Goal: Task Accomplishment & Management: Manage account settings

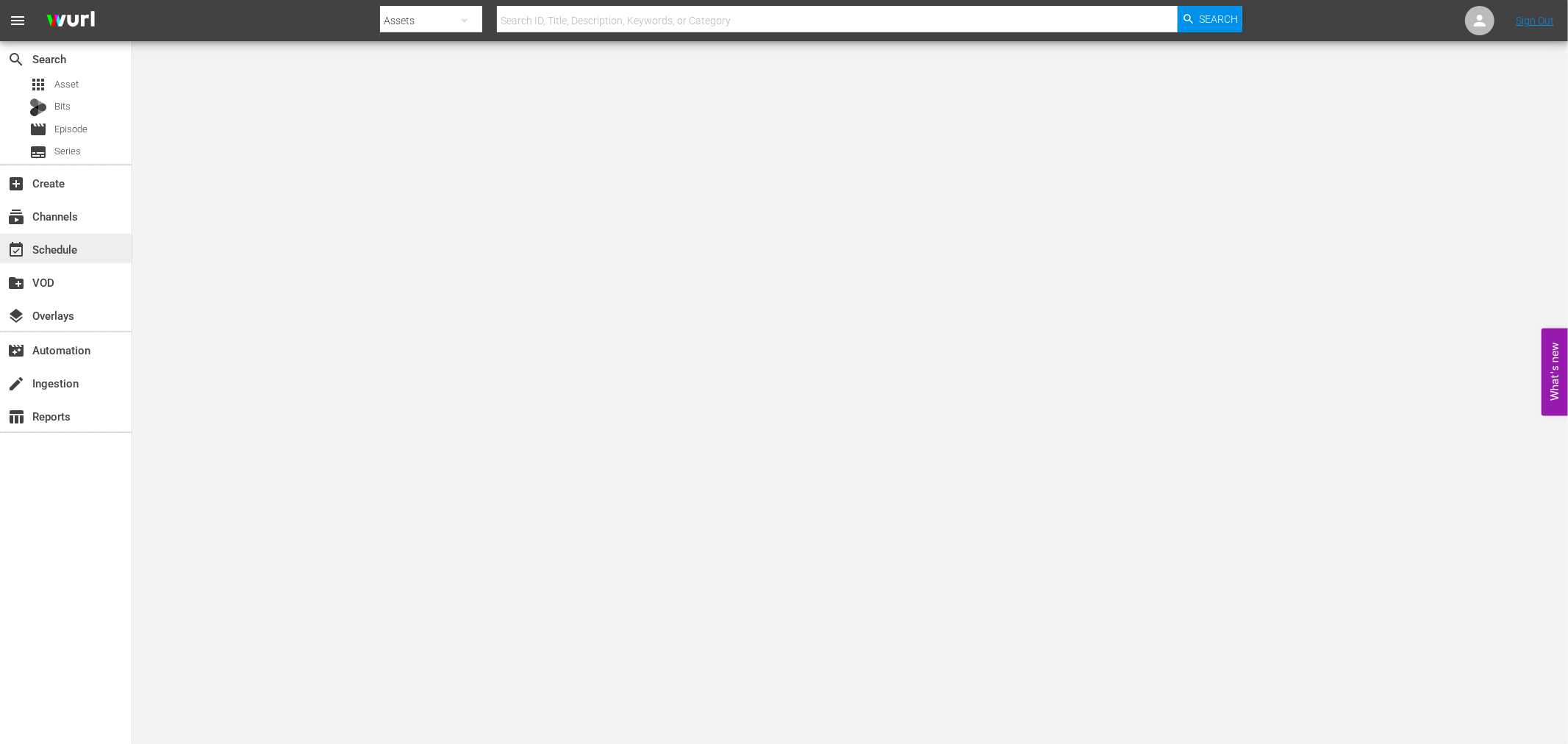
click at [71, 250] on div "event_available Schedule" at bounding box center [41, 247] width 82 height 14
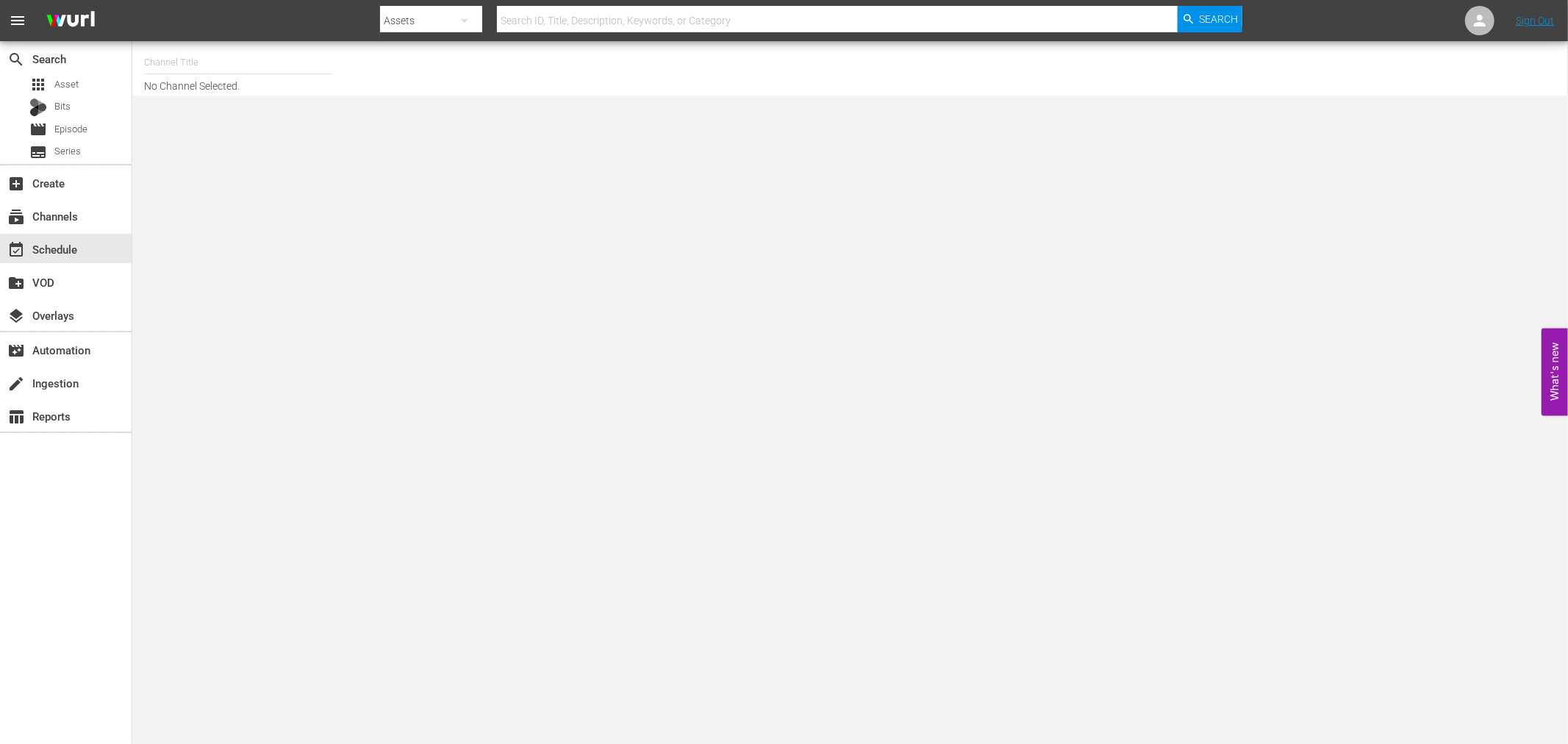
click at [228, 67] on input "text" at bounding box center [238, 62] width 189 height 35
click at [222, 96] on div "Himmlisches Kino (1758 - wdr_media_group_himmlischeskino_1)" at bounding box center [346, 103] width 381 height 35
type input "Himmlisches Kino (1758 - wdr_media_group_himmlischeskino_1)"
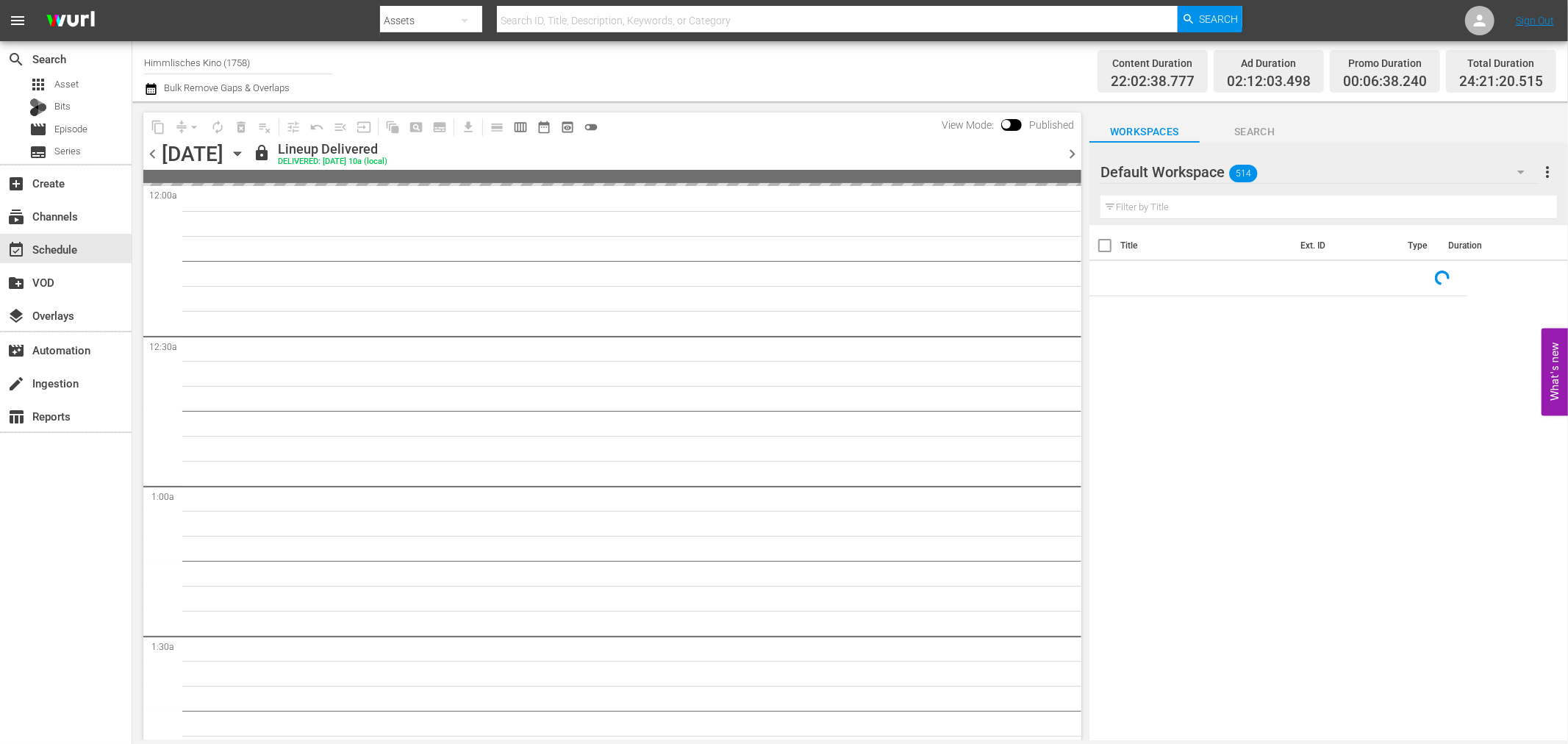
click at [246, 148] on icon "button" at bounding box center [237, 153] width 16 height 16
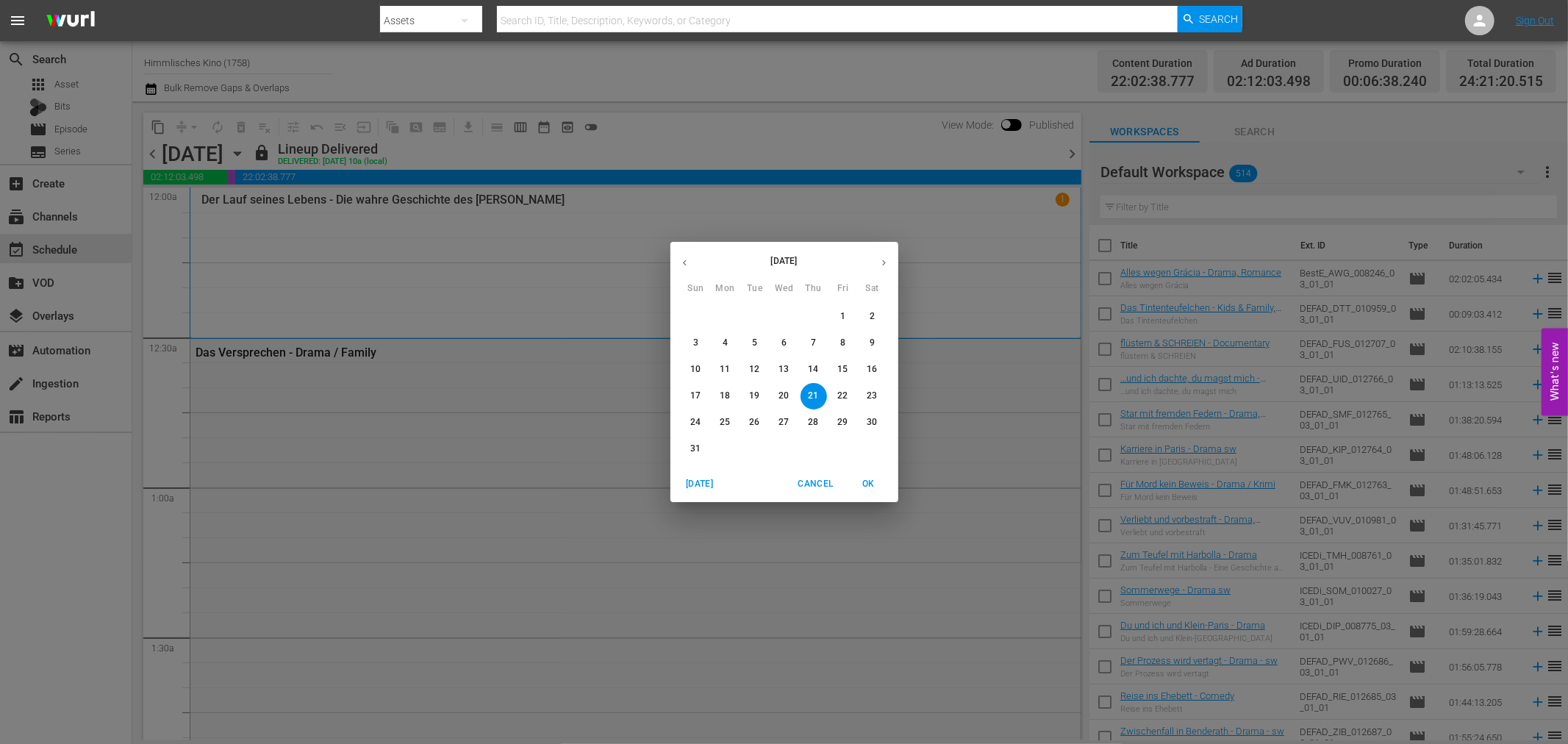
click at [879, 422] on span "30" at bounding box center [873, 422] width 26 height 13
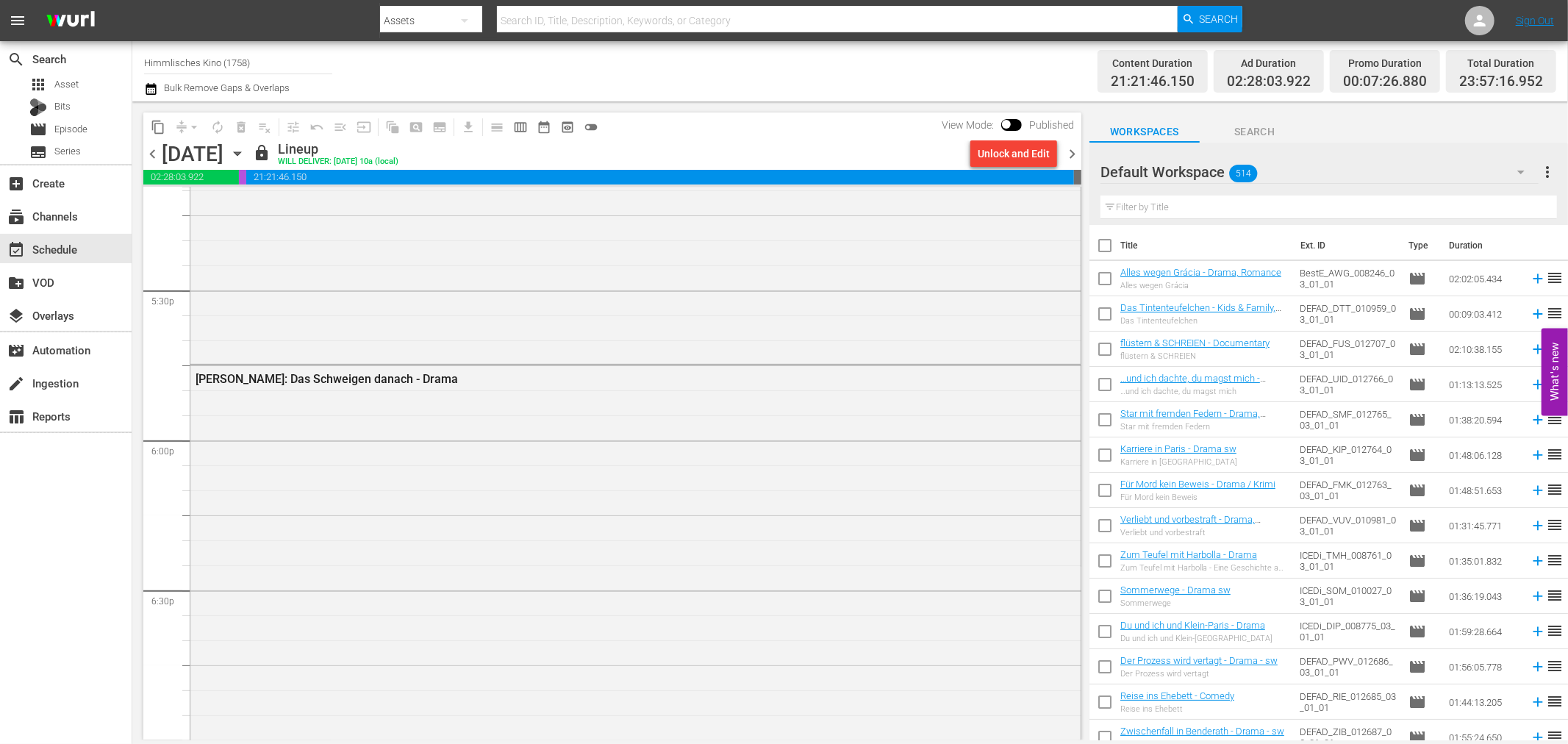
scroll to position [6710, 0]
click at [149, 90] on icon "button" at bounding box center [151, 88] width 14 height 17
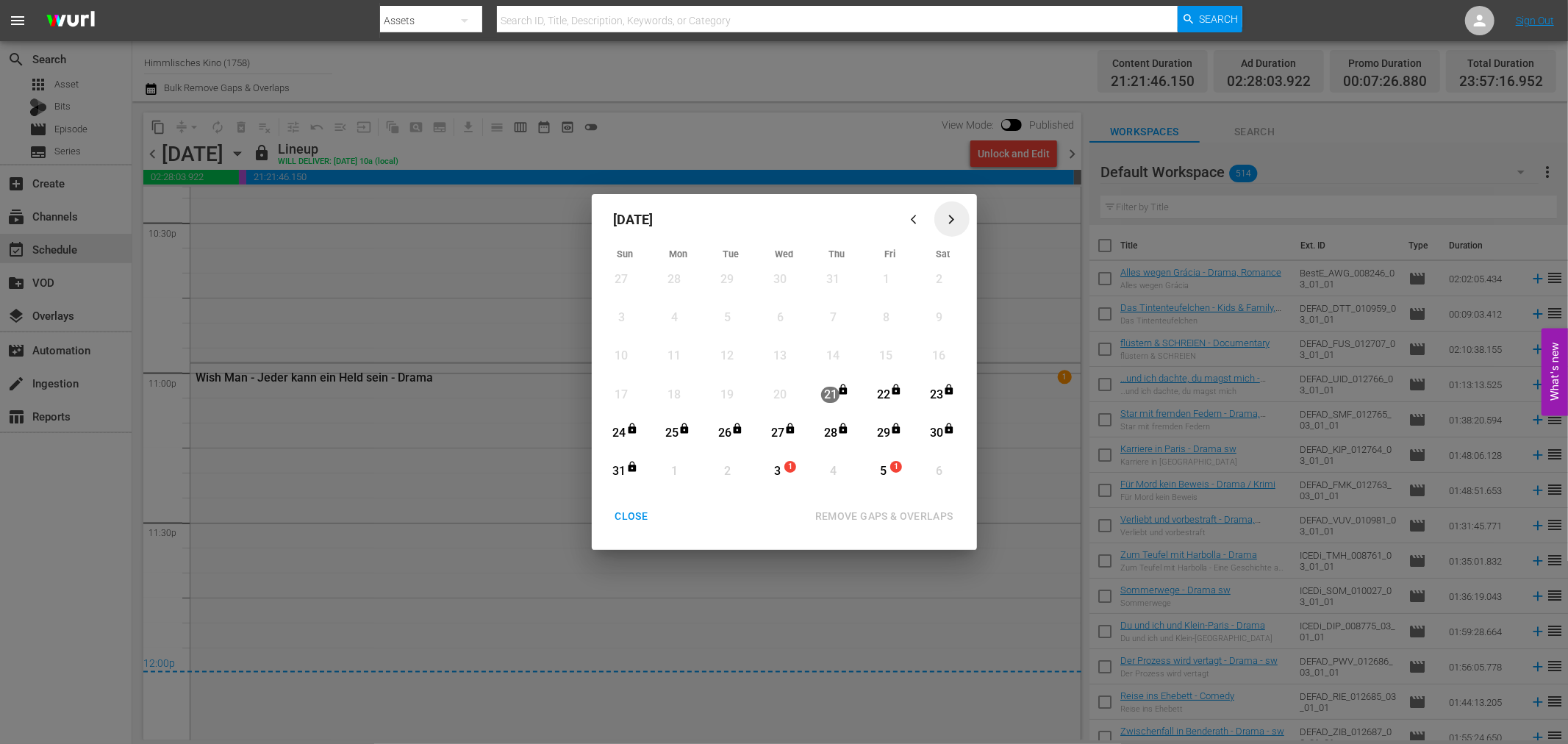
click at [951, 216] on icon "button" at bounding box center [952, 219] width 11 height 11
click at [953, 219] on icon "button" at bounding box center [952, 219] width 11 height 11
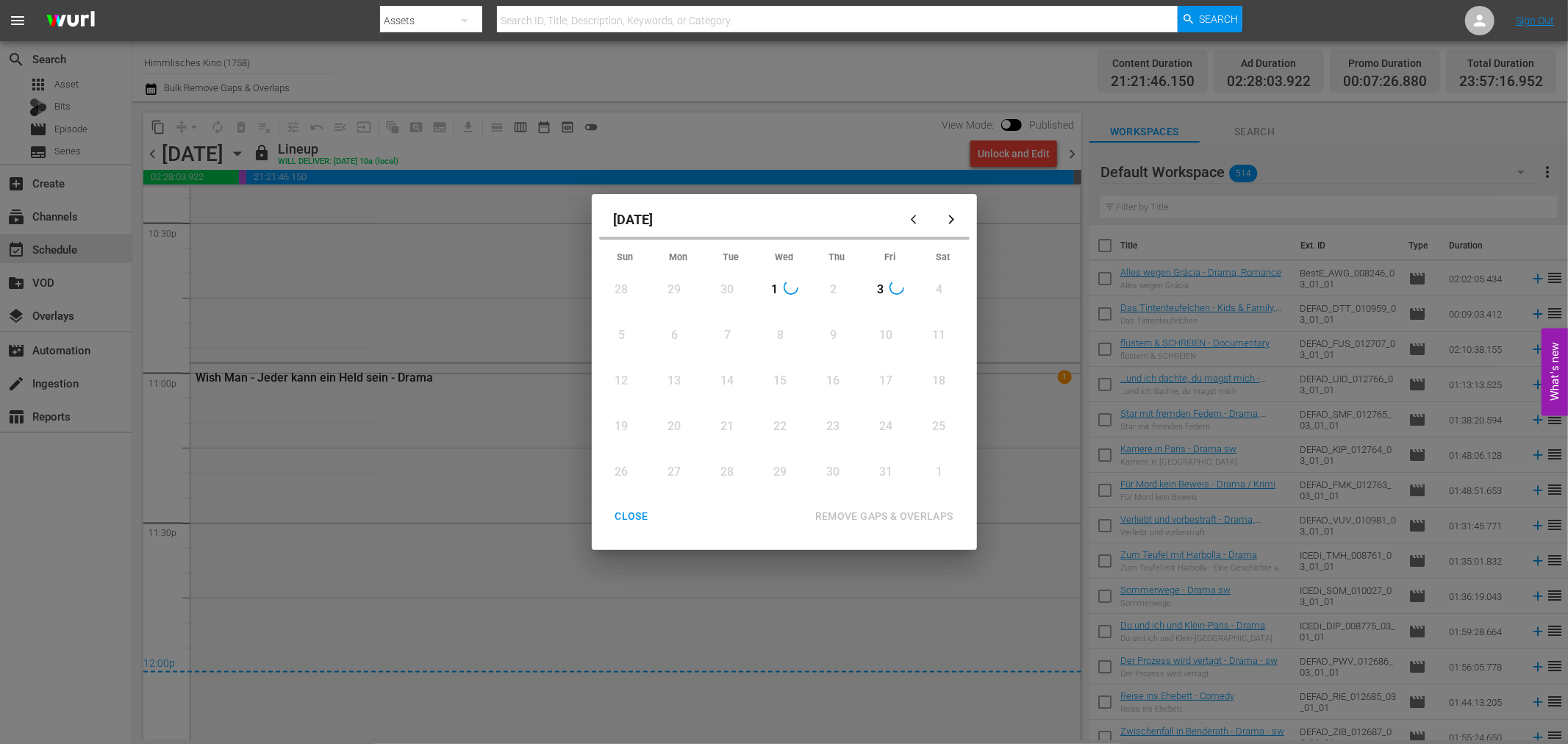
click at [911, 216] on icon "button" at bounding box center [916, 219] width 11 height 11
click at [947, 216] on icon "button" at bounding box center [952, 219] width 11 height 11
click at [910, 222] on div "button" at bounding box center [916, 219] width 17 height 11
click at [953, 222] on icon "button" at bounding box center [952, 219] width 11 height 11
click at [899, 222] on button "button" at bounding box center [916, 219] width 35 height 35
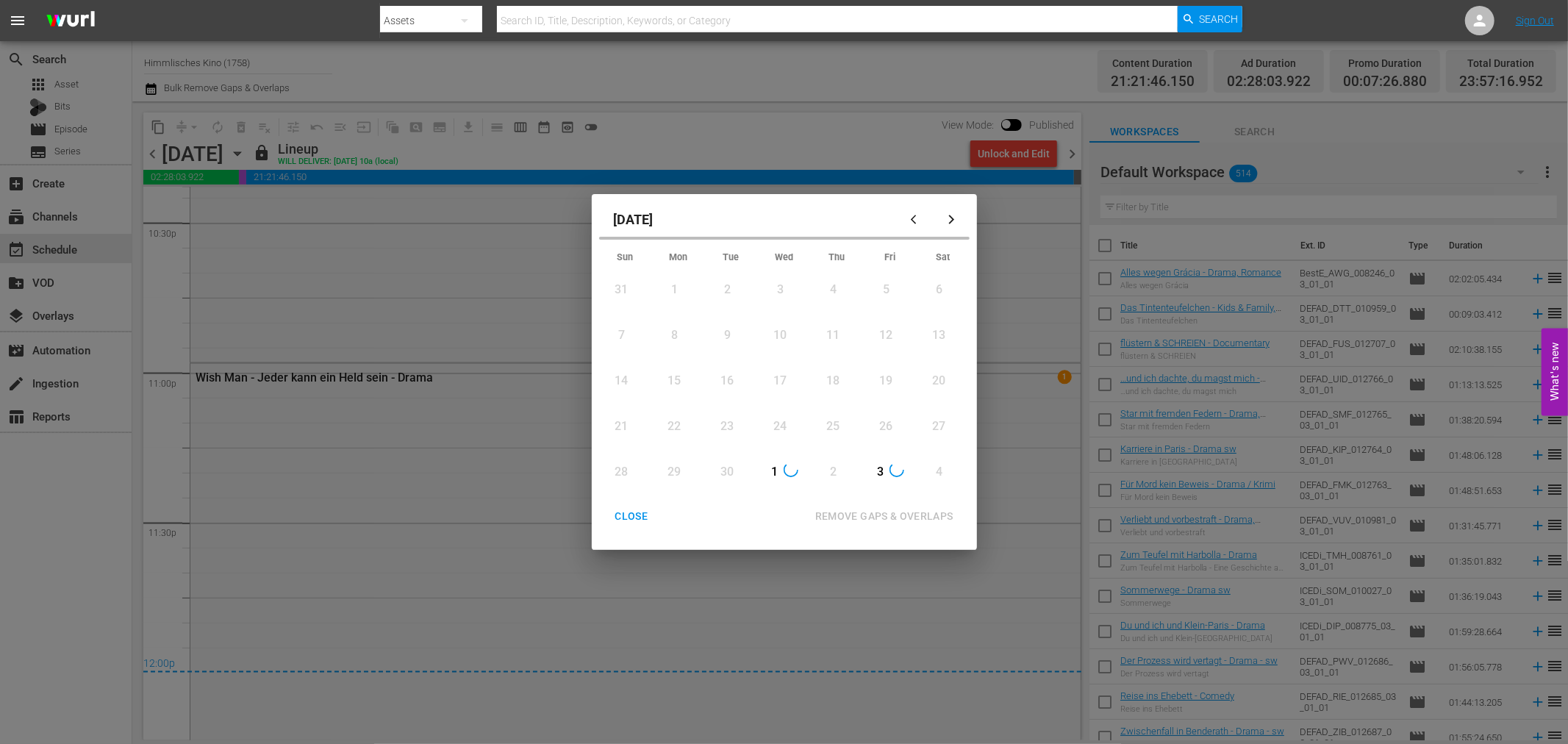
click at [915, 220] on icon "button" at bounding box center [916, 219] width 11 height 11
click at [953, 216] on icon "button" at bounding box center [952, 219] width 11 height 11
click at [138, 313] on div "[DATE] Sun Mon Tue Wed Thu Fri Sat 31 View Lineup 1 View Lineup 2 View Lineup 3…" at bounding box center [784, 372] width 1568 height 744
click at [637, 516] on div "CLOSE" at bounding box center [631, 516] width 57 height 18
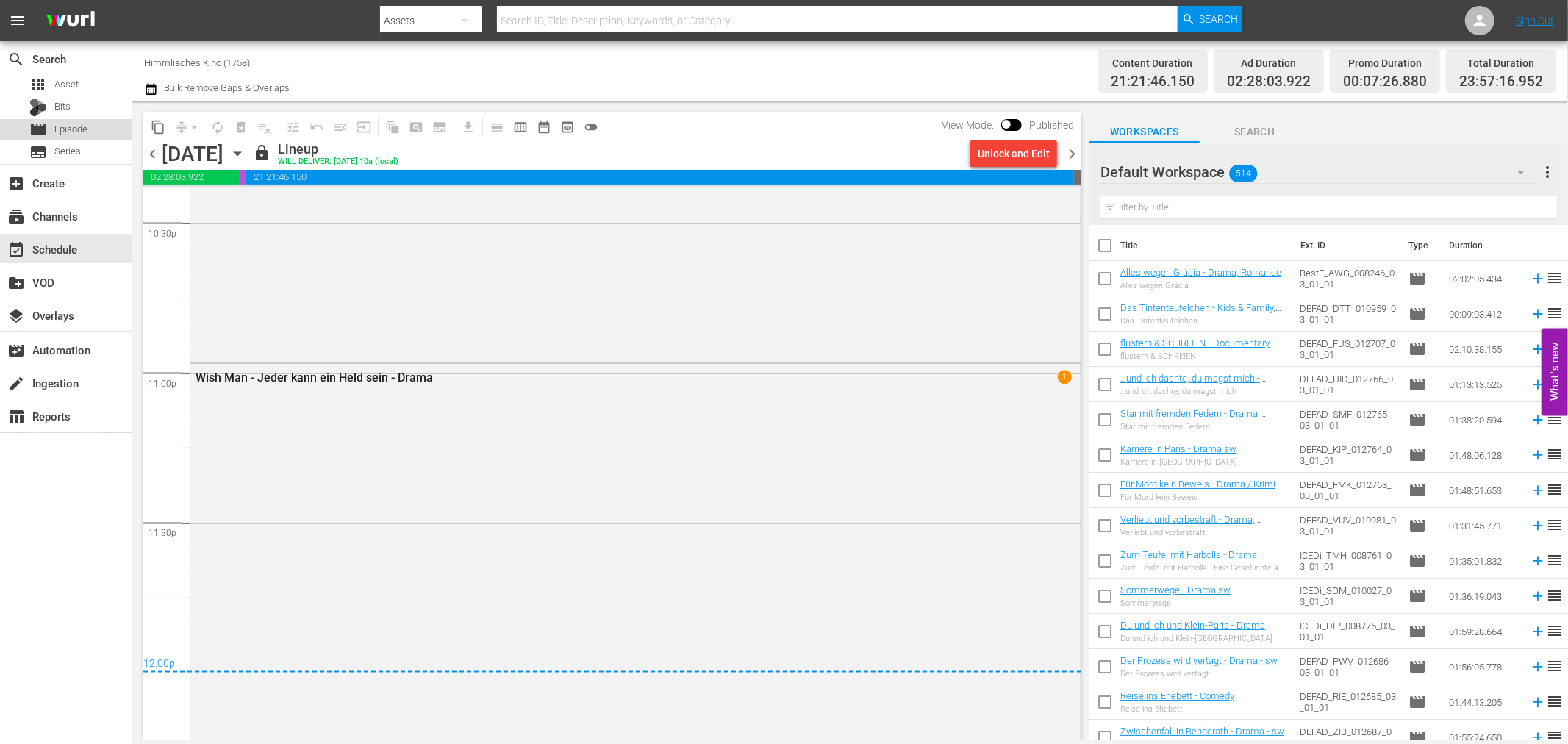
click at [103, 127] on div "movie Episode" at bounding box center [66, 129] width 131 height 20
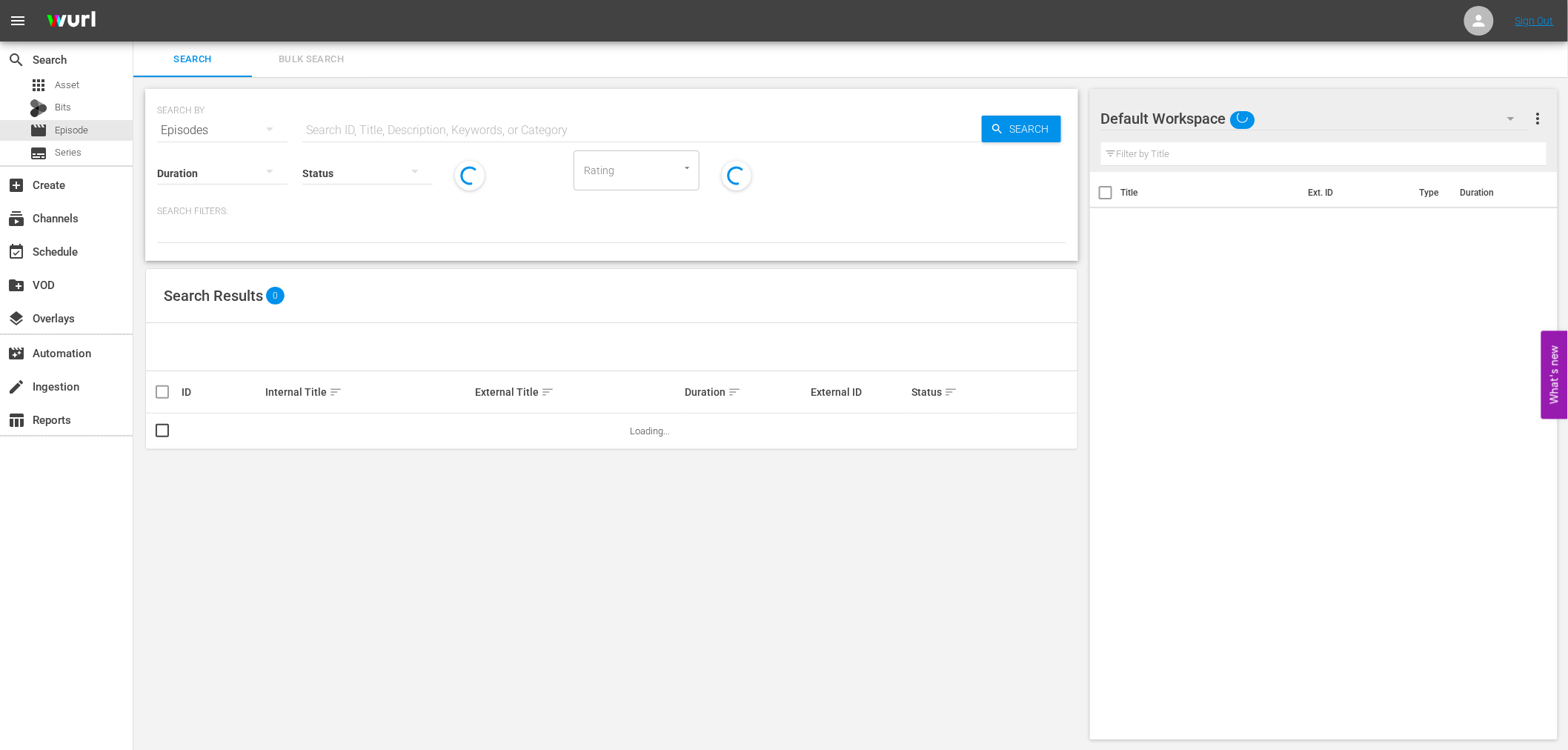
click at [374, 131] on input "text" at bounding box center [642, 130] width 679 height 36
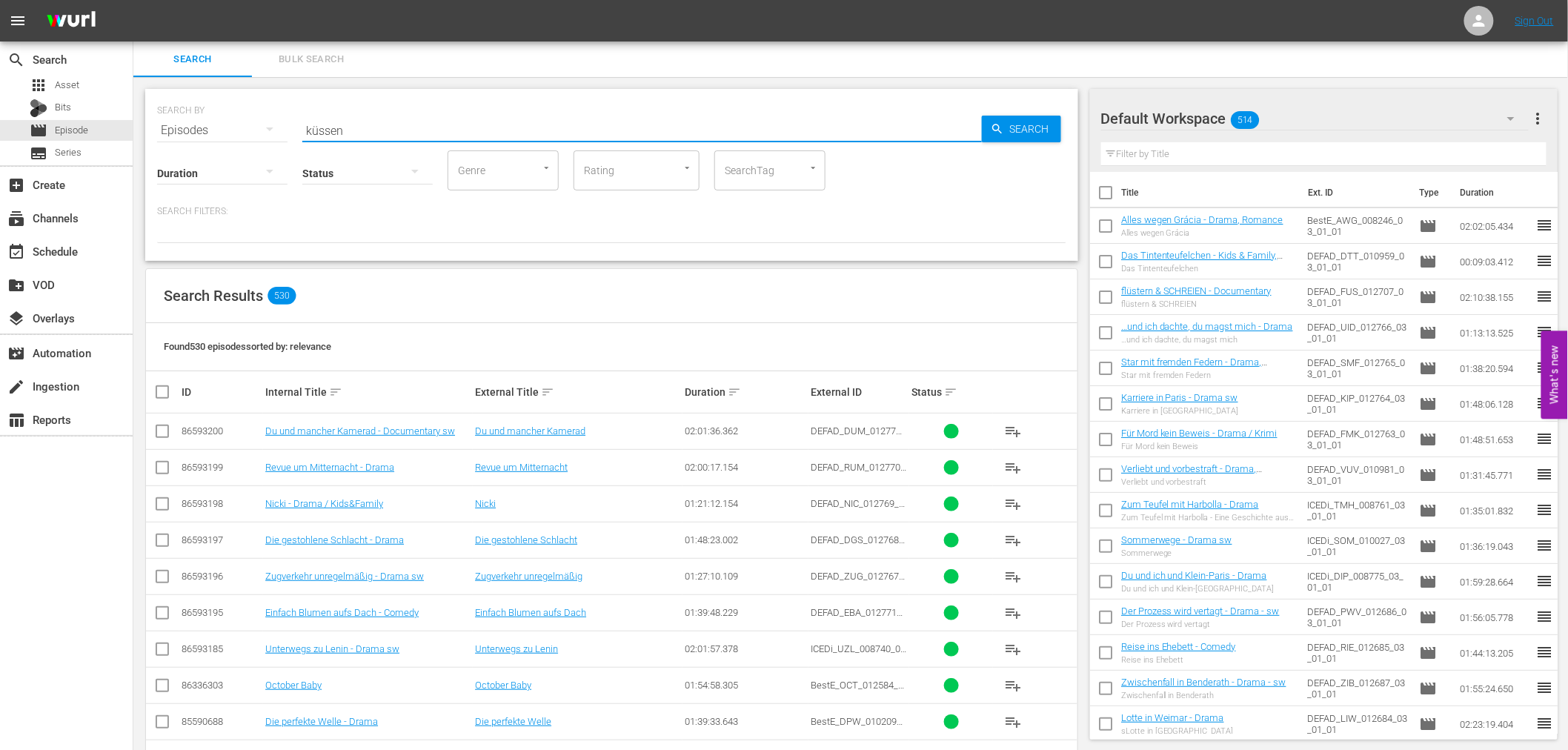
type input "küssen"
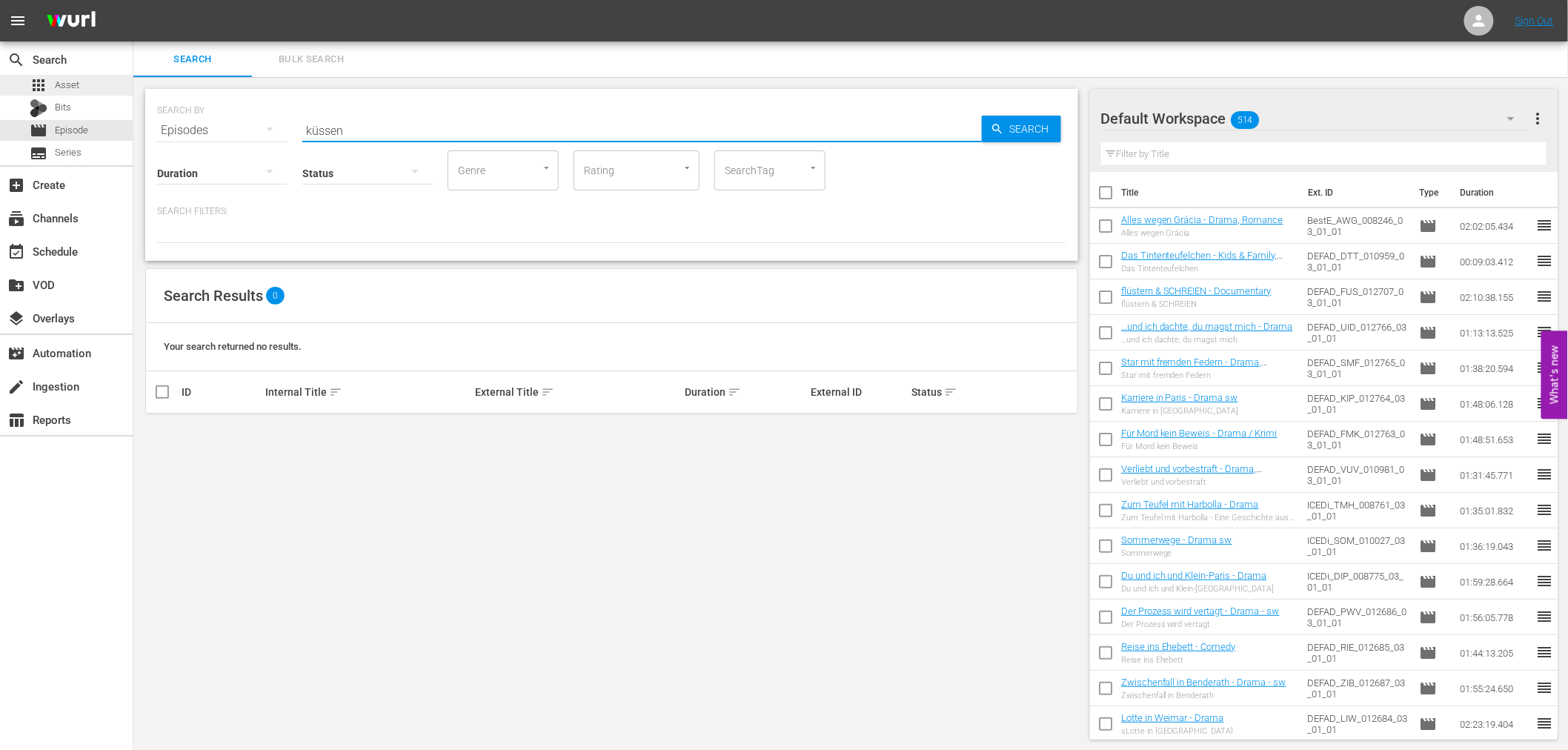
click at [82, 89] on div "apps Asset" at bounding box center [66, 84] width 132 height 21
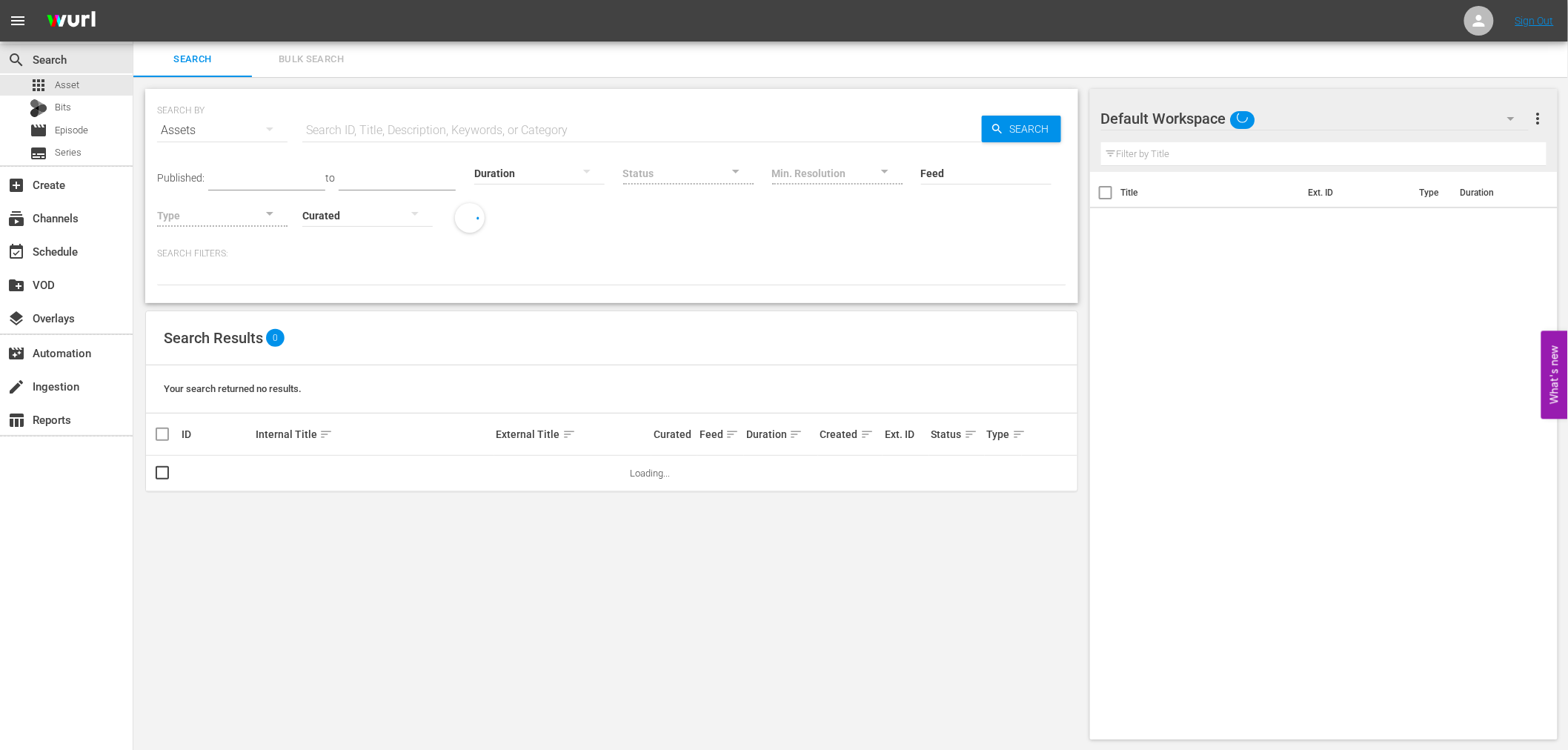
drag, startPoint x: 263, startPoint y: 119, endPoint x: 363, endPoint y: 133, distance: 101.0
click at [363, 133] on input "text" at bounding box center [642, 130] width 679 height 36
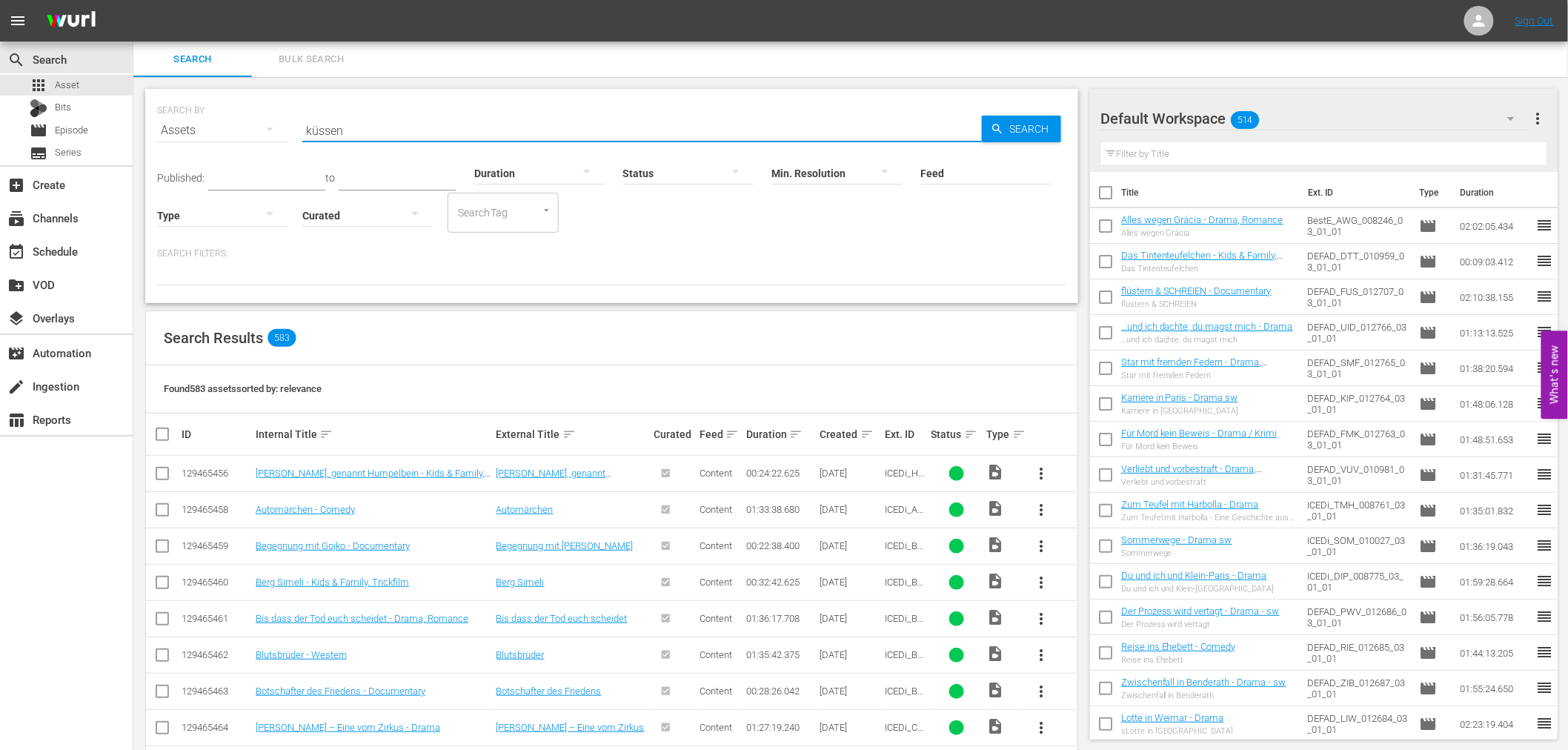
type input "küssen"
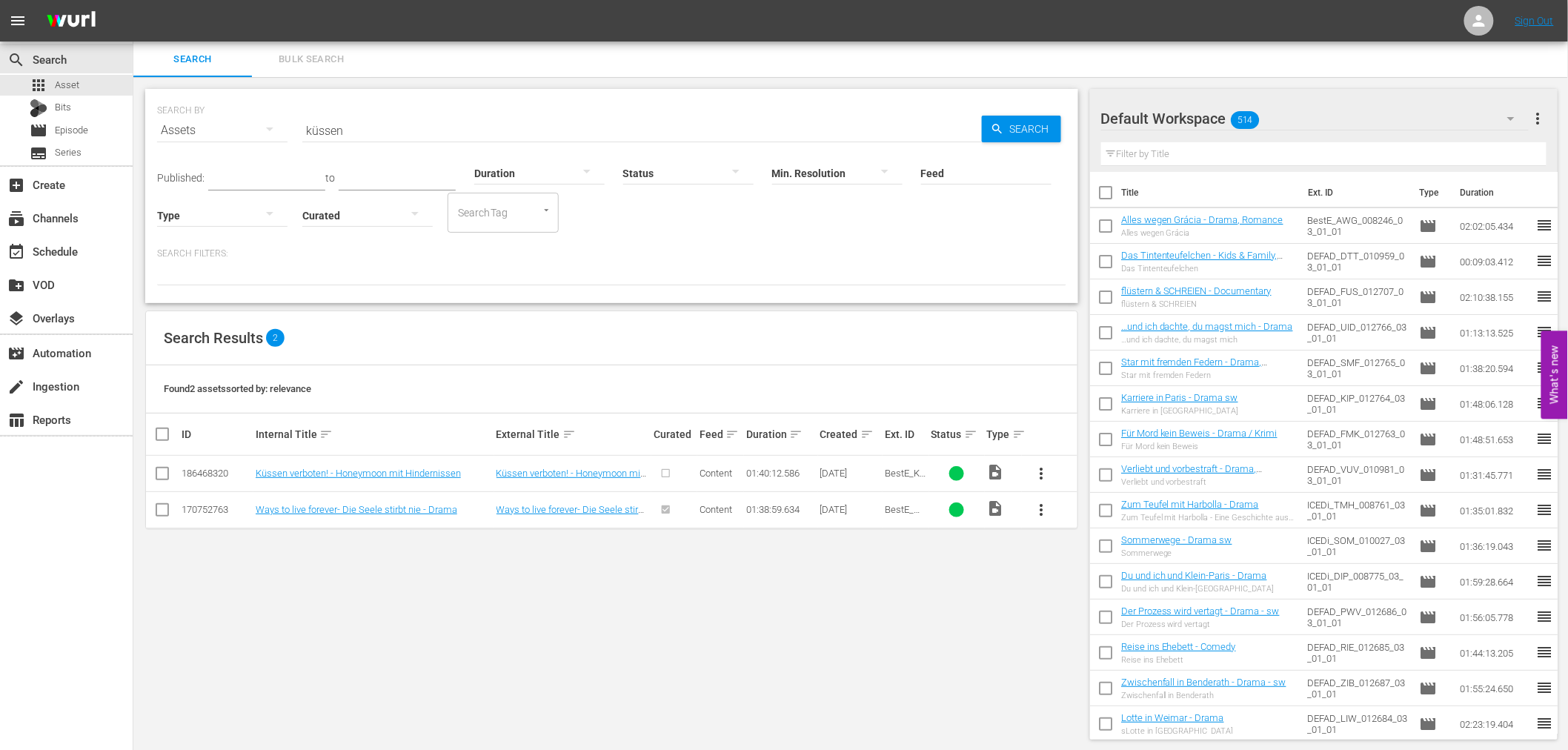
click at [913, 635] on div "SEARCH BY Search By Assets Search ID, Title, Description, Keywords, or Category…" at bounding box center [611, 413] width 957 height 674
click at [1037, 467] on span "more_vert" at bounding box center [1041, 473] width 17 height 17
click at [1103, 596] on div "Episode" at bounding box center [1122, 586] width 101 height 36
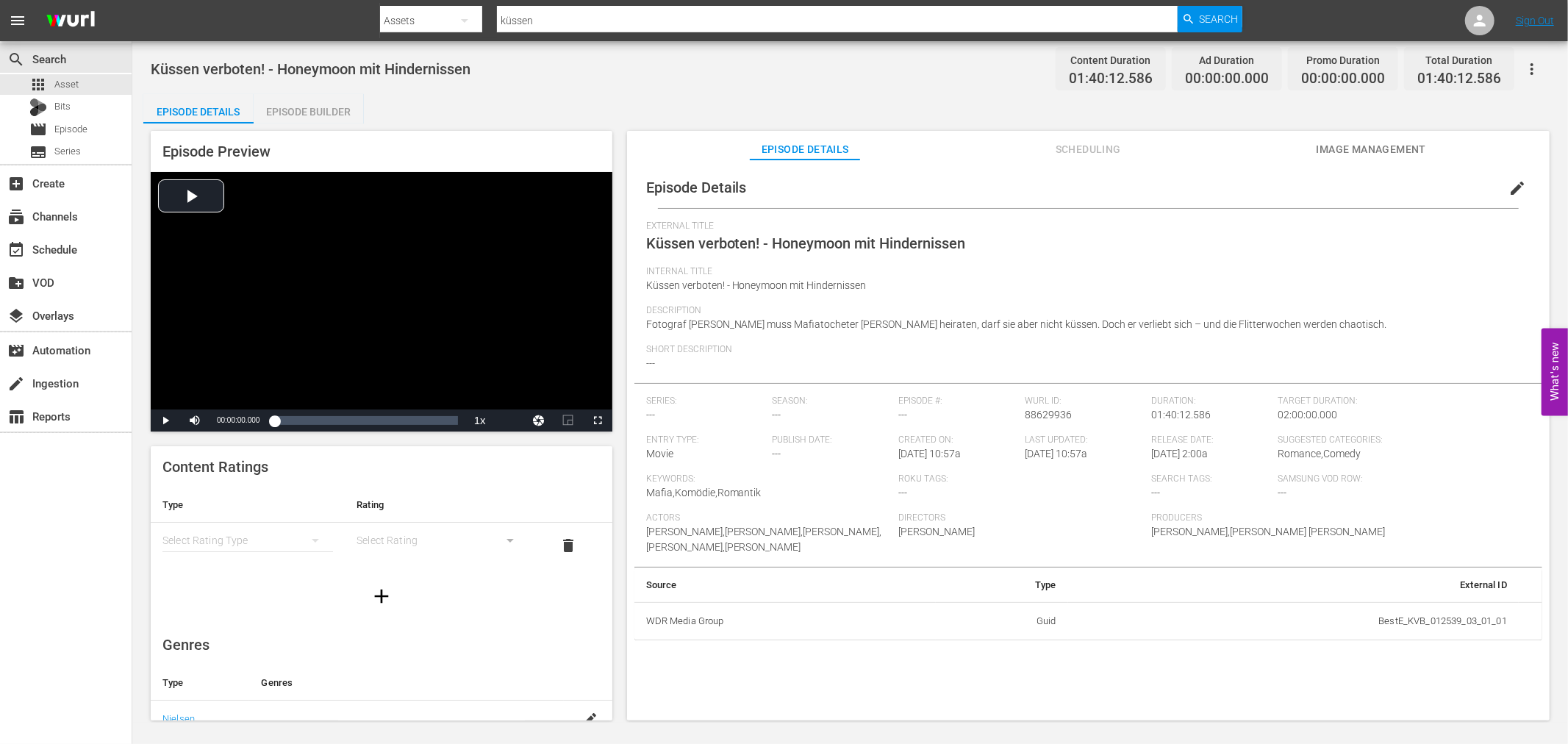
click at [259, 533] on div "simple table" at bounding box center [247, 540] width 170 height 41
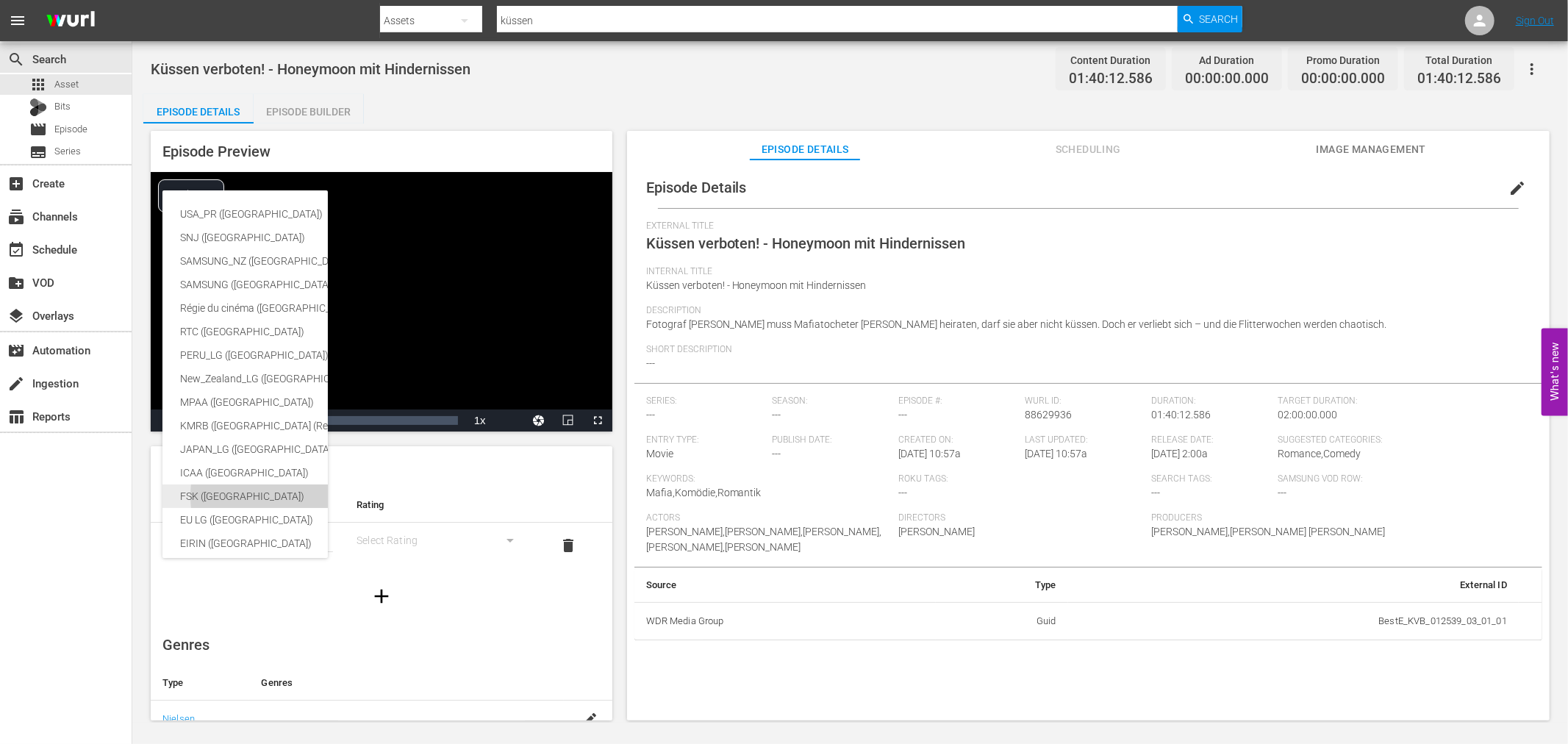
click at [232, 498] on div "FSK ([GEOGRAPHIC_DATA])" at bounding box center [348, 495] width 337 height 23
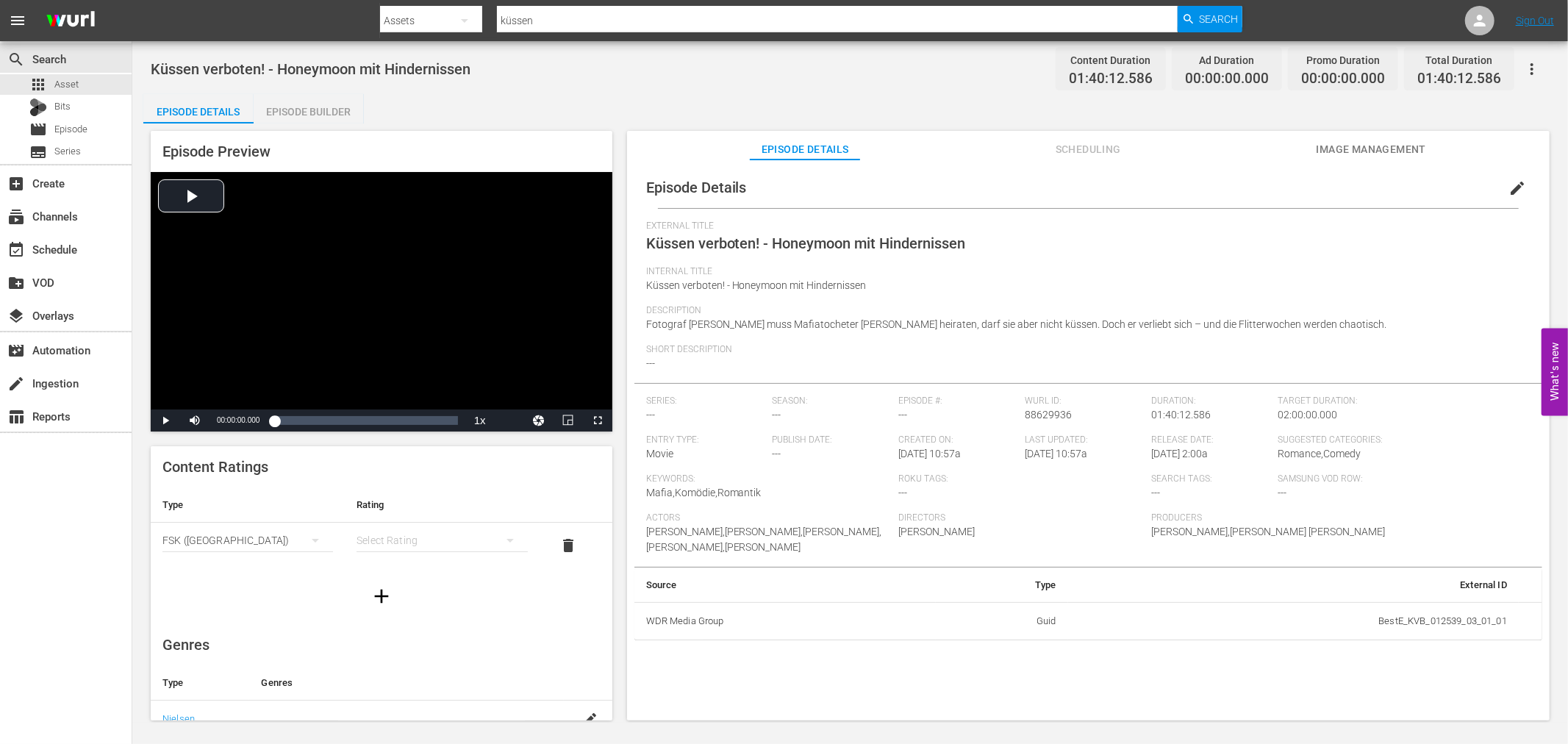
click at [385, 540] on div "simple table" at bounding box center [442, 540] width 170 height 41
click at [391, 586] on div "FSK 12" at bounding box center [434, 592] width 130 height 23
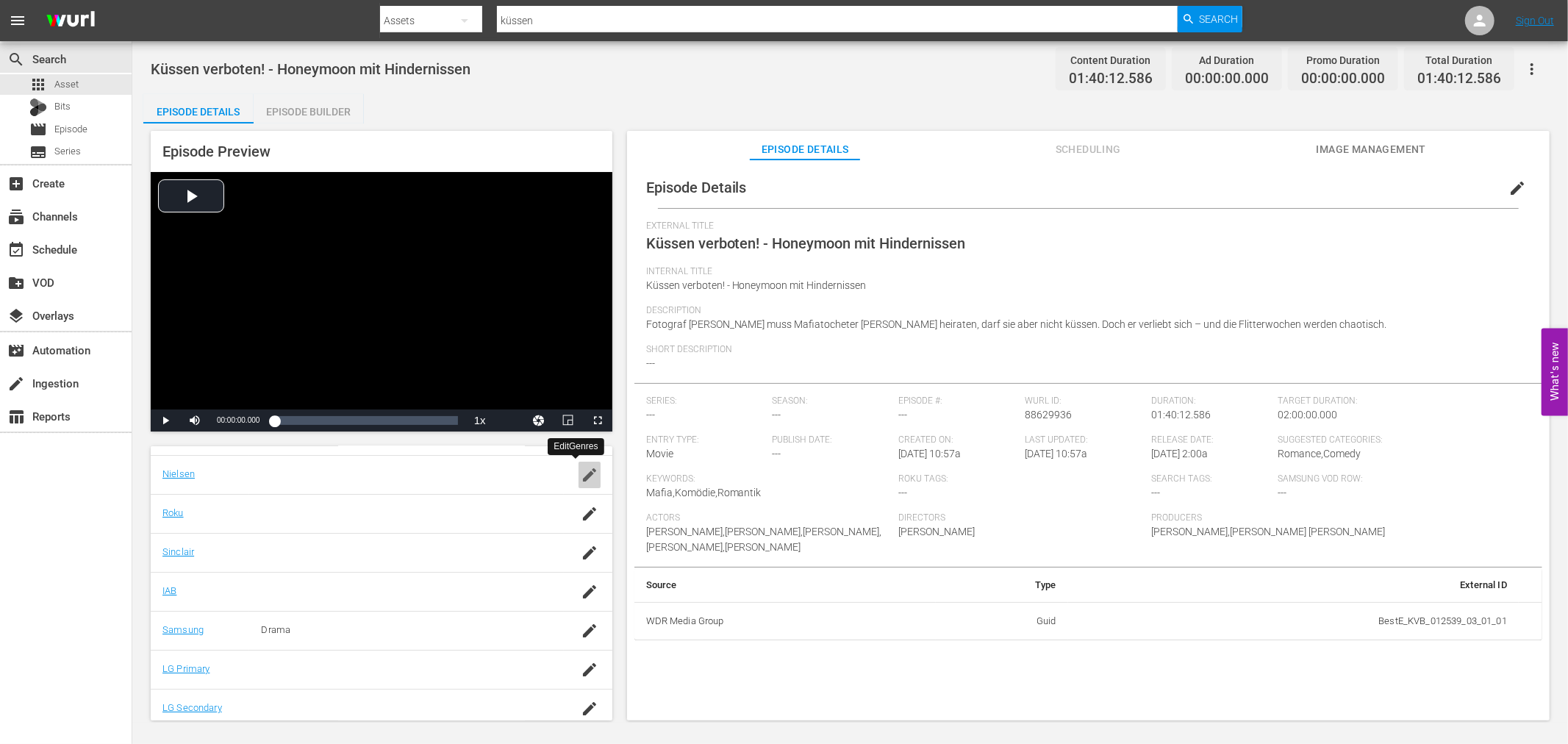
click at [584, 467] on icon "button" at bounding box center [589, 474] width 17 height 17
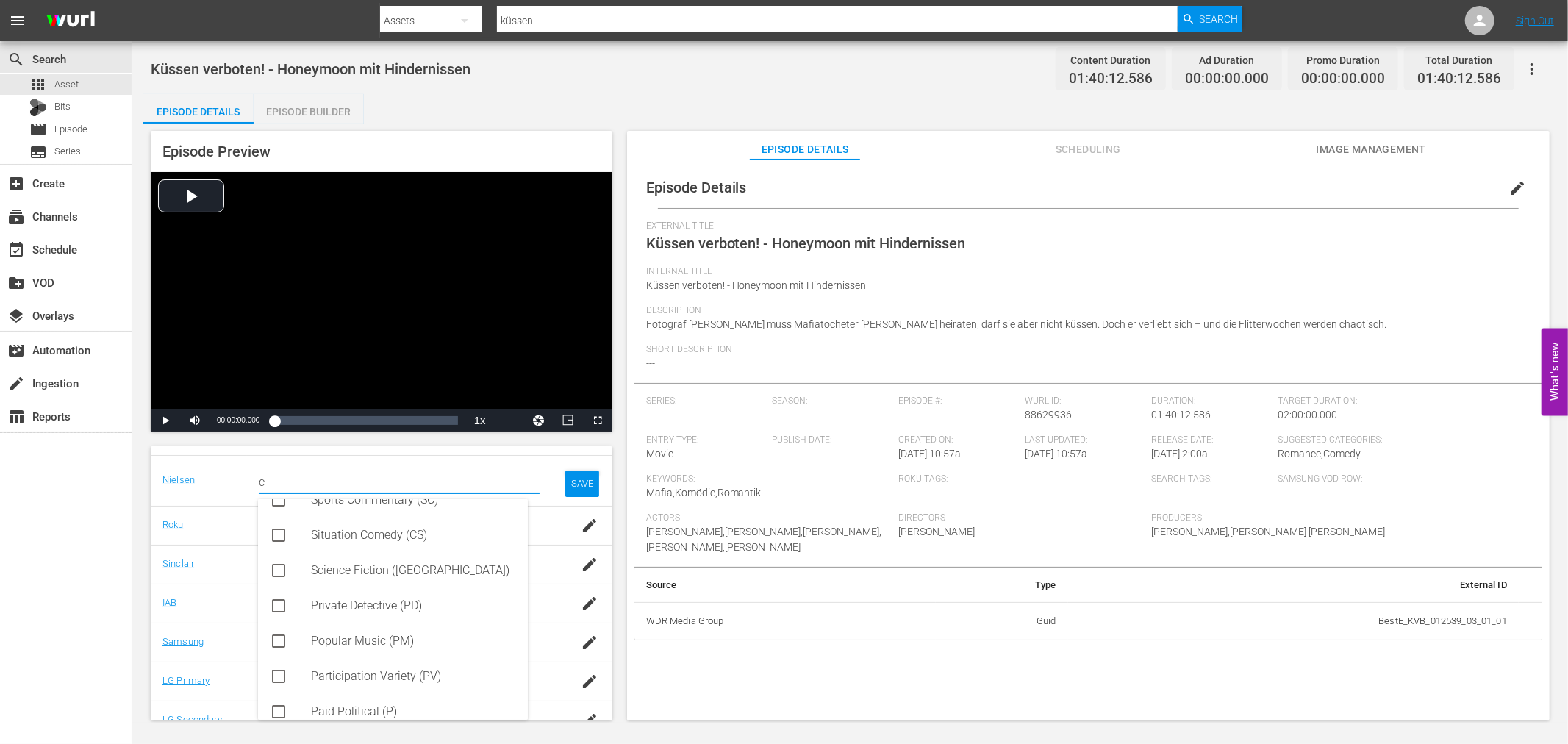
scroll to position [17, 0]
click at [399, 589] on div "Comedy Variety (CV)" at bounding box center [413, 592] width 205 height 35
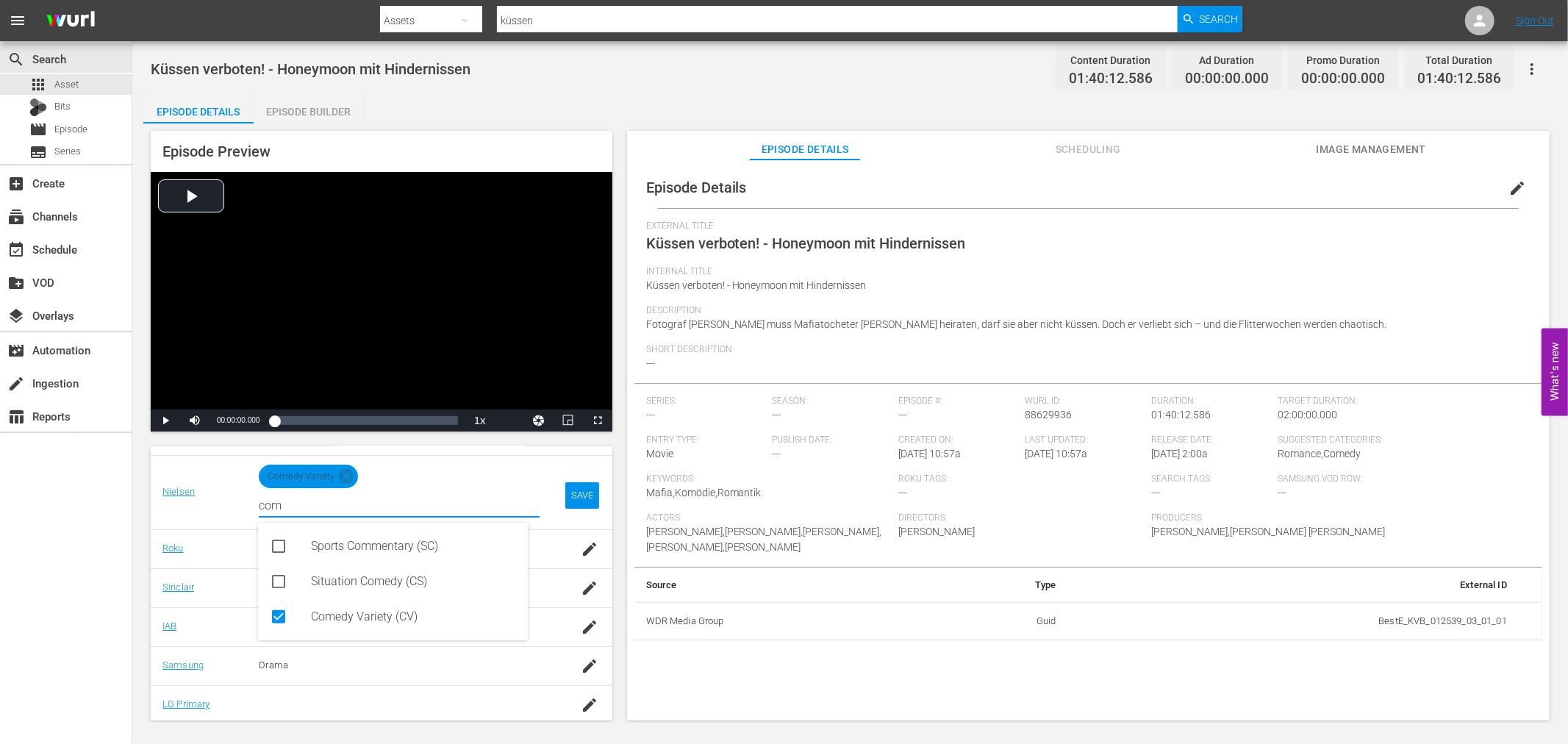
type input "com"
click at [578, 664] on div "button" at bounding box center [589, 666] width 22 height 26
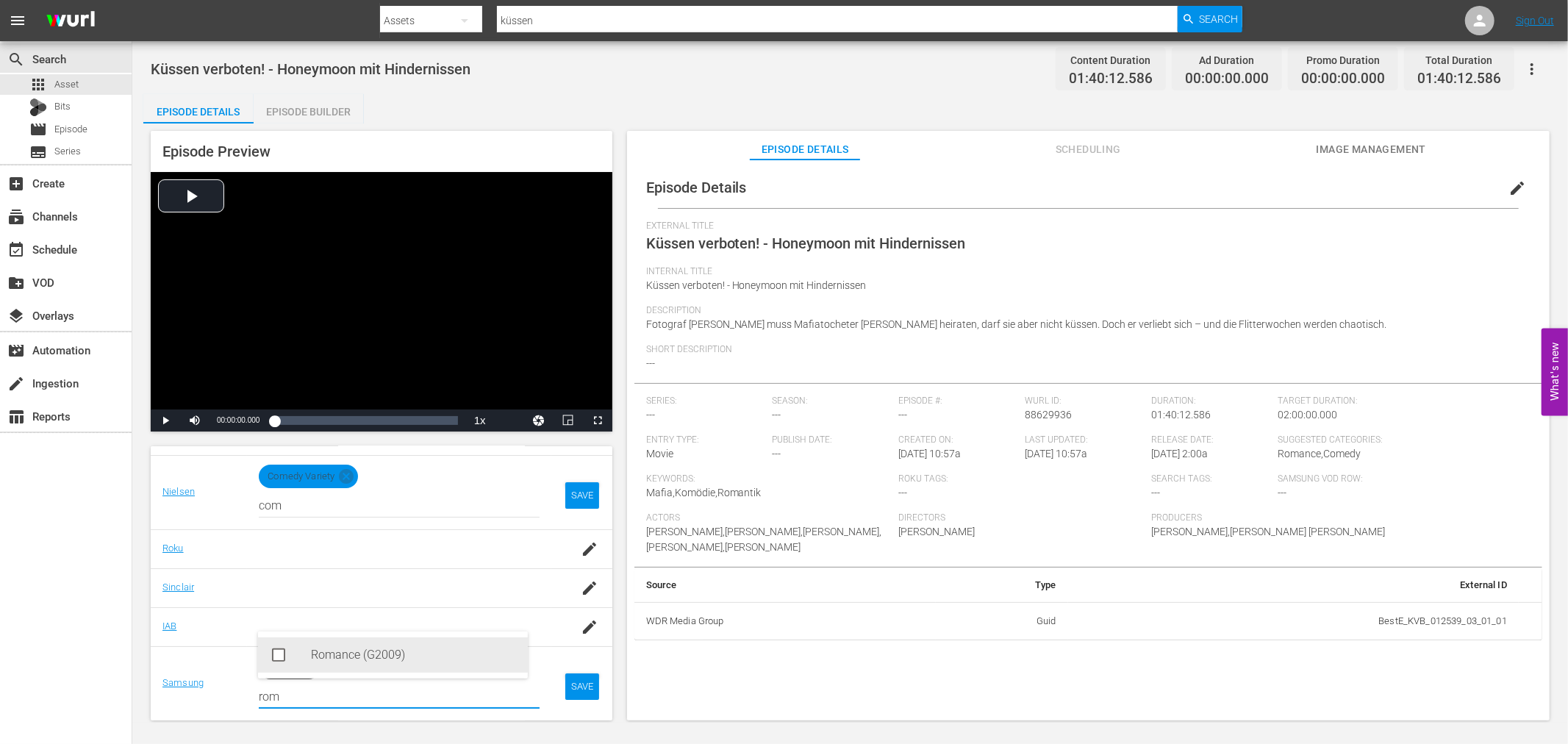
click at [400, 658] on div "Romance (G2009)" at bounding box center [413, 654] width 205 height 35
type input "rom"
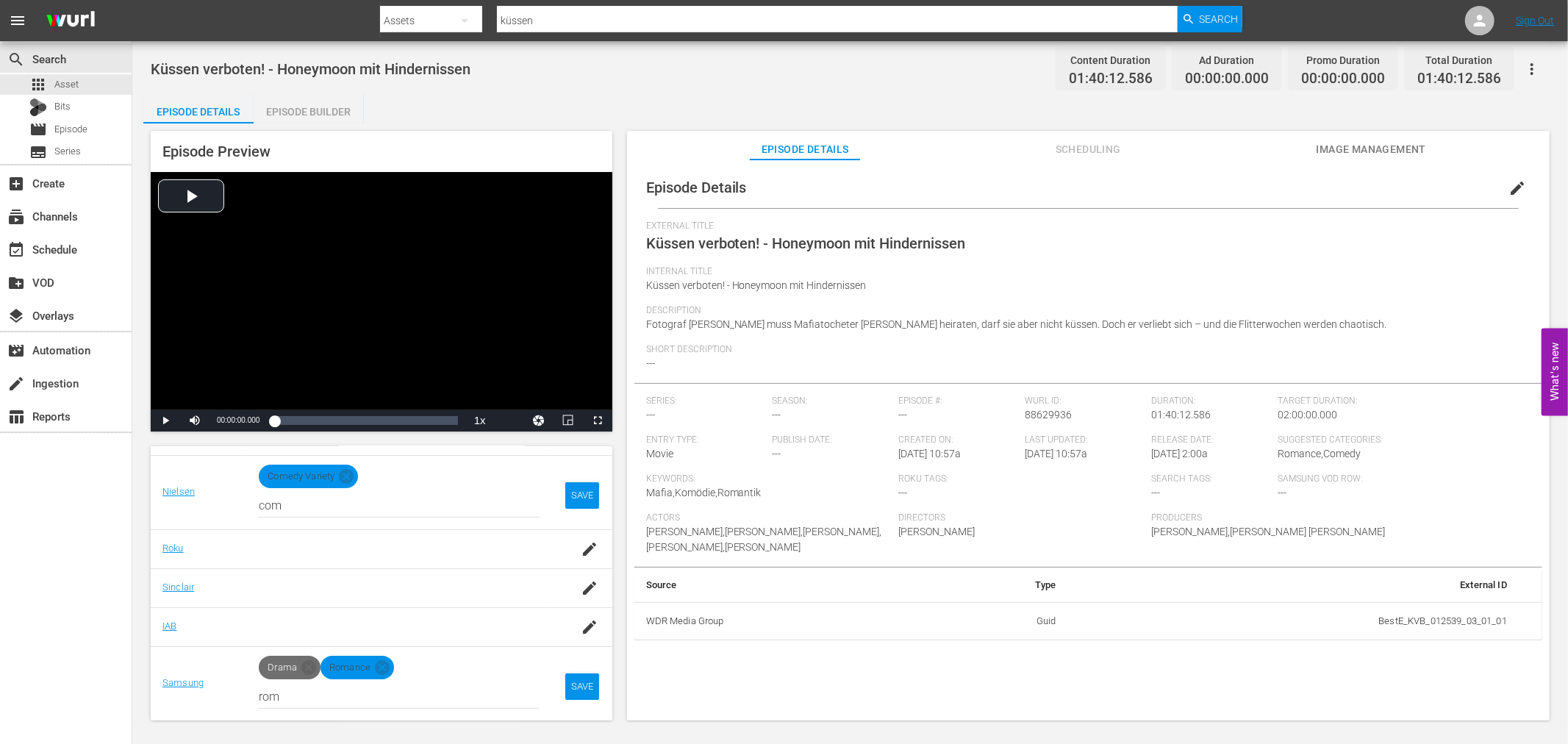
click at [229, 662] on td "Samsung" at bounding box center [199, 683] width 97 height 74
click at [284, 669] on span "Drama" at bounding box center [282, 667] width 47 height 23
click at [303, 665] on icon at bounding box center [308, 666] width 14 height 14
click at [578, 686] on div "SAVE" at bounding box center [582, 686] width 34 height 26
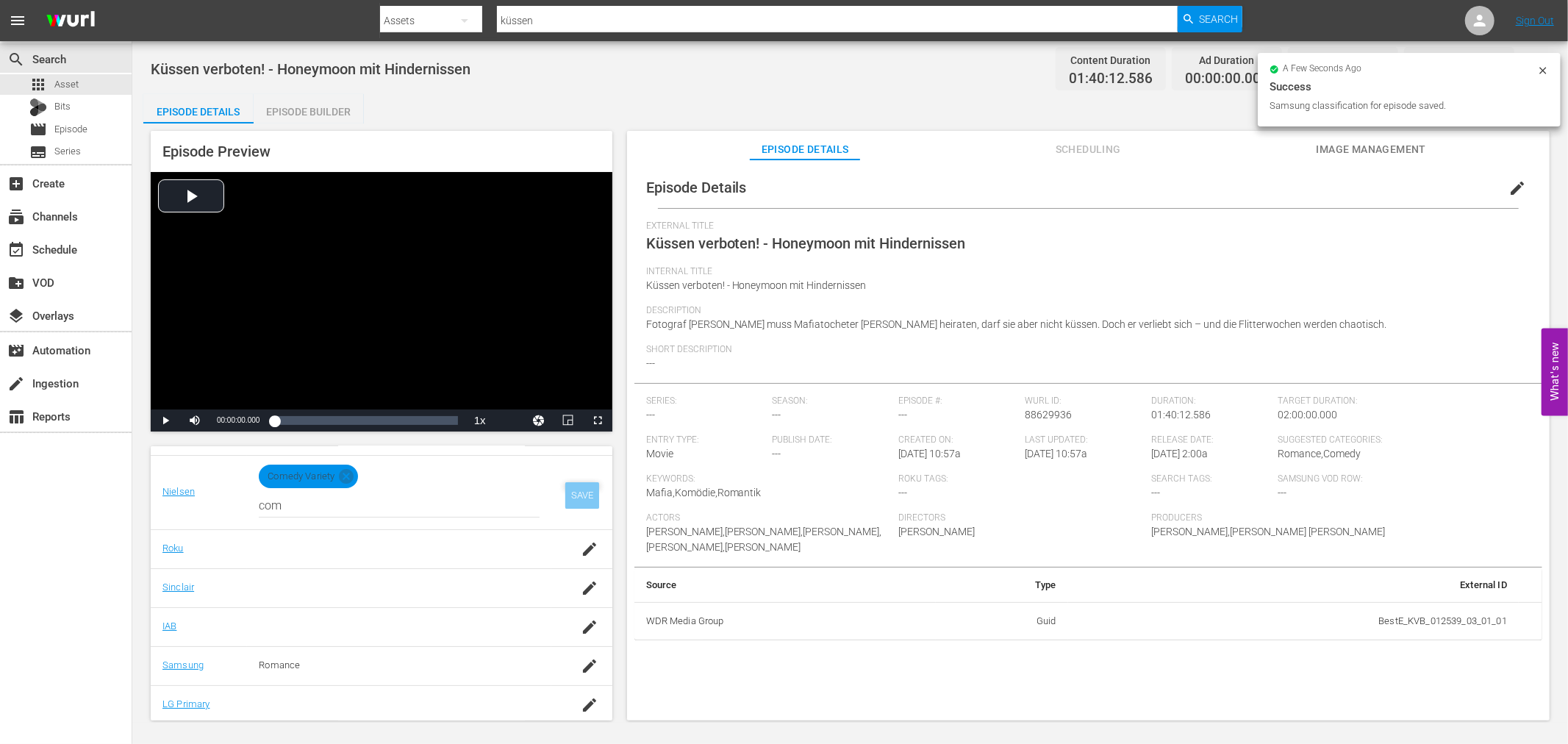
click at [573, 494] on div "SAVE" at bounding box center [582, 494] width 34 height 26
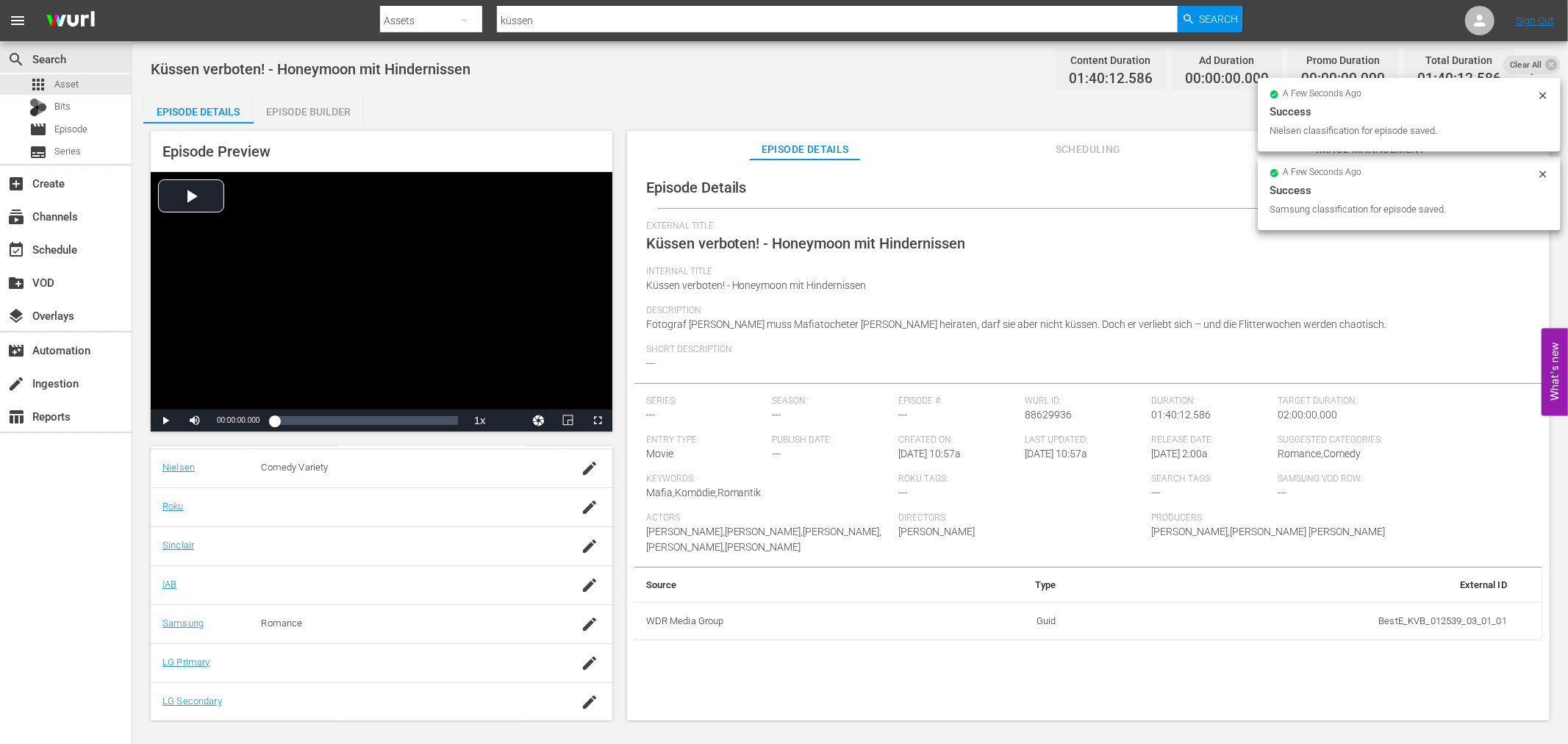
scroll to position [252, 0]
click at [581, 654] on icon "button" at bounding box center [589, 662] width 17 height 17
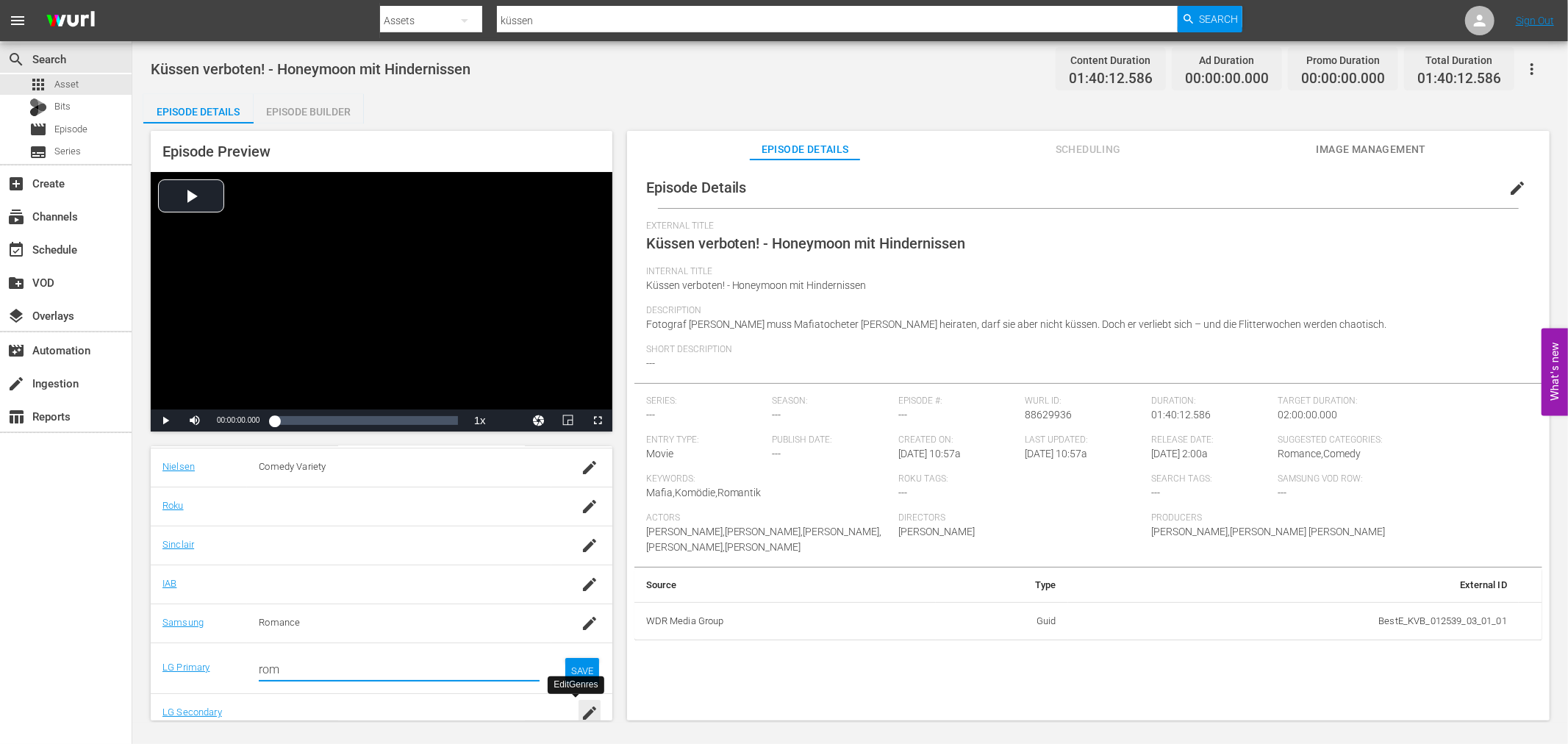
type input "rom"
click at [582, 712] on icon "button" at bounding box center [589, 712] width 17 height 17
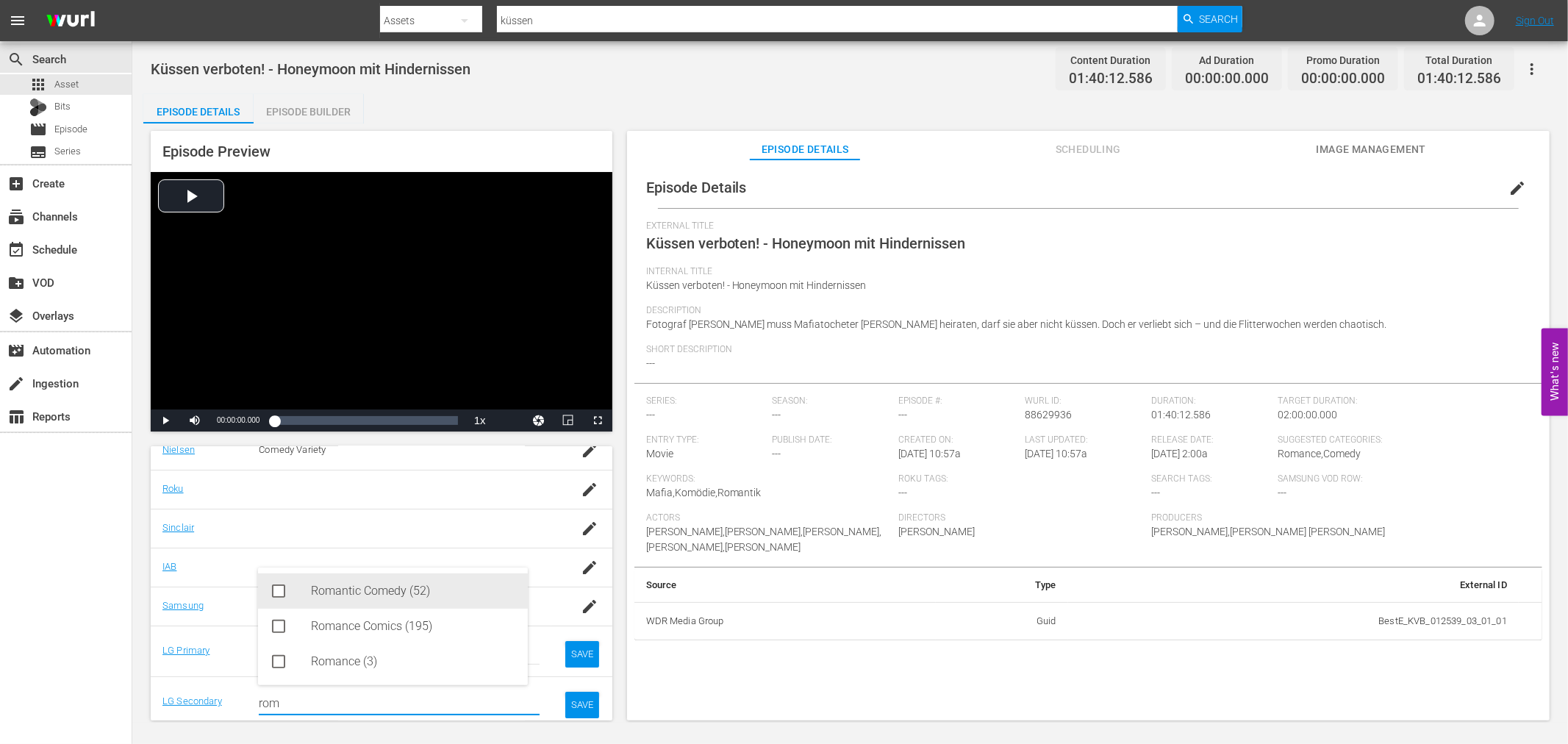
click at [397, 589] on div "Romantic Comedy (52)" at bounding box center [413, 590] width 205 height 35
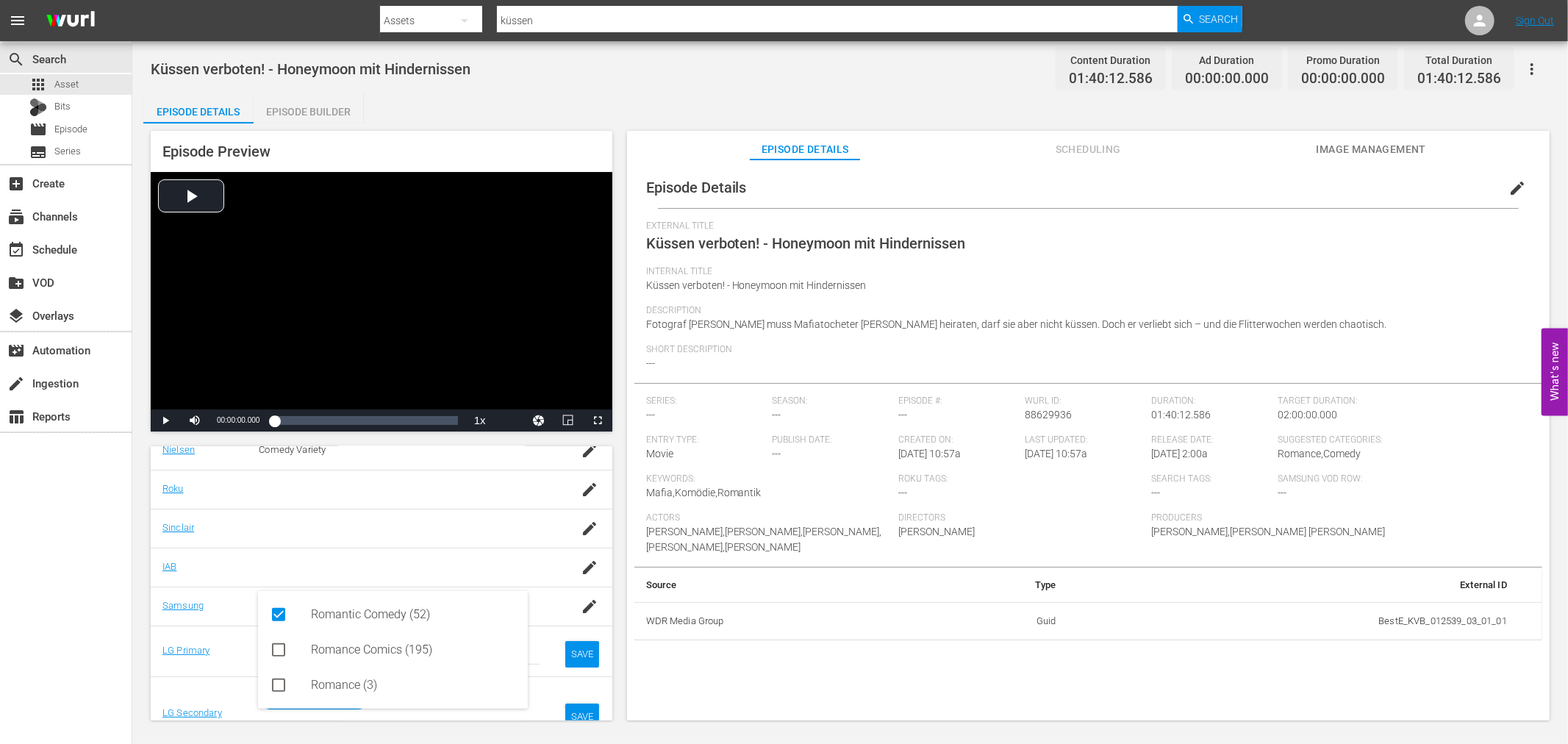
type input "rom"
click at [566, 714] on div "SAVE" at bounding box center [582, 716] width 34 height 26
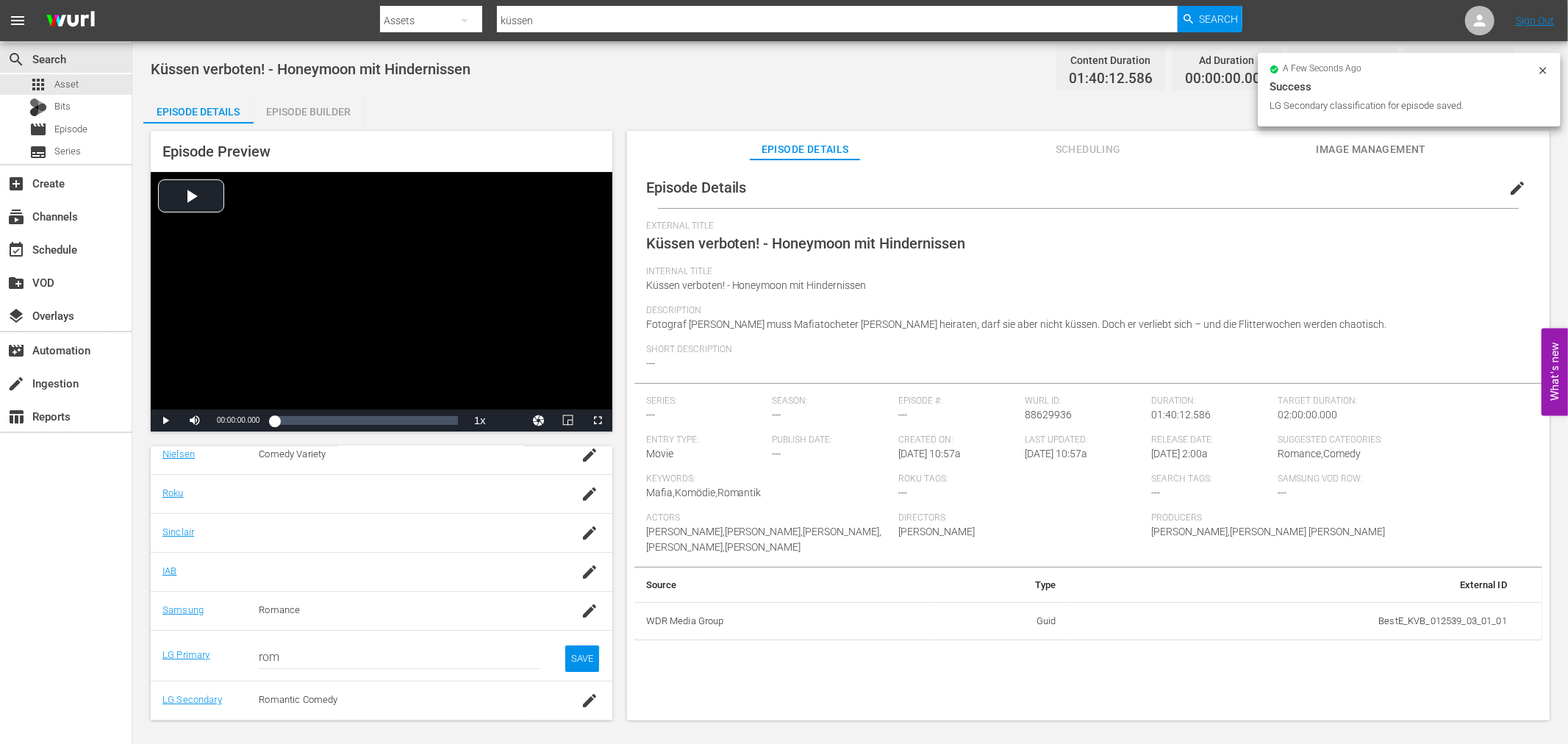
drag, startPoint x: 333, startPoint y: 648, endPoint x: 148, endPoint y: 648, distance: 185.0
click at [148, 648] on div "Episode Preview Video Player is loading. Play Video Play Mute Current Time 00:0…" at bounding box center [850, 427] width 1414 height 608
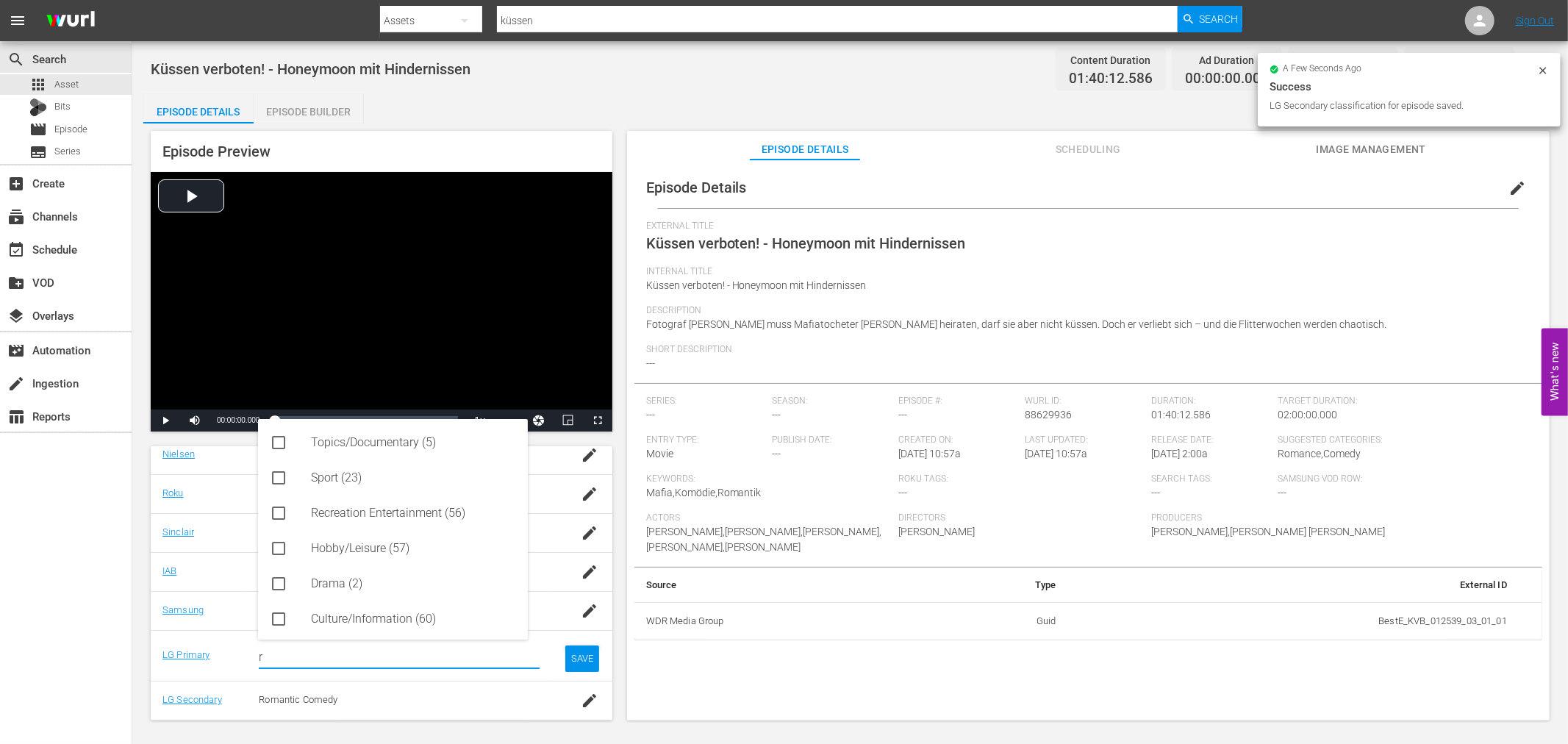
drag, startPoint x: 415, startPoint y: 657, endPoint x: 112, endPoint y: 638, distance: 303.6
click at [132, 0] on div "search Search apps Asset Bits movie Episode subtitles Series add_box Create sub…" at bounding box center [850, 0] width 1436 height 0
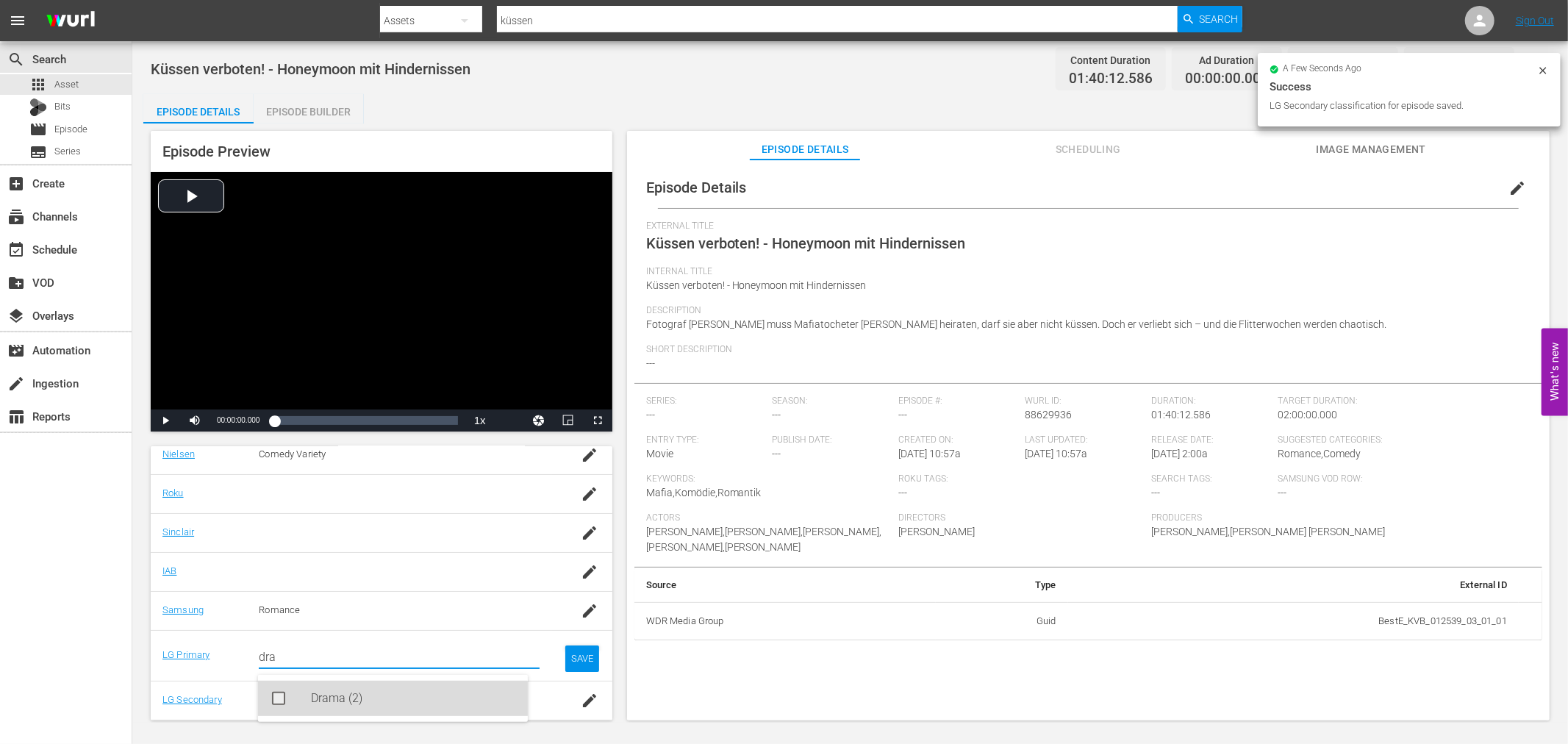
drag, startPoint x: 346, startPoint y: 699, endPoint x: 475, endPoint y: 671, distance: 132.0
click at [346, 700] on div "Drama (2)" at bounding box center [413, 698] width 205 height 35
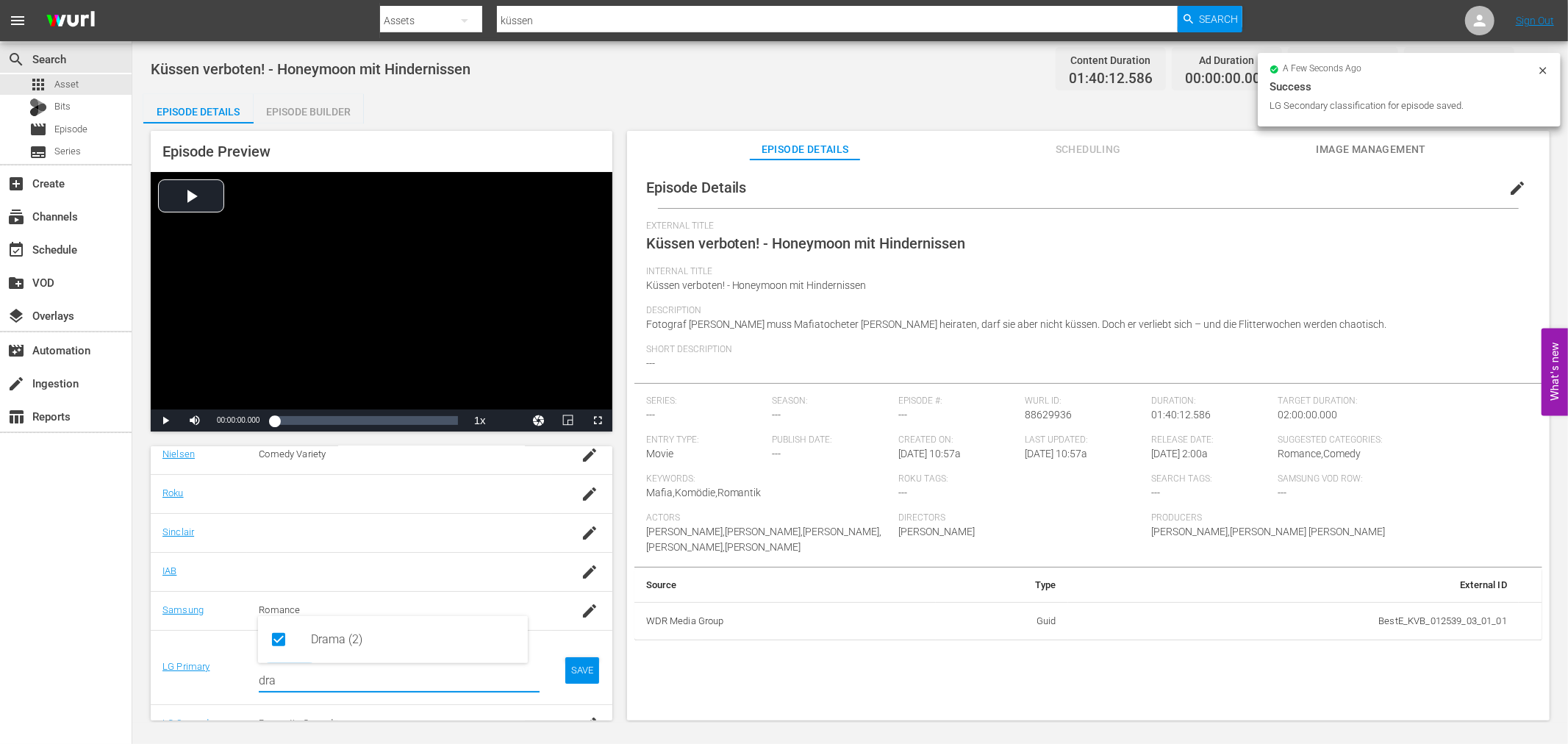
type input "dra"
click at [581, 662] on div "SAVE" at bounding box center [582, 669] width 34 height 26
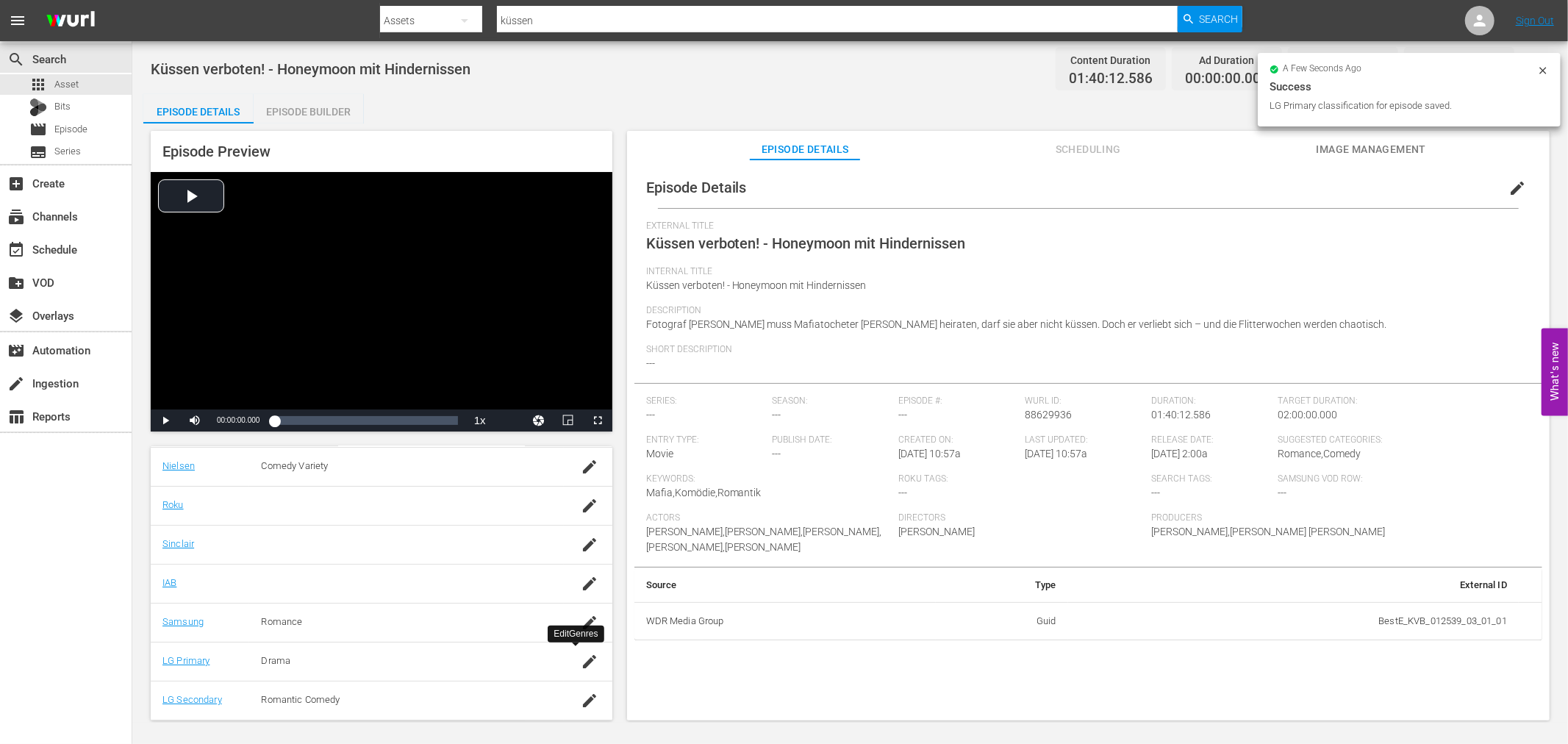
scroll to position [252, 0]
click at [1089, 151] on span "Scheduling" at bounding box center [1088, 149] width 110 height 18
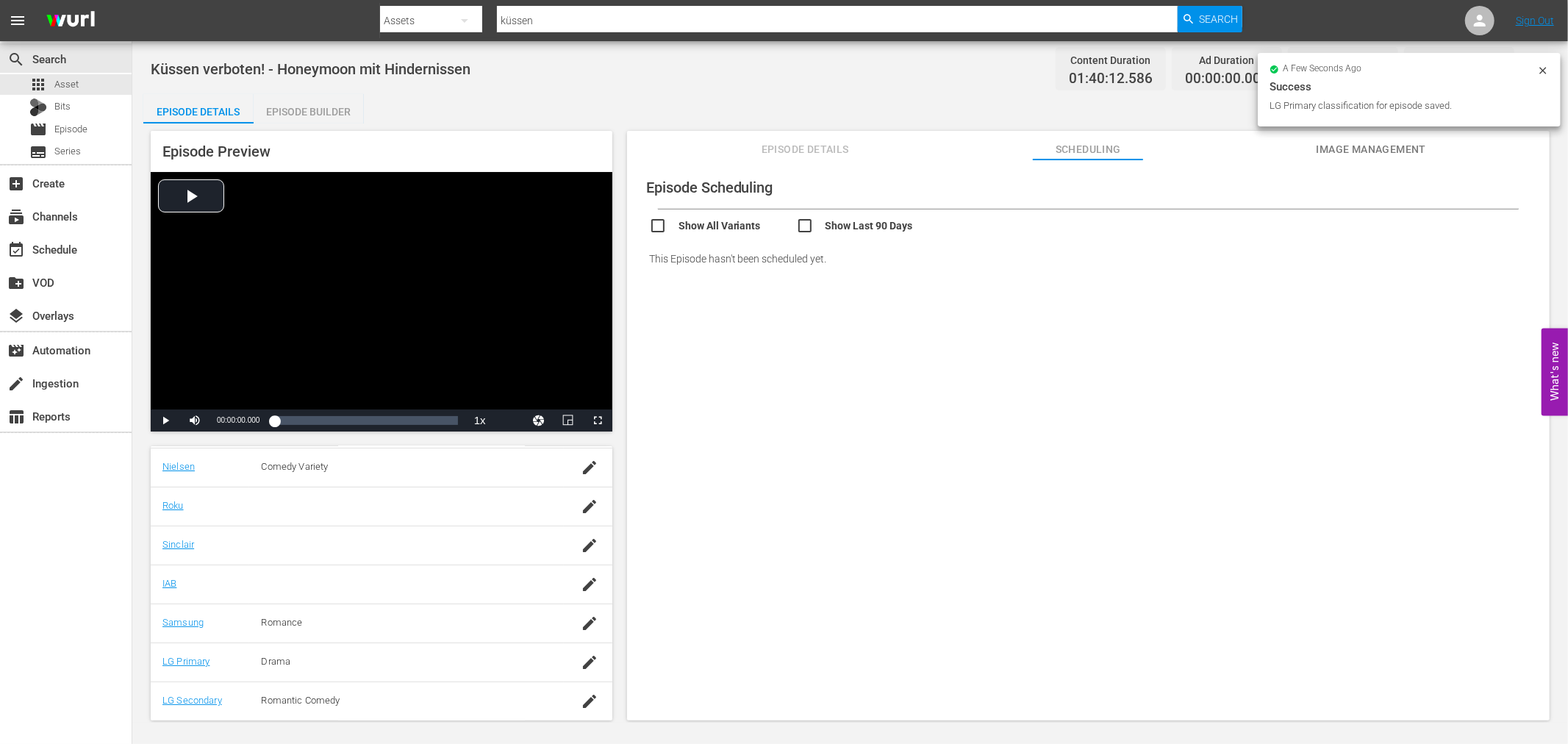
click at [1416, 148] on span "Image Management" at bounding box center [1371, 149] width 110 height 18
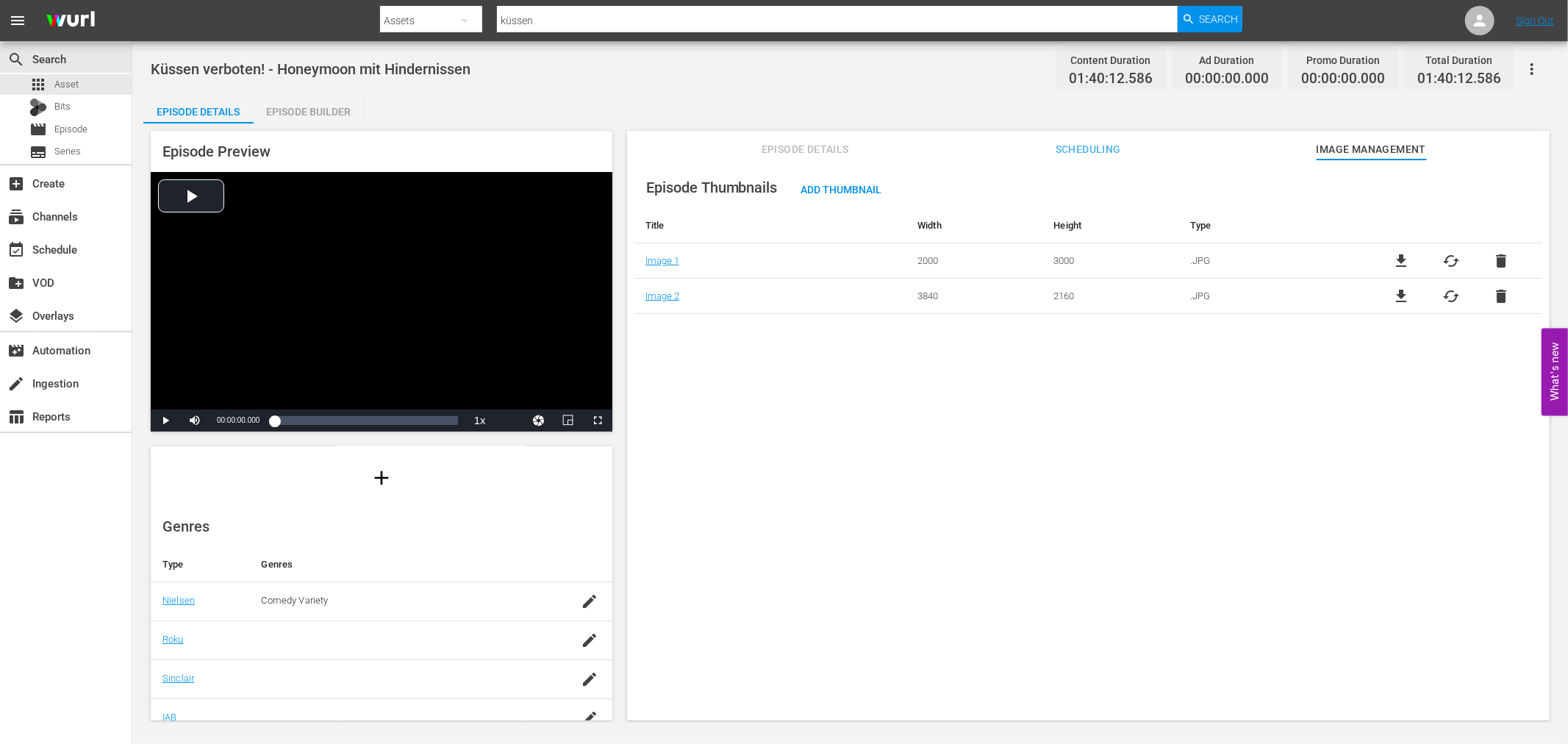
scroll to position [0, 0]
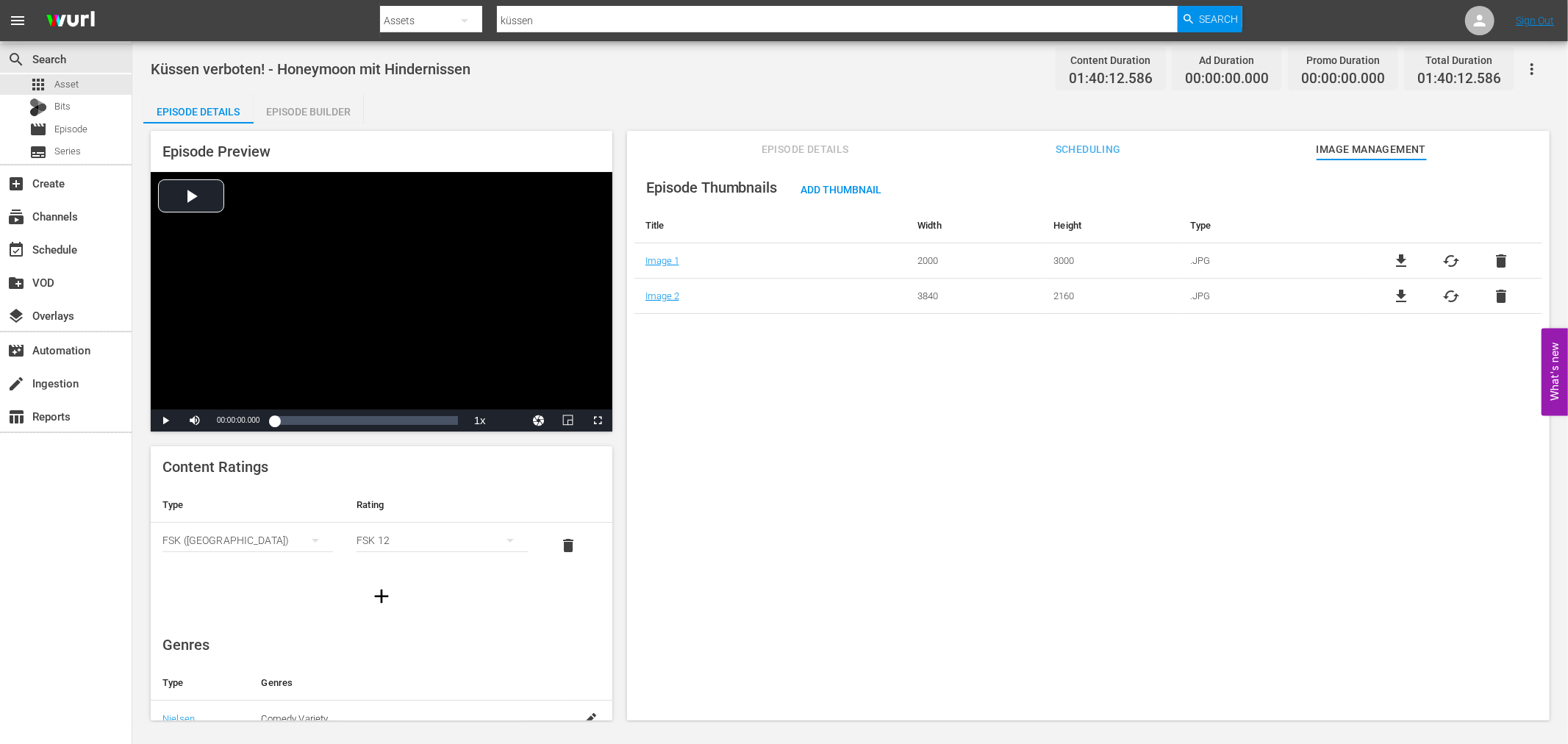
click at [755, 151] on span "Episode Details" at bounding box center [805, 149] width 110 height 18
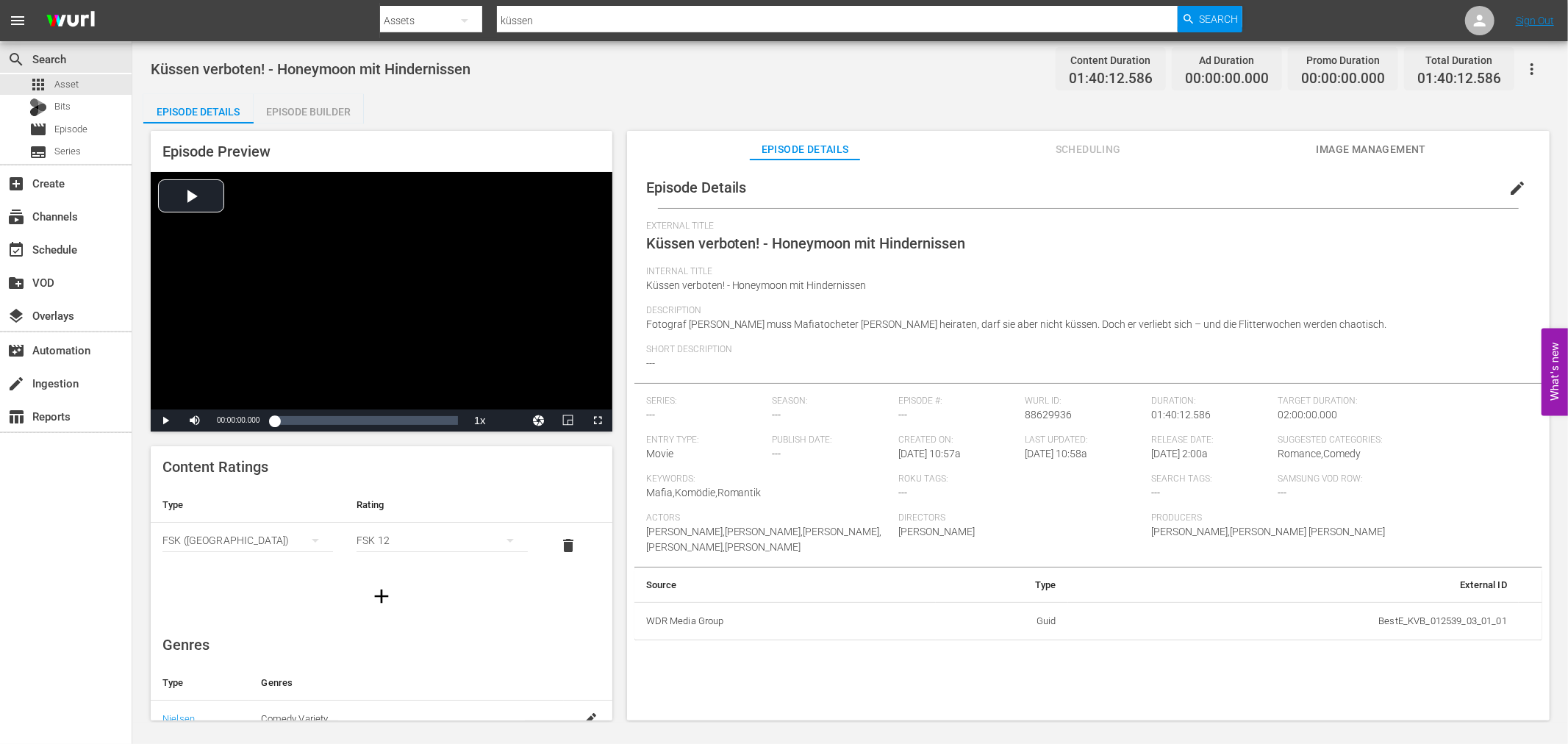
click at [1508, 171] on button "edit" at bounding box center [1517, 188] width 35 height 35
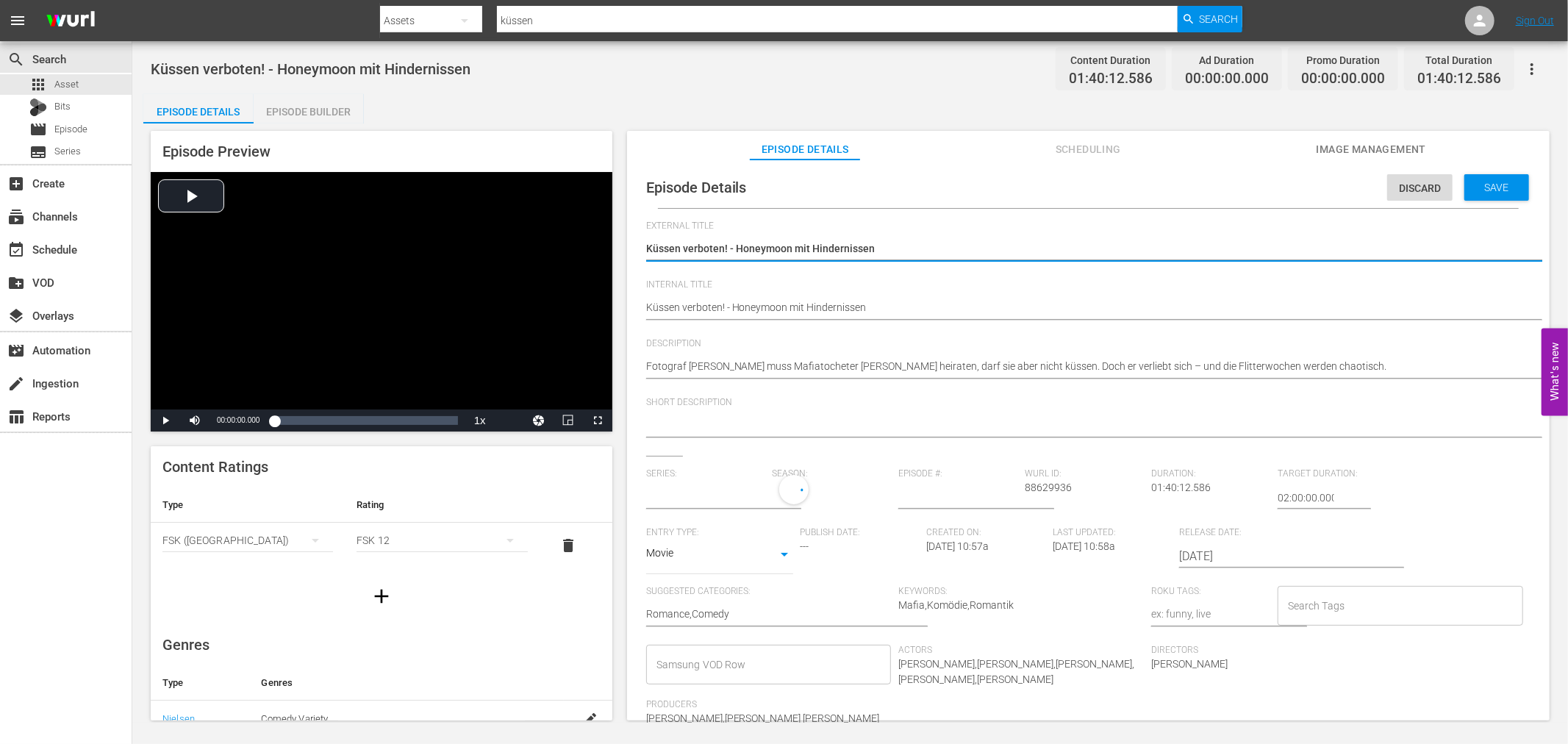
type input "No Series"
click at [1306, 611] on input "Search Tags" at bounding box center [1389, 609] width 210 height 26
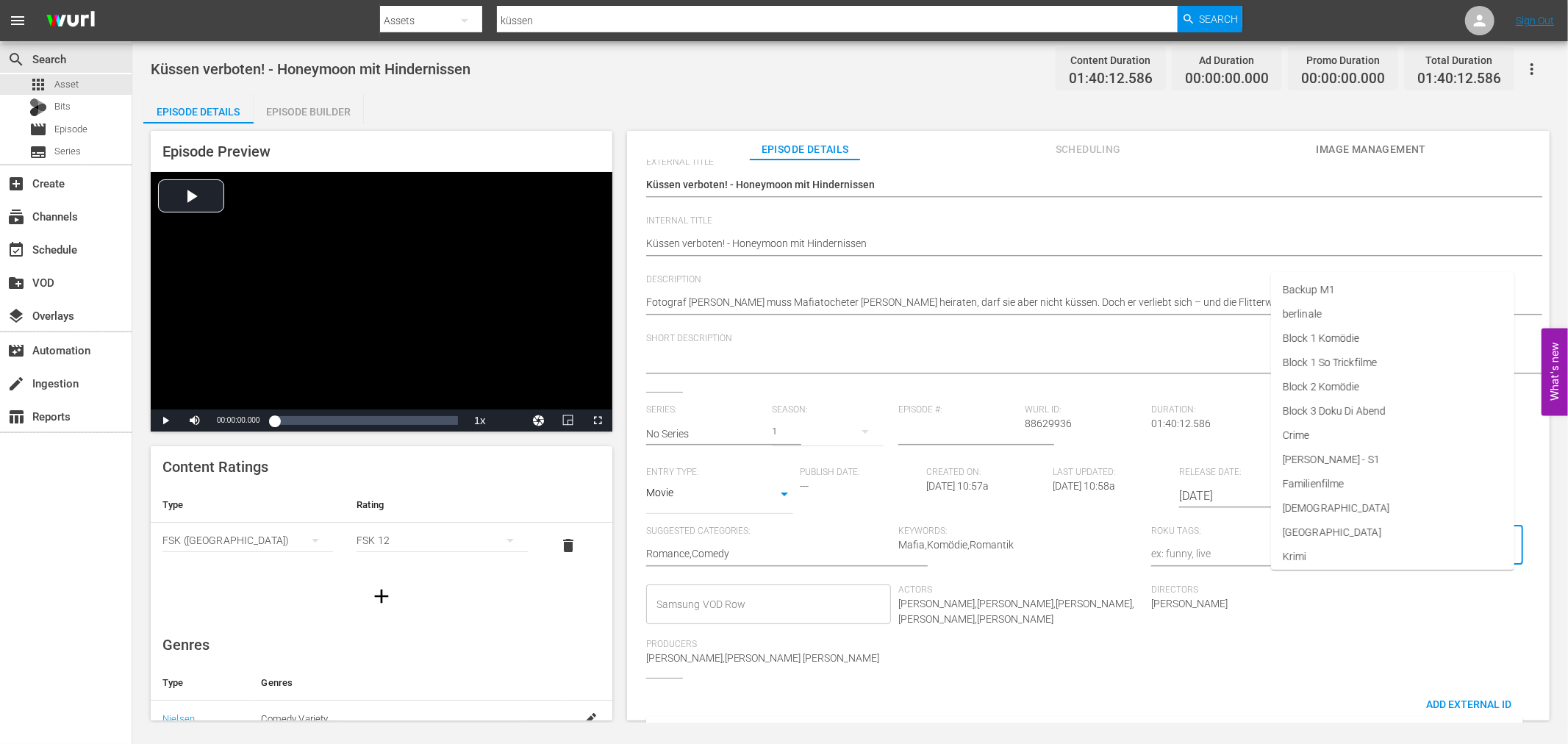
scroll to position [165, 0]
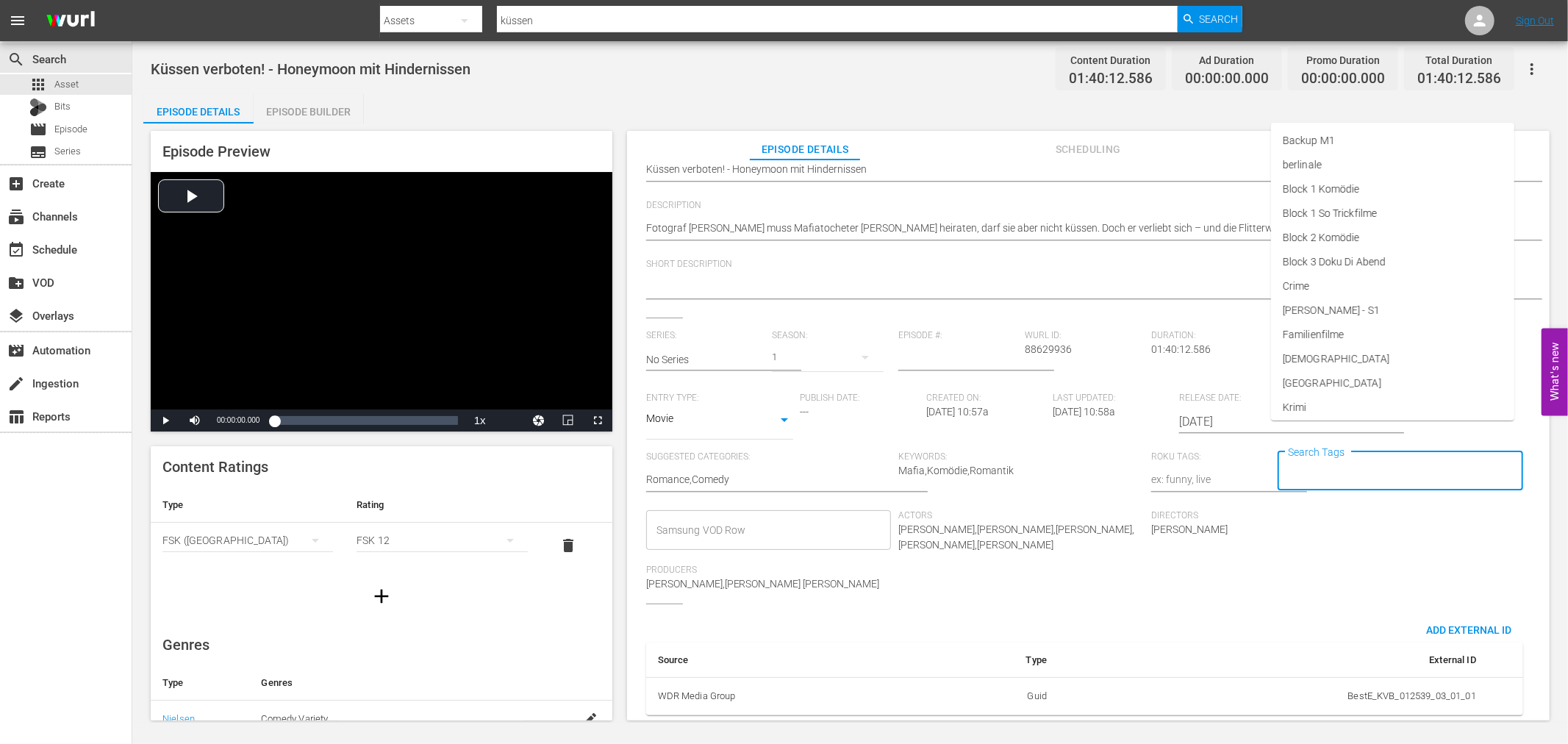
click at [775, 516] on input "Samsung VOD Row" at bounding box center [758, 529] width 210 height 26
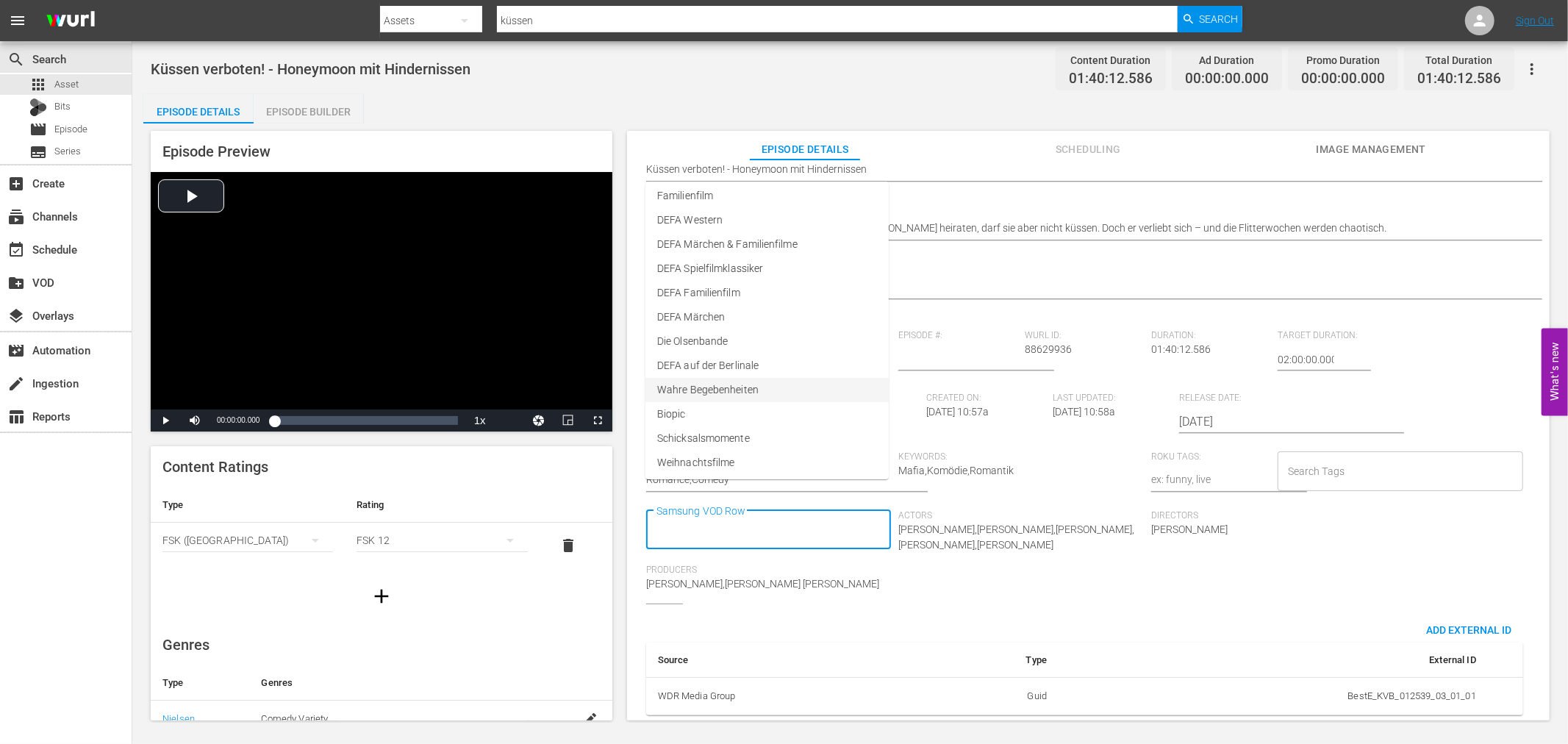
scroll to position [0, 0]
click at [641, 128] on div "Episode Preview Video Player is loading. Play Video Play Mute Current Time 00:0…" at bounding box center [850, 427] width 1414 height 608
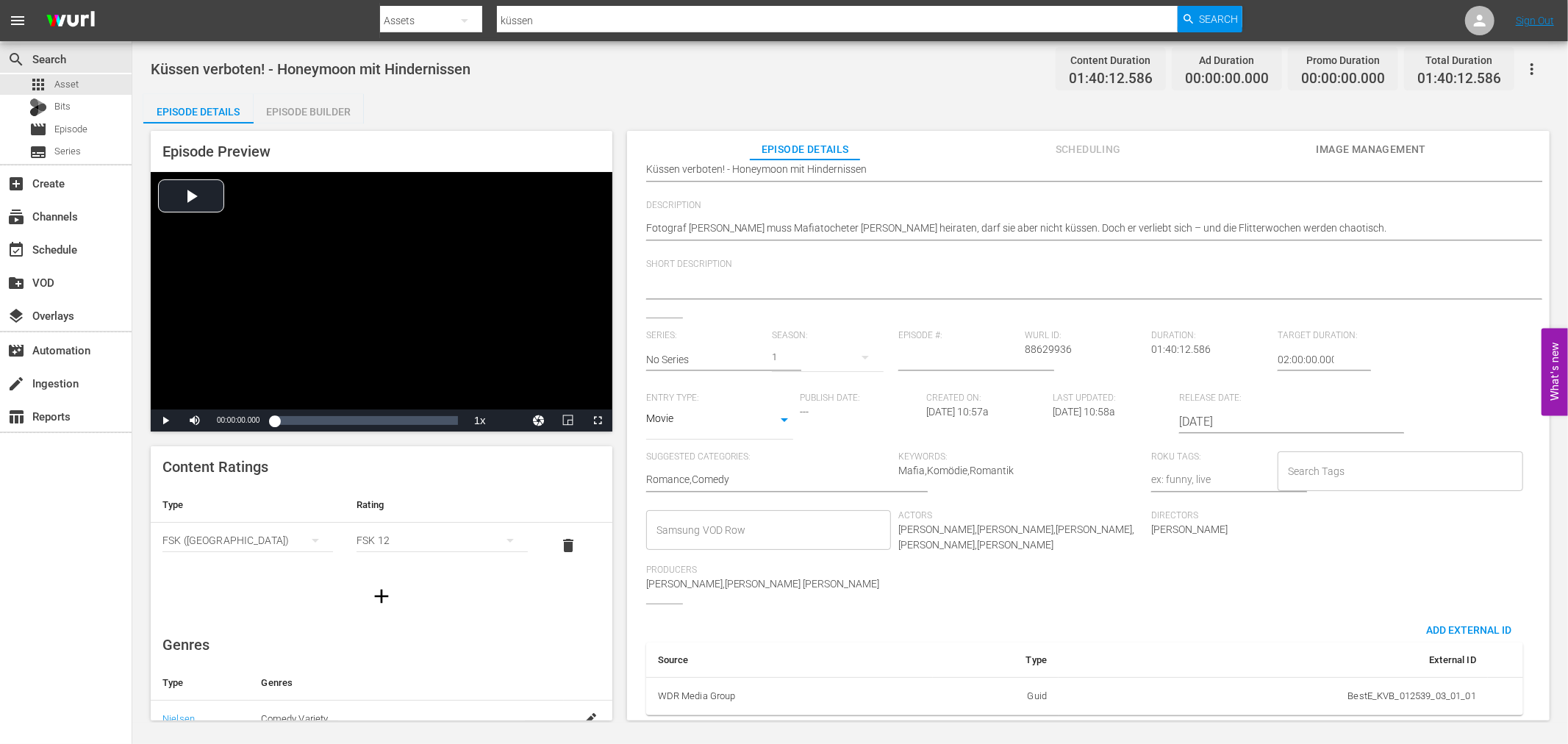
click at [1132, 142] on span "Scheduling" at bounding box center [1088, 149] width 110 height 18
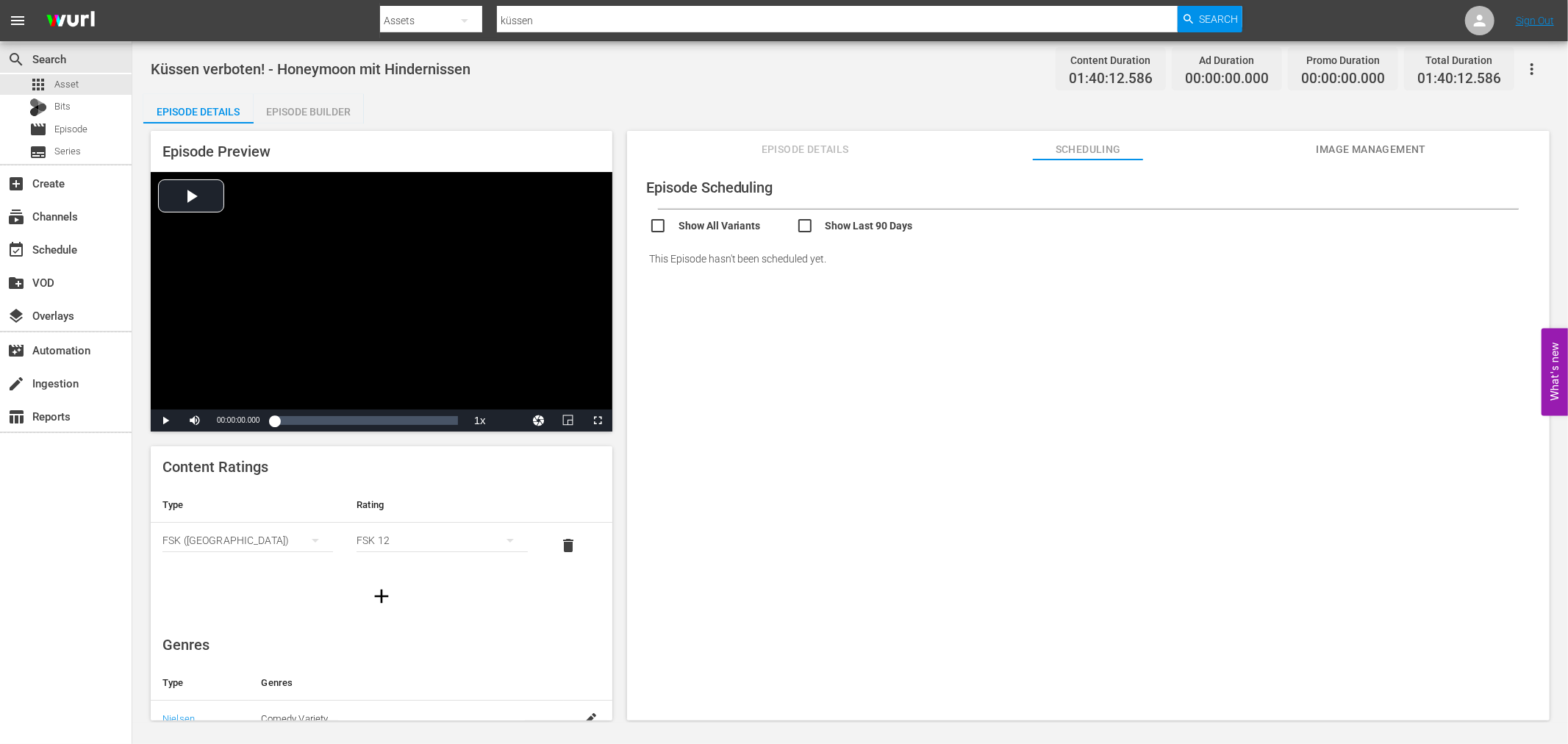
click at [1361, 142] on span "Image Management" at bounding box center [1371, 149] width 110 height 18
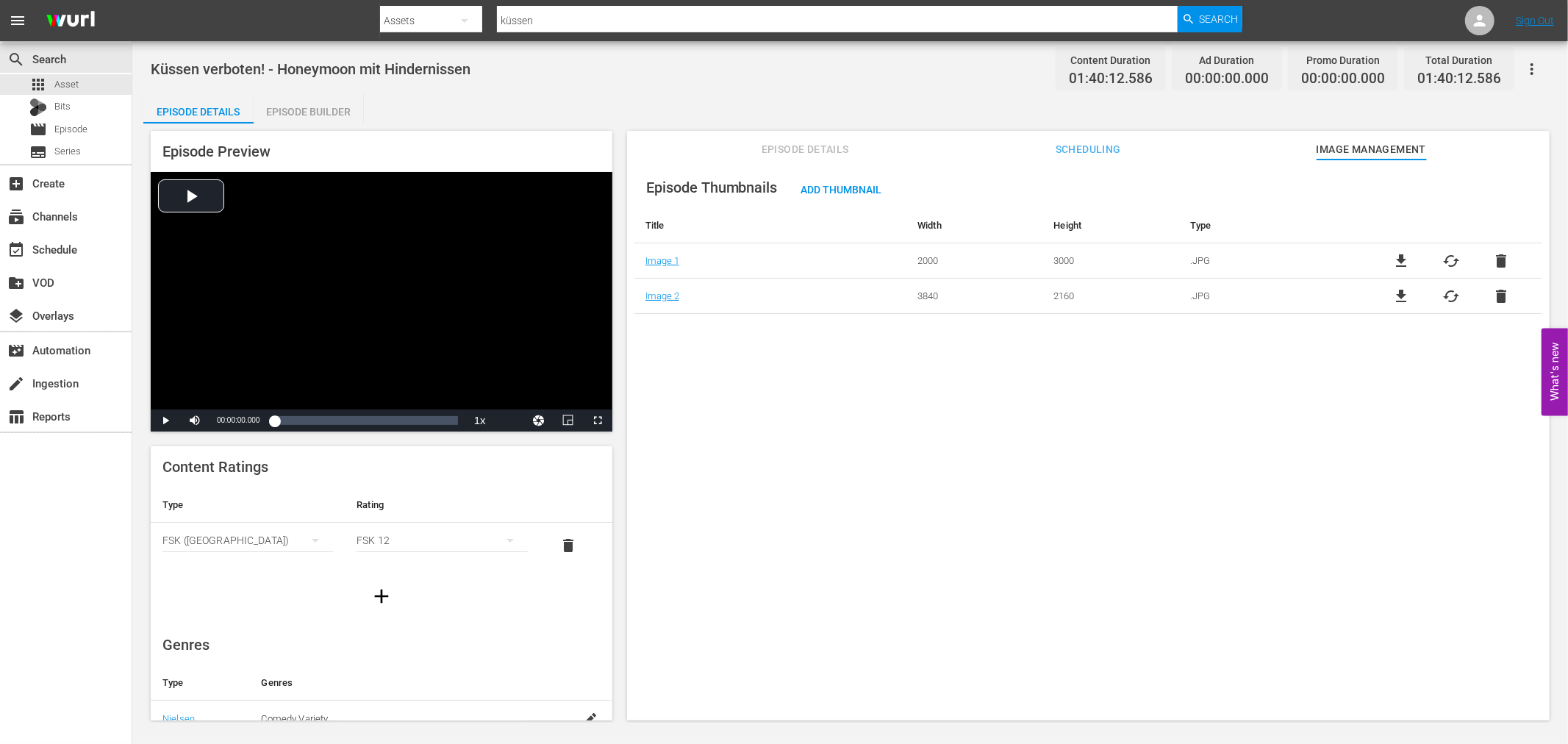
click at [1072, 144] on span "Scheduling" at bounding box center [1088, 149] width 110 height 18
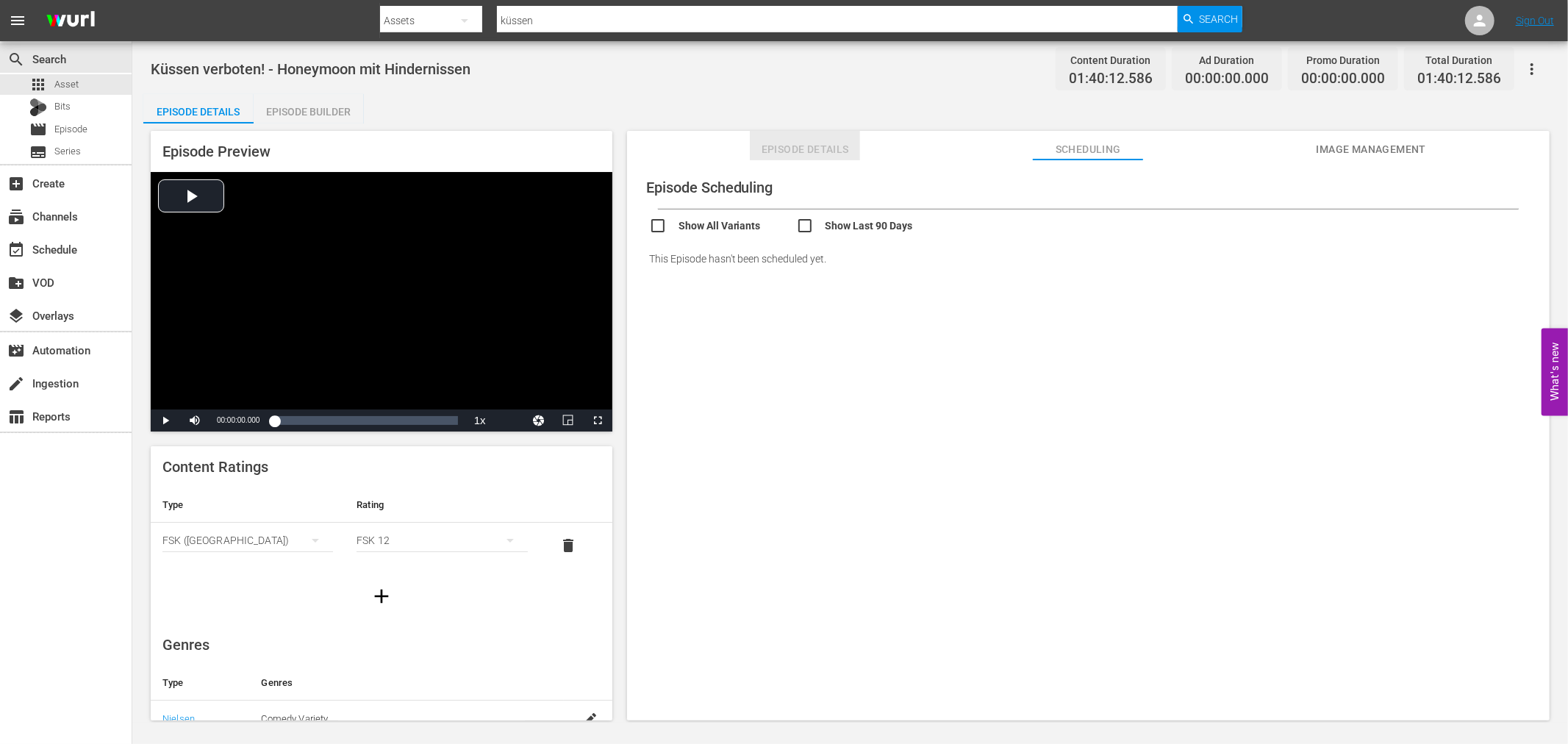
click at [807, 153] on span "Episode Details" at bounding box center [805, 149] width 110 height 18
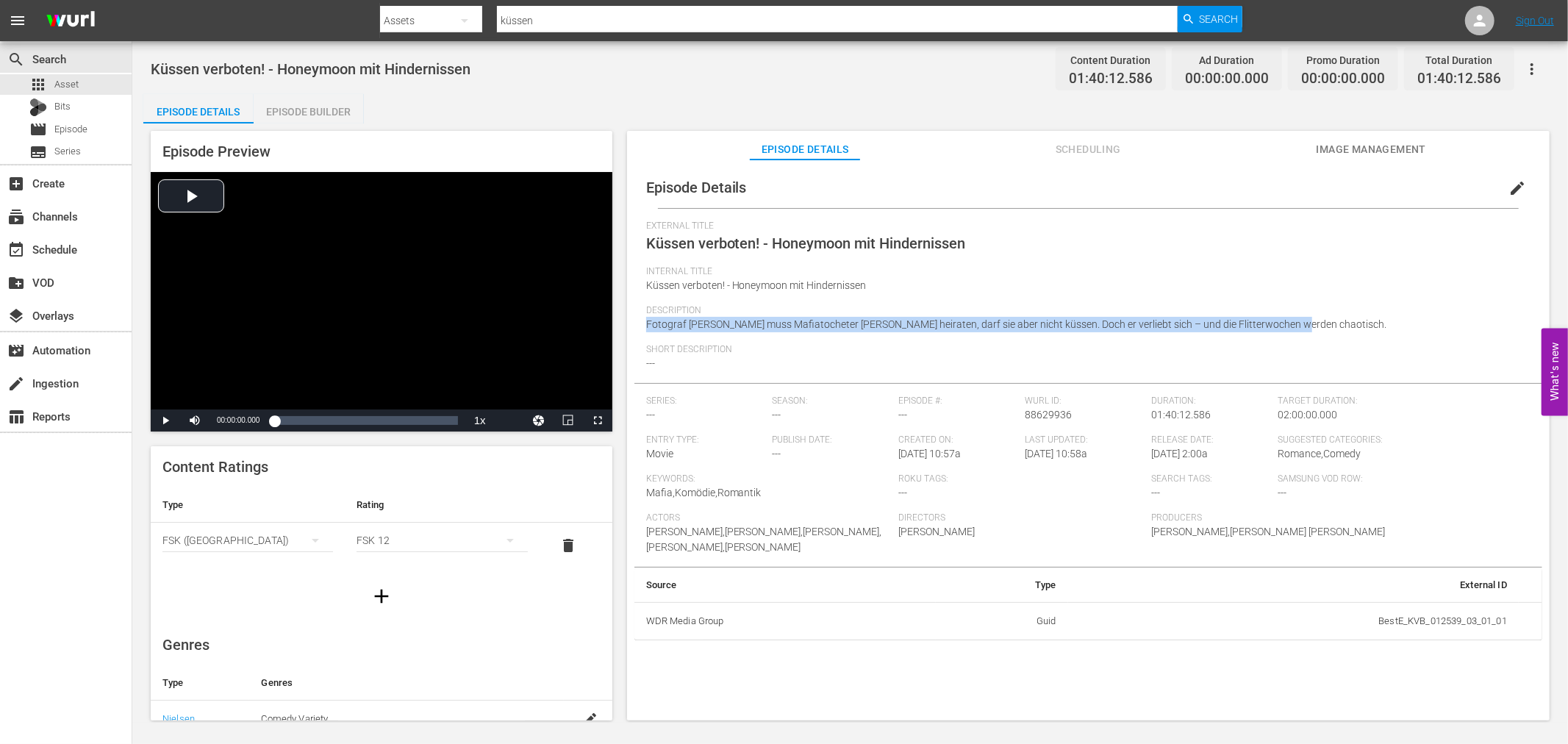
drag, startPoint x: 643, startPoint y: 318, endPoint x: 1384, endPoint y: 324, distance: 741.0
click at [1384, 324] on div "Episode Details edit External Title Küssen verboten! - Honeymoon mit Hinderniss…" at bounding box center [1088, 403] width 908 height 473
click at [1511, 191] on span "edit" at bounding box center [1517, 188] width 17 height 17
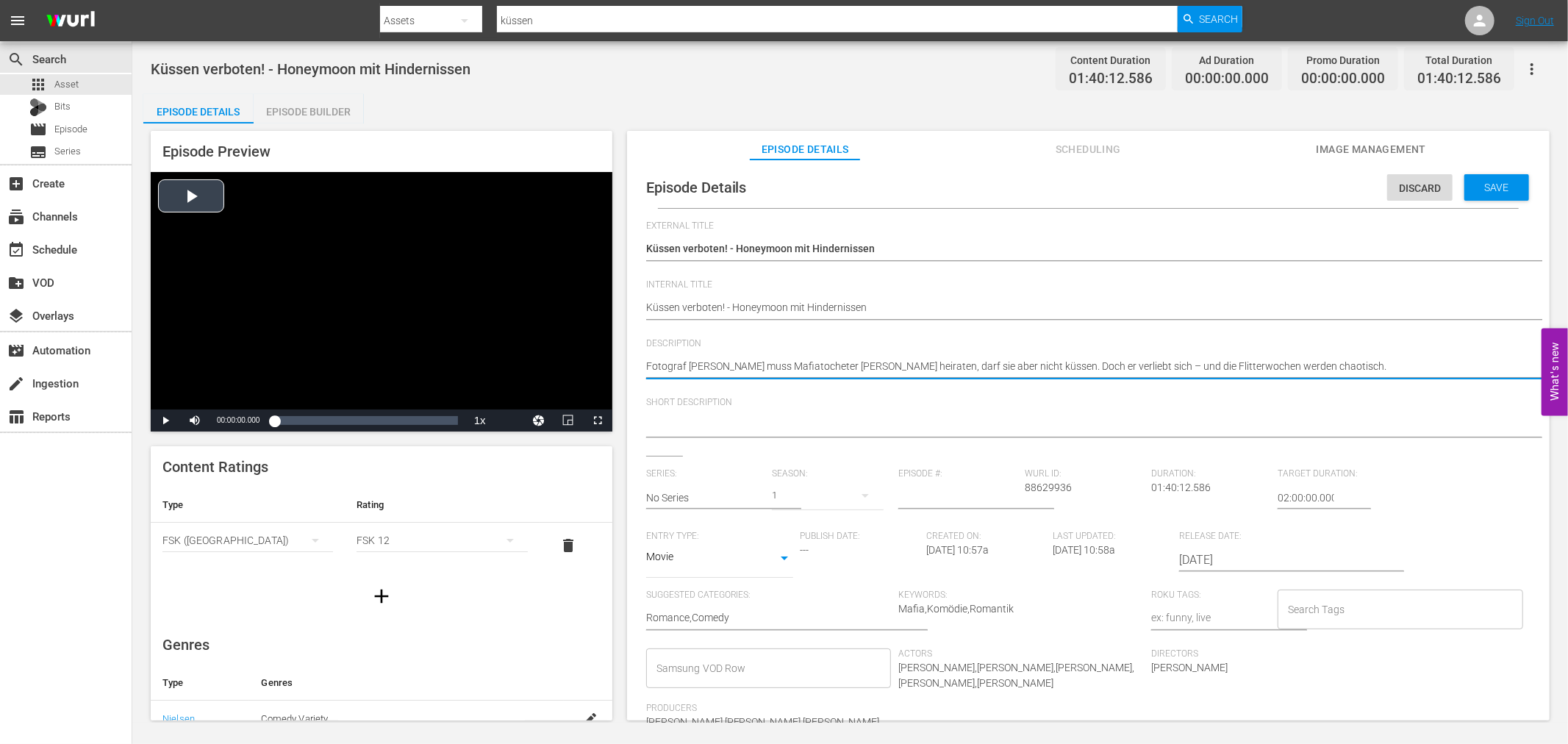
drag, startPoint x: 1362, startPoint y: 367, endPoint x: 526, endPoint y: 366, distance: 836.0
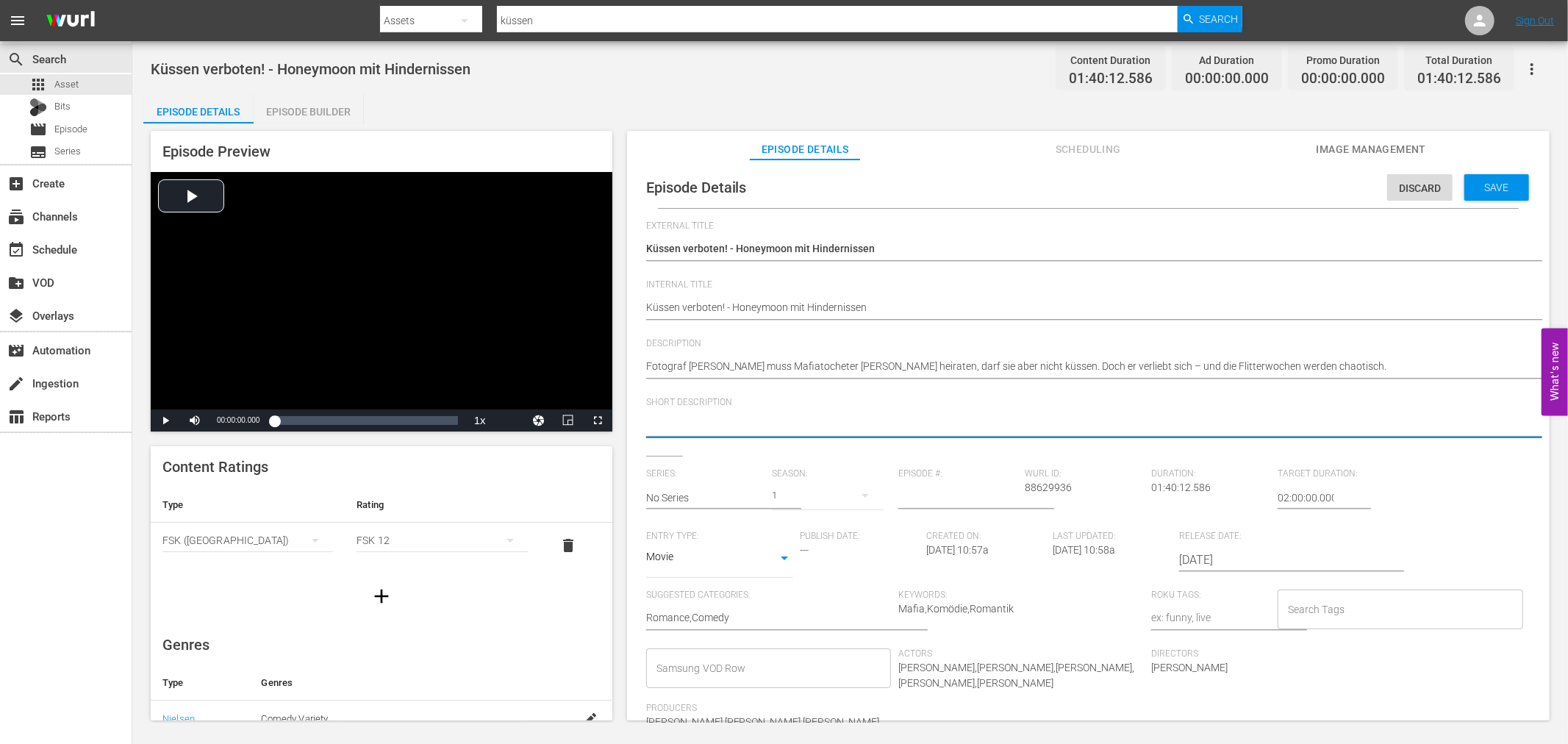
click at [870, 426] on textarea at bounding box center [1085, 426] width 877 height 17
paste textarea "Fotograf Brian muss Mafiatocheter Masha heiraten, darf sie aber nicht küssen. D…"
type textarea "Fotograf Brian muss Mafiatocheter Masha heiraten, darf sie aber nicht küssen. D…"
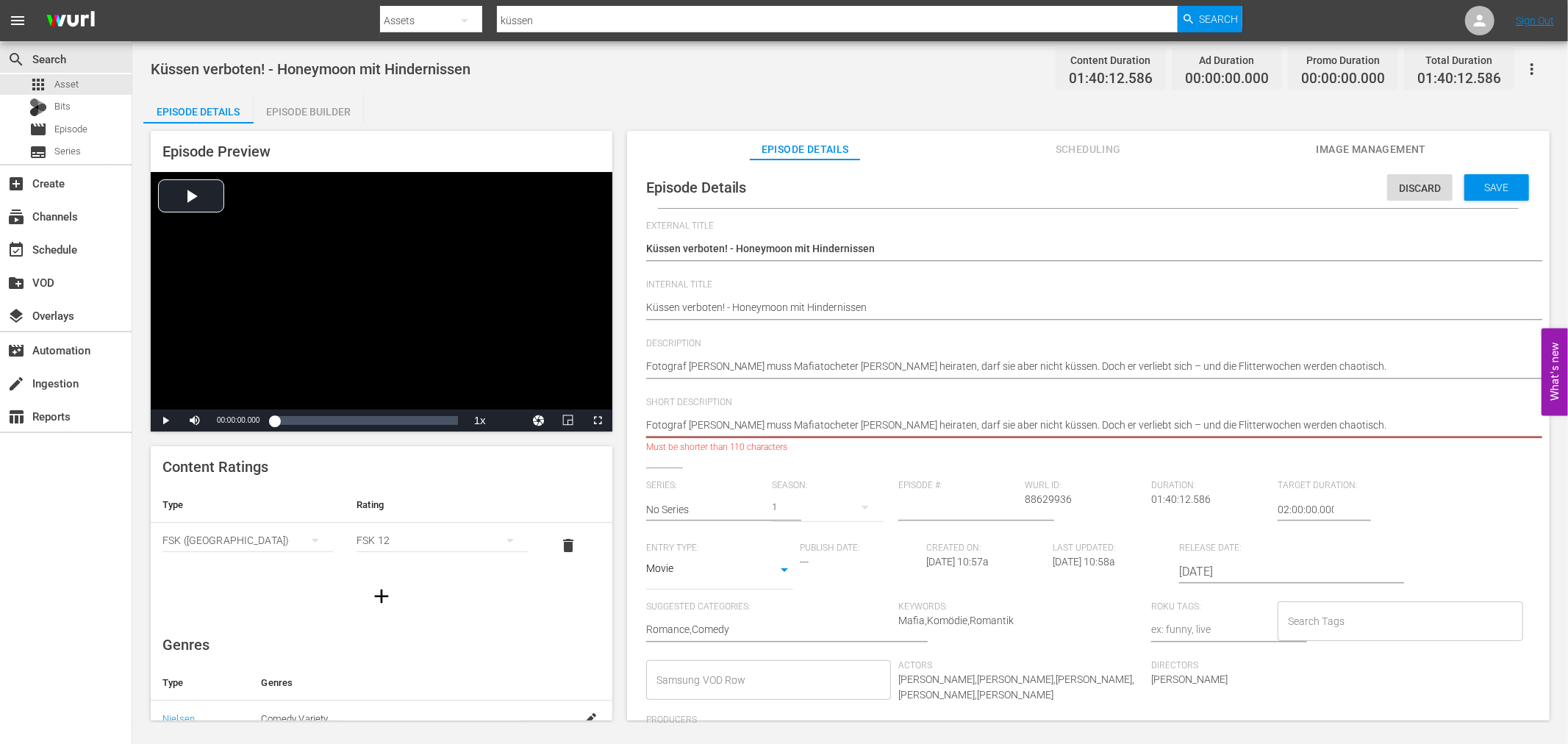
type textarea "Fotograf Brian muss Mafiatocheter Masha heiraten, darf sie aber nicht küssen. D…"
type textarea "Fotograf Brian muss Mafiatochter Masha heiraten, darf sie aber nicht küssen. Do…"
click at [914, 368] on textarea "Fotograf Brian muss Mafiatocheter Masha heiraten, darf sie aber nicht küssen. D…" at bounding box center [1085, 367] width 877 height 17
paste textarea "Der unscheinbare Fotograf Brian gerät in Konflikt mit der Mafia und wird vom Cl…"
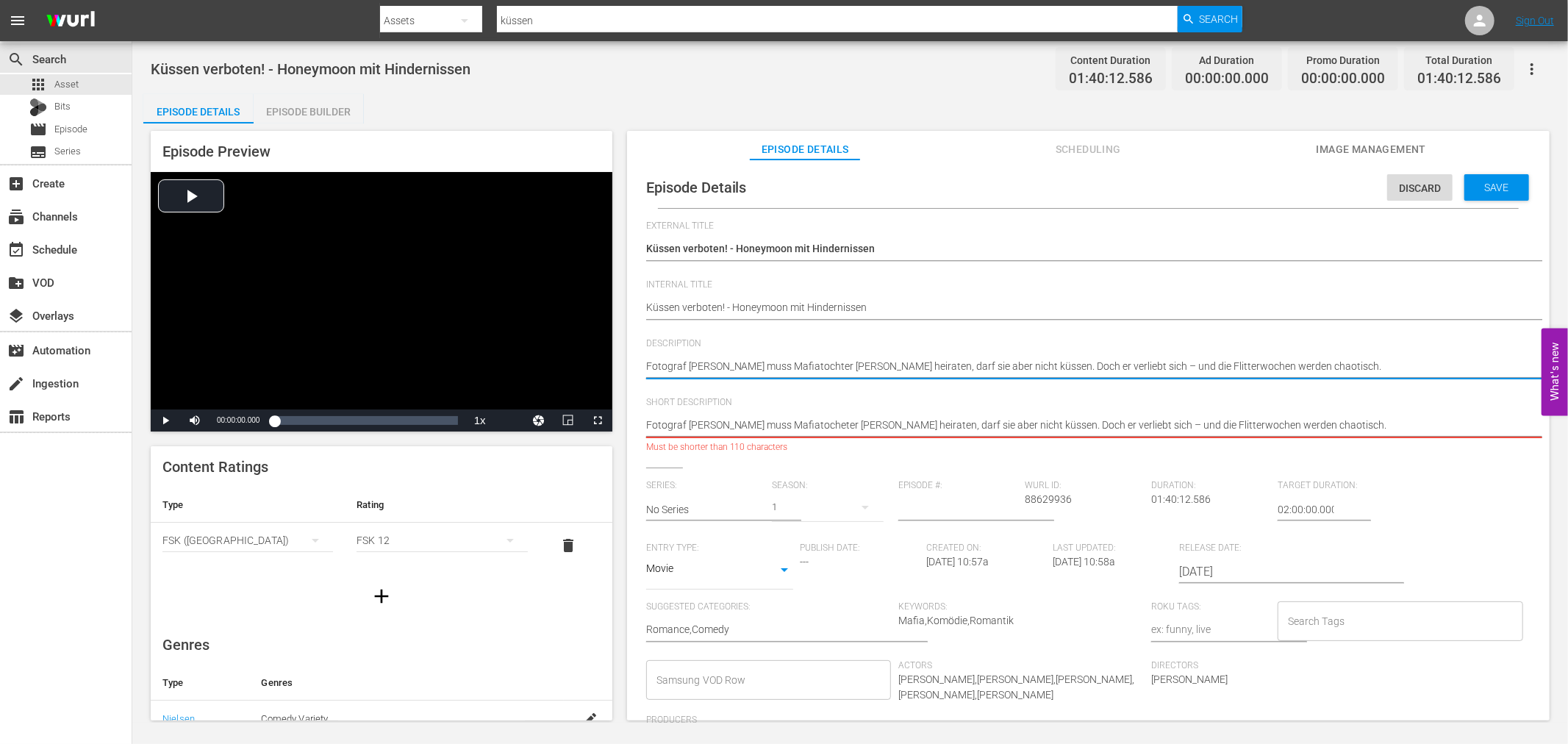
type textarea "Der unscheinbare Fotograf Brian gerät in Konflikt mit der Mafia und wird vom Cl…"
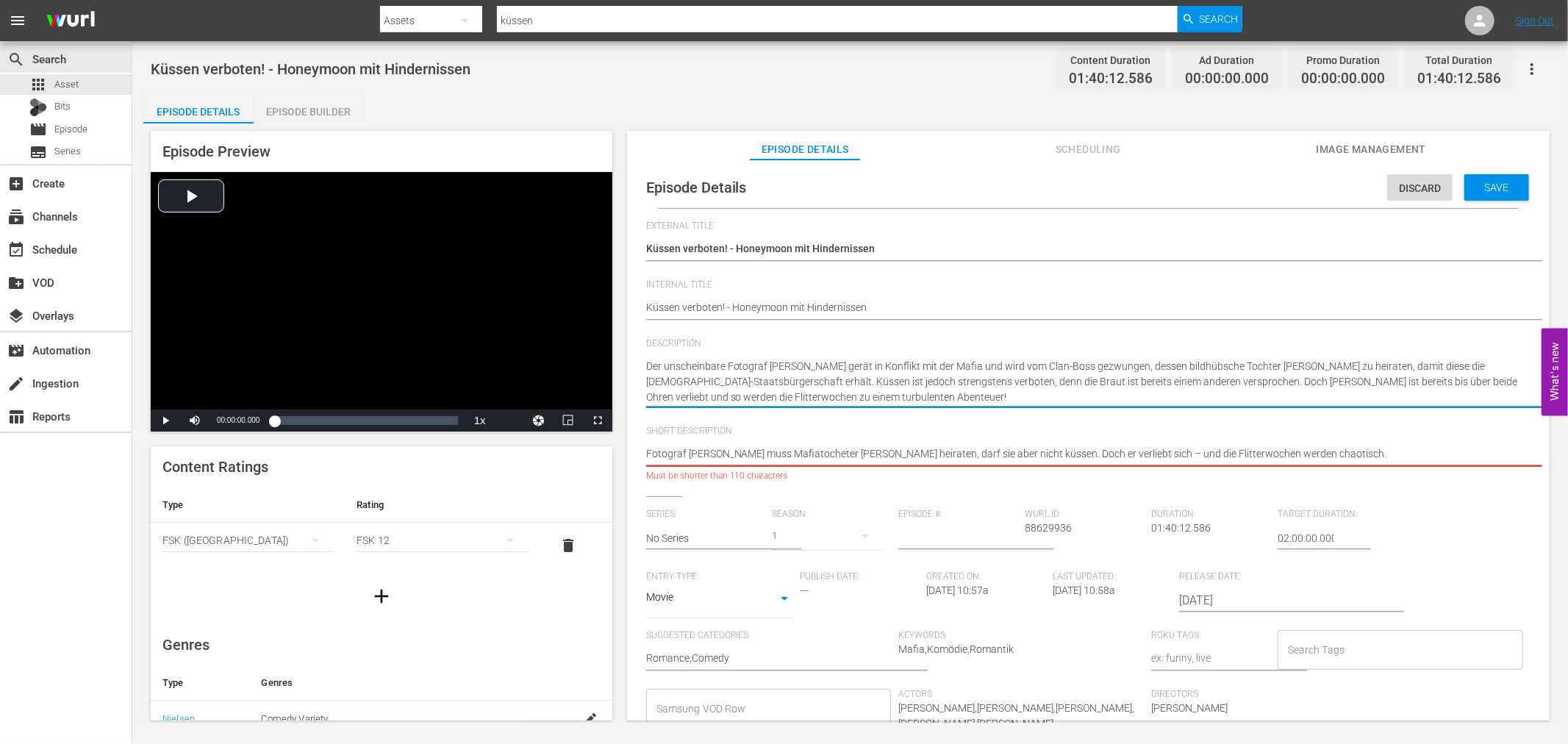
type textarea "Der unscheinbare Fotograf Brian gerät in Konflikt mit der Mafia und wird vom Cl…"
click at [847, 446] on textarea "Fotograf Brian muss Mafiatocheter Masha heiraten, darf sie aber nicht küssen. D…" at bounding box center [1085, 455] width 877 height 17
paste textarea "Brian muss die Tochter eines Mafia-Bosses heiraten, verliebt sich und erlebt tu…"
type textarea "Brian muss die Tochter eines Mafia-Bosses heiraten, verliebt sich und erlebt tu…"
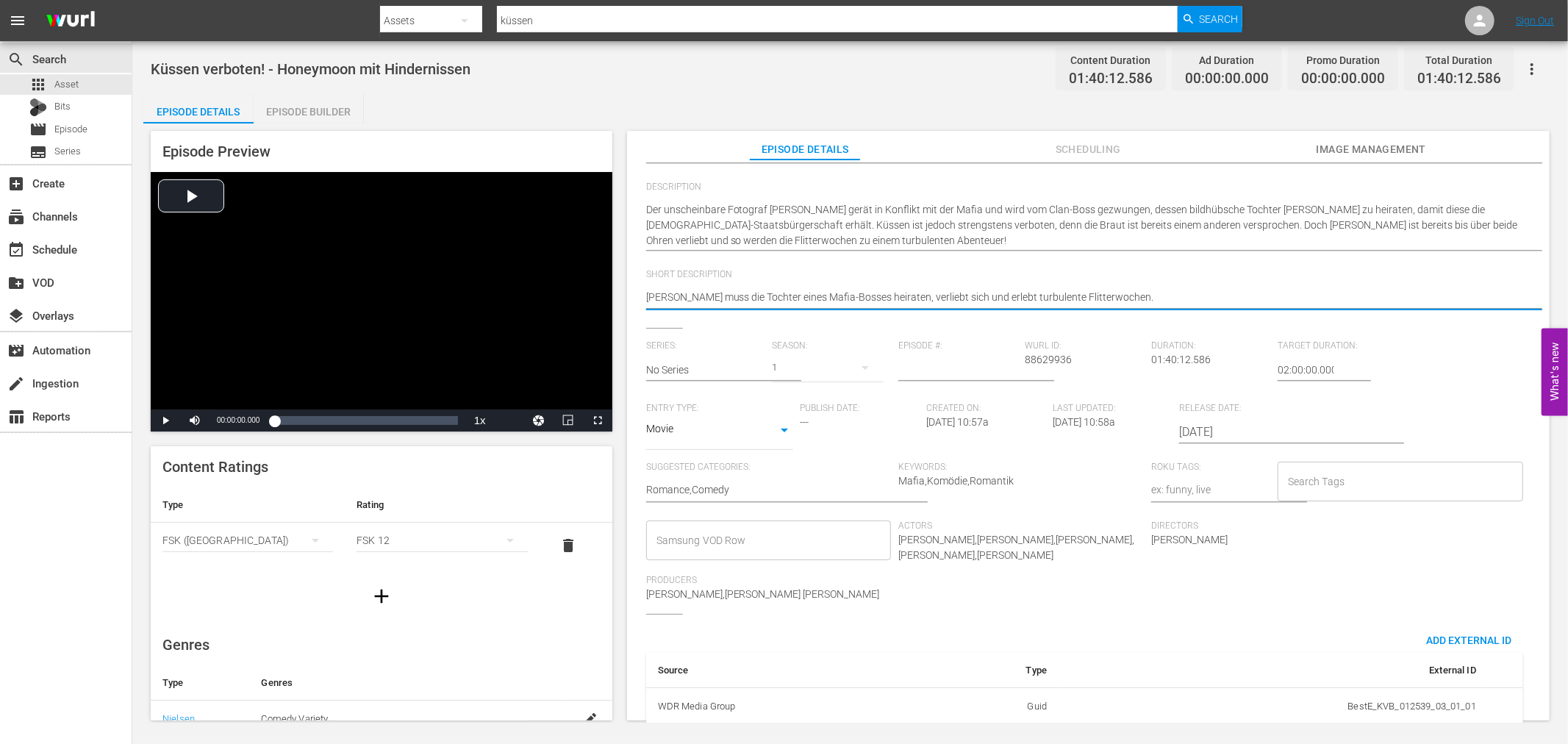
scroll to position [163, 0]
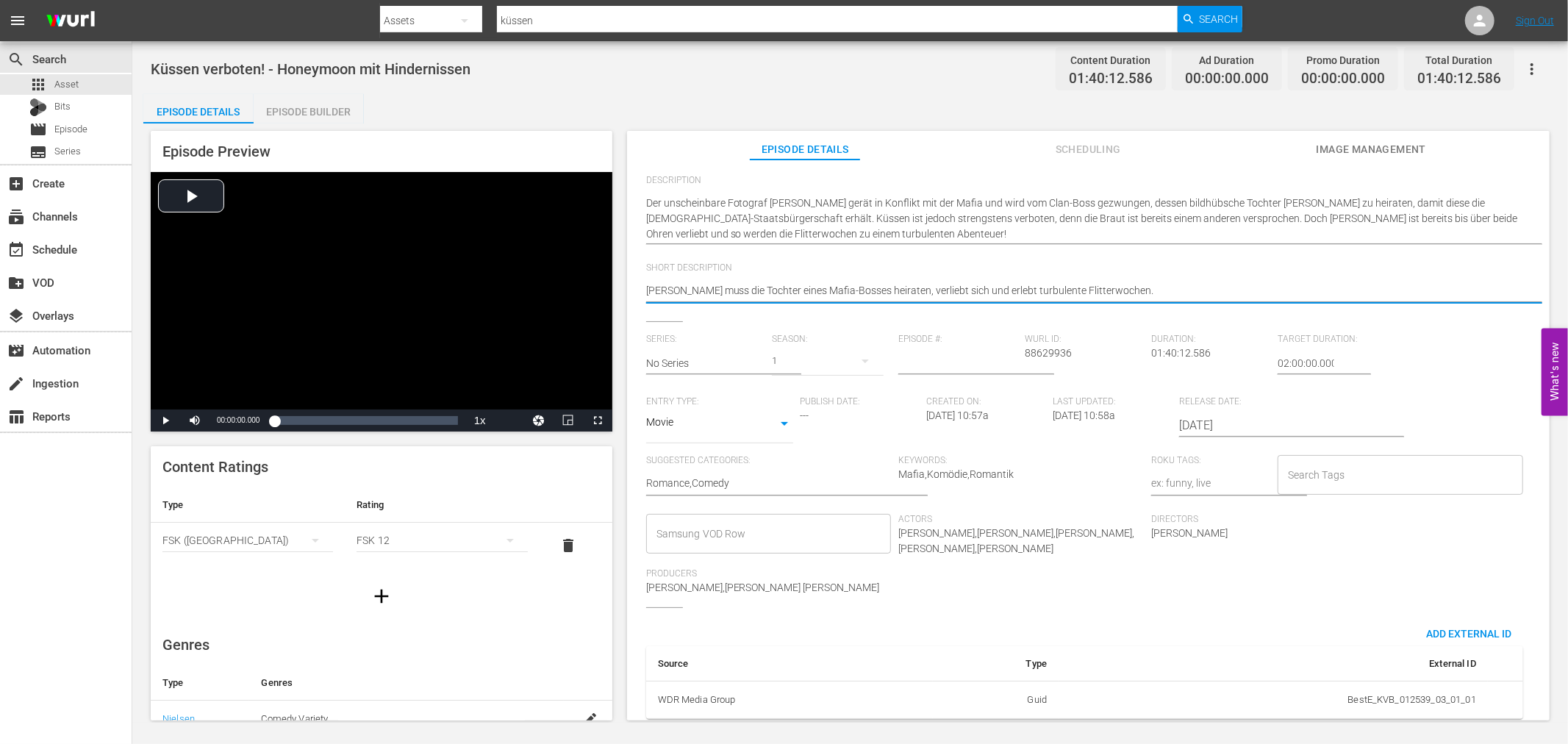
type textarea "Brian muss die Tochter eines Mafia-Bosses heiraten, verliebt sich und erlebt tu…"
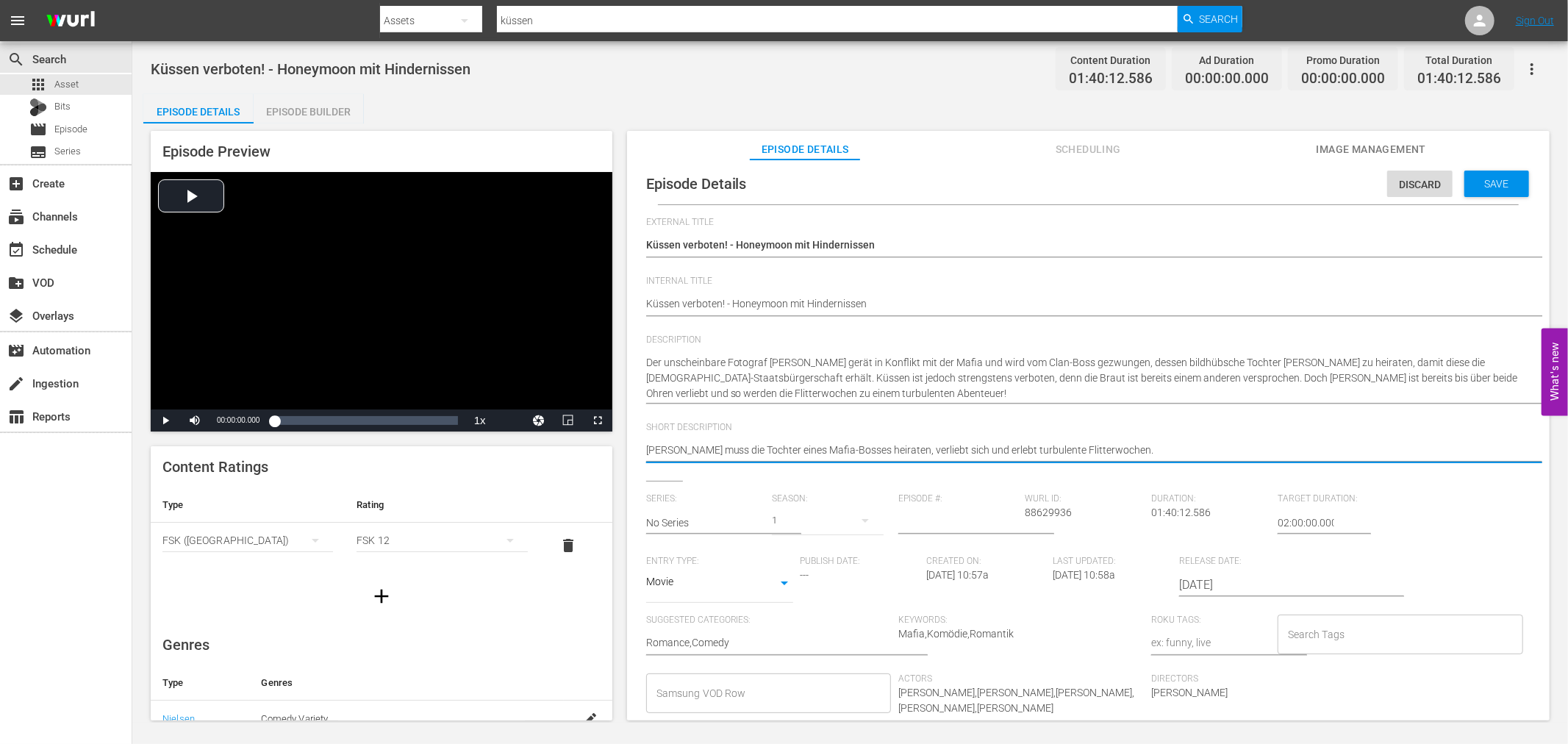
scroll to position [0, 0]
click at [1508, 186] on span "Save" at bounding box center [1497, 188] width 48 height 12
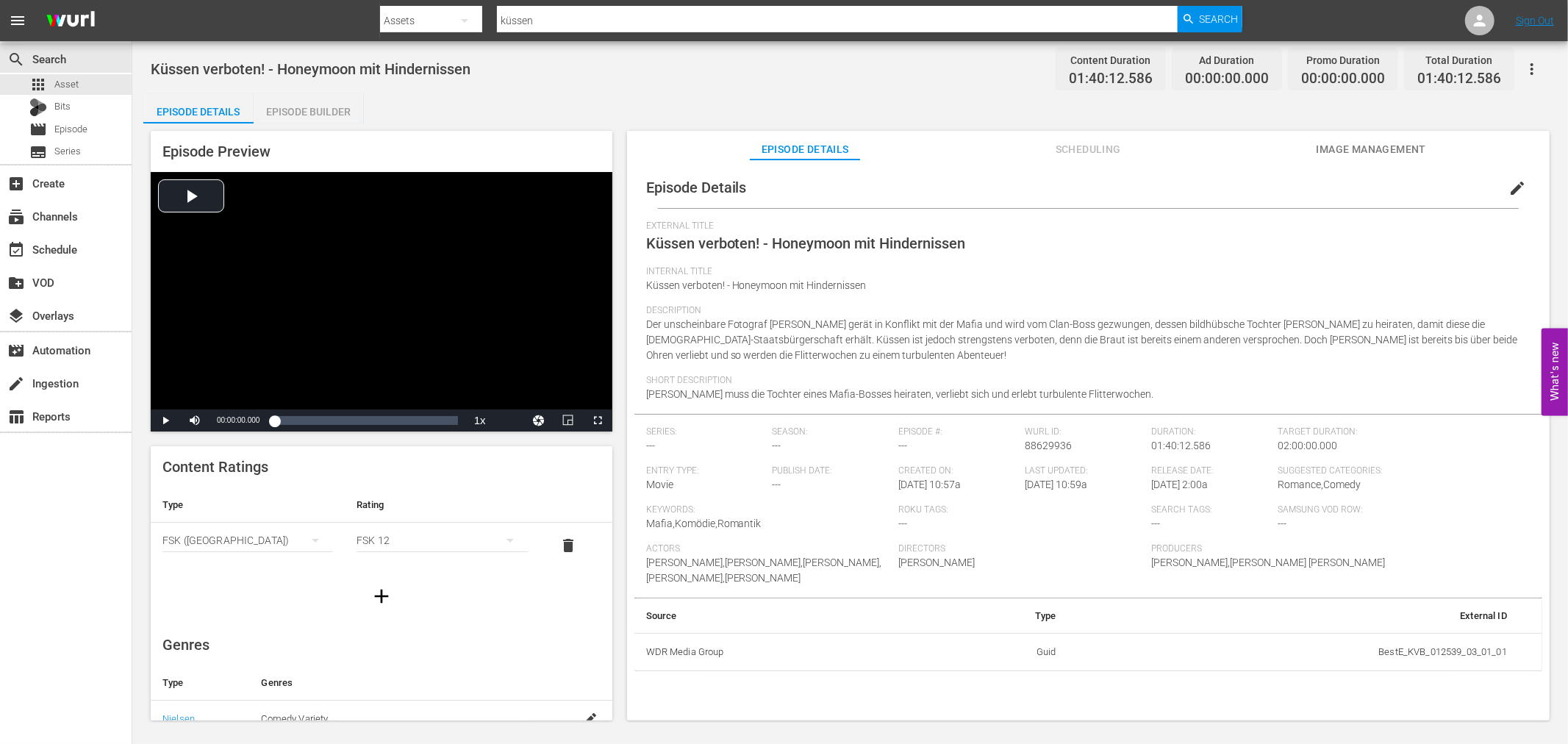
click at [1502, 177] on button "edit" at bounding box center [1517, 188] width 35 height 35
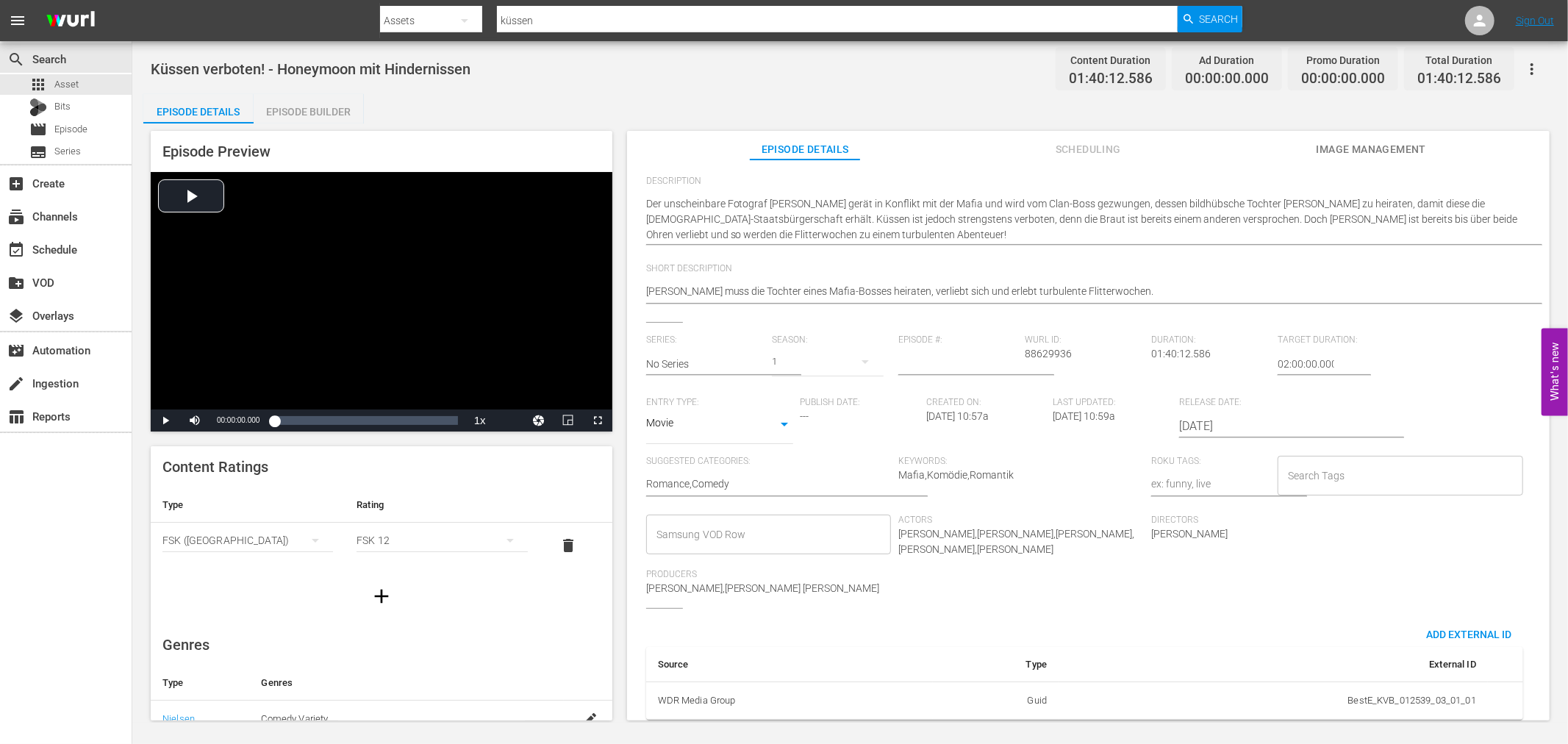
scroll to position [194, 0]
click at [1013, 452] on span "Keywords:" at bounding box center [1021, 458] width 246 height 12
click at [1013, 452] on div "Keywords: Mafia,Komödie,Romantik" at bounding box center [1024, 481] width 253 height 59
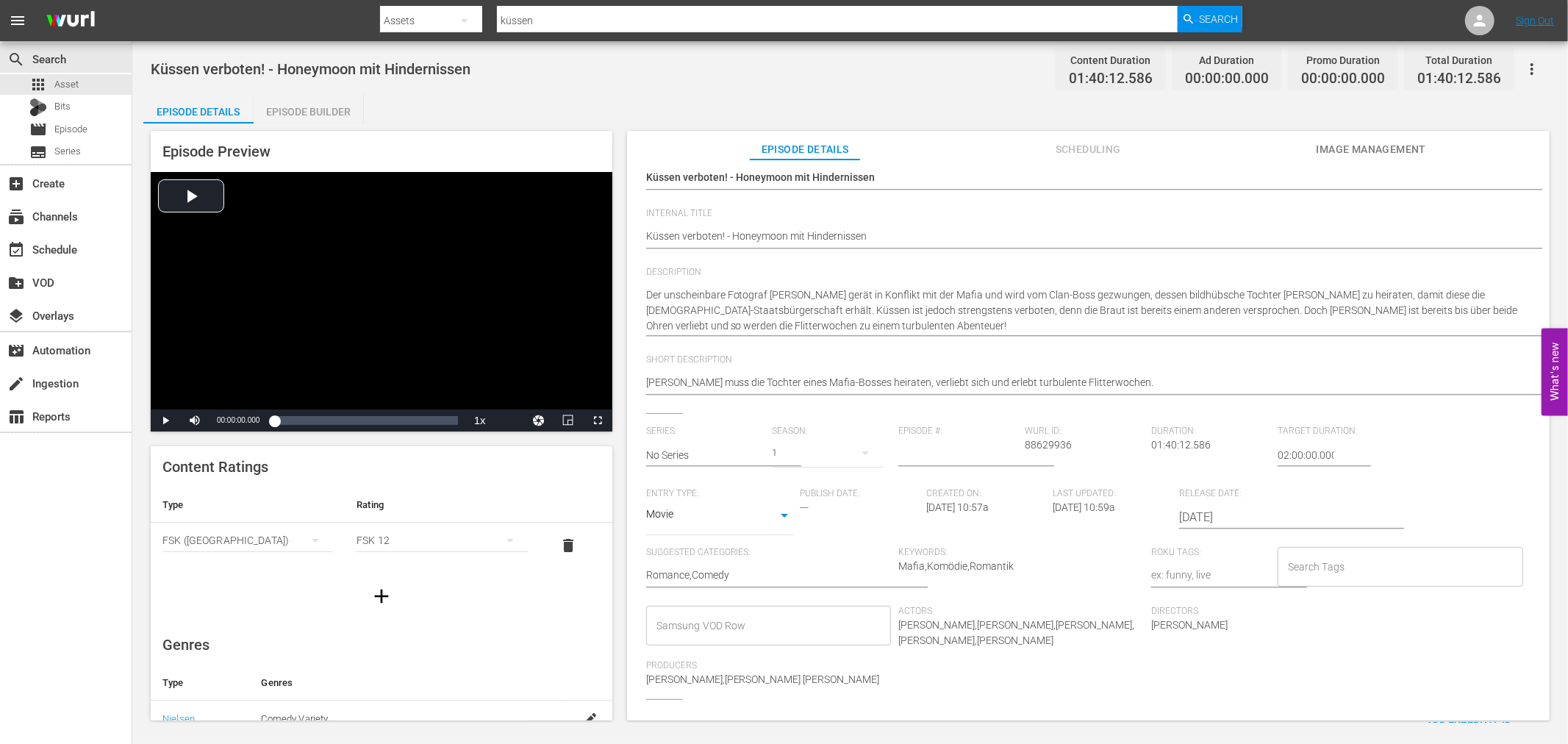
scroll to position [0, 0]
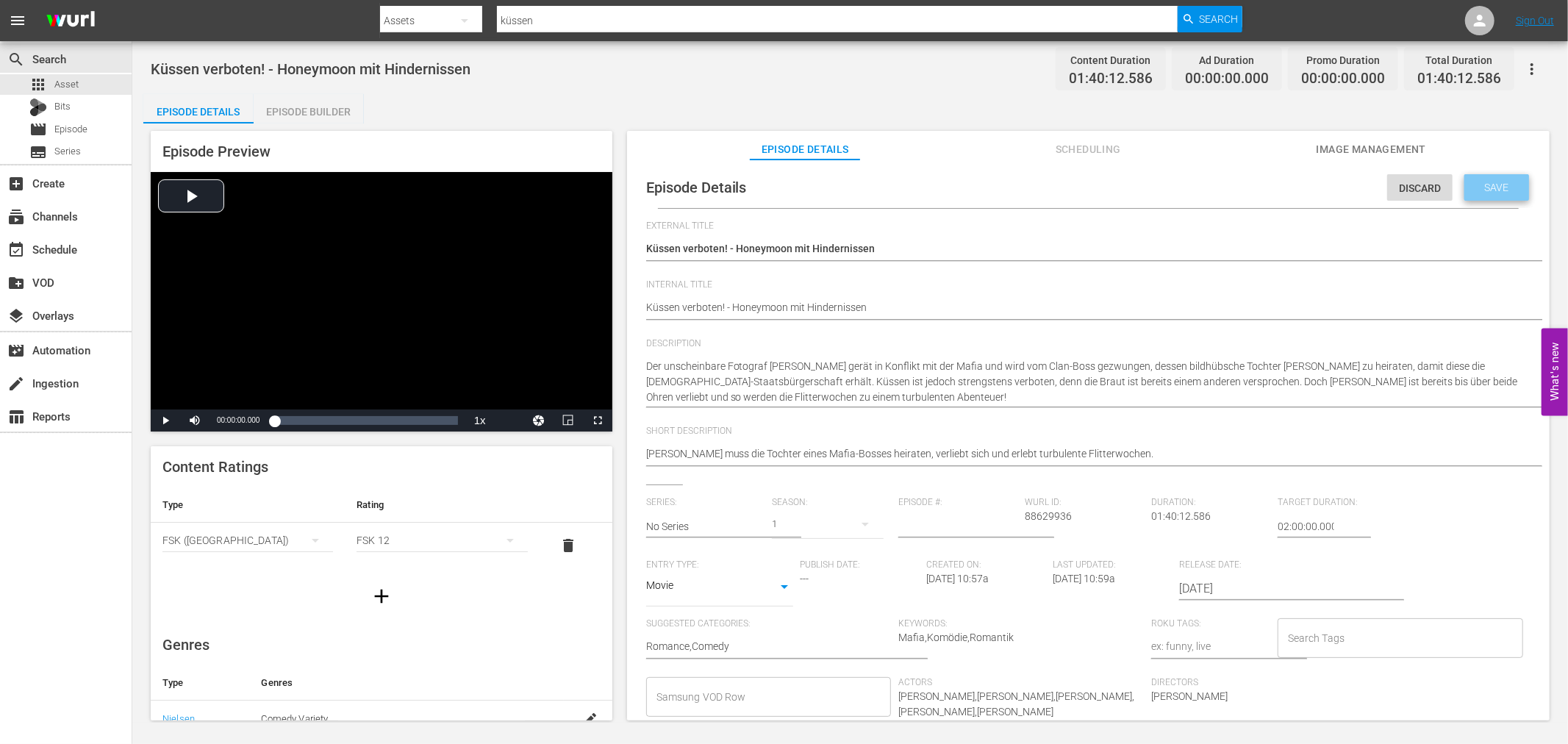
click at [1507, 182] on span "Save" at bounding box center [1497, 188] width 48 height 12
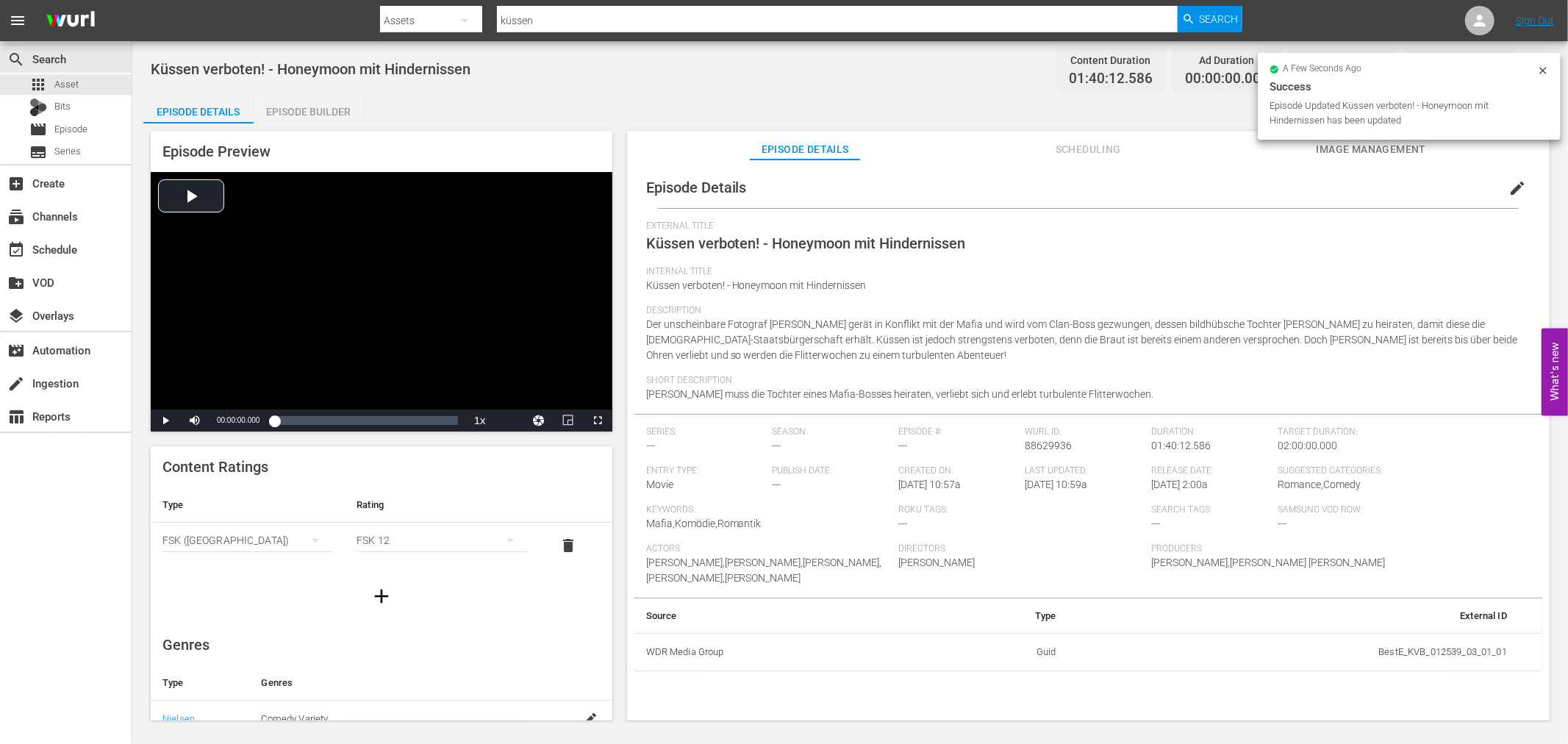
click at [1545, 70] on icon at bounding box center [1543, 71] width 12 height 12
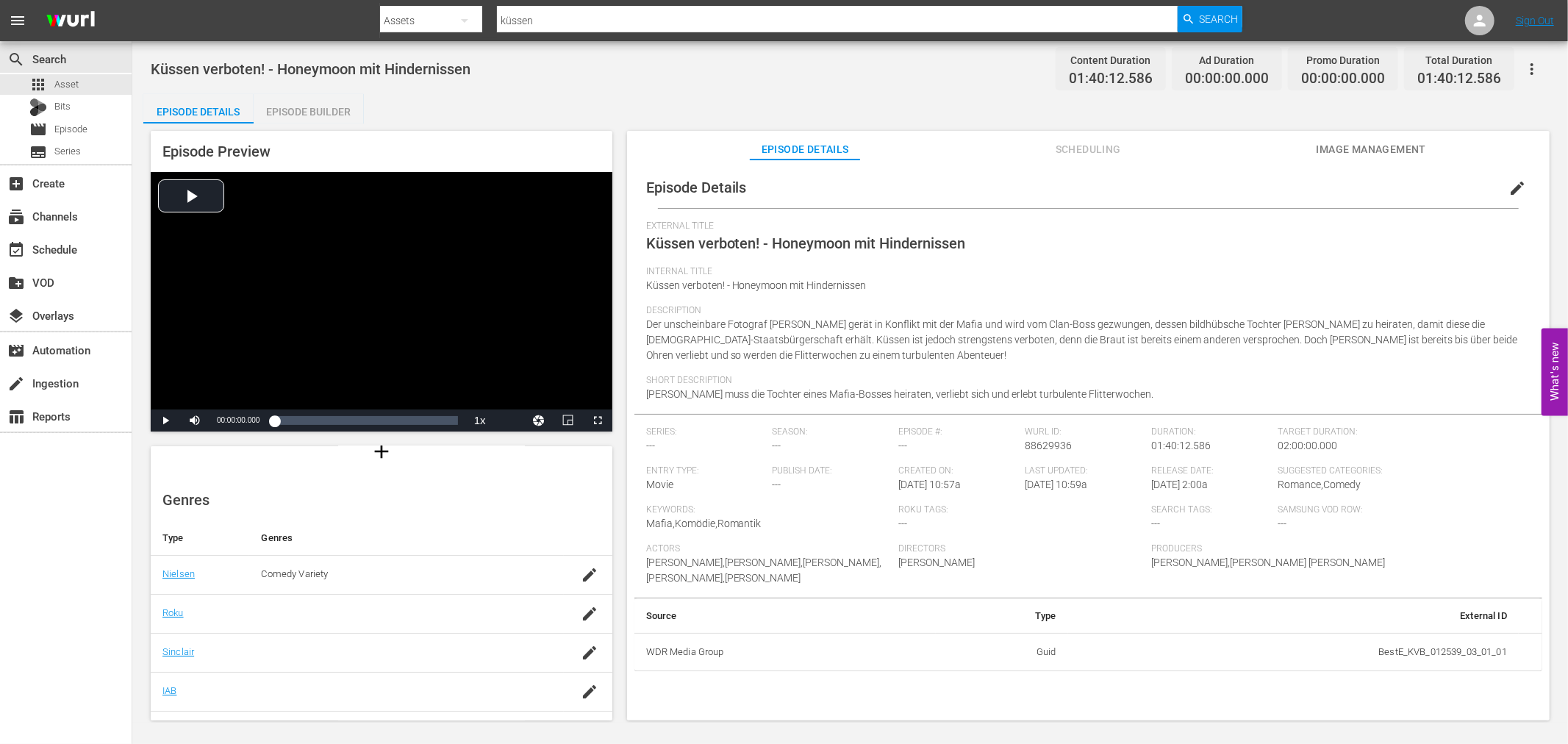
scroll to position [252, 0]
click at [1530, 63] on icon "button" at bounding box center [1532, 69] width 17 height 17
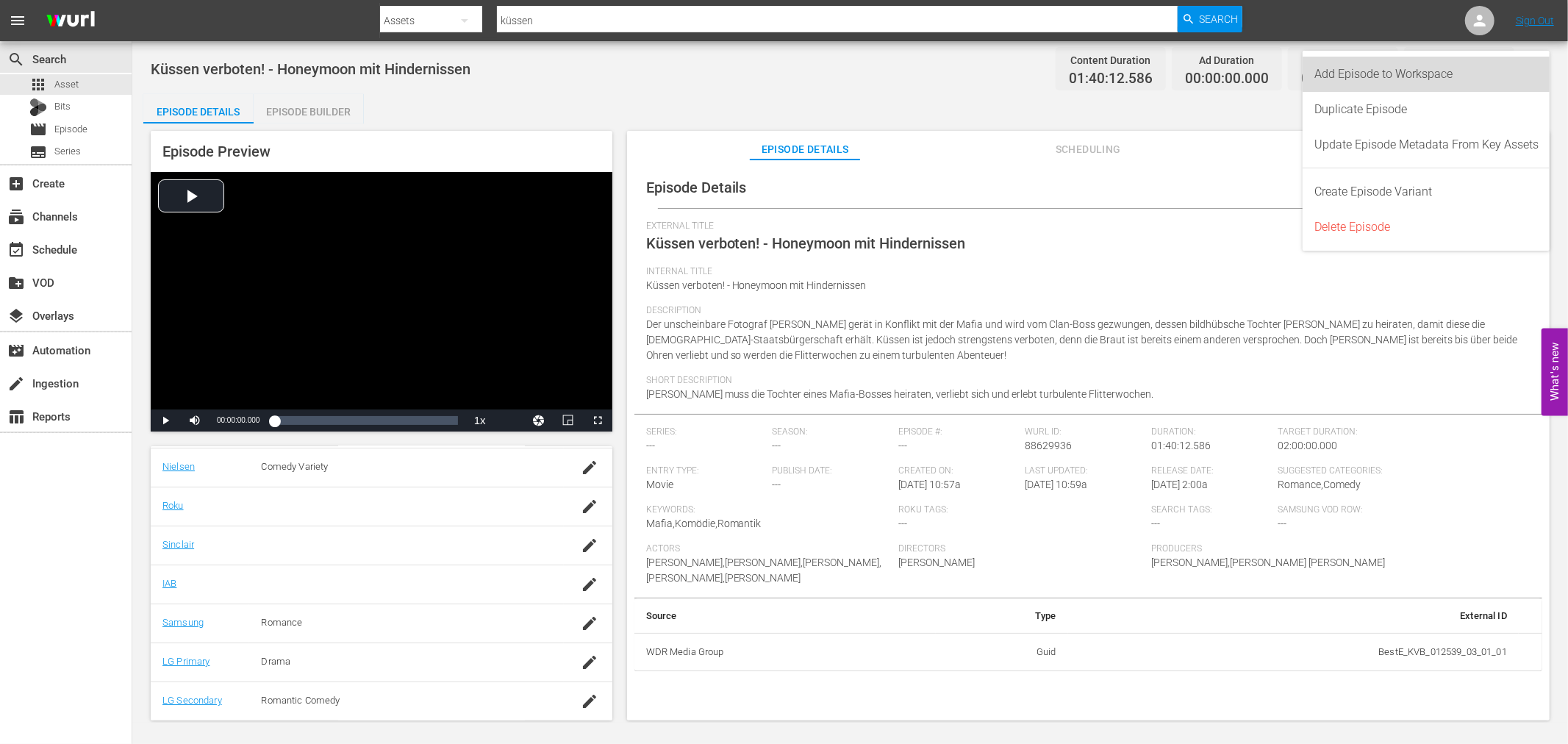
click at [1409, 78] on div "Add Episode to Workspace" at bounding box center [1426, 74] width 224 height 35
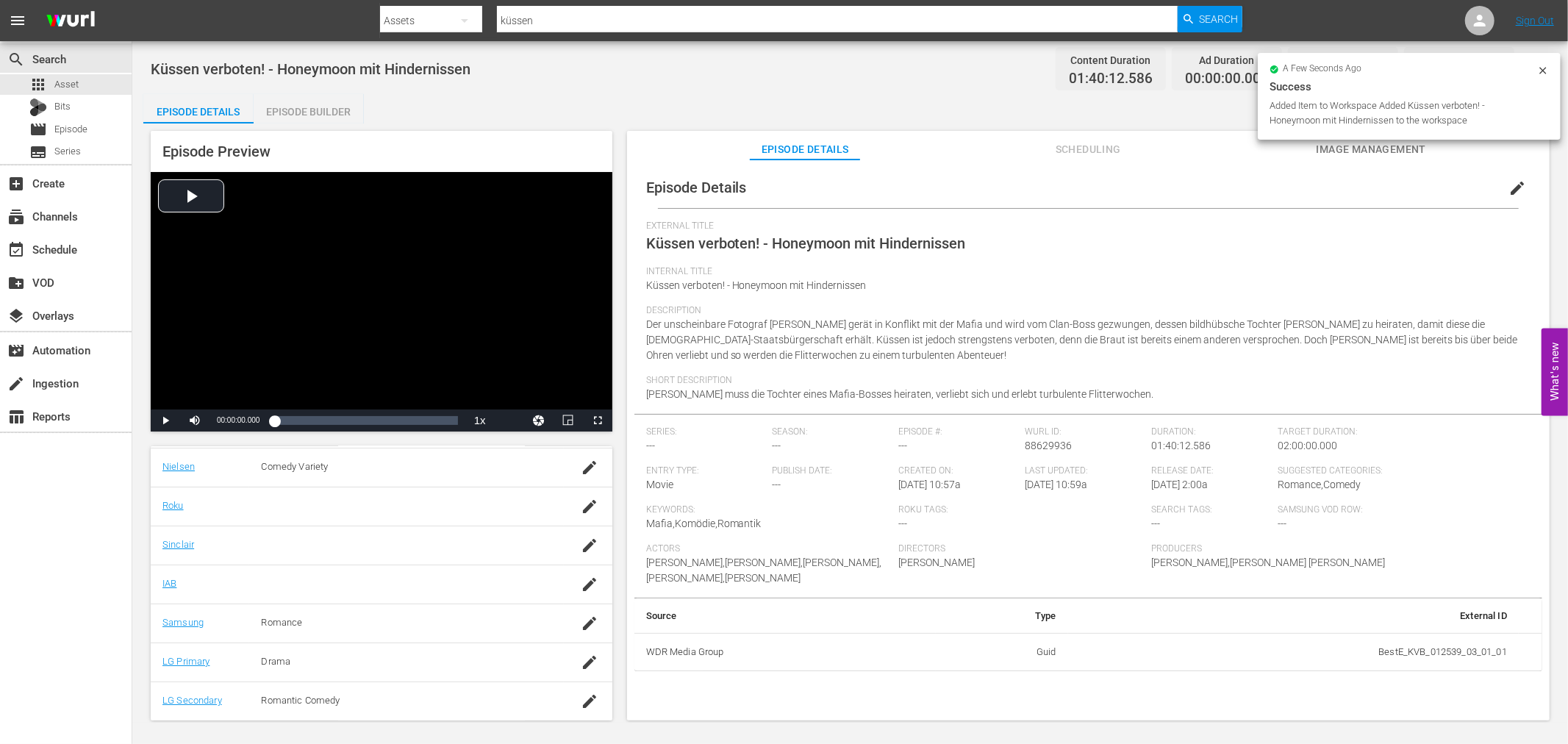
click at [1403, 103] on div "Added Item to Workspace Added Küssen verboten! - Honeymoon mit Hindernissen to …" at bounding box center [1402, 113] width 264 height 29
click at [79, 248] on div "event_available Schedule" at bounding box center [41, 247] width 82 height 14
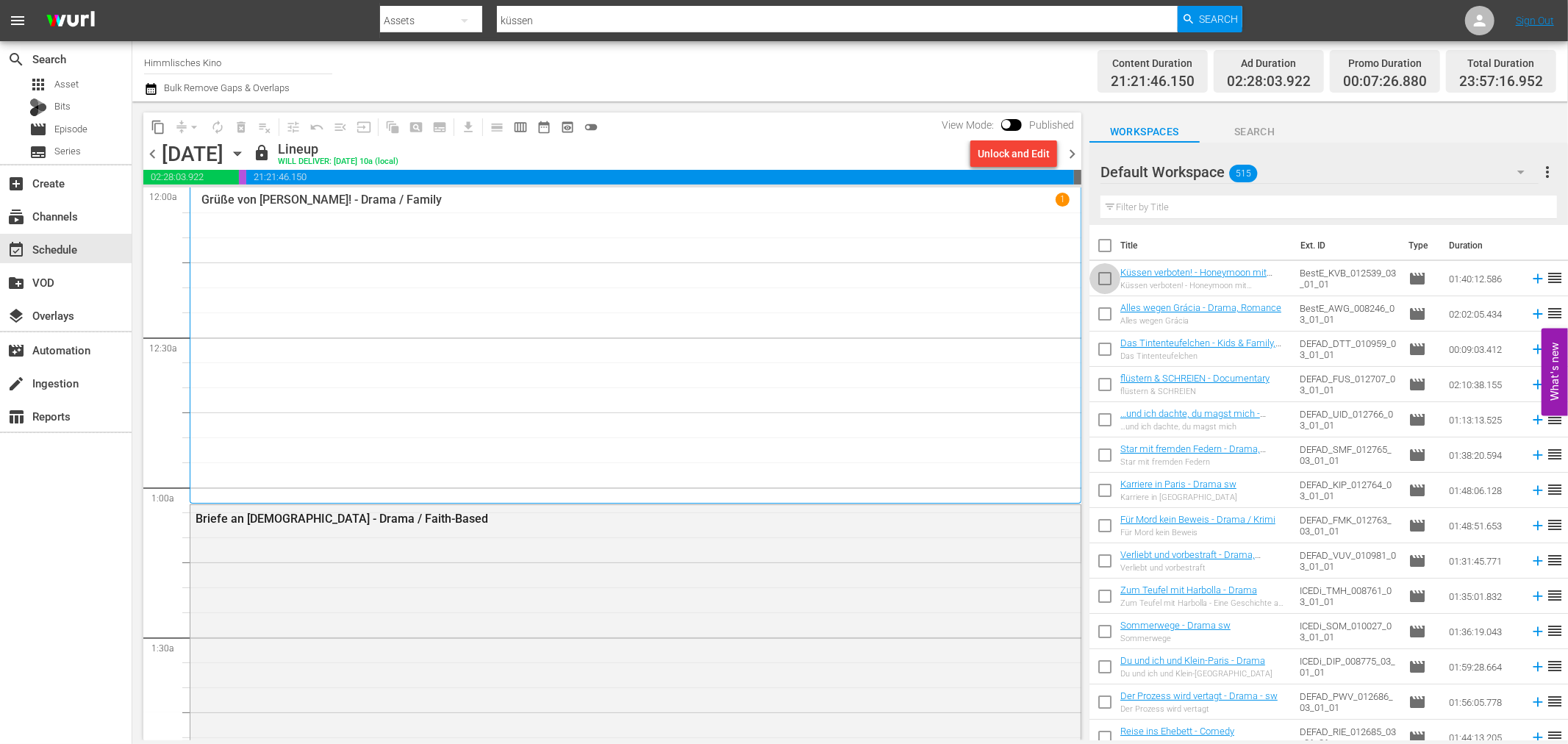
click at [1105, 279] on input "checkbox" at bounding box center [1105, 281] width 31 height 31
checkbox input "true"
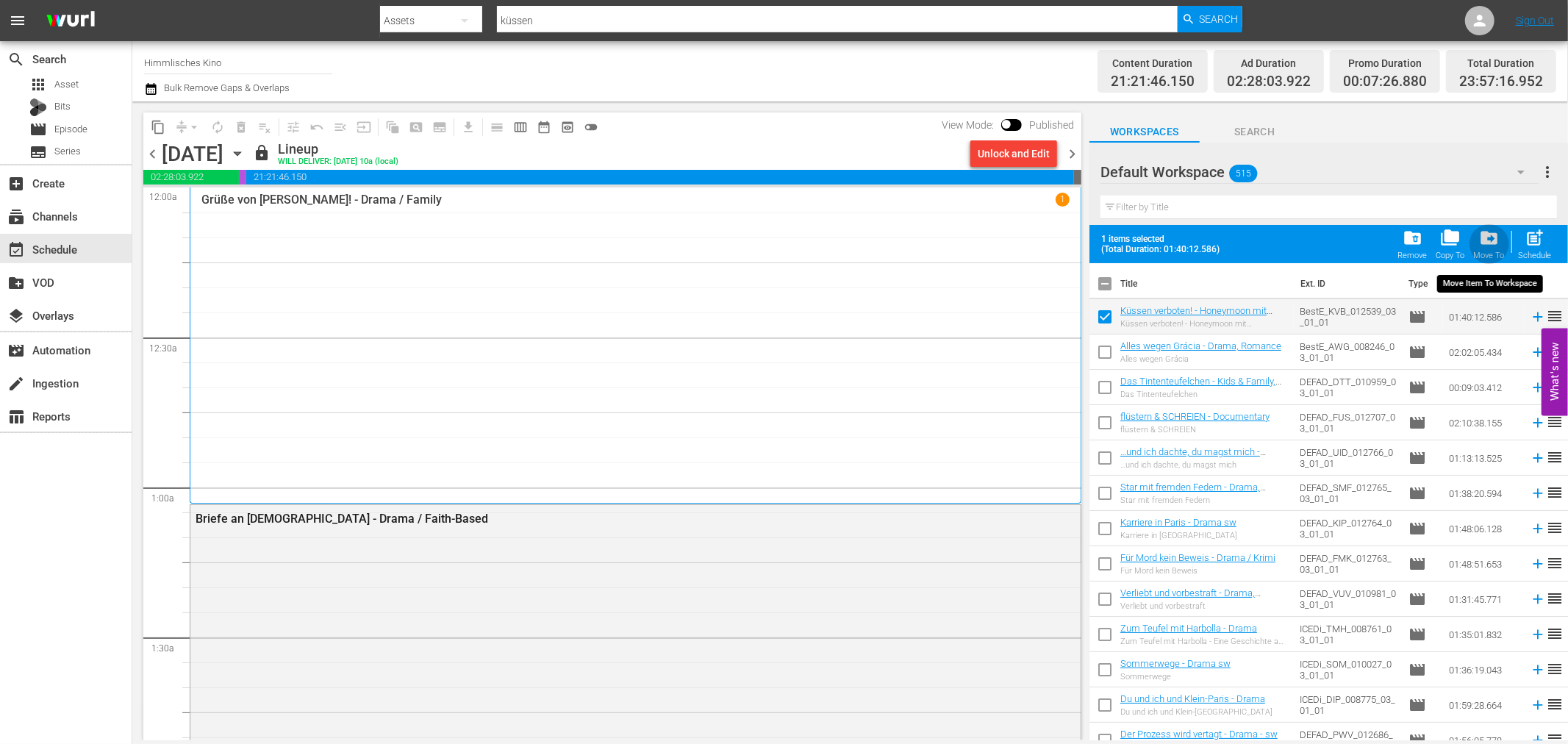
click at [1482, 248] on span "drive_file_move" at bounding box center [1489, 237] width 20 height 20
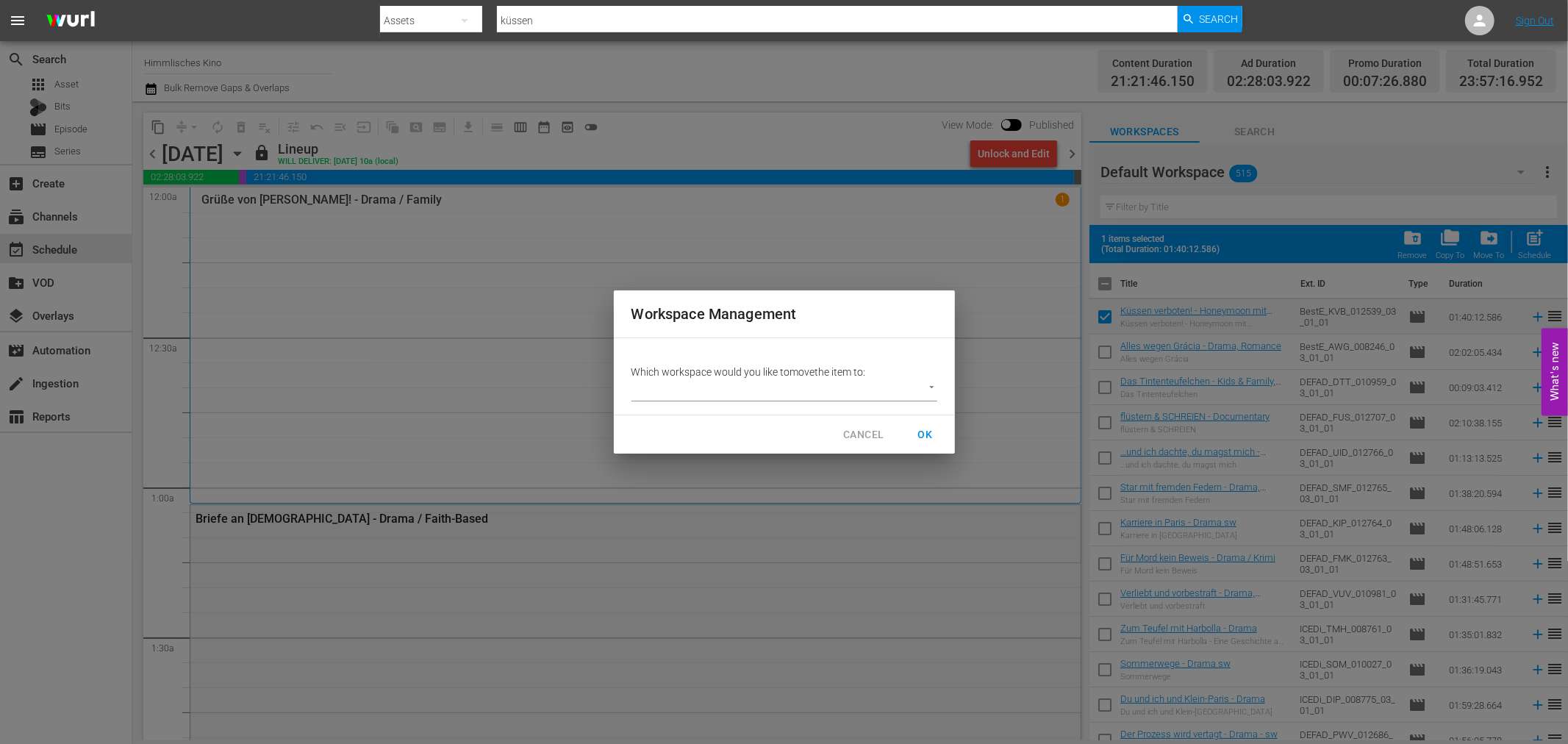
click at [724, 387] on body "menu Search By Assets Search ID, Title, Description, Keywords, or Category küss…" at bounding box center [784, 372] width 1568 height 744
drag, startPoint x: 704, startPoint y: 387, endPoint x: 753, endPoint y: 401, distance: 51.0
click at [709, 388] on li "Workspace HiKi (168)" at bounding box center [704, 390] width 145 height 24
type input "3408"
click at [920, 434] on span "OK" at bounding box center [925, 434] width 23 height 18
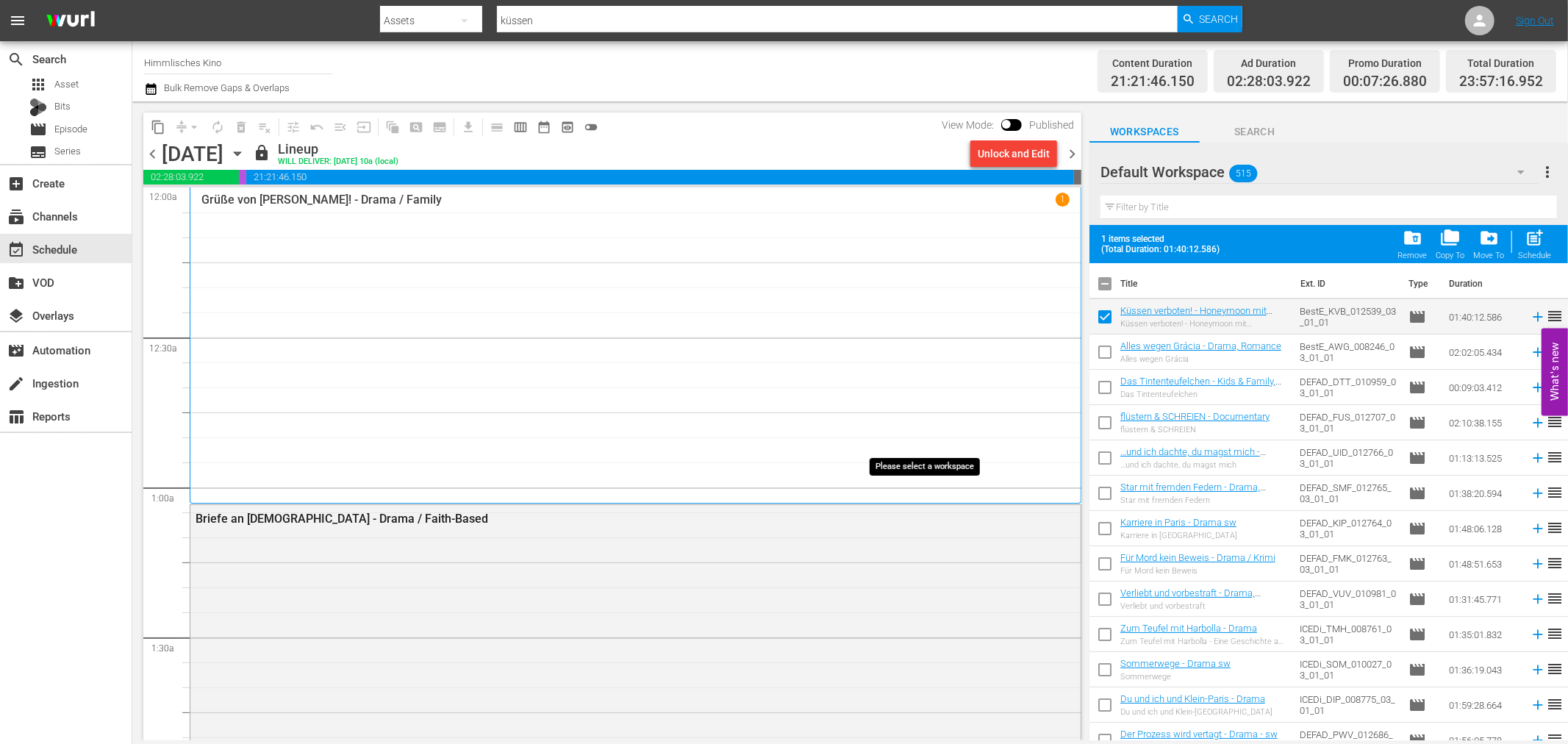
checkbox input "false"
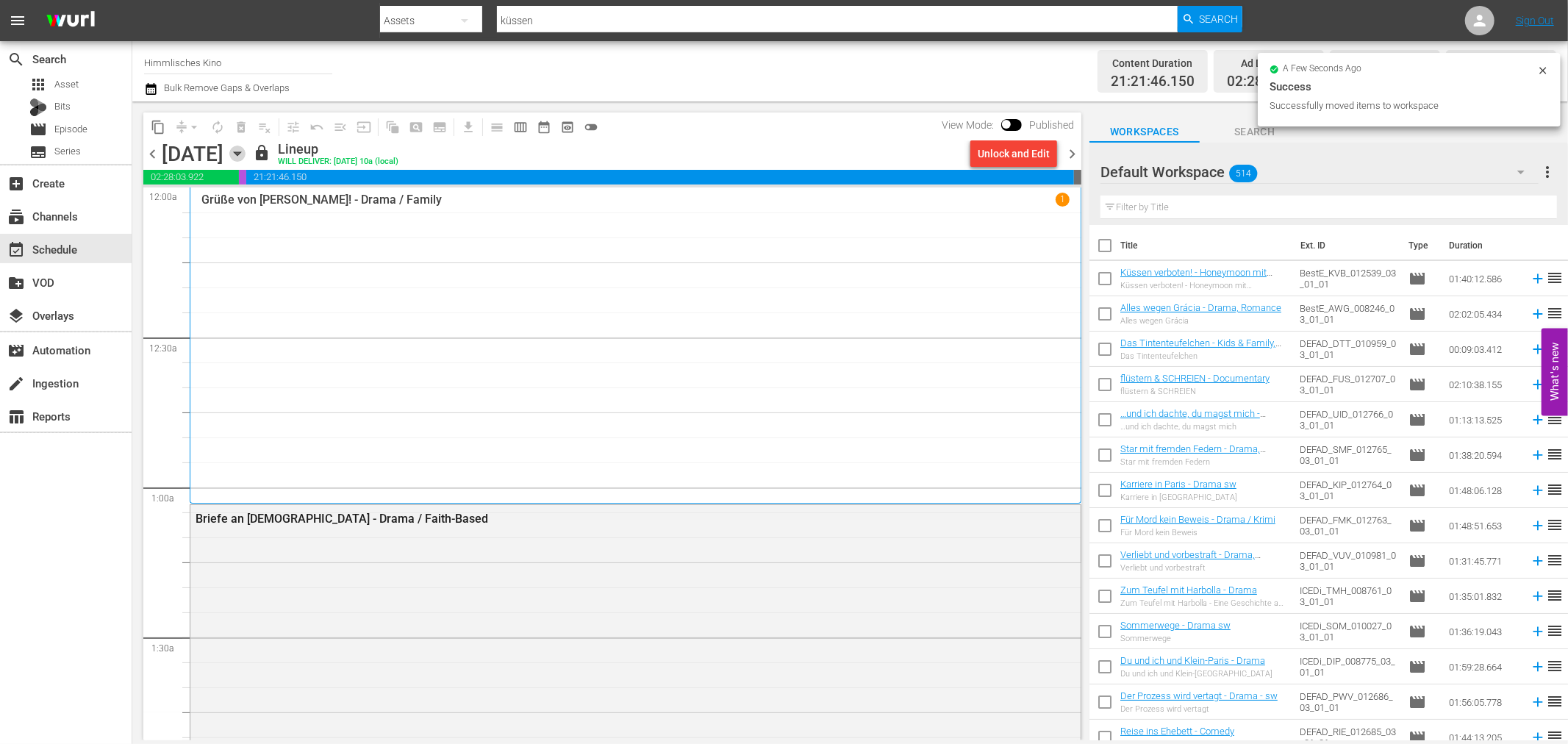
click at [241, 153] on icon "button" at bounding box center [237, 154] width 7 height 4
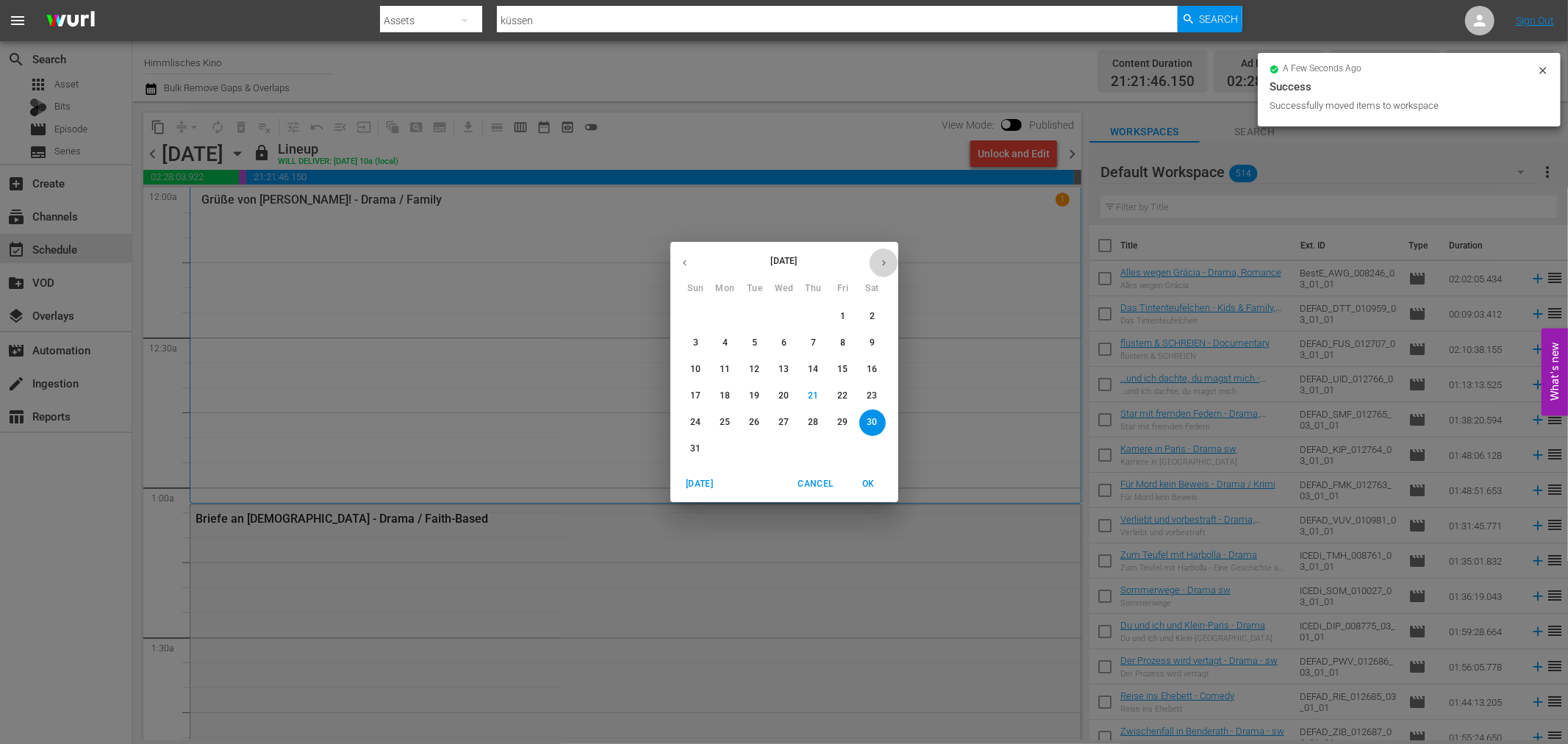
click at [885, 274] on button "button" at bounding box center [884, 262] width 29 height 29
click at [870, 317] on p "6" at bounding box center [872, 316] width 5 height 13
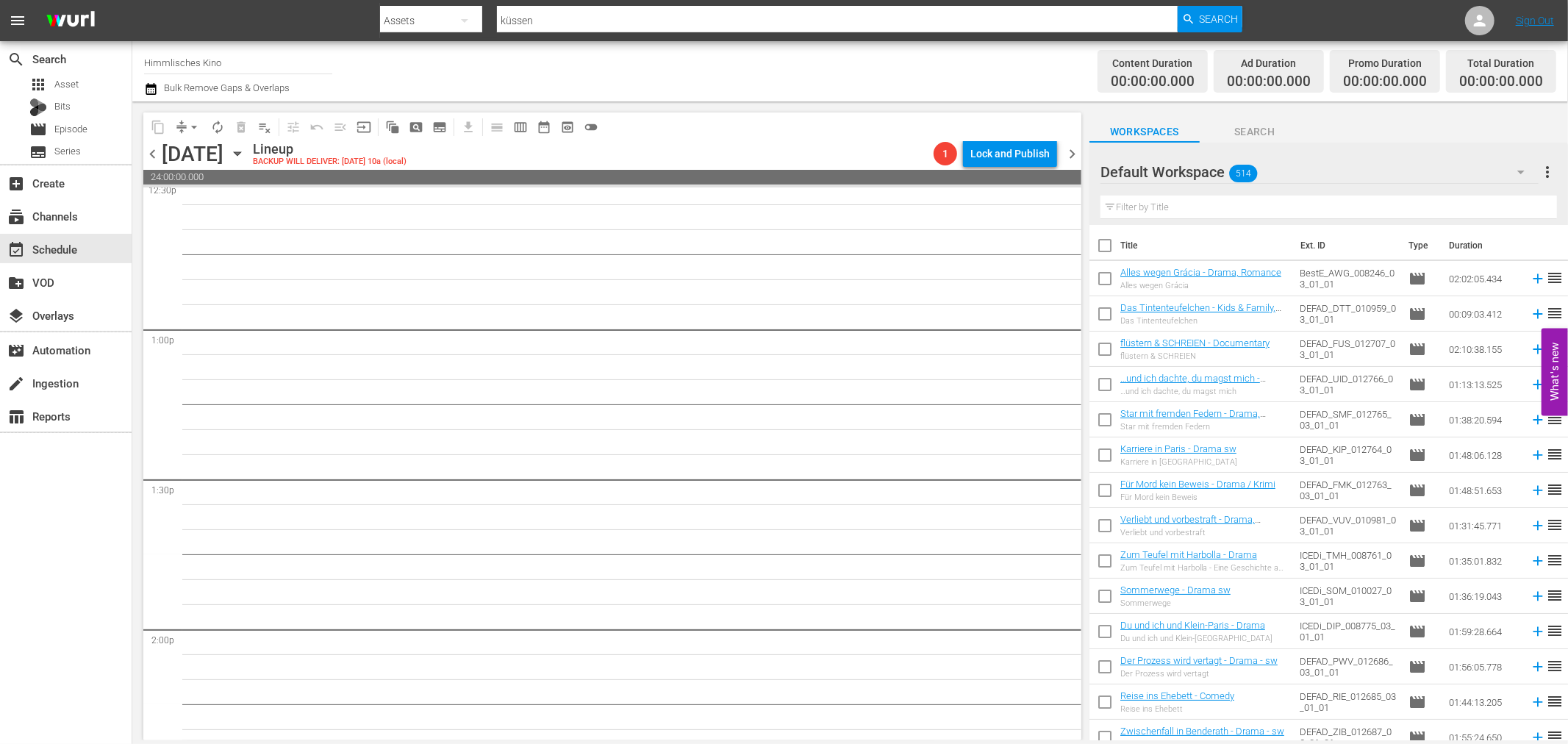
scroll to position [3674, 0]
click at [1251, 167] on span "514" at bounding box center [1243, 173] width 28 height 31
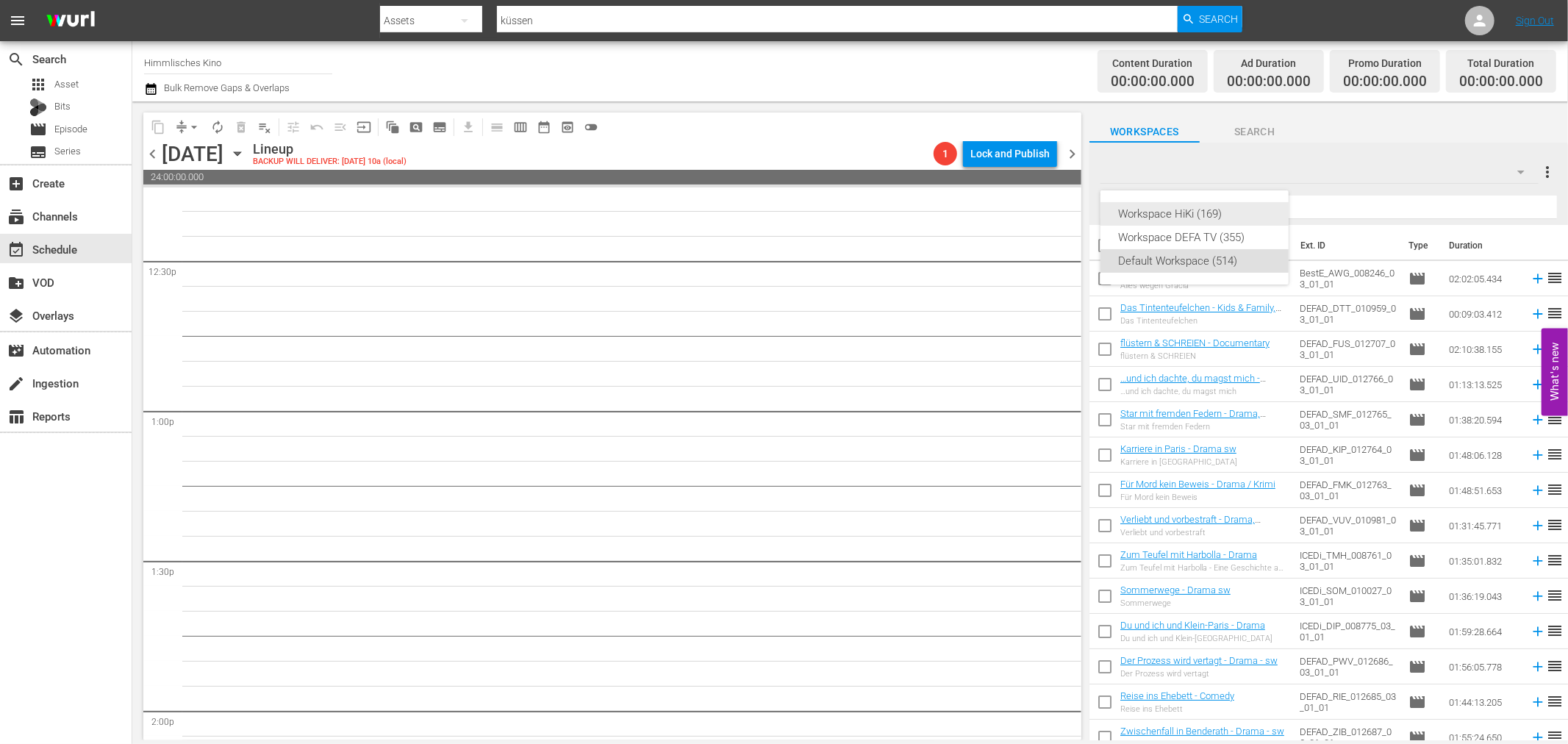
click at [1224, 217] on div "Workspace HiKi (169)" at bounding box center [1195, 213] width 153 height 23
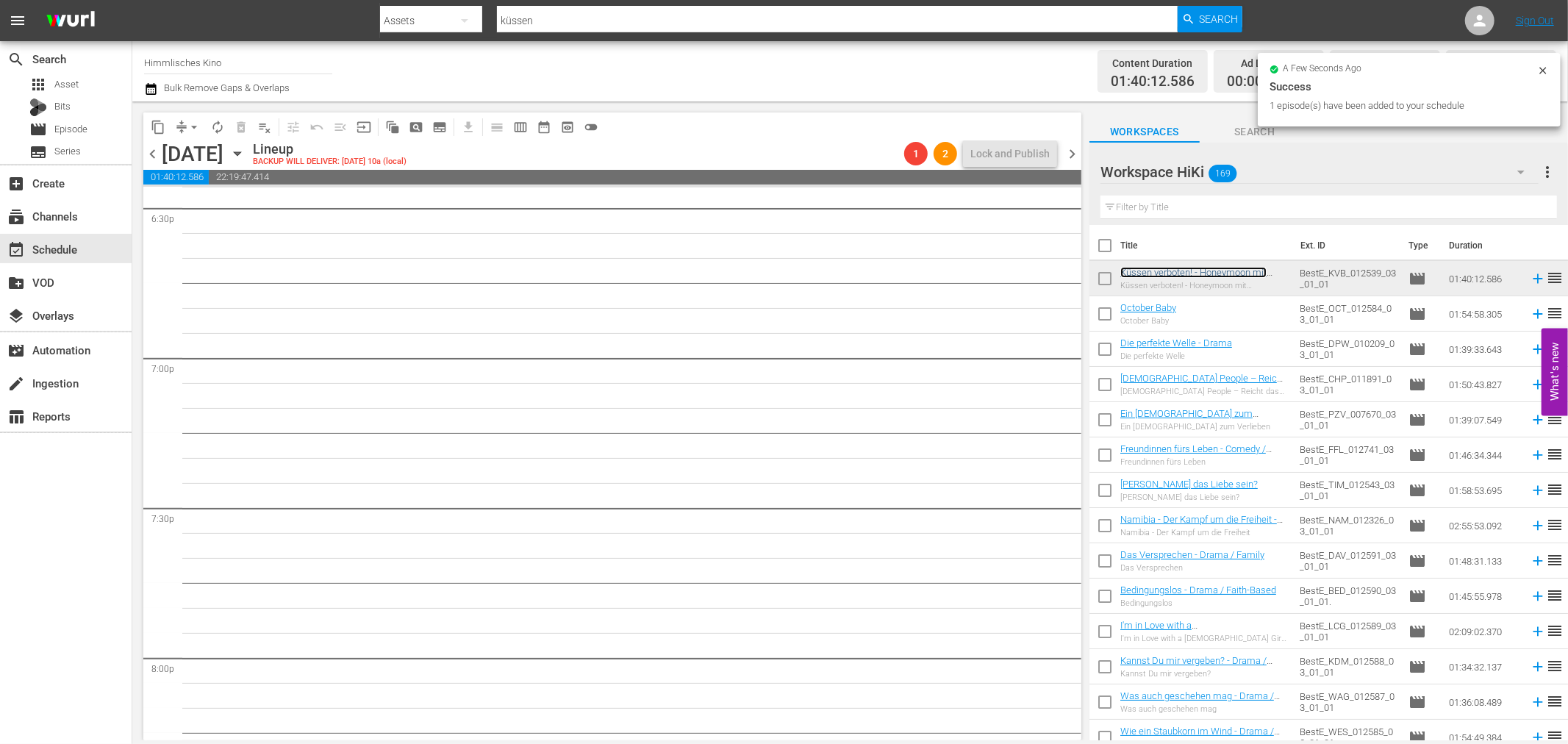
scroll to position [5503, 0]
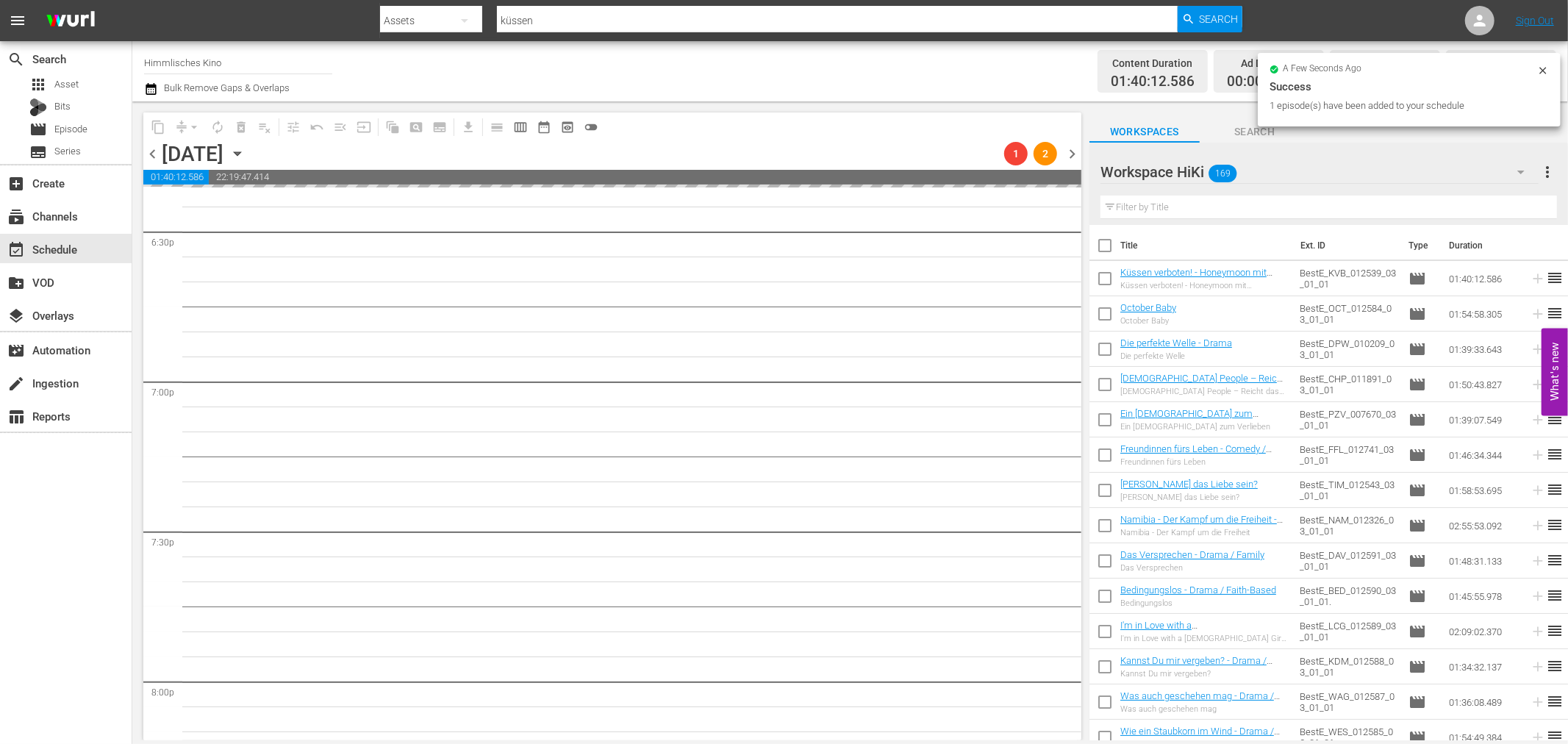
click at [246, 151] on icon "button" at bounding box center [237, 153] width 16 height 16
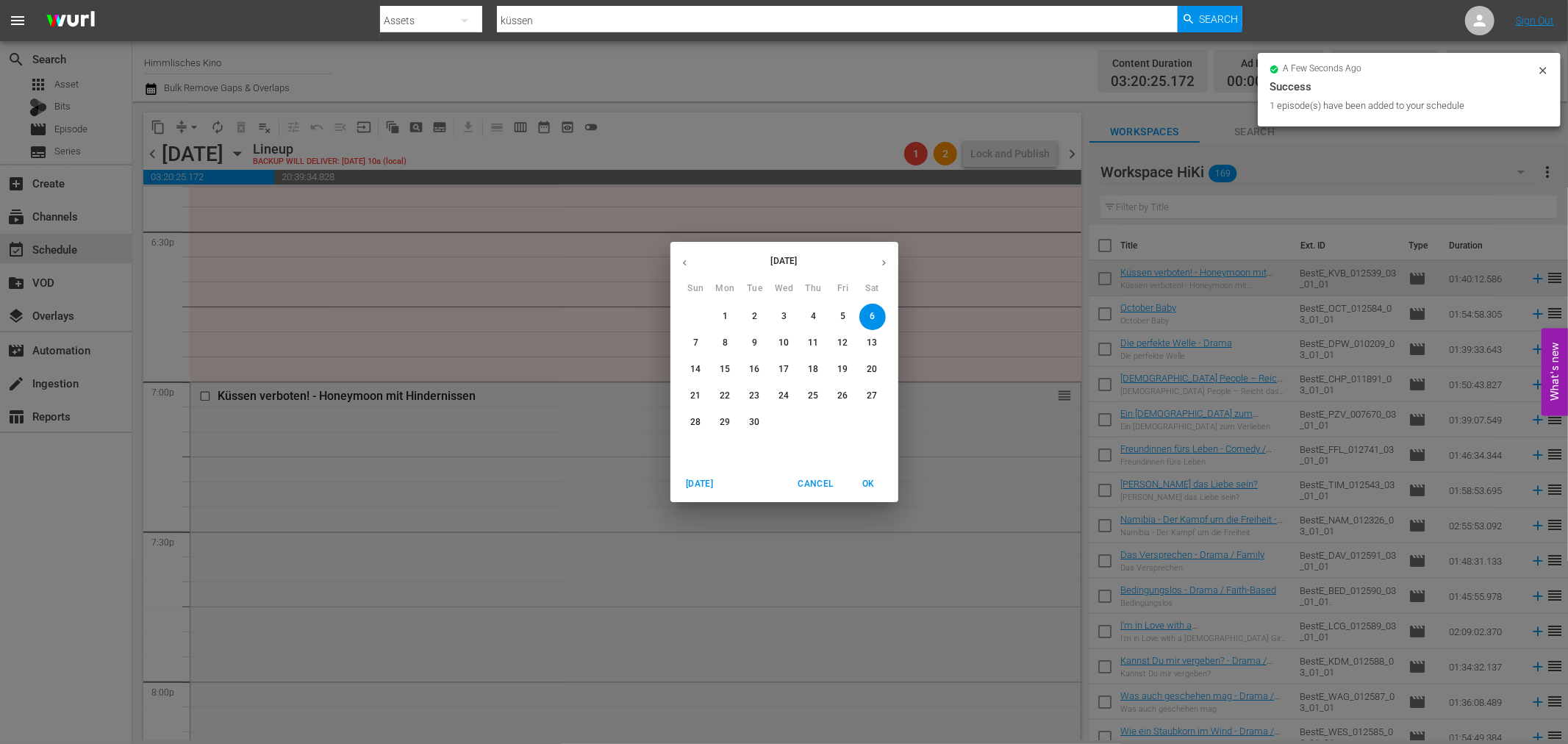
click at [876, 338] on p "13" at bounding box center [872, 342] width 11 height 13
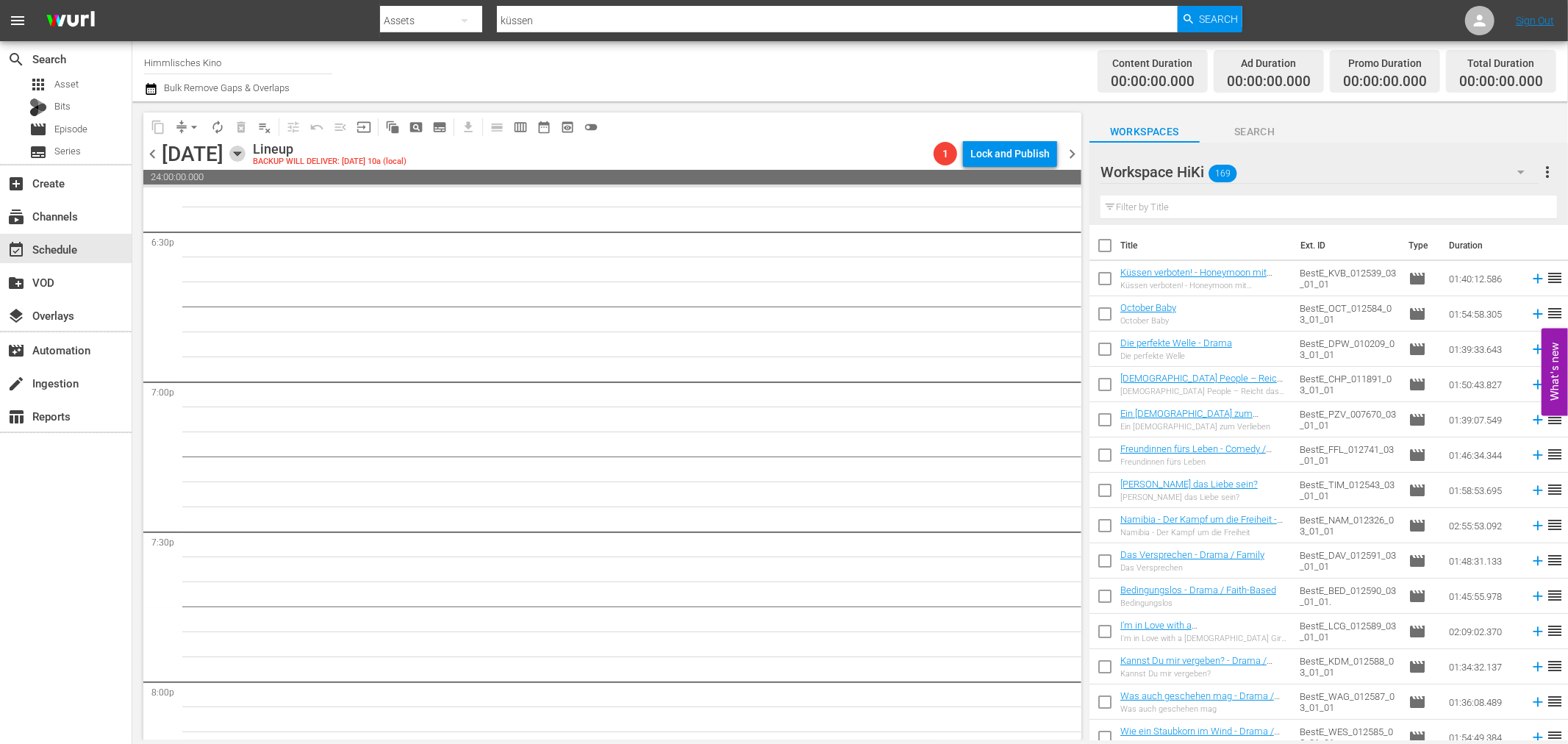
click at [246, 150] on icon "button" at bounding box center [237, 153] width 16 height 16
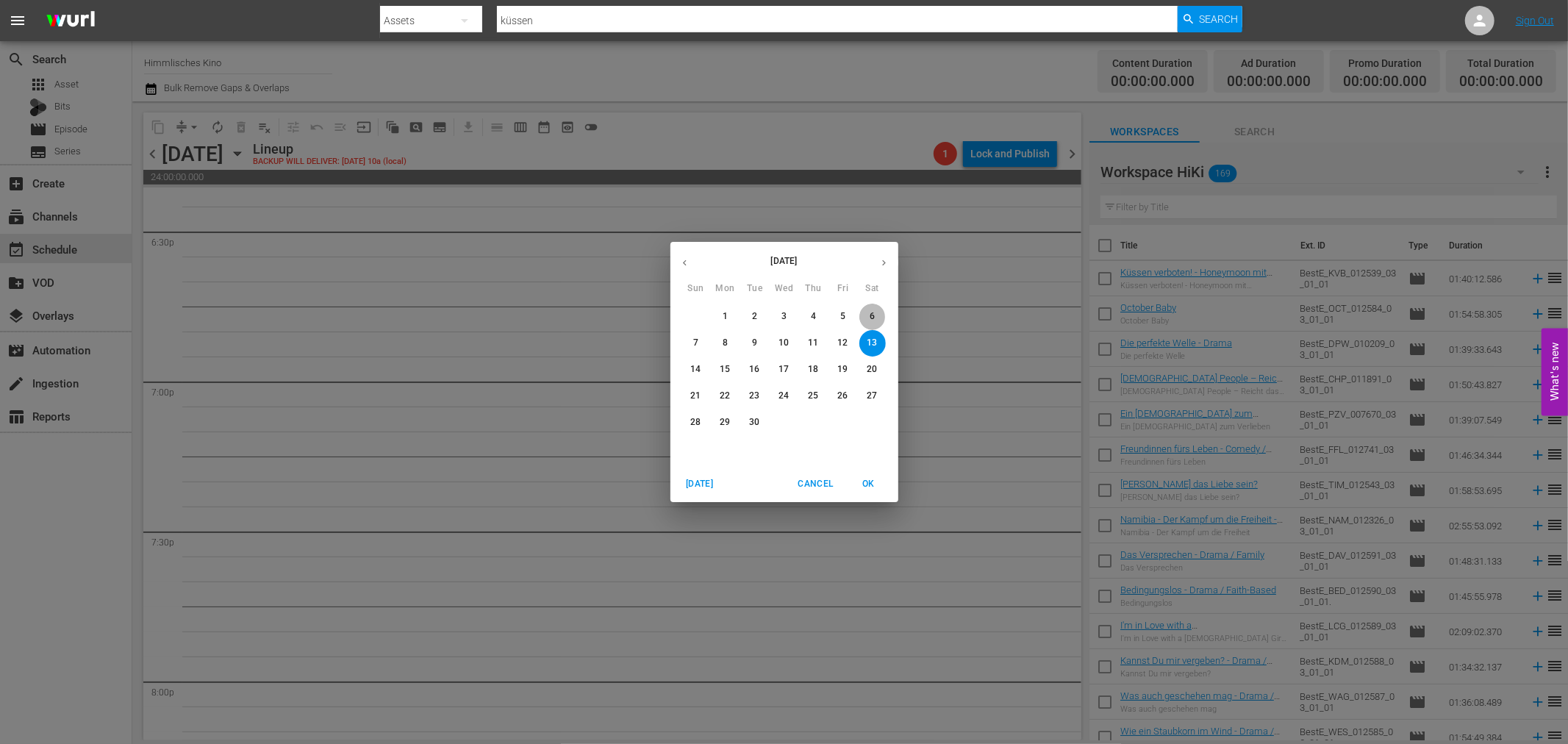
click at [879, 312] on span "6" at bounding box center [873, 316] width 26 height 13
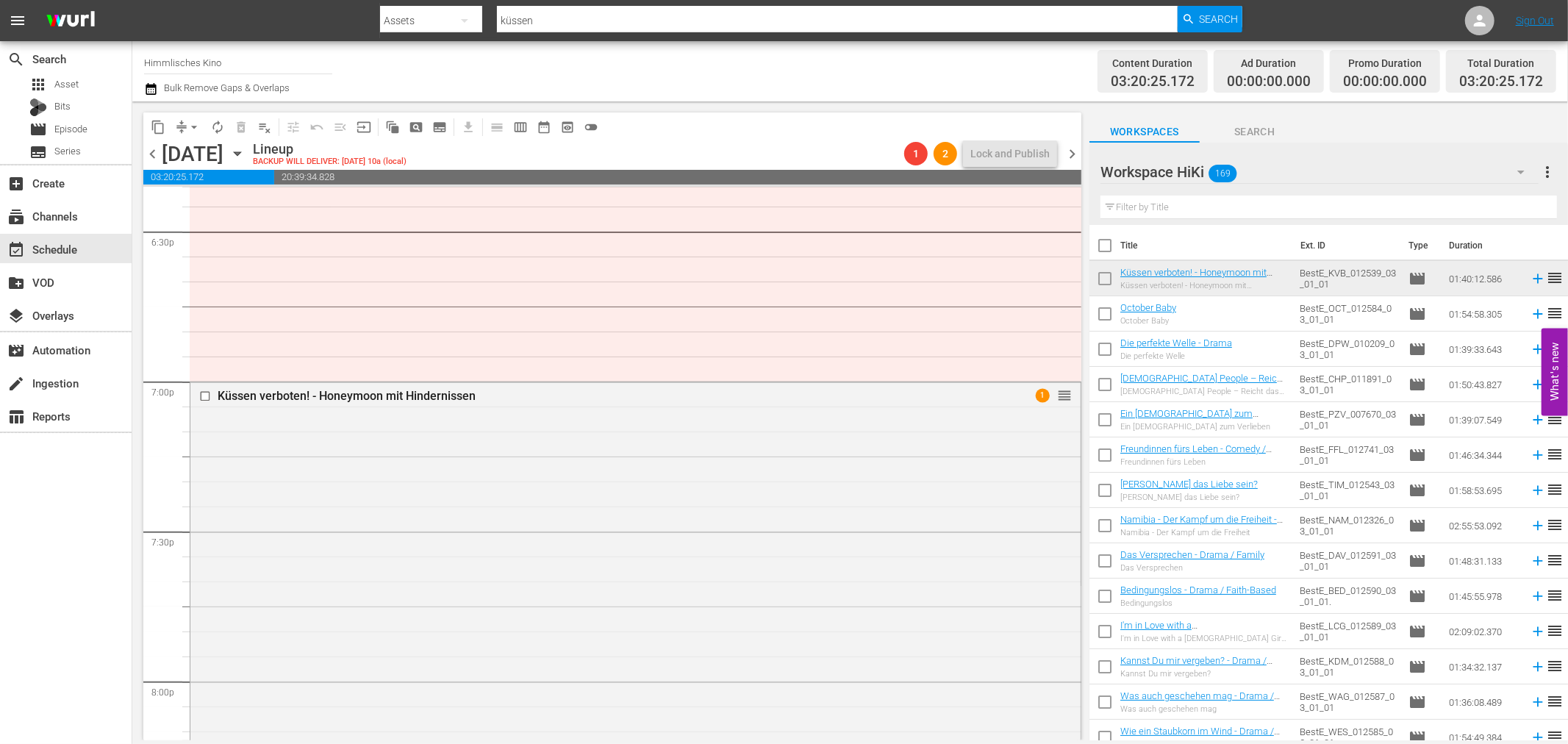
click at [155, 91] on icon "button" at bounding box center [151, 88] width 14 height 17
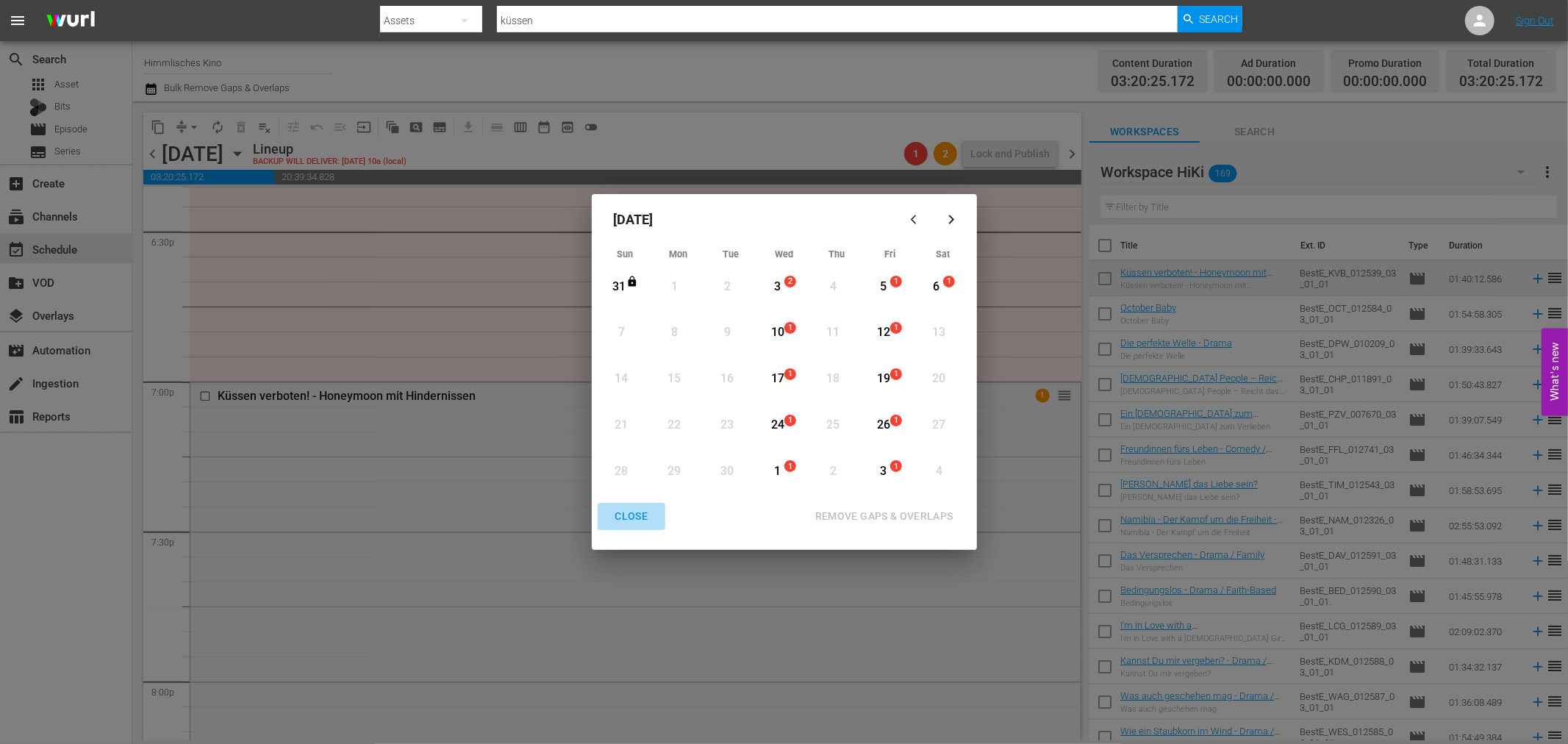
click at [628, 516] on div "CLOSE" at bounding box center [631, 516] width 57 height 18
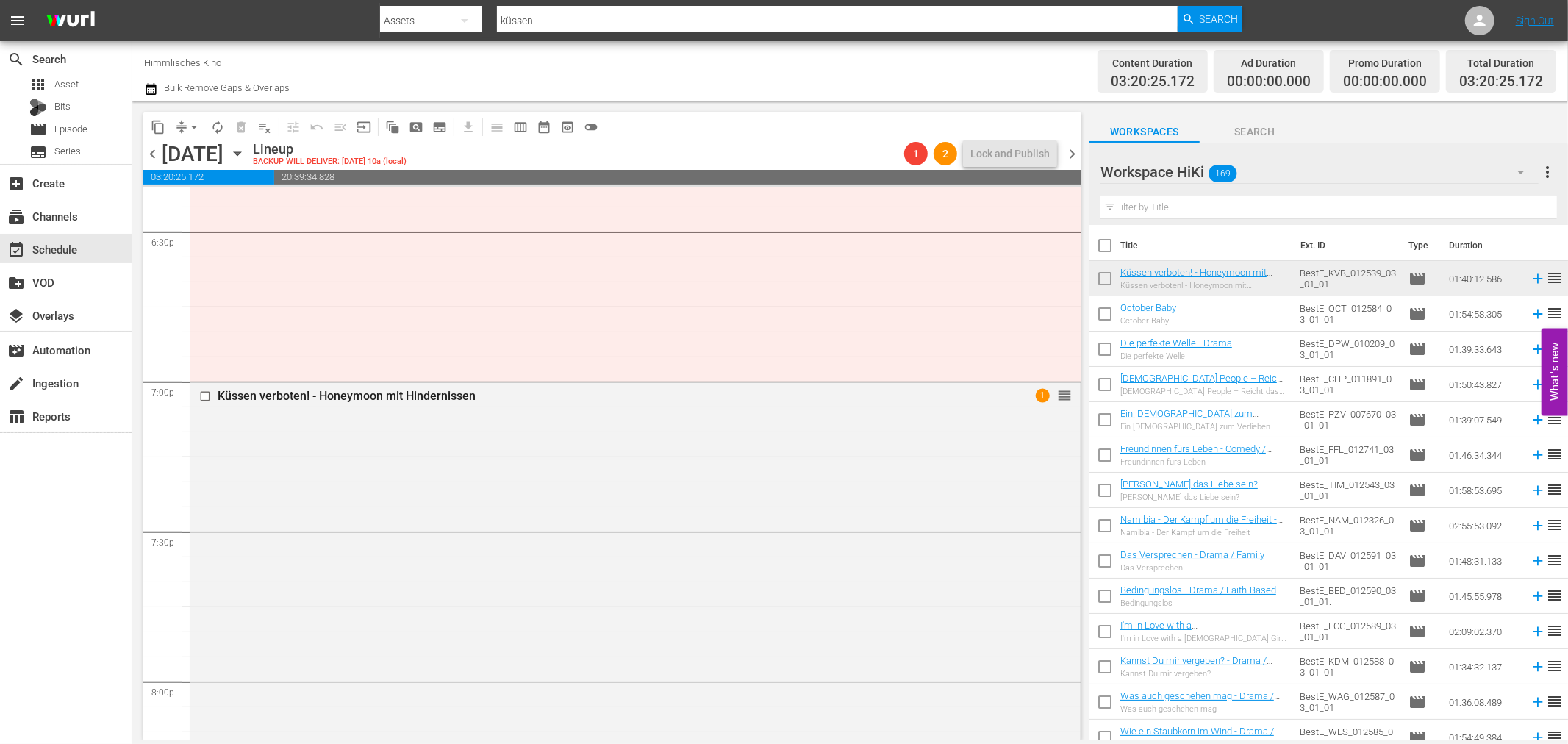
click at [161, 124] on span "content_copy" at bounding box center [158, 127] width 14 height 14
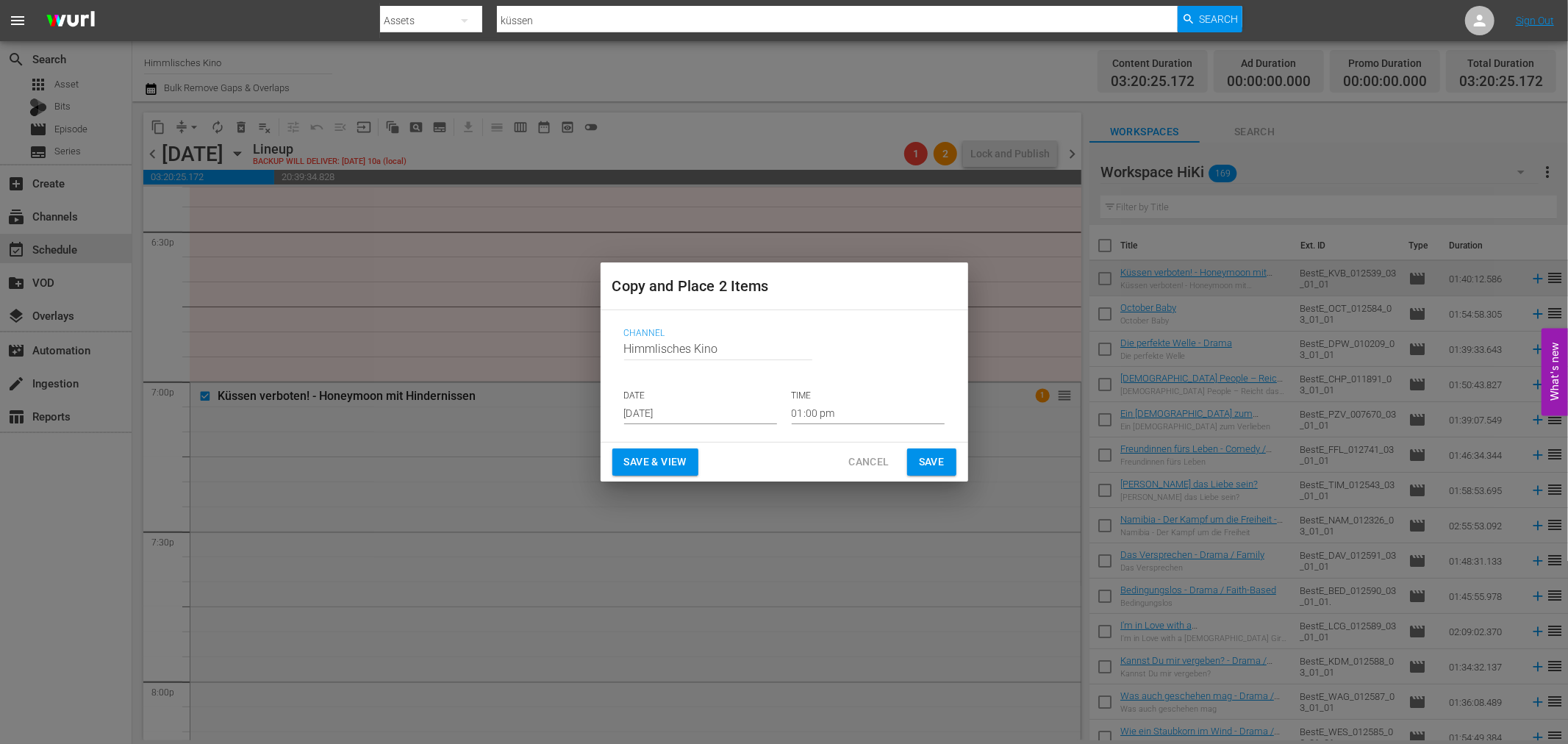
click at [734, 402] on input "Aug 23rd 2025" at bounding box center [701, 412] width 153 height 22
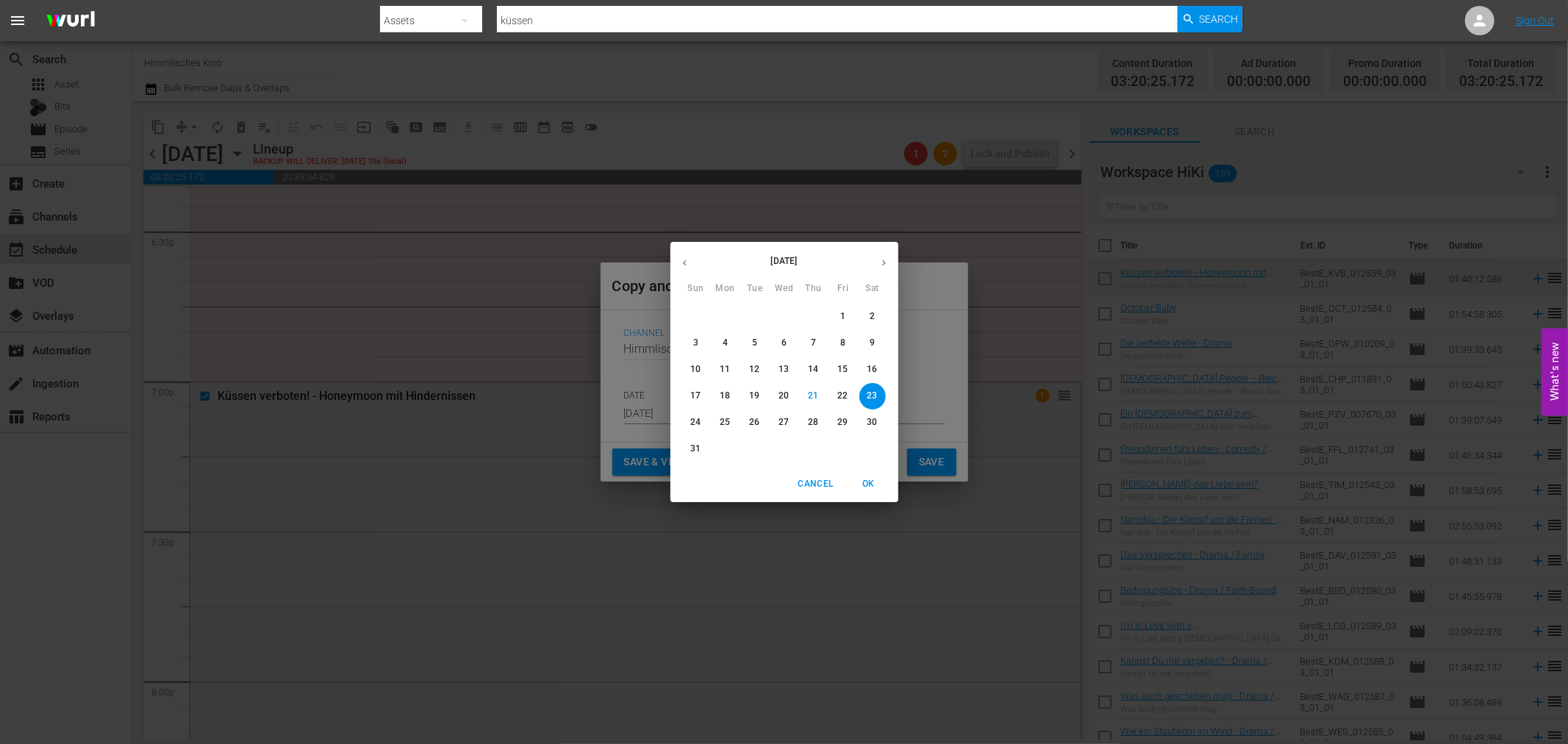
click at [878, 255] on button "button" at bounding box center [884, 262] width 29 height 29
click at [871, 343] on p "13" at bounding box center [872, 342] width 11 height 13
type input "Sep 13th 2025"
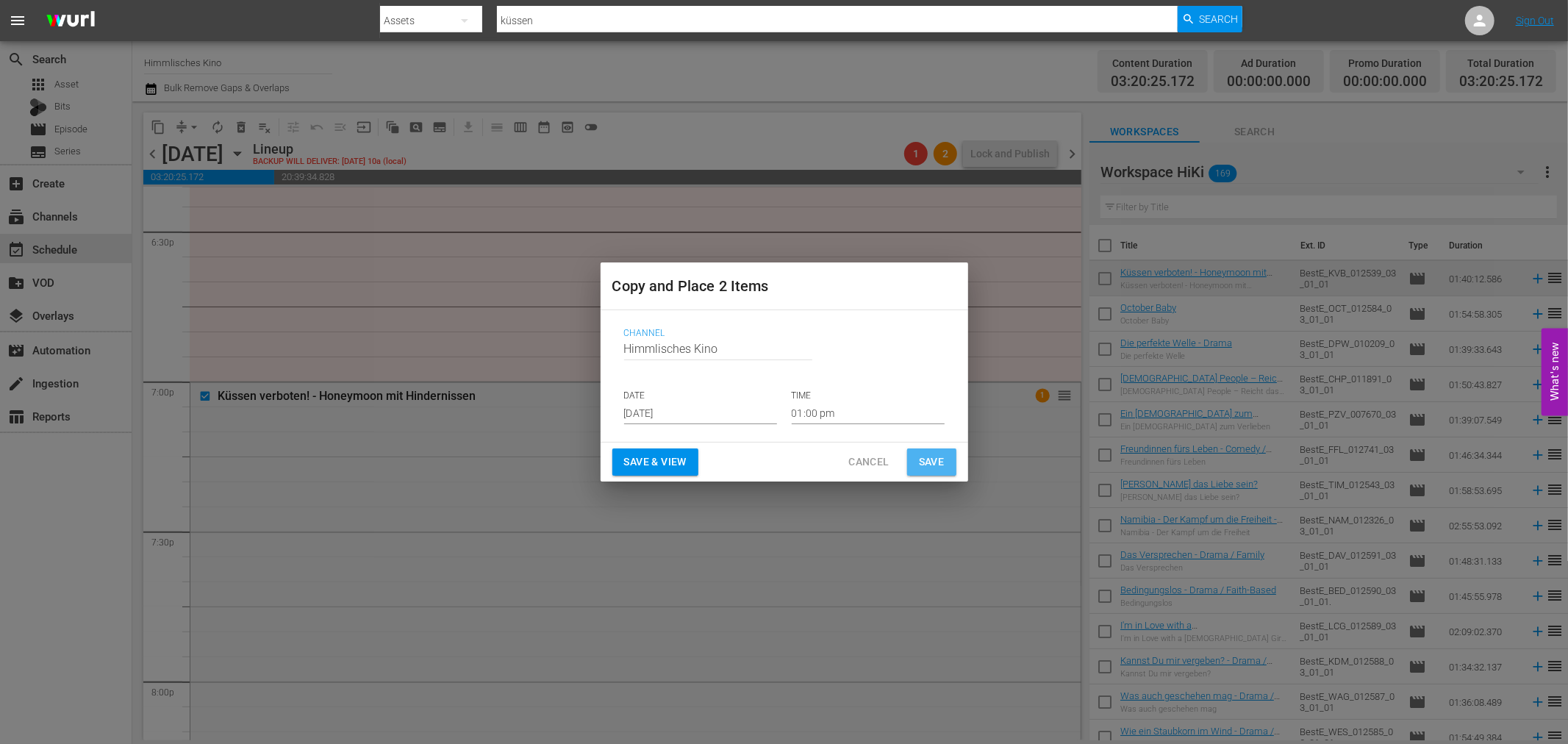
click at [935, 467] on span "Save" at bounding box center [932, 461] width 26 height 18
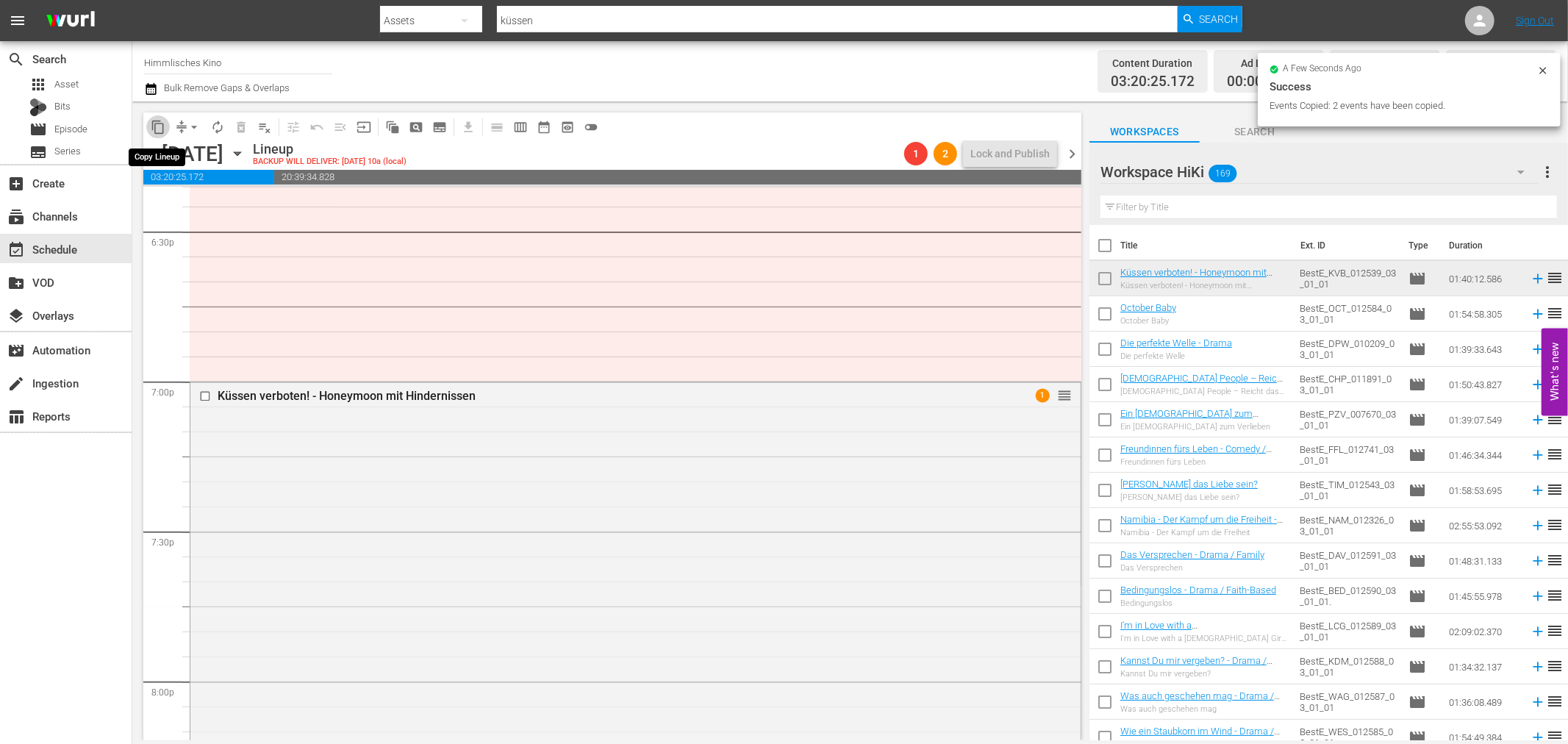
click at [161, 123] on span "content_copy" at bounding box center [158, 127] width 14 height 14
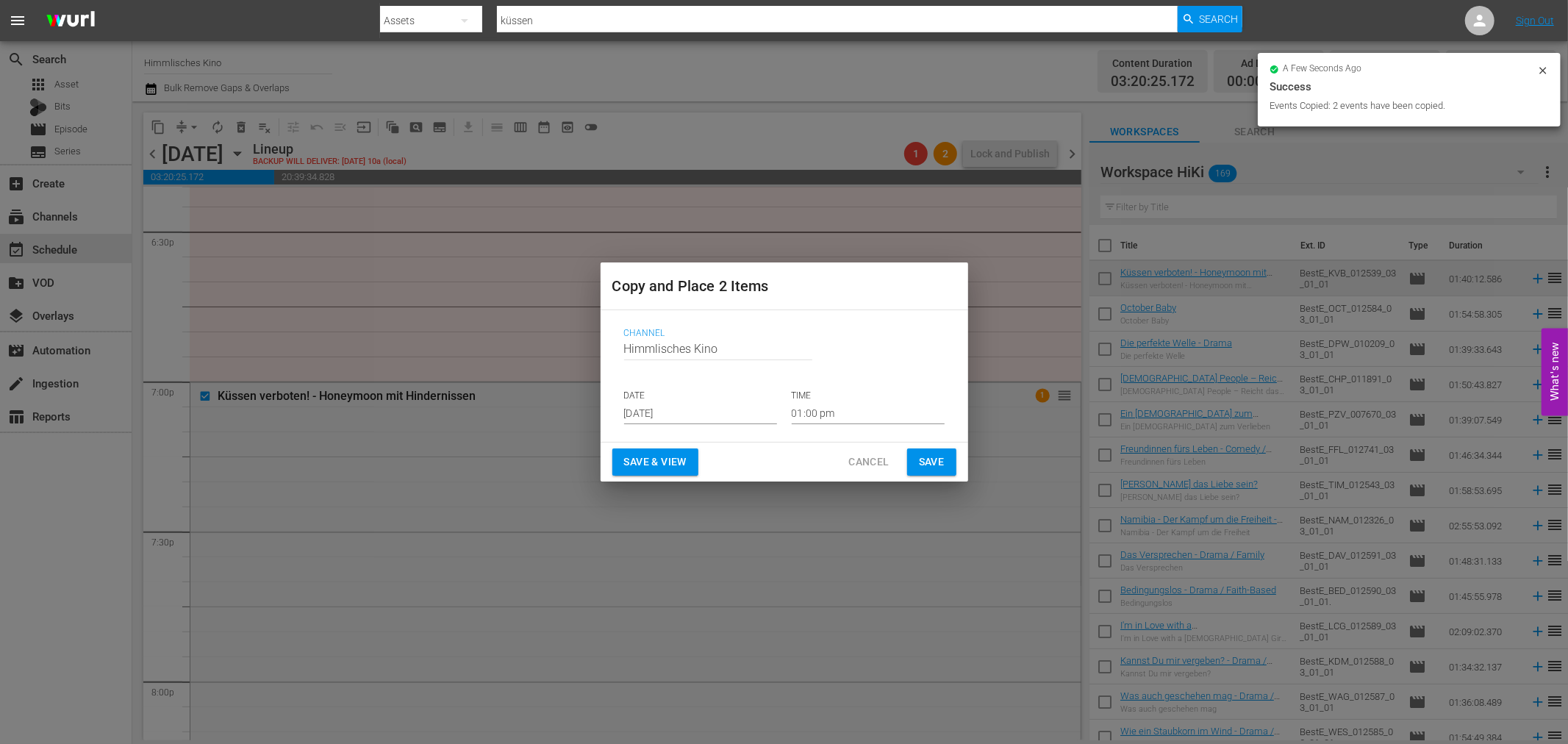
click at [693, 406] on input "Aug 23rd 2025" at bounding box center [701, 412] width 153 height 22
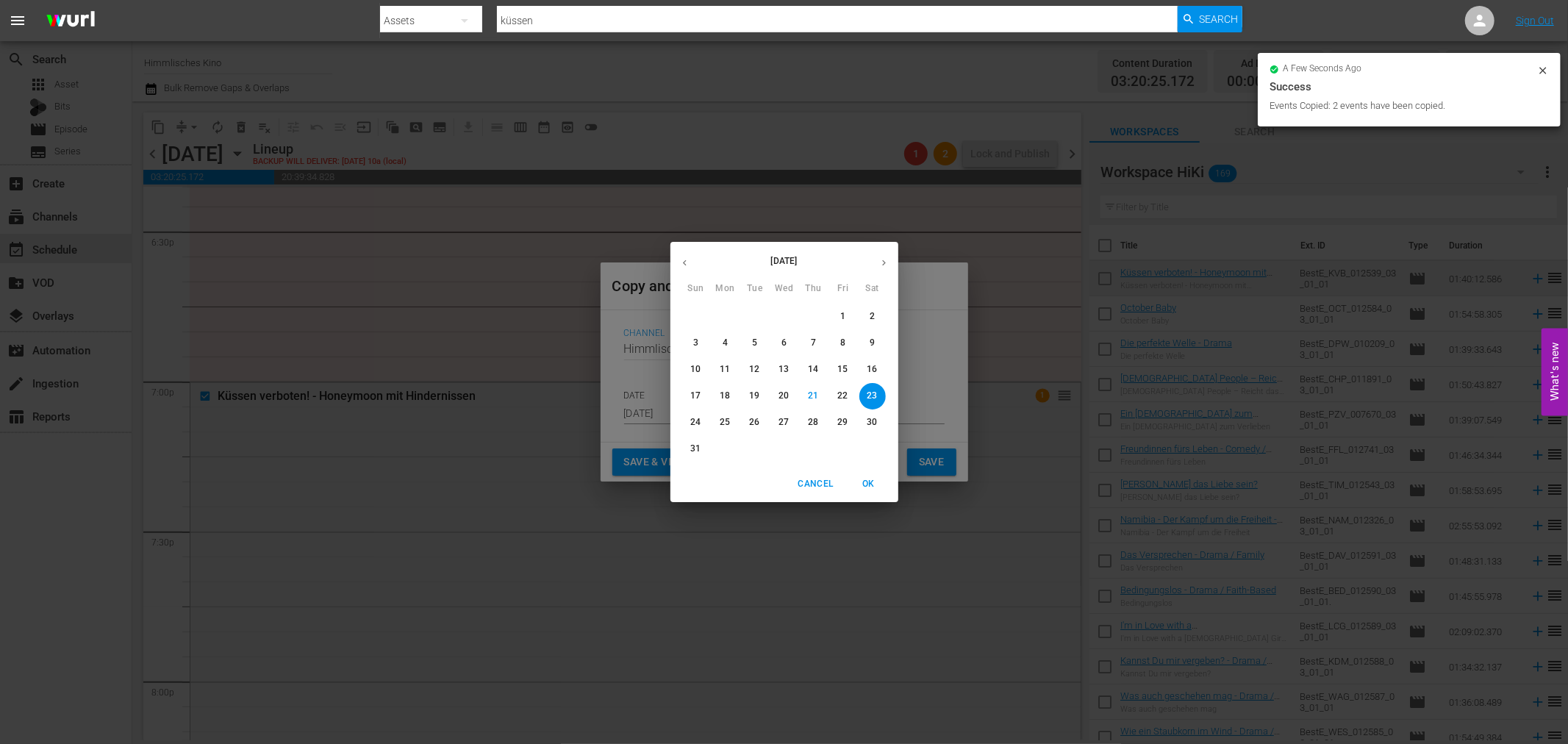
click at [881, 255] on button "button" at bounding box center [884, 262] width 29 height 29
click at [875, 367] on p "20" at bounding box center [872, 369] width 11 height 13
type input "Sep 20th 2025"
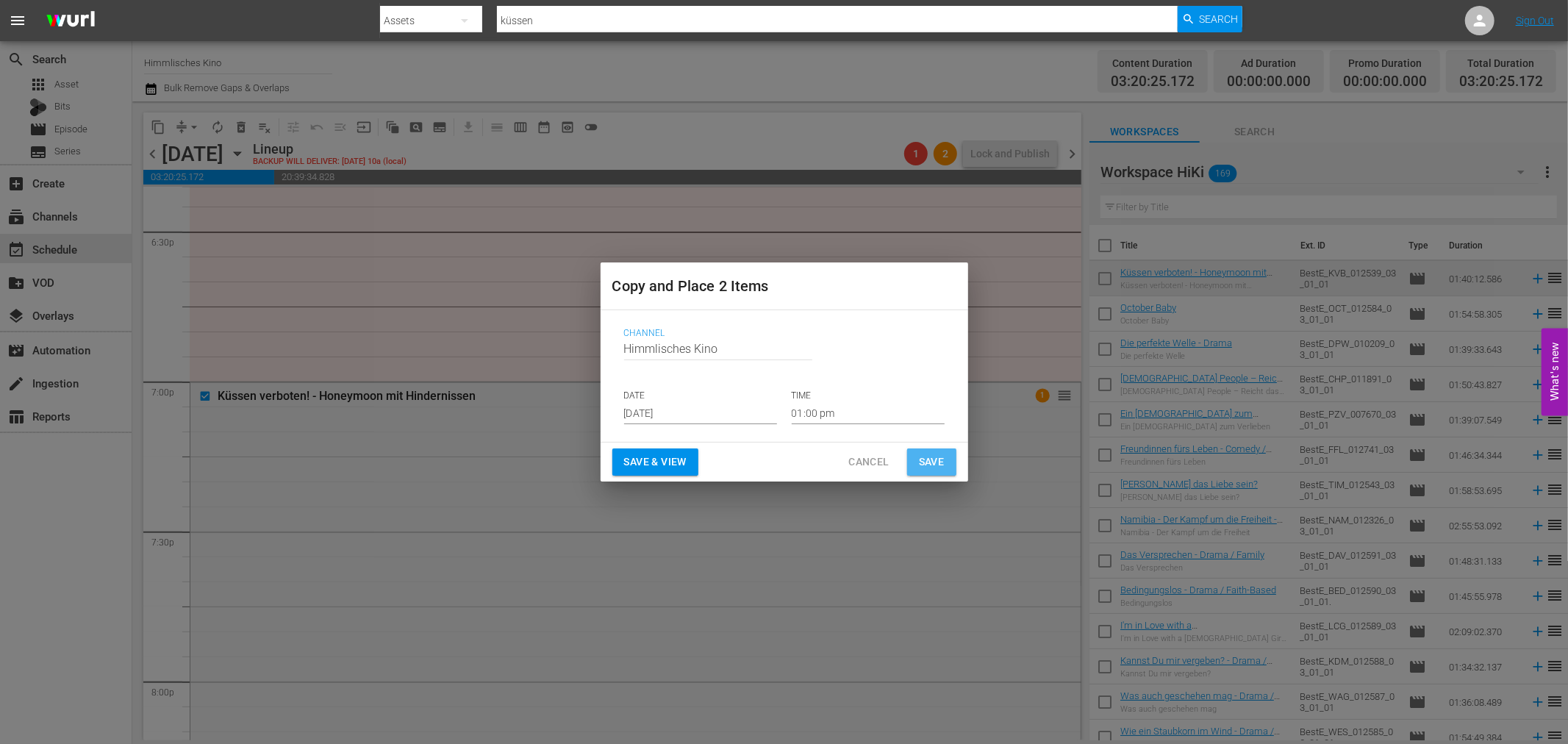
click at [940, 473] on button "Save" at bounding box center [931, 462] width 49 height 27
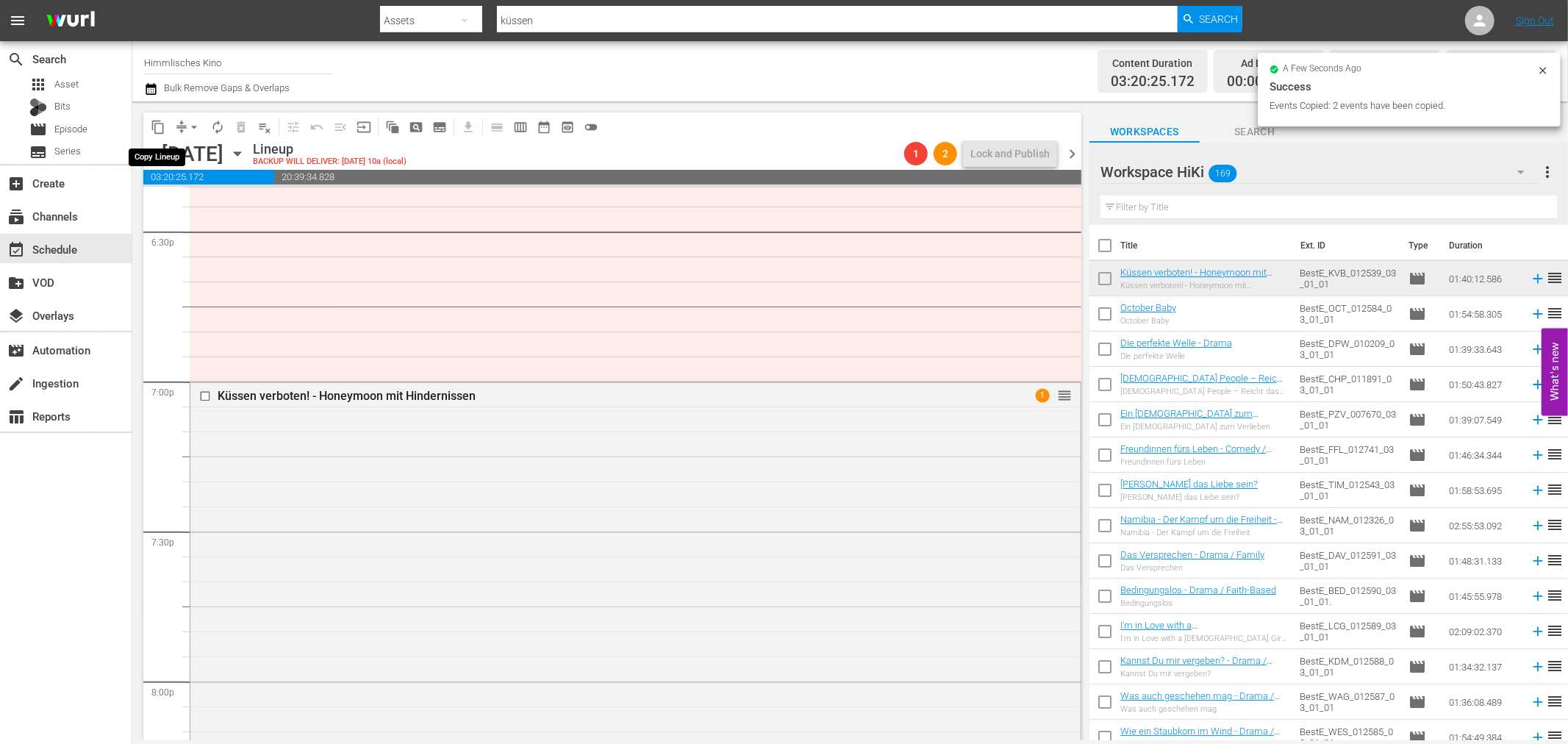
click at [157, 130] on span "content_copy" at bounding box center [158, 127] width 14 height 14
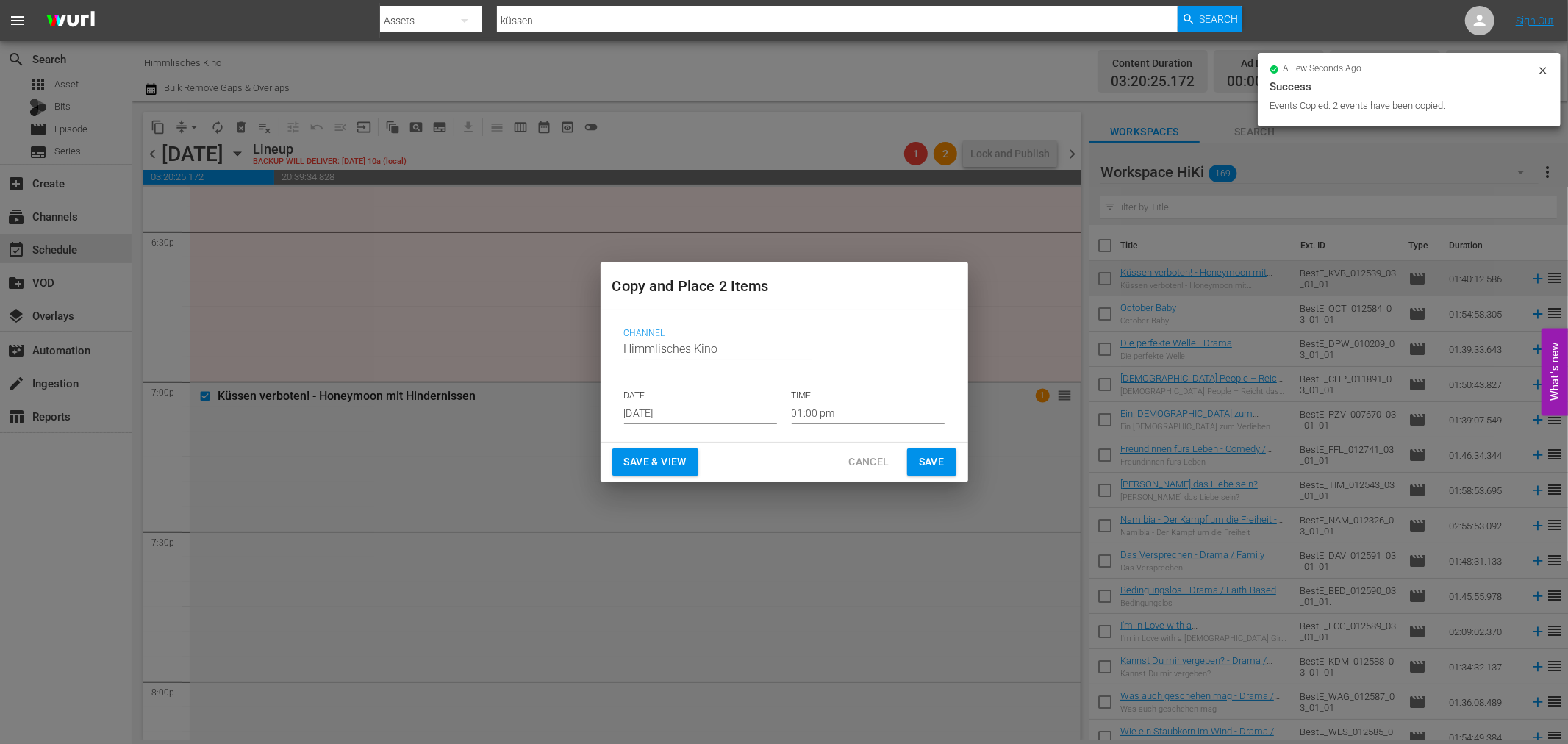
click at [725, 421] on input "Aug 23rd 2025" at bounding box center [701, 412] width 153 height 22
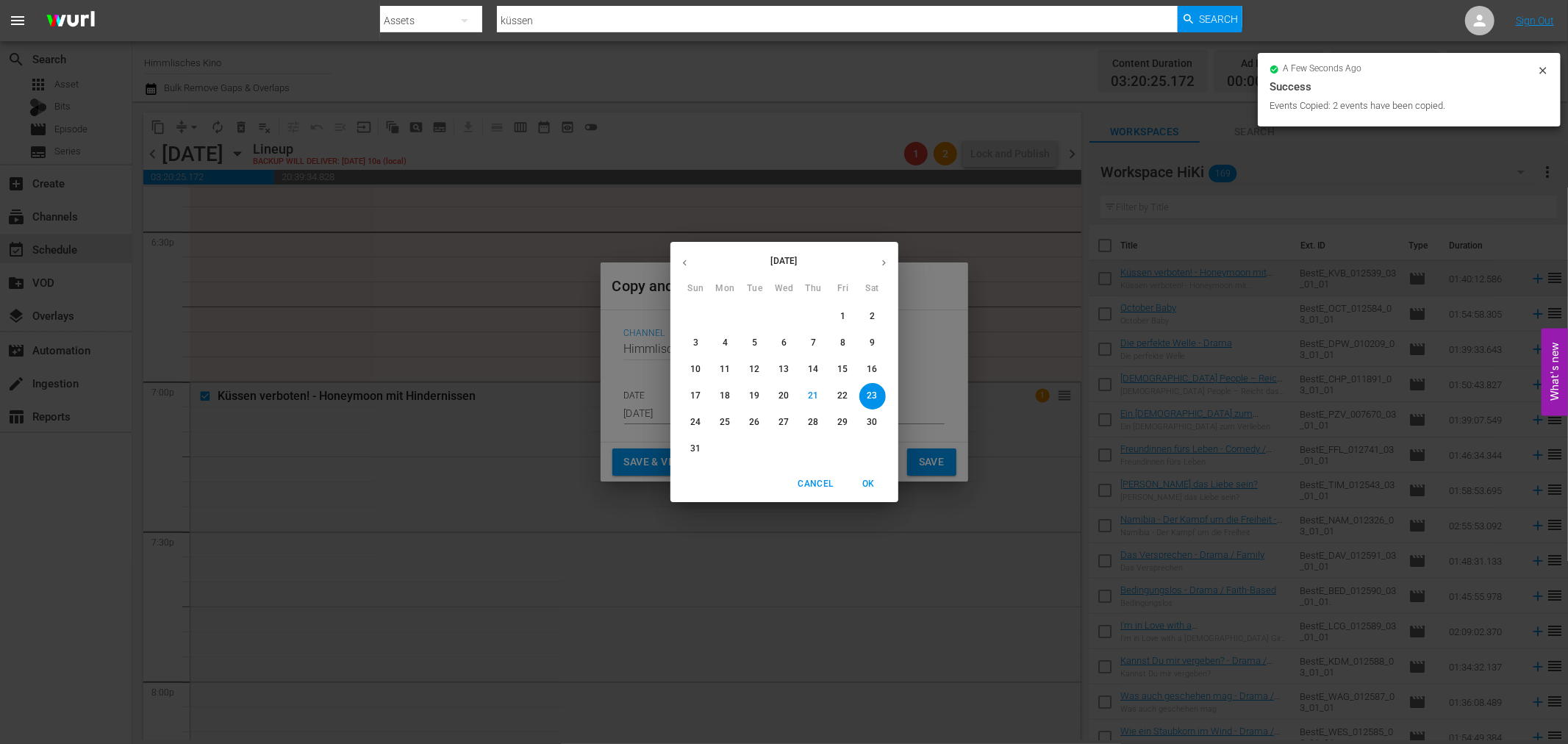
click at [879, 262] on icon "button" at bounding box center [884, 262] width 11 height 11
click at [869, 382] on button "20" at bounding box center [873, 369] width 26 height 26
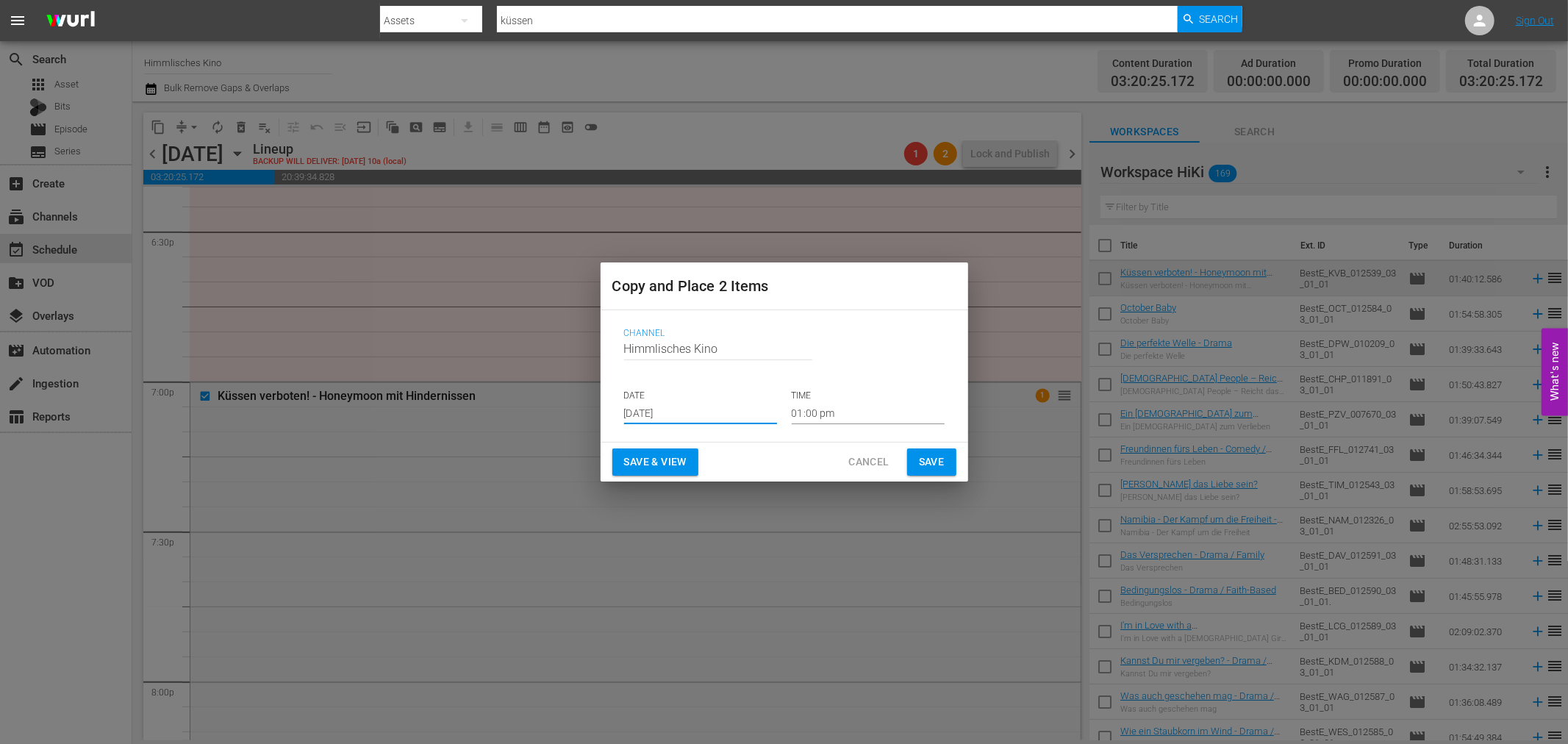
click at [740, 402] on input "Sep 20th 2025" at bounding box center [701, 412] width 153 height 22
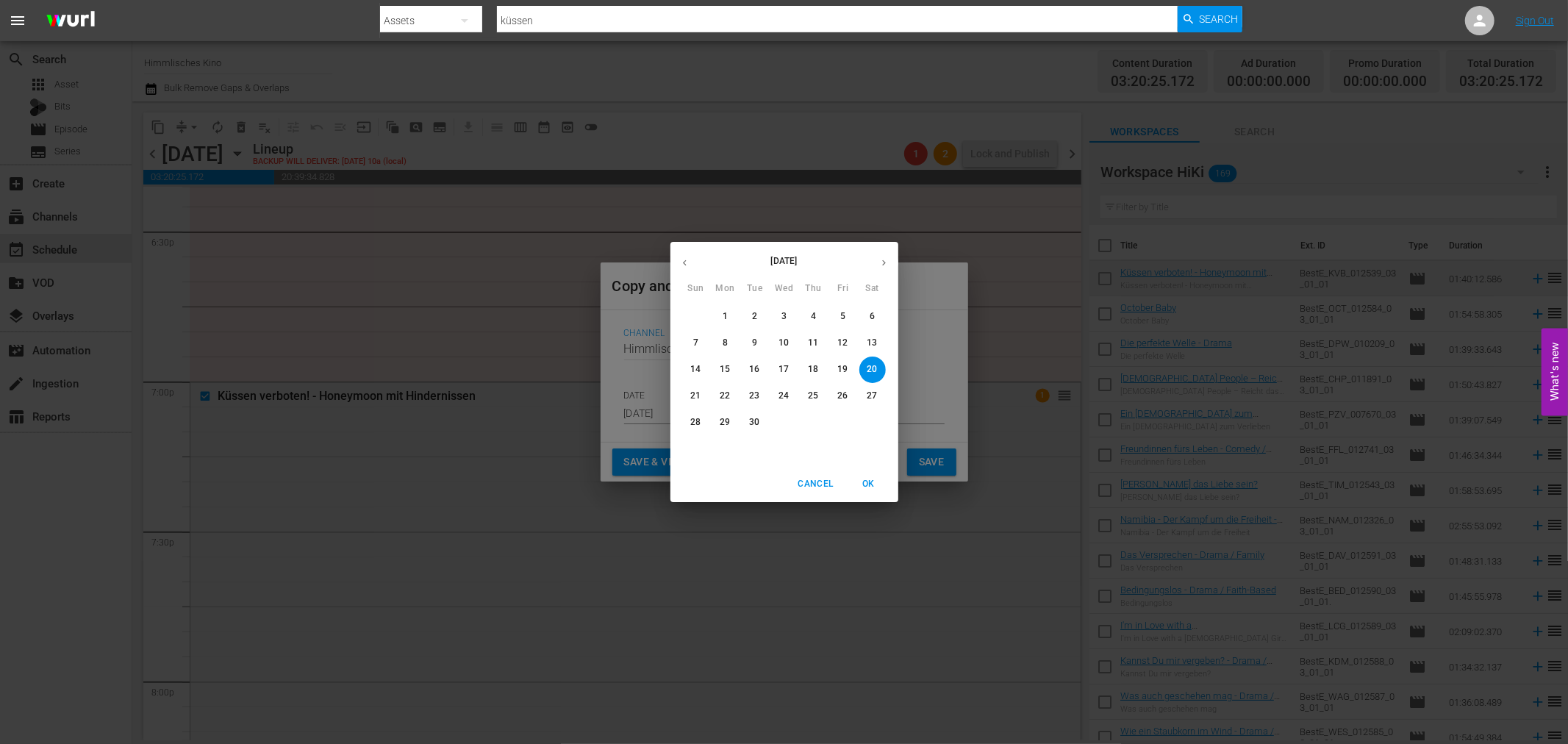
click at [872, 395] on p "27" at bounding box center [872, 396] width 11 height 13
type input "Sep 27th 2025"
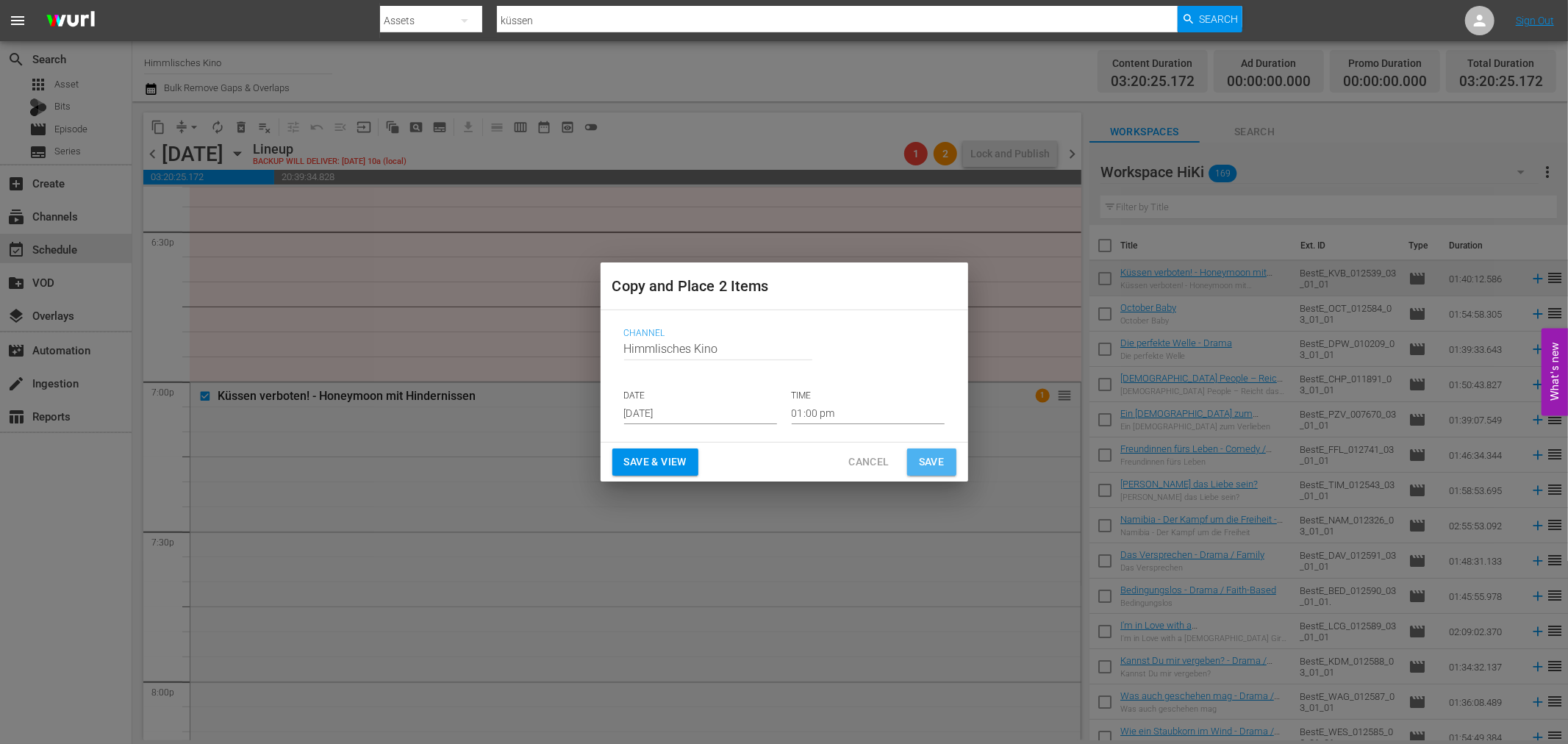
click at [947, 465] on button "Save" at bounding box center [931, 462] width 49 height 27
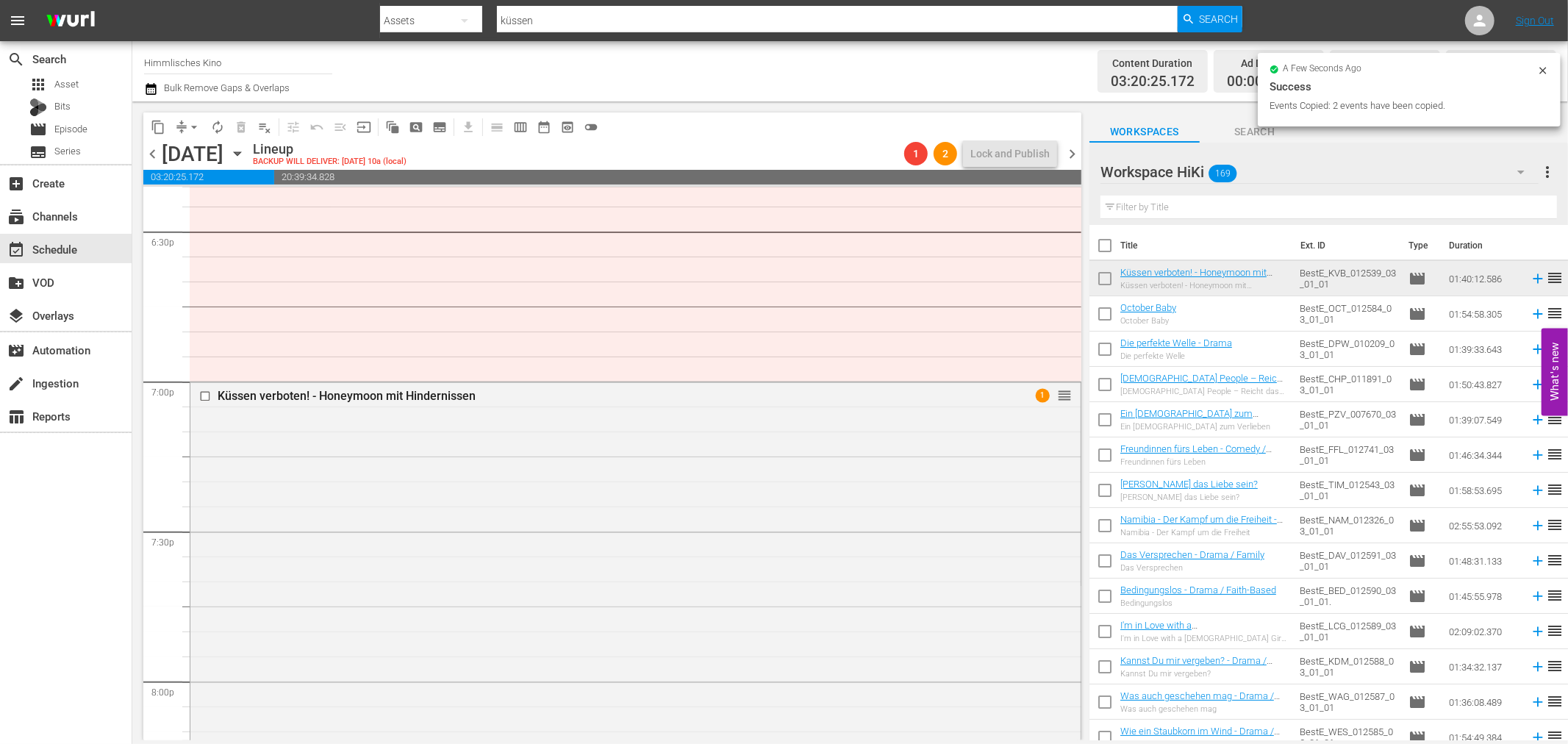
click at [148, 120] on button "content_copy" at bounding box center [158, 127] width 23 height 23
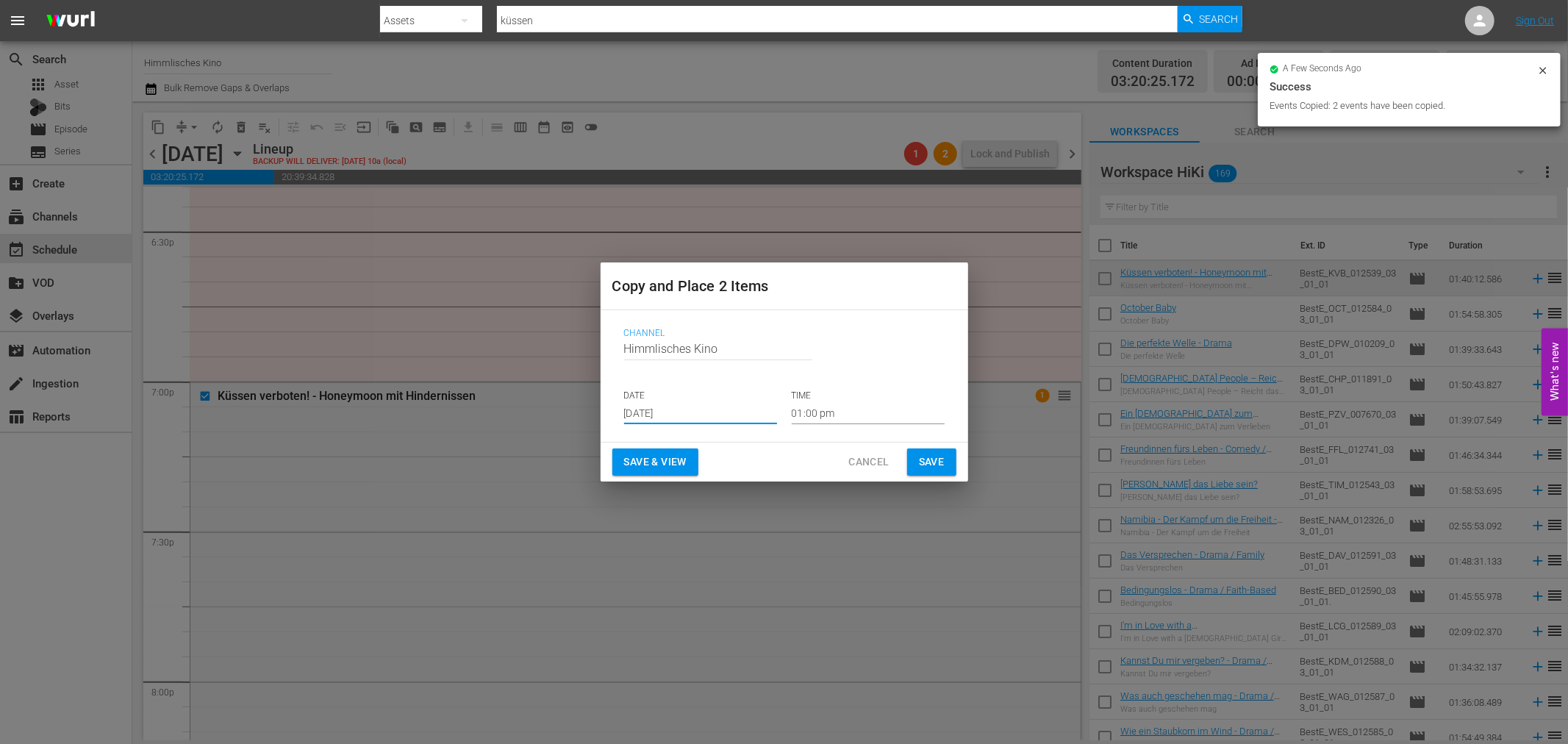
click at [726, 409] on input "Aug 23rd 2025" at bounding box center [701, 412] width 153 height 22
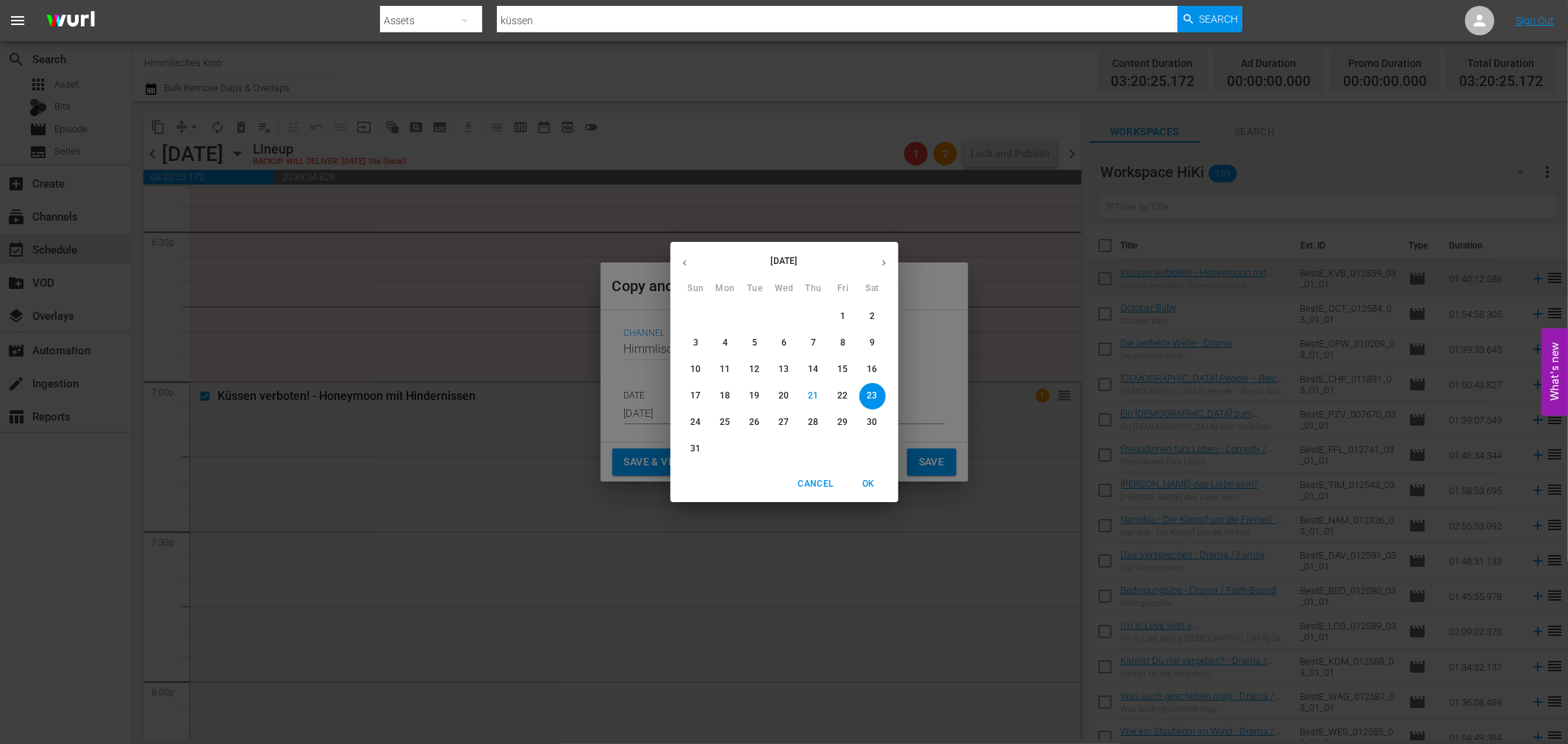
click at [873, 261] on button "button" at bounding box center [884, 262] width 29 height 29
click at [879, 259] on icon "button" at bounding box center [884, 262] width 11 height 11
click at [880, 314] on span "4" at bounding box center [873, 316] width 26 height 13
type input "Oct 4th 2025"
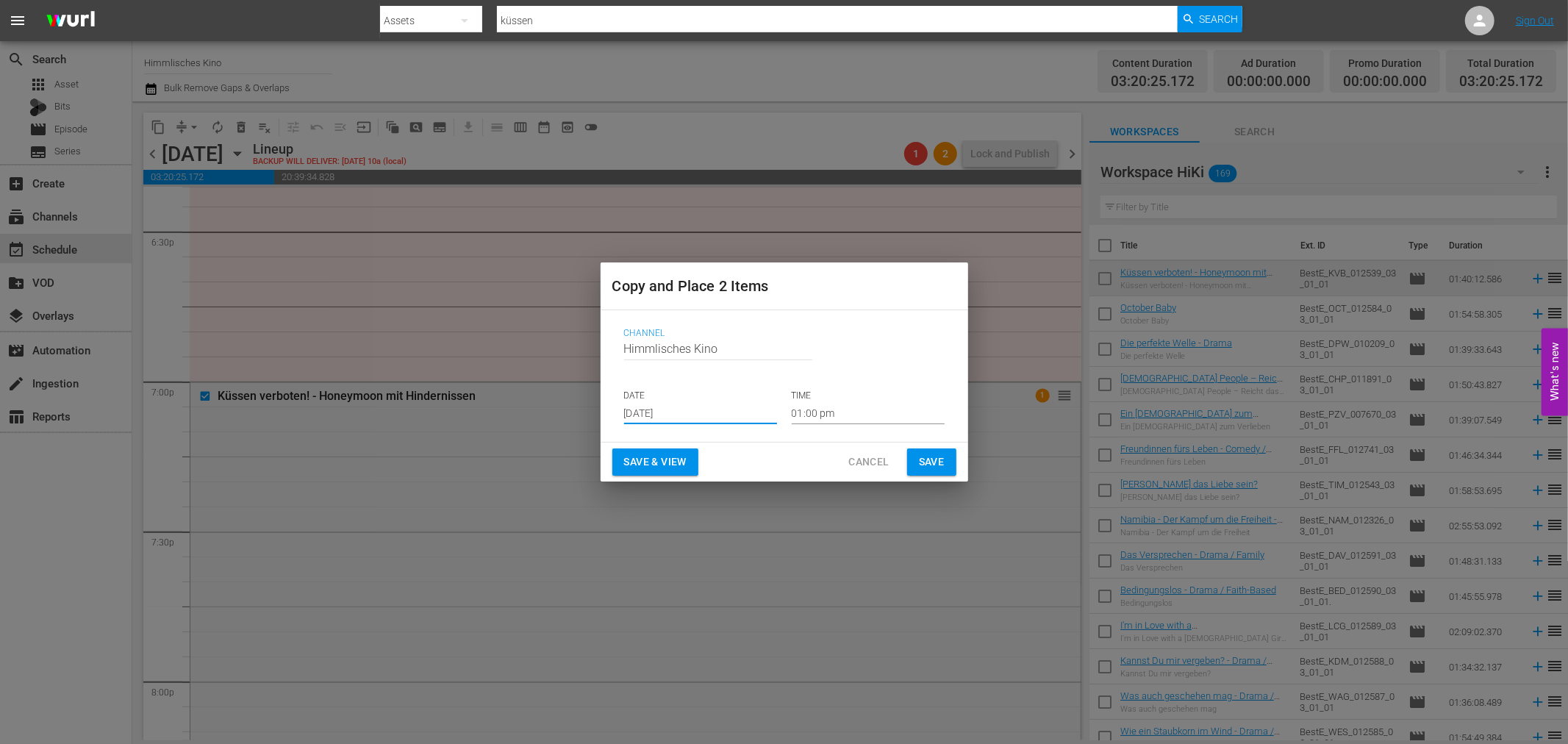
click at [936, 449] on button "Save" at bounding box center [931, 462] width 49 height 27
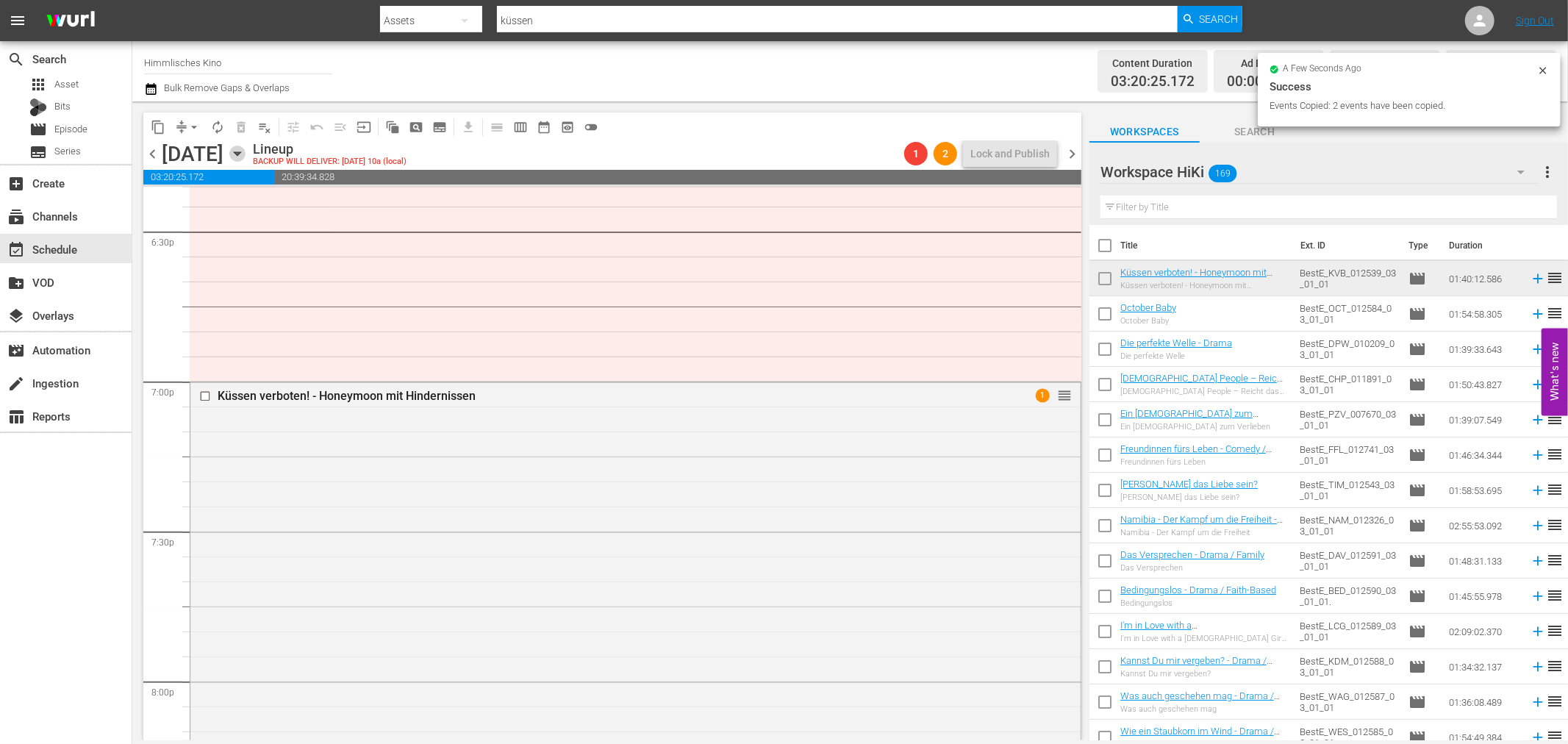
click at [246, 152] on icon "button" at bounding box center [237, 153] width 16 height 16
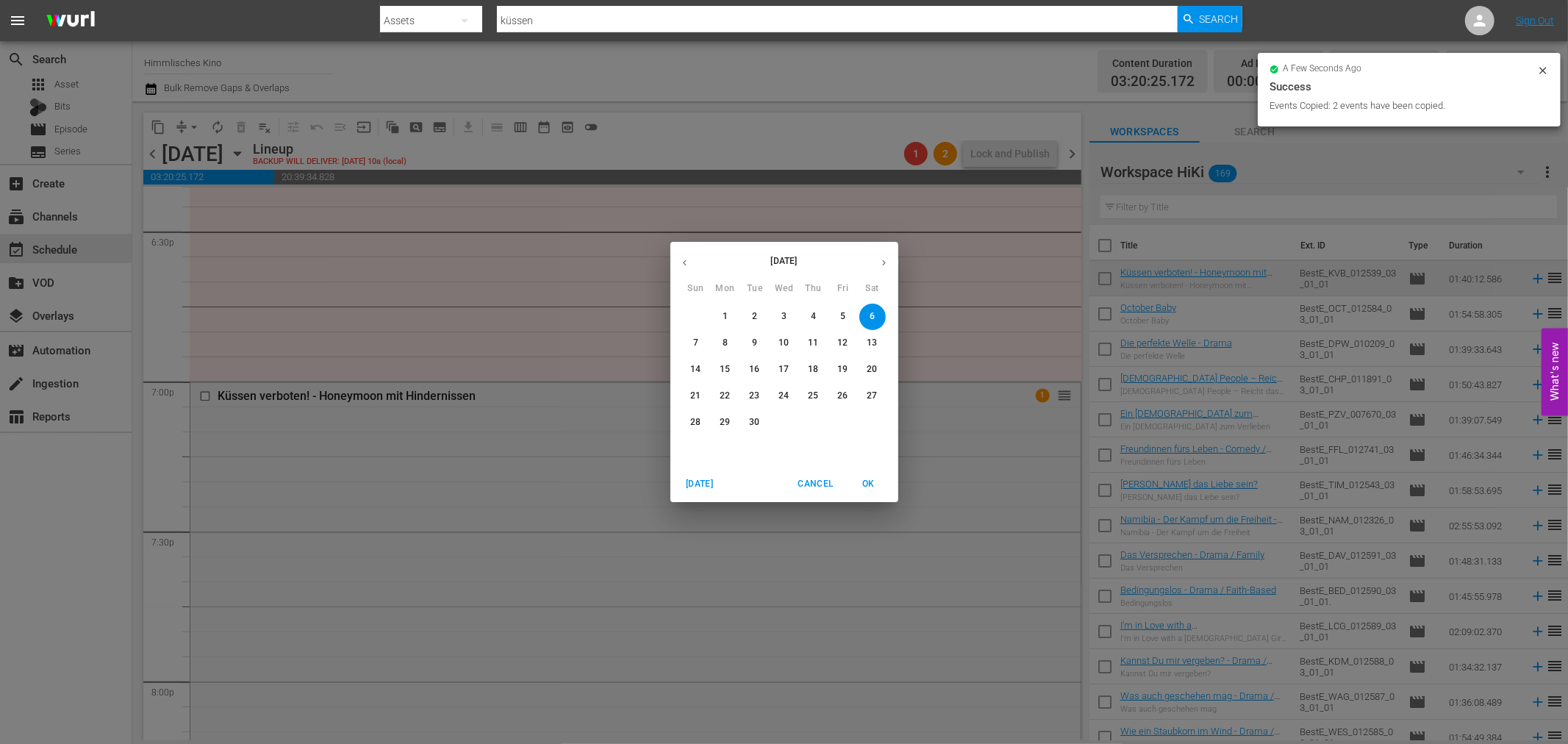
click at [871, 342] on p "13" at bounding box center [872, 342] width 11 height 13
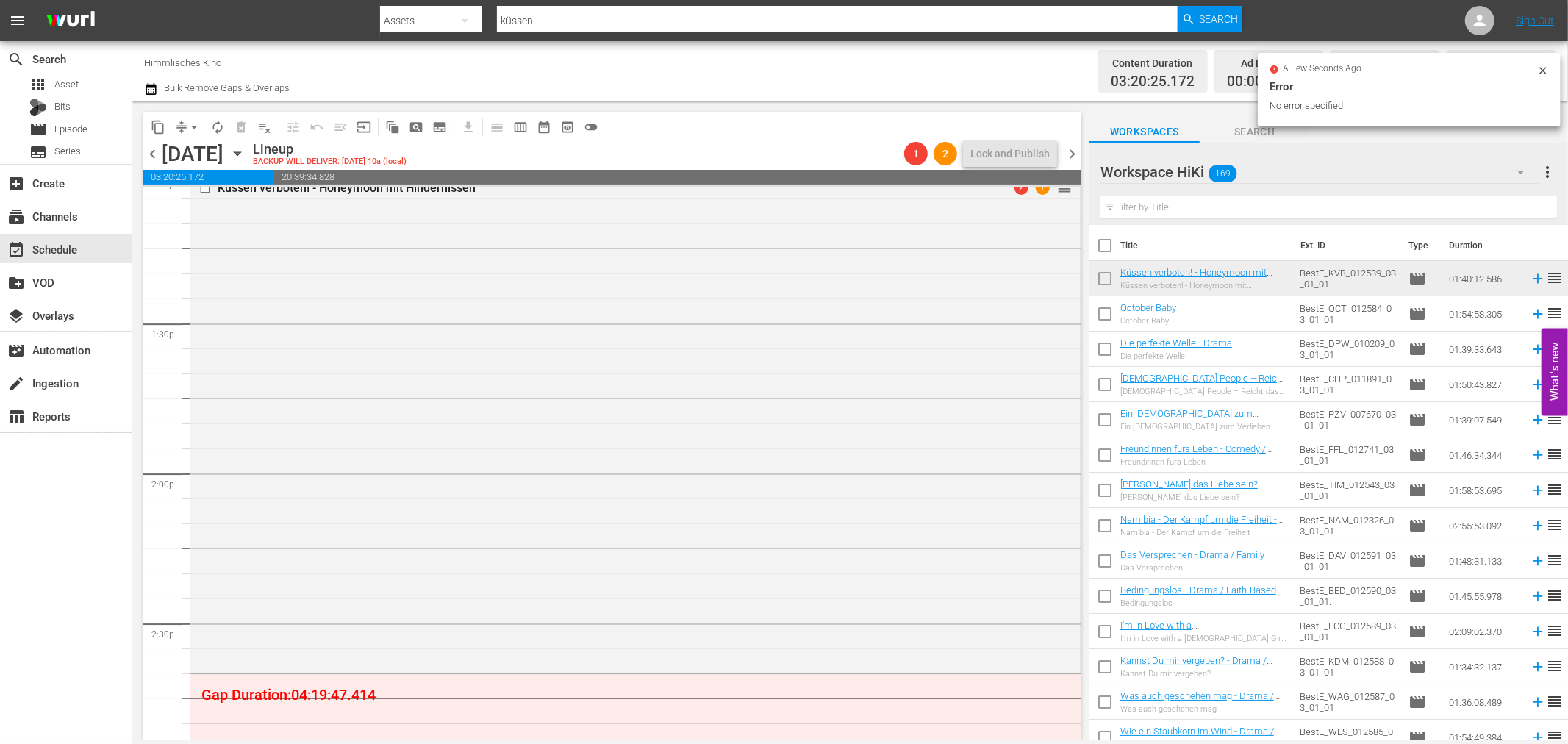
scroll to position [3544, 0]
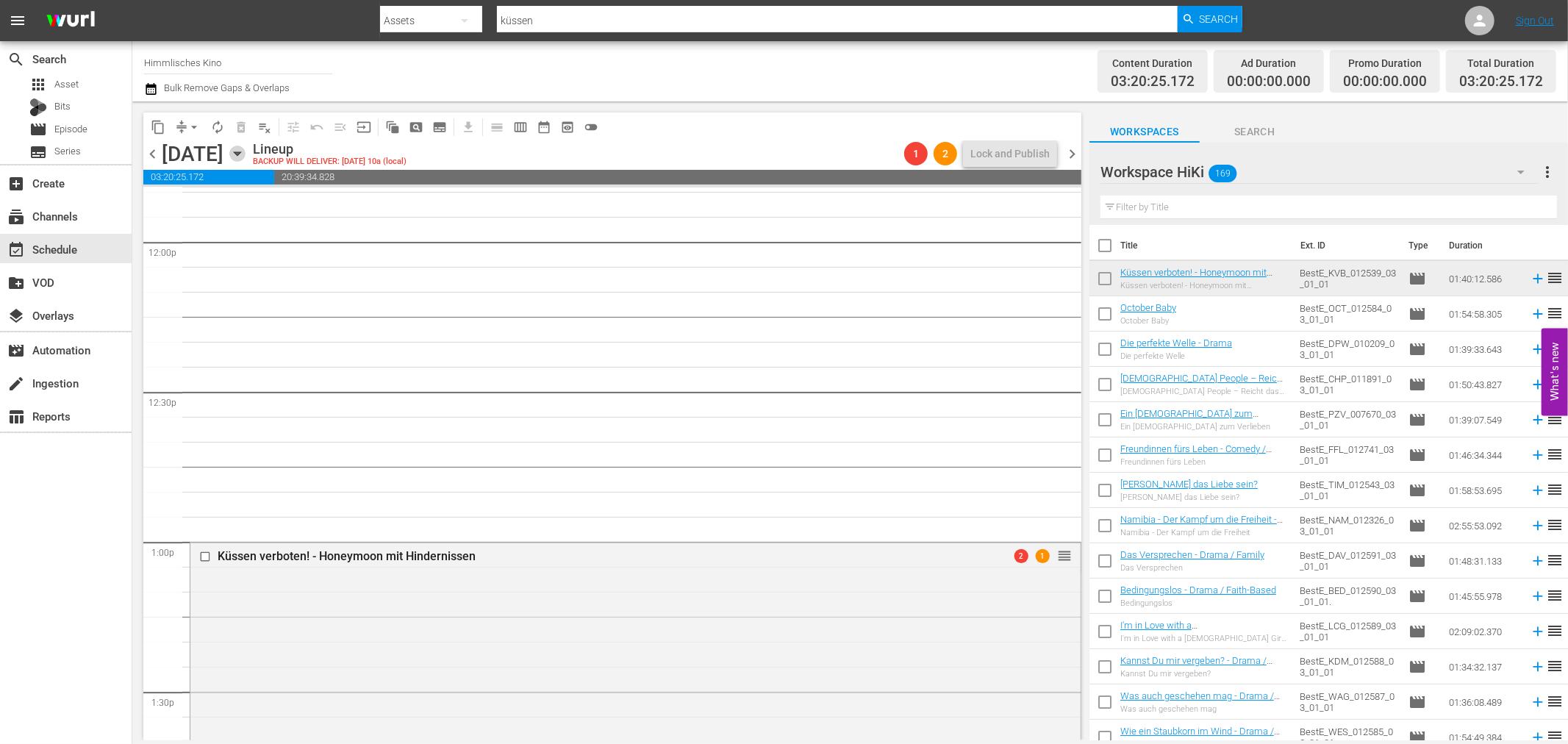
click at [246, 157] on icon "button" at bounding box center [237, 153] width 16 height 16
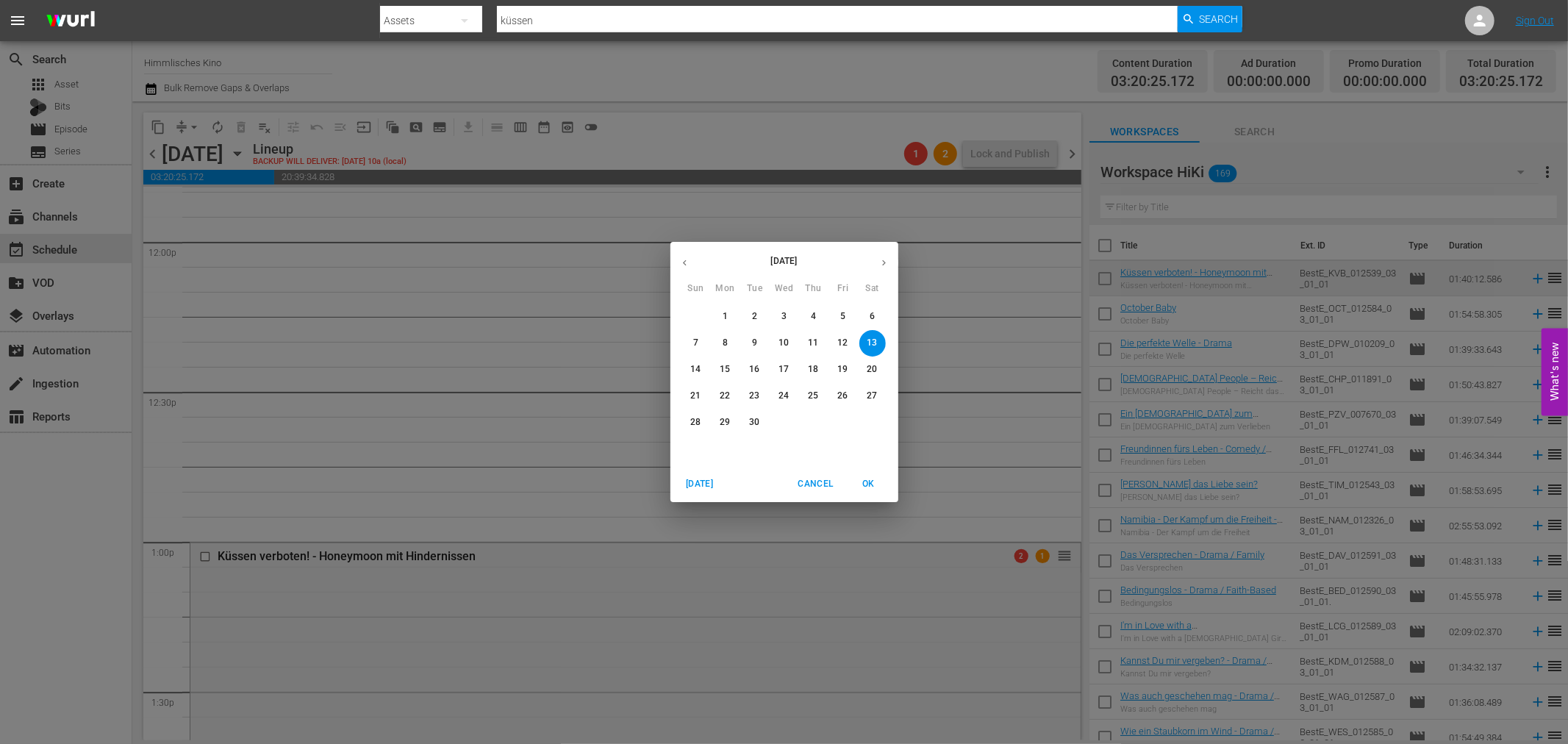
click at [869, 365] on p "20" at bounding box center [872, 369] width 11 height 13
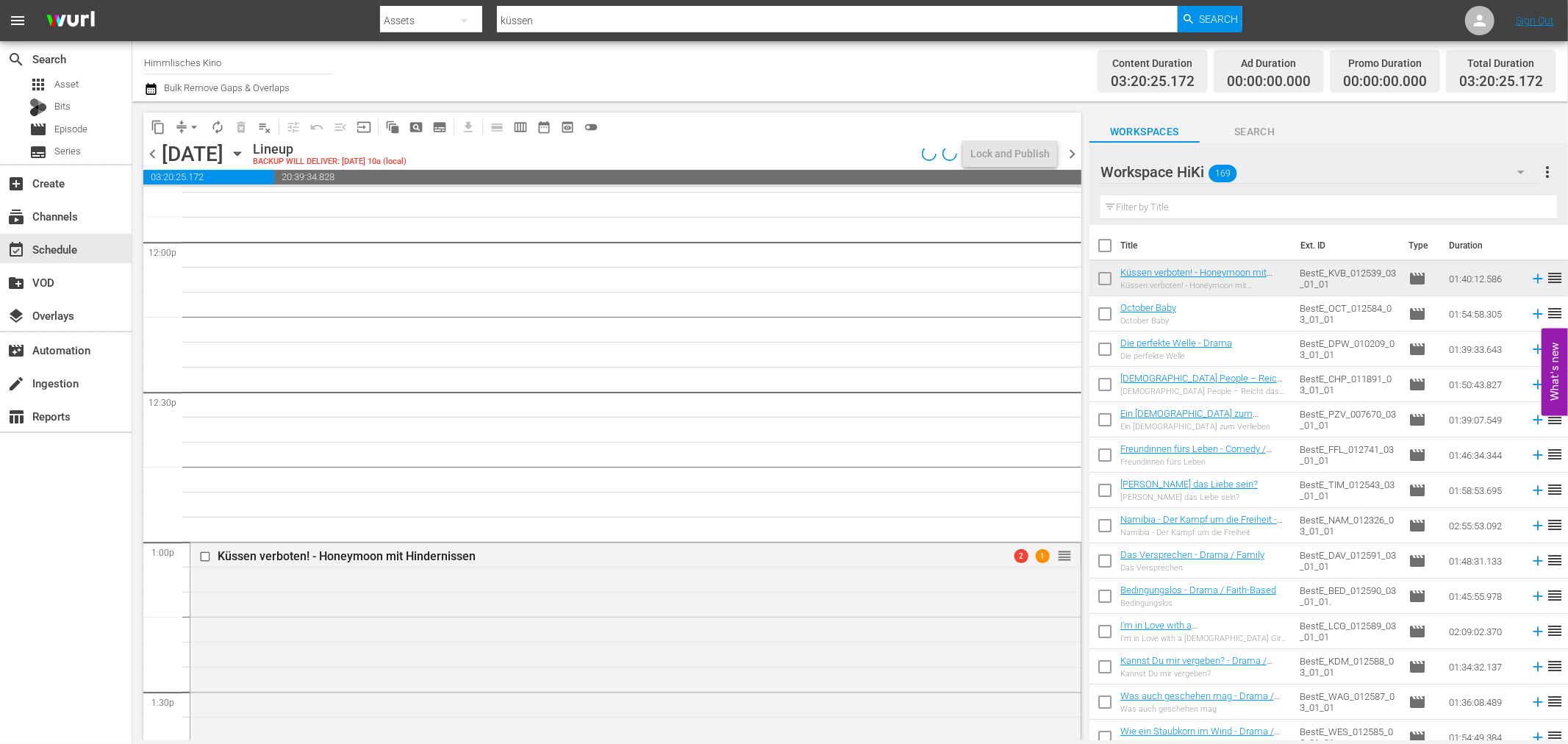
click at [246, 148] on icon "button" at bounding box center [237, 153] width 16 height 16
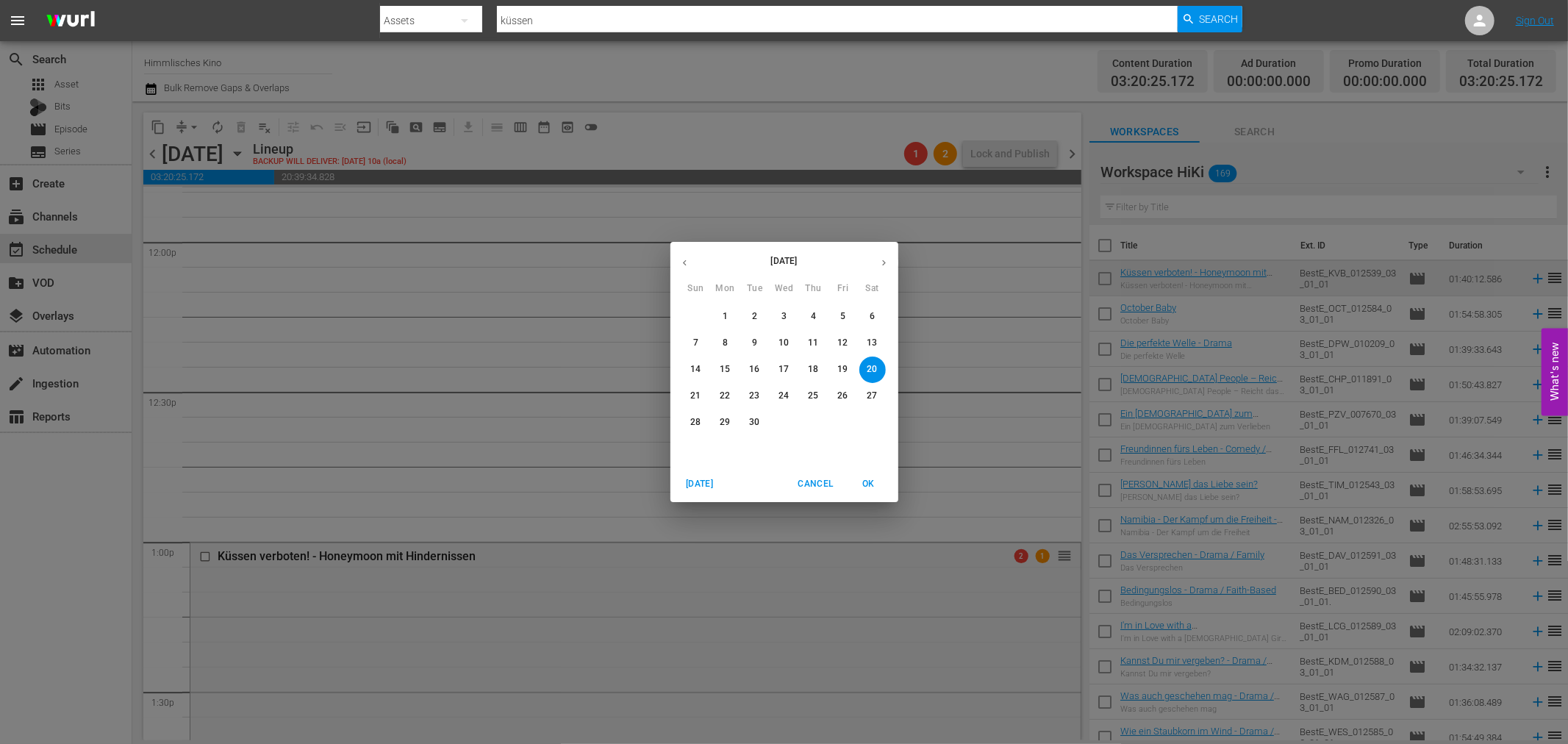
click at [869, 393] on p "27" at bounding box center [872, 396] width 11 height 13
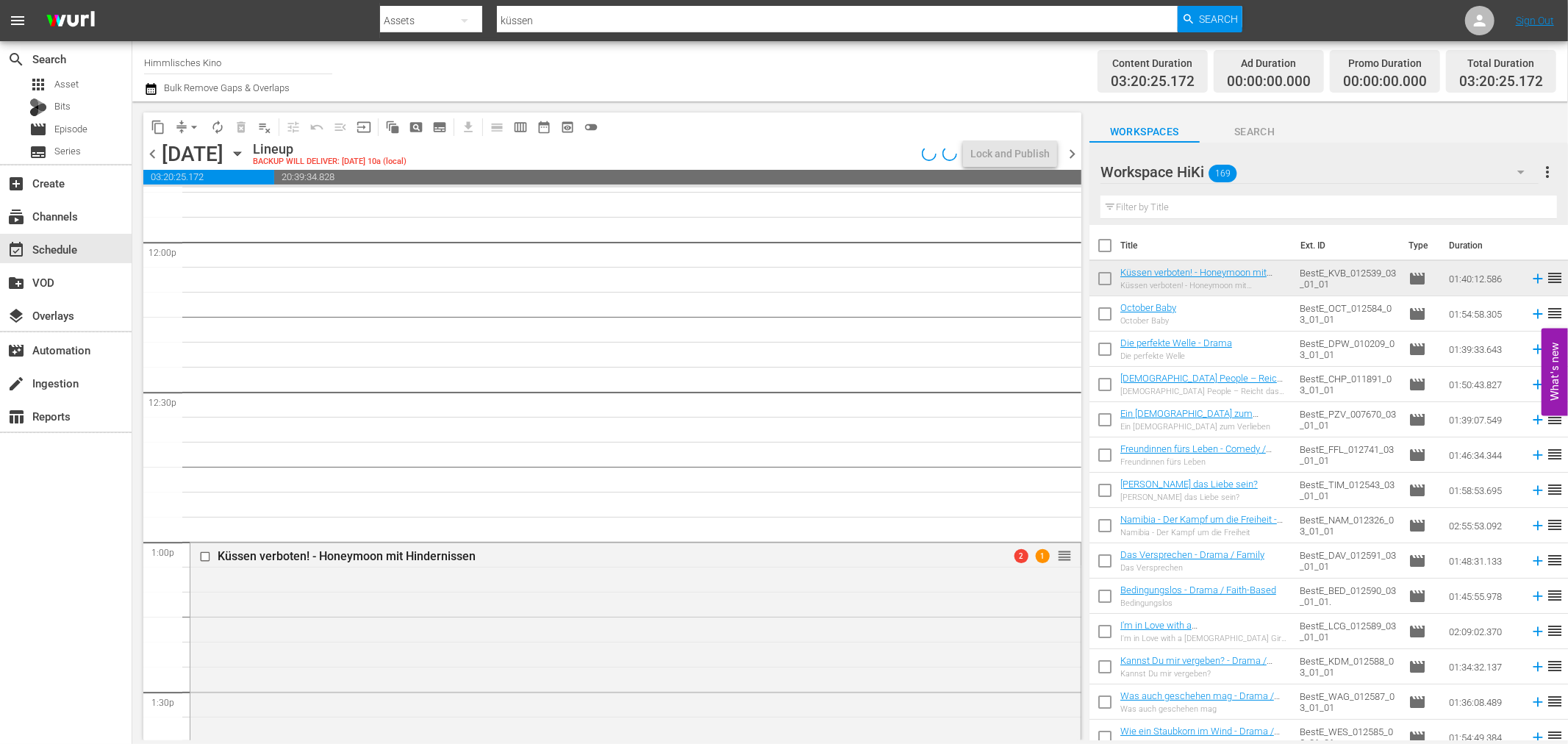
click at [246, 149] on icon "button" at bounding box center [237, 153] width 16 height 16
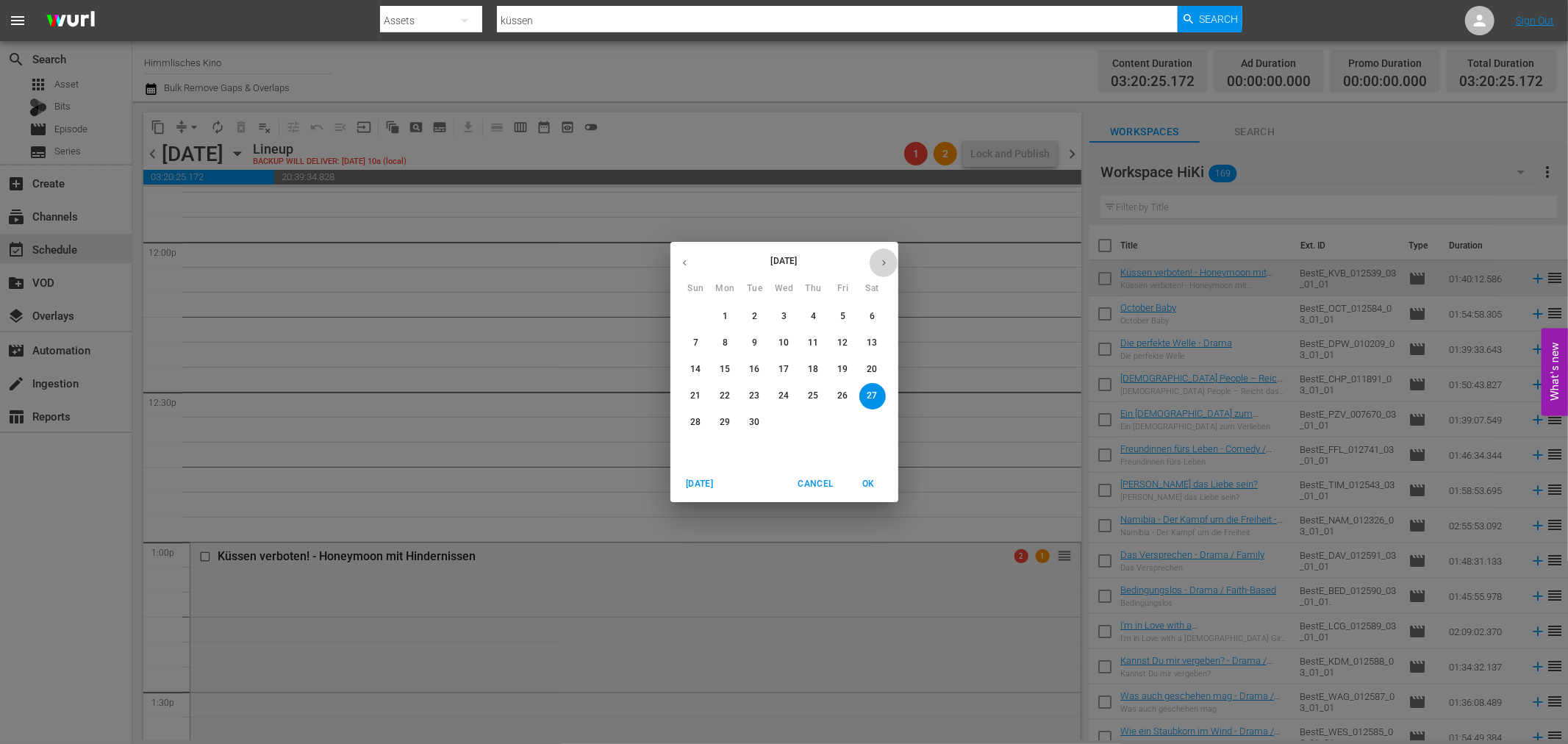
click at [888, 253] on button "button" at bounding box center [884, 262] width 29 height 29
click at [883, 314] on span "4" at bounding box center [873, 316] width 26 height 13
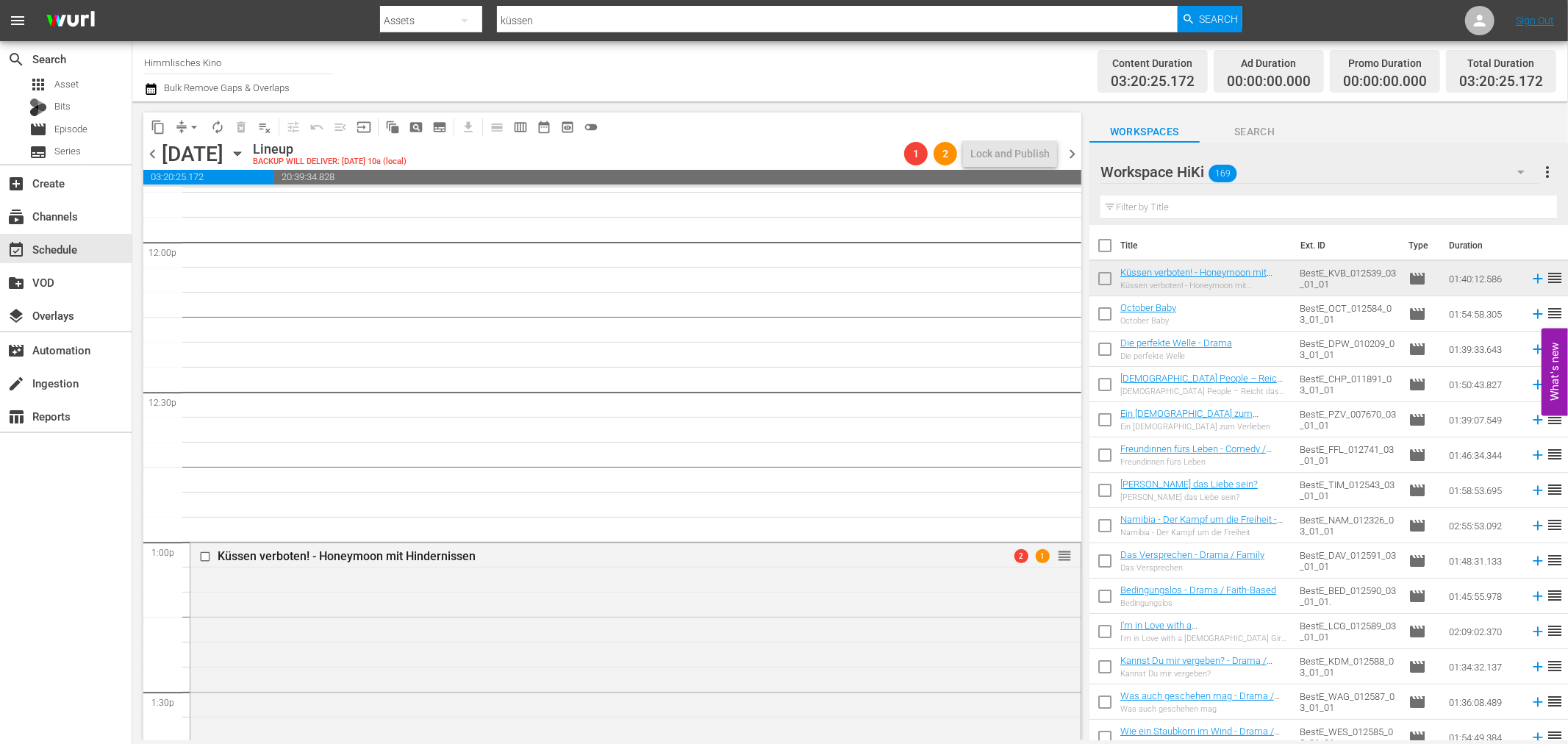
click at [246, 156] on icon "button" at bounding box center [237, 153] width 16 height 16
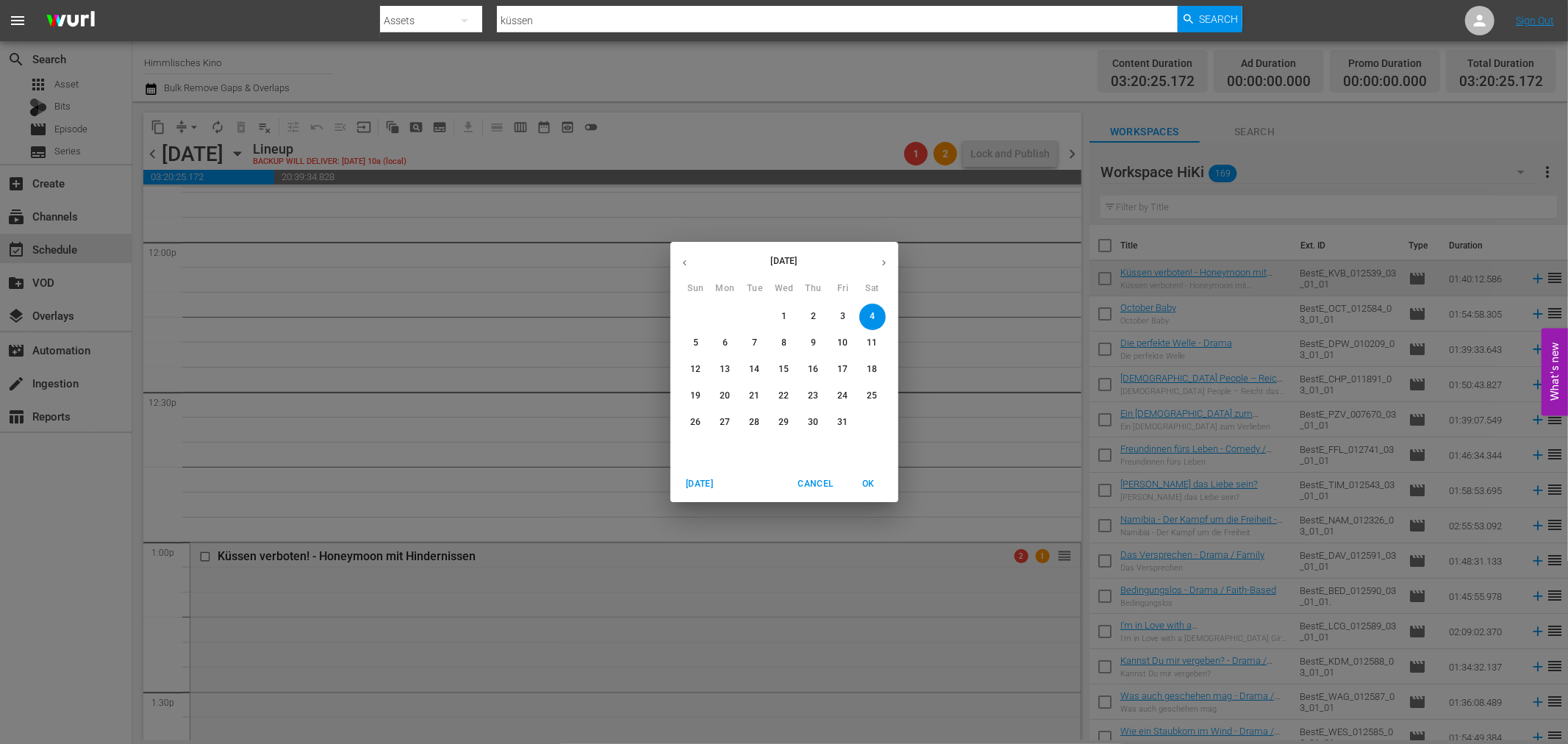
click at [878, 340] on span "11" at bounding box center [873, 342] width 26 height 13
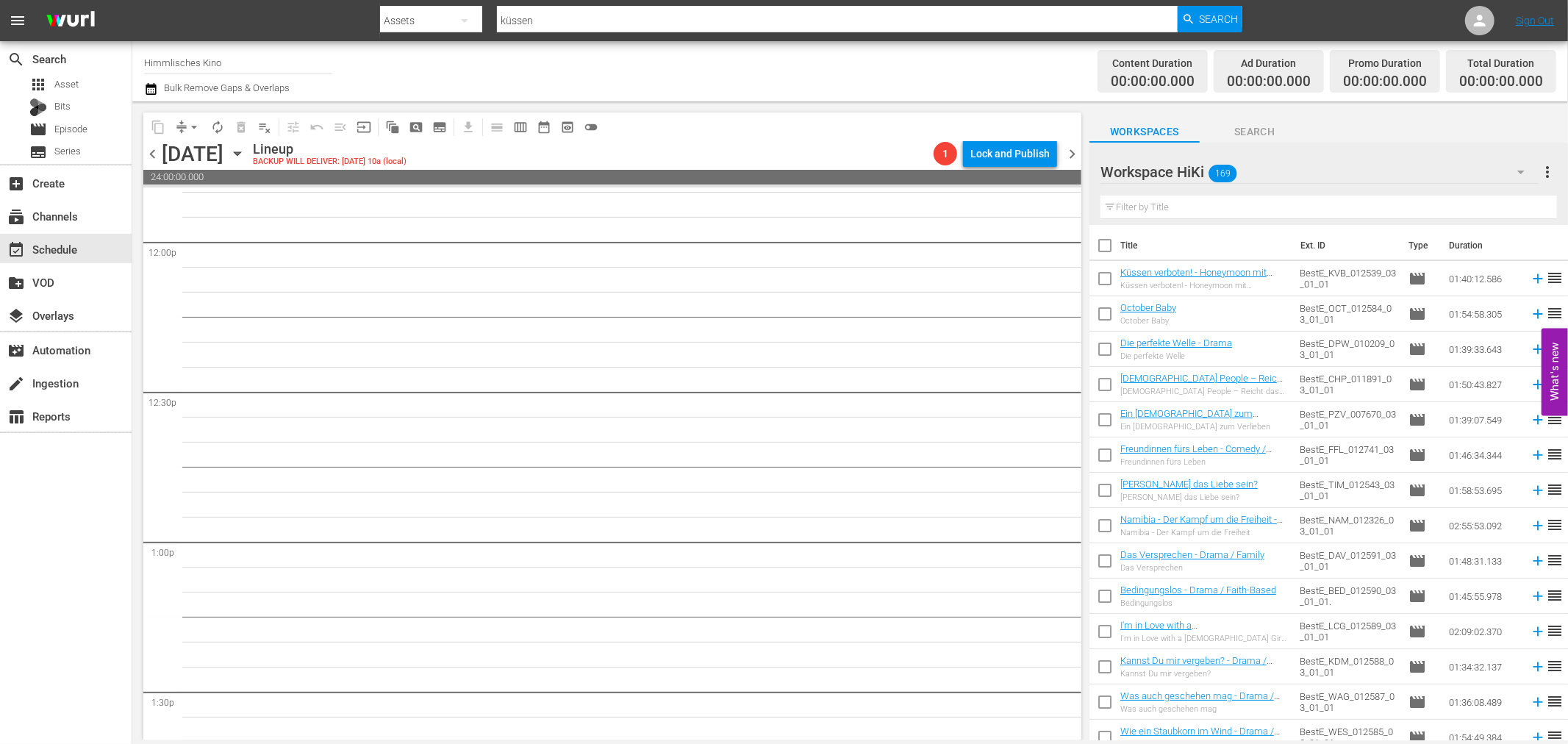
click at [246, 152] on icon "button" at bounding box center [237, 153] width 16 height 16
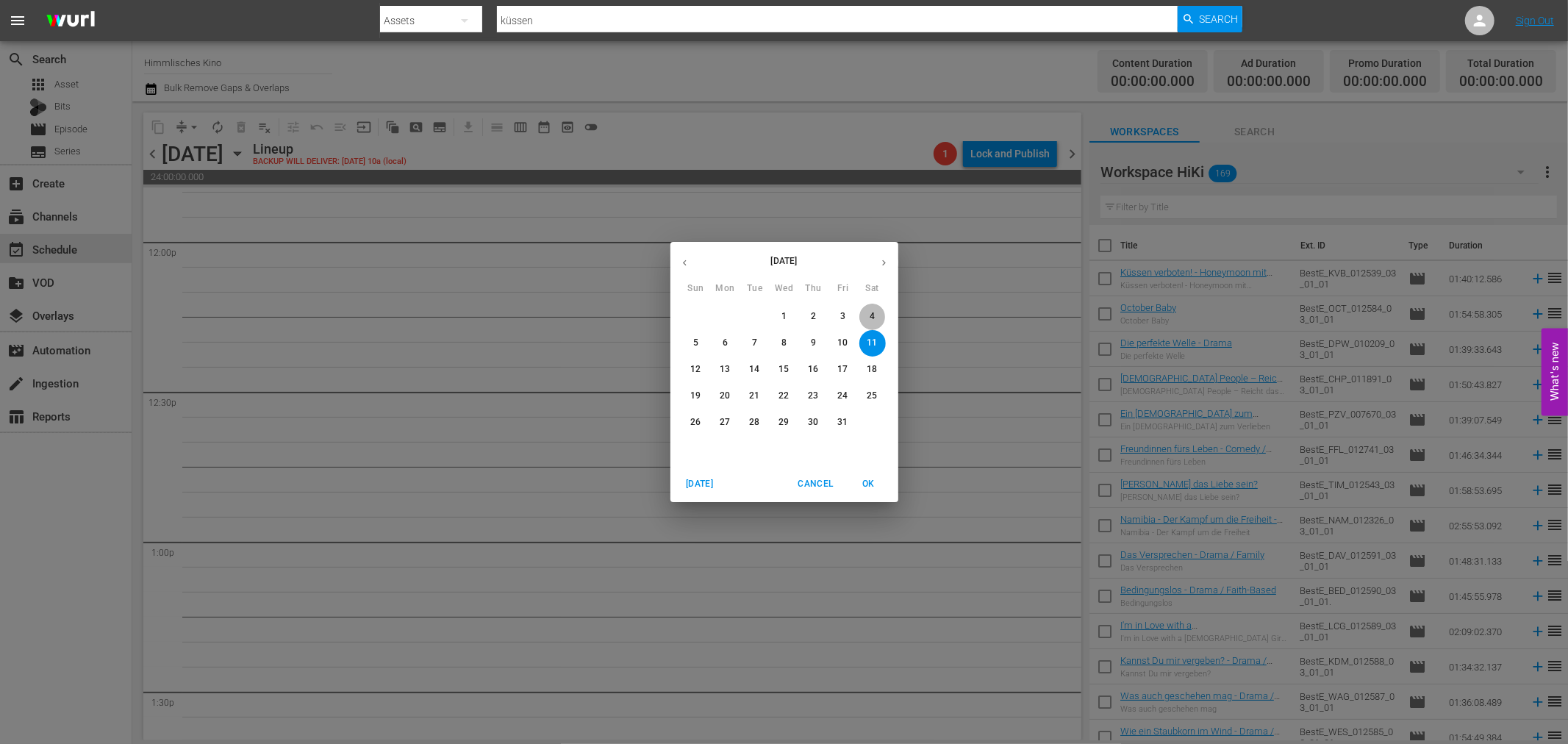
click at [875, 314] on p "4" at bounding box center [872, 316] width 5 height 13
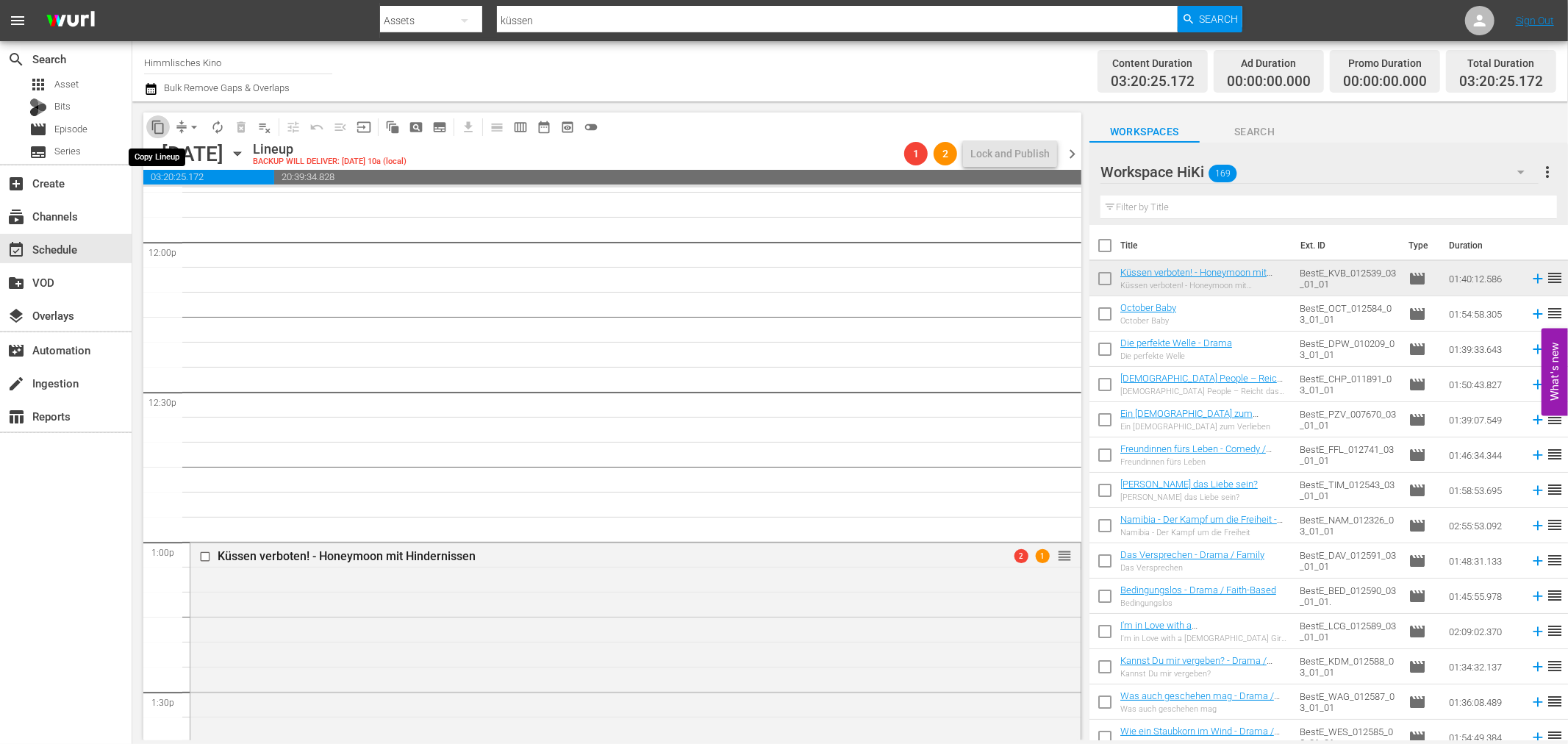
click at [152, 122] on span "content_copy" at bounding box center [158, 127] width 14 height 14
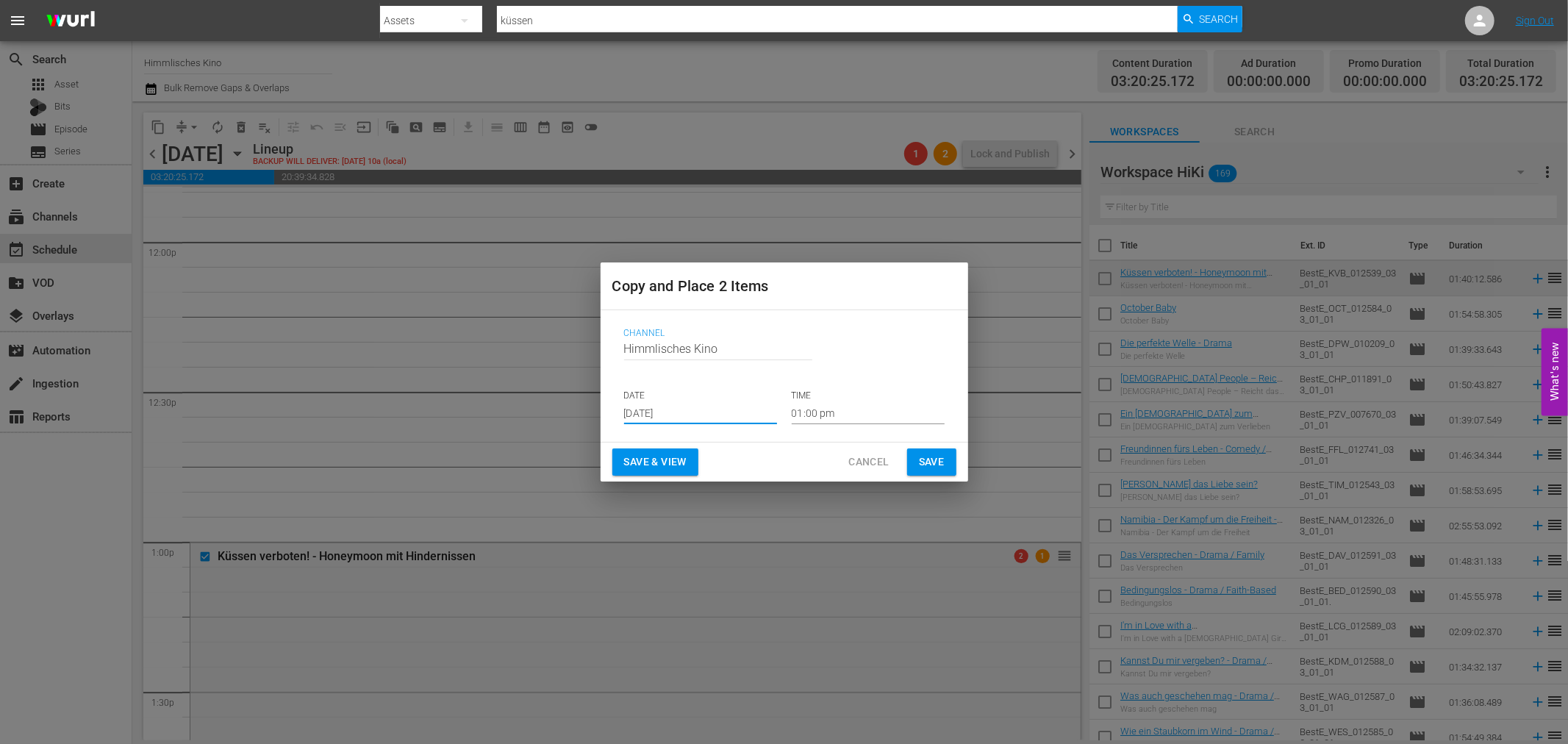
click at [671, 419] on input "Aug 23rd 2025" at bounding box center [701, 412] width 153 height 22
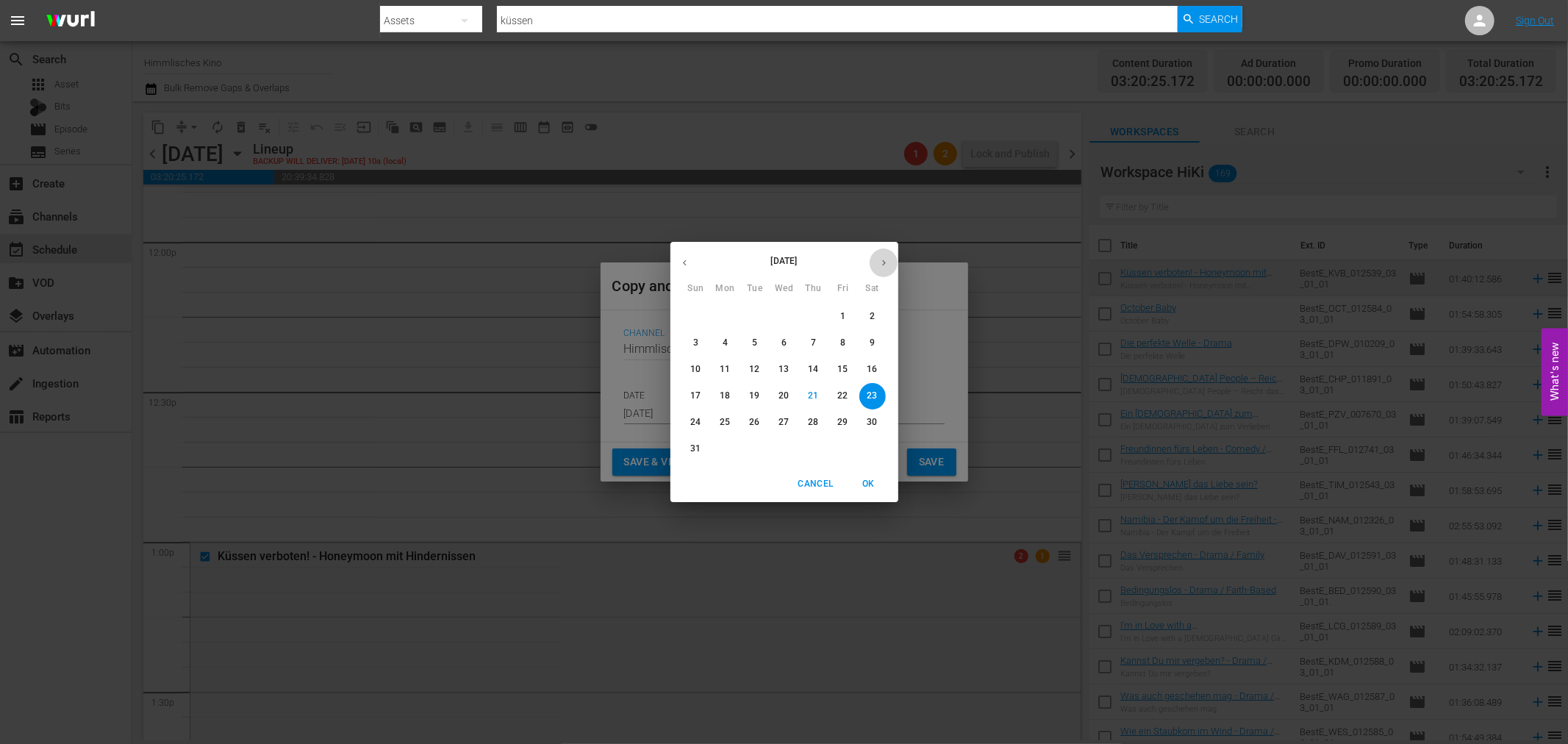
click at [876, 269] on button "button" at bounding box center [884, 262] width 29 height 29
click at [885, 259] on icon "button" at bounding box center [884, 262] width 11 height 11
click at [870, 346] on p "11" at bounding box center [872, 342] width 11 height 13
type input "Oct 11th 2025"
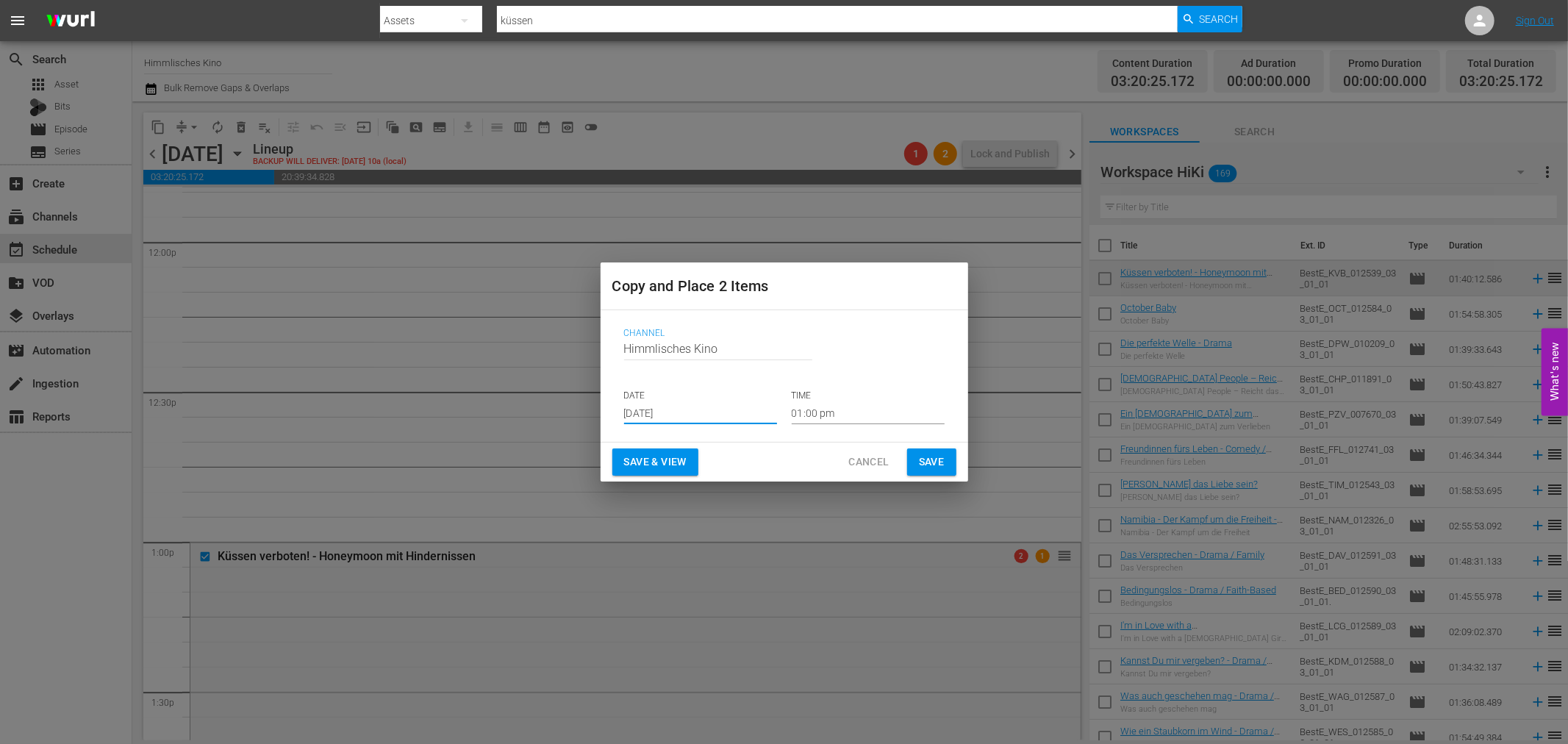
click at [947, 458] on button "Save" at bounding box center [931, 462] width 49 height 27
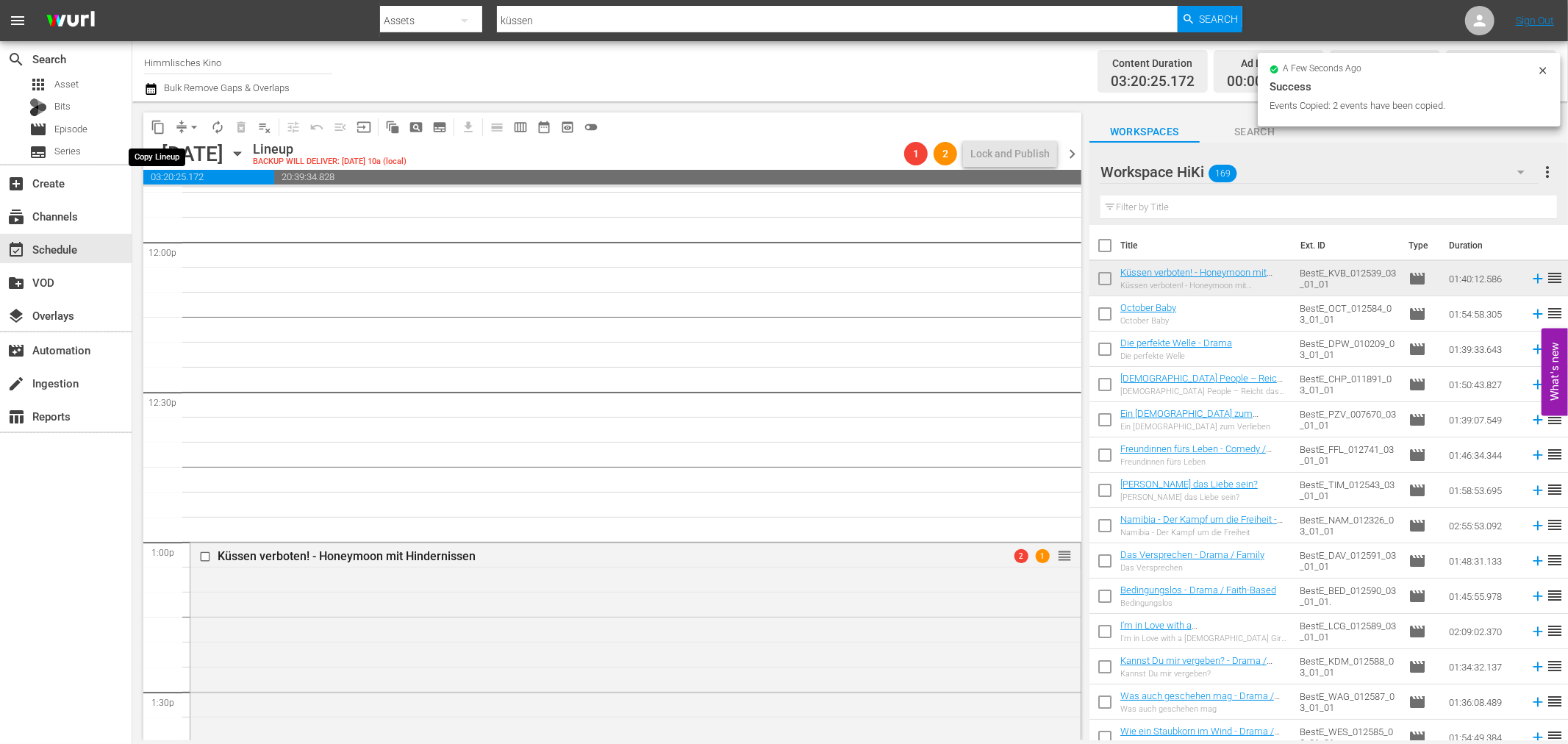
click at [158, 124] on span "content_copy" at bounding box center [158, 127] width 14 height 14
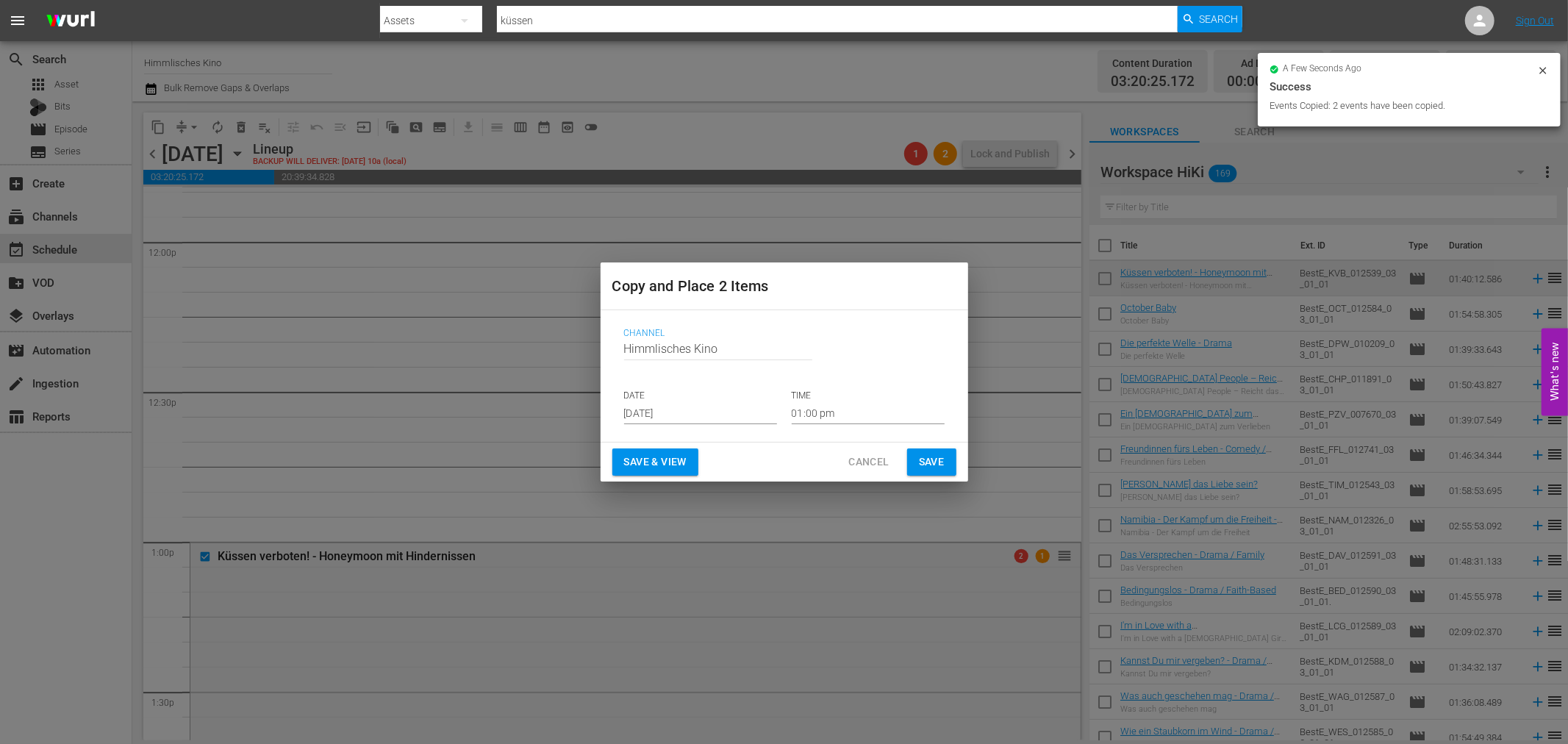
click at [739, 415] on input "Aug 23rd 2025" at bounding box center [701, 412] width 153 height 22
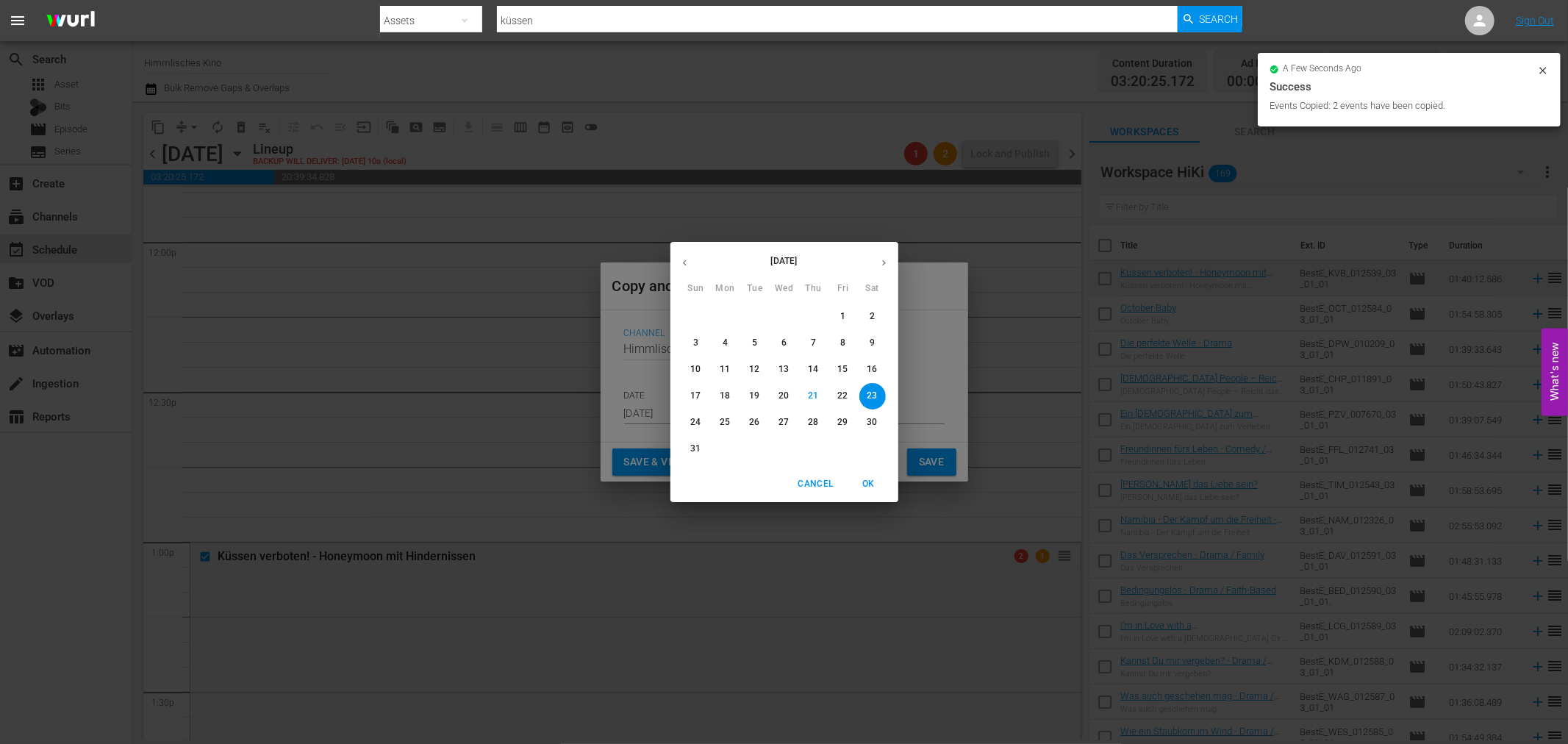
click at [880, 260] on icon "button" at bounding box center [884, 262] width 11 height 11
click at [872, 373] on p "18" at bounding box center [872, 369] width 11 height 13
type input "Oct 18th 2025"
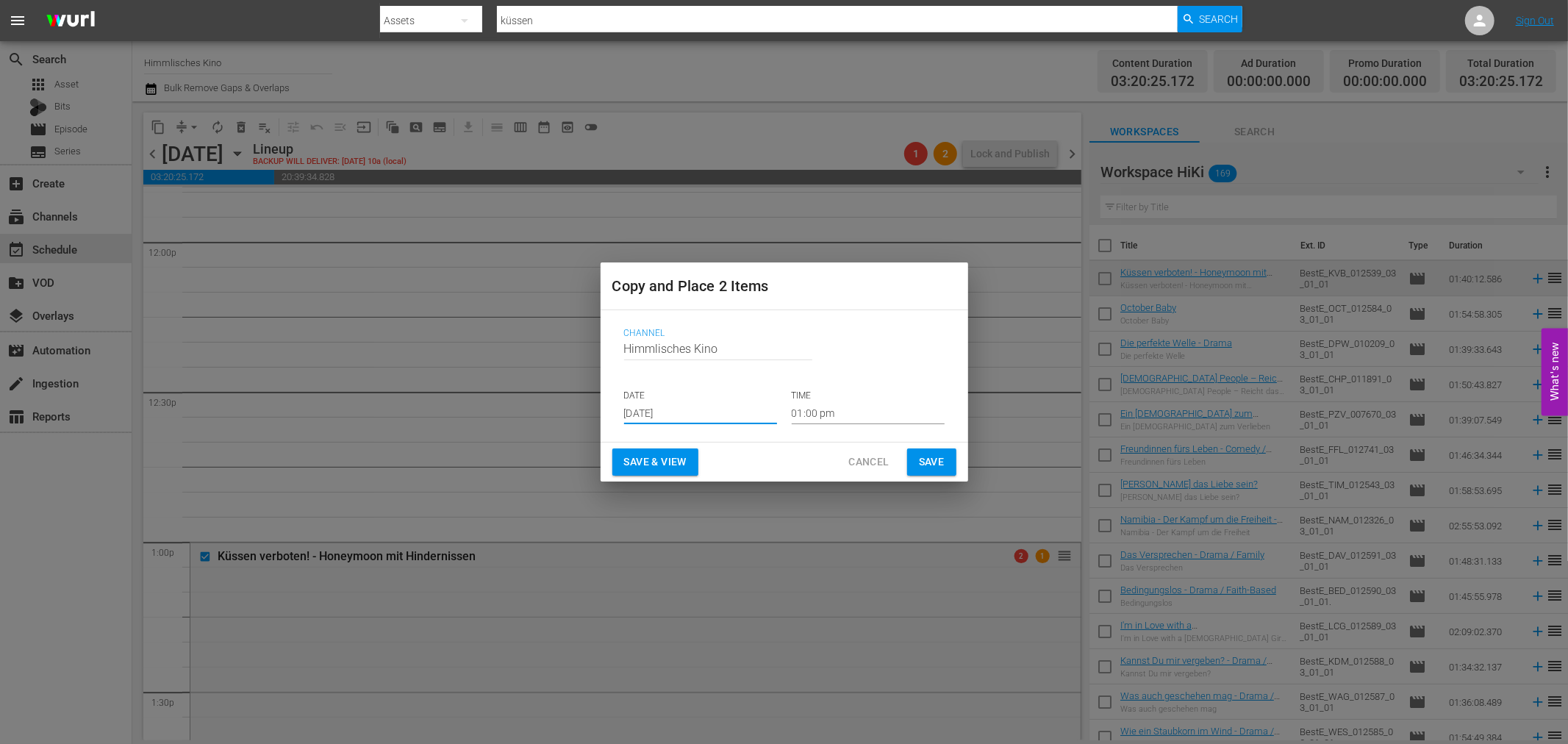
click at [941, 461] on span "Save" at bounding box center [932, 461] width 26 height 18
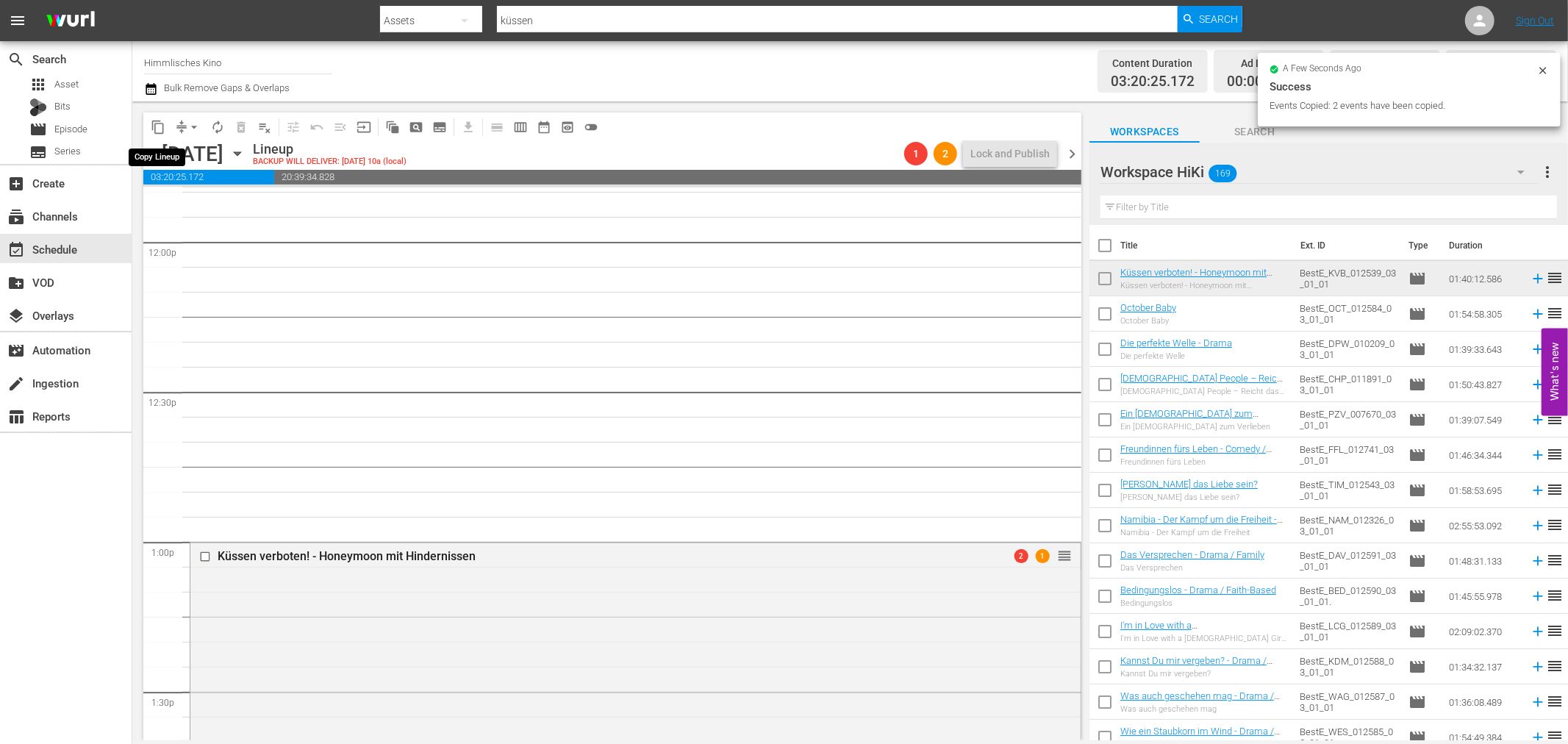
click at [160, 127] on span "content_copy" at bounding box center [158, 127] width 14 height 14
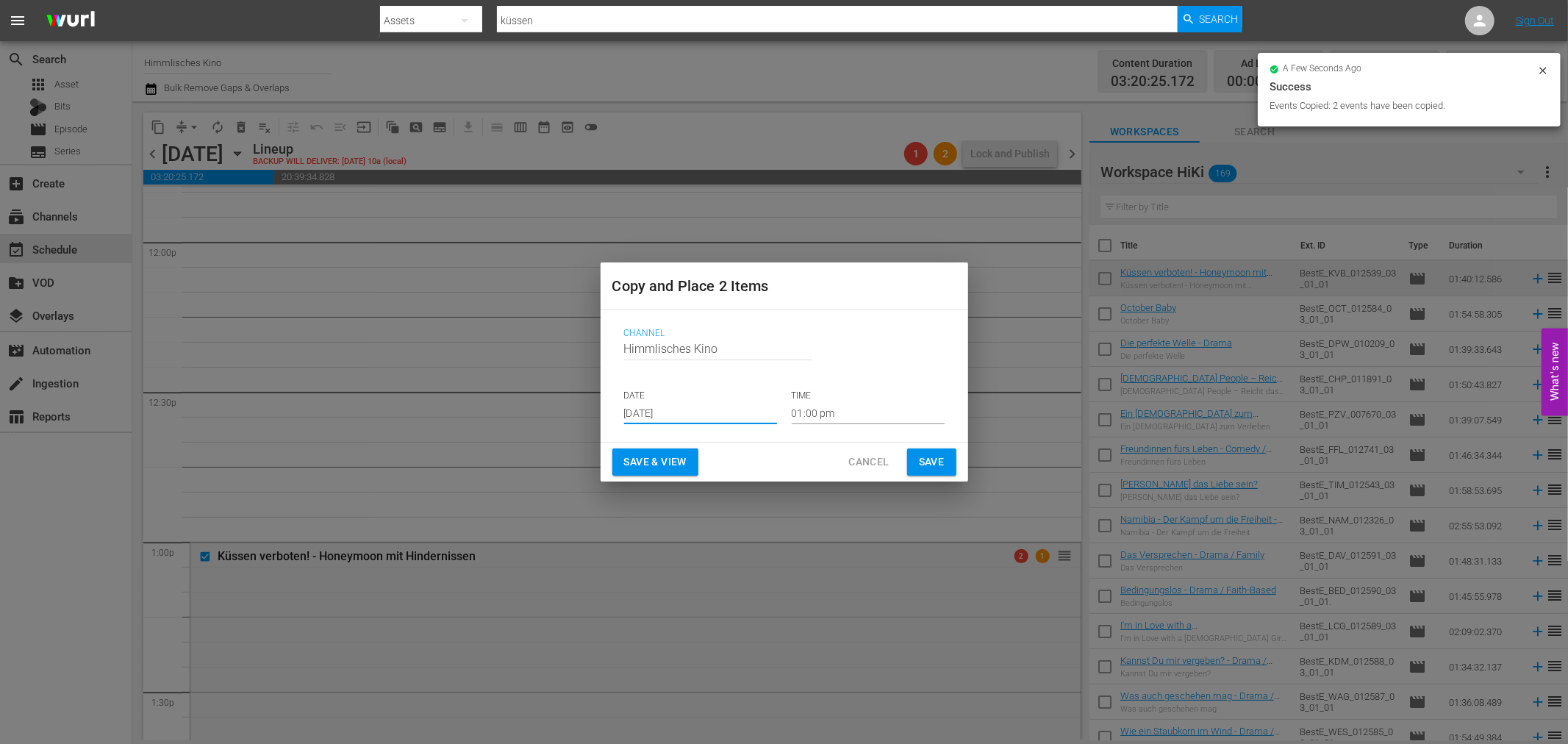
click at [754, 402] on input "Aug 23rd 2025" at bounding box center [701, 412] width 153 height 22
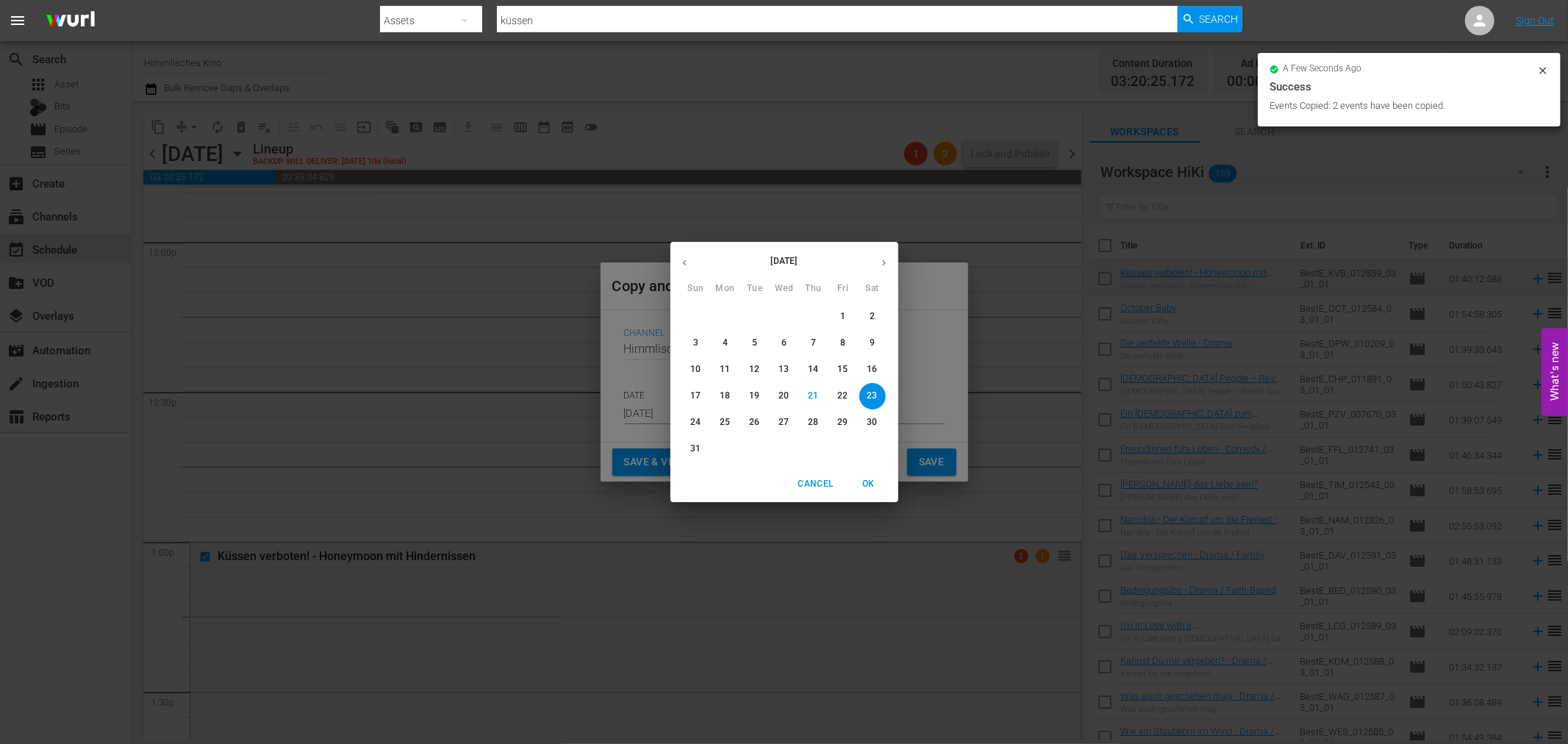
click at [879, 257] on icon "button" at bounding box center [884, 262] width 11 height 11
click at [885, 262] on icon "button" at bounding box center [884, 263] width 4 height 6
click at [878, 394] on span "25" at bounding box center [873, 396] width 26 height 13
type input "Oct 25th 2025"
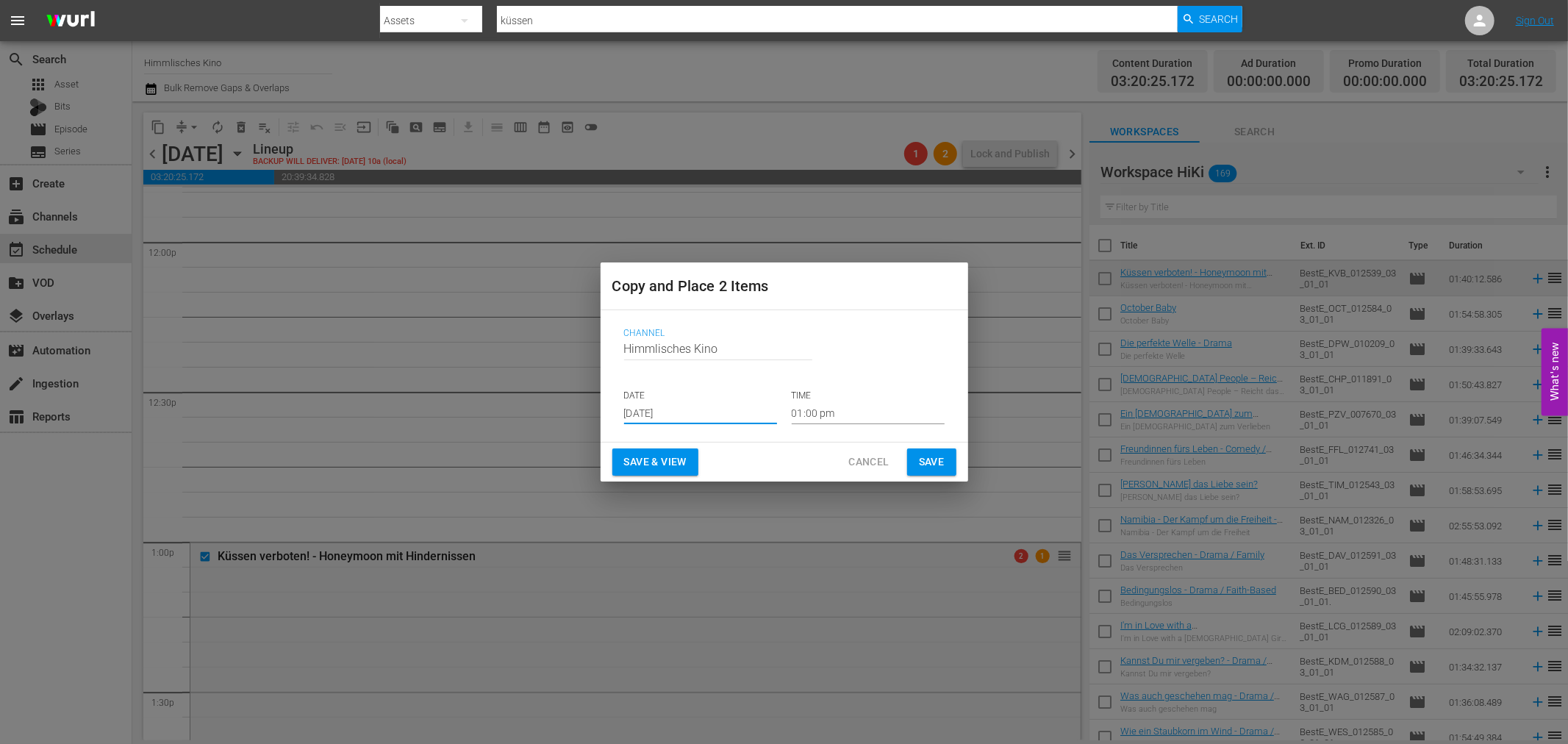
click at [930, 453] on span "Save" at bounding box center [932, 461] width 26 height 18
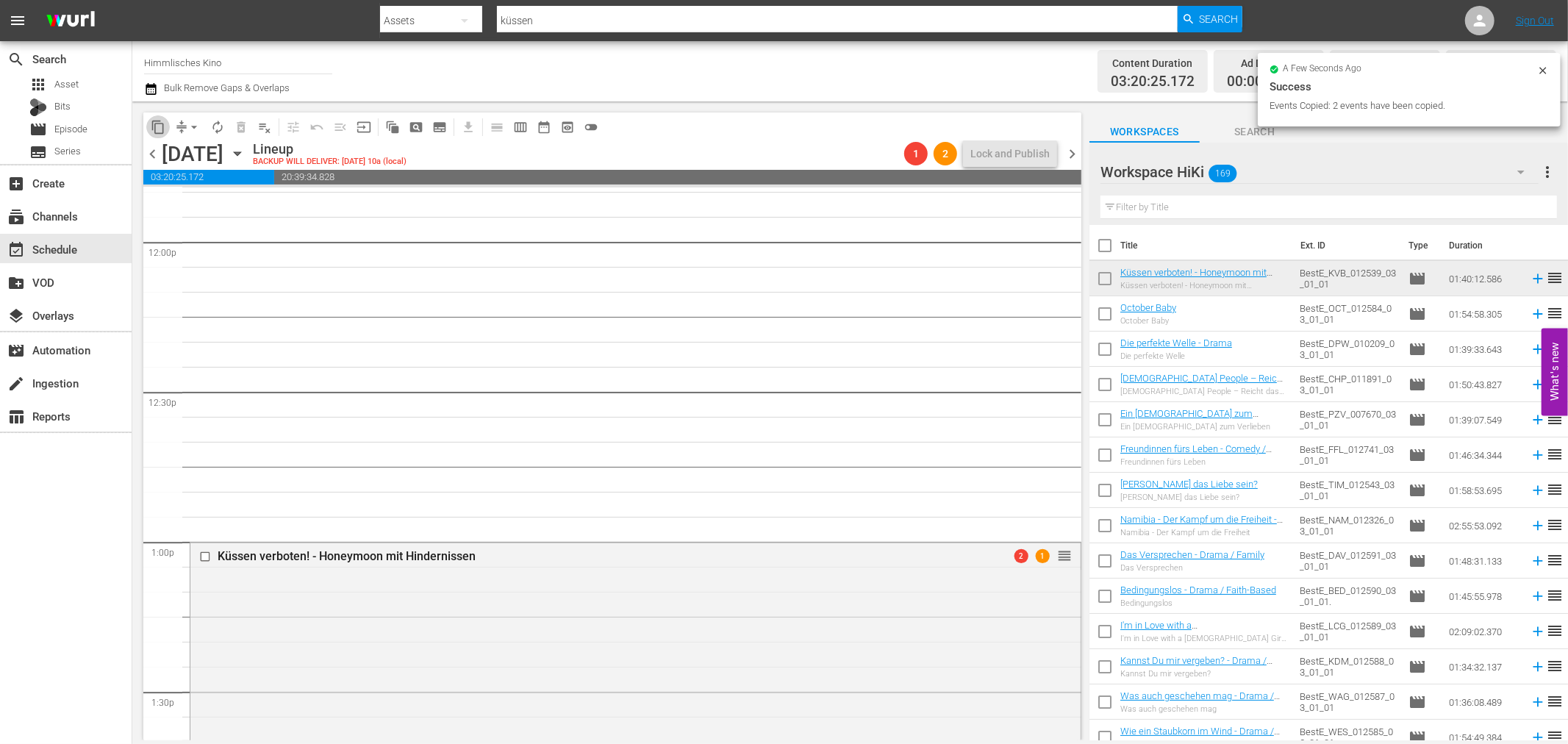
click at [152, 126] on span "content_copy" at bounding box center [158, 127] width 14 height 14
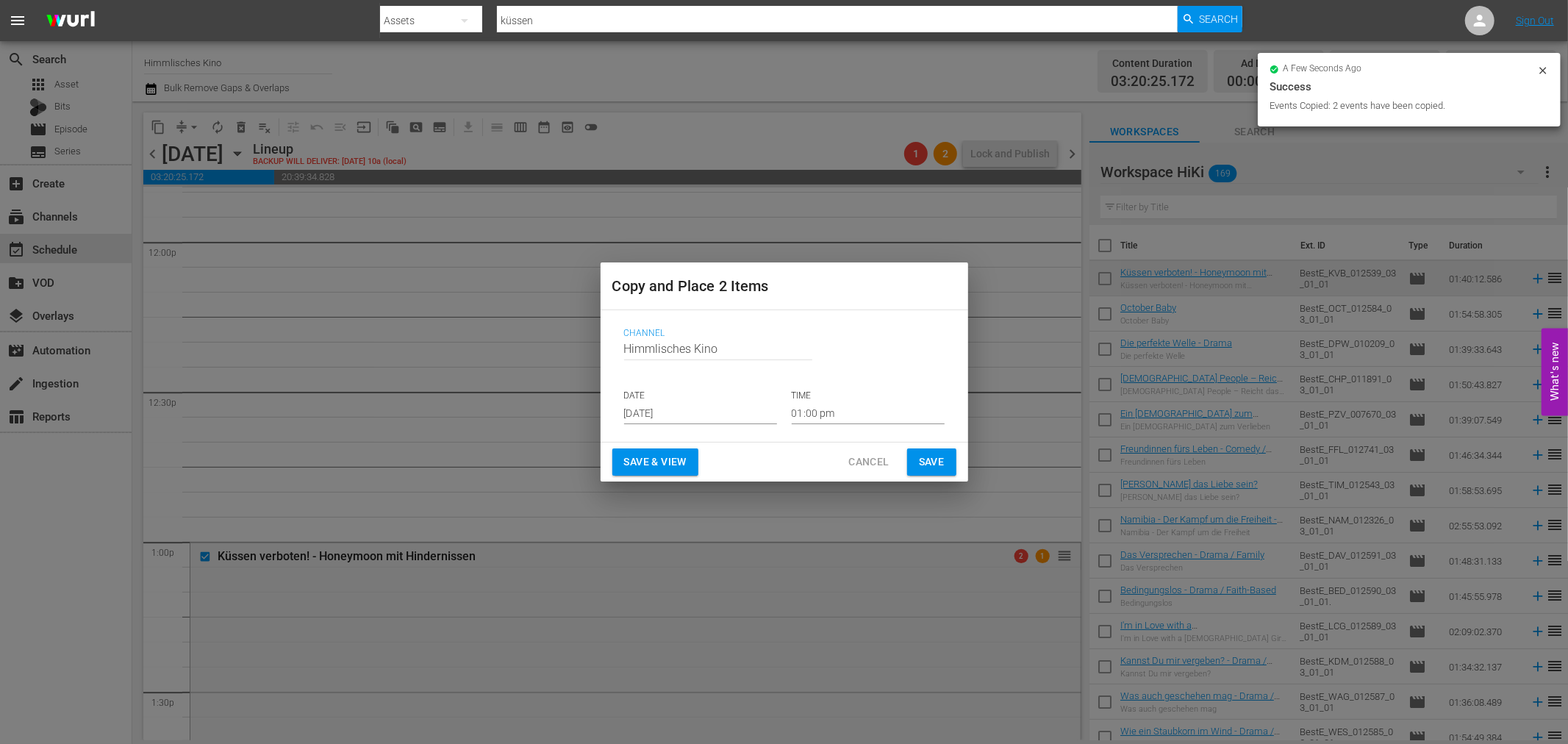
click at [655, 409] on input "Aug 23rd 2025" at bounding box center [701, 412] width 153 height 22
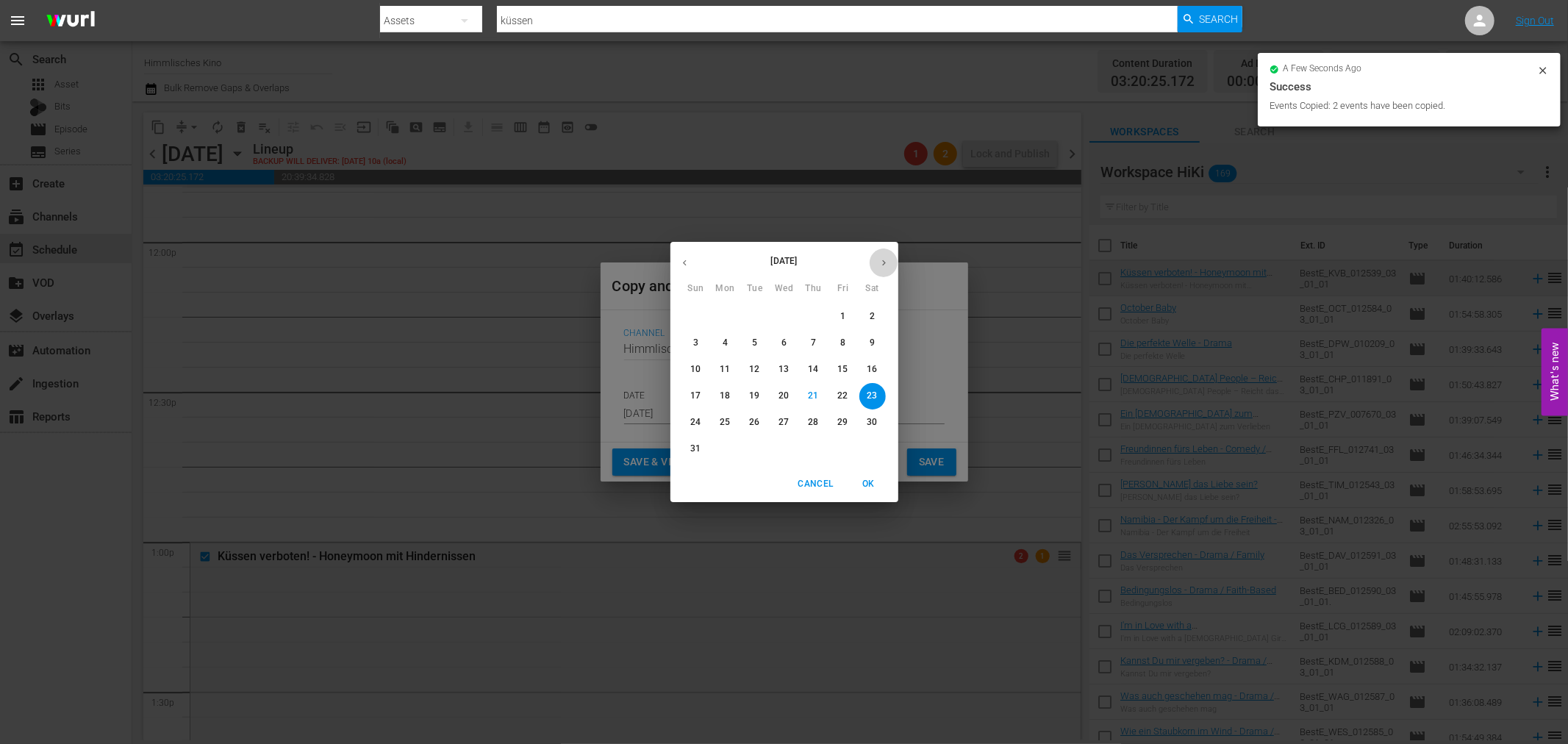
click at [885, 265] on icon "button" at bounding box center [884, 262] width 11 height 11
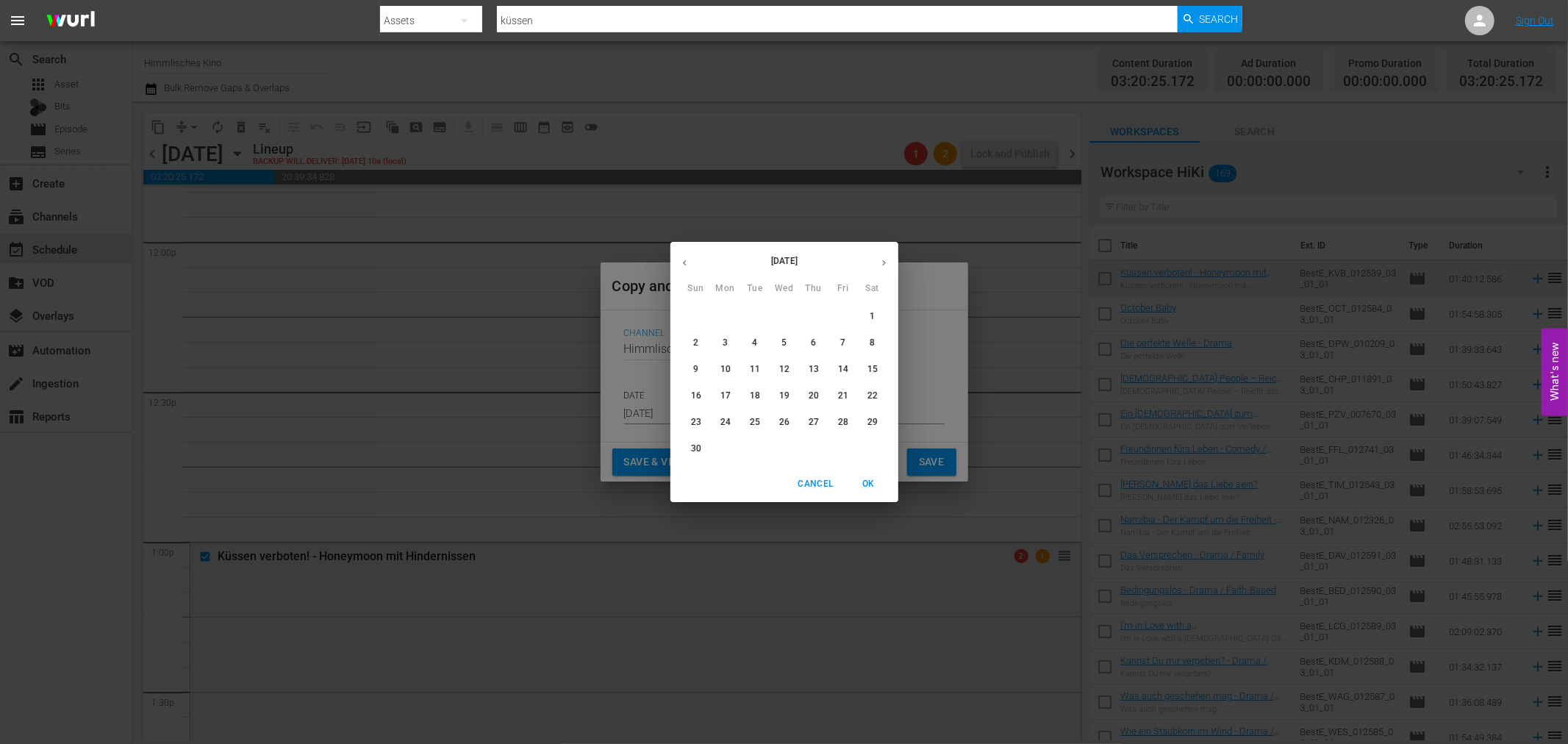
click at [880, 306] on button "1" at bounding box center [873, 317] width 26 height 26
type input "Nov 1st 2025"
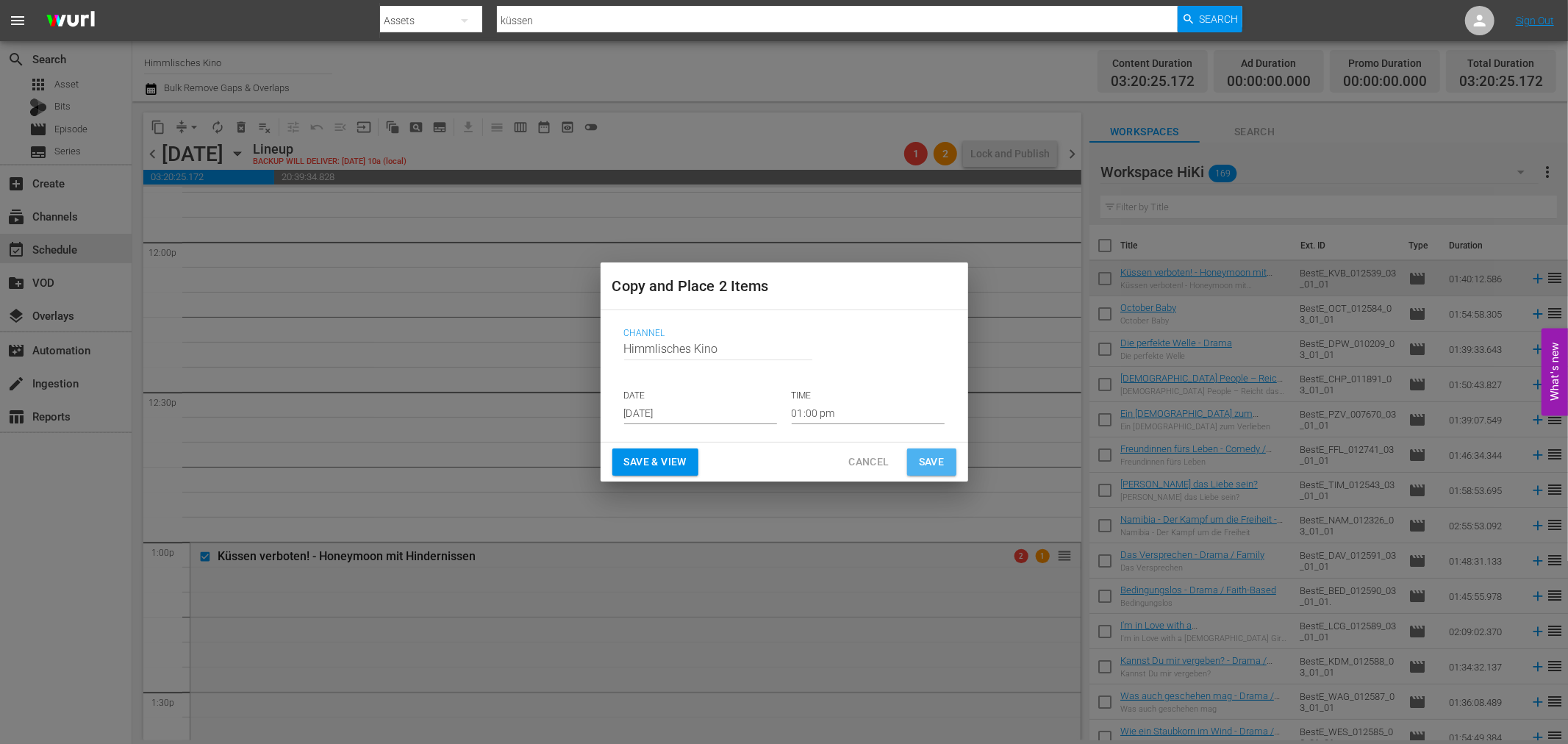
click at [950, 454] on button "Save" at bounding box center [931, 462] width 49 height 27
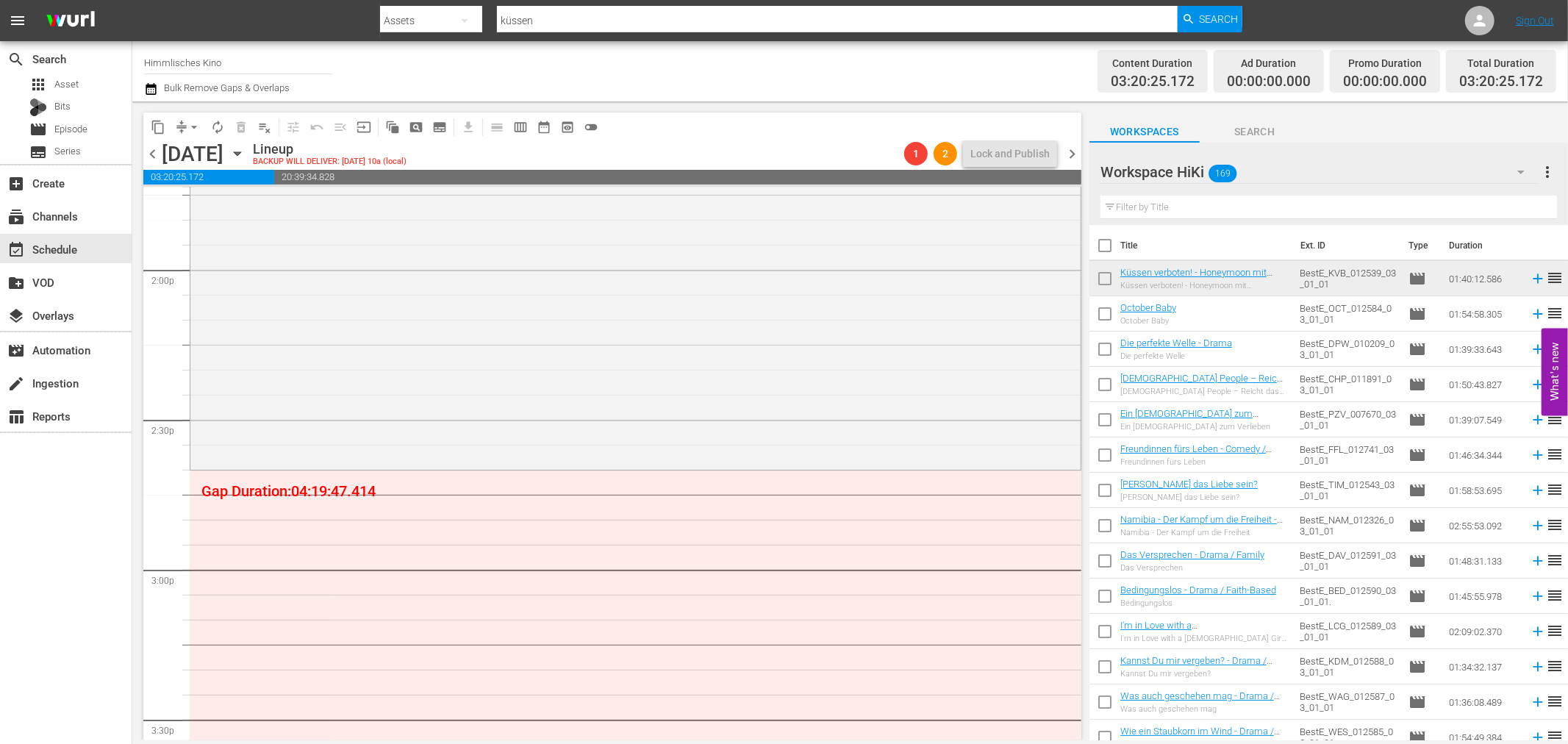
scroll to position [3461, 0]
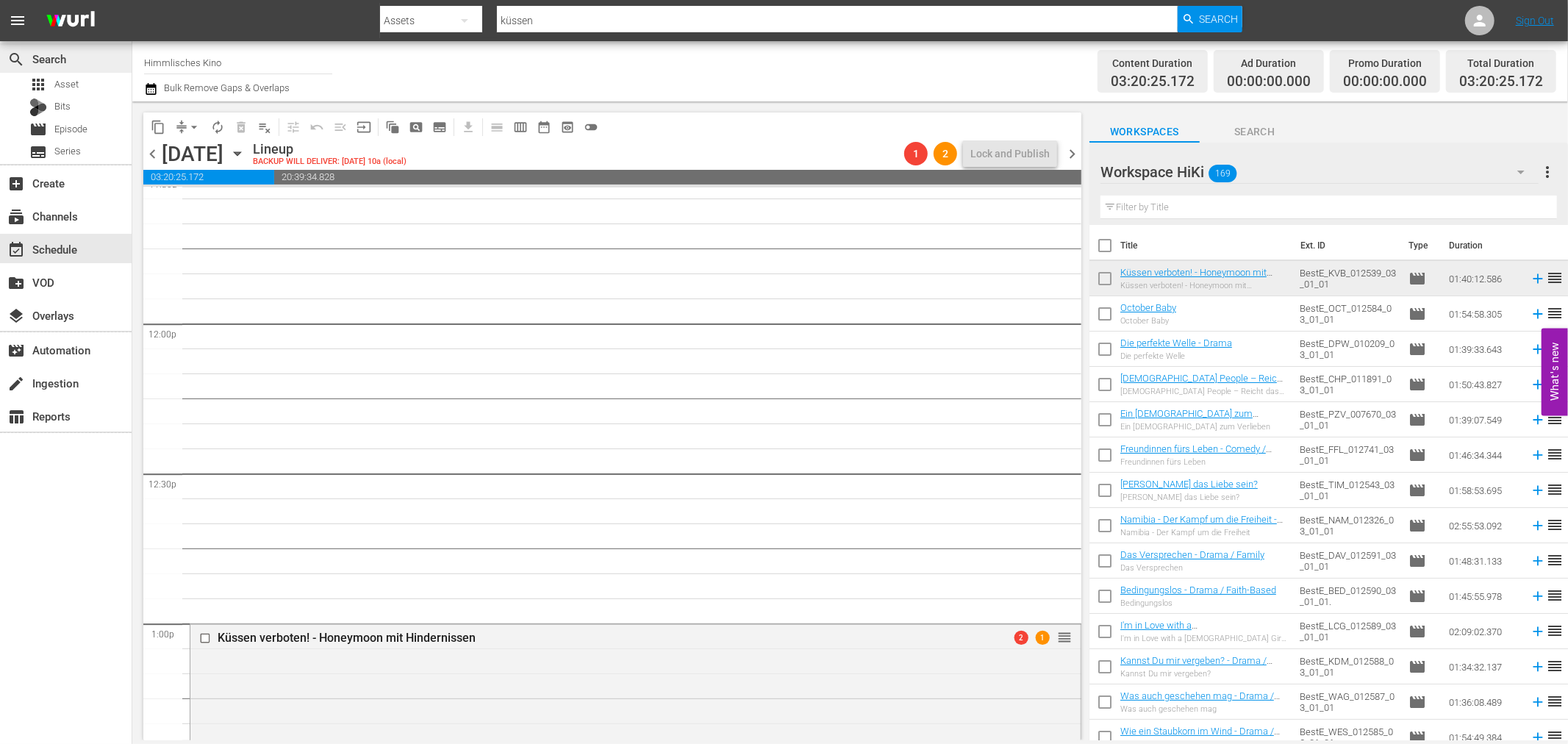
drag, startPoint x: 232, startPoint y: 57, endPoint x: 129, endPoint y: 47, distance: 103.5
click at [132, 0] on div "search Search apps Asset Bits movie Episode subtitles Series add_box Create sub…" at bounding box center [850, 0] width 1436 height 0
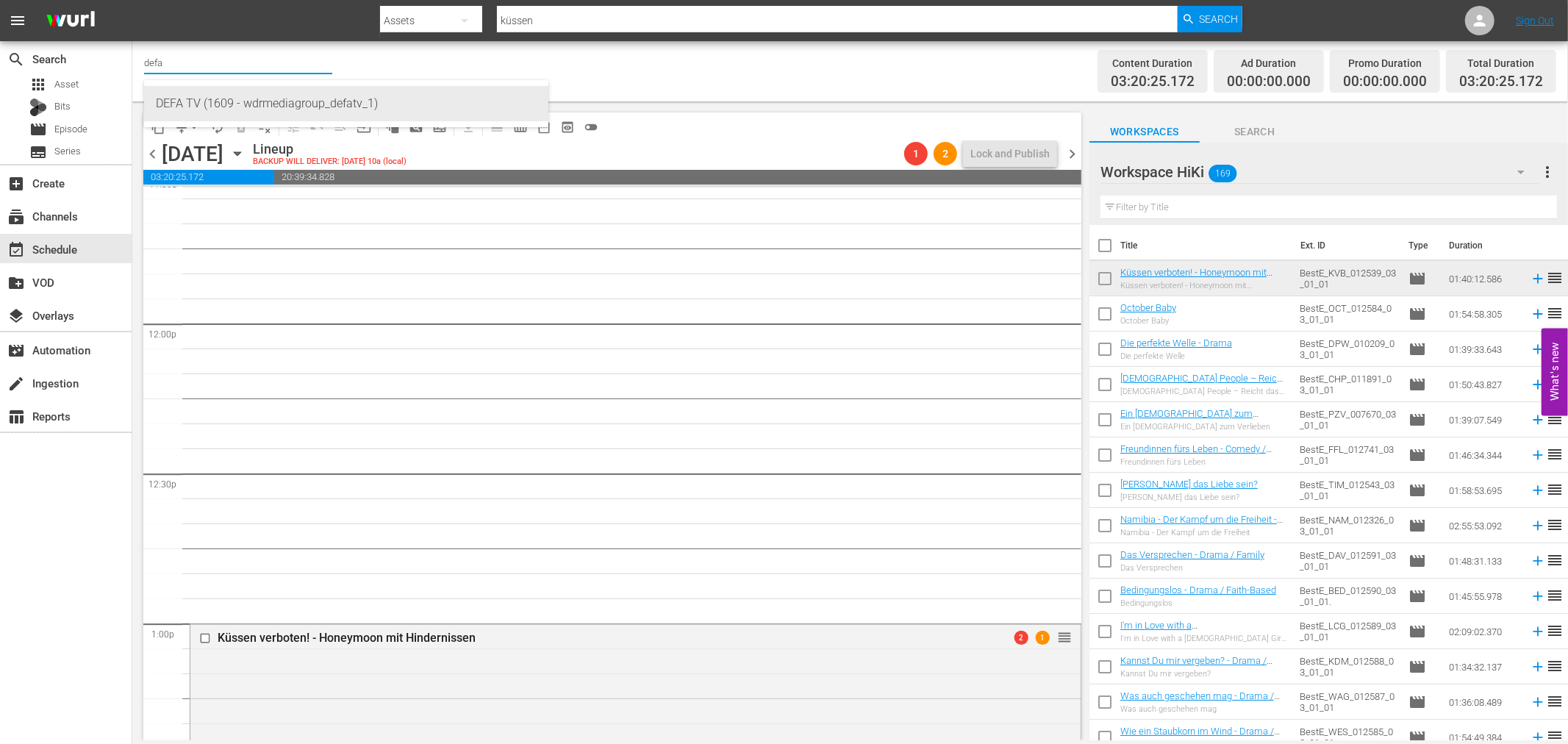
click at [195, 100] on div "DEFA TV (1609 - wdrmediagroup_defatv_1)" at bounding box center [346, 103] width 381 height 35
type input "DEFA TV (1609 - wdrmediagroup_defatv_1)"
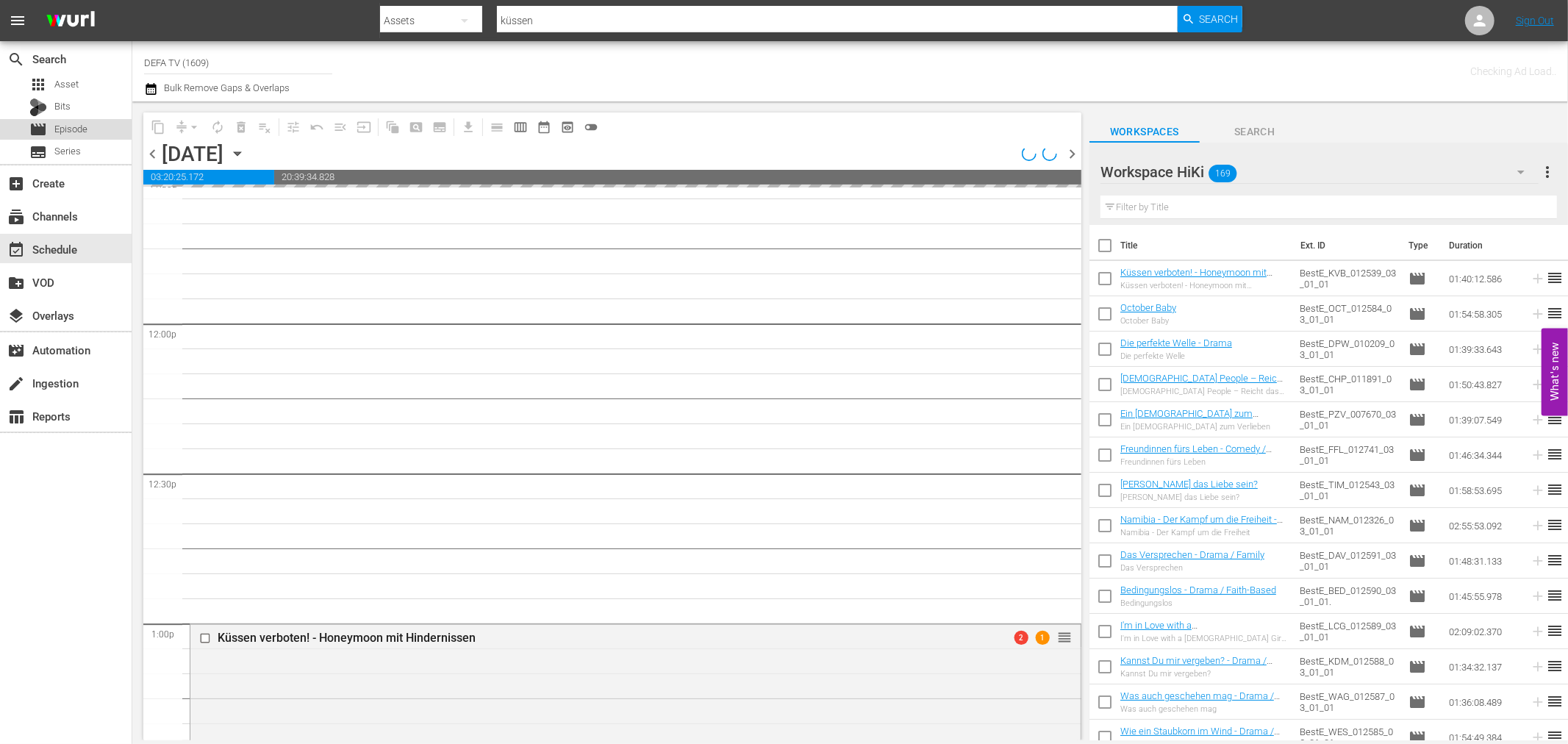
click at [91, 120] on div "movie Episode" at bounding box center [66, 129] width 131 height 20
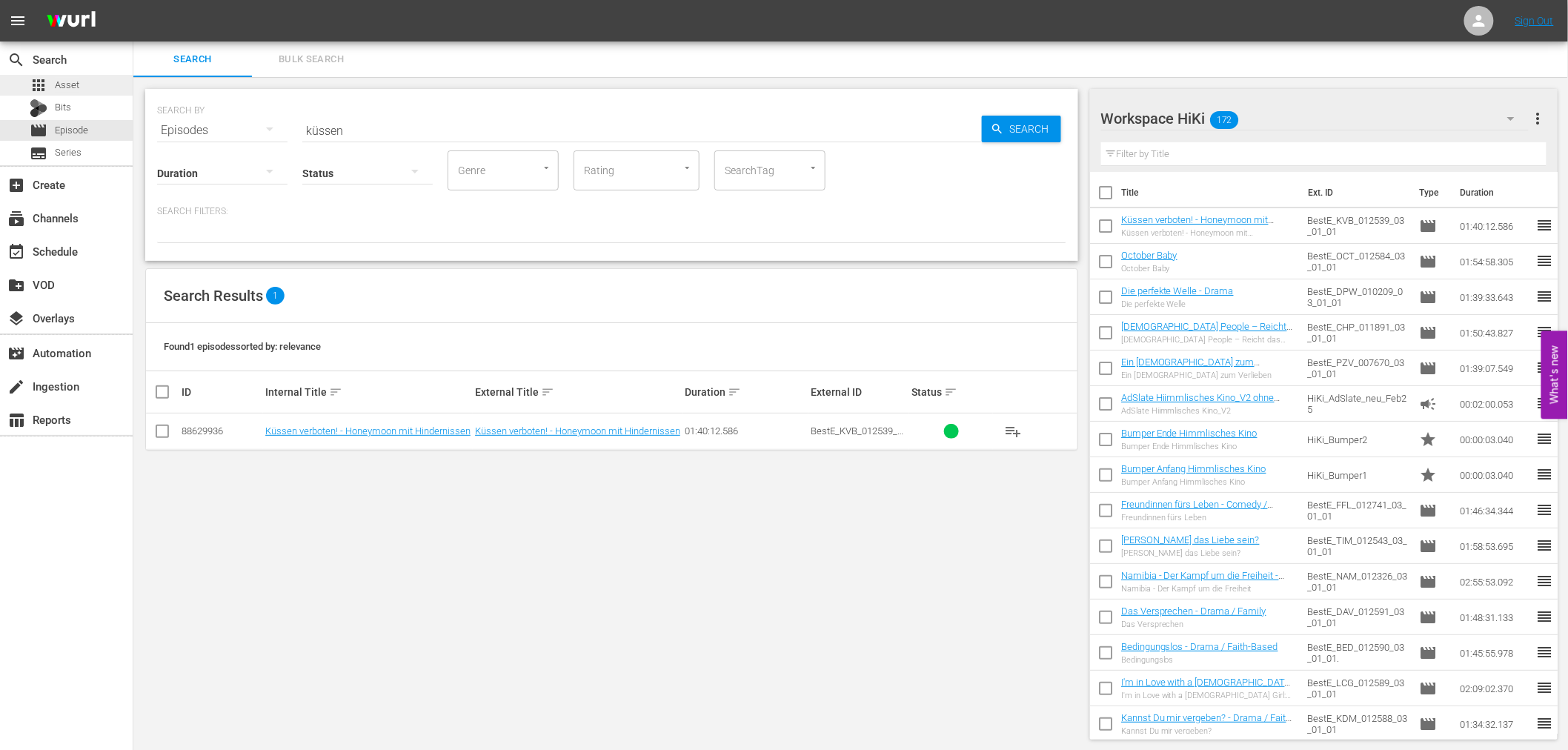
click at [74, 80] on span "Asset" at bounding box center [67, 84] width 24 height 14
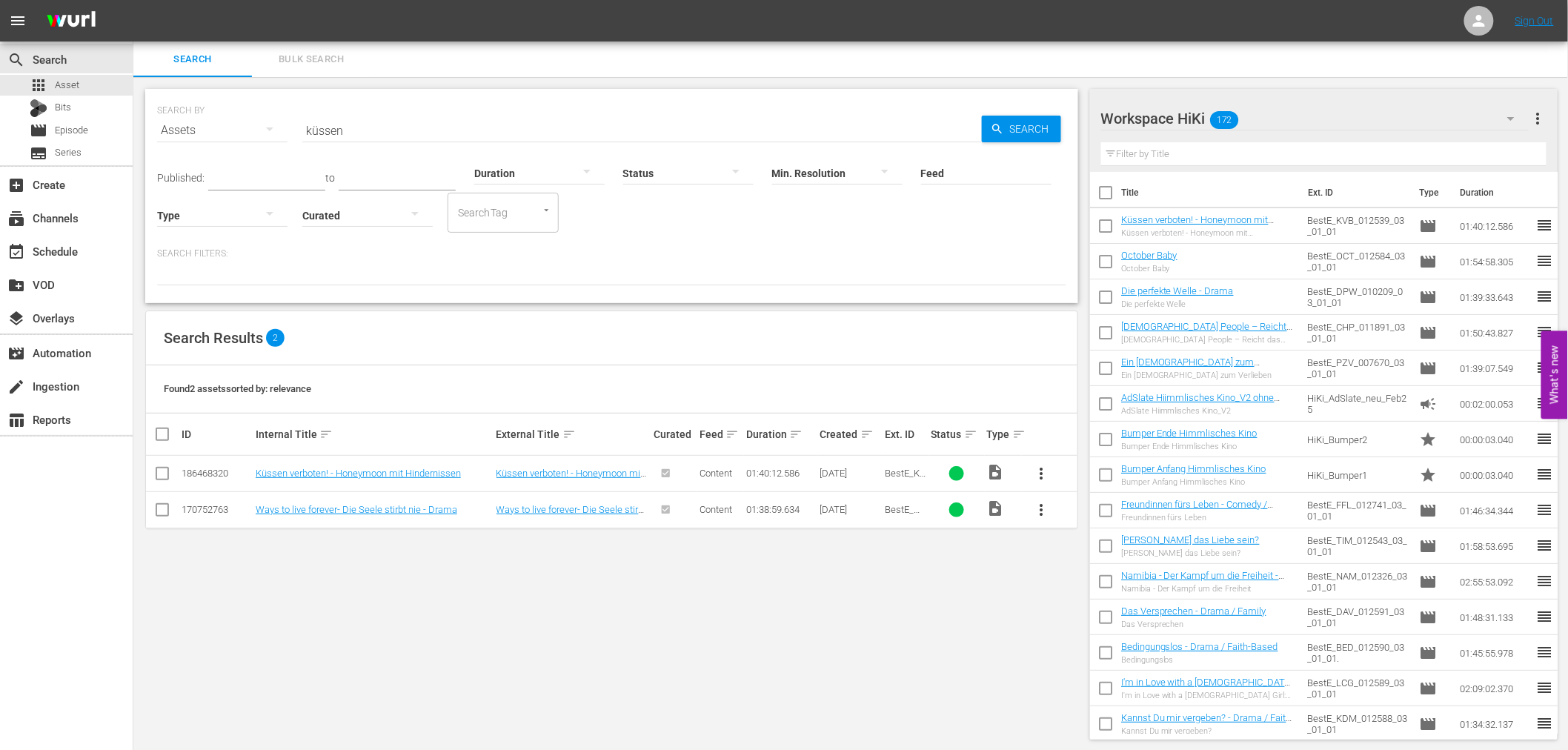
drag, startPoint x: 448, startPoint y: 131, endPoint x: 211, endPoint y: 128, distance: 237.0
click at [211, 128] on div "SEARCH BY Search By Assets Search ID, Title, Description, Keywords, or Category…" at bounding box center [612, 122] width 909 height 53
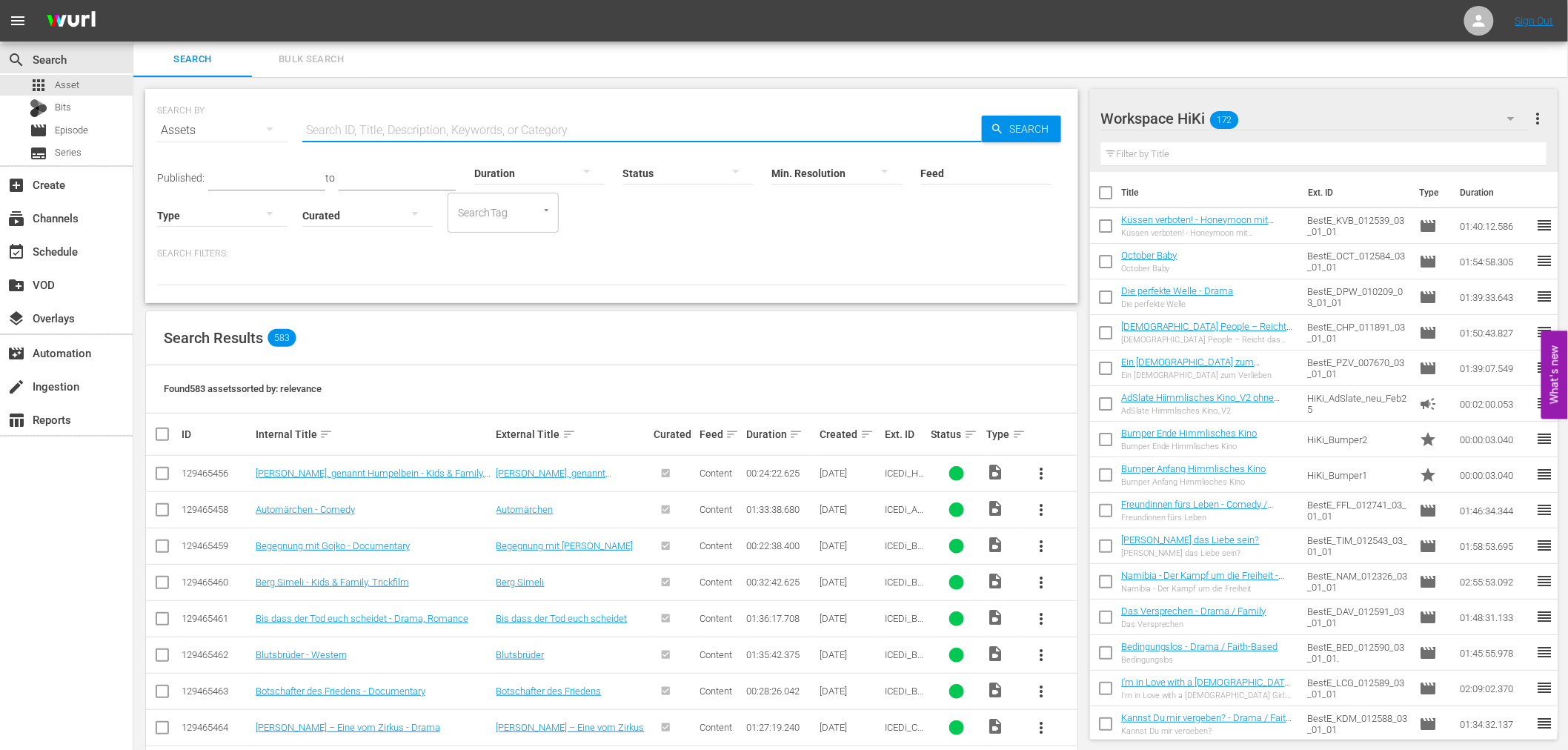
click at [408, 134] on input "text" at bounding box center [642, 130] width 679 height 36
type input "frä"
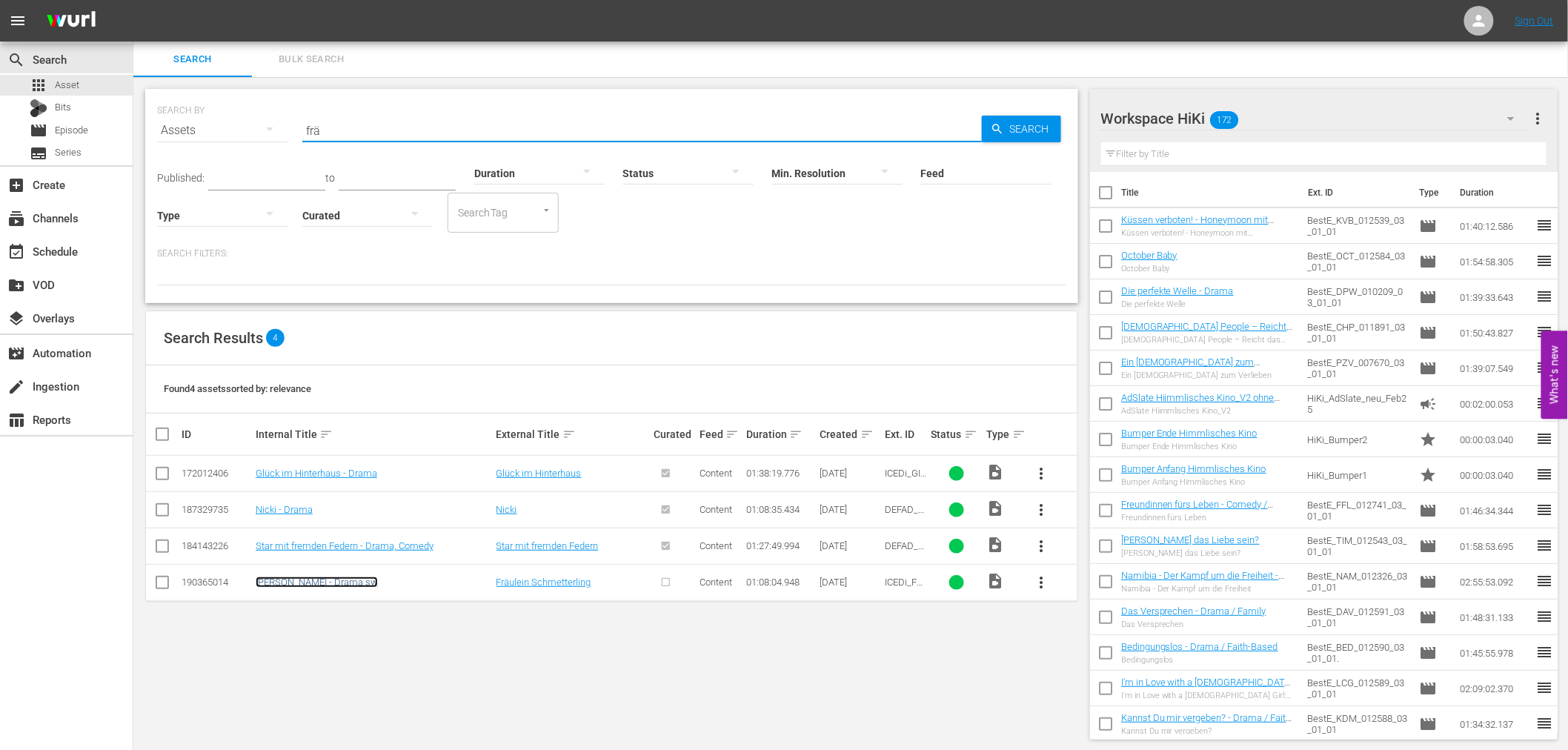
click at [322, 581] on link "Fräulein Schmetterling - Drama sw" at bounding box center [316, 581] width 122 height 11
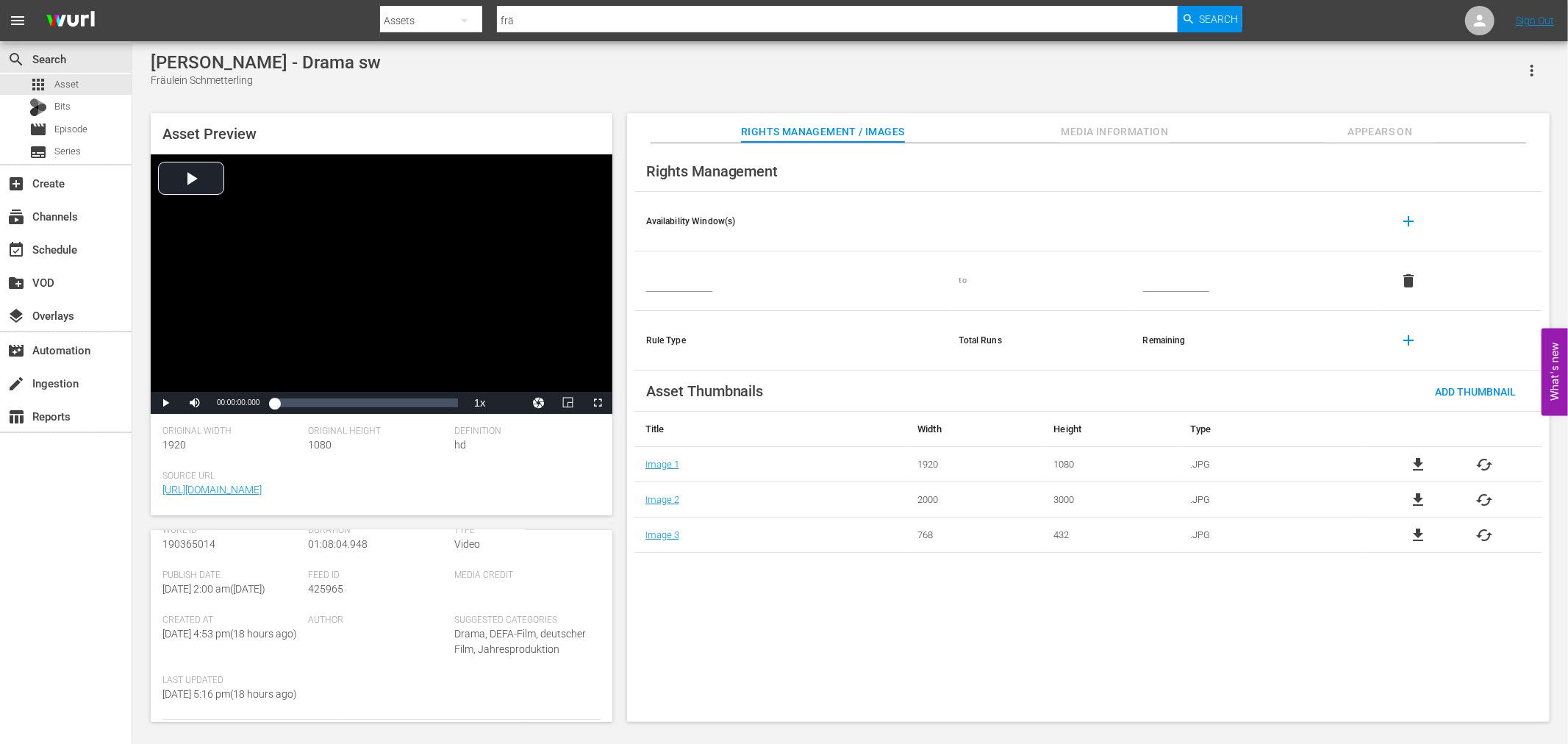
scroll to position [334, 0]
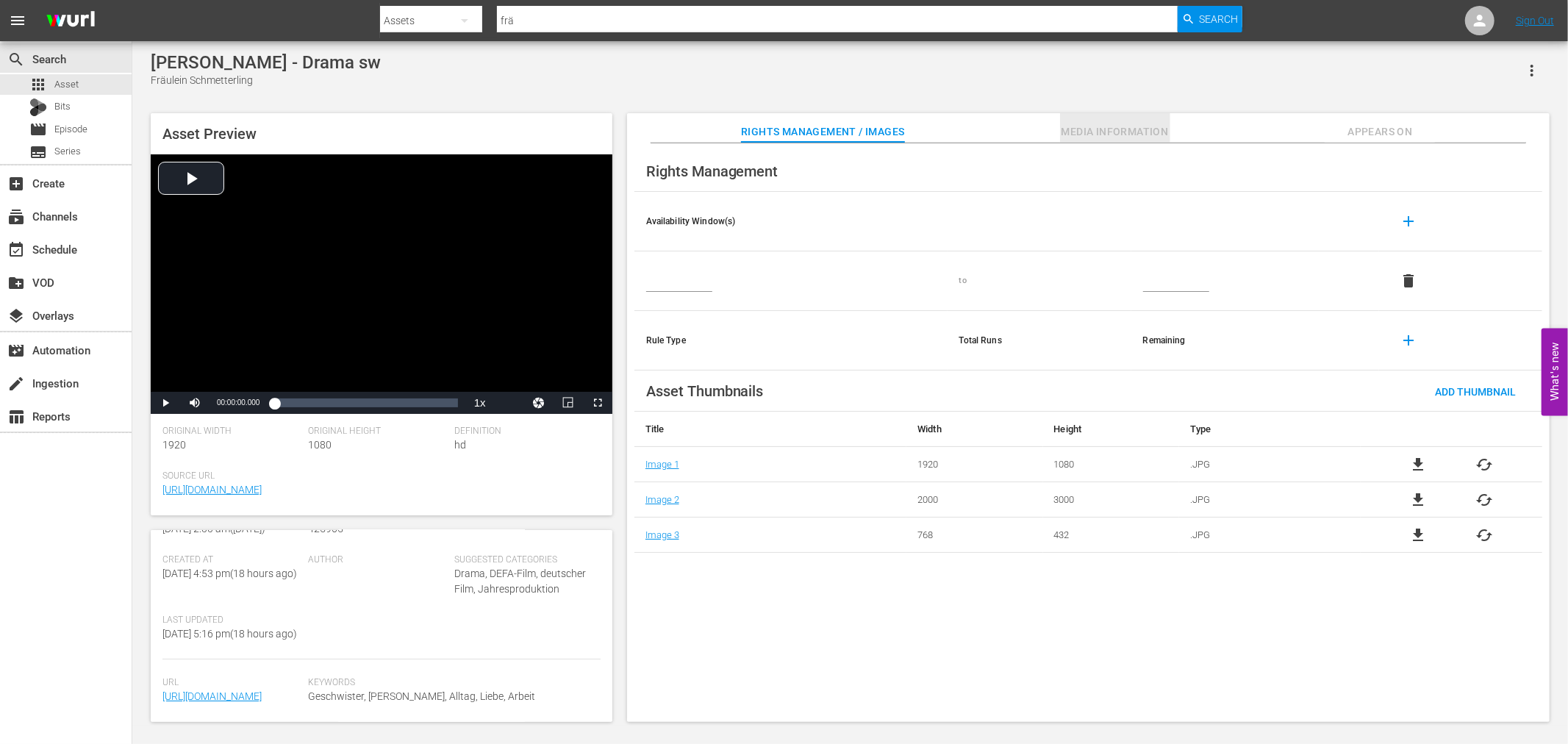
click at [1136, 130] on span "Media Information" at bounding box center [1115, 132] width 110 height 18
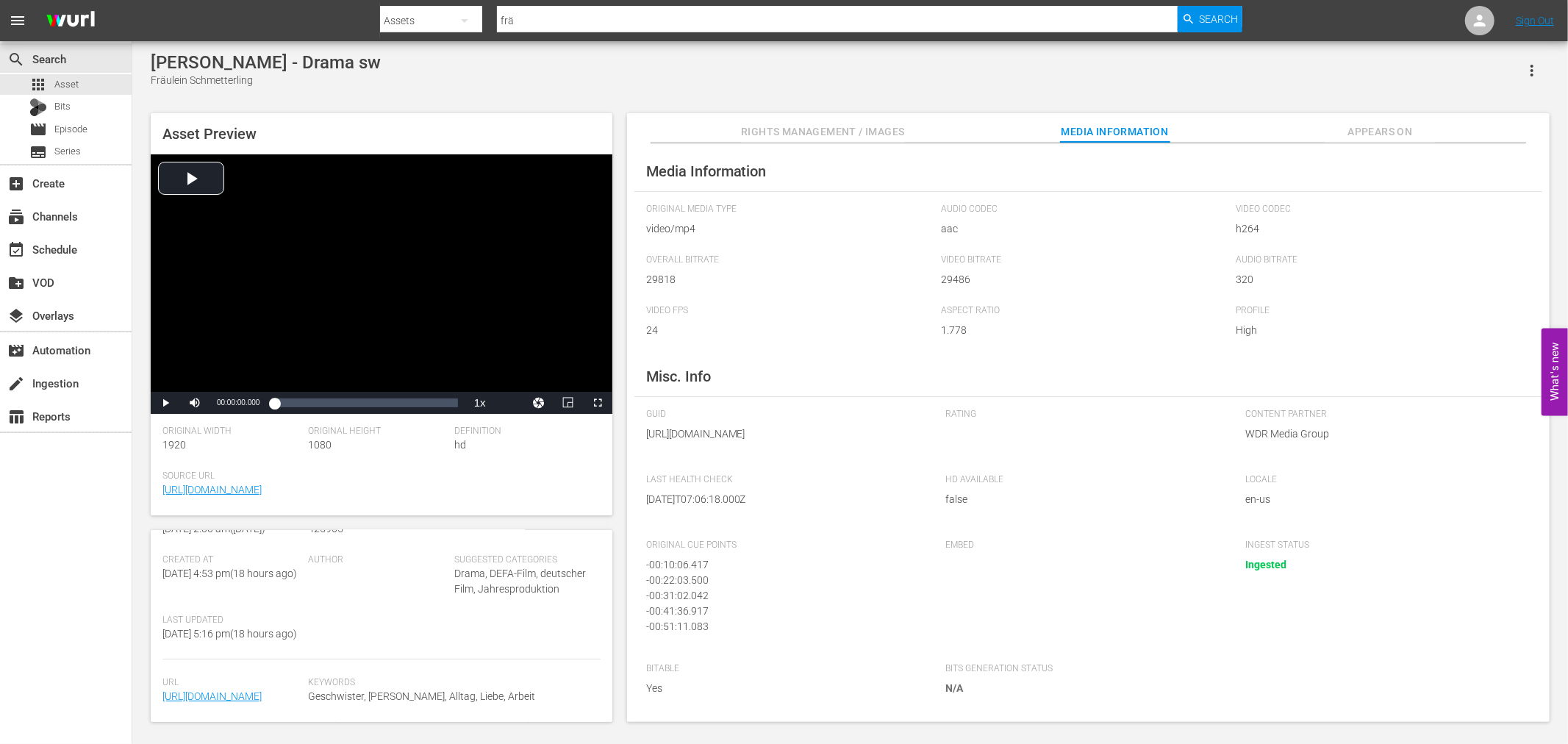
click at [1385, 133] on span "Appears On" at bounding box center [1380, 132] width 110 height 18
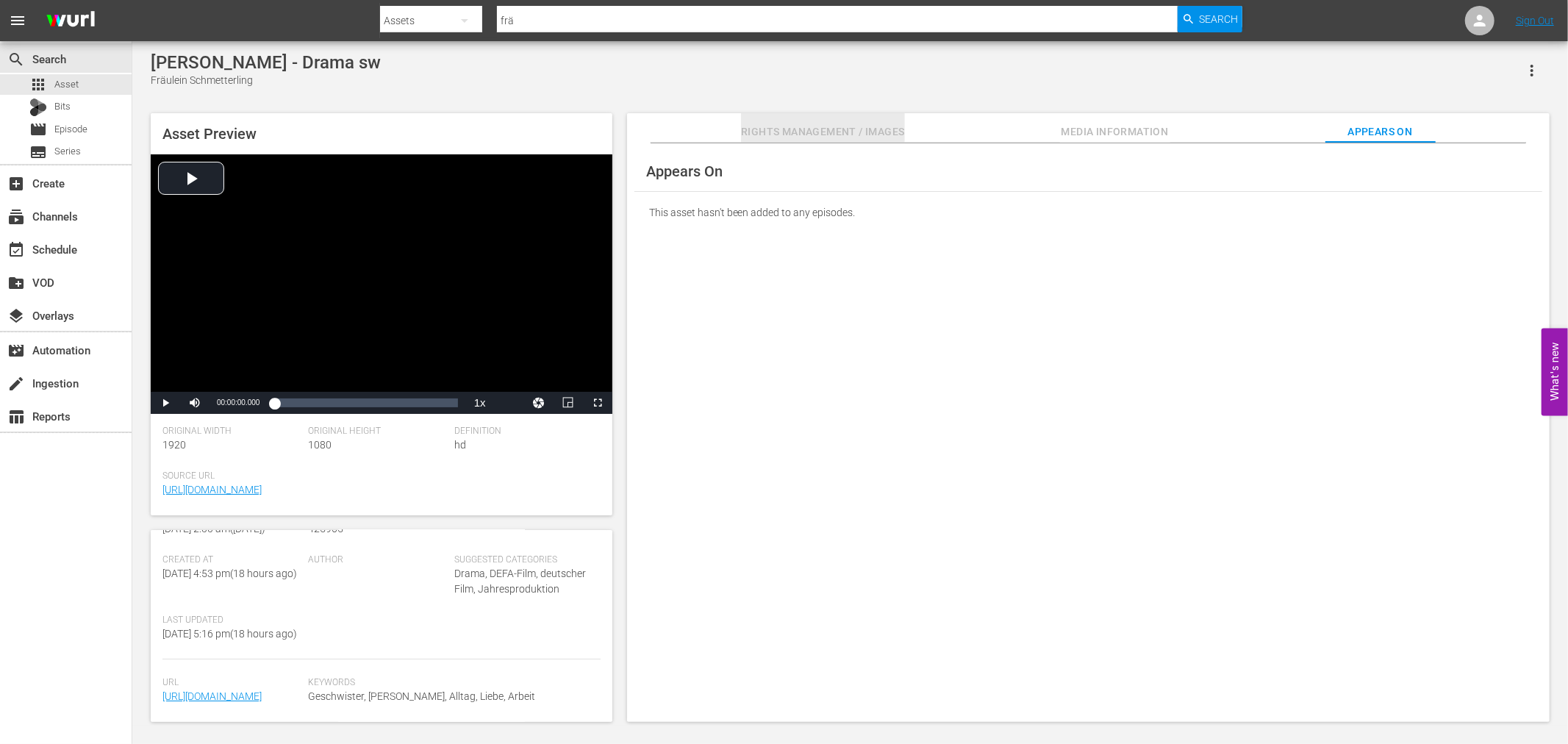
click at [854, 132] on span "Rights Management / Images" at bounding box center [823, 132] width 163 height 18
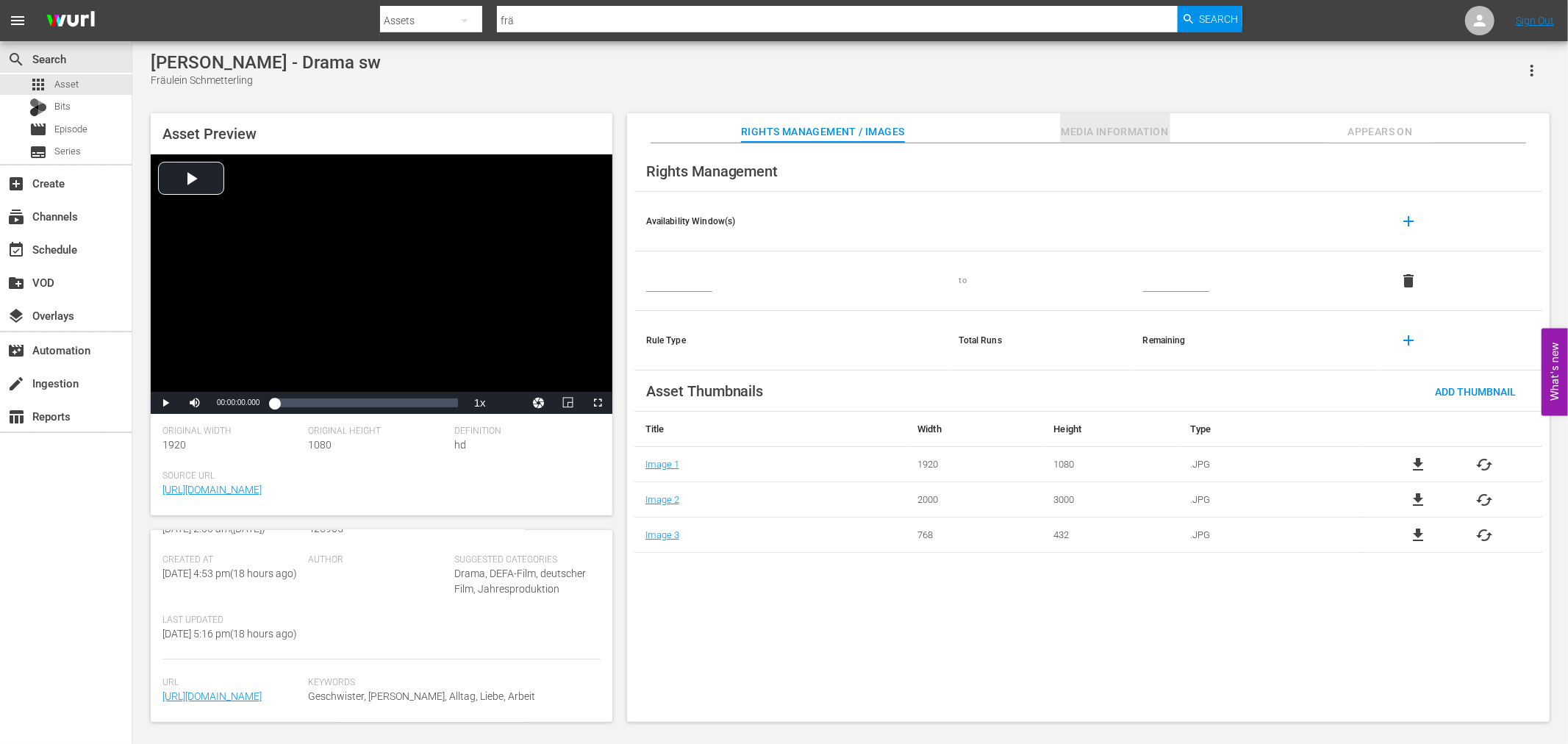
click at [1142, 127] on span "Media Information" at bounding box center [1115, 132] width 110 height 18
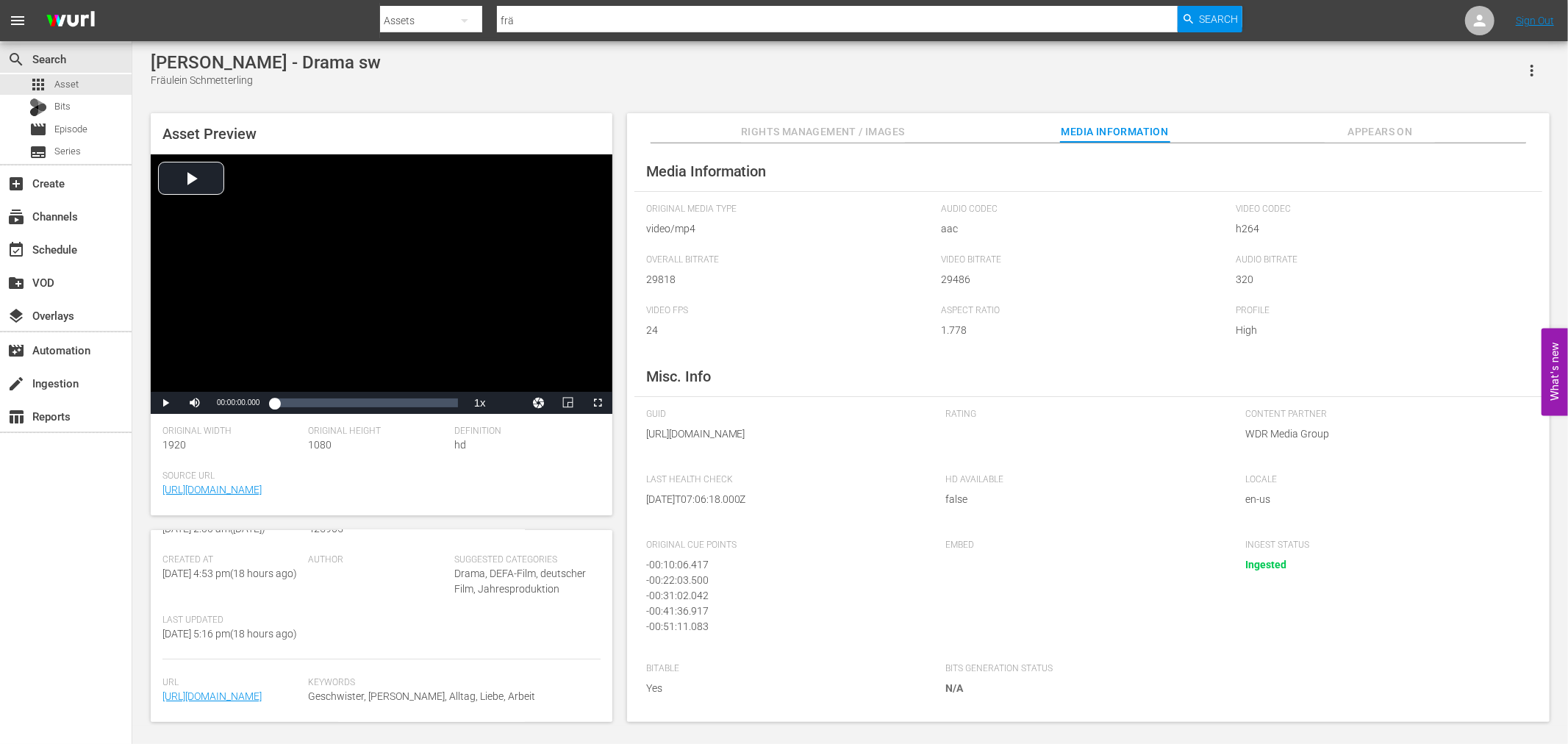
scroll to position [28, 0]
click at [1525, 72] on icon "button" at bounding box center [1532, 70] width 17 height 17
click at [69, 77] on span "Asset" at bounding box center [66, 84] width 24 height 14
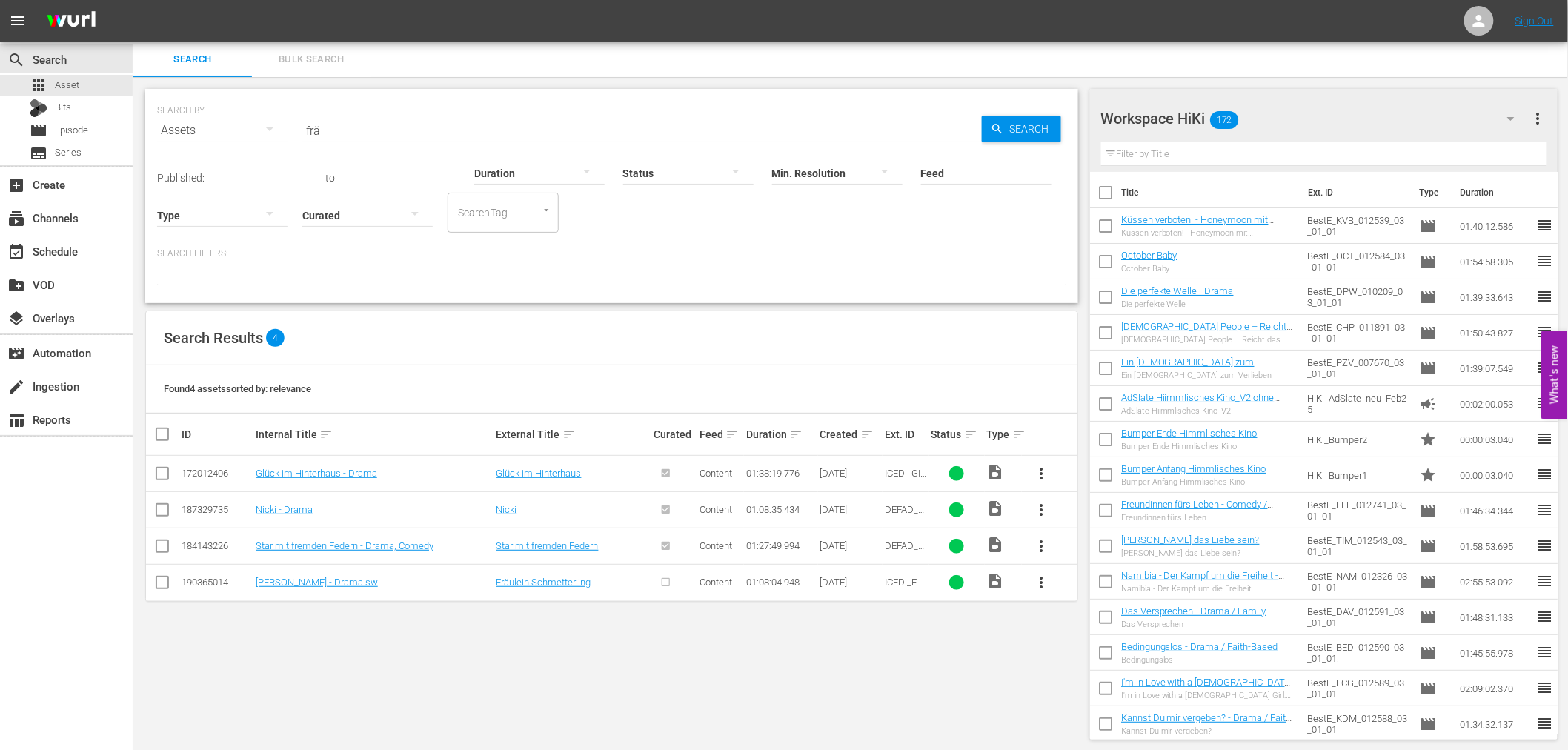
click at [1036, 584] on span "more_vert" at bounding box center [1041, 582] width 17 height 17
click at [1087, 692] on div "Episode" at bounding box center [1122, 695] width 101 height 36
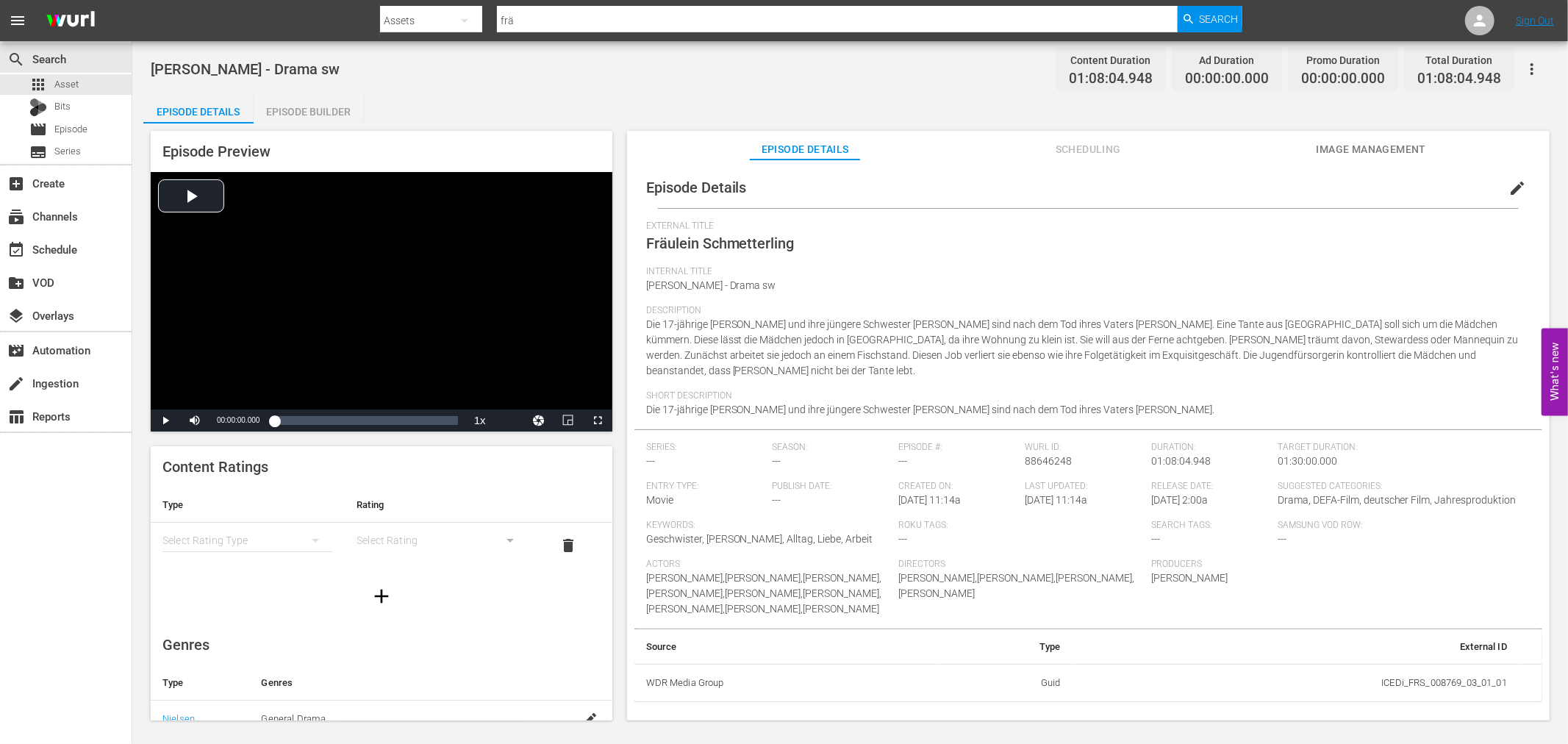
click at [284, 532] on div "simple table" at bounding box center [247, 540] width 170 height 41
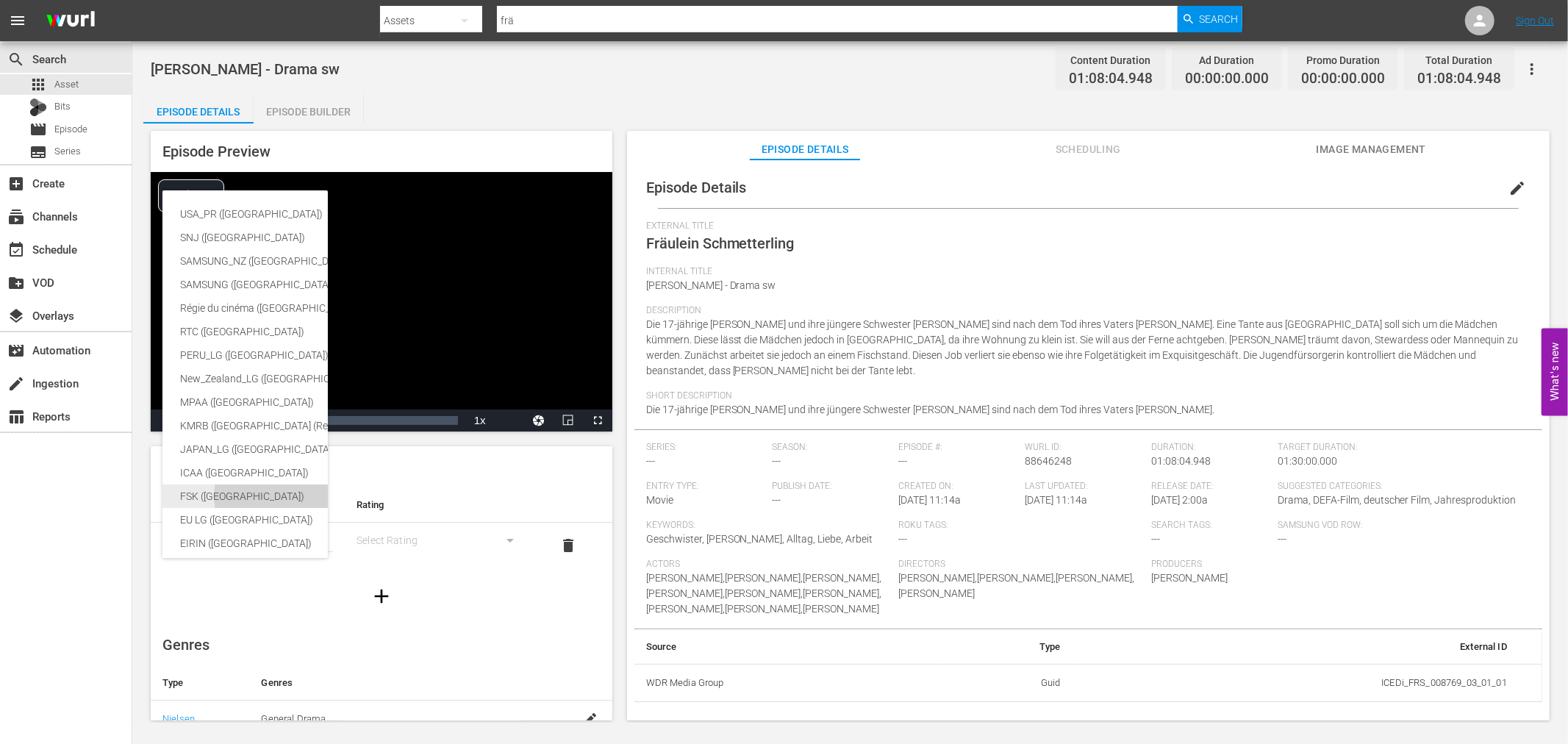
click at [237, 498] on div "FSK (Germany)" at bounding box center [348, 495] width 337 height 23
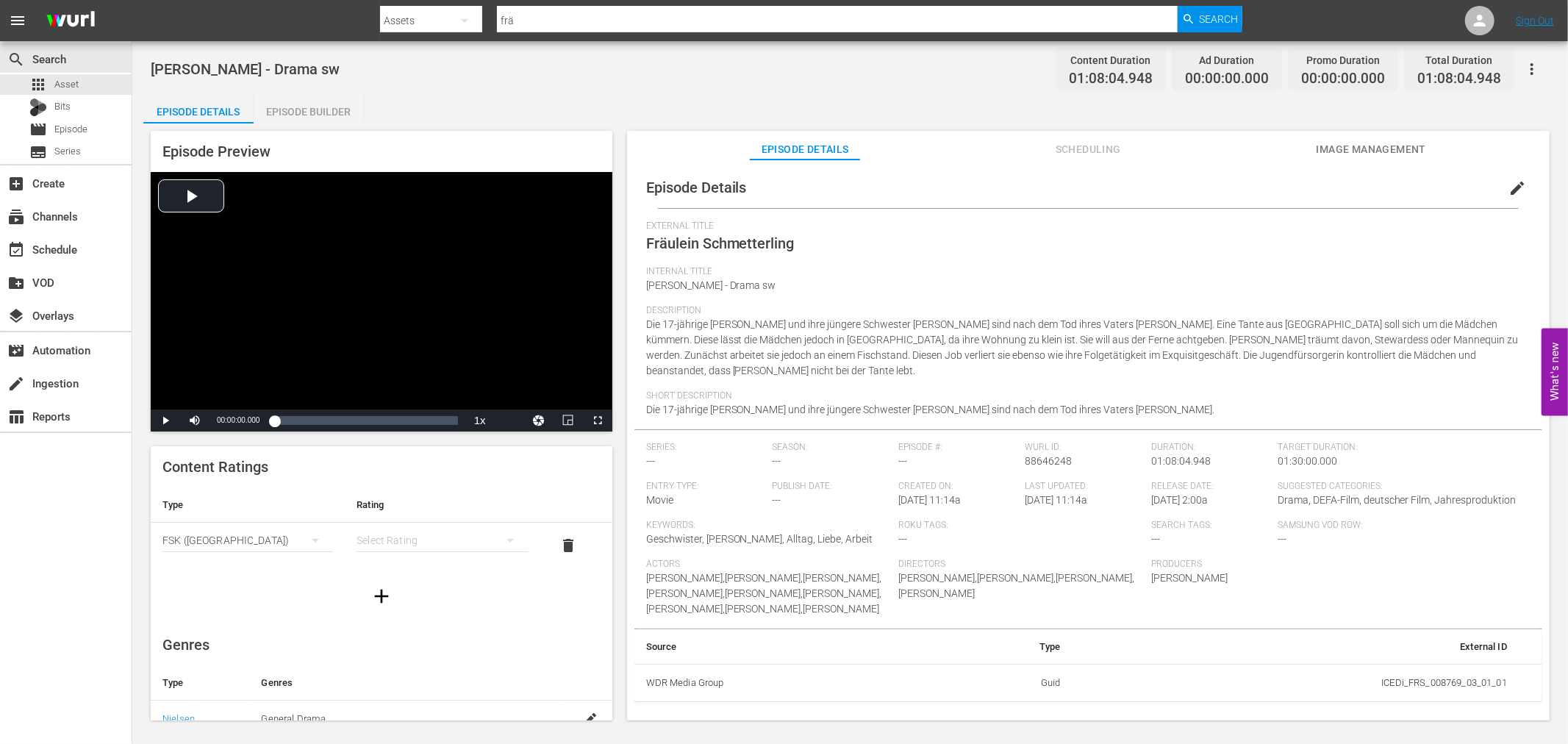
click at [413, 538] on div "simple table" at bounding box center [442, 540] width 170 height 41
click at [409, 548] on div "FSK 0" at bounding box center [434, 546] width 130 height 23
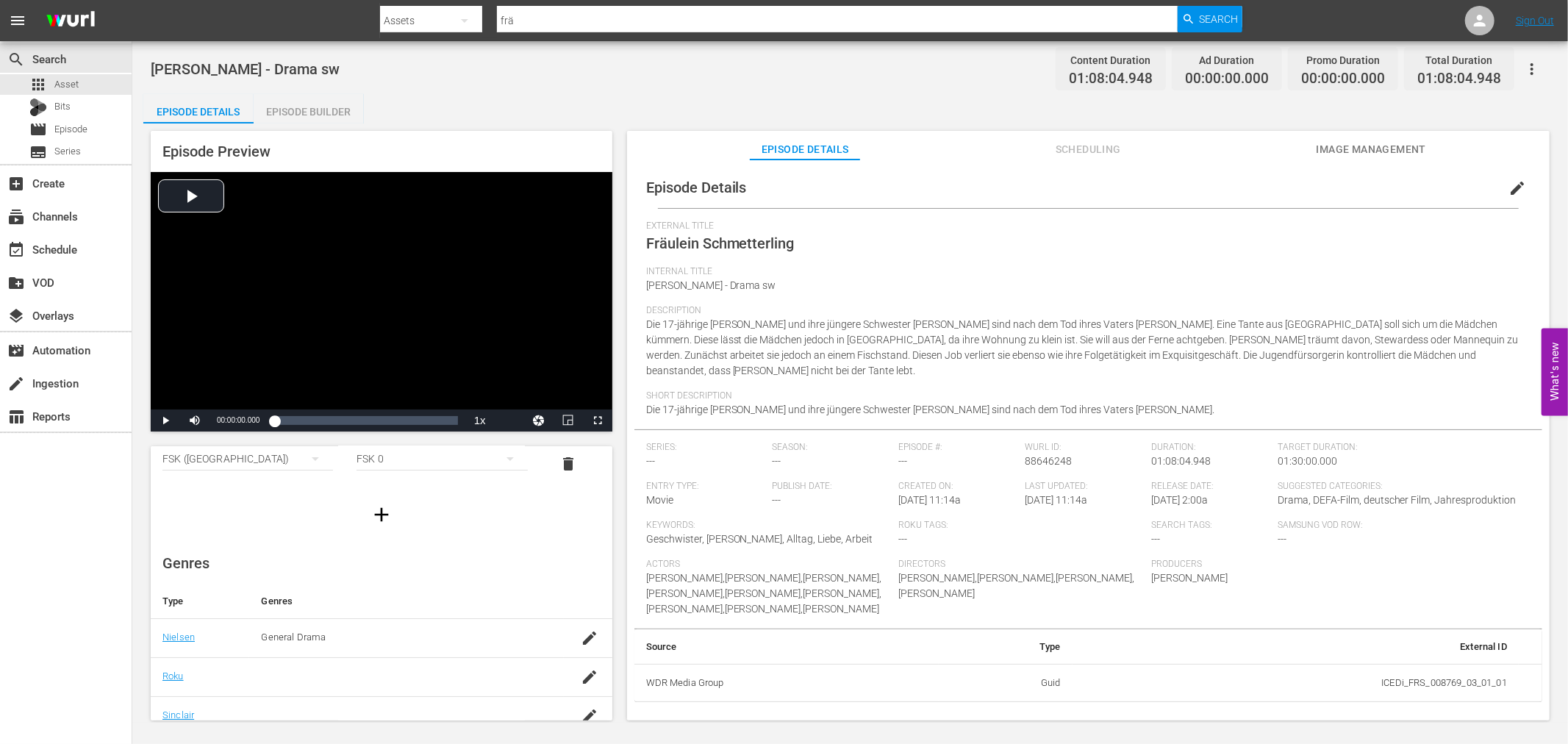
scroll to position [252, 0]
click at [584, 635] on td at bounding box center [588, 623] width 48 height 39
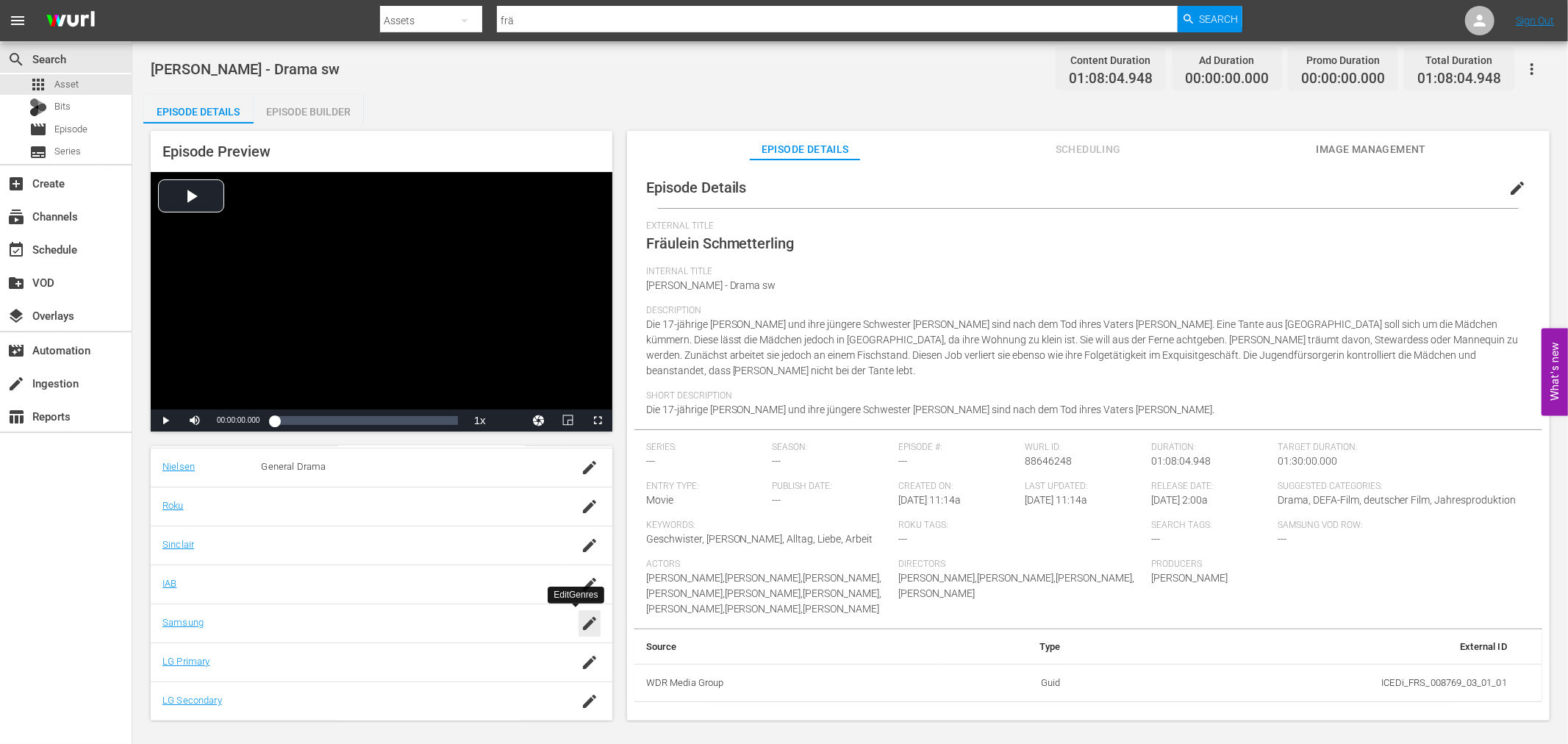
click at [581, 633] on div "button" at bounding box center [589, 623] width 22 height 26
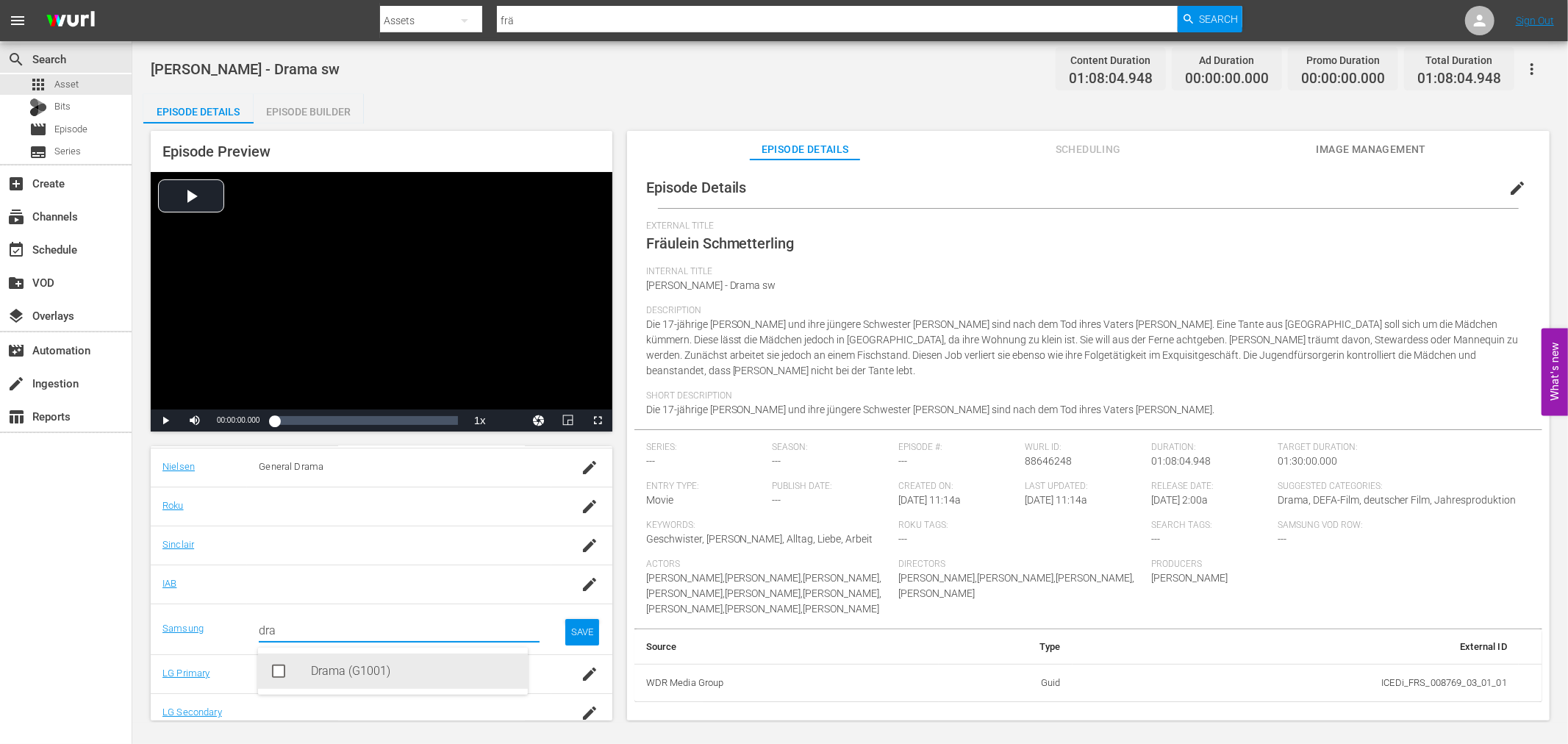
drag, startPoint x: 345, startPoint y: 666, endPoint x: 578, endPoint y: 633, distance: 235.3
click at [347, 666] on div "Drama (G1001)" at bounding box center [413, 671] width 205 height 35
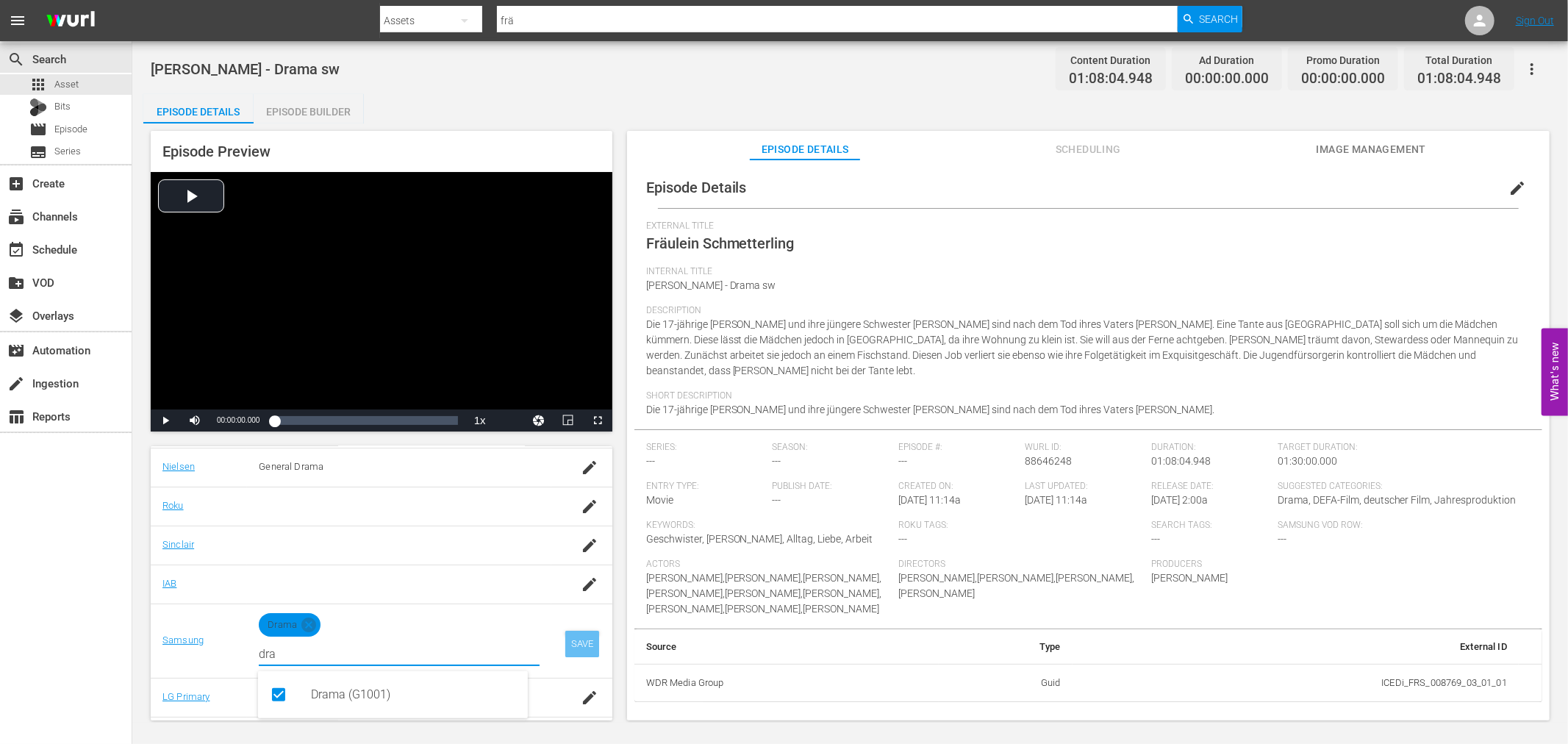
type input "dra"
click at [590, 635] on td "SAVE" at bounding box center [581, 640] width 60 height 74
click at [569, 642] on div "SAVE" at bounding box center [582, 643] width 34 height 26
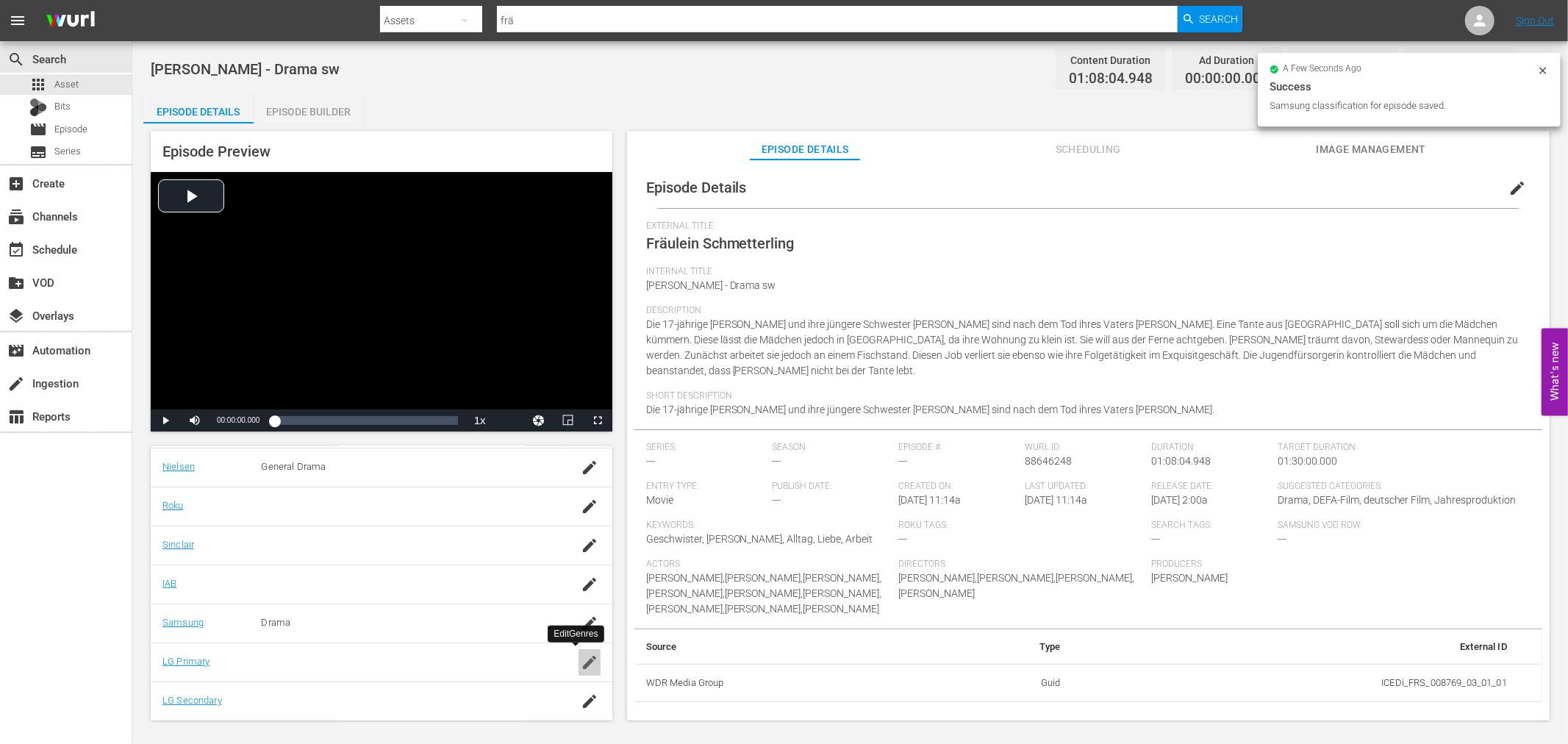
click at [581, 669] on icon "button" at bounding box center [589, 662] width 17 height 17
click at [321, 697] on div "Drama (2)" at bounding box center [413, 709] width 205 height 35
type input "dra"
click at [587, 684] on td "SAVE" at bounding box center [581, 679] width 60 height 74
click at [570, 685] on div "SAVE" at bounding box center [582, 682] width 34 height 26
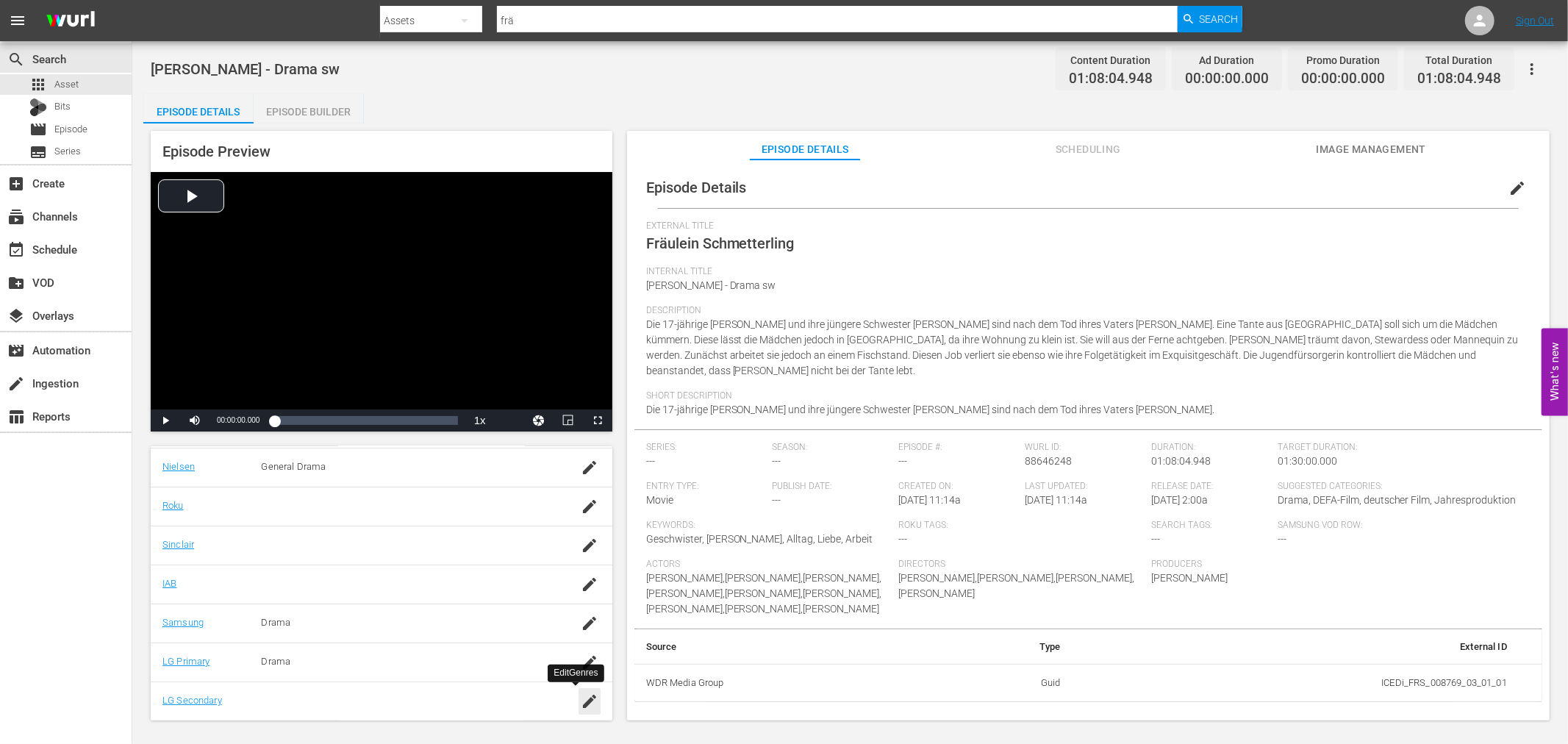
click at [578, 690] on div "button" at bounding box center [589, 700] width 22 height 26
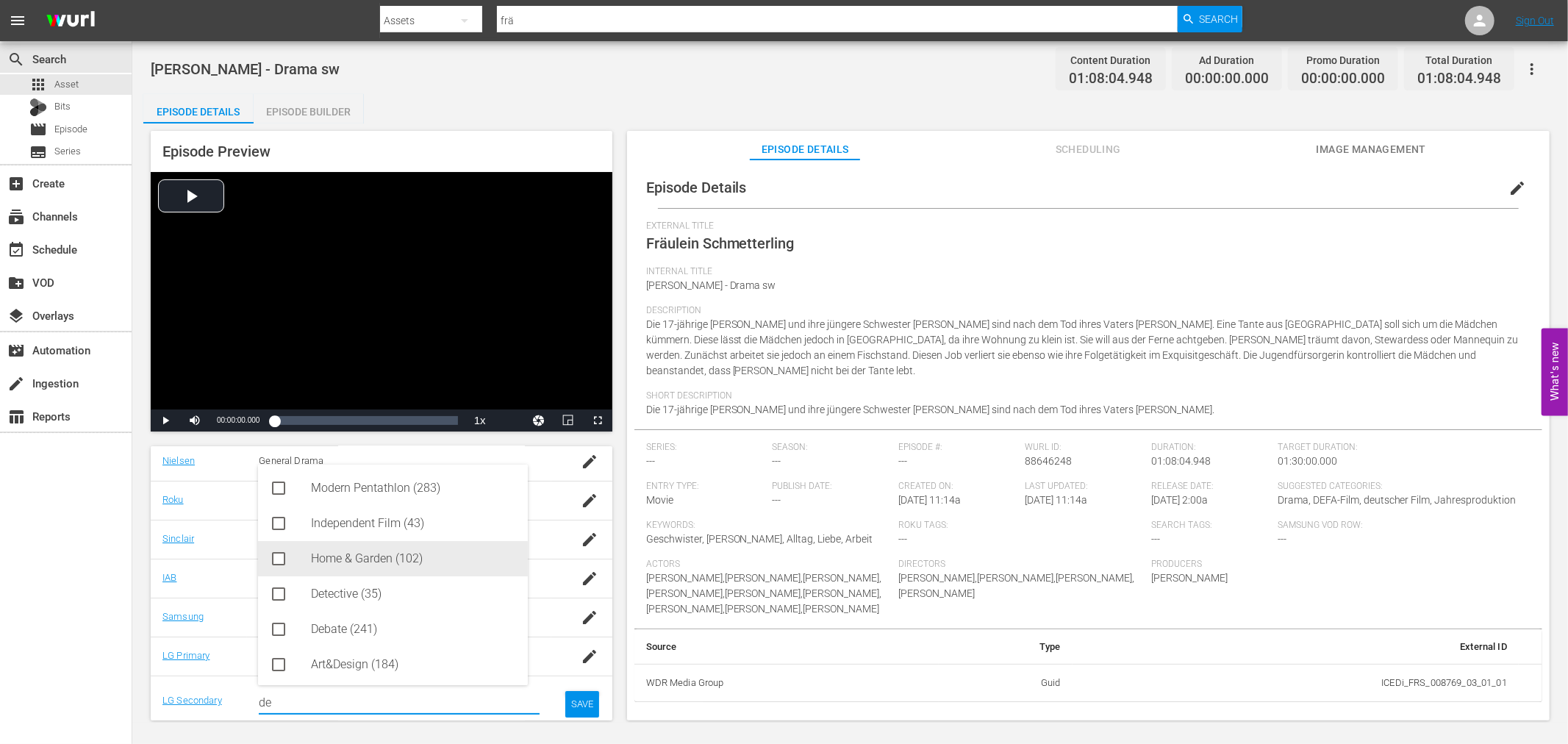
scroll to position [2, 0]
drag, startPoint x: 391, startPoint y: 701, endPoint x: 201, endPoint y: 688, distance: 190.4
click at [201, 688] on tr "LG Secondary Search for lgSecondaryEpisode genres de SAVE" at bounding box center [382, 700] width 462 height 51
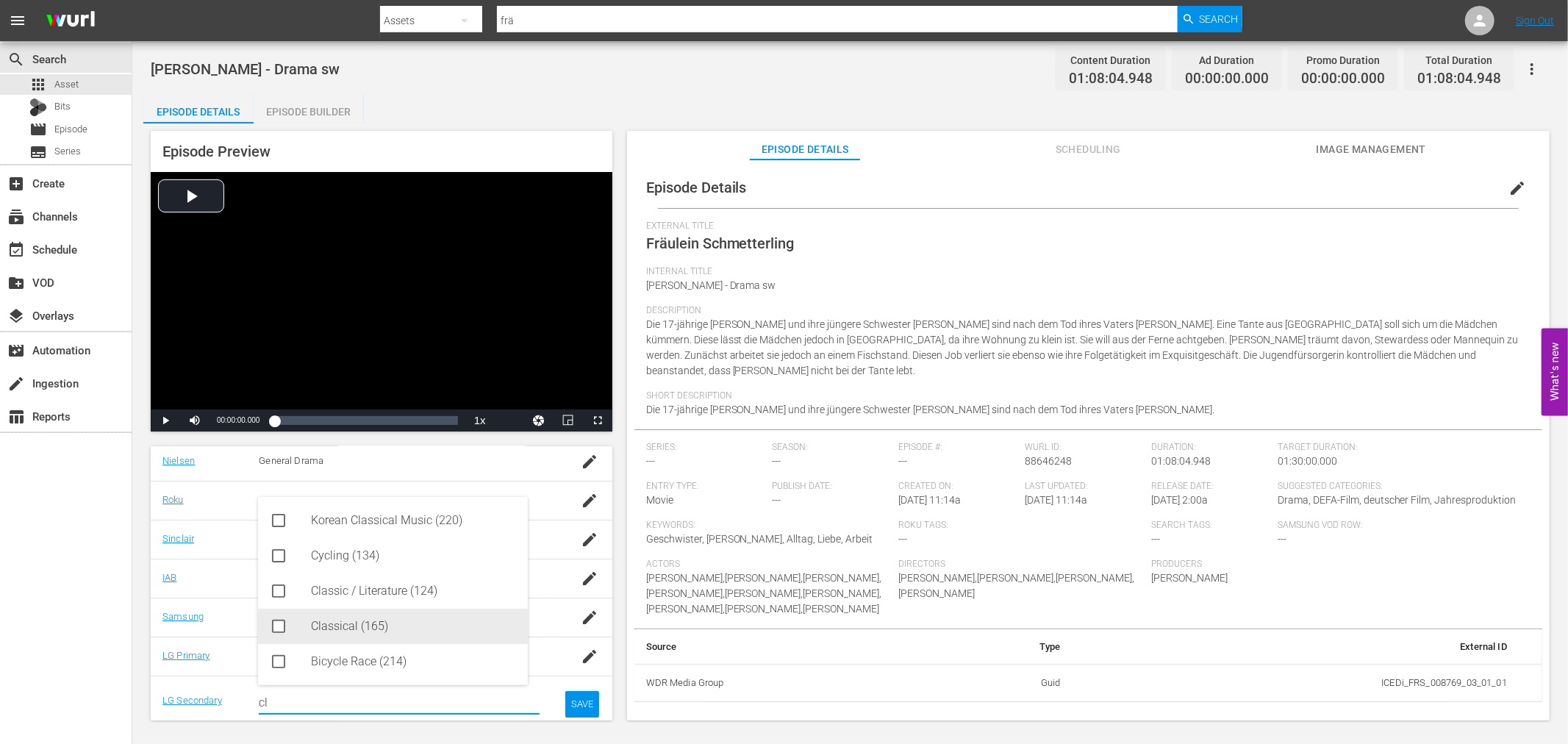
click at [385, 613] on div "Classical (165)" at bounding box center [413, 626] width 205 height 35
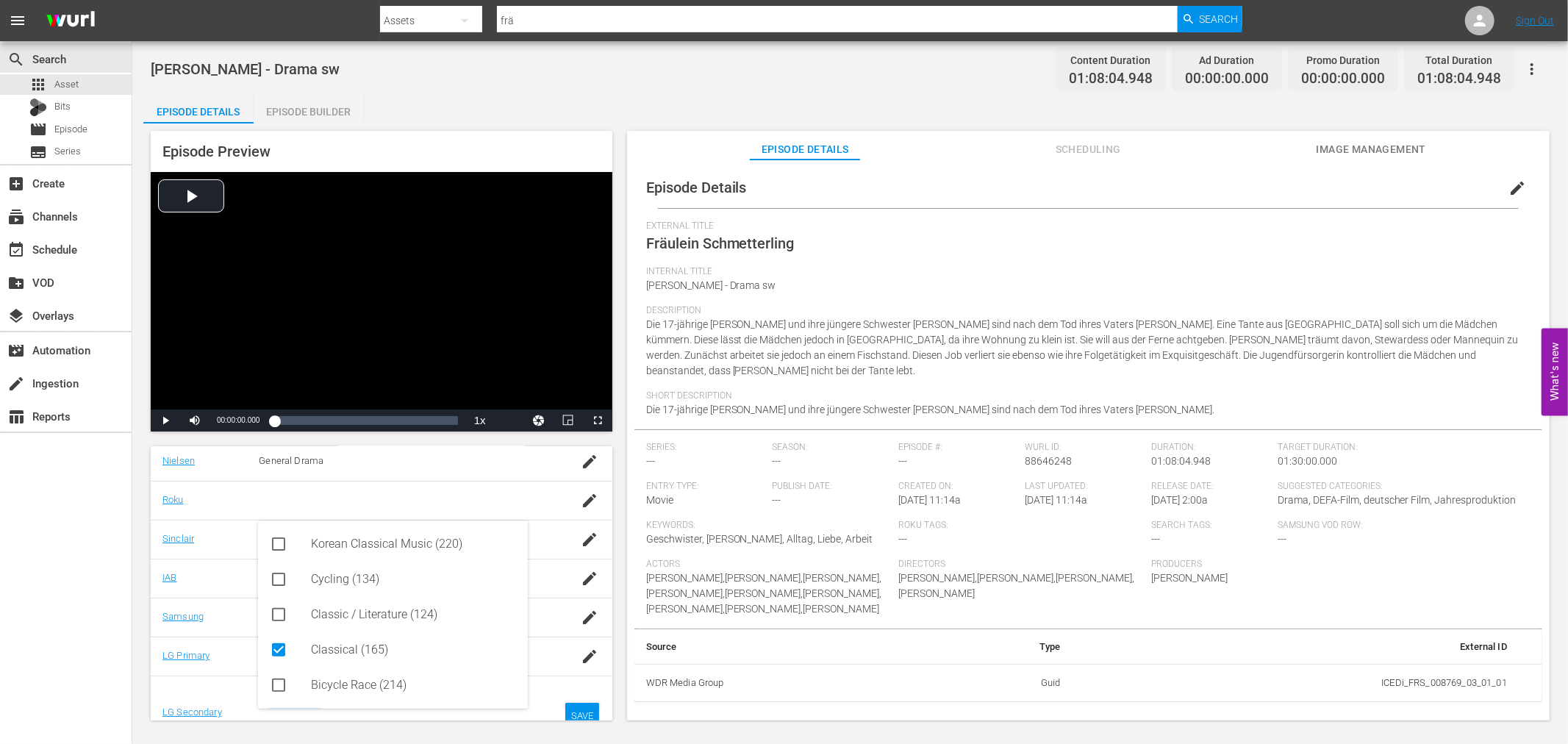
type input "cl"
click at [578, 710] on div "SAVE" at bounding box center [582, 715] width 34 height 26
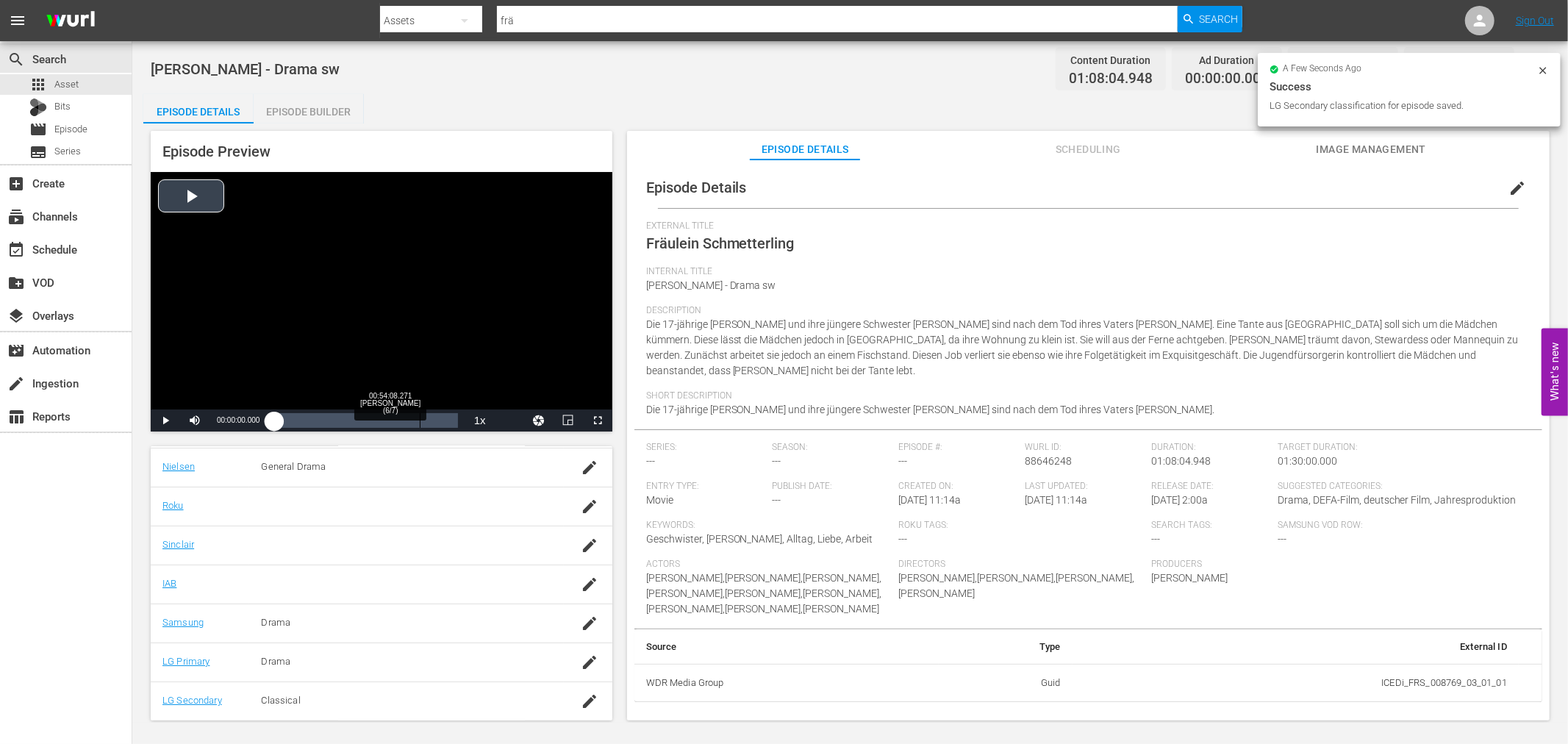
drag, startPoint x: 365, startPoint y: 340, endPoint x: 312, endPoint y: 415, distance: 91.8
click at [365, 340] on div "Video Player" at bounding box center [382, 290] width 462 height 237
click at [312, 422] on div "Loaded : 0.14% 00:14:13.081 Fräulein Schmetterling (2/7) 00:00:00.000" at bounding box center [366, 420] width 183 height 14
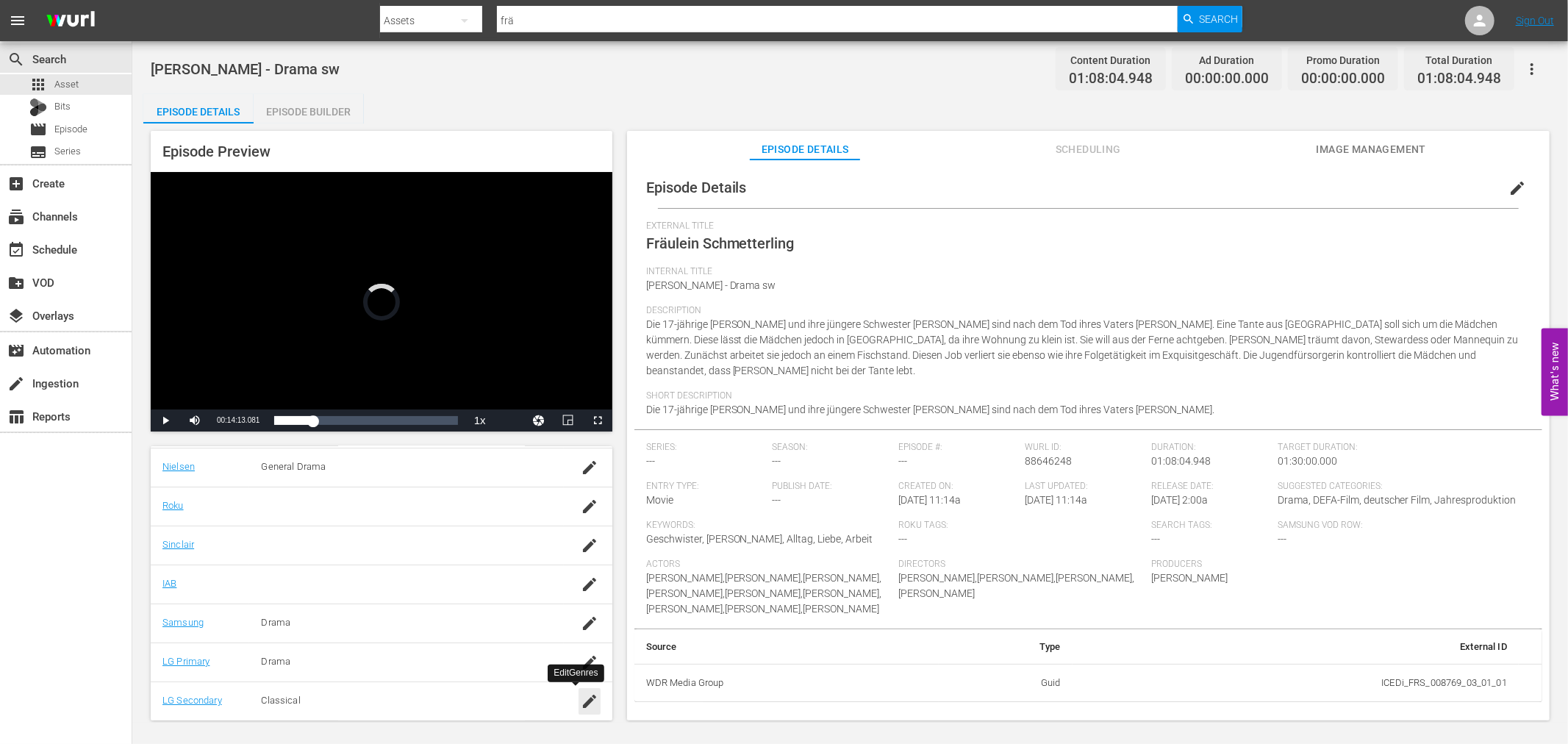
click at [583, 704] on icon "button" at bounding box center [590, 701] width 14 height 14
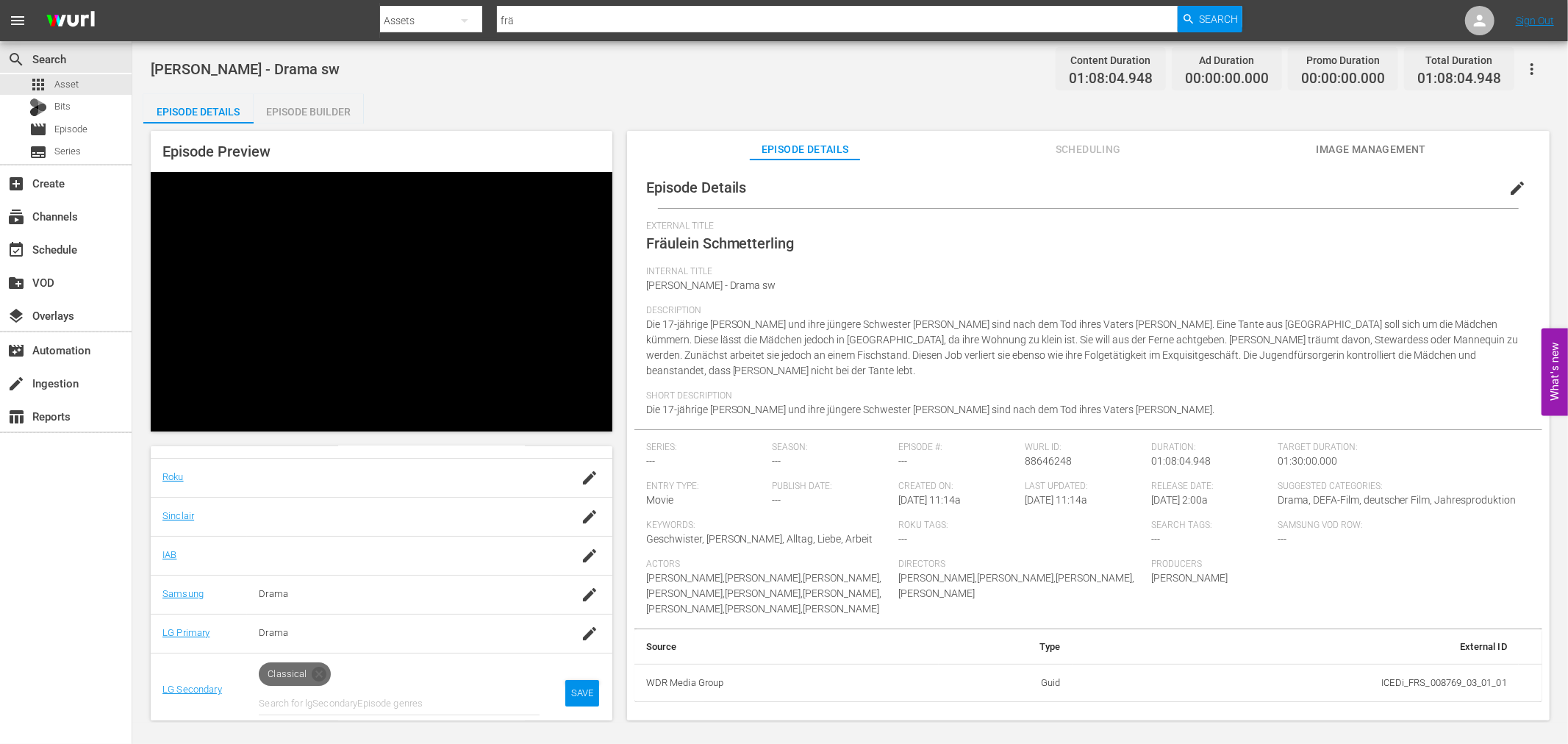
click at [311, 675] on icon at bounding box center [318, 673] width 14 height 14
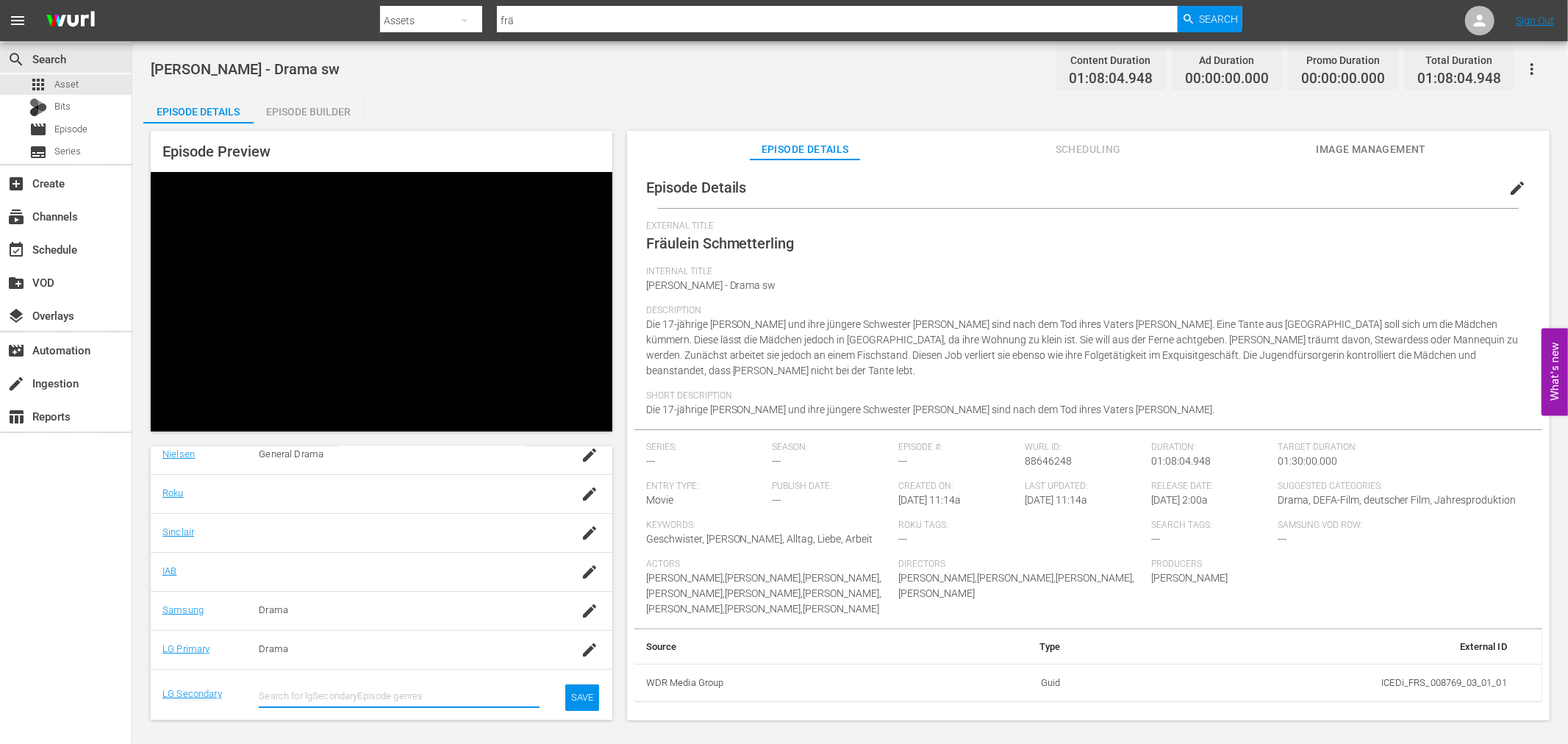
click at [318, 694] on input "text" at bounding box center [399, 696] width 281 height 35
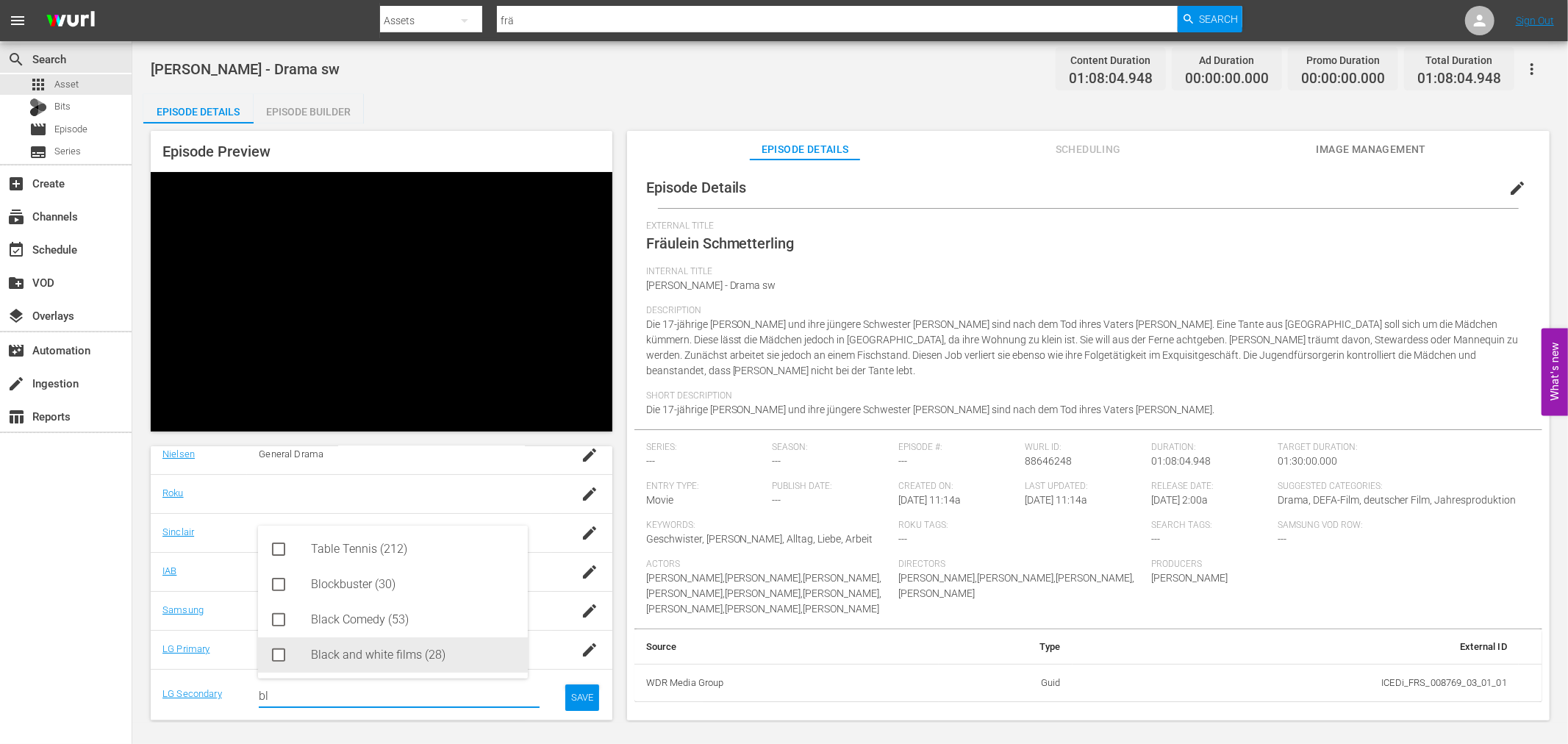
click at [397, 649] on div "Black and white films (28)" at bounding box center [413, 654] width 205 height 35
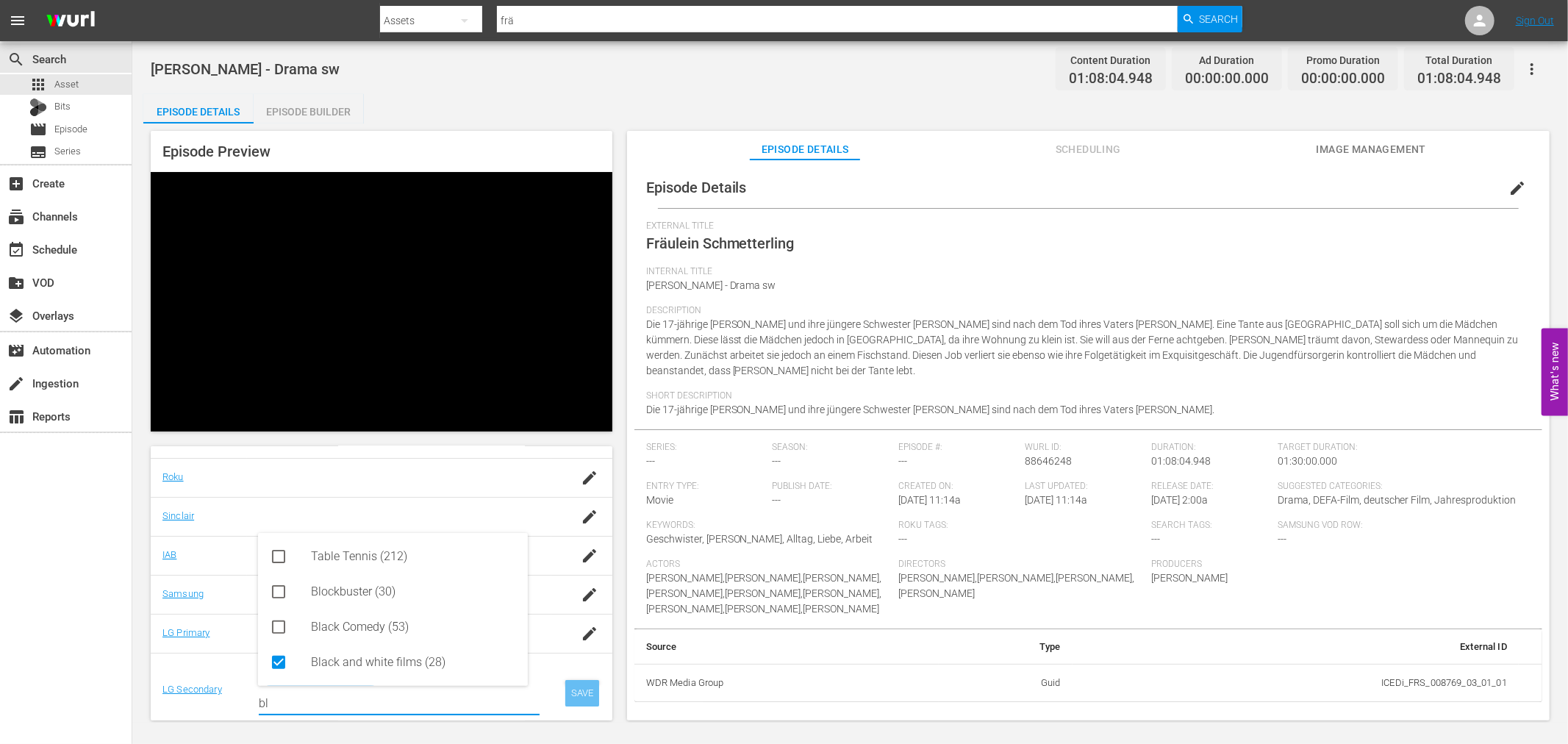
type input "bl"
click at [569, 697] on div "SAVE" at bounding box center [582, 693] width 34 height 26
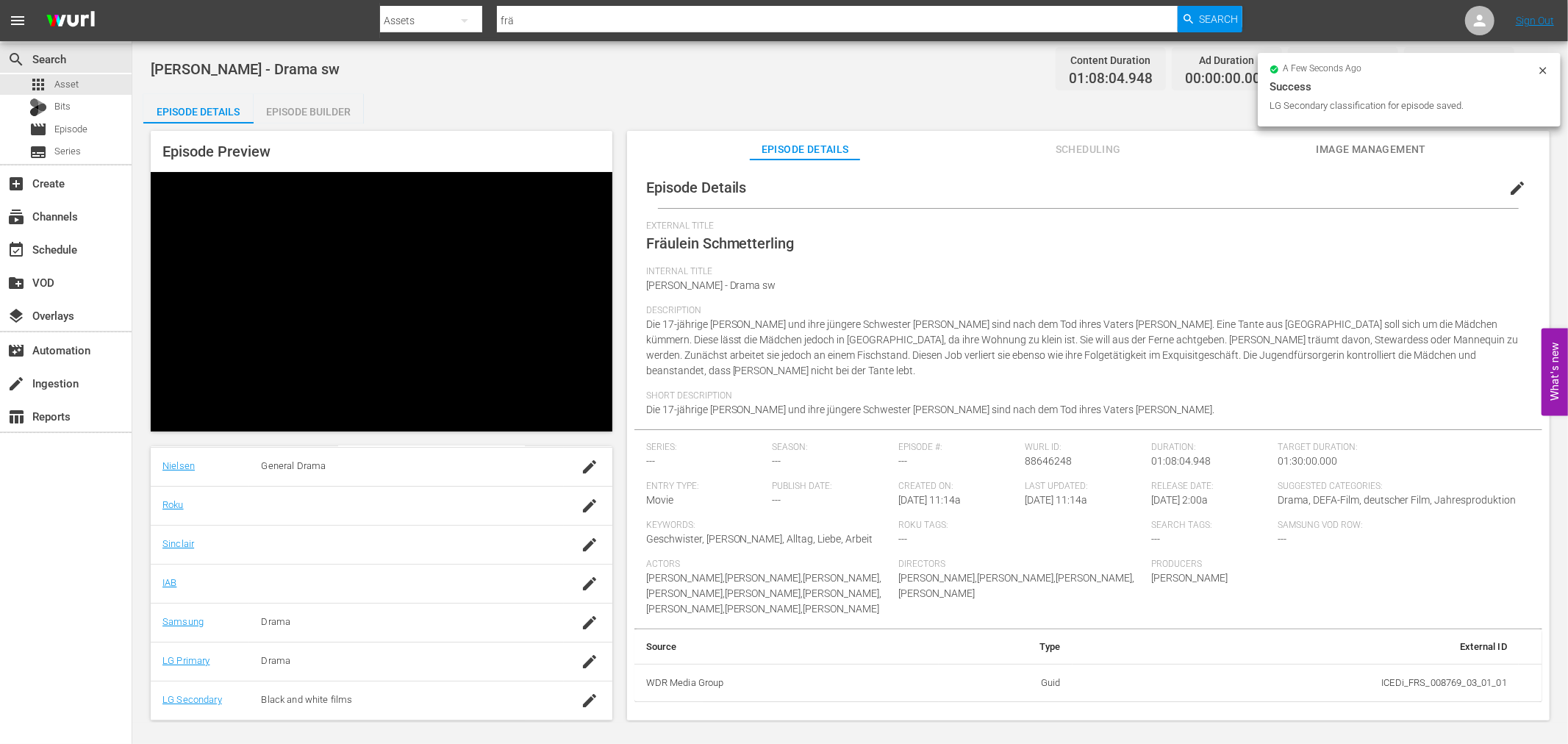
scroll to position [252, 0]
click at [483, 269] on div "Video Player" at bounding box center [382, 290] width 462 height 237
click at [1381, 140] on span "Image Management" at bounding box center [1371, 149] width 110 height 18
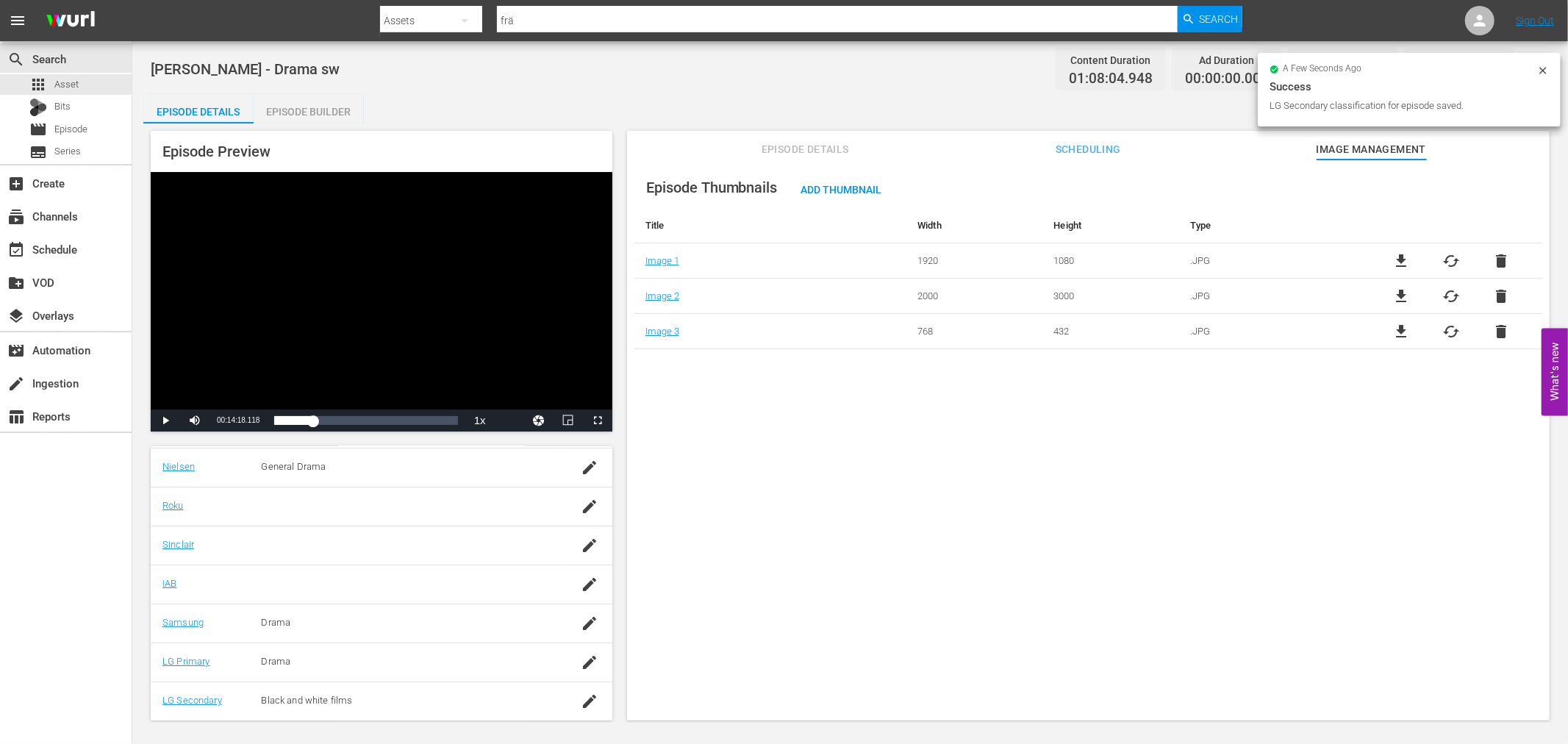
click at [819, 149] on span "Episode Details" at bounding box center [805, 149] width 110 height 18
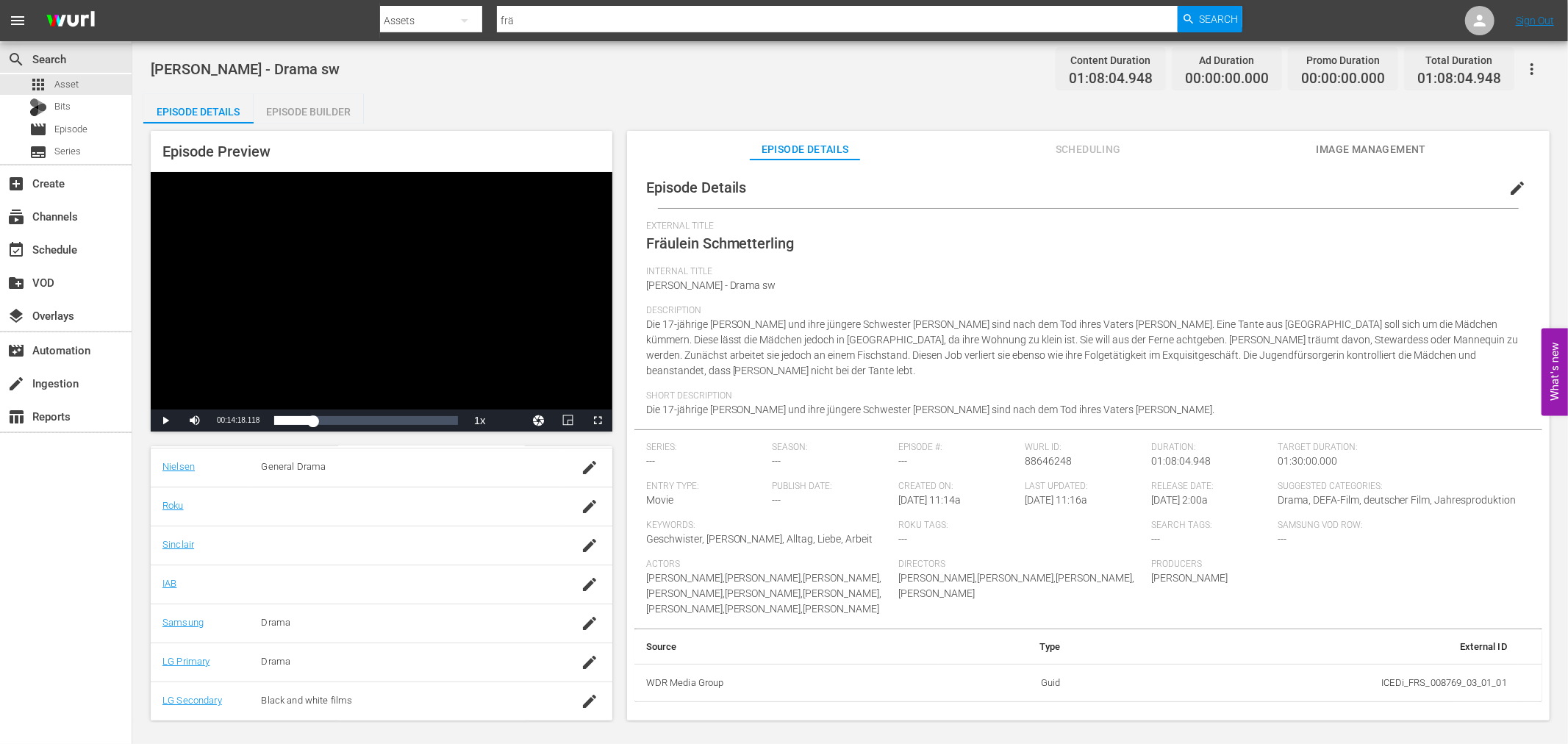
click at [1511, 190] on span "edit" at bounding box center [1517, 188] width 17 height 17
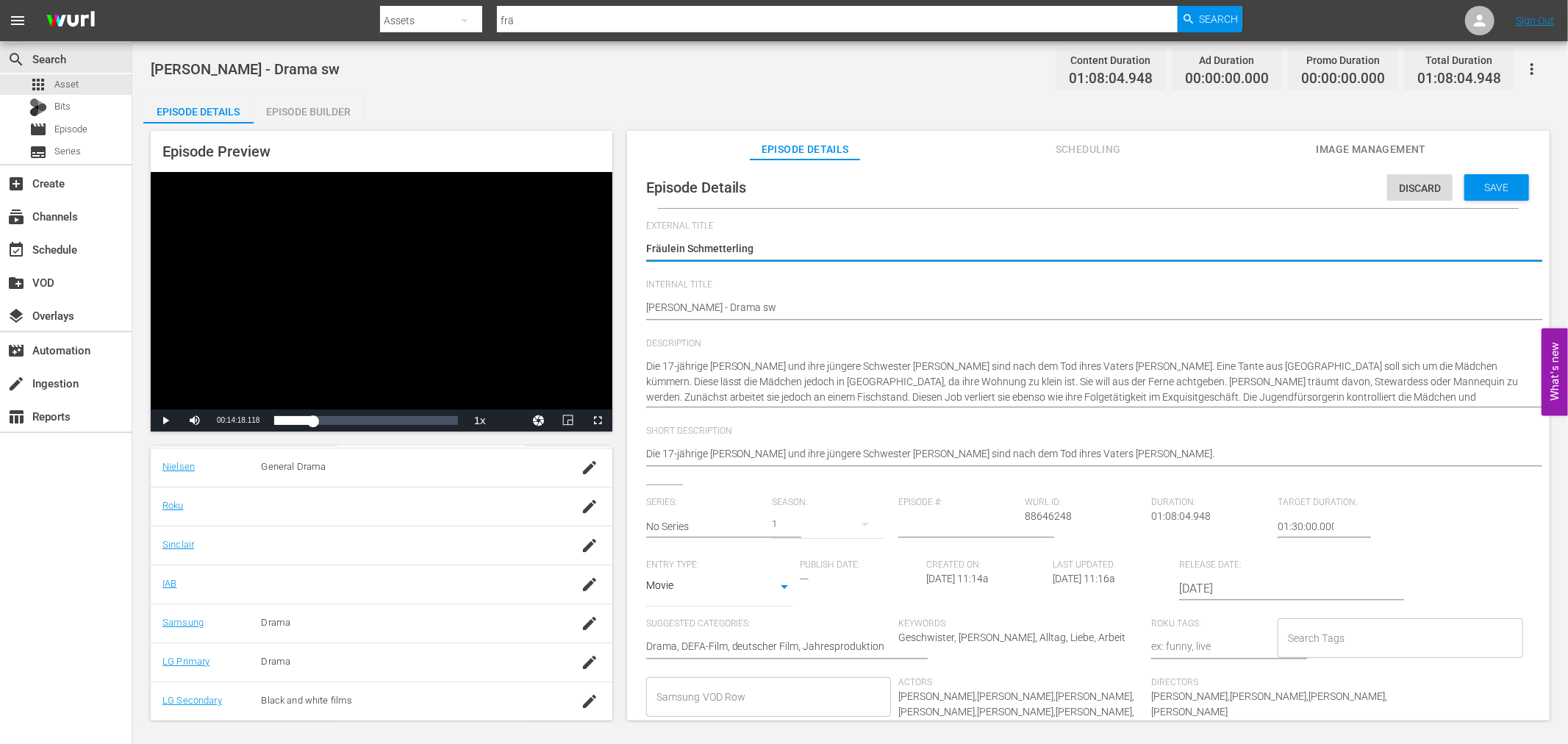
click at [1348, 634] on input "Search Tags" at bounding box center [1389, 638] width 210 height 26
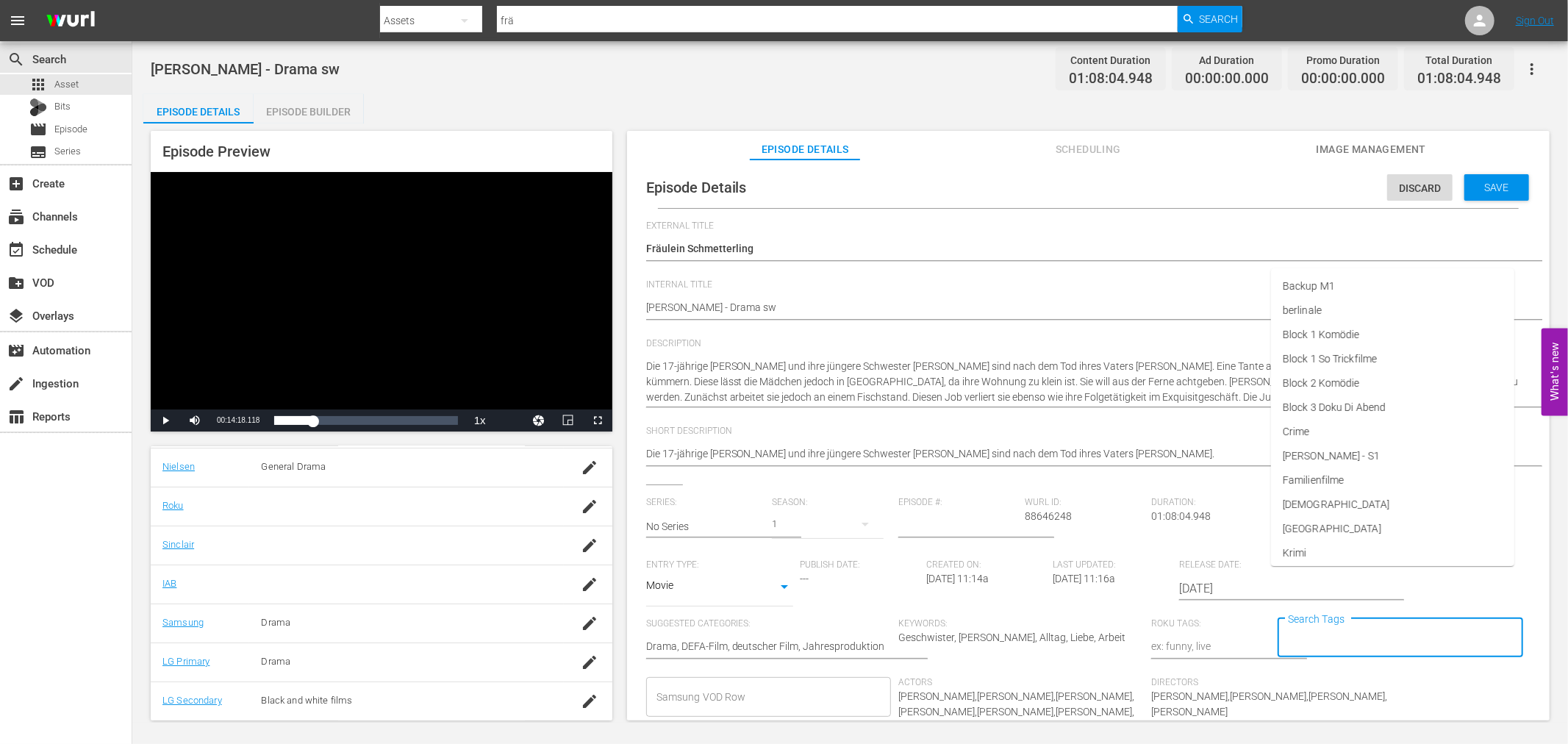
scroll to position [210, 0]
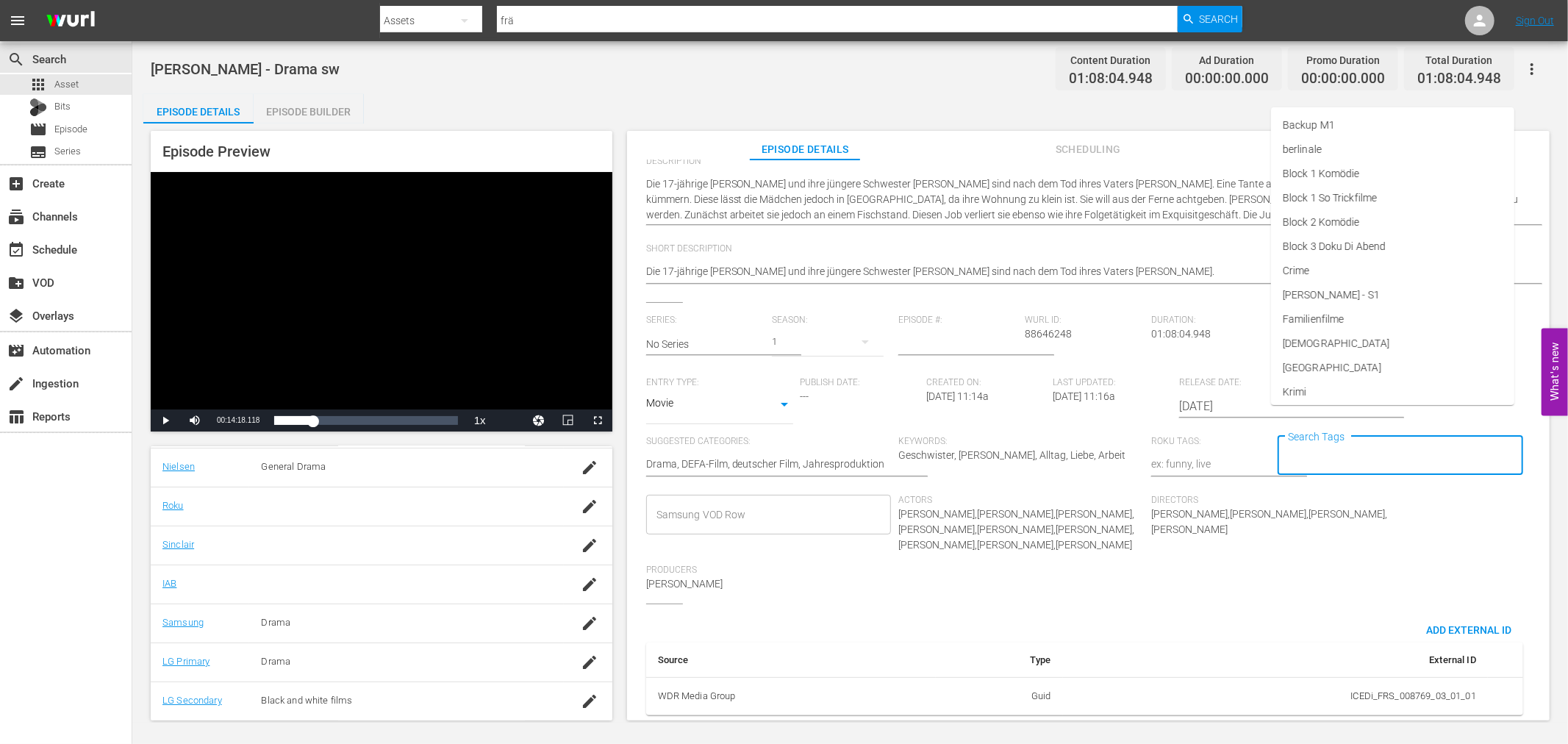
click at [762, 501] on input "Samsung VOD Row" at bounding box center [758, 514] width 210 height 26
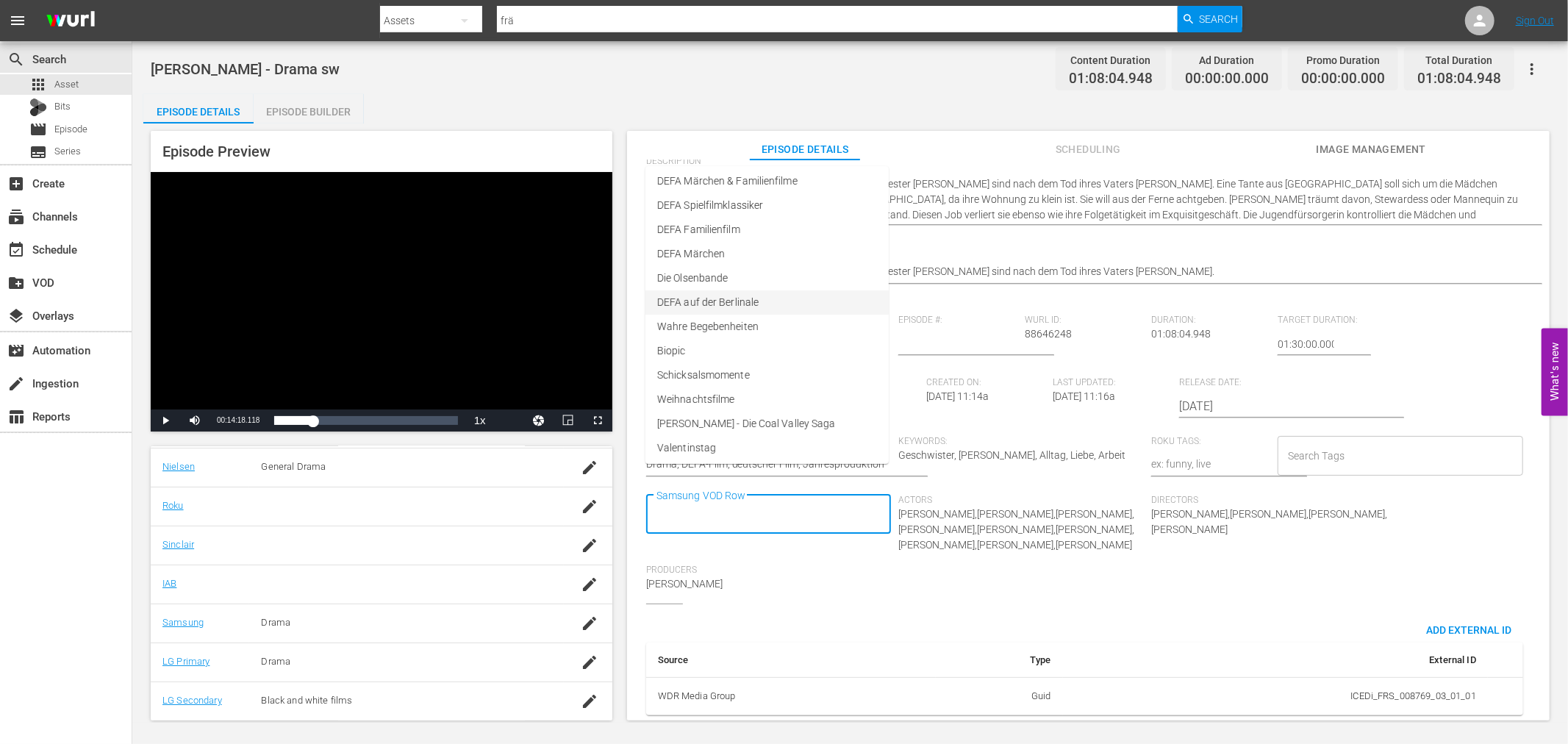
scroll to position [0, 0]
click at [775, 253] on li "DEFA Spielfilmklassiker" at bounding box center [767, 257] width 244 height 24
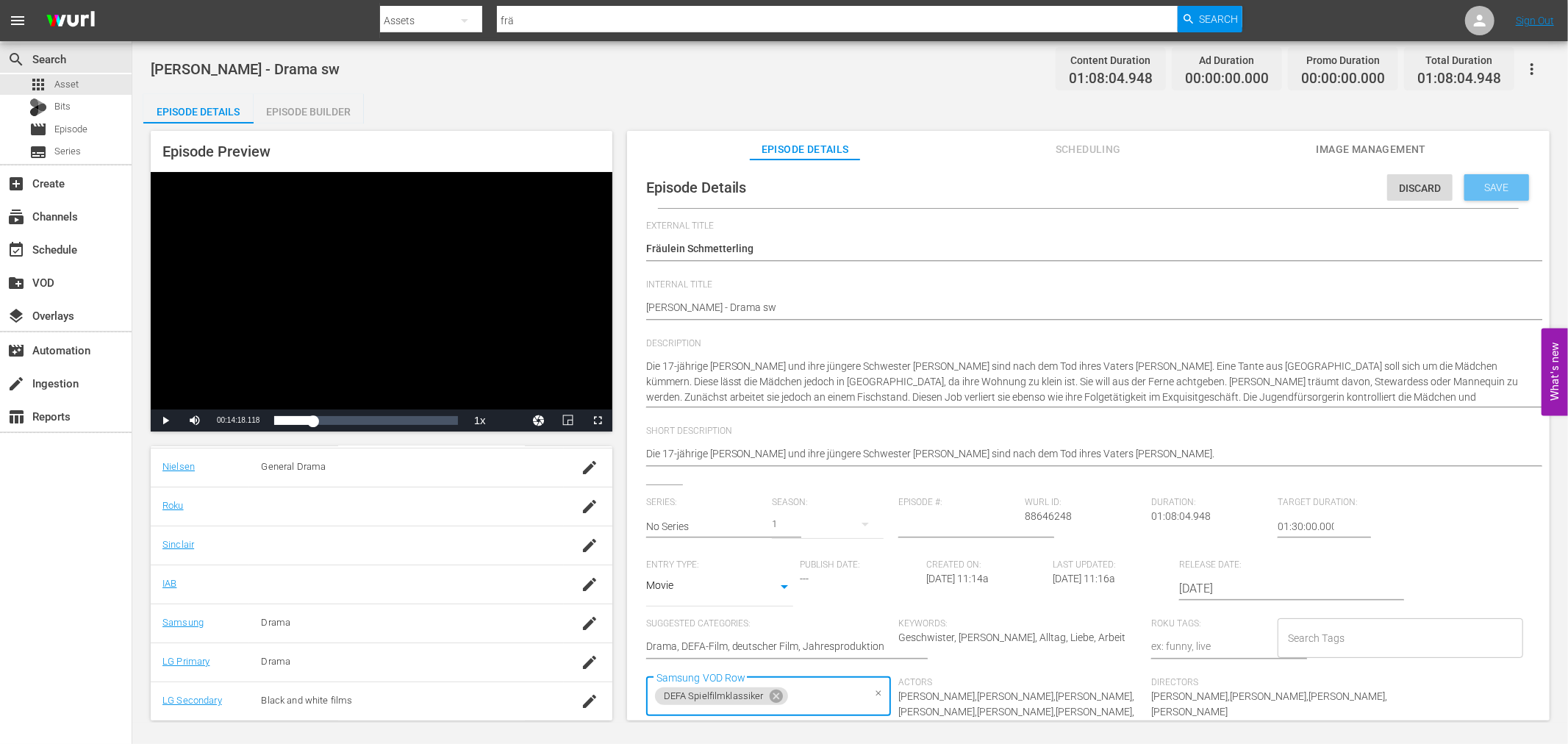
click at [1507, 192] on div "Save" at bounding box center [1497, 187] width 65 height 26
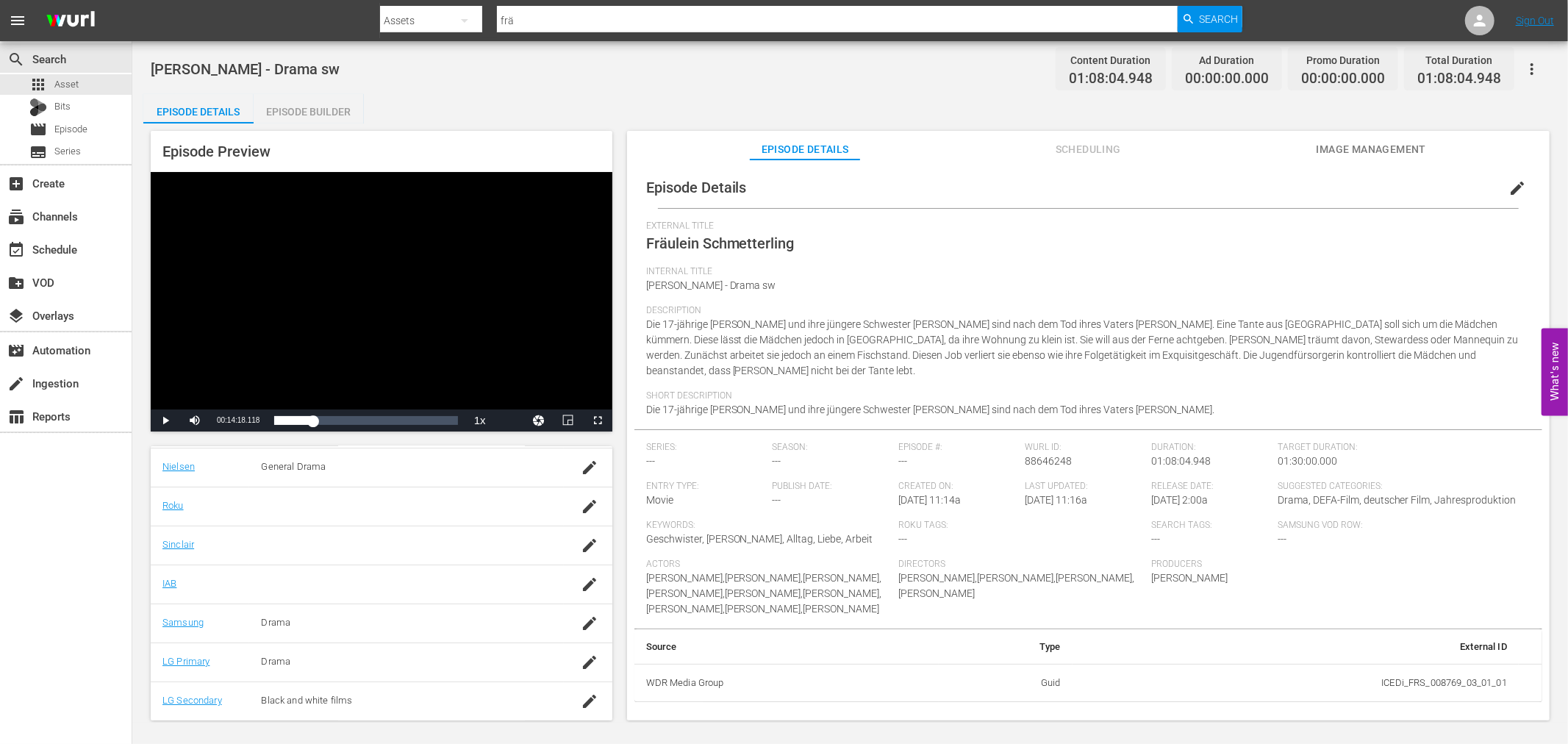
click at [1528, 66] on icon "button" at bounding box center [1532, 69] width 17 height 17
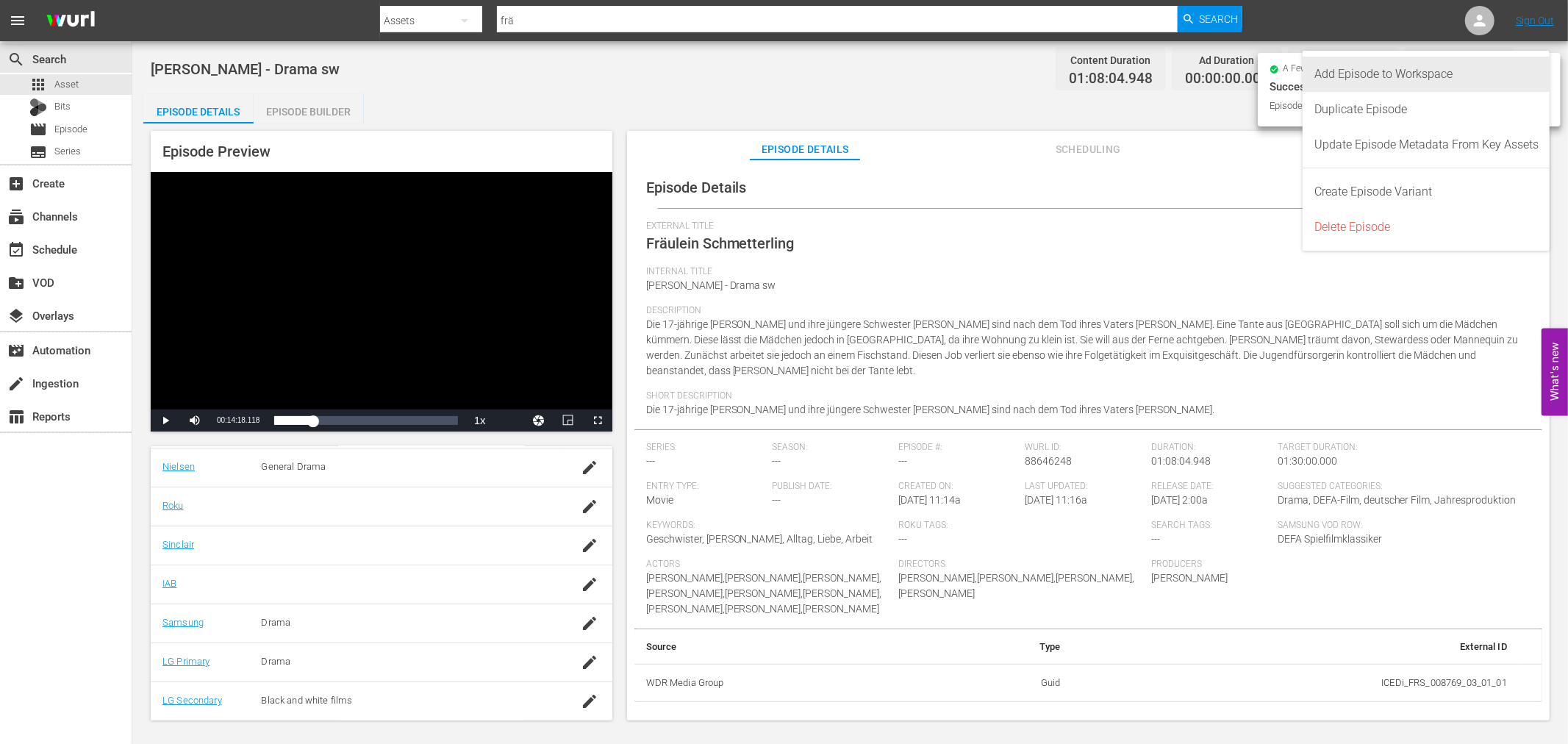
click at [1479, 75] on div "Add Episode to Workspace" at bounding box center [1426, 74] width 224 height 35
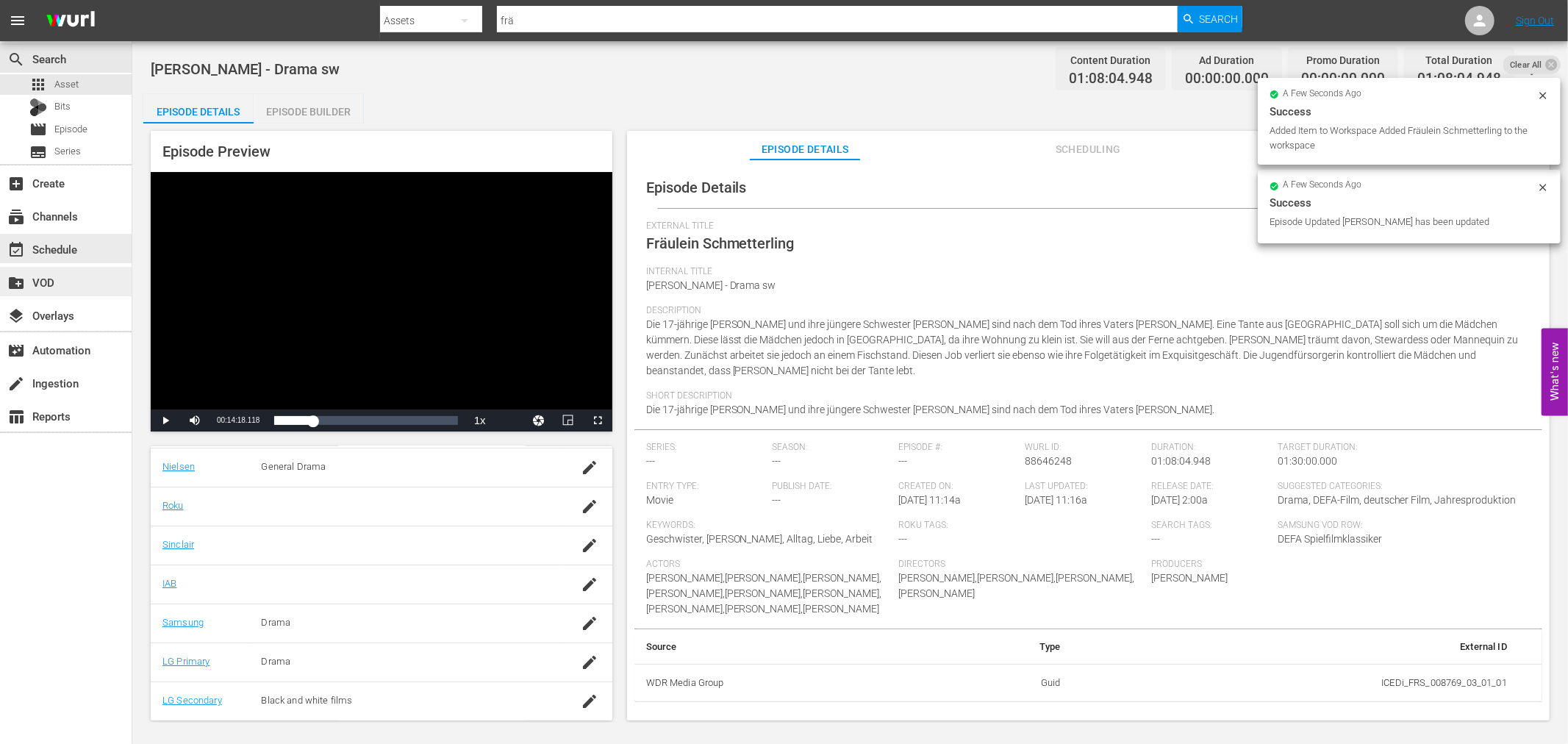
click at [72, 279] on div "create_new_folder VOD" at bounding box center [41, 280] width 82 height 14
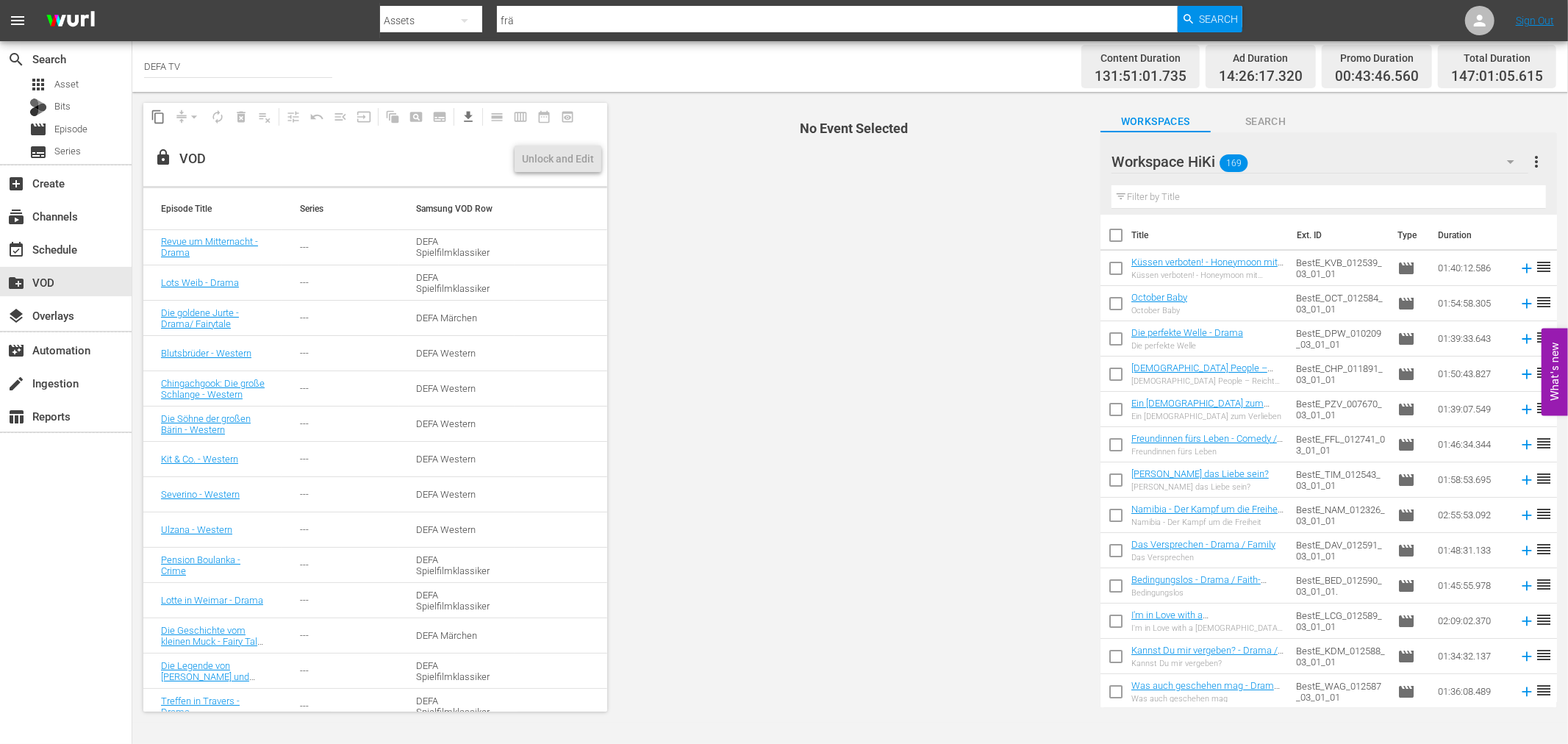
click at [699, 187] on span "No Event Selected" at bounding box center [850, 407] width 479 height 630
click at [1505, 159] on icon "button" at bounding box center [1511, 161] width 17 height 17
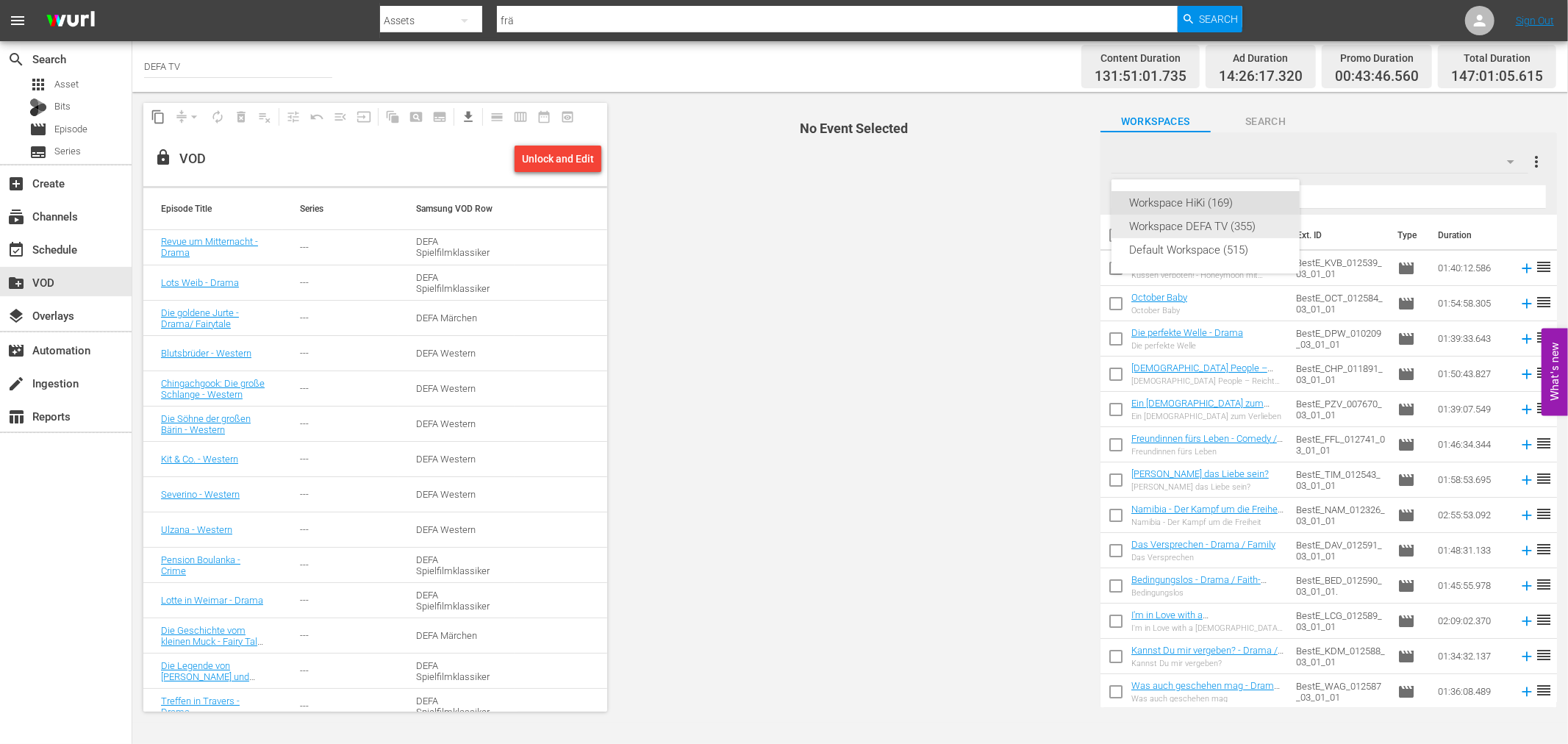
click at [1174, 230] on div "Workspace DEFA TV (355)" at bounding box center [1205, 226] width 153 height 23
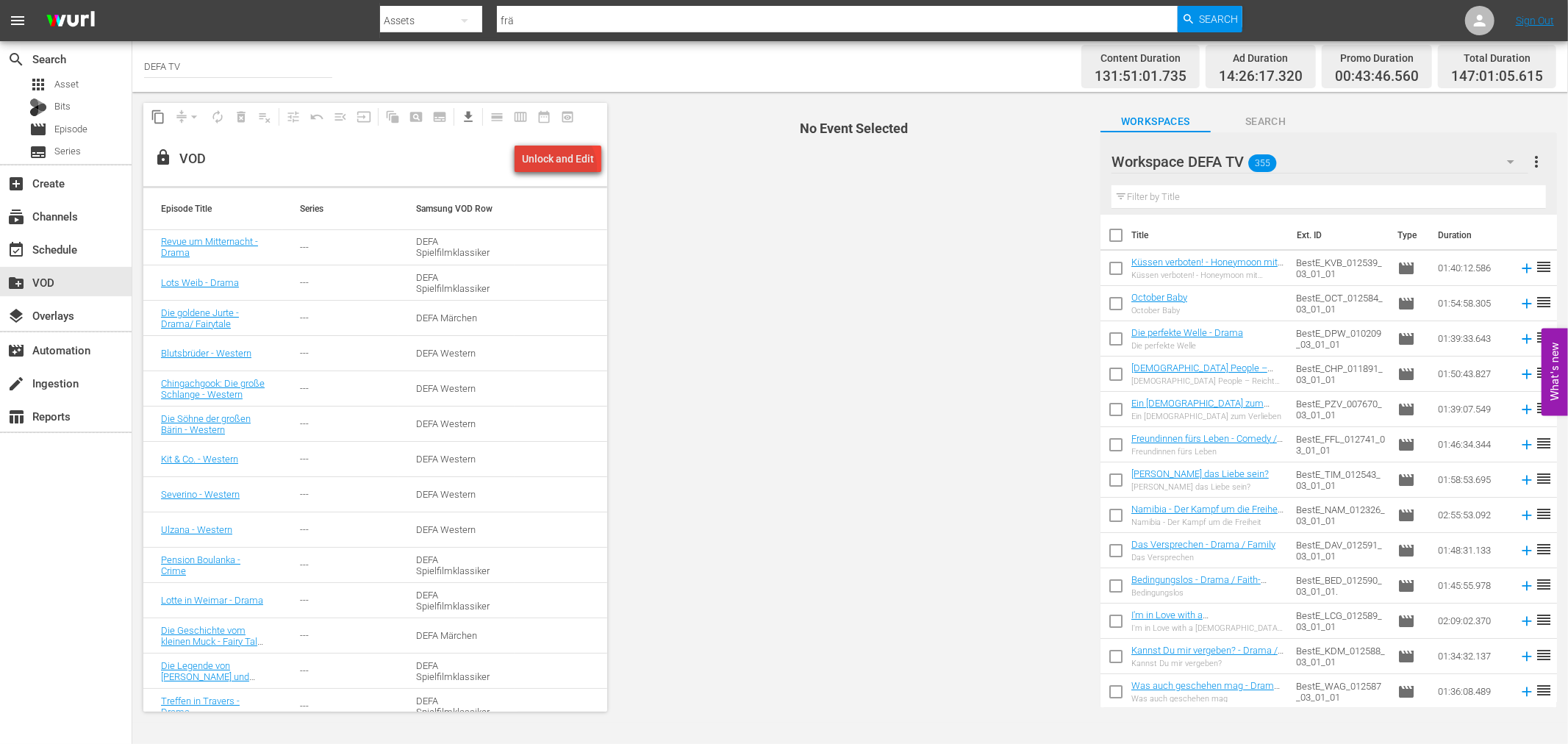
click at [561, 167] on div "Unlock and Edit" at bounding box center [558, 158] width 72 height 26
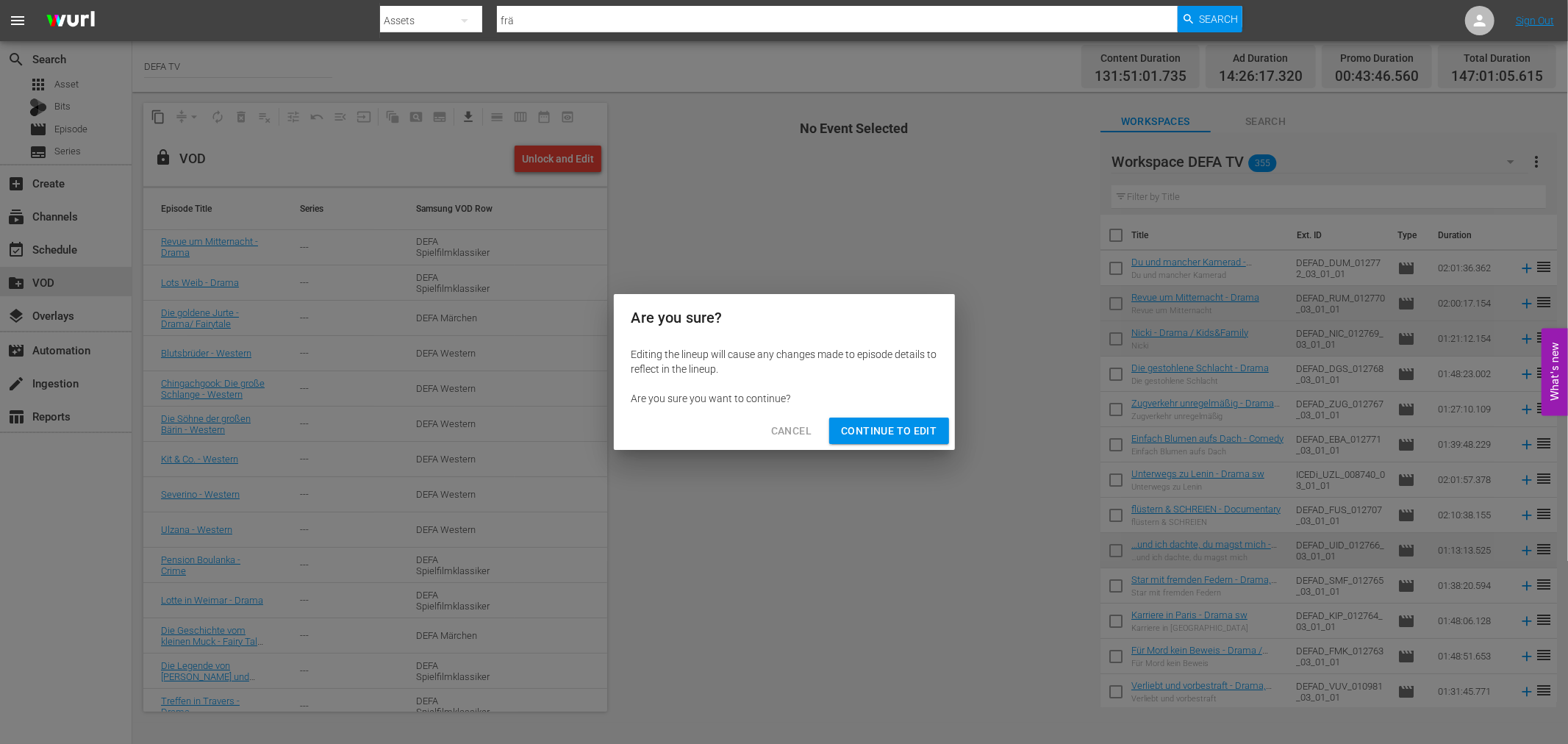
click at [926, 422] on span "Continue to Edit" at bounding box center [888, 431] width 96 height 18
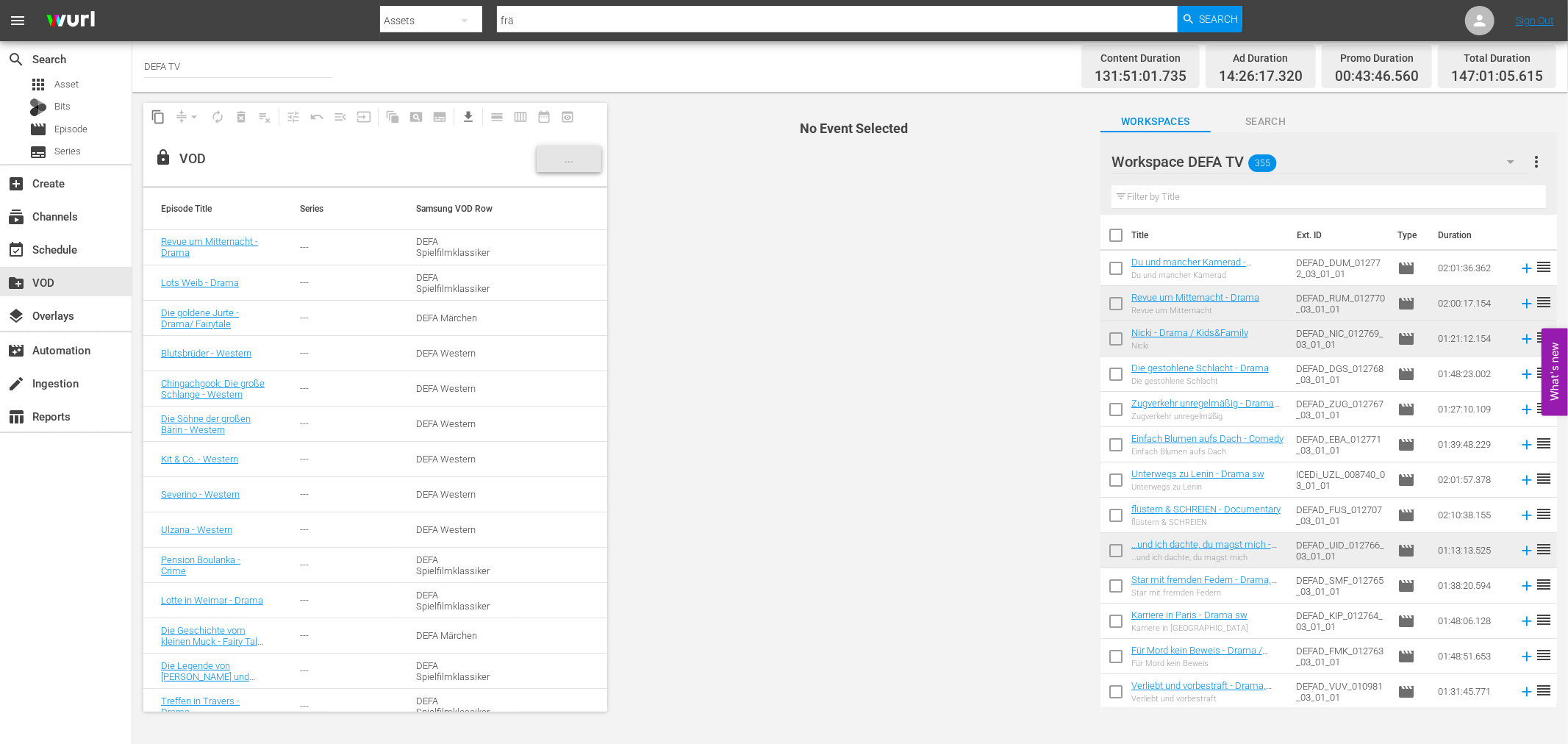
click at [1514, 153] on icon "button" at bounding box center [1511, 161] width 17 height 17
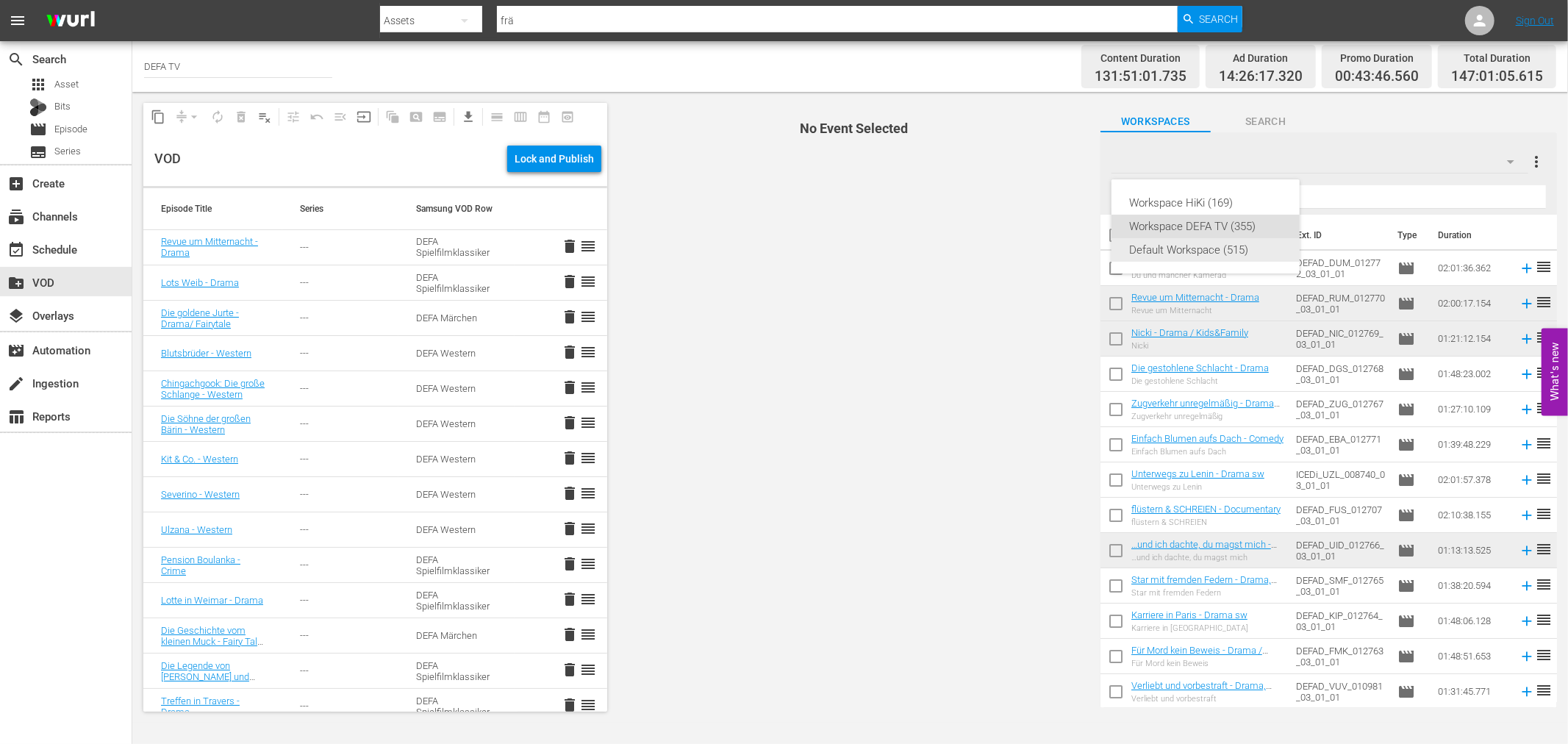
click at [1151, 247] on div "Default Workspace (515)" at bounding box center [1205, 250] width 153 height 23
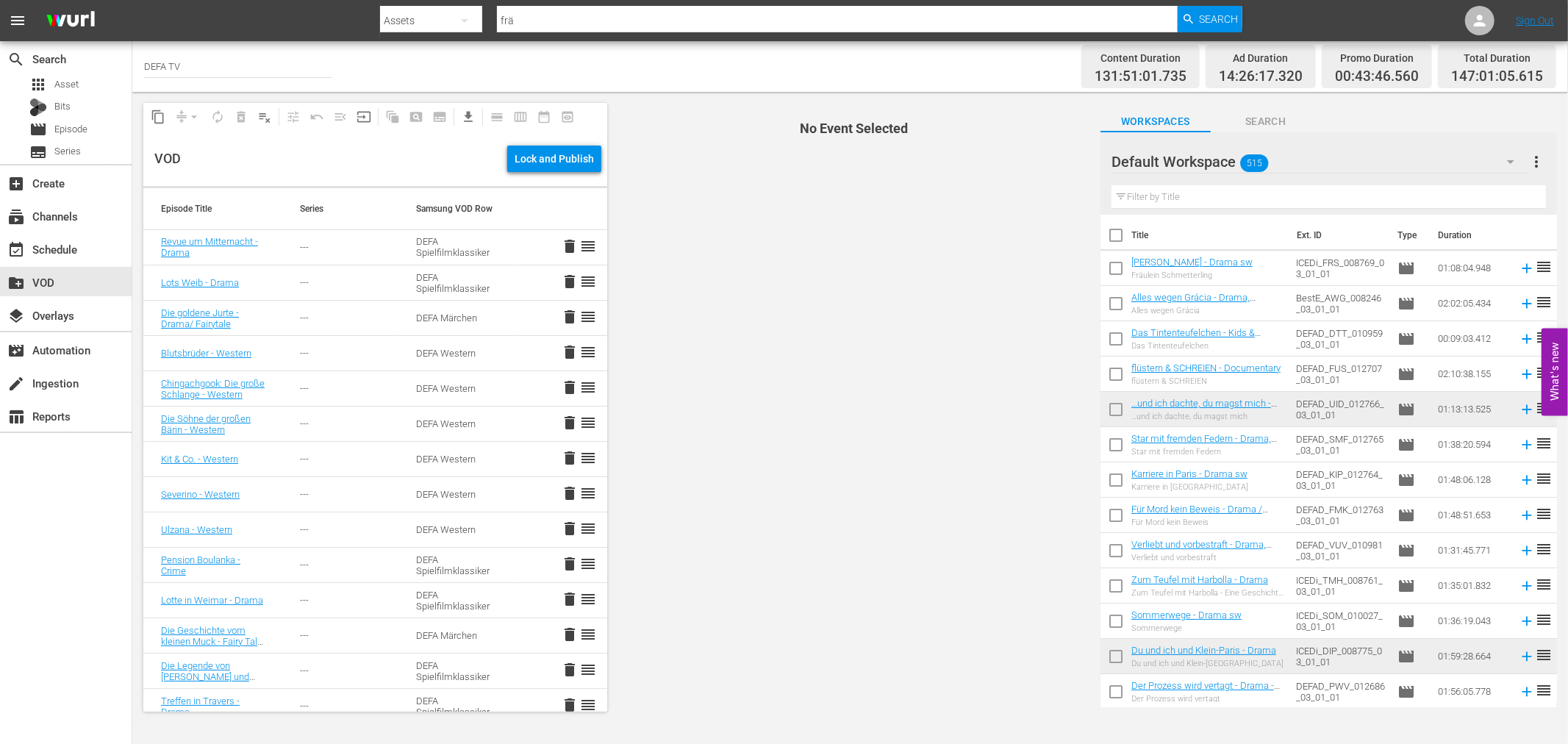
click at [1118, 262] on input "checkbox" at bounding box center [1115, 271] width 31 height 31
checkbox input "true"
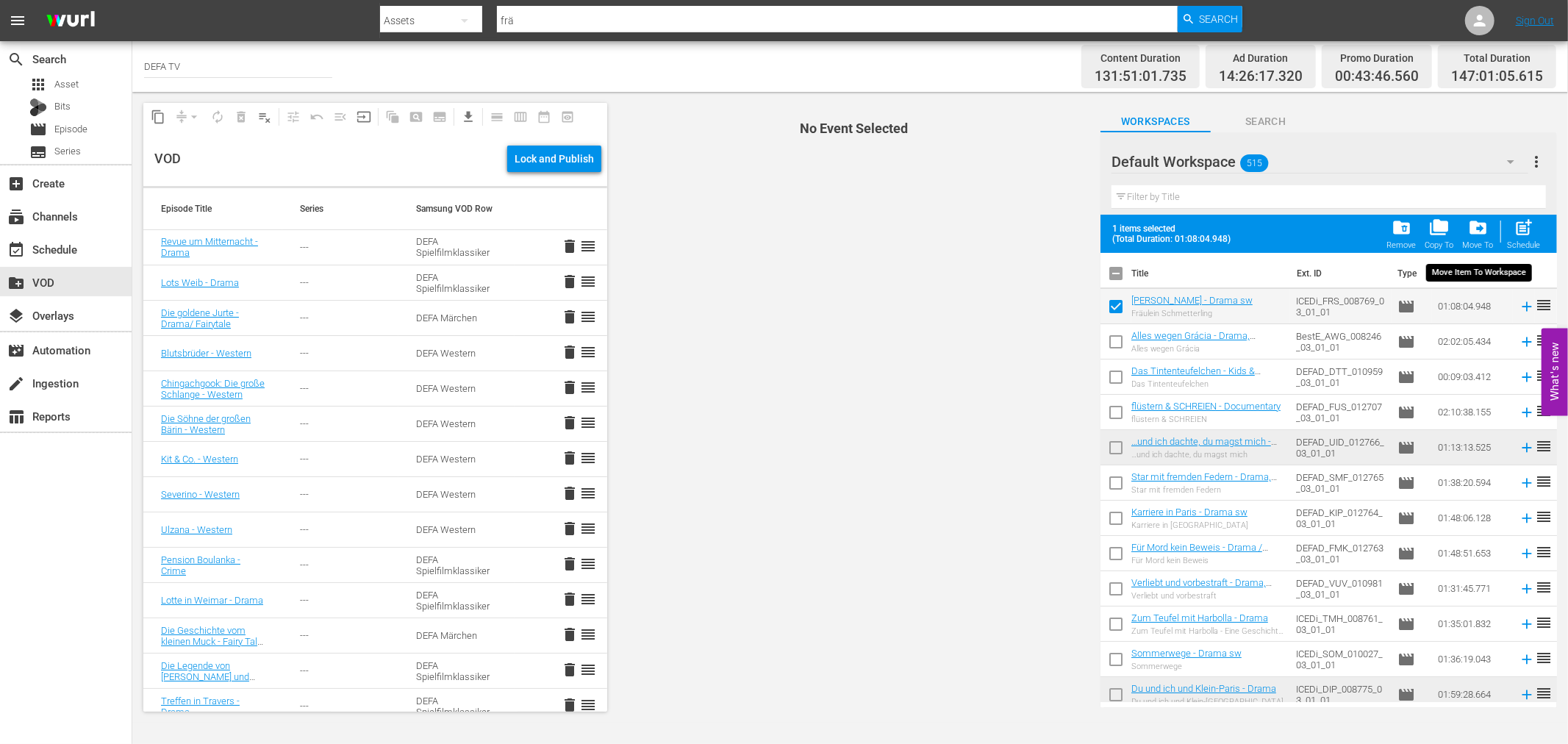
click at [1479, 228] on span "drive_file_move" at bounding box center [1478, 228] width 20 height 20
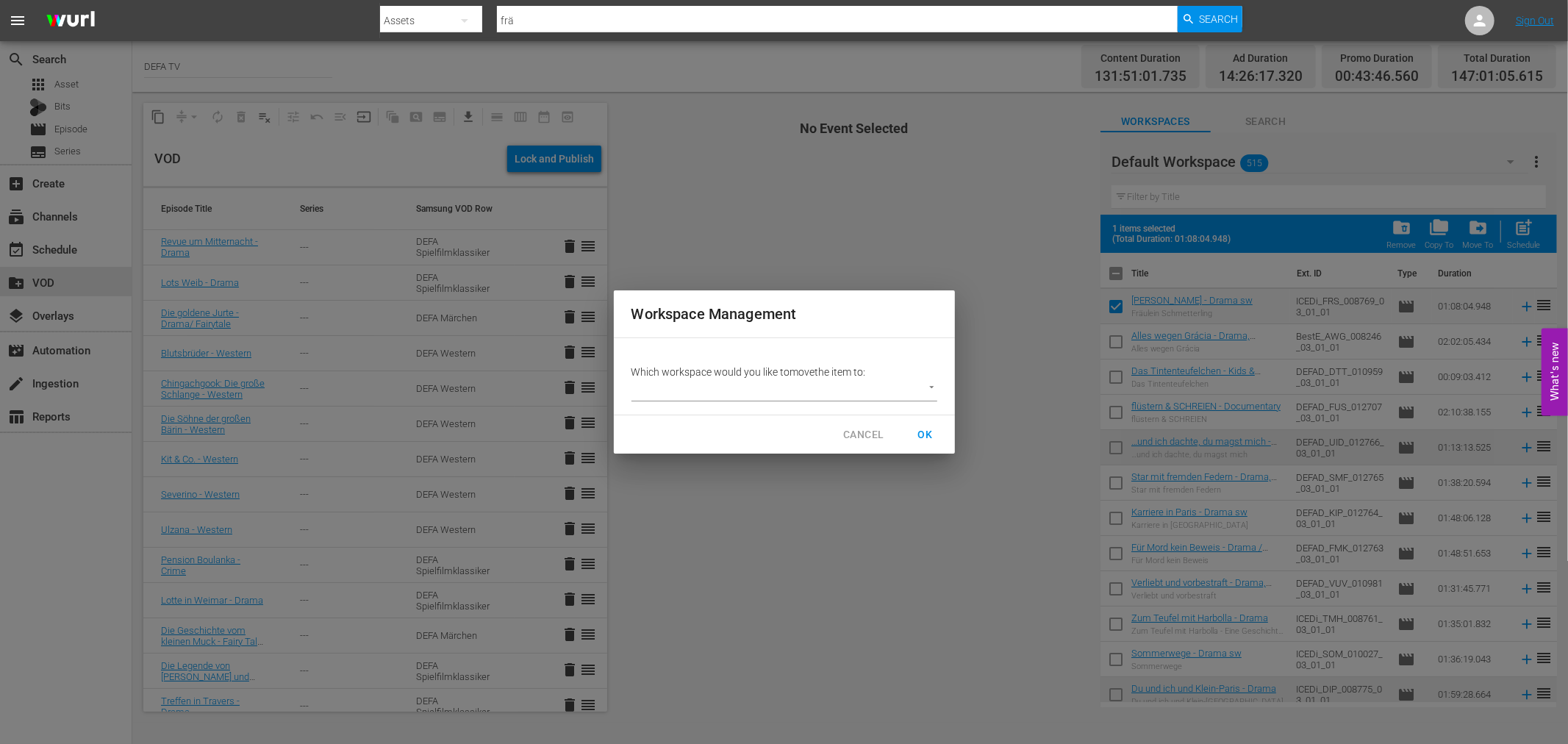
click at [829, 375] on p "Which workspace would you like to move the item to:" at bounding box center [784, 372] width 306 height 14
click at [827, 386] on body "menu Search By Assets Search ID, Title, Description, Keywords, or Category frä …" at bounding box center [784, 372] width 1568 height 744
click at [687, 409] on li "Workspace DEFA TV (355)" at bounding box center [704, 414] width 145 height 24
type input "3407"
click at [925, 436] on span "OK" at bounding box center [925, 434] width 23 height 18
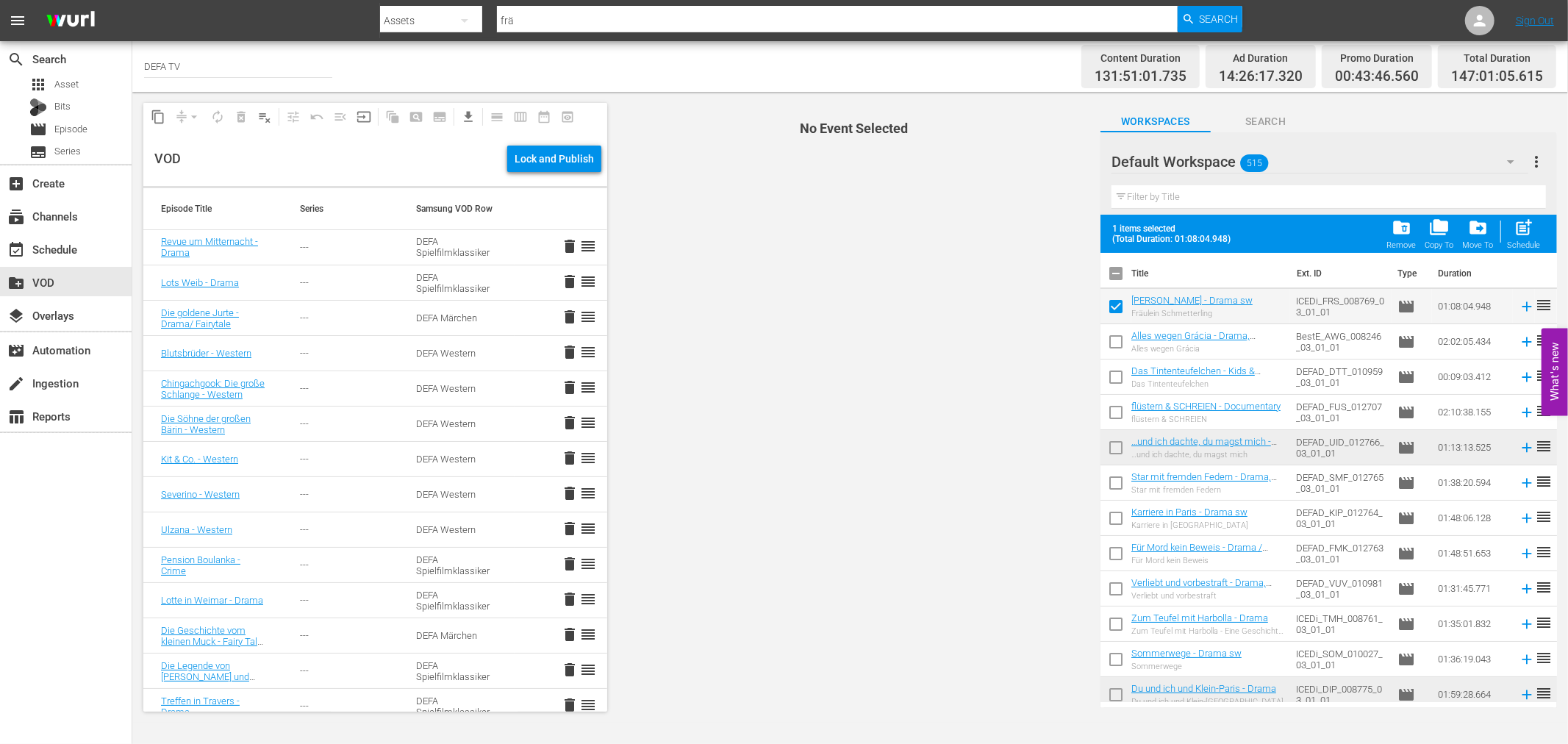
checkbox input "false"
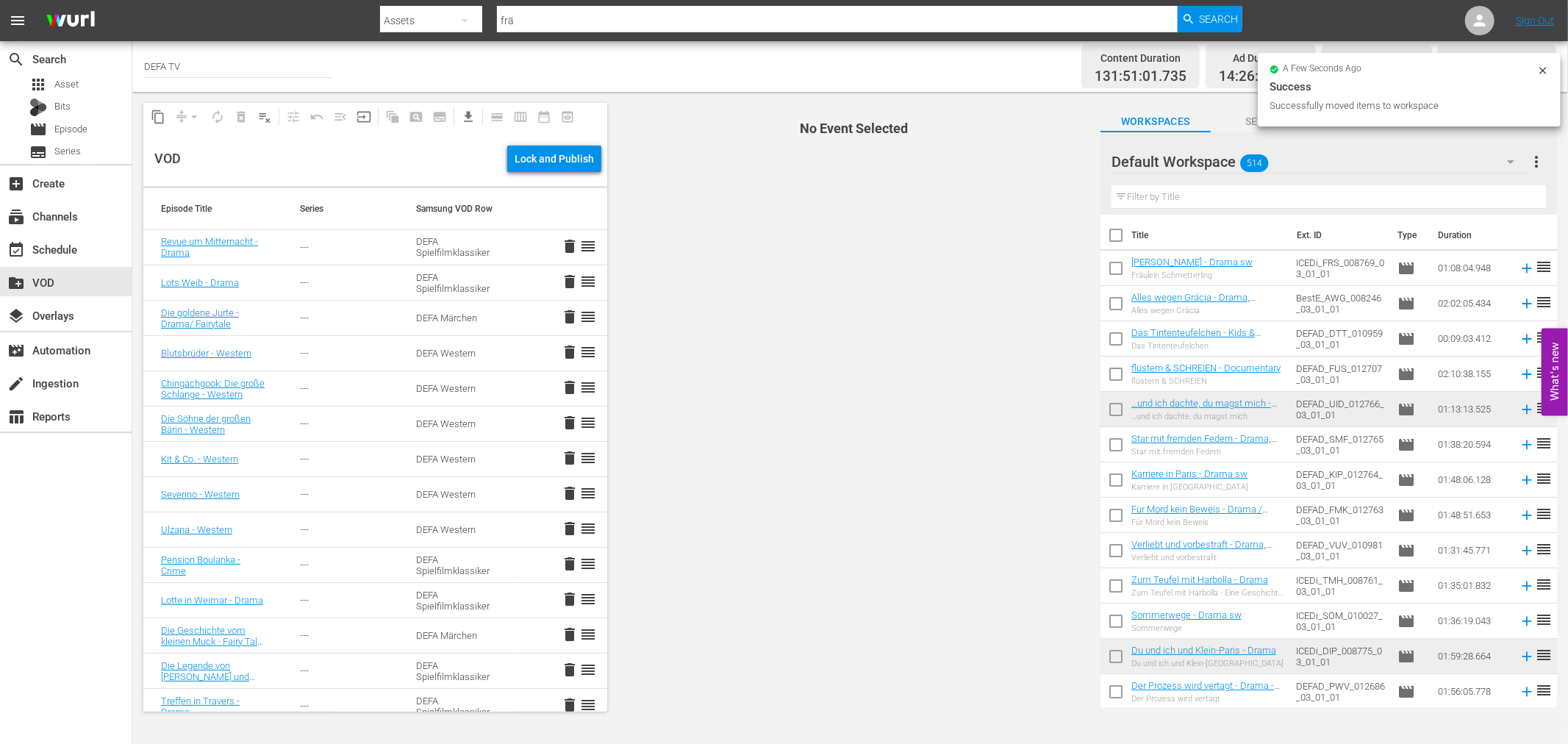
click at [1367, 161] on div "Default Workspace 514" at bounding box center [1320, 161] width 417 height 41
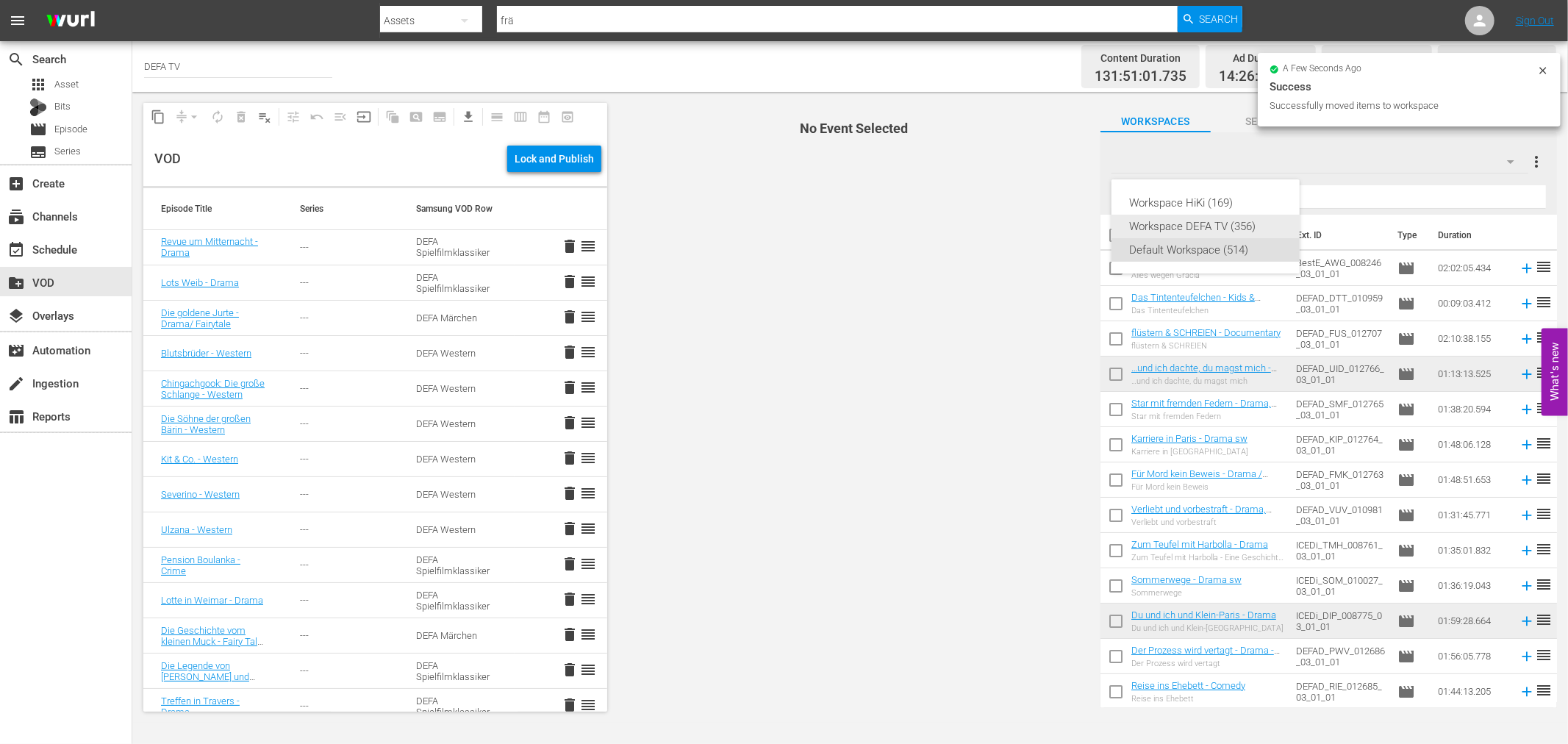
click at [1207, 219] on div "Workspace DEFA TV (356)" at bounding box center [1205, 226] width 153 height 23
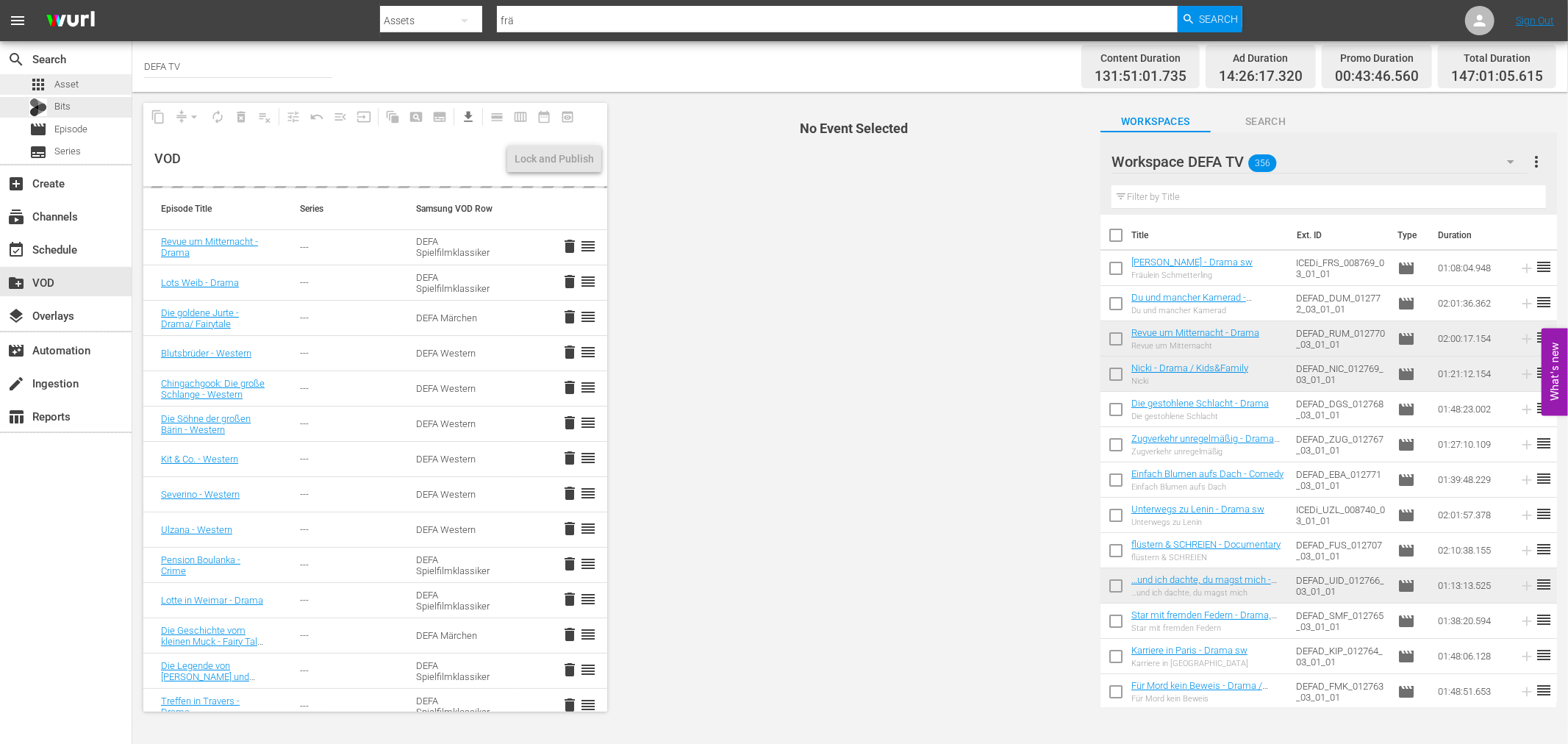
click at [74, 83] on span "Asset" at bounding box center [66, 84] width 24 height 14
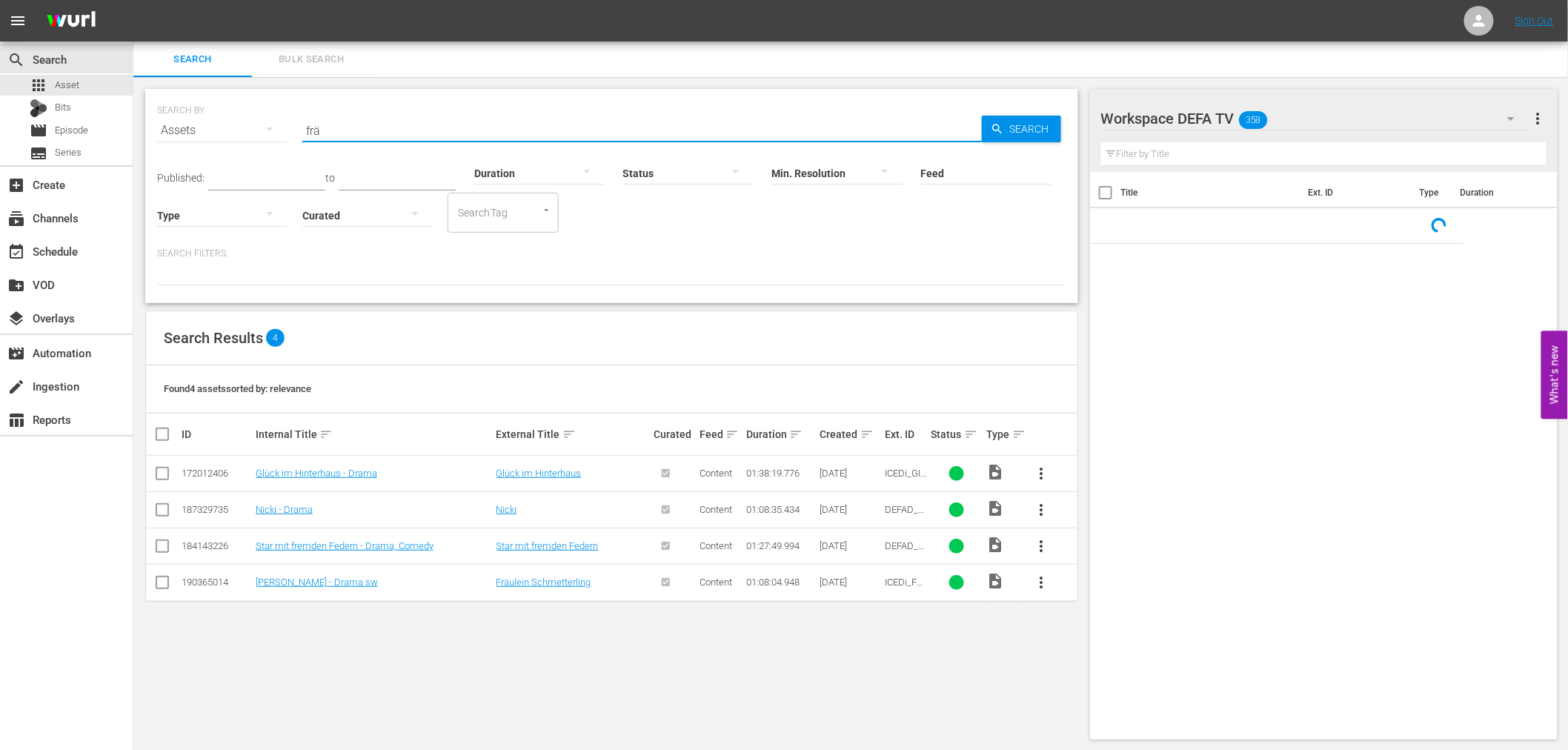
drag, startPoint x: 354, startPoint y: 116, endPoint x: 353, endPoint y: 143, distance: 27.0
click at [286, 119] on div "SEARCH BY Search By Assets Search ID, Title, Description, Keywords, or Category…" at bounding box center [612, 122] width 909 height 53
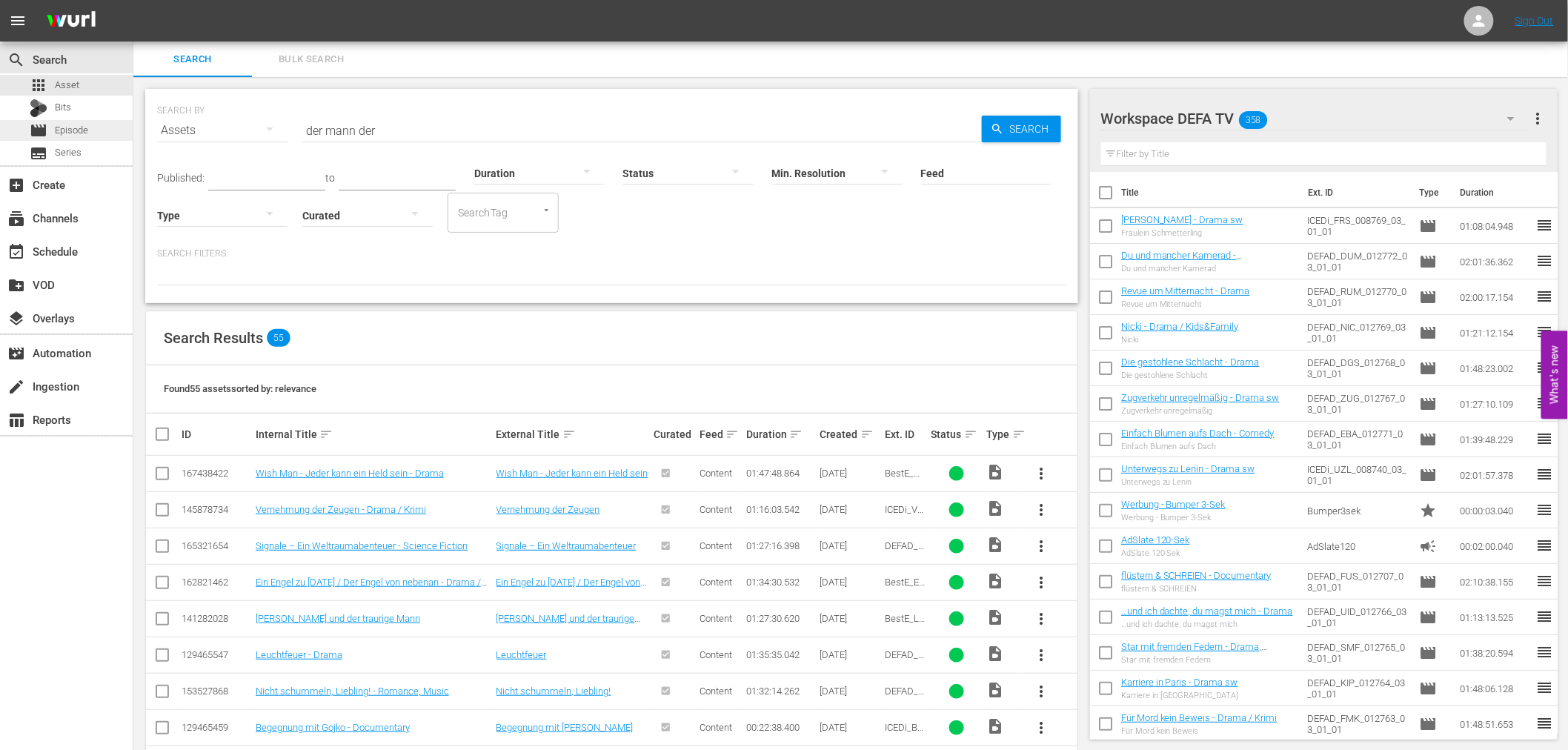
drag, startPoint x: 510, startPoint y: 133, endPoint x: 55, endPoint y: 133, distance: 455.0
click at [133, 0] on div "search Search apps Asset Bits movie Episode subtitles Series add_box Create sub…" at bounding box center [850, 0] width 1434 height 0
type input "v"
type input "das verur"
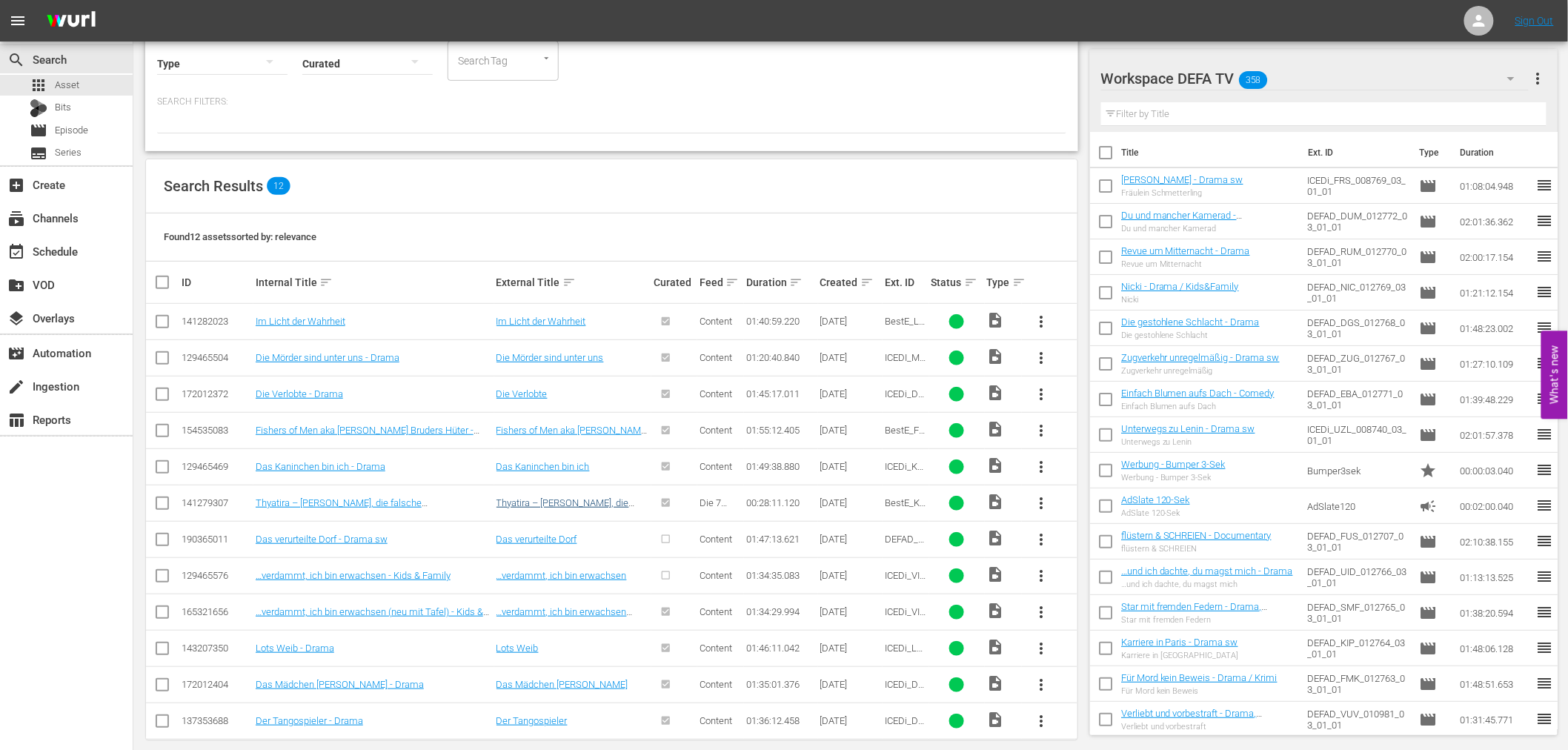
scroll to position [169, 0]
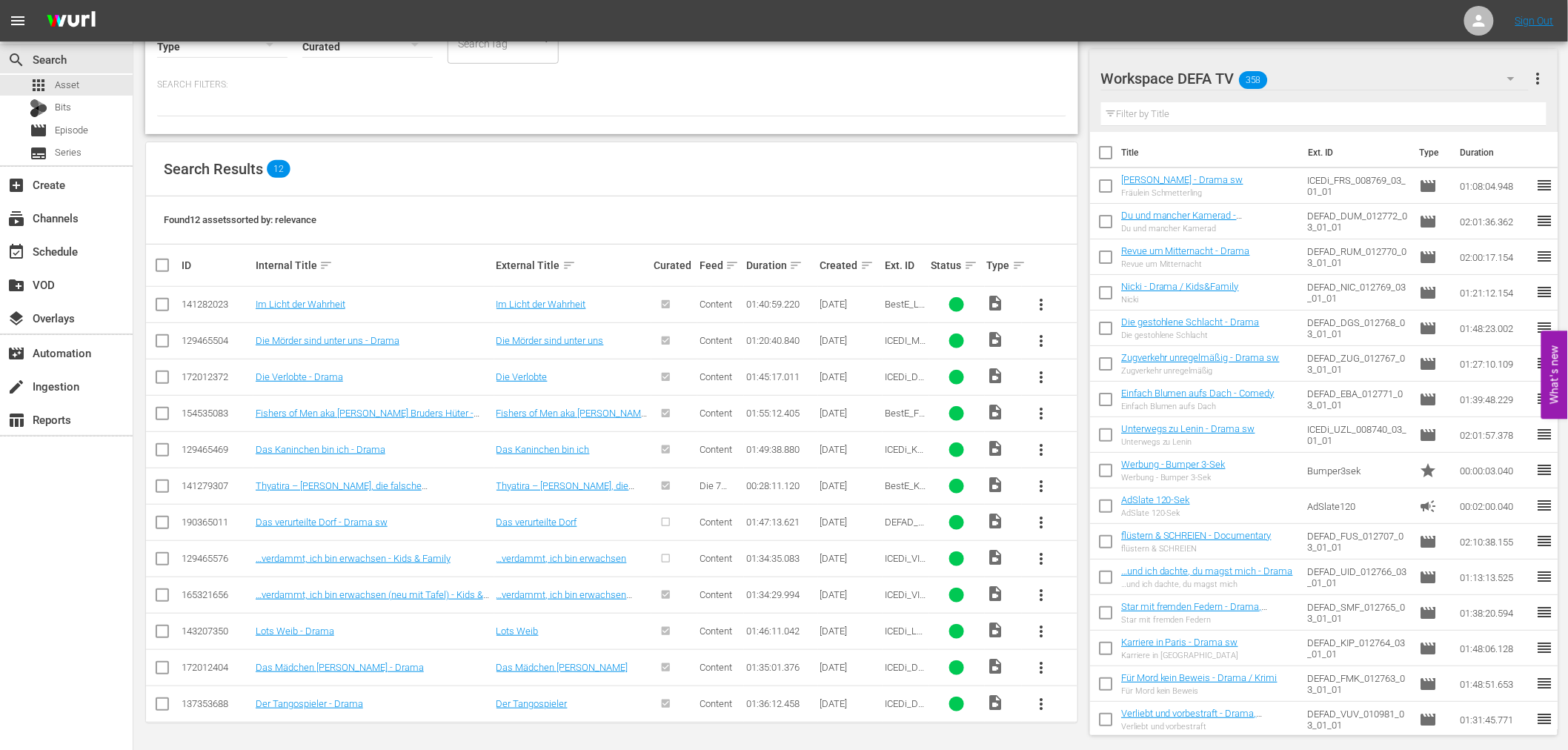
click at [1044, 515] on span "more_vert" at bounding box center [1041, 522] width 17 height 17
click at [1098, 641] on div "Episode" at bounding box center [1122, 634] width 101 height 36
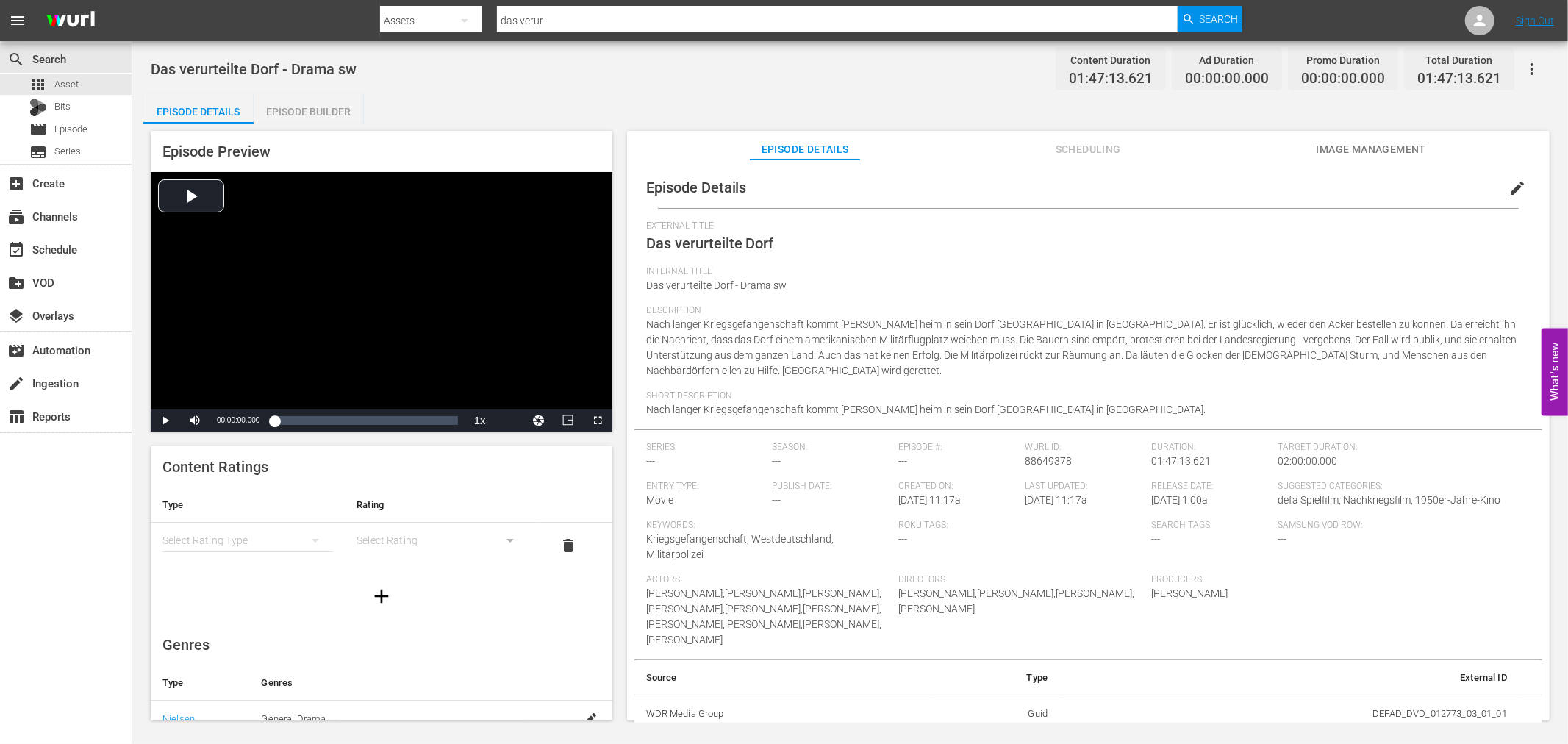
click at [298, 537] on button "simple table" at bounding box center [315, 540] width 35 height 35
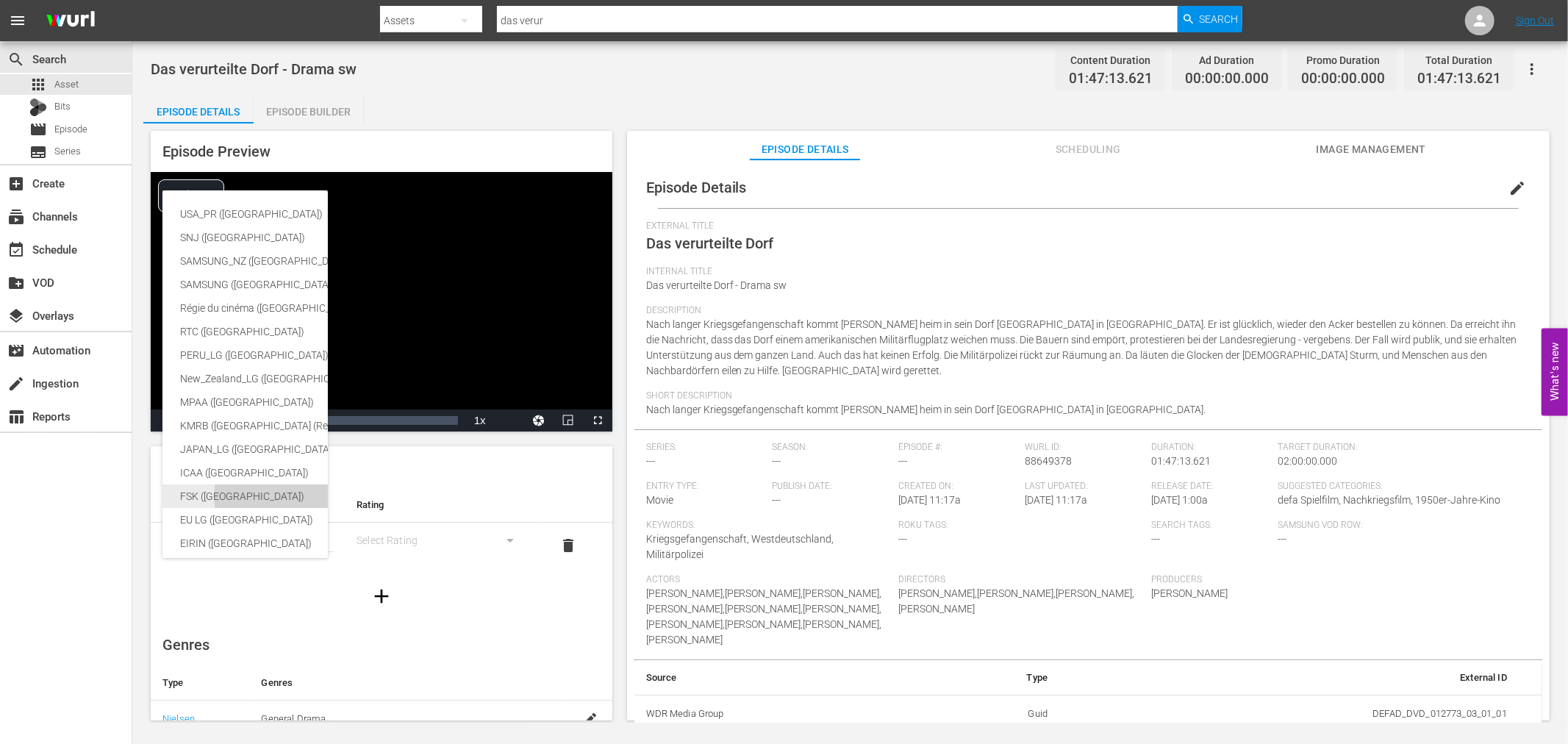
click at [271, 504] on div "FSK (Germany)" at bounding box center [348, 495] width 337 height 23
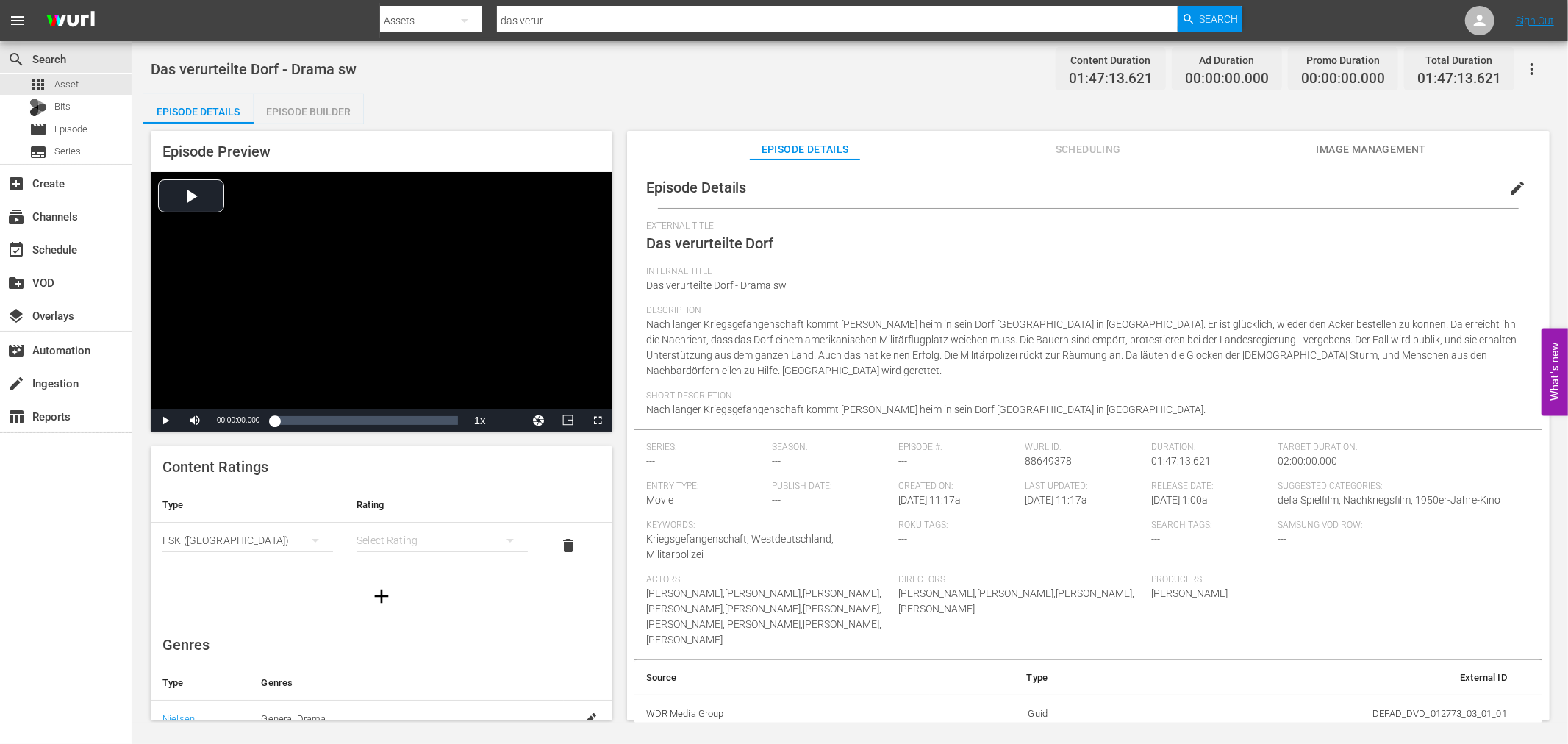
click at [446, 519] on div "simple table" at bounding box center [442, 540] width 170 height 41
click at [440, 545] on div "FSK 0" at bounding box center [434, 546] width 130 height 23
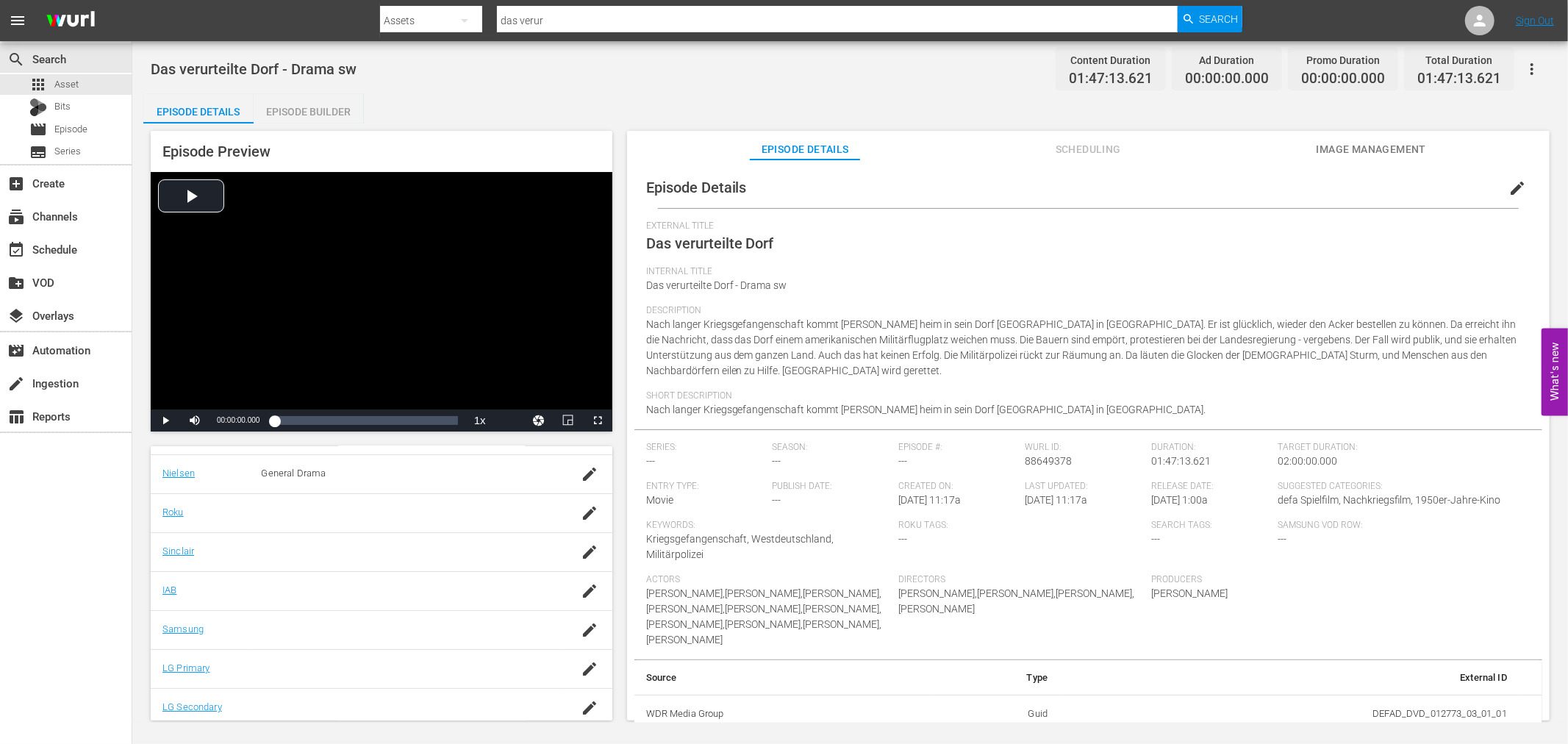
scroll to position [252, 0]
click at [581, 627] on icon "button" at bounding box center [589, 623] width 17 height 17
click at [373, 655] on div "Drama (G1001)" at bounding box center [413, 671] width 205 height 35
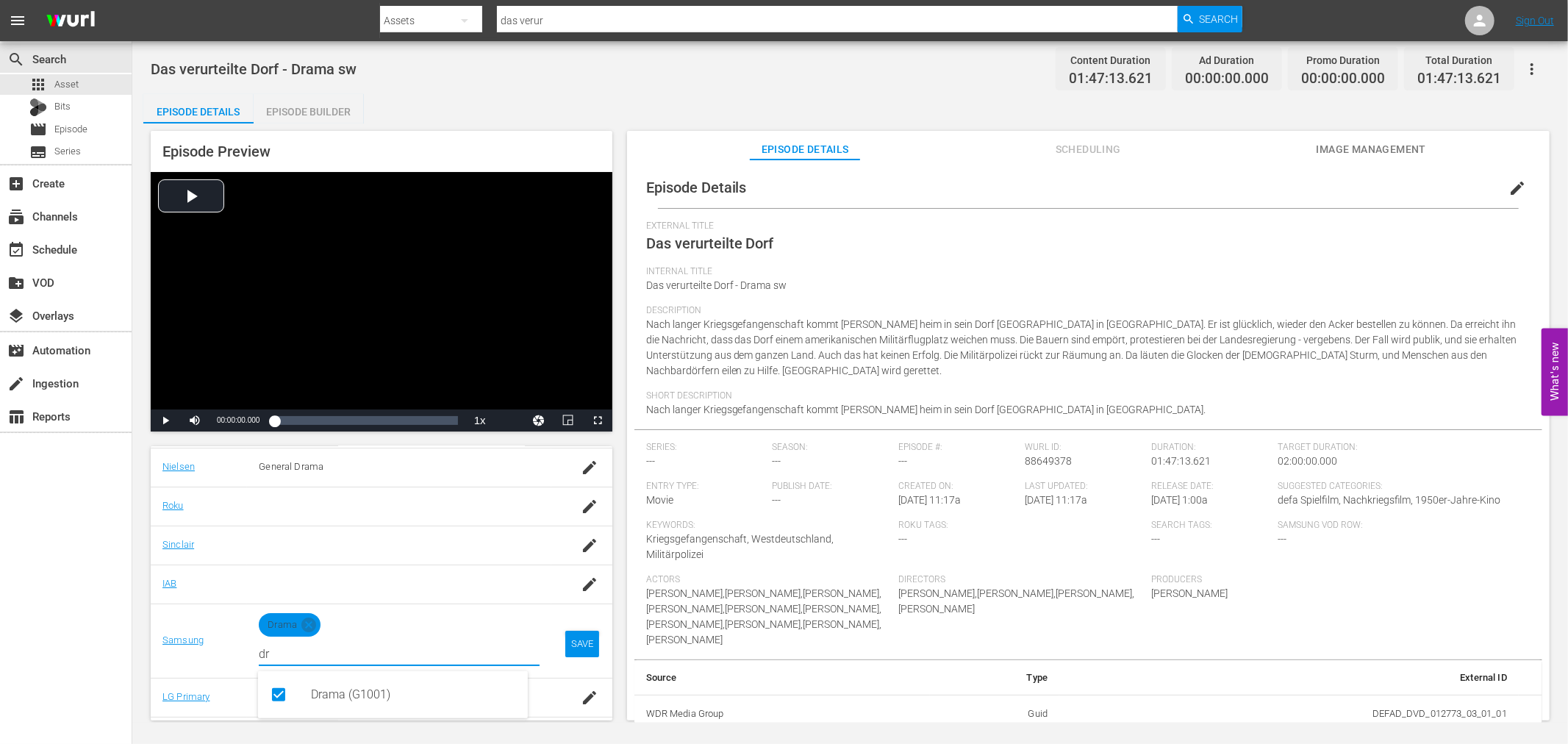
type input "dr"
click at [581, 648] on div "SAVE" at bounding box center [582, 643] width 34 height 26
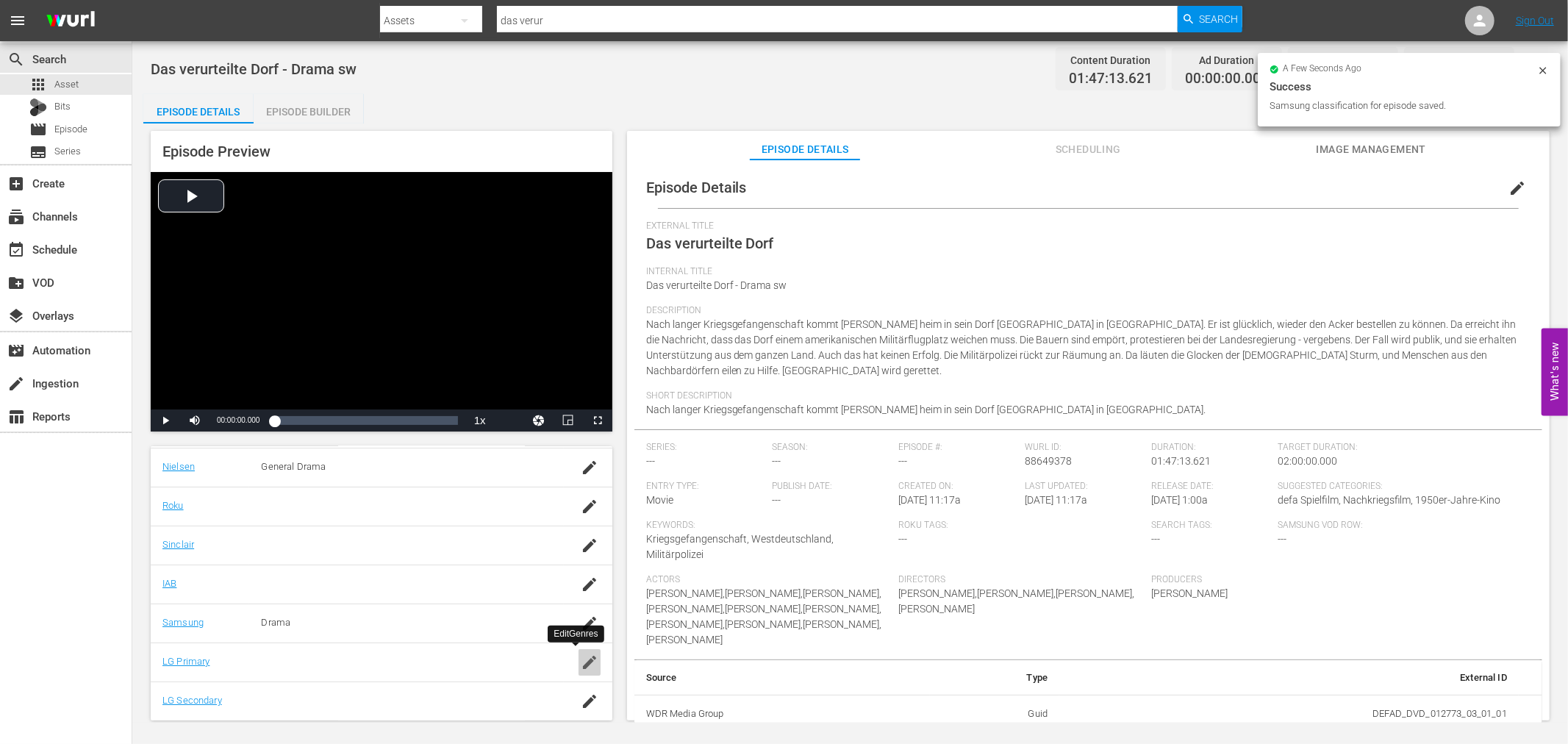
click at [581, 657] on icon "button" at bounding box center [589, 662] width 17 height 17
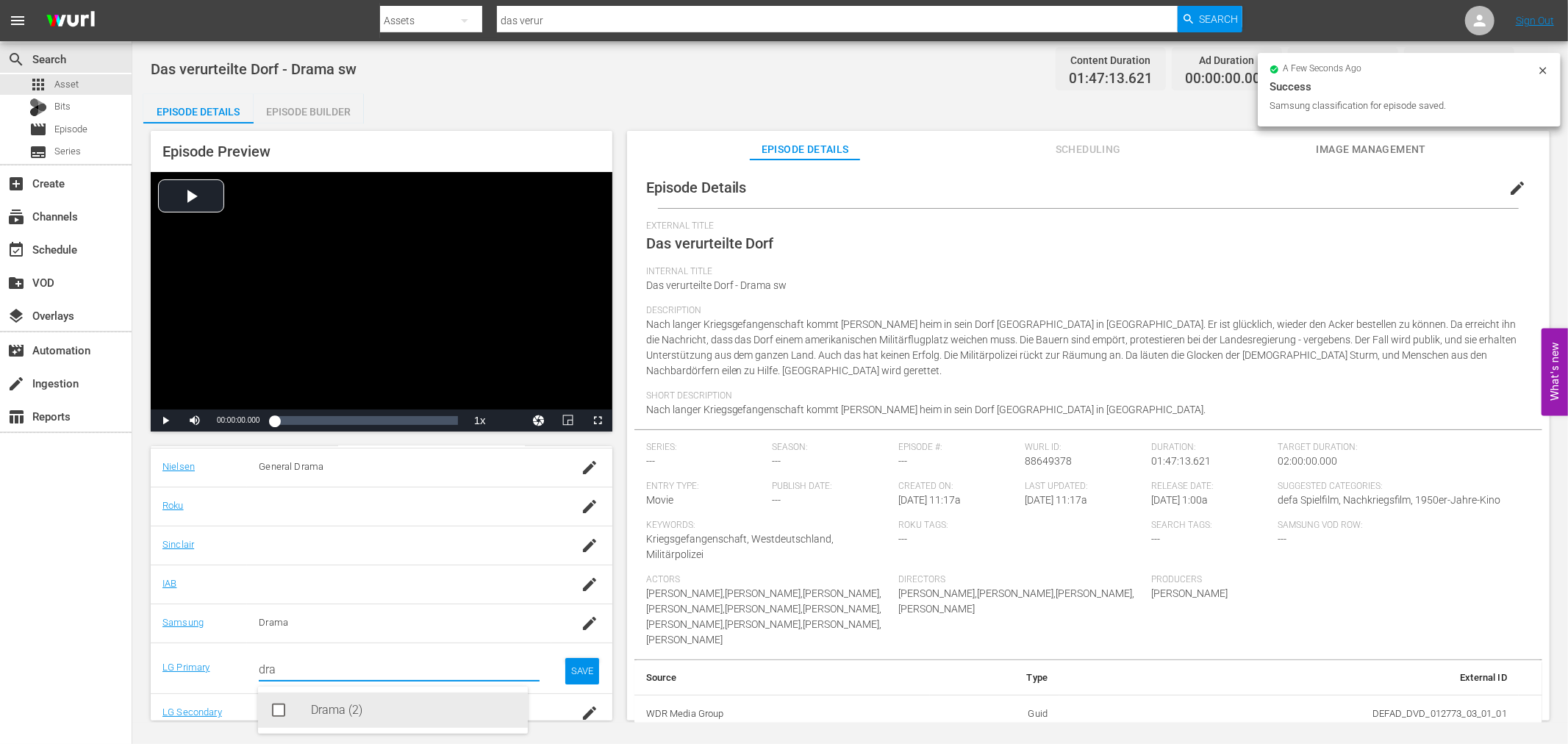
click at [351, 709] on div "Drama (2)" at bounding box center [413, 709] width 205 height 35
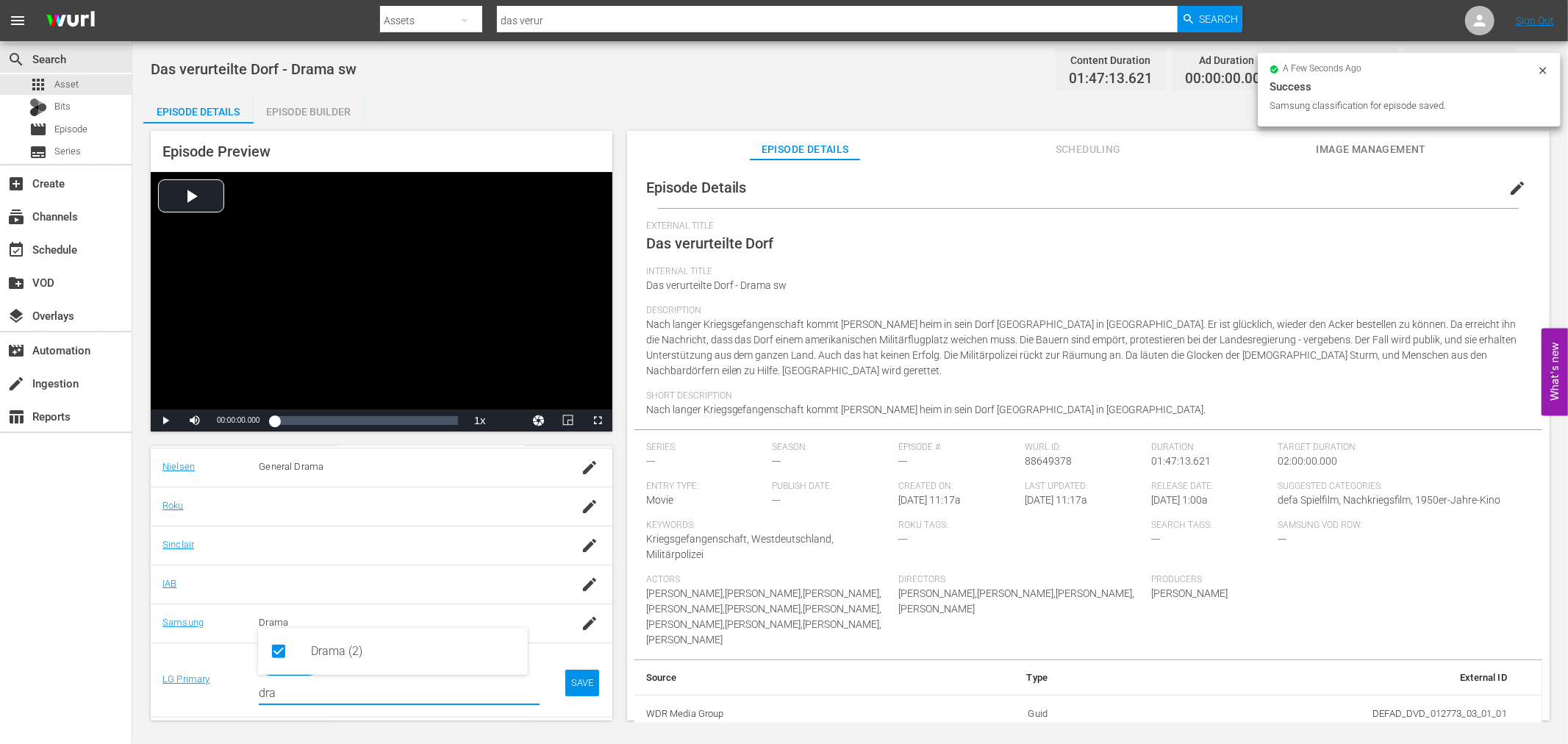
type input "dra"
click at [570, 685] on div "SAVE" at bounding box center [582, 682] width 34 height 26
click at [581, 693] on icon "button" at bounding box center [589, 700] width 17 height 17
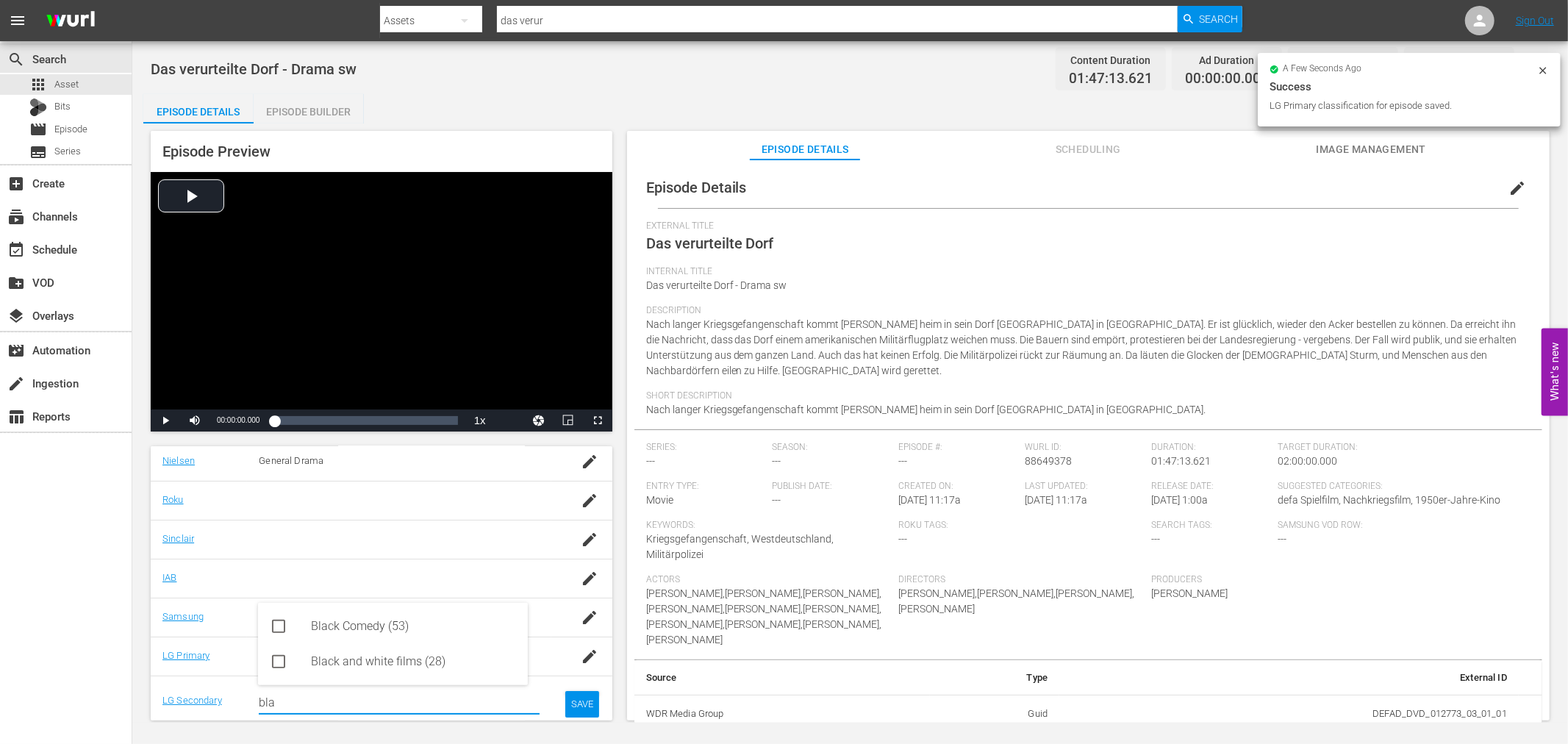
click at [364, 666] on div "Black and white films (28)" at bounding box center [413, 661] width 205 height 35
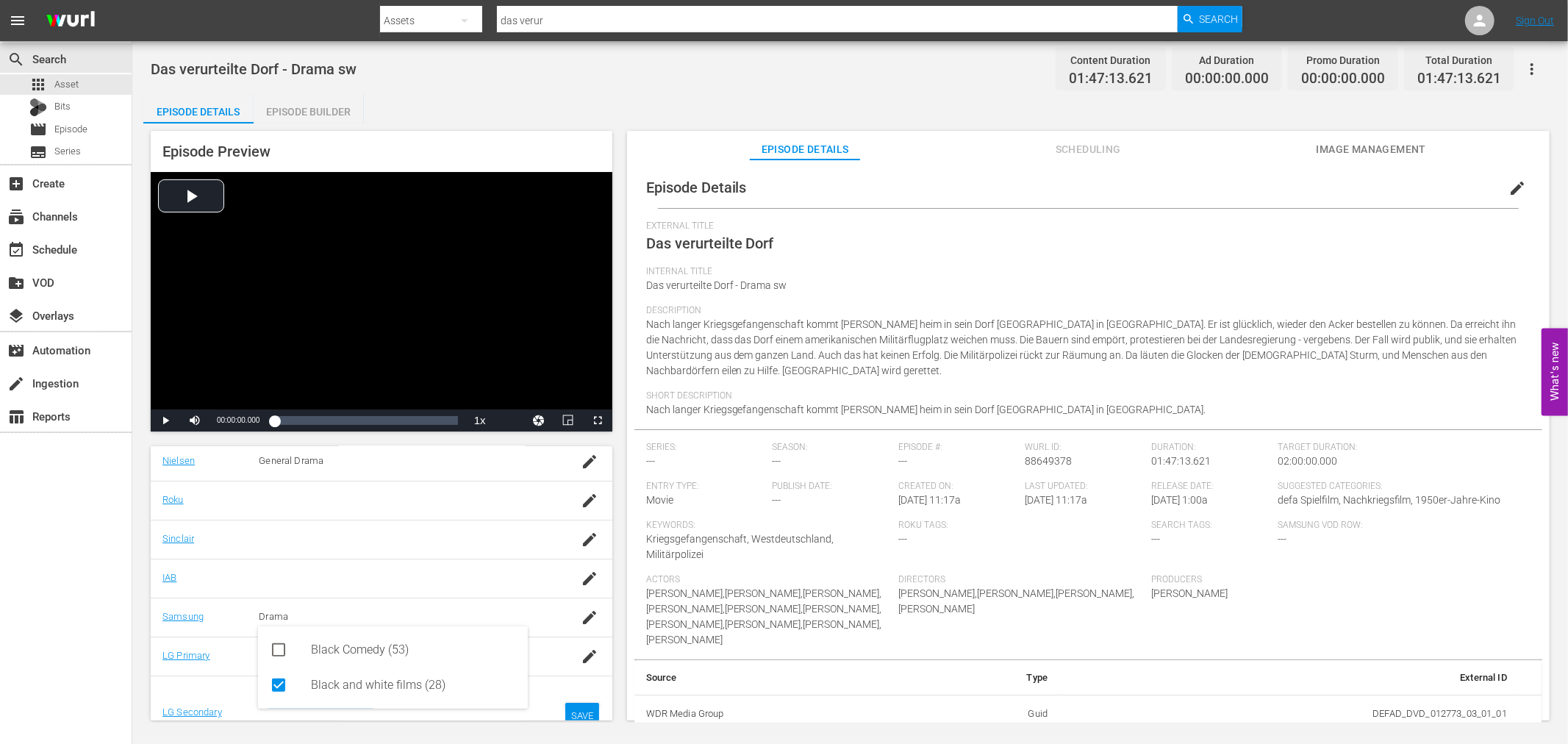
type input "bla"
click at [577, 709] on div "SAVE" at bounding box center [582, 715] width 34 height 26
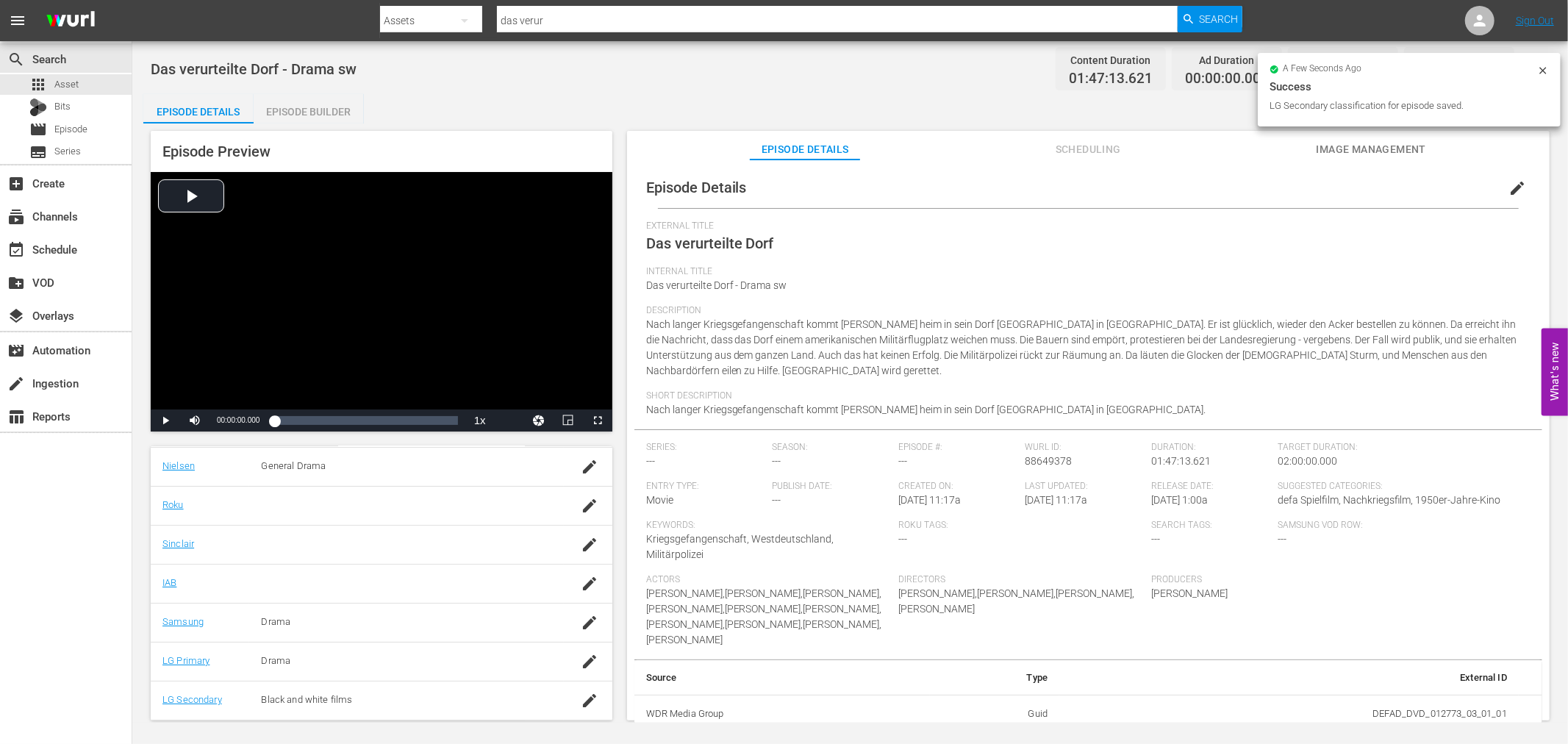
scroll to position [252, 0]
click at [347, 269] on div "Video Player" at bounding box center [382, 290] width 462 height 237
click at [354, 424] on div "Loaded : 0.09% 00:46:30.486 Das verurteilte Dorf (5/11) 00:00:00.395" at bounding box center [366, 420] width 183 height 14
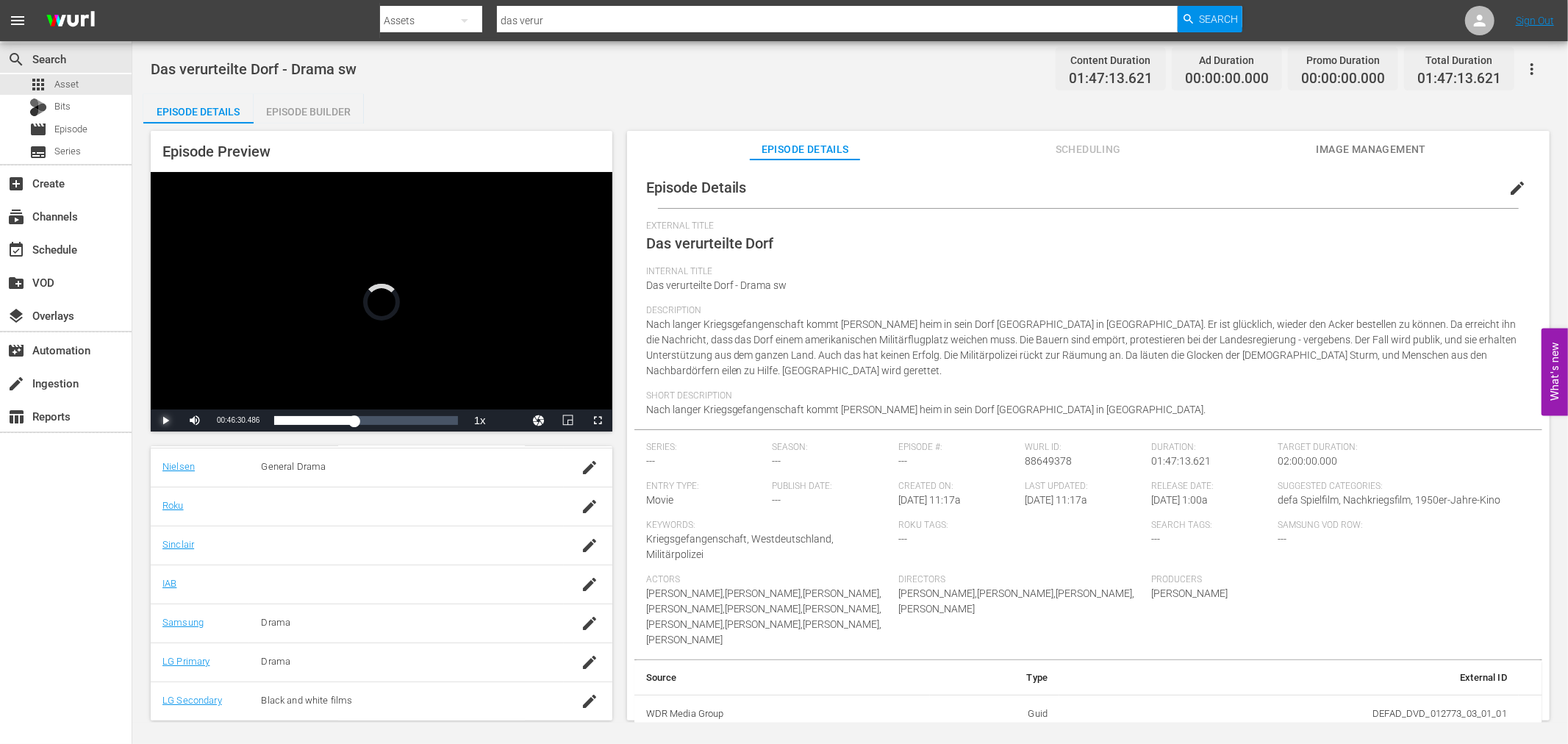
click at [165, 421] on span "Video Player" at bounding box center [165, 421] width 0 height 0
drag, startPoint x: 165, startPoint y: 424, endPoint x: 246, endPoint y: 409, distance: 82.4
click at [165, 421] on span "Video Player" at bounding box center [165, 421] width 0 height 0
click at [1420, 152] on span "Image Management" at bounding box center [1371, 149] width 110 height 18
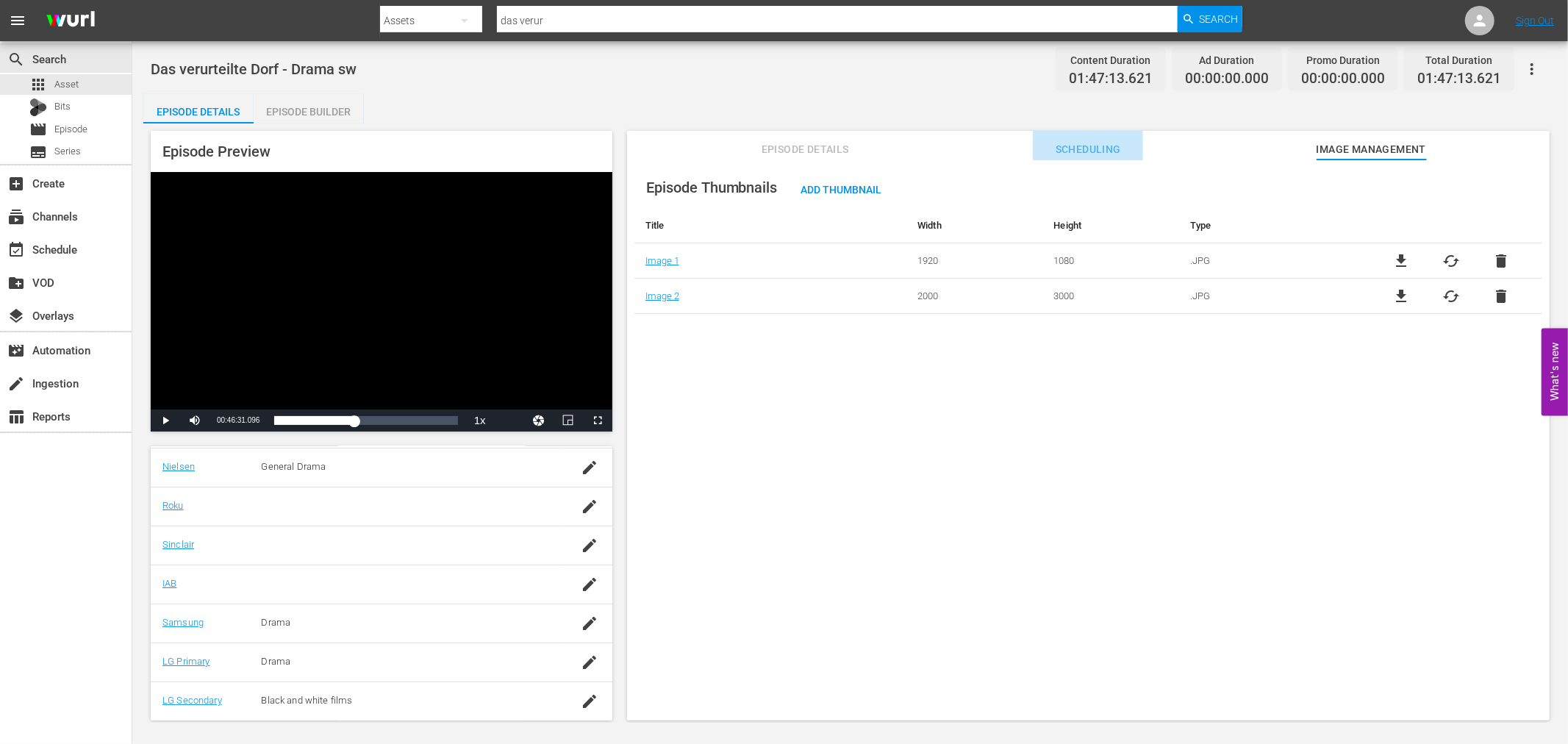
click at [1104, 149] on span "Scheduling" at bounding box center [1088, 149] width 110 height 18
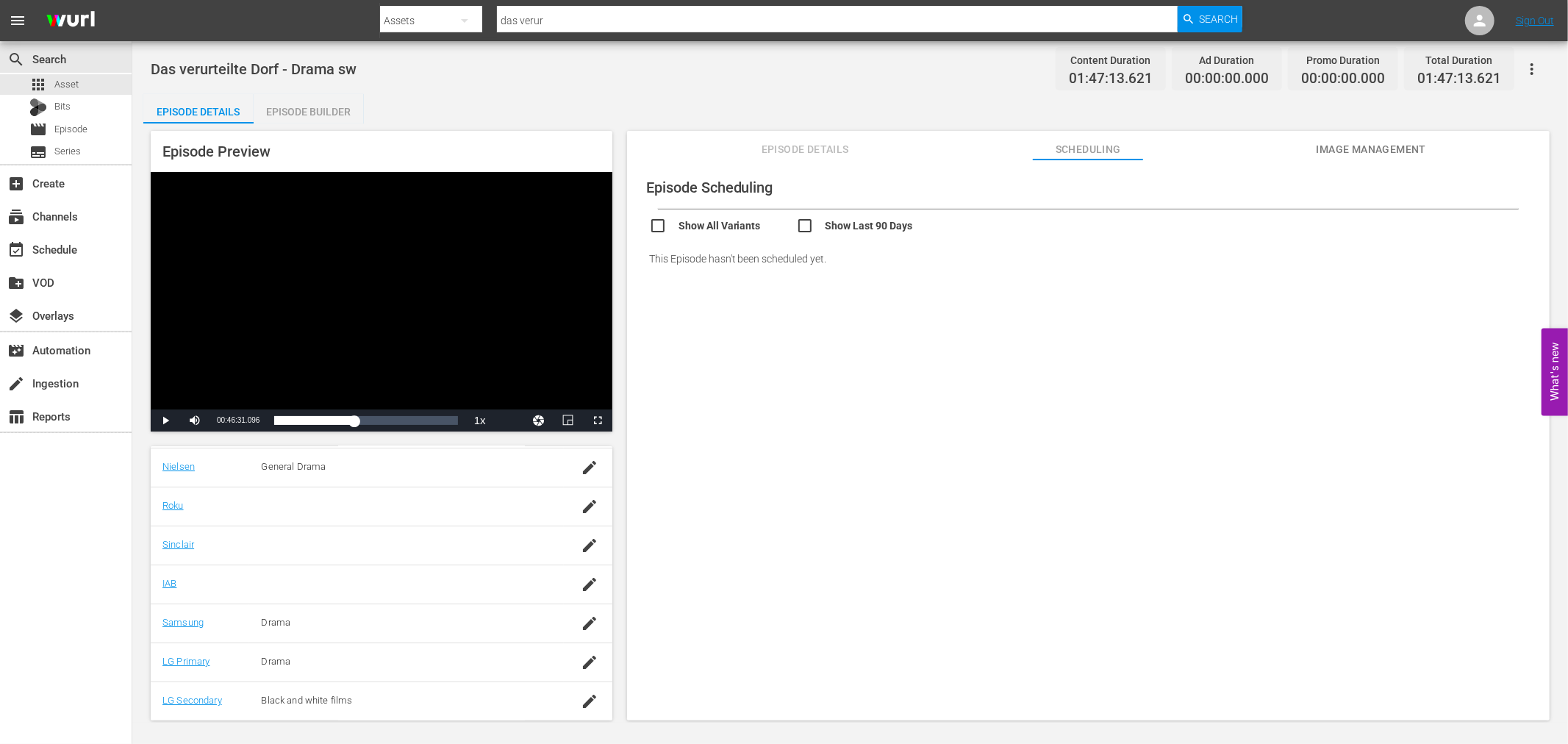
click at [818, 142] on span "Episode Details" at bounding box center [805, 149] width 110 height 18
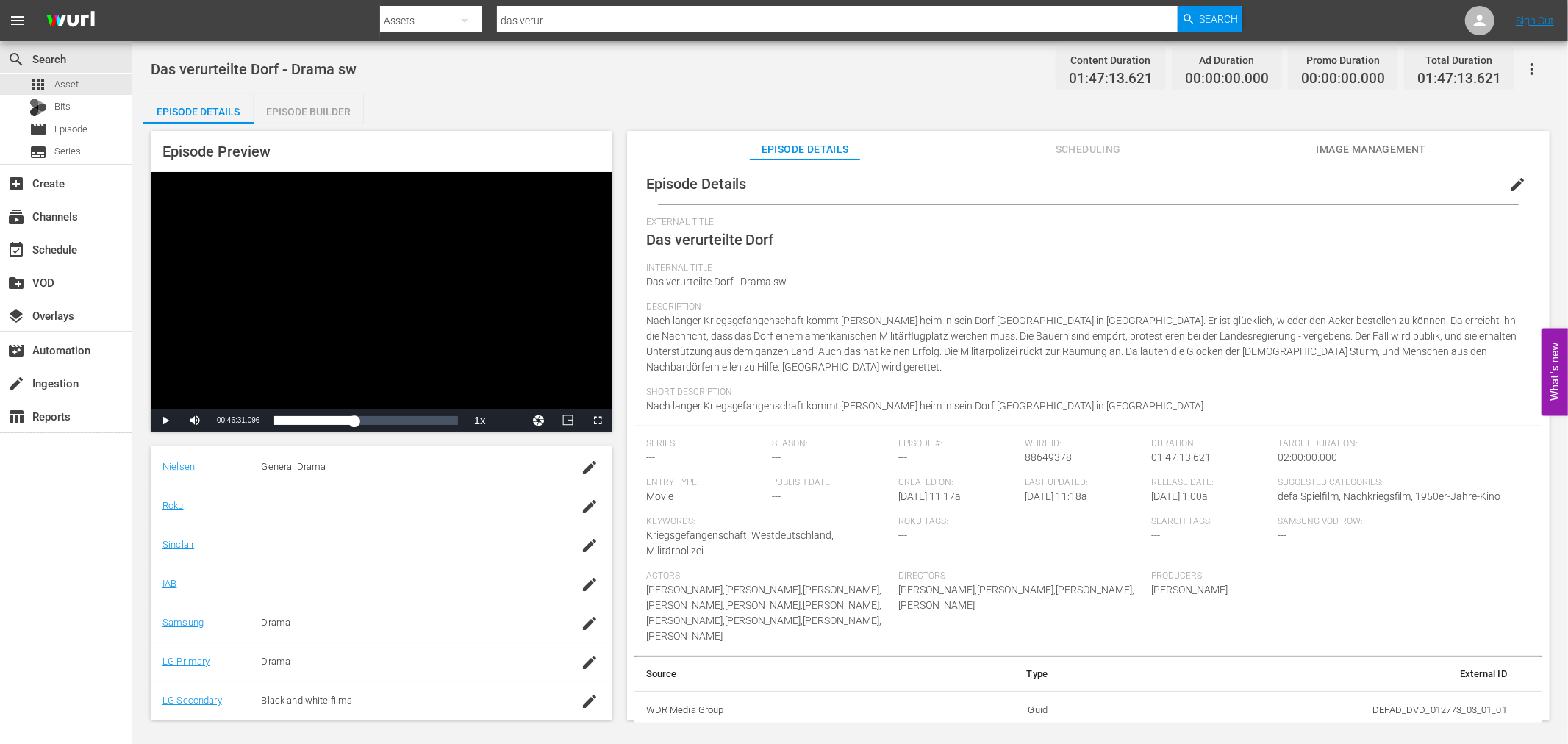
scroll to position [5, 0]
click at [1512, 182] on span "edit" at bounding box center [1517, 182] width 17 height 17
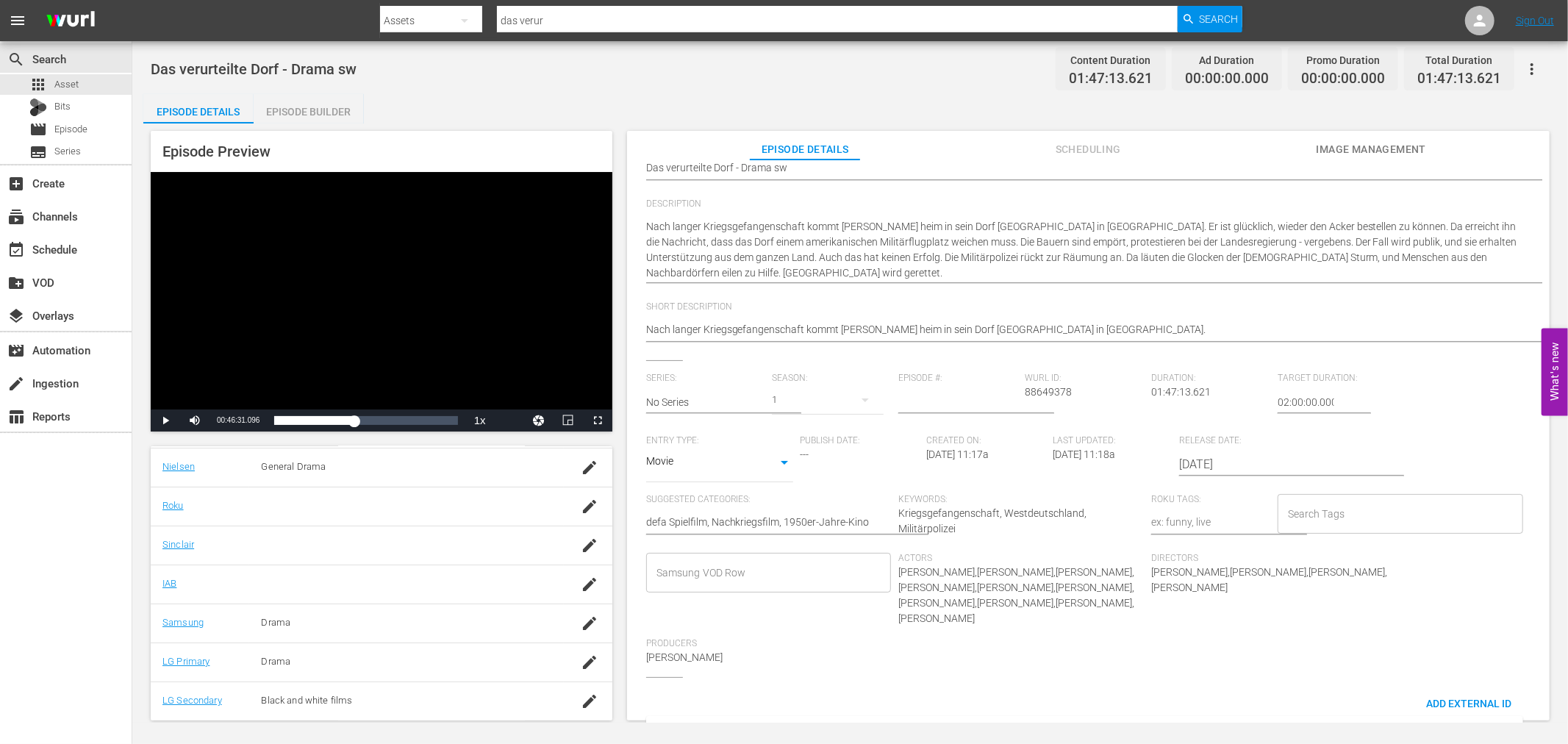
scroll to position [225, 0]
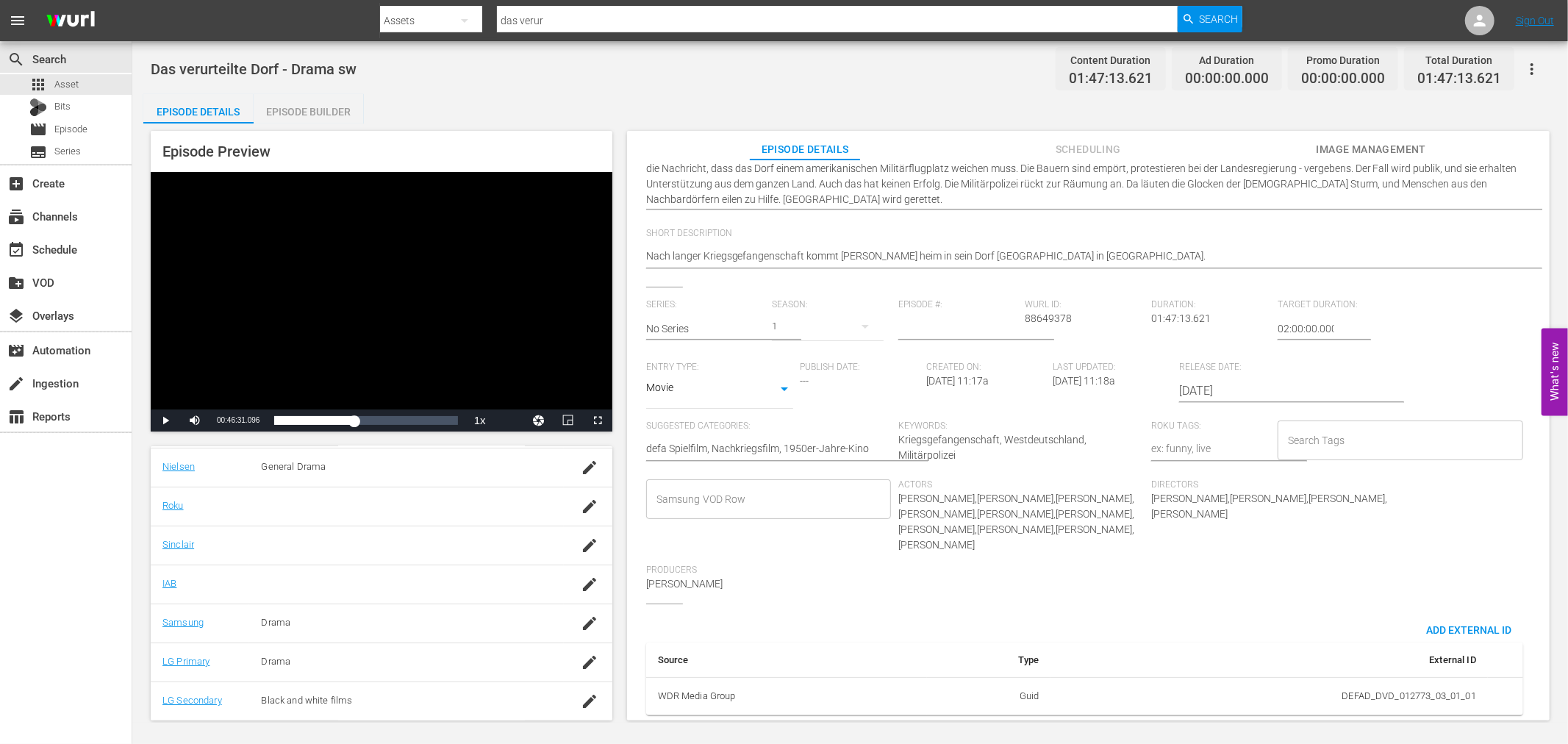
click at [744, 502] on div "Samsung VOD Row" at bounding box center [769, 499] width 246 height 40
type input "de"
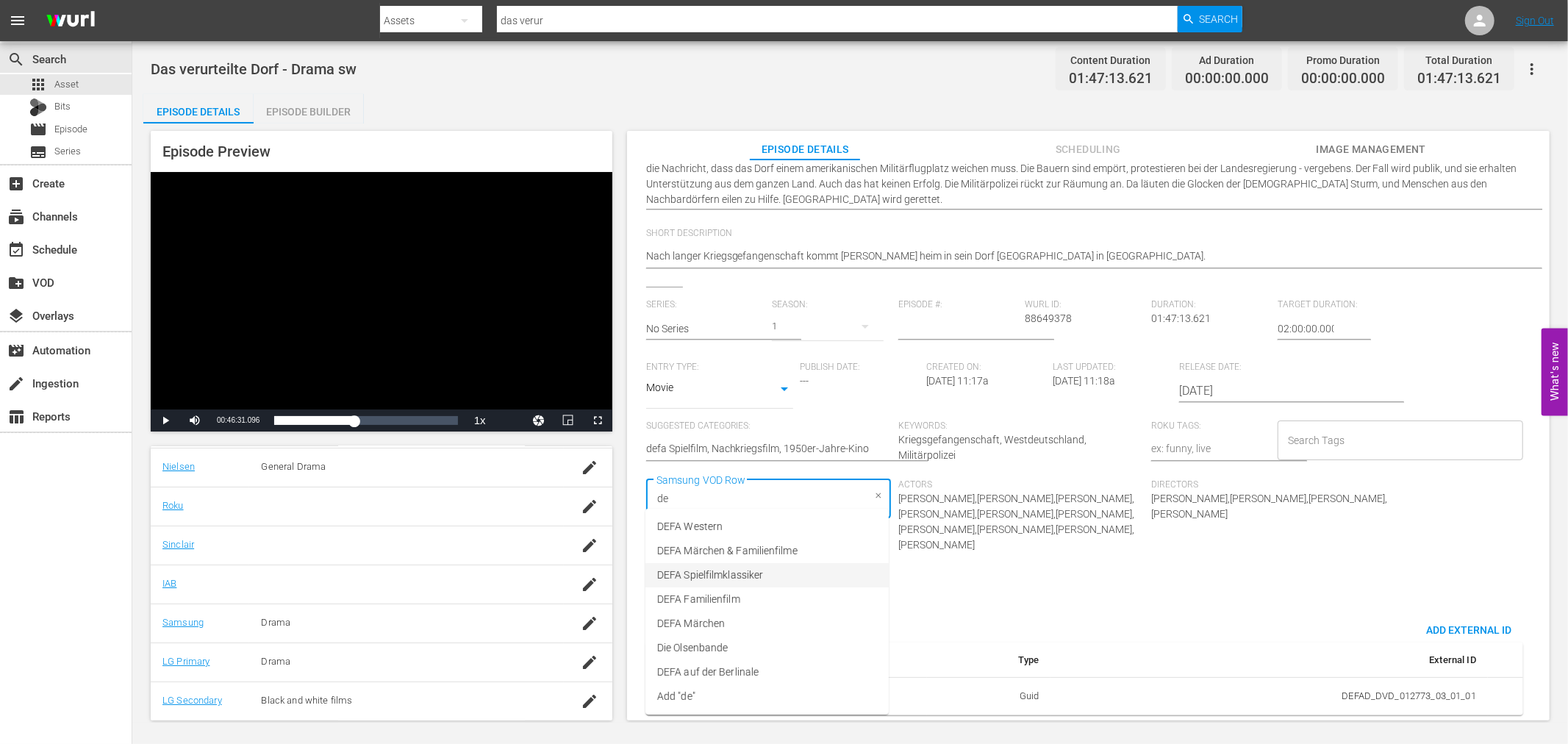
click at [747, 571] on span "DEFA Spielfilmklassiker" at bounding box center [710, 575] width 106 height 15
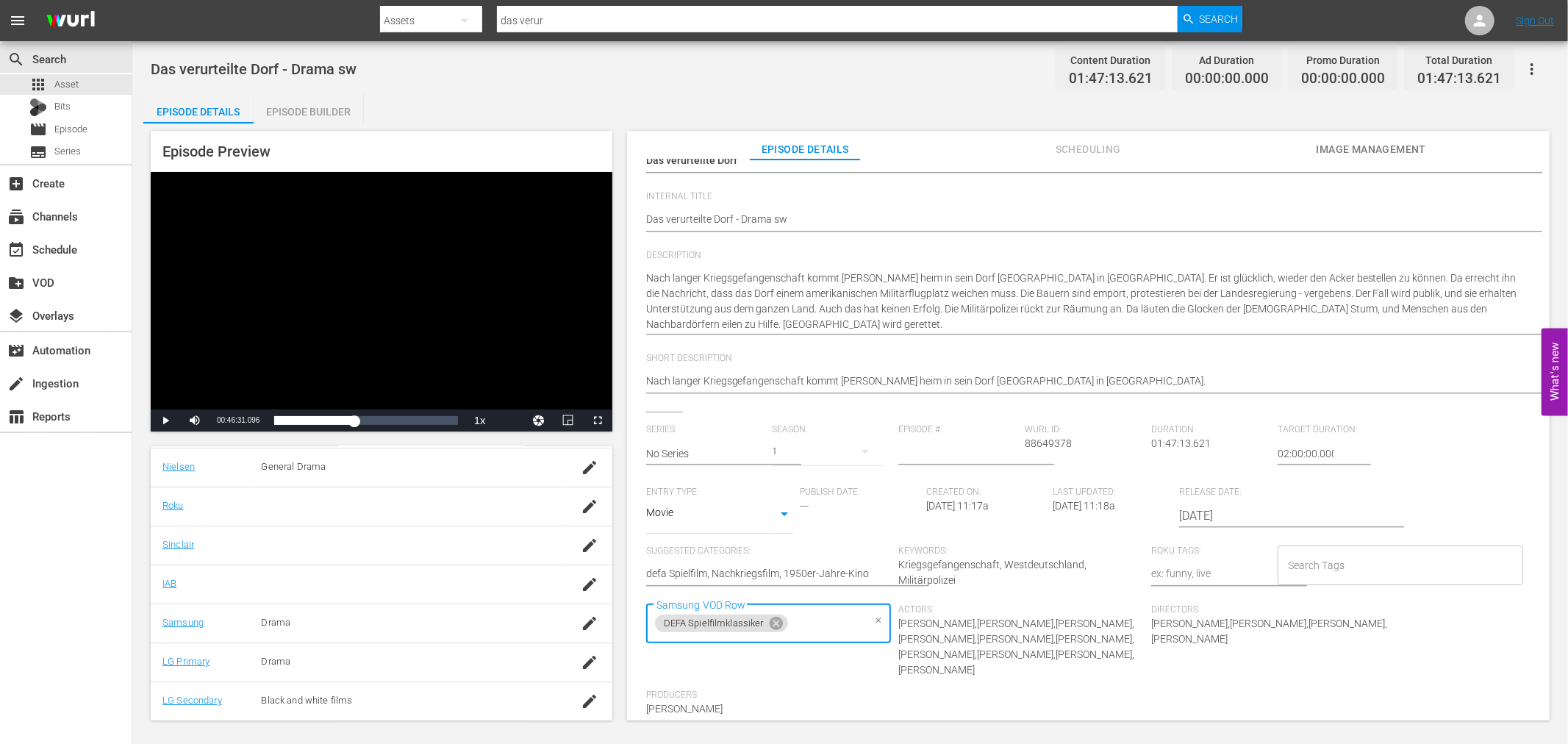
scroll to position [0, 0]
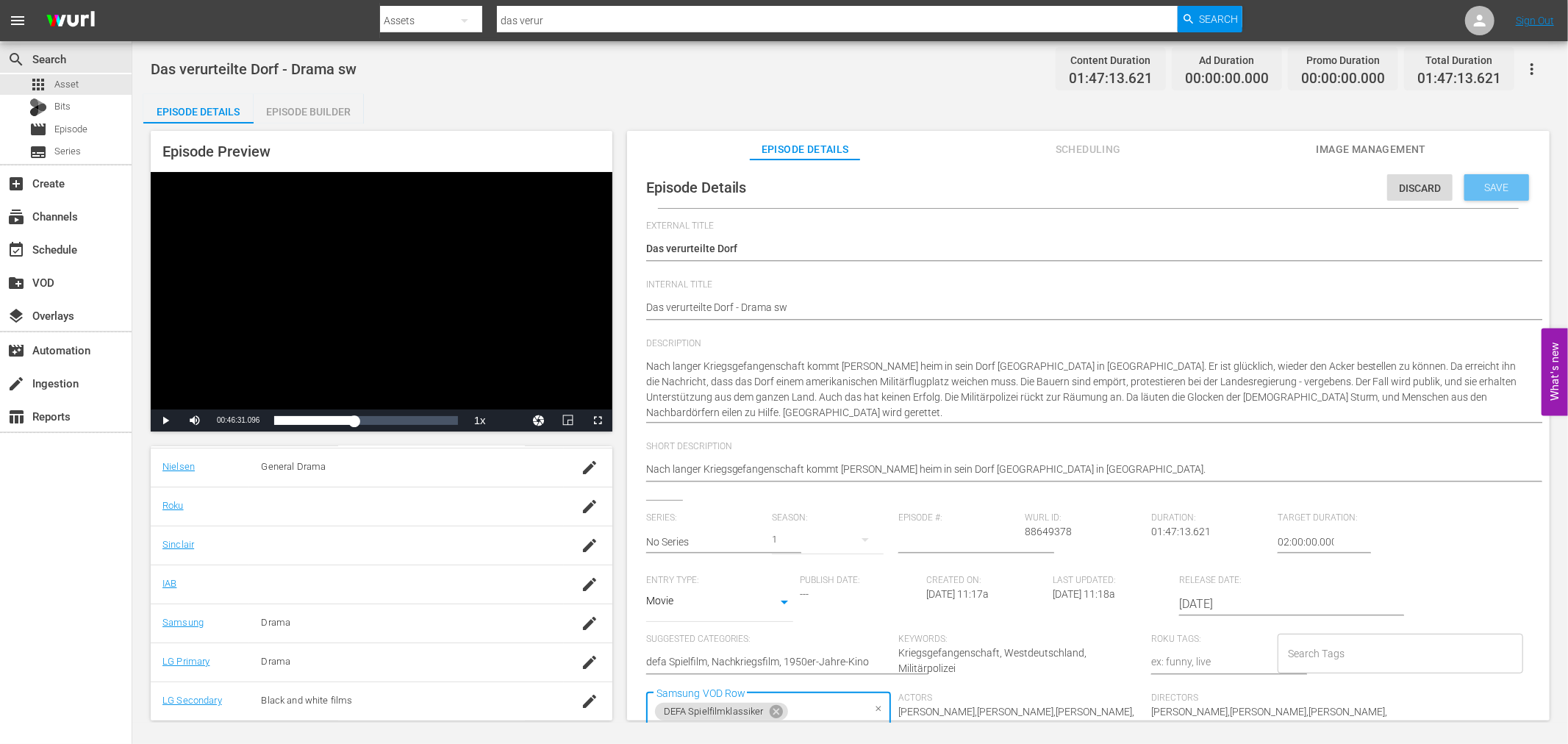
click at [1479, 191] on span "Save" at bounding box center [1497, 188] width 48 height 12
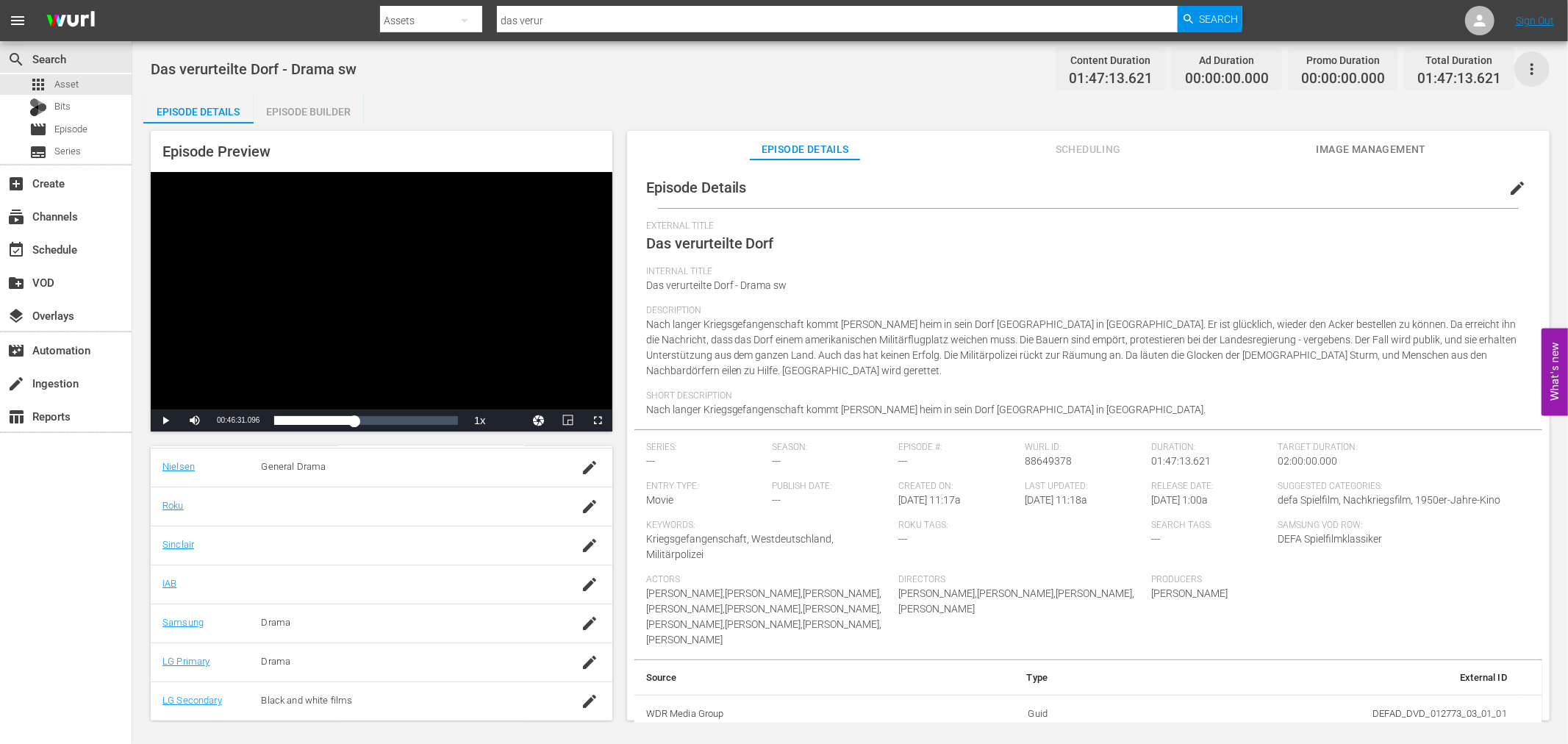
click at [1537, 68] on icon "button" at bounding box center [1532, 69] width 17 height 17
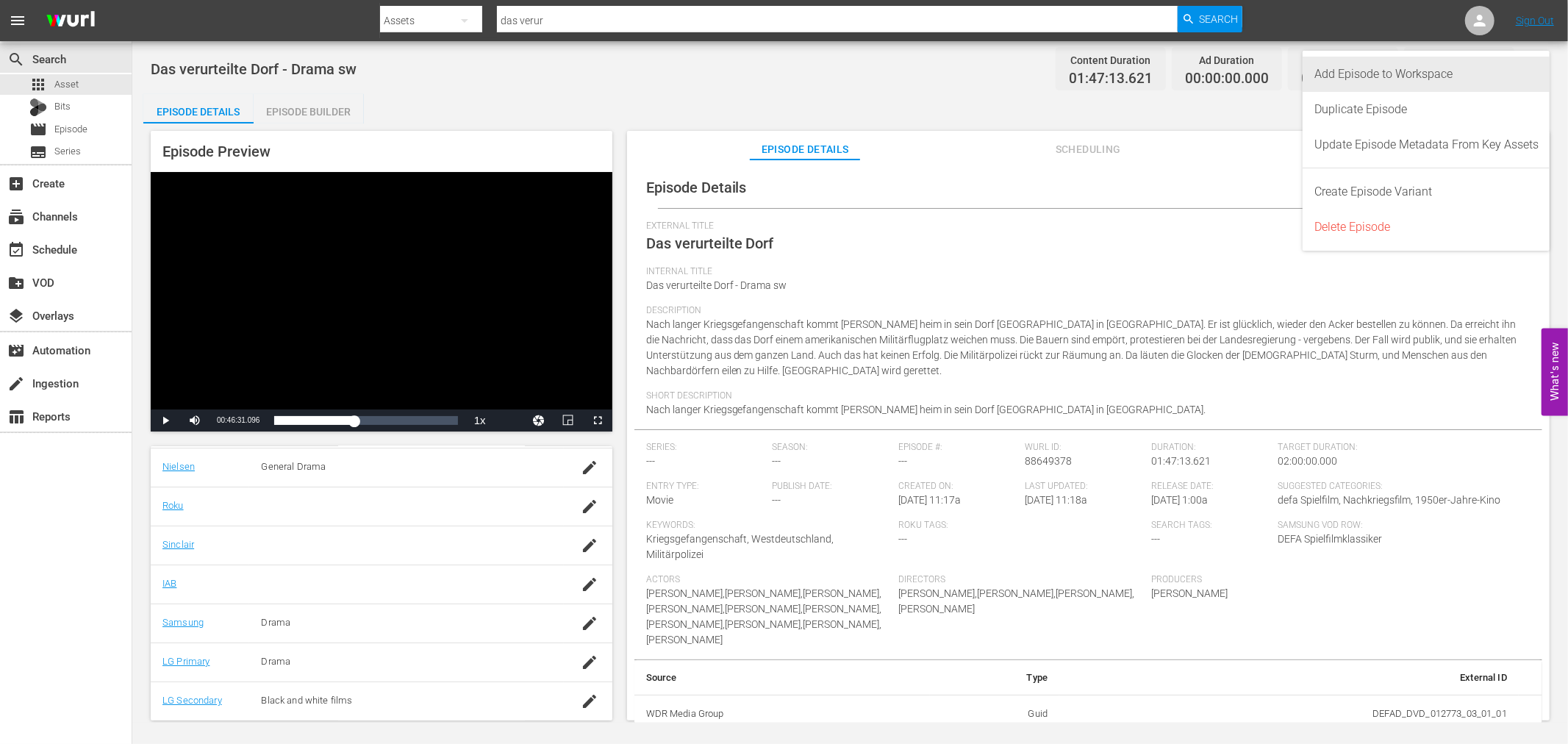
click at [1480, 75] on div "Add Episode to Workspace" at bounding box center [1426, 74] width 224 height 35
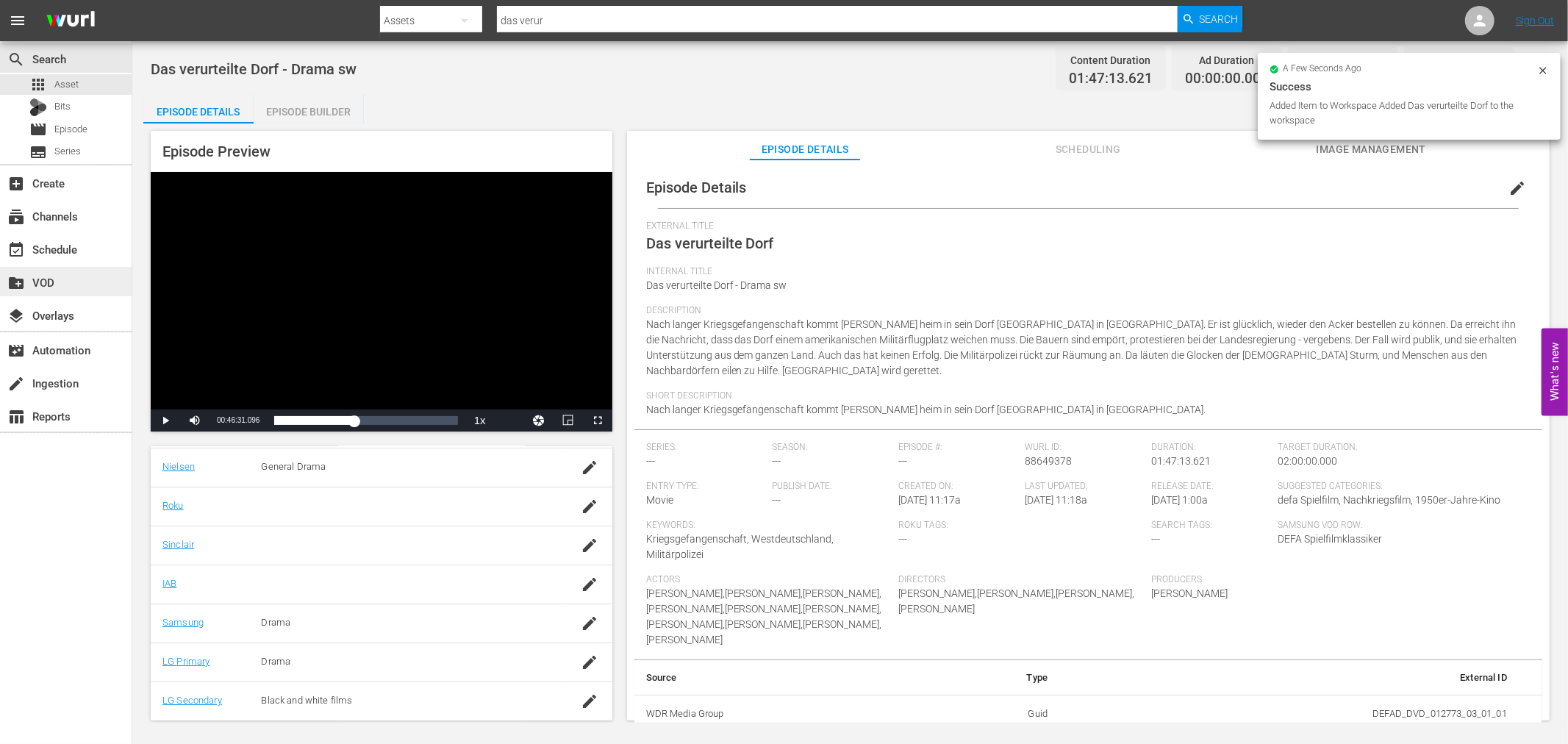
click at [75, 277] on div "create_new_folder VOD" at bounding box center [41, 280] width 82 height 14
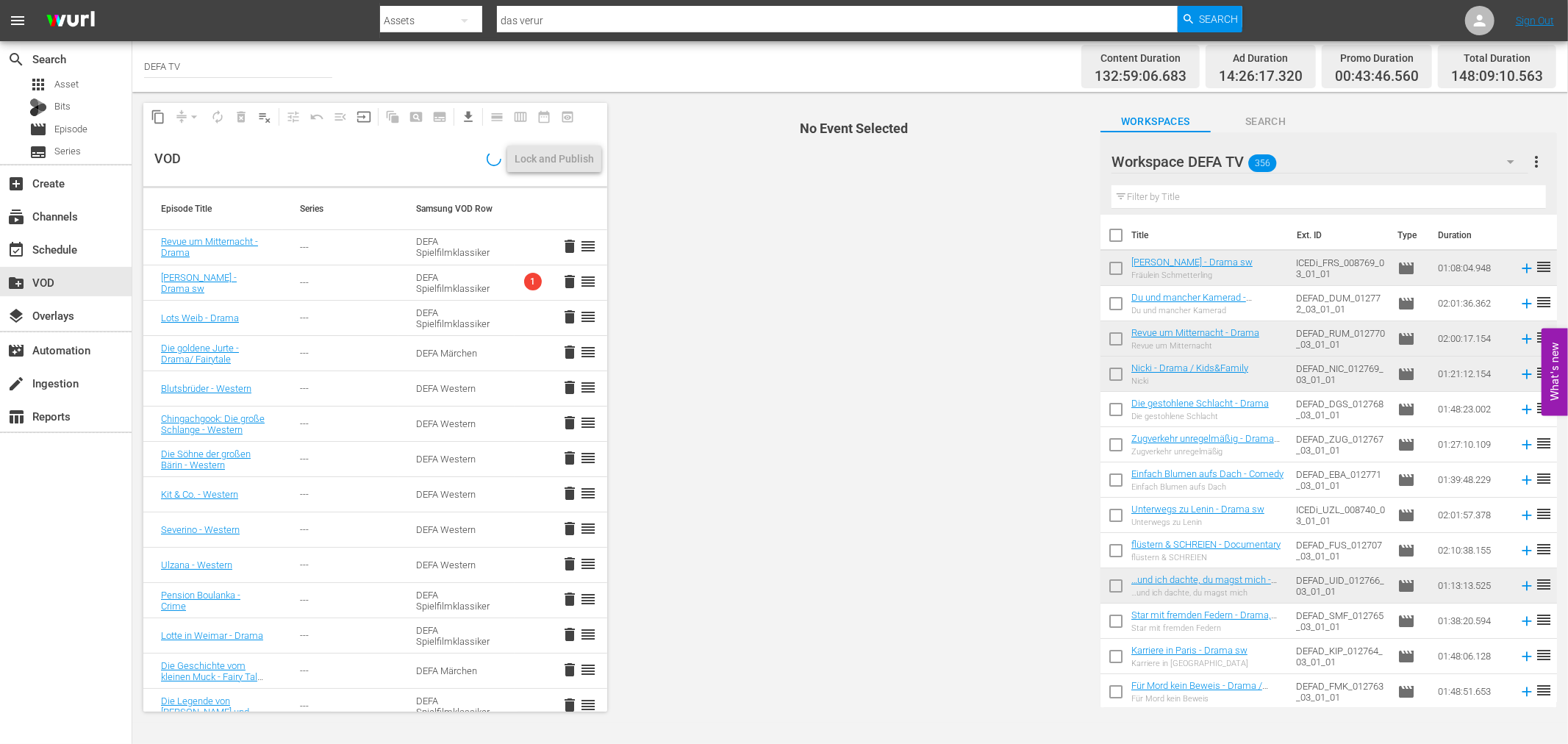
click at [1283, 158] on div "Workspace DEFA TV 356" at bounding box center [1320, 161] width 417 height 41
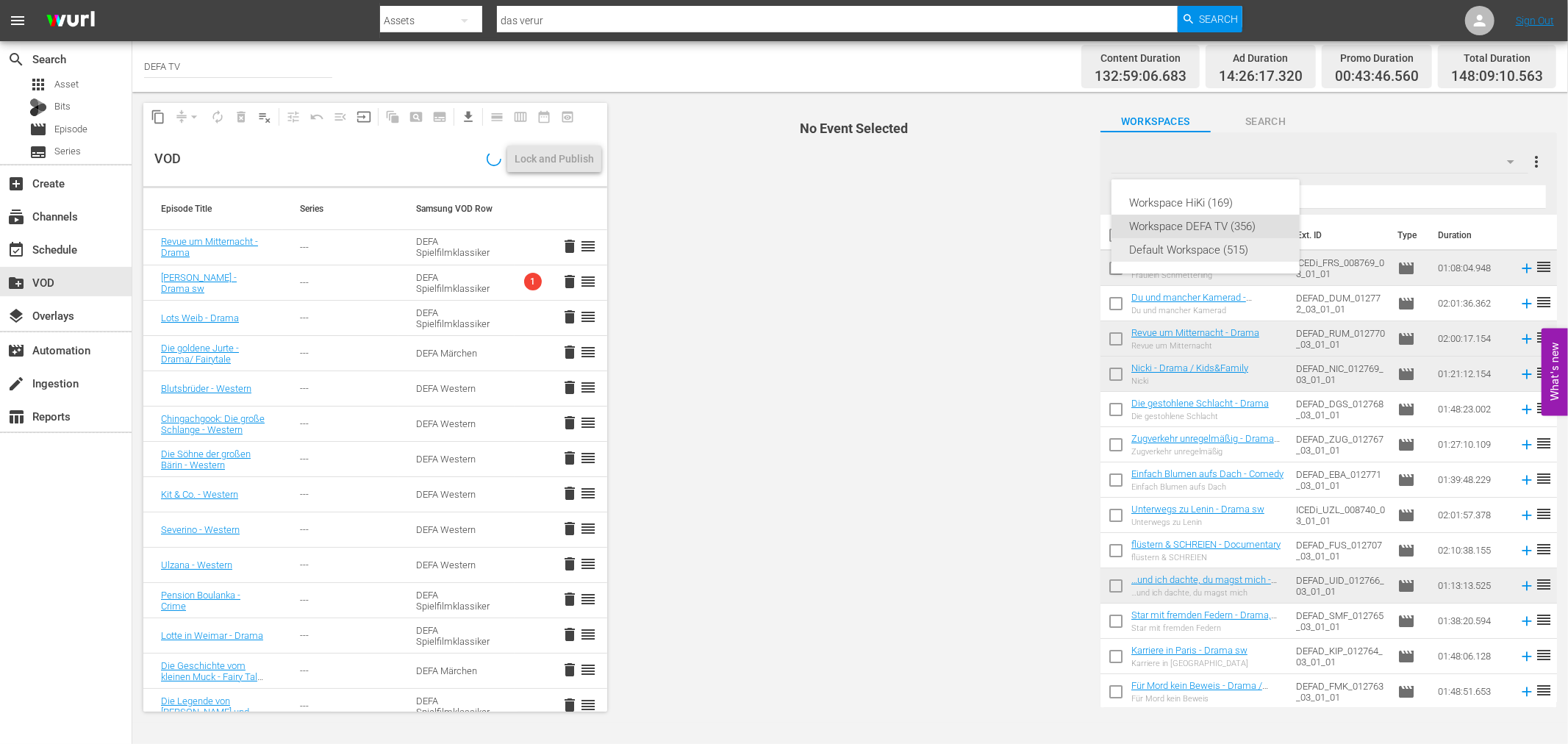
click at [1186, 250] on div "Default Workspace (515)" at bounding box center [1205, 250] width 153 height 23
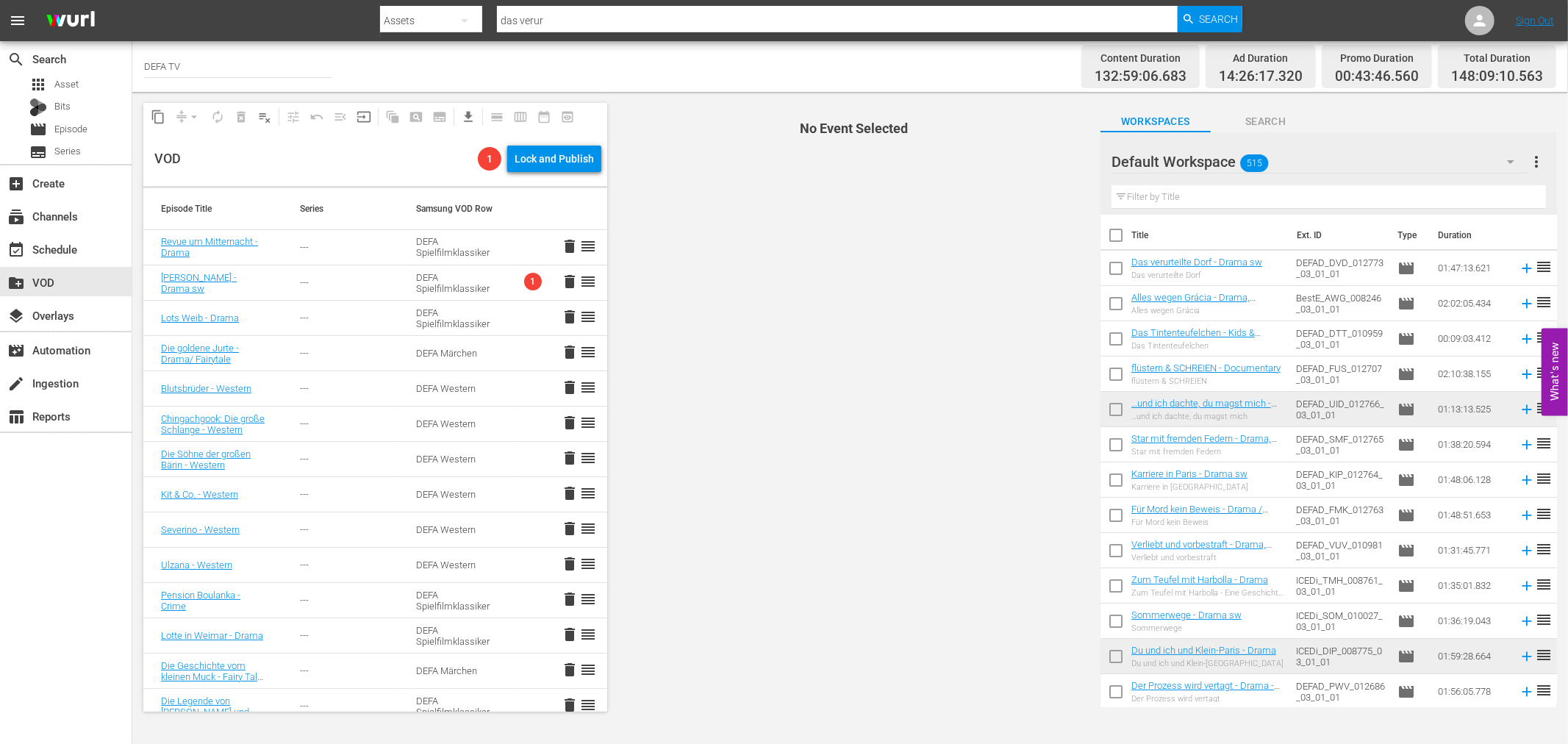
click at [1113, 265] on input "checkbox" at bounding box center [1115, 271] width 31 height 31
checkbox input "true"
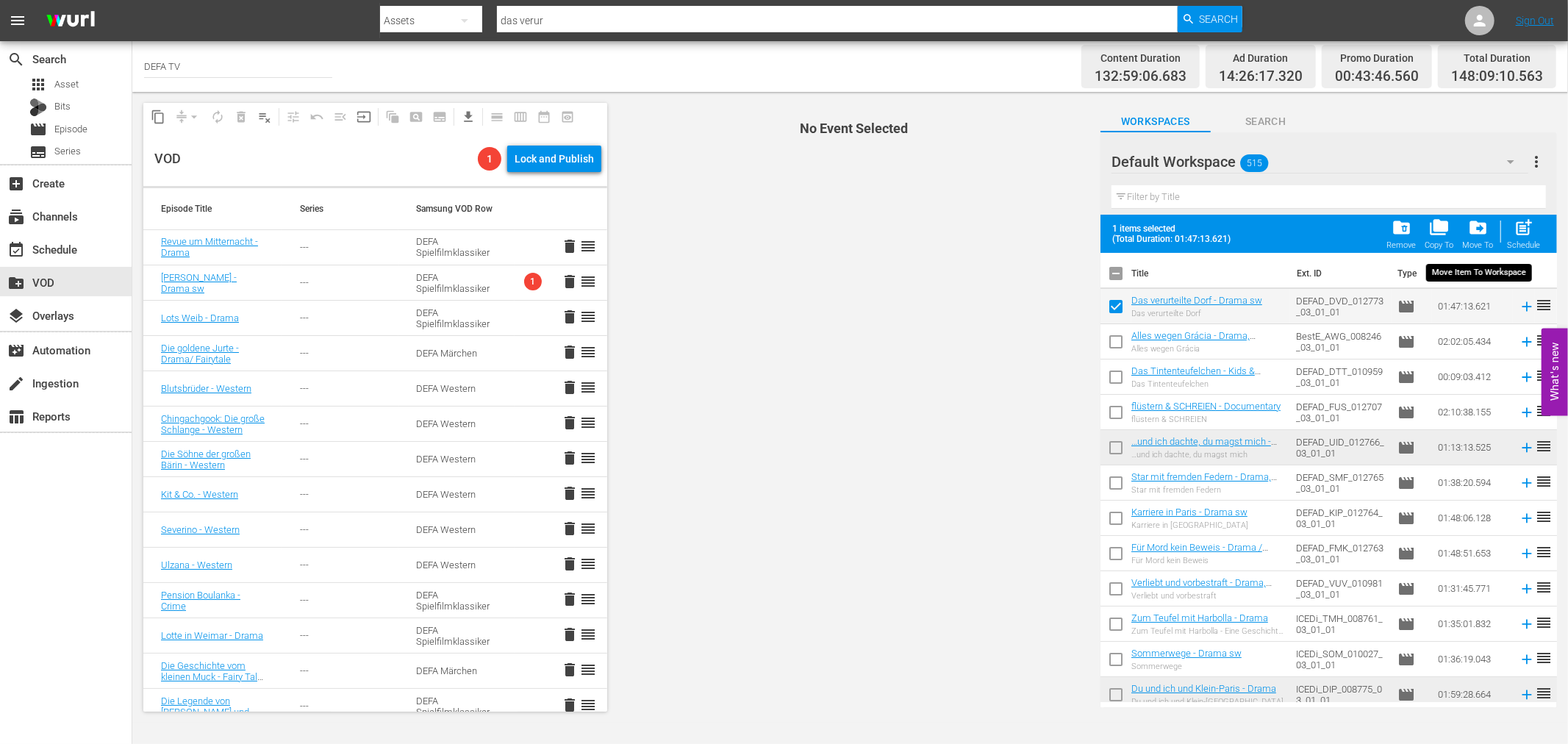
click at [1479, 237] on span "drive_file_move" at bounding box center [1478, 228] width 20 height 20
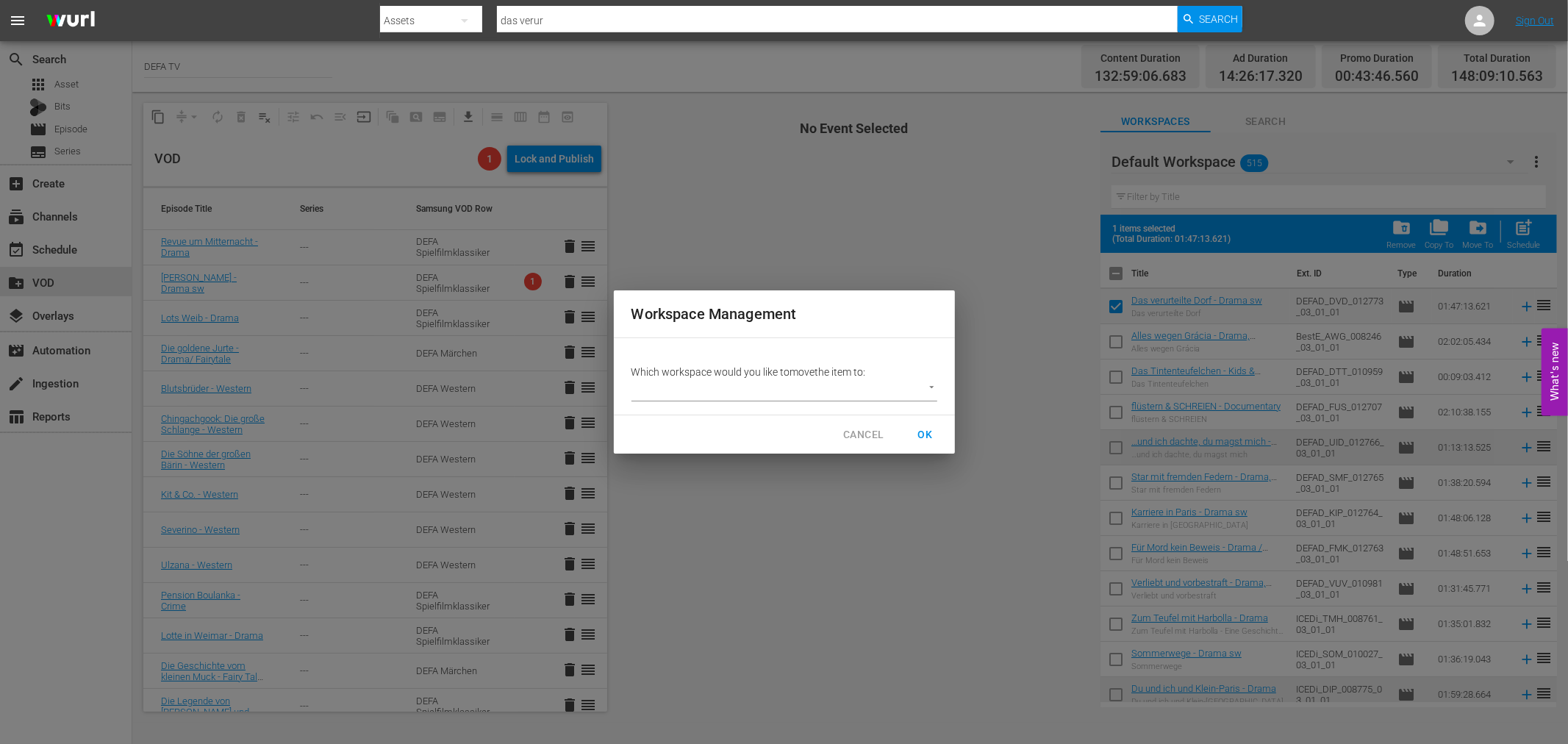
click at [709, 379] on body "menu Search By Assets Search ID, Title, Description, Keywords, or Category das …" at bounding box center [784, 372] width 1568 height 744
click at [714, 413] on li "Workspace DEFA TV (356)" at bounding box center [704, 414] width 145 height 24
type input "3407"
click at [915, 428] on span "OK" at bounding box center [925, 434] width 23 height 18
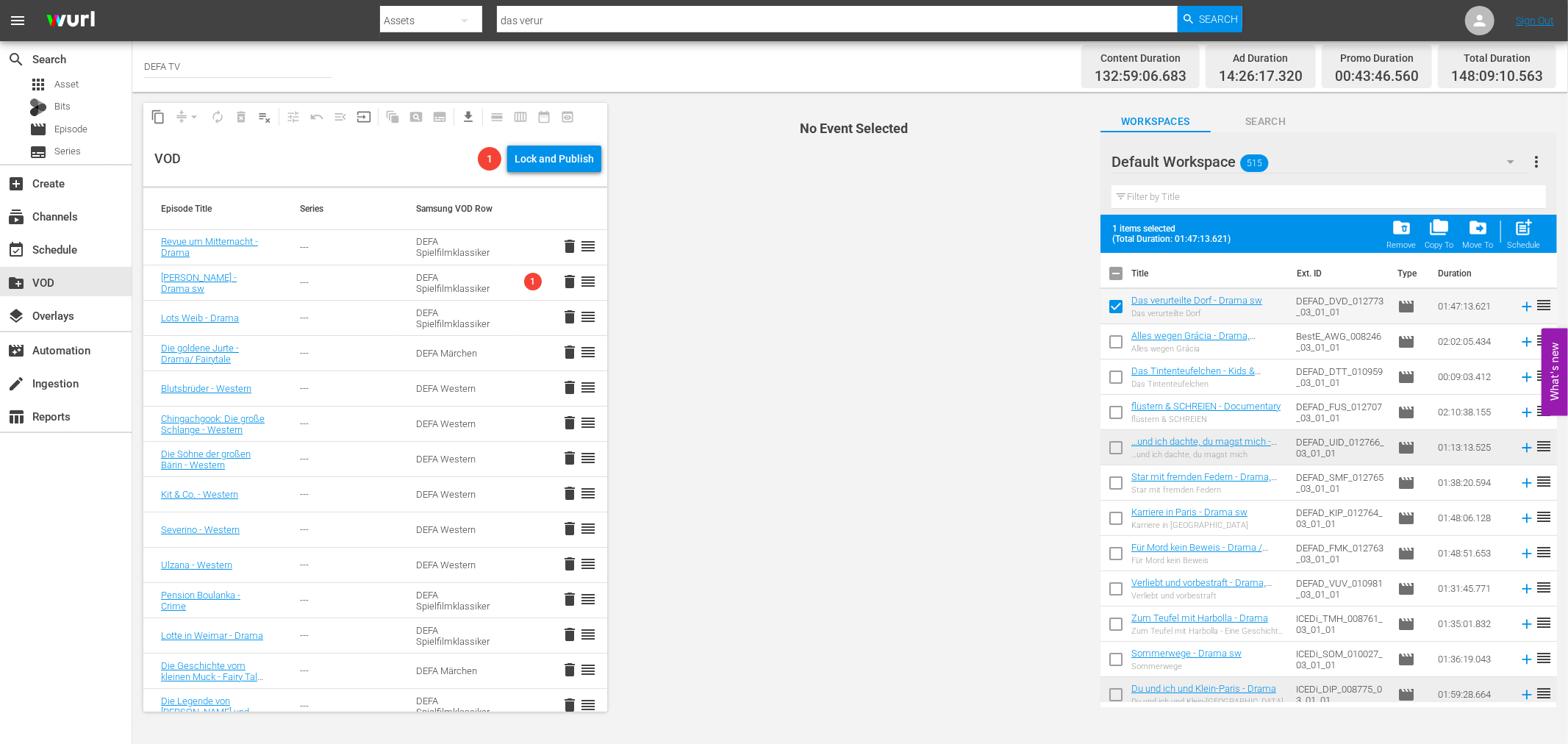
checkbox input "false"
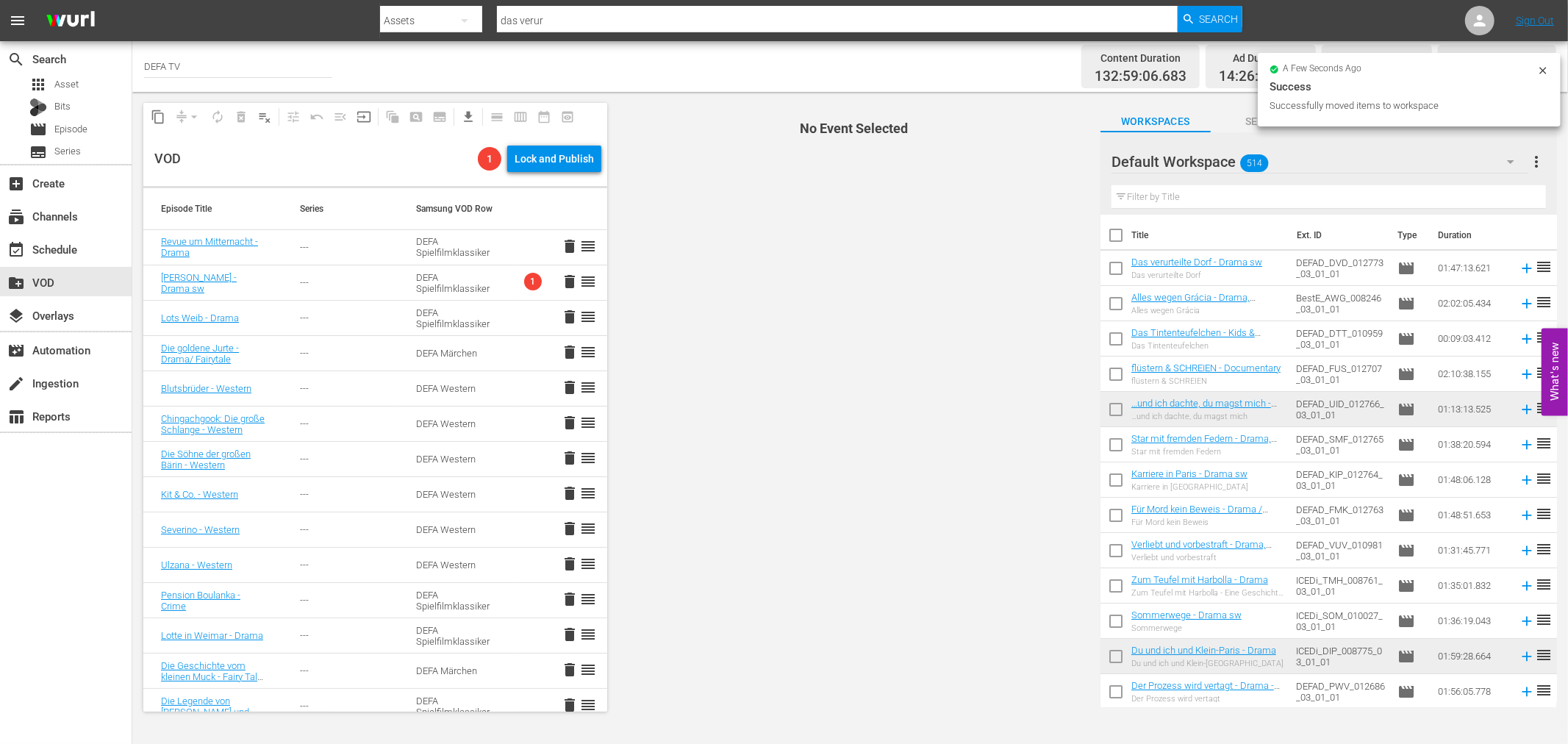
click at [1267, 158] on span "514" at bounding box center [1254, 163] width 28 height 31
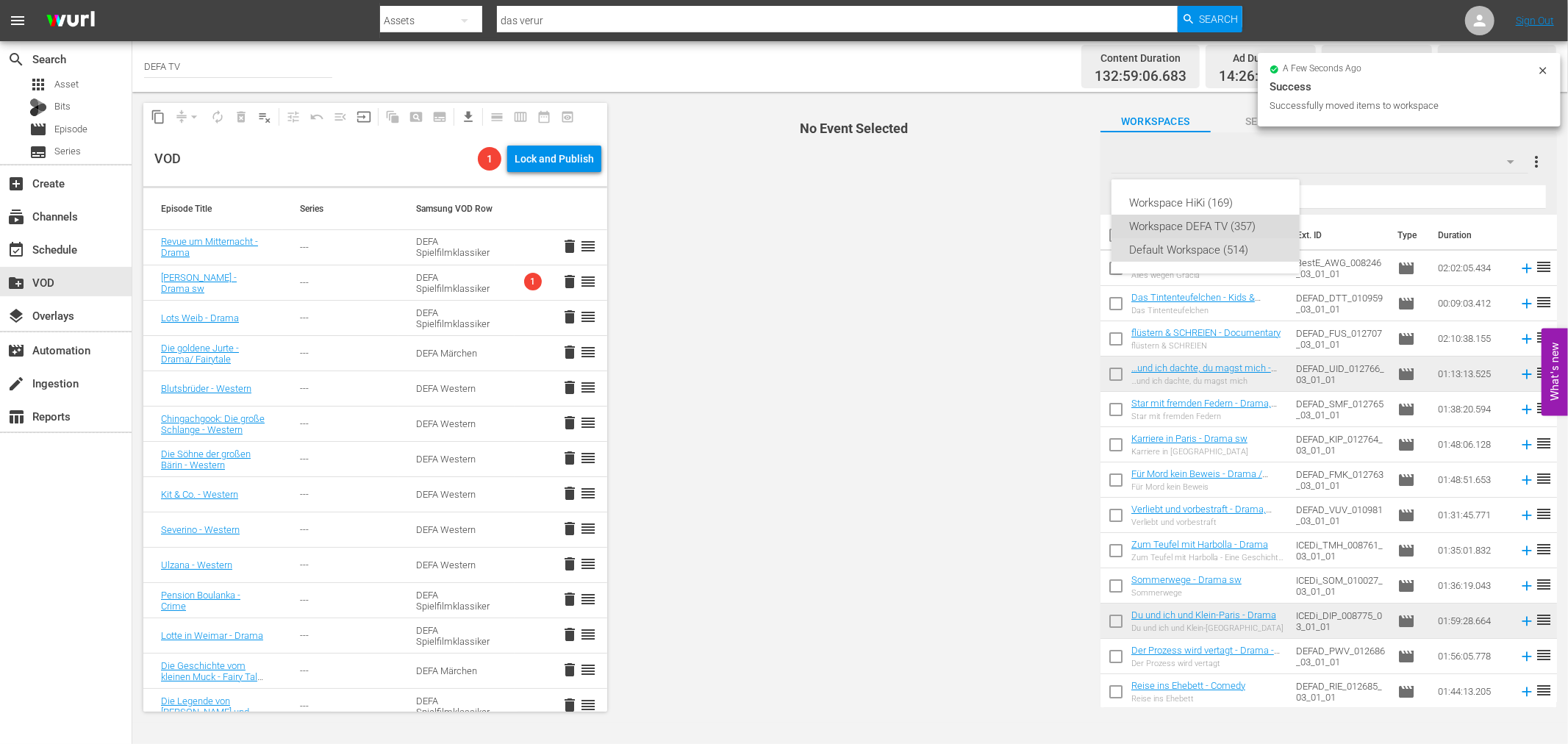
click at [1197, 219] on div "Workspace DEFA TV (357)" at bounding box center [1205, 226] width 153 height 23
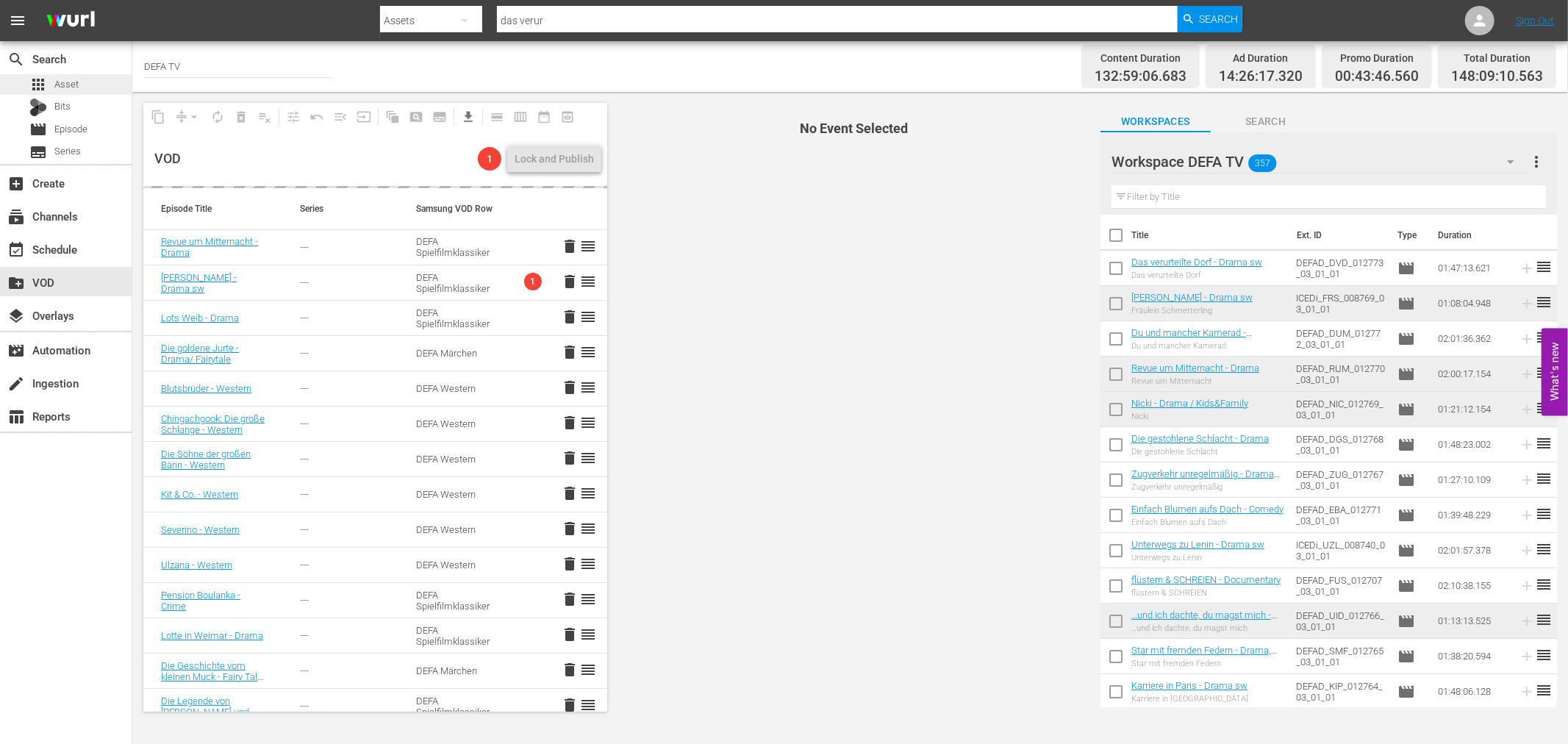
click at [63, 85] on span "Asset" at bounding box center [66, 84] width 24 height 14
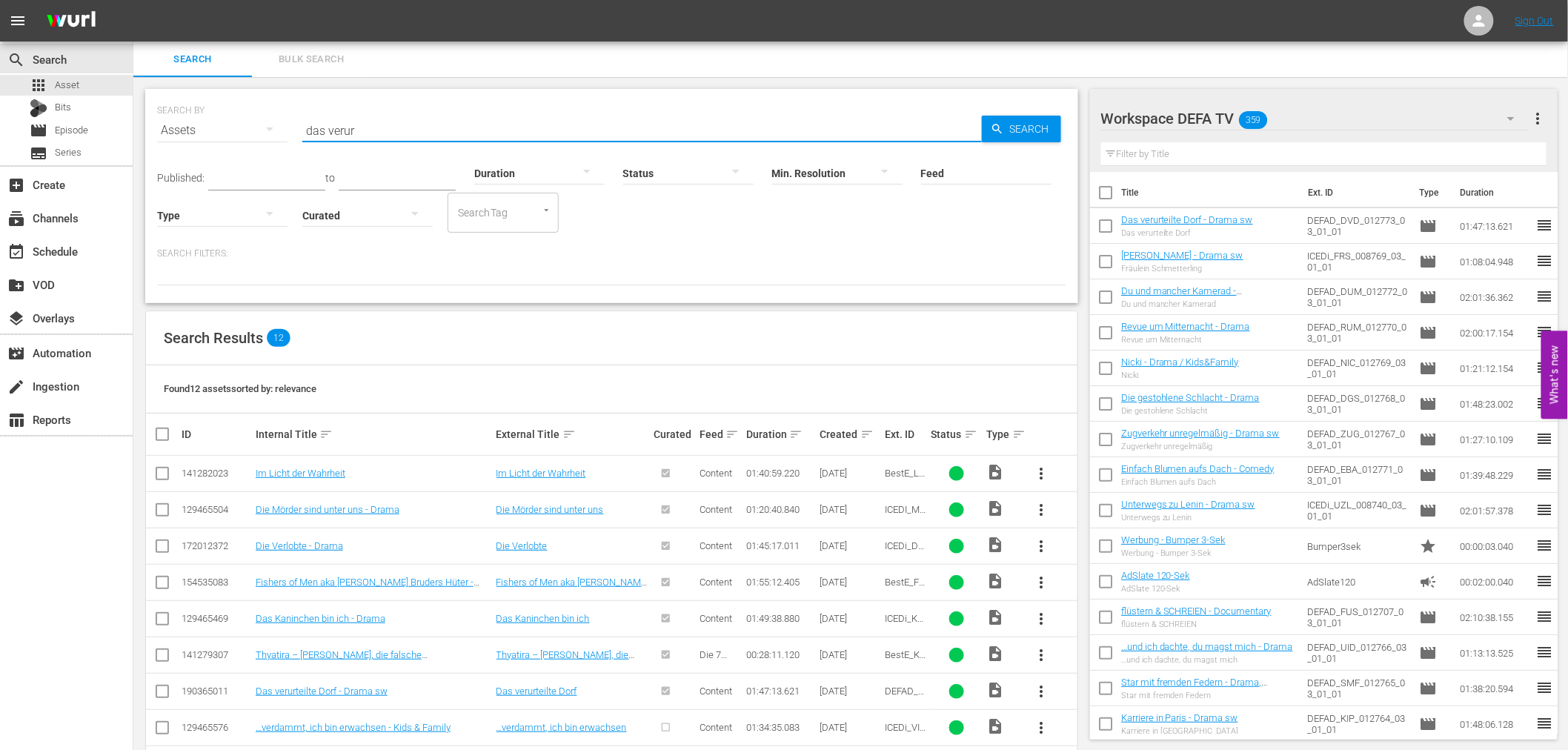
click at [546, 131] on input "das verur" at bounding box center [642, 130] width 679 height 36
paste input "Kein Hüsung"
type input "Kein Hüsung"
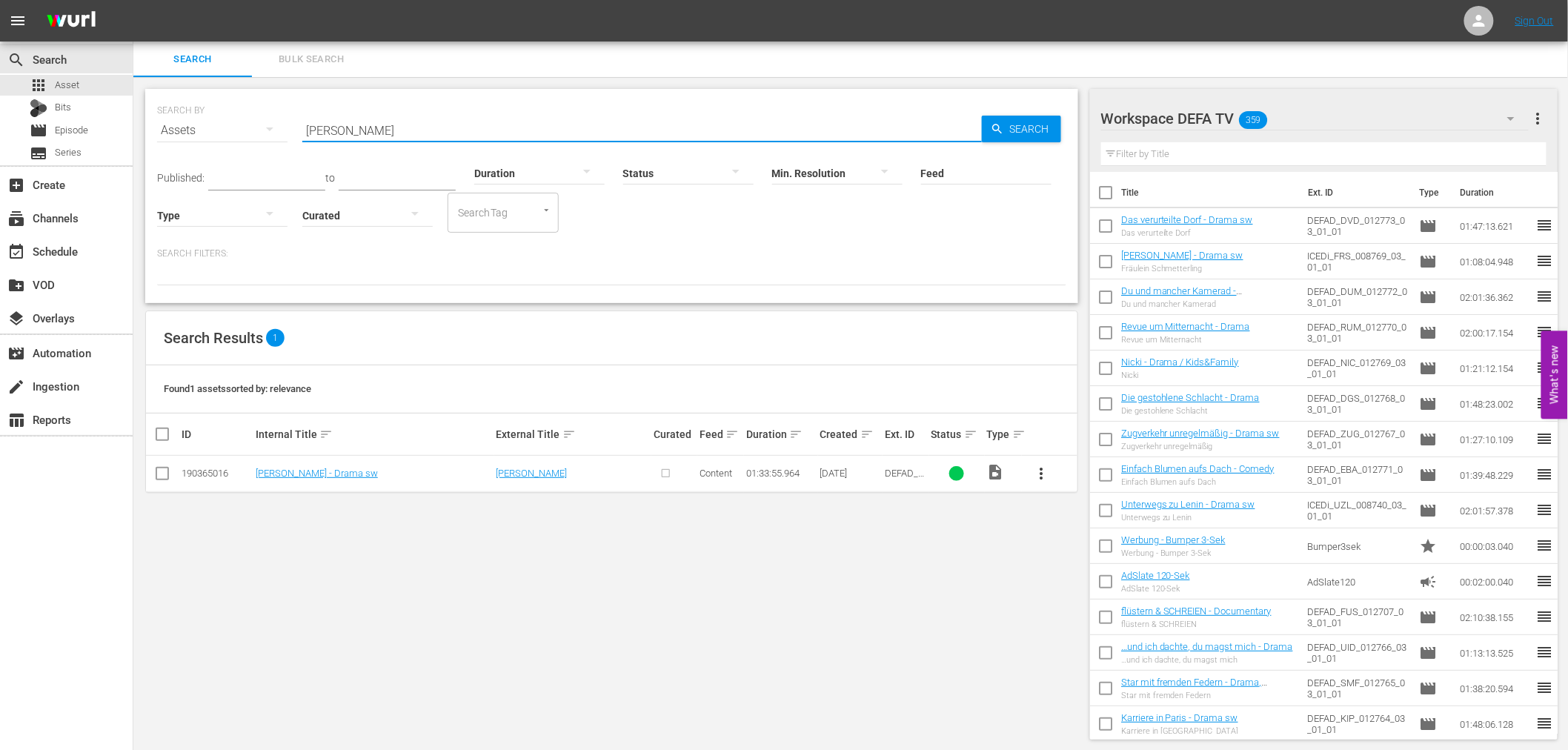
drag, startPoint x: 1046, startPoint y: 478, endPoint x: 1045, endPoint y: 510, distance: 32.0
click at [1045, 478] on span "more_vert" at bounding box center [1041, 473] width 17 height 17
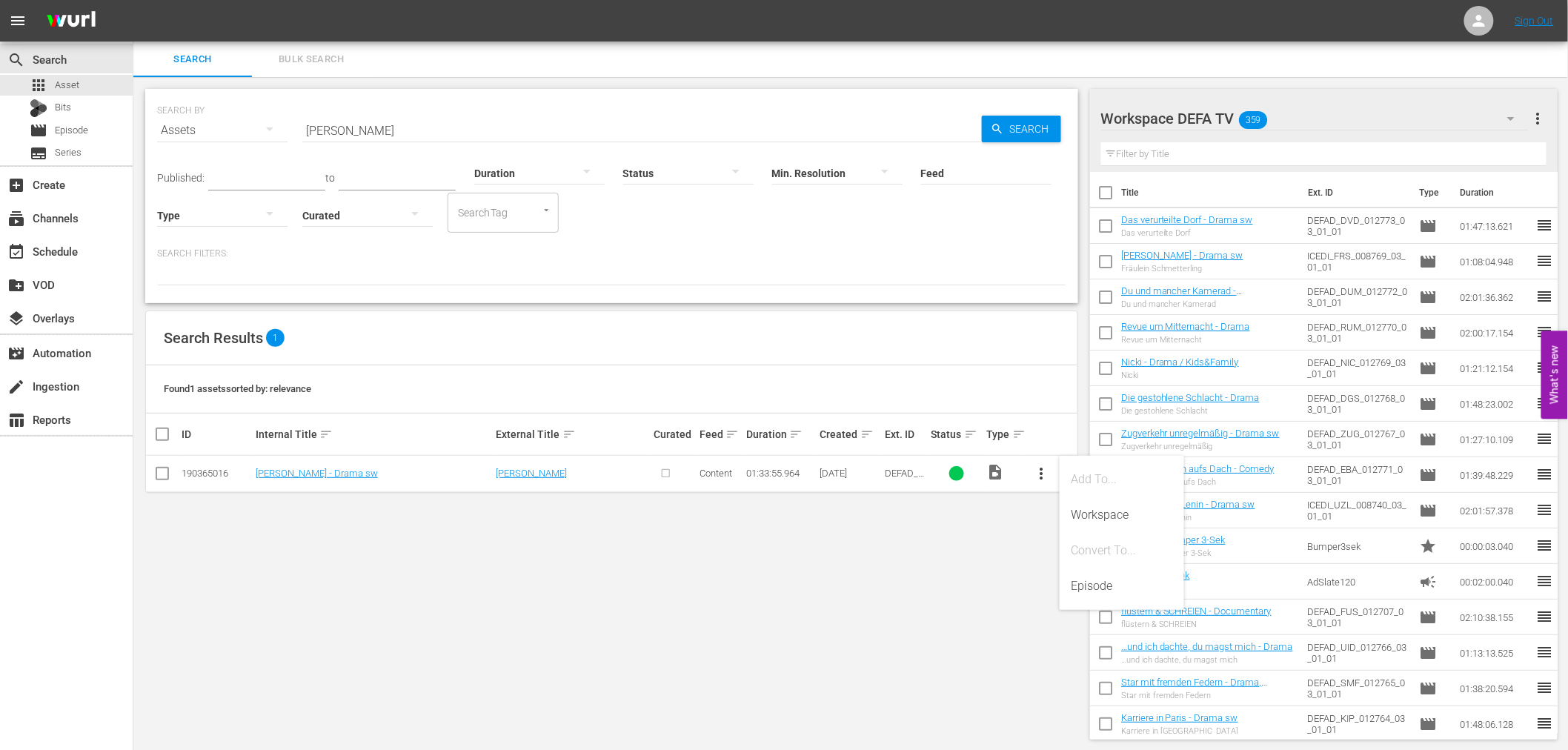
click at [1092, 584] on div "Episode" at bounding box center [1122, 586] width 101 height 36
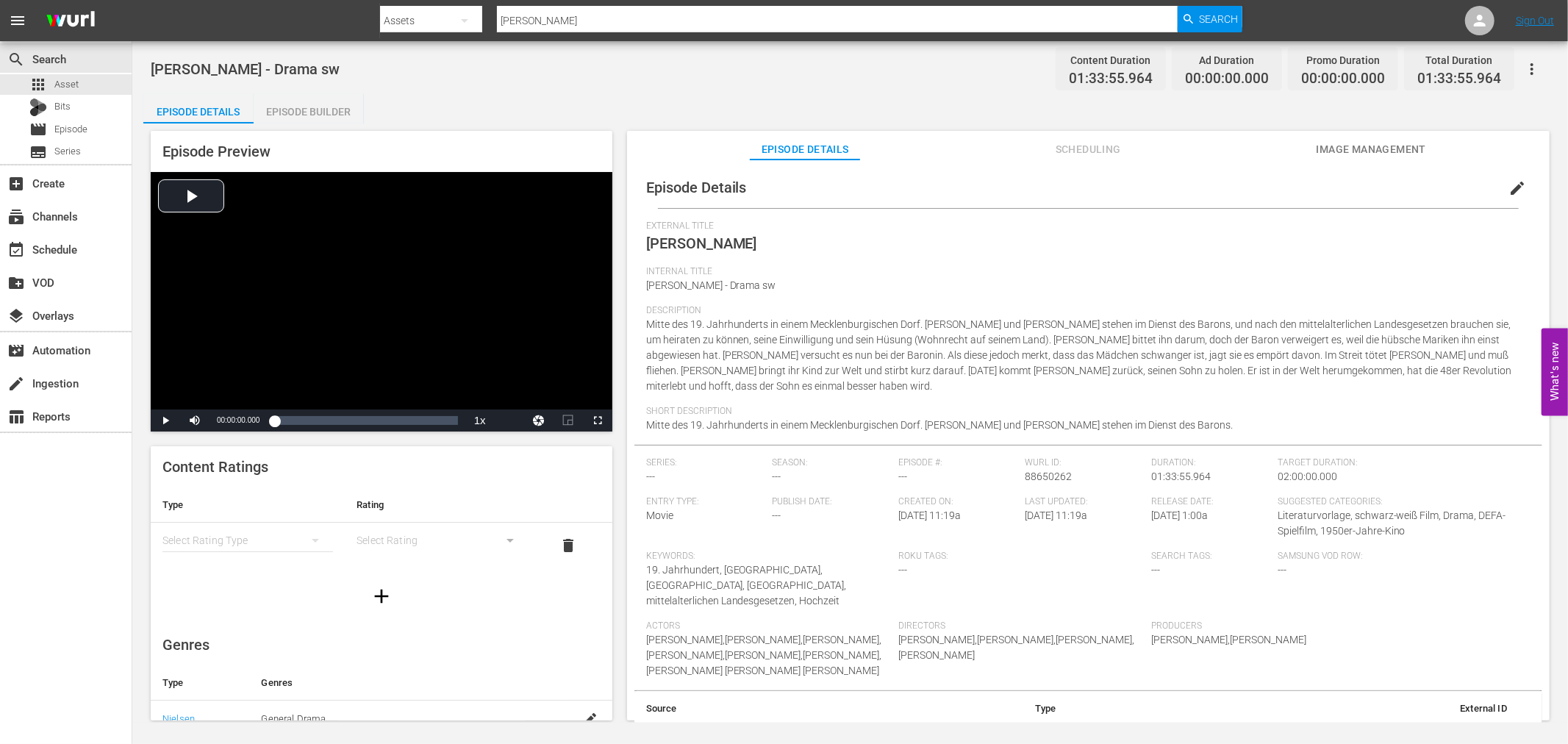
click at [268, 542] on div "simple table" at bounding box center [247, 540] width 170 height 41
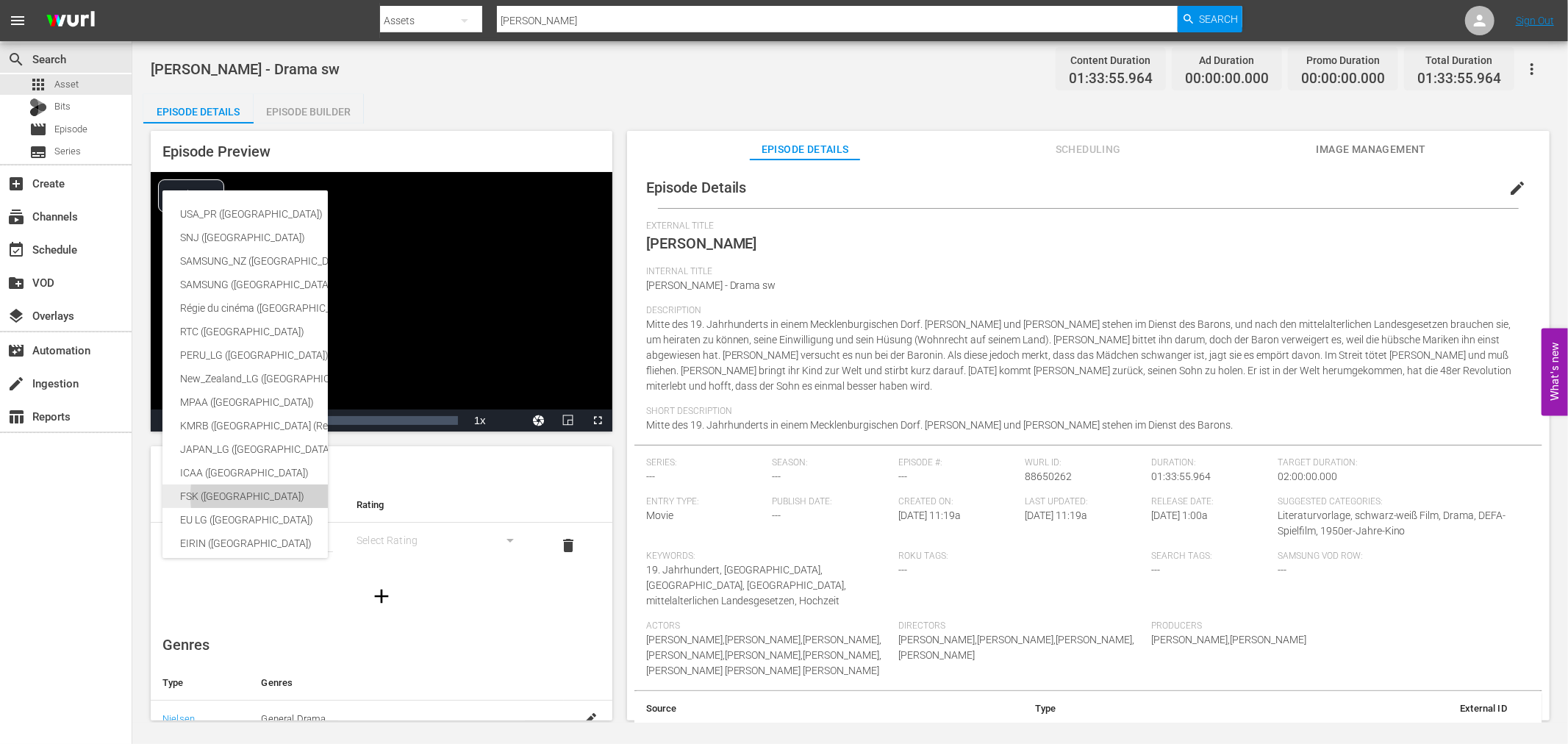
click at [252, 491] on div "FSK (Germany)" at bounding box center [348, 495] width 337 height 23
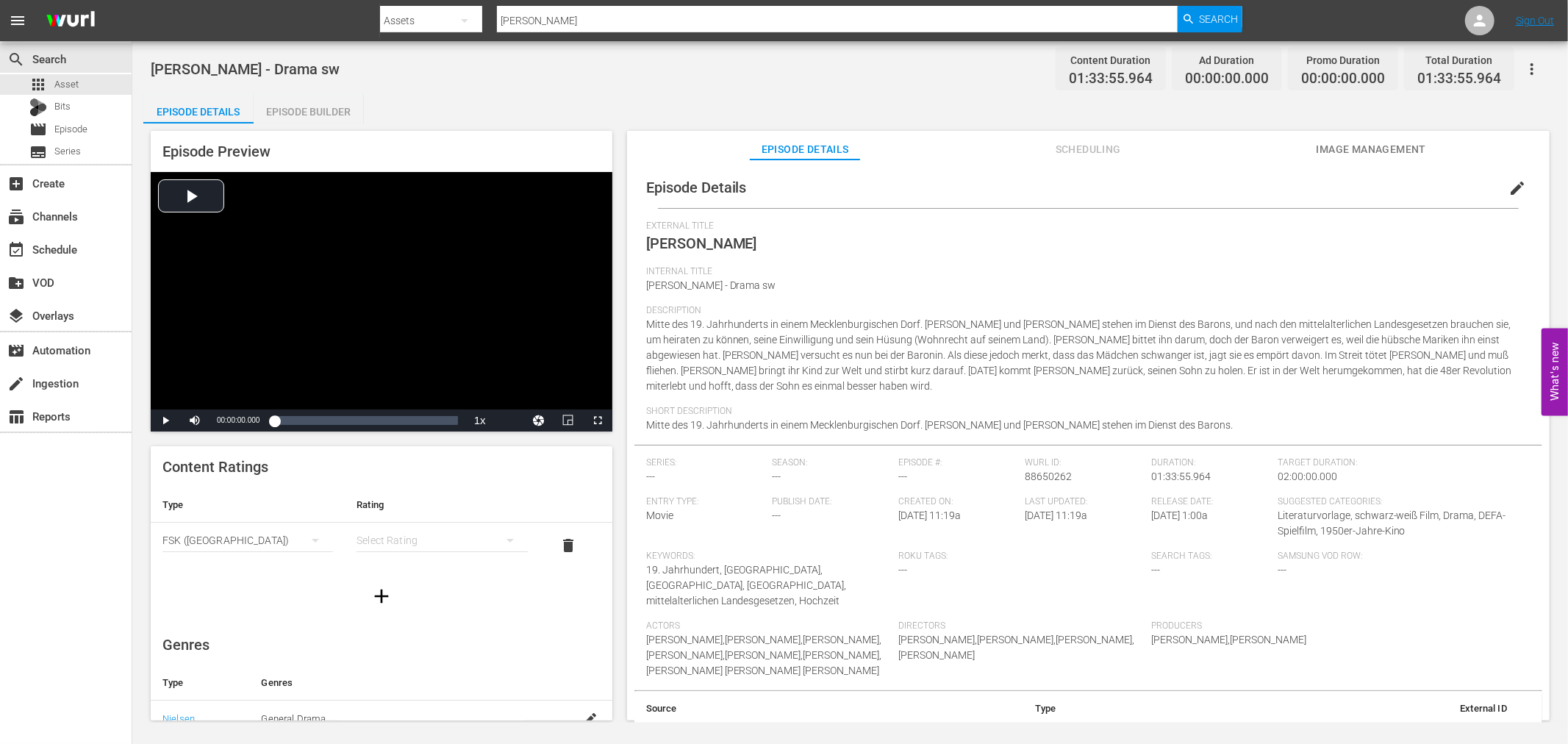
click at [461, 534] on div "simple table" at bounding box center [442, 540] width 170 height 41
click at [452, 569] on div "FSK 6" at bounding box center [434, 569] width 130 height 23
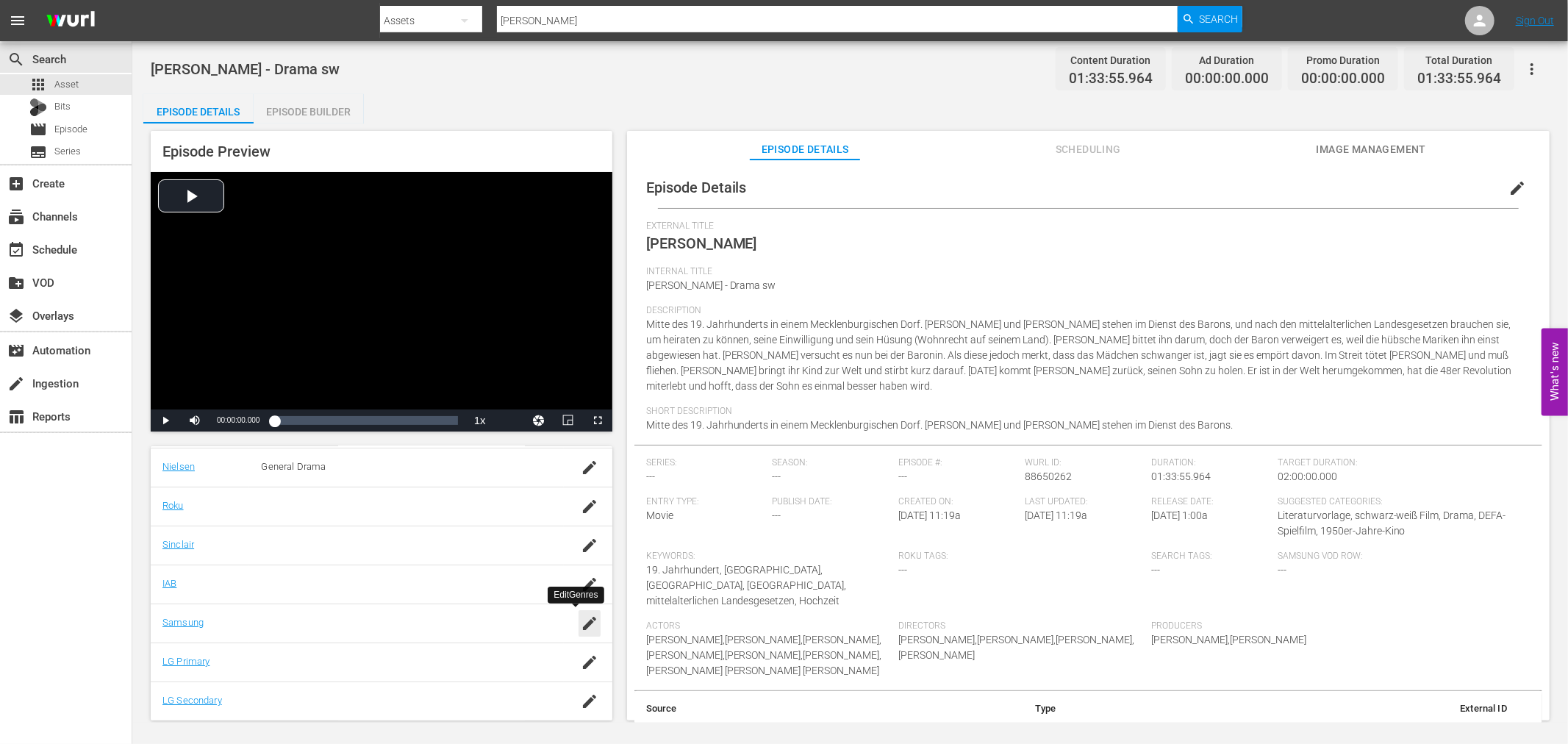
click at [581, 619] on icon "button" at bounding box center [589, 623] width 17 height 17
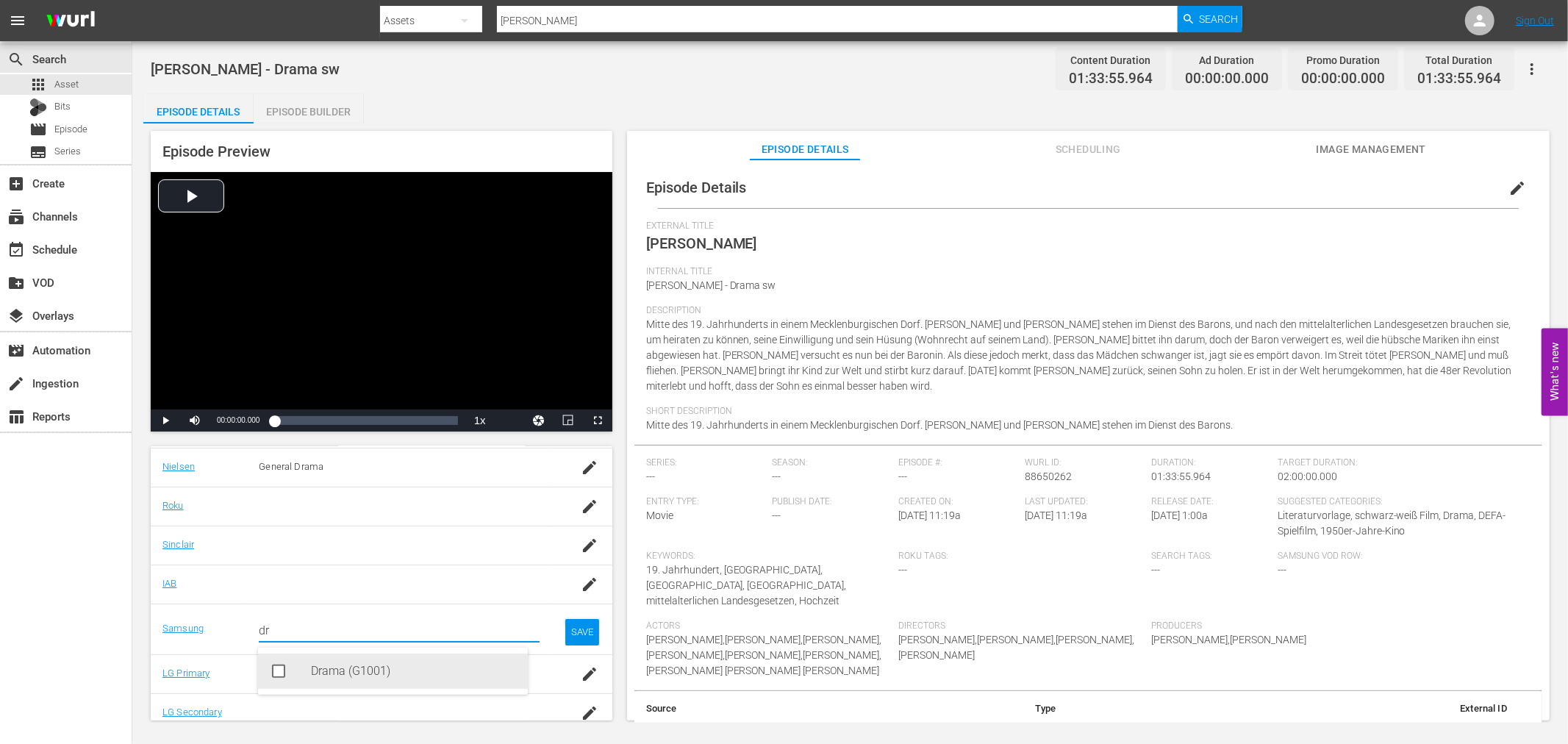
click at [348, 665] on div "Drama (G1001)" at bounding box center [413, 671] width 205 height 35
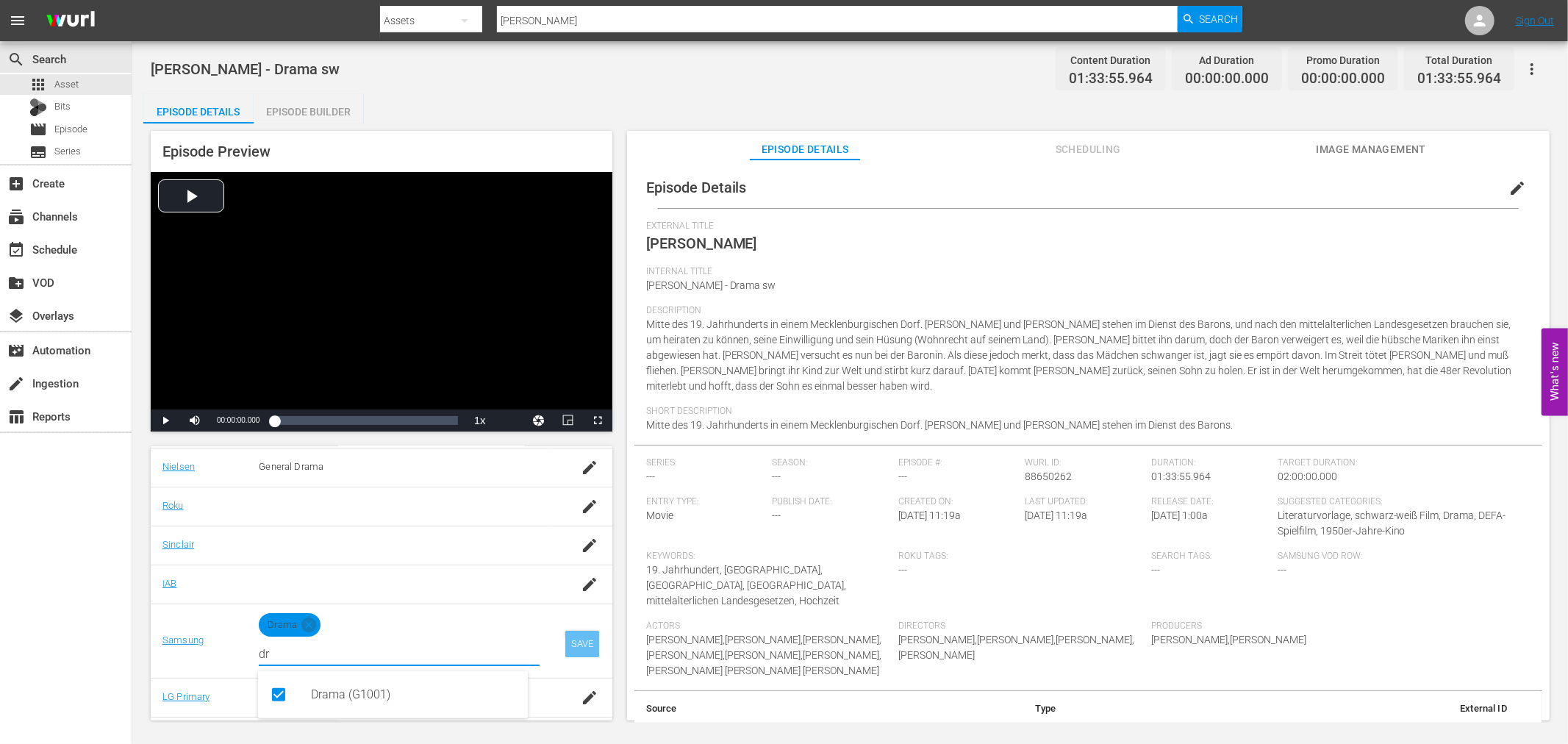
type input "dr"
click at [583, 650] on div "SAVE" at bounding box center [582, 643] width 34 height 26
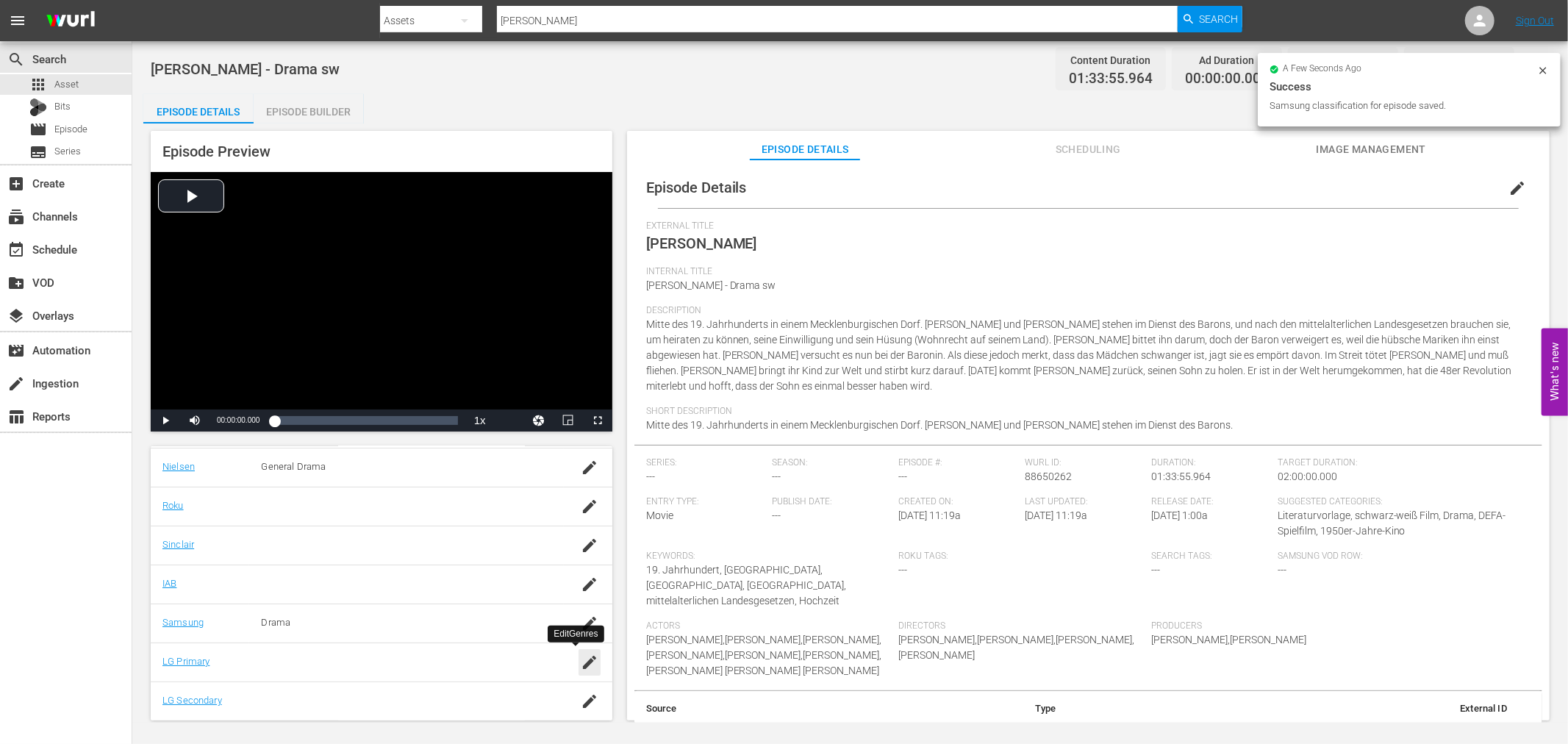
click at [583, 662] on icon "button" at bounding box center [590, 663] width 14 height 14
click at [415, 708] on div "Drama (2)" at bounding box center [413, 709] width 205 height 35
type input "dra"
click at [581, 669] on div "SAVE" at bounding box center [582, 682] width 34 height 26
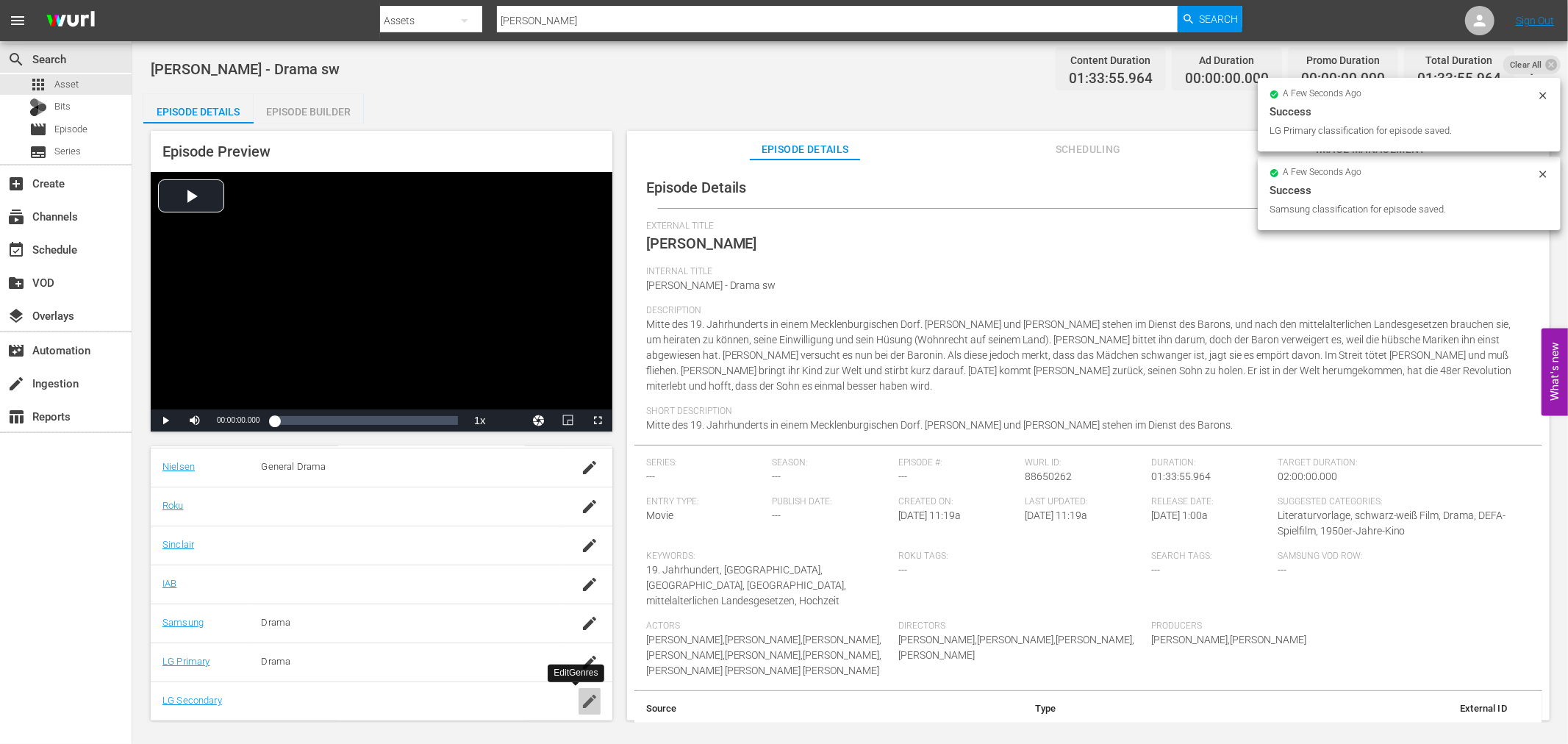
click at [583, 692] on icon "button" at bounding box center [589, 700] width 17 height 17
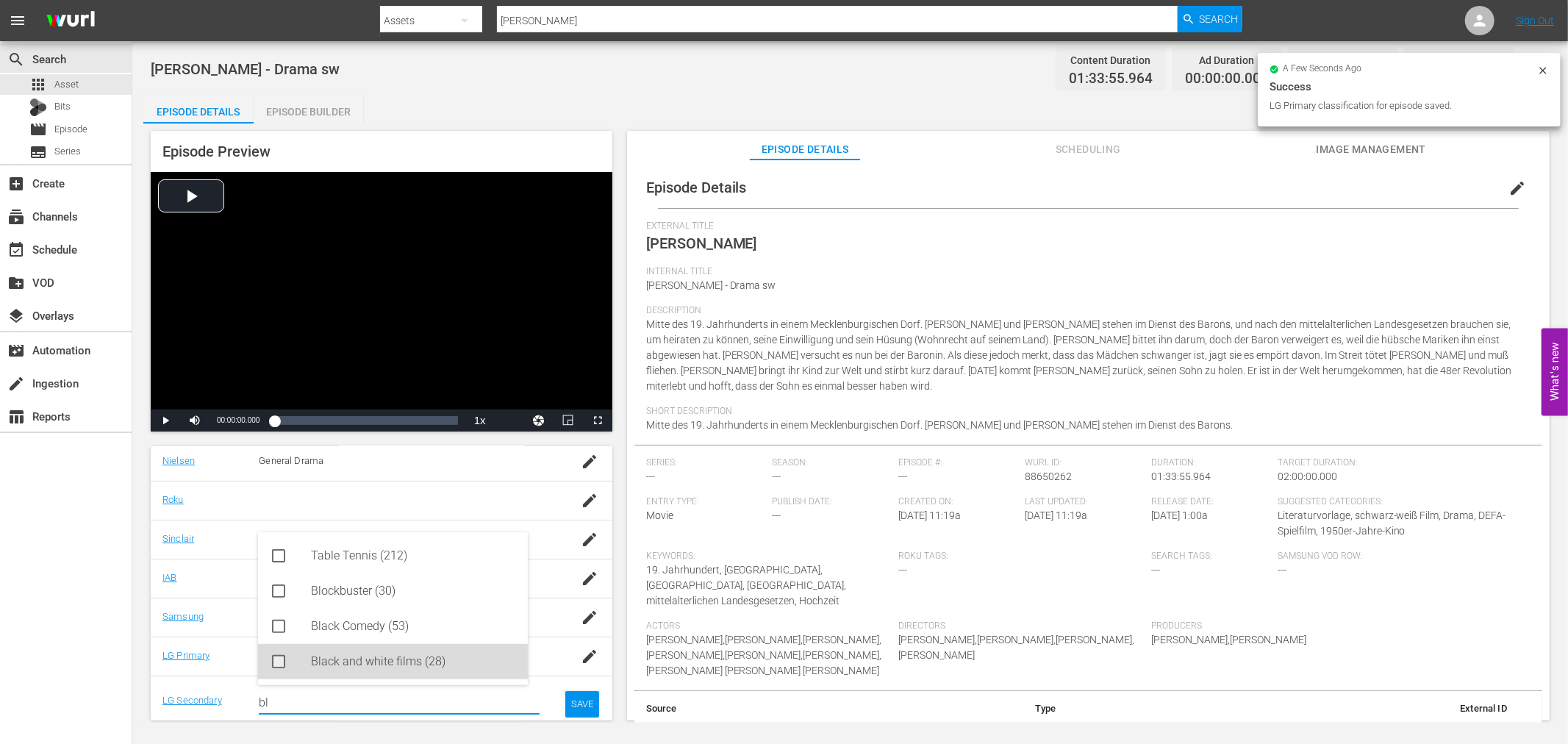
click at [482, 665] on div "Black and white films (28)" at bounding box center [413, 661] width 205 height 35
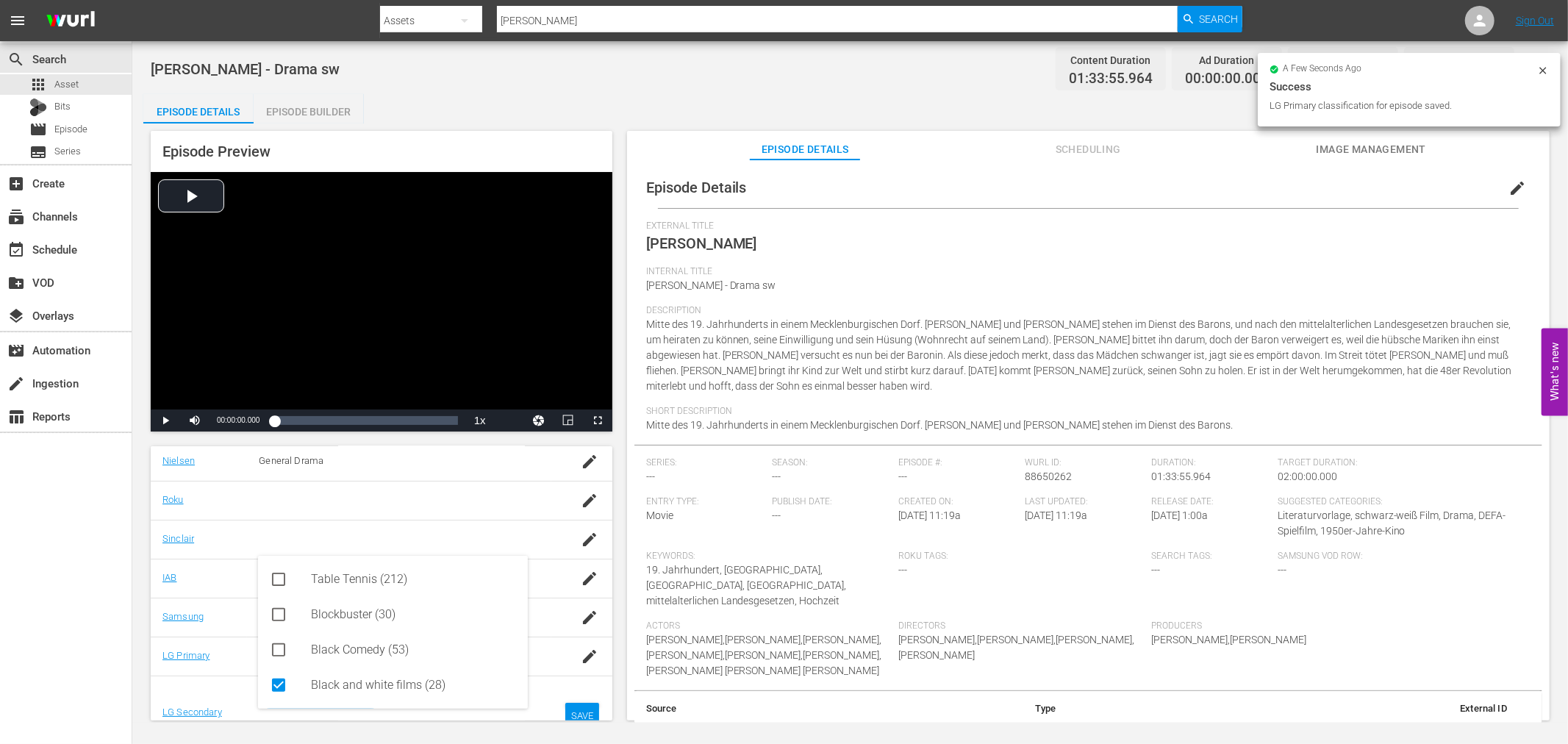
type input "bl"
click at [569, 708] on div "SAVE" at bounding box center [582, 715] width 34 height 26
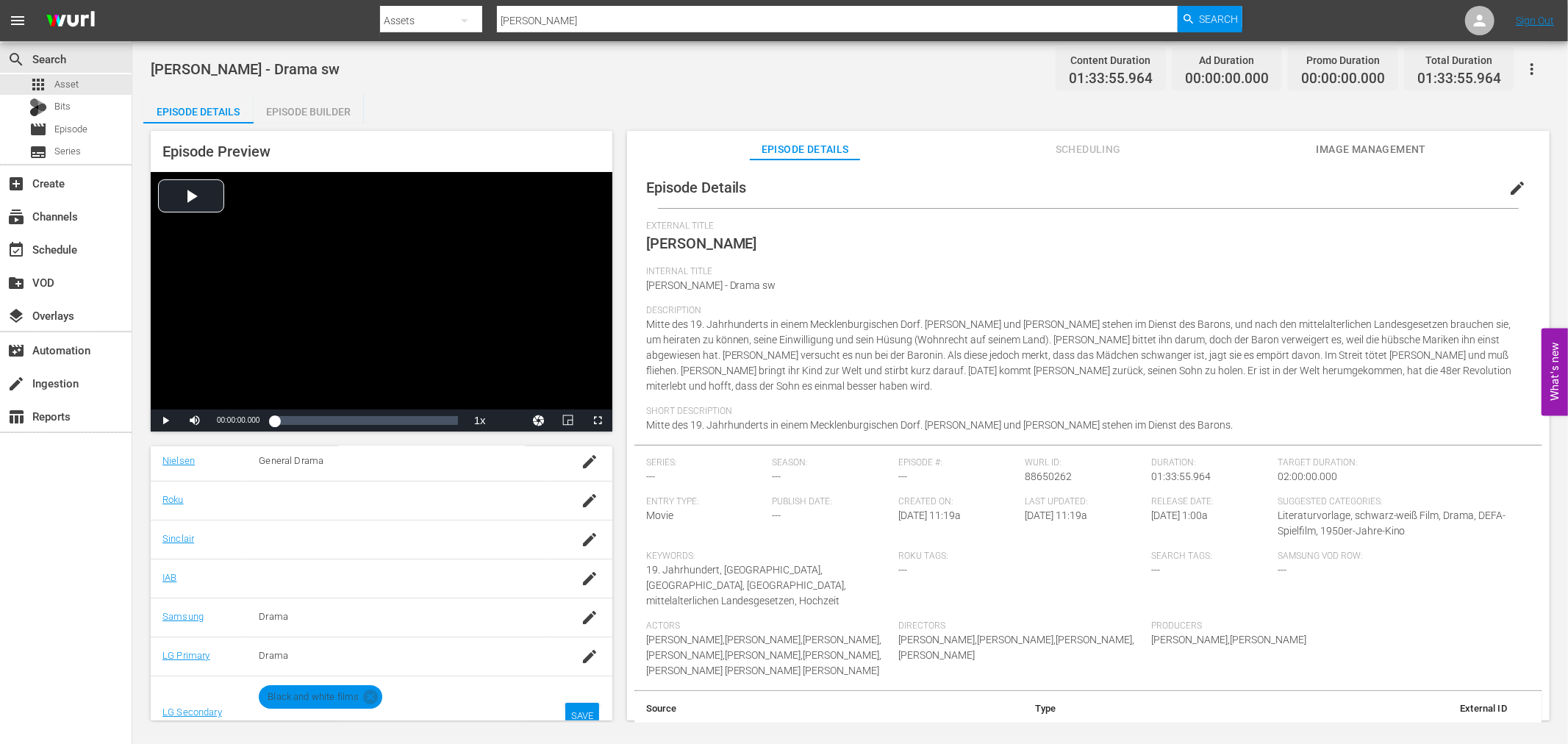
scroll to position [252, 0]
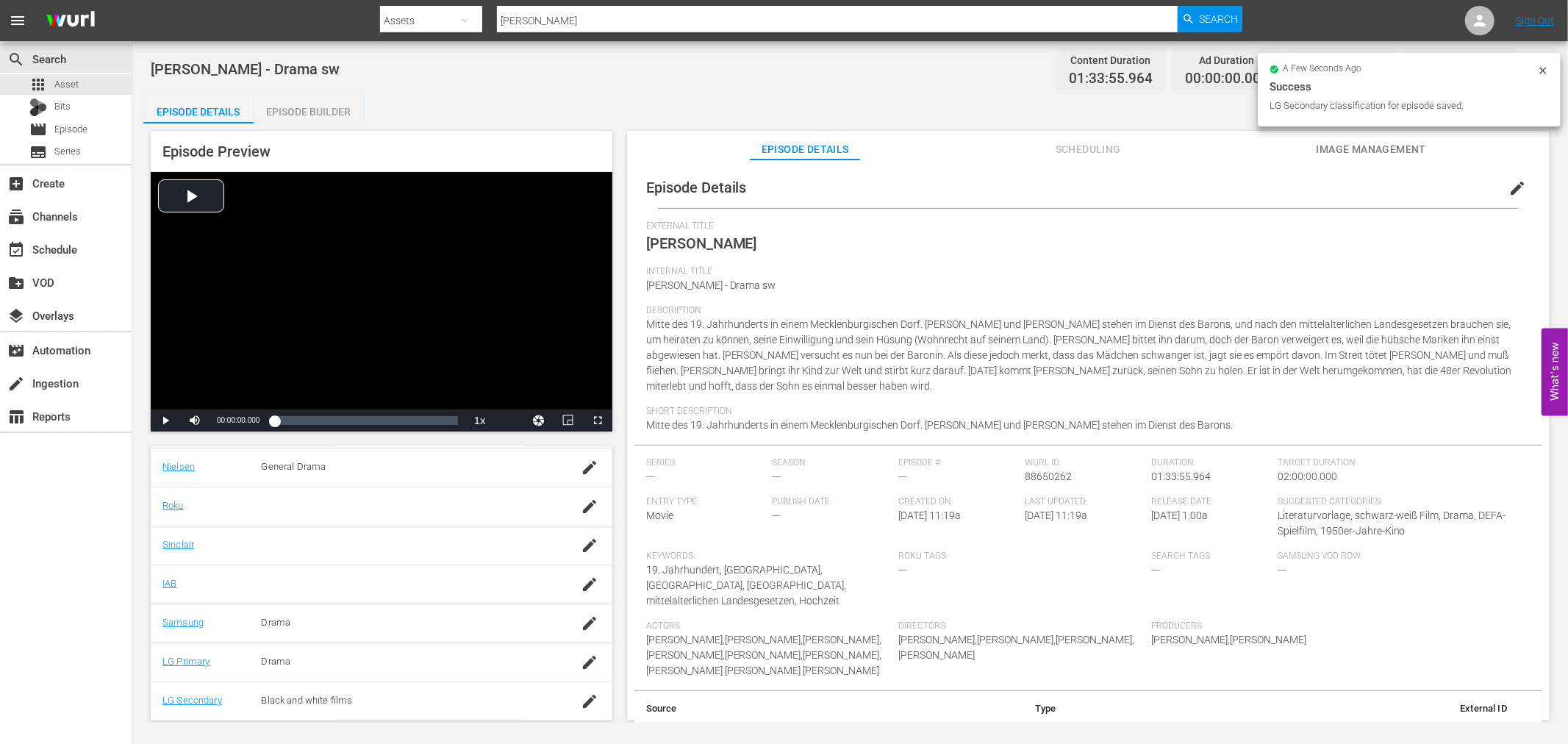
click at [1508, 185] on span "edit" at bounding box center [1517, 188] width 17 height 17
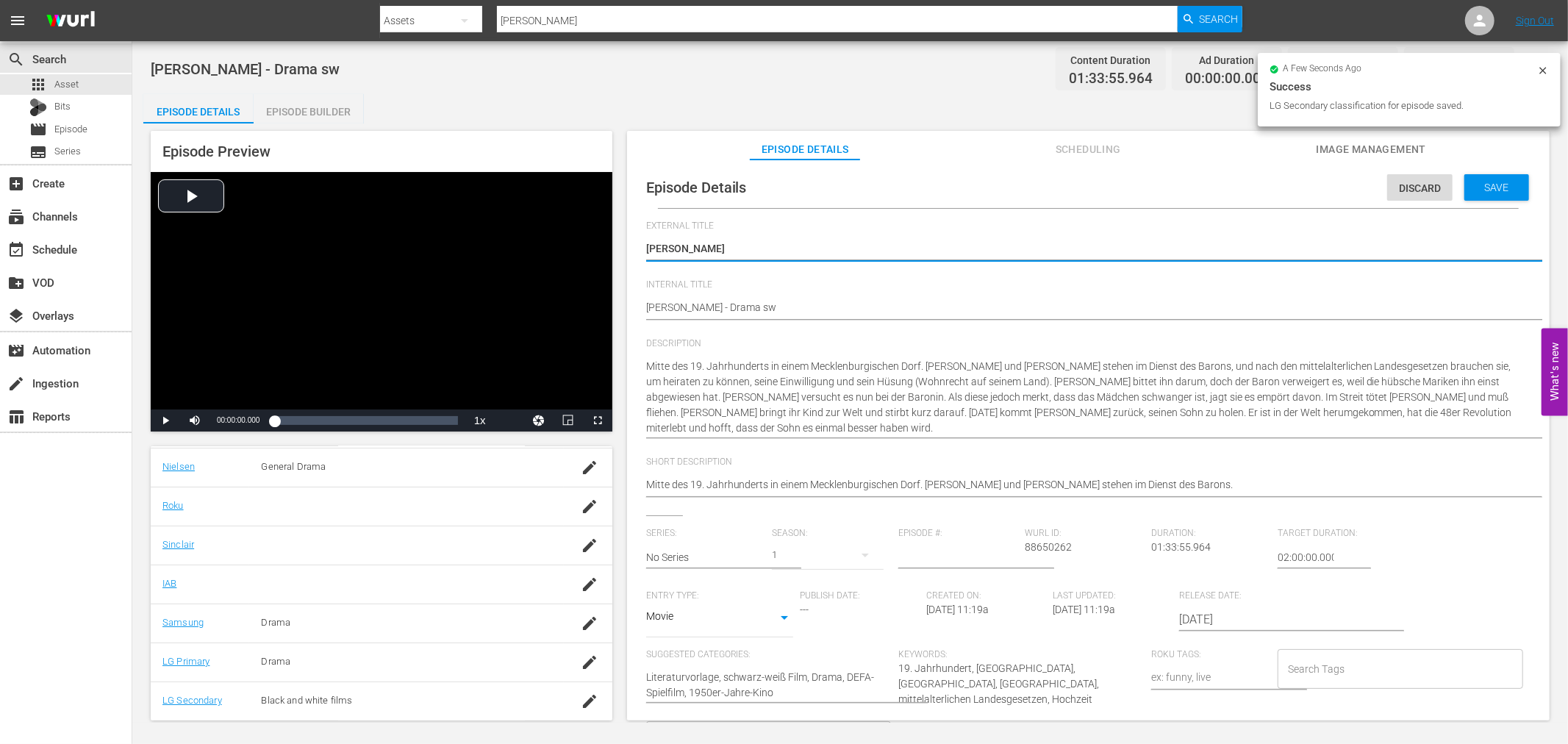
click at [1293, 669] on input "Search Tags" at bounding box center [1389, 669] width 210 height 26
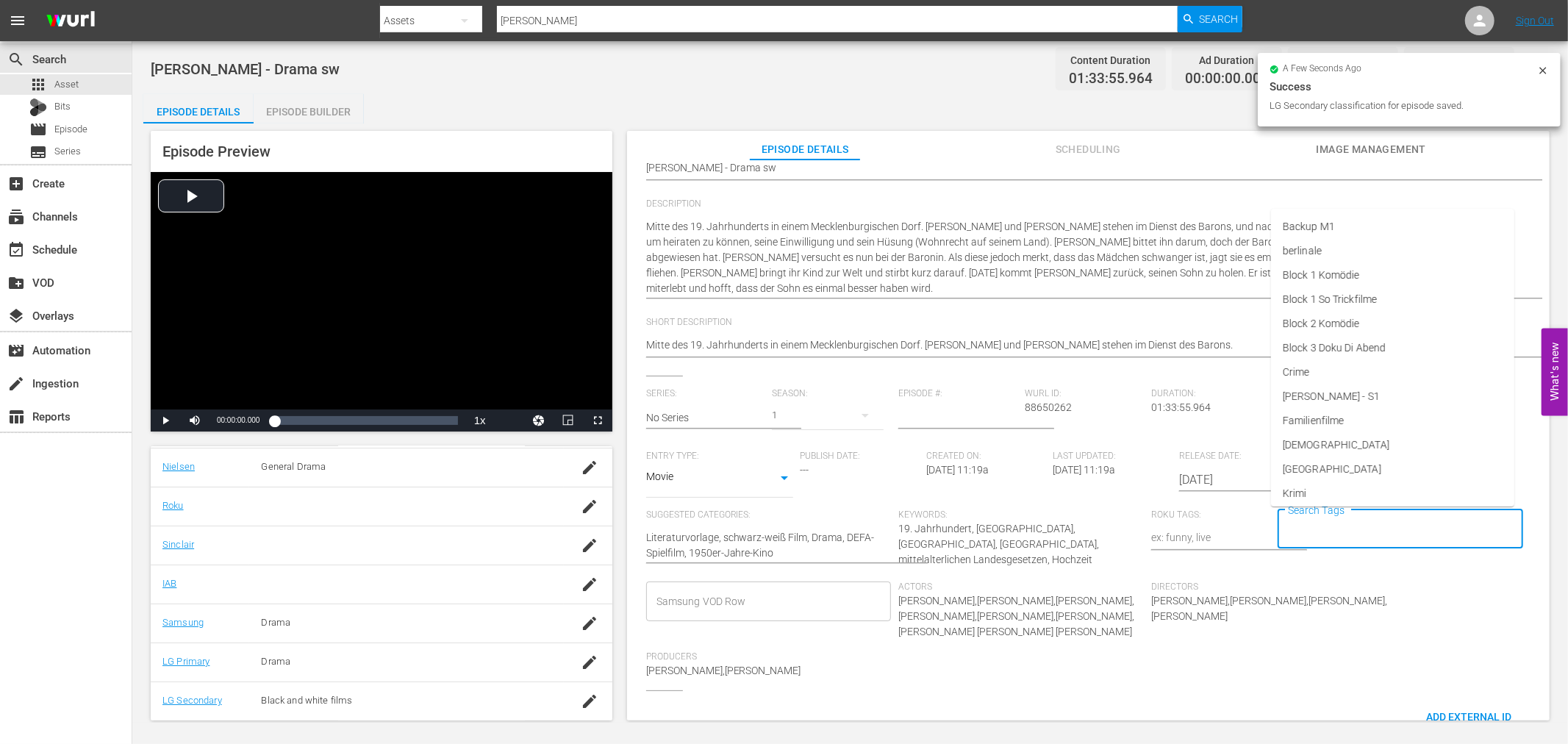
scroll to position [253, 0]
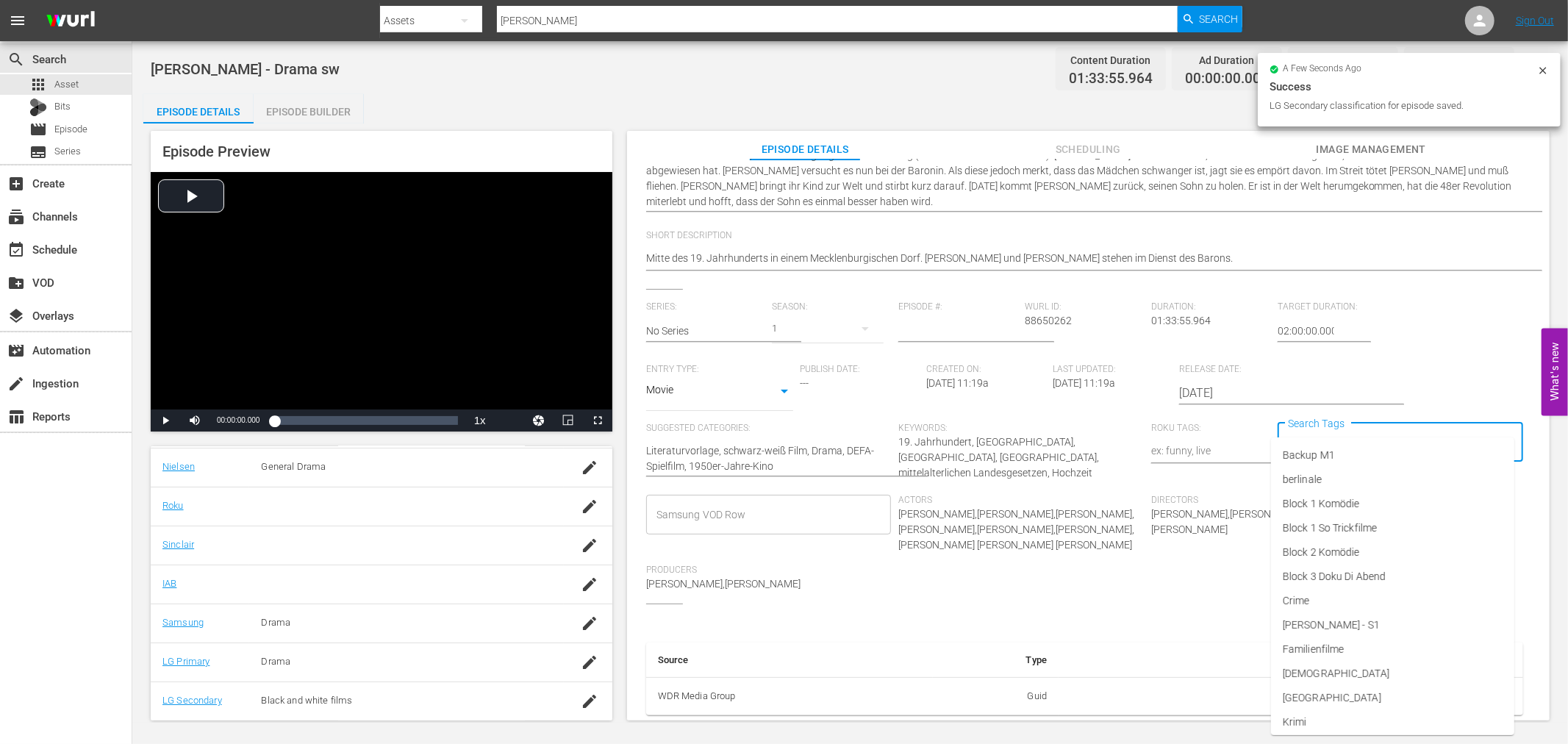
click at [777, 503] on div "Samsung VOD Row" at bounding box center [769, 514] width 246 height 40
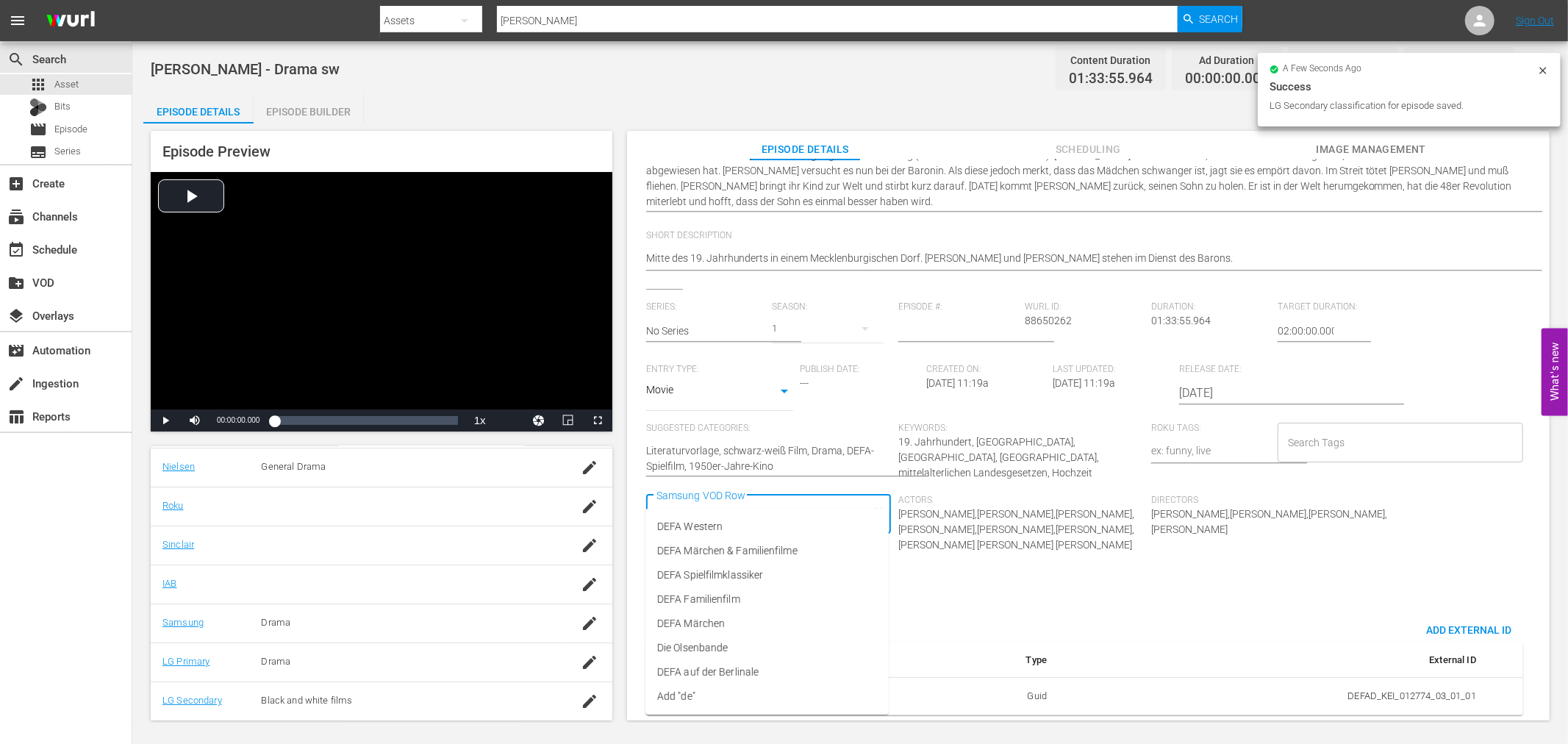
type input "def"
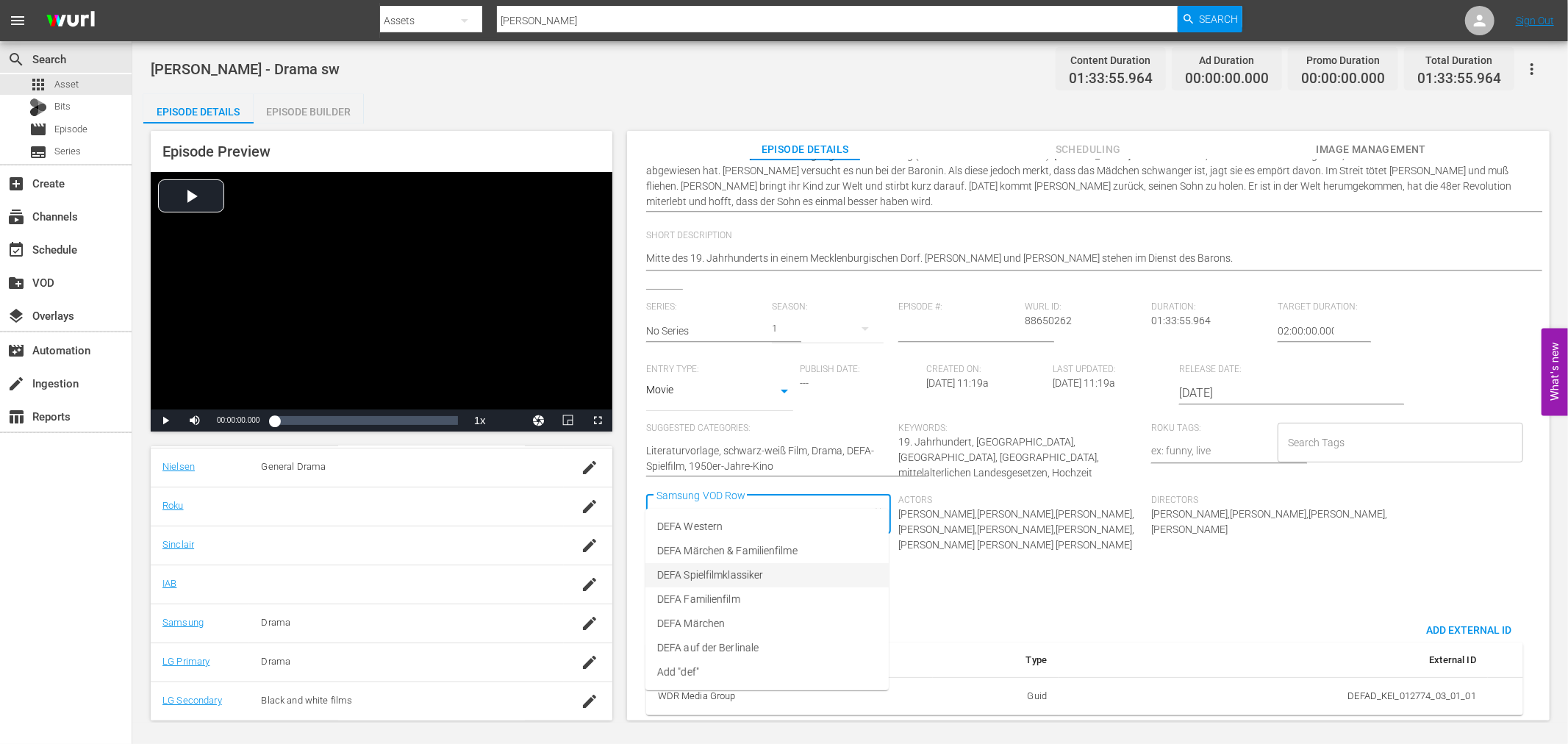
click at [759, 578] on span "DEFA Spielfilmklassiker" at bounding box center [710, 575] width 106 height 15
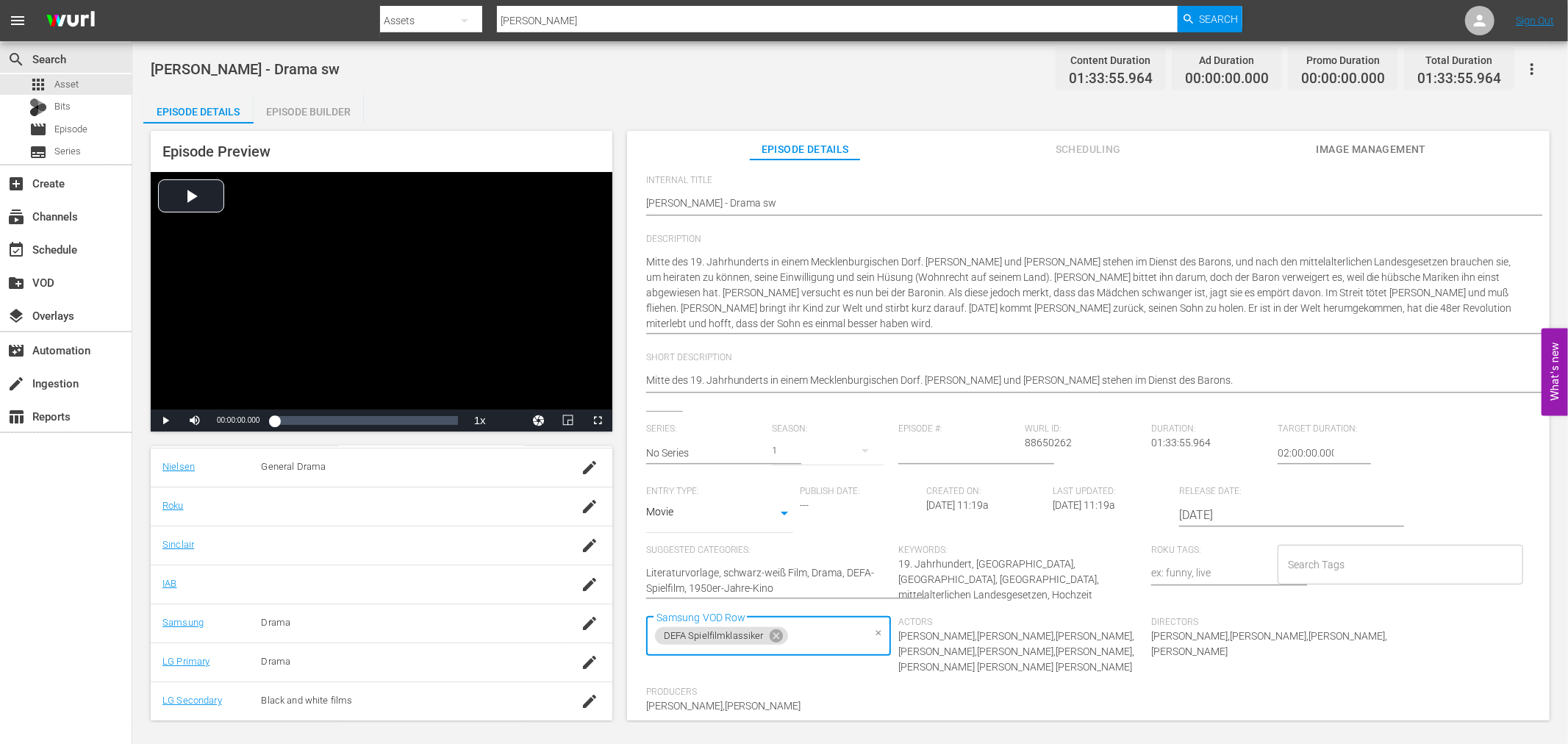
scroll to position [0, 0]
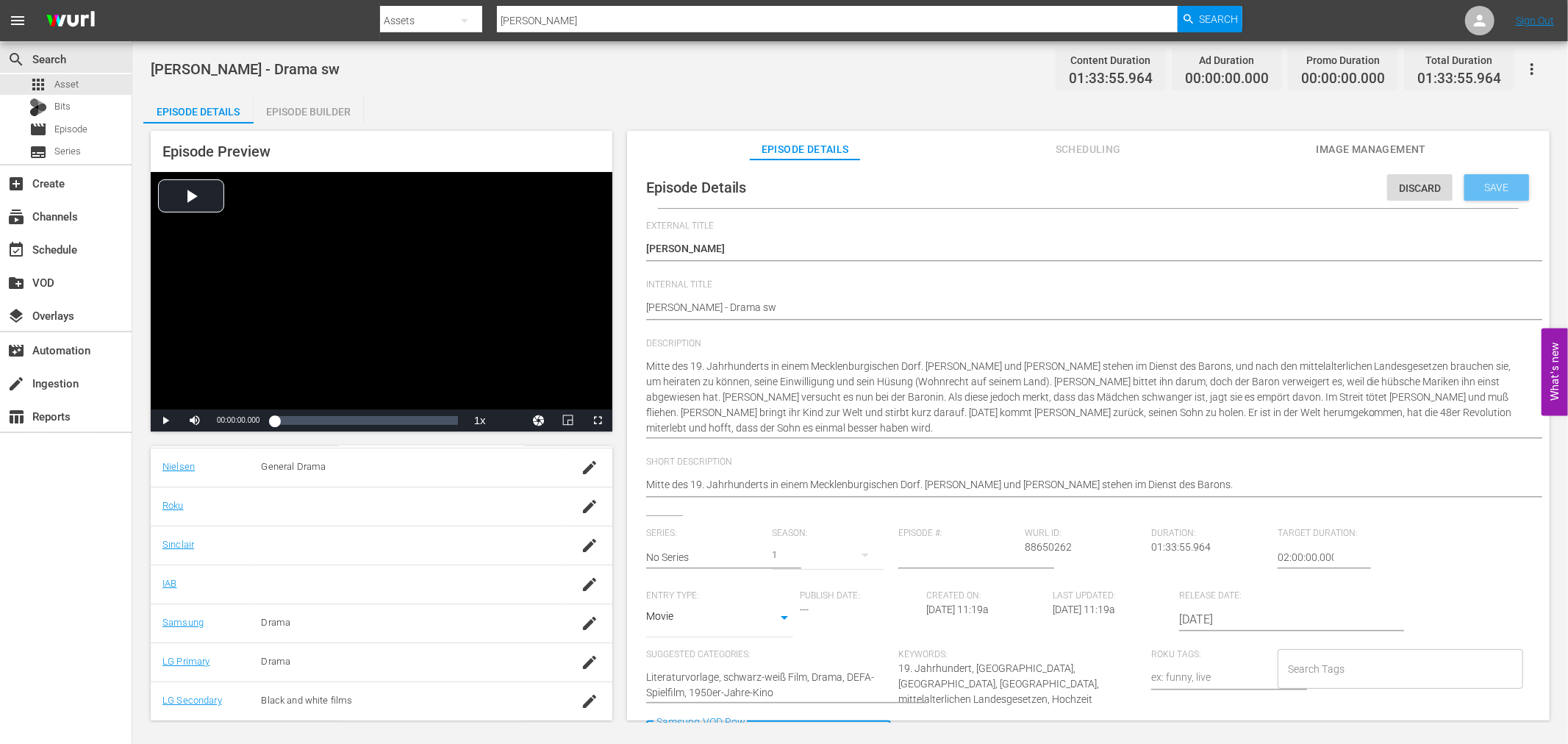
click at [1490, 194] on div "Save" at bounding box center [1497, 187] width 65 height 26
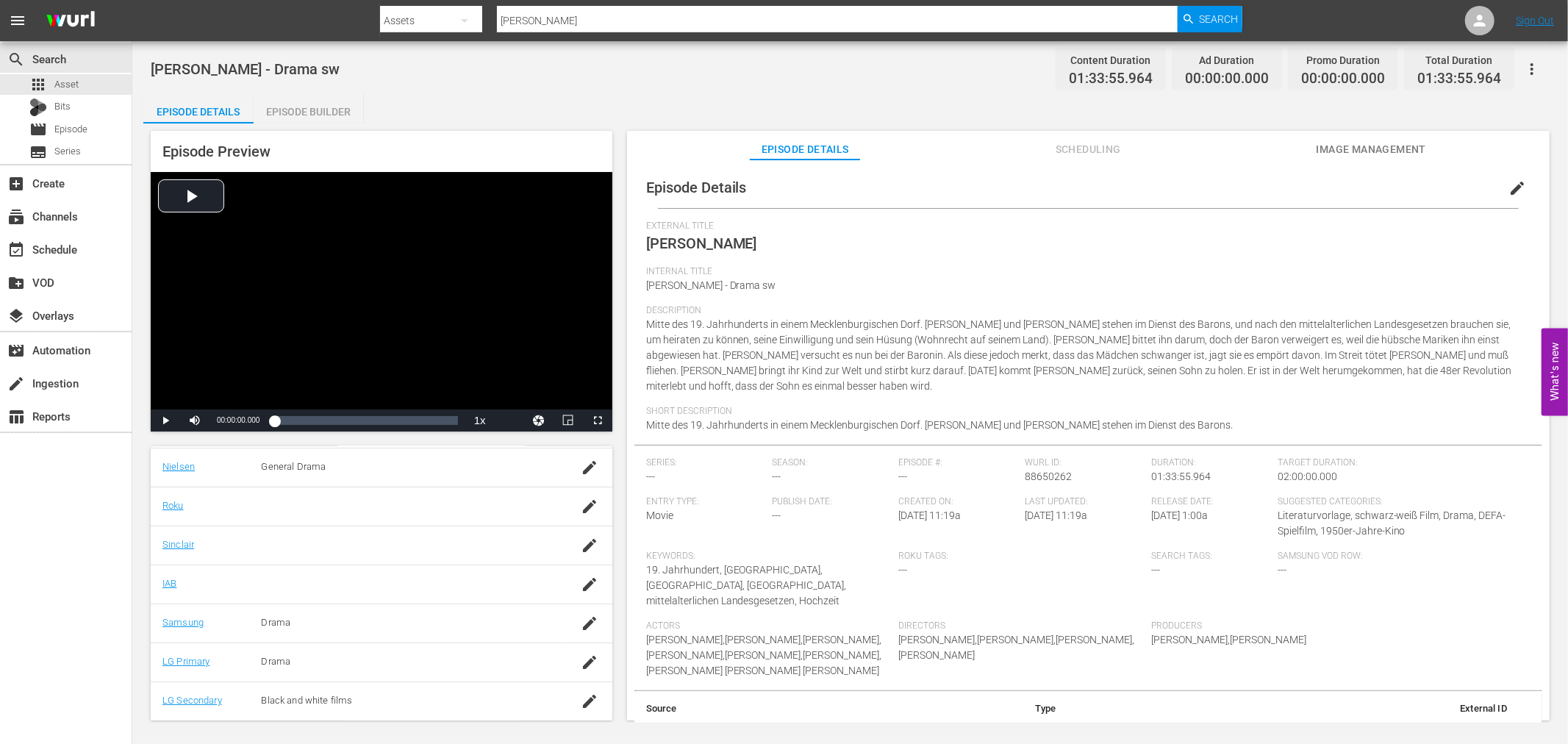
click at [1385, 140] on span "Image Management" at bounding box center [1371, 149] width 110 height 18
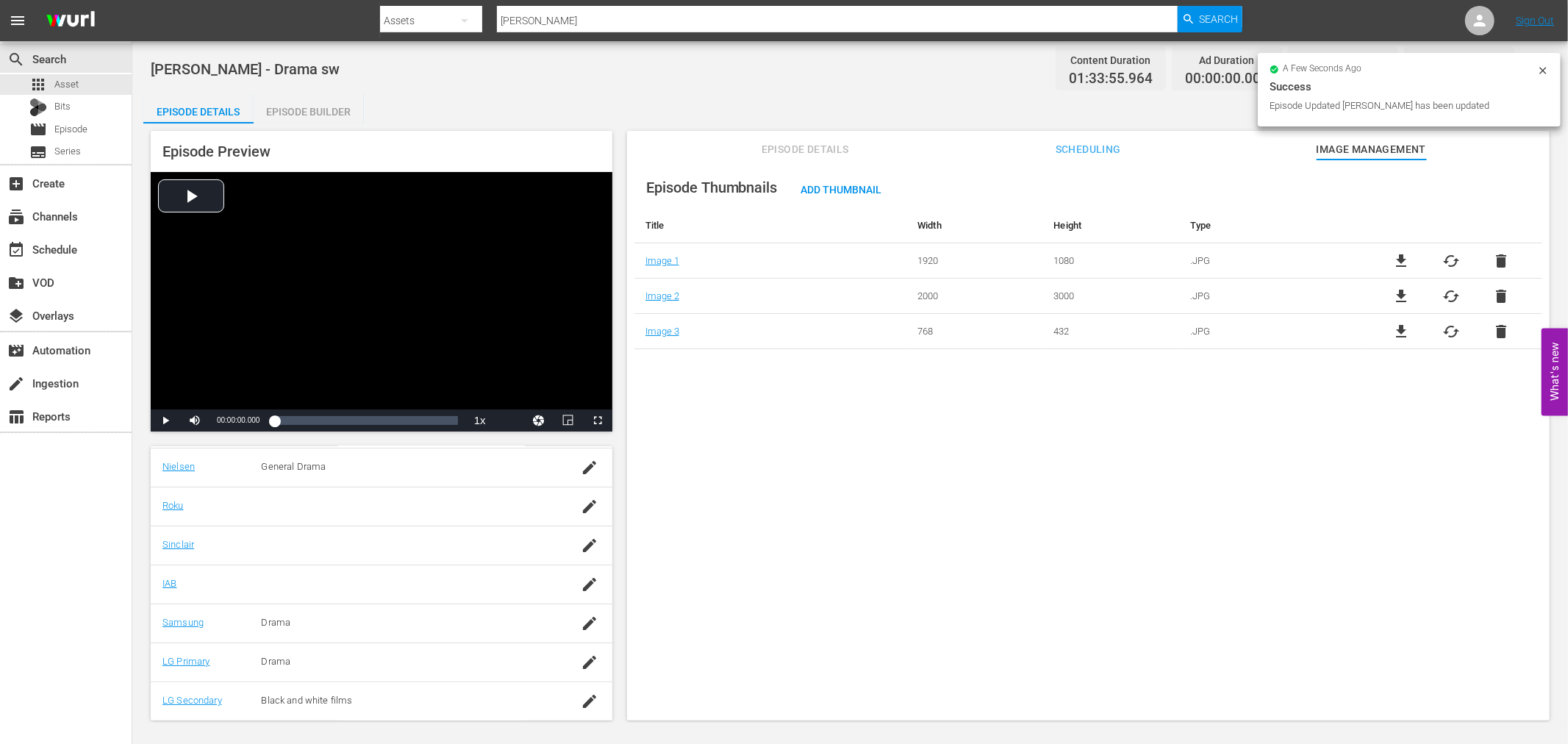
click at [1540, 62] on div "a few seconds ago Success Episode Updated Kein Hüsung has been updated" at bounding box center [1410, 89] width 303 height 73
click at [1533, 69] on div "a few seconds ago" at bounding box center [1404, 70] width 268 height 11
click at [1541, 69] on icon at bounding box center [1543, 71] width 12 height 12
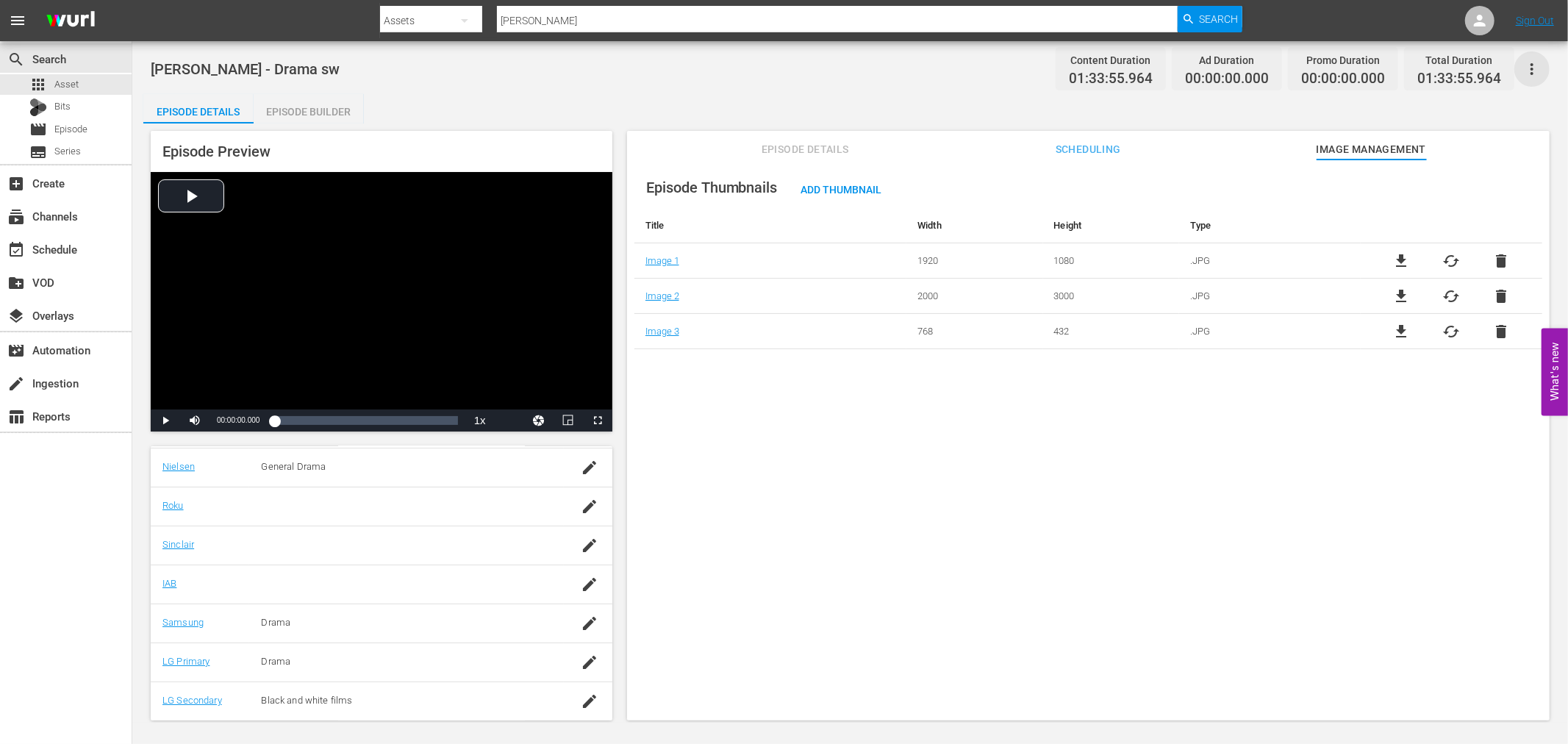
click at [1537, 69] on icon "button" at bounding box center [1532, 69] width 17 height 17
click at [1425, 78] on div "Add Episode to Workspace" at bounding box center [1426, 74] width 224 height 35
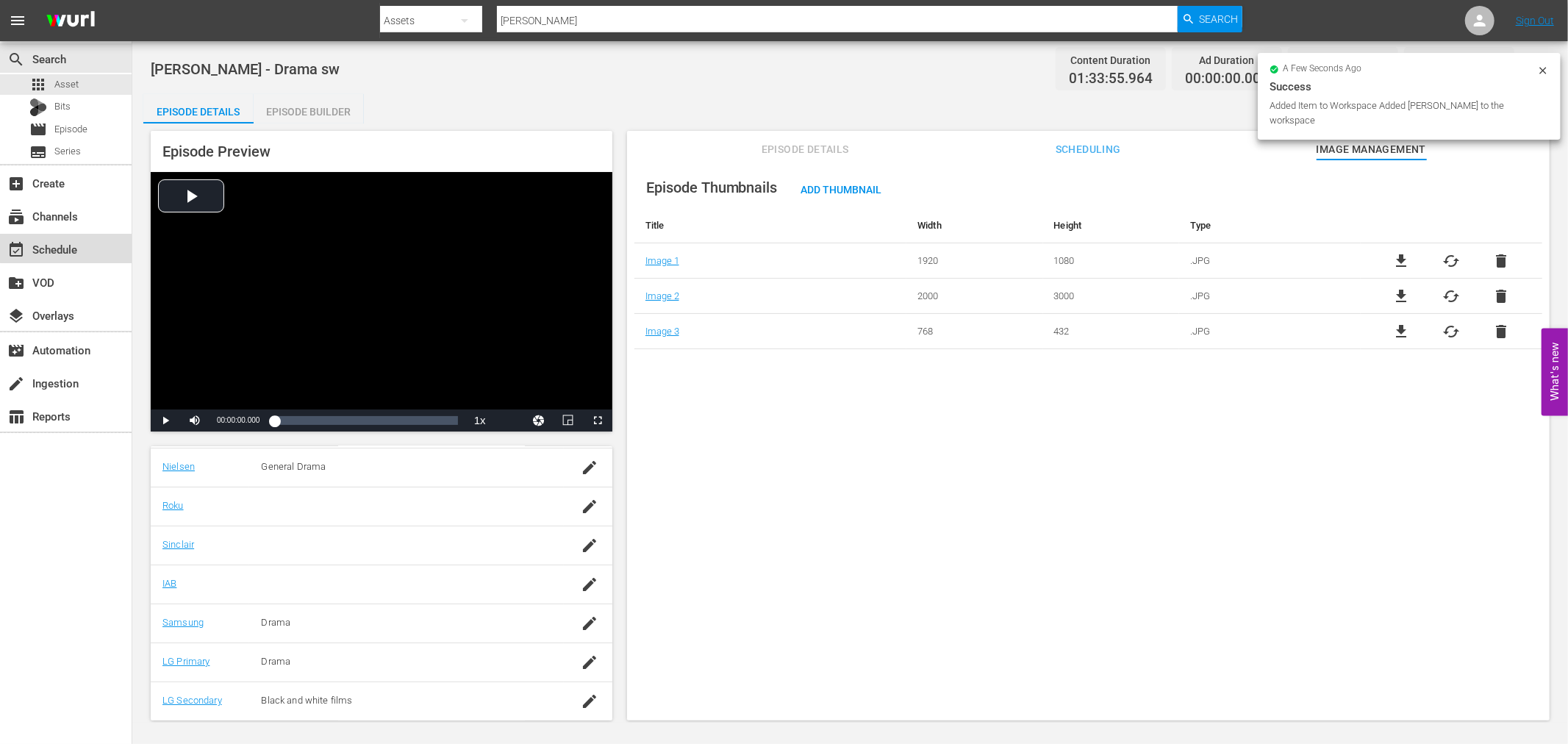
click at [86, 243] on div "event_available Schedule" at bounding box center [66, 248] width 131 height 29
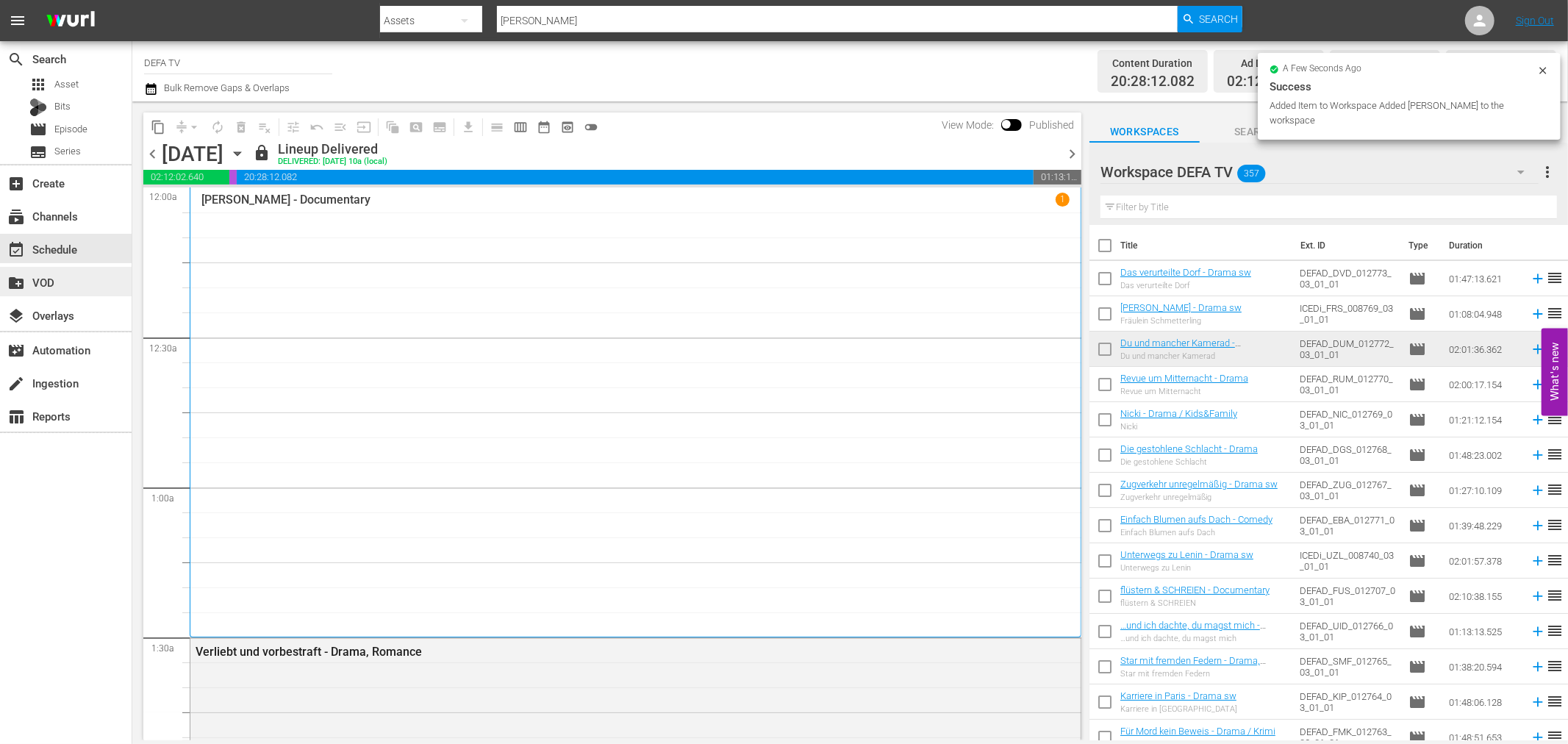
click at [98, 282] on div "create_new_folder VOD" at bounding box center [66, 281] width 131 height 29
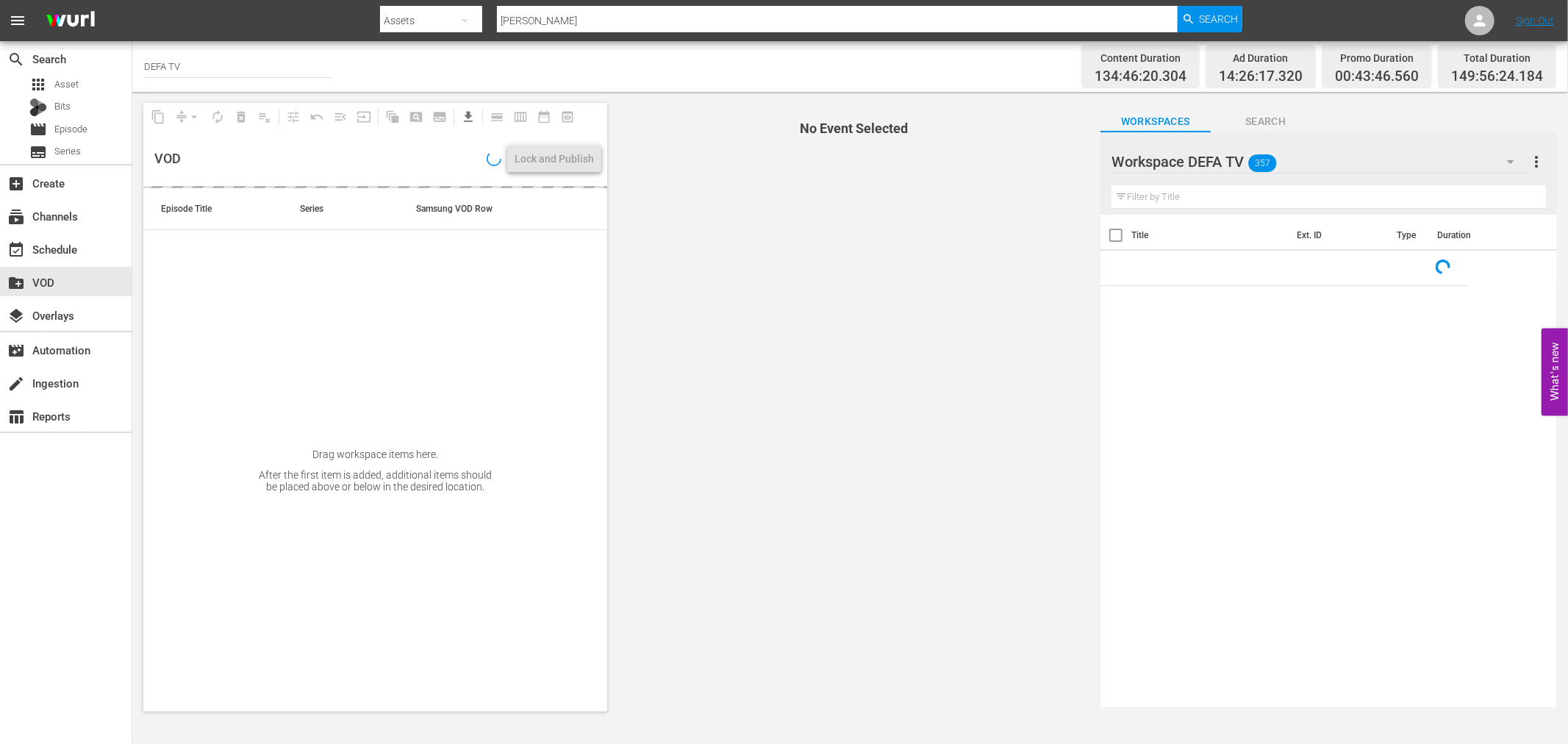
click at [1242, 159] on div at bounding box center [1194, 162] width 165 height 37
click at [1353, 162] on input "Workspace DEFA TV" at bounding box center [1322, 161] width 422 height 35
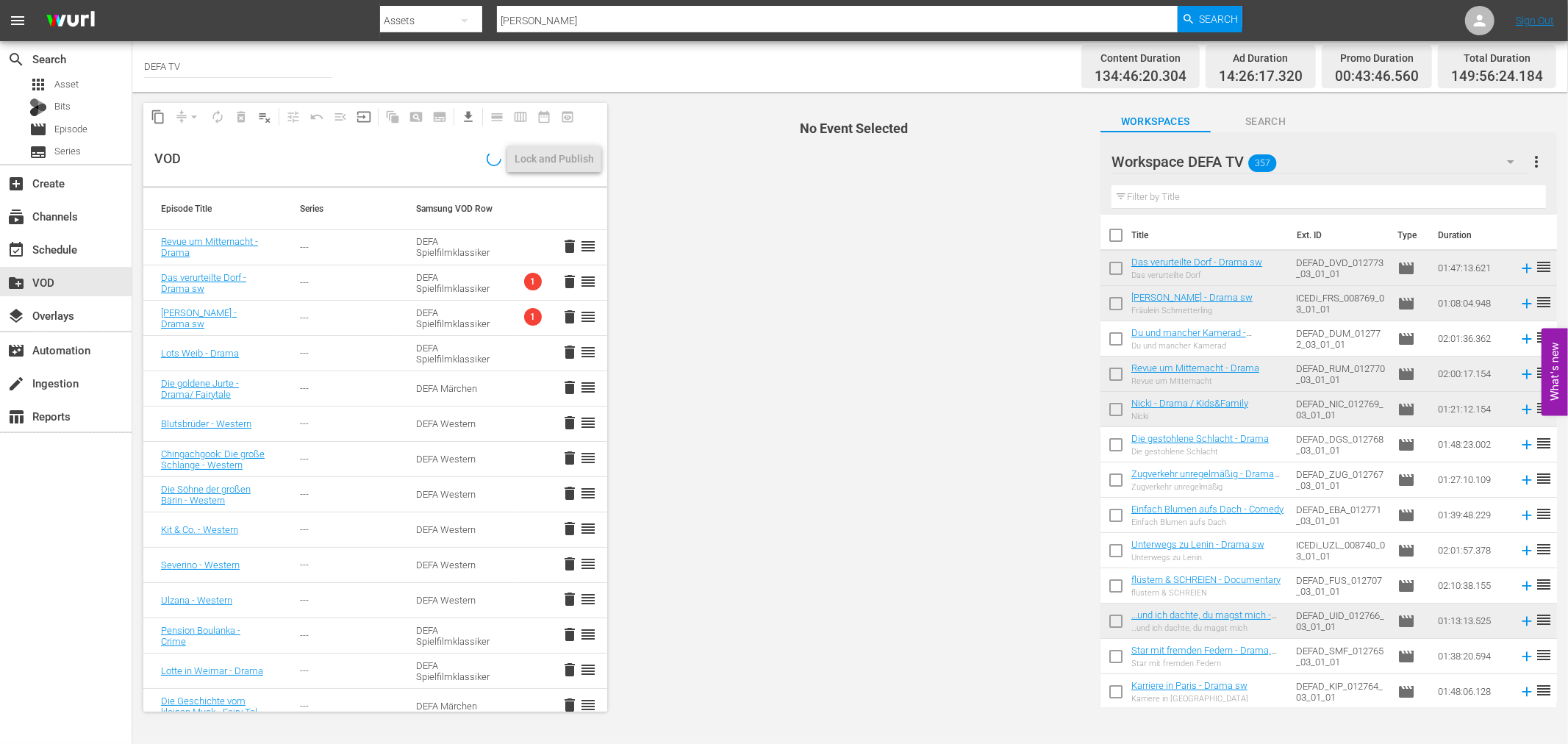
click at [910, 246] on span "No Event Selected" at bounding box center [850, 407] width 479 height 630
click at [1513, 155] on icon "button" at bounding box center [1511, 161] width 17 height 17
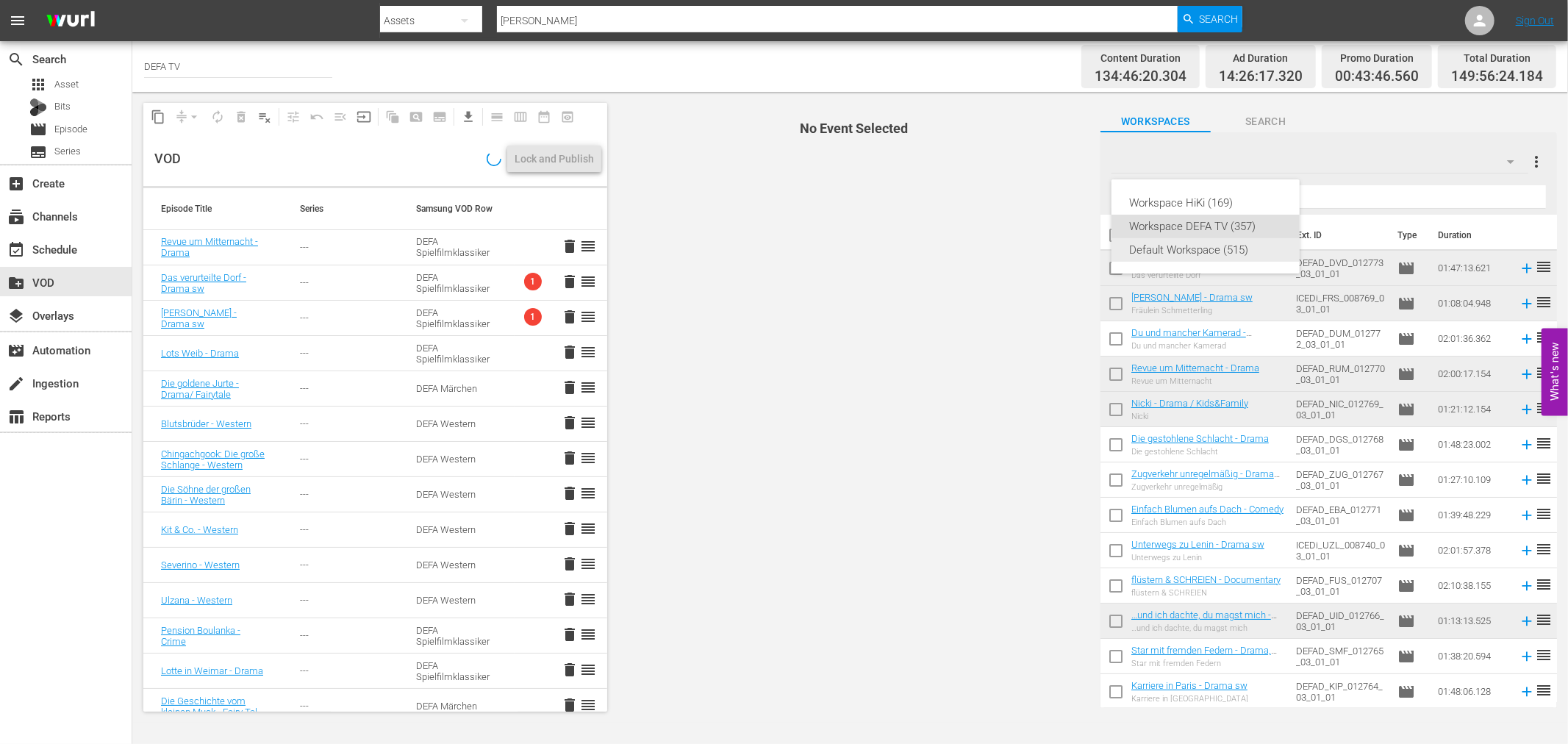
click at [1221, 239] on div "Default Workspace (515)" at bounding box center [1205, 250] width 153 height 23
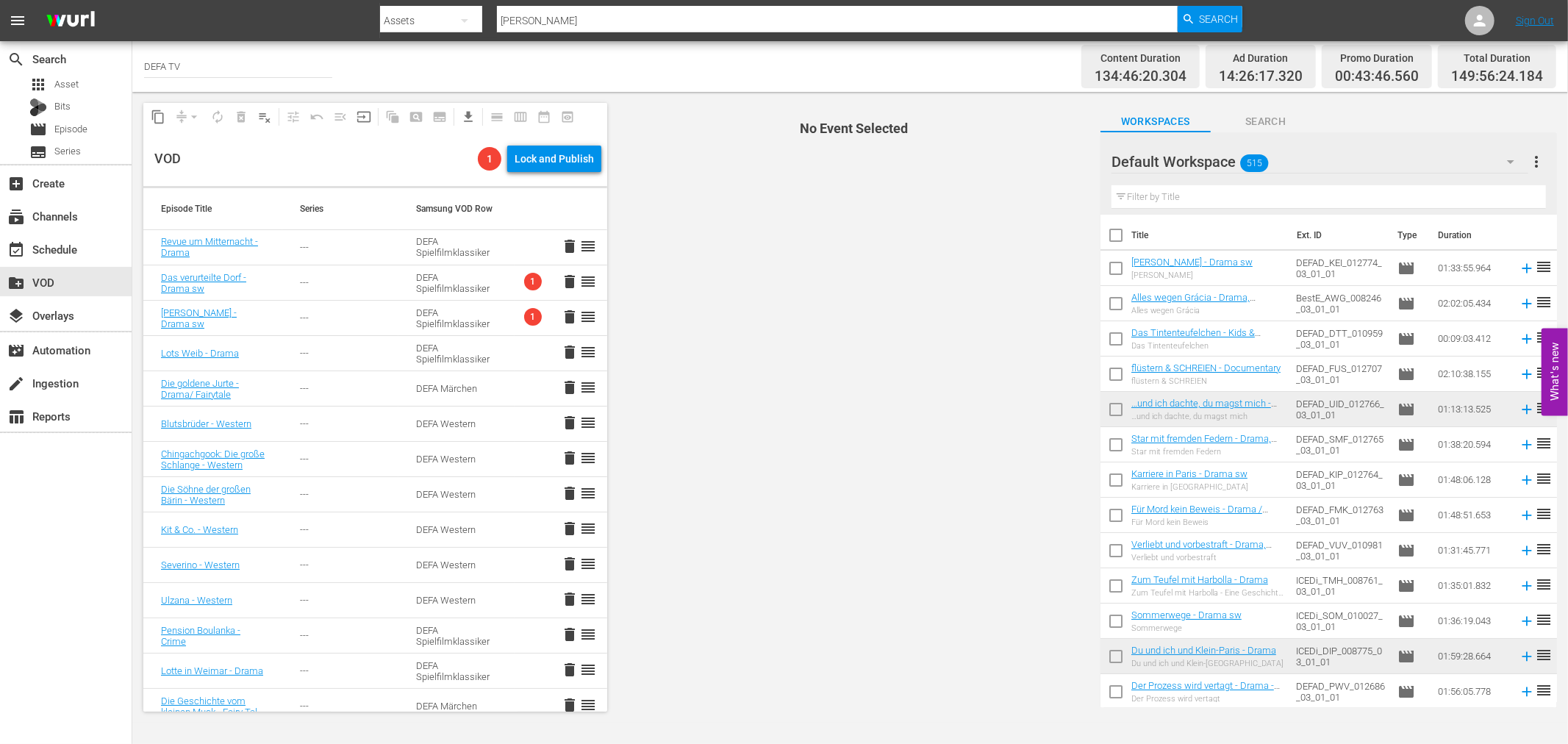
click at [1115, 270] on input "checkbox" at bounding box center [1115, 271] width 31 height 31
checkbox input "true"
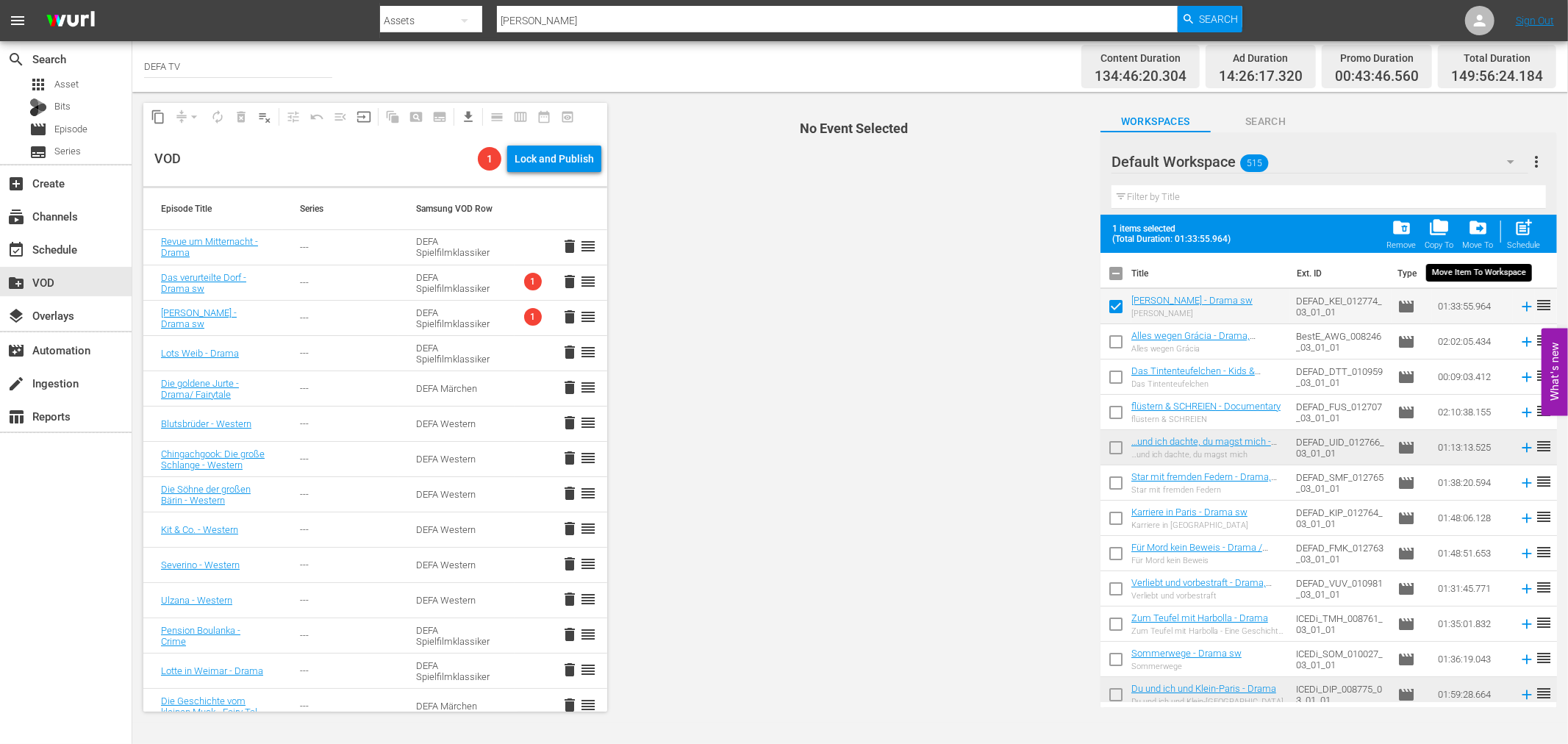
click at [1474, 231] on span "drive_file_move" at bounding box center [1478, 228] width 20 height 20
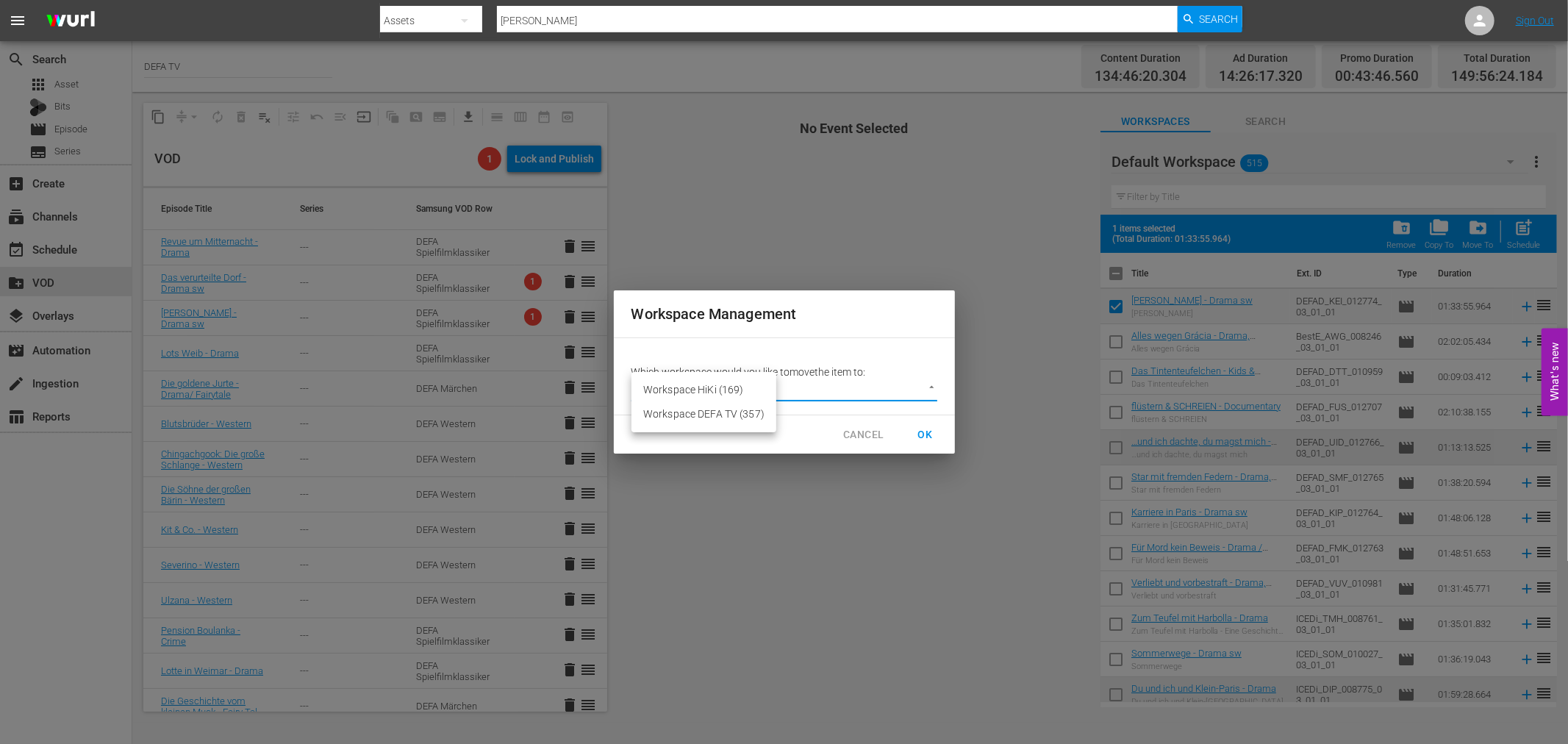
click at [833, 386] on body "menu Search By Assets Search ID, Title, Description, Keywords, or Category Kein…" at bounding box center [784, 372] width 1568 height 744
click at [678, 415] on li "Workspace DEFA TV (357)" at bounding box center [704, 414] width 145 height 24
type input "3407"
click at [924, 431] on span "OK" at bounding box center [925, 434] width 23 height 18
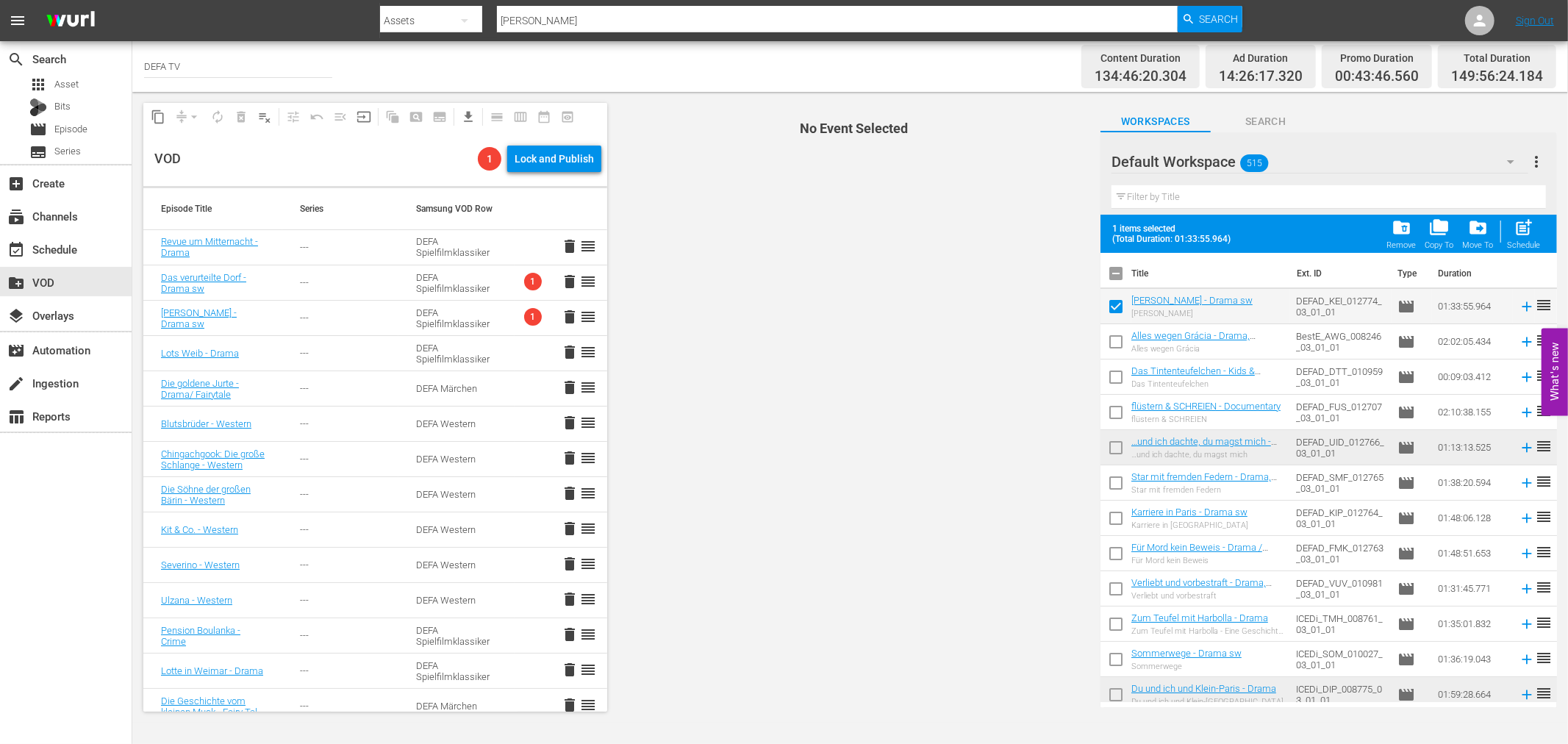
checkbox input "false"
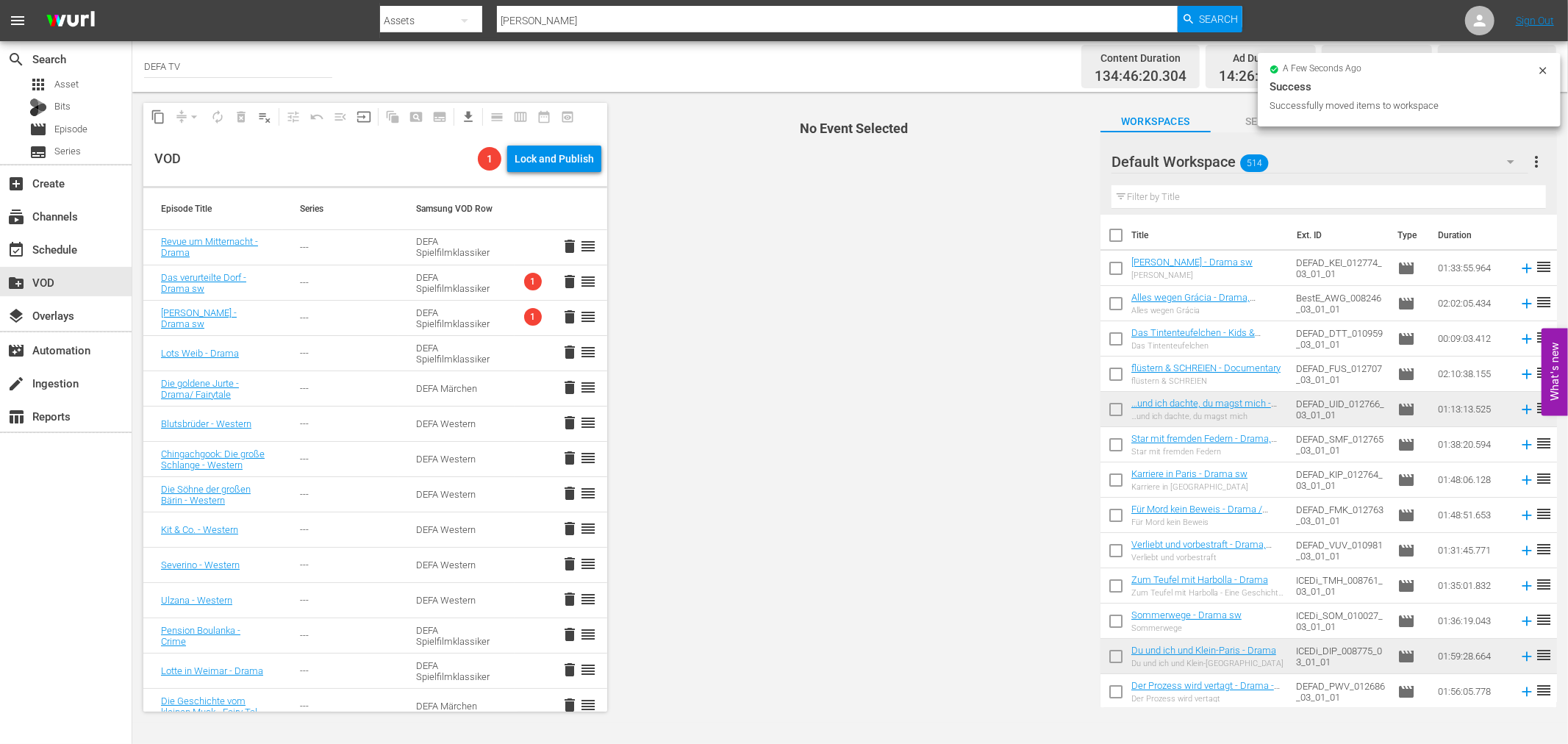
click at [1370, 149] on div "Default Workspace 514" at bounding box center [1320, 161] width 417 height 41
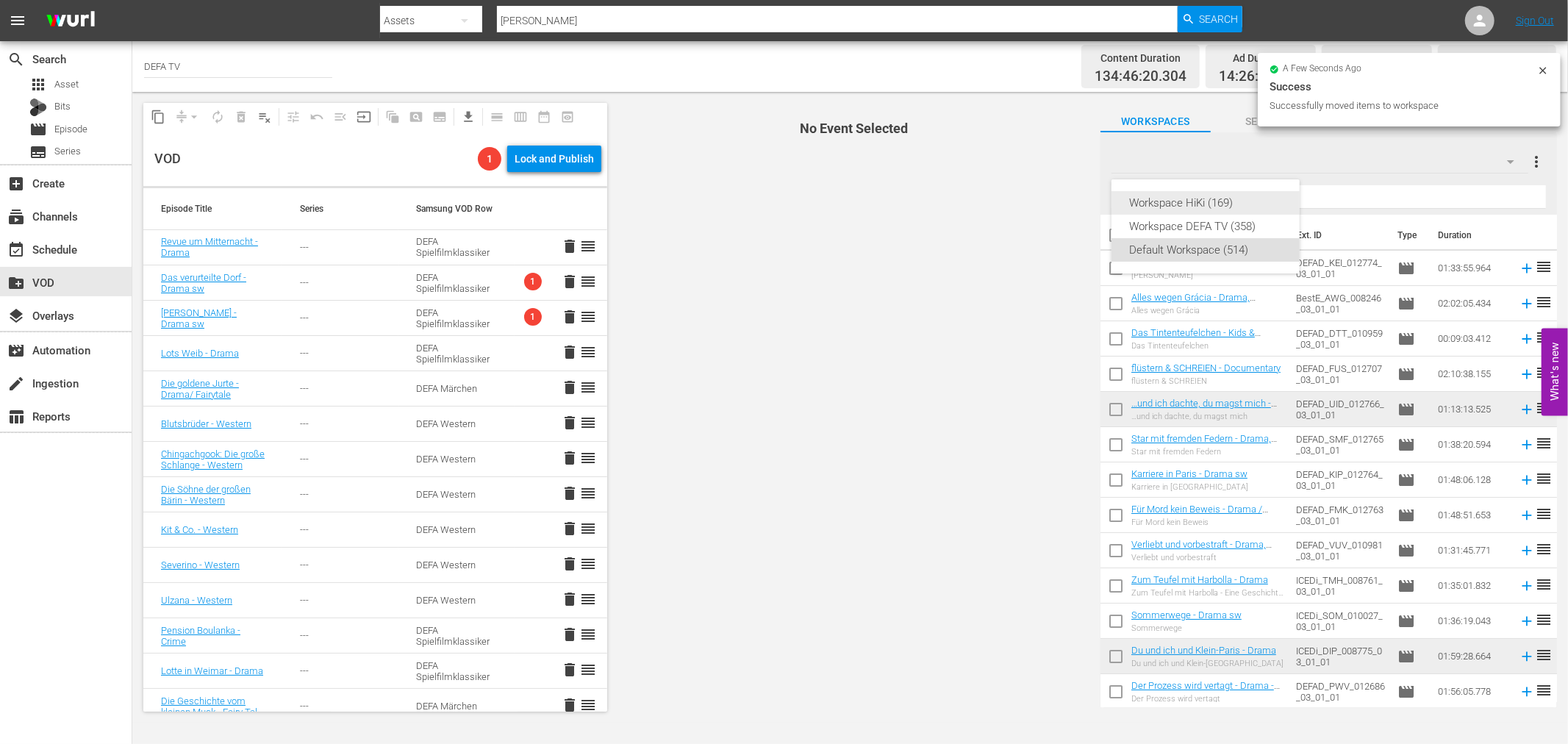
click at [1226, 194] on div "Workspace HiKi (169)" at bounding box center [1205, 202] width 153 height 23
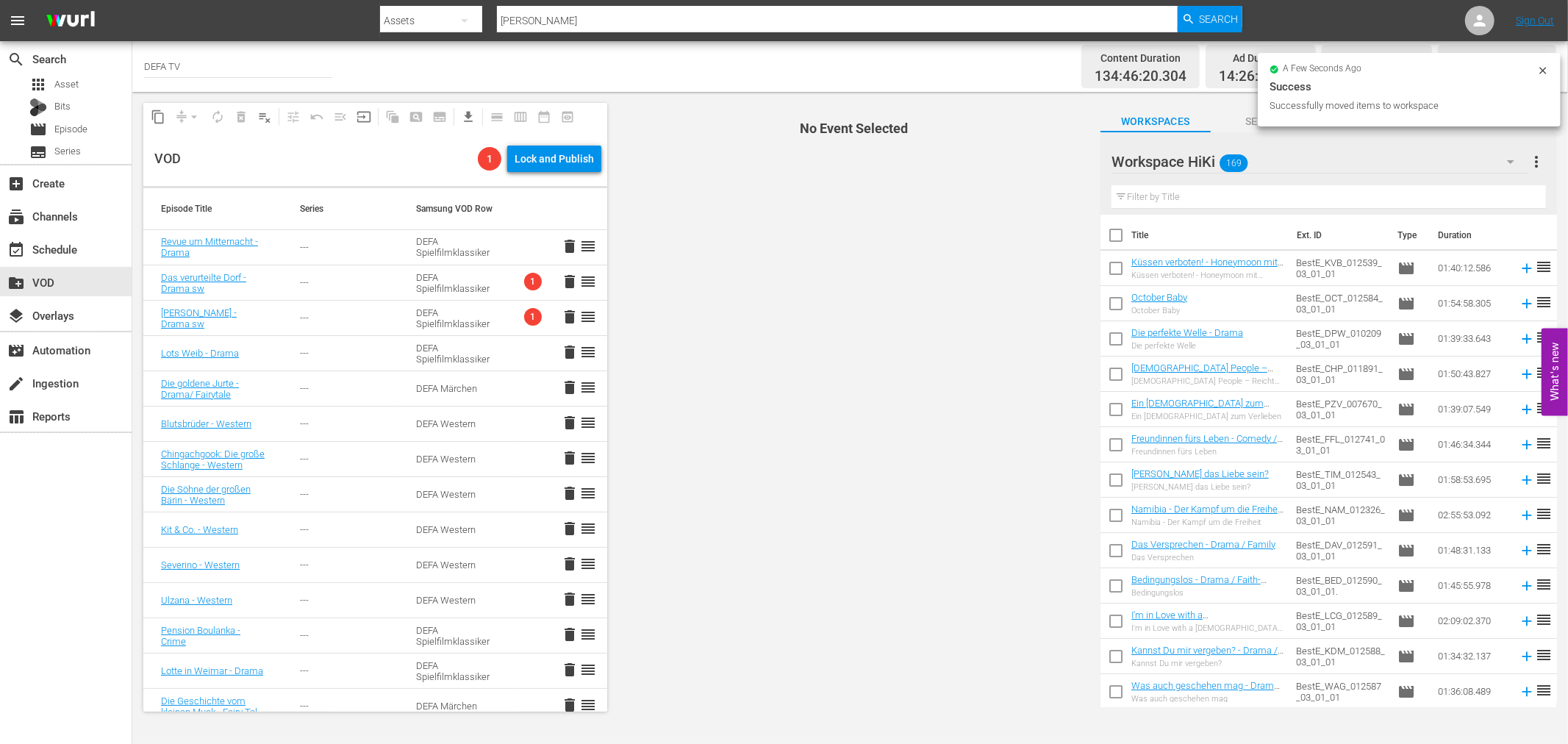
click at [1328, 164] on div "Workspace HiKi 169" at bounding box center [1320, 161] width 417 height 41
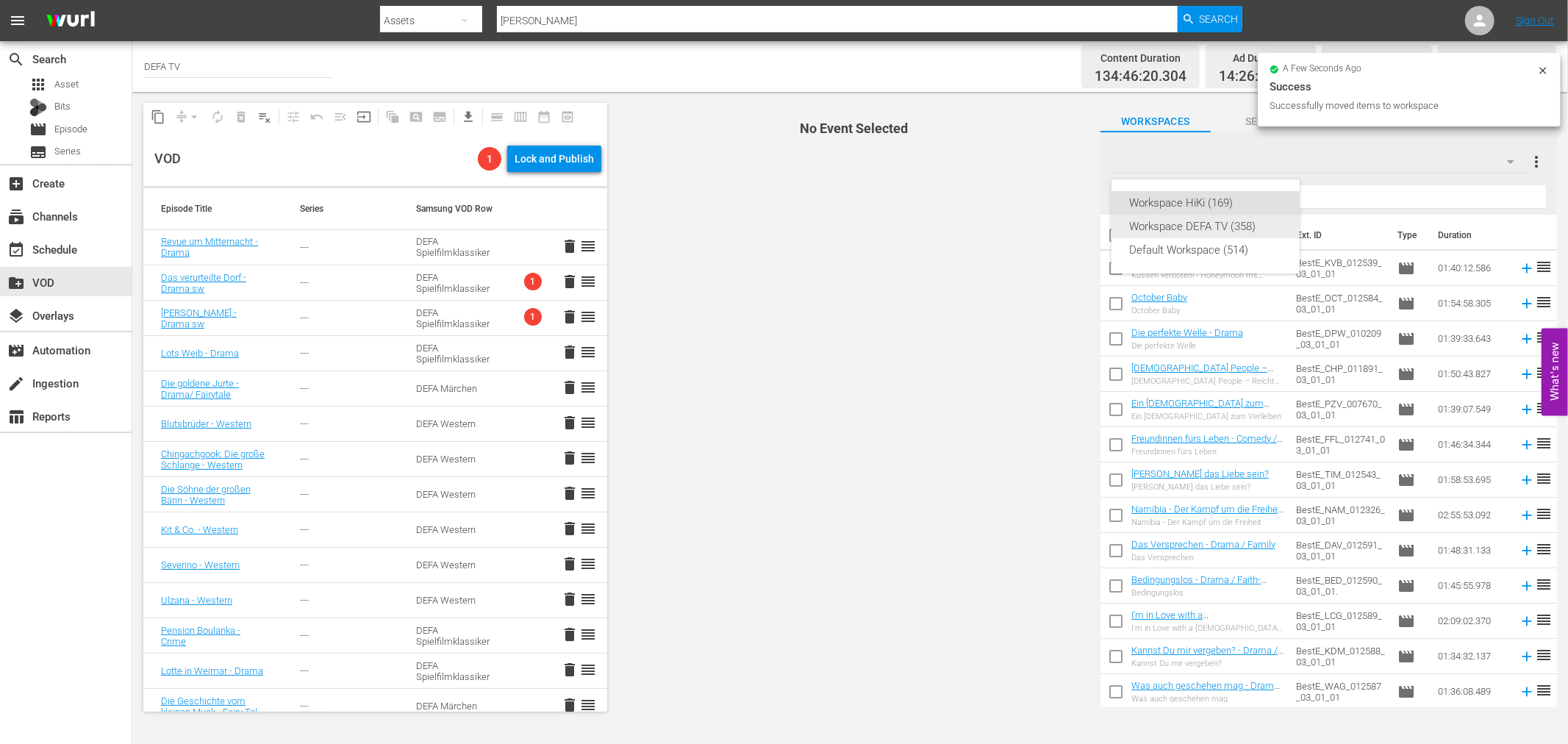
click at [1228, 233] on div "Workspace DEFA TV (358)" at bounding box center [1205, 226] width 153 height 23
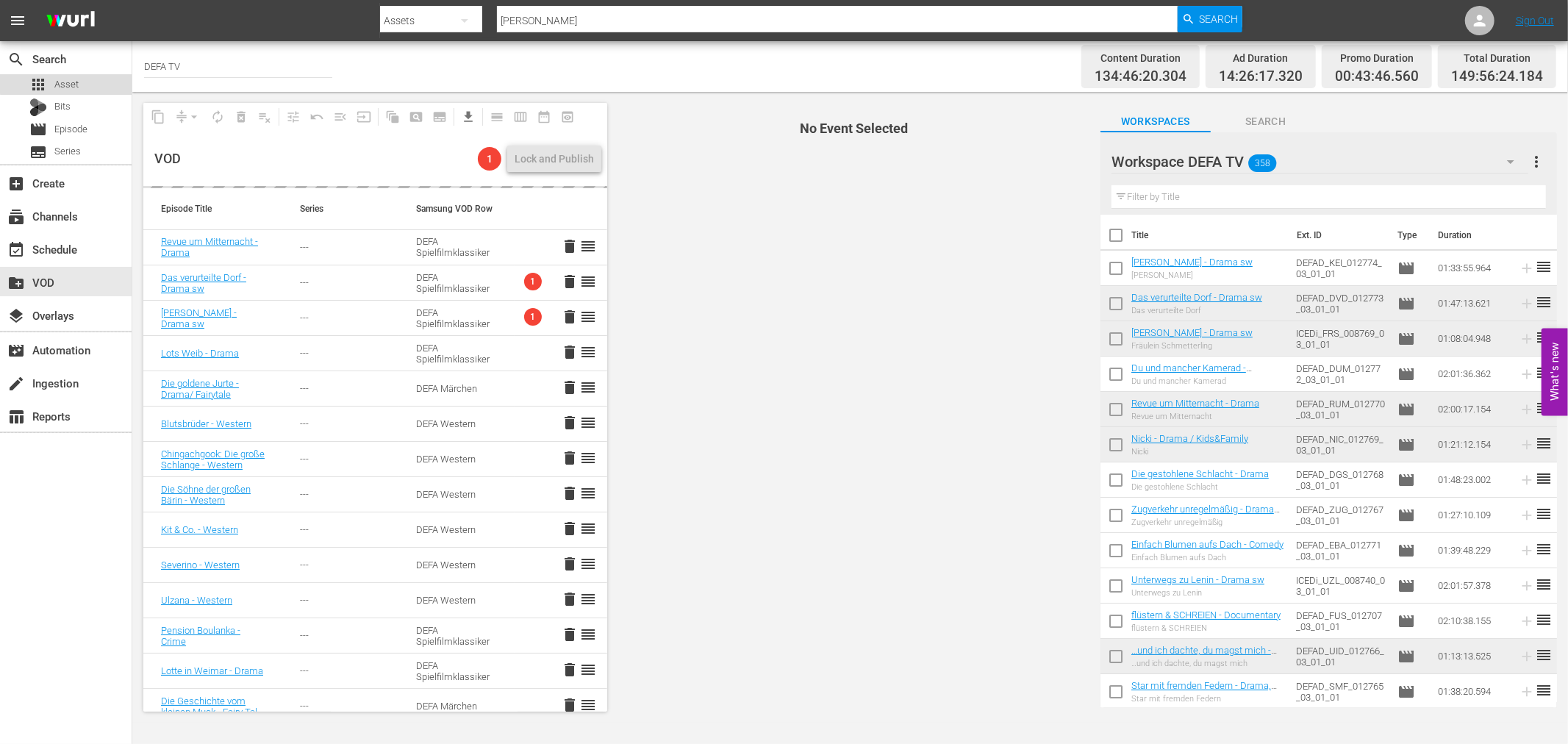
click at [79, 78] on div "apps Asset" at bounding box center [66, 84] width 131 height 20
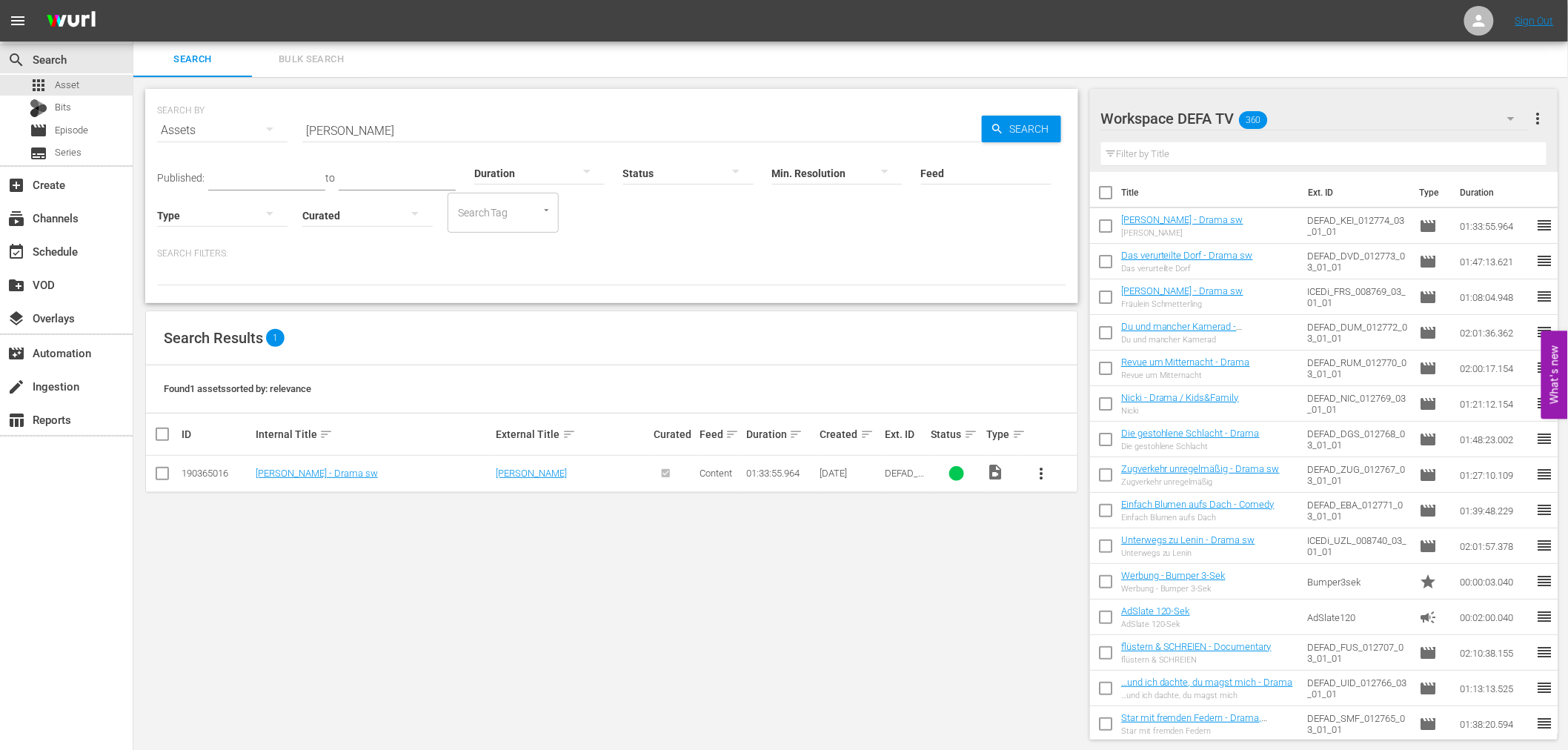
click at [478, 123] on input "Kein Hüsung" at bounding box center [642, 130] width 679 height 36
paste input "Der Aufenthalt"
type input "Der Aufenthalt"
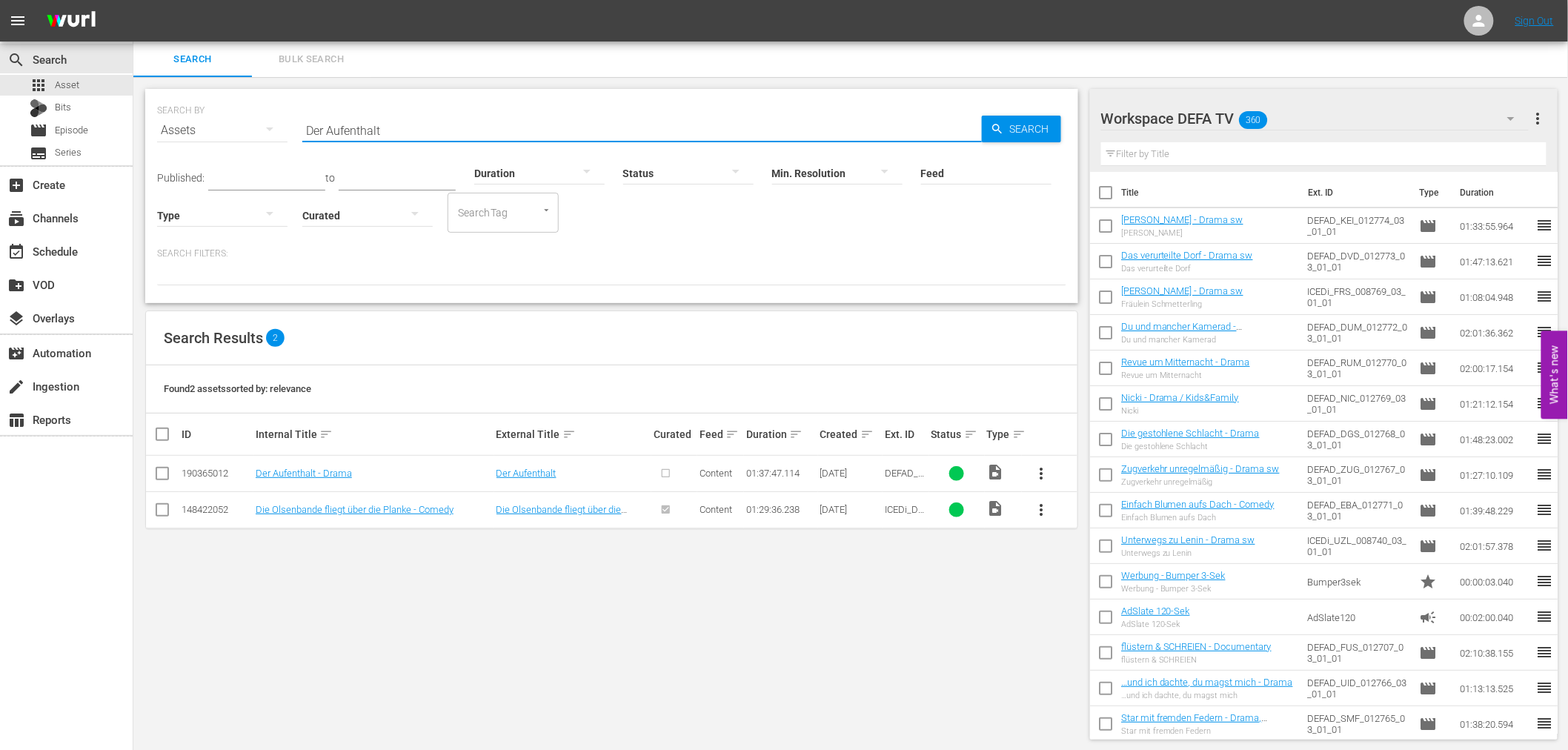
click at [1041, 470] on span "more_vert" at bounding box center [1041, 473] width 17 height 17
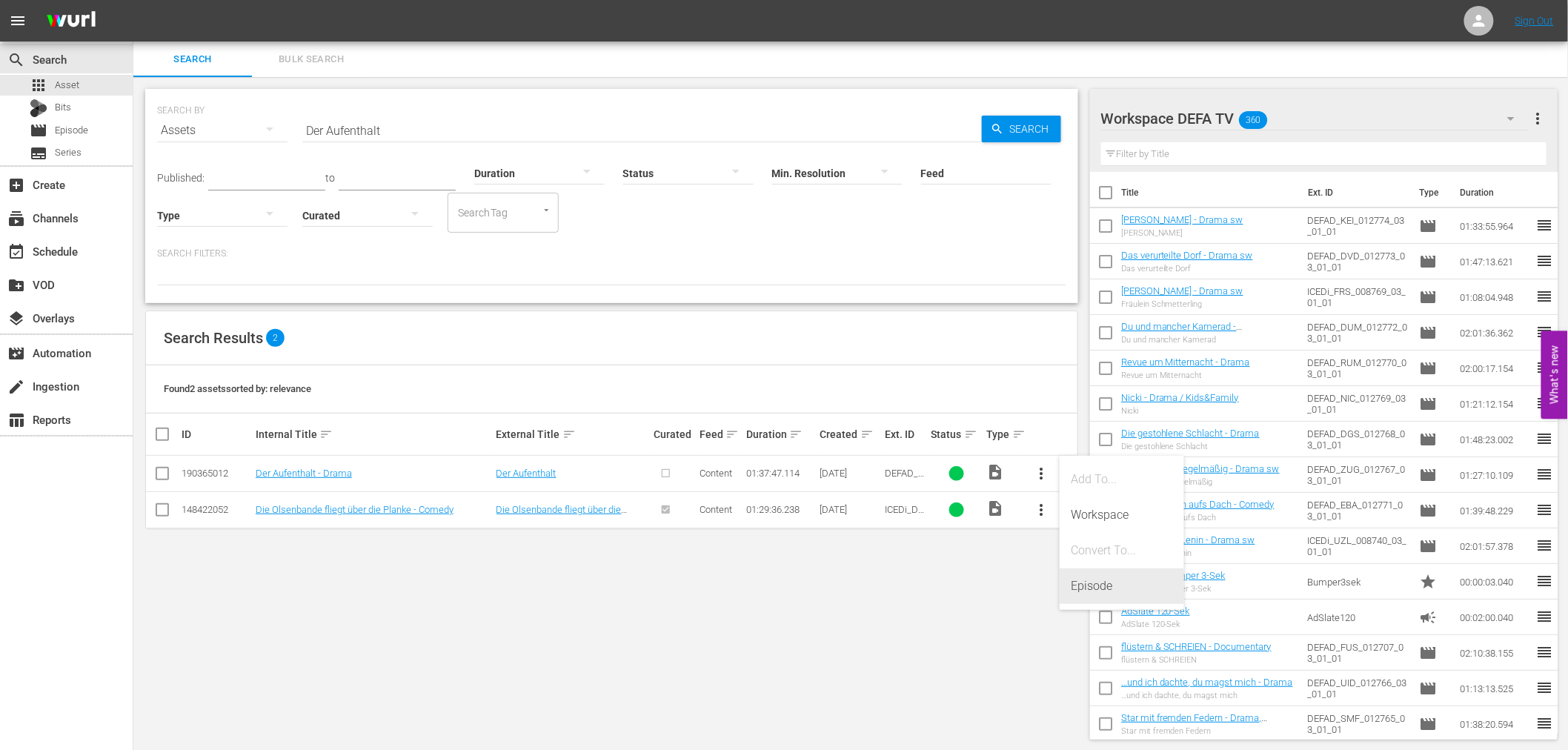
click at [1080, 580] on div "Episode" at bounding box center [1122, 586] width 101 height 36
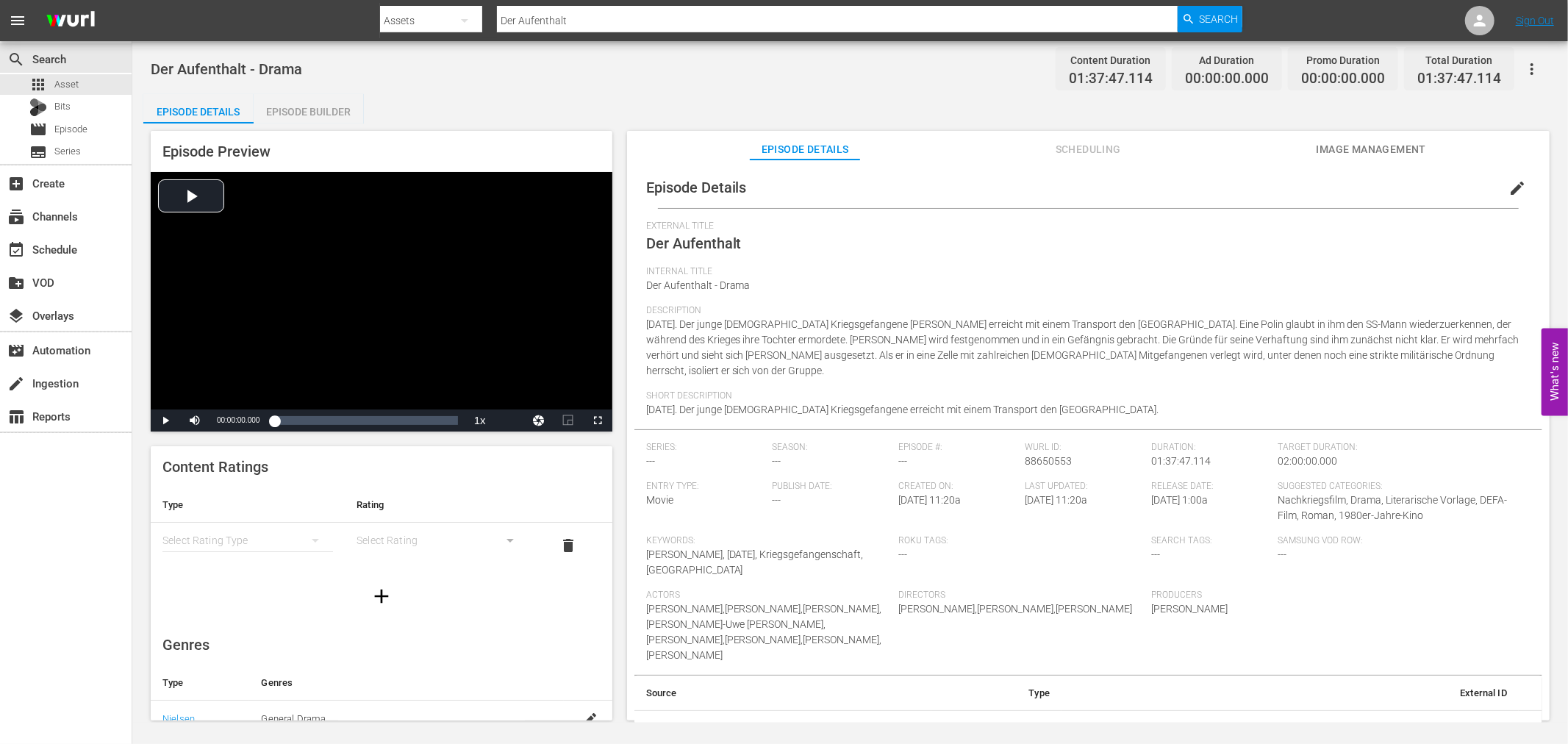
click at [270, 535] on div "simple table" at bounding box center [247, 540] width 170 height 41
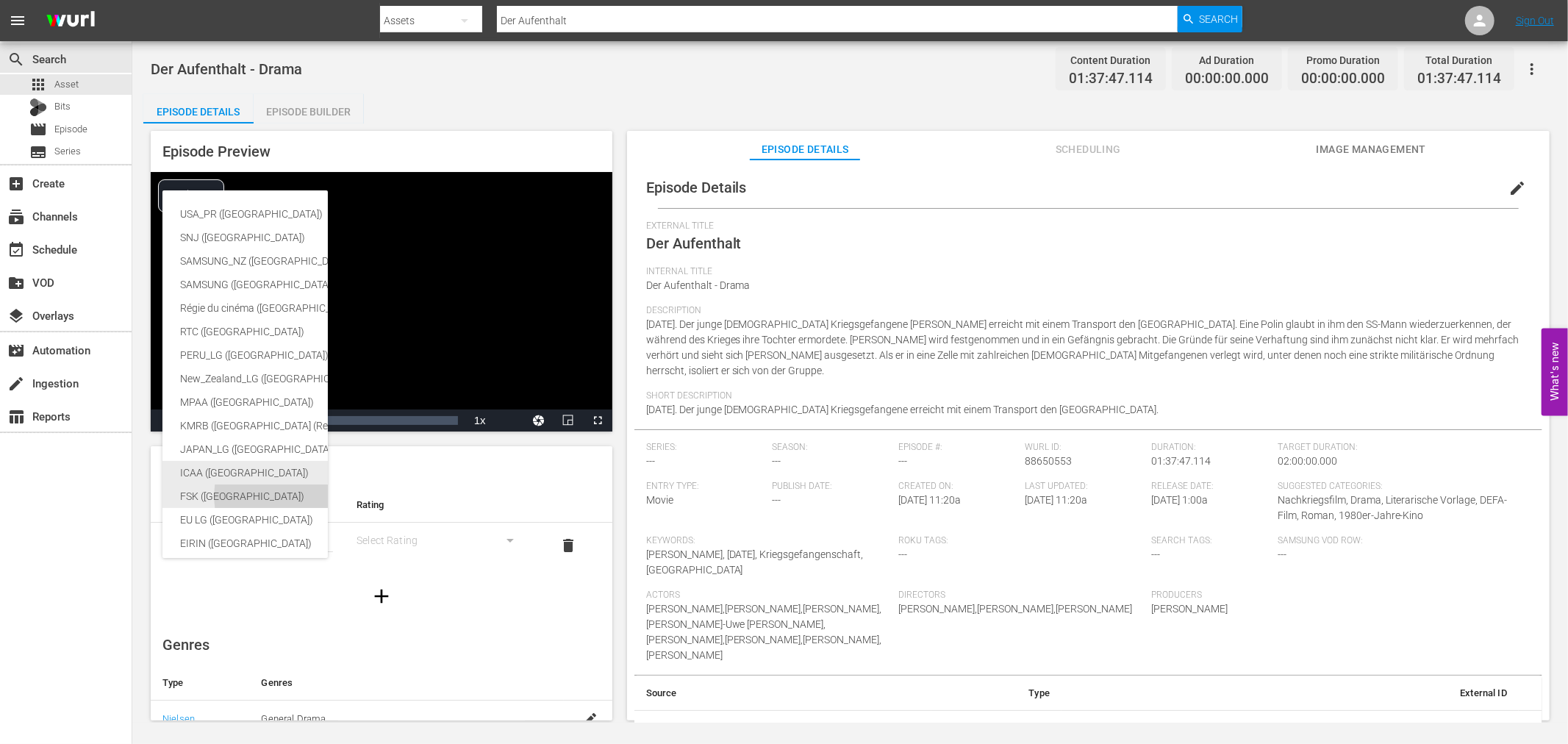
click at [268, 487] on div "FSK (Germany)" at bounding box center [348, 495] width 337 height 23
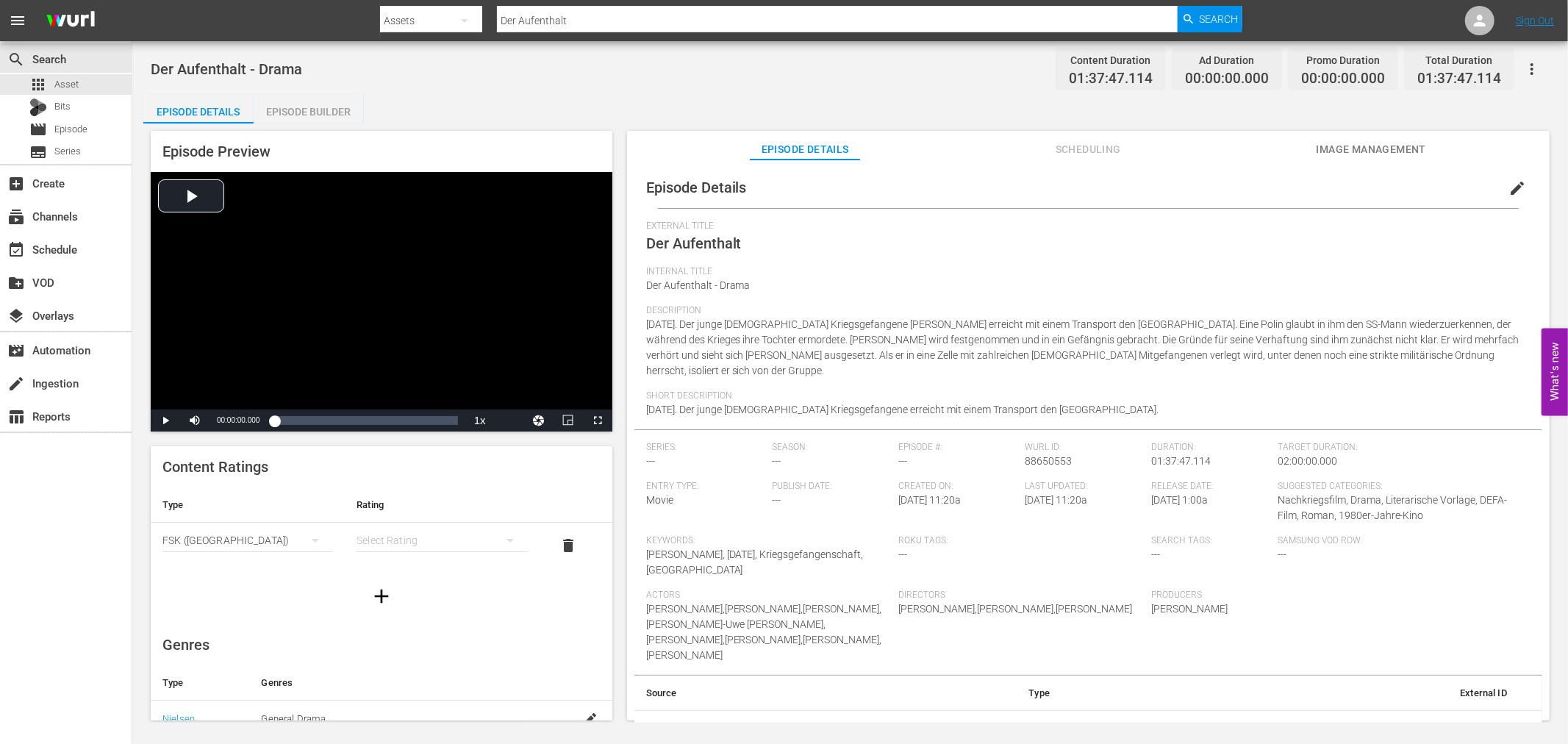
click at [492, 537] on button "simple table" at bounding box center [510, 540] width 35 height 35
click at [387, 547] on div "FSK 0" at bounding box center [434, 546] width 130 height 23
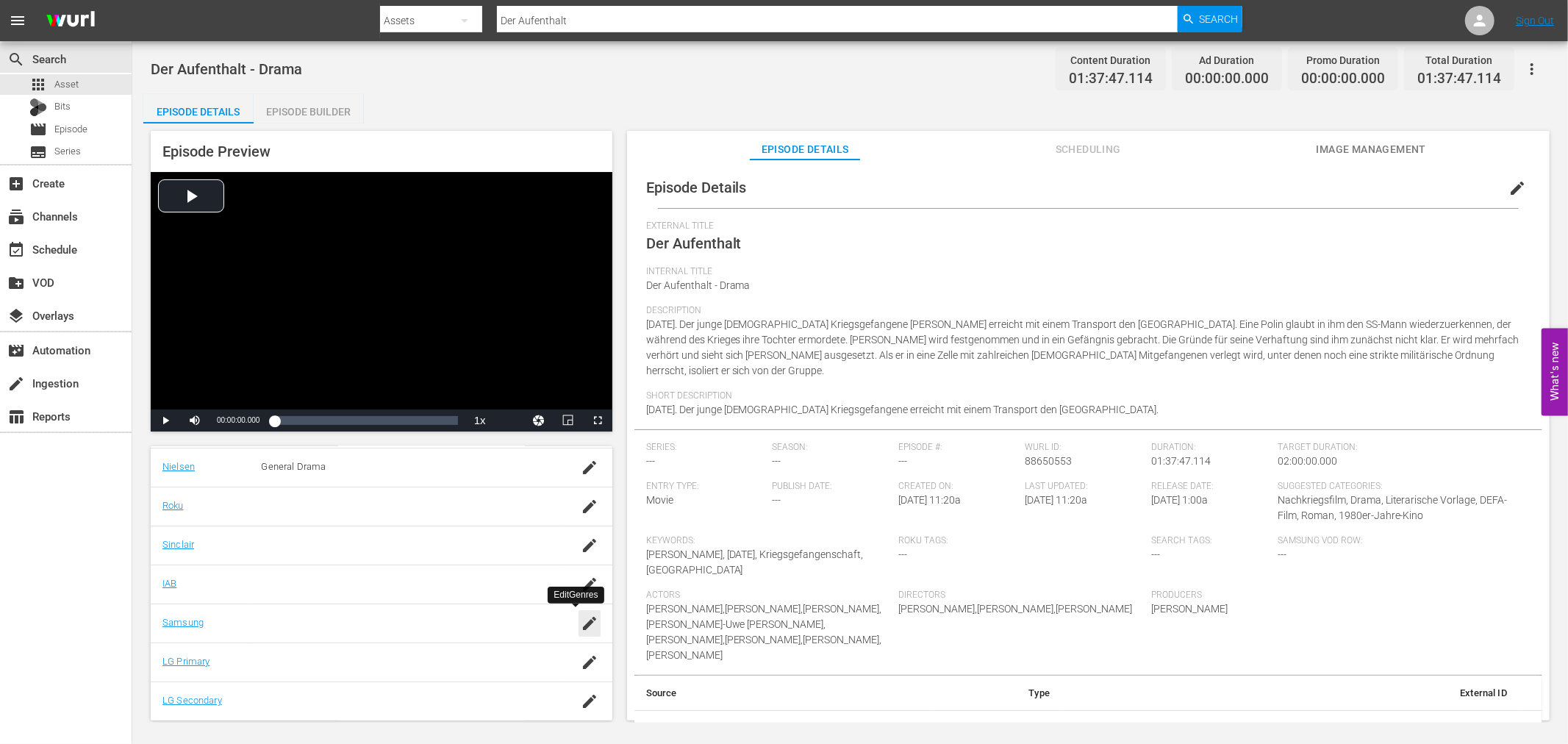
click at [581, 620] on icon "button" at bounding box center [589, 623] width 17 height 17
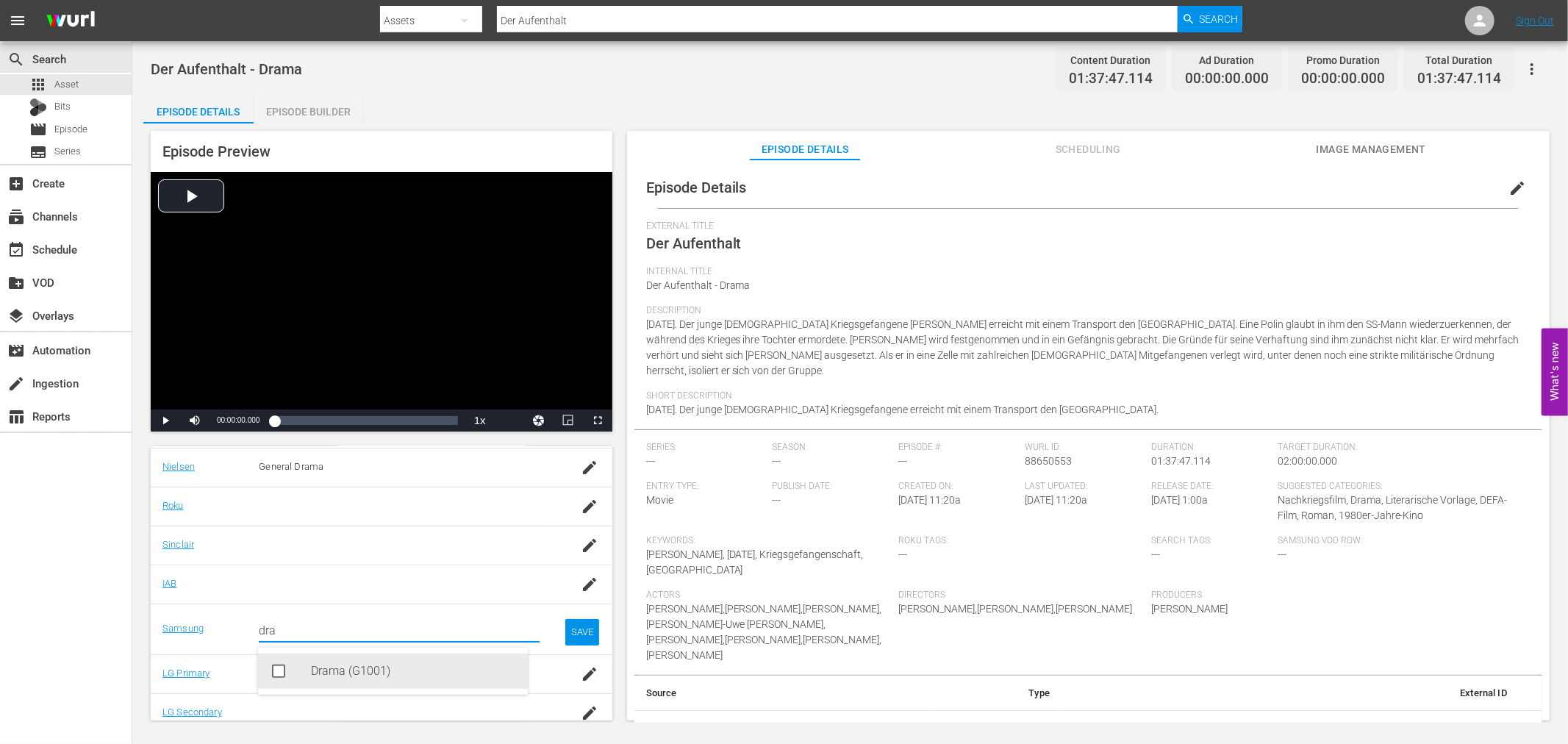
click at [394, 659] on div "Drama (G1001)" at bounding box center [413, 671] width 205 height 35
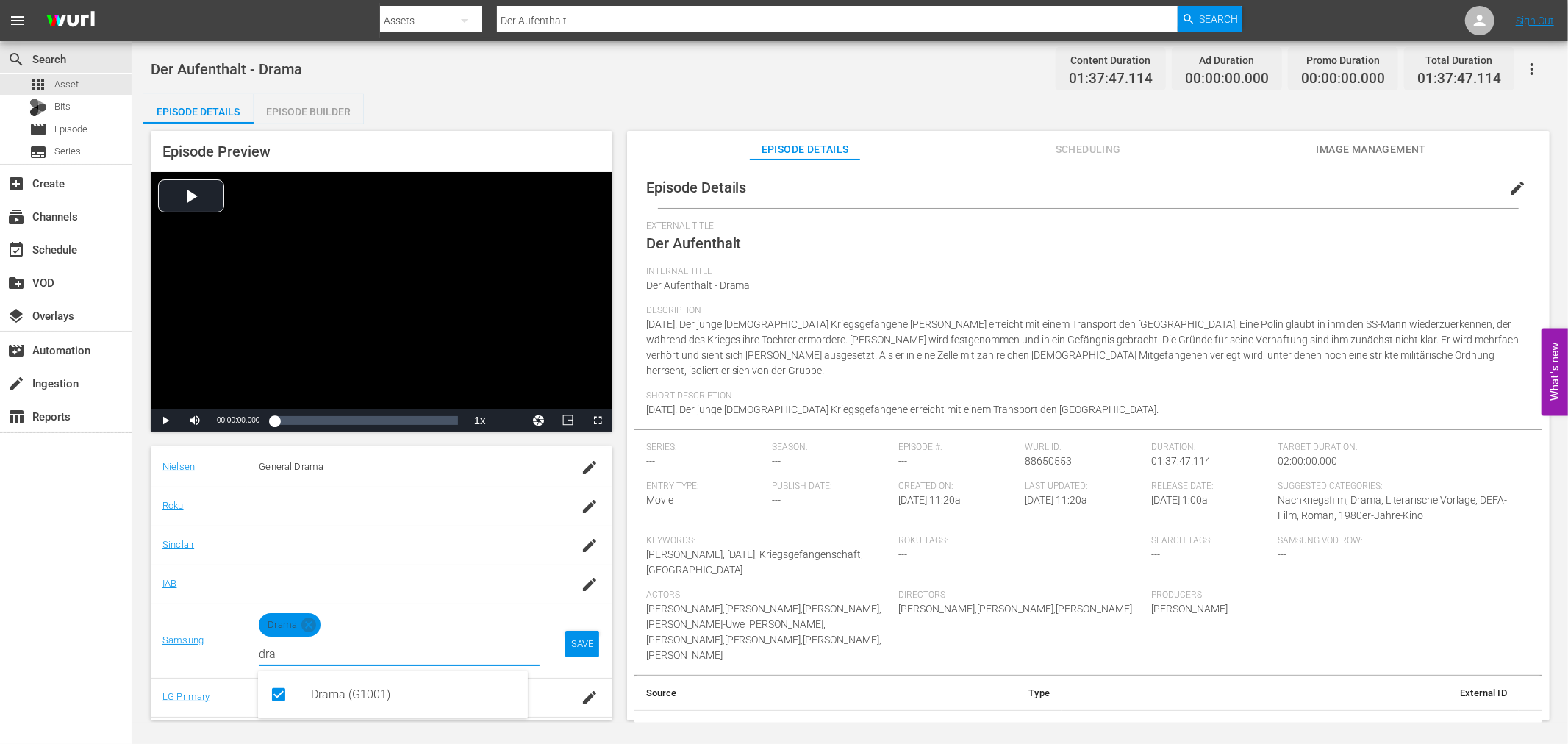
type input "dra"
click at [591, 636] on td "SAVE" at bounding box center [581, 640] width 60 height 74
click at [570, 644] on div "SAVE" at bounding box center [582, 643] width 34 height 26
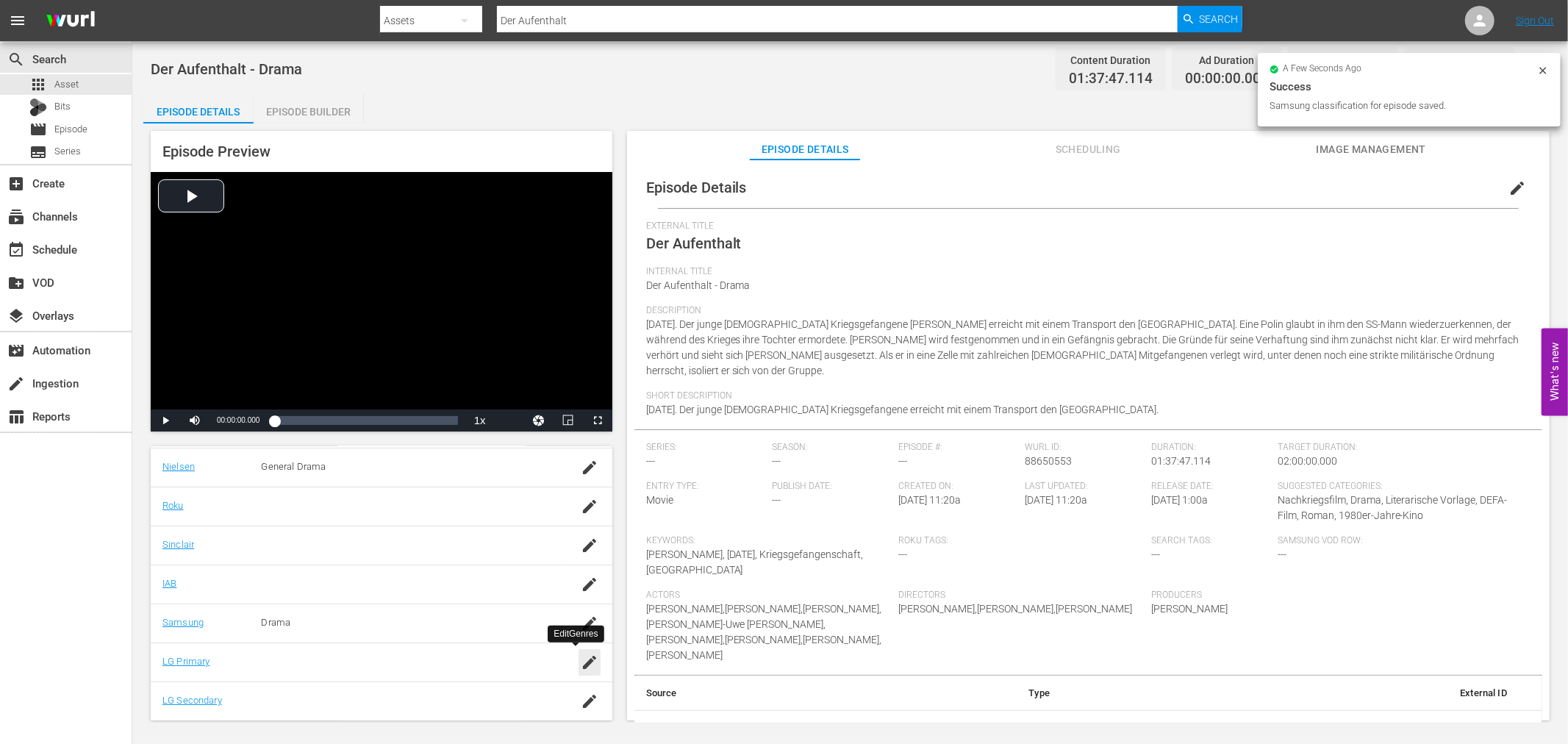
click at [581, 657] on icon "button" at bounding box center [589, 662] width 17 height 17
drag, startPoint x: 384, startPoint y: 698, endPoint x: 570, endPoint y: 687, distance: 186.3
click at [387, 698] on div "Drama (2)" at bounding box center [413, 709] width 205 height 35
type input "dra"
click at [576, 680] on div "SAVE" at bounding box center [582, 682] width 34 height 26
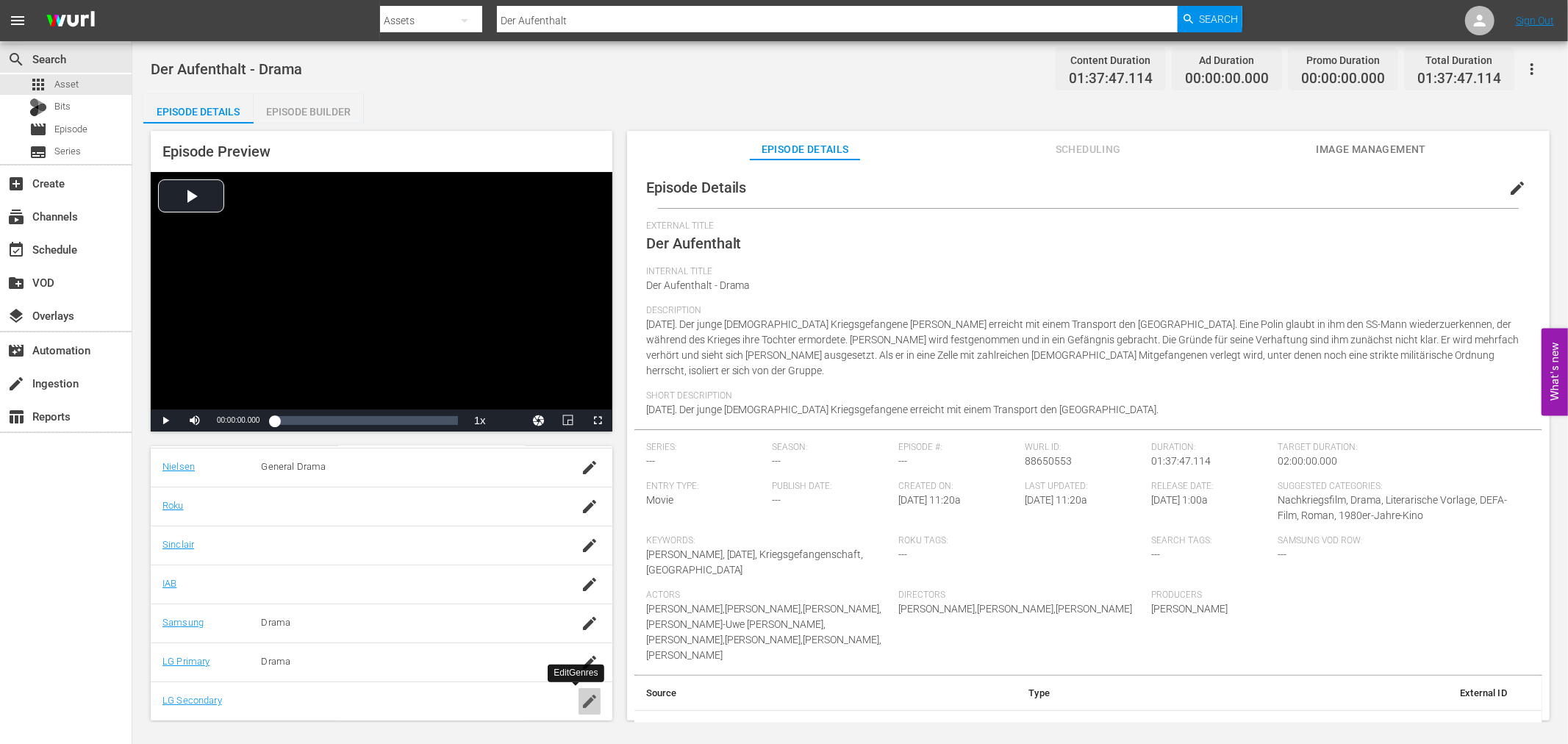
click at [585, 707] on icon "button" at bounding box center [589, 700] width 17 height 17
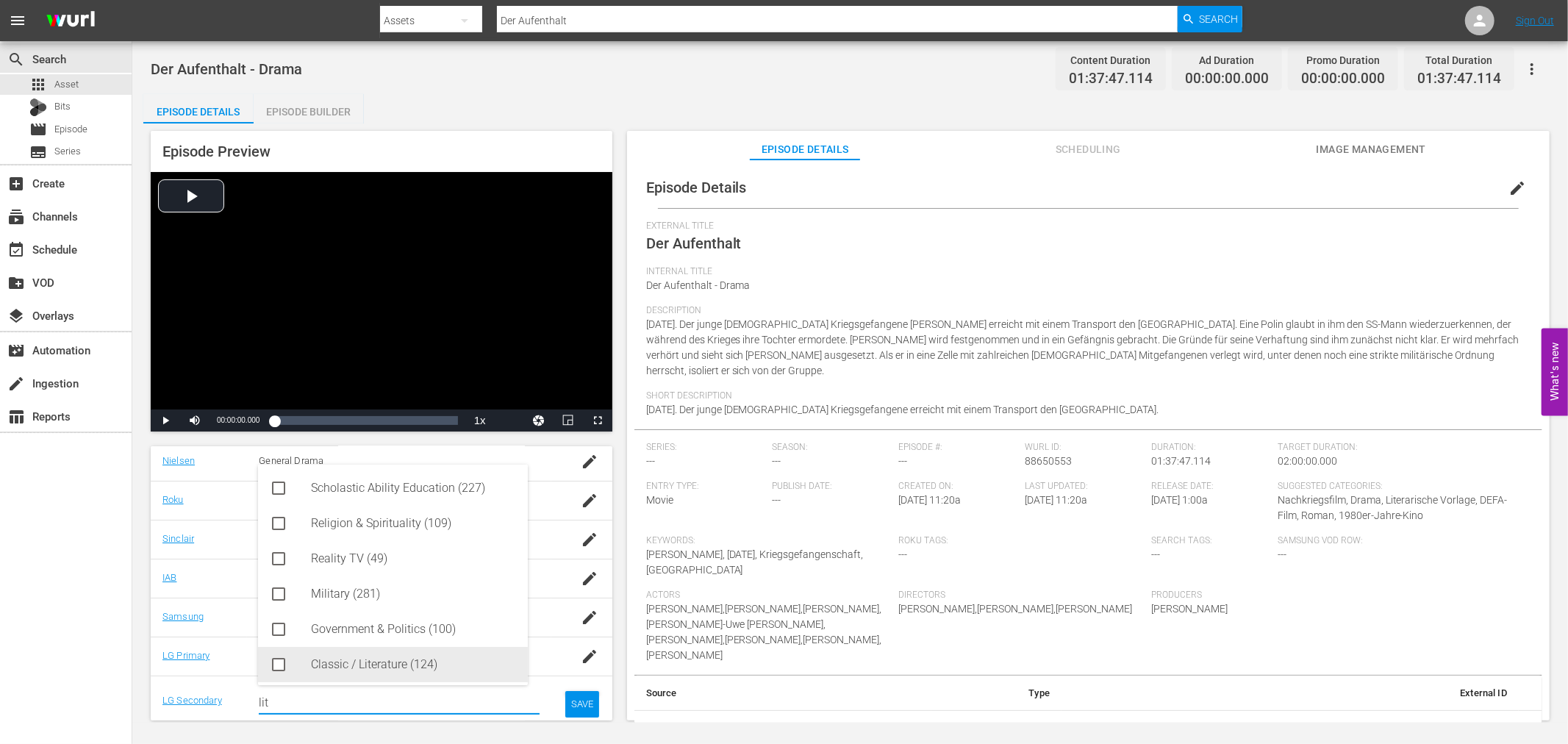
scroll to position [2, 0]
click at [424, 665] on div "Classic / Literature (124)" at bounding box center [413, 662] width 205 height 35
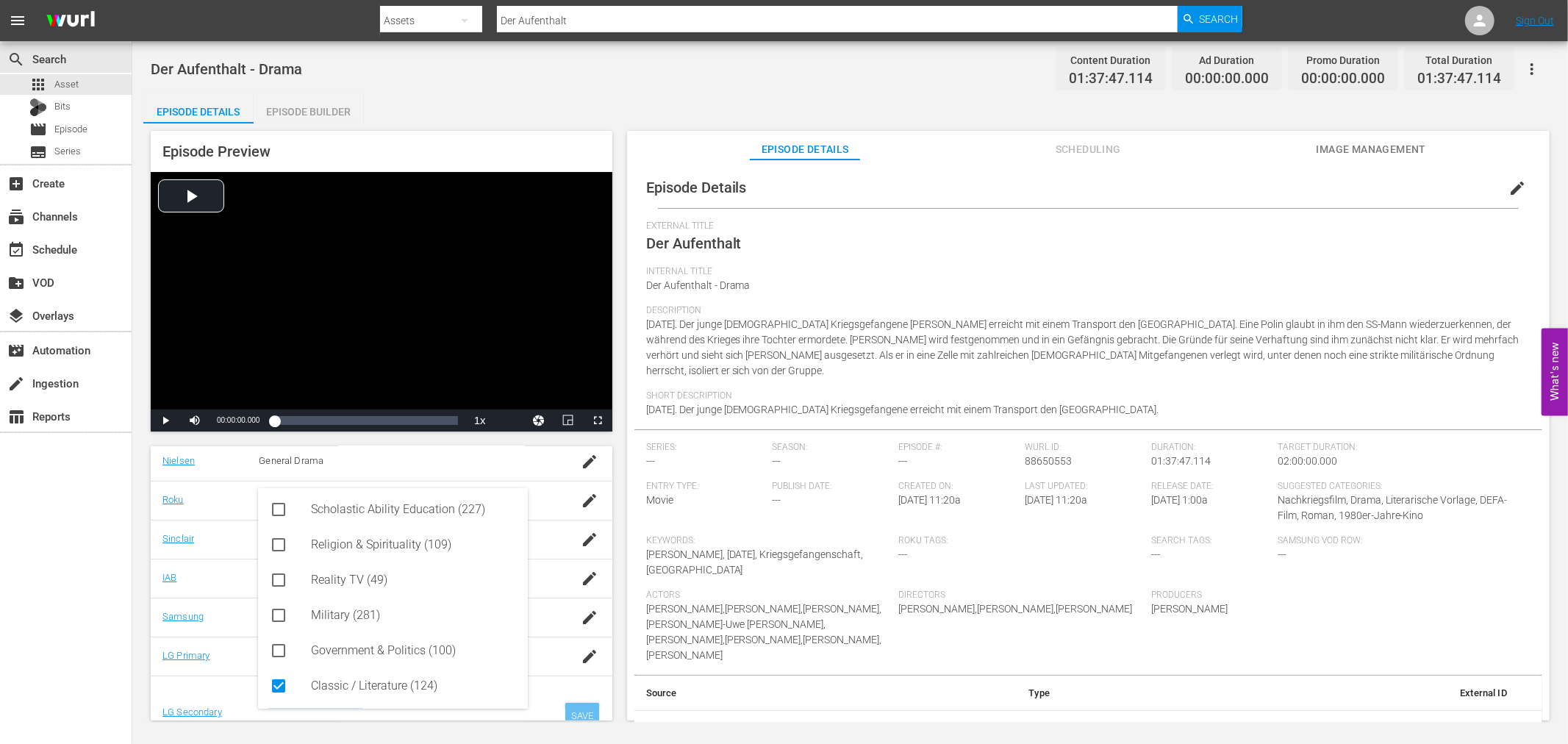
type input "lit"
click at [573, 715] on div "SAVE" at bounding box center [582, 715] width 34 height 26
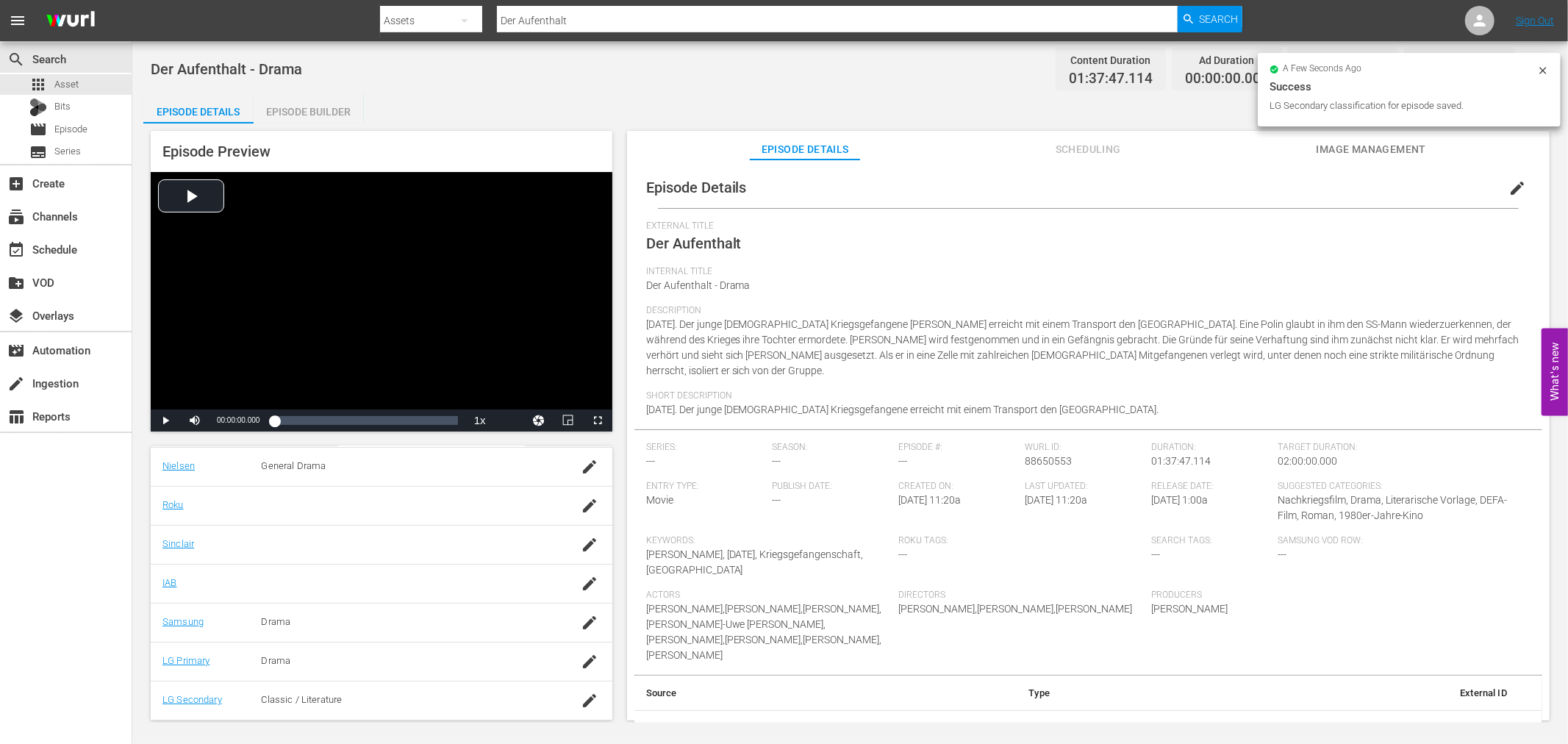
scroll to position [252, 0]
click at [1517, 181] on button "edit" at bounding box center [1517, 188] width 35 height 35
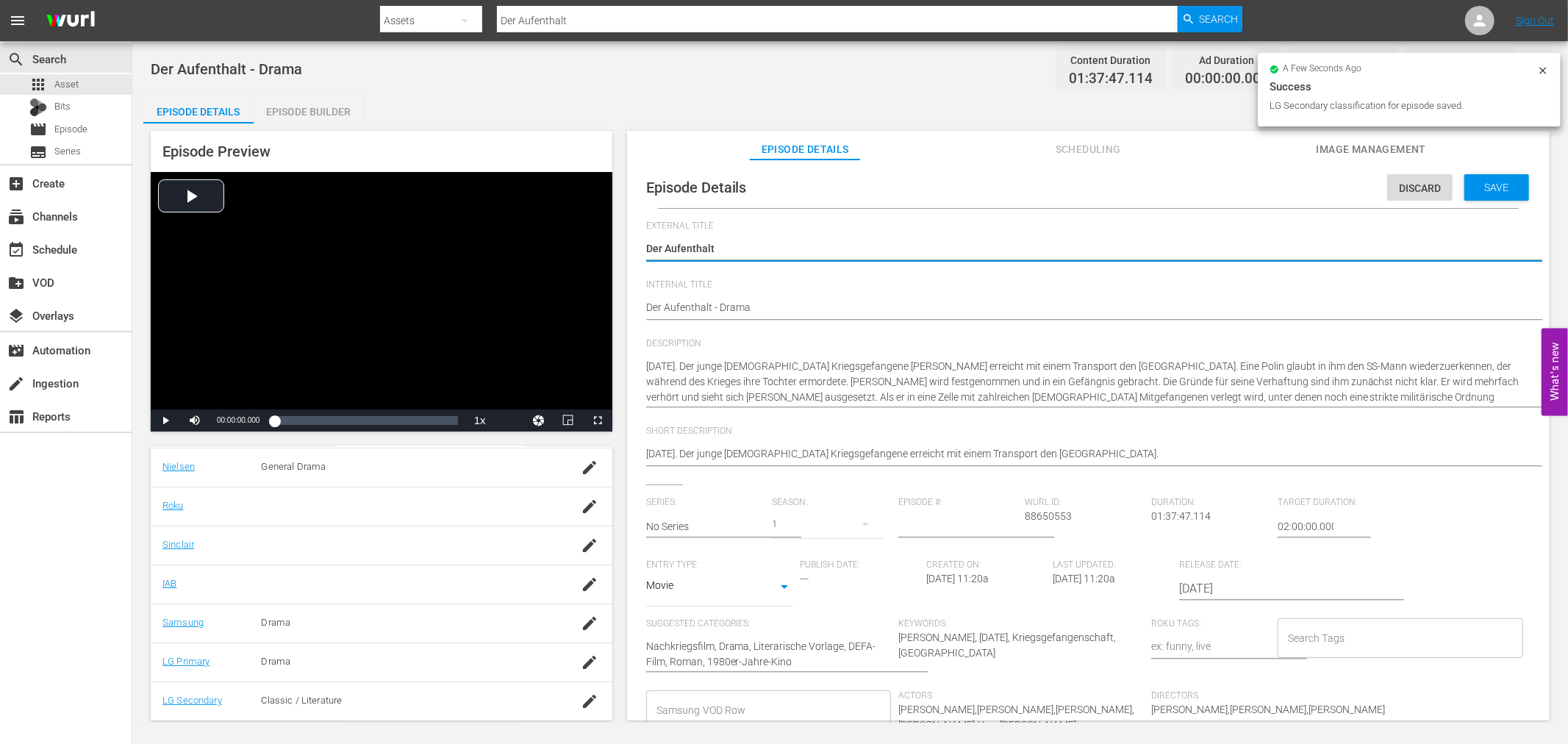
click at [1322, 650] on input "Search Tags" at bounding box center [1389, 638] width 210 height 26
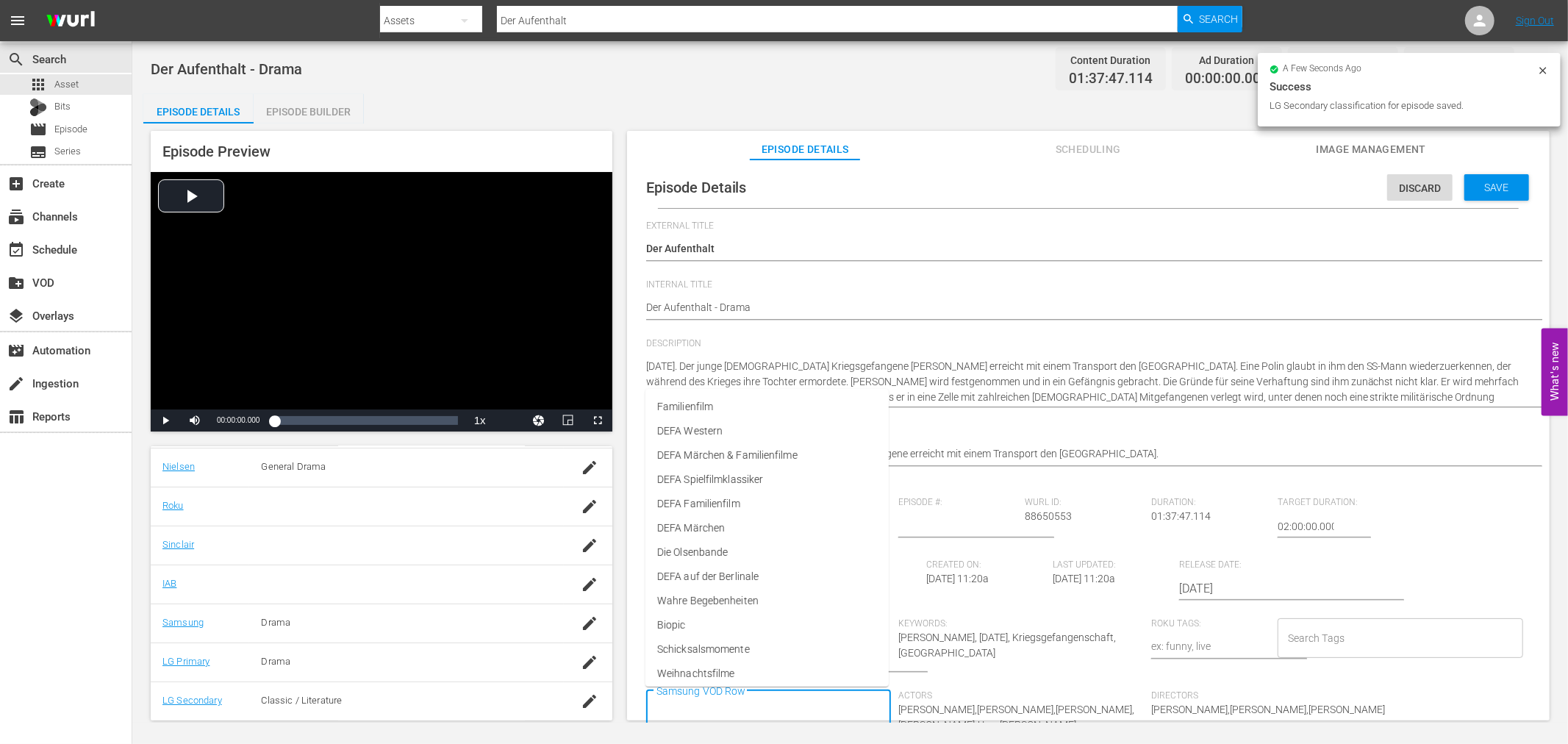
click at [799, 704] on input "Samsung VOD Row" at bounding box center [758, 709] width 210 height 26
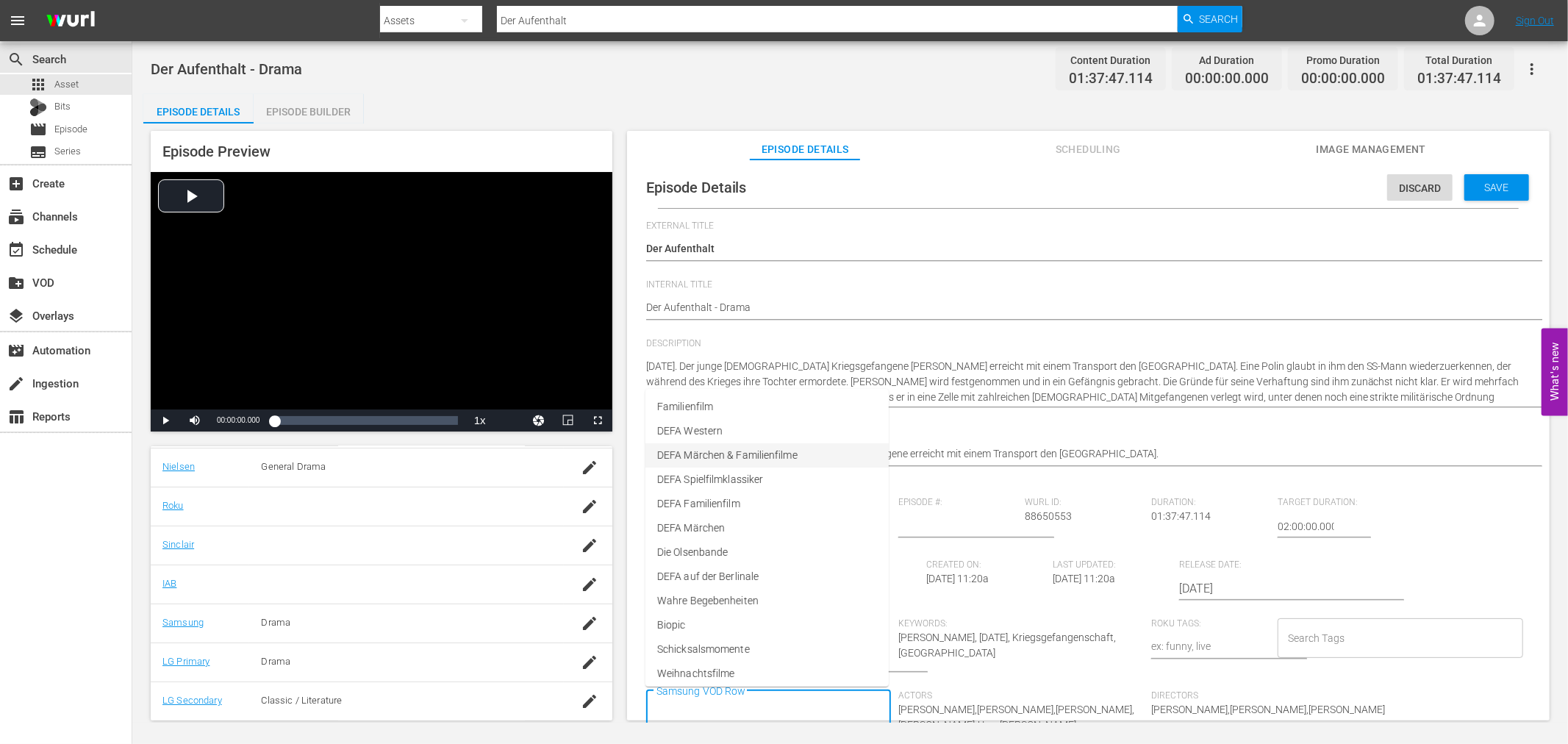
click at [730, 472] on span "DEFA Spielfilmklassiker" at bounding box center [710, 479] width 106 height 15
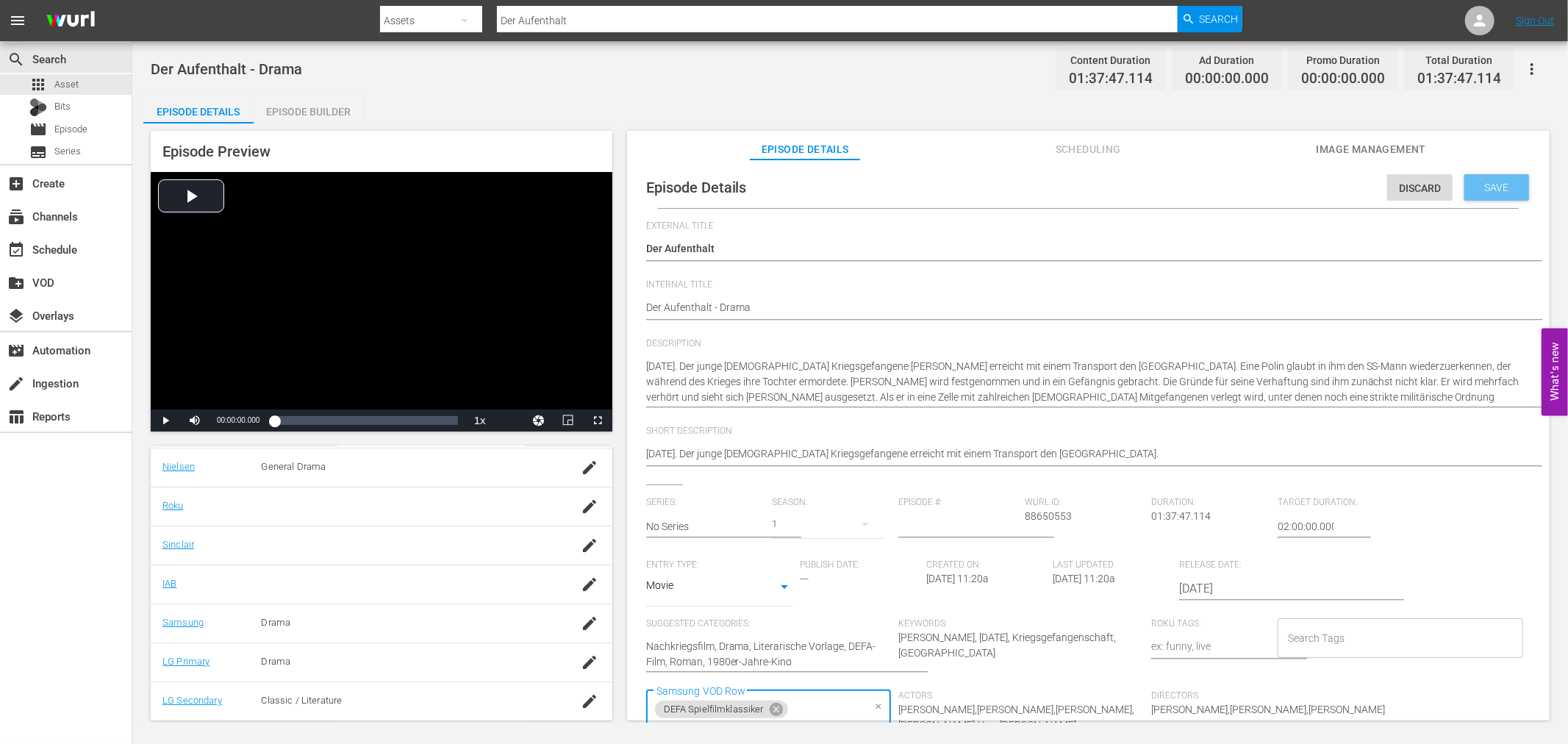
click at [1509, 185] on span "Save" at bounding box center [1497, 188] width 48 height 12
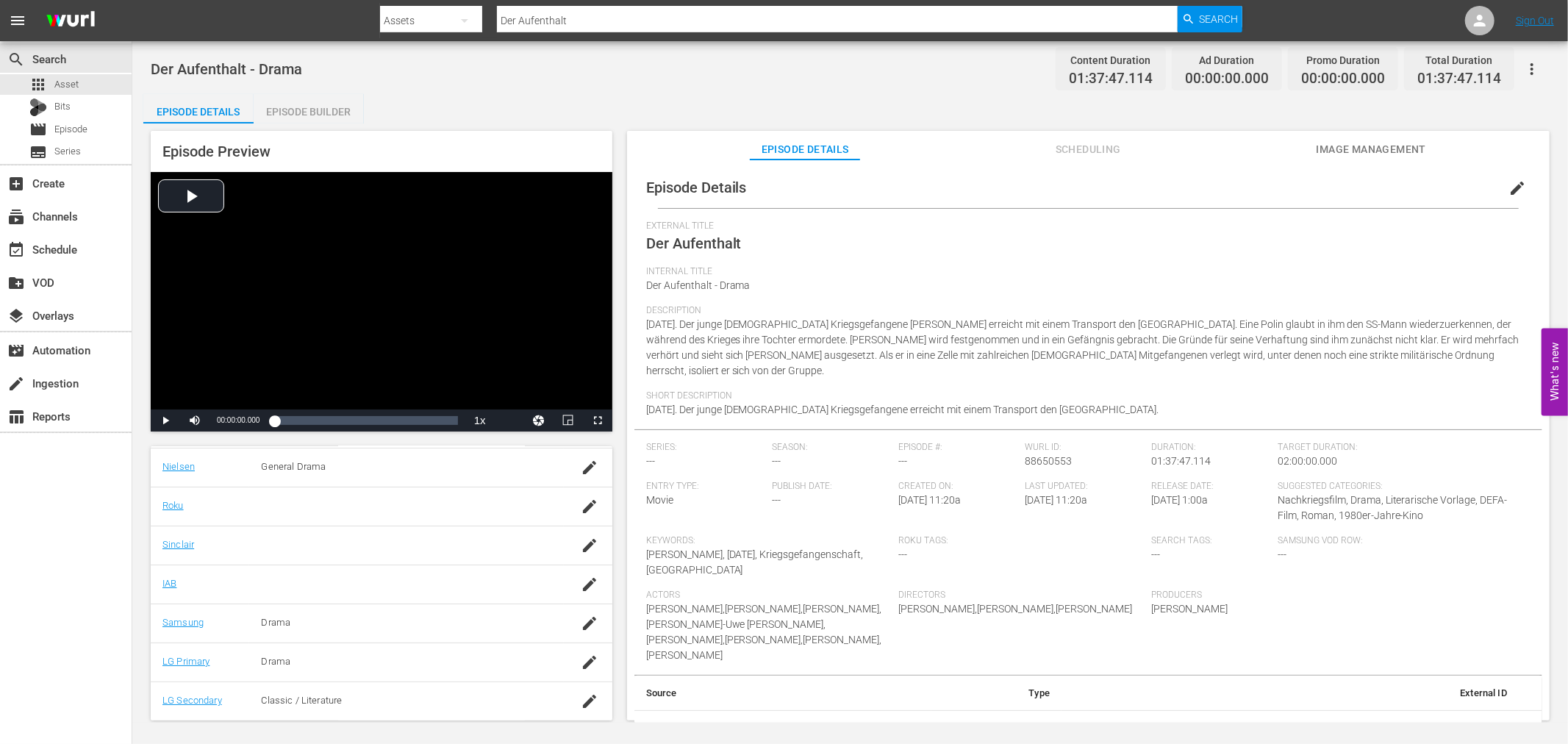
click at [1537, 70] on icon "button" at bounding box center [1532, 69] width 17 height 17
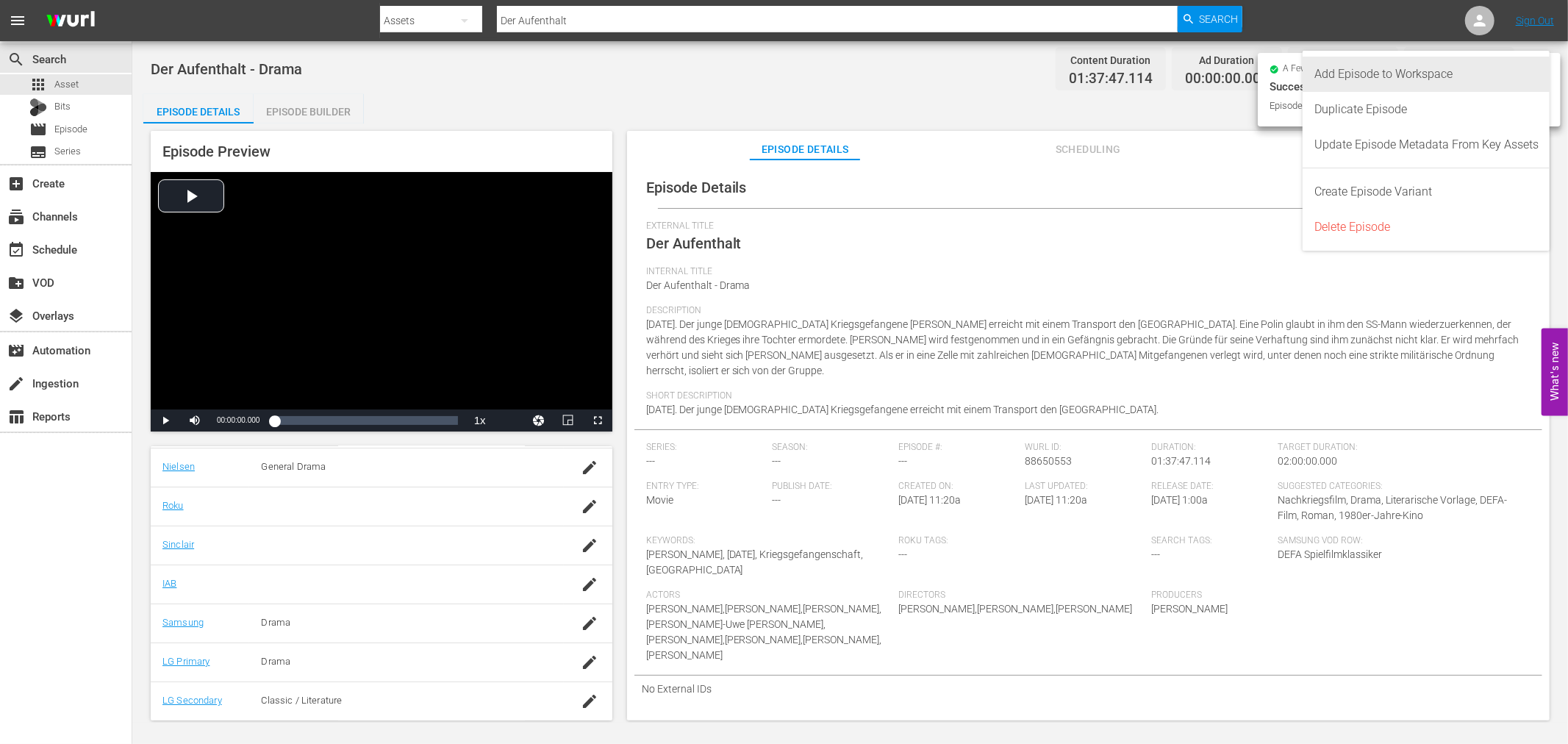
click at [1406, 72] on div "Add Episode to Workspace" at bounding box center [1426, 74] width 224 height 35
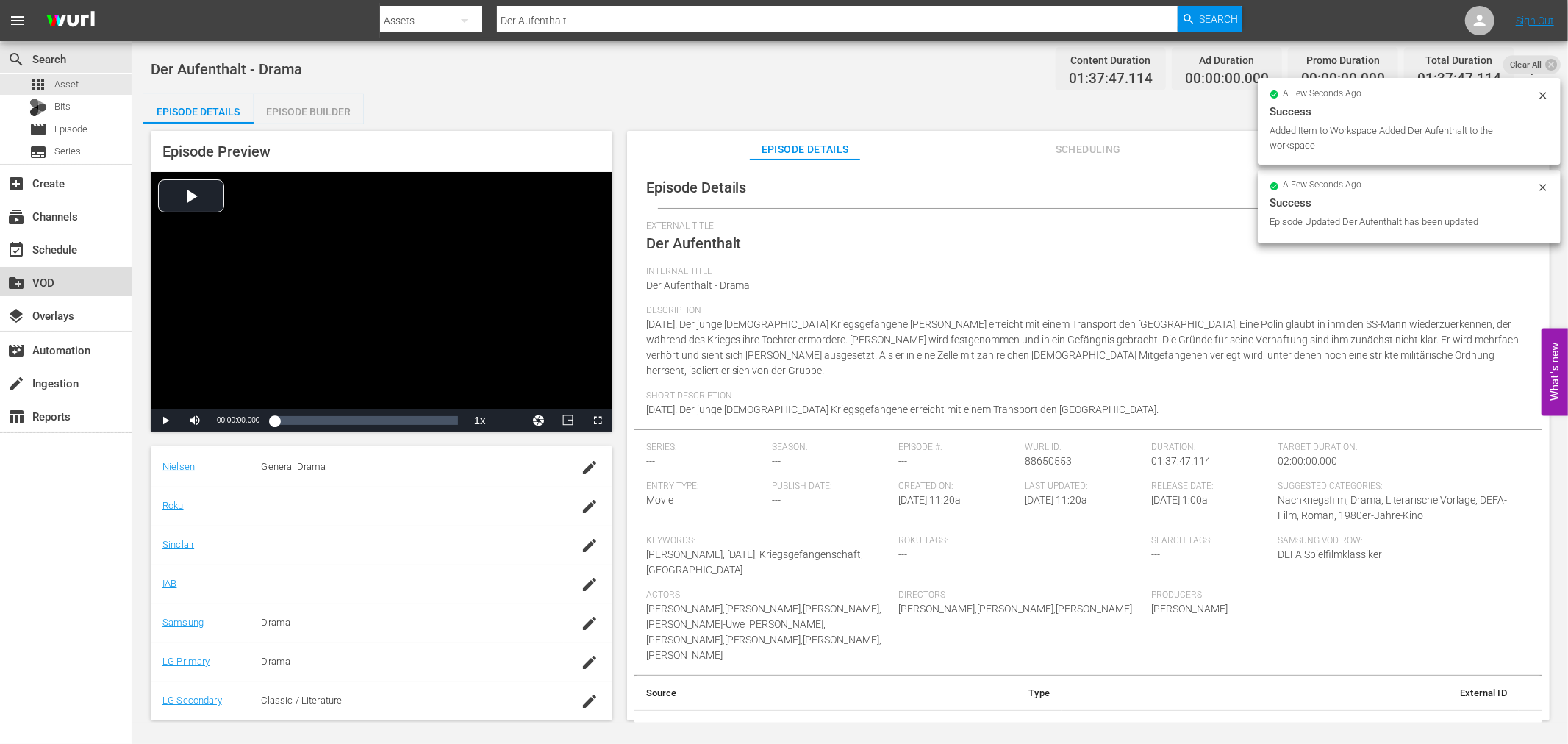
click at [56, 288] on div "create_new_folder VOD" at bounding box center [66, 281] width 131 height 29
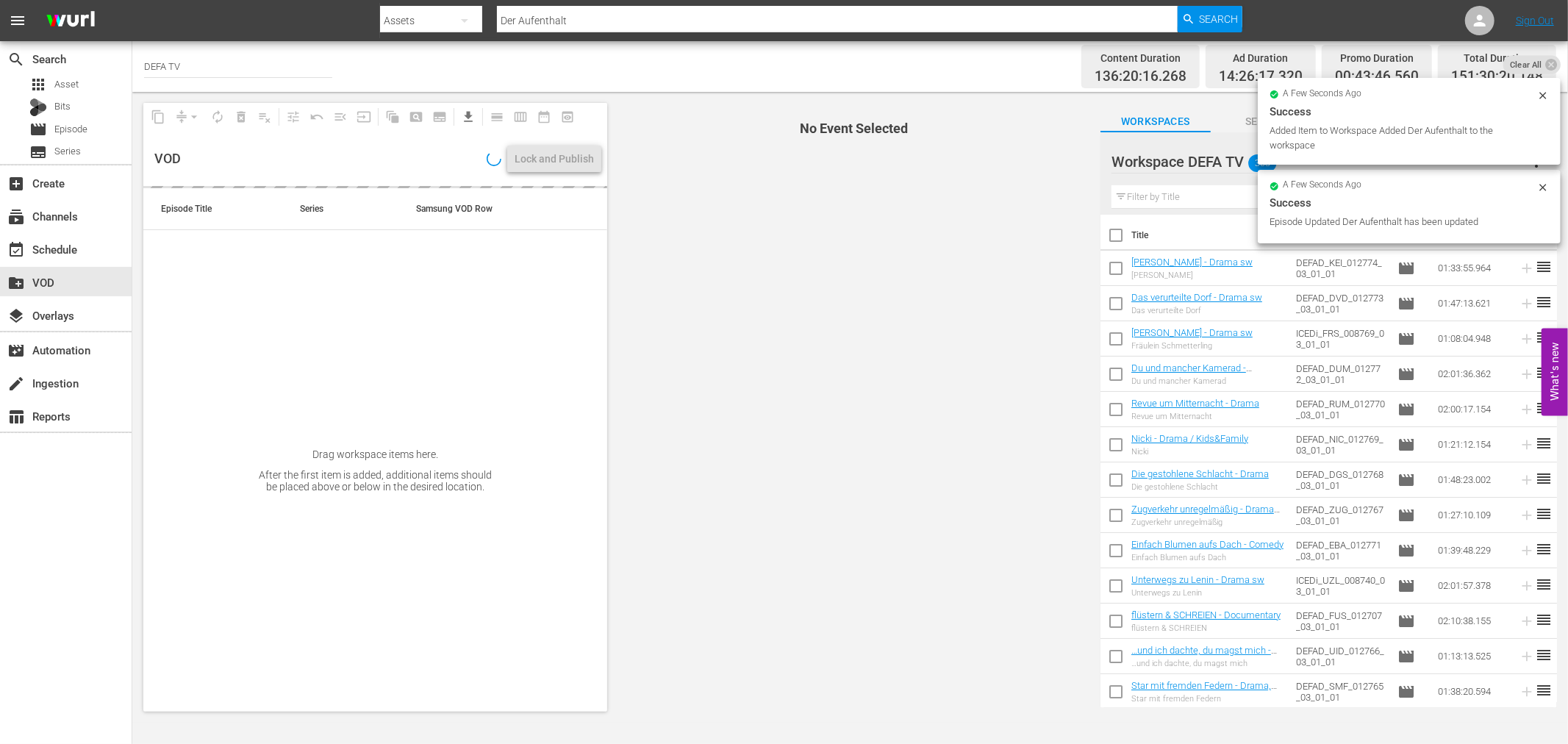
click at [848, 163] on span "No Event Selected" at bounding box center [850, 407] width 479 height 630
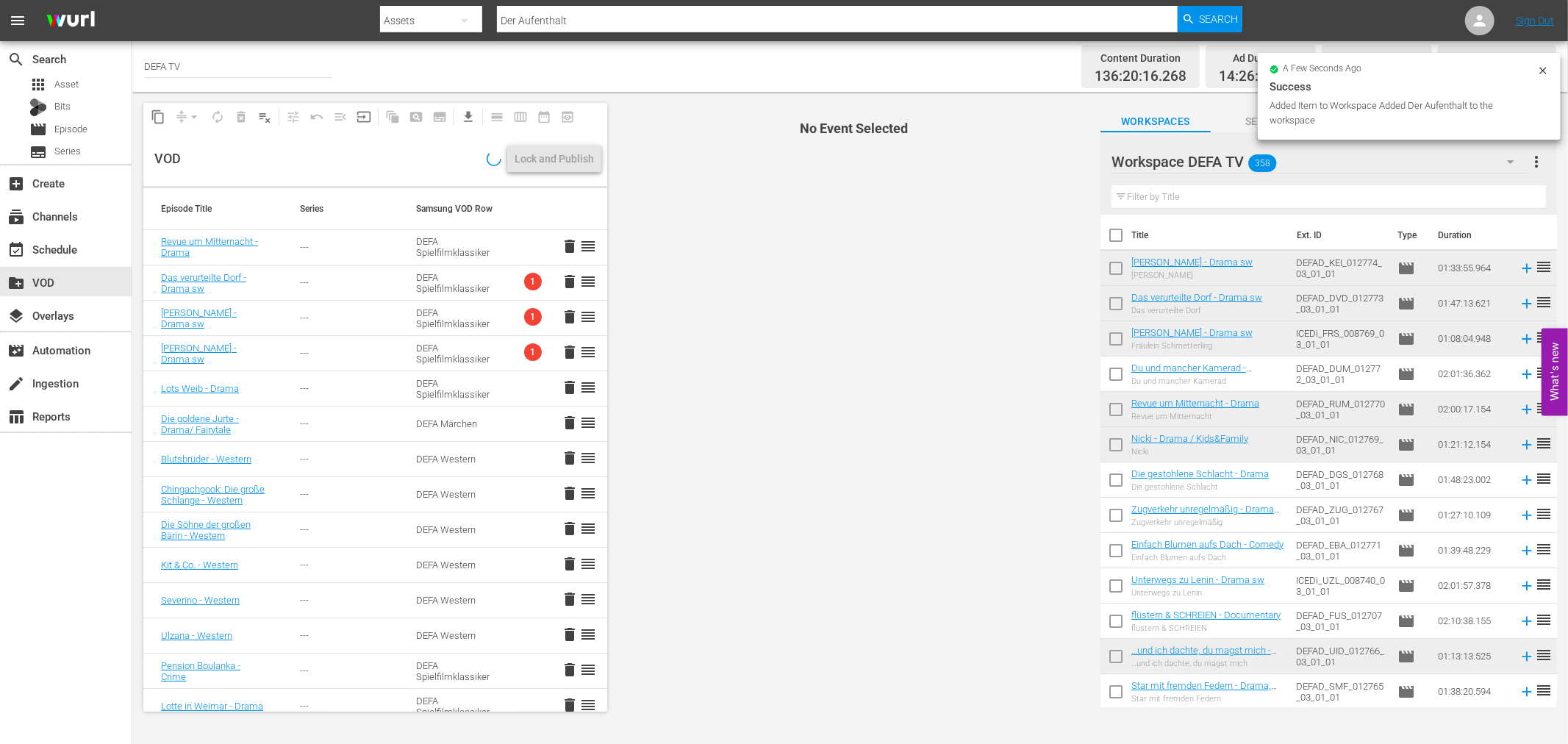
click at [1529, 166] on span "more_vert" at bounding box center [1537, 161] width 17 height 17
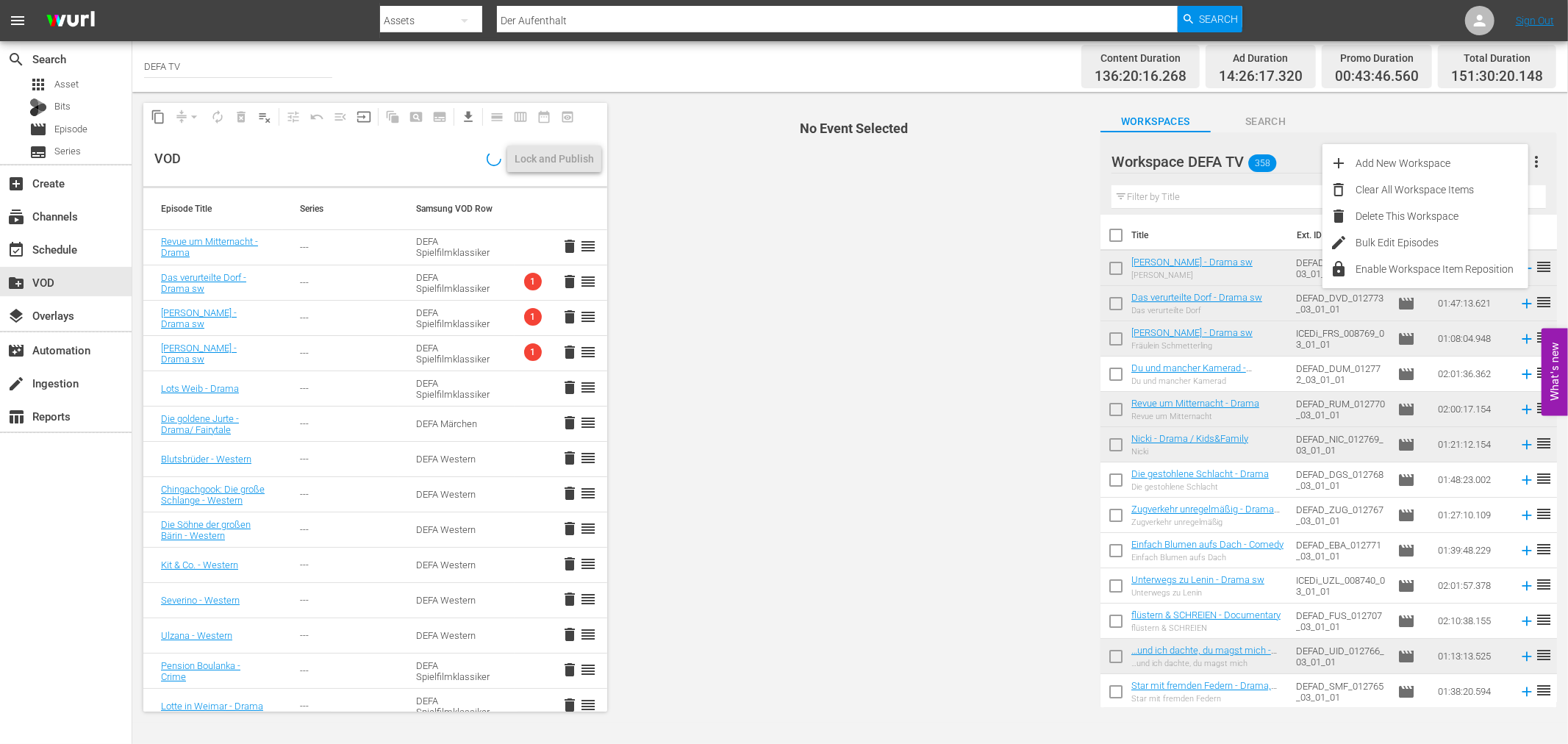
click at [1055, 194] on span "No Event Selected" at bounding box center [850, 407] width 479 height 630
click at [1532, 157] on span "more_vert" at bounding box center [1537, 161] width 17 height 17
click at [1508, 162] on icon "button" at bounding box center [1511, 161] width 17 height 17
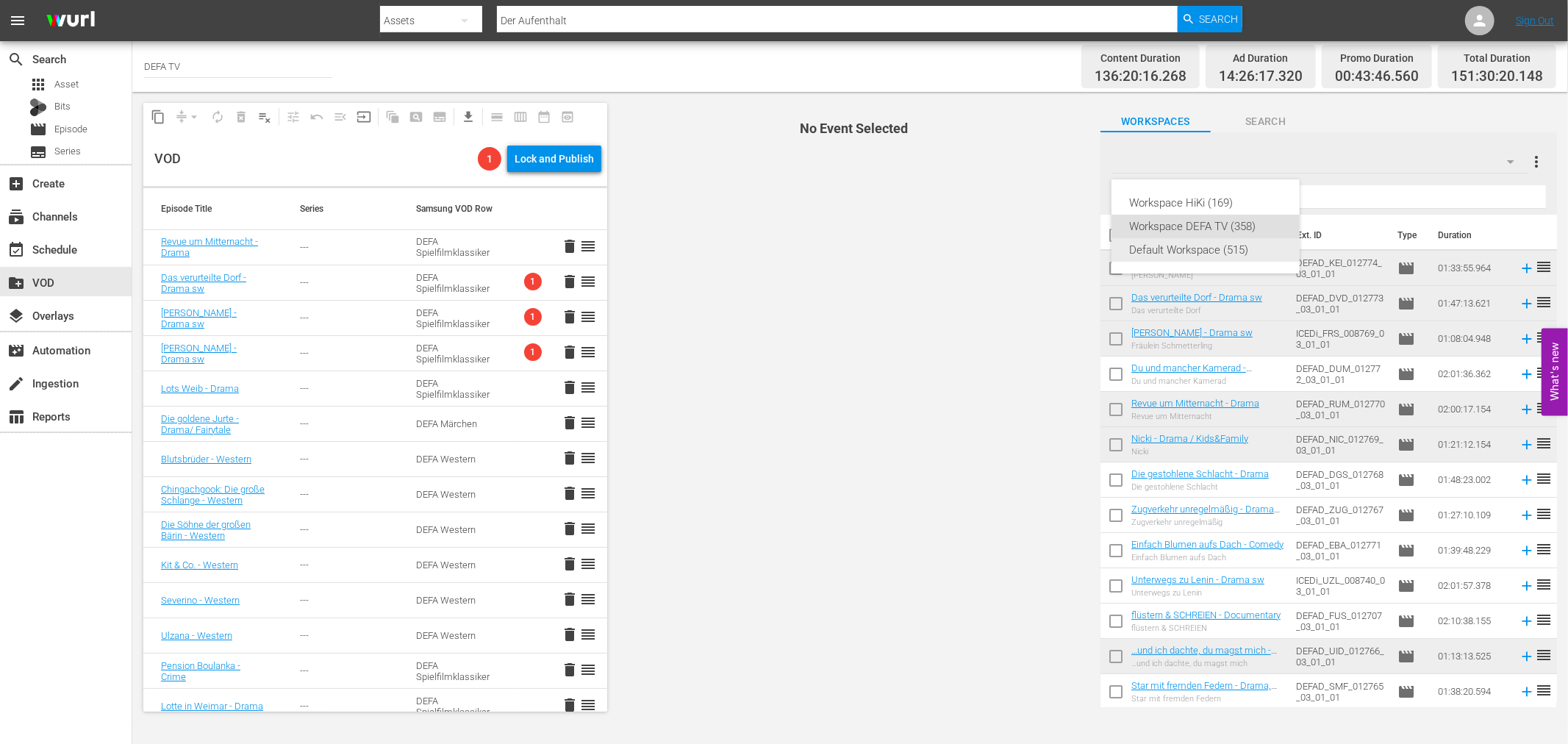
click at [1248, 254] on div "Default Workspace (515)" at bounding box center [1205, 250] width 153 height 23
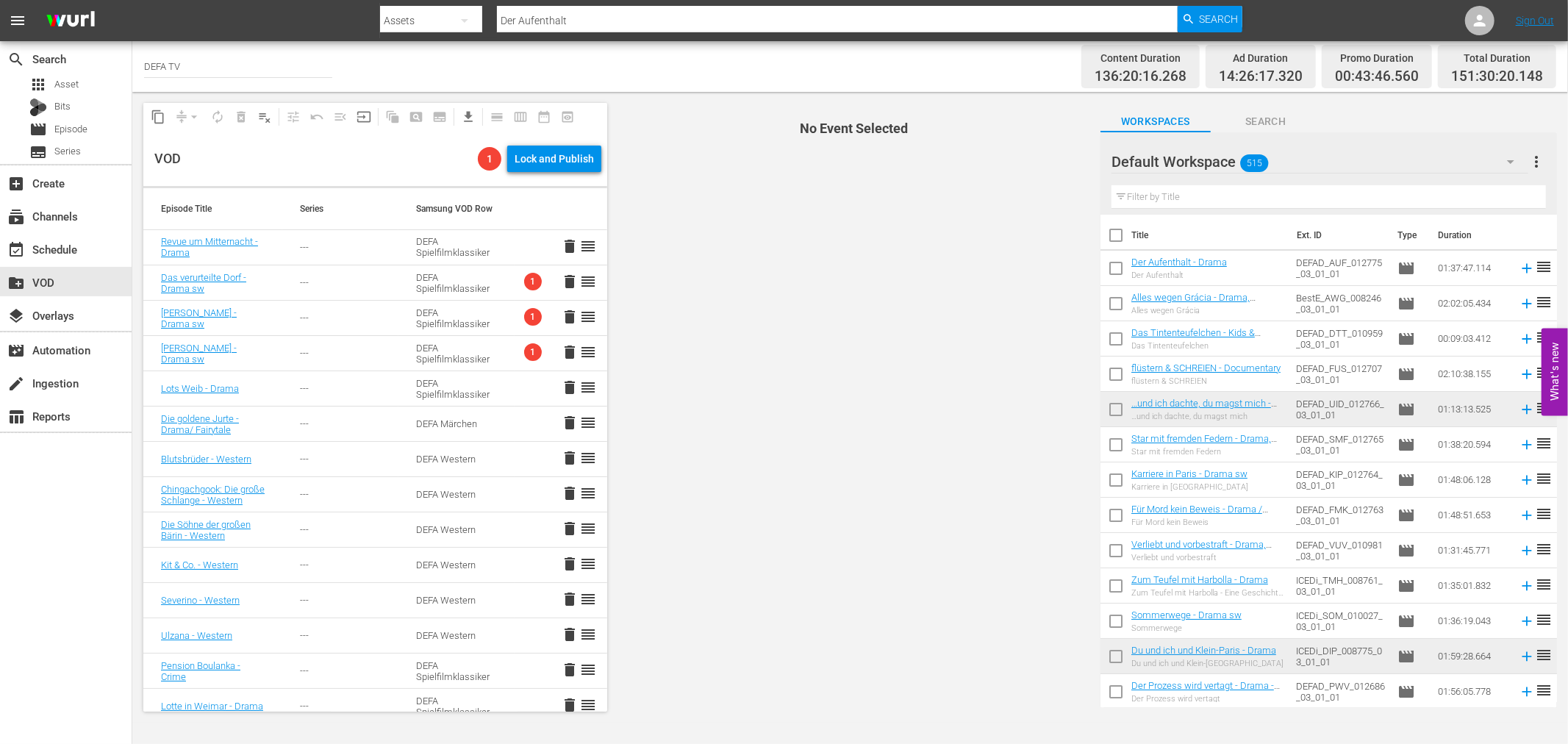
click at [1115, 265] on input "checkbox" at bounding box center [1115, 271] width 31 height 31
checkbox input "true"
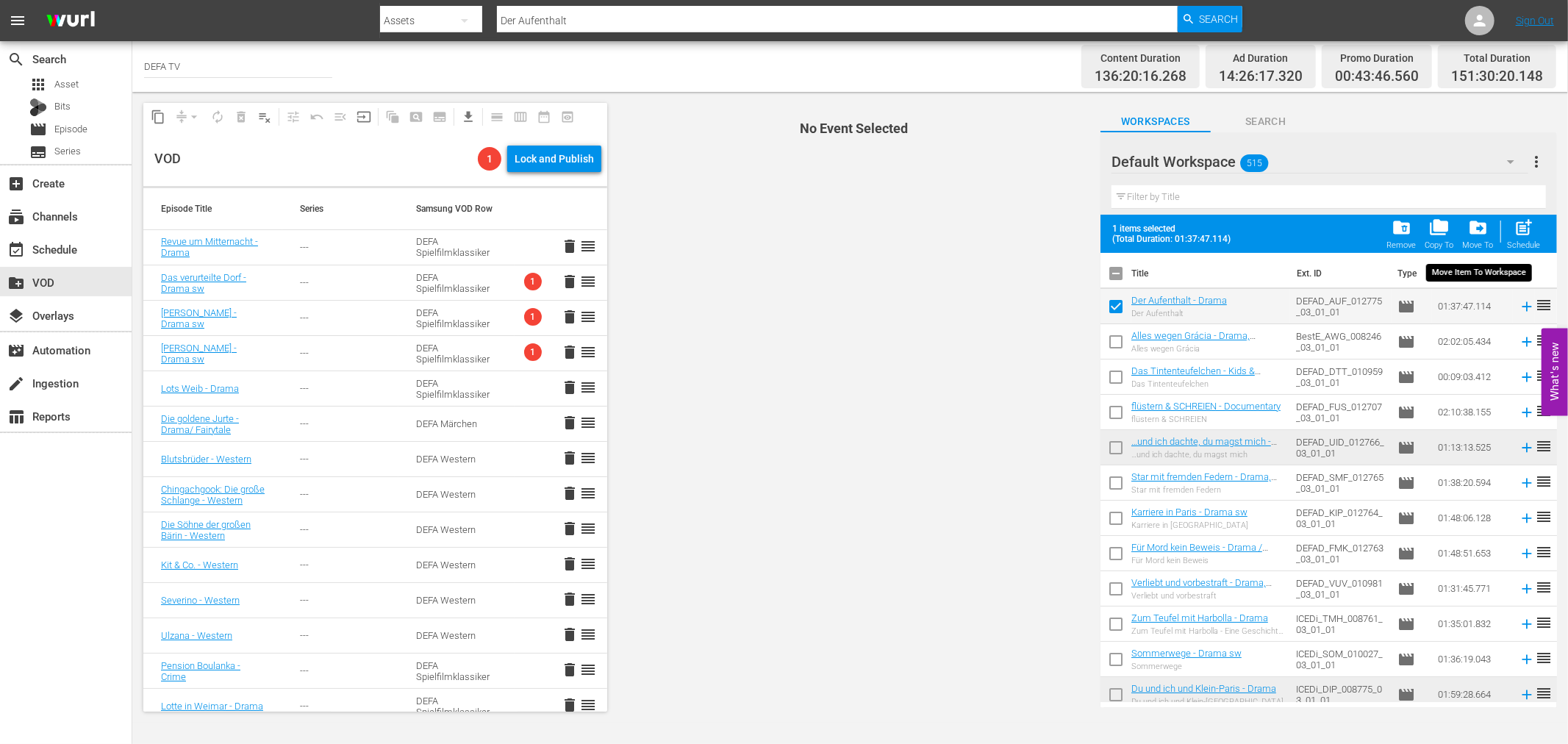
click at [1473, 238] on div "drive_file_move Move To" at bounding box center [1478, 234] width 31 height 32
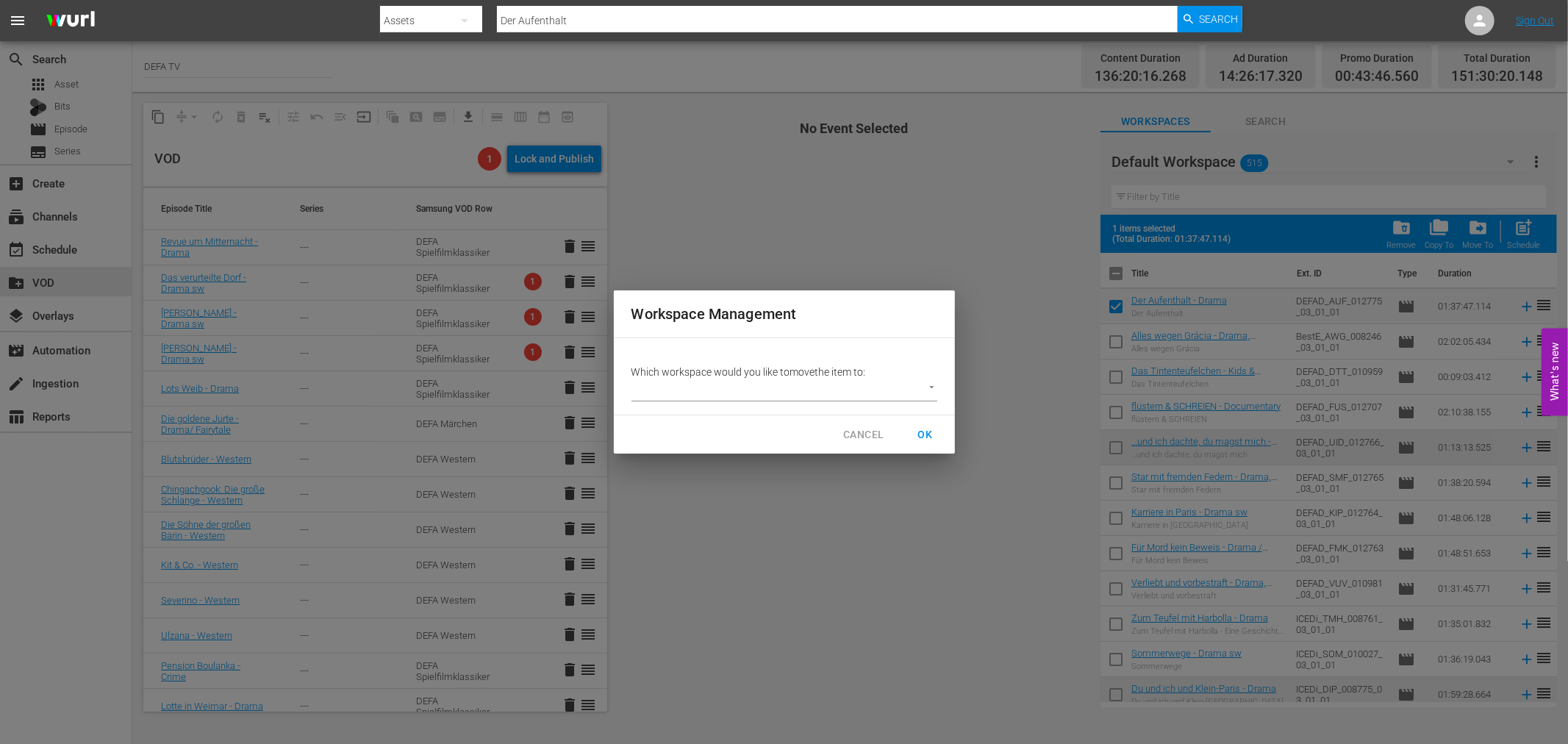
click at [873, 381] on body "menu Search By Assets Search ID, Title, Description, Keywords, or Category Der …" at bounding box center [784, 372] width 1568 height 744
drag, startPoint x: 704, startPoint y: 418, endPoint x: 809, endPoint y: 418, distance: 105.0
click at [709, 418] on li "Workspace DEFA TV (358)" at bounding box center [704, 414] width 145 height 24
type input "3407"
click at [926, 432] on span "OK" at bounding box center [925, 434] width 23 height 18
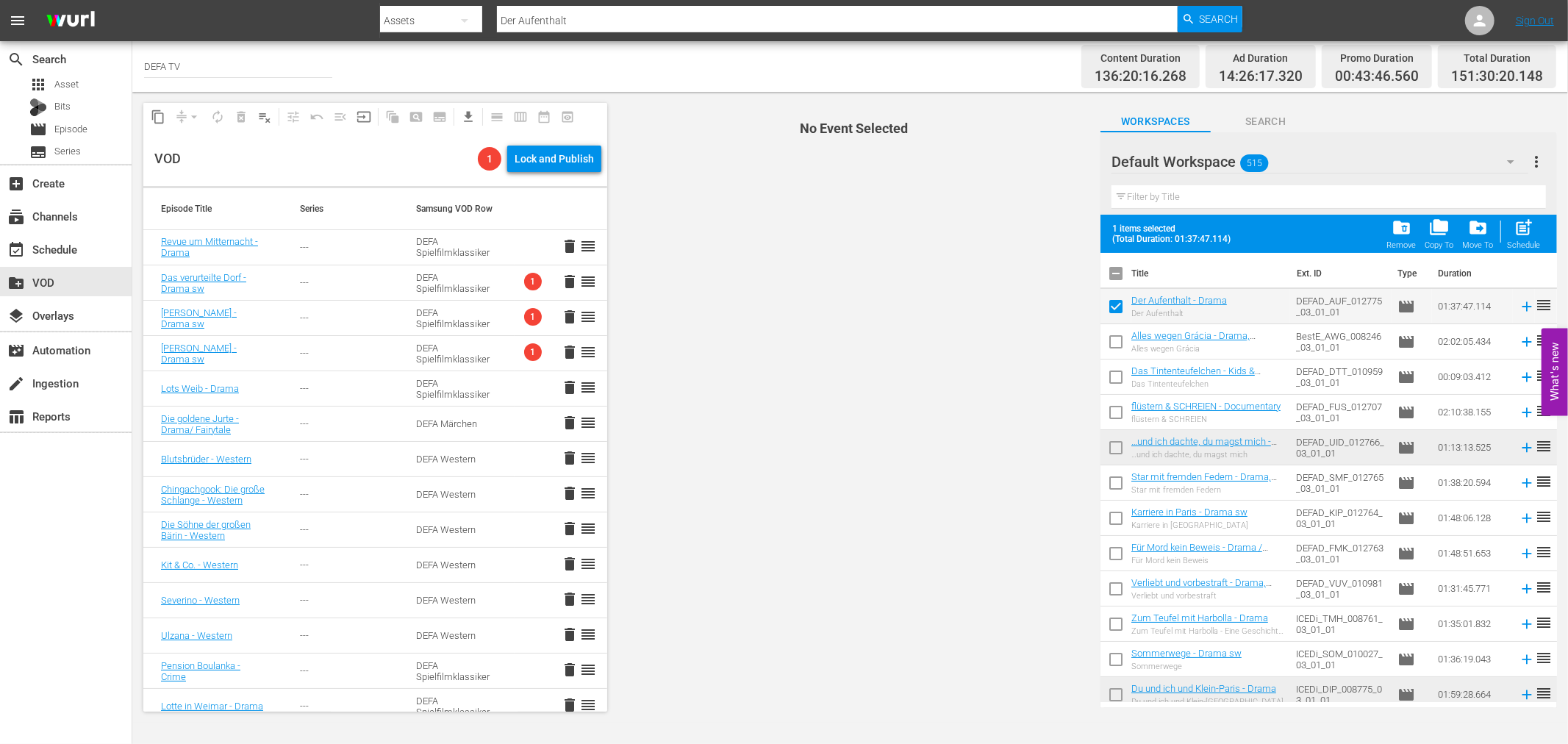
checkbox input "false"
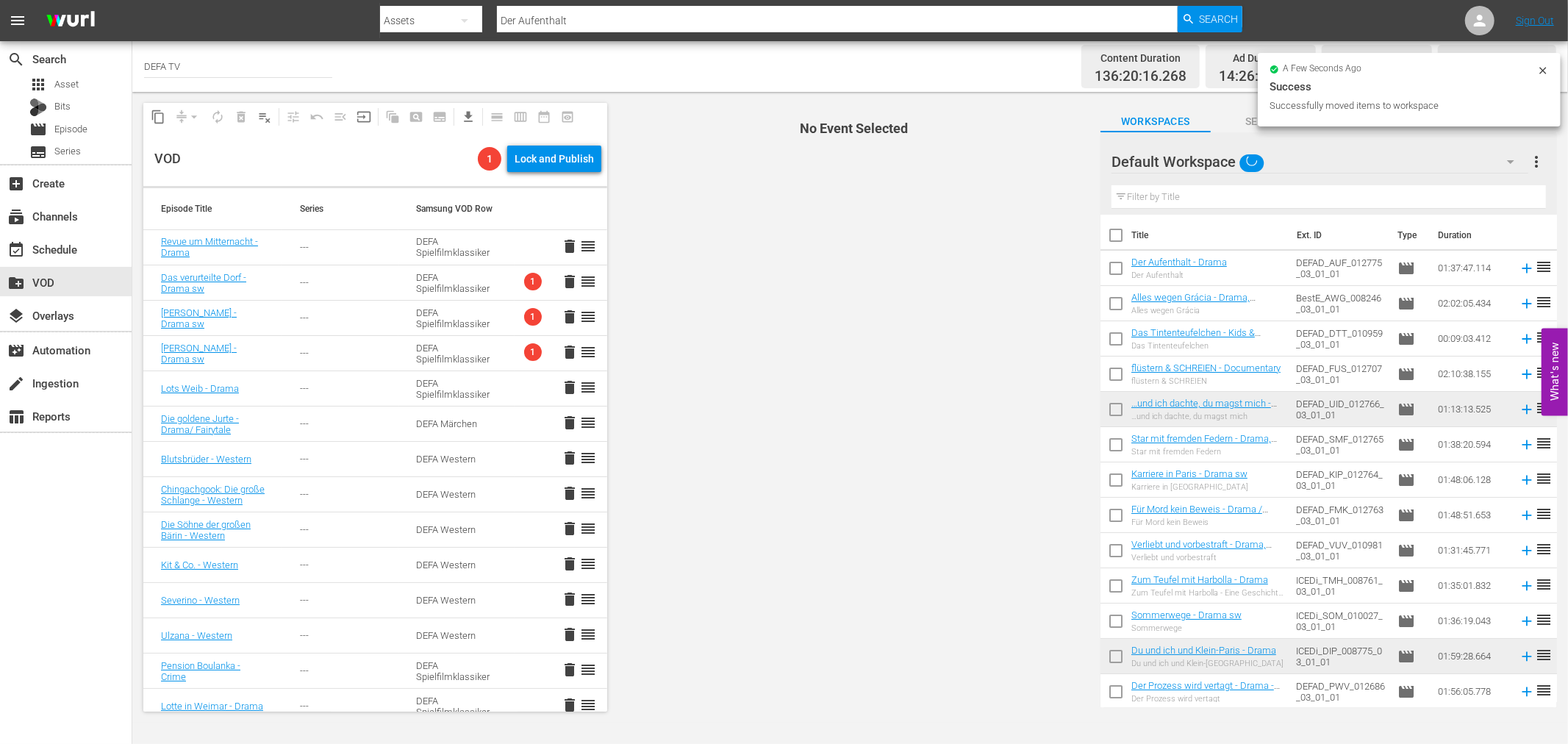
click at [1436, 160] on div "Default Workspace" at bounding box center [1320, 161] width 417 height 41
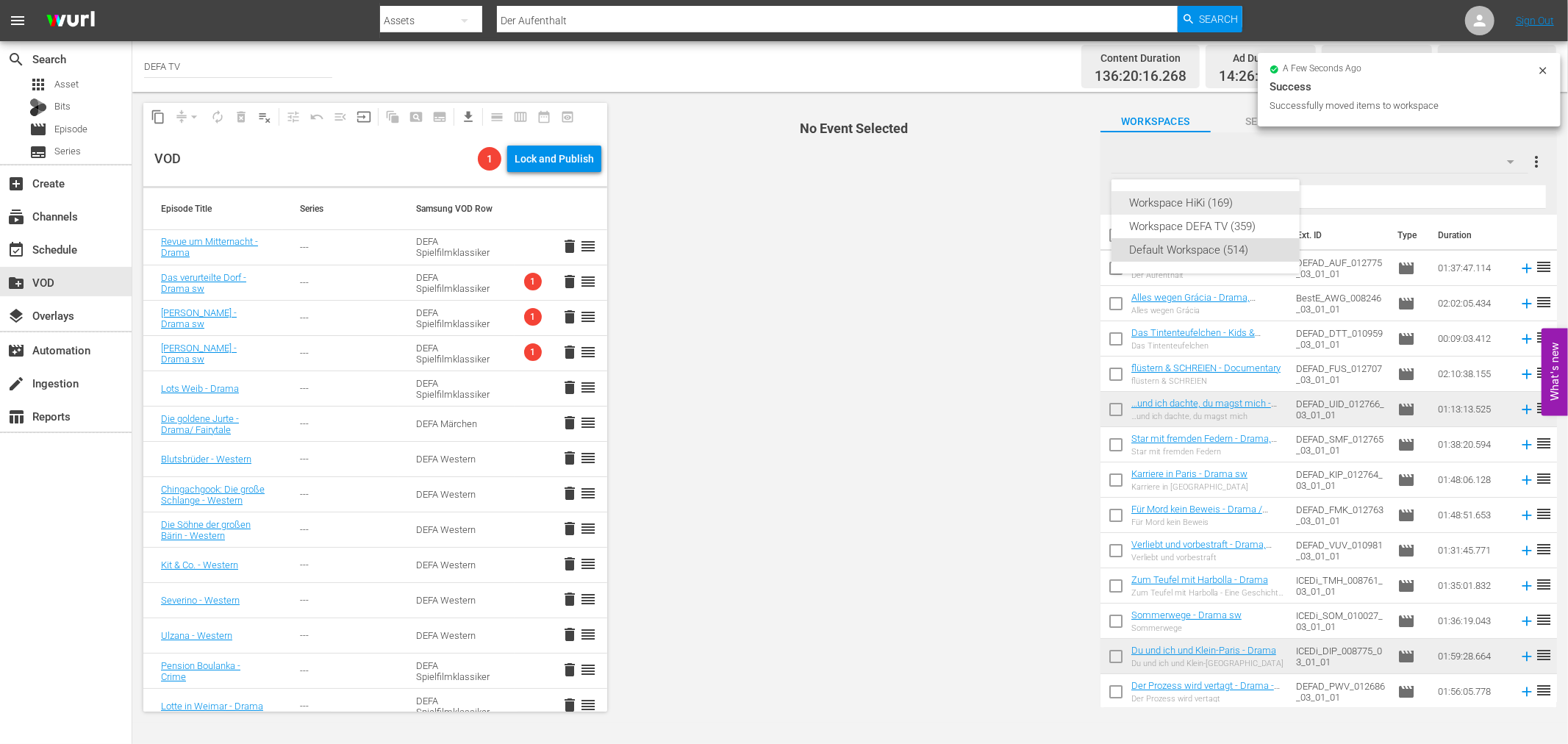
click at [1193, 228] on div "Workspace DEFA TV (359)" at bounding box center [1205, 226] width 153 height 23
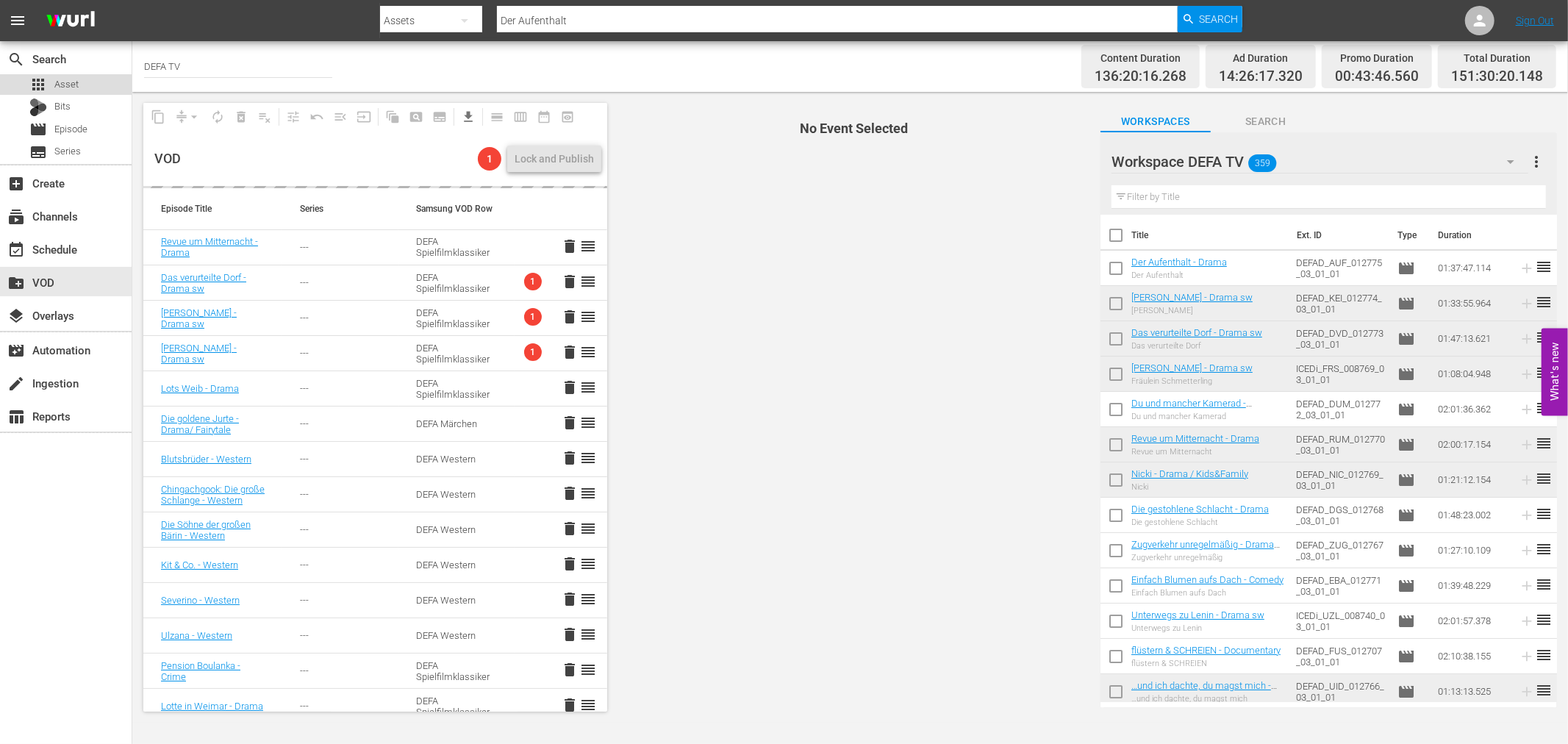
click at [91, 83] on div "apps Asset" at bounding box center [66, 84] width 131 height 20
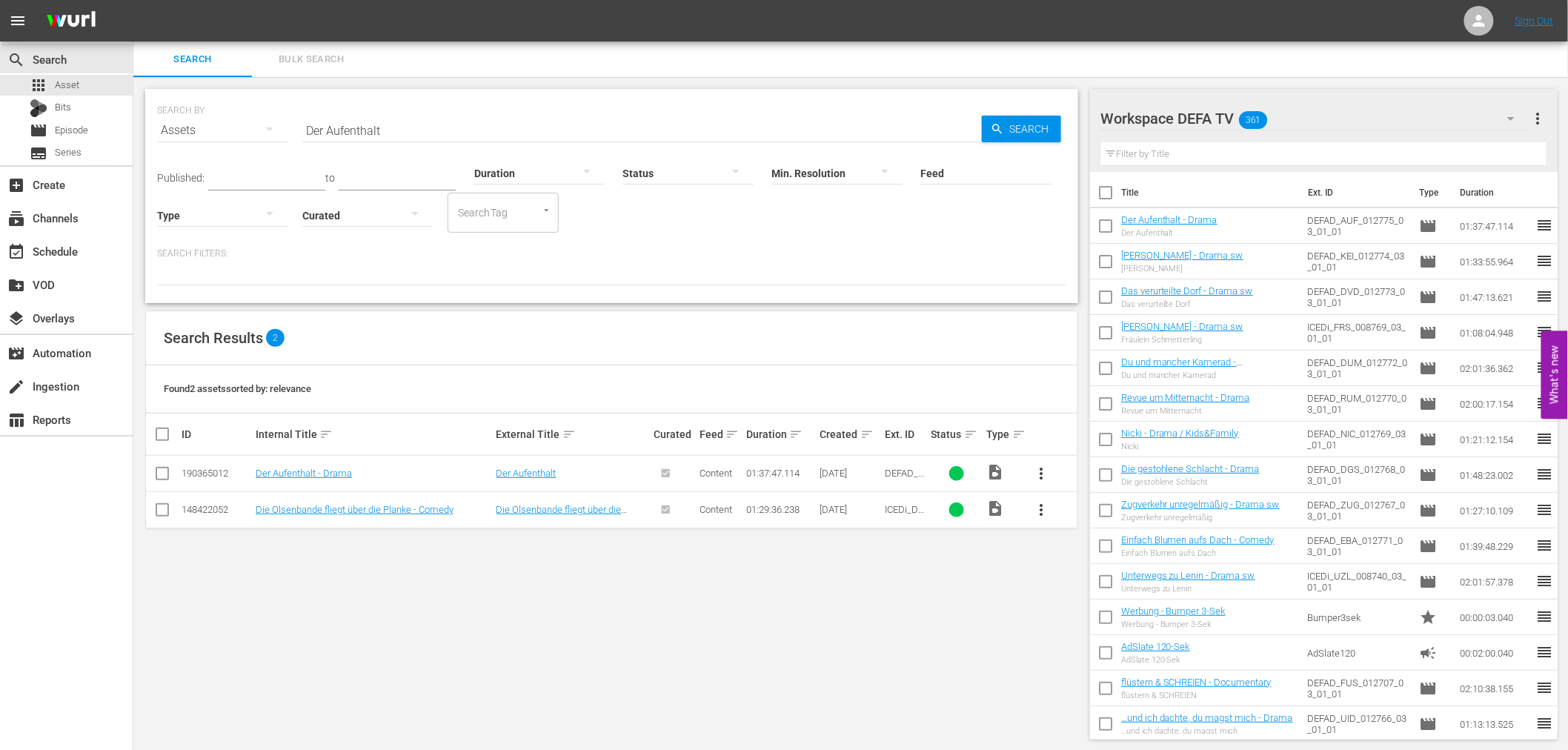
click at [372, 122] on input "Der Aufenthalt" at bounding box center [642, 130] width 679 height 36
paste input "ie Störenfriede"
type input "Die Störenfriede"
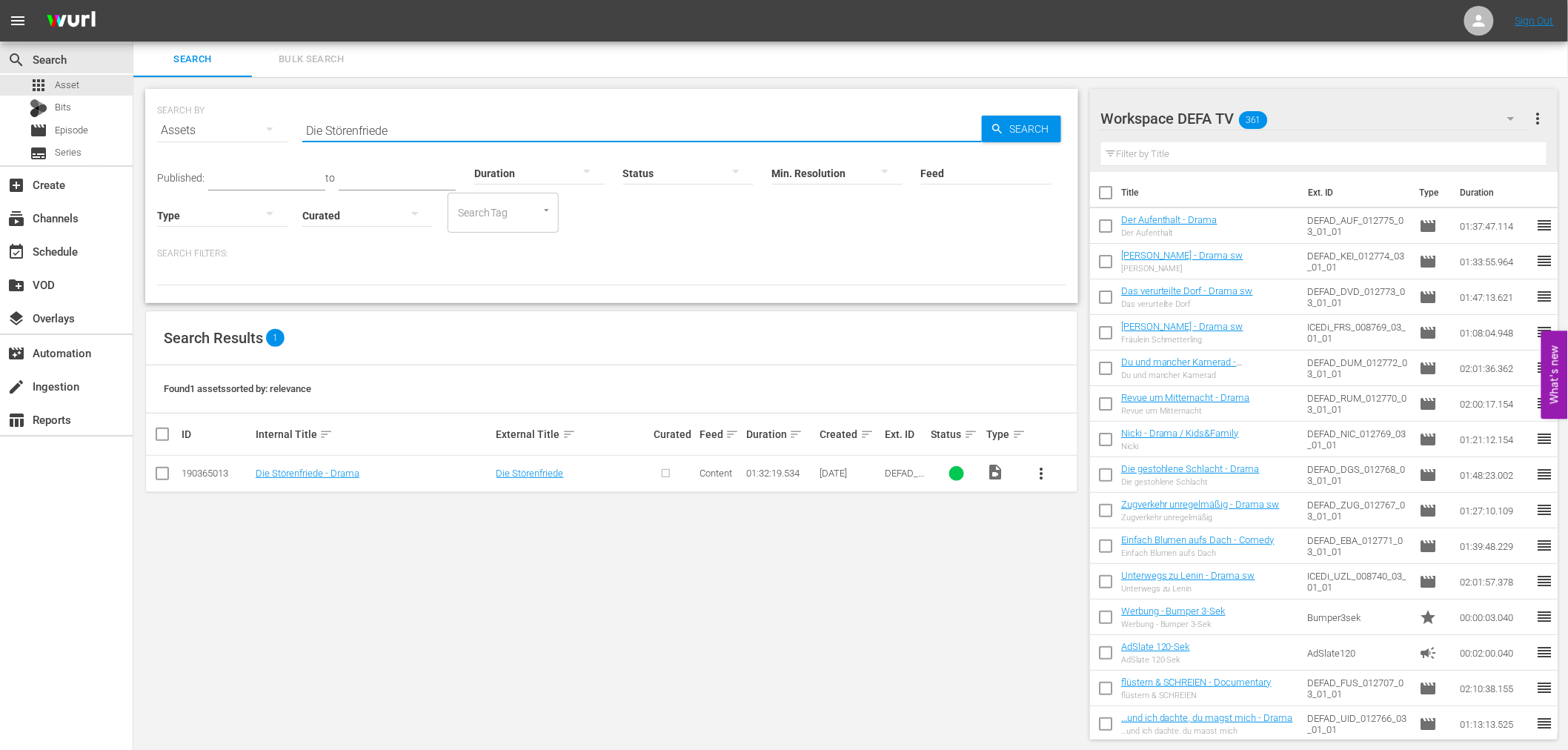
click at [1033, 467] on span "more_vert" at bounding box center [1041, 473] width 17 height 17
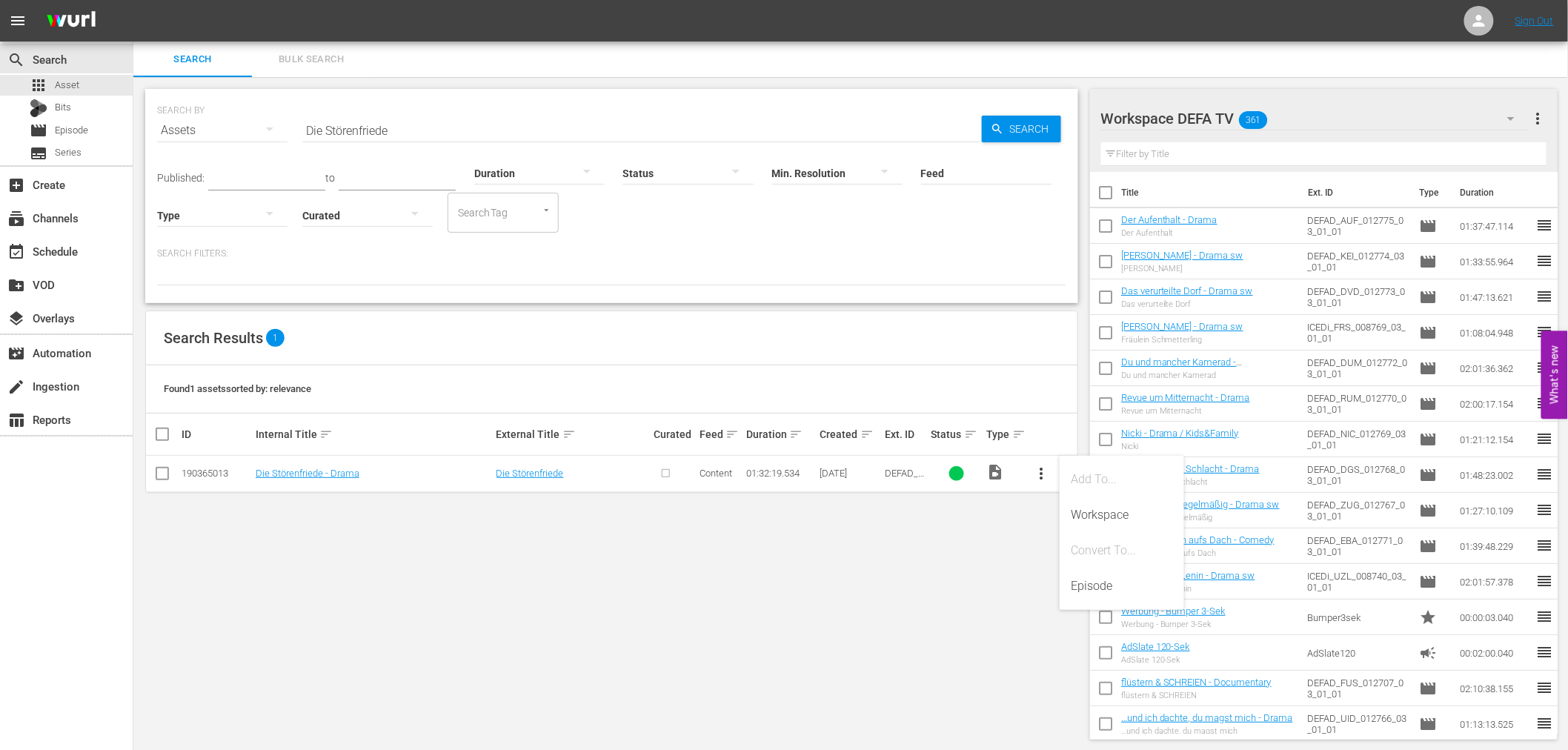
click at [1100, 586] on div "Episode" at bounding box center [1122, 586] width 101 height 36
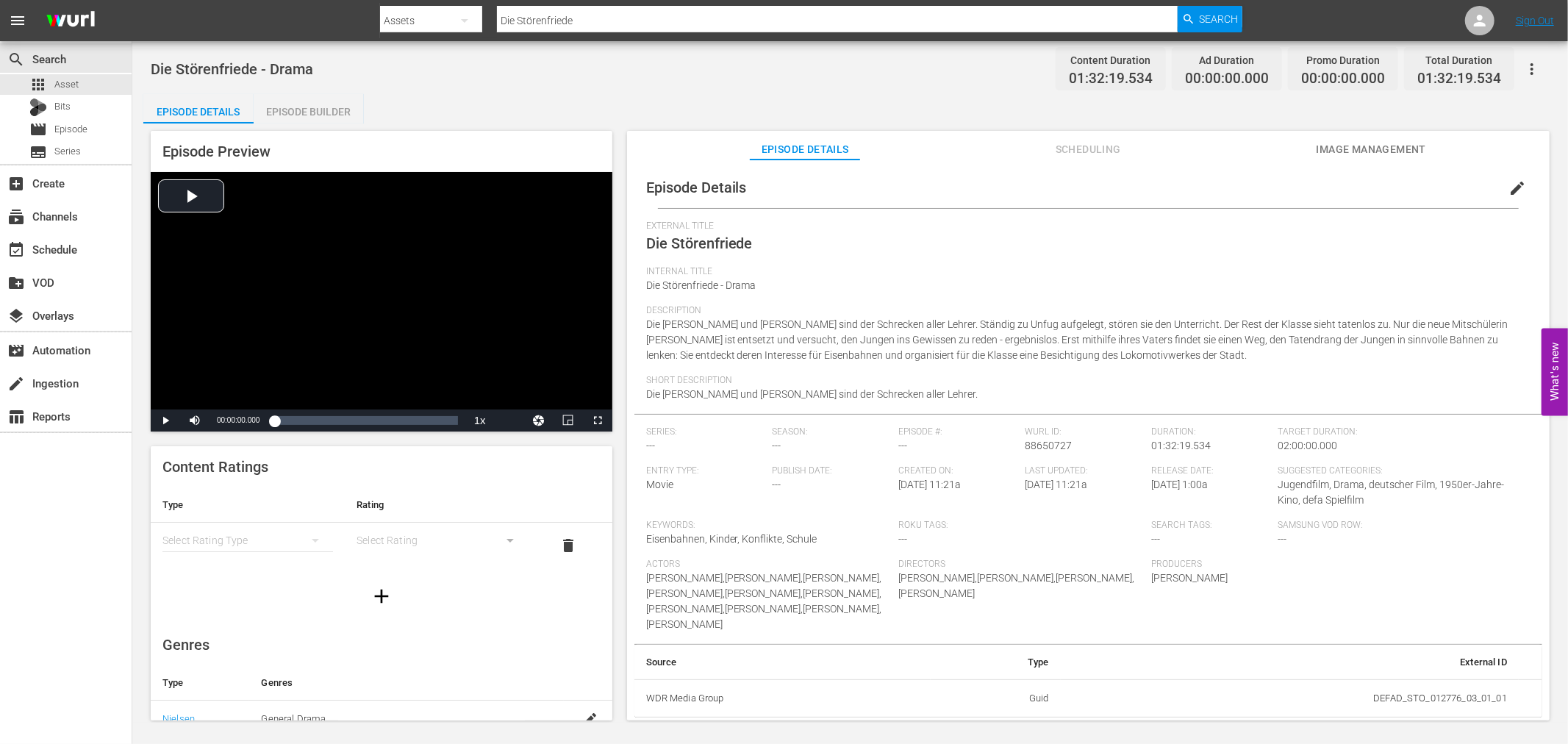
click at [399, 538] on div "simple table" at bounding box center [442, 540] width 170 height 41
click at [284, 541] on div "simple table" at bounding box center [247, 540] width 170 height 41
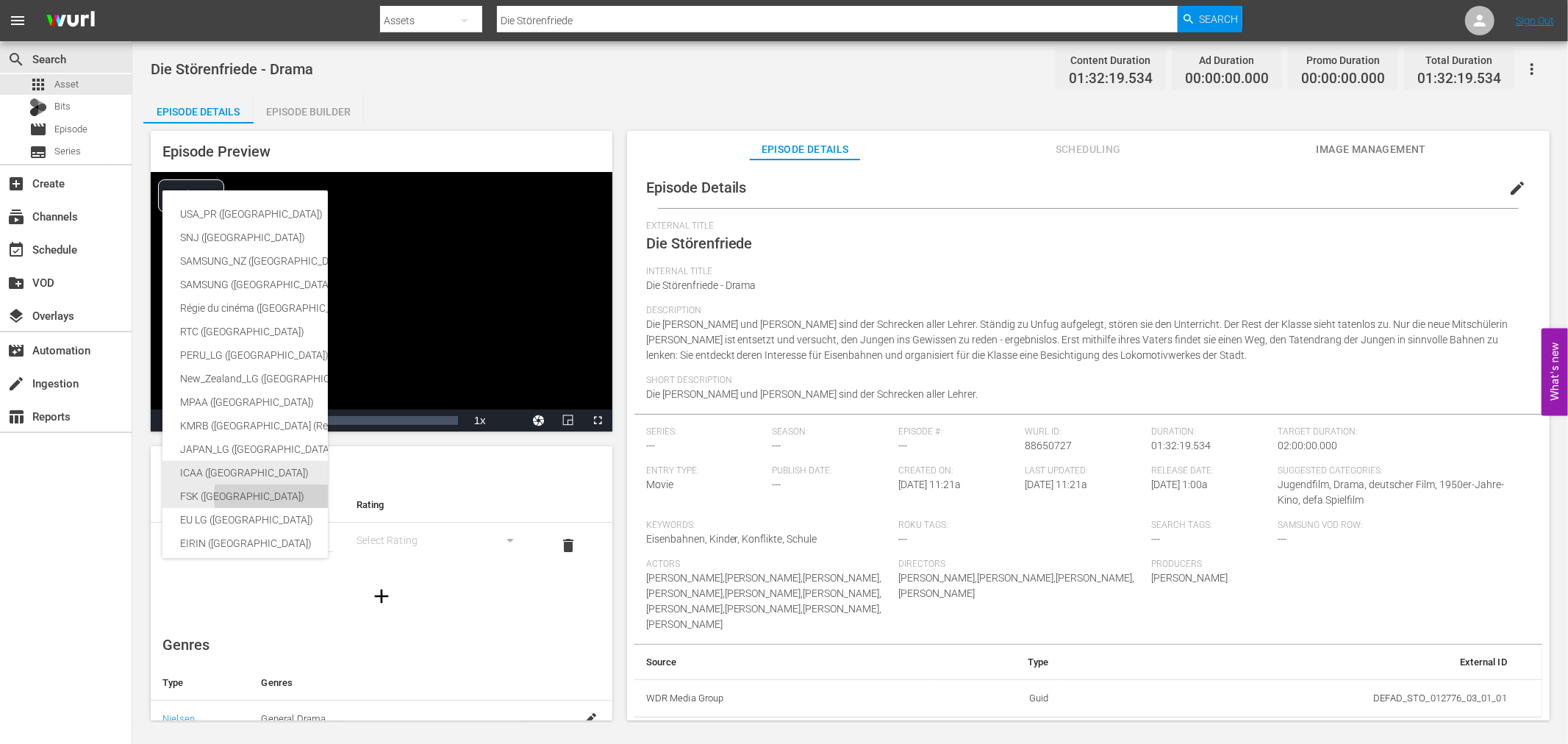
click at [248, 480] on div "ICAA (Spain)" at bounding box center [348, 472] width 337 height 23
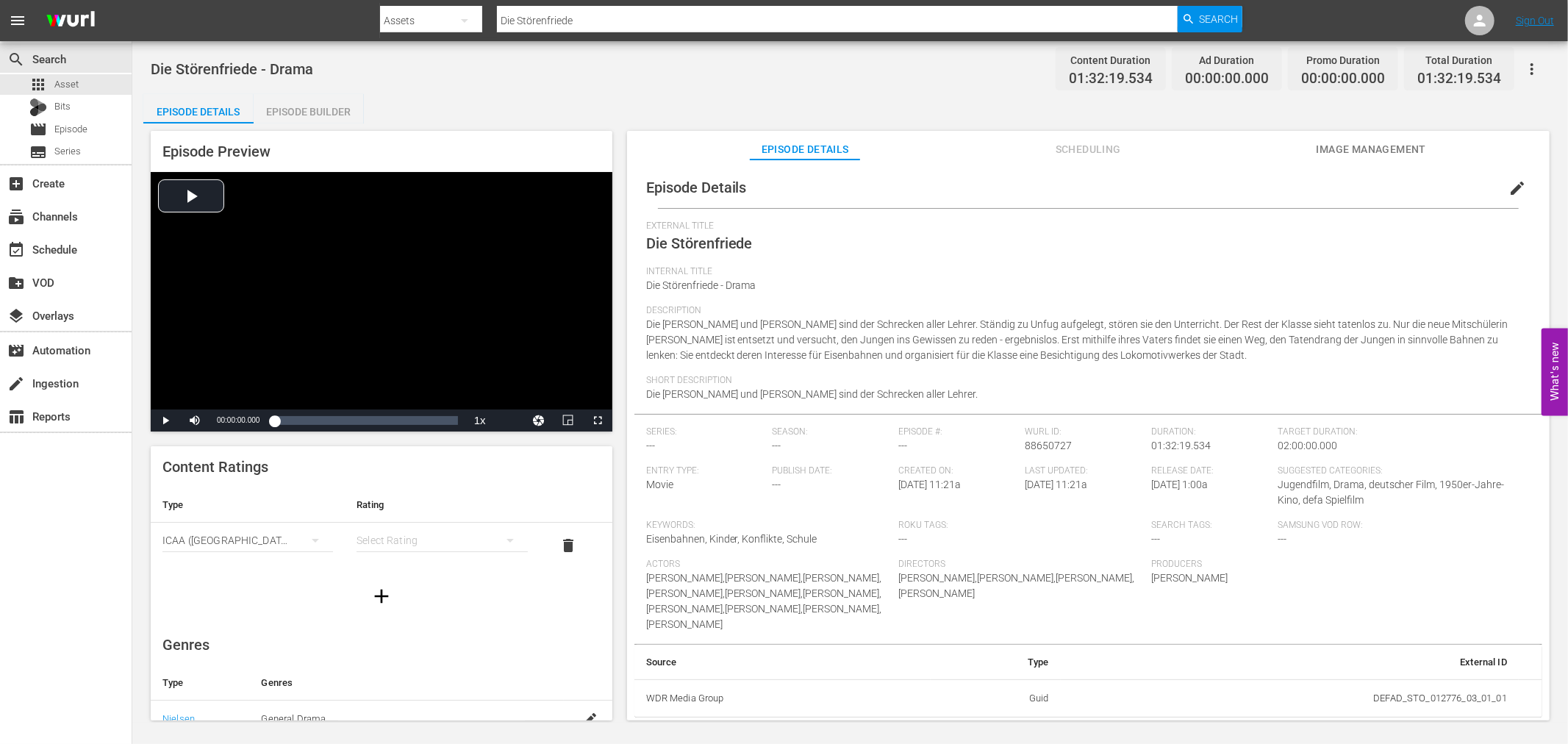
click at [241, 552] on hr "simple table" at bounding box center [247, 551] width 170 height 1
click at [245, 537] on div "ICAA (Spain)" at bounding box center [247, 540] width 170 height 41
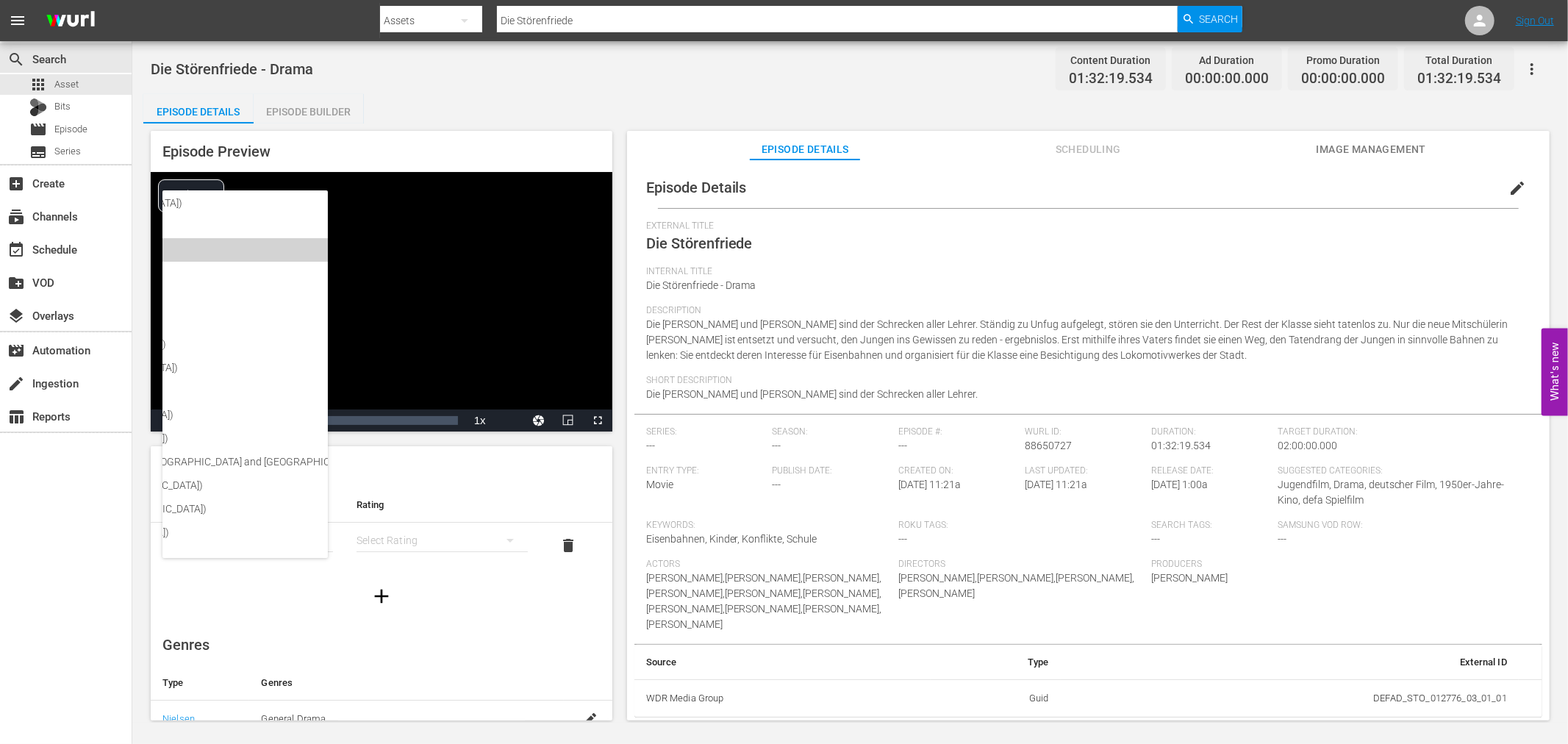
scroll to position [246, 0]
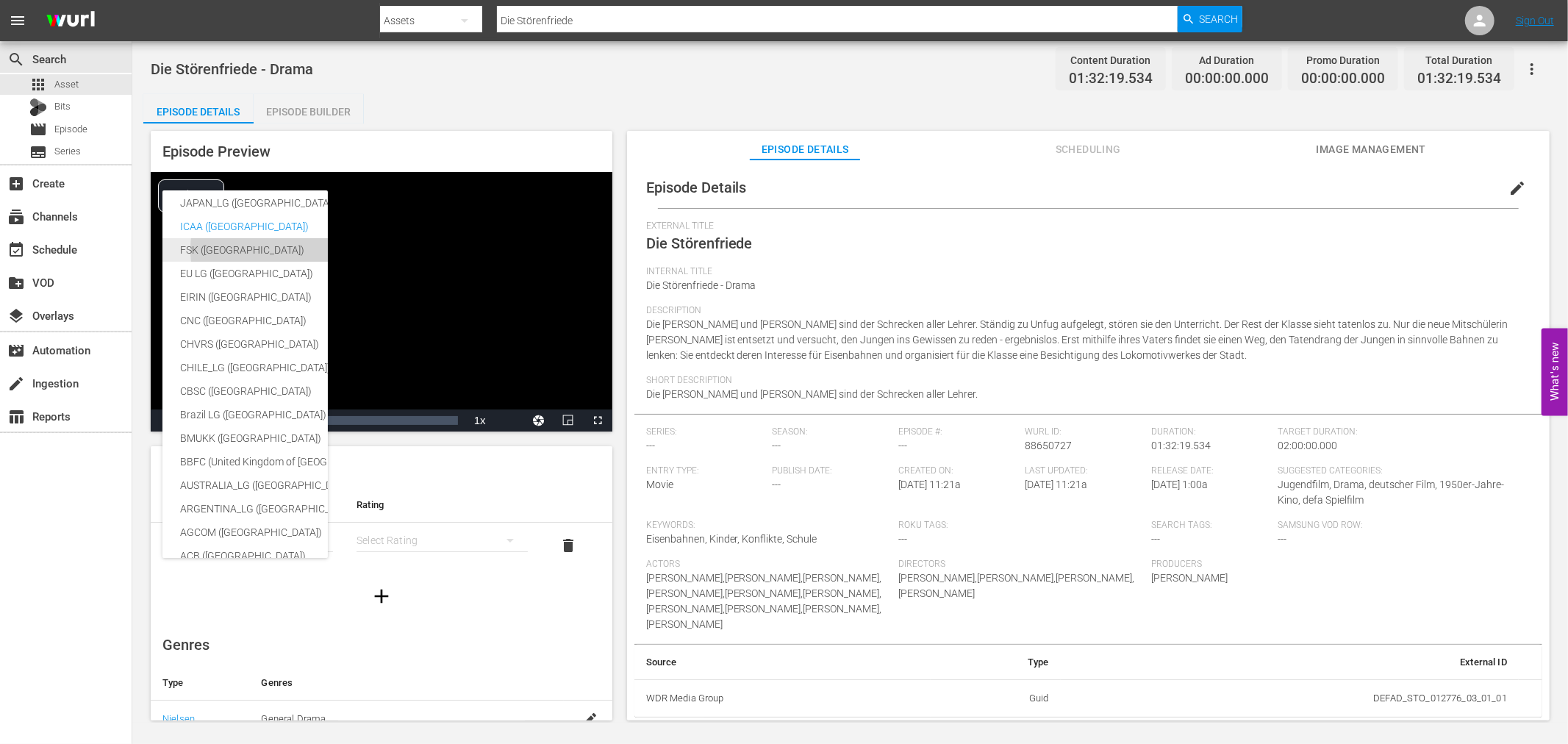
click at [266, 253] on div "FSK (Germany)" at bounding box center [348, 250] width 337 height 23
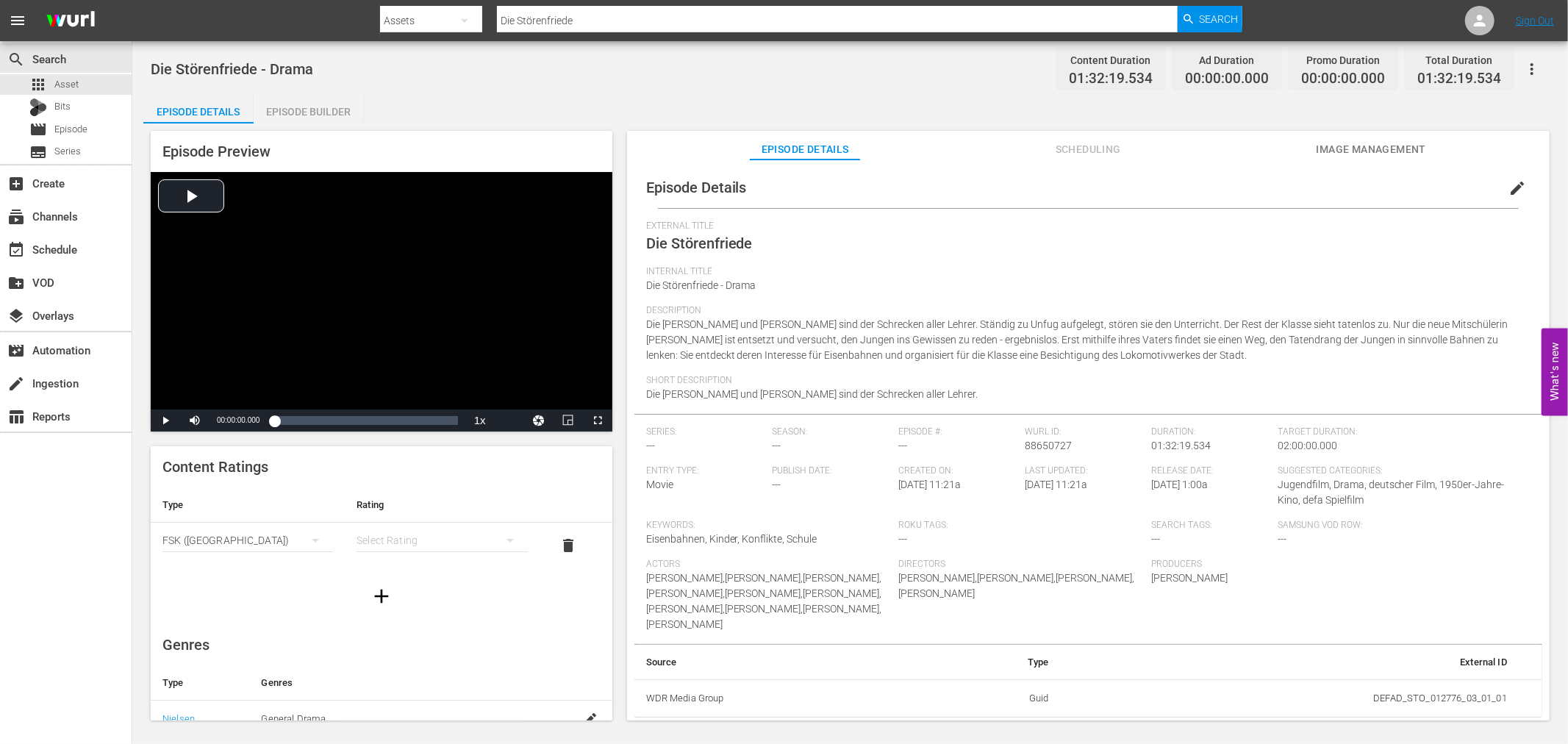
click at [418, 531] on div "USA_PR (United States of America) SNJ (Brazil) SAMSUNG_NZ (New Zealand) SAMSUNG…" at bounding box center [784, 372] width 1568 height 744
click at [416, 543] on div "simple table" at bounding box center [442, 540] width 170 height 41
click at [410, 555] on div "FSK 0" at bounding box center [434, 546] width 130 height 23
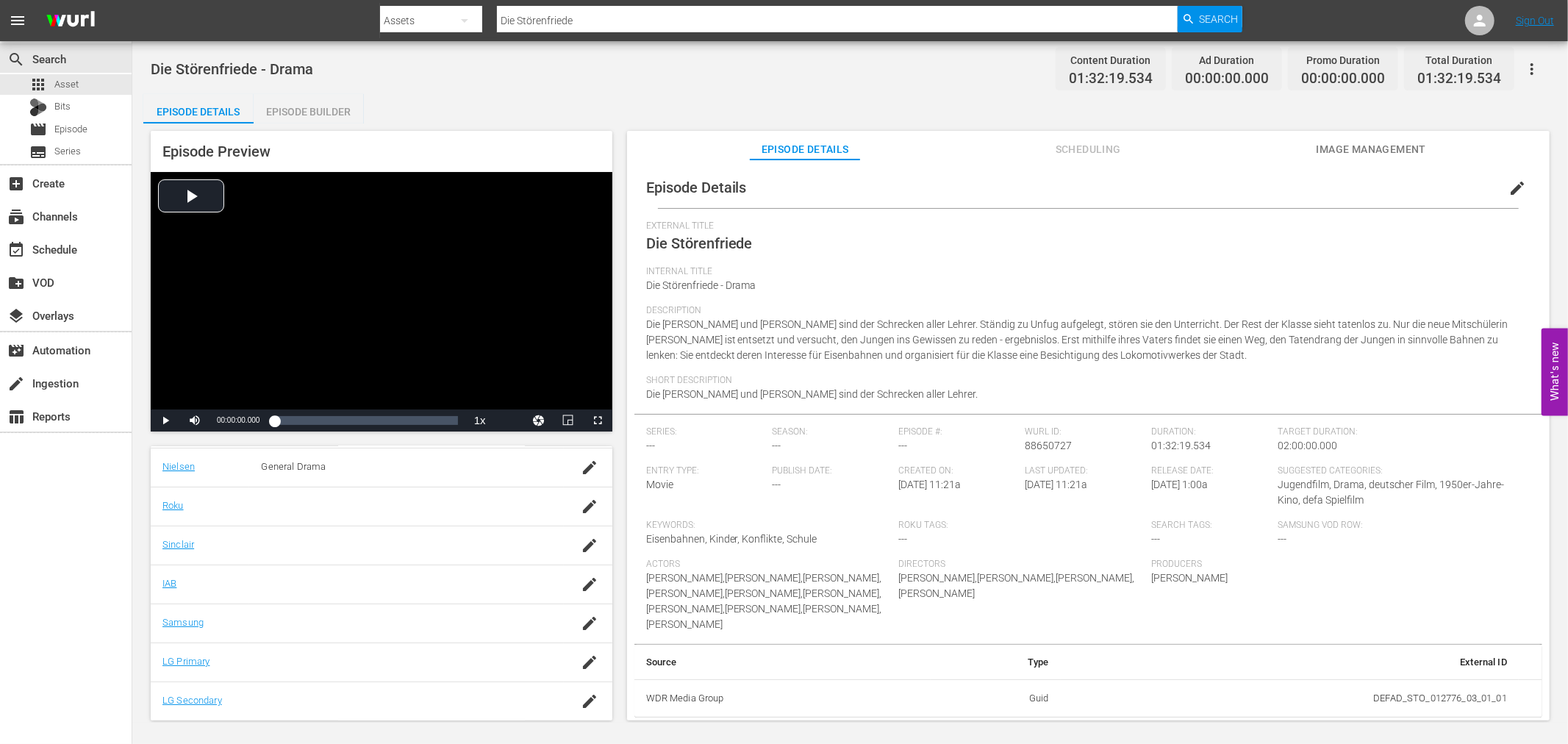
click at [583, 626] on icon "button" at bounding box center [590, 623] width 14 height 14
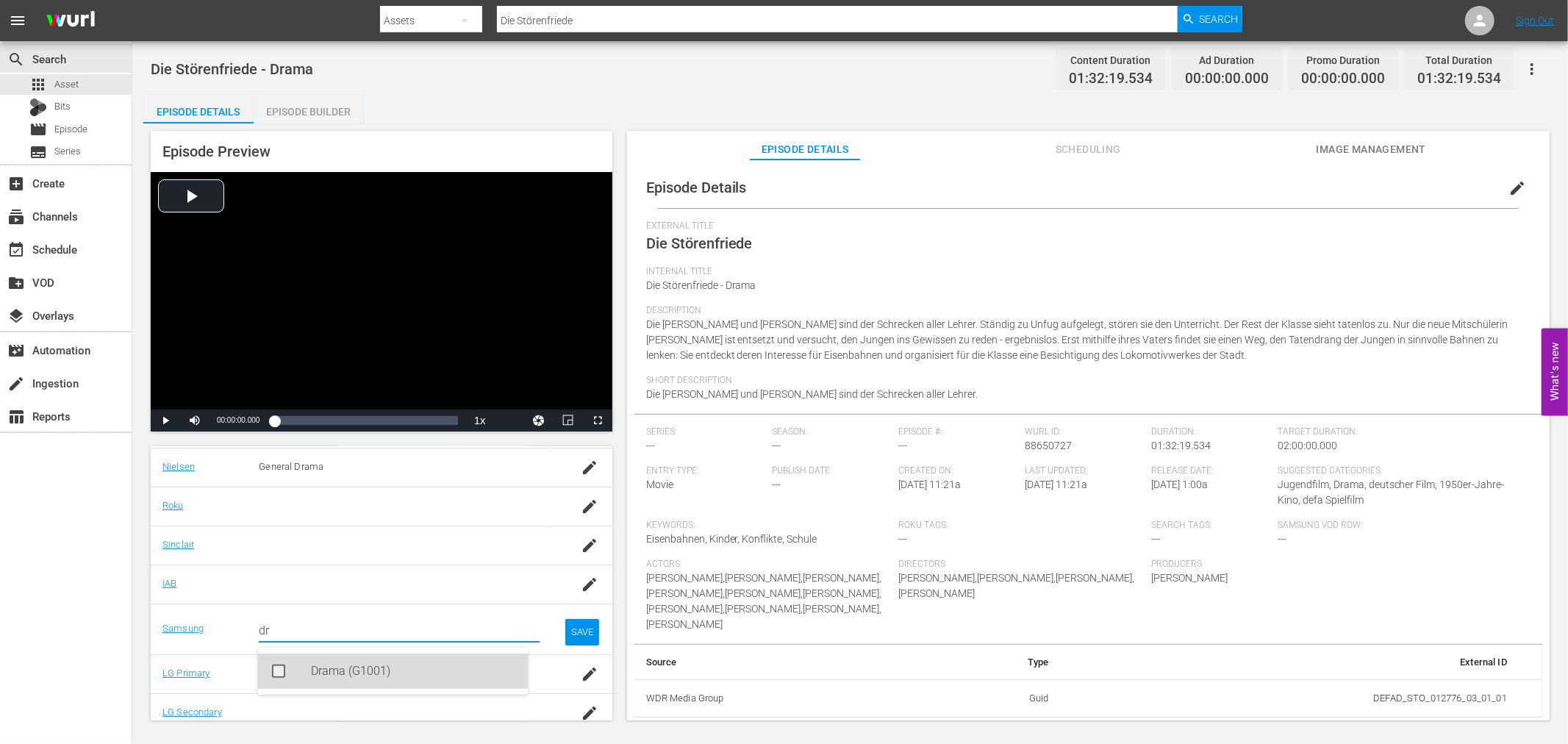
click at [362, 664] on div "Drama (G1001)" at bounding box center [413, 671] width 205 height 35
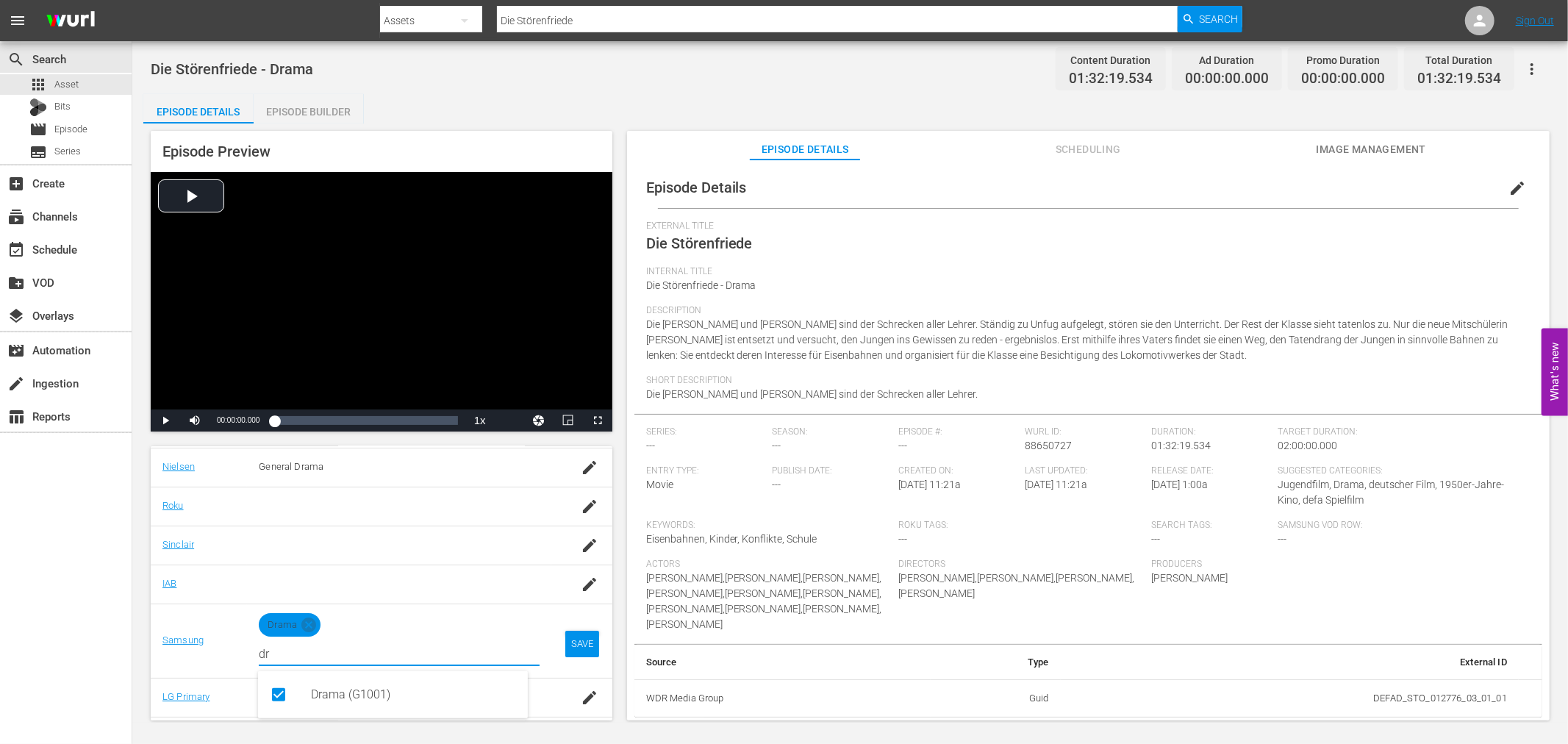
type input "dr"
click at [578, 640] on div "SAVE" at bounding box center [582, 643] width 34 height 26
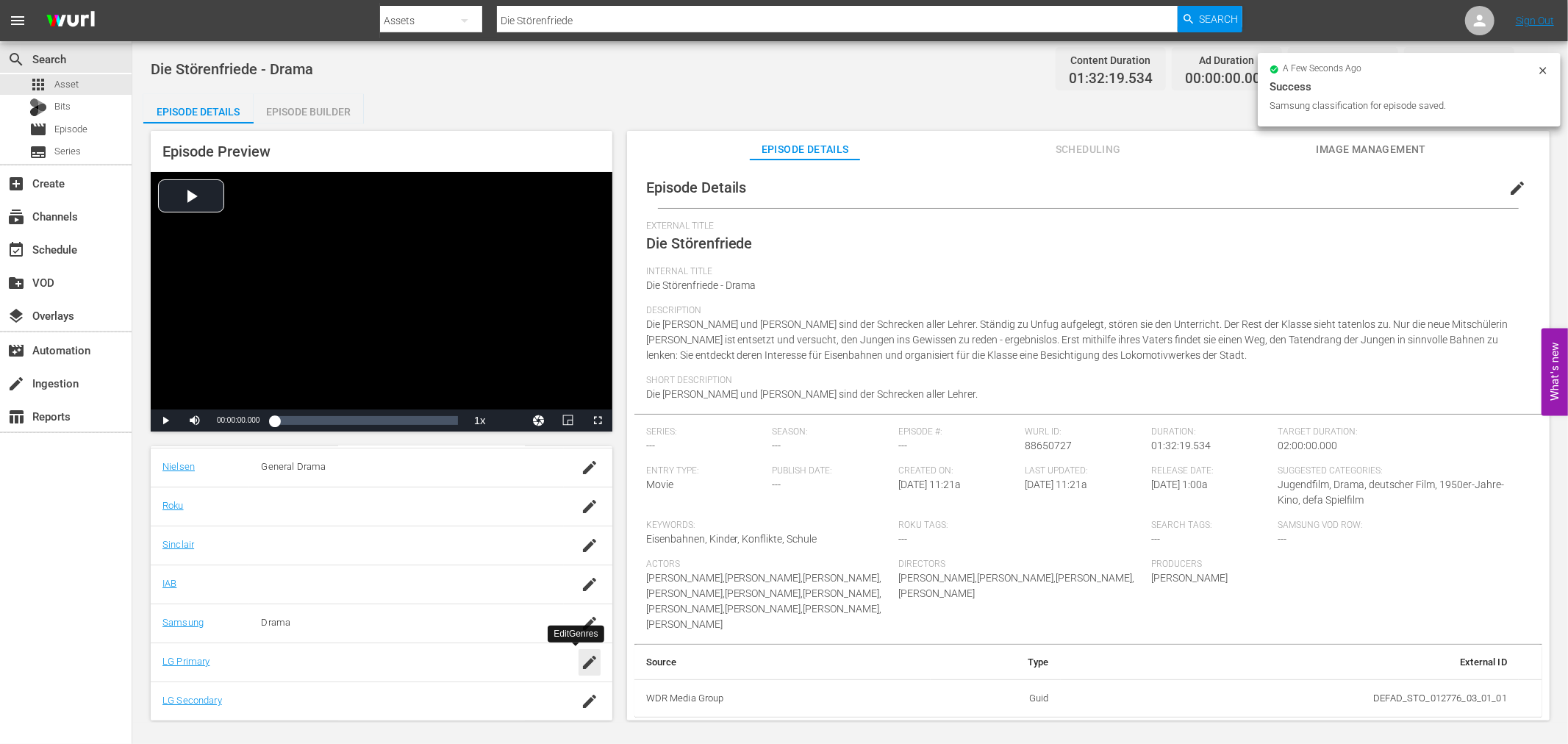
click at [581, 666] on icon "button" at bounding box center [589, 662] width 17 height 17
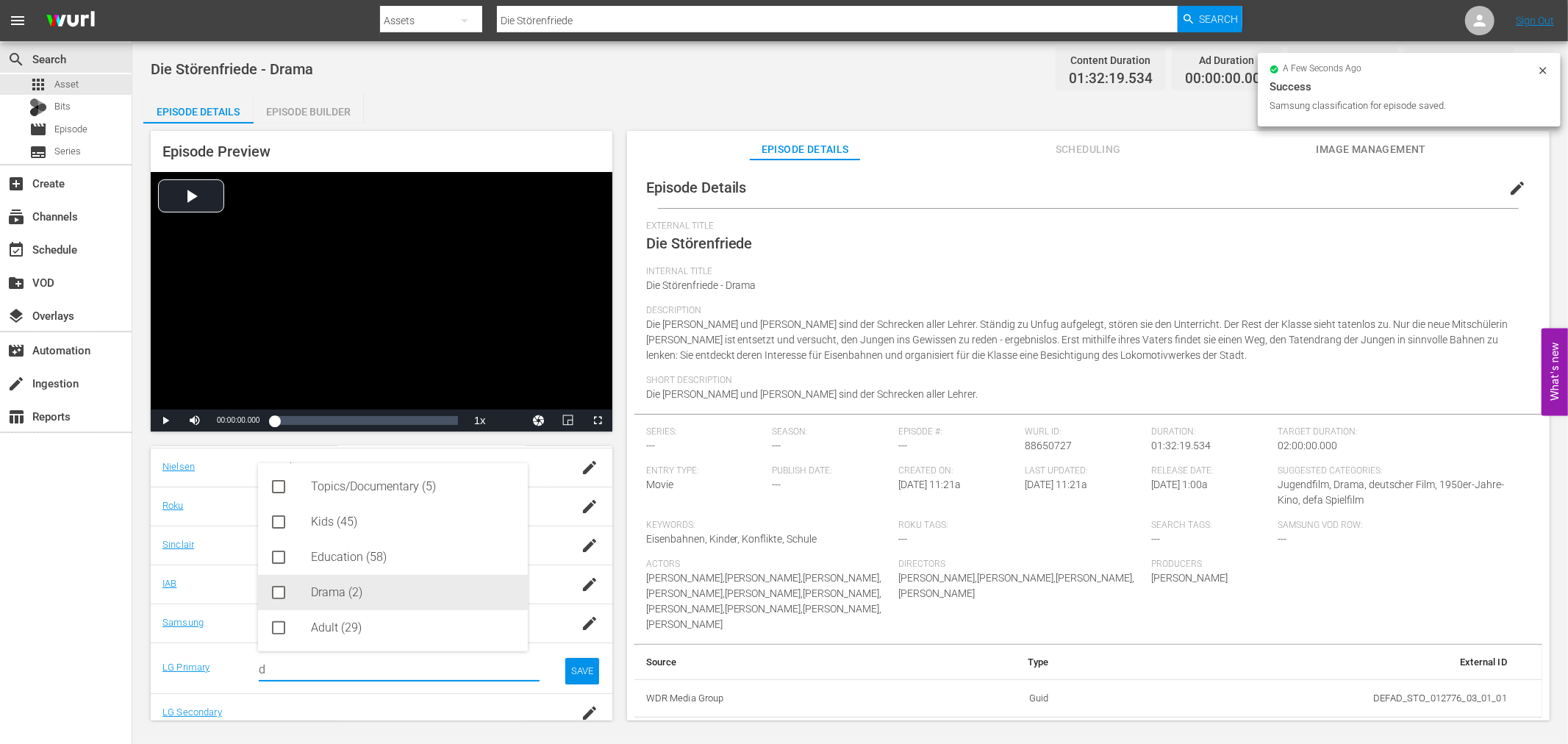
click at [359, 593] on div "Drama (2)" at bounding box center [413, 592] width 205 height 35
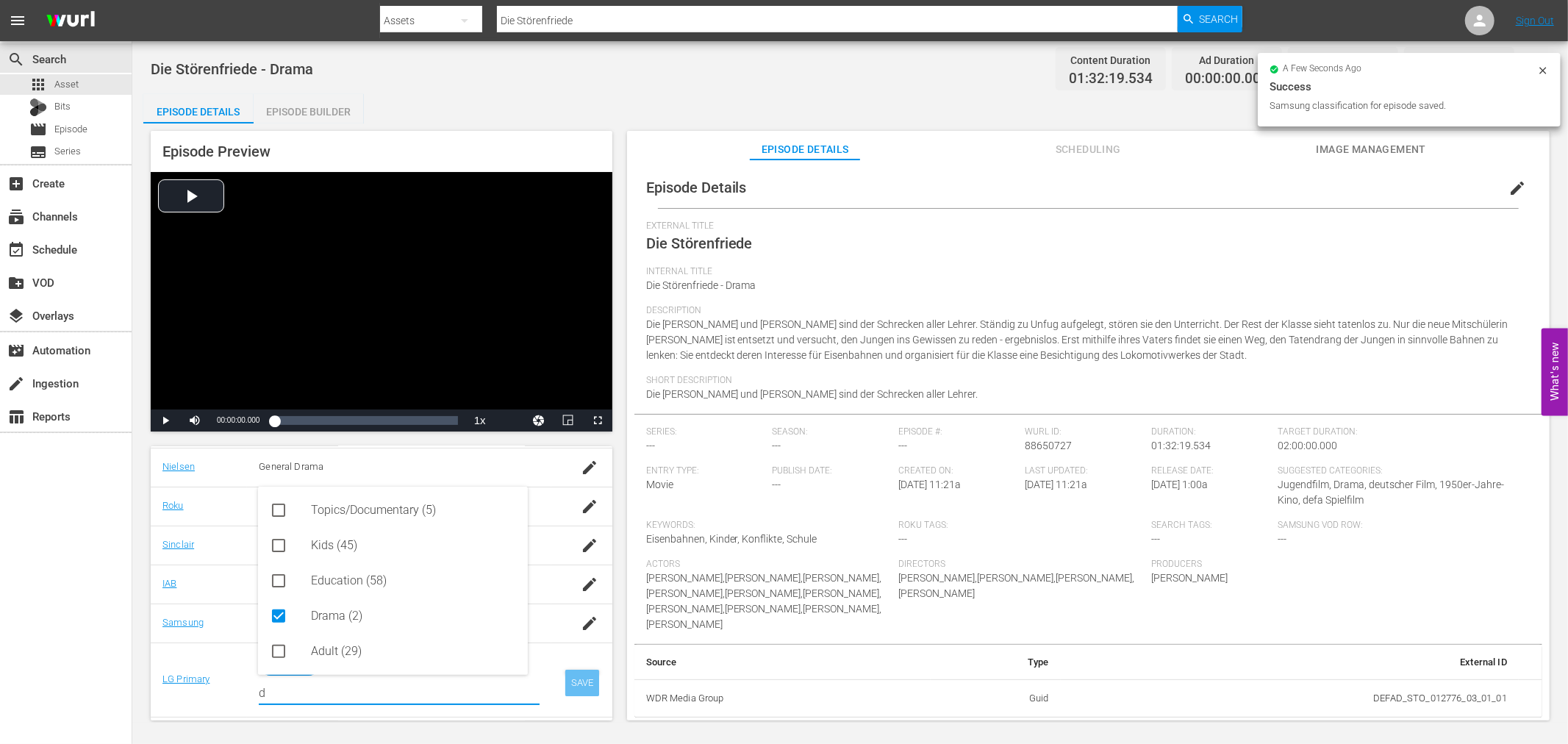
type input "d"
click at [575, 686] on div "SAVE" at bounding box center [582, 682] width 34 height 26
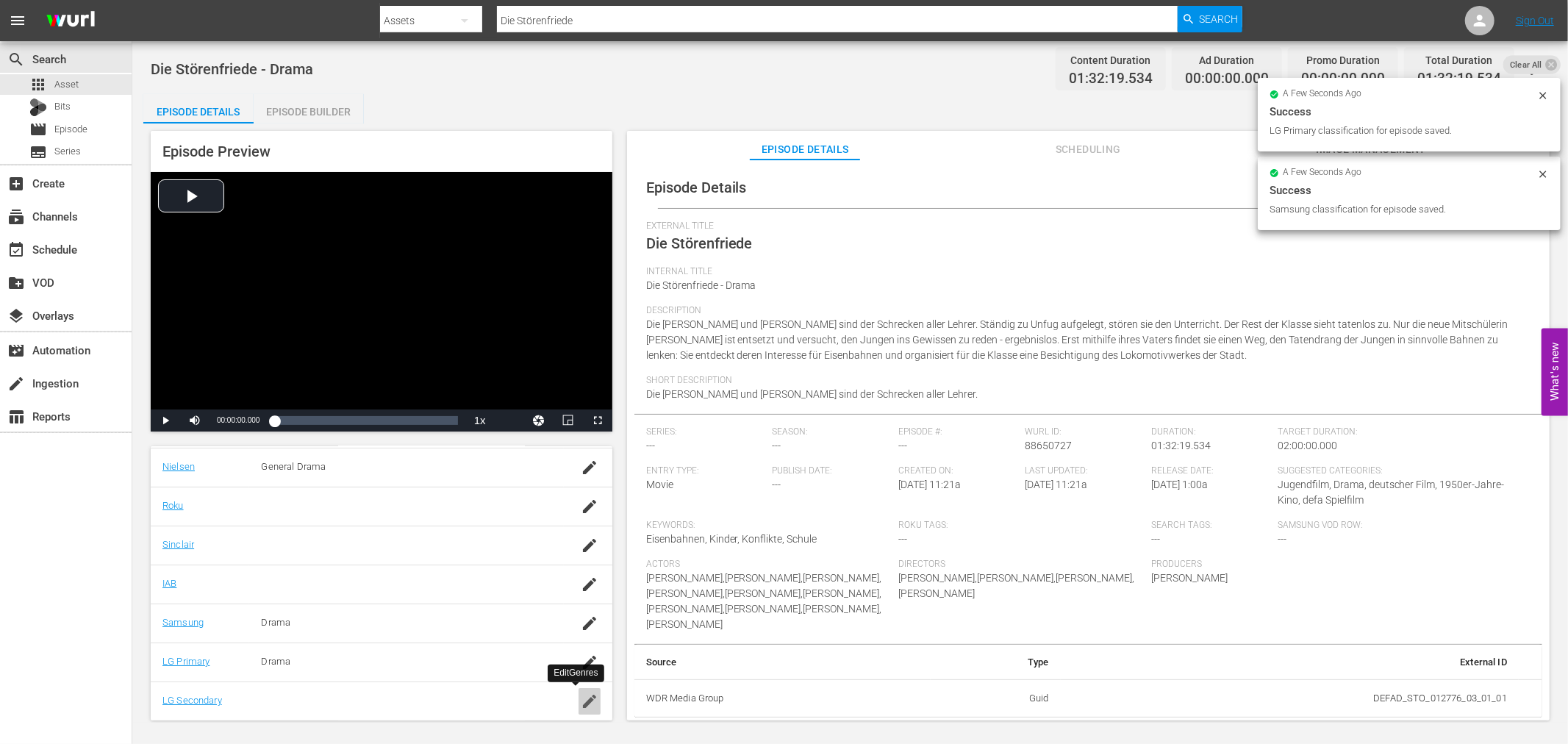
click at [581, 692] on icon "button" at bounding box center [589, 700] width 17 height 17
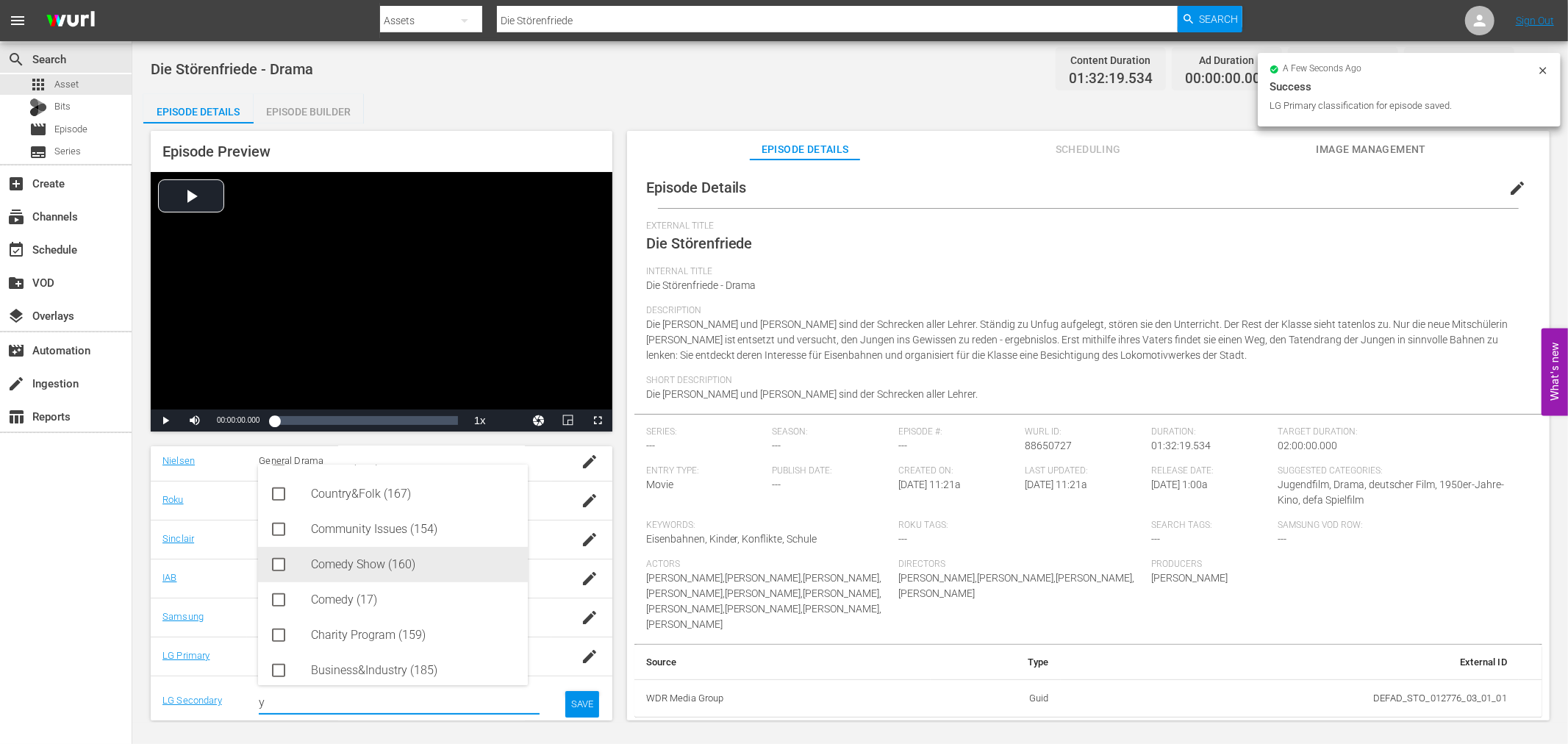
scroll to position [849, 0]
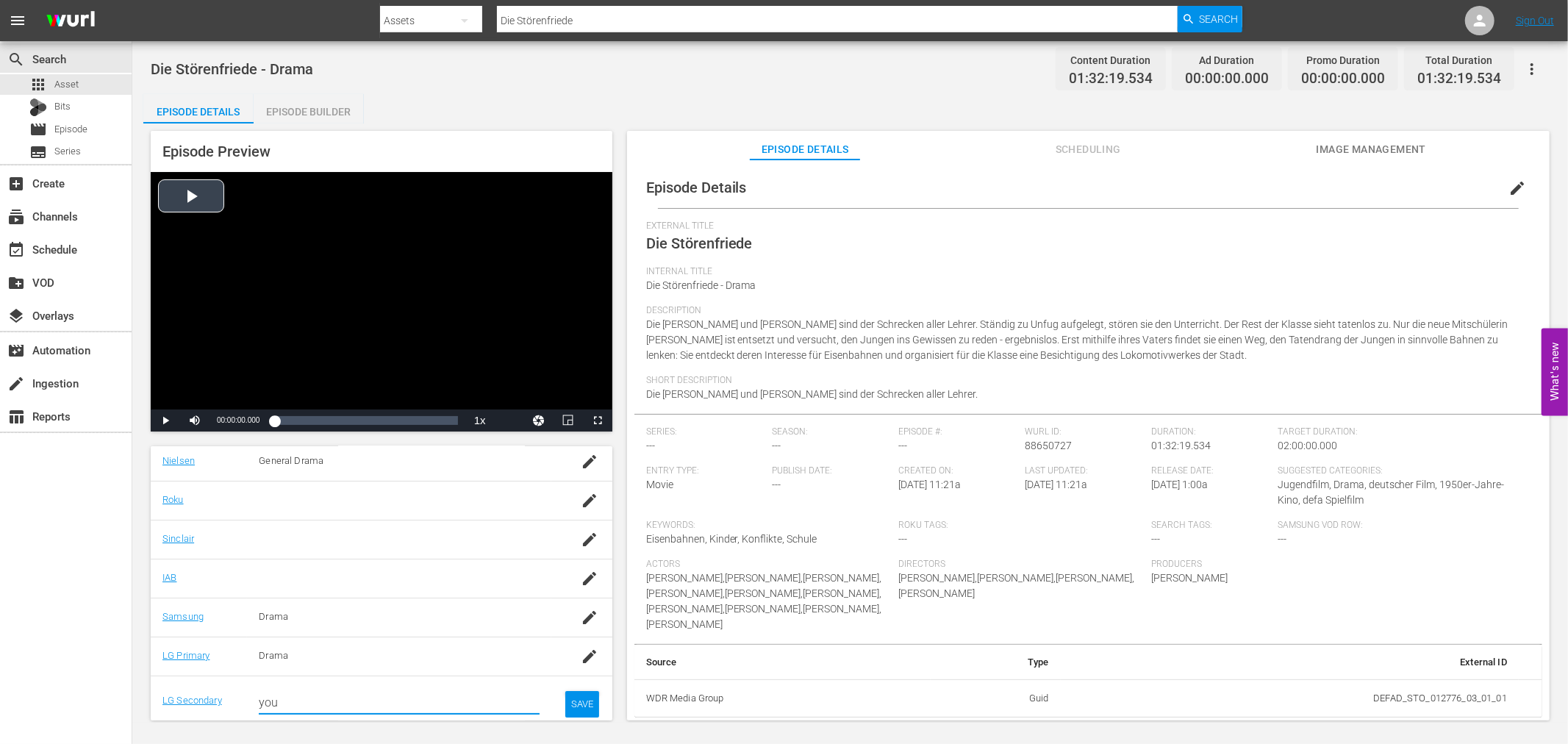
click at [298, 280] on div "Video Player" at bounding box center [382, 290] width 462 height 237
click at [297, 424] on div "Loaded : 0.11% 00:10:45.166 Die Störenfriede (1/9) 00:00:00.078" at bounding box center [366, 420] width 183 height 14
click at [474, 370] on div "Video Player" at bounding box center [382, 290] width 462 height 237
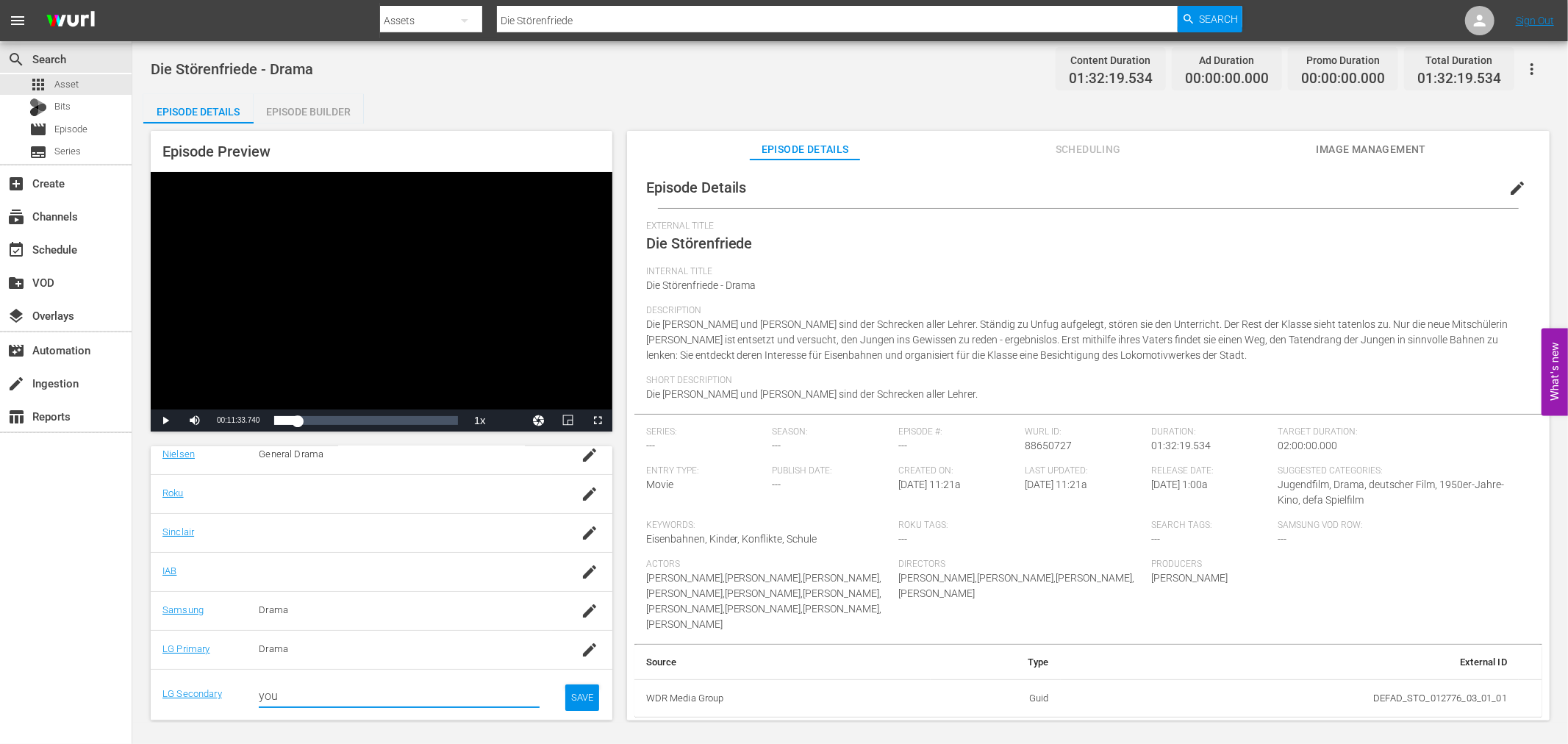
drag, startPoint x: 441, startPoint y: 706, endPoint x: 91, endPoint y: 703, distance: 350.0
click at [132, 0] on div "search Search apps Asset Bits movie Episode subtitles Series add_box Create sub…" at bounding box center [850, 0] width 1436 height 0
type input "ger"
drag, startPoint x: 416, startPoint y: 703, endPoint x: 118, endPoint y: 661, distance: 300.9
click at [132, 0] on div "search Search apps Asset Bits movie Episode subtitles Series add_box Create sub…" at bounding box center [850, 0] width 1436 height 0
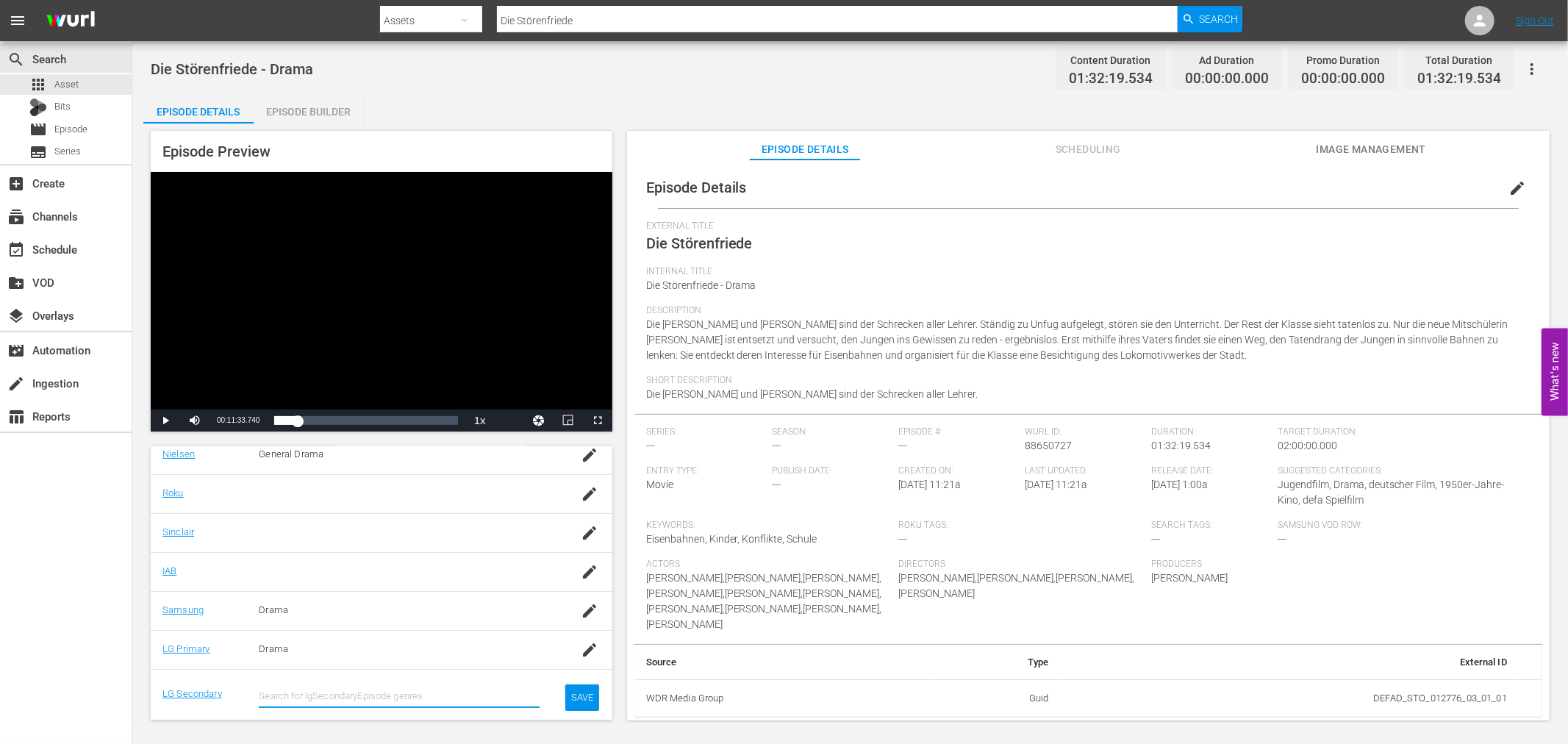
click at [1476, 235] on div "External Title Die Störenfriede" at bounding box center [1088, 243] width 885 height 45
click at [1511, 187] on span "edit" at bounding box center [1517, 188] width 17 height 17
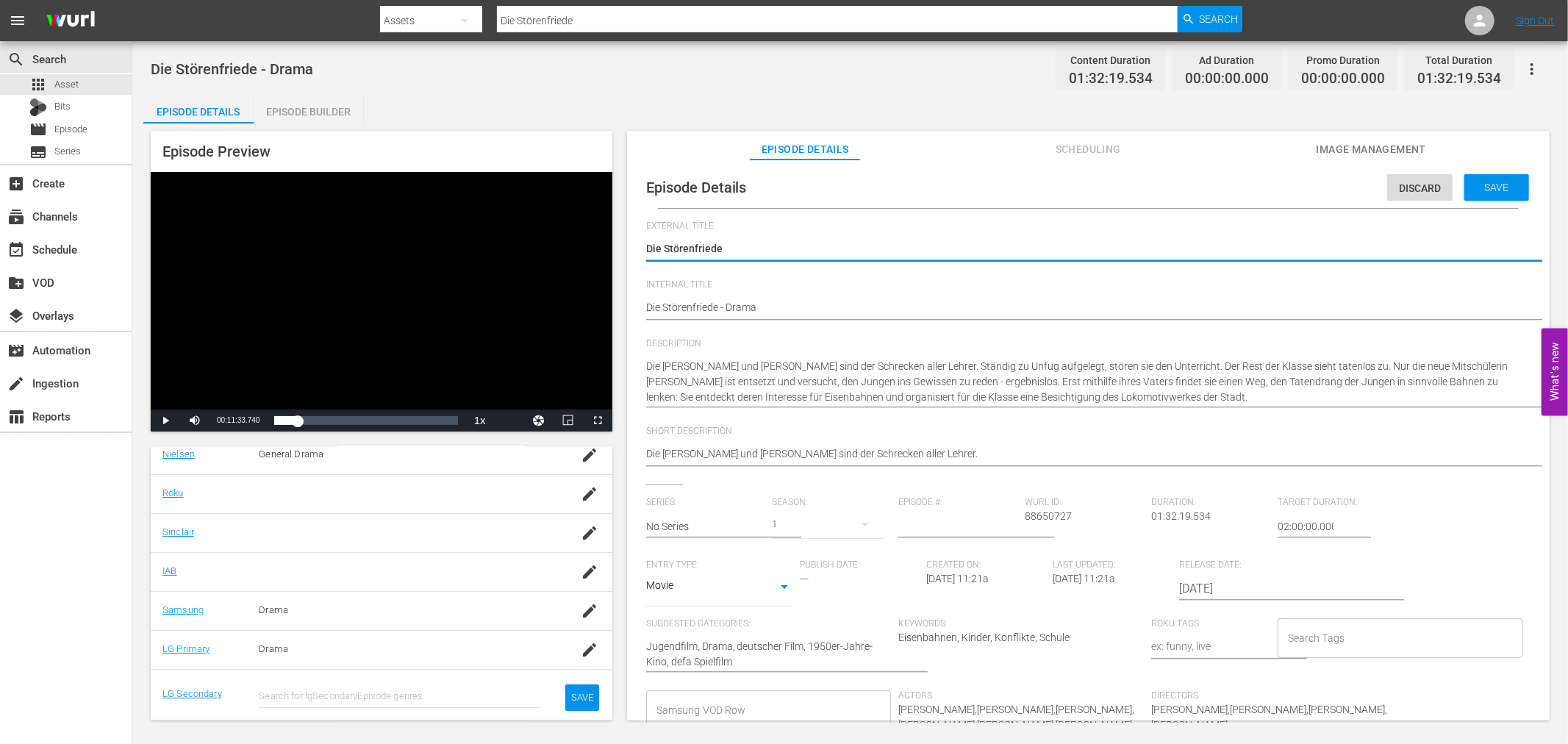
click at [739, 692] on div "Samsung VOD Row" at bounding box center [769, 709] width 246 height 40
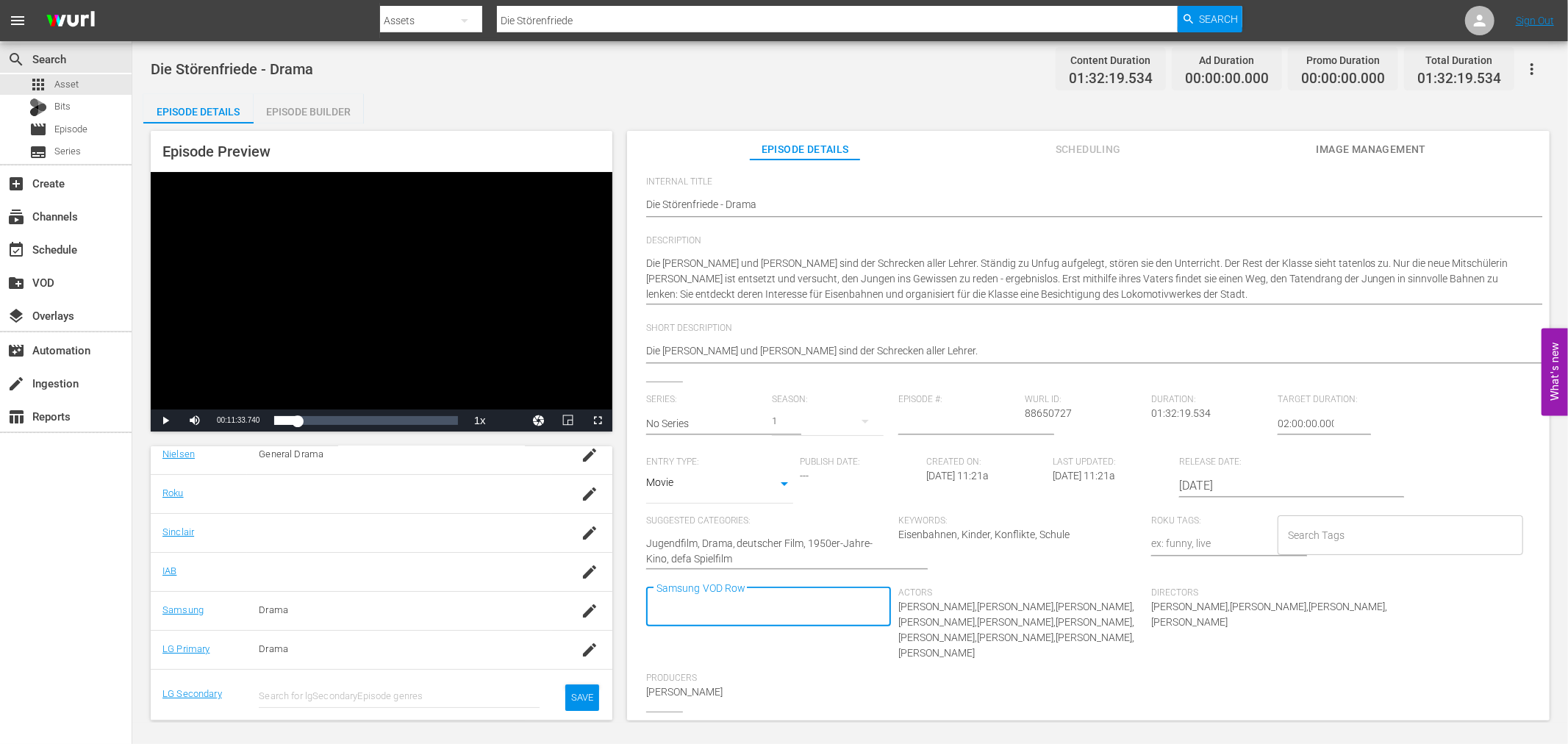
scroll to position [222, 0]
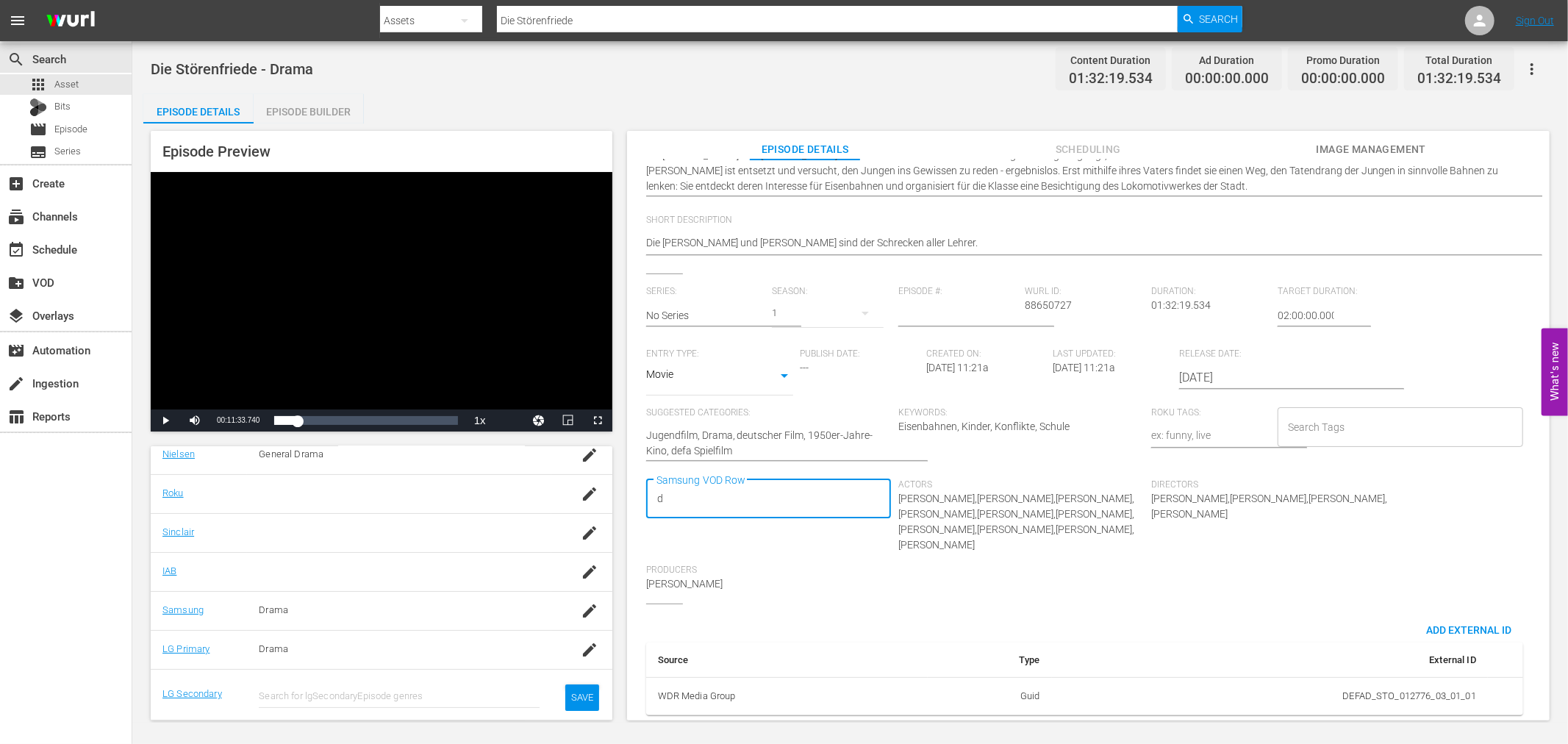
type input "de"
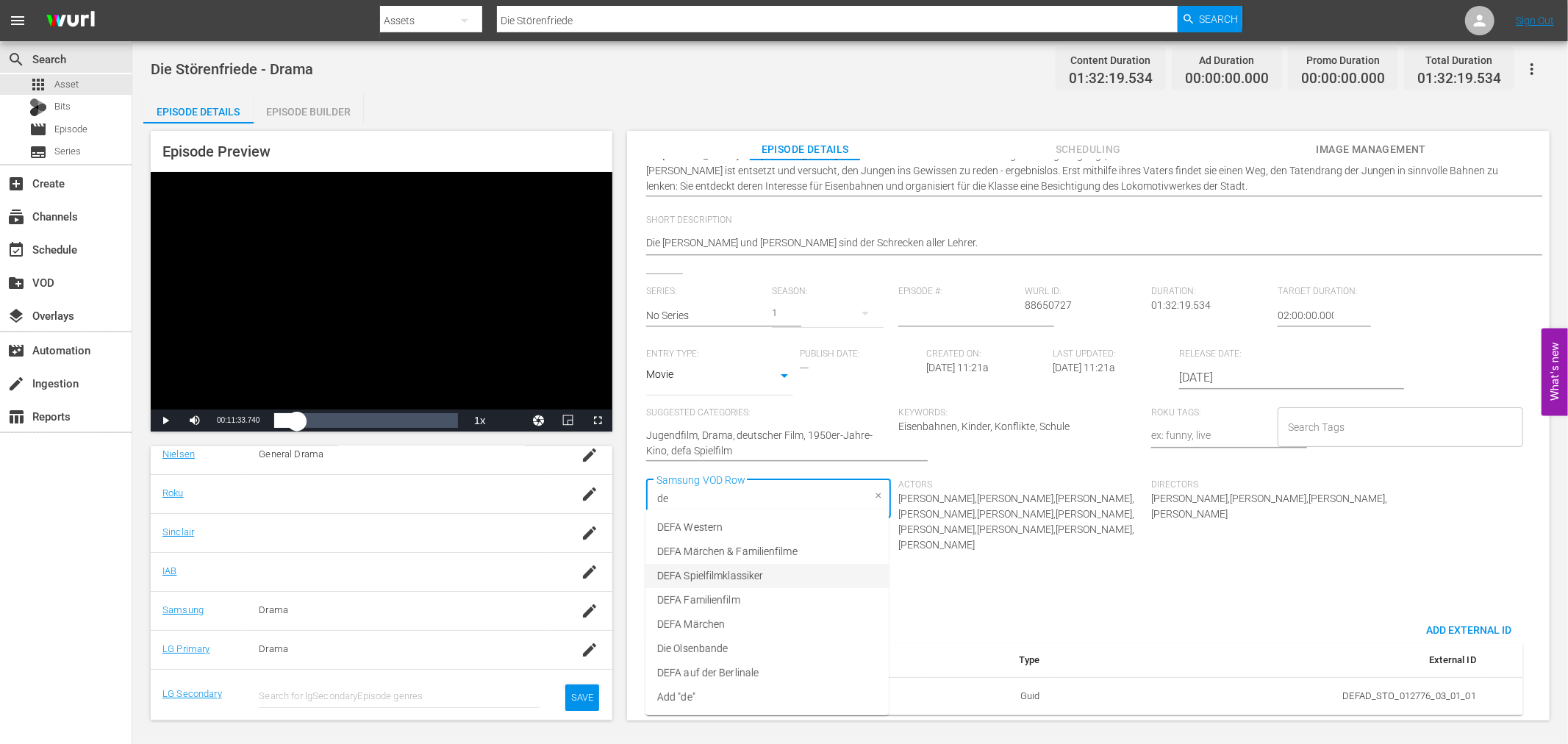
click at [385, 420] on div "Loaded : 13.66% 00:55:23.720 Die Störenfriede (6/9) 00:11:33.740" at bounding box center [366, 420] width 183 height 14
click at [734, 597] on span "DEFA Familienfilm" at bounding box center [698, 600] width 83 height 15
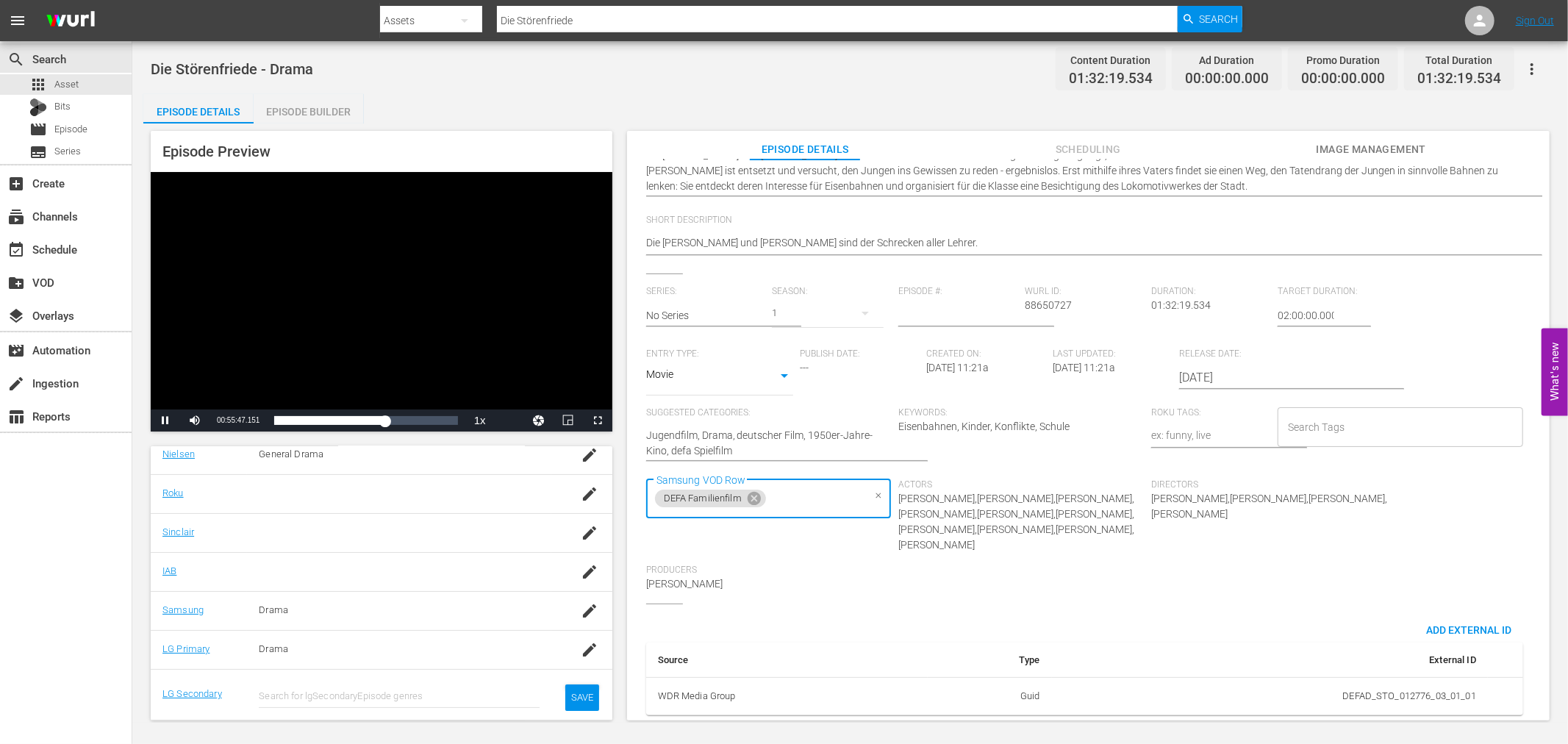
click at [393, 353] on div "Video Player" at bounding box center [382, 290] width 462 height 237
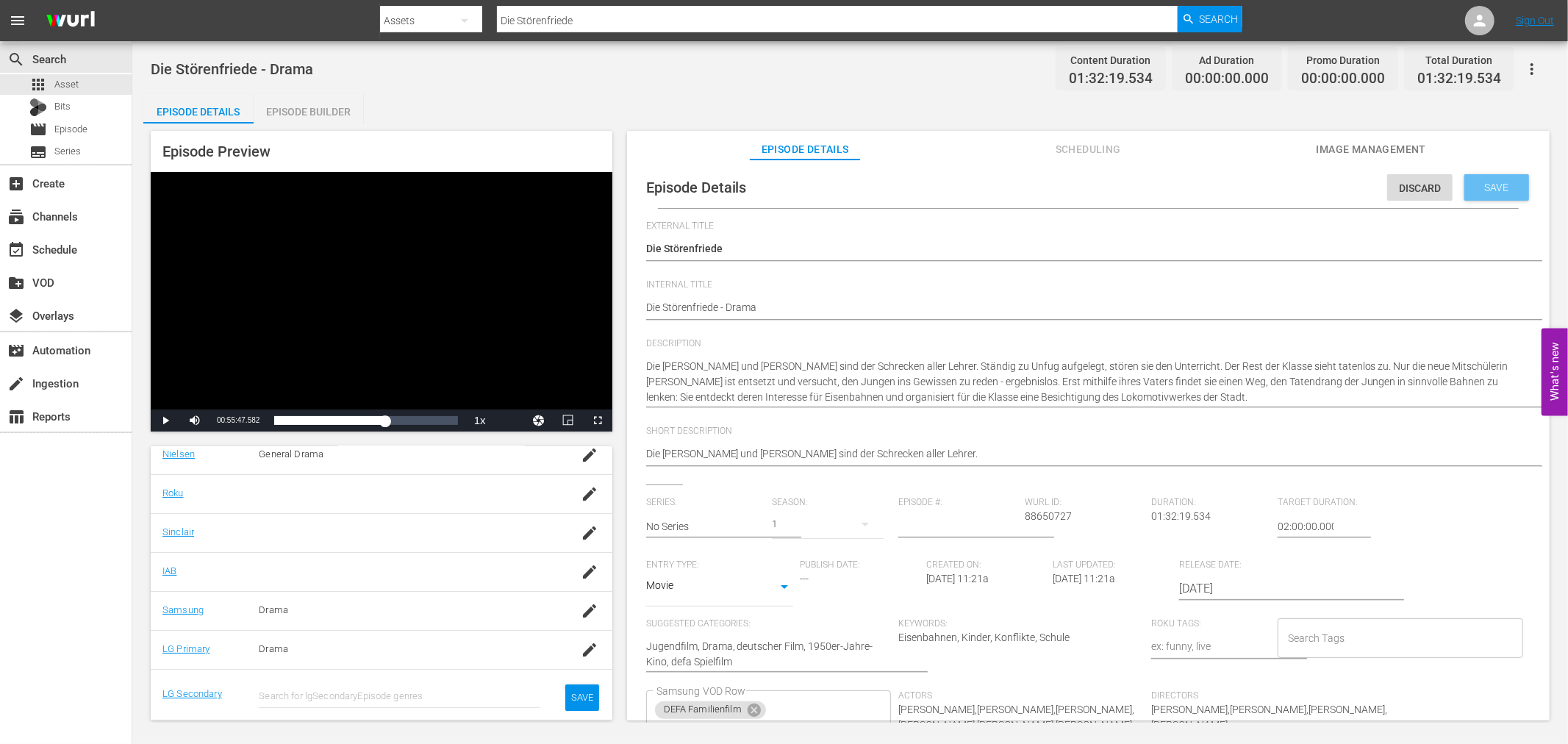
click at [1484, 189] on span "Save" at bounding box center [1497, 188] width 48 height 12
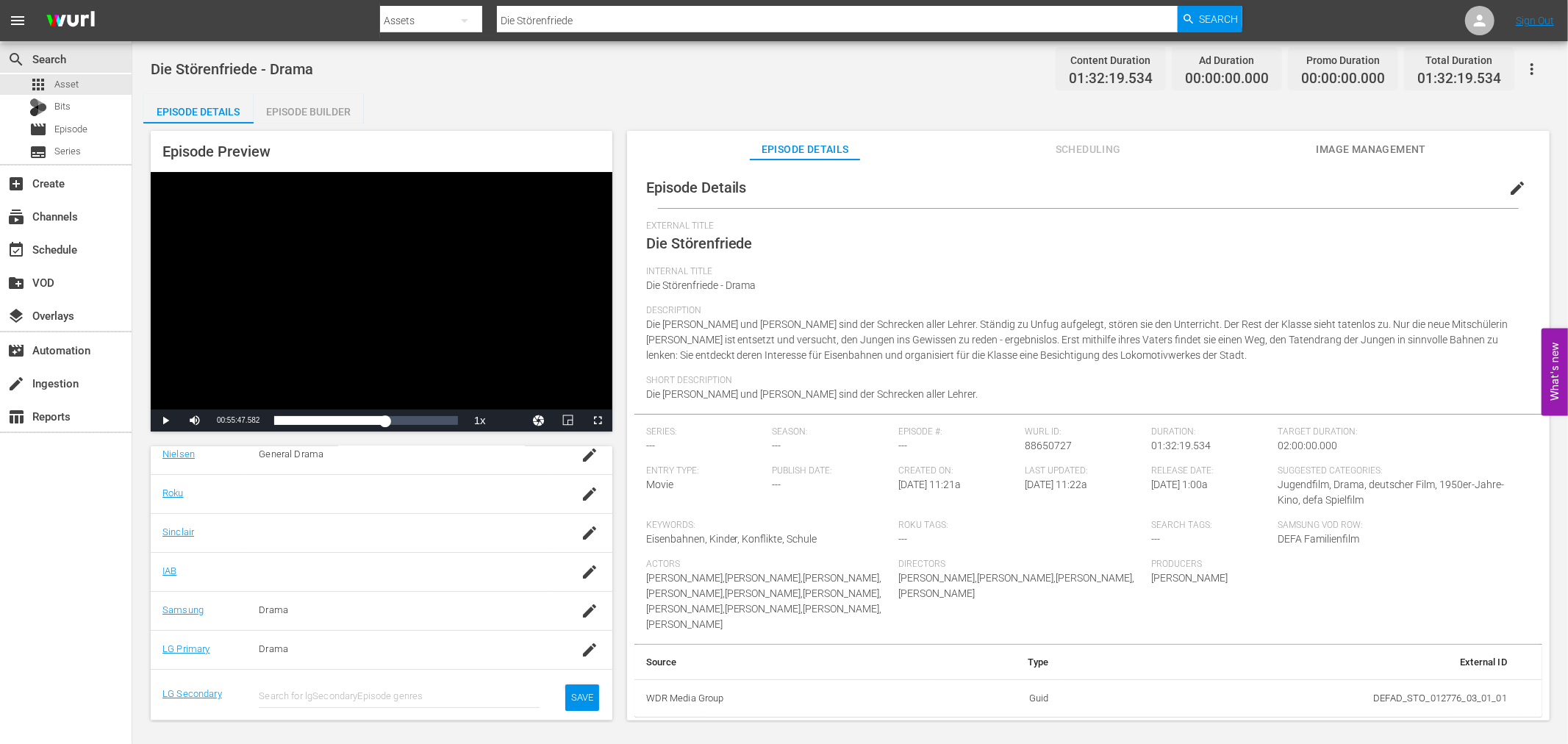
click at [386, 695] on input "text" at bounding box center [399, 696] width 281 height 35
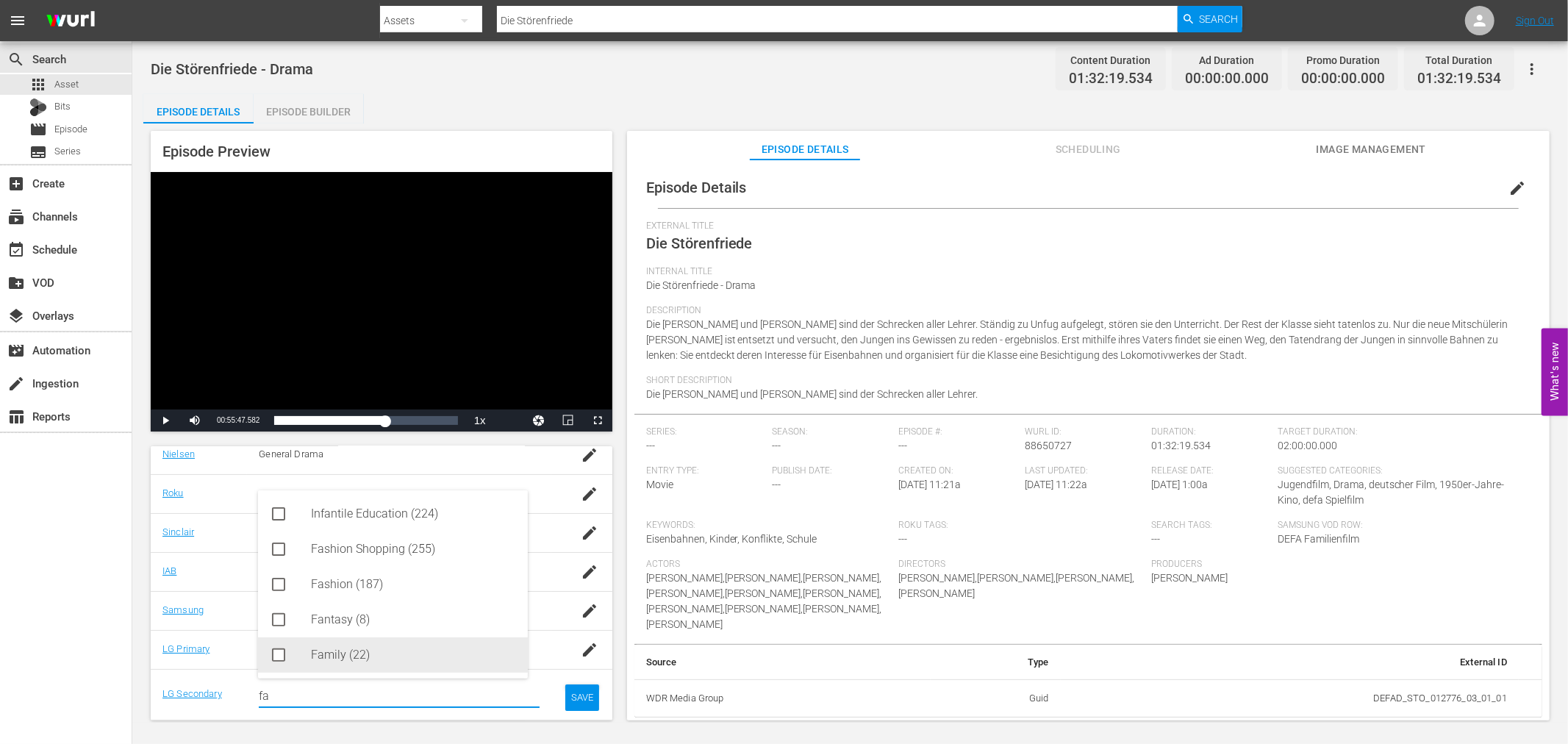
click at [375, 665] on div "Family (22)" at bounding box center [413, 654] width 205 height 35
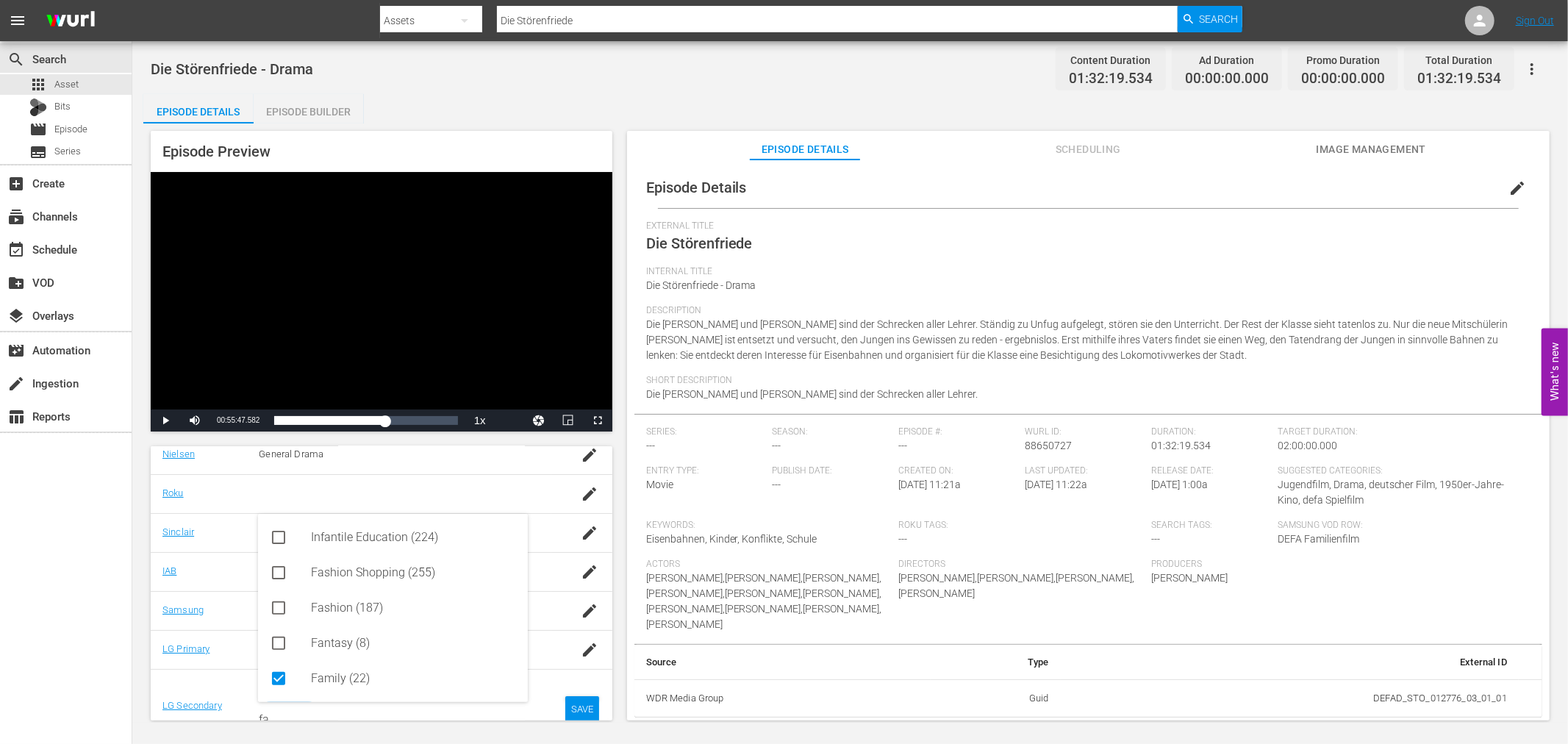
type input "fa"
click at [578, 714] on div "SAVE" at bounding box center [582, 709] width 34 height 26
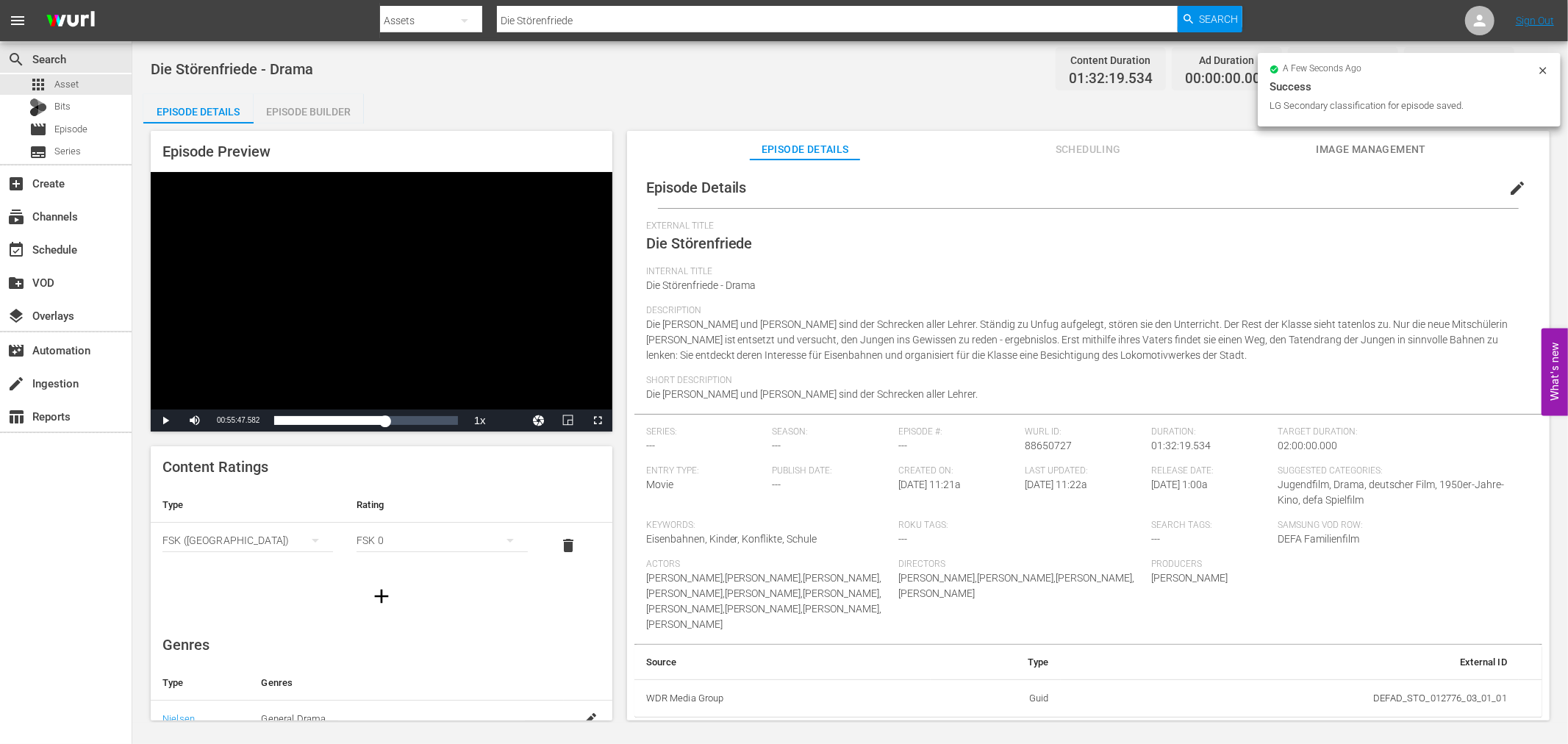
click at [1540, 68] on icon at bounding box center [1543, 71] width 12 height 12
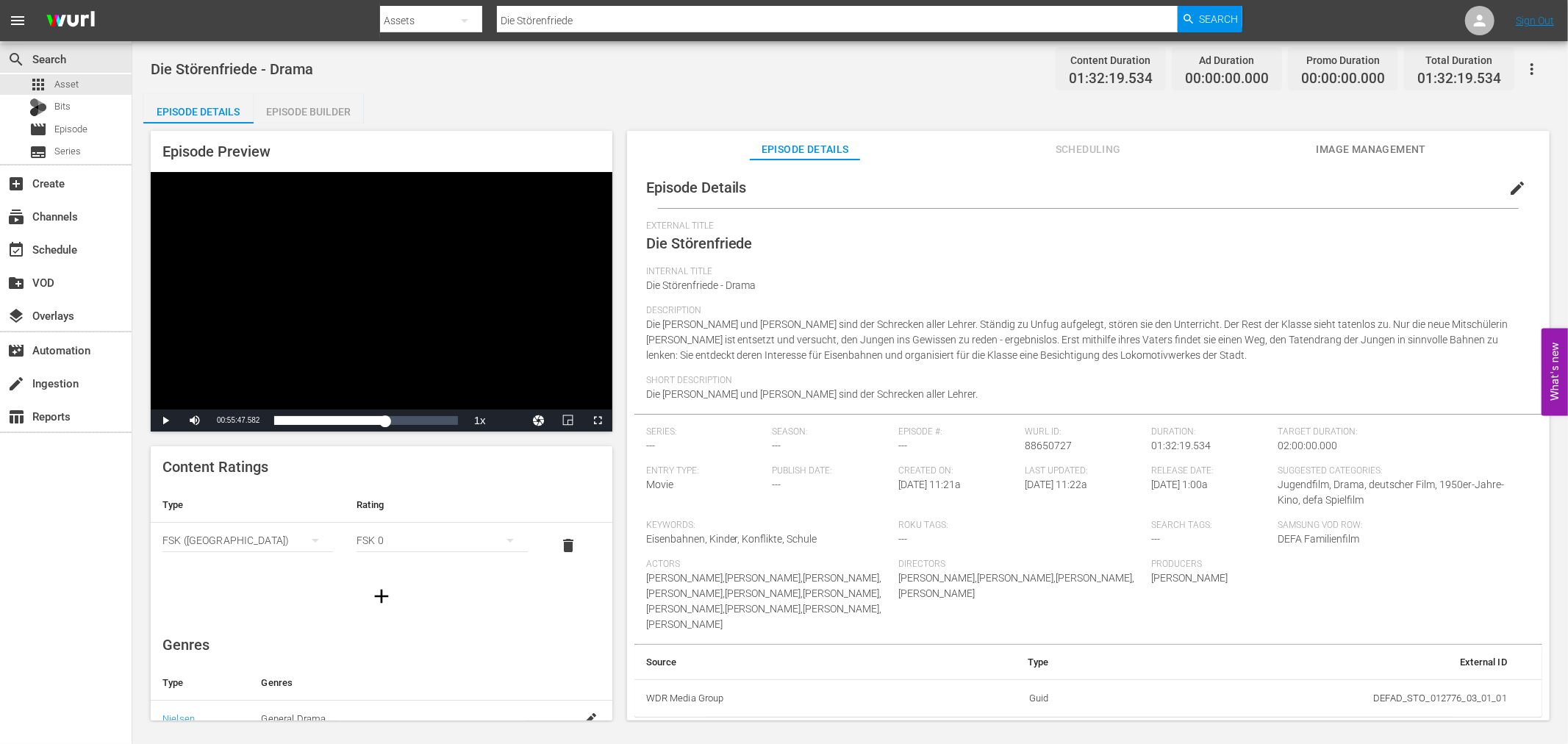
click at [1540, 68] on icon "button" at bounding box center [1532, 69] width 17 height 17
click at [1504, 68] on div "Add Episode to Workspace" at bounding box center [1426, 74] width 224 height 35
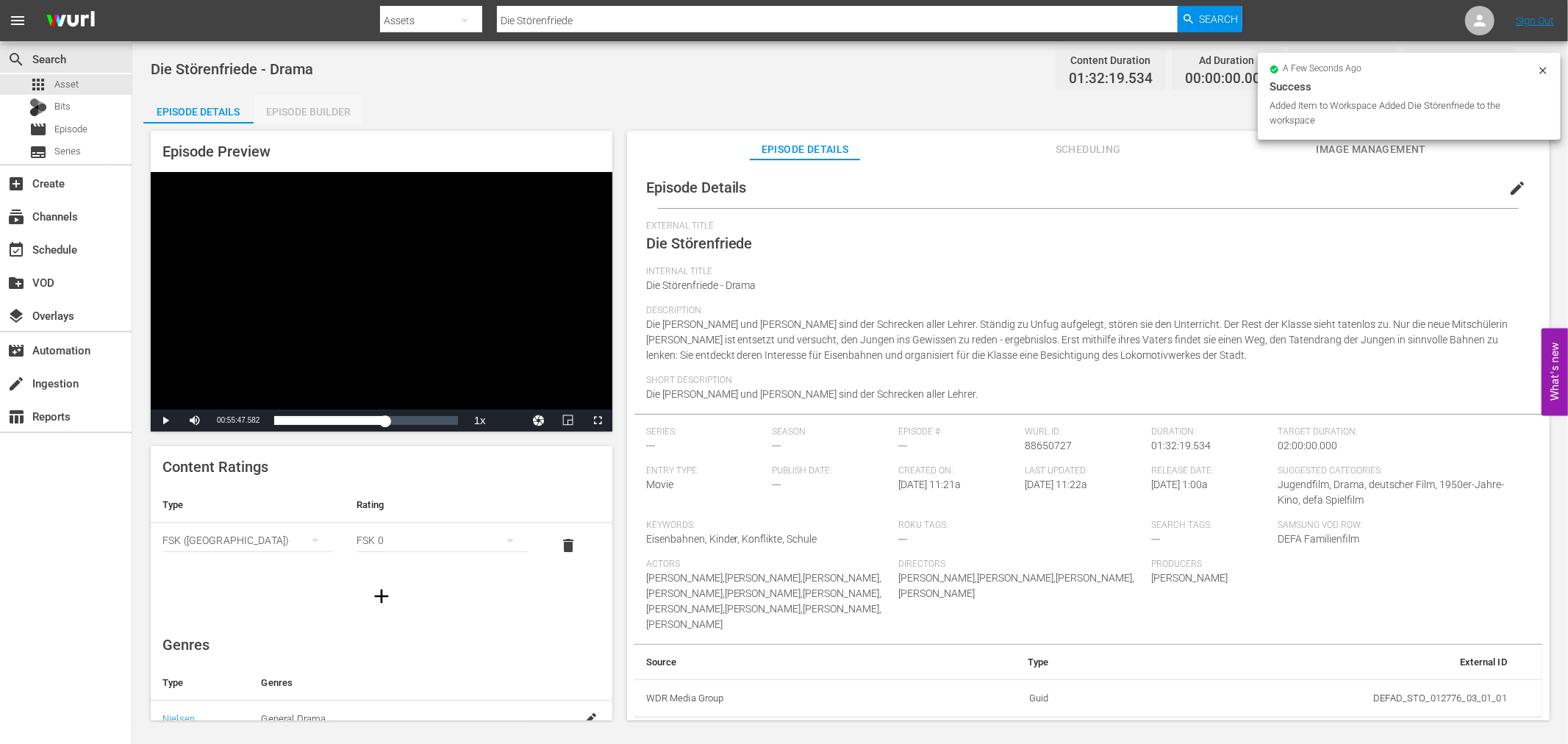
click at [290, 120] on div "Episode Builder" at bounding box center [308, 112] width 110 height 35
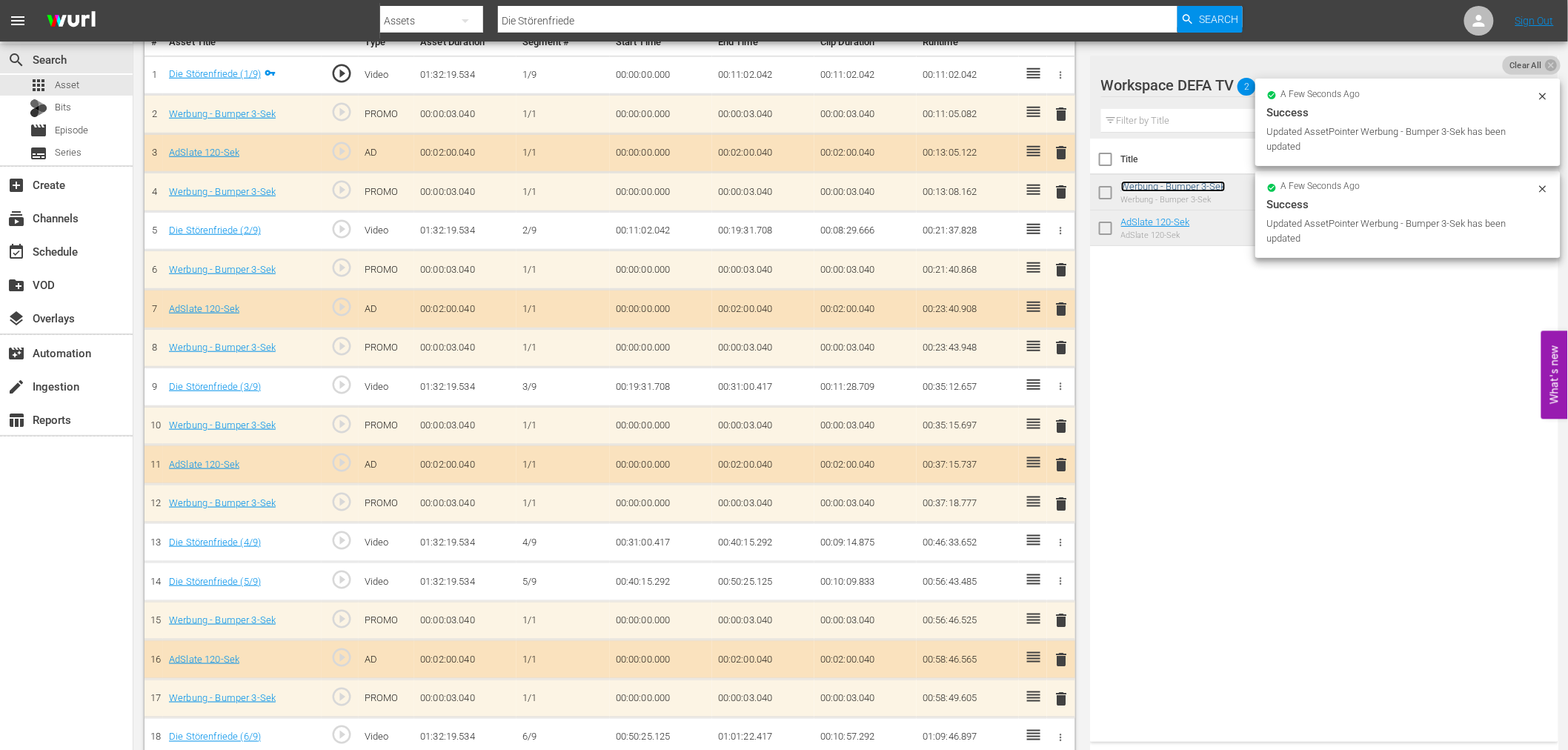
scroll to position [250, 0]
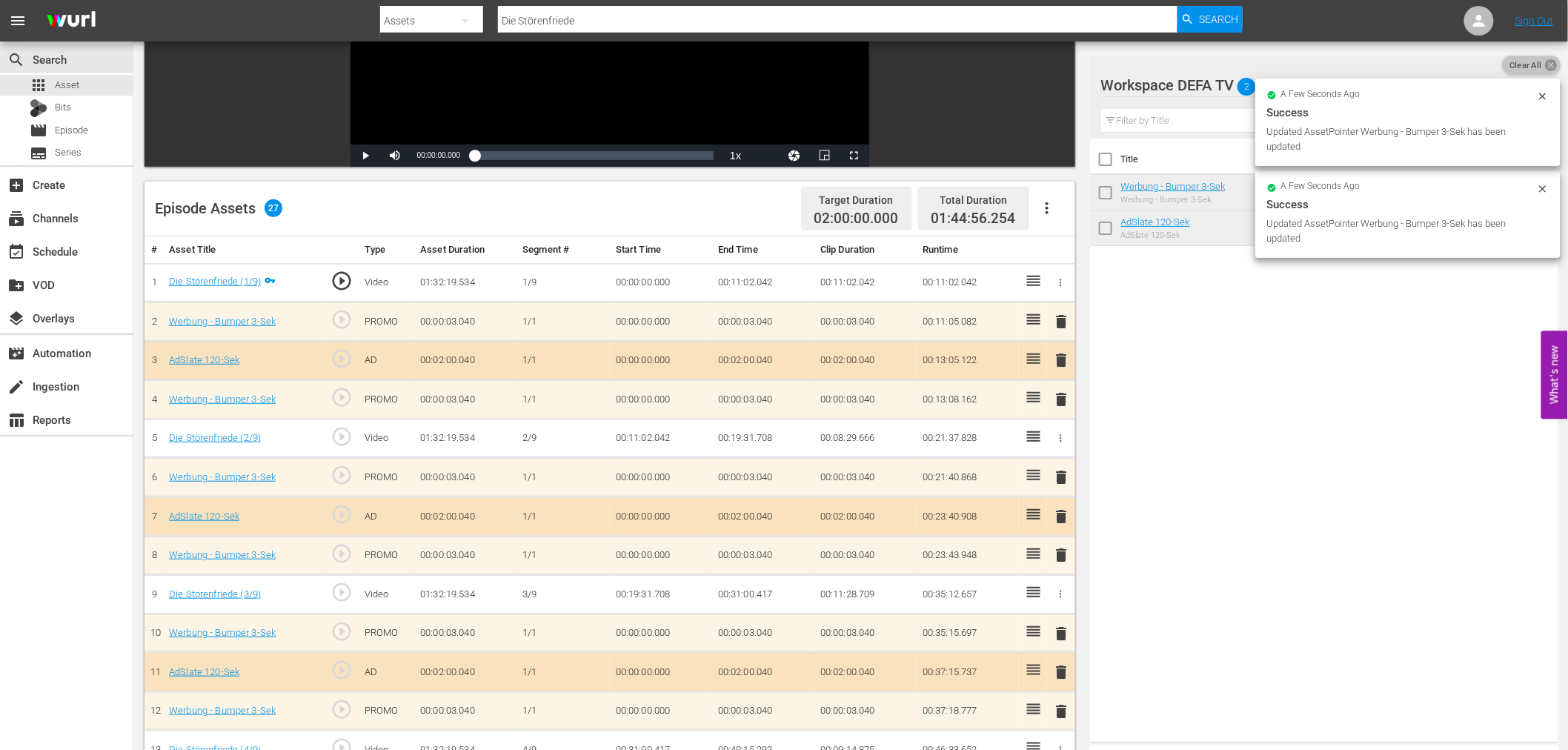
click at [1545, 68] on icon at bounding box center [1551, 65] width 14 height 14
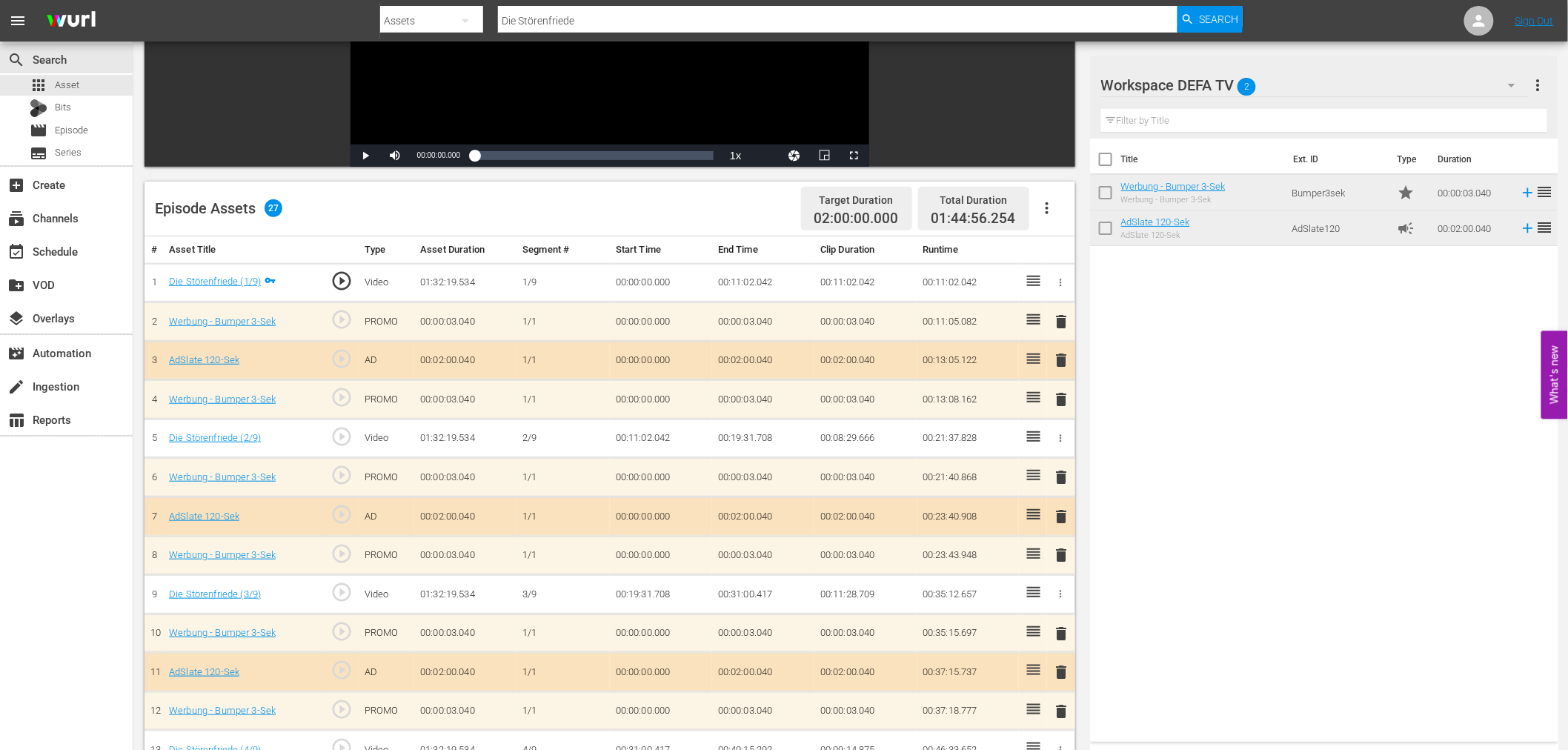
click at [1545, 65] on div "Workspace DEFA TV 2 Workspace DEFA TV more_vert" at bounding box center [1324, 79] width 446 height 47
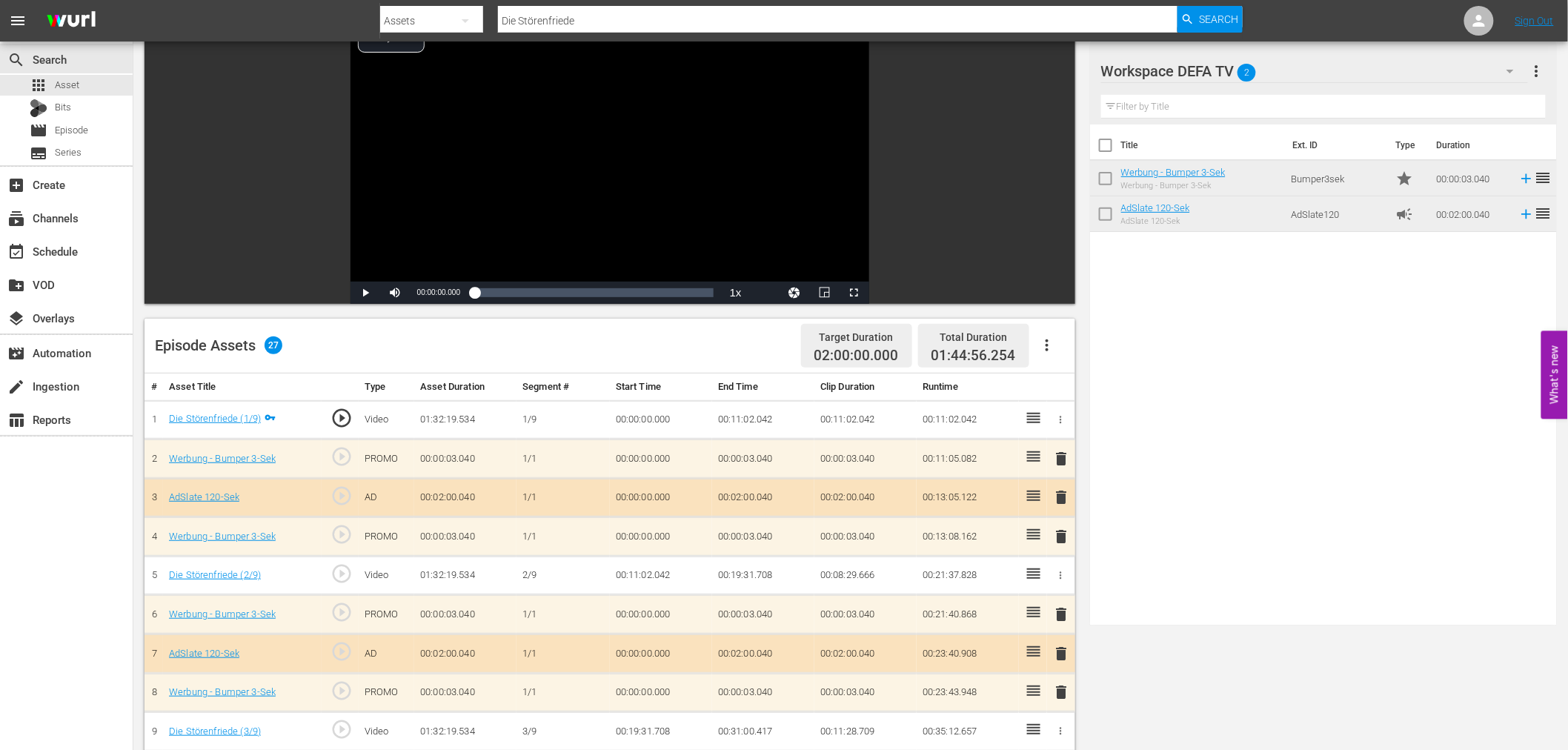
scroll to position [0, 0]
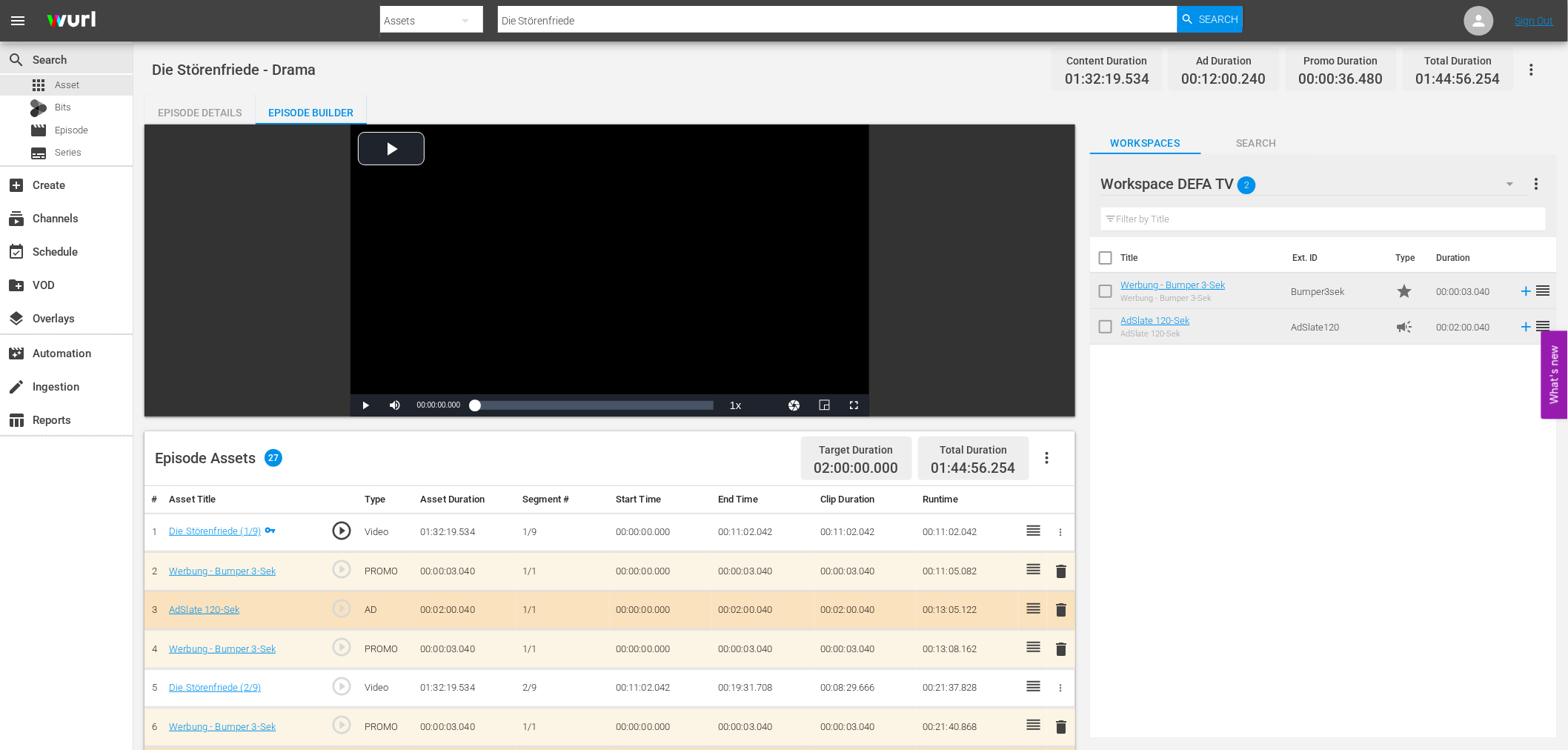
click at [1532, 56] on button "button" at bounding box center [1532, 69] width 36 height 36
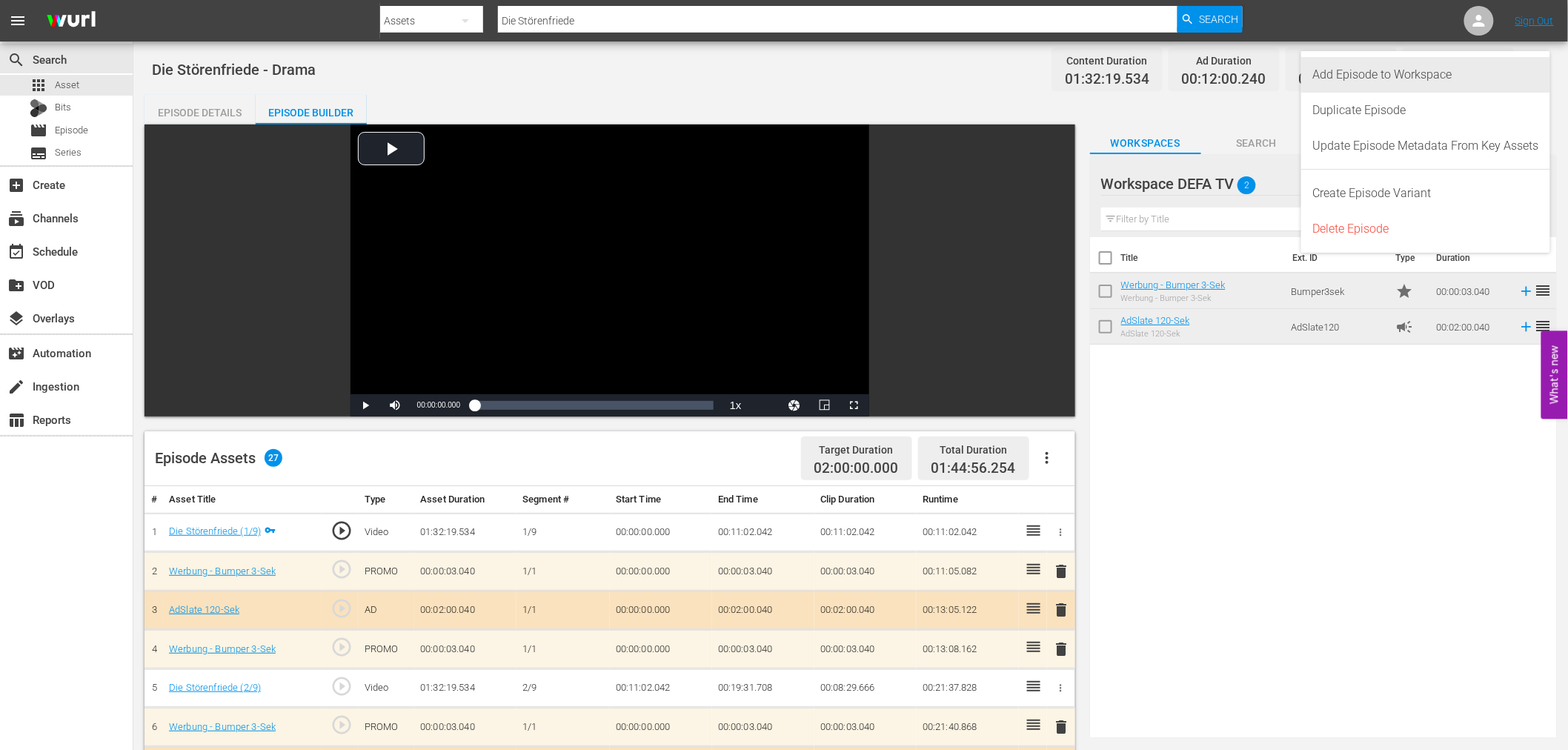
click at [1526, 74] on div "Add Episode to Workspace" at bounding box center [1425, 74] width 226 height 36
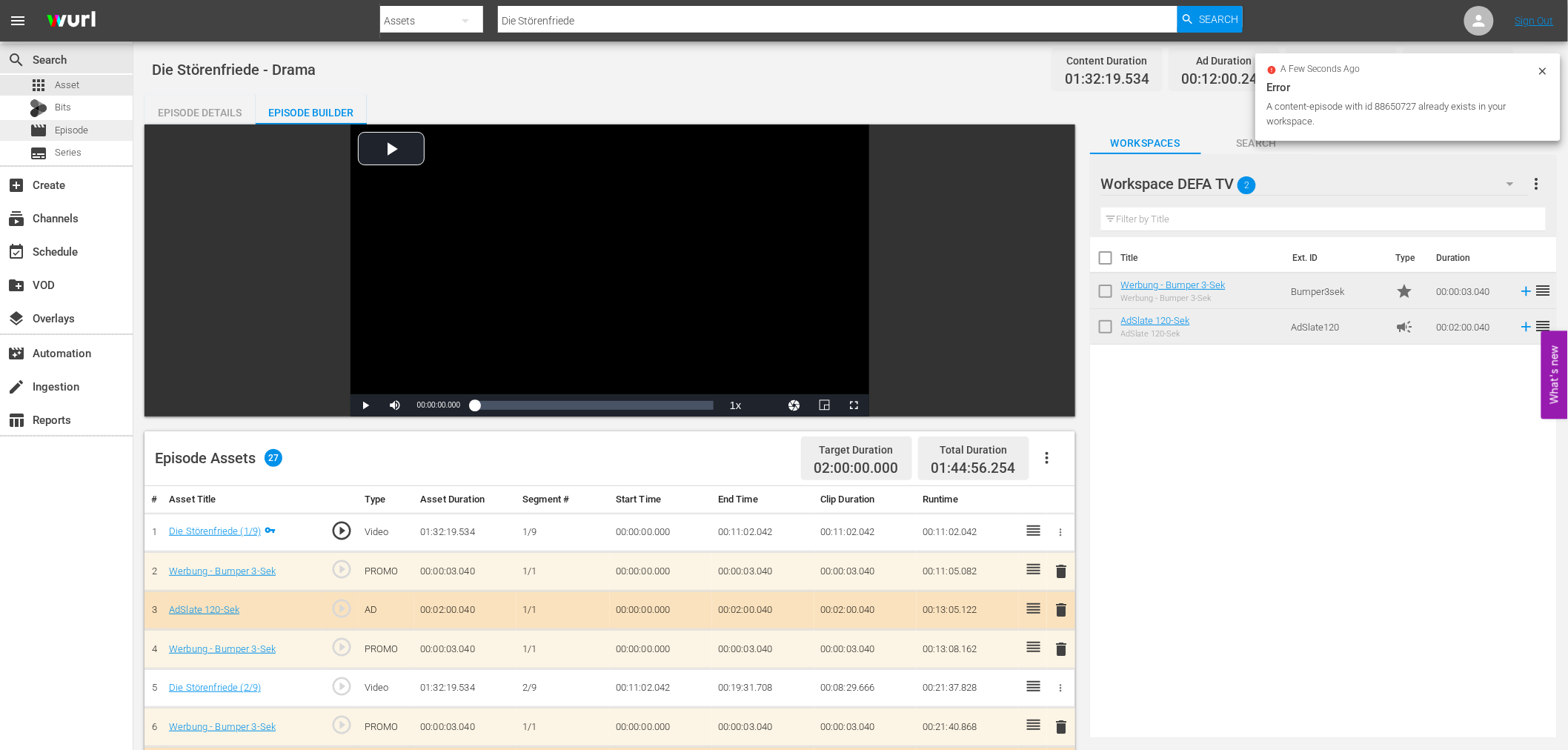
click at [104, 126] on div "movie Episode" at bounding box center [66, 130] width 132 height 21
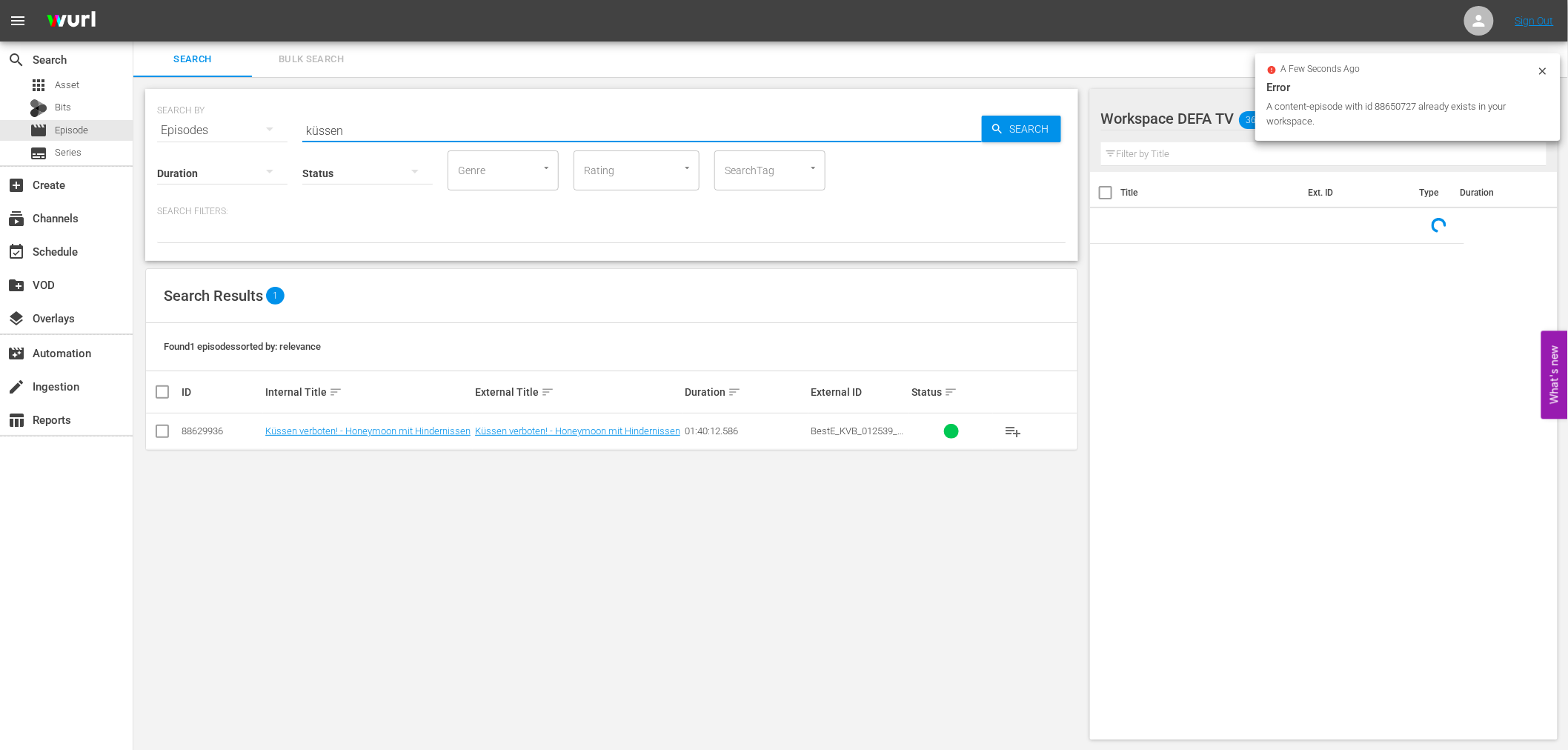
drag, startPoint x: 391, startPoint y: 135, endPoint x: 166, endPoint y: 137, distance: 225.0
click at [170, 136] on div "SEARCH BY Search By Episodes Search ID, Title, Description, Keywords, or Catego…" at bounding box center [611, 175] width 933 height 172
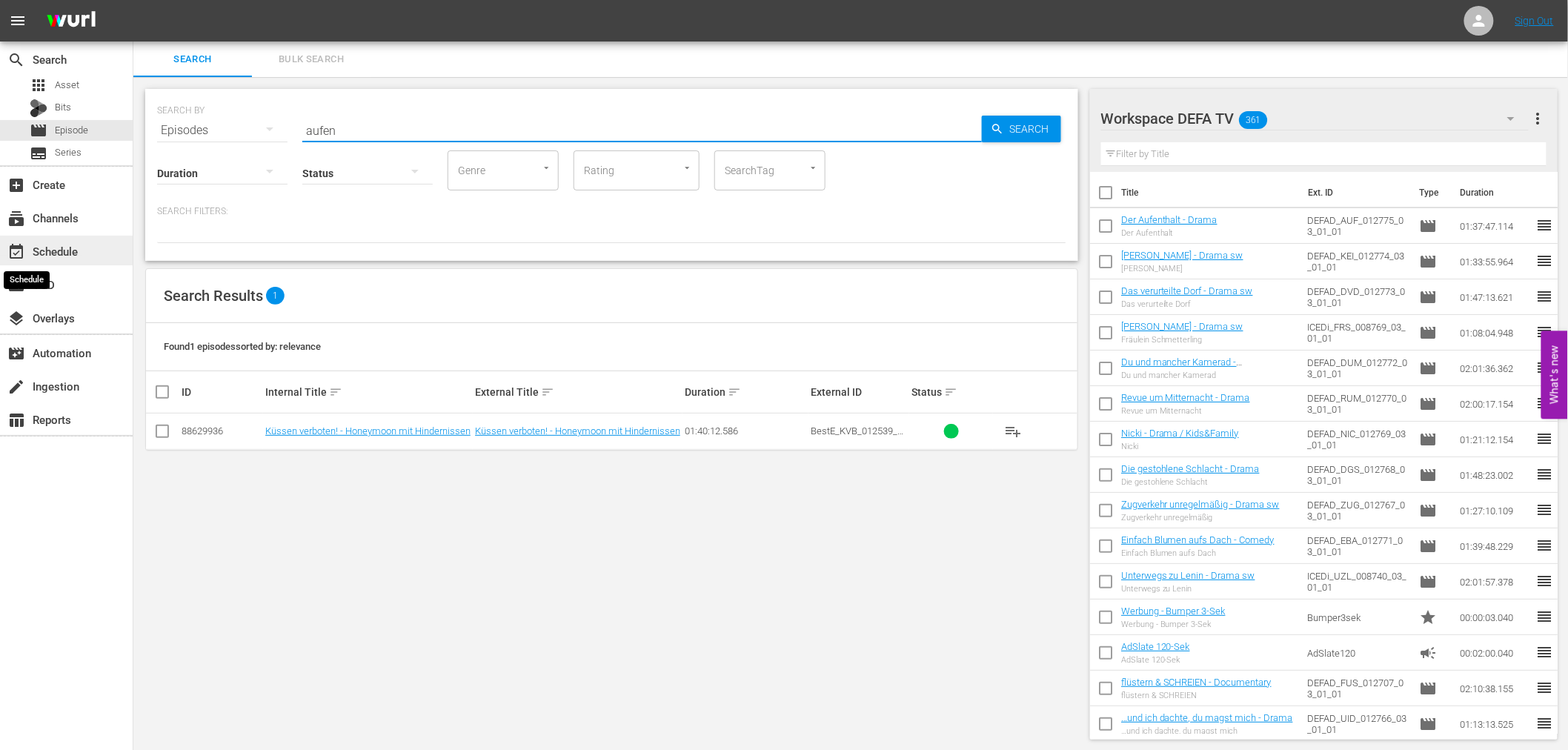
type input "aufen"
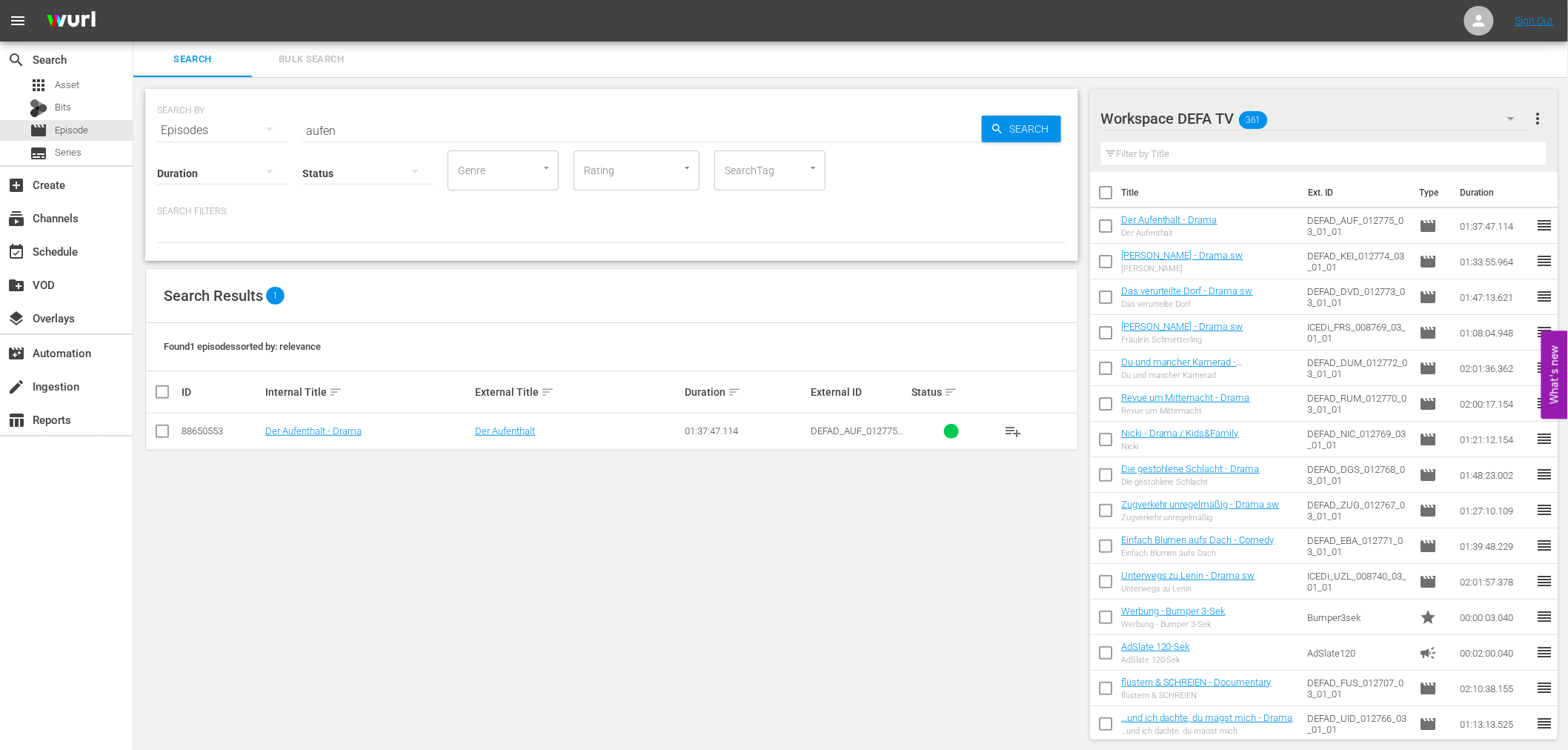
click at [293, 445] on td "Der Aufenthalt - Drama" at bounding box center [368, 432] width 210 height 36
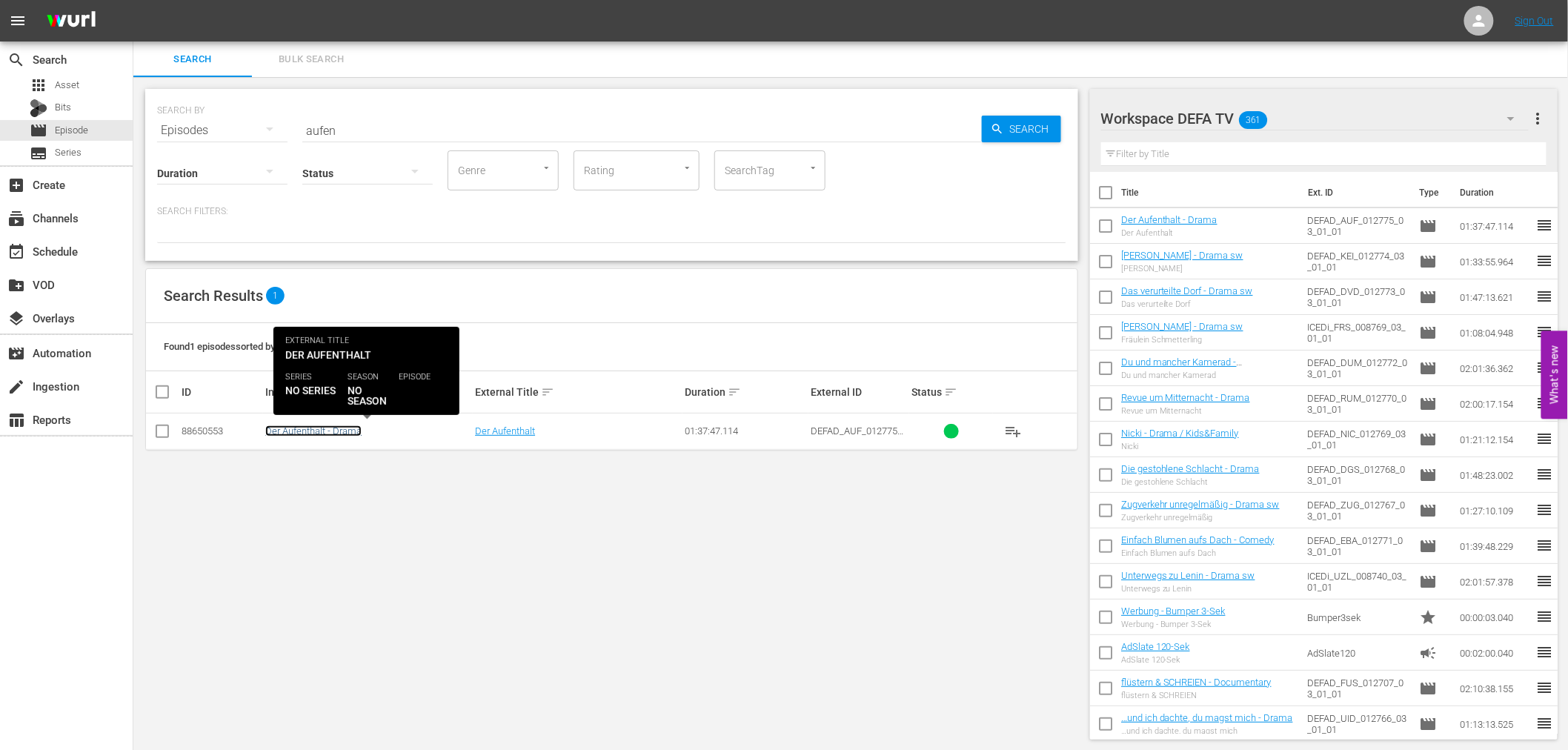
click at [297, 435] on link "Der Aufenthalt - Drama" at bounding box center [313, 431] width 97 height 11
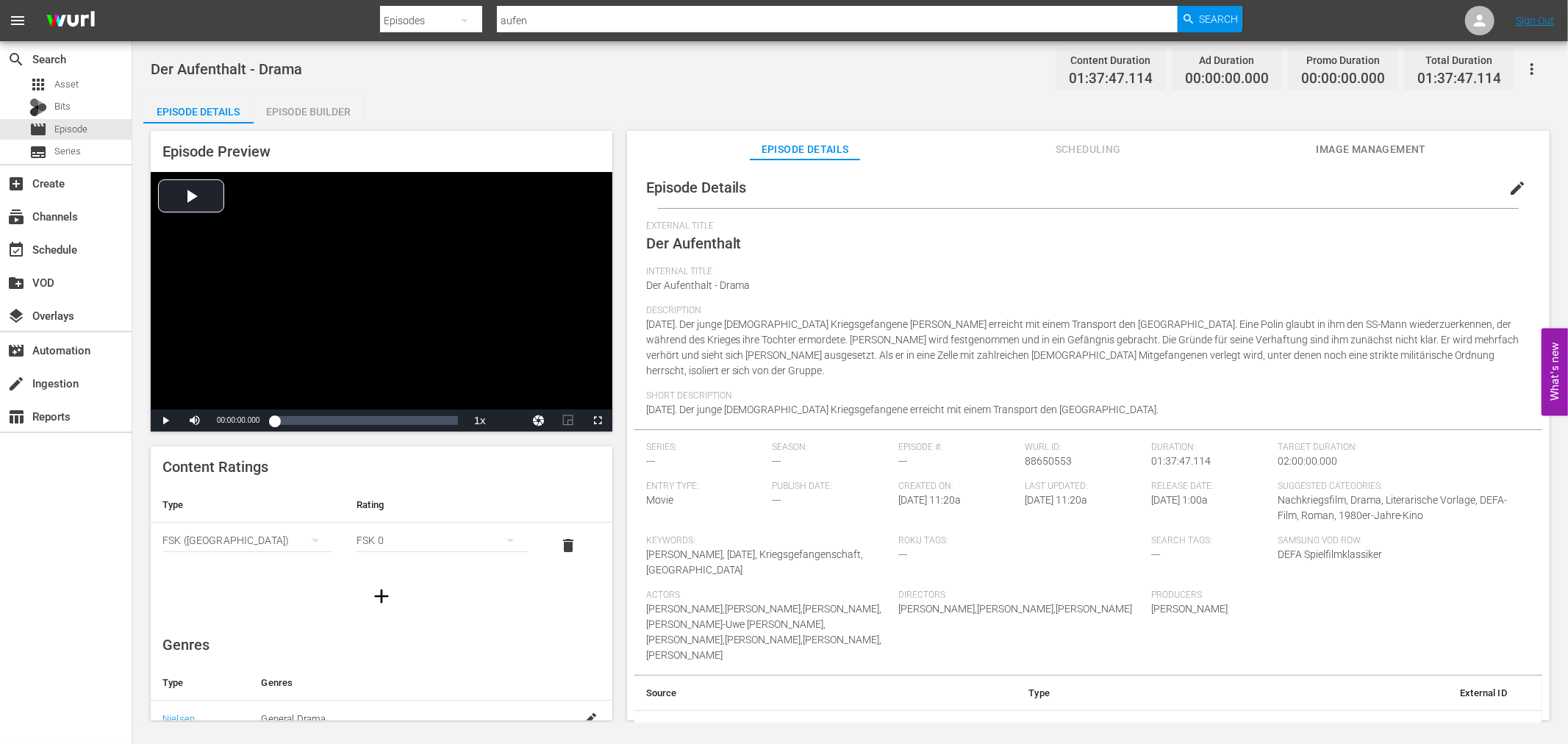
click at [336, 101] on div "Episode Builder" at bounding box center [308, 112] width 110 height 35
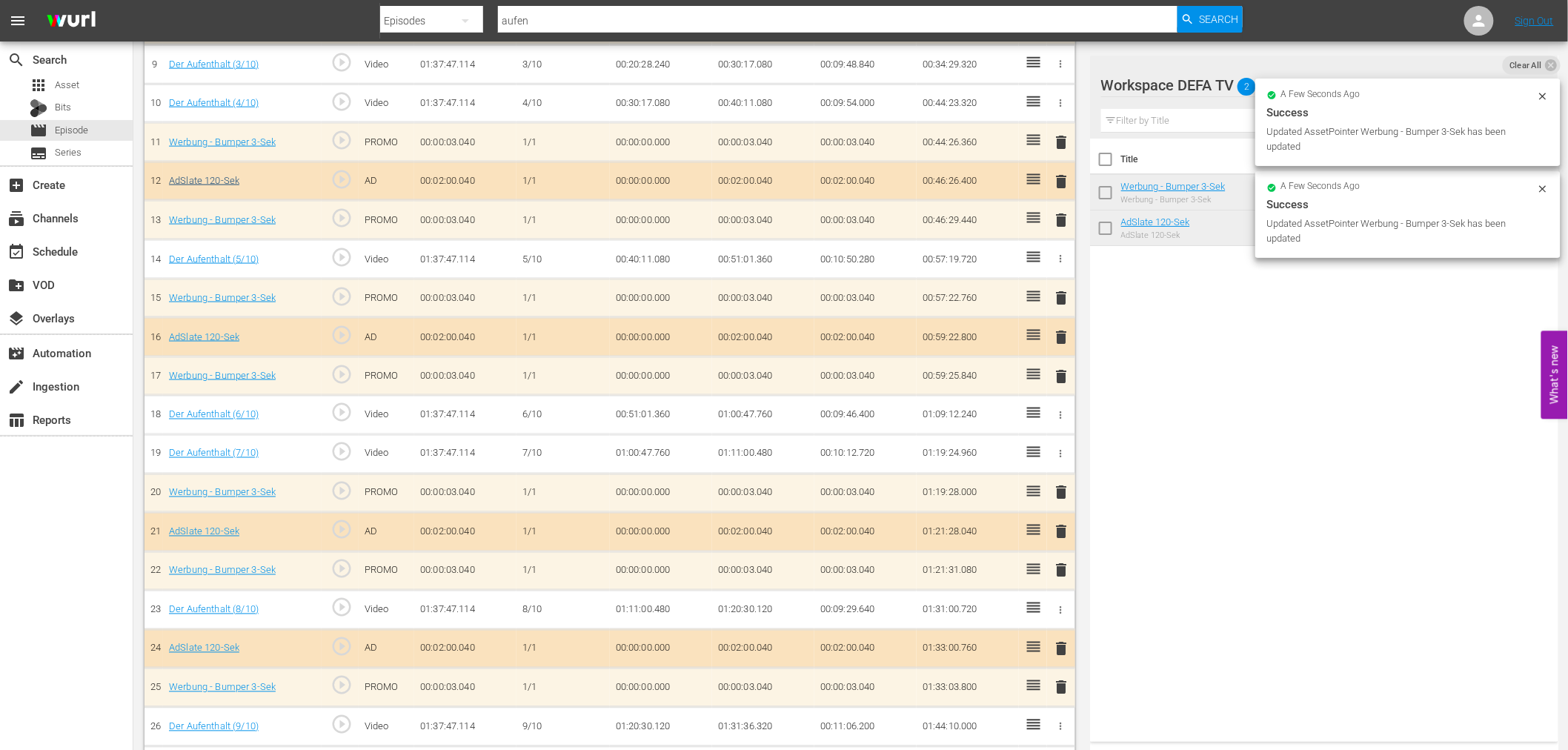
scroll to position [785, 0]
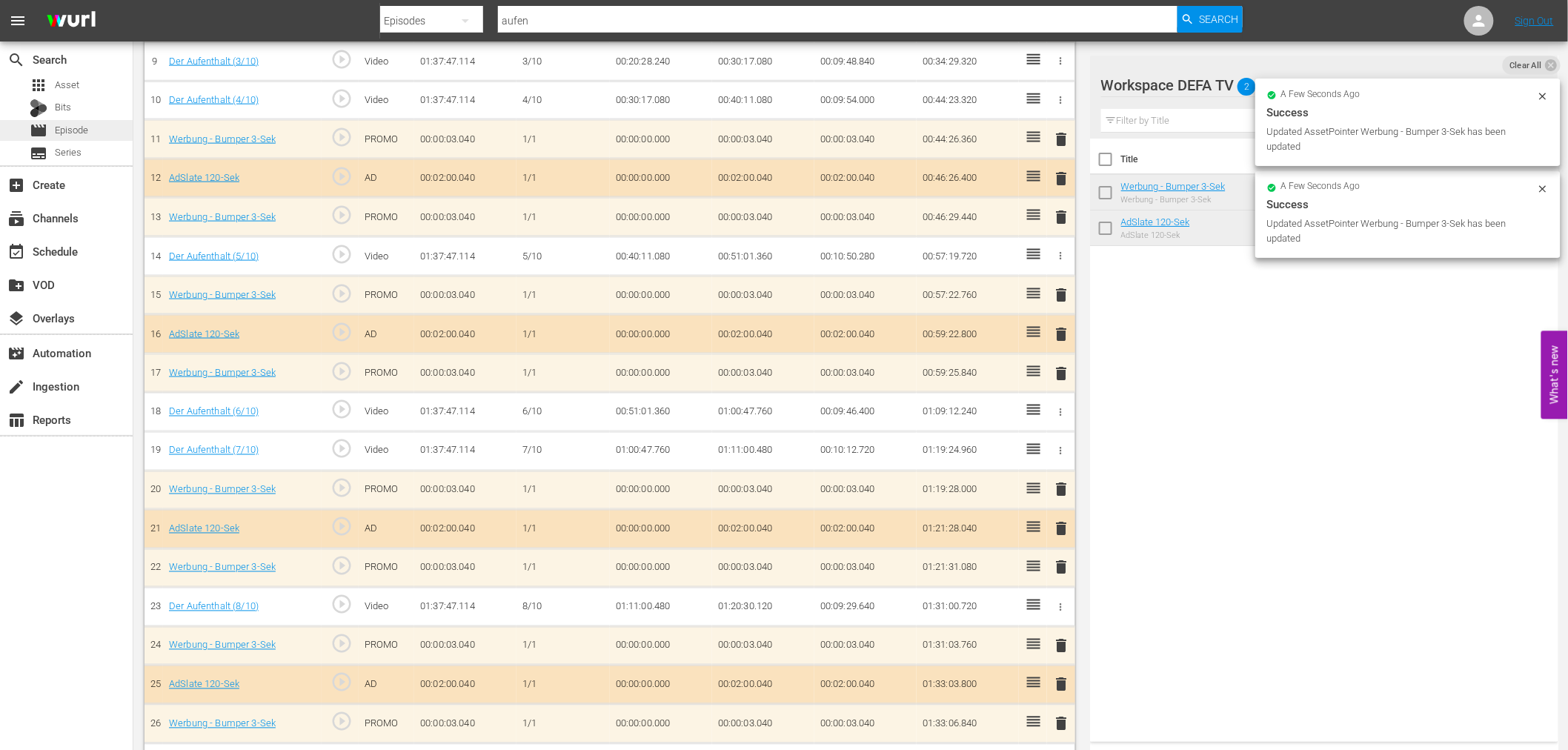
click at [107, 125] on div "movie Episode" at bounding box center [66, 130] width 132 height 21
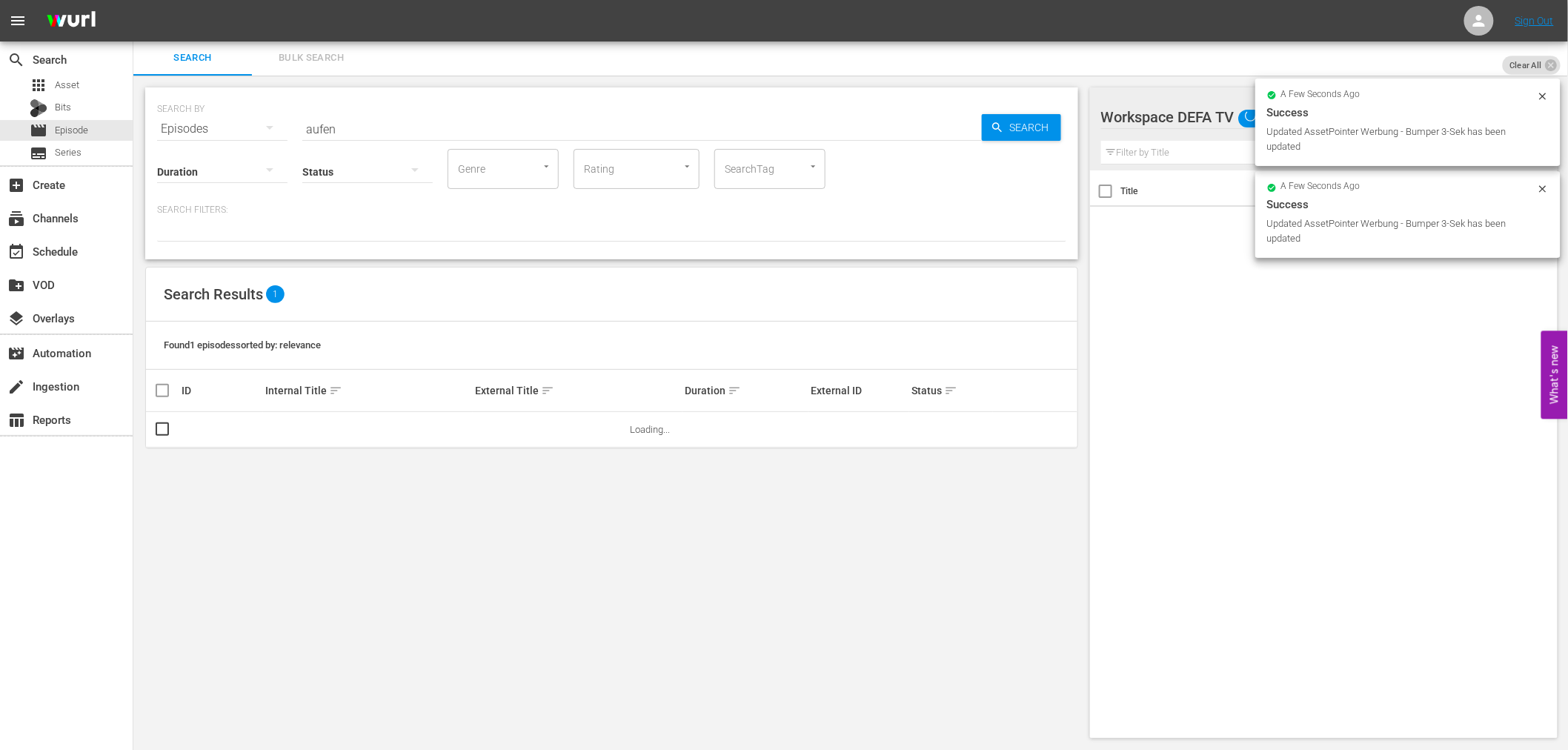
scroll to position [2, 0]
drag, startPoint x: 323, startPoint y: 126, endPoint x: 249, endPoint y: 126, distance: 74.0
click at [258, 126] on div "SEARCH BY Search By Episodes Search ID, Title, Description, Keywords, or Catego…" at bounding box center [612, 120] width 909 height 53
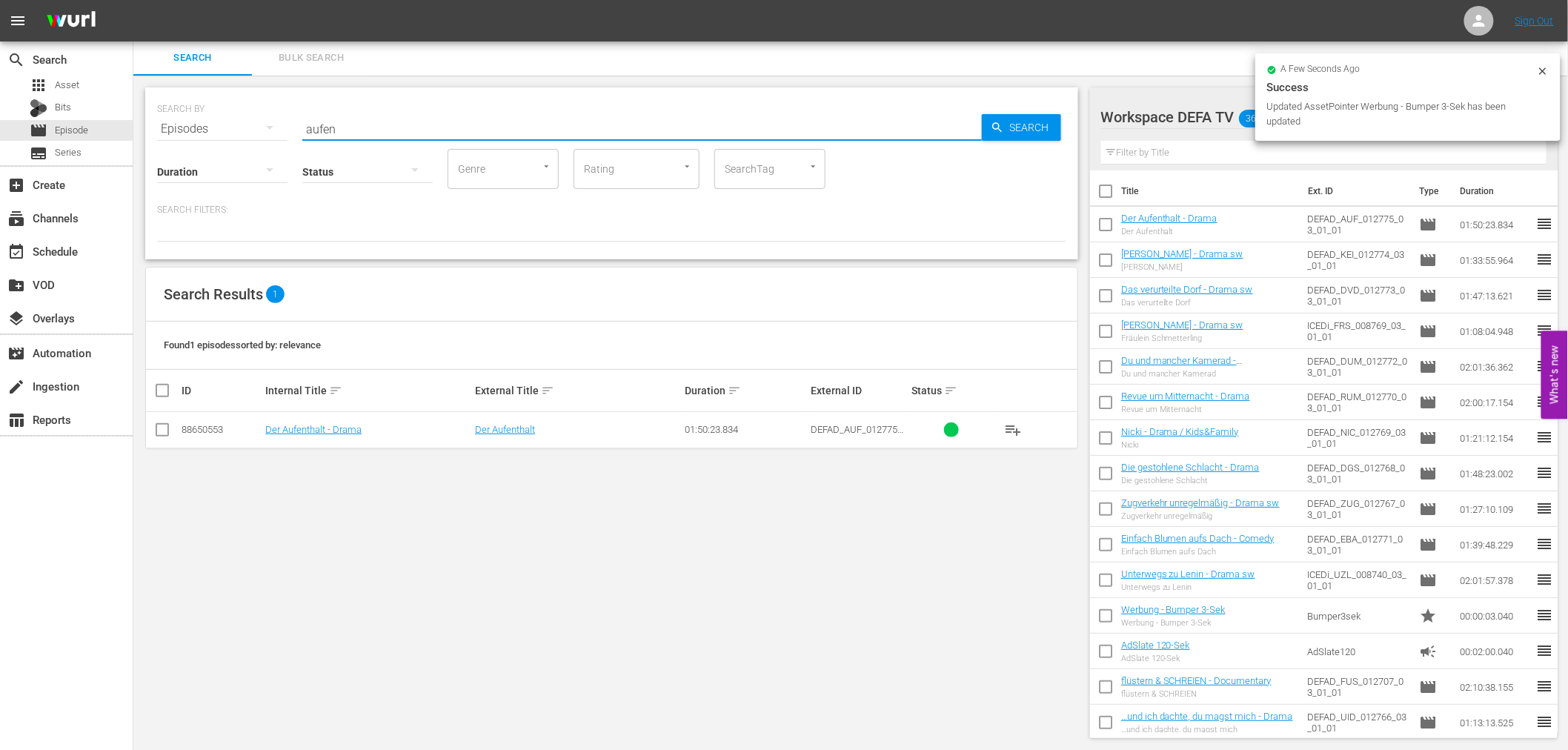
type input "d"
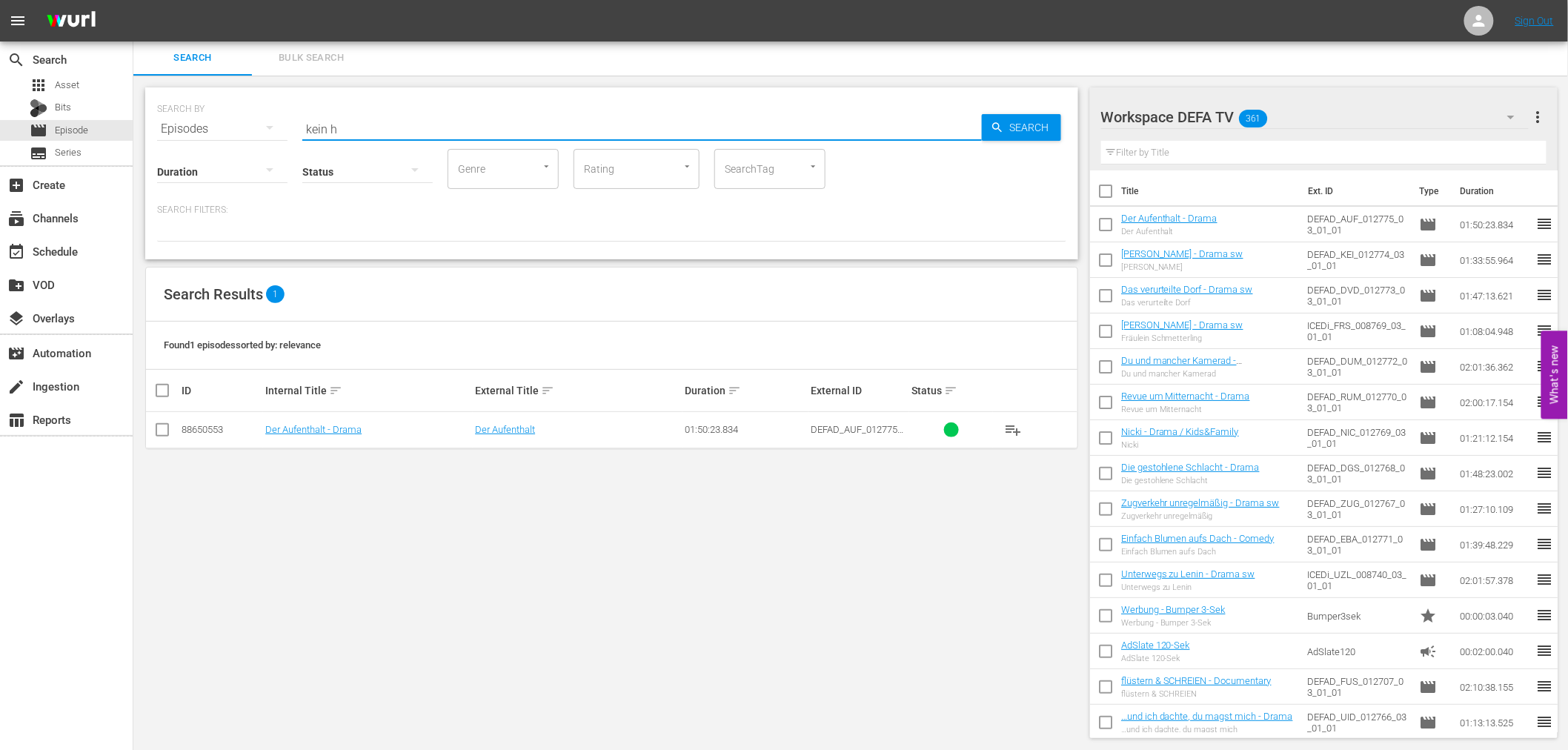
type input "kein h"
click at [338, 431] on link "Kein Hüsung - Drama sw" at bounding box center [326, 429] width 122 height 11
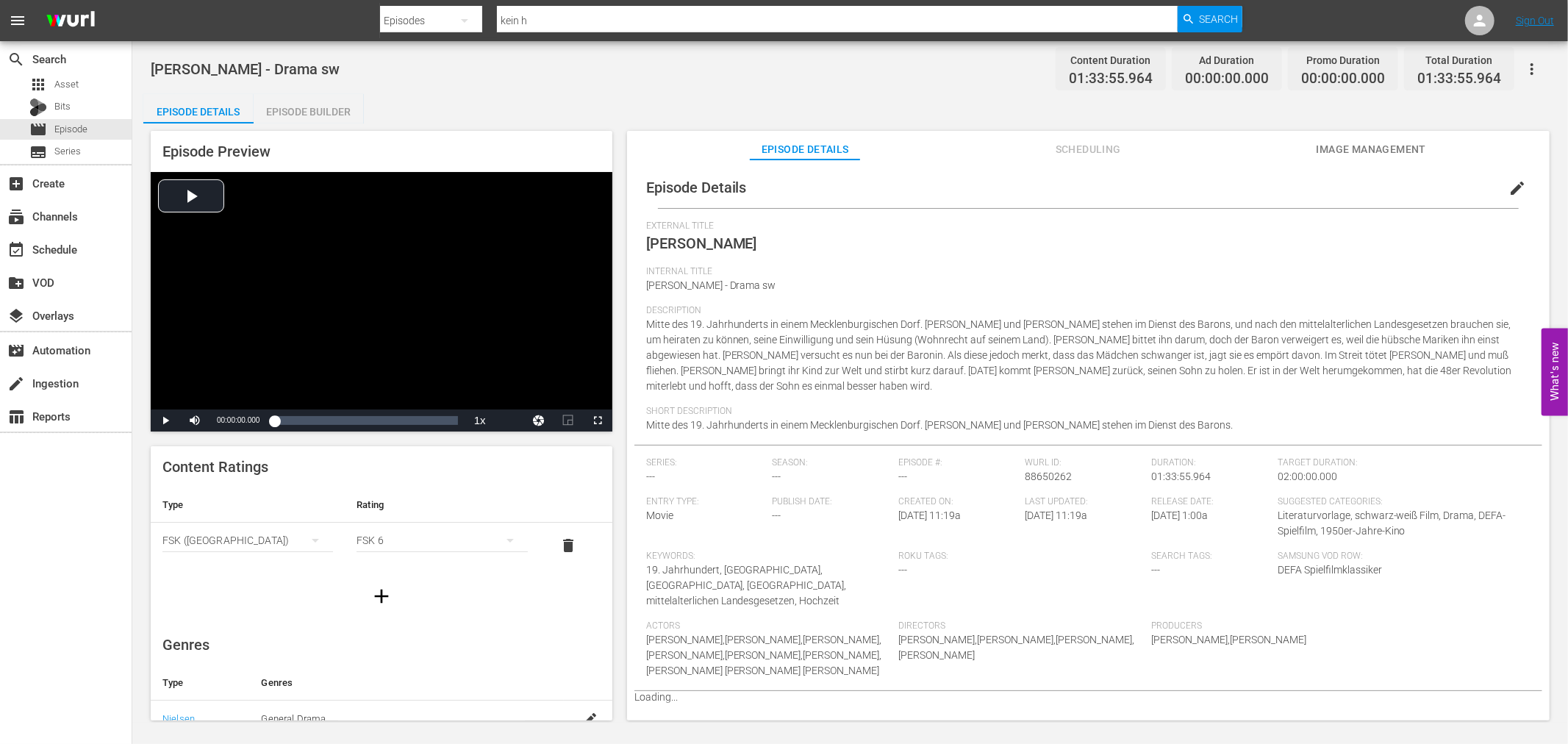
click at [327, 89] on div "Kein Hüsung - Drama sw Content Duration 01:33:55.964 Ad Duration 00:00:00.000 P…" at bounding box center [850, 382] width 1436 height 681
click at [331, 110] on div "Episode Builder" at bounding box center [308, 112] width 110 height 35
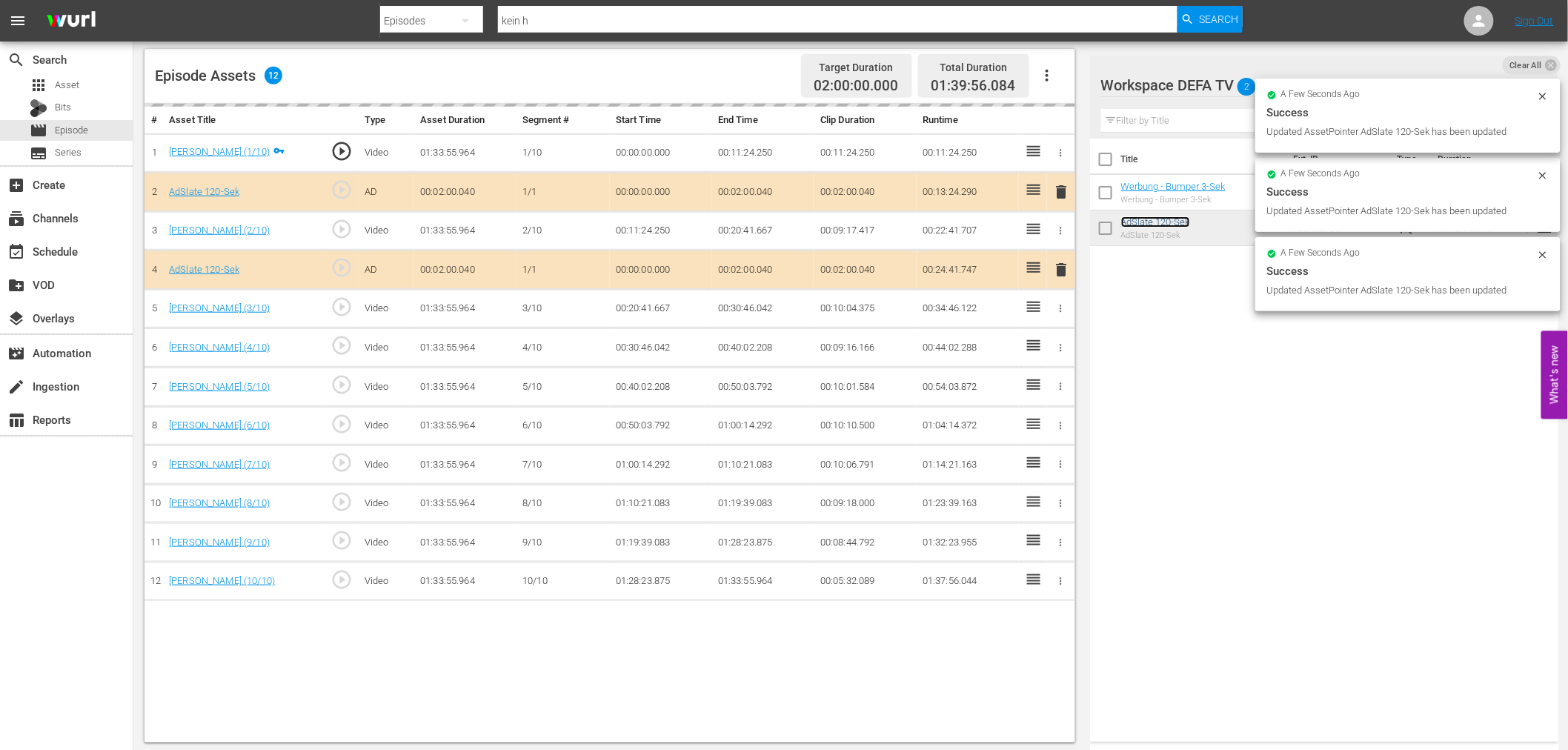
scroll to position [385, 0]
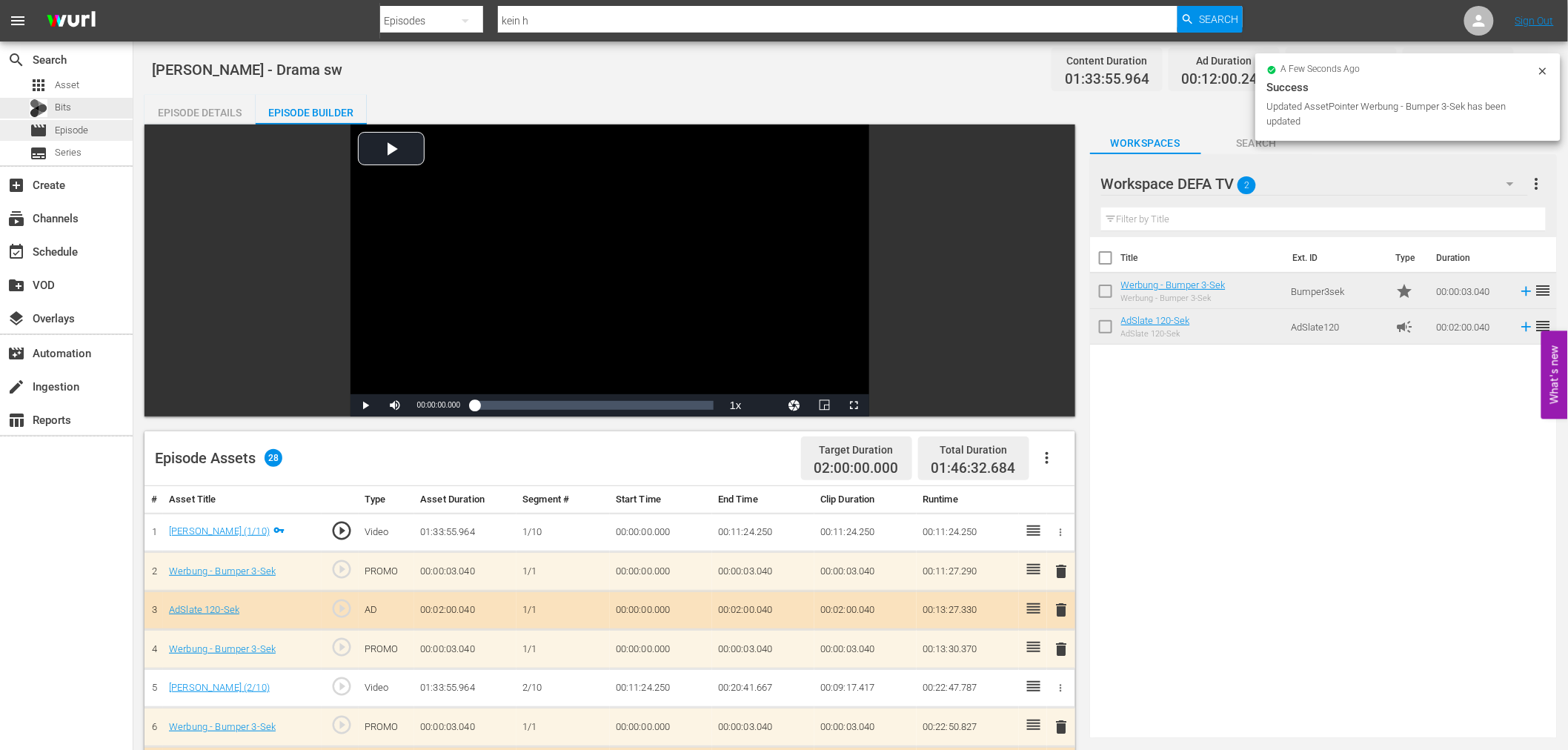
click at [85, 128] on span "Episode" at bounding box center [71, 130] width 33 height 14
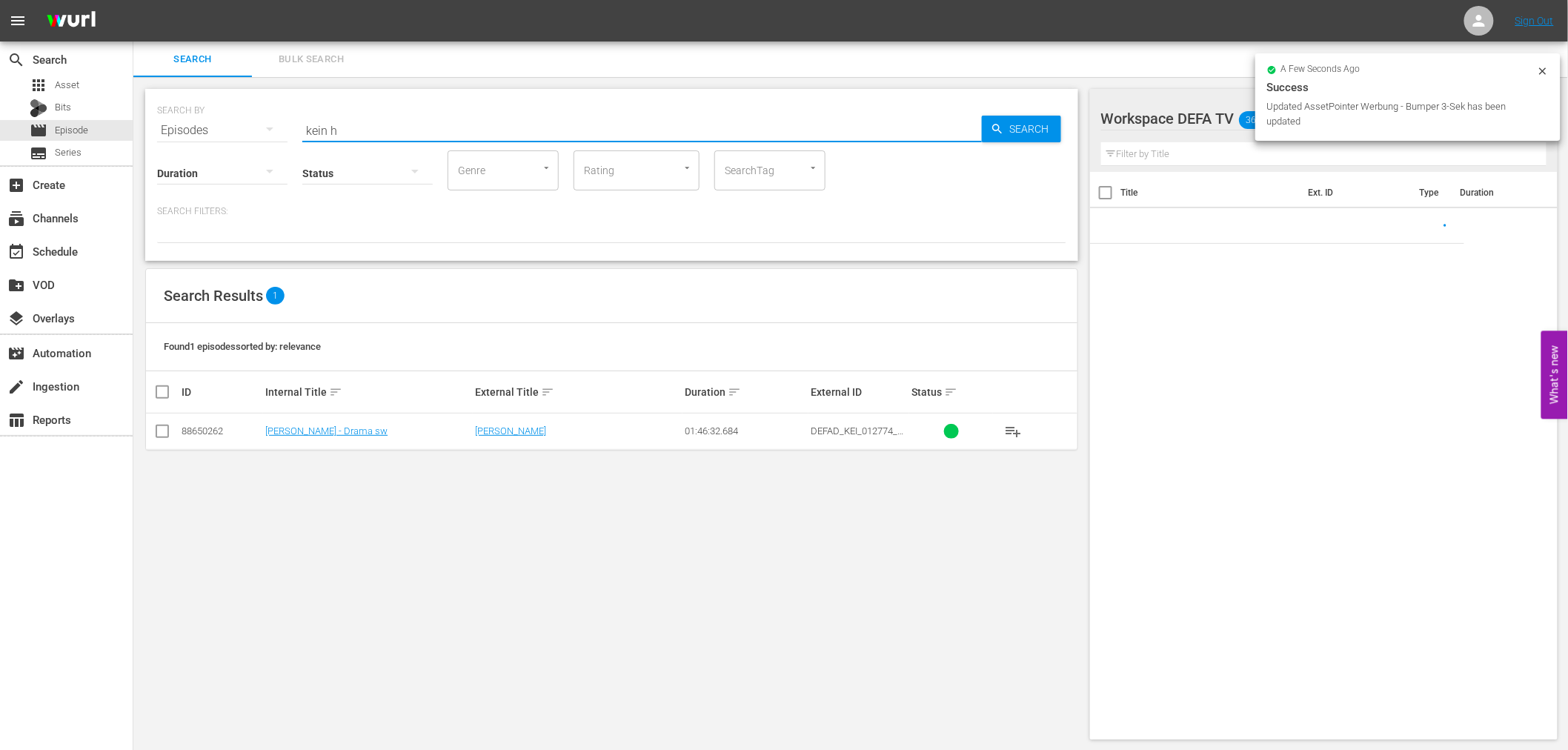
drag, startPoint x: 350, startPoint y: 123, endPoint x: 254, endPoint y: 124, distance: 96.0
click at [262, 123] on div "SEARCH BY Search By Episodes Search ID, Title, Description, Keywords, or Catego…" at bounding box center [612, 122] width 909 height 53
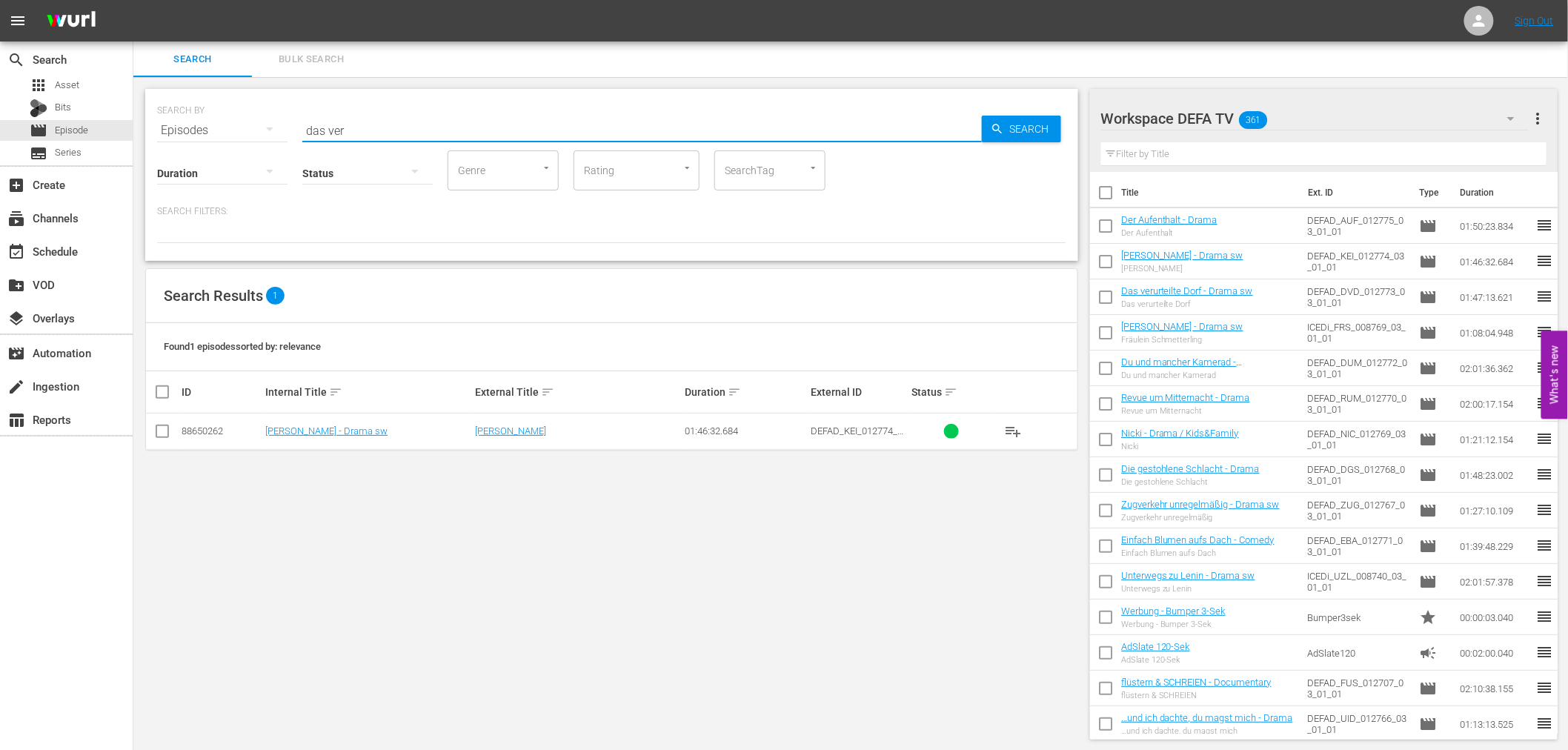
type input "das ver"
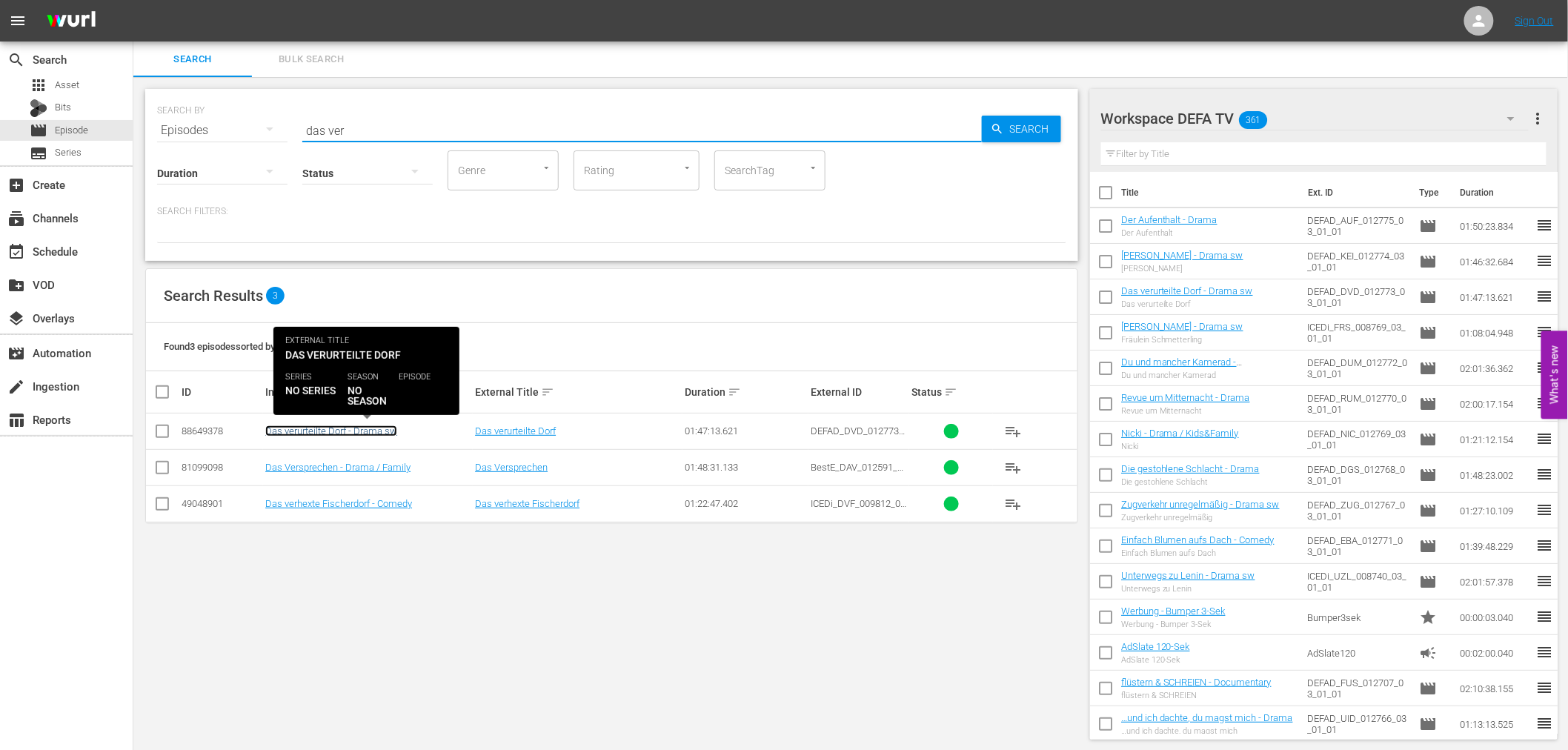
click at [360, 427] on link "Das verurteilte Dorf - Drama sw" at bounding box center [331, 431] width 132 height 11
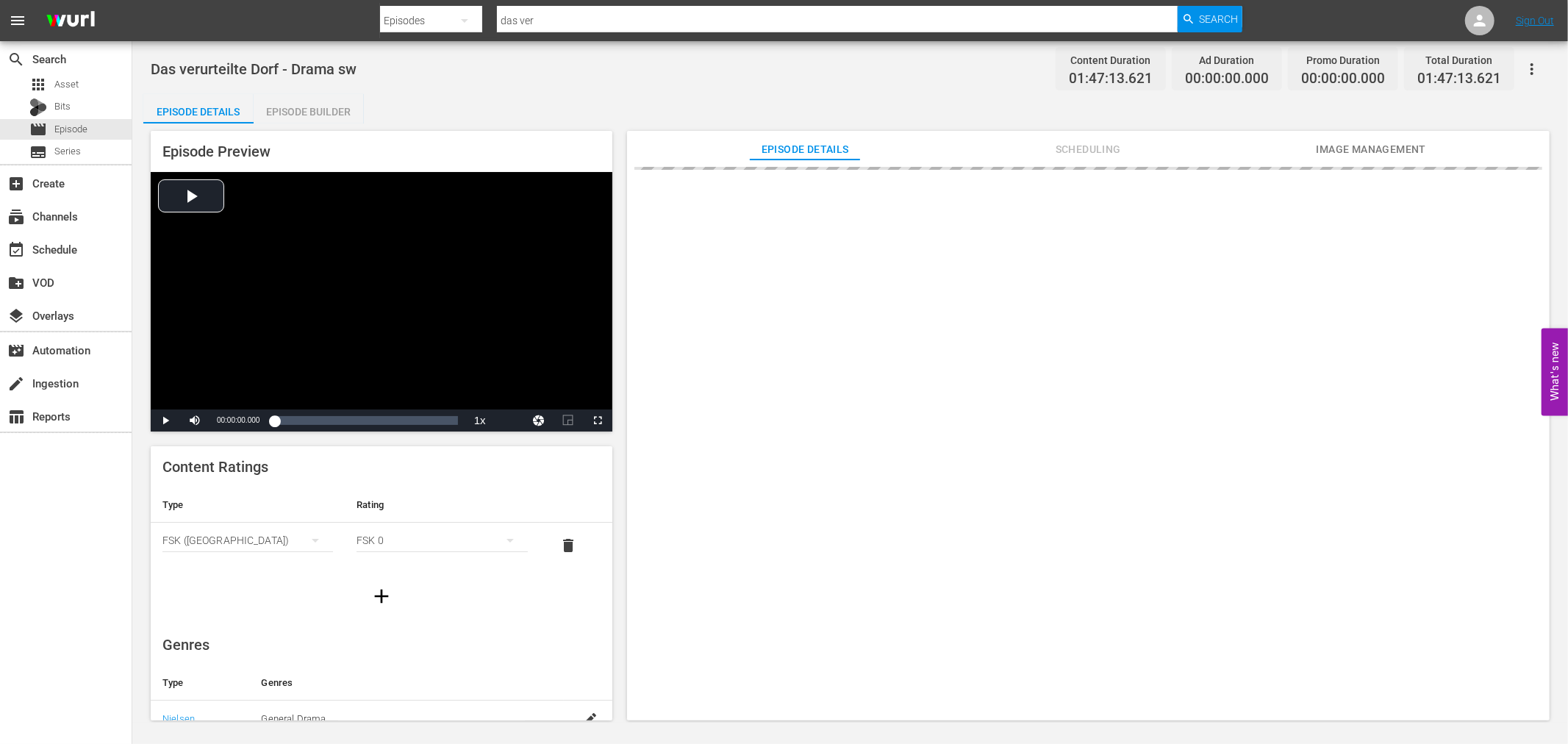
click at [353, 104] on div "Episode Builder" at bounding box center [308, 112] width 110 height 35
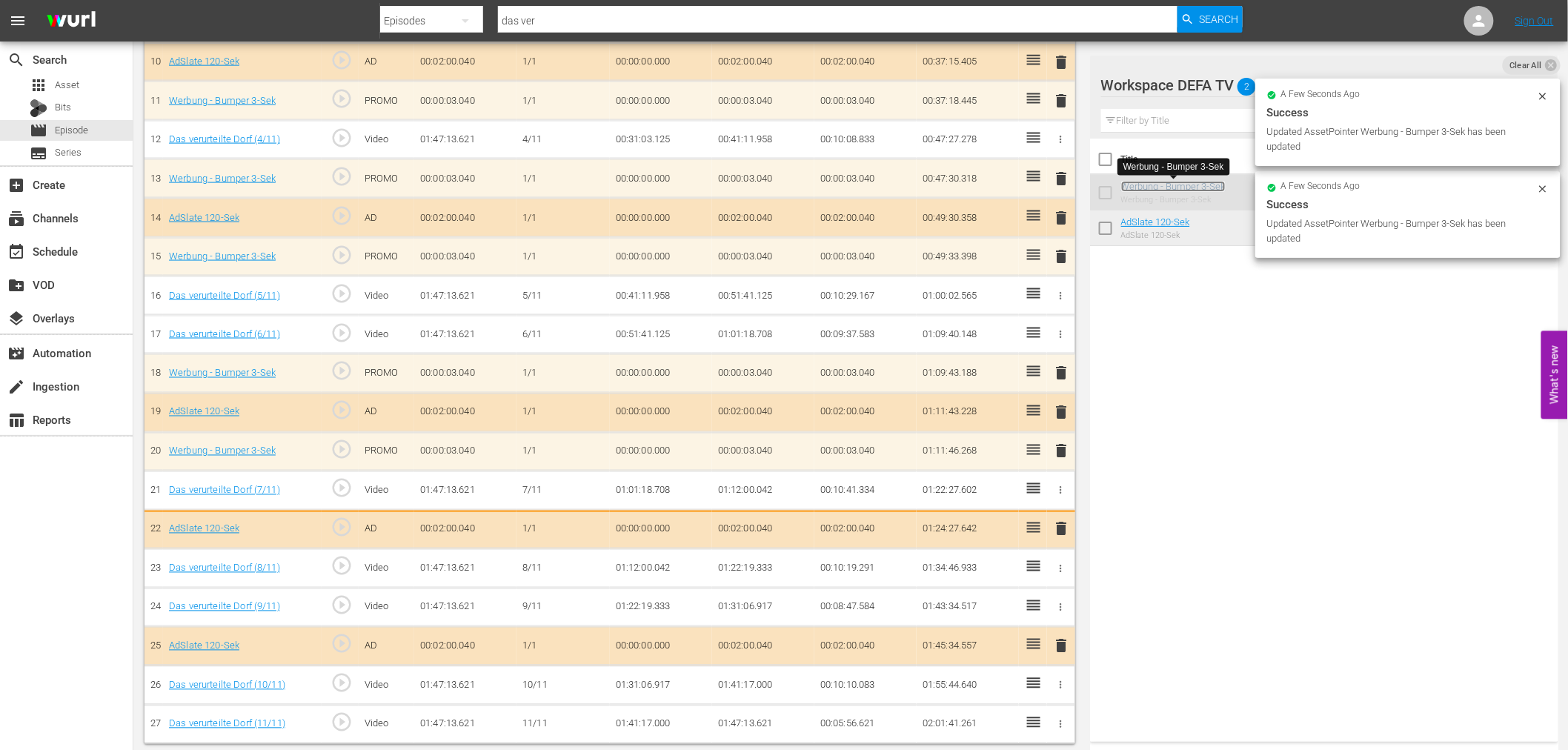
scroll to position [824, 0]
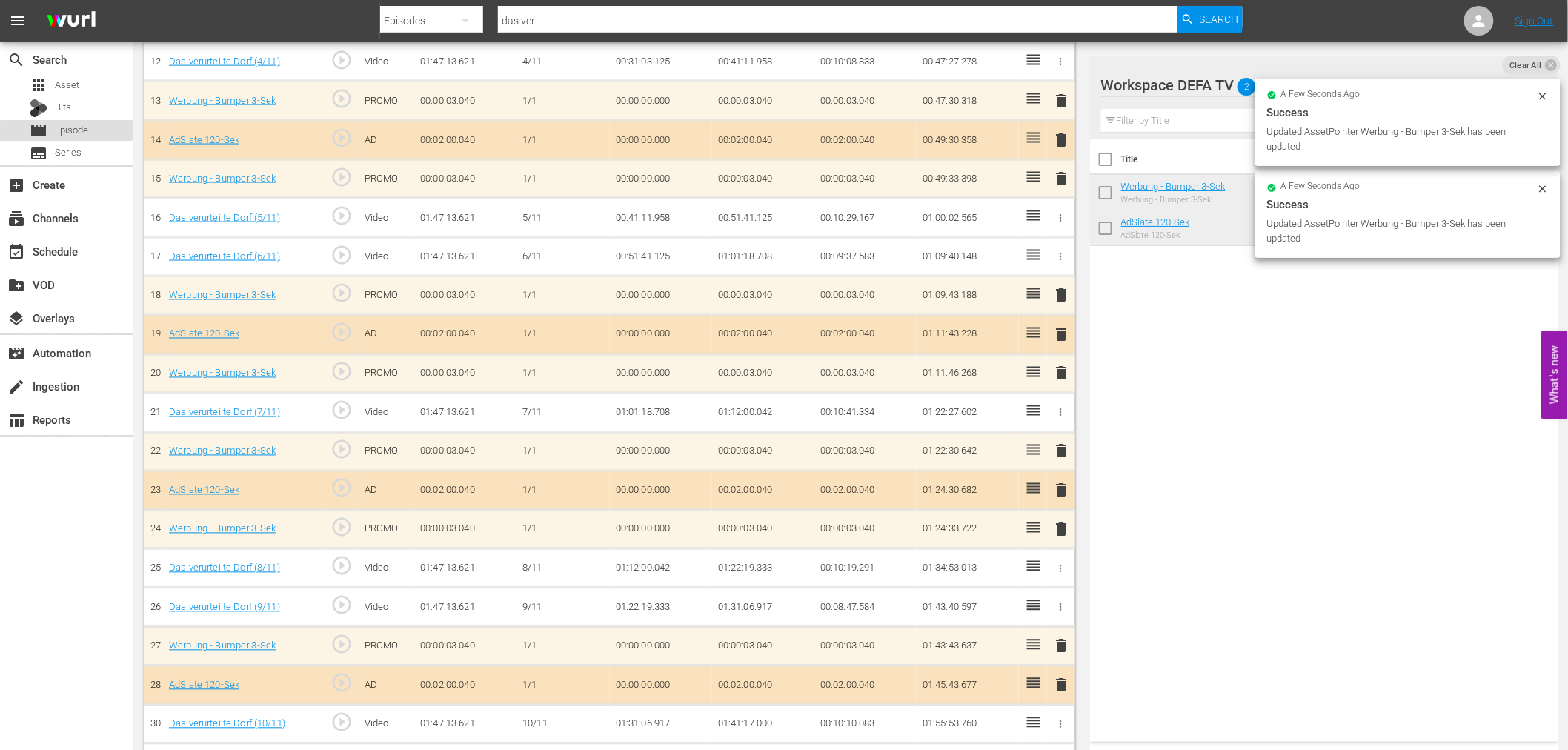
click at [68, 128] on span "Episode" at bounding box center [71, 130] width 33 height 14
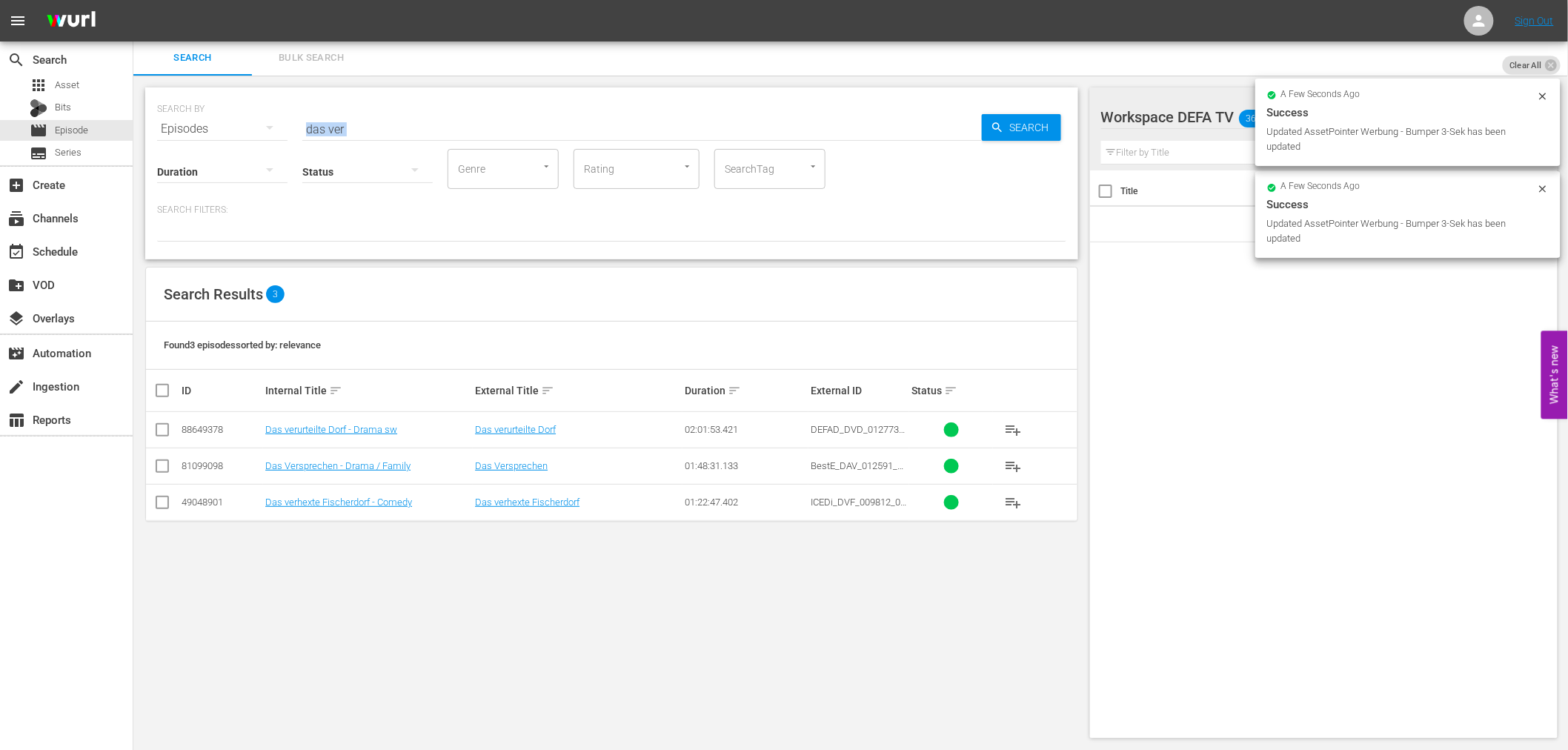
drag, startPoint x: 356, startPoint y: 142, endPoint x: 334, endPoint y: 130, distance: 25.1
click at [331, 130] on div "SEARCH BY Search By Episodes Search ID, Title, Description, Keywords, or Catego…" at bounding box center [611, 173] width 933 height 172
click at [345, 128] on input "das ver" at bounding box center [642, 128] width 679 height 36
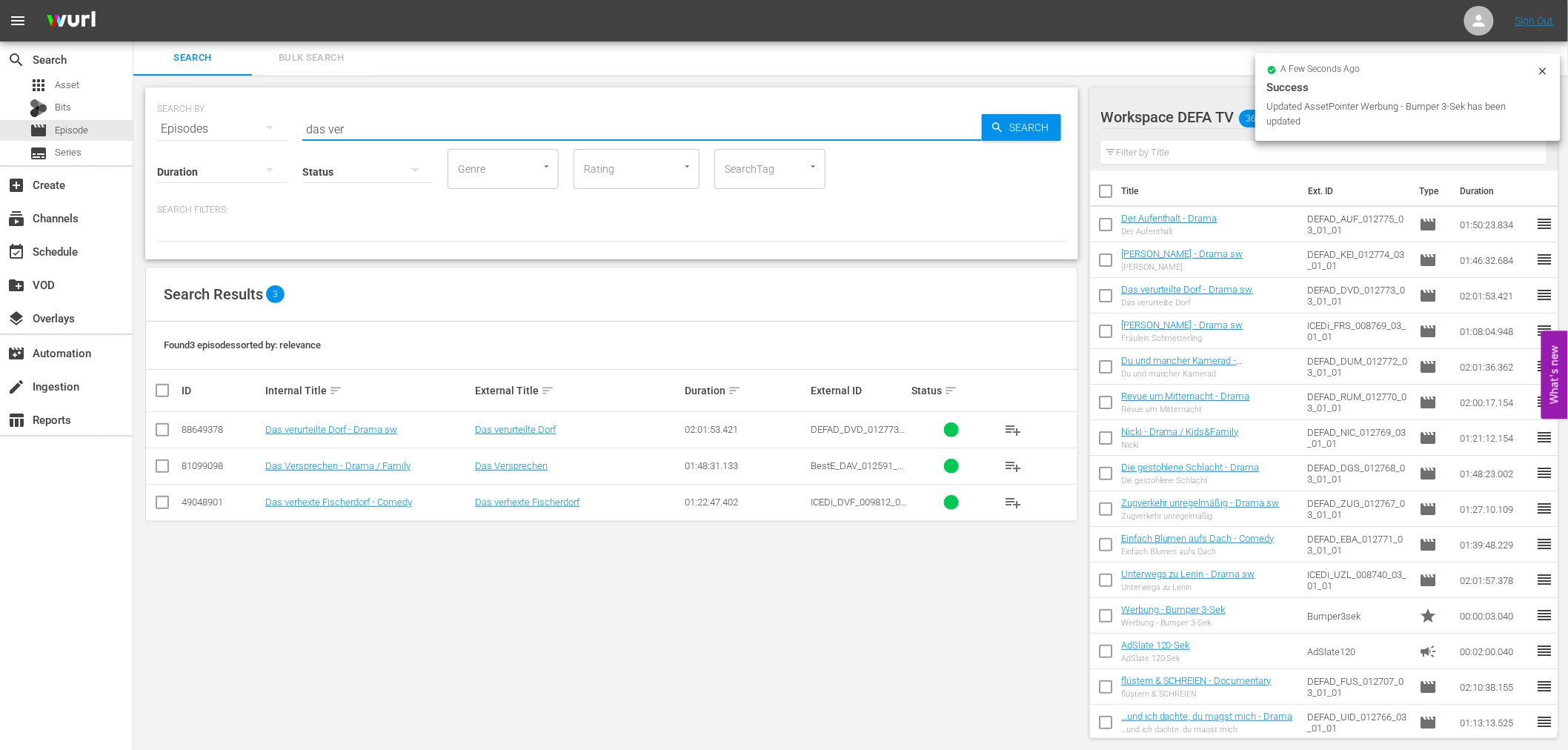
type input "d"
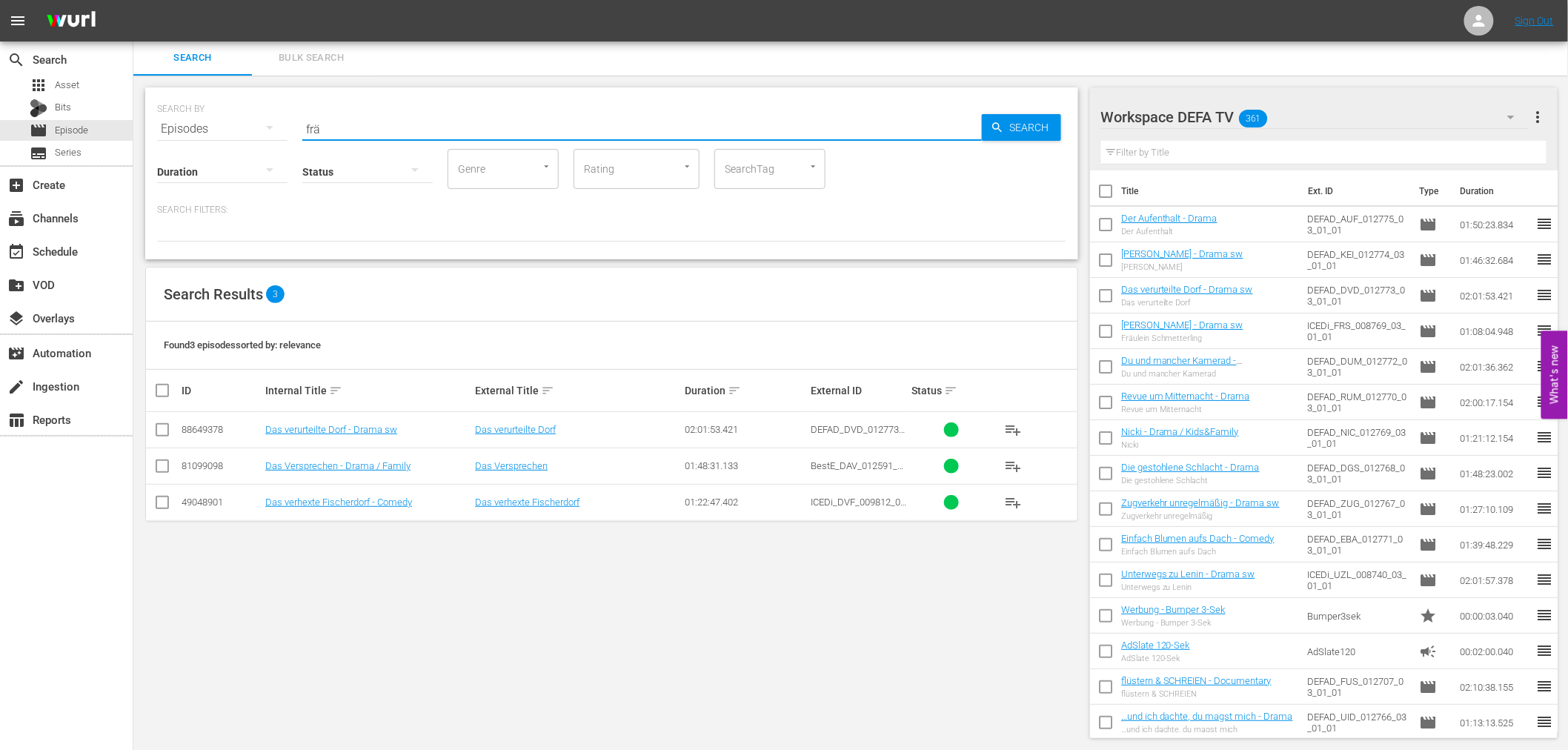
type input "frä"
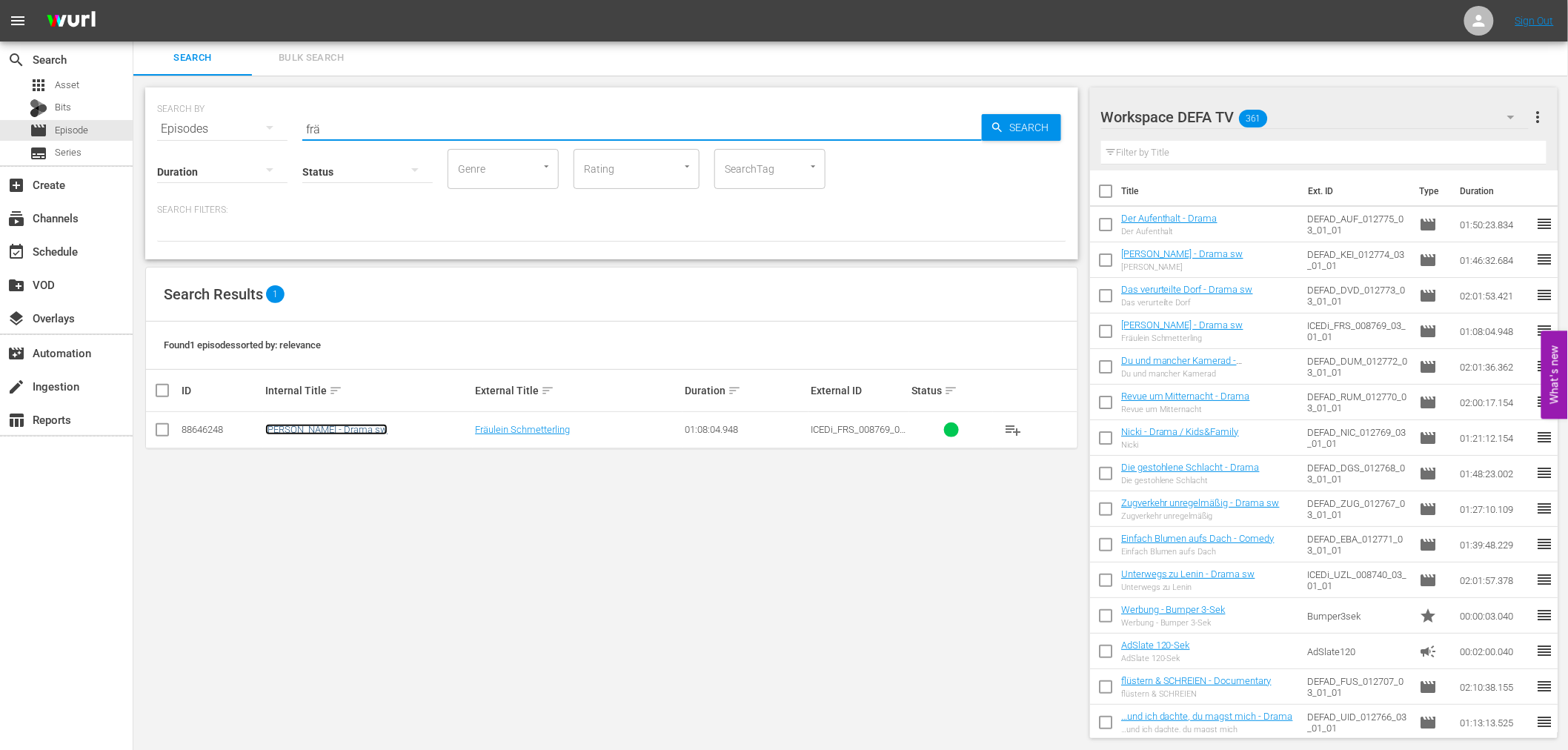
click at [384, 425] on link "[PERSON_NAME] - Drama sw" at bounding box center [326, 429] width 122 height 11
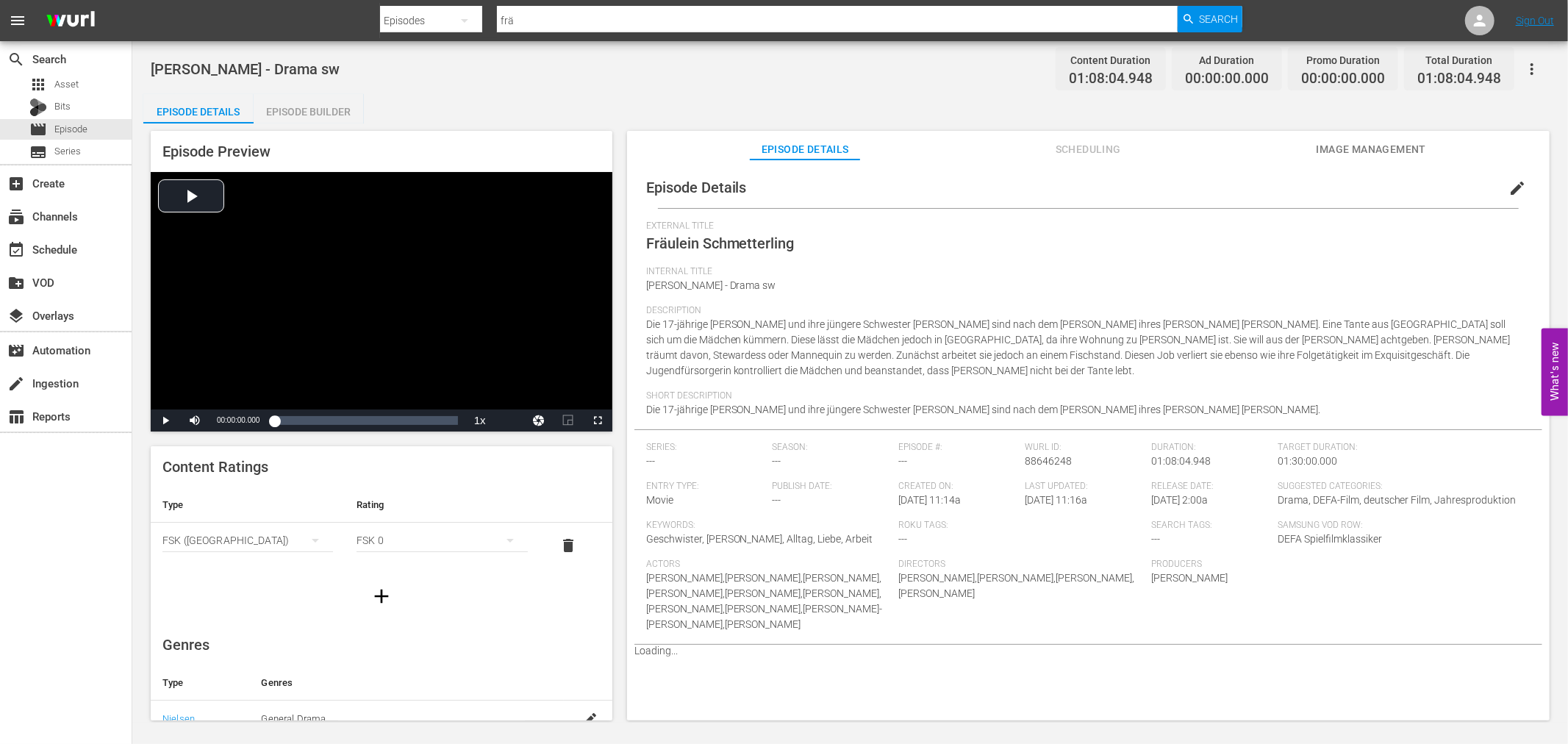
drag, startPoint x: 320, startPoint y: 96, endPoint x: 674, endPoint y: 189, distance: 366.0
click at [320, 96] on div "Episode Builder" at bounding box center [308, 112] width 110 height 35
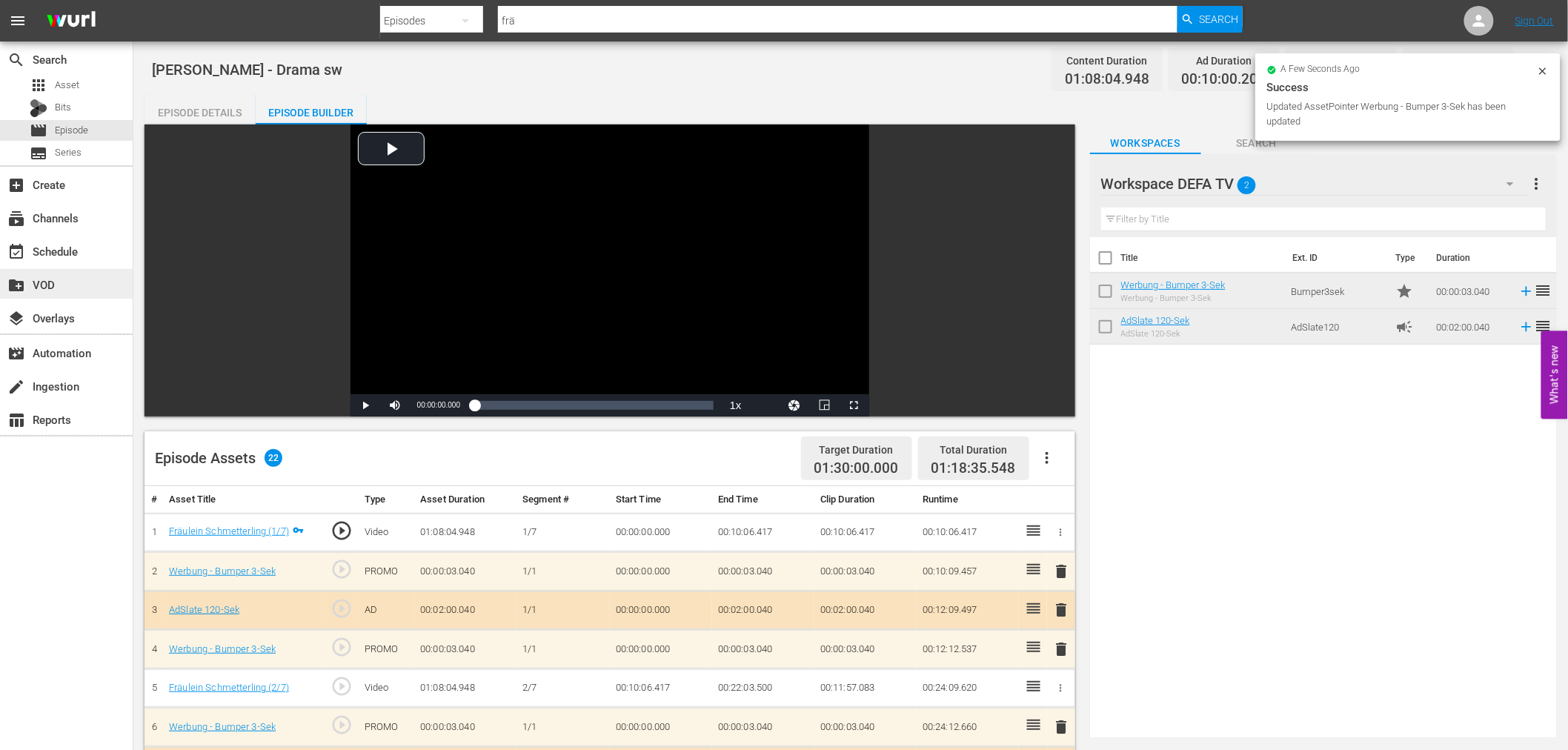
click at [72, 279] on div "create_new_folder VOD" at bounding box center [41, 283] width 83 height 14
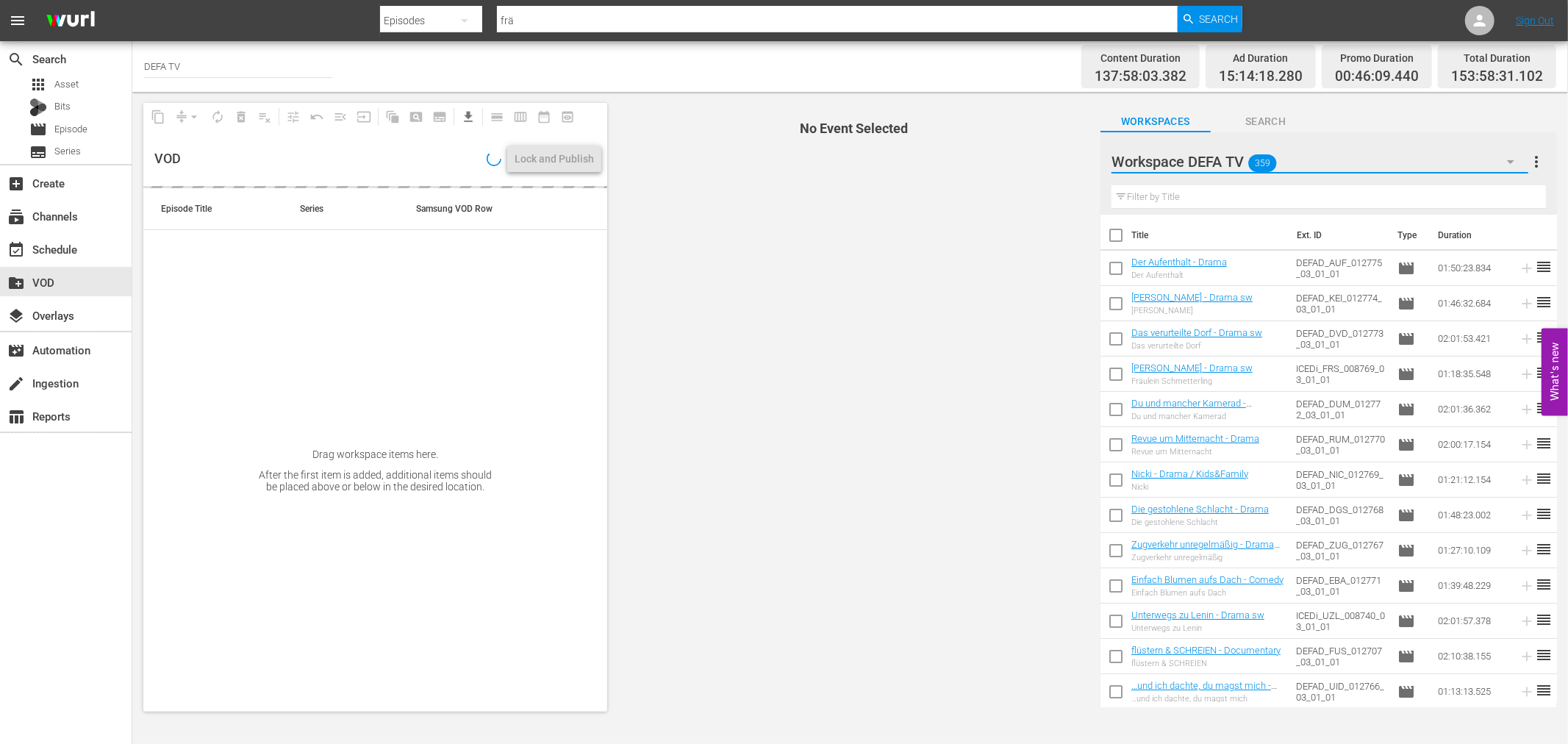
click at [1502, 161] on button "button" at bounding box center [1511, 161] width 35 height 35
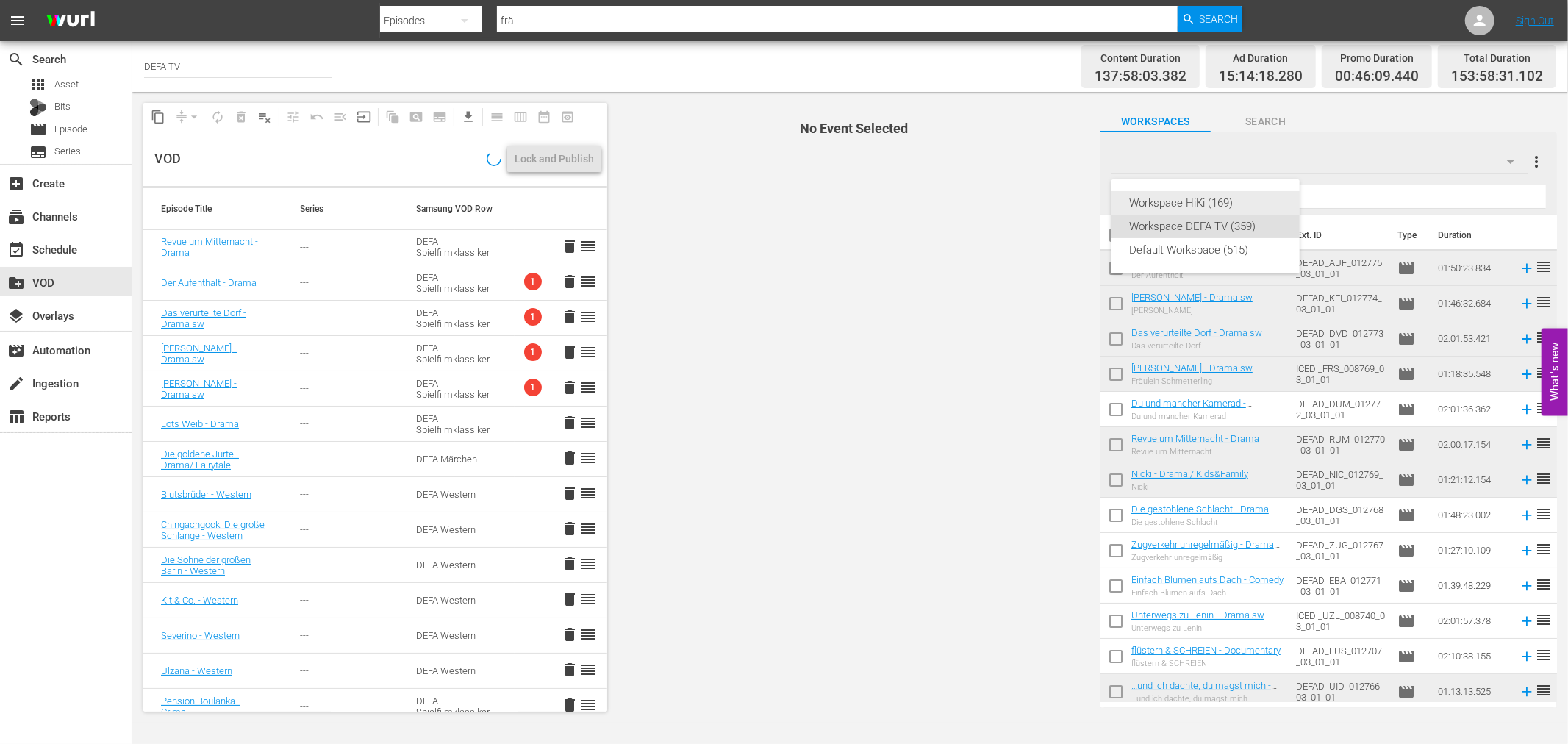
click at [1213, 201] on div "Workspace HiKi (169)" at bounding box center [1205, 202] width 153 height 23
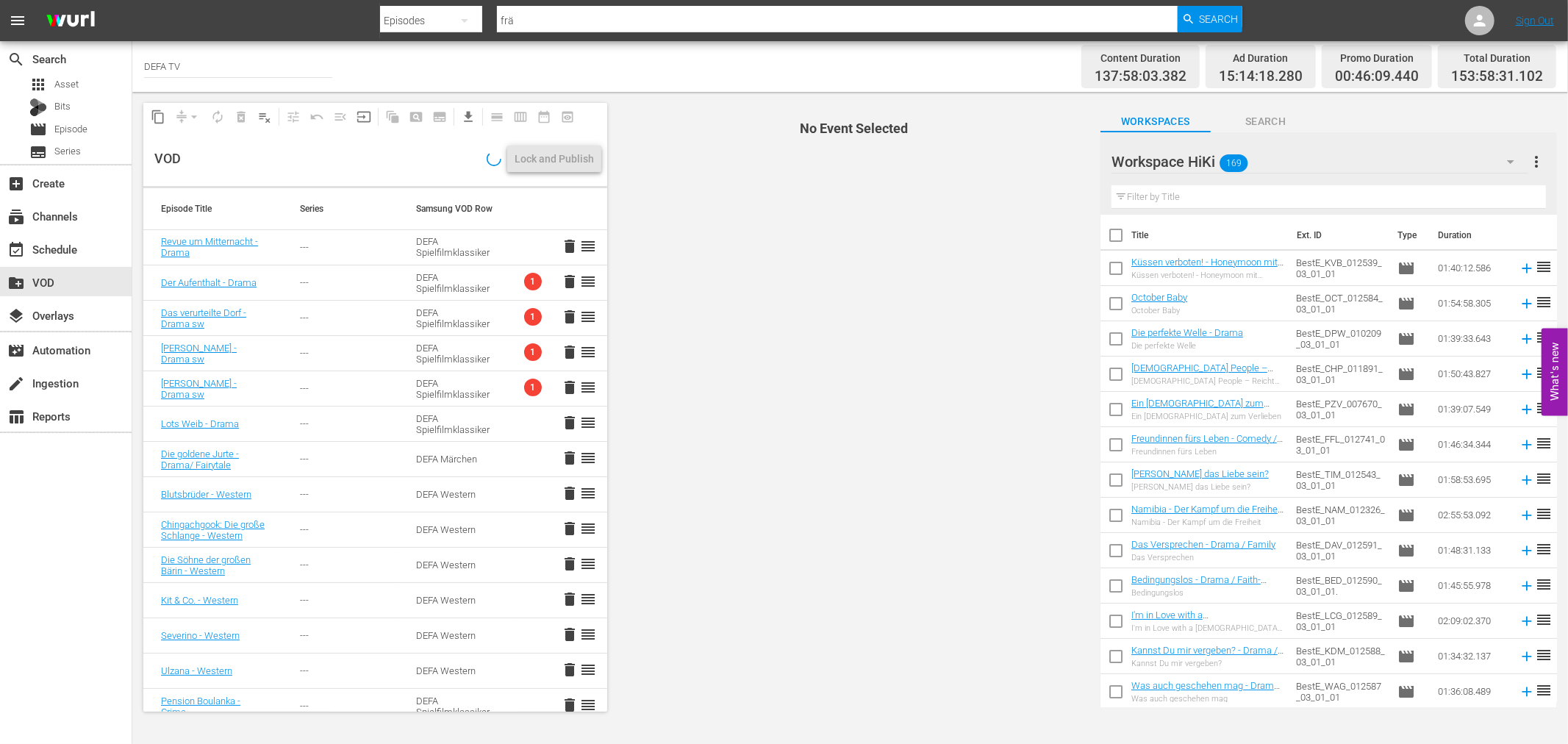
click at [1511, 164] on icon "button" at bounding box center [1511, 161] width 17 height 17
click at [1244, 240] on div "Default Workspace (515)" at bounding box center [1205, 250] width 153 height 23
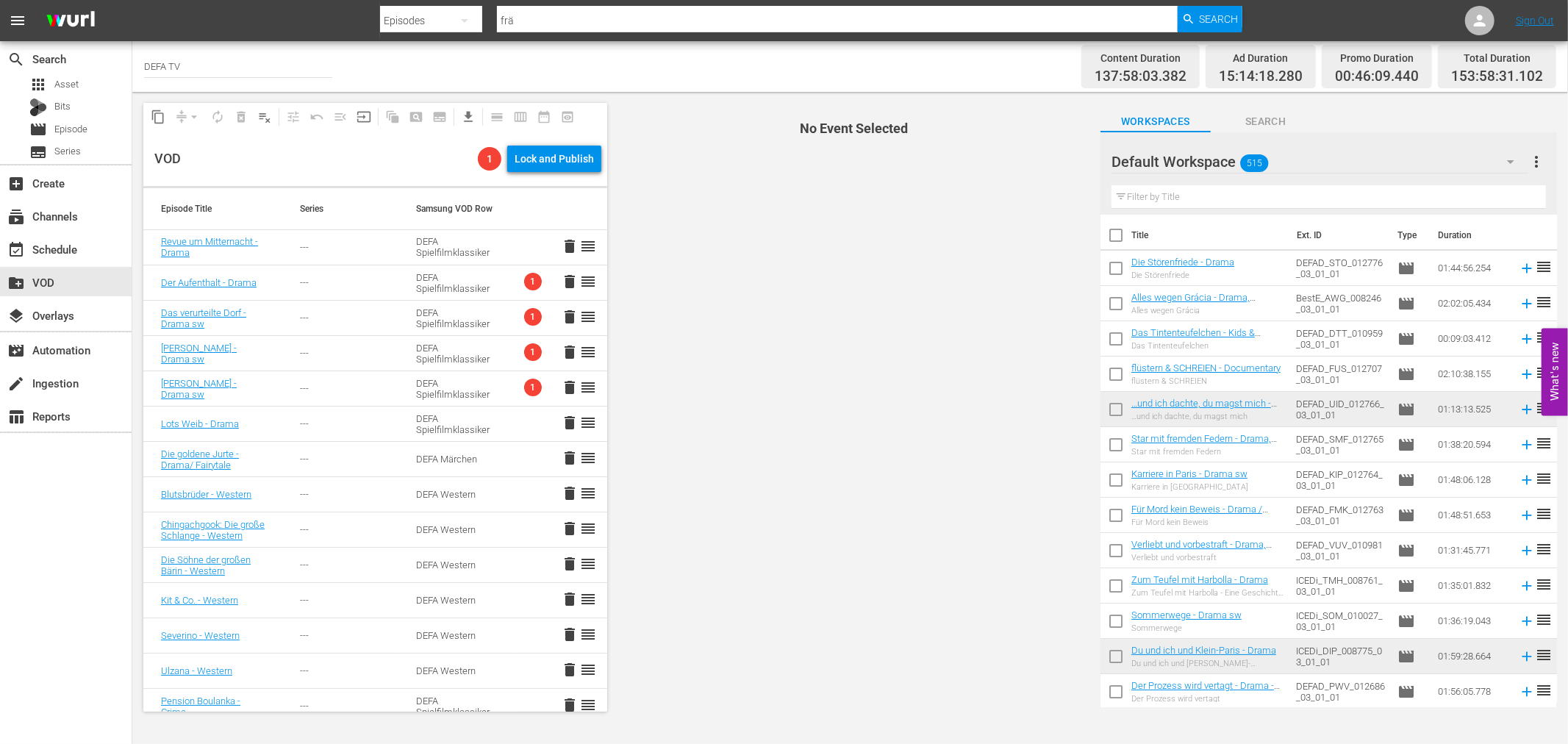
click at [1111, 265] on input "checkbox" at bounding box center [1115, 271] width 31 height 31
checkbox input "true"
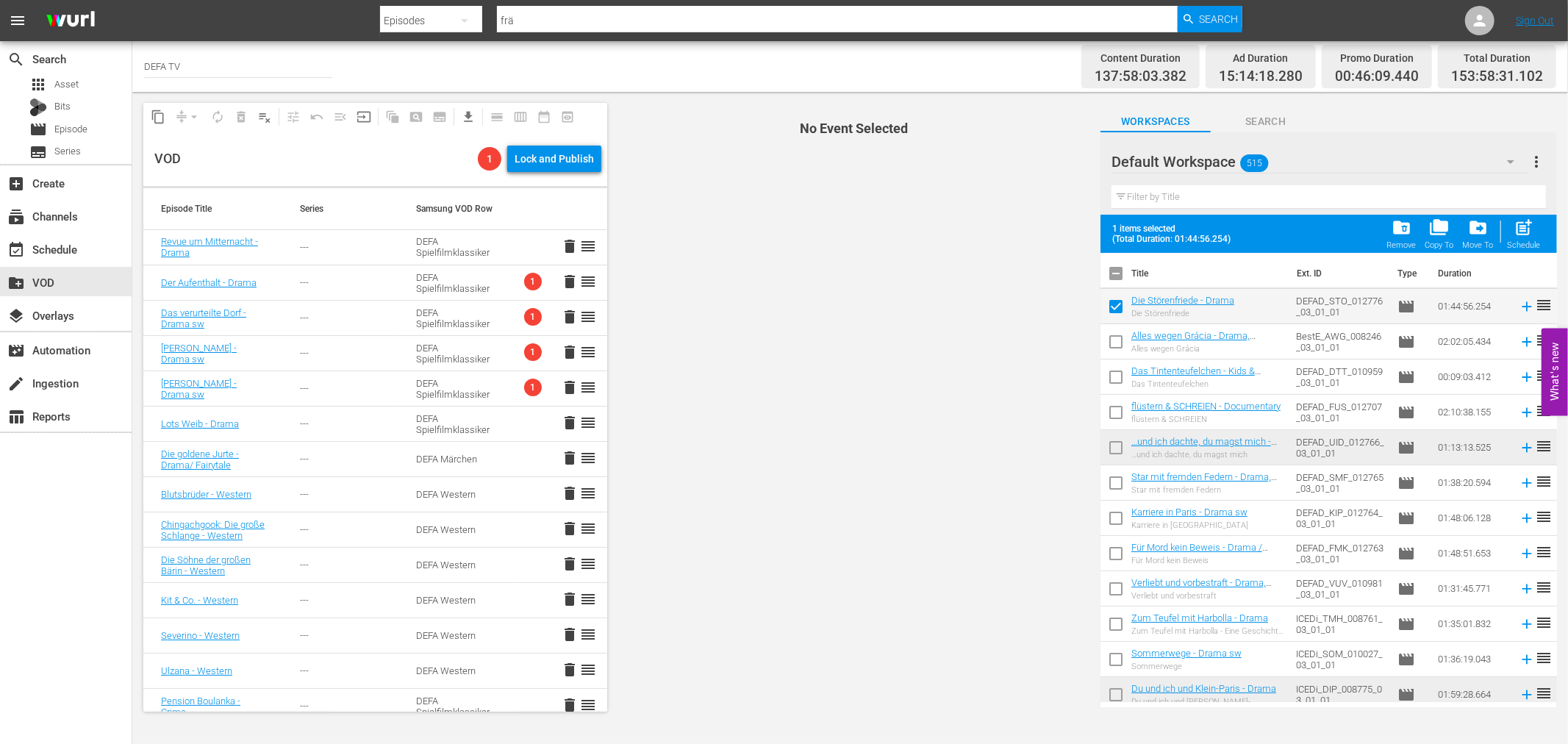
click at [1471, 240] on div "Move To" at bounding box center [1478, 245] width 31 height 10
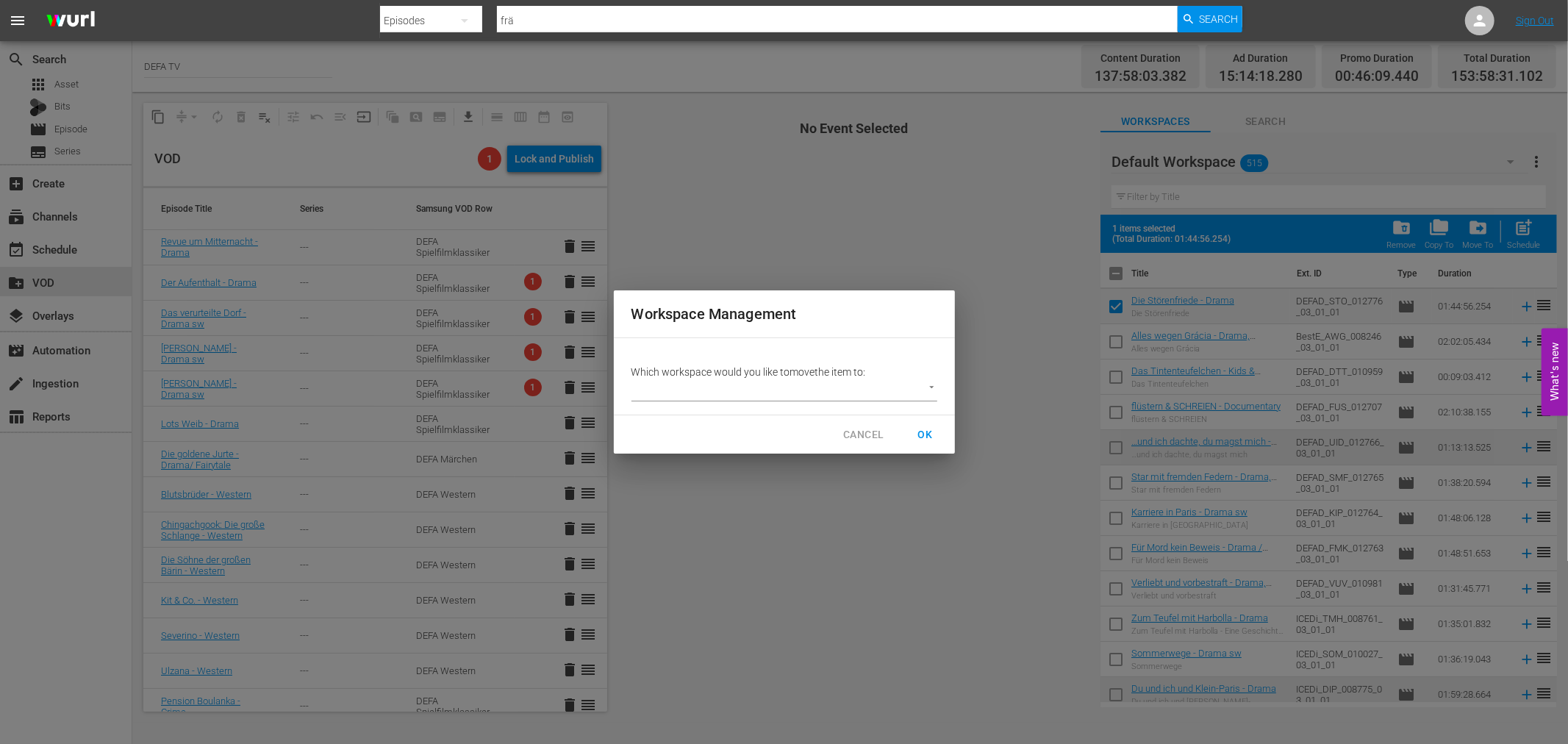
click at [822, 388] on body "menu Search By Episodes Search ID, Title, Description, Keywords, or Category fr…" at bounding box center [784, 372] width 1568 height 744
drag, startPoint x: 689, startPoint y: 385, endPoint x: 689, endPoint y: 414, distance: 29.0
click at [689, 414] on ul "Workspace HiKi (169) Workspace DEFA TV (359)" at bounding box center [704, 402] width 145 height 60
click at [689, 415] on li "Workspace DEFA TV (359)" at bounding box center [704, 414] width 145 height 24
type input "3407"
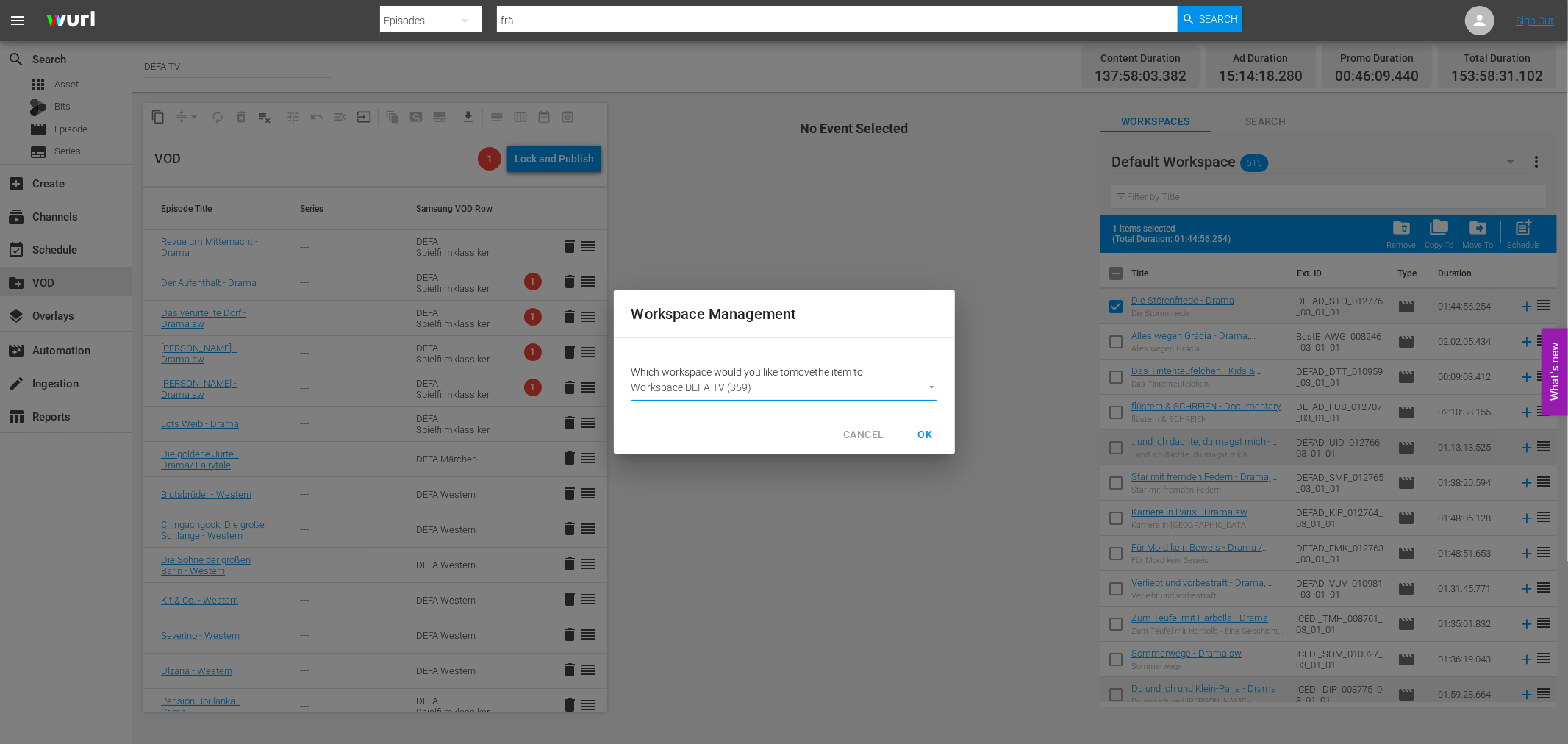
click at [928, 428] on span "OK" at bounding box center [925, 434] width 23 height 18
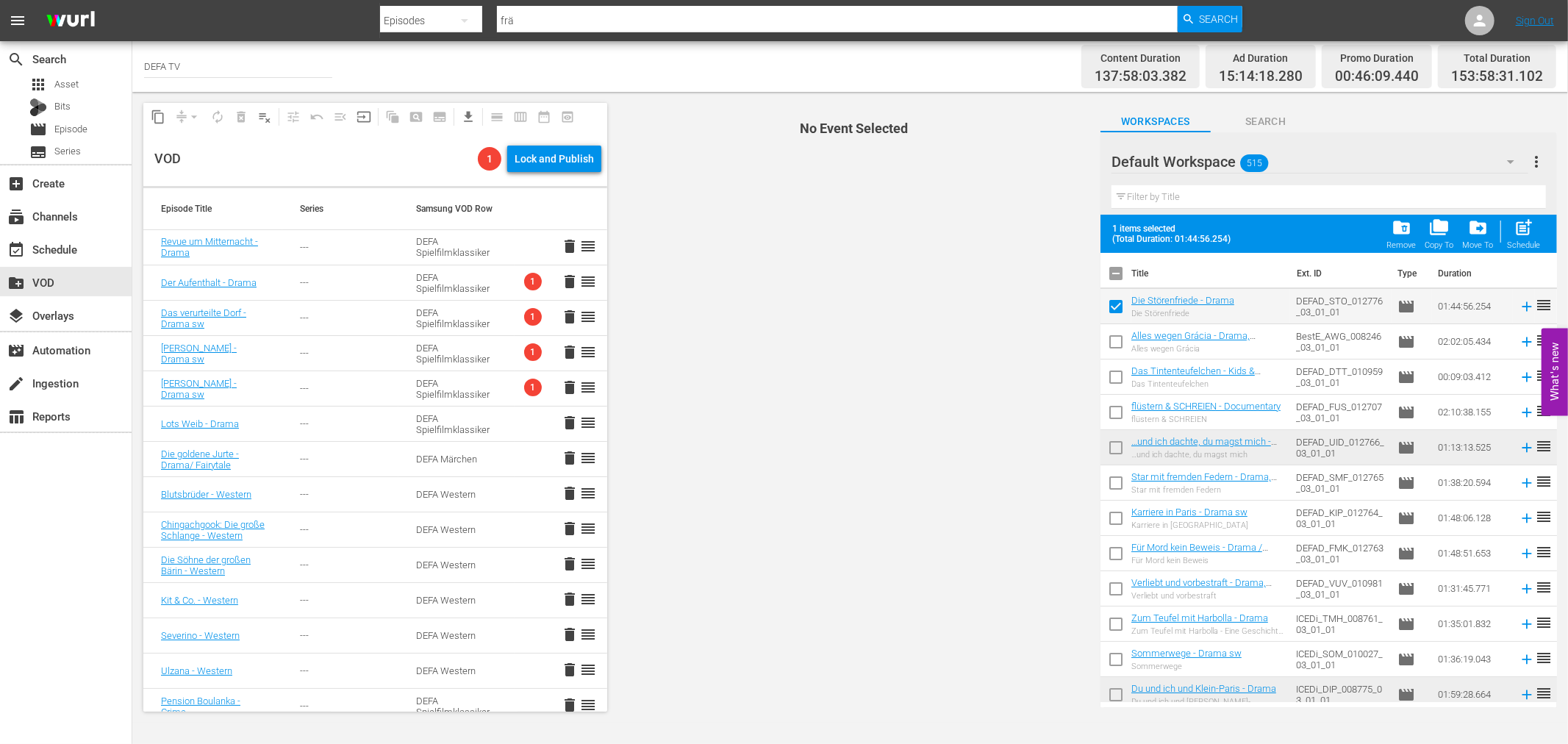
checkbox input "false"
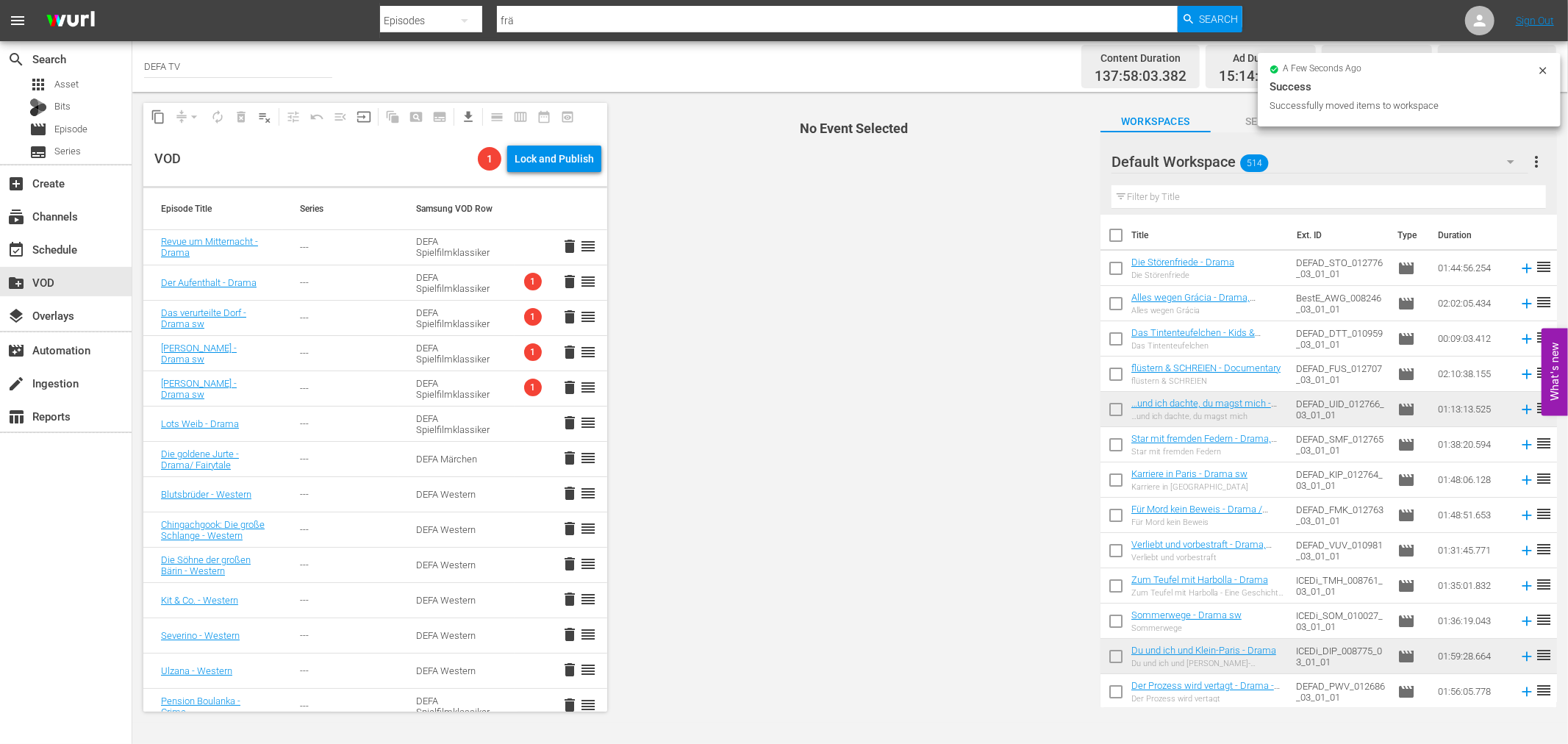
click at [1287, 161] on div "Default Workspace 514" at bounding box center [1320, 161] width 417 height 41
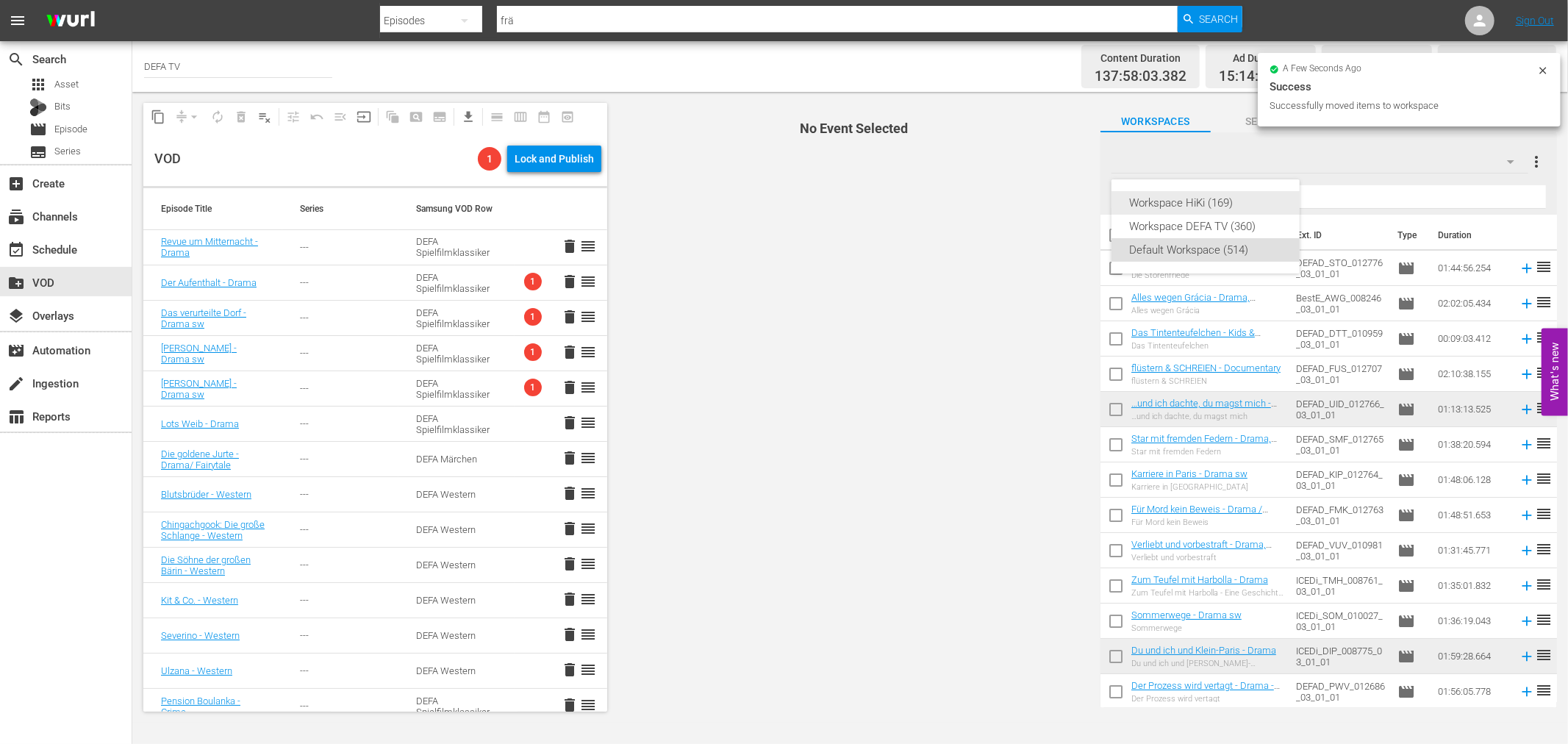
click at [1211, 226] on div "Workspace DEFA TV (360)" at bounding box center [1205, 226] width 153 height 23
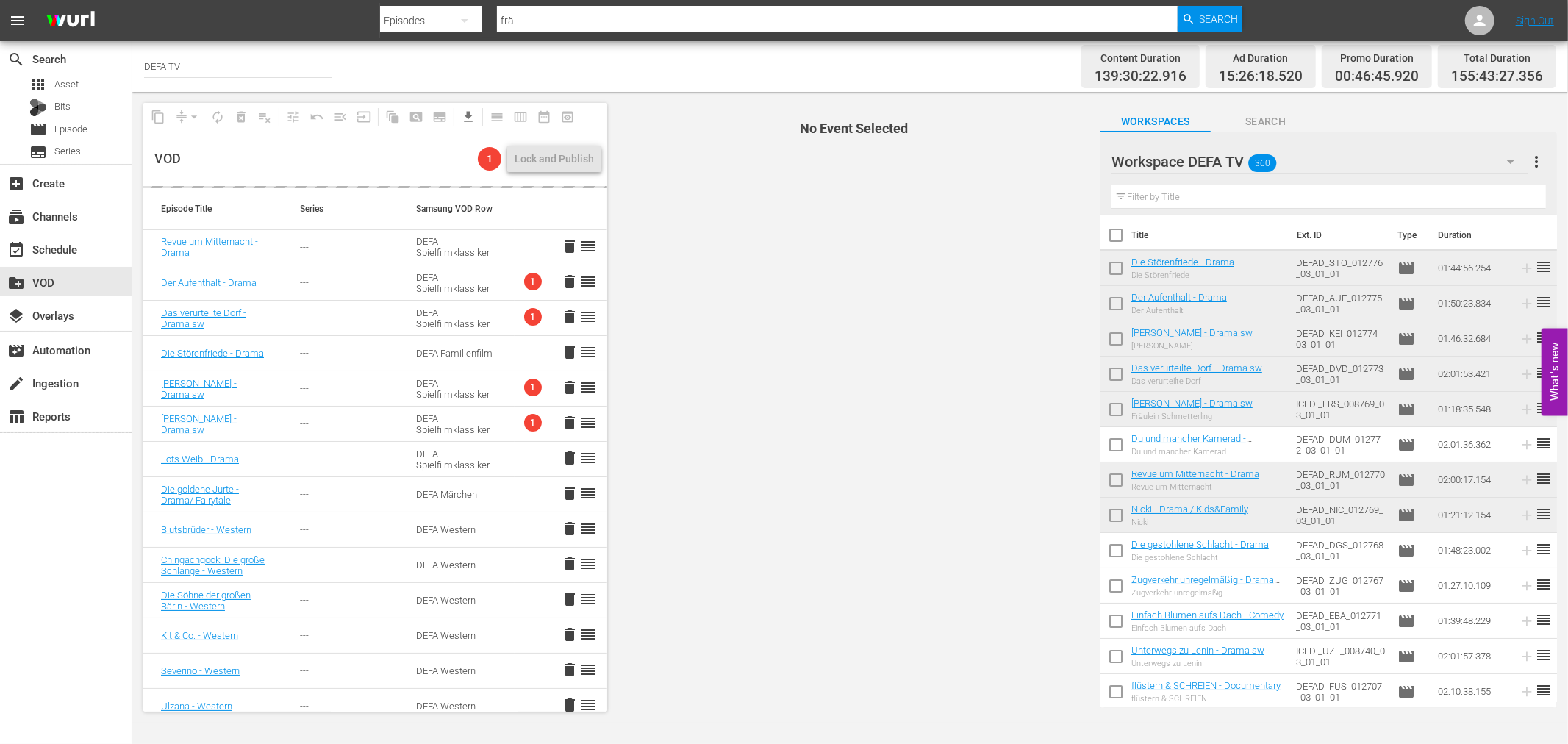
click at [561, 279] on span "delete" at bounding box center [569, 281] width 17 height 17
click at [706, 316] on span "No Event Selected" at bounding box center [850, 407] width 479 height 630
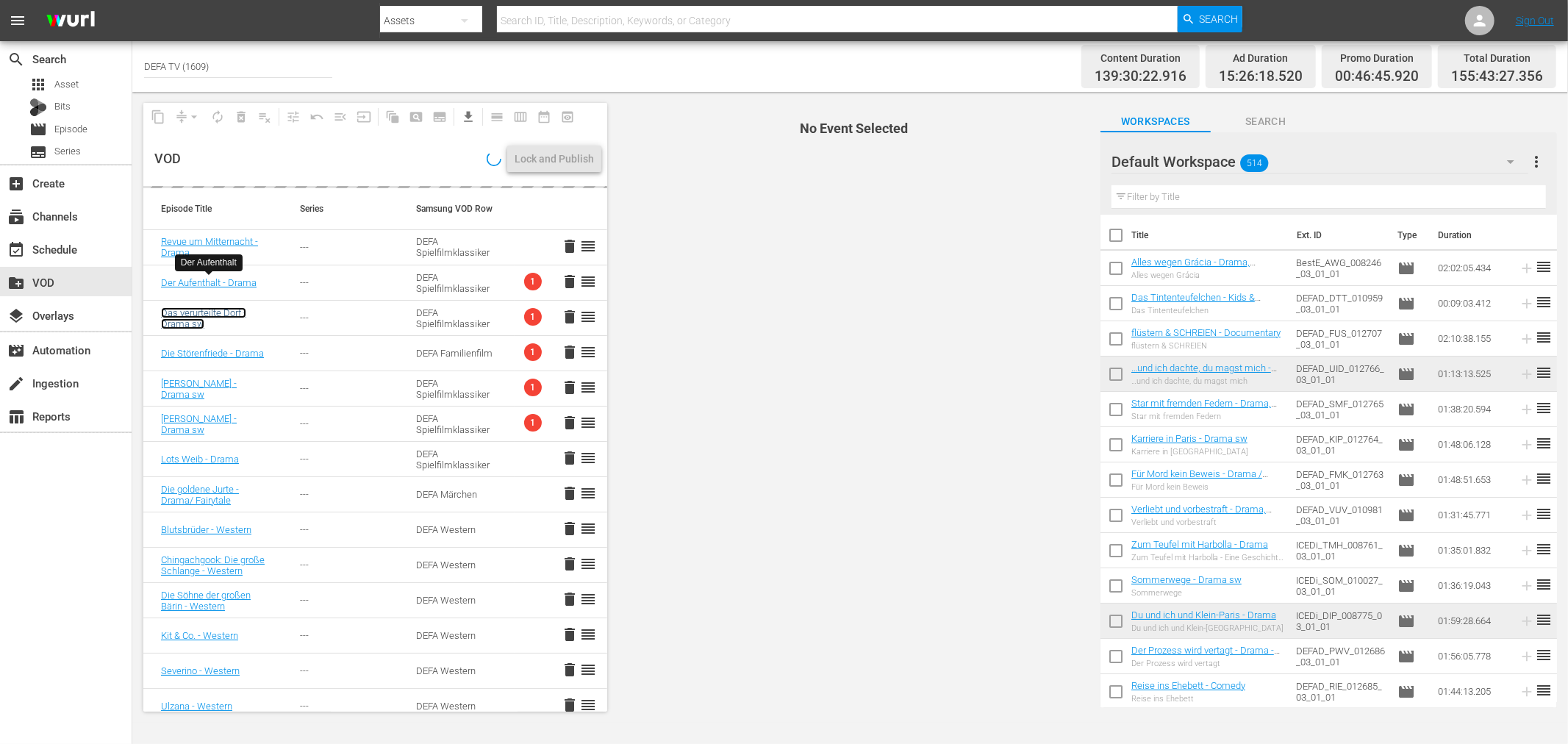
click at [208, 314] on link "Das verurteilte Dorf - Drama sw" at bounding box center [203, 317] width 85 height 22
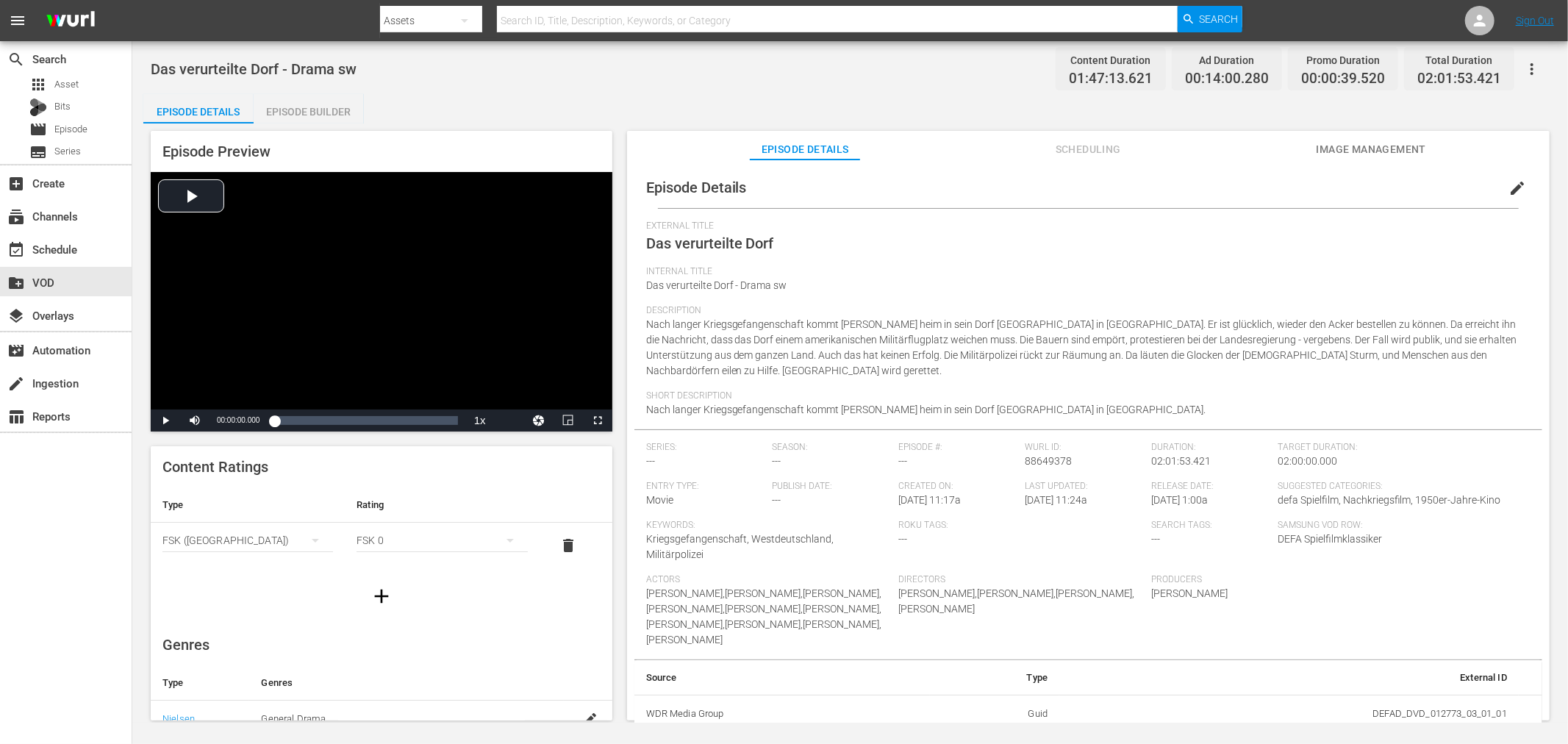
click at [321, 116] on div "Episode Builder" at bounding box center [308, 112] width 110 height 35
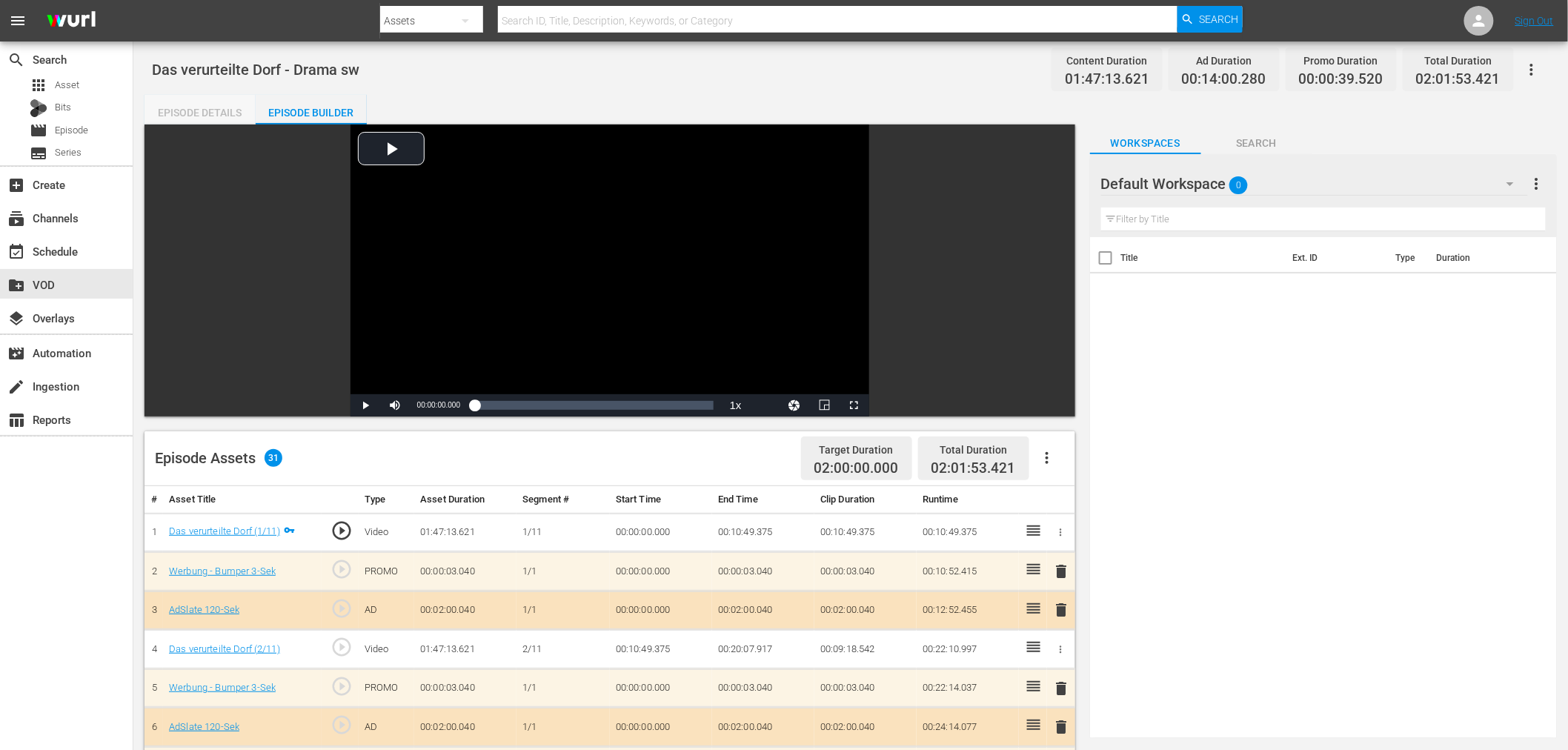
click at [213, 122] on div "Episode Details" at bounding box center [200, 112] width 111 height 36
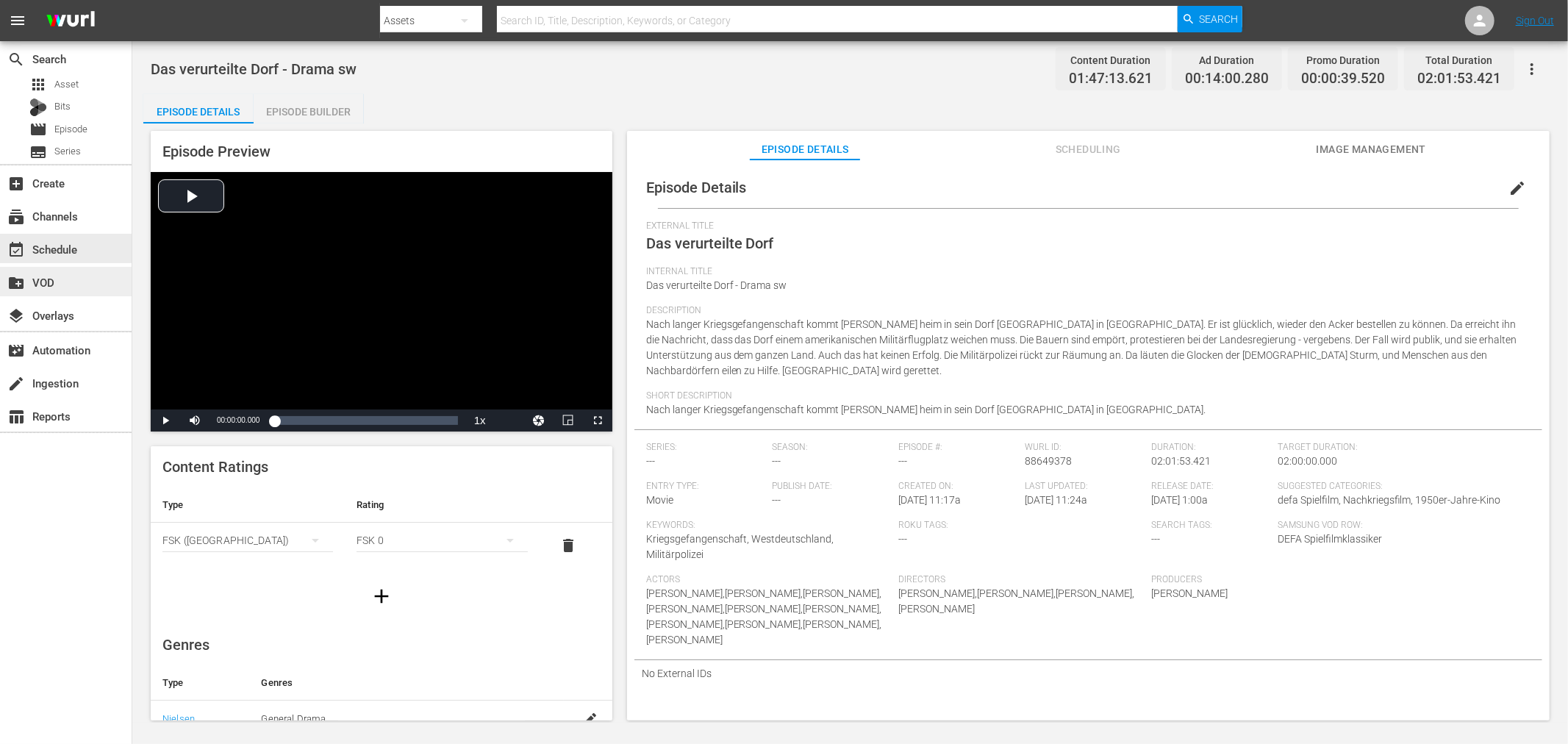
click at [76, 267] on div "create_new_folder VOD" at bounding box center [66, 281] width 131 height 29
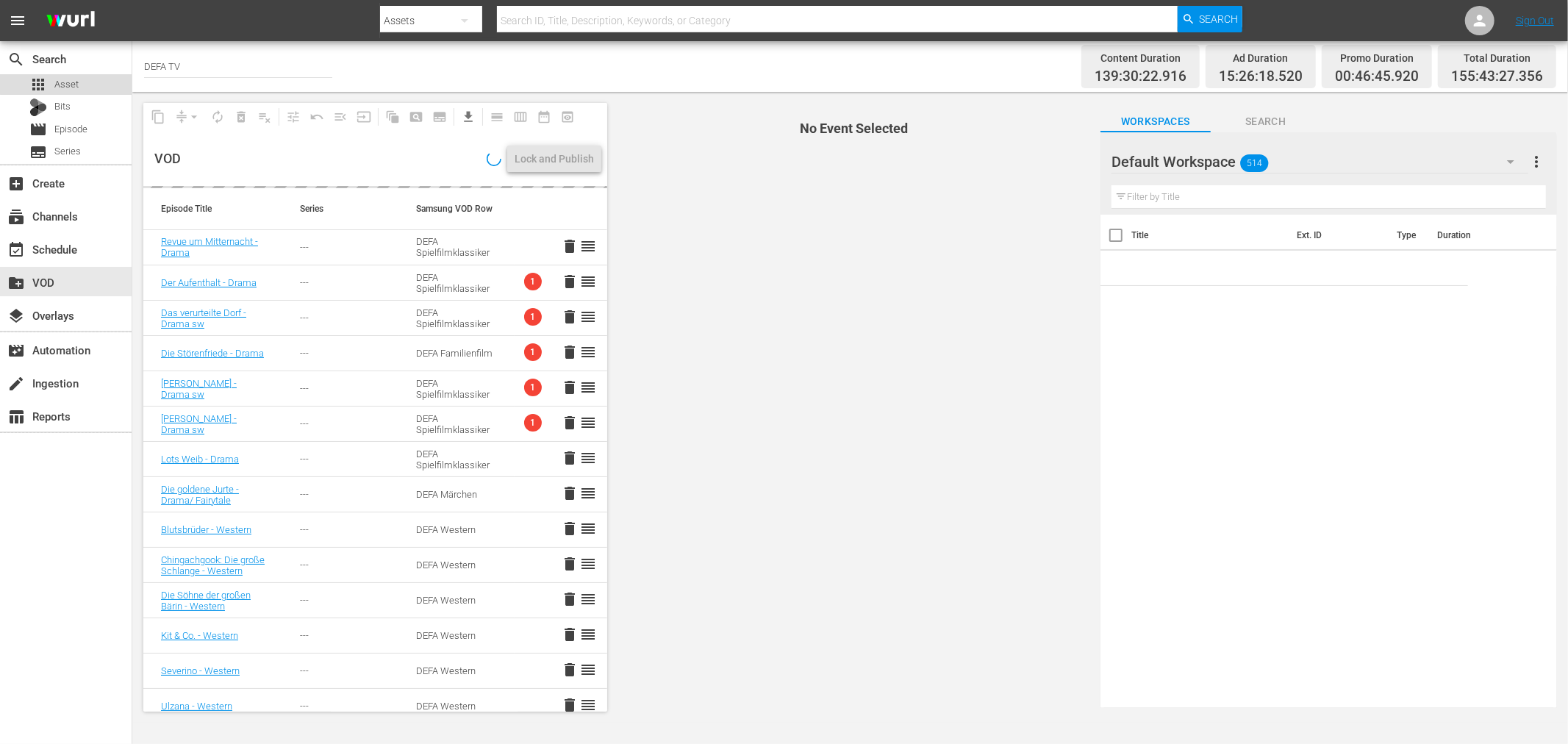
click at [99, 81] on div "apps Asset" at bounding box center [66, 84] width 131 height 20
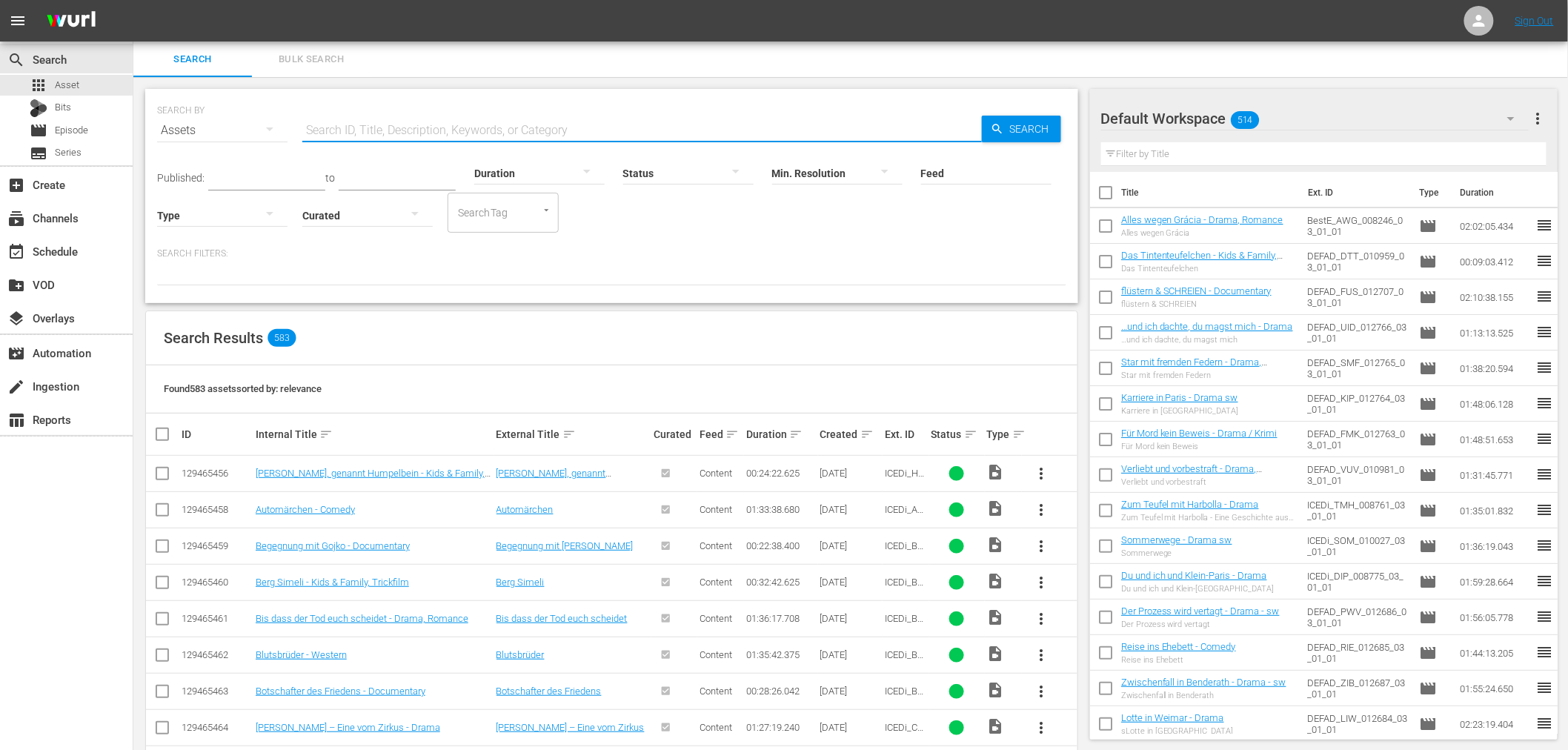
click at [394, 120] on input "text" at bounding box center [642, 130] width 679 height 36
paste input "September"
type input "September"
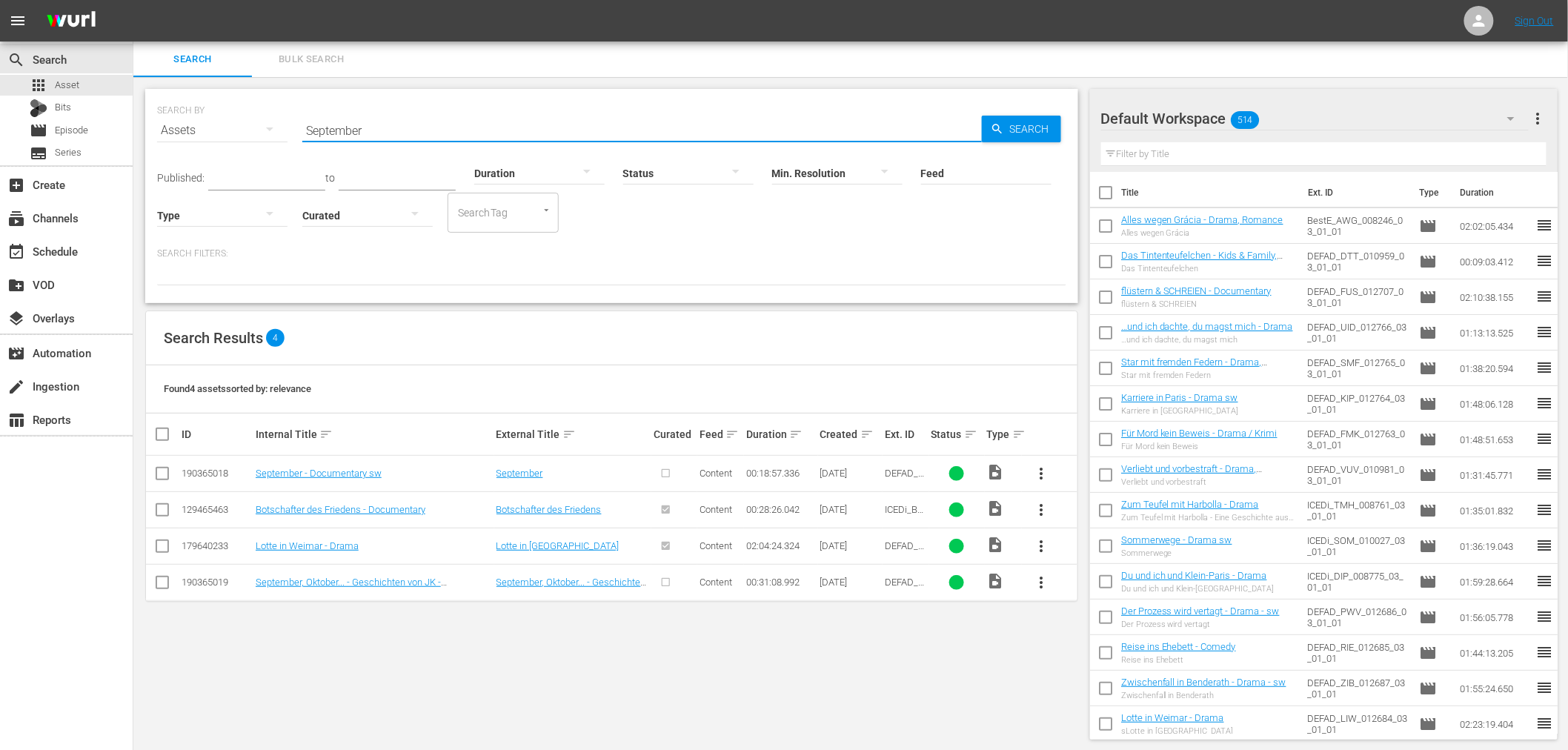
click at [1047, 464] on span "more_vert" at bounding box center [1041, 473] width 17 height 17
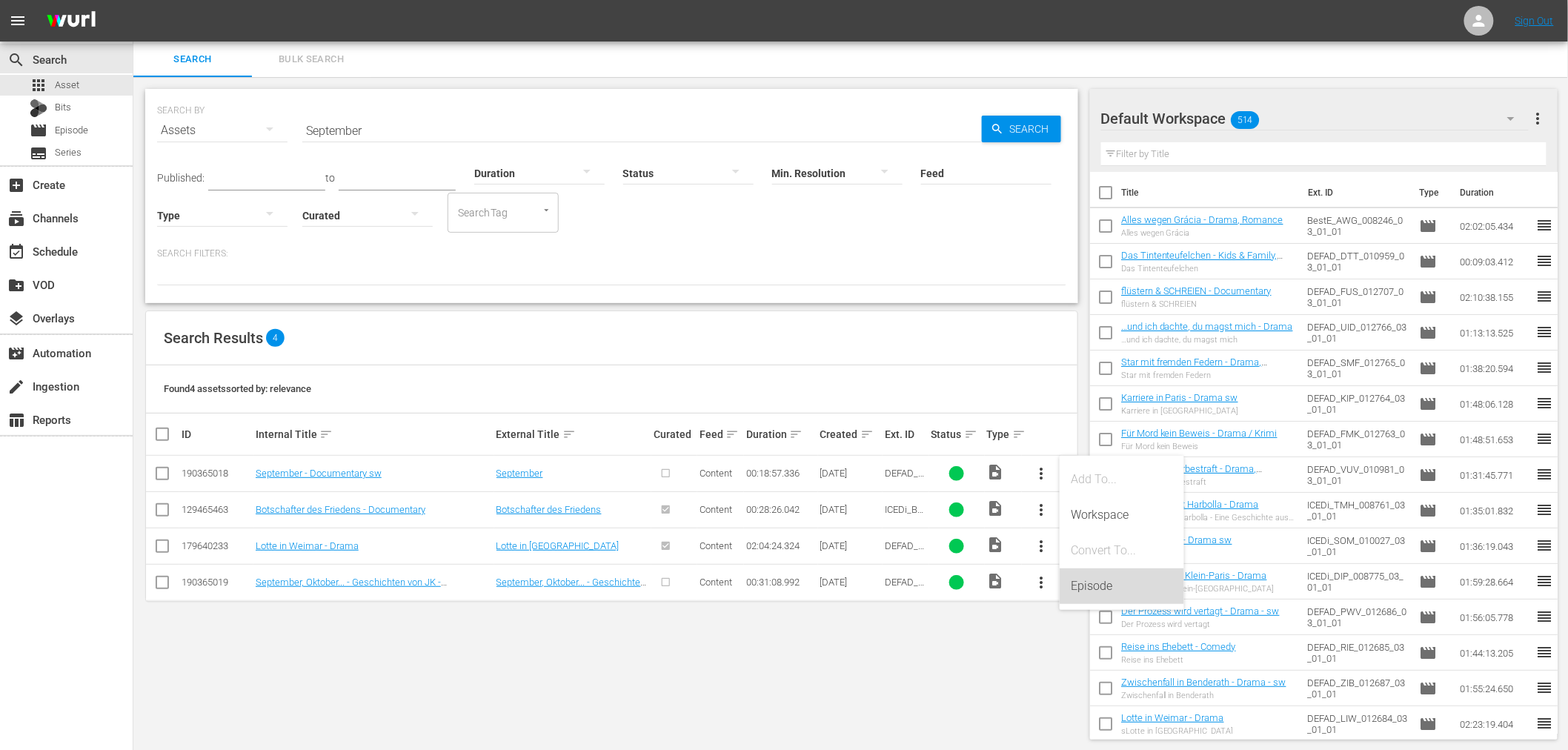
click at [1085, 598] on div "Episode" at bounding box center [1122, 586] width 101 height 36
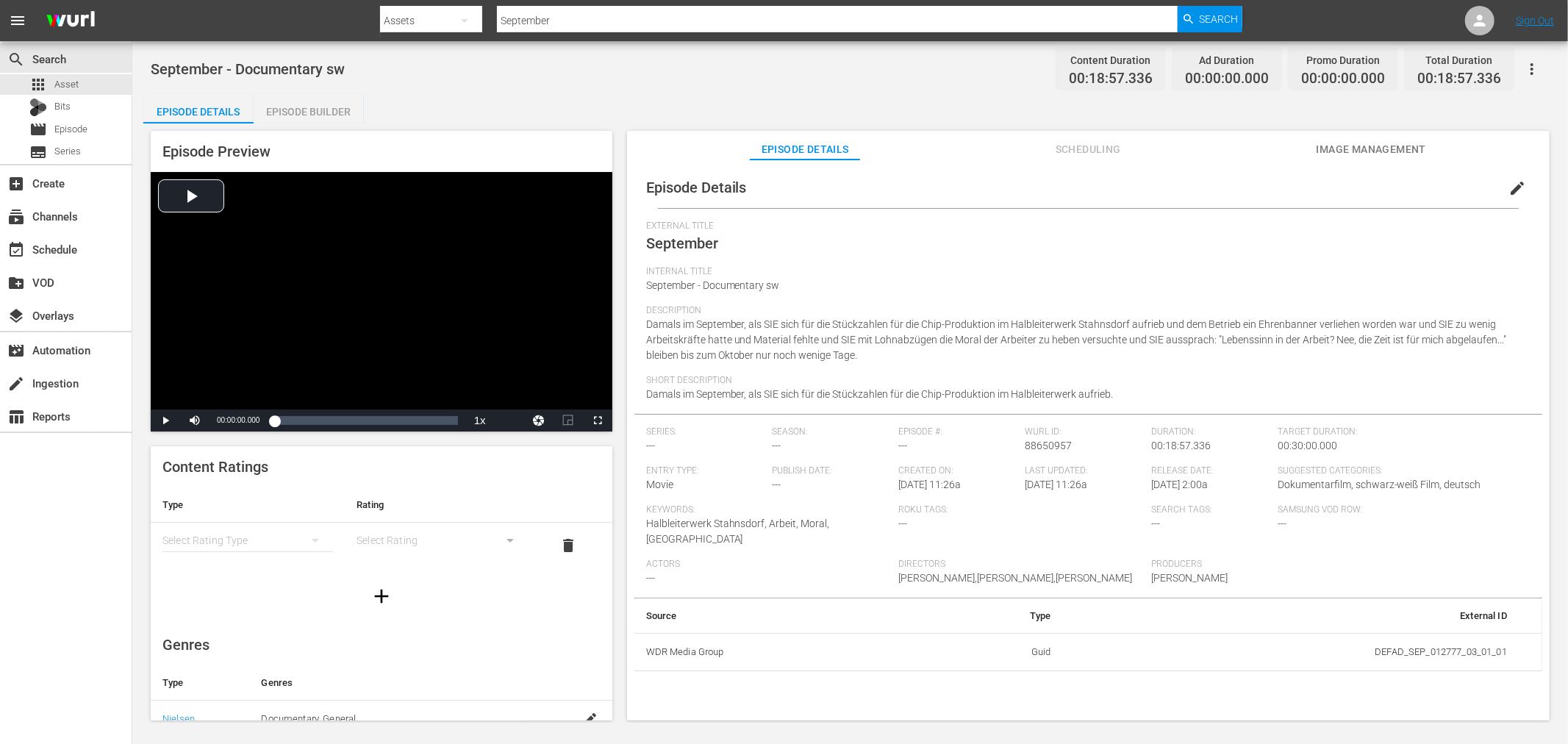
click at [282, 534] on div "simple table" at bounding box center [247, 540] width 170 height 41
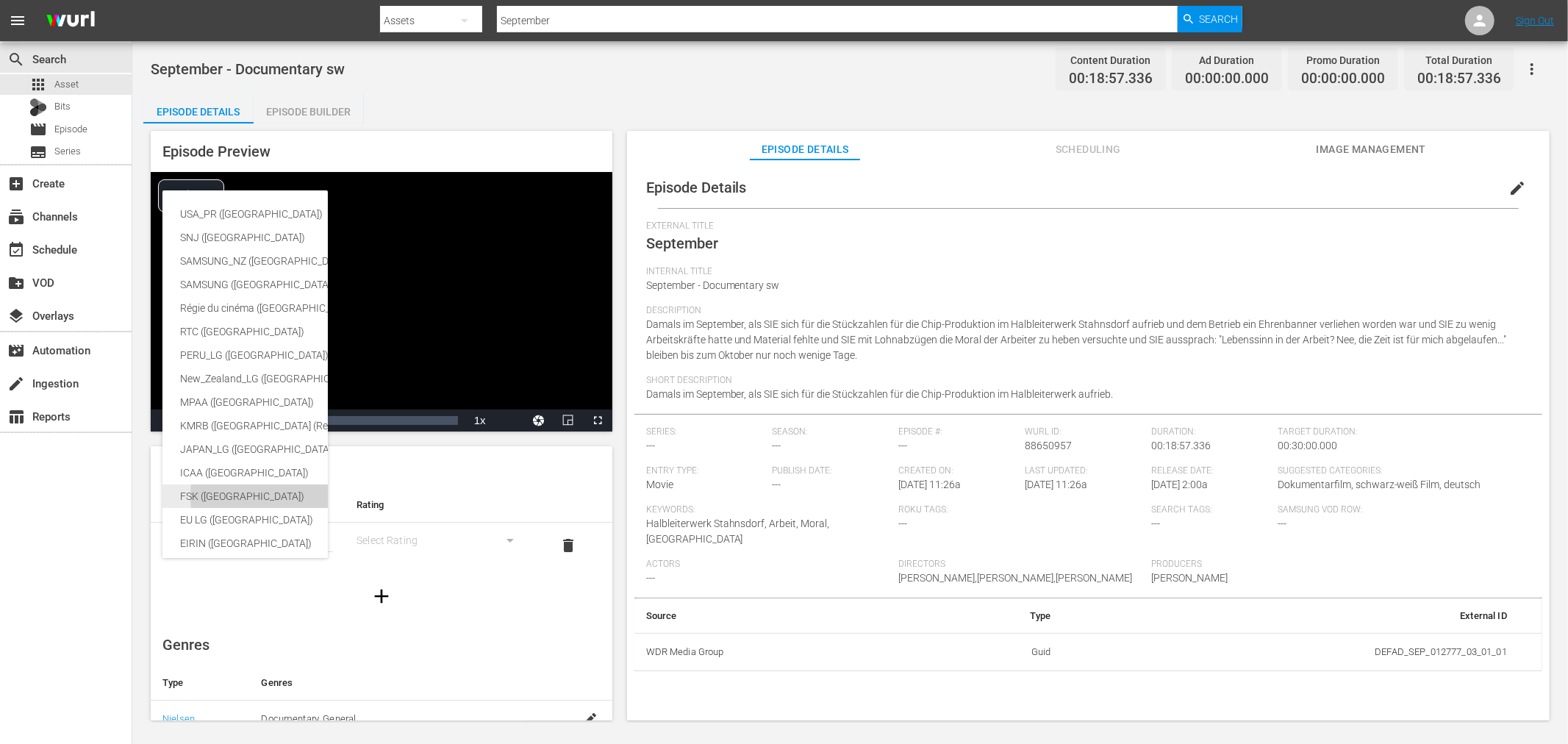
click at [253, 502] on div "FSK ([GEOGRAPHIC_DATA])" at bounding box center [348, 495] width 337 height 23
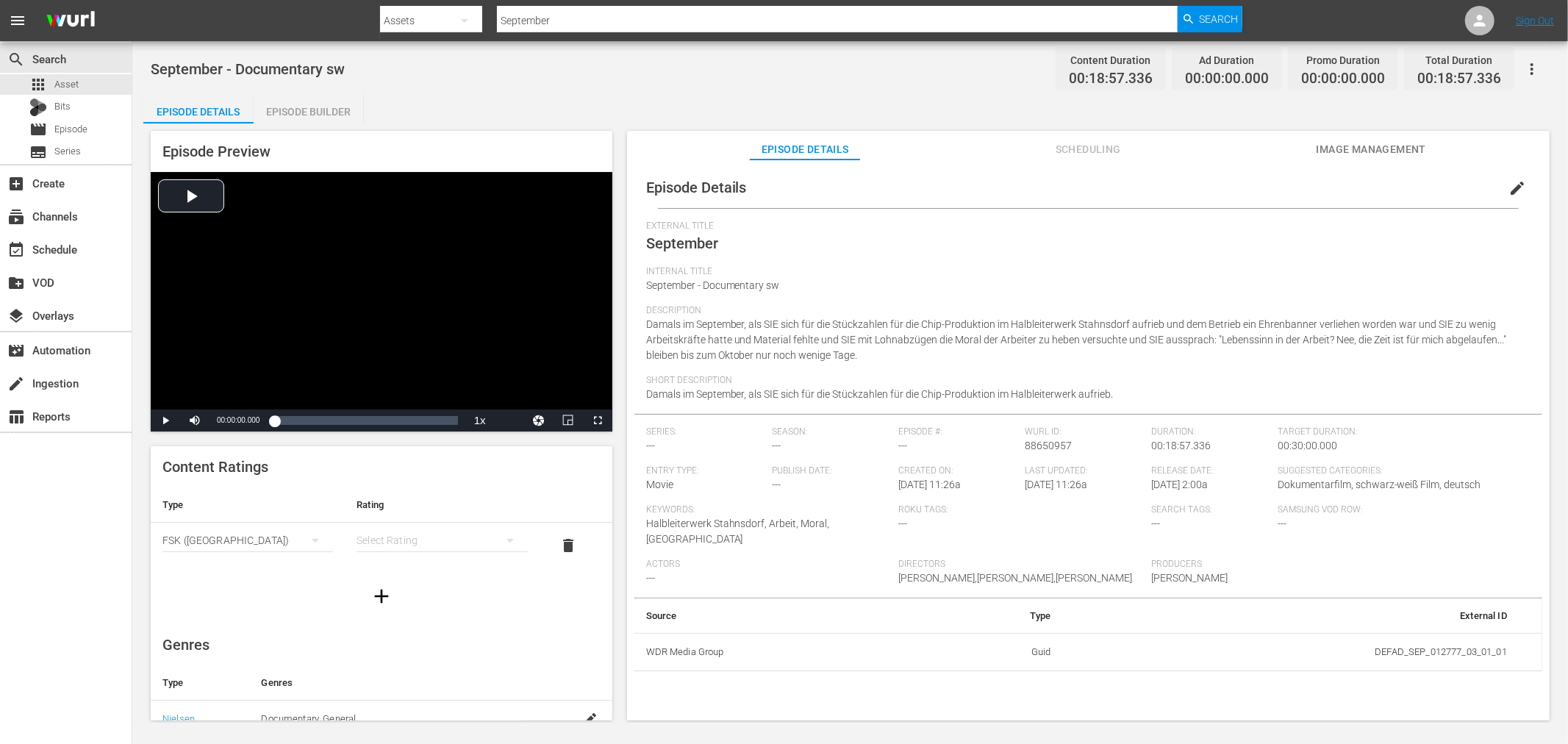
click at [431, 540] on div "simple table" at bounding box center [442, 540] width 170 height 41
click at [395, 542] on div "FSK 0" at bounding box center [434, 546] width 130 height 23
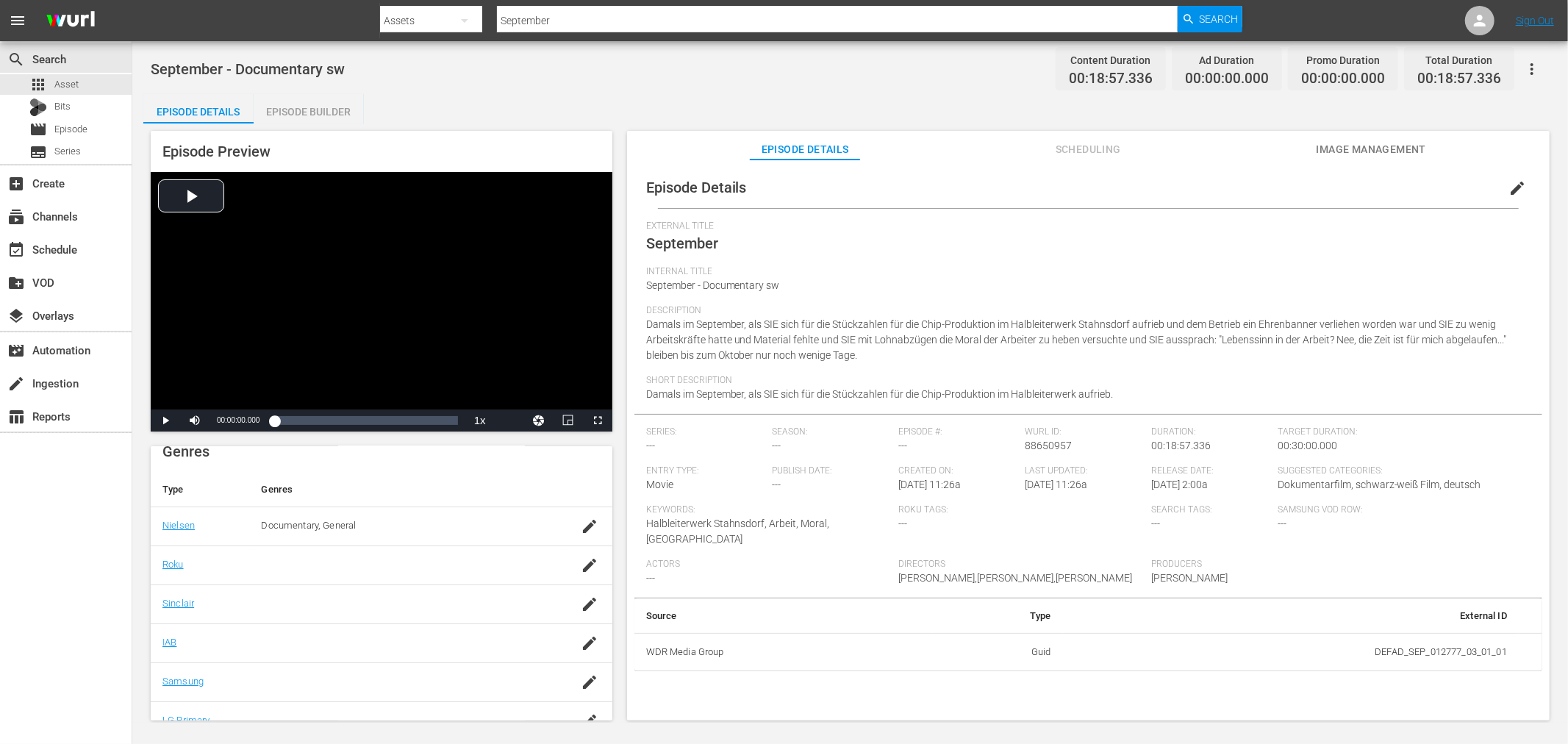
scroll to position [252, 0]
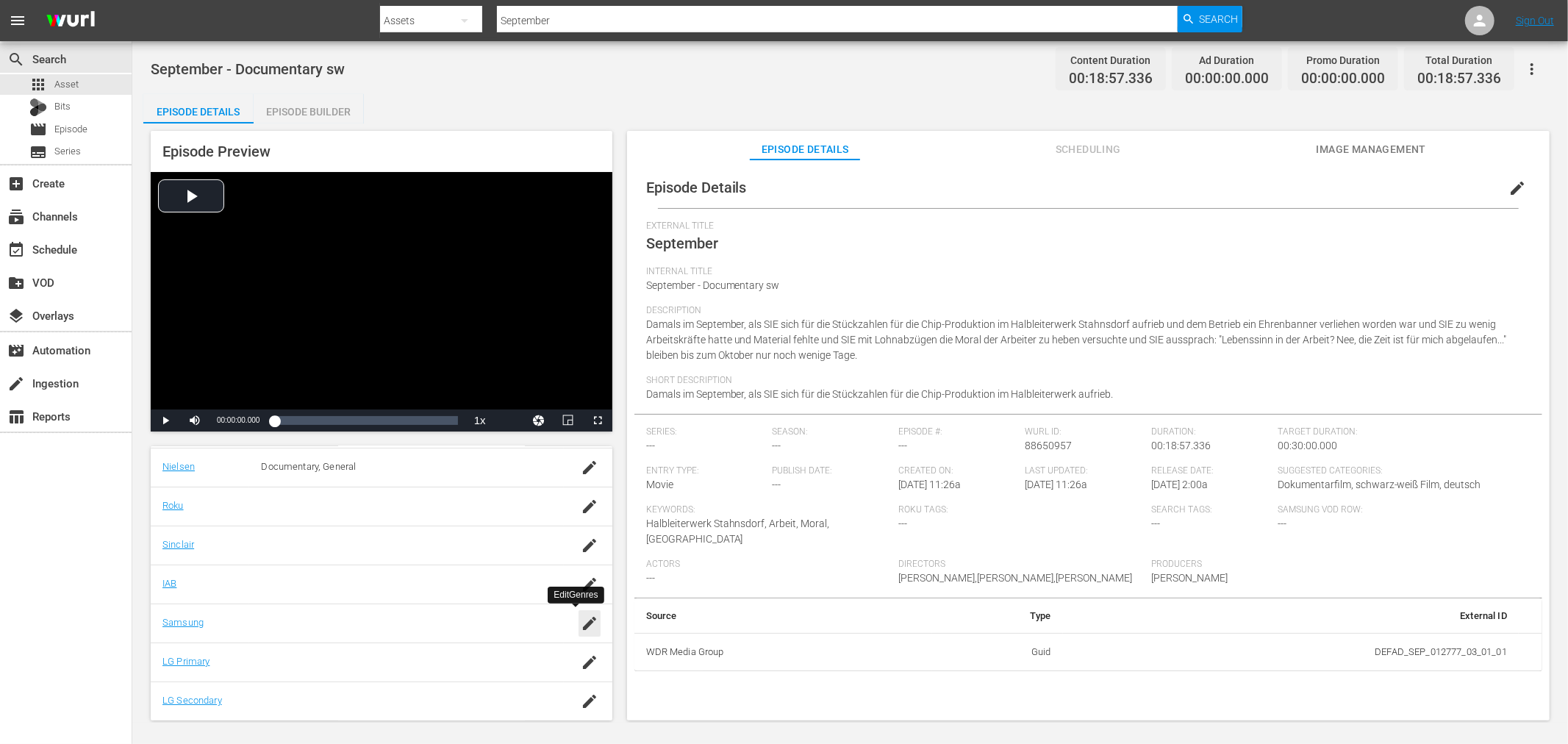
click at [581, 626] on icon "button" at bounding box center [589, 623] width 17 height 17
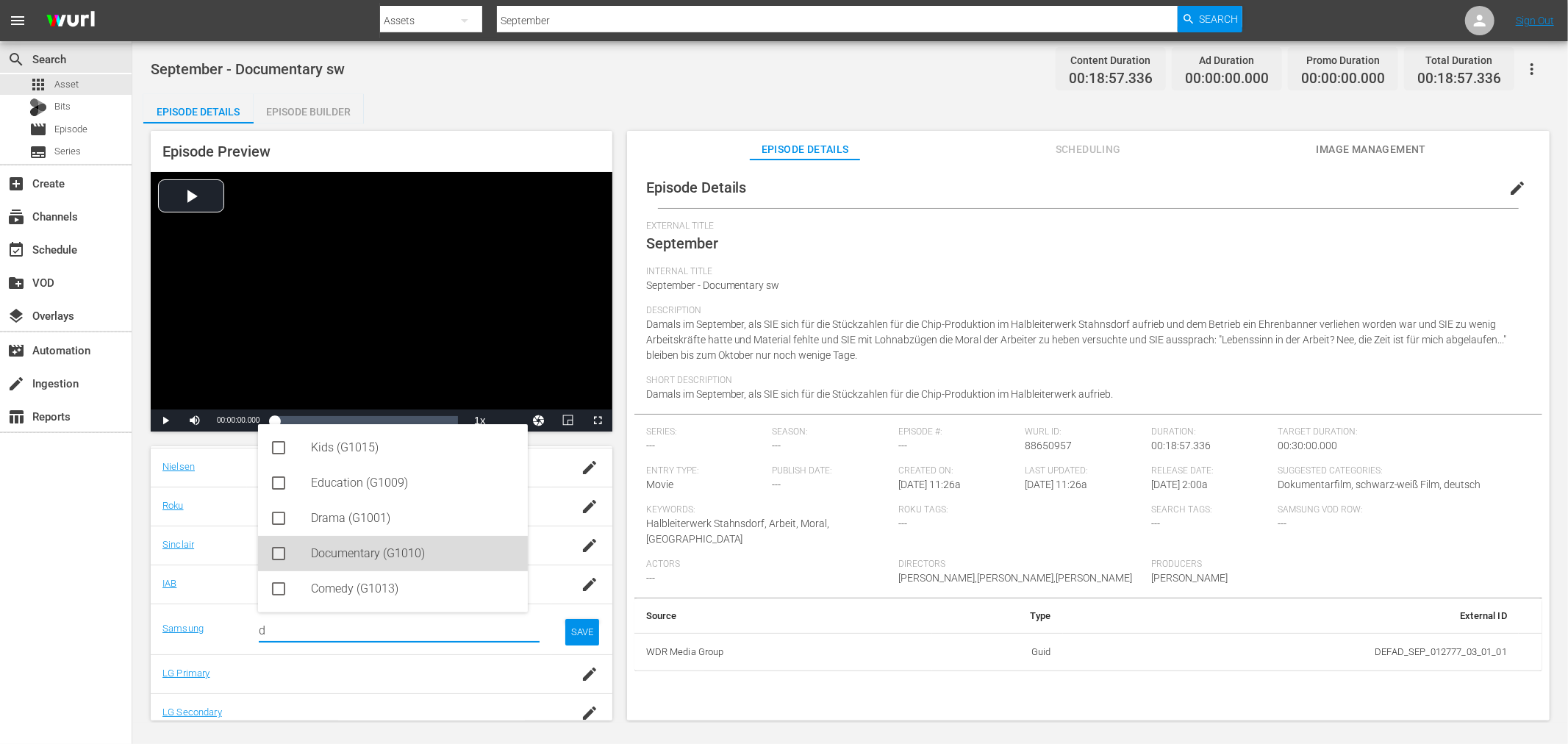
click at [357, 560] on div "Documentary (G1010)" at bounding box center [413, 553] width 205 height 35
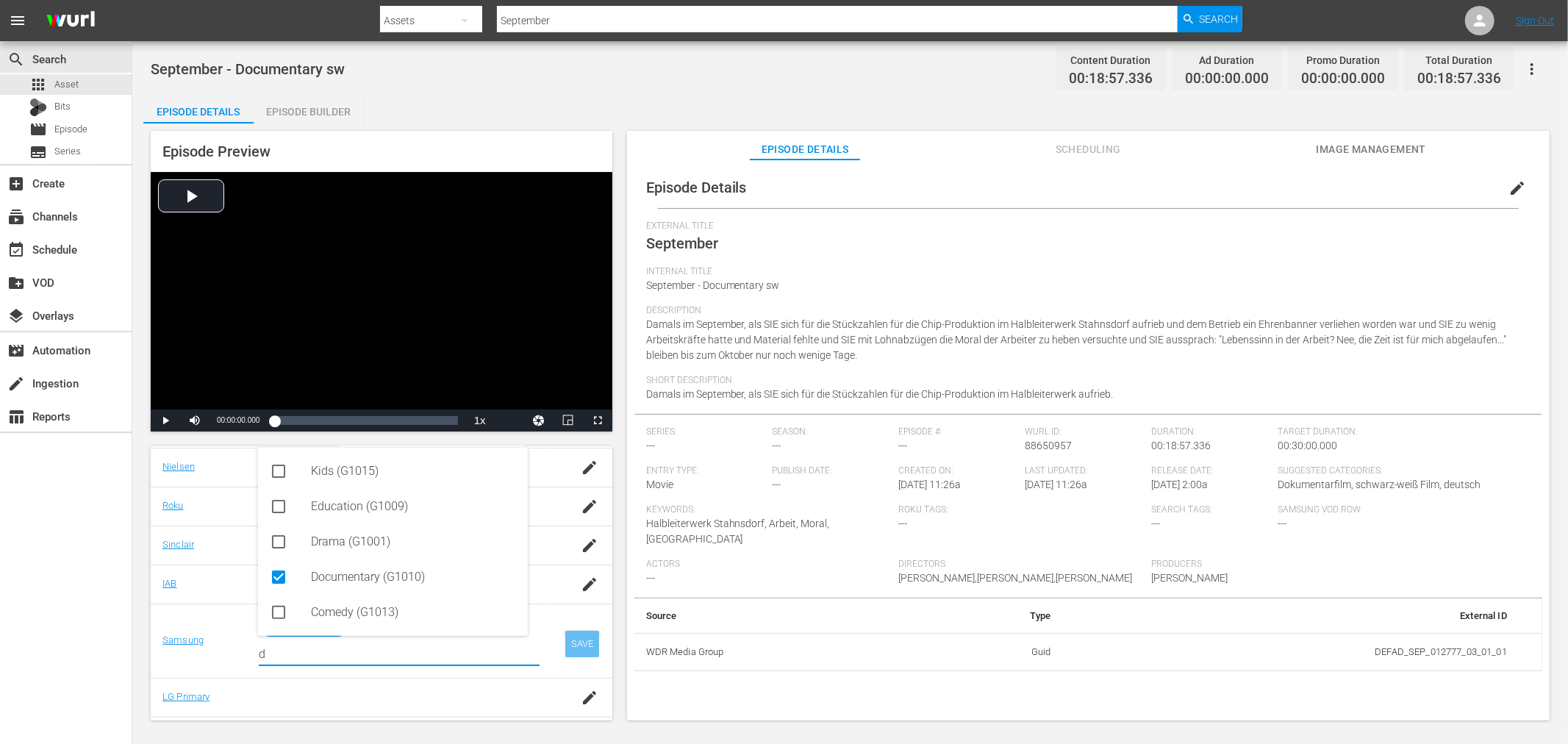
type input "d"
click at [578, 651] on div "SAVE" at bounding box center [582, 643] width 34 height 26
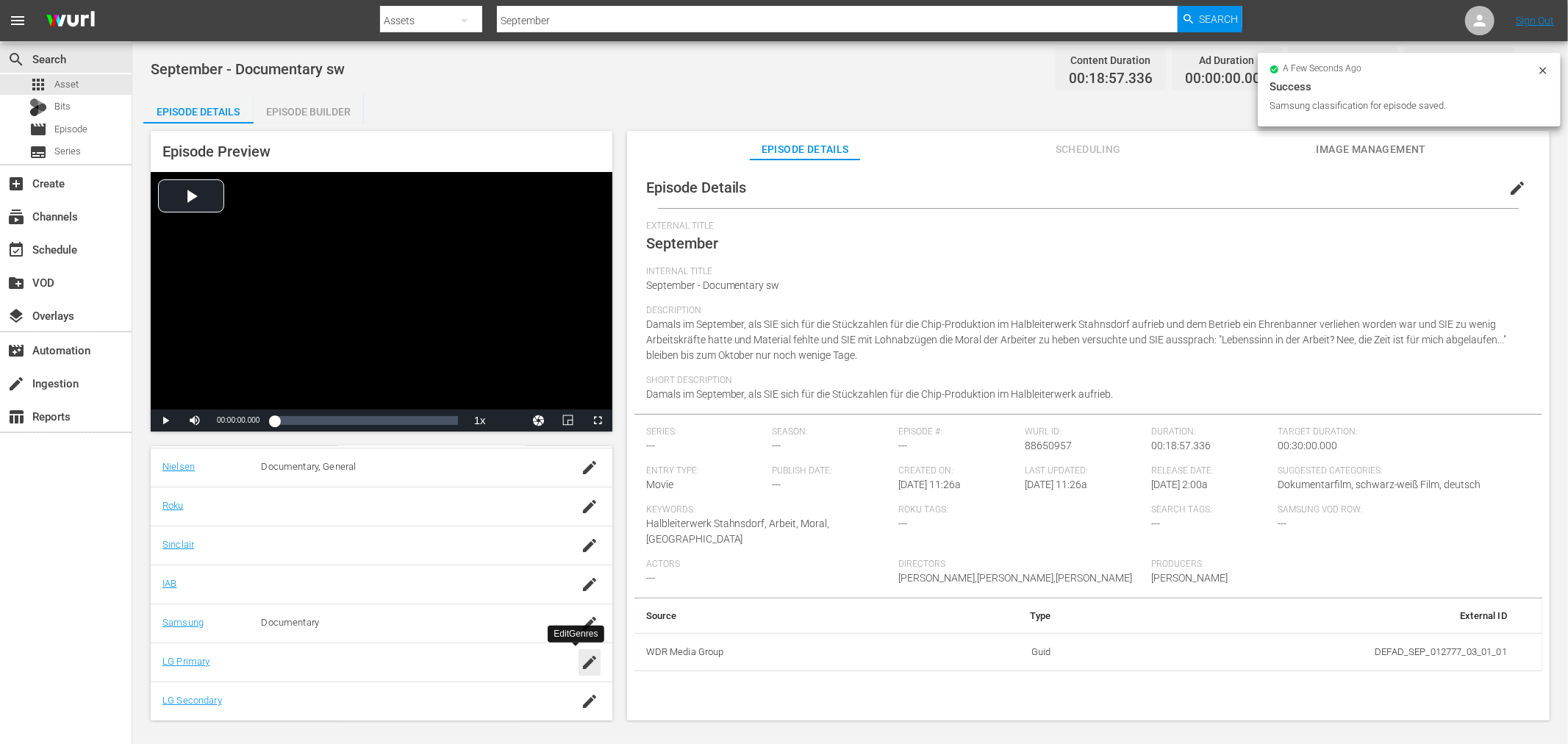
click at [583, 662] on icon "button" at bounding box center [590, 663] width 14 height 14
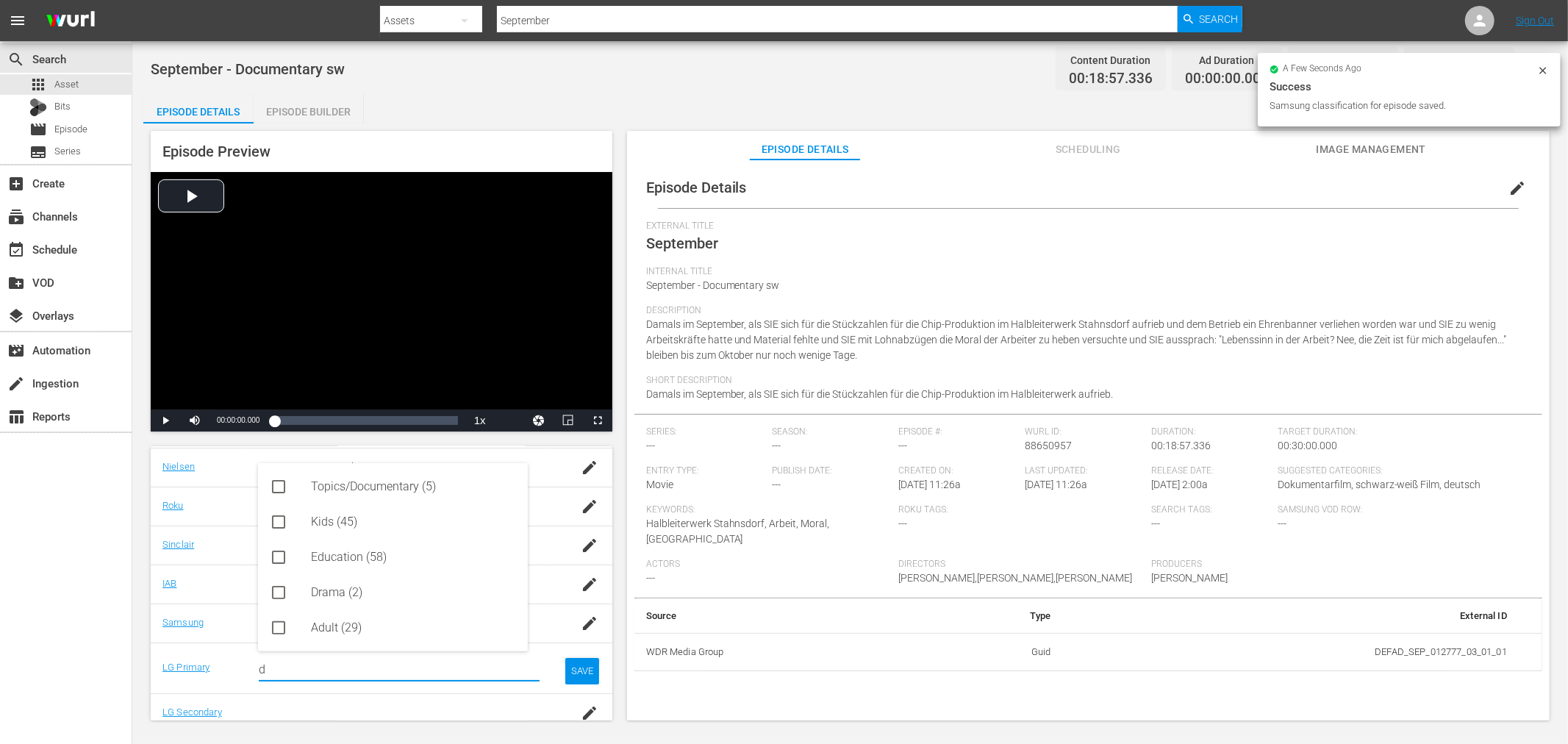
drag, startPoint x: 350, startPoint y: 670, endPoint x: 159, endPoint y: 633, distance: 194.6
click at [159, 633] on tbody "Nielsen Documentary, General Roku Sinclair IAB Samsung Documentary LG Primary S…" at bounding box center [382, 589] width 462 height 284
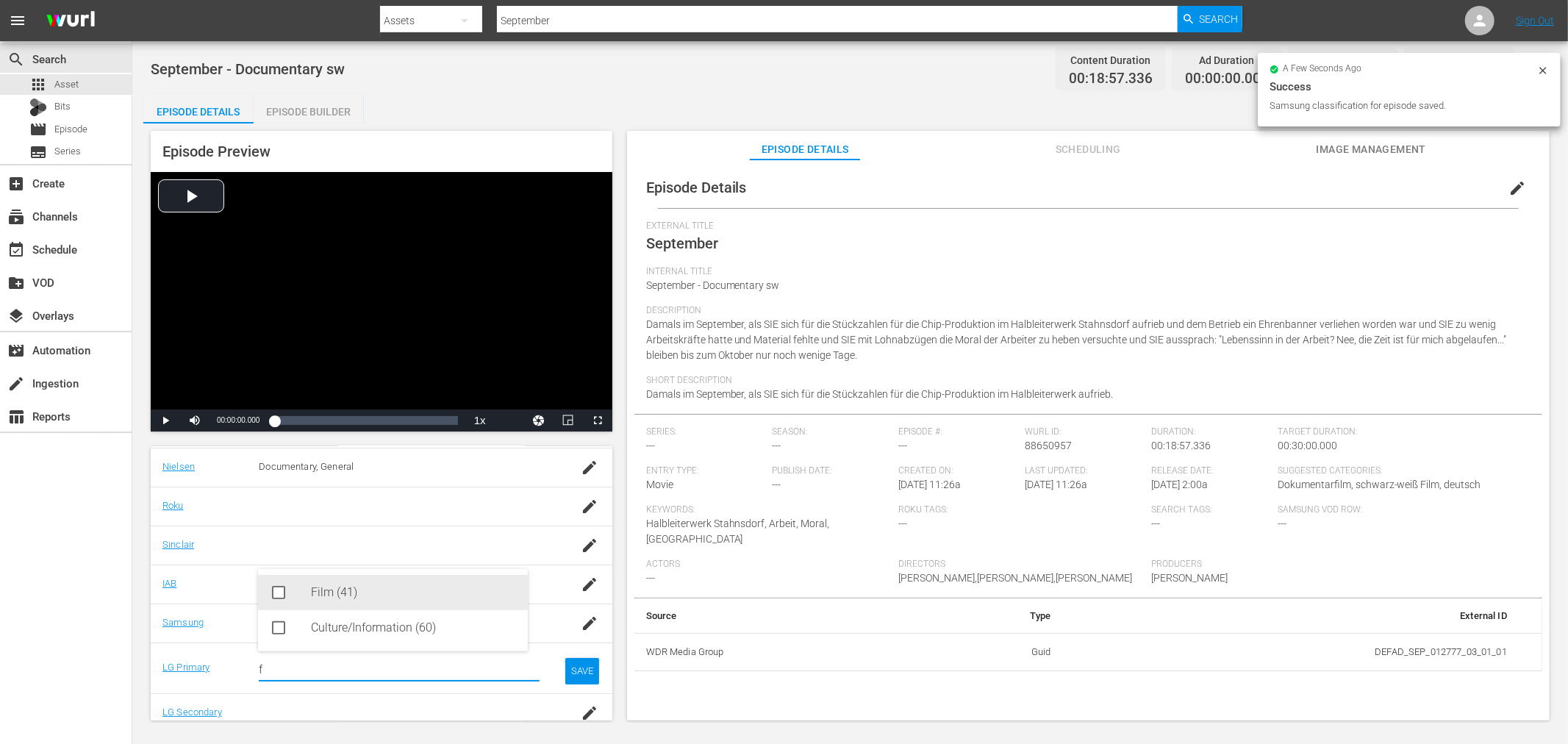
click at [353, 582] on div "Film (41)" at bounding box center [413, 592] width 205 height 35
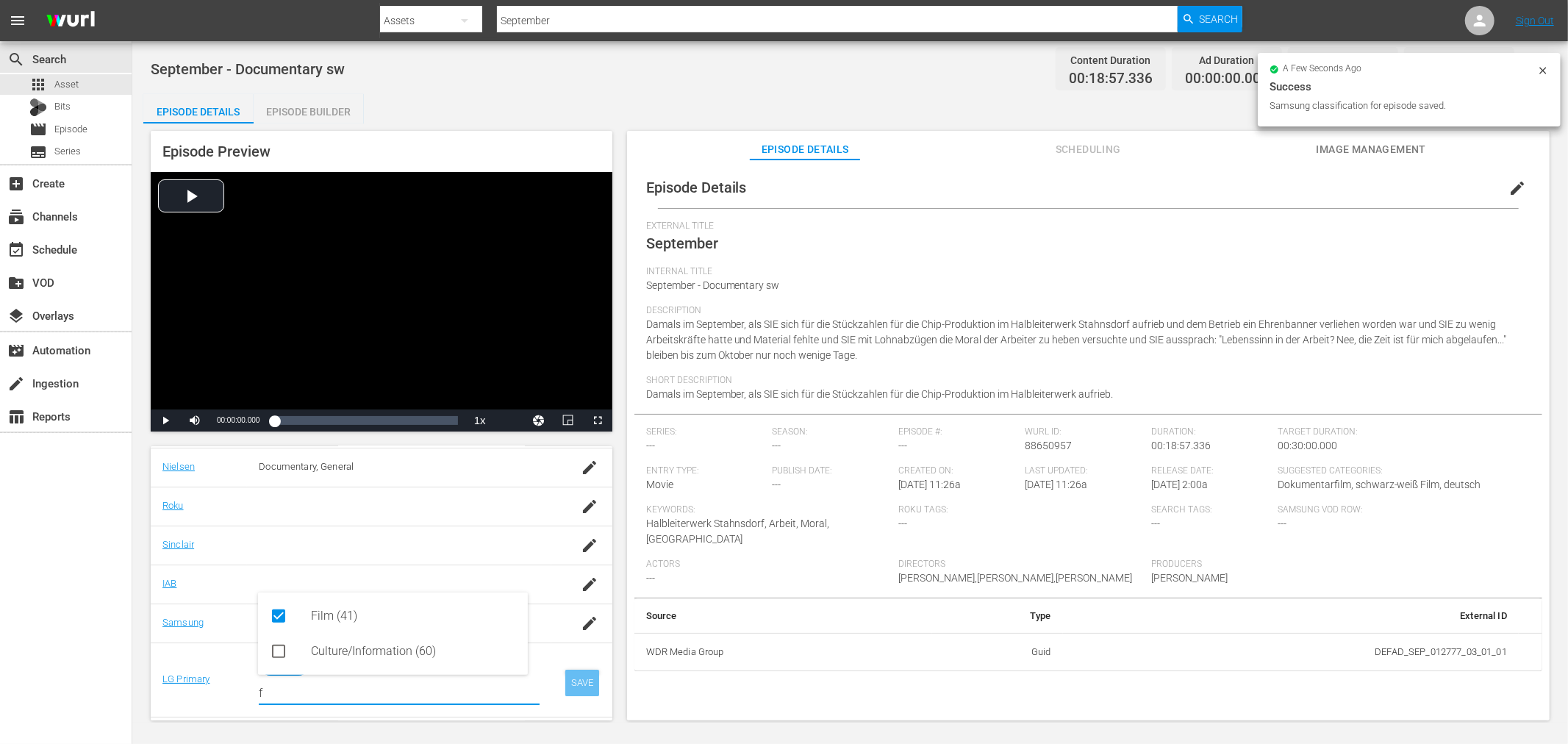
type input "f"
click at [566, 681] on div "SAVE" at bounding box center [582, 682] width 34 height 26
click at [581, 687] on div "button" at bounding box center [589, 700] width 22 height 26
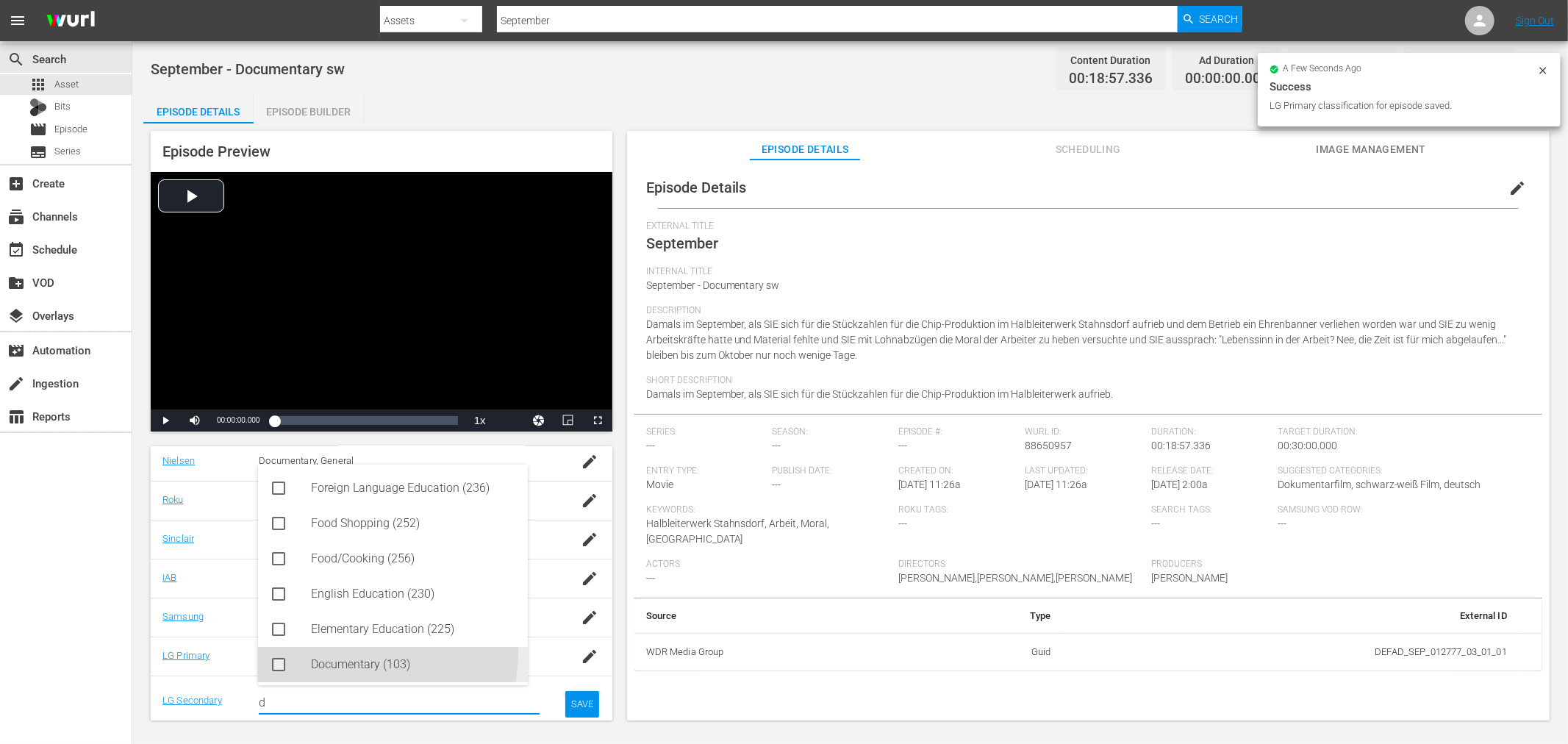
click at [361, 653] on div "Documentary (103)" at bounding box center [413, 664] width 205 height 35
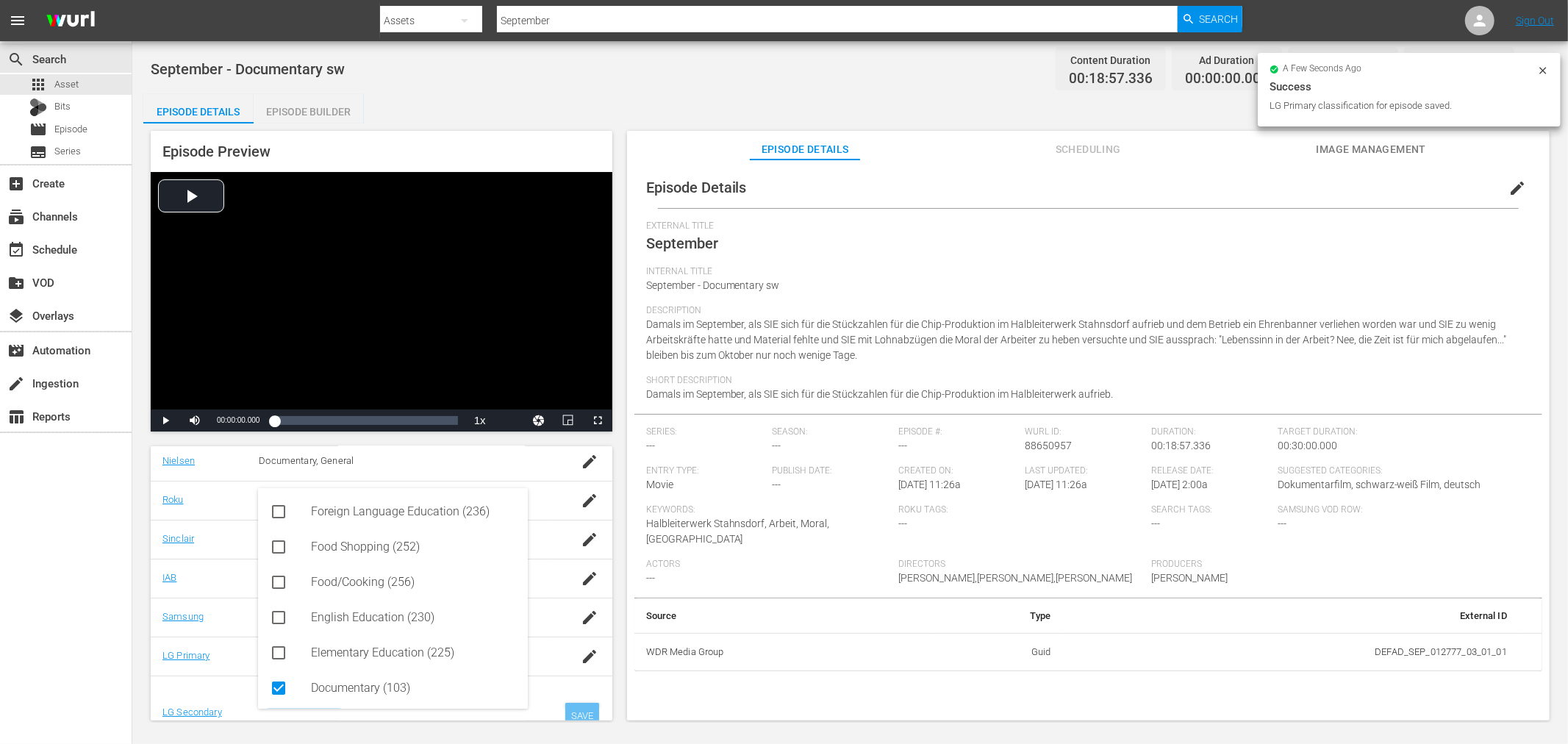
type input "d"
click at [575, 710] on div "SAVE" at bounding box center [582, 715] width 34 height 26
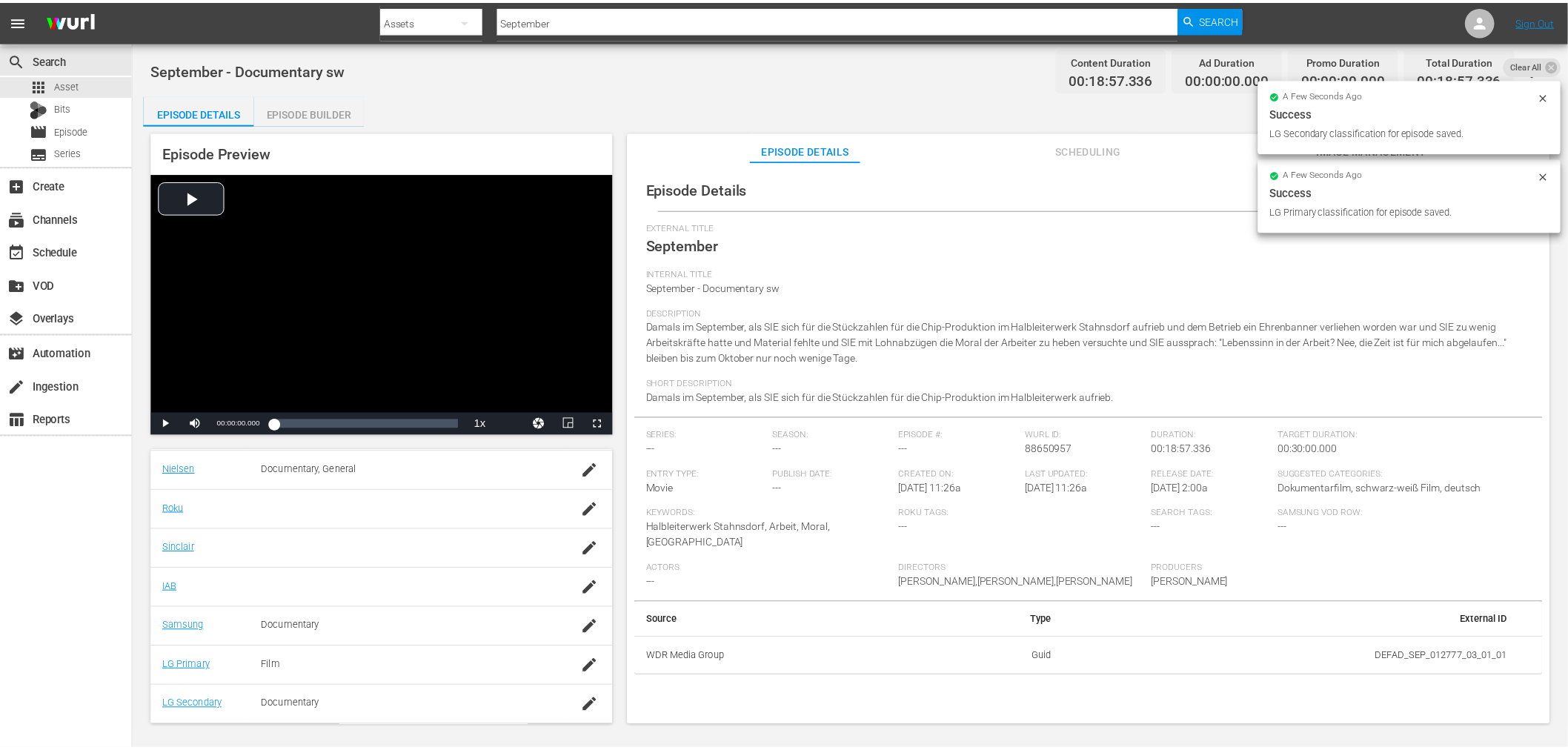
scroll to position [254, 0]
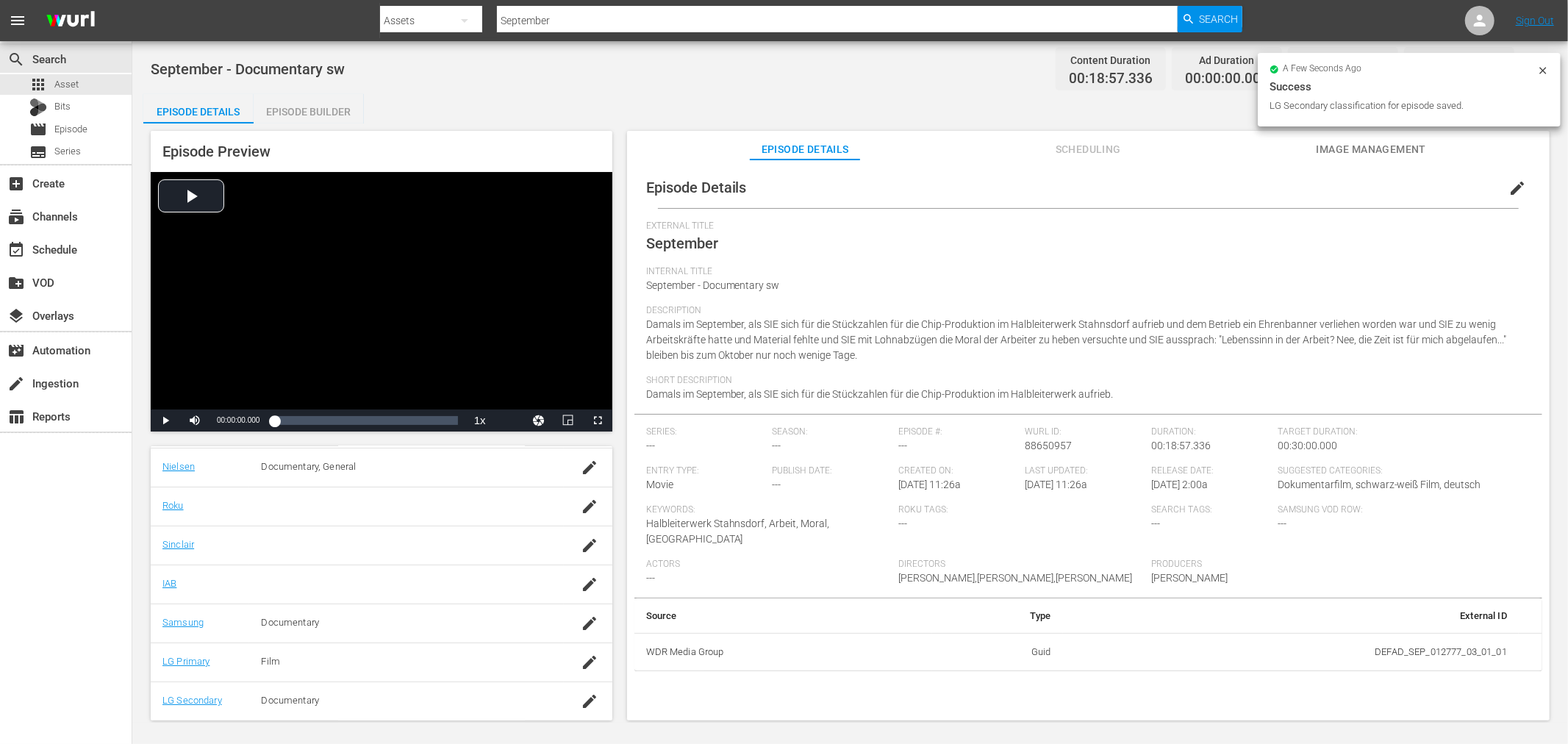
click at [1346, 152] on span "Image Management" at bounding box center [1371, 149] width 110 height 18
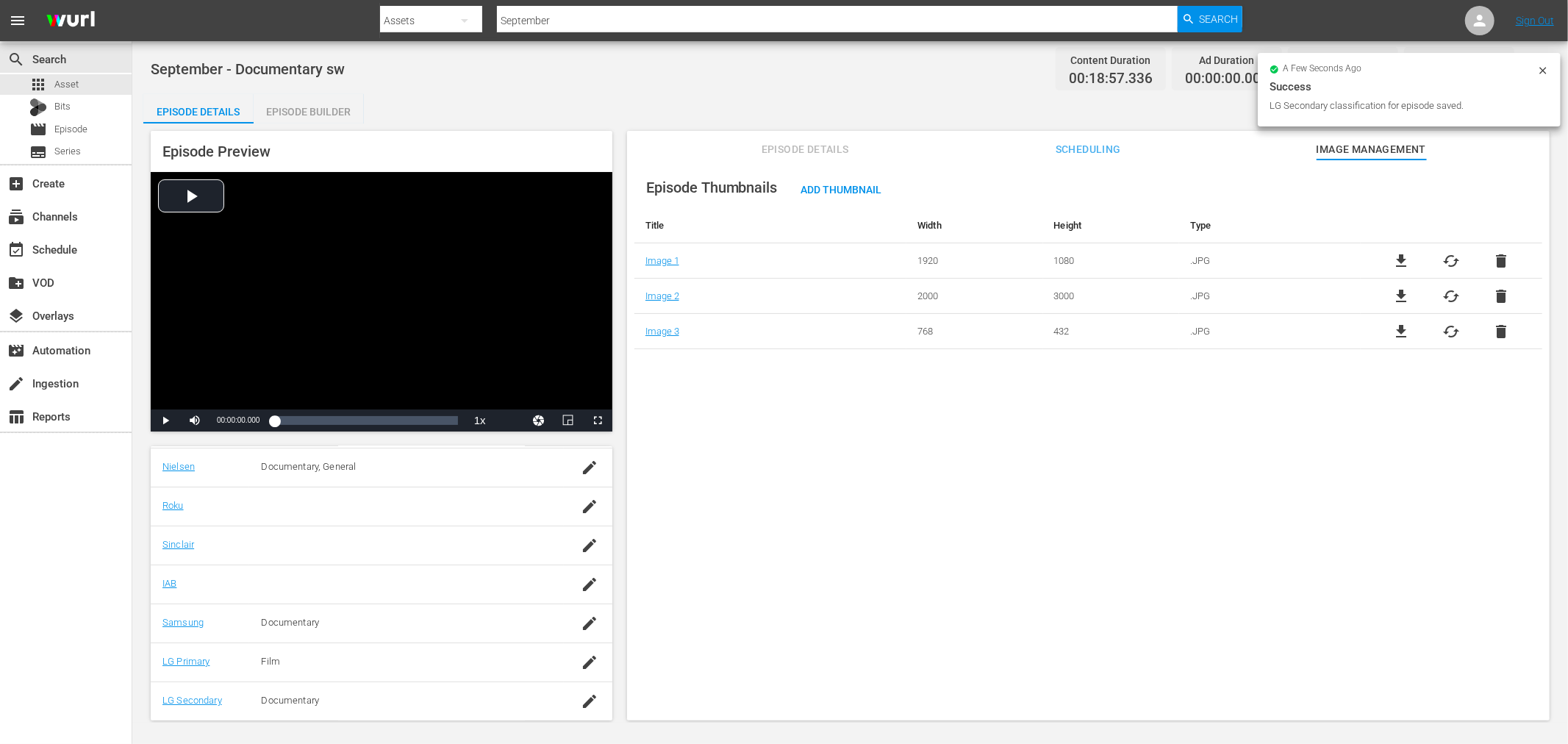
click at [1165, 158] on div "Episode Details Scheduling Image Management" at bounding box center [1088, 145] width 849 height 29
click at [1130, 151] on span "Scheduling" at bounding box center [1088, 149] width 110 height 18
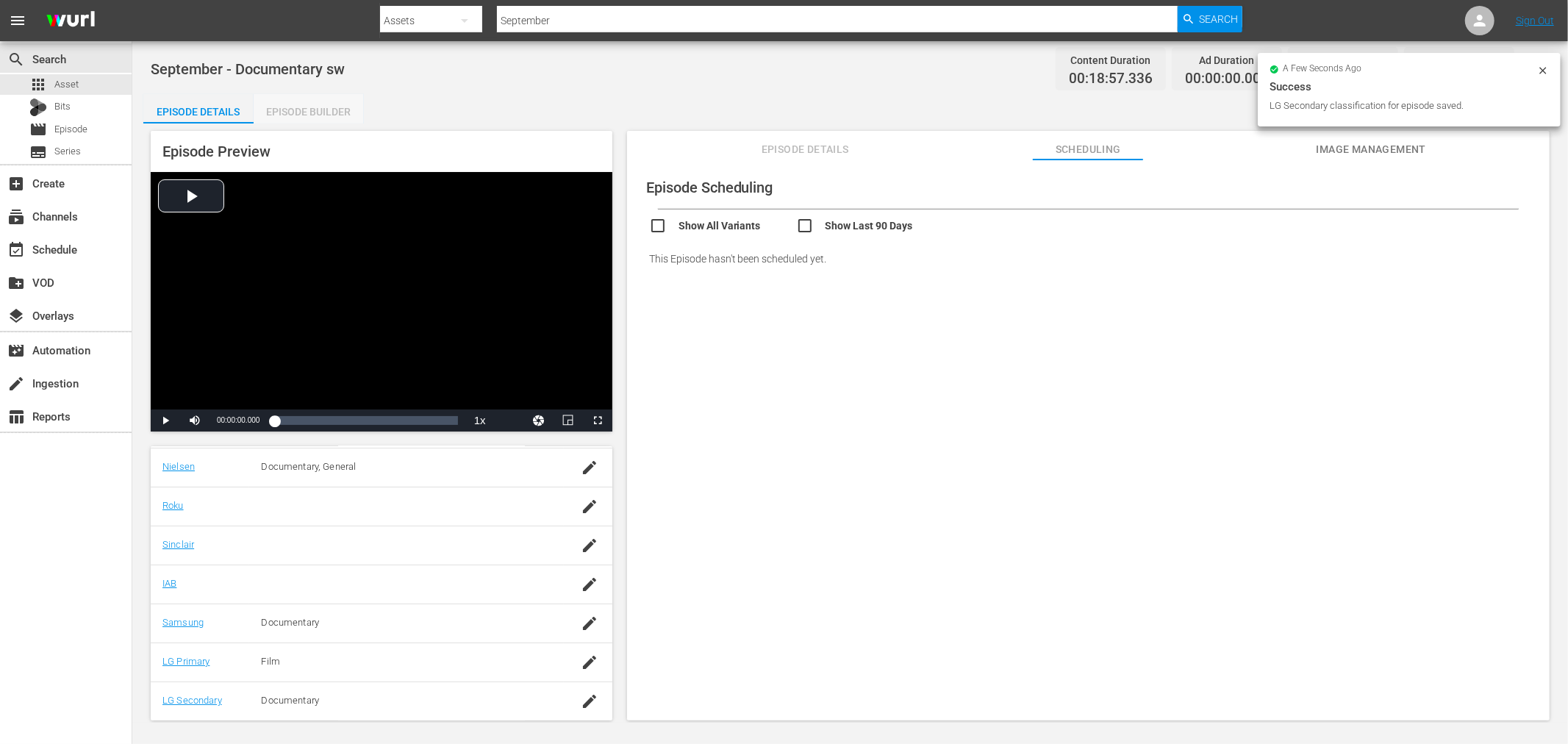
click at [321, 112] on div "Episode Builder" at bounding box center [308, 112] width 110 height 35
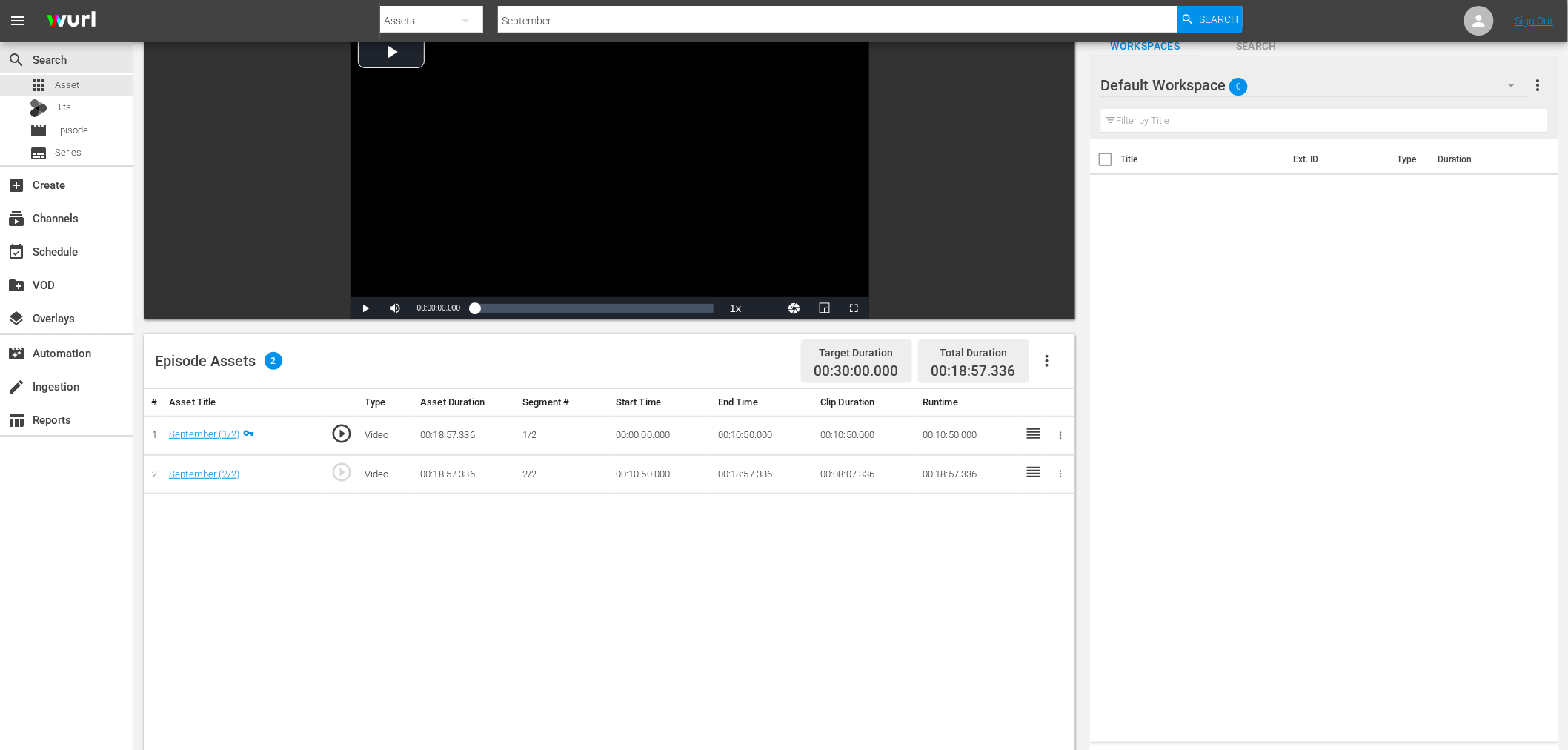
scroll to position [247, 0]
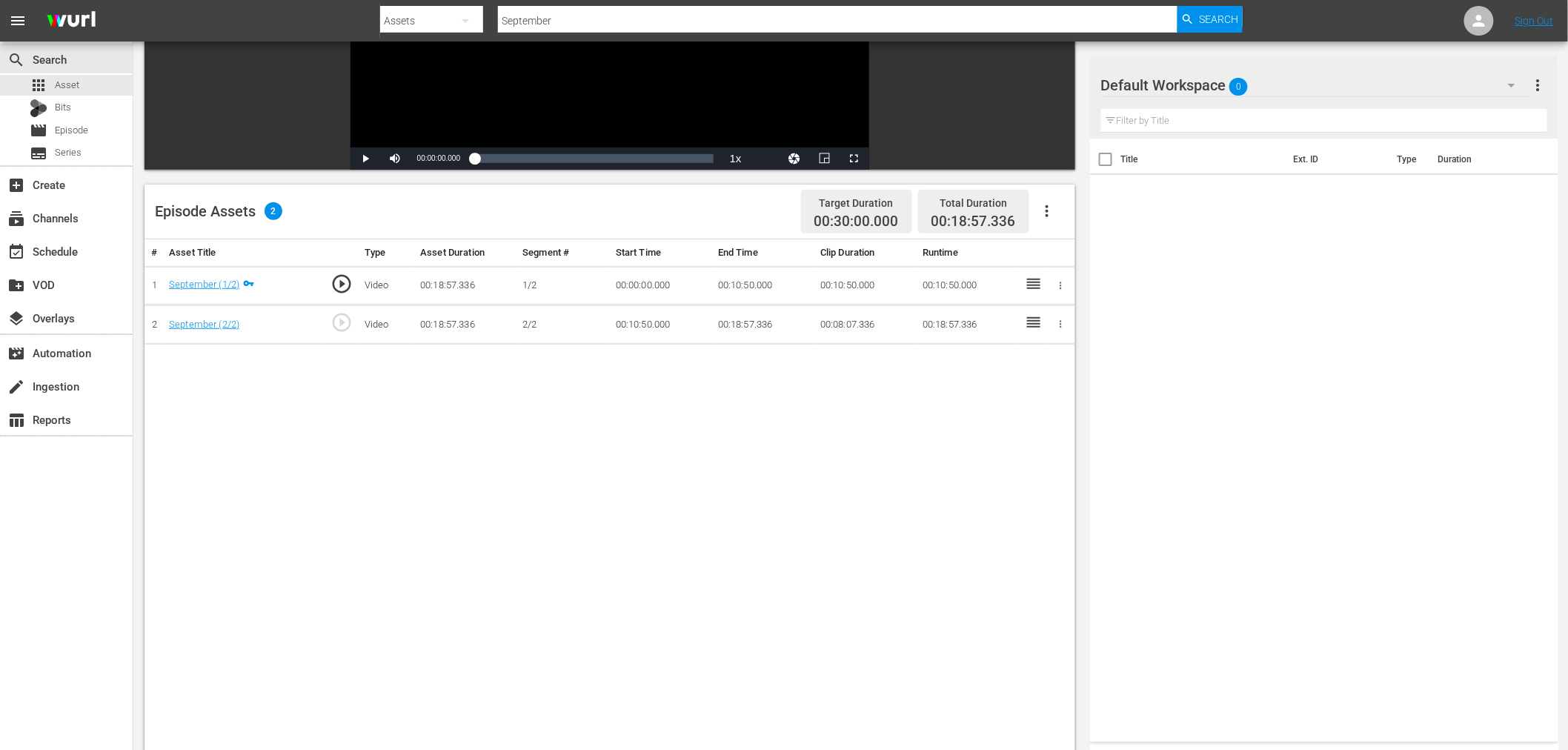
click at [1275, 80] on div "Default Workspace 0" at bounding box center [1315, 85] width 428 height 42
click at [1187, 150] on div "Workspace DEFA TV (2)" at bounding box center [1196, 150] width 154 height 24
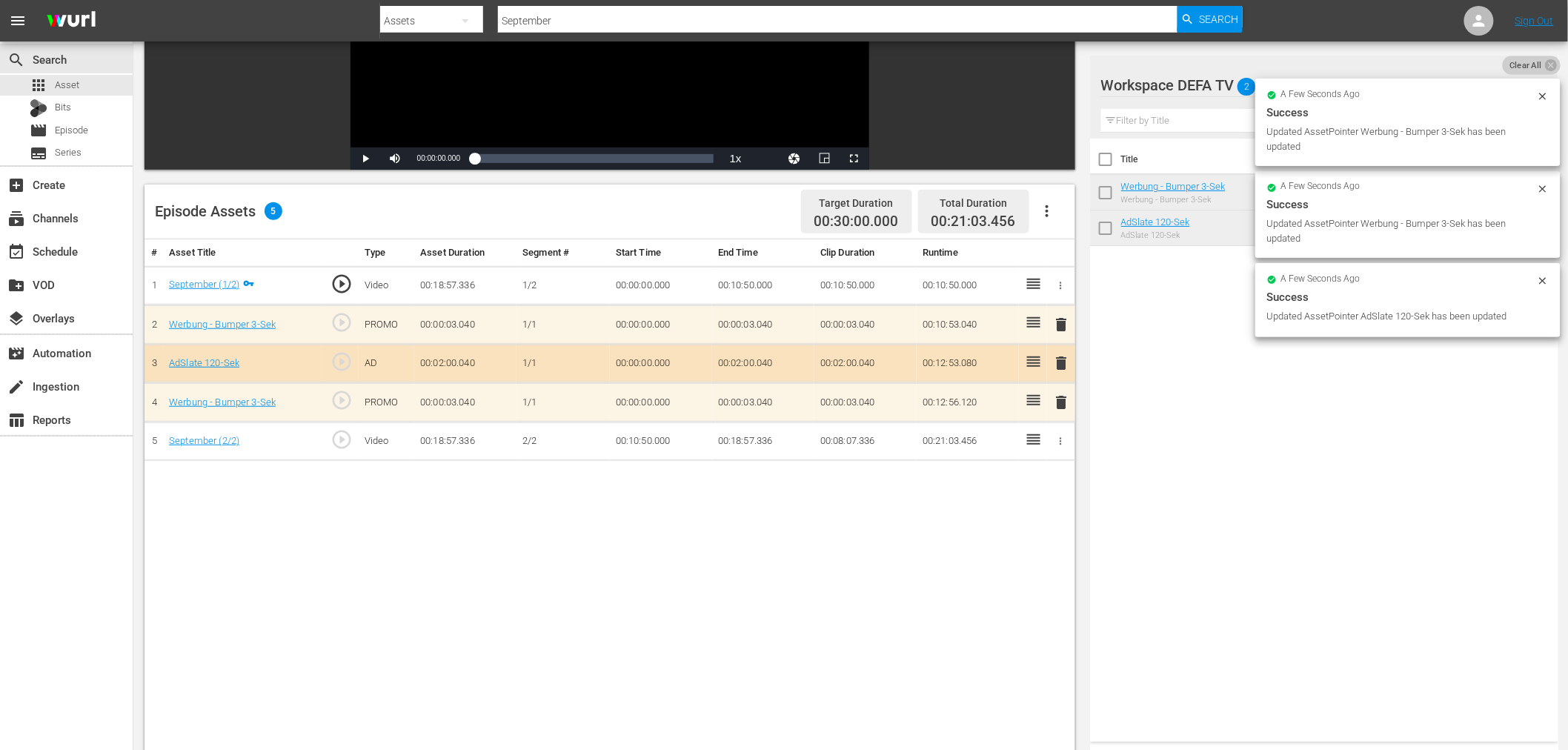
click at [1535, 56] on span "Clear All" at bounding box center [1525, 65] width 46 height 19
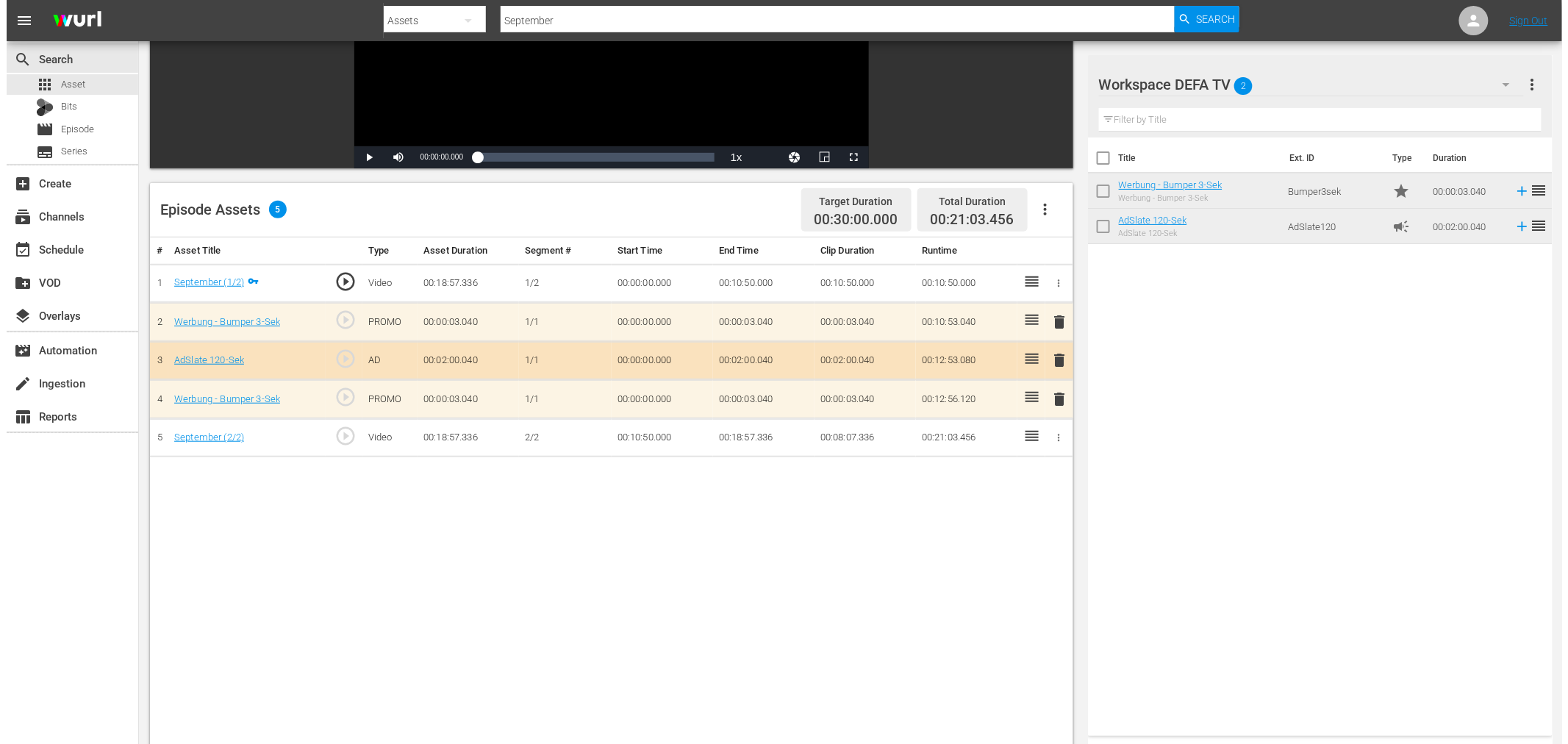
scroll to position [0, 0]
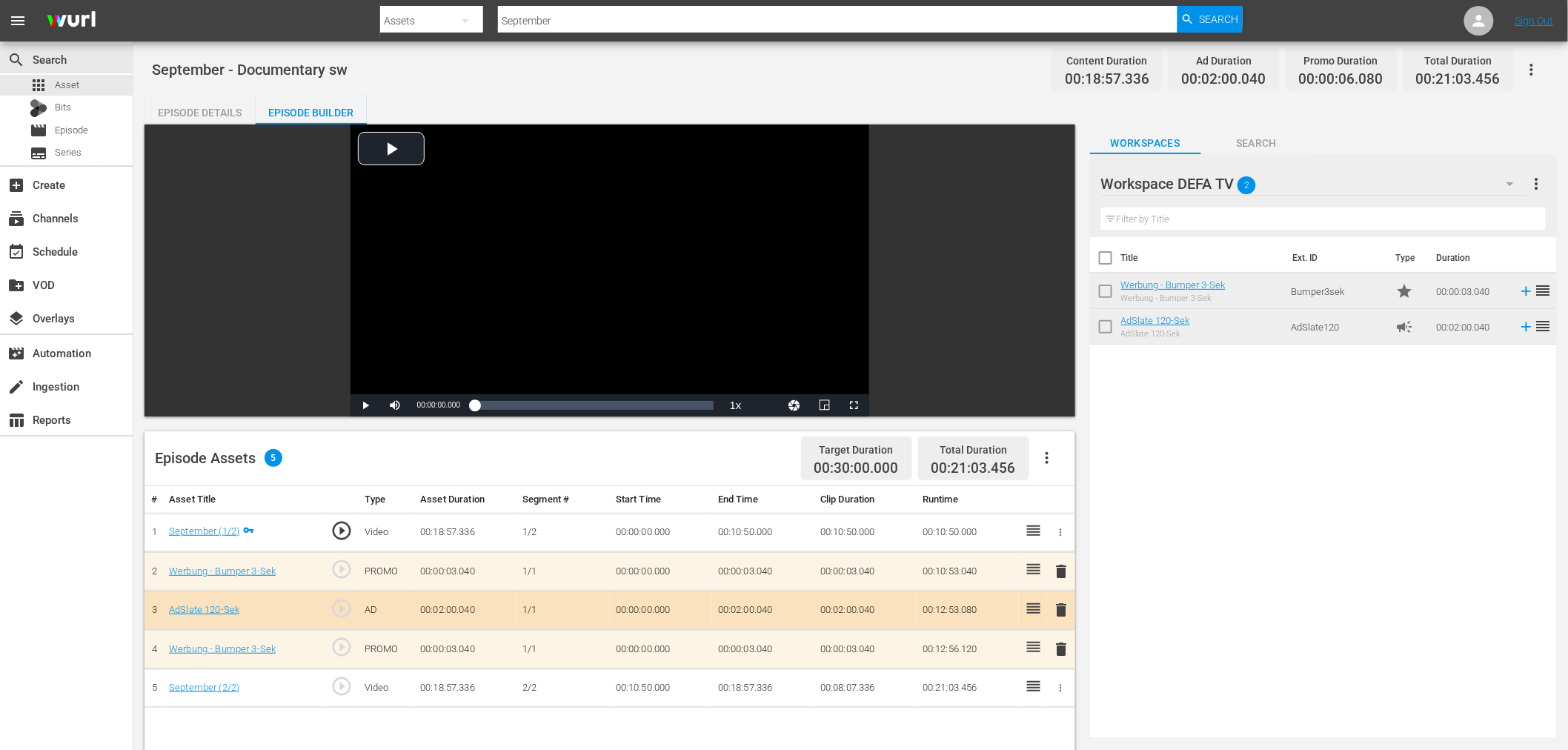
click at [1535, 57] on button "button" at bounding box center [1532, 69] width 36 height 36
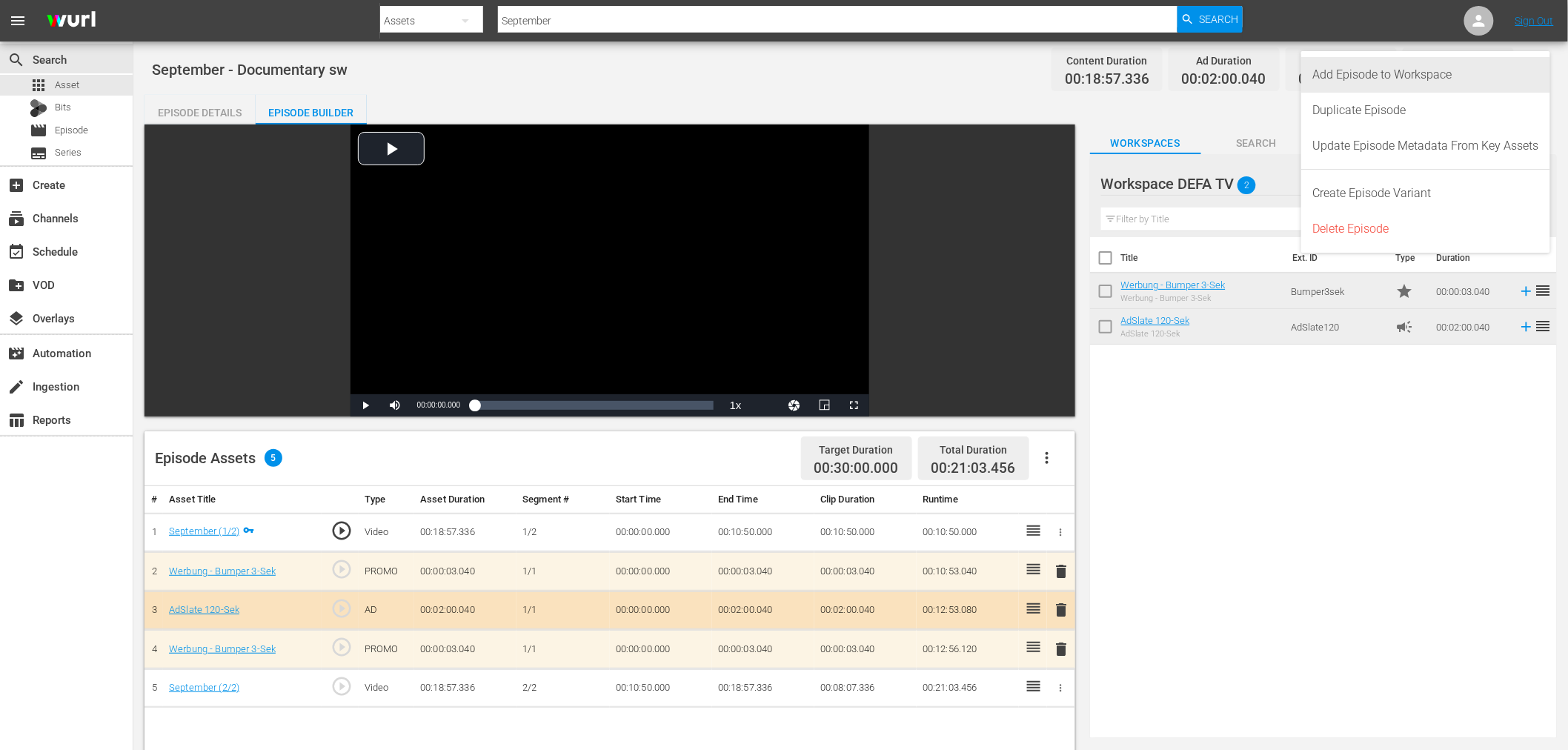
click at [1529, 71] on div "Add Episode to Workspace" at bounding box center [1425, 74] width 226 height 36
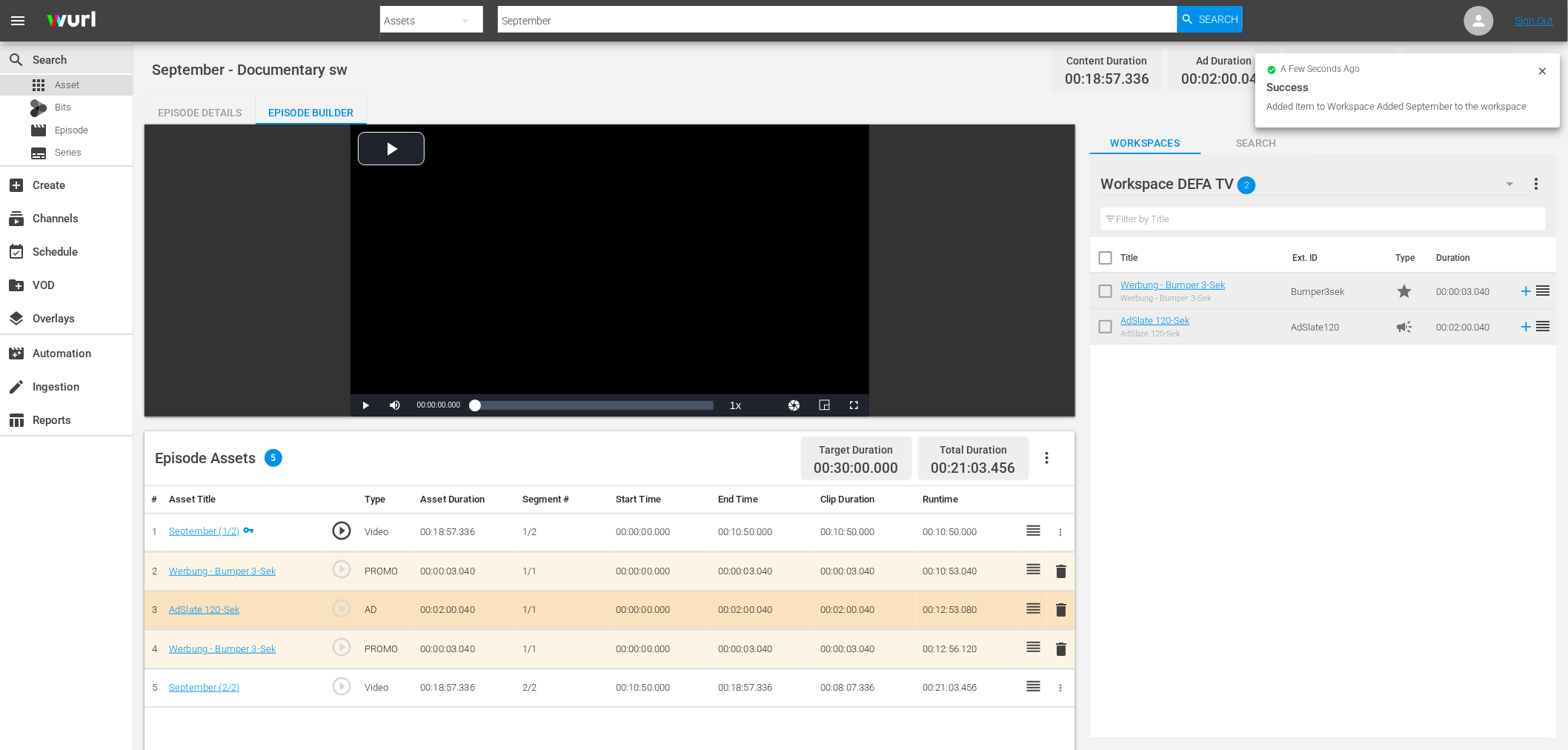
click at [82, 90] on div "apps Asset" at bounding box center [66, 84] width 132 height 21
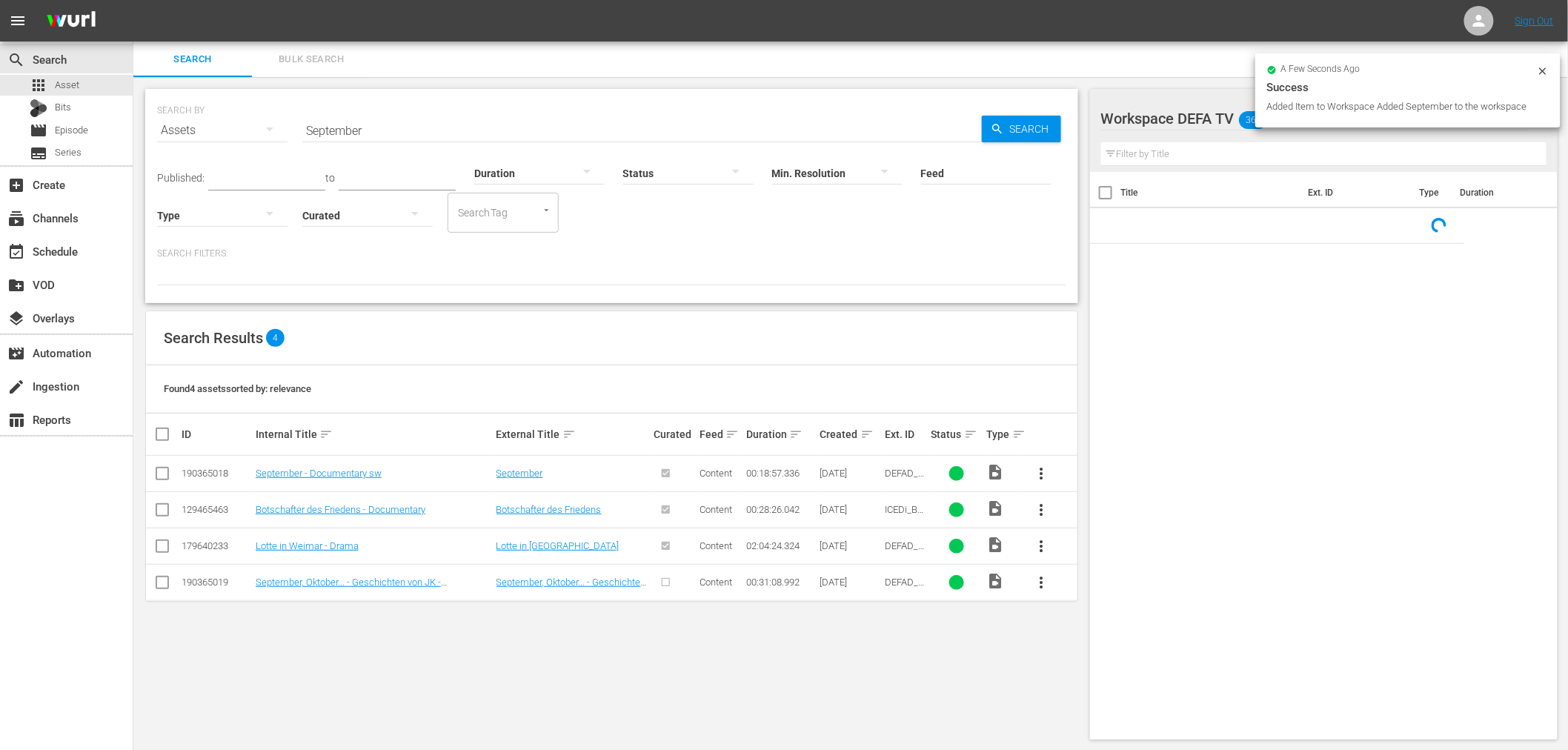
click at [388, 128] on input "September" at bounding box center [642, 130] width 679 height 36
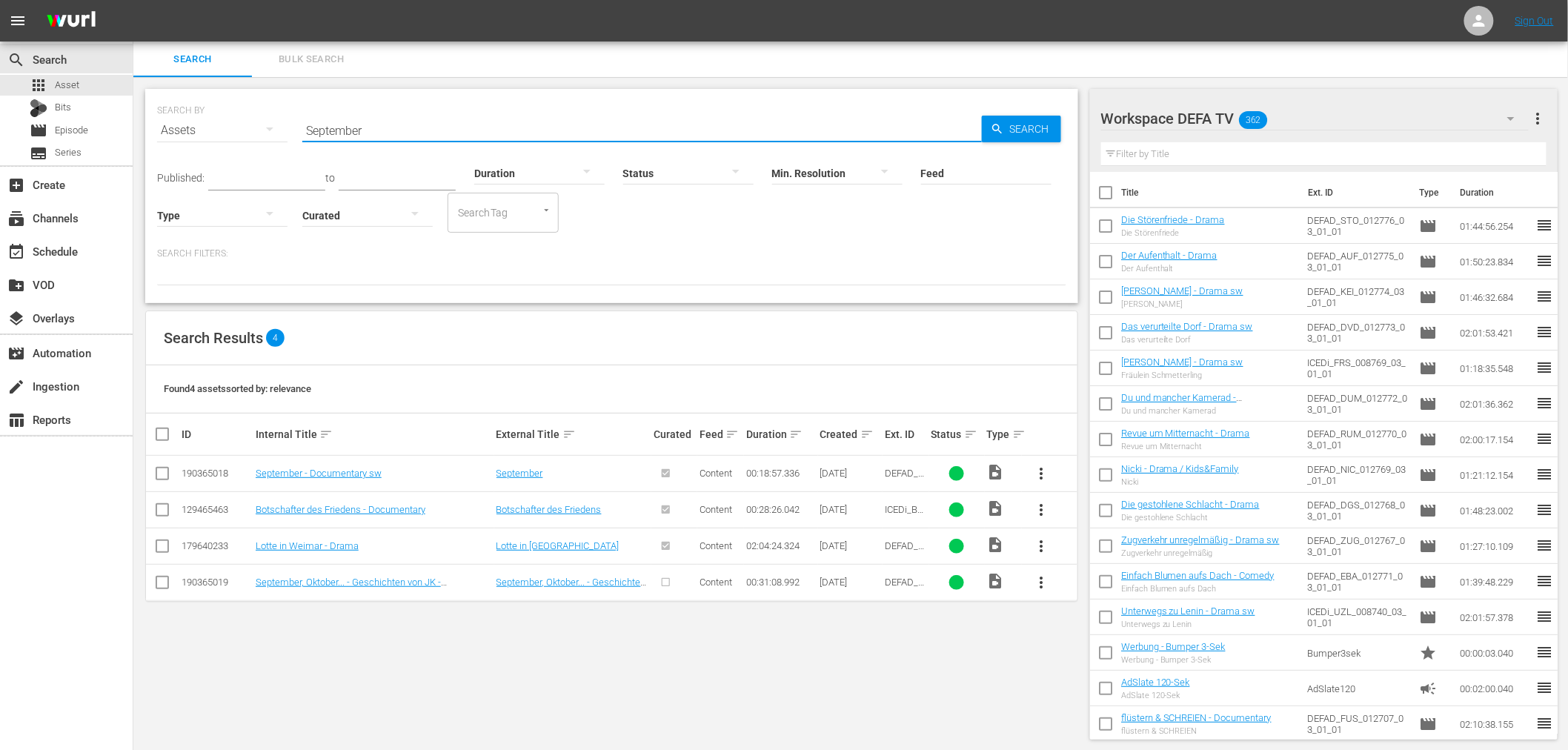
click at [1045, 576] on span "more_vert" at bounding box center [1041, 582] width 17 height 17
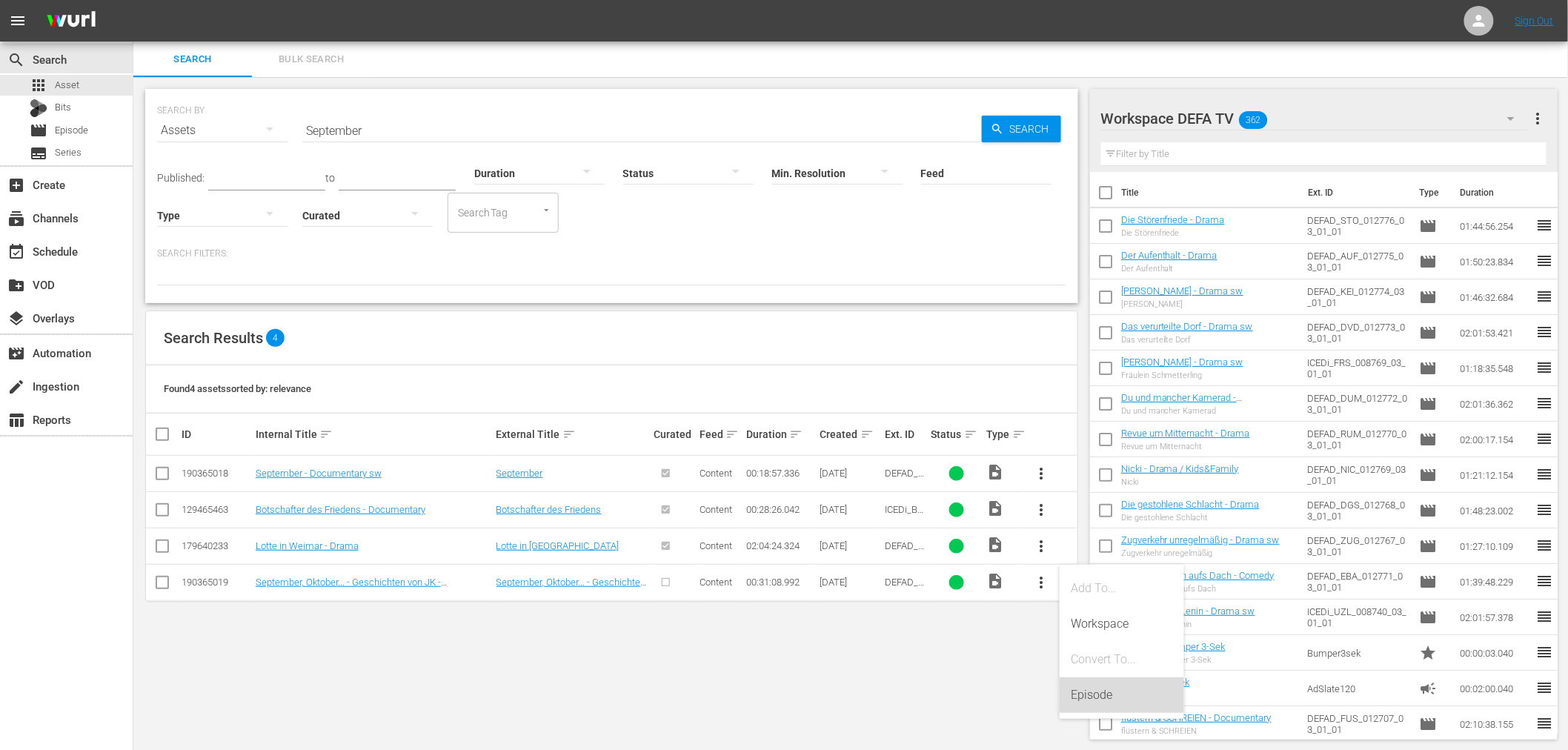
click at [1098, 691] on div "Episode" at bounding box center [1122, 695] width 101 height 36
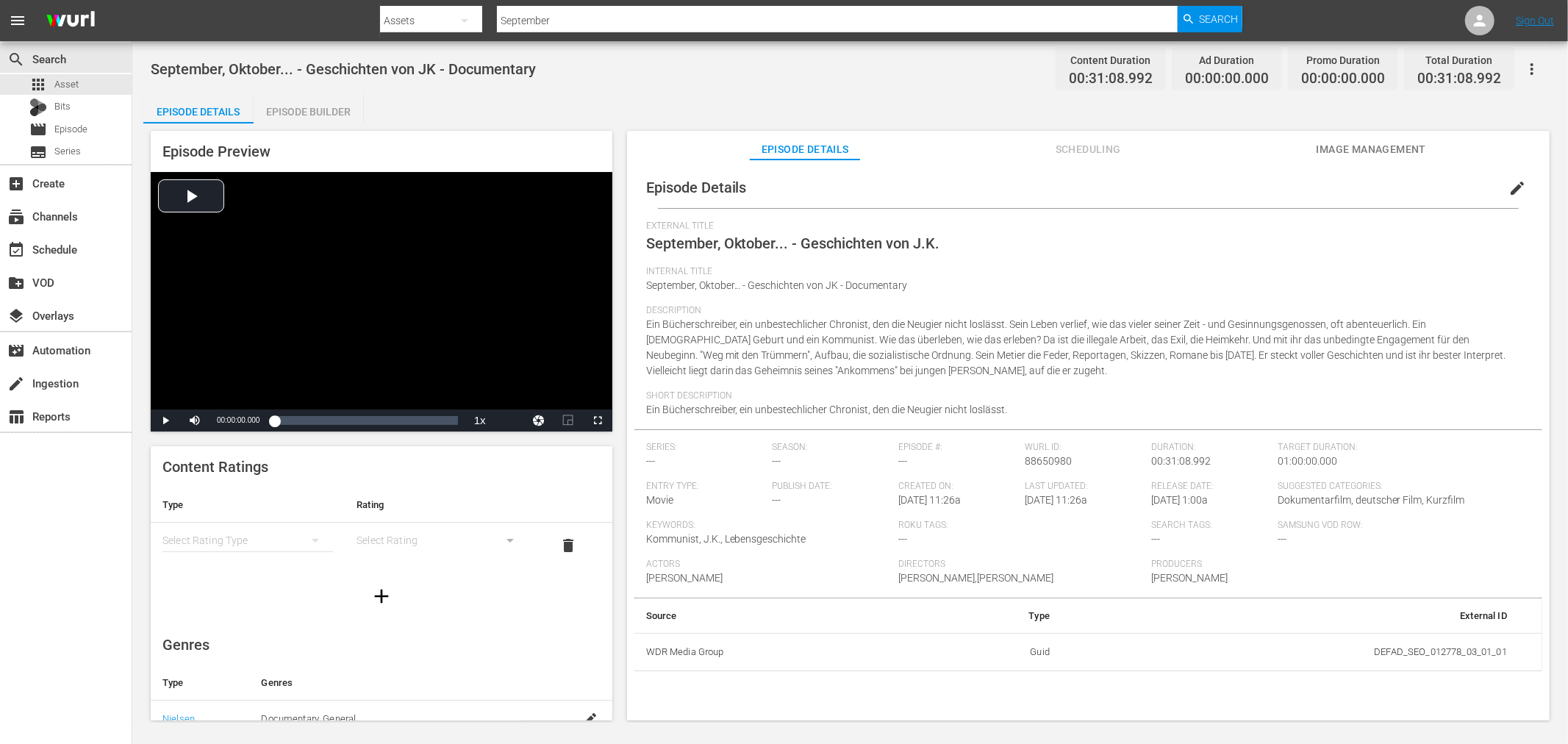
click at [273, 529] on div "simple table" at bounding box center [247, 540] width 170 height 41
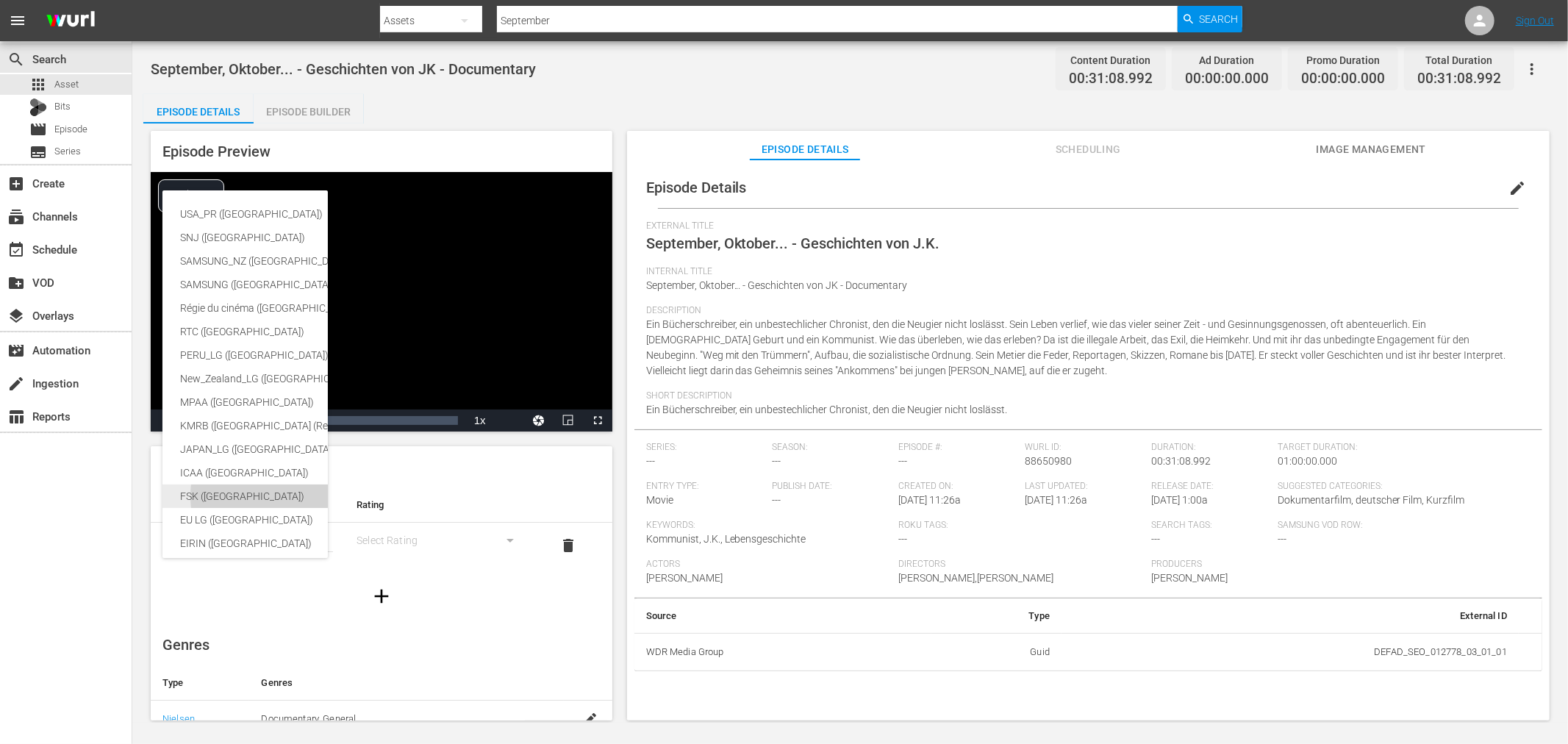
click at [225, 493] on div "FSK ([GEOGRAPHIC_DATA])" at bounding box center [348, 495] width 337 height 23
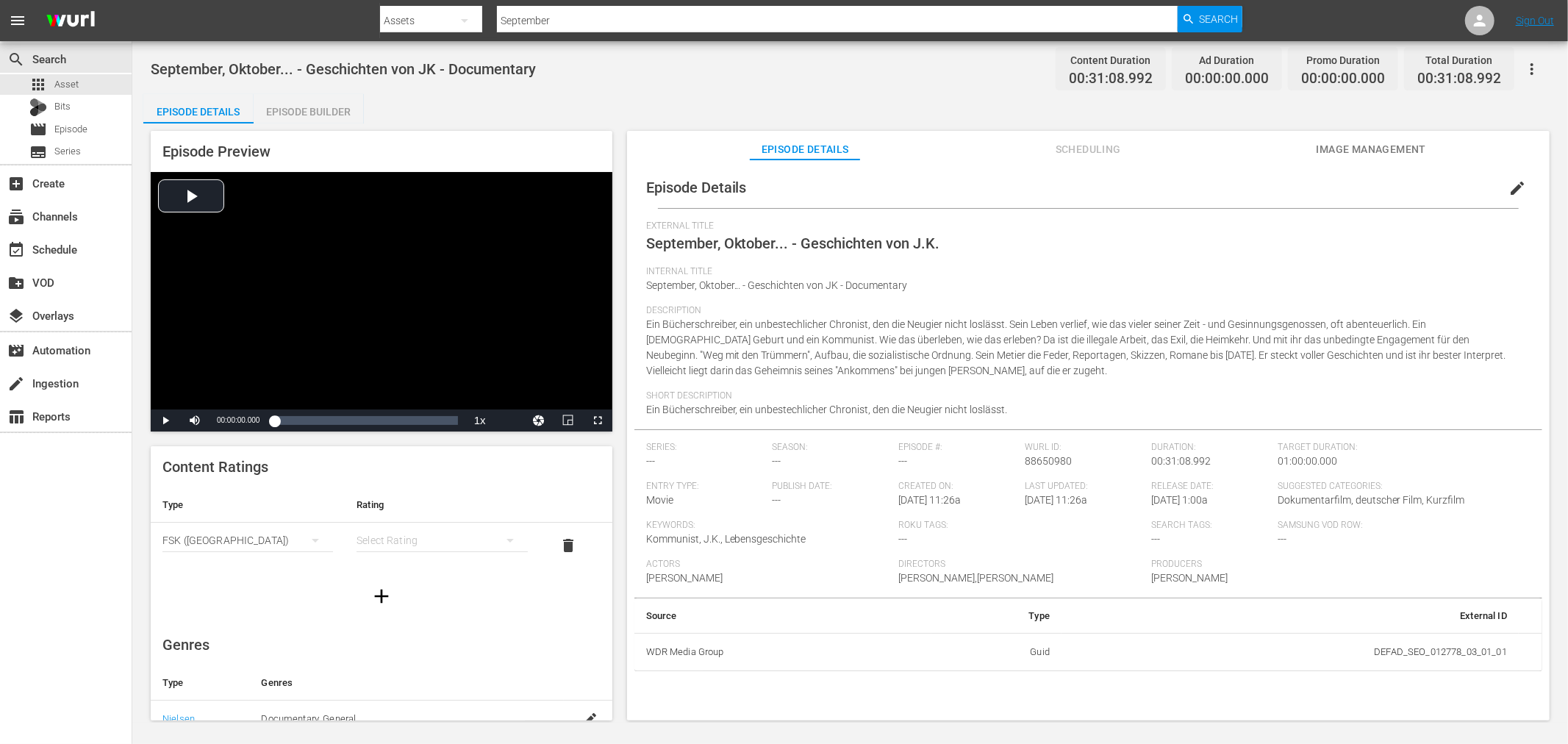
click at [467, 561] on div "USA_PR ([GEOGRAPHIC_DATA]) SNJ ([GEOGRAPHIC_DATA]) SAMSUNG_NZ ([GEOGRAPHIC_DATA…" at bounding box center [784, 372] width 1568 height 744
click at [410, 542] on div "simple table" at bounding box center [442, 540] width 170 height 41
click at [403, 547] on div "FSK 0" at bounding box center [434, 546] width 130 height 23
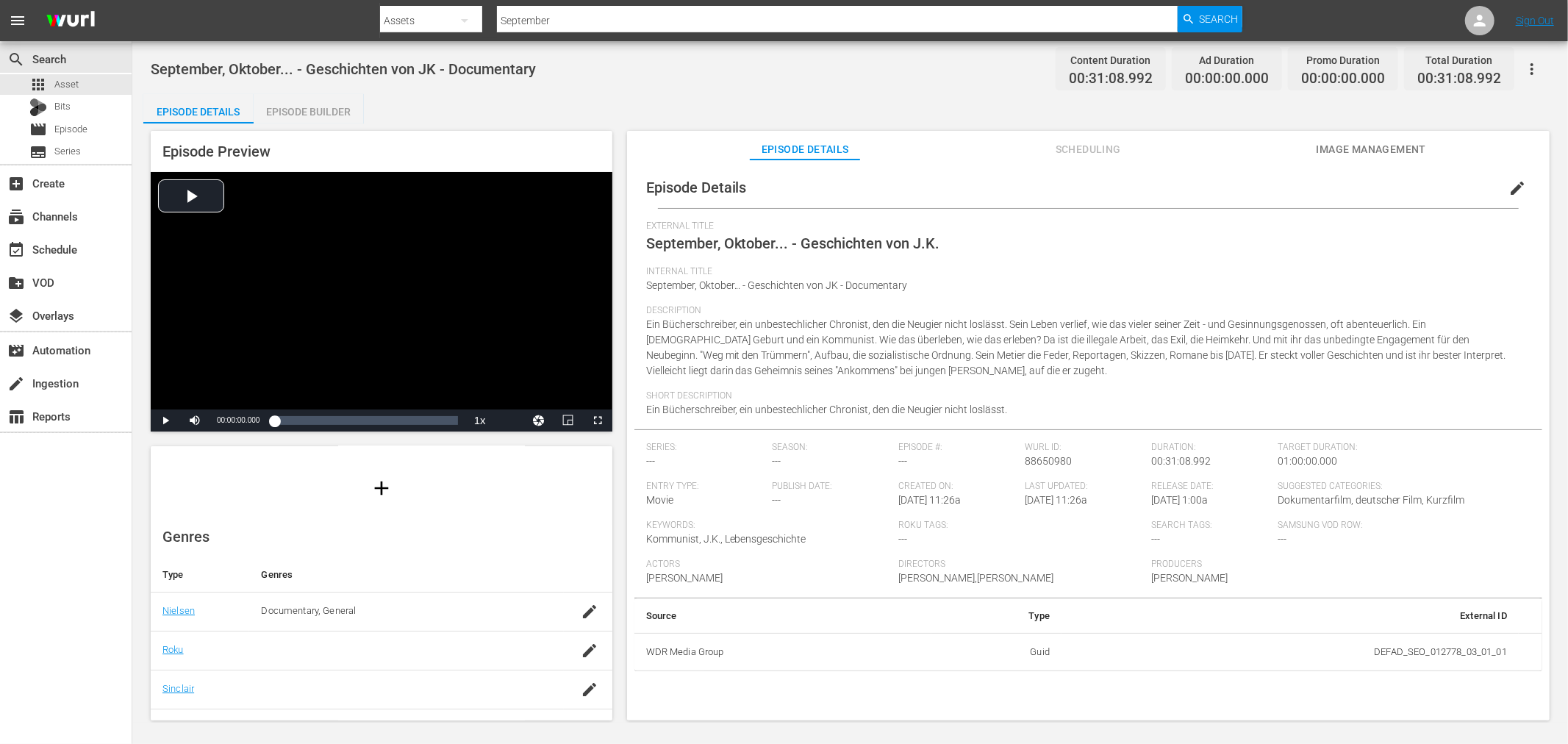
scroll to position [252, 0]
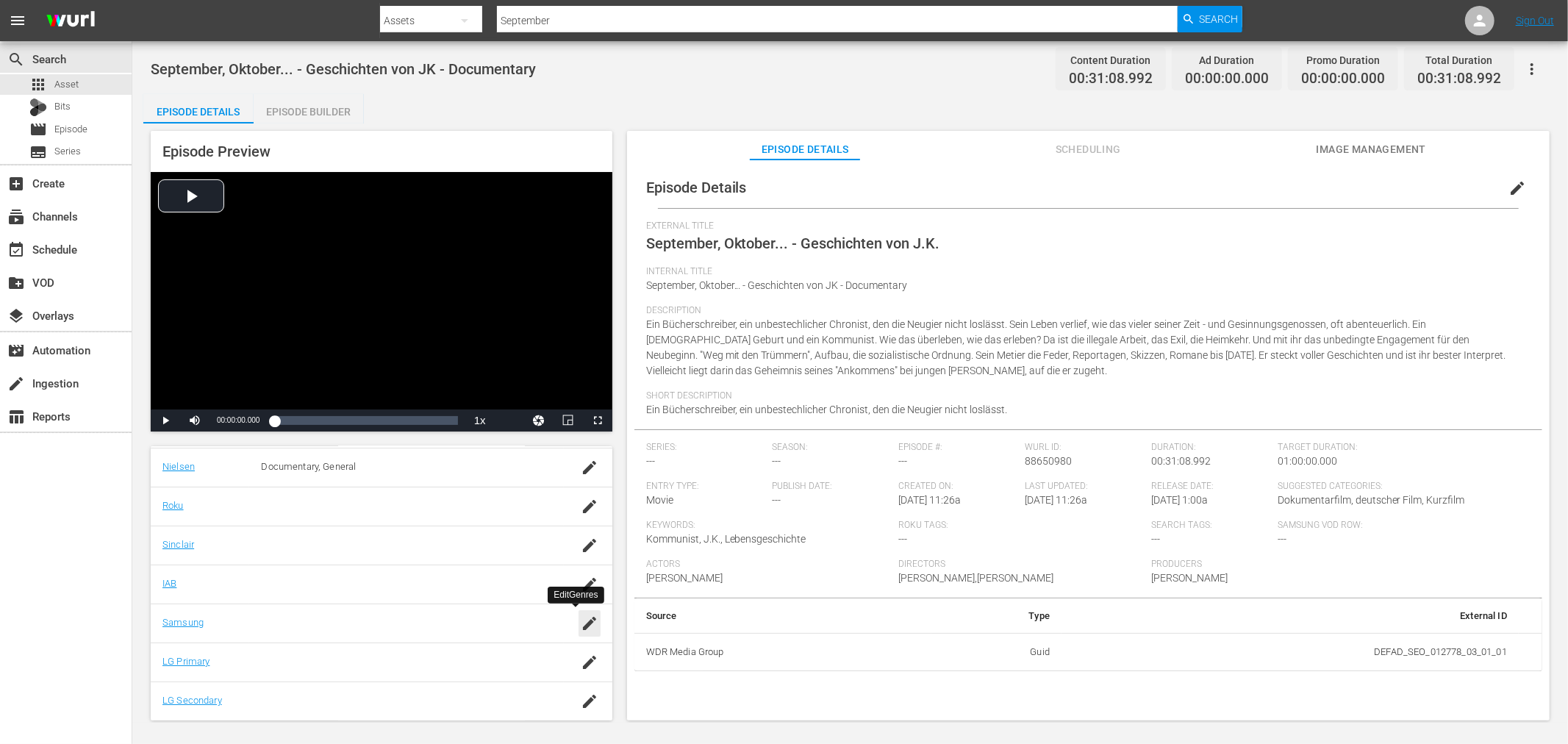
click at [585, 621] on icon "button" at bounding box center [589, 623] width 17 height 17
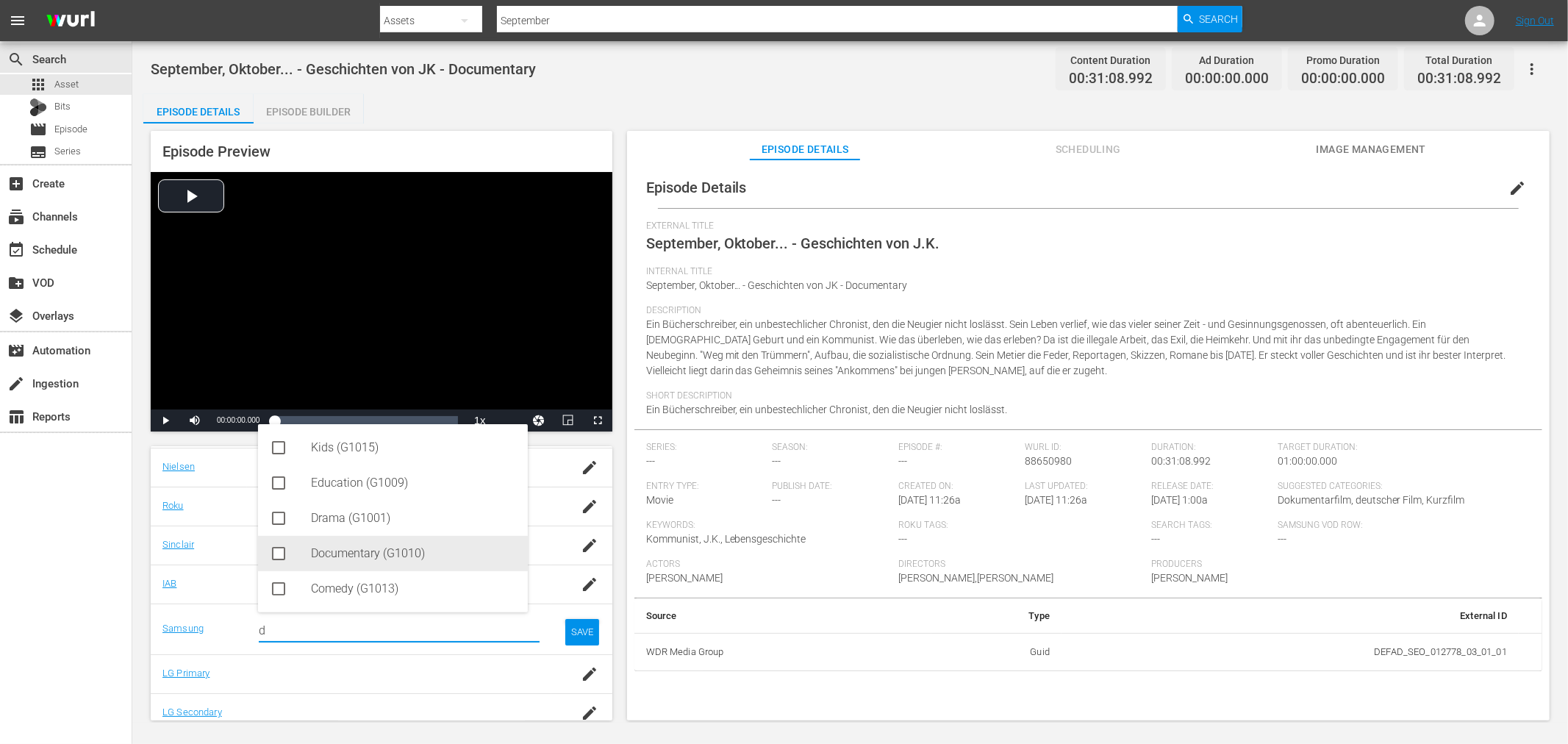
drag, startPoint x: 332, startPoint y: 556, endPoint x: 376, endPoint y: 571, distance: 46.5
click at [334, 556] on div "Documentary (G1010)" at bounding box center [413, 553] width 205 height 35
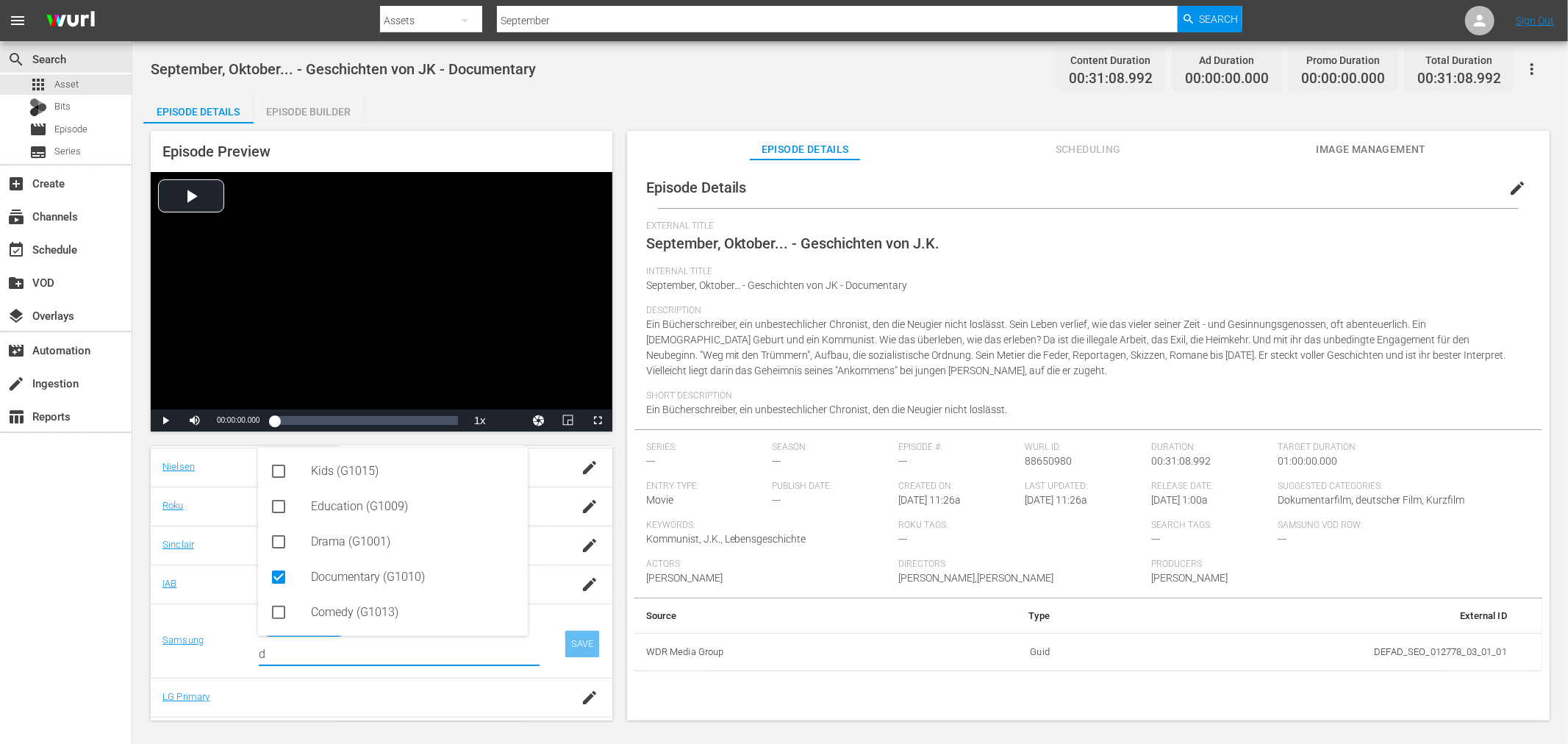
type input "d"
click at [582, 637] on div "SAVE" at bounding box center [582, 643] width 34 height 26
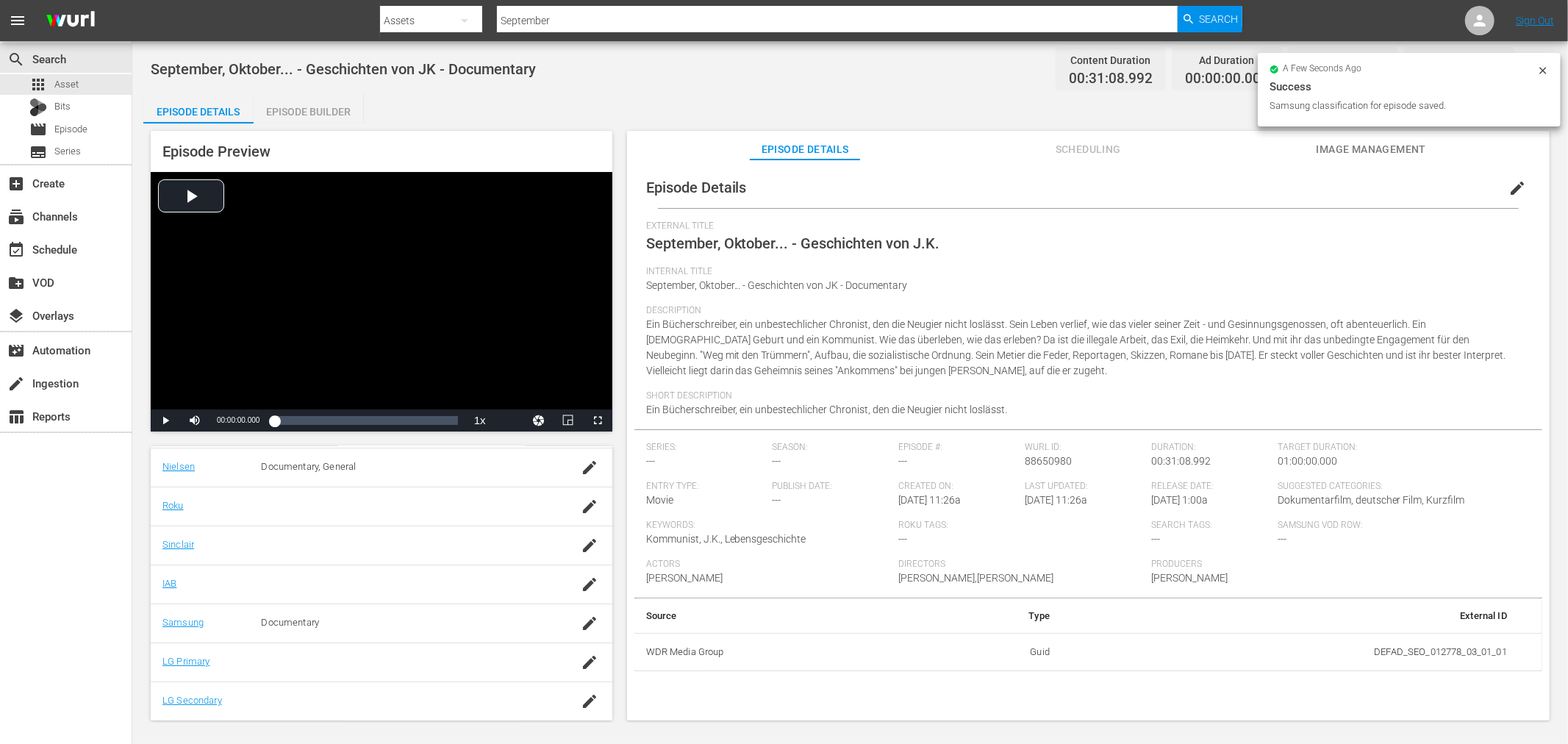
click at [581, 669] on icon "button" at bounding box center [589, 662] width 17 height 17
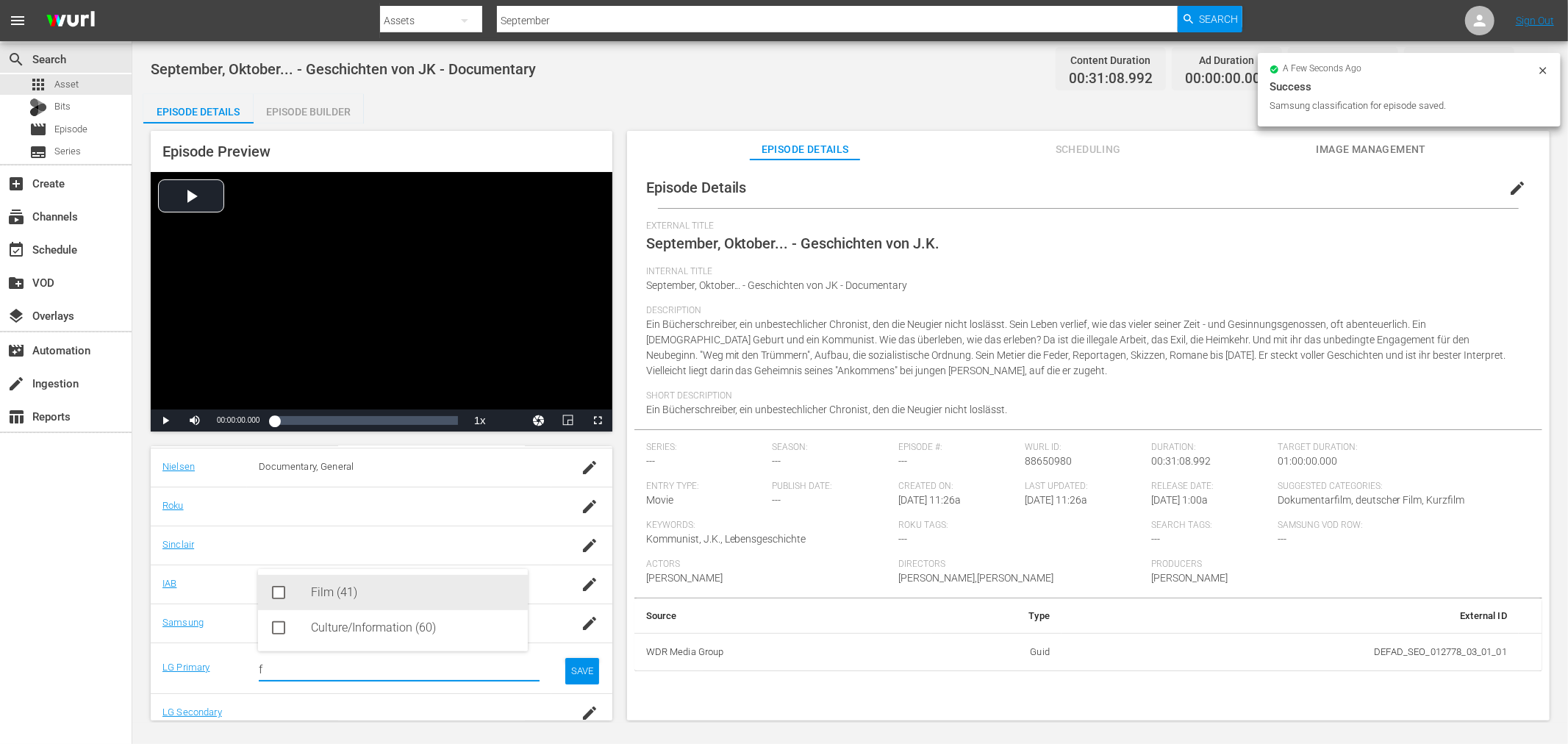
click at [332, 604] on div "Film (41)" at bounding box center [413, 592] width 205 height 35
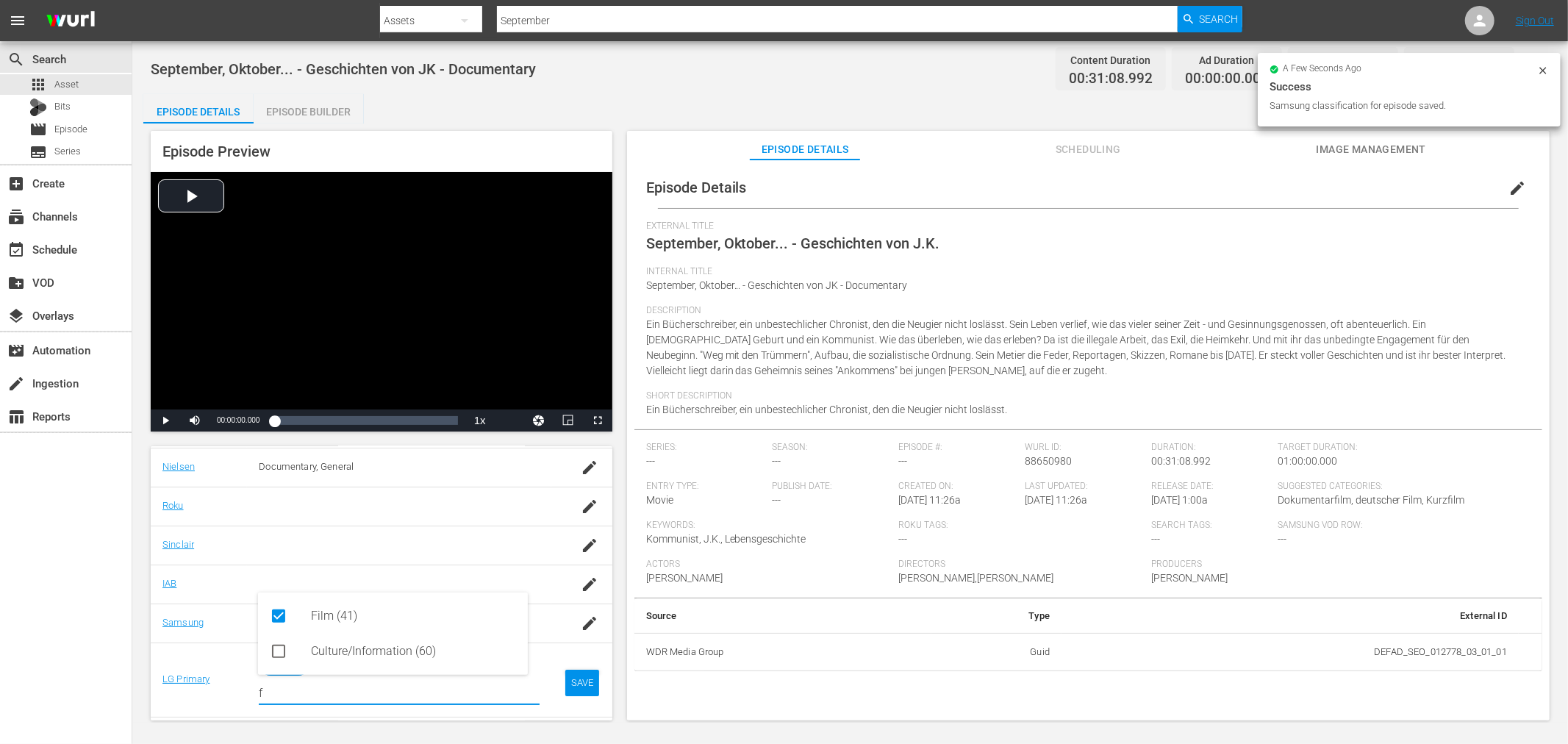
type input "f"
click at [544, 716] on tr "LG Primary Film Search for lgPrimaryEpisode genres f SAVE" at bounding box center [382, 736] width 462 height 39
click at [566, 676] on div "SAVE" at bounding box center [582, 682] width 34 height 26
click at [583, 690] on div "button" at bounding box center [589, 700] width 22 height 26
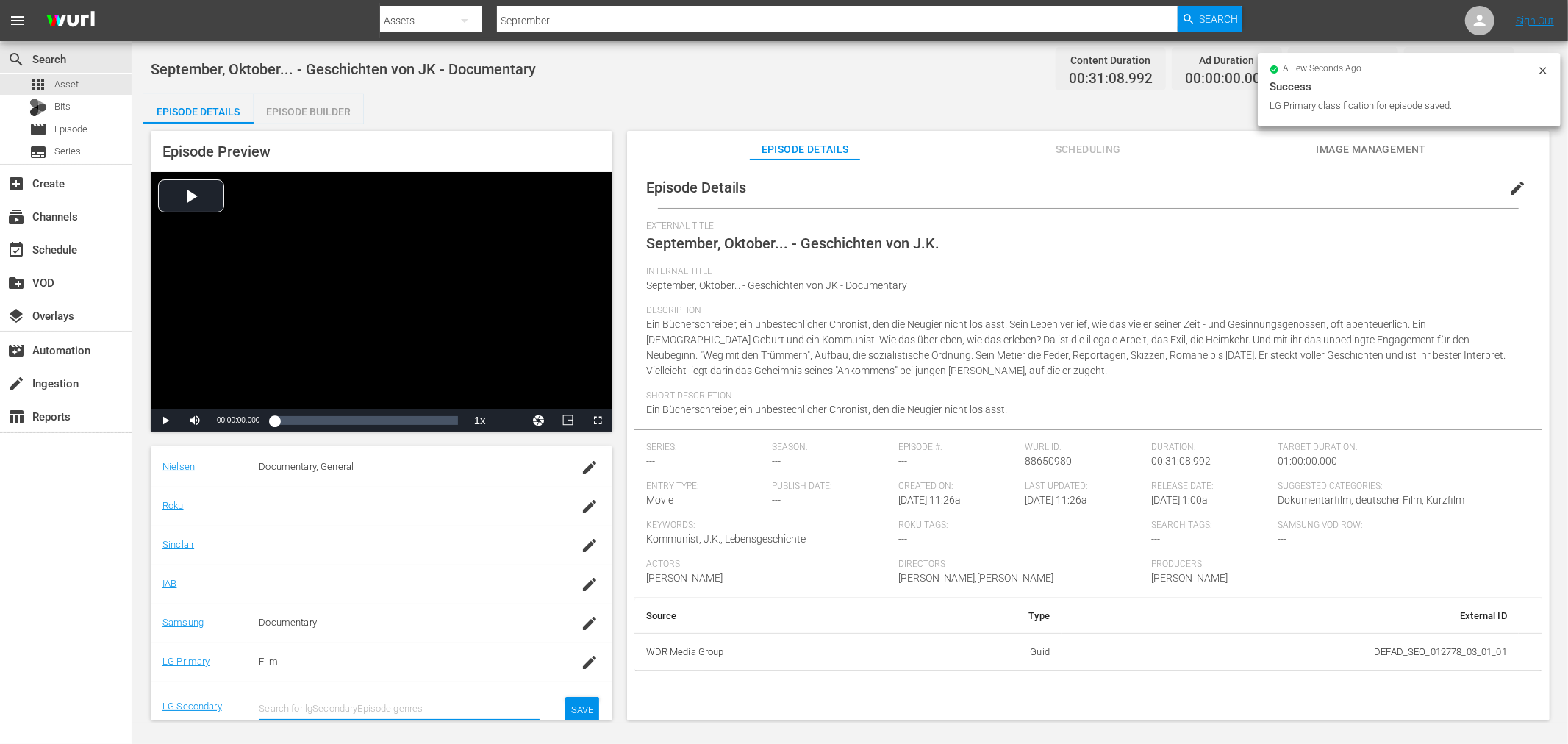
scroll to position [258, 0]
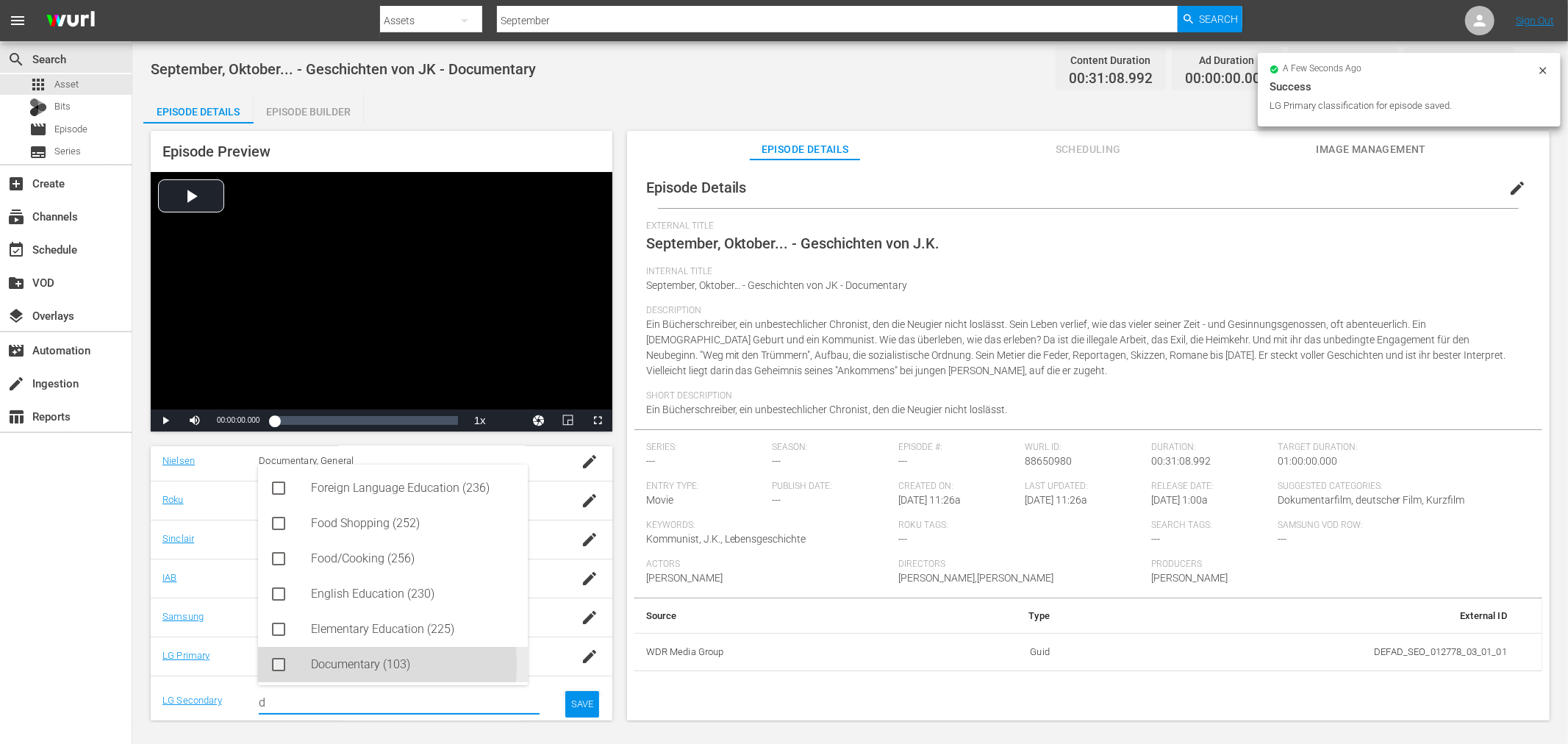
click at [339, 664] on div "Documentary (103)" at bounding box center [413, 664] width 205 height 35
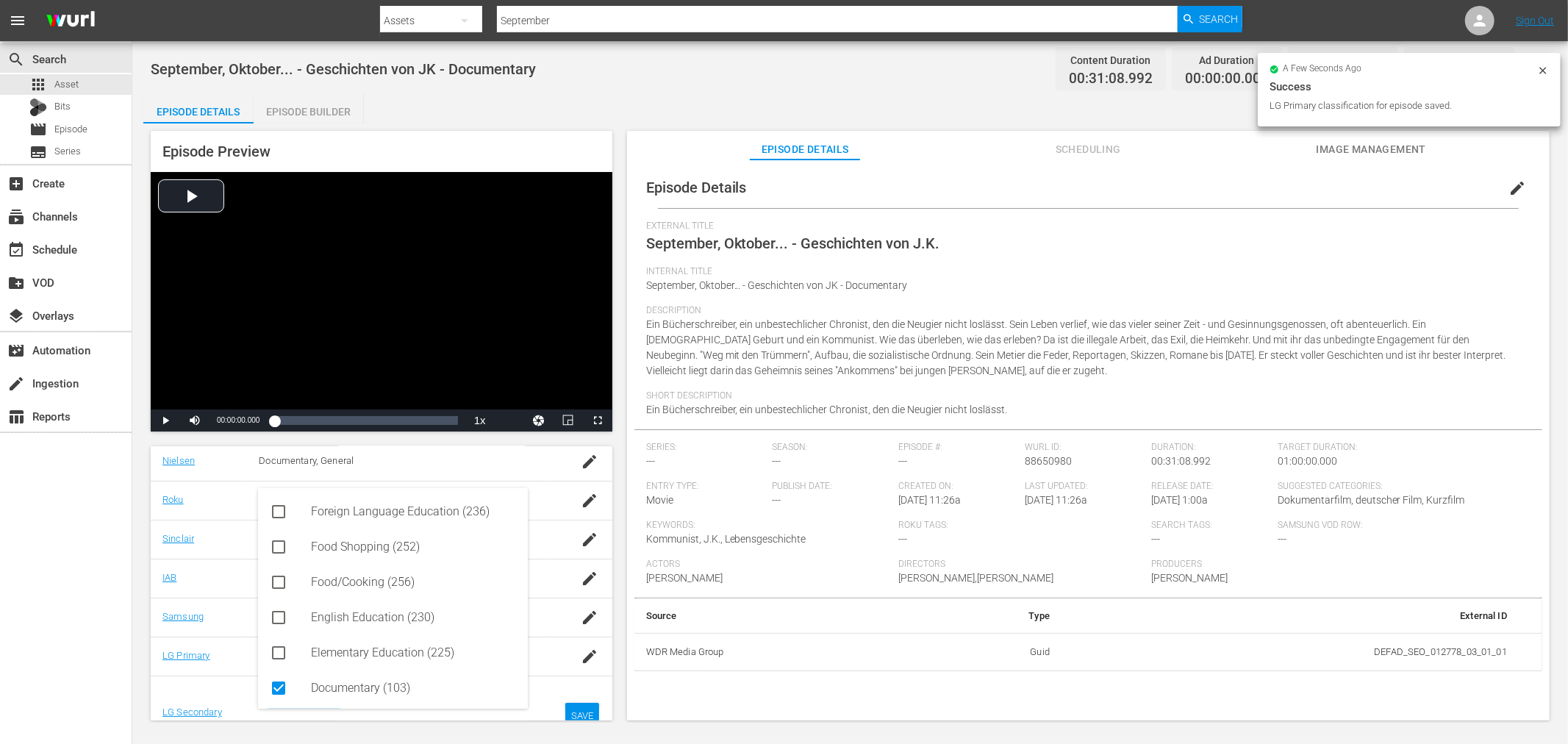
type input "d"
click at [568, 707] on div "SAVE" at bounding box center [582, 715] width 34 height 26
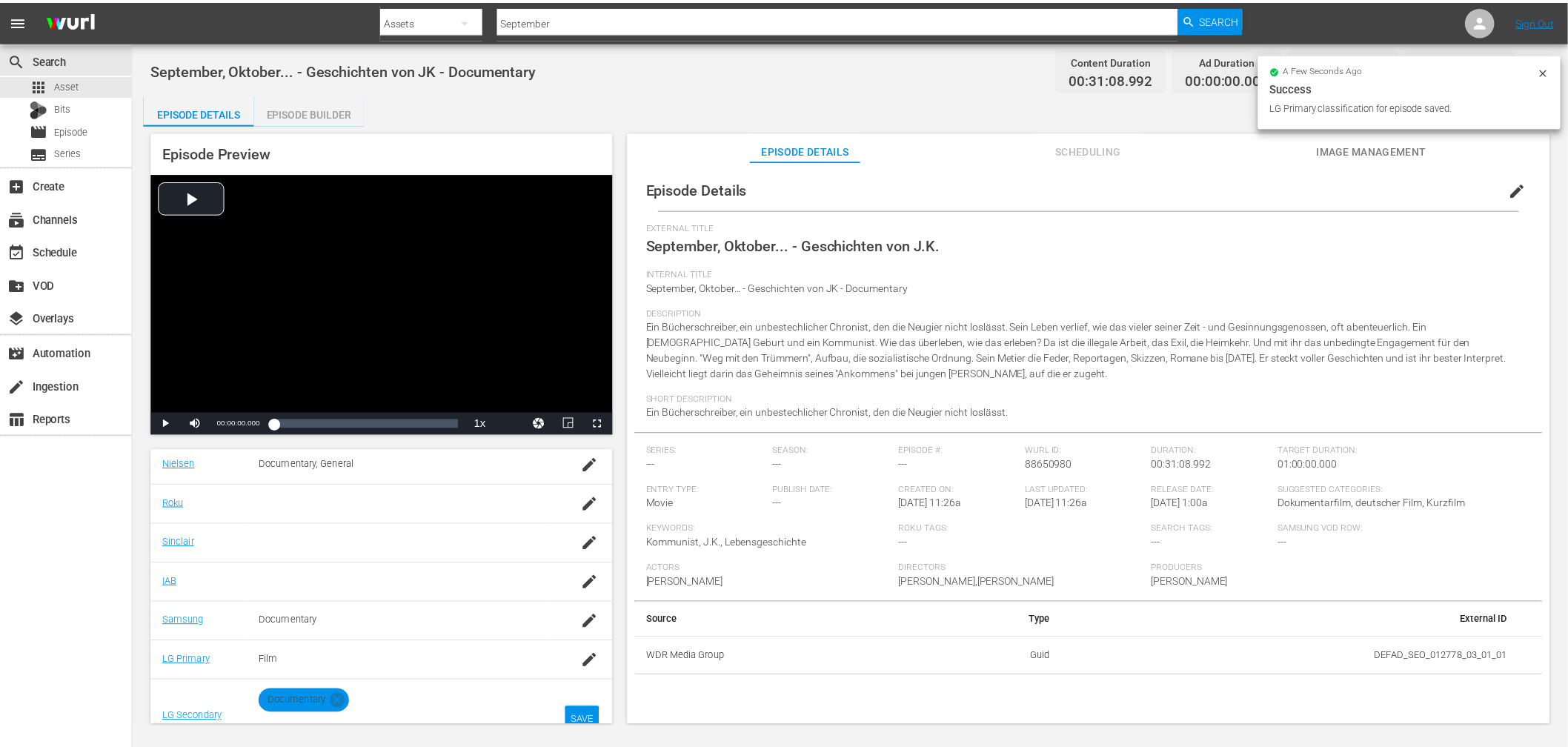
scroll to position [254, 0]
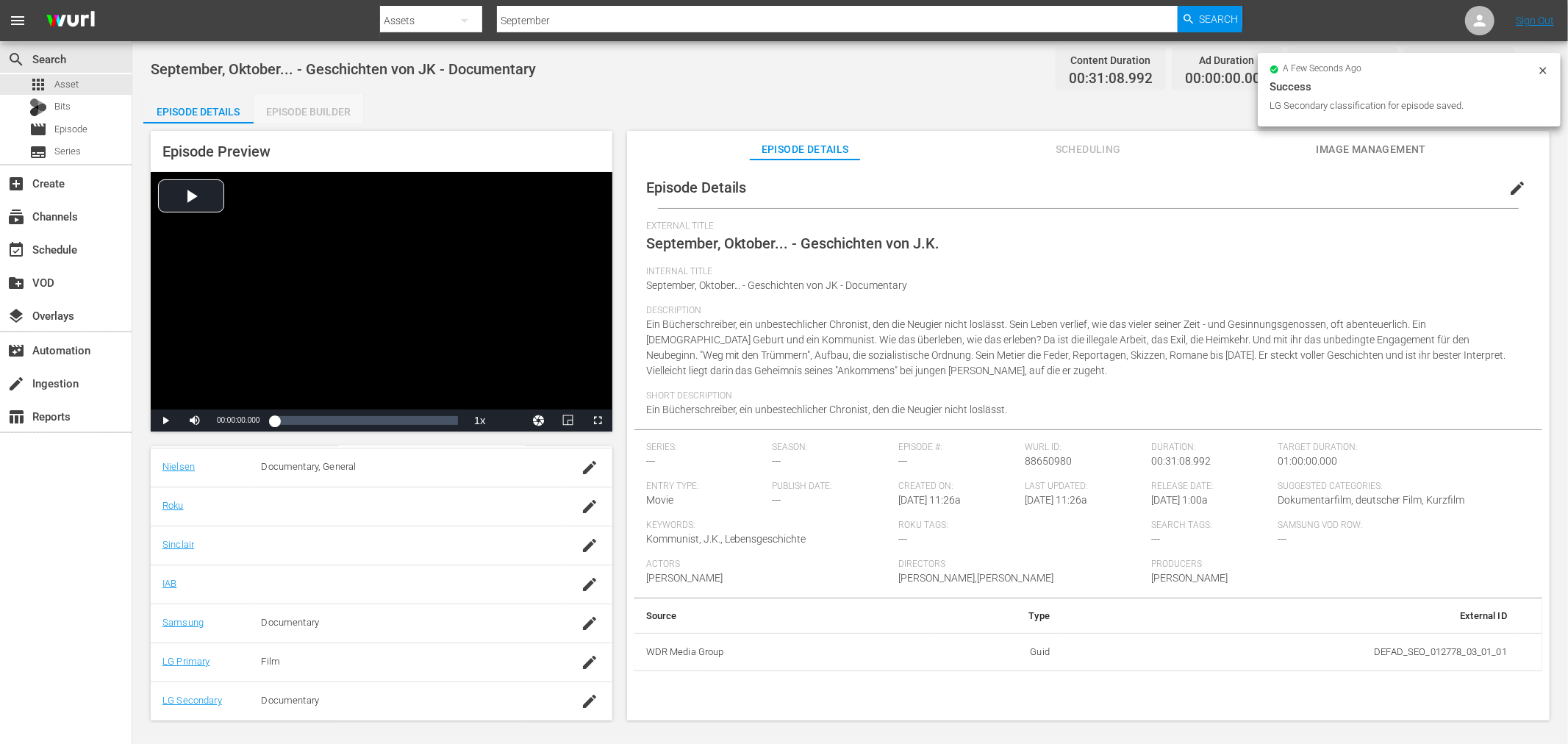
click at [296, 112] on div "Episode Builder" at bounding box center [308, 112] width 110 height 35
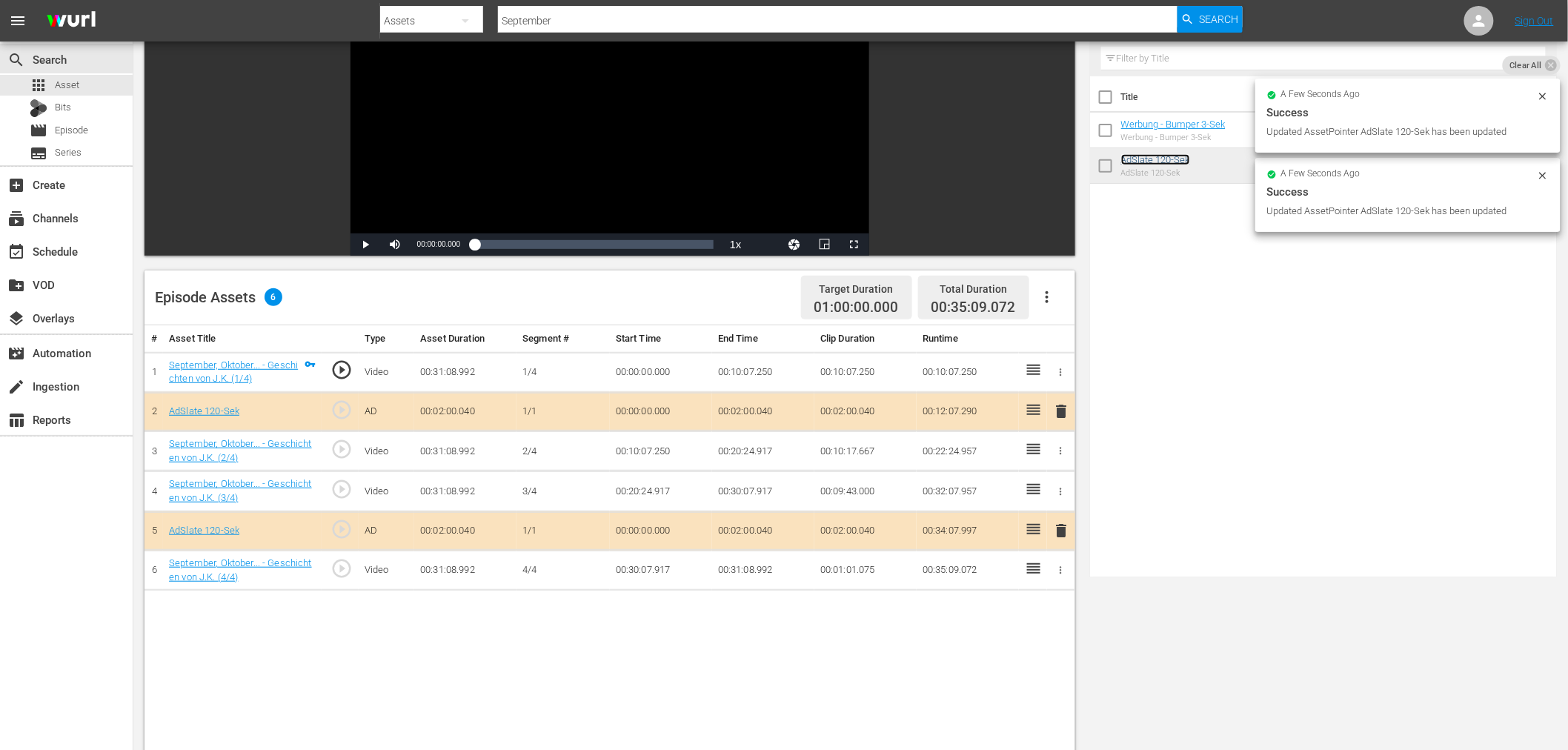
scroll to position [164, 0]
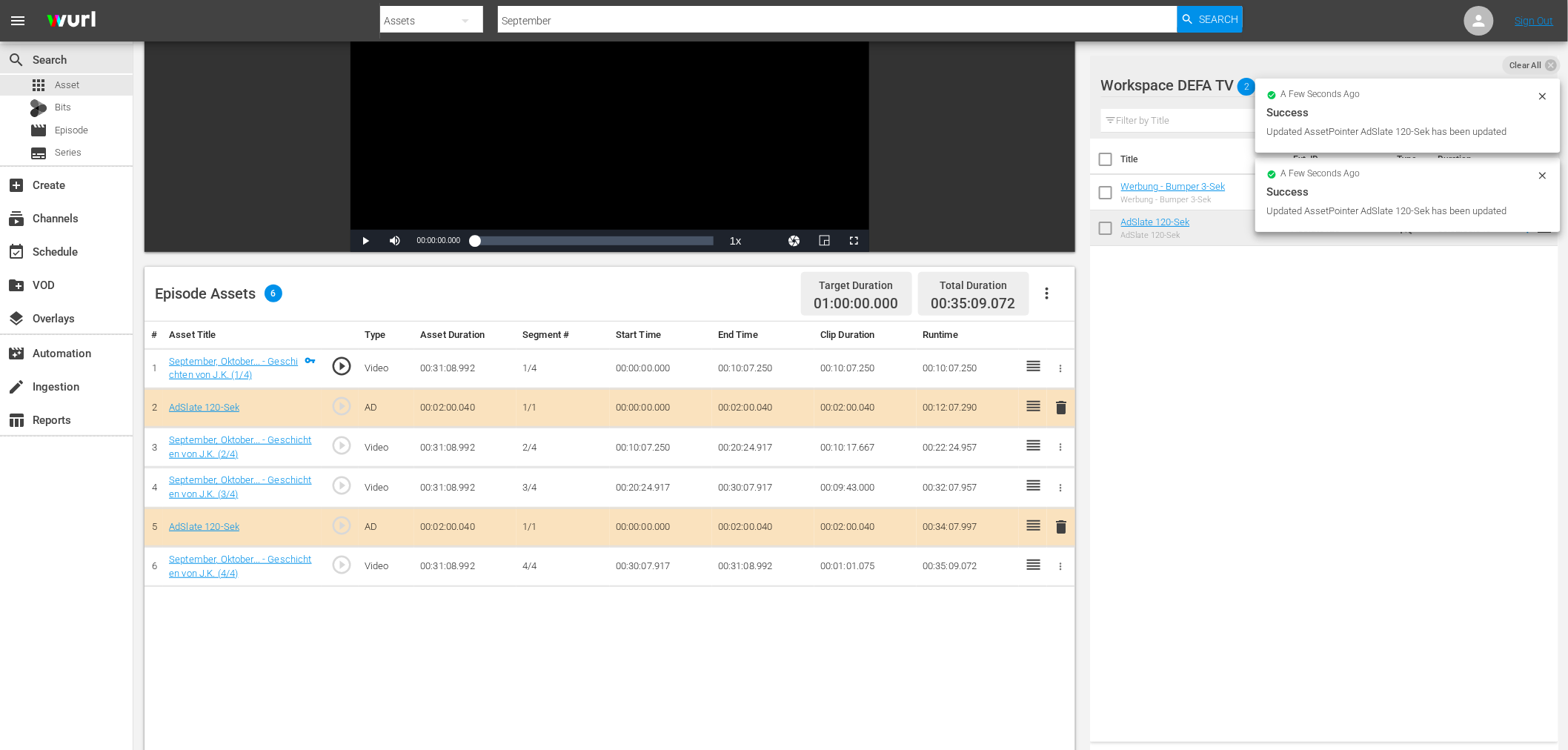
click at [1034, 537] on td at bounding box center [1032, 527] width 28 height 40
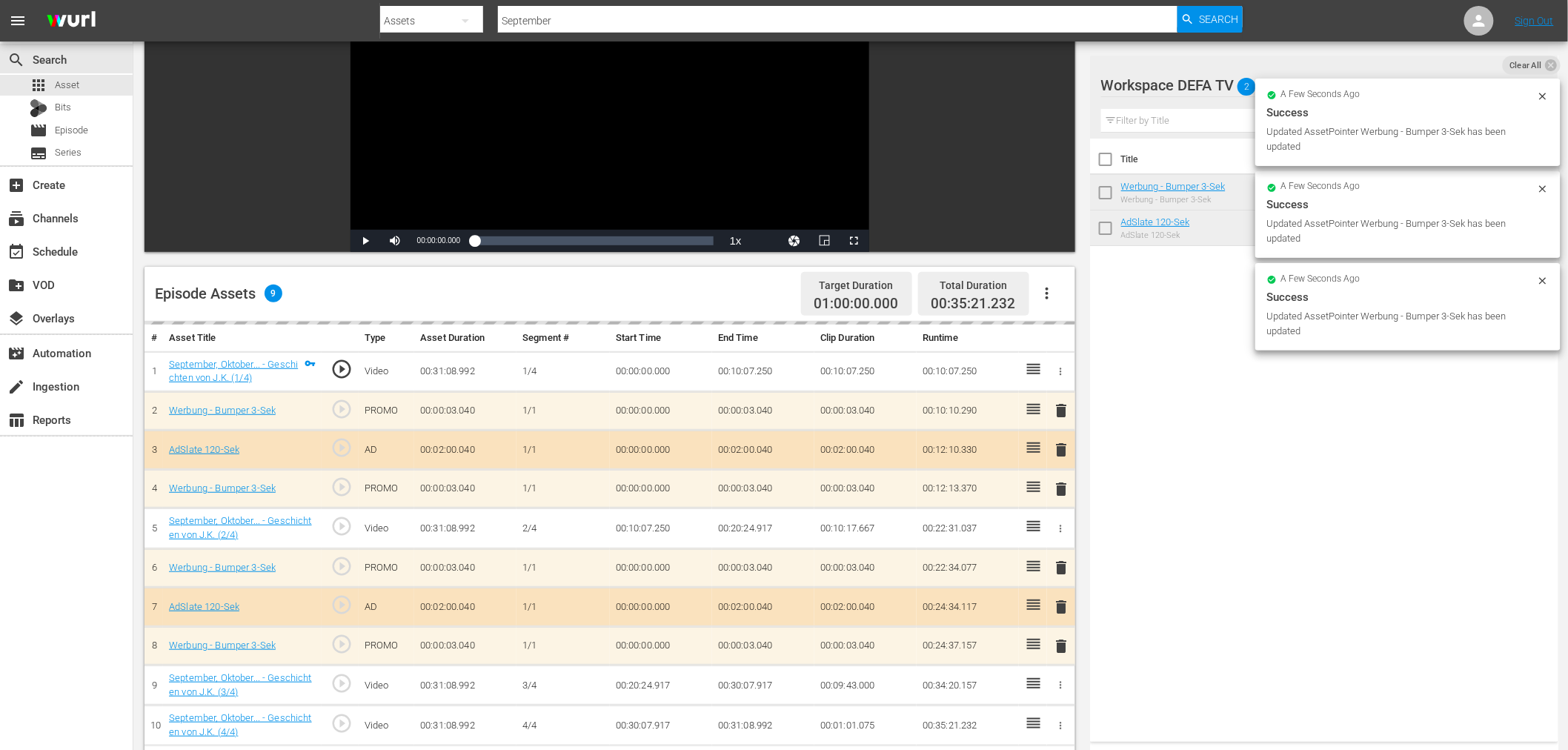
click at [1530, 70] on span "Clear All" at bounding box center [1525, 65] width 46 height 19
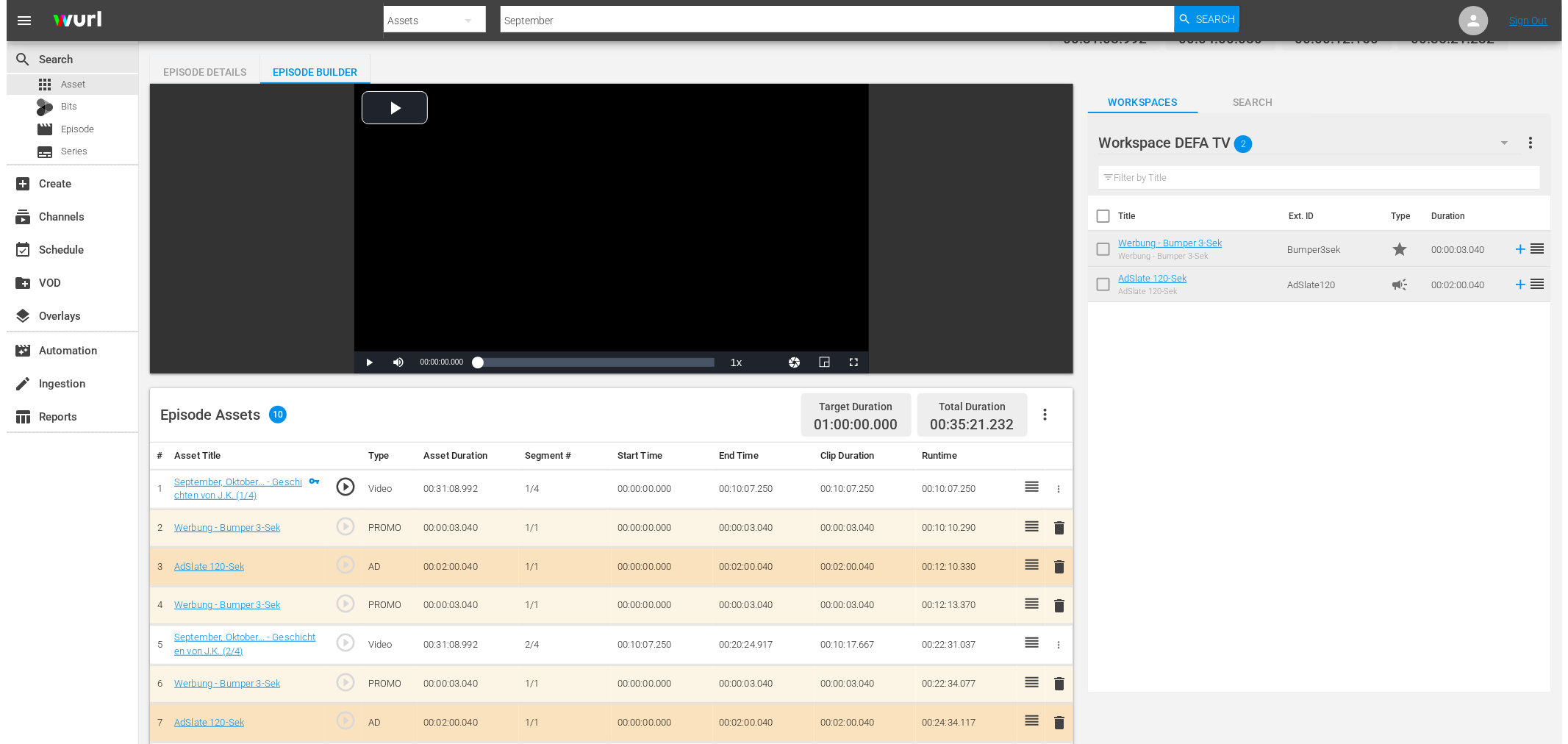
scroll to position [0, 0]
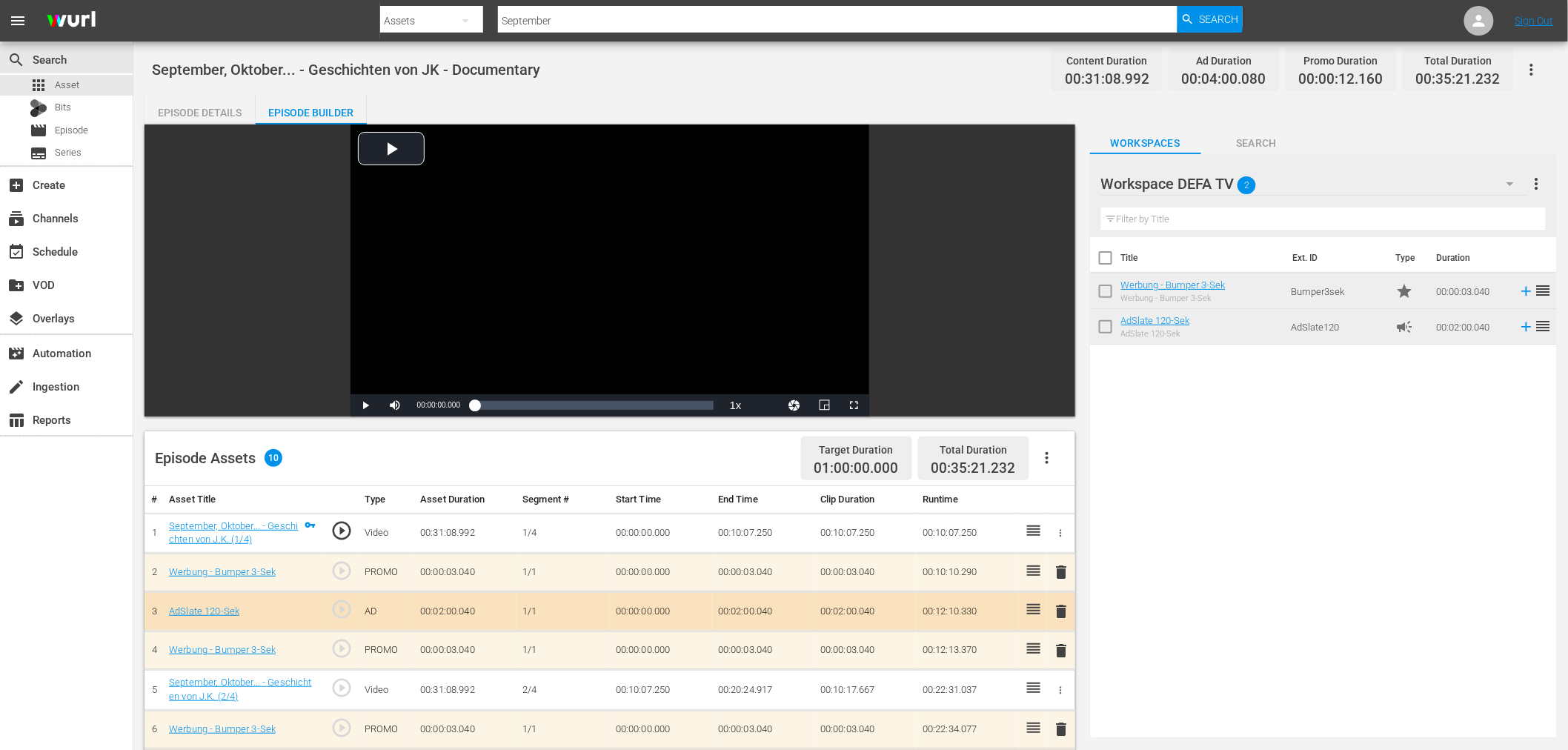
click at [1528, 70] on icon "button" at bounding box center [1531, 69] width 17 height 17
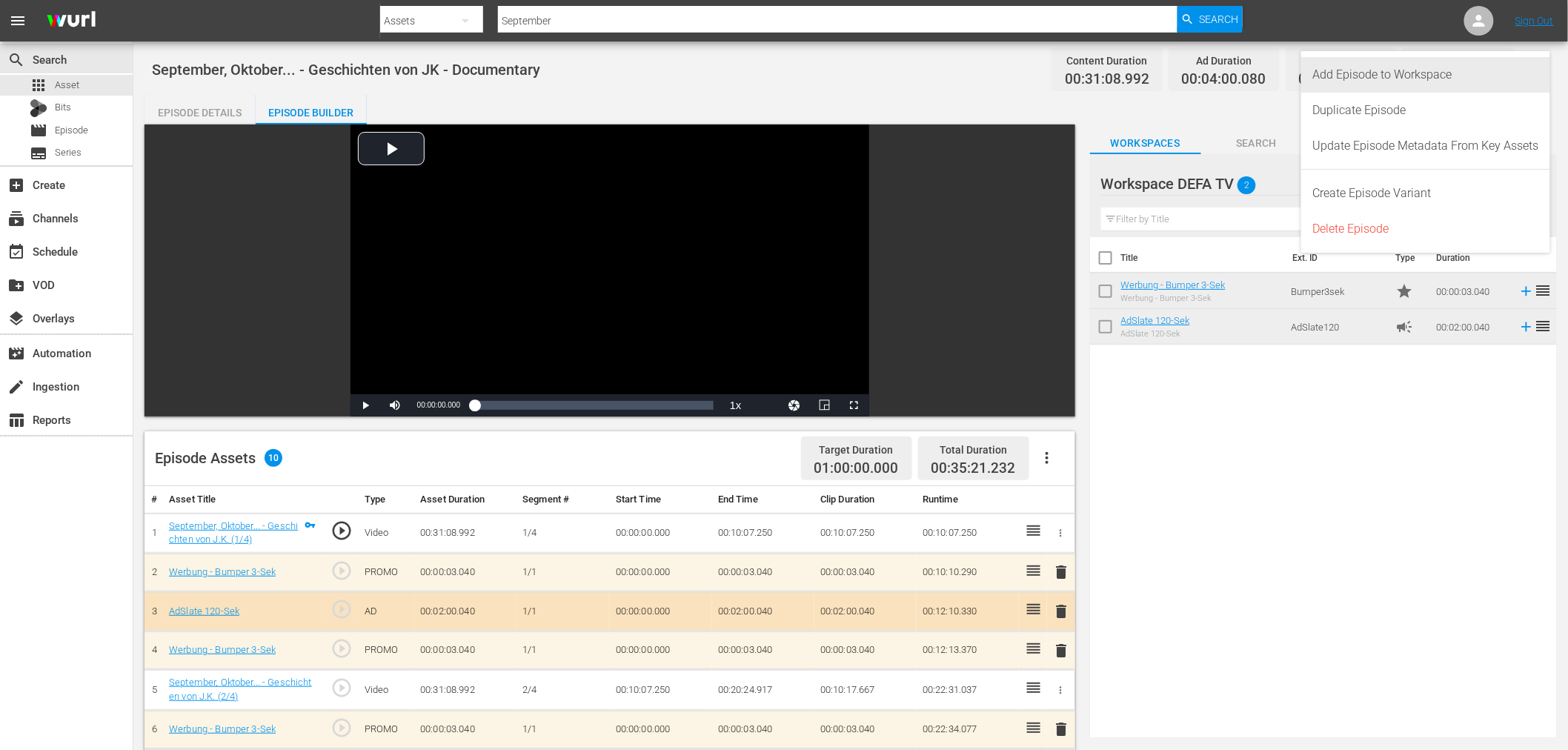
click at [1516, 78] on div "Add Episode to Workspace" at bounding box center [1425, 74] width 226 height 36
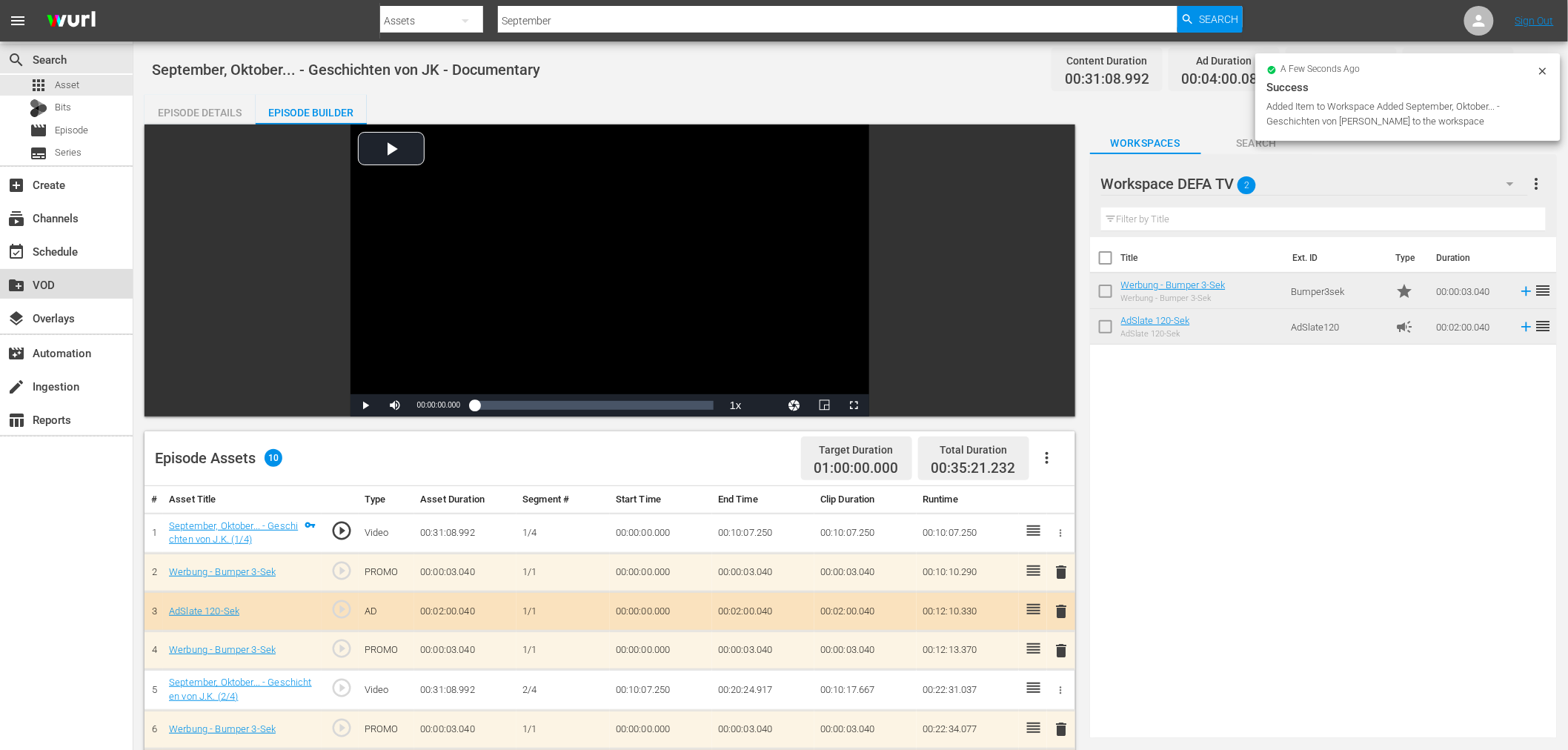
click at [2, 293] on div "create_new_folder VOD" at bounding box center [66, 283] width 132 height 30
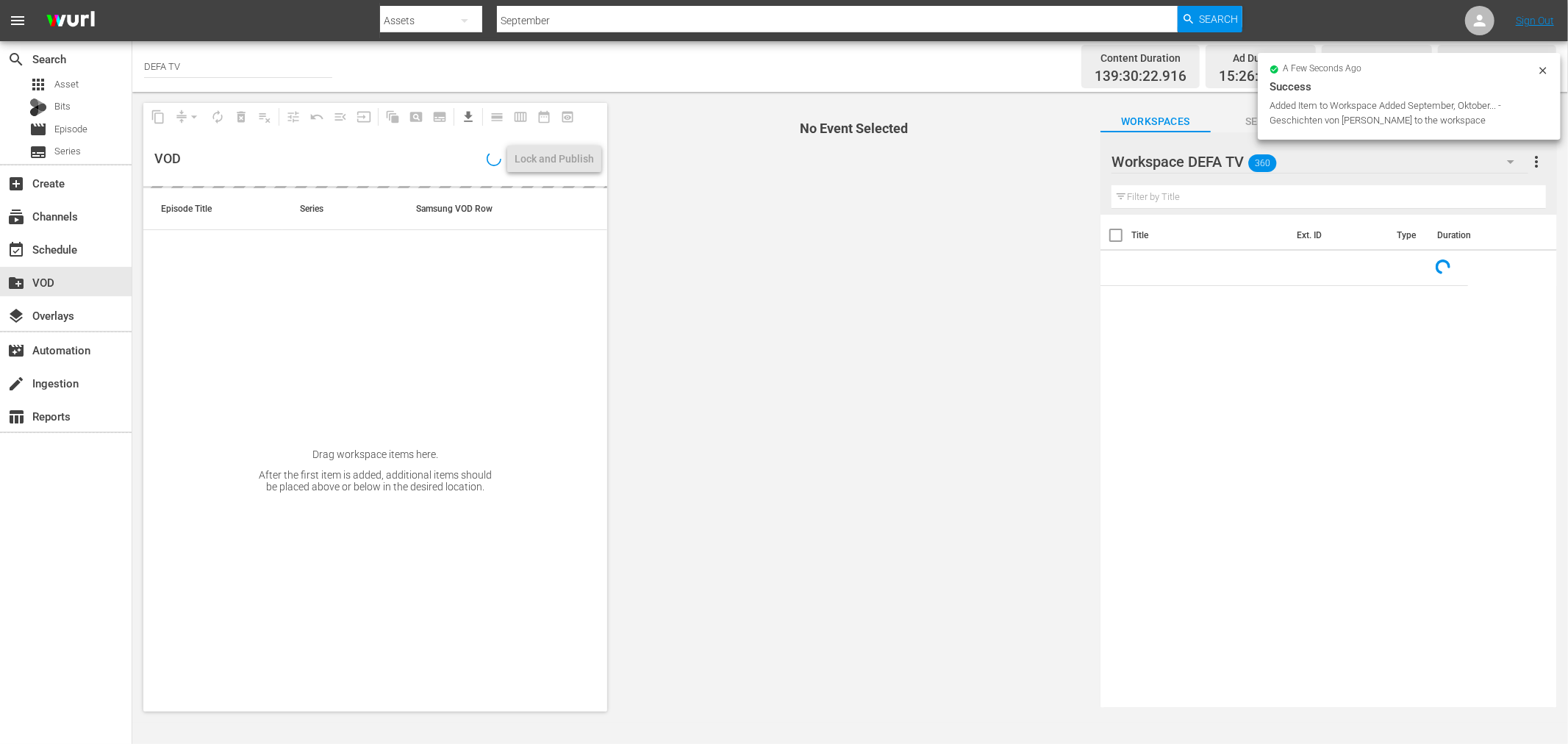
click at [1404, 159] on div "Workspace DEFA TV 360" at bounding box center [1320, 161] width 417 height 41
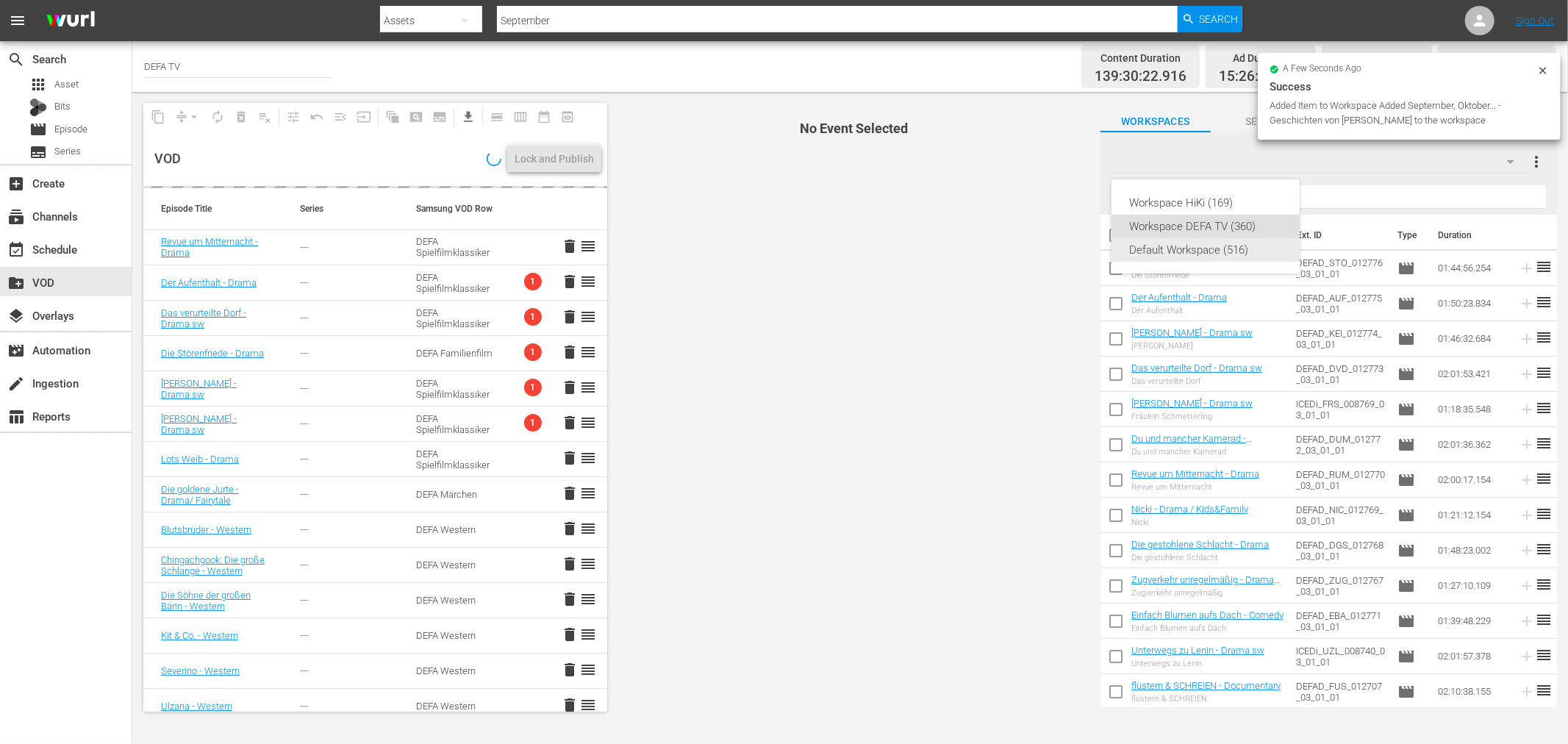
click at [1204, 246] on div "Default Workspace (516)" at bounding box center [1205, 250] width 153 height 23
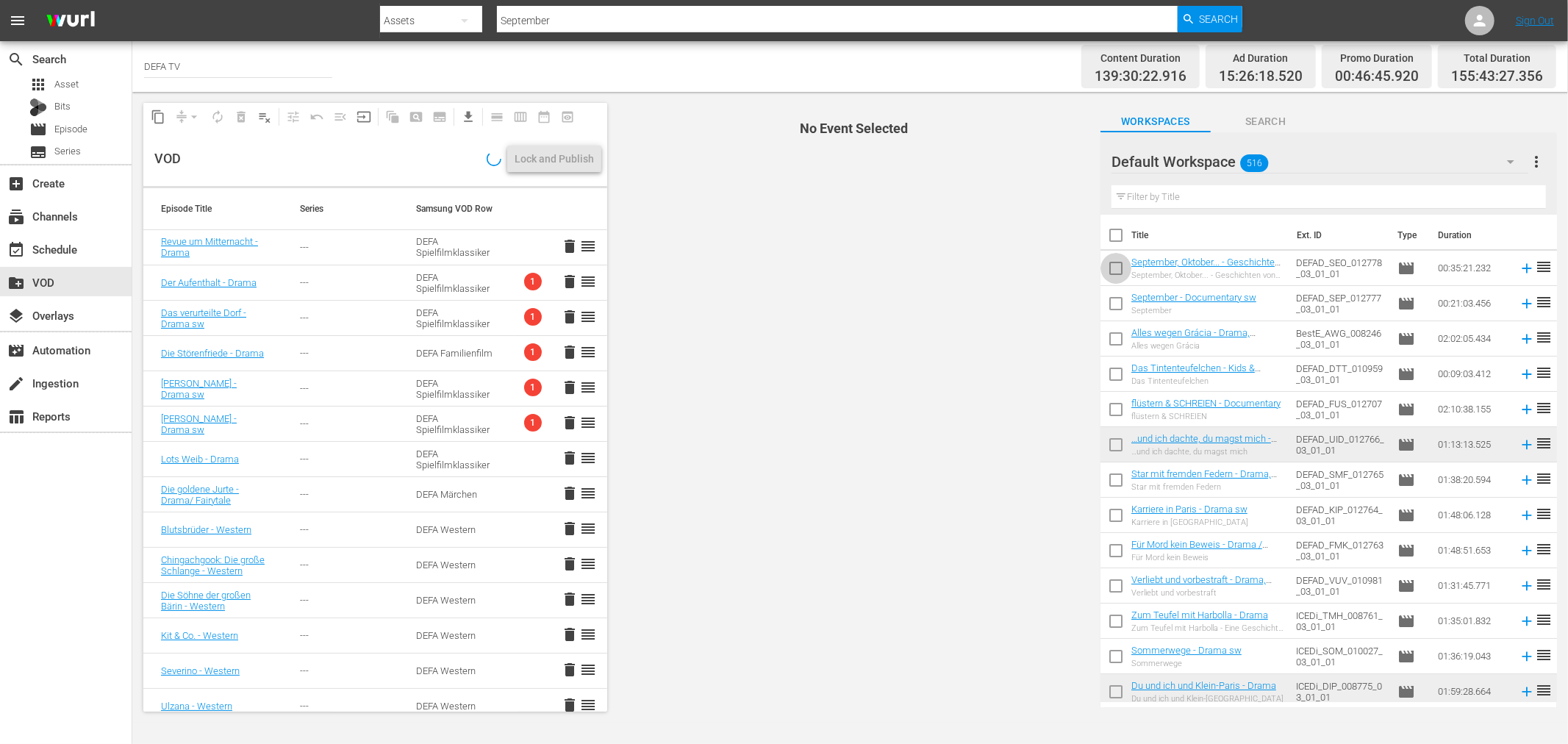
click at [1114, 263] on input "checkbox" at bounding box center [1115, 271] width 31 height 31
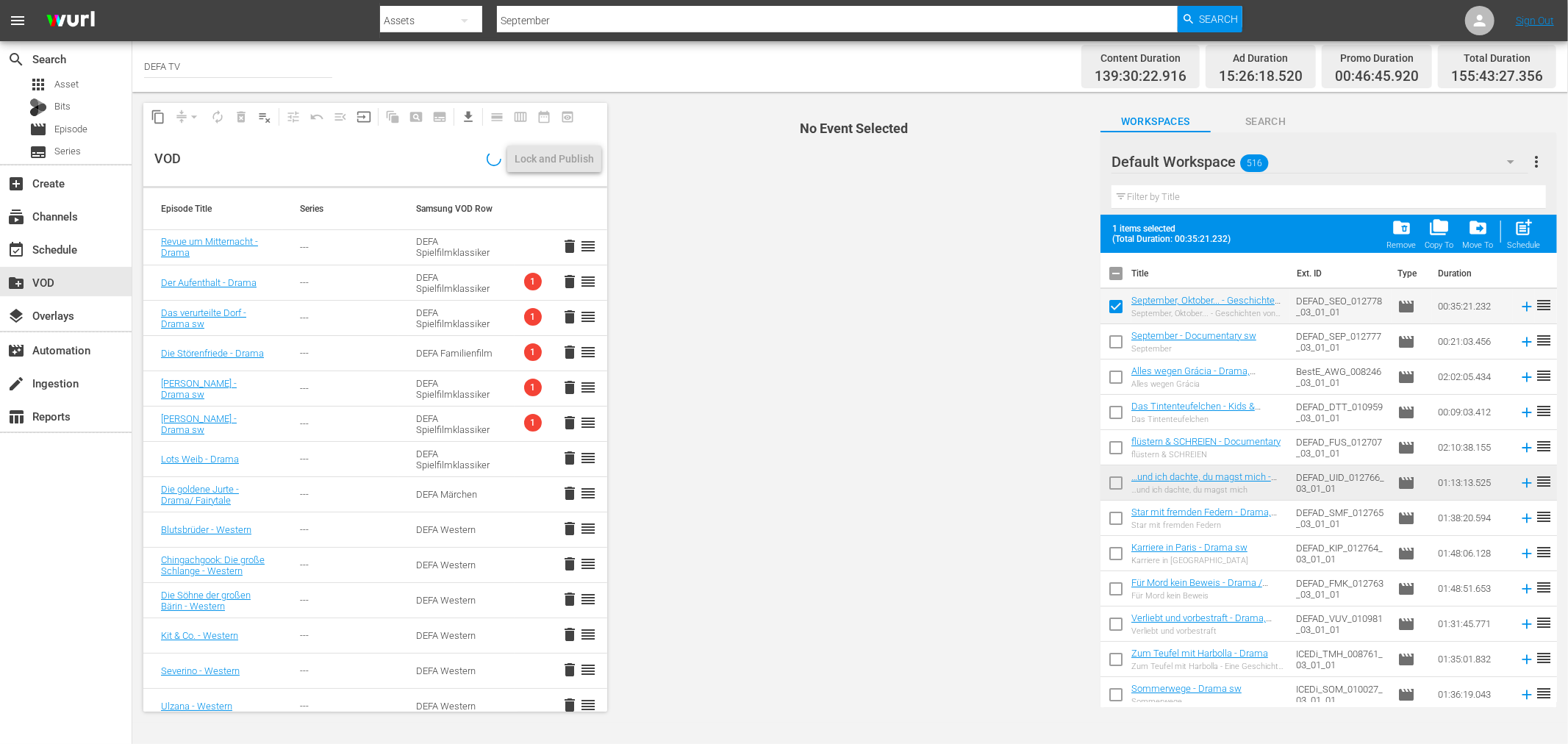
click at [1112, 311] on input "checkbox" at bounding box center [1115, 309] width 31 height 31
checkbox input "false"
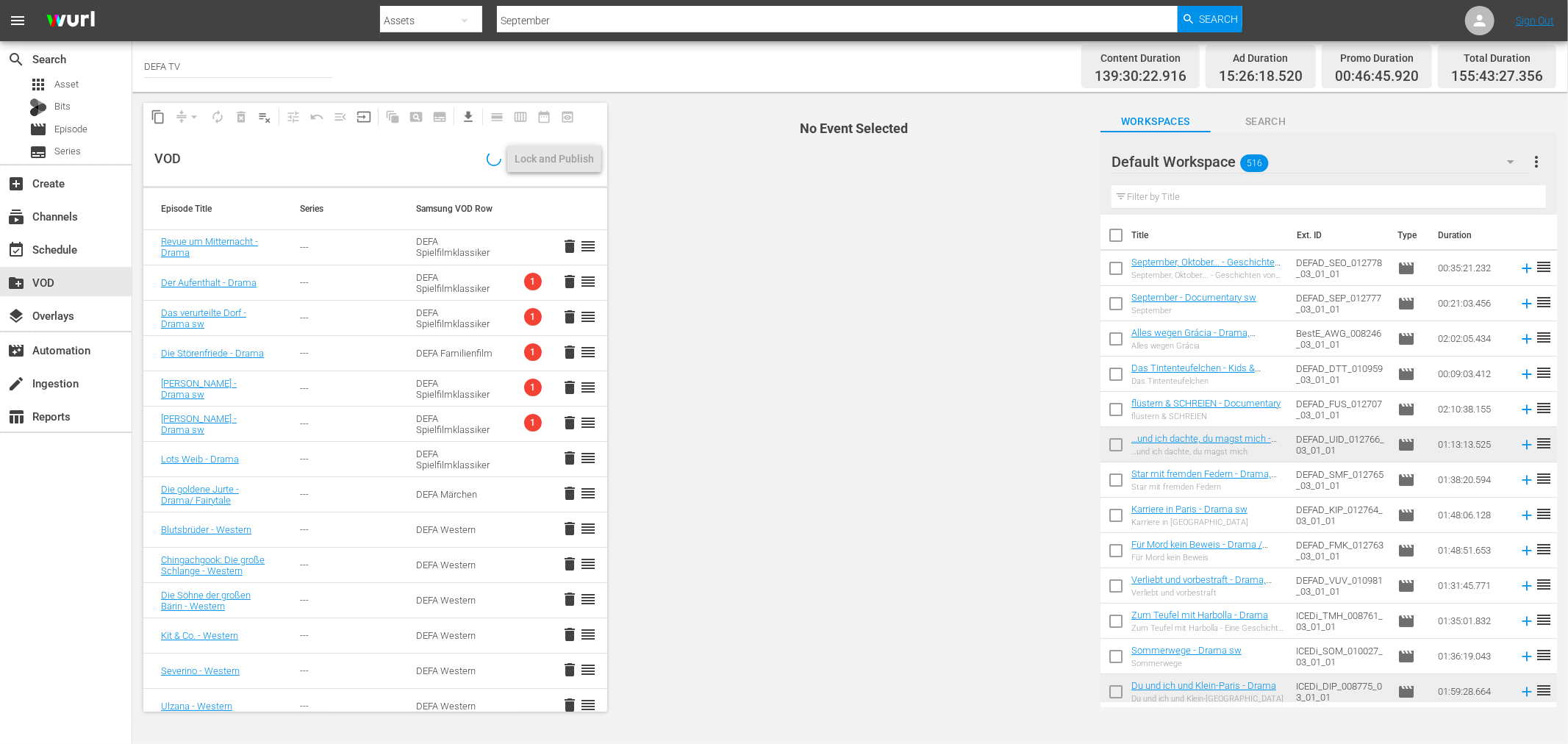
click at [1115, 303] on input "checkbox" at bounding box center [1115, 306] width 31 height 31
checkbox input "true"
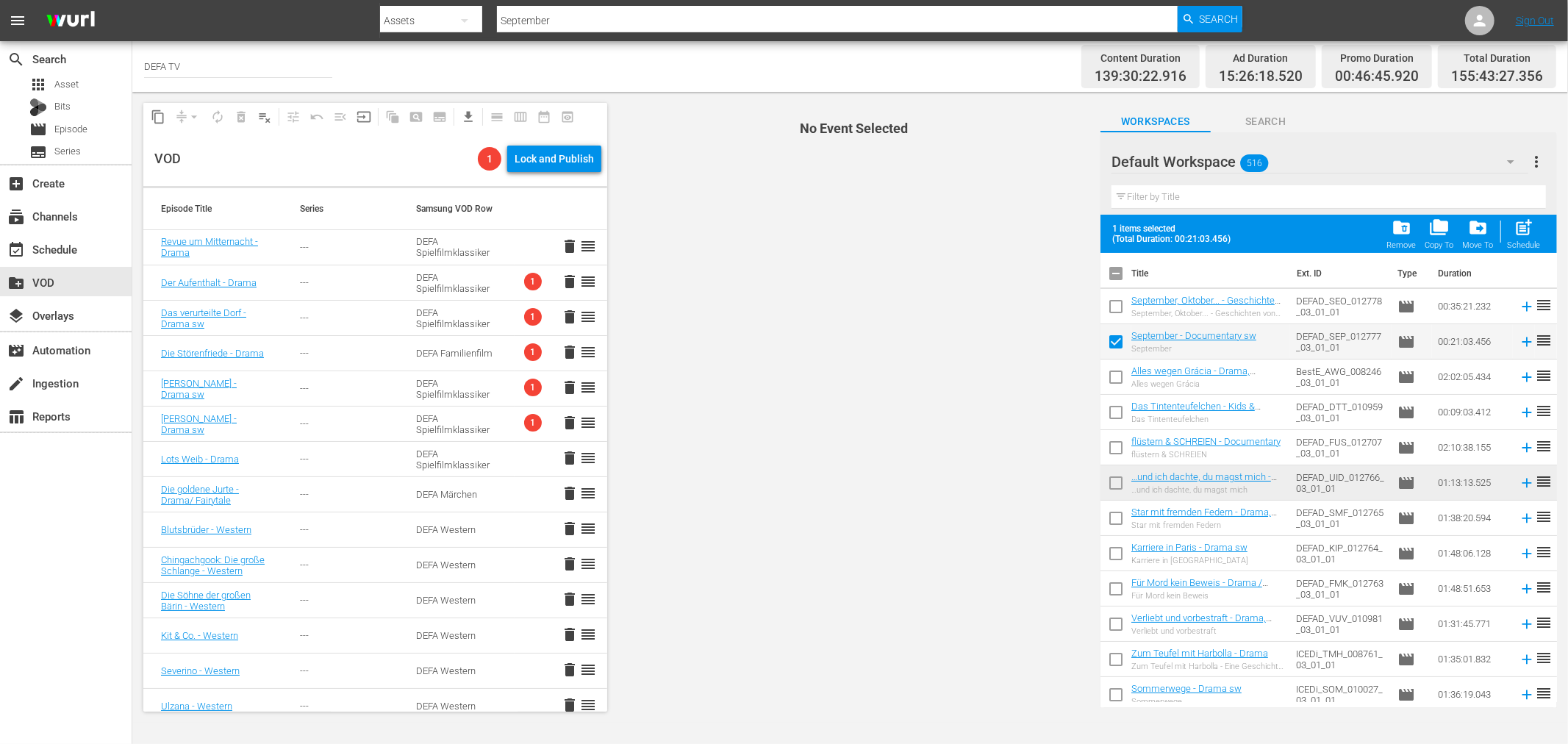
click at [1120, 317] on input "checkbox" at bounding box center [1115, 309] width 31 height 31
checkbox input "true"
click at [1475, 230] on span "drive_file_move" at bounding box center [1478, 228] width 20 height 20
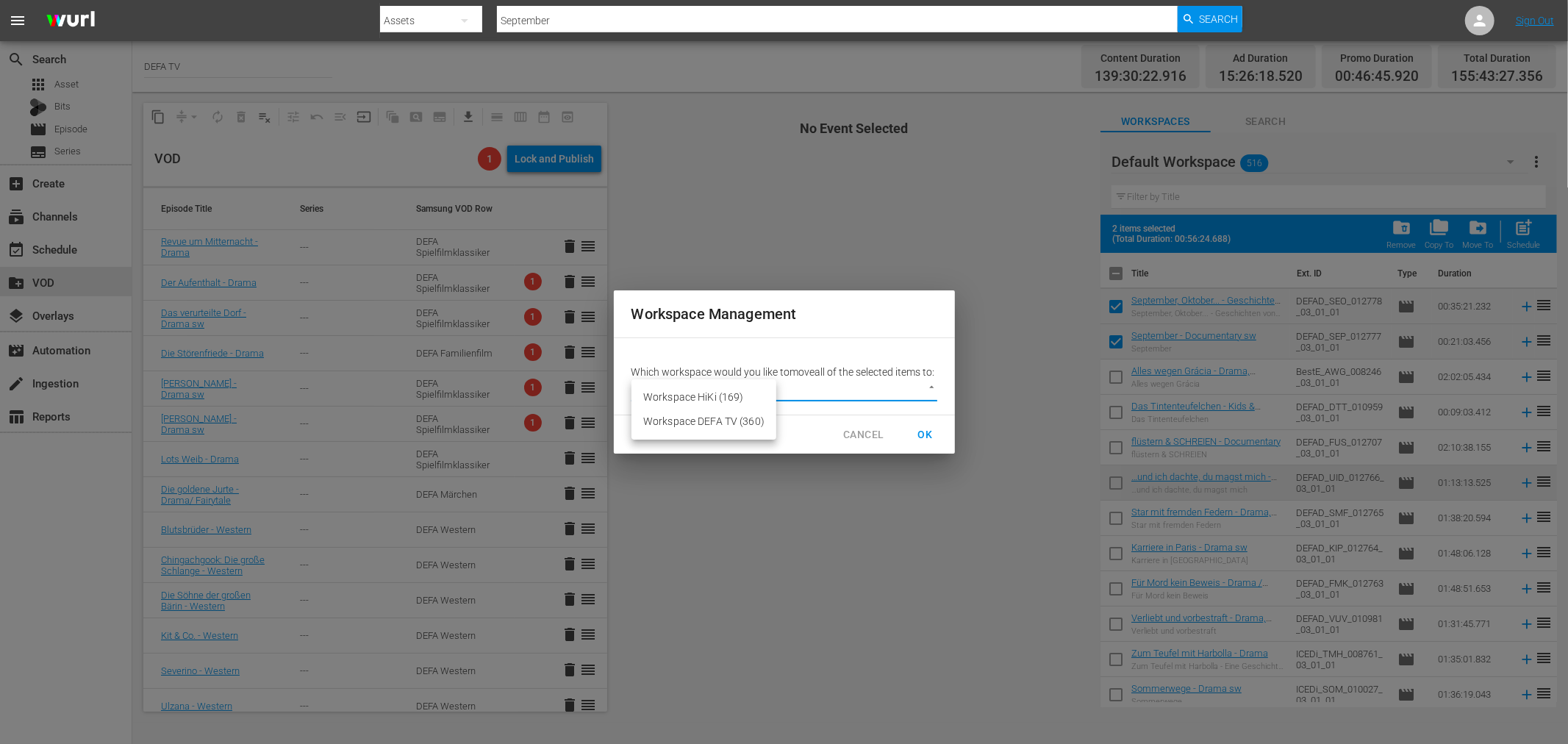
click at [732, 390] on body "menu Search By Assets Search ID, Title, Description, Keywords, or Category Sept…" at bounding box center [784, 372] width 1568 height 744
click at [719, 428] on li "Workspace DEFA TV (360)" at bounding box center [704, 421] width 145 height 24
type input "3407"
click at [920, 444] on span "OK" at bounding box center [925, 434] width 23 height 18
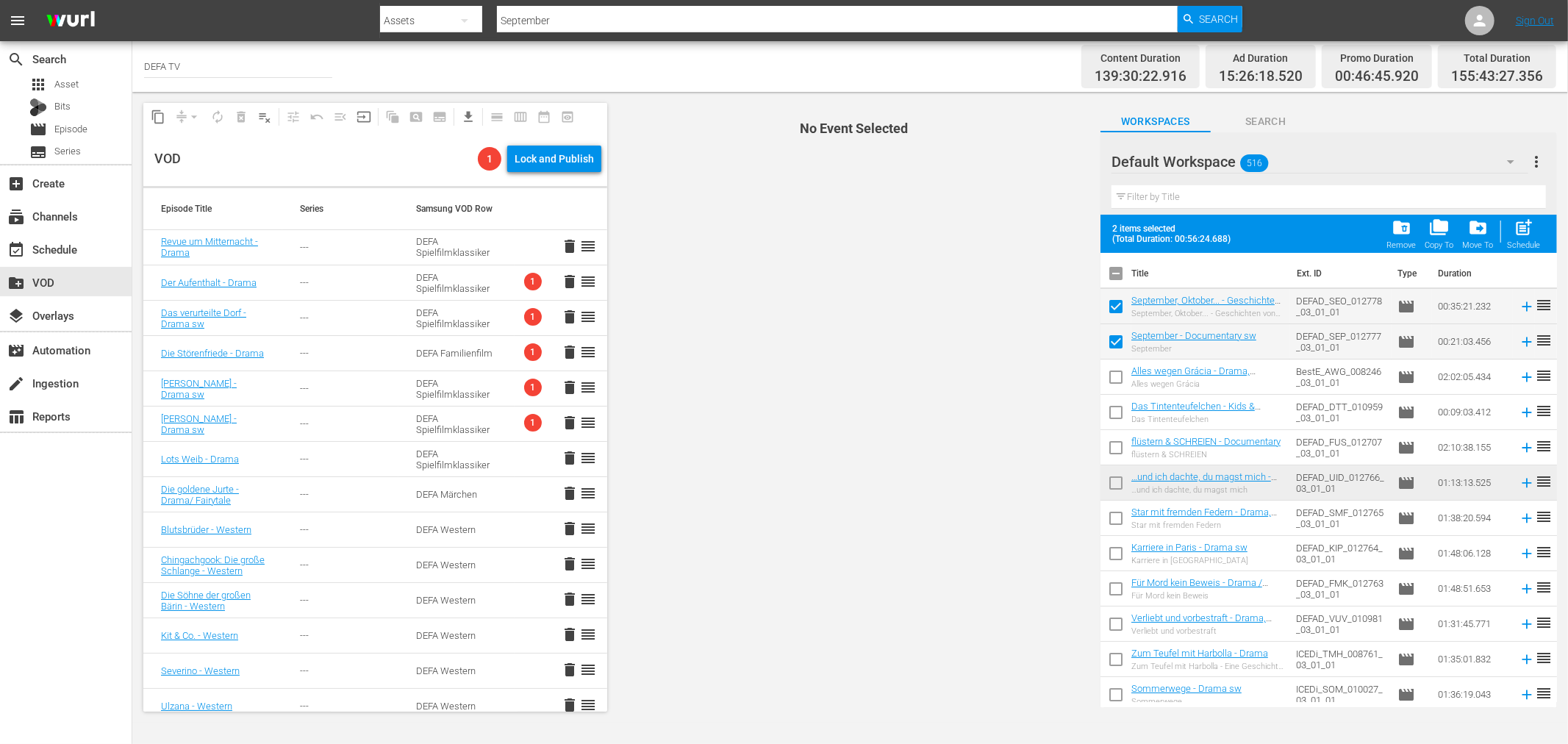
checkbox input "false"
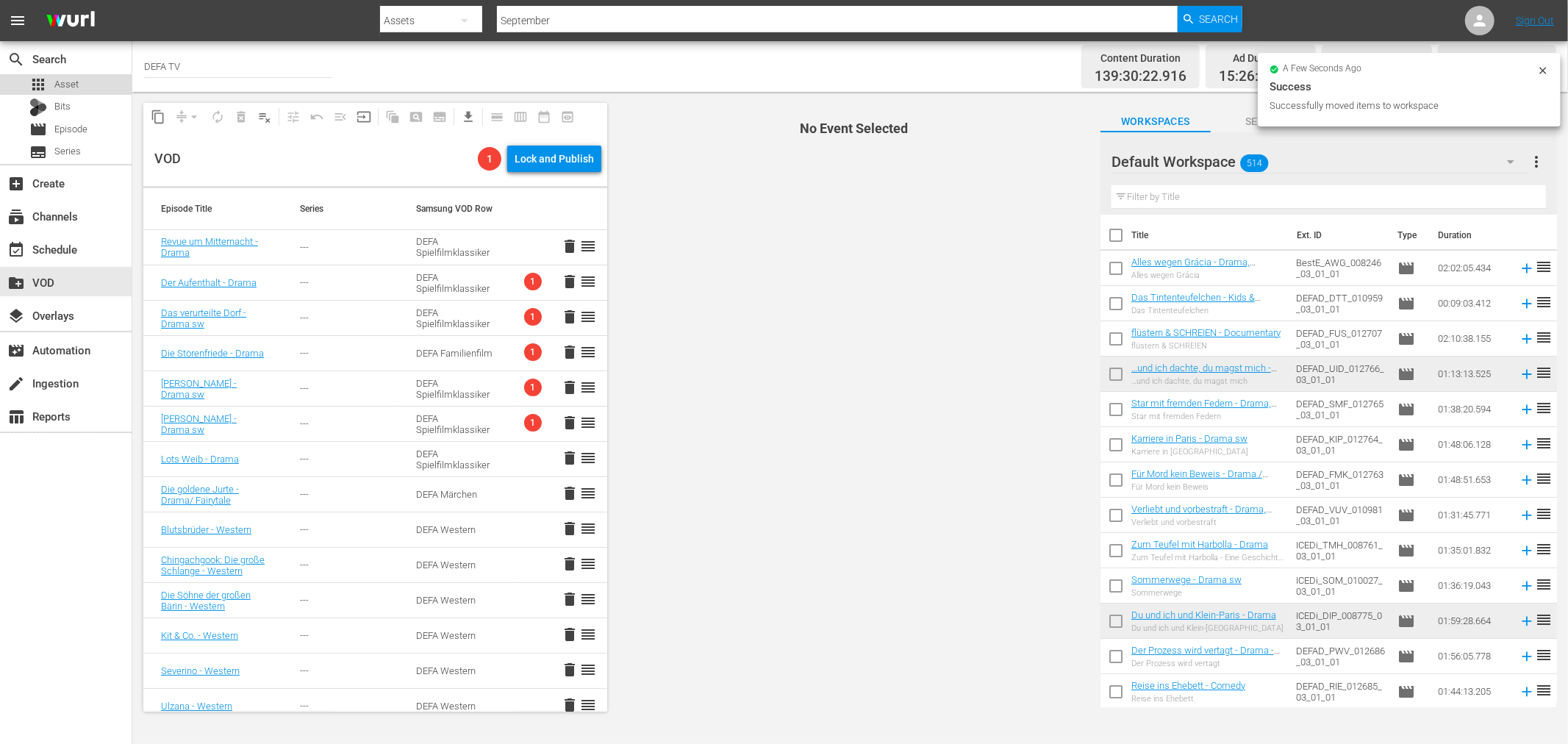
click at [62, 78] on span "Asset" at bounding box center [66, 84] width 24 height 14
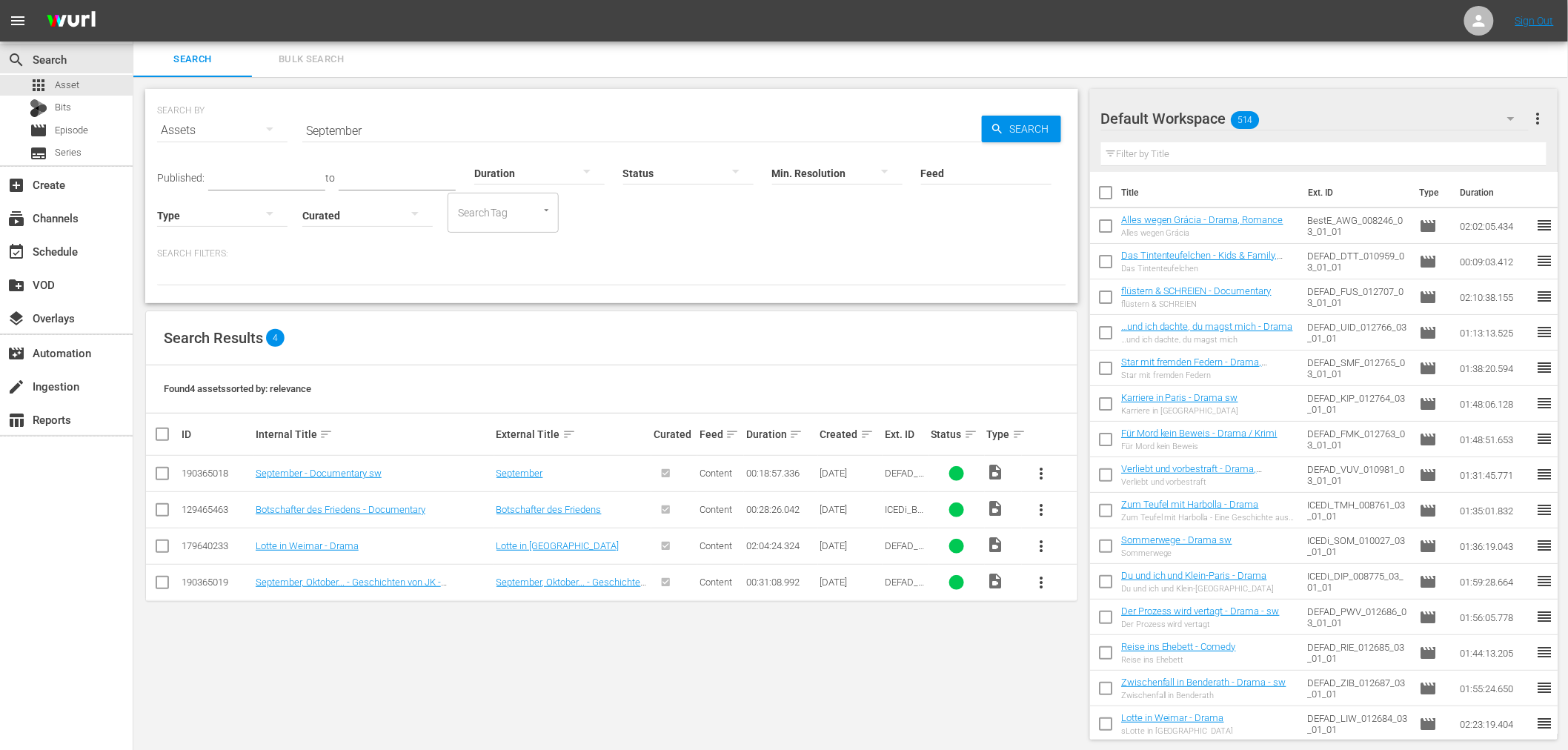
click at [501, 131] on input "September" at bounding box center [642, 130] width 679 height 36
paste input "Husaren in Berlin"
type input "Husaren in Berlin"
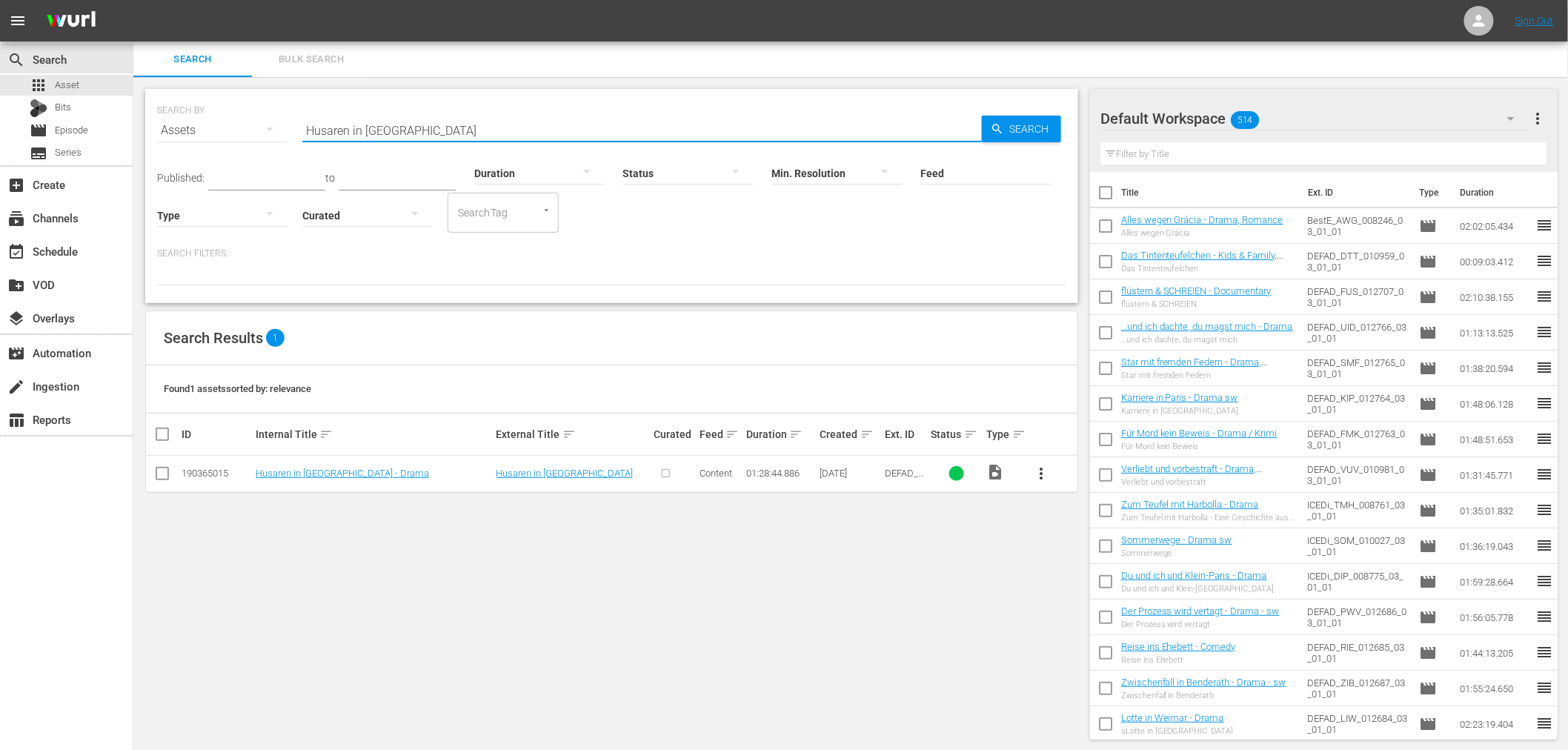
click at [1047, 479] on span "more_vert" at bounding box center [1041, 473] width 17 height 17
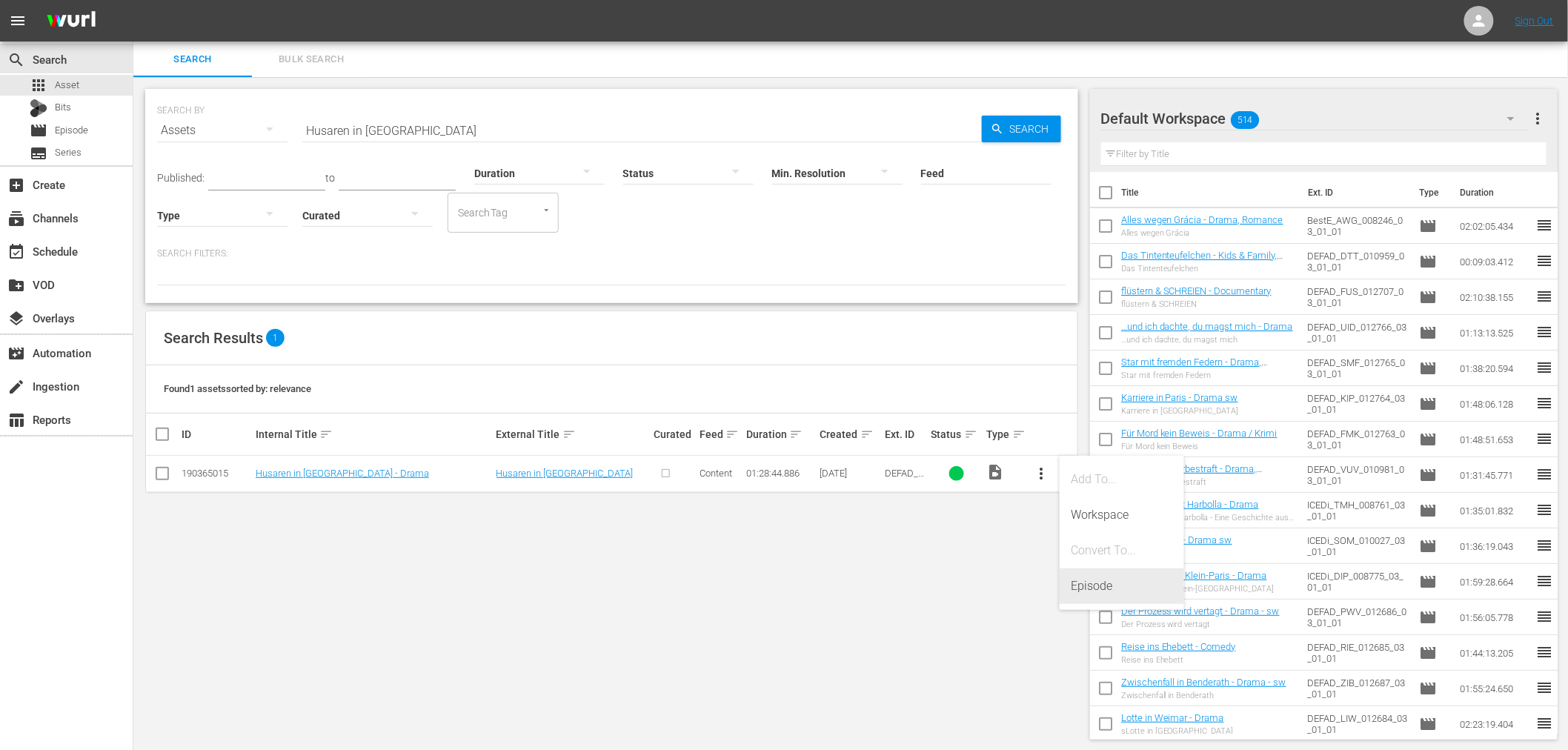
click at [1068, 585] on div "Episode" at bounding box center [1122, 586] width 125 height 36
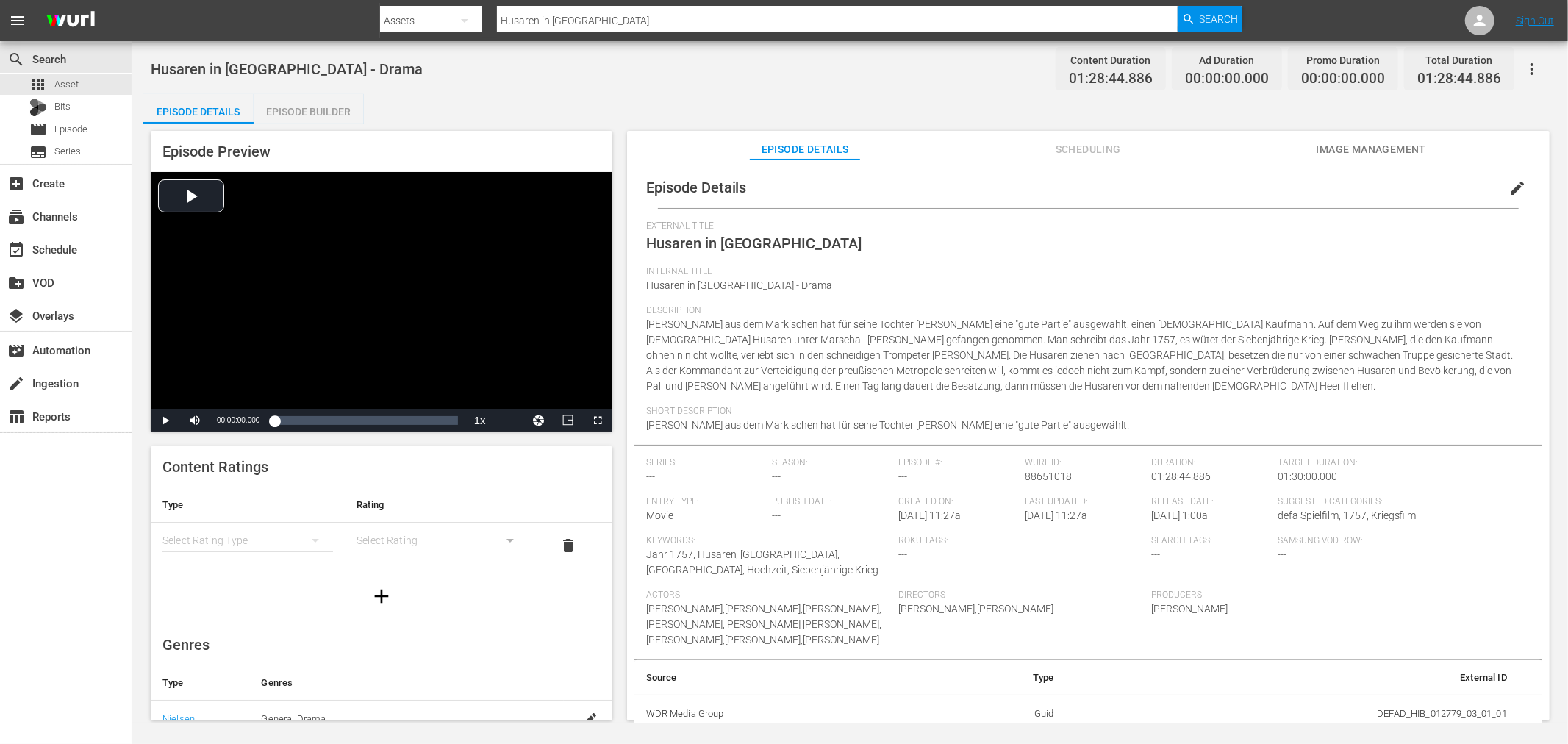
click at [278, 553] on div "simple table" at bounding box center [247, 540] width 170 height 41
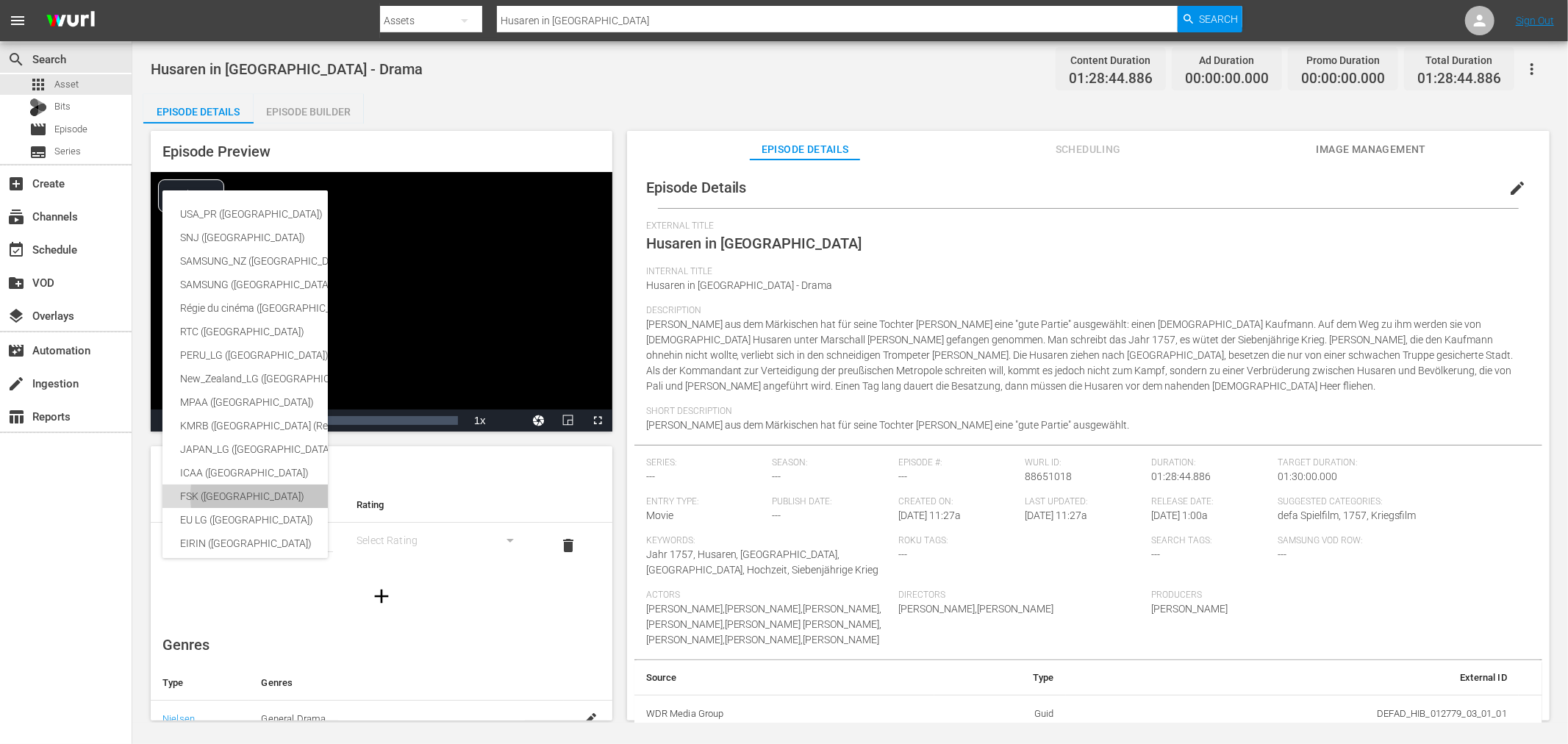
click at [246, 501] on div "FSK ([GEOGRAPHIC_DATA])" at bounding box center [348, 495] width 337 height 23
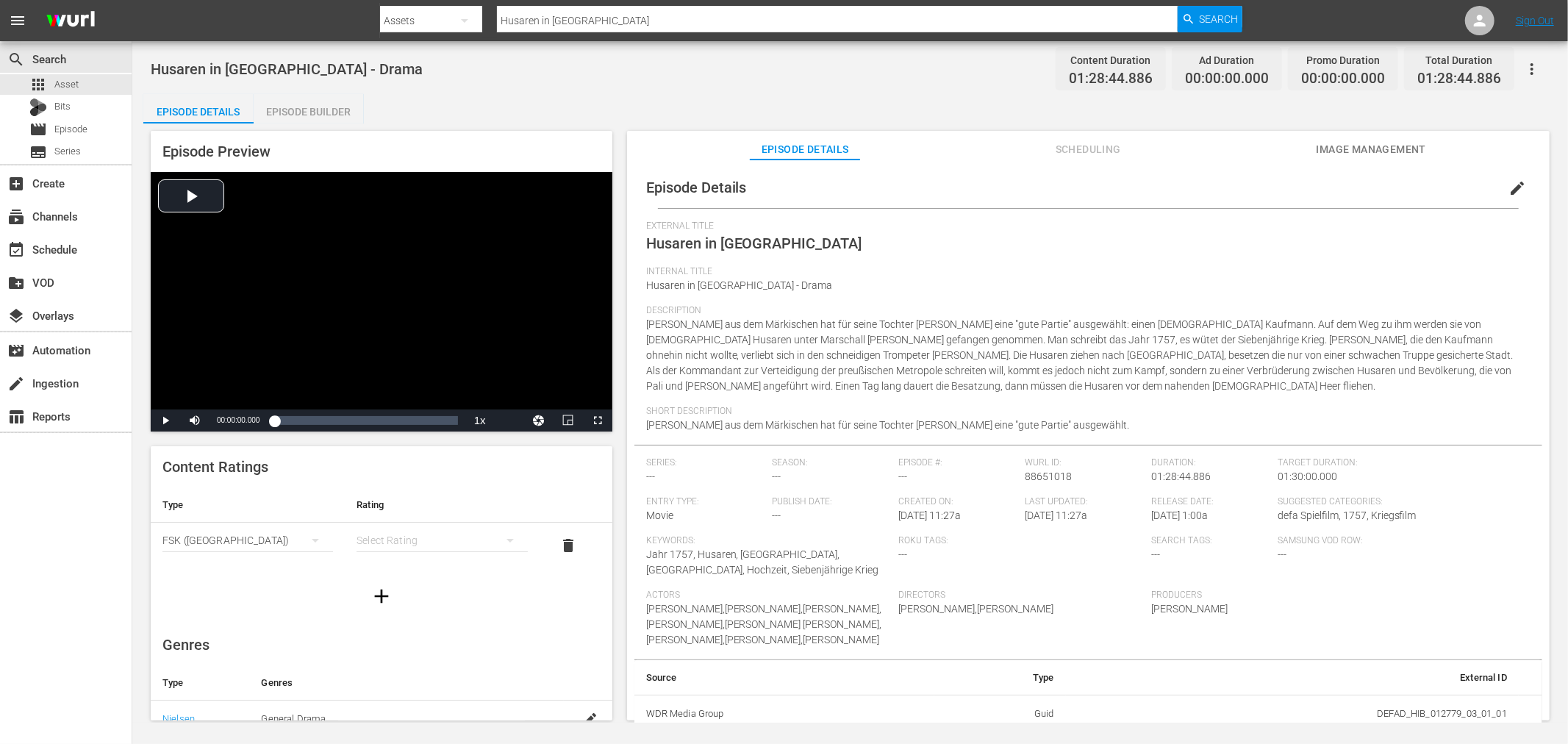
click at [431, 546] on div "USA_PR ([GEOGRAPHIC_DATA]) SNJ ([GEOGRAPHIC_DATA]) SAMSUNG_NZ ([GEOGRAPHIC_DATA…" at bounding box center [784, 372] width 1568 height 744
click at [398, 542] on div "simple table" at bounding box center [442, 540] width 170 height 41
click at [402, 589] on div "FSK 12" at bounding box center [434, 592] width 130 height 23
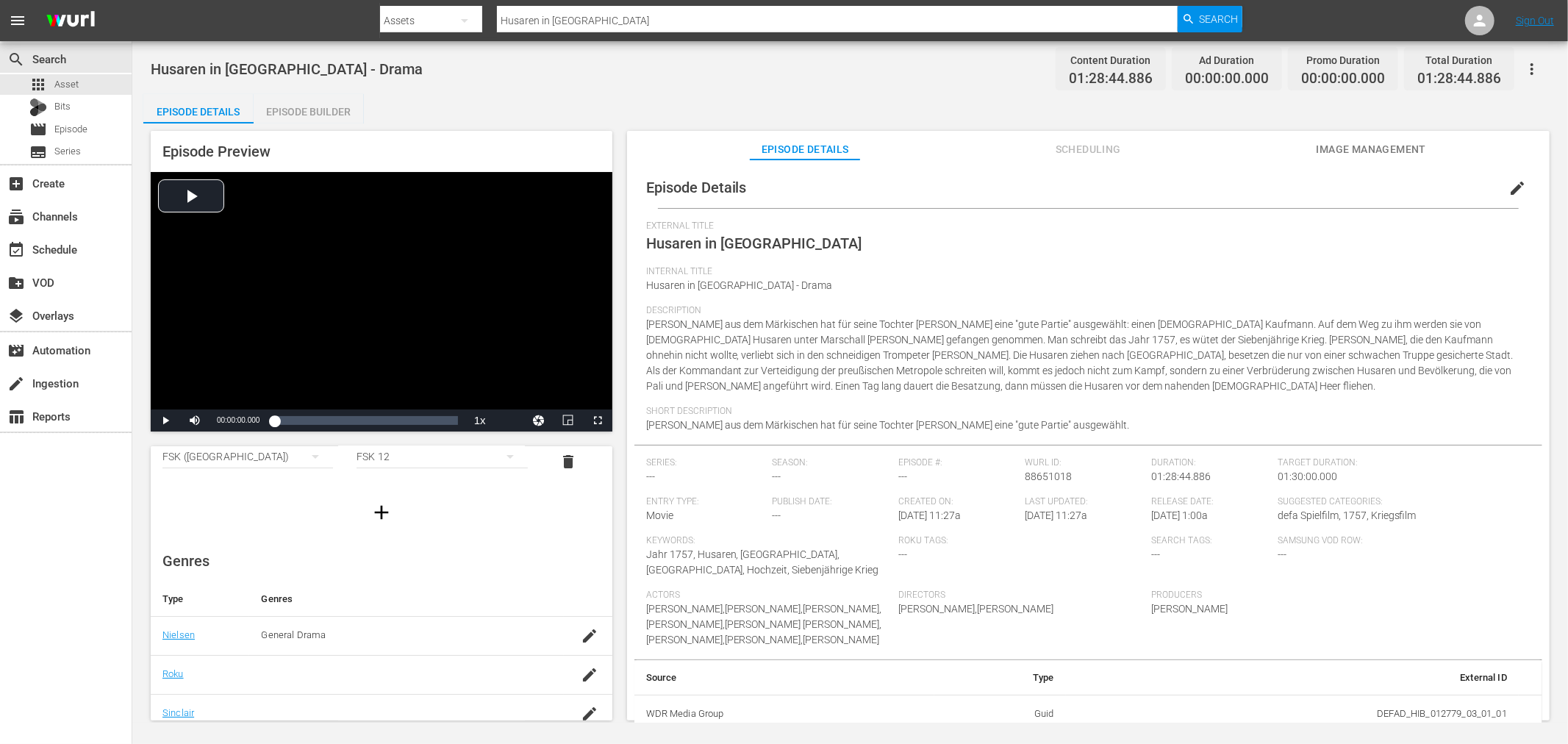
scroll to position [245, 0]
click at [578, 579] on td at bounding box center [588, 591] width 48 height 39
click at [585, 651] on td at bounding box center [588, 669] width 48 height 39
click at [581, 635] on icon "button" at bounding box center [589, 630] width 17 height 17
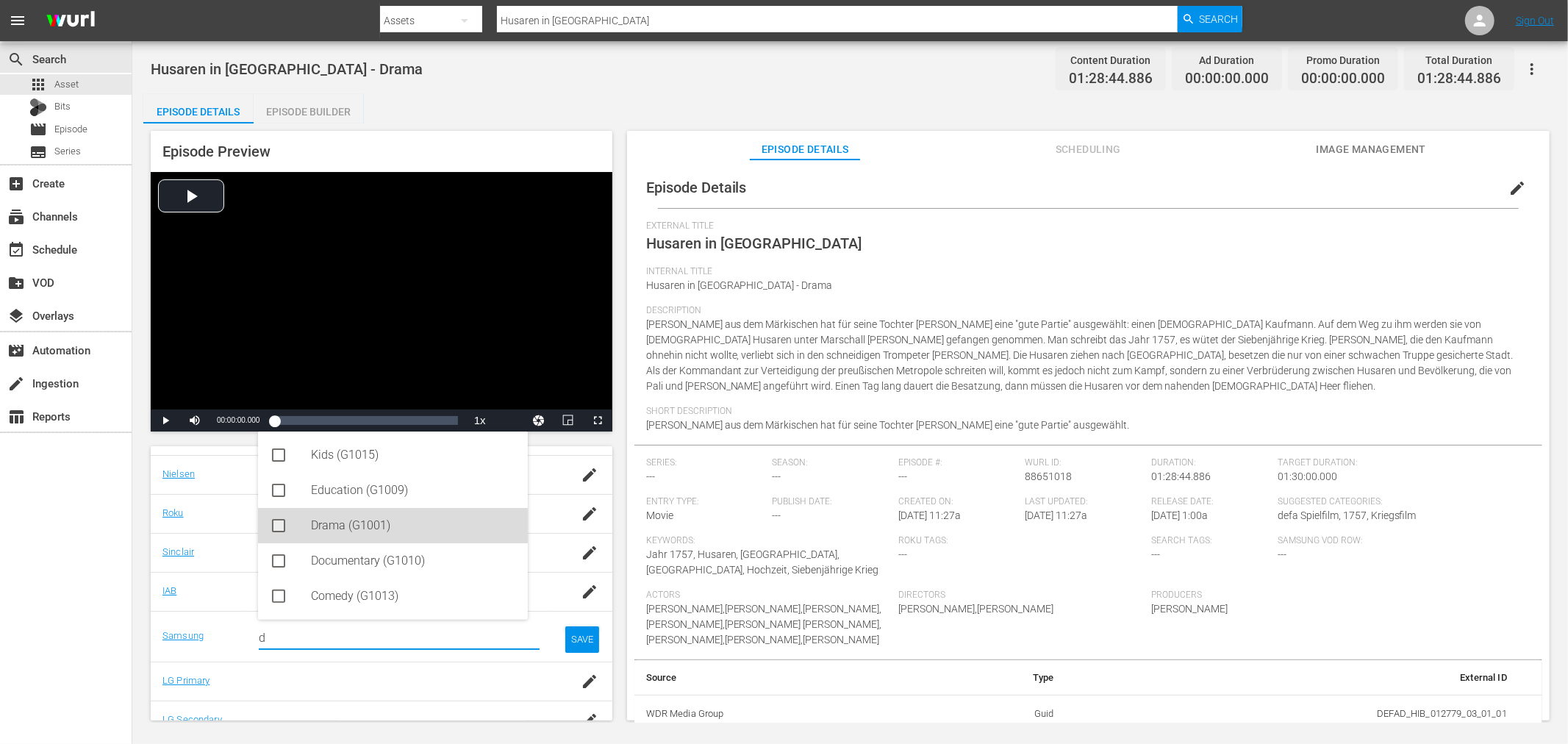
click at [357, 534] on div "Drama (G1001)" at bounding box center [413, 525] width 205 height 35
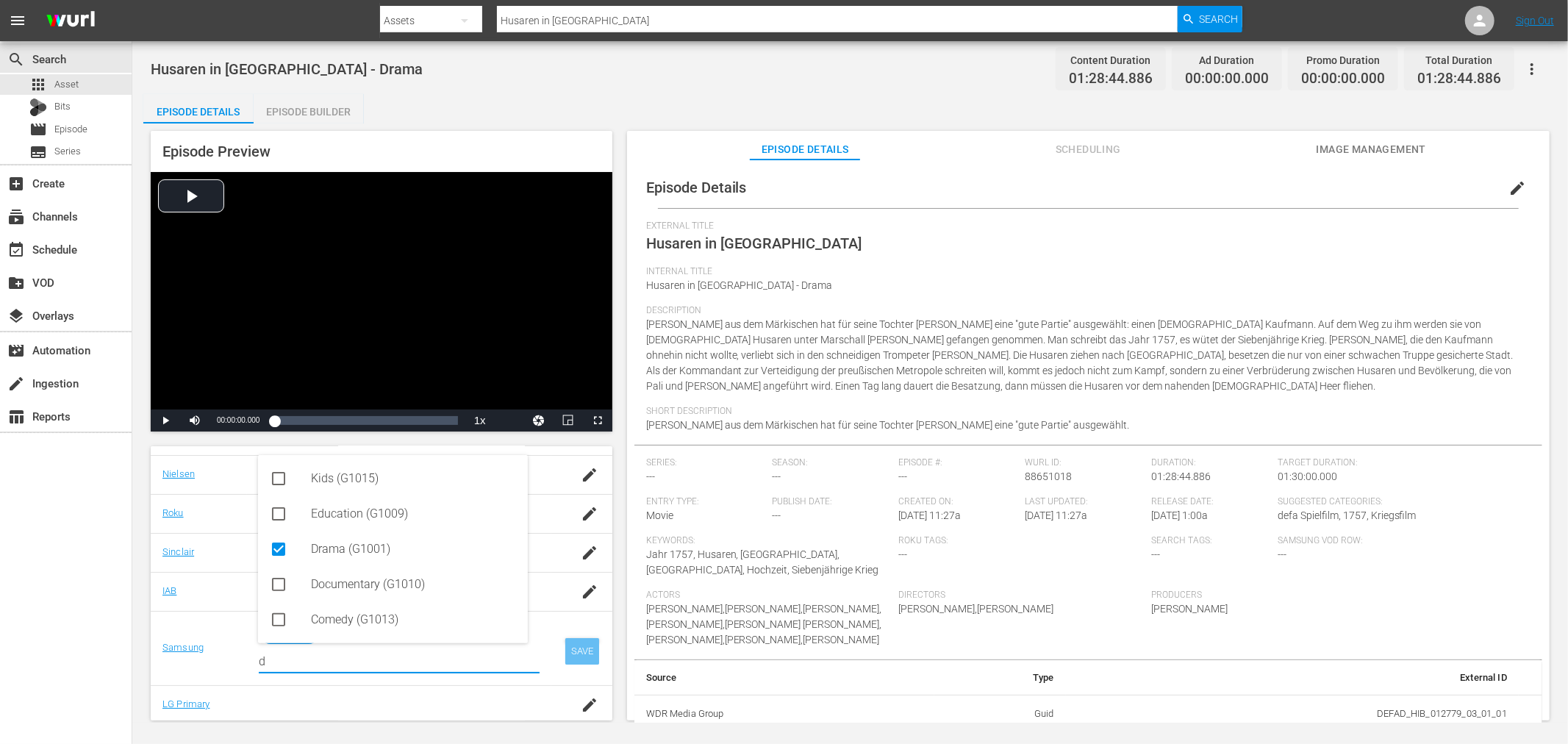
type input "d"
click at [572, 654] on div "SAVE" at bounding box center [582, 651] width 34 height 26
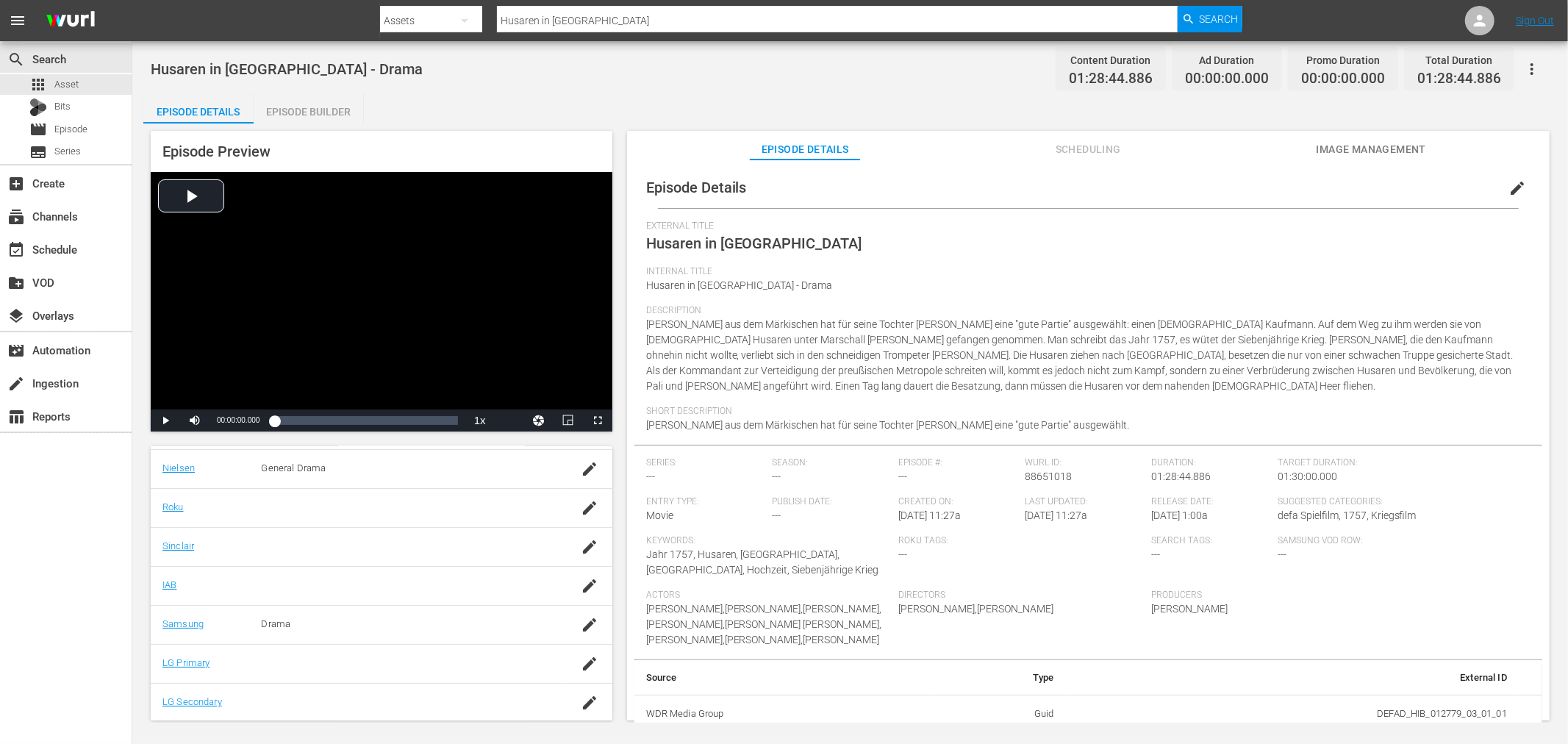
scroll to position [252, 0]
click at [581, 657] on icon "button" at bounding box center [589, 662] width 17 height 17
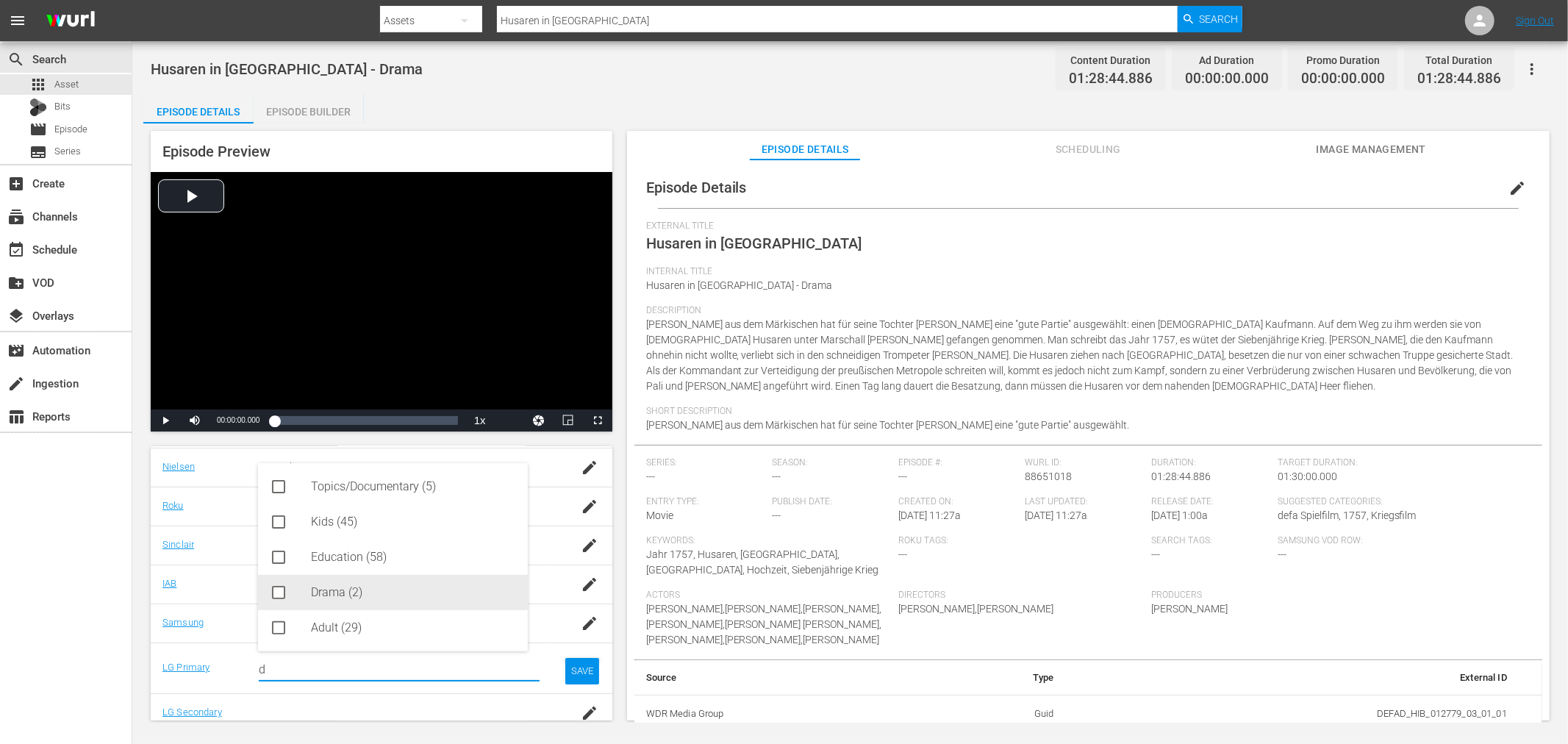
drag, startPoint x: 339, startPoint y: 599, endPoint x: 469, endPoint y: 644, distance: 137.6
click at [339, 599] on div "Drama (2)" at bounding box center [413, 592] width 205 height 35
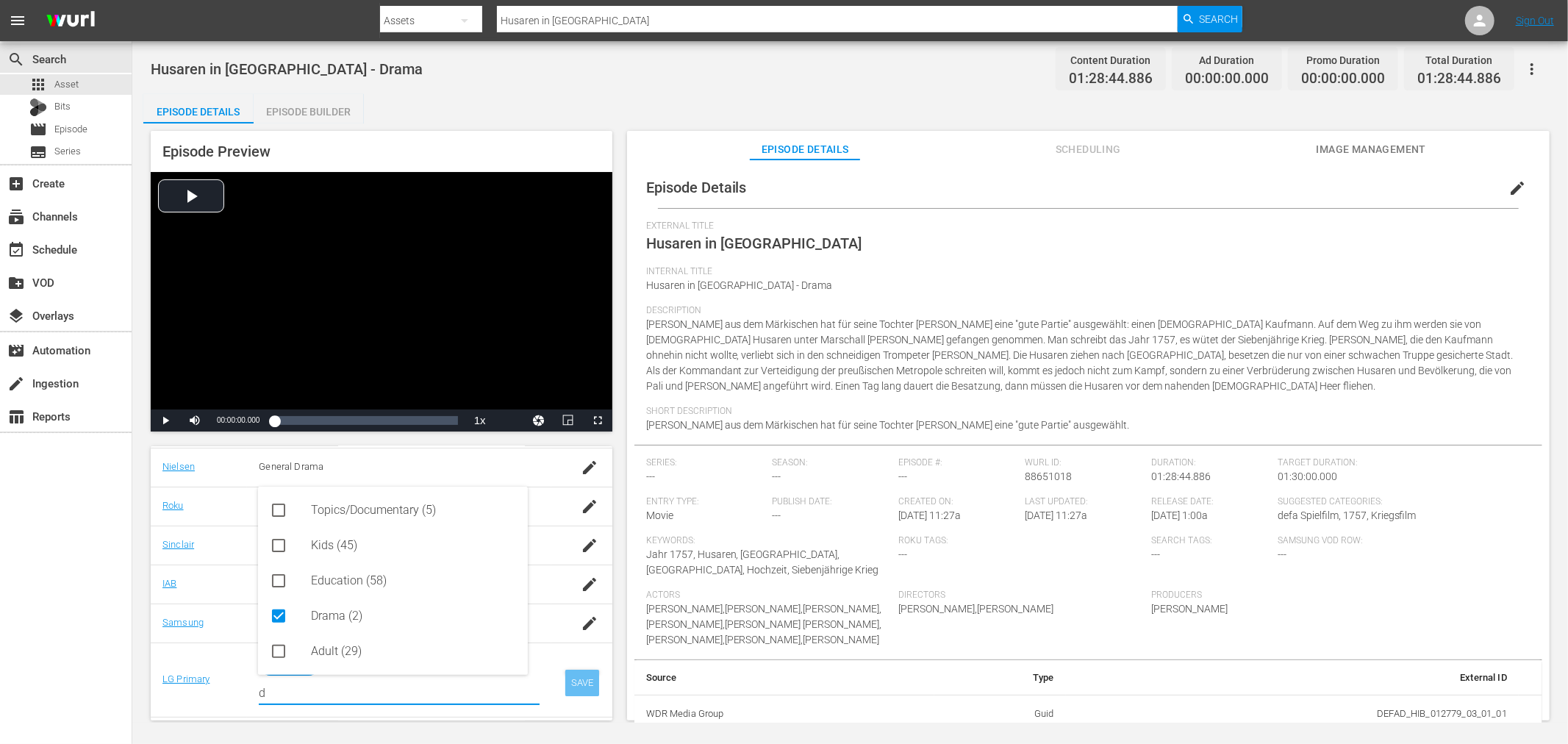
type input "d"
click at [572, 684] on div "SAVE" at bounding box center [582, 682] width 34 height 26
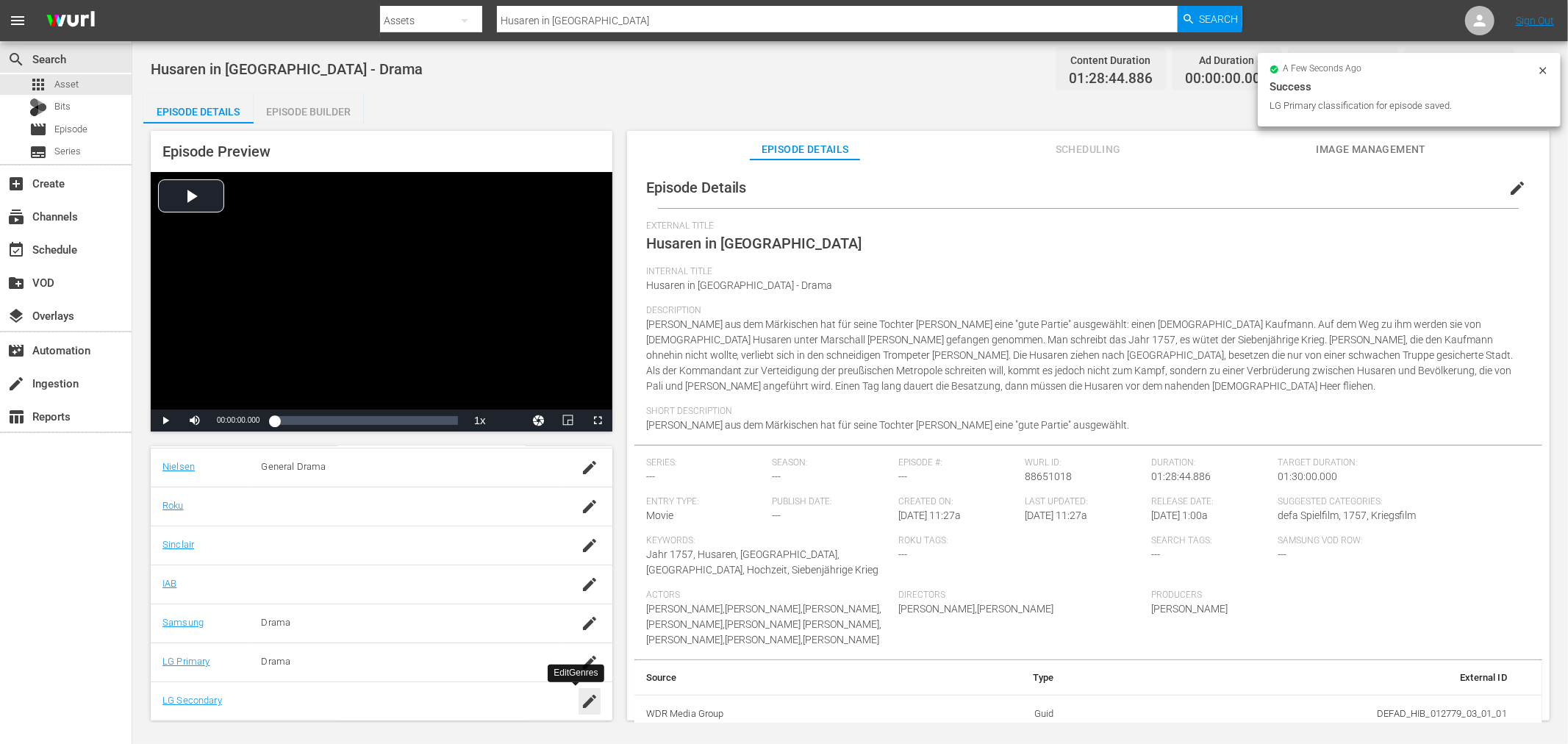
click at [583, 706] on icon "button" at bounding box center [590, 701] width 14 height 14
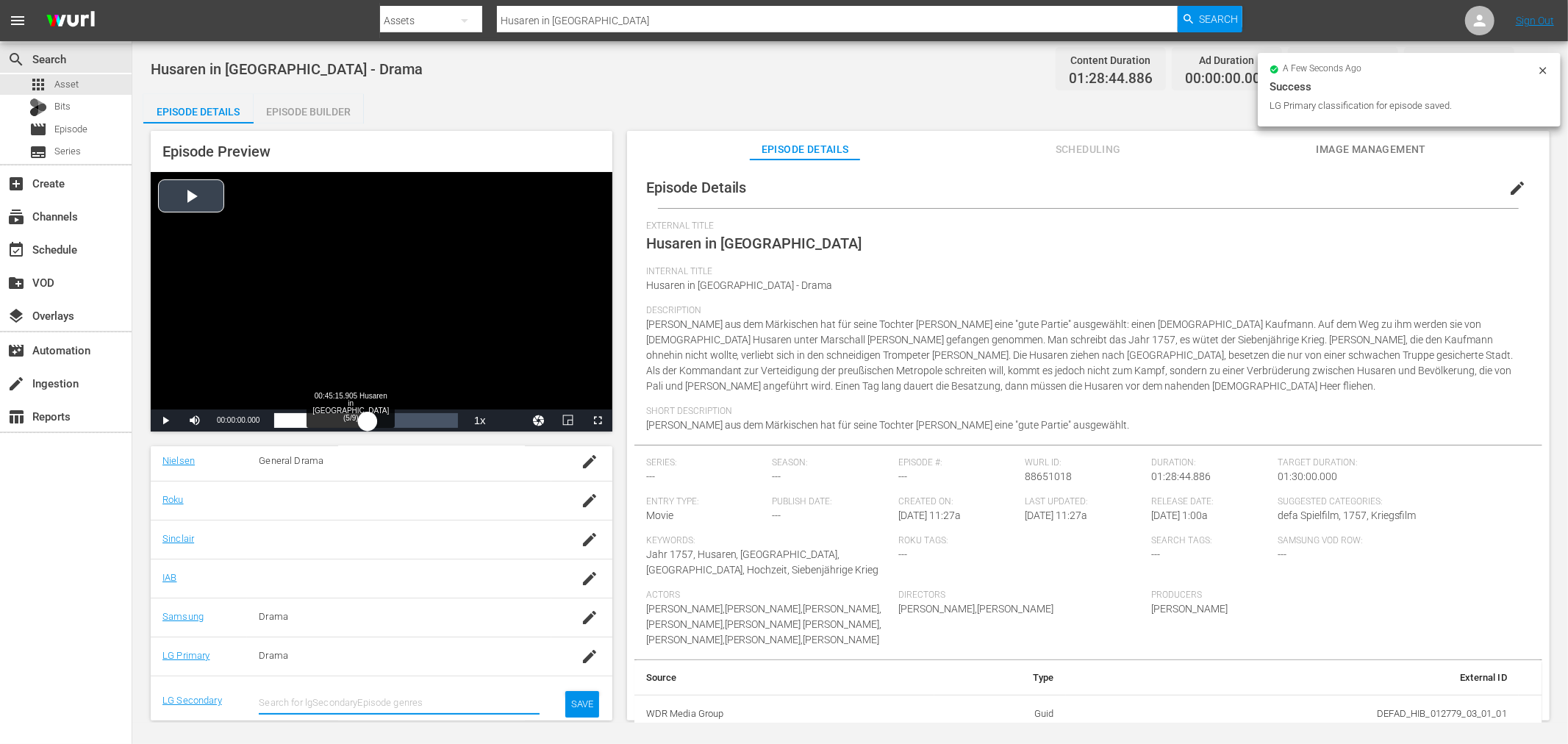
click at [367, 421] on div "Loaded : 0.11% 00:45:15.905 Husaren in Berlin (5/9) 00:00:00.000" at bounding box center [366, 420] width 183 height 14
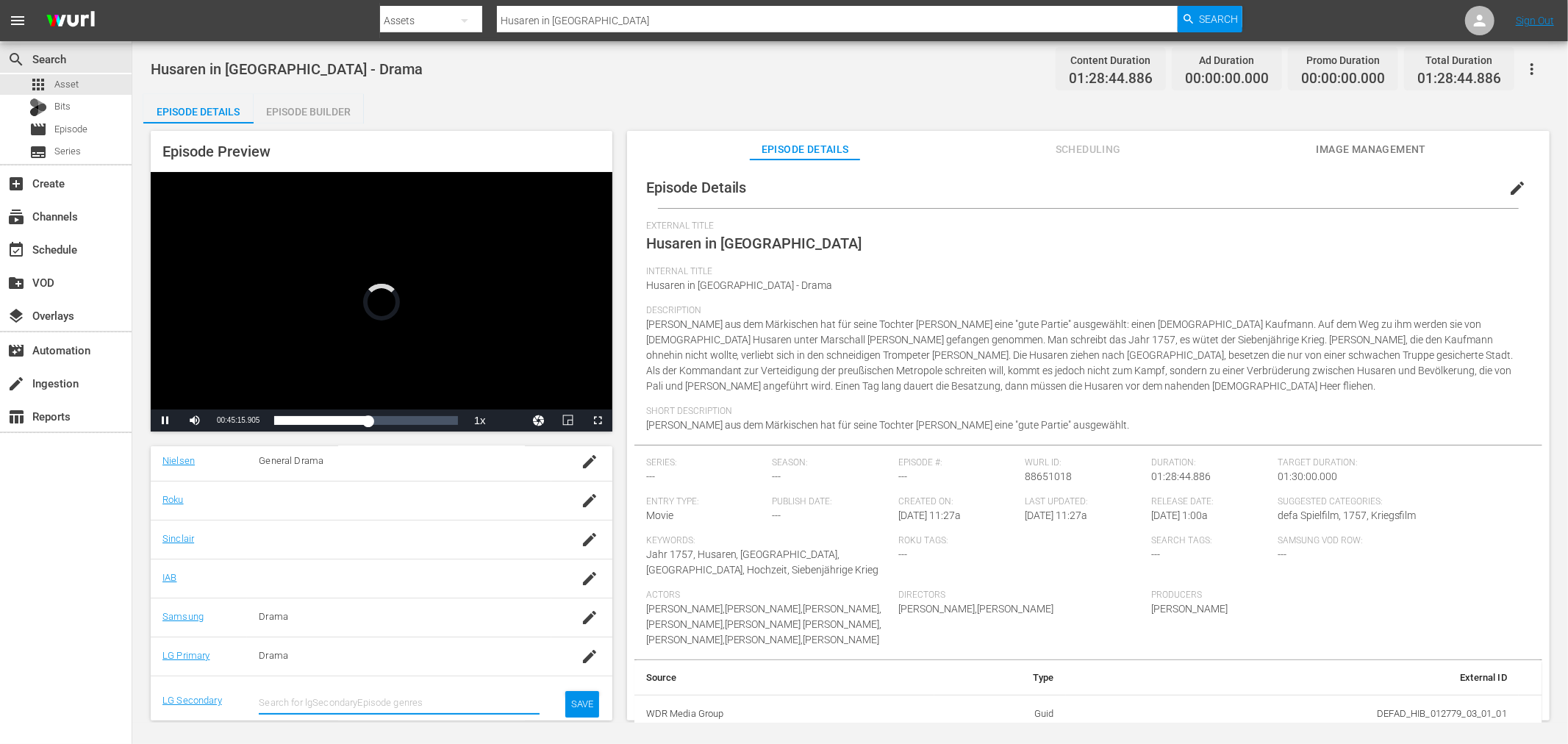
click at [355, 372] on div "Video Player" at bounding box center [382, 290] width 462 height 237
click at [416, 706] on input "text" at bounding box center [399, 703] width 281 height 35
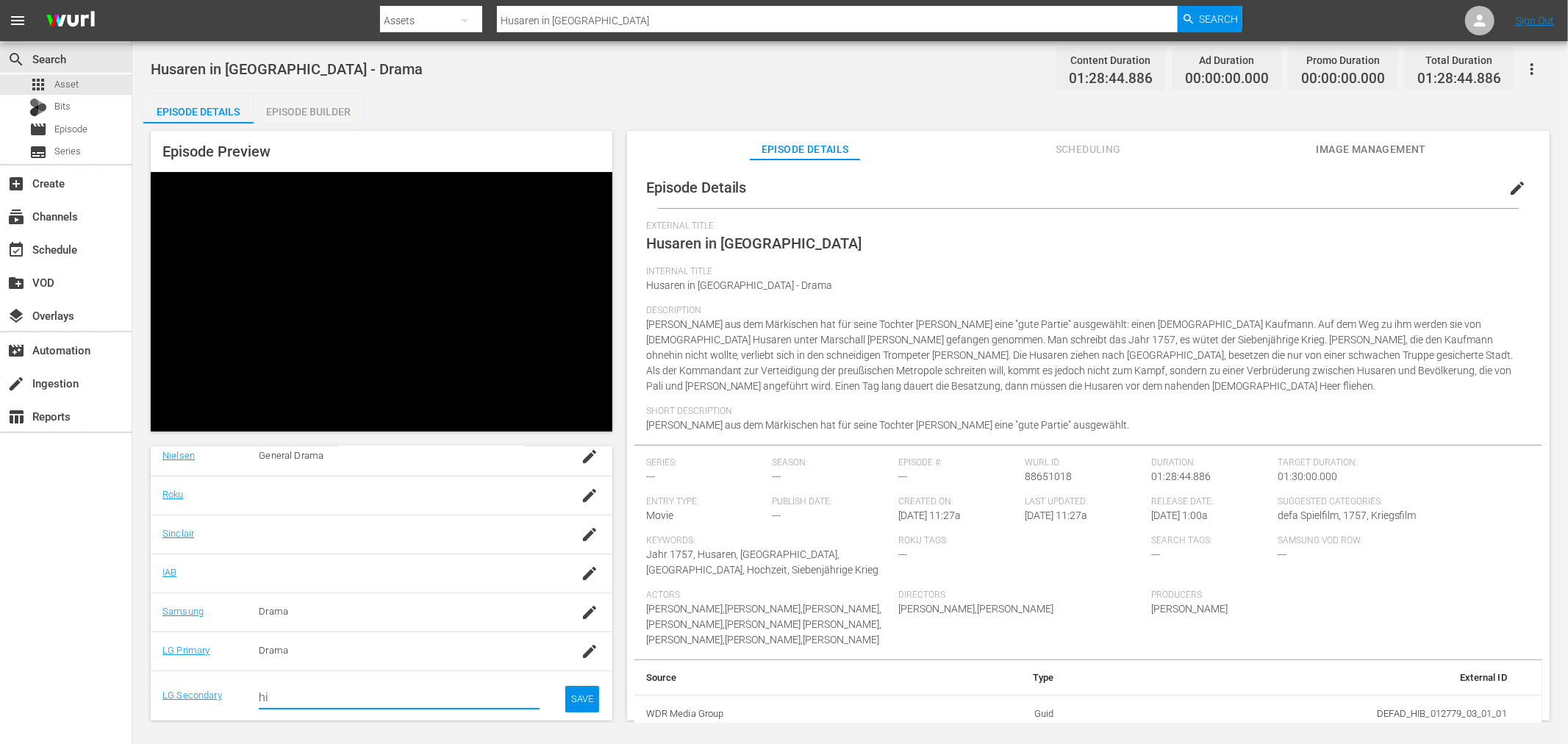
scroll to position [265, 0]
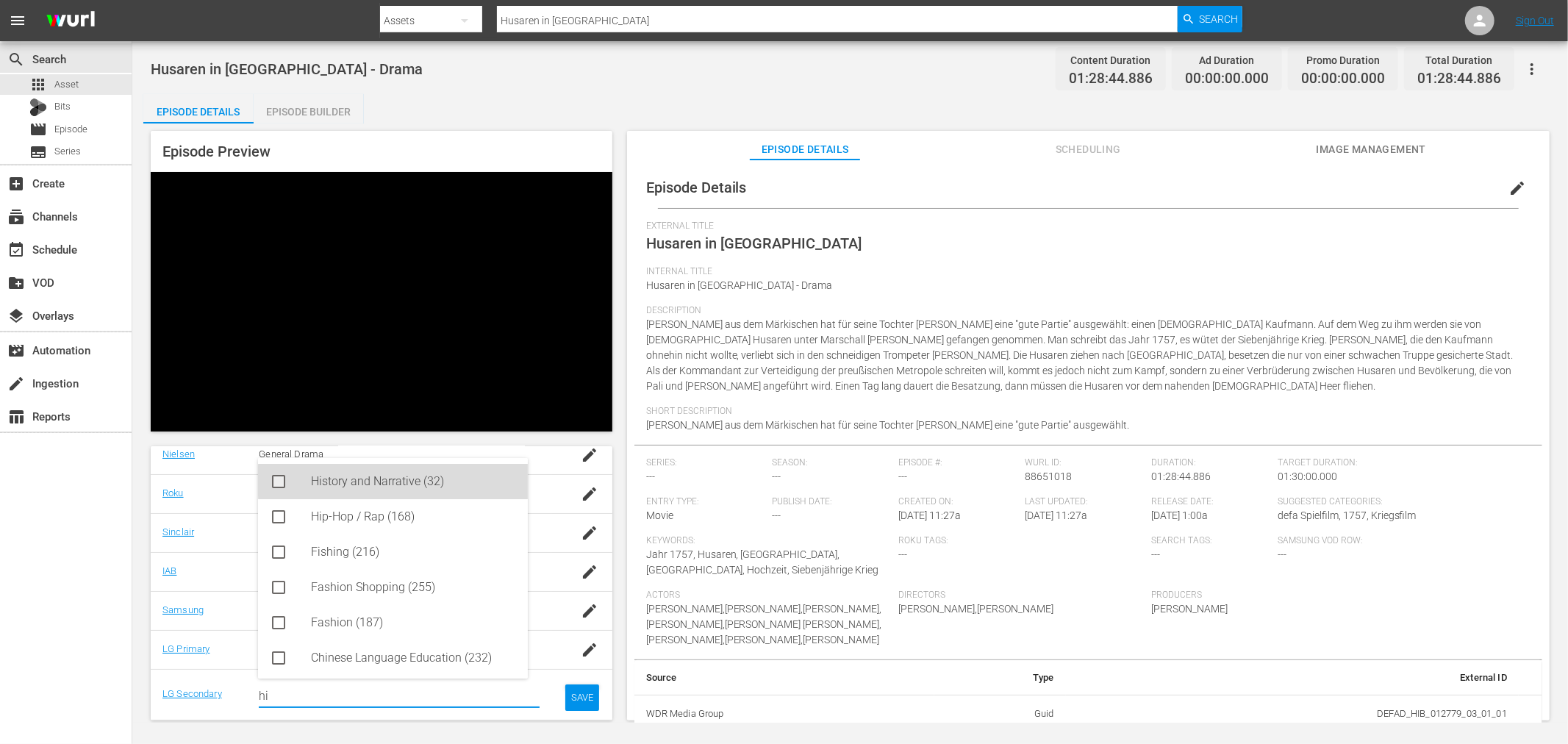
click at [404, 481] on div "History and Narrative (32)" at bounding box center [413, 481] width 205 height 35
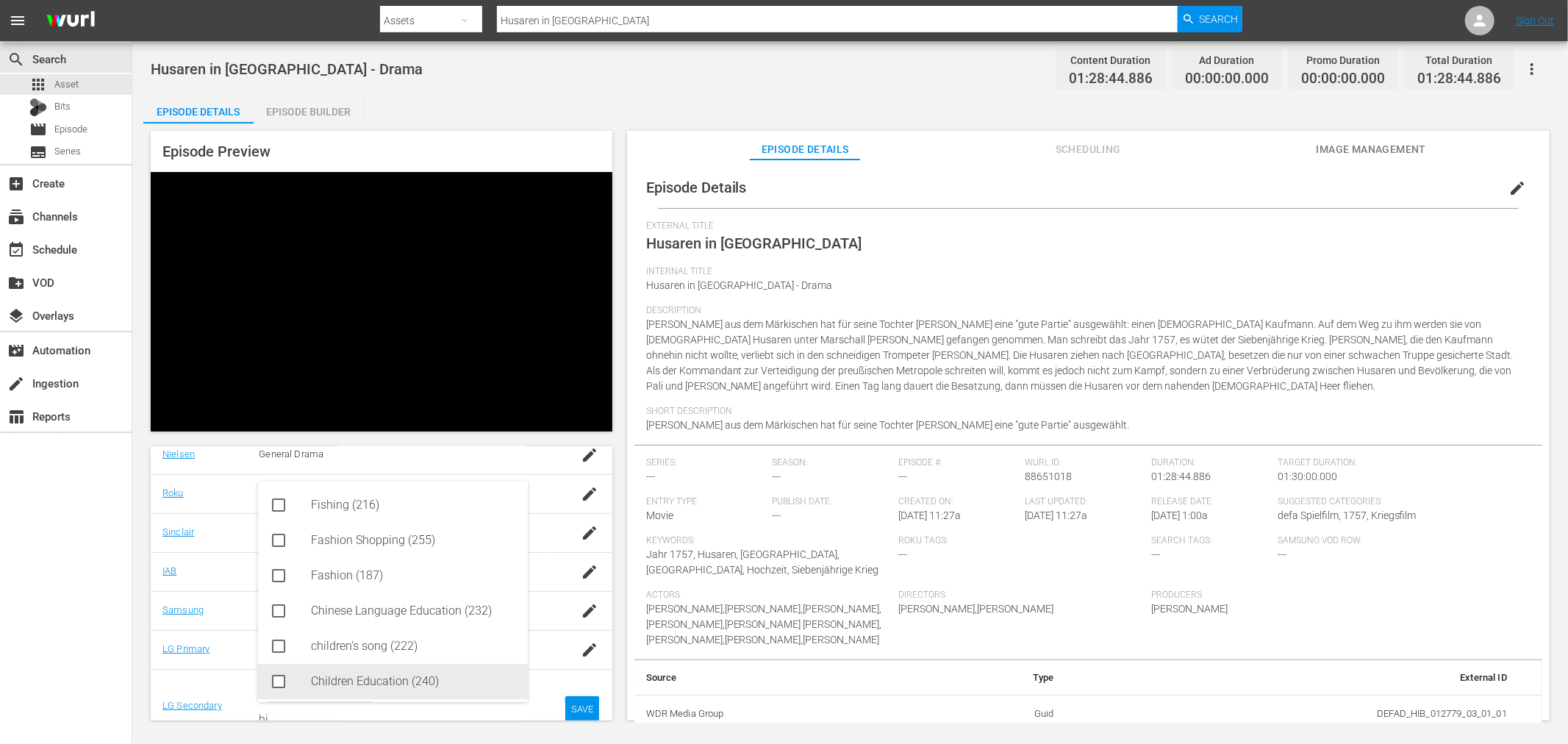
scroll to position [0, 0]
type input "hi"
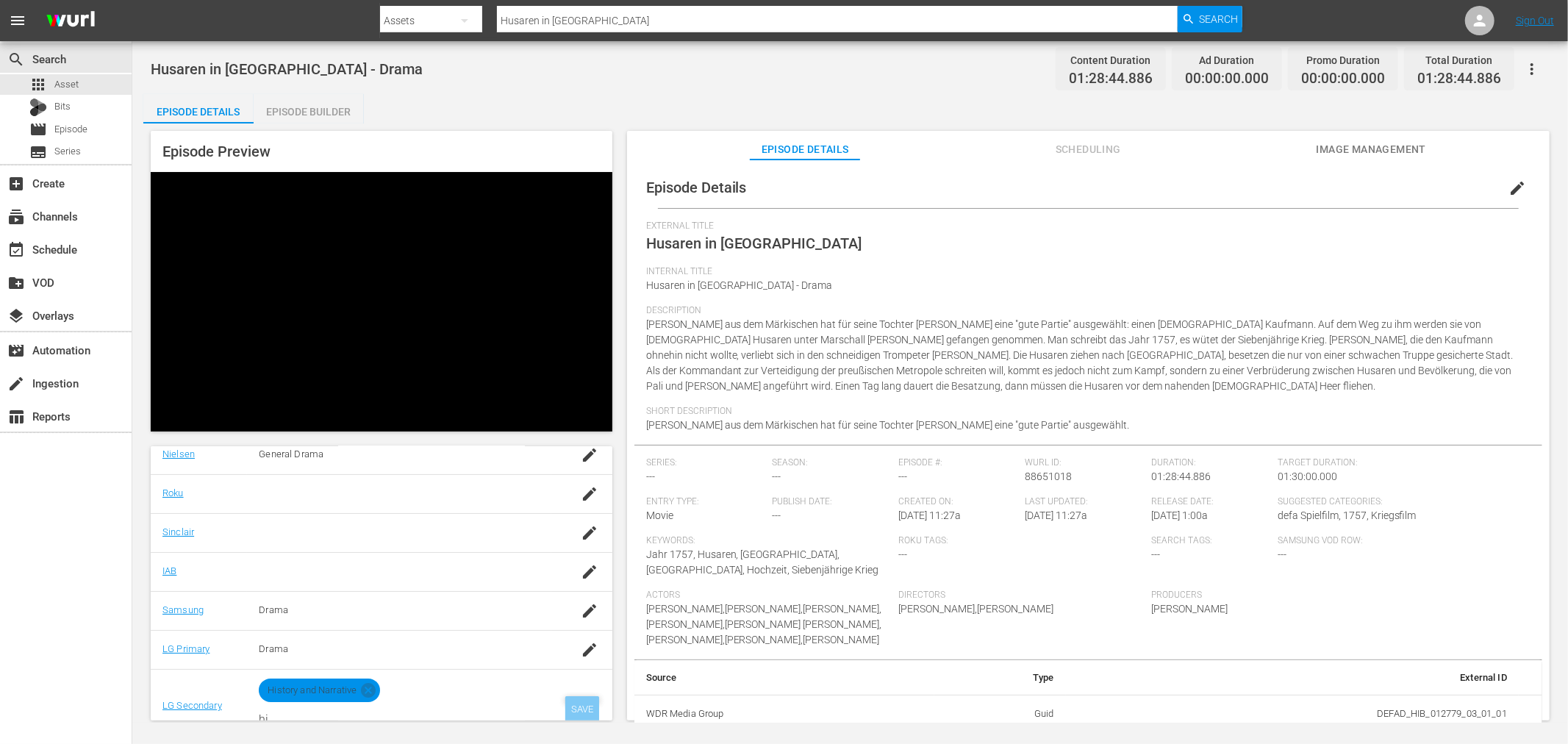
click at [566, 699] on div "SAVE" at bounding box center [582, 709] width 34 height 26
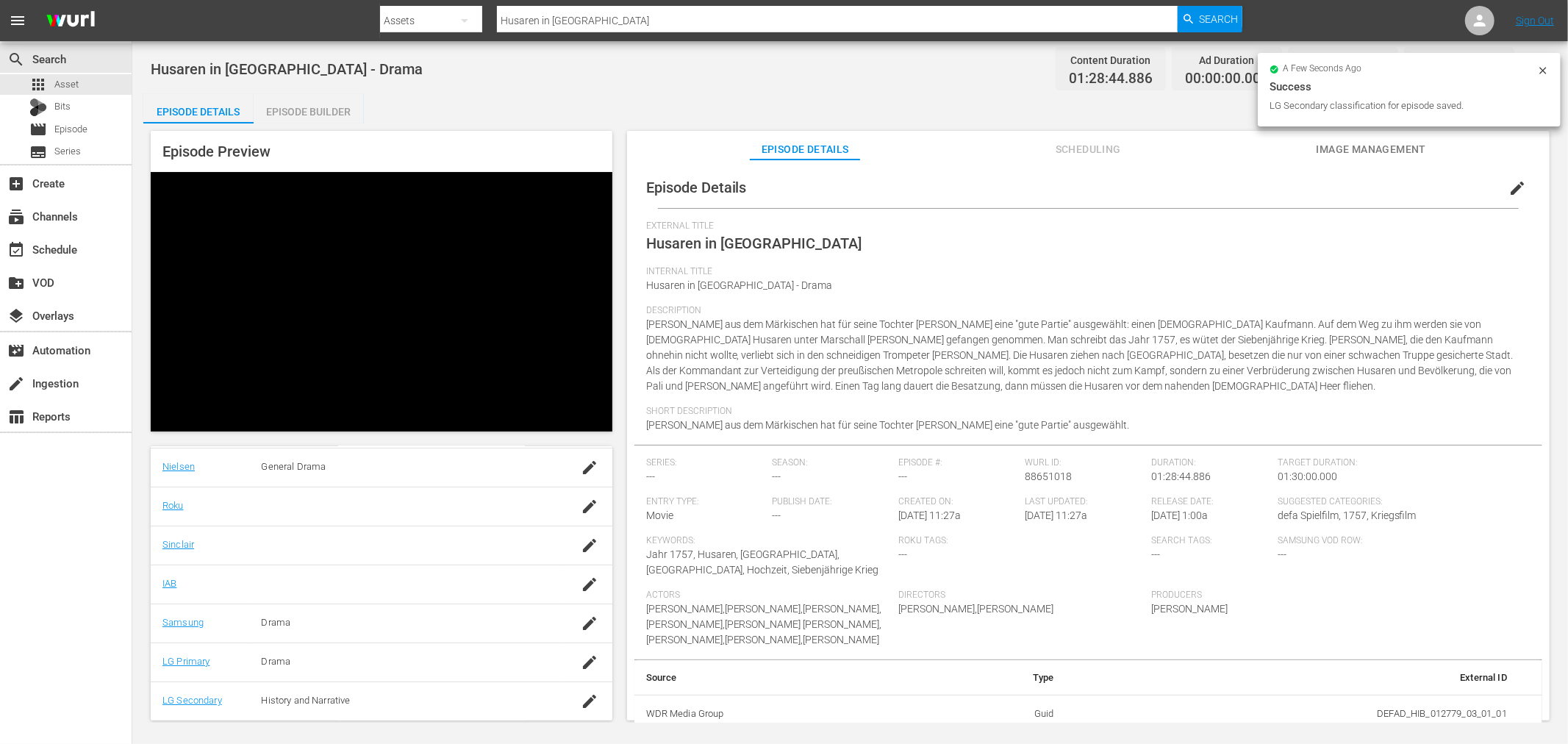
click at [1384, 152] on span "Image Management" at bounding box center [1371, 149] width 110 height 18
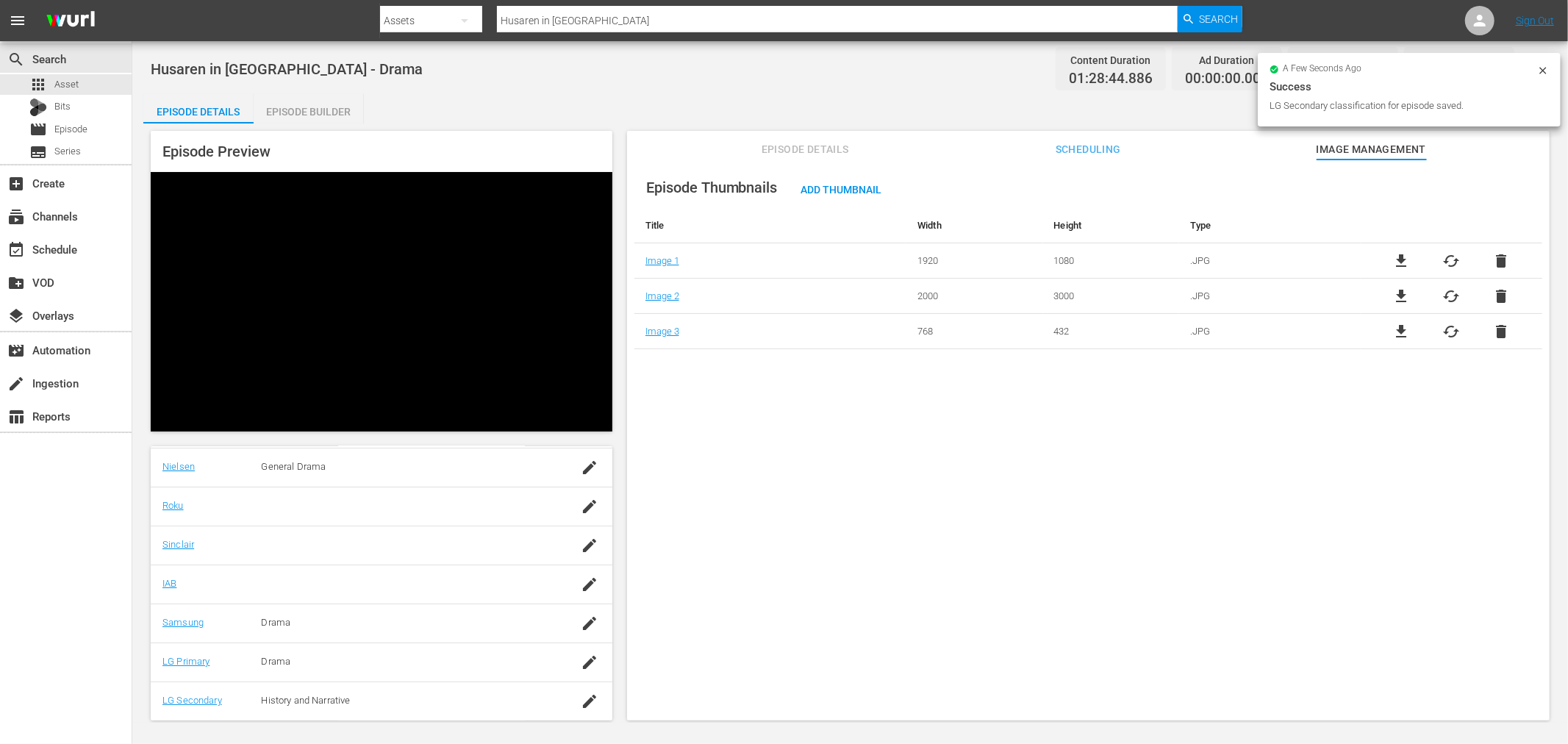
click at [474, 296] on div "Video Player" at bounding box center [382, 290] width 462 height 237
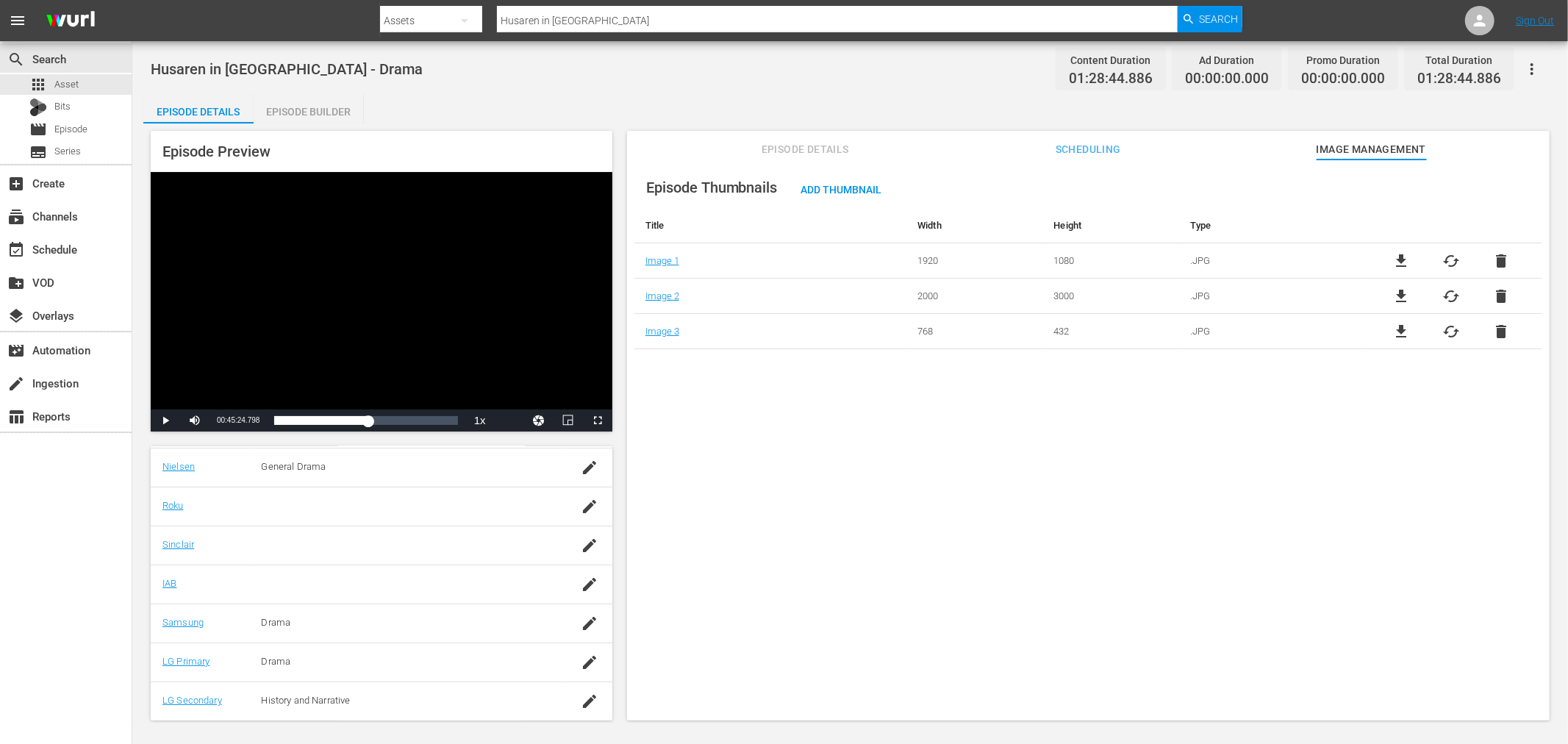
click at [799, 147] on span "Episode Details" at bounding box center [805, 149] width 110 height 18
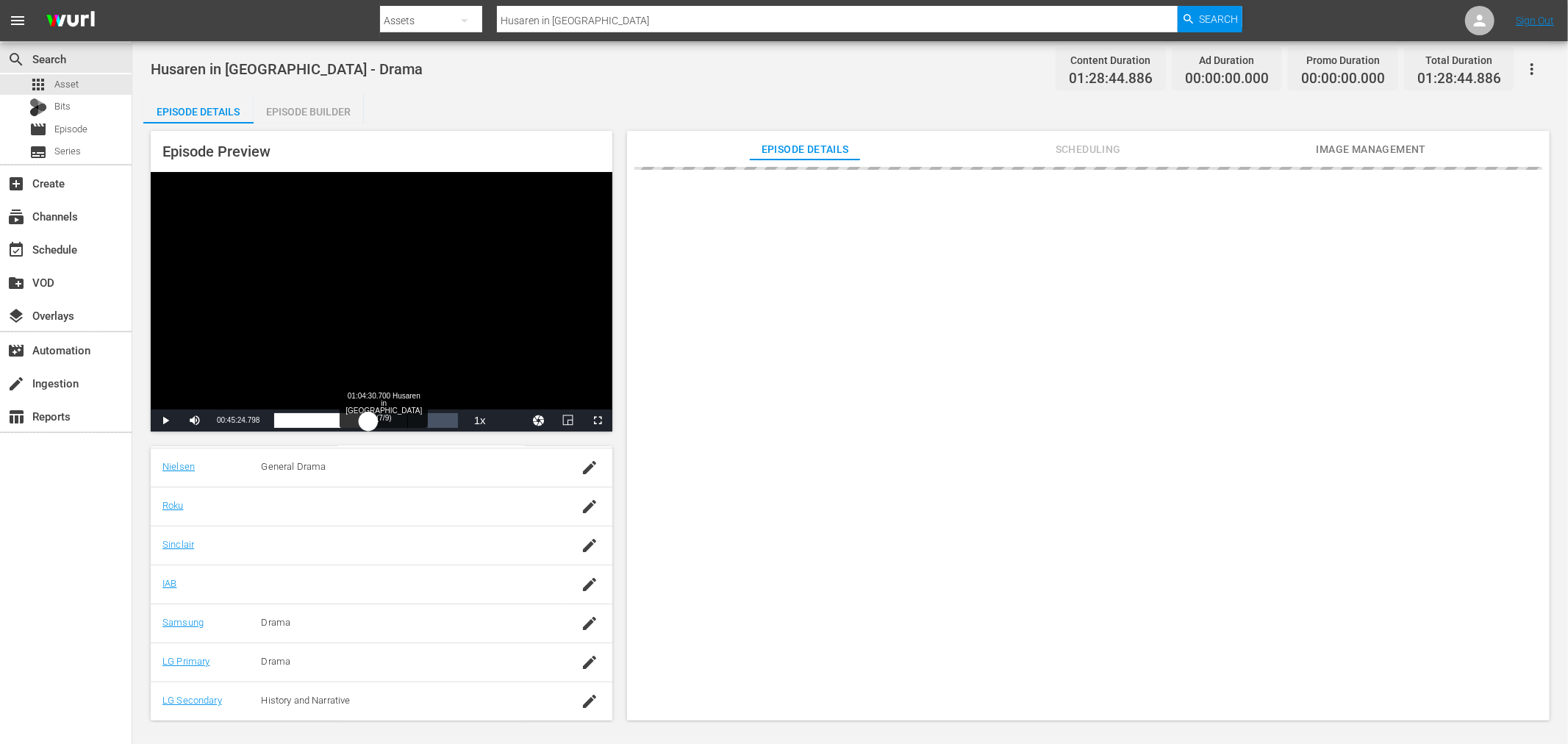
click at [407, 421] on div "Loaded : 52.33% 01:04:30.700 Husaren in Berlin (7/9) 00:45:24.798" at bounding box center [366, 420] width 183 height 14
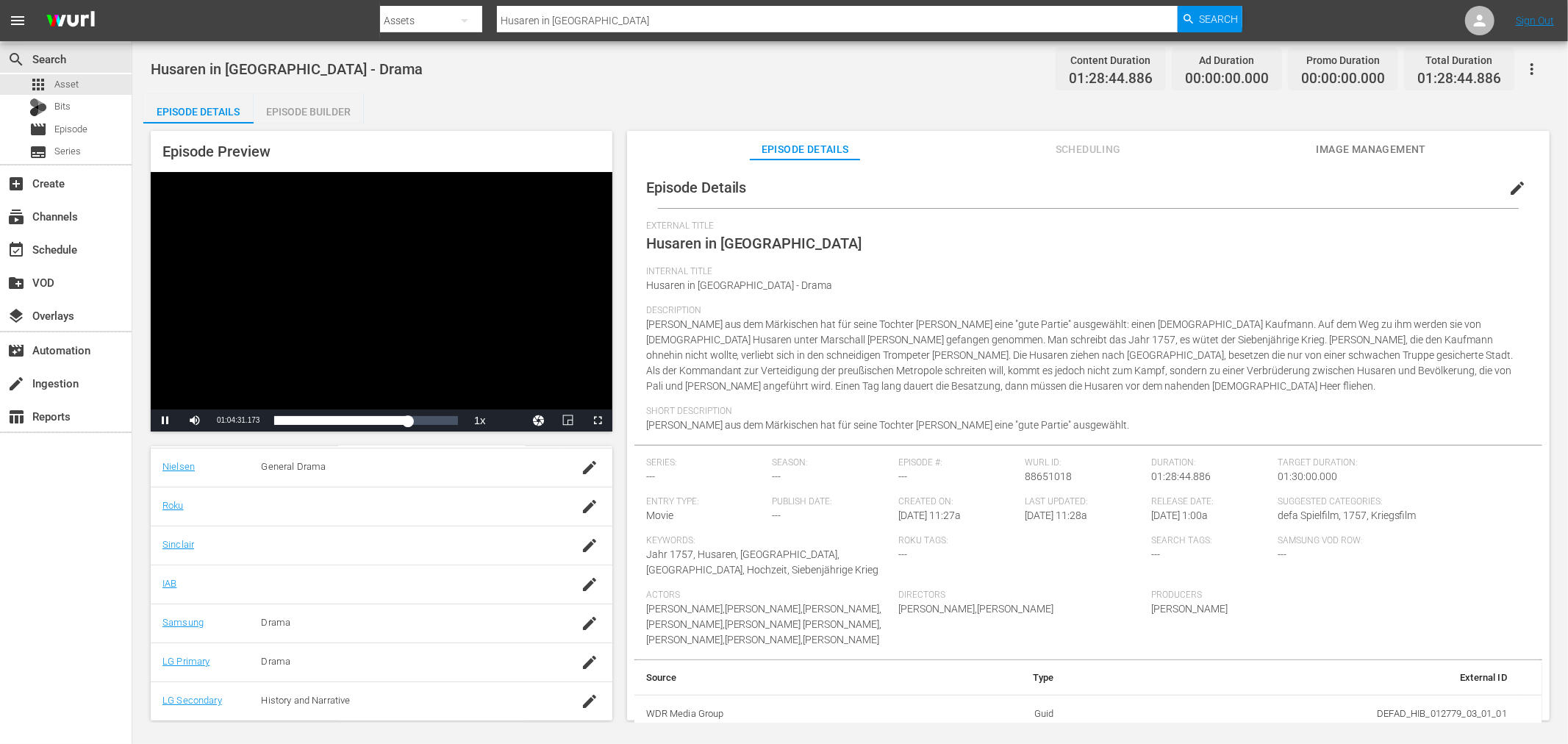
click at [1508, 192] on span "edit" at bounding box center [1517, 188] width 17 height 17
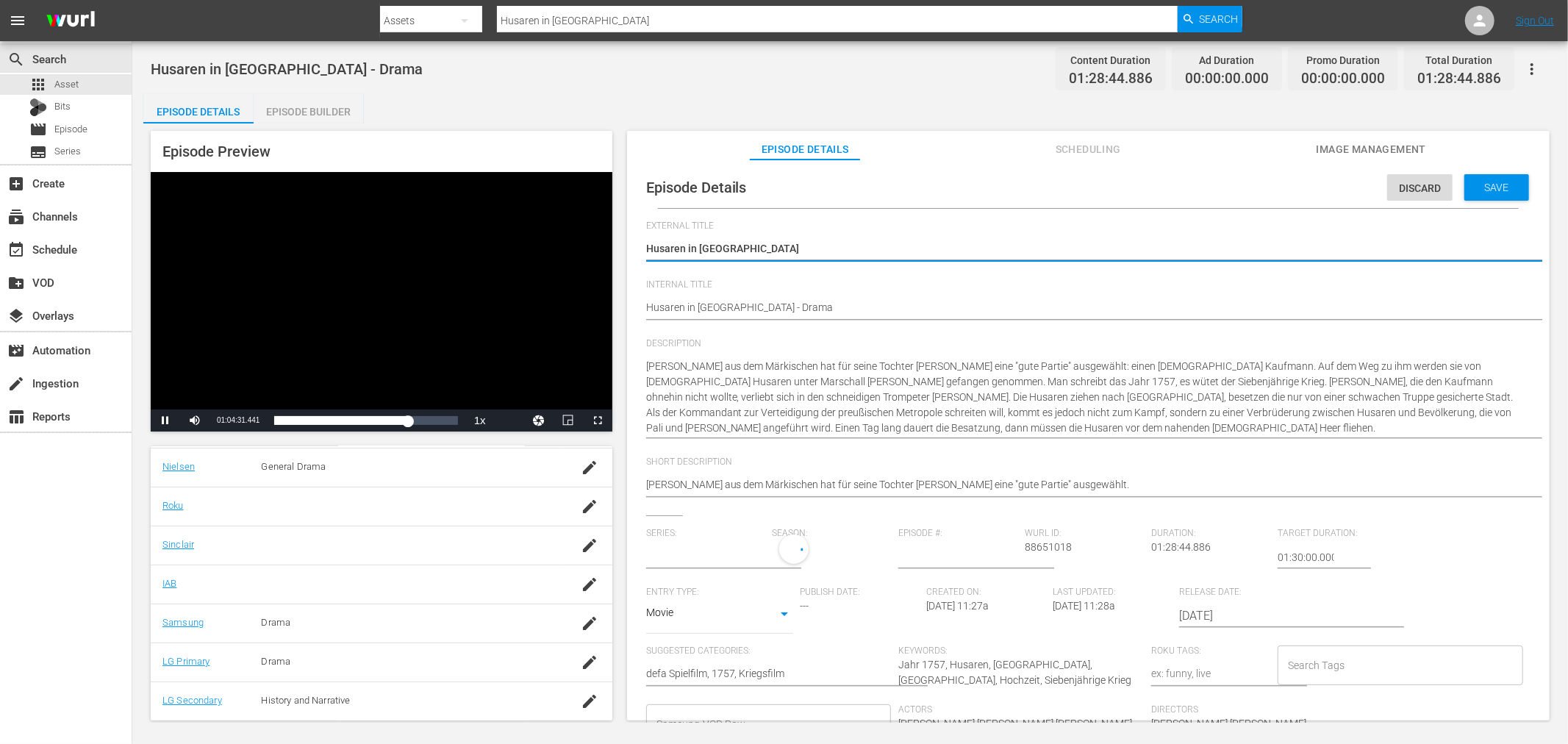
type input "No Series"
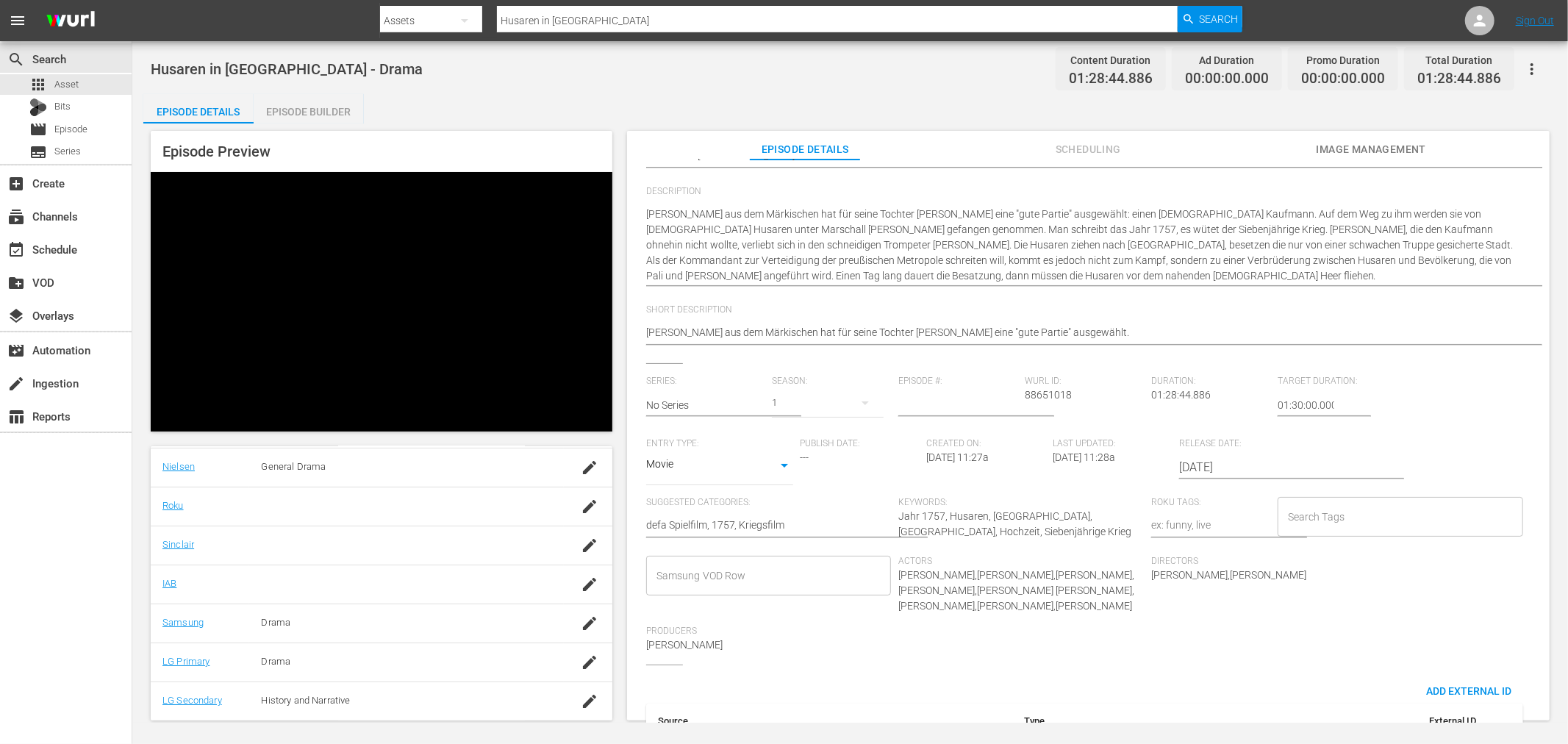
scroll to position [225, 0]
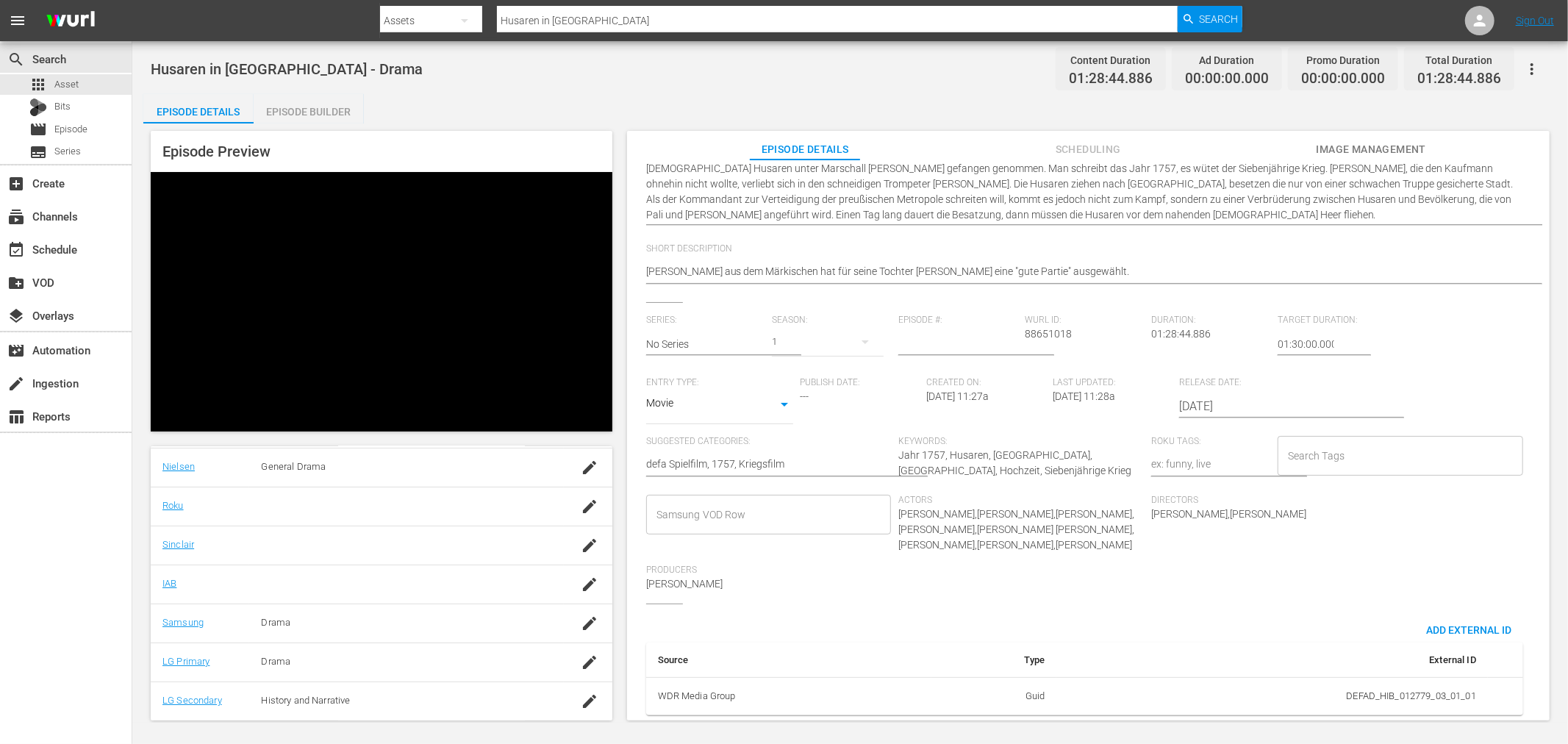
click at [729, 501] on input "Samsung VOD Row" at bounding box center [758, 514] width 210 height 26
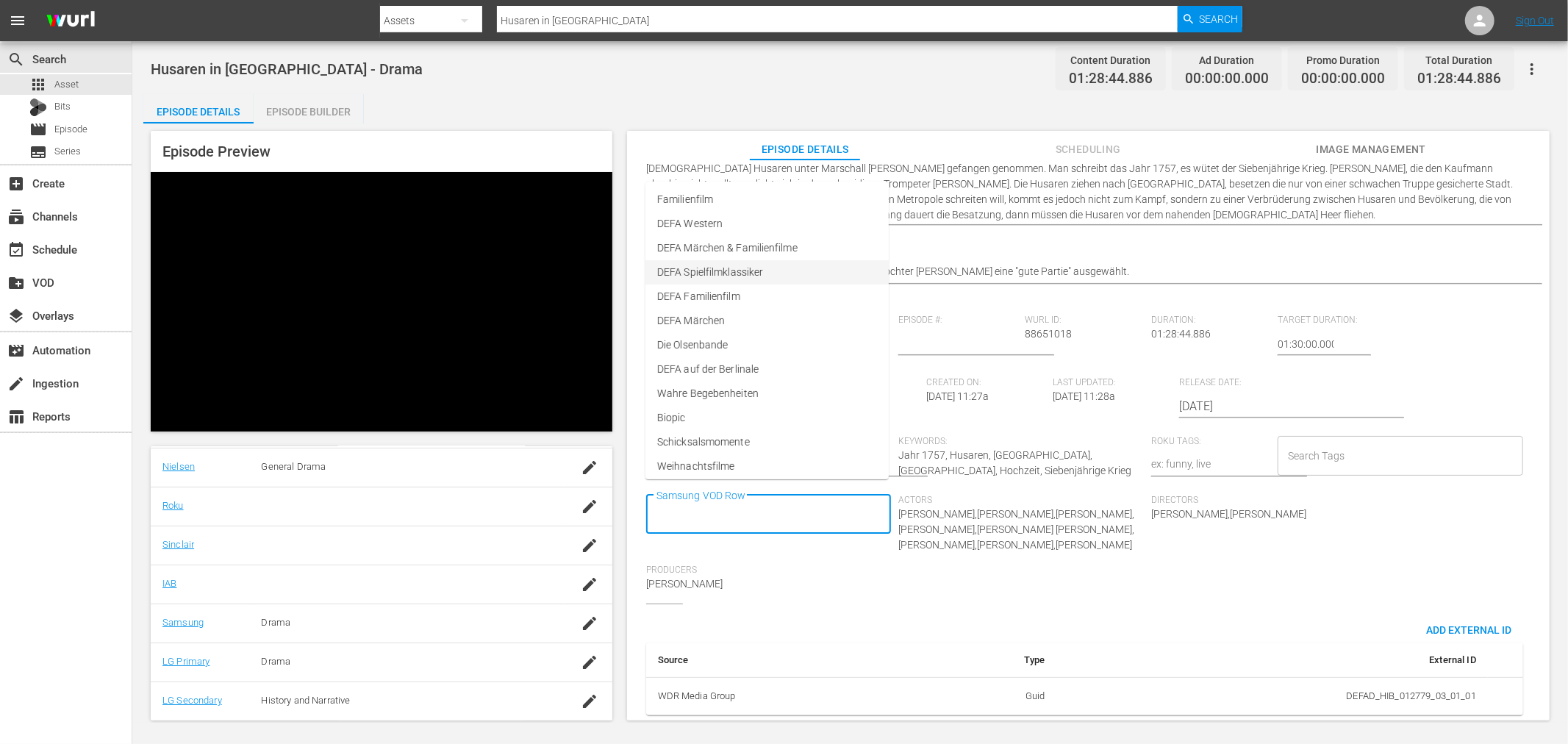
click at [735, 272] on span "DEFA Spielfilmklassiker" at bounding box center [710, 272] width 106 height 15
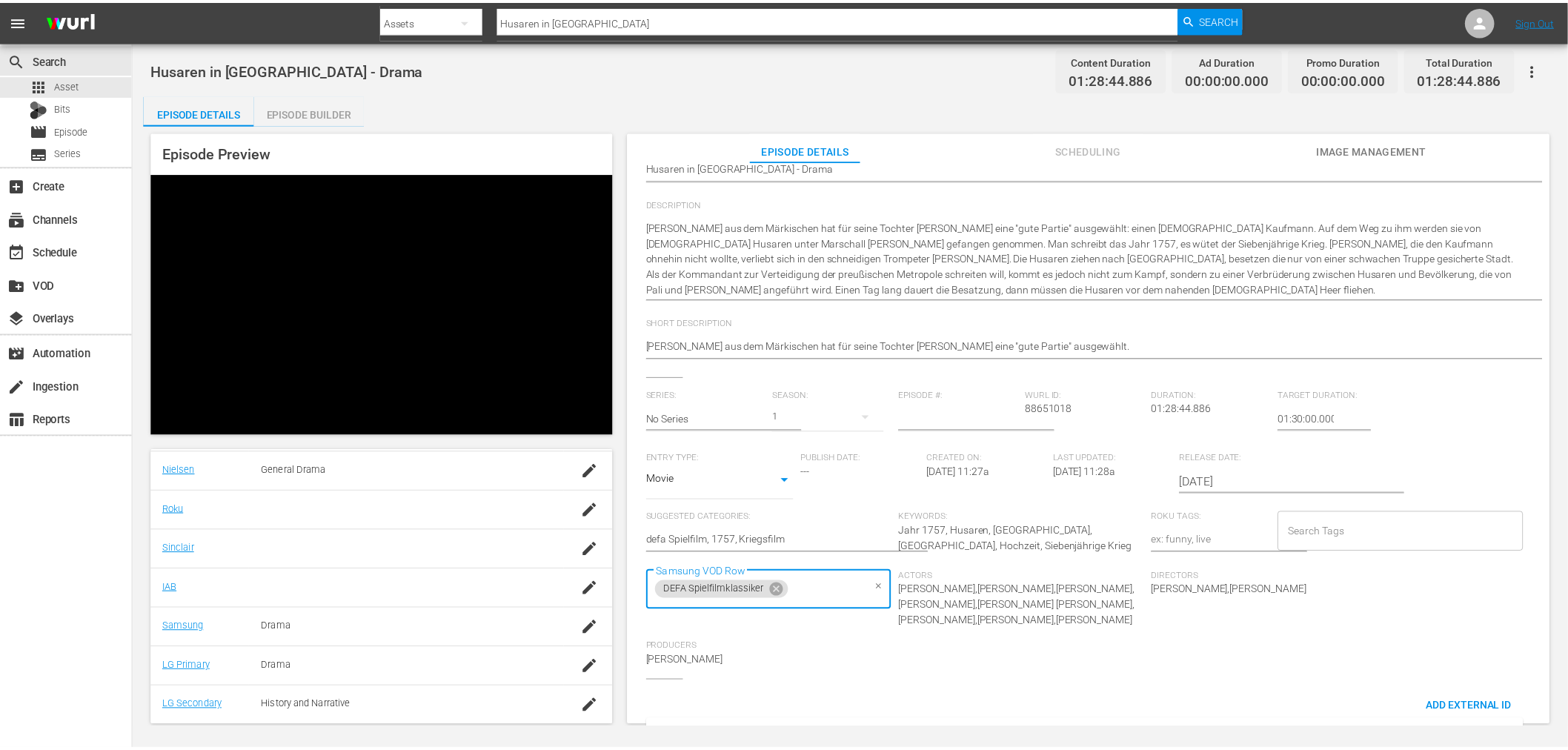
scroll to position [0, 0]
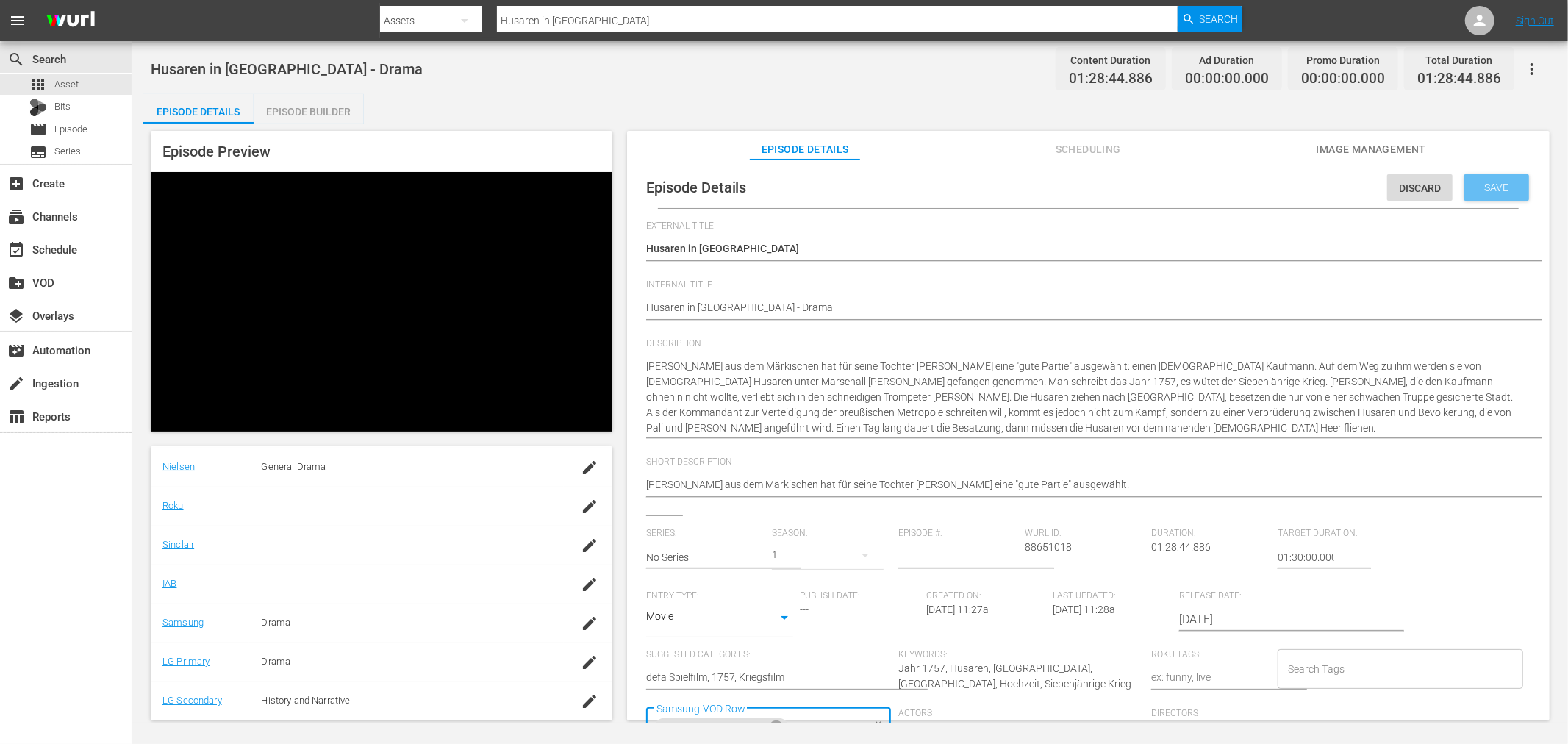
click at [1465, 174] on div "Save" at bounding box center [1497, 187] width 65 height 26
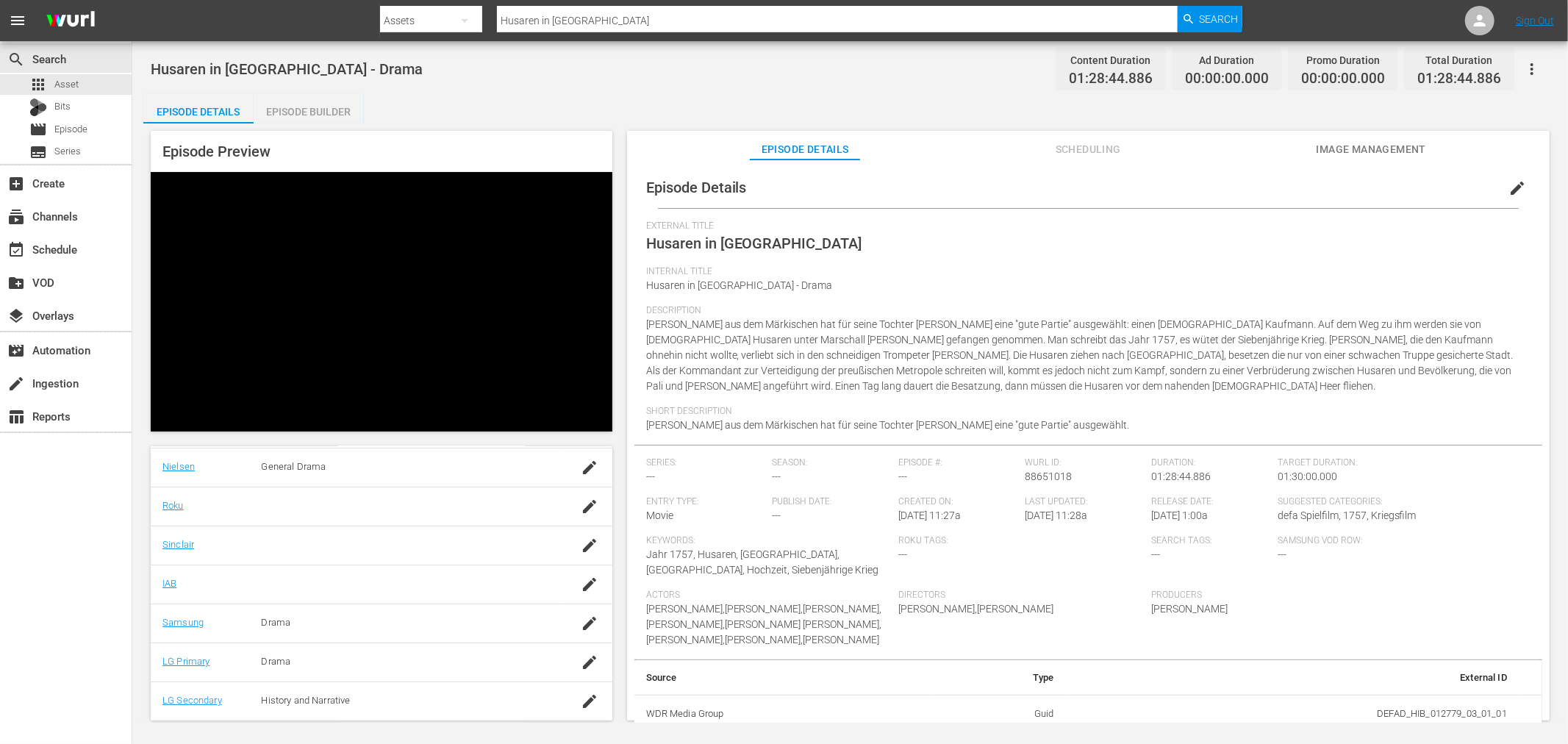
click at [338, 118] on div "Episode Builder" at bounding box center [308, 112] width 110 height 35
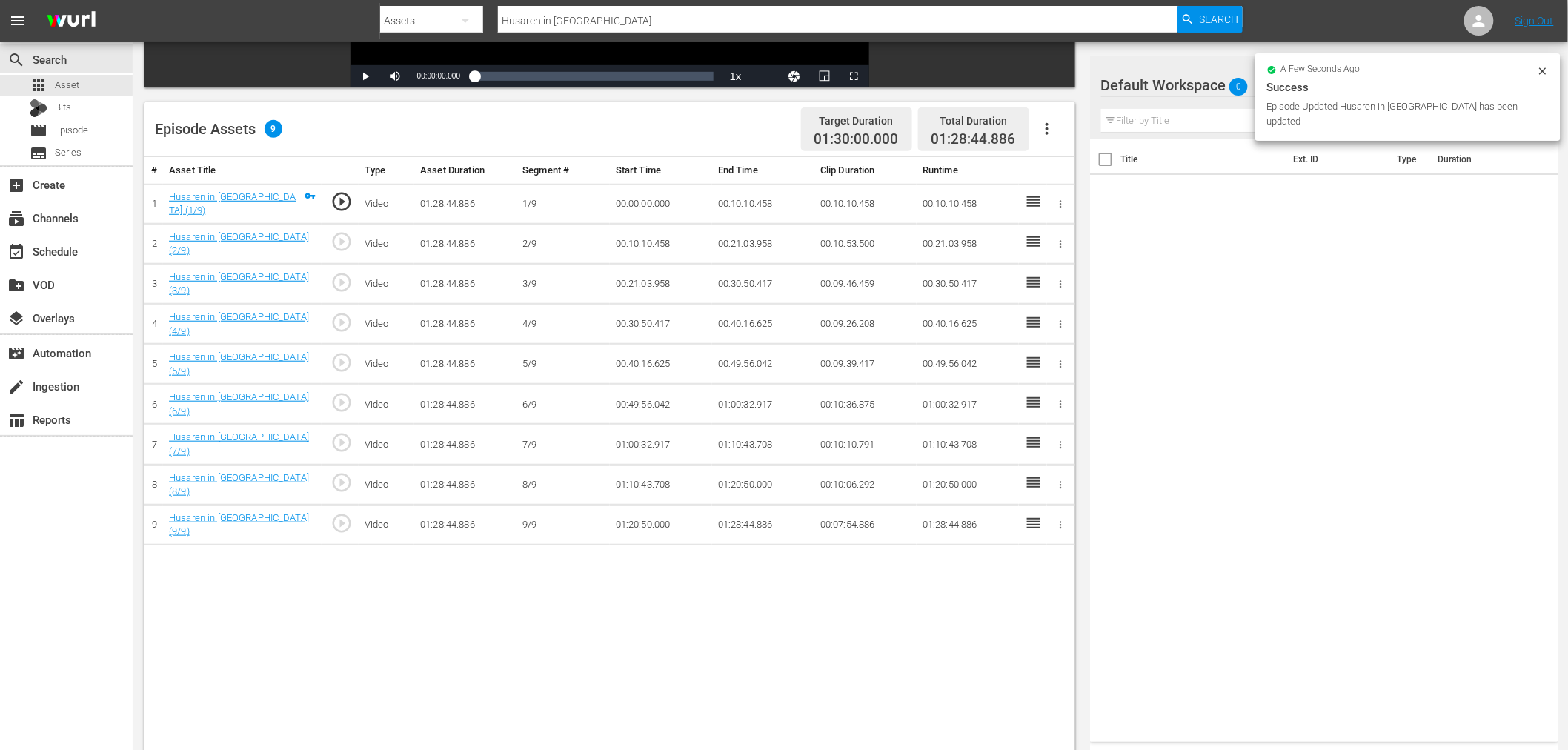
scroll to position [164, 0]
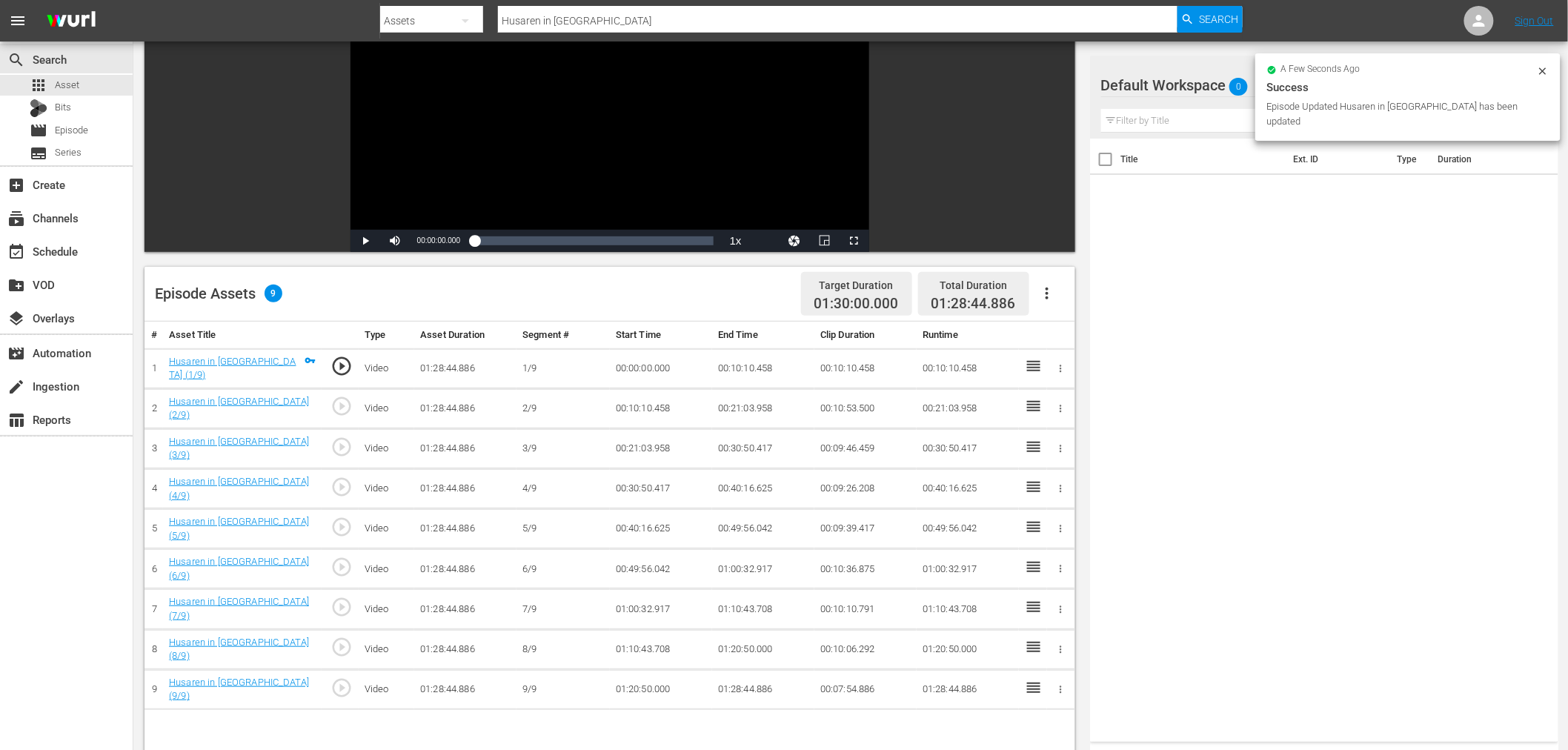
click at [1189, 69] on div at bounding box center [1155, 86] width 106 height 37
click at [1233, 81] on span "0" at bounding box center [1238, 87] width 18 height 31
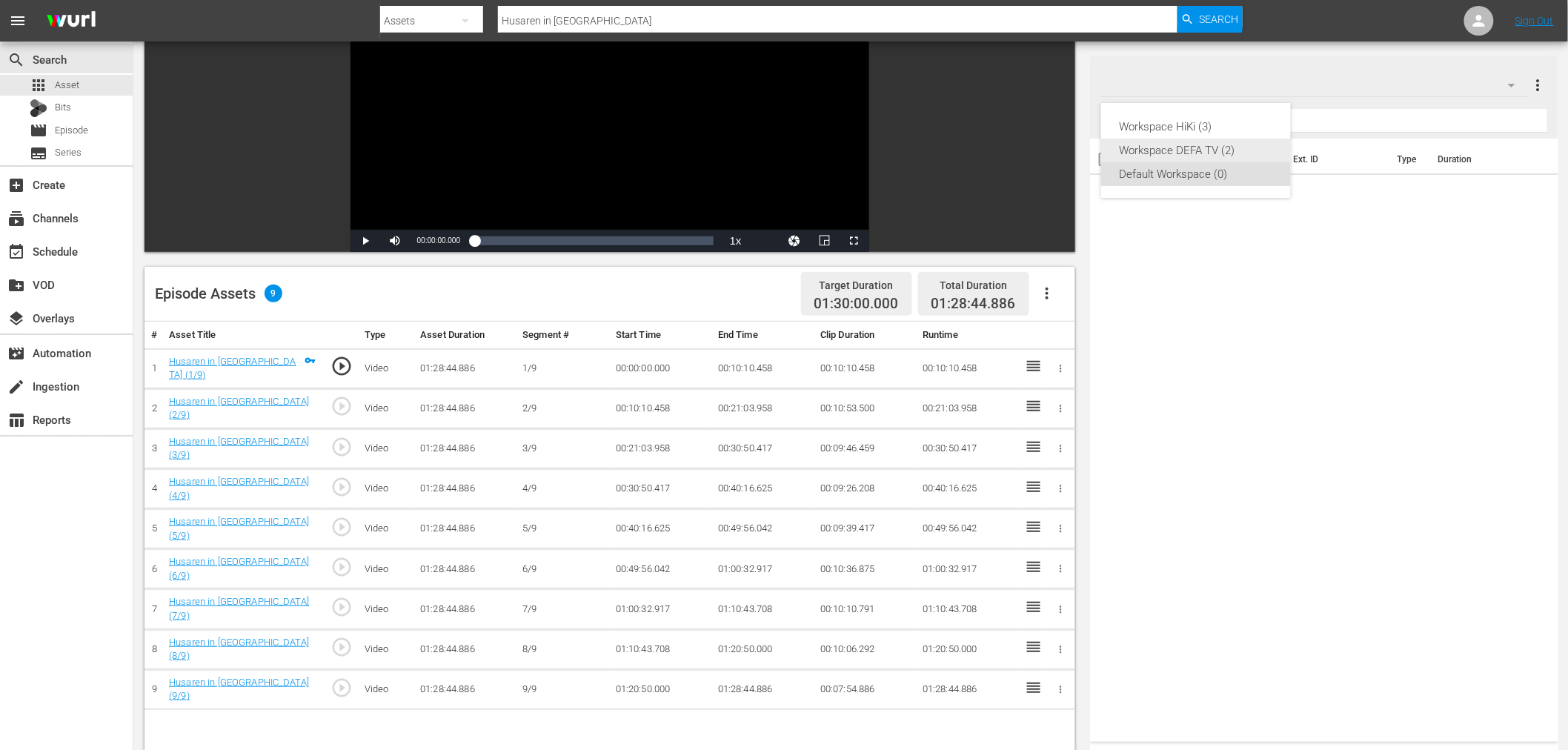
click at [1208, 160] on div "Workspace DEFA TV (2)" at bounding box center [1196, 150] width 154 height 24
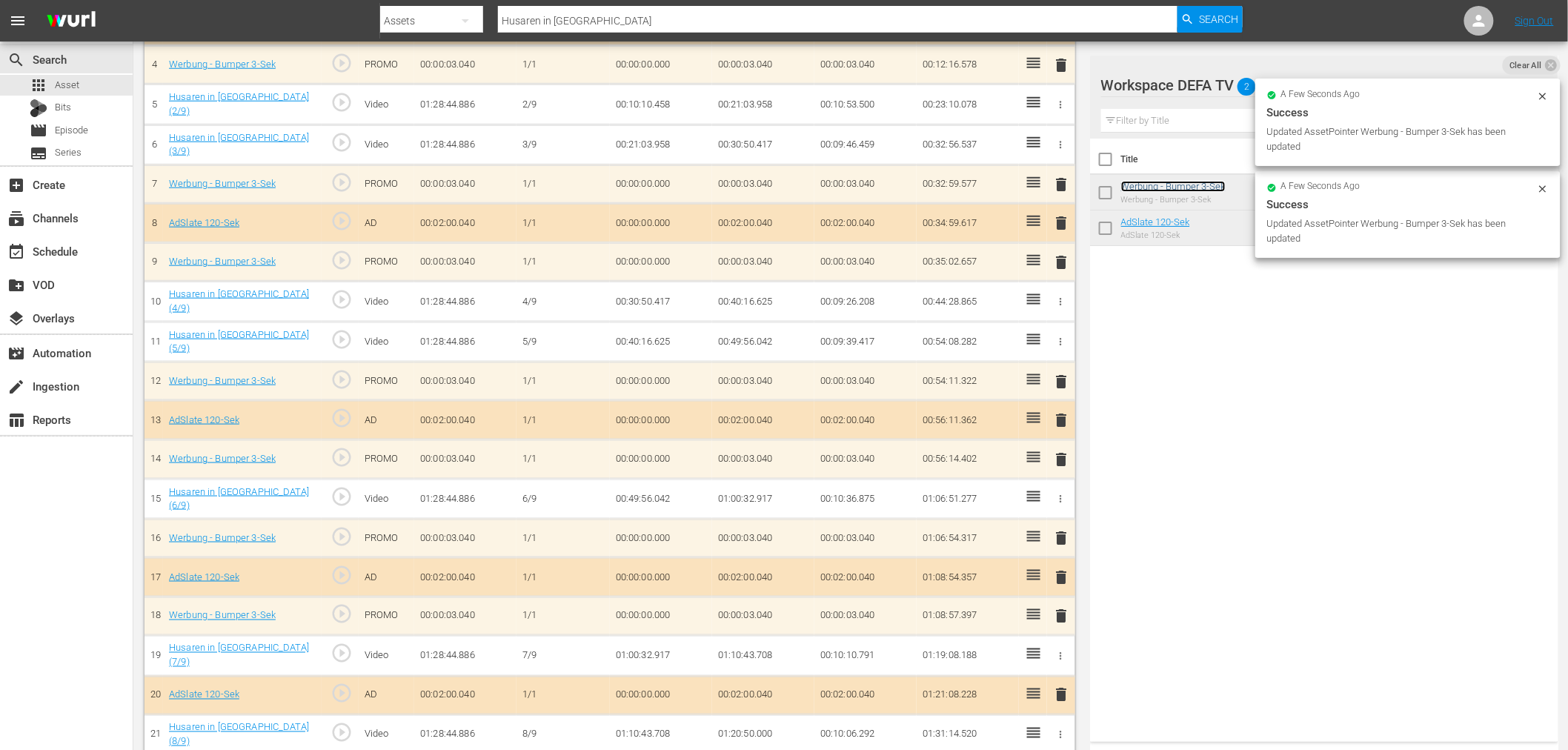
scroll to position [591, 0]
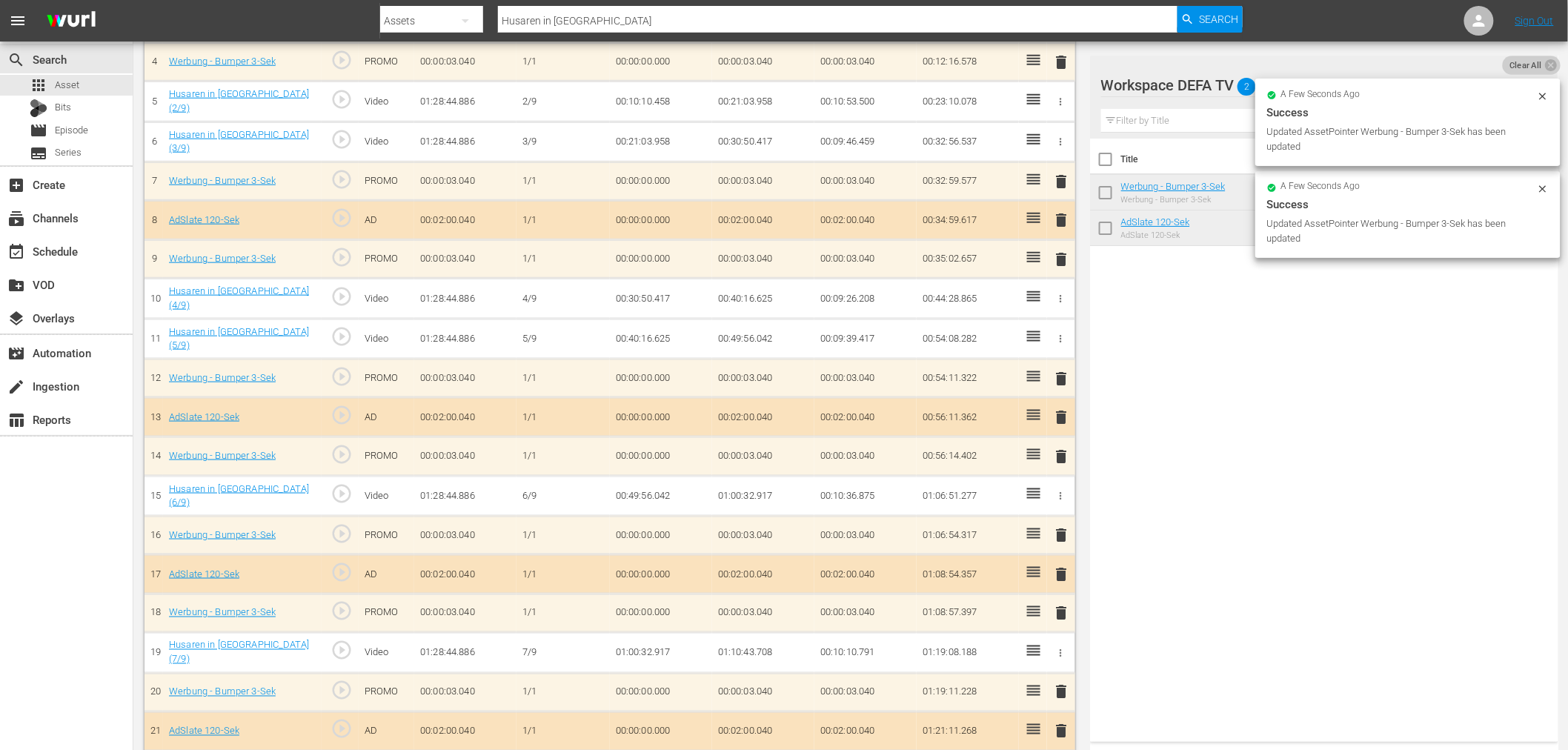
click at [1538, 70] on span "Clear All" at bounding box center [1525, 65] width 46 height 19
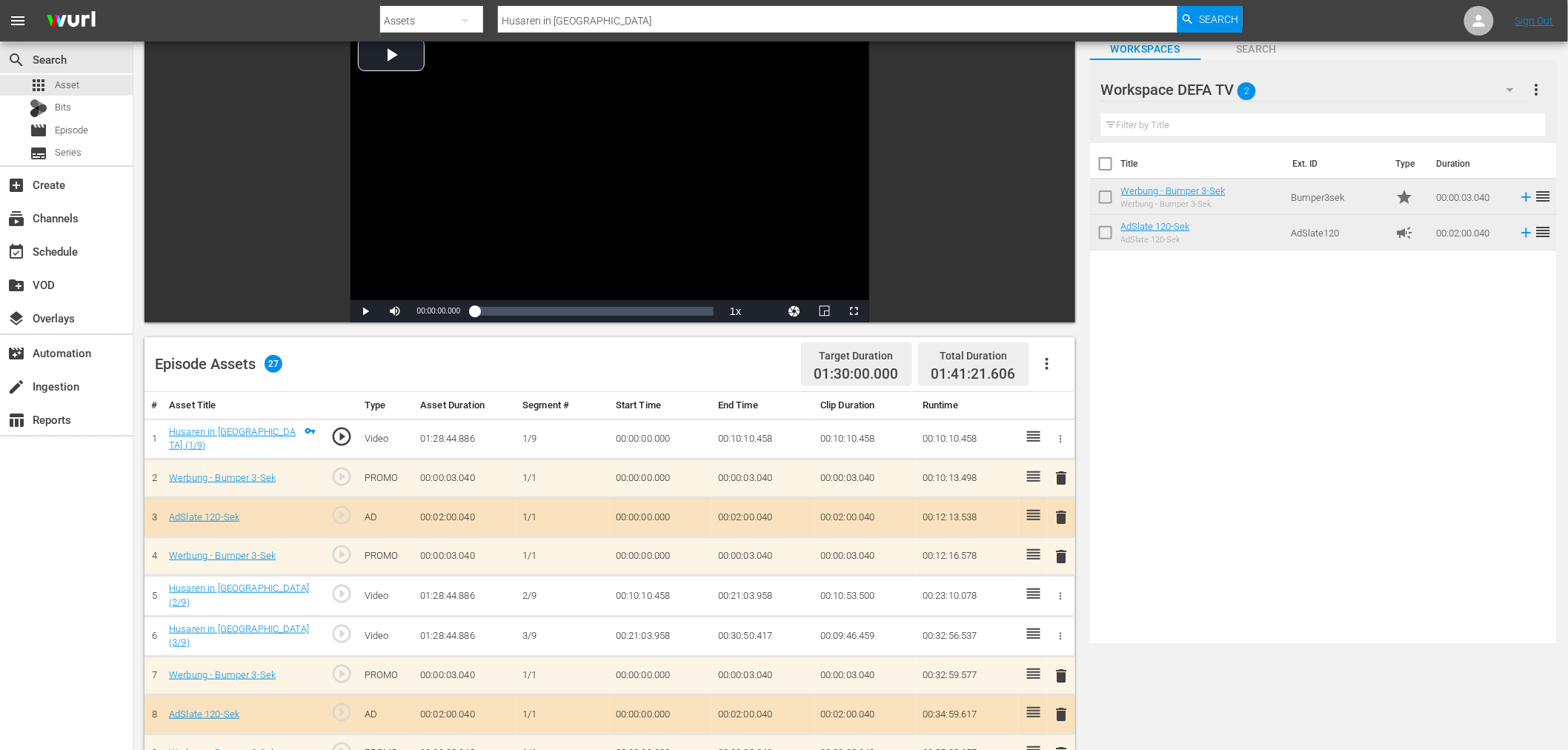
click at [1538, 70] on div "Workspace DEFA TV 2 Workspace DEFA TV more_vert" at bounding box center [1323, 84] width 445 height 47
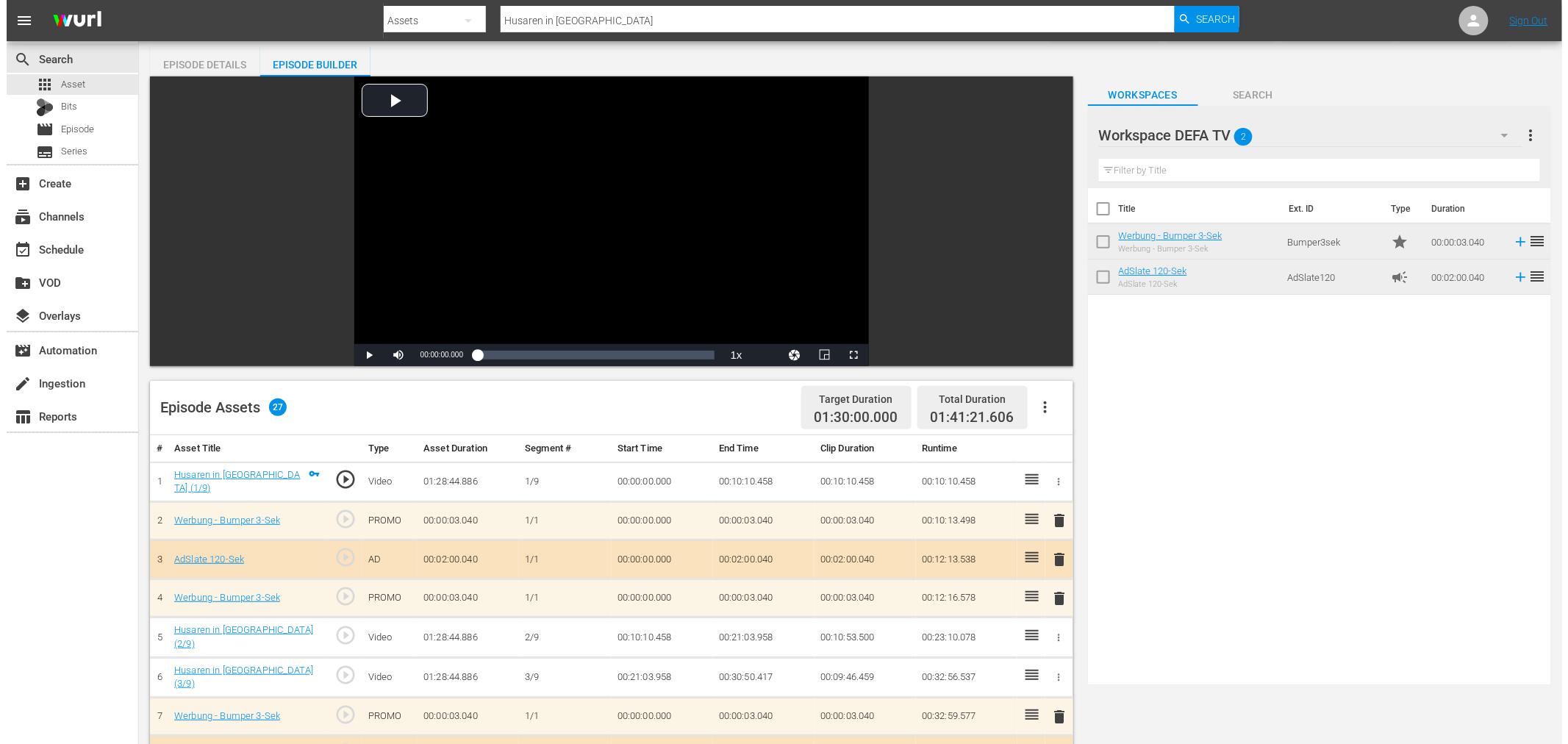
scroll to position [0, 0]
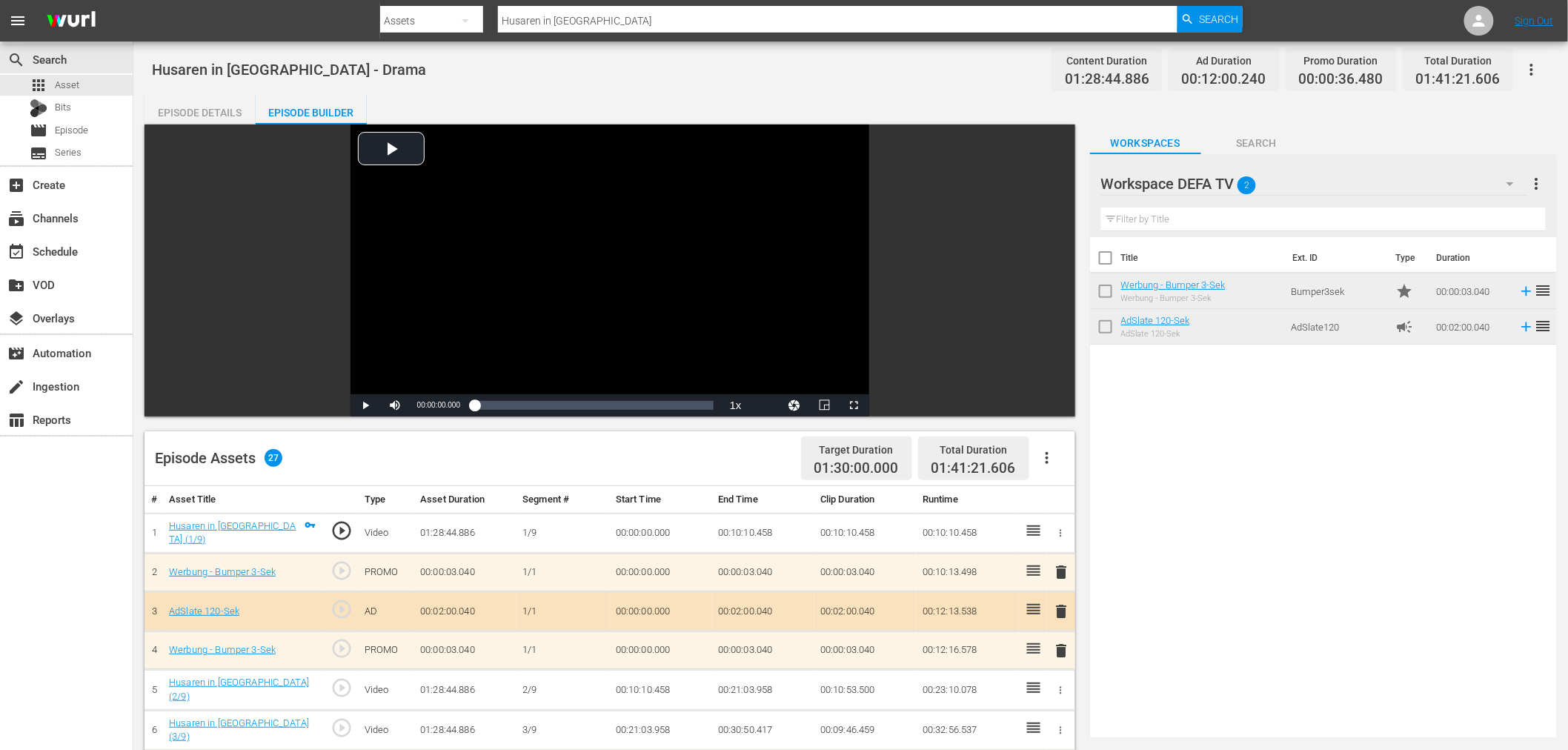
click at [1538, 70] on icon "button" at bounding box center [1531, 69] width 17 height 17
click at [1530, 84] on div "Add Episode to Workspace" at bounding box center [1425, 74] width 226 height 36
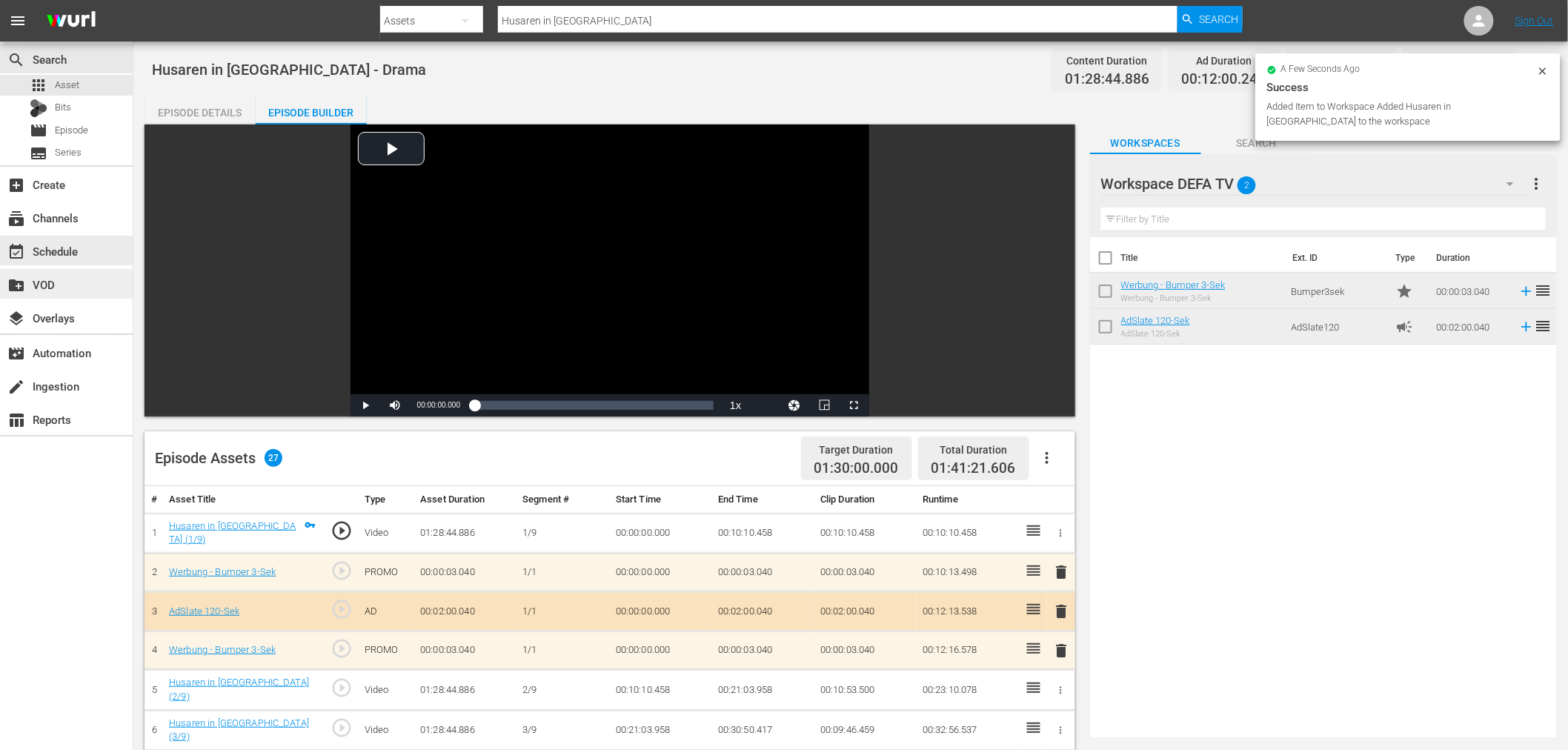
click at [94, 283] on div "create_new_folder VOD" at bounding box center [66, 283] width 132 height 30
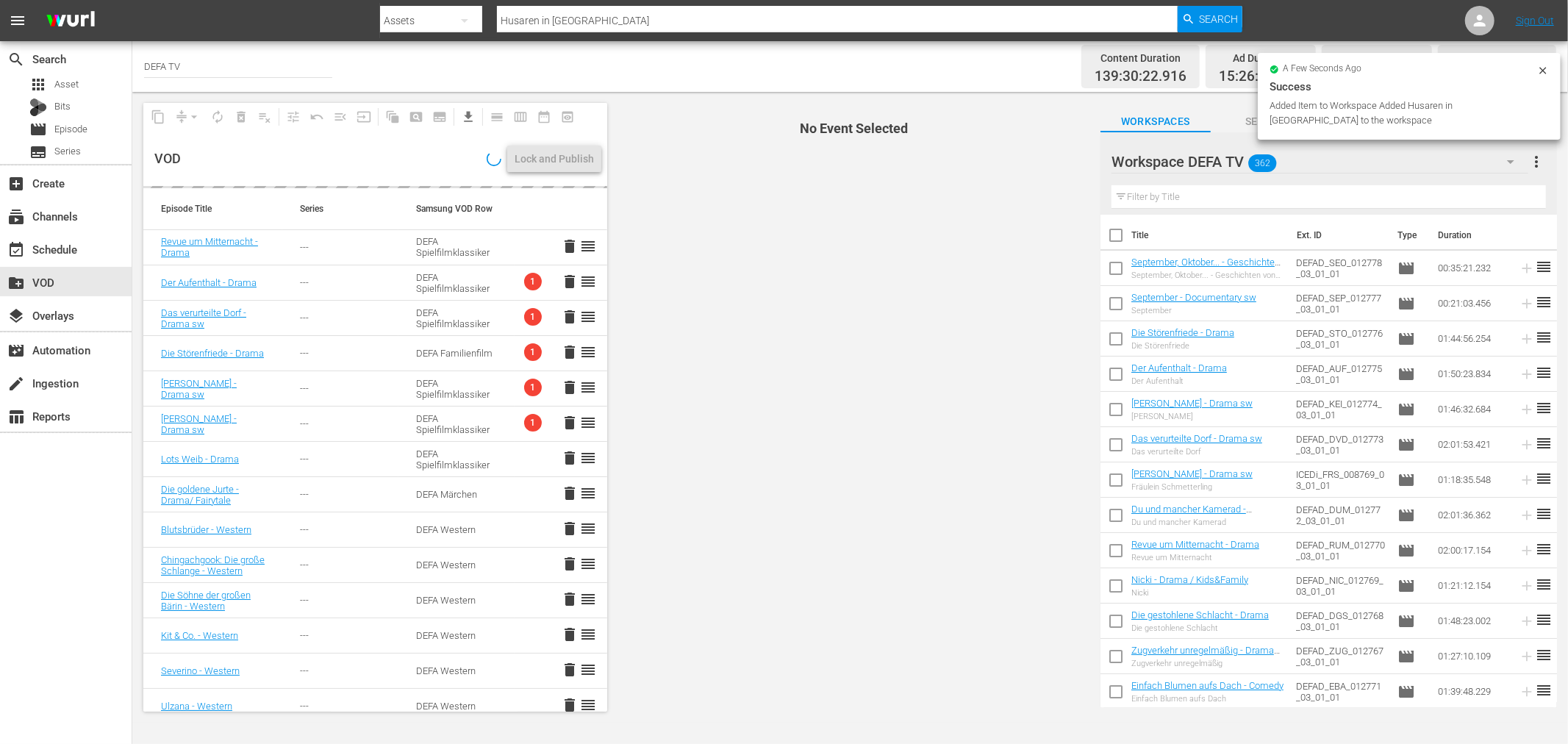
click at [1242, 157] on div at bounding box center [1194, 162] width 165 height 37
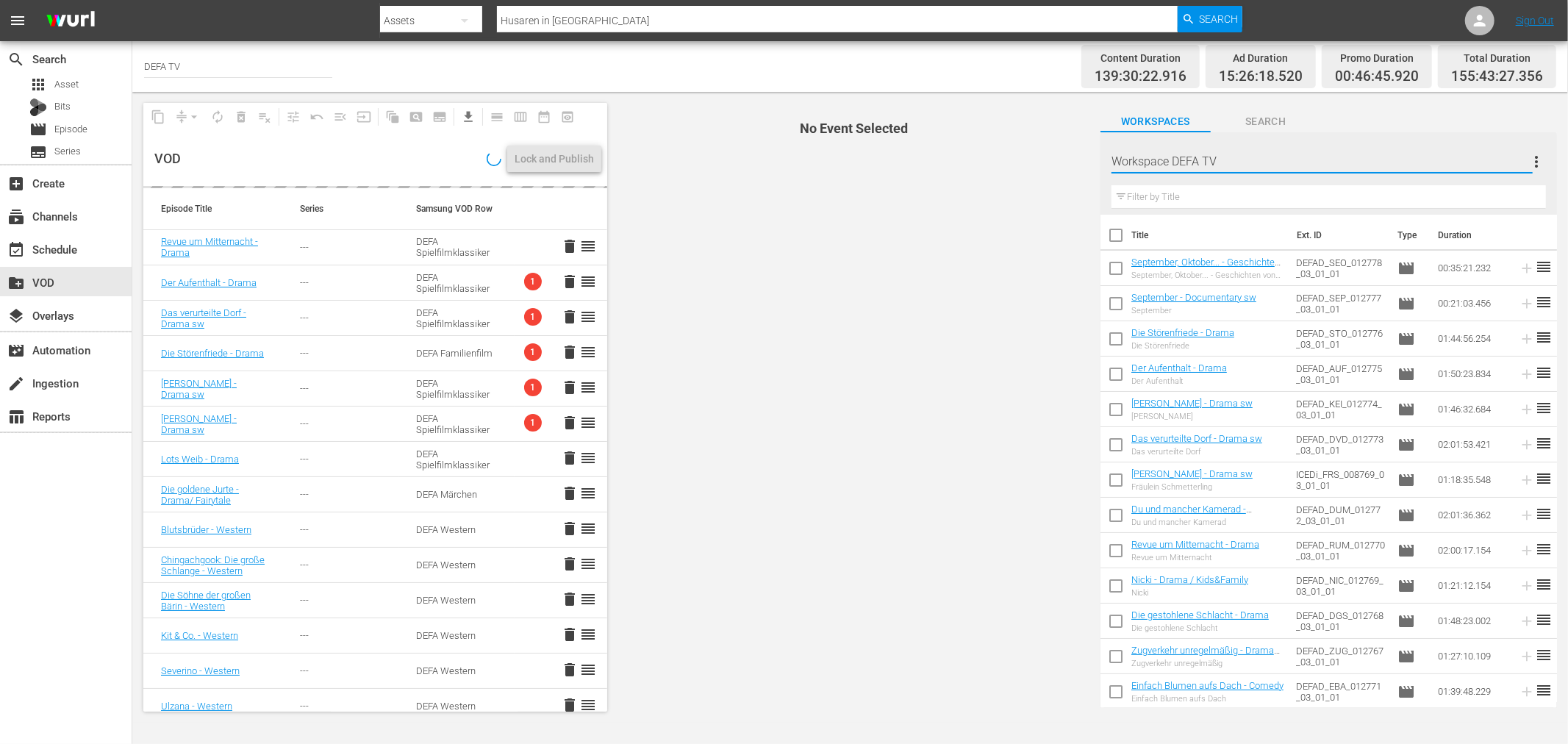
click at [1282, 158] on input "Workspace DEFA TV" at bounding box center [1322, 161] width 422 height 35
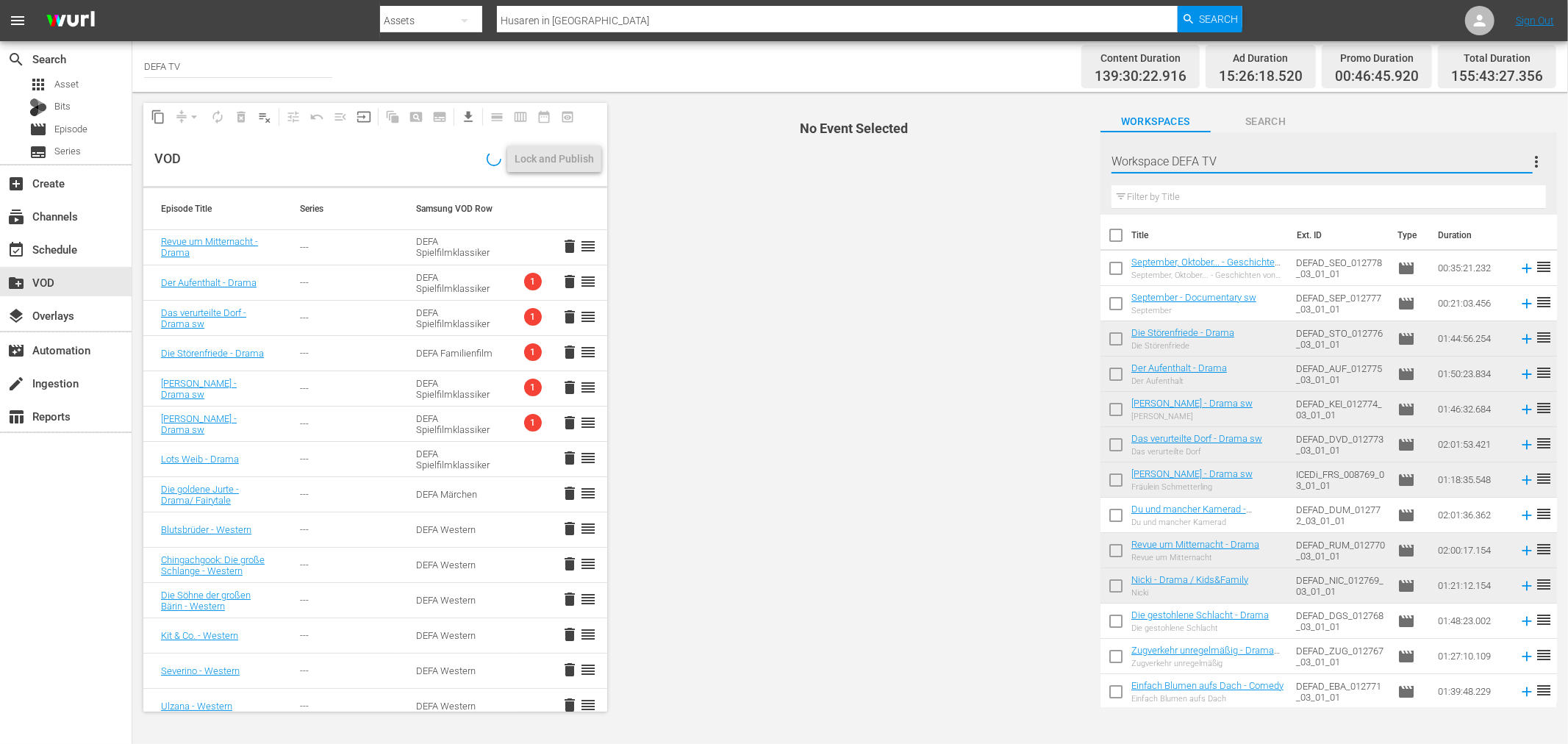
drag, startPoint x: 928, startPoint y: 217, endPoint x: 978, endPoint y: 210, distance: 50.5
click at [928, 216] on span "No Event Selected" at bounding box center [850, 407] width 479 height 630
click at [1444, 155] on div "Workspace DEFA TV 362" at bounding box center [1320, 161] width 417 height 41
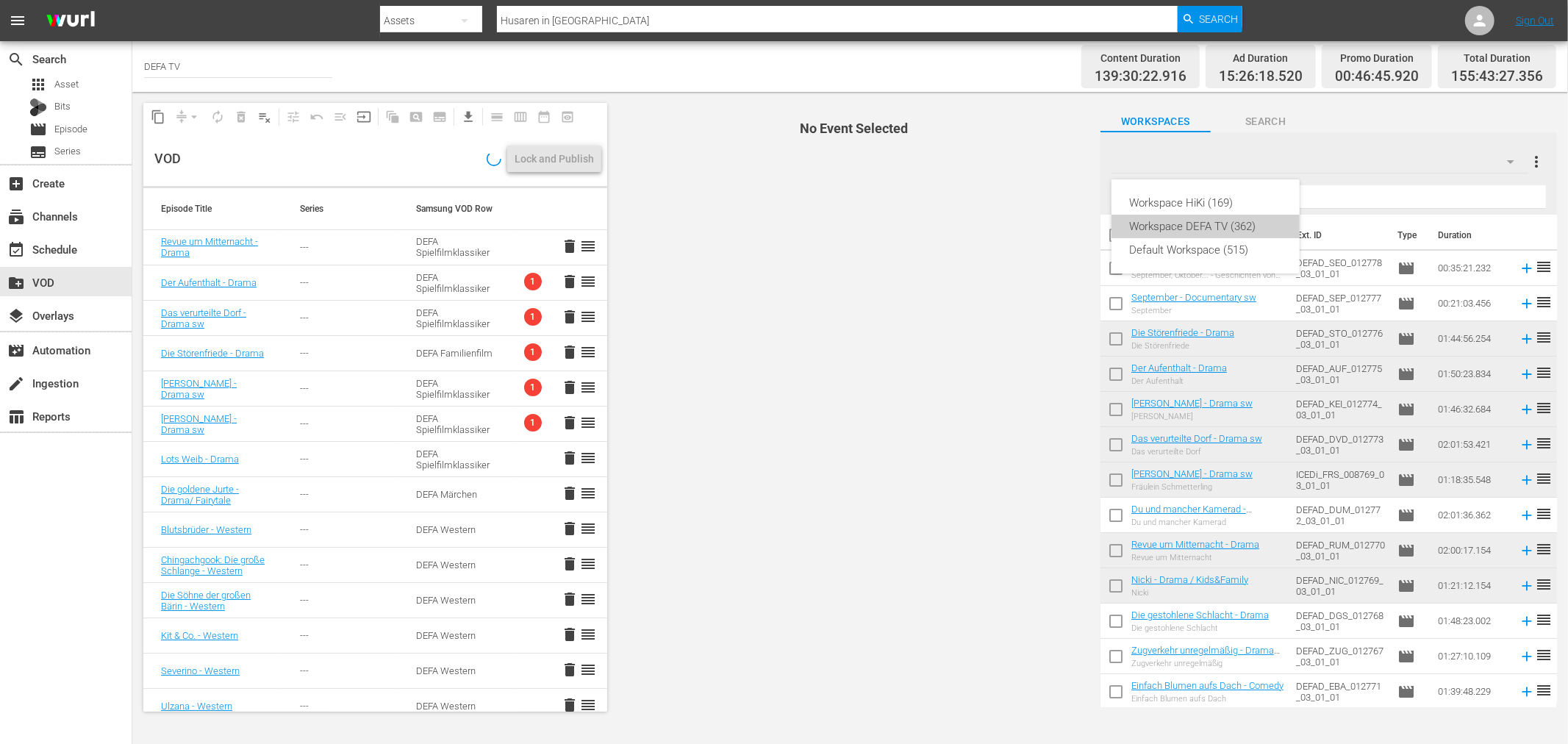
click at [1152, 236] on div "Workspace DEFA TV (362)" at bounding box center [1205, 226] width 153 height 23
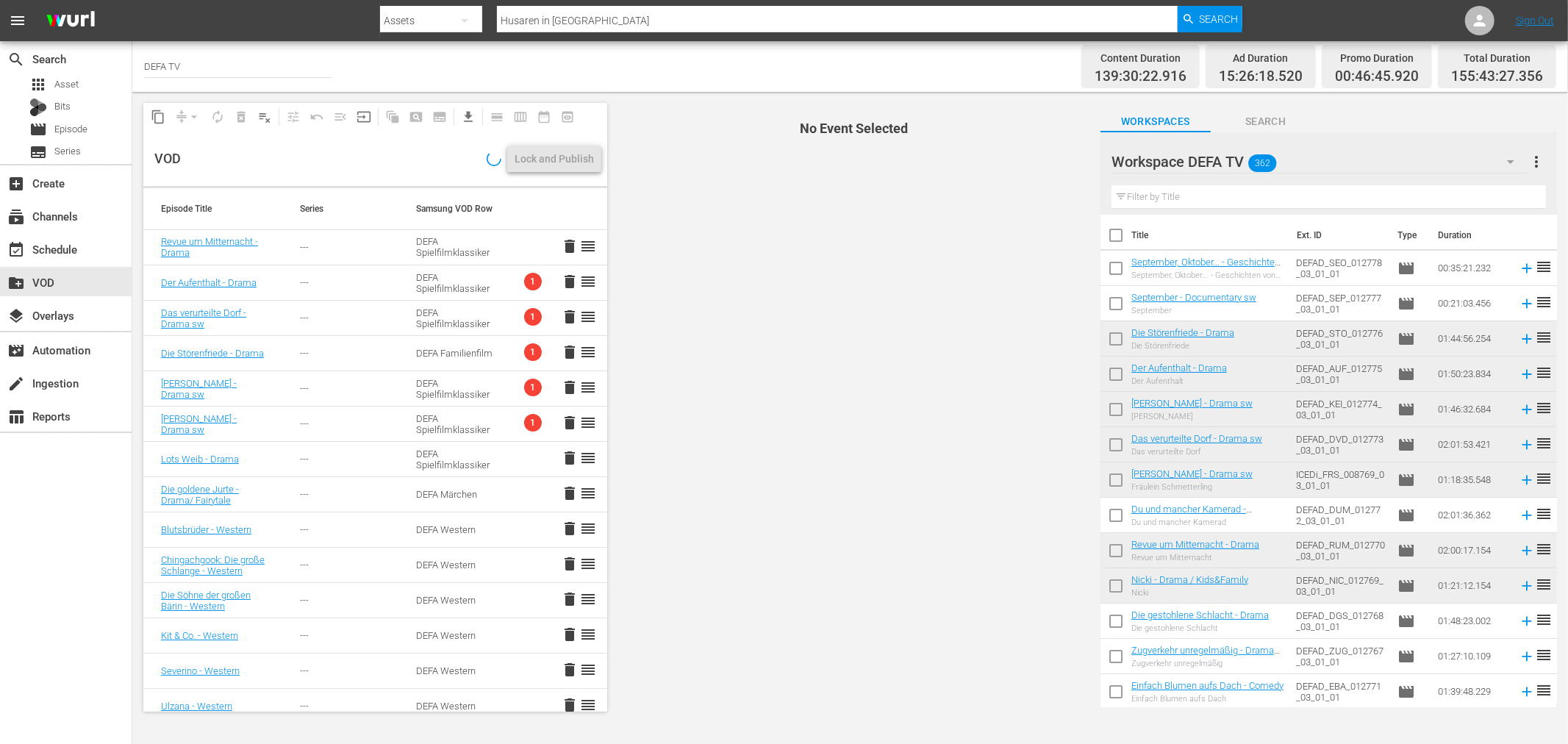
click at [1368, 157] on div "Workspace DEFA TV 362" at bounding box center [1320, 161] width 417 height 41
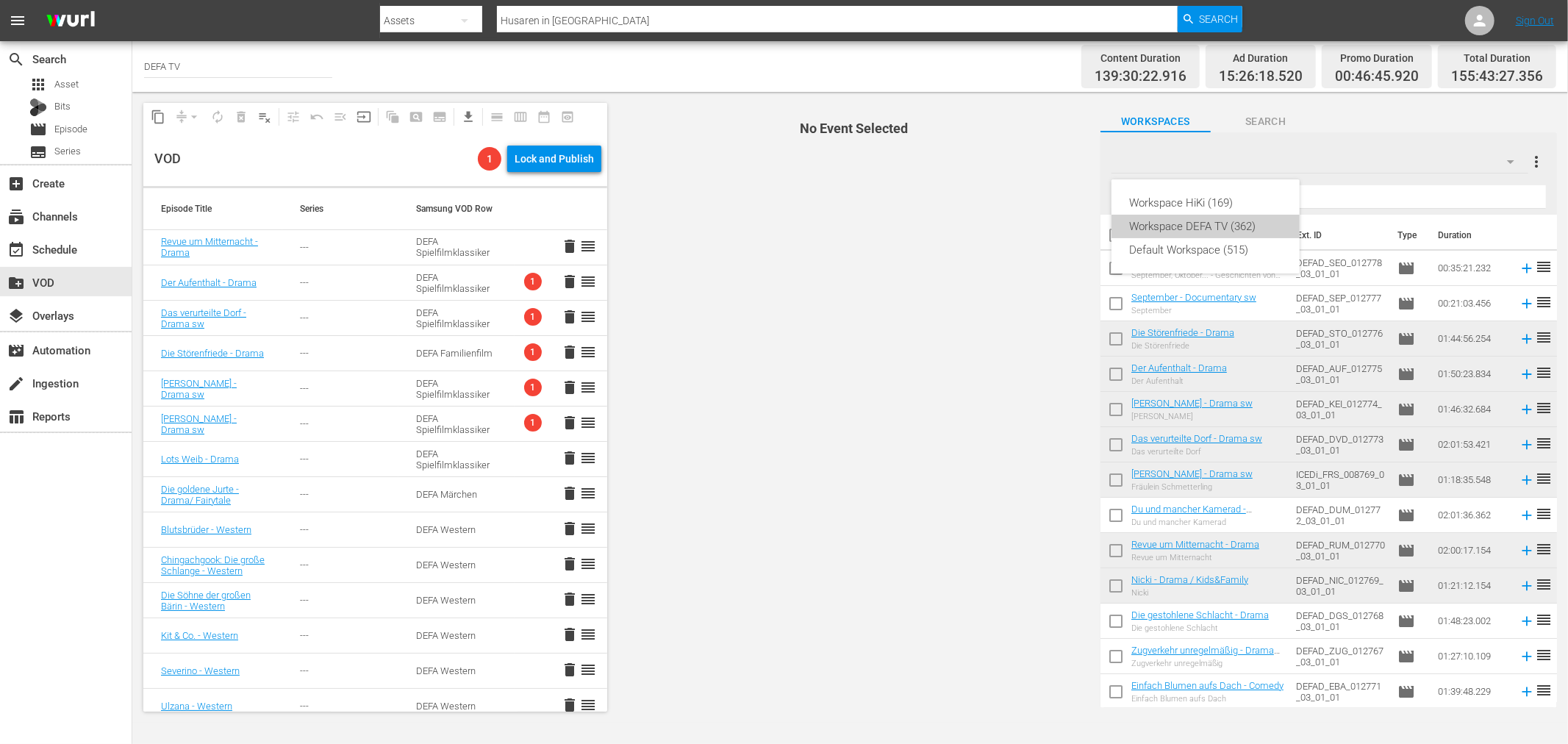
click at [1247, 234] on div "Workspace DEFA TV (362)" at bounding box center [1205, 226] width 153 height 23
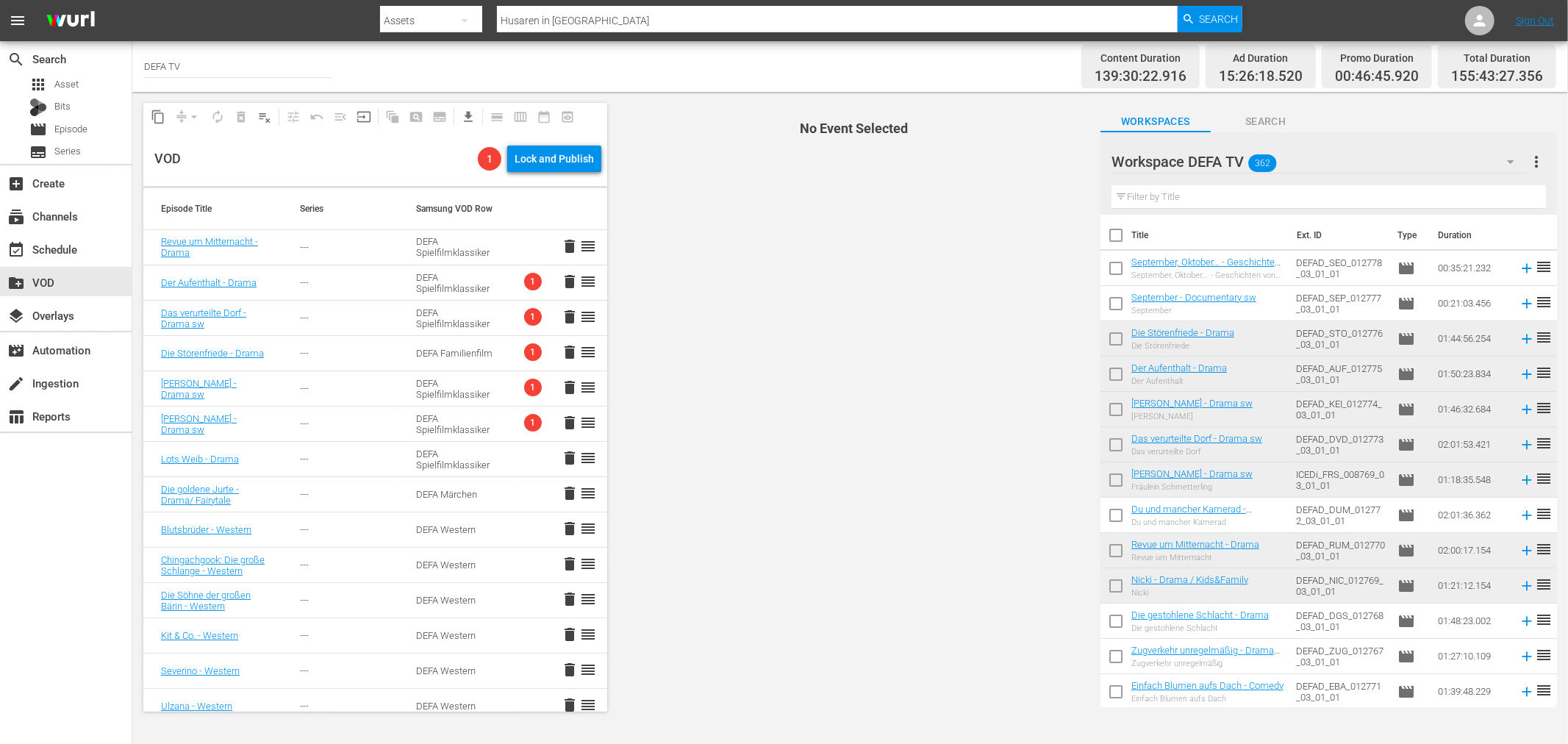
click at [1485, 165] on div "Workspace DEFA TV 362" at bounding box center [1320, 161] width 417 height 41
click at [1214, 247] on div "Default Workspace (515)" at bounding box center [1205, 250] width 153 height 23
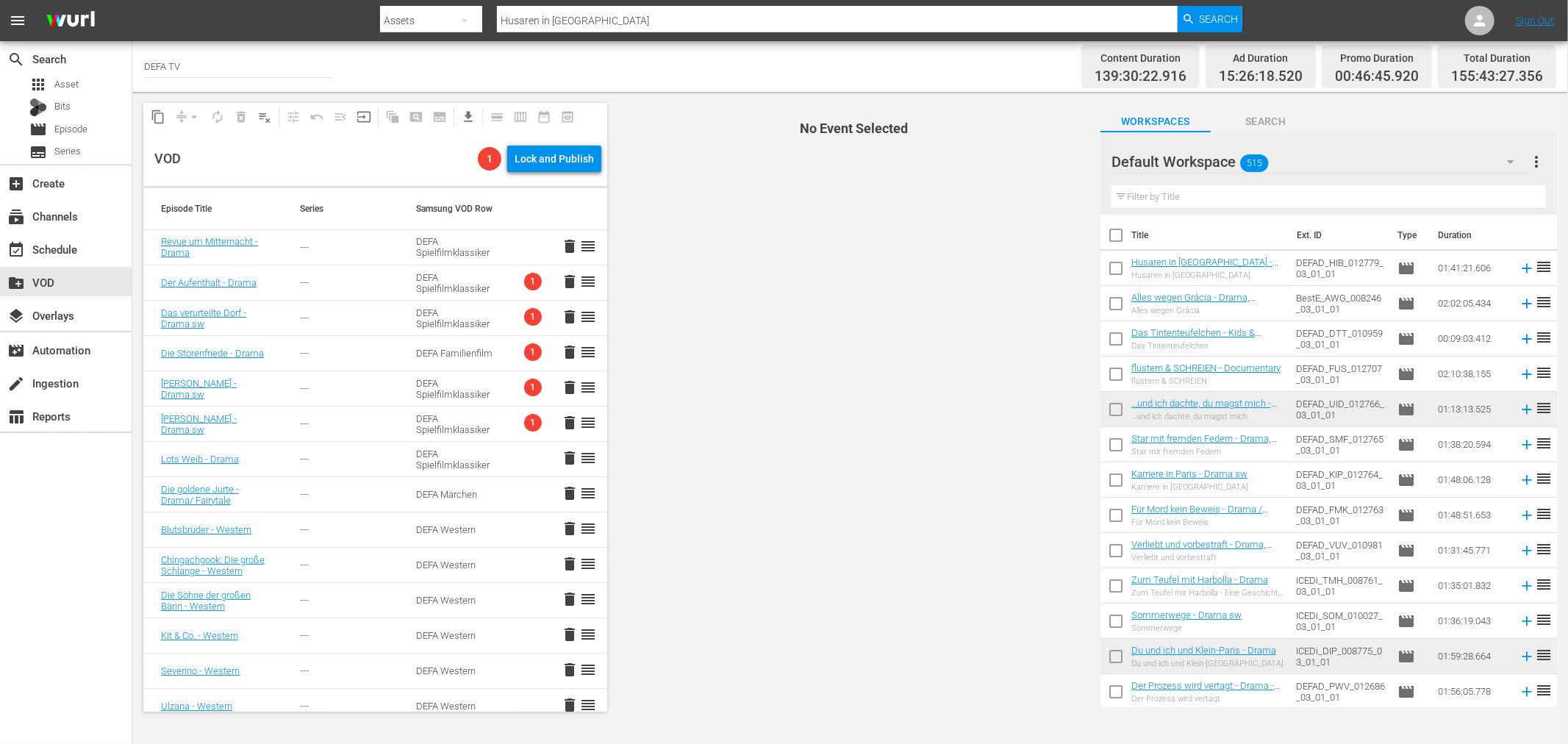
click at [1113, 266] on input "checkbox" at bounding box center [1115, 271] width 31 height 31
checkbox input "true"
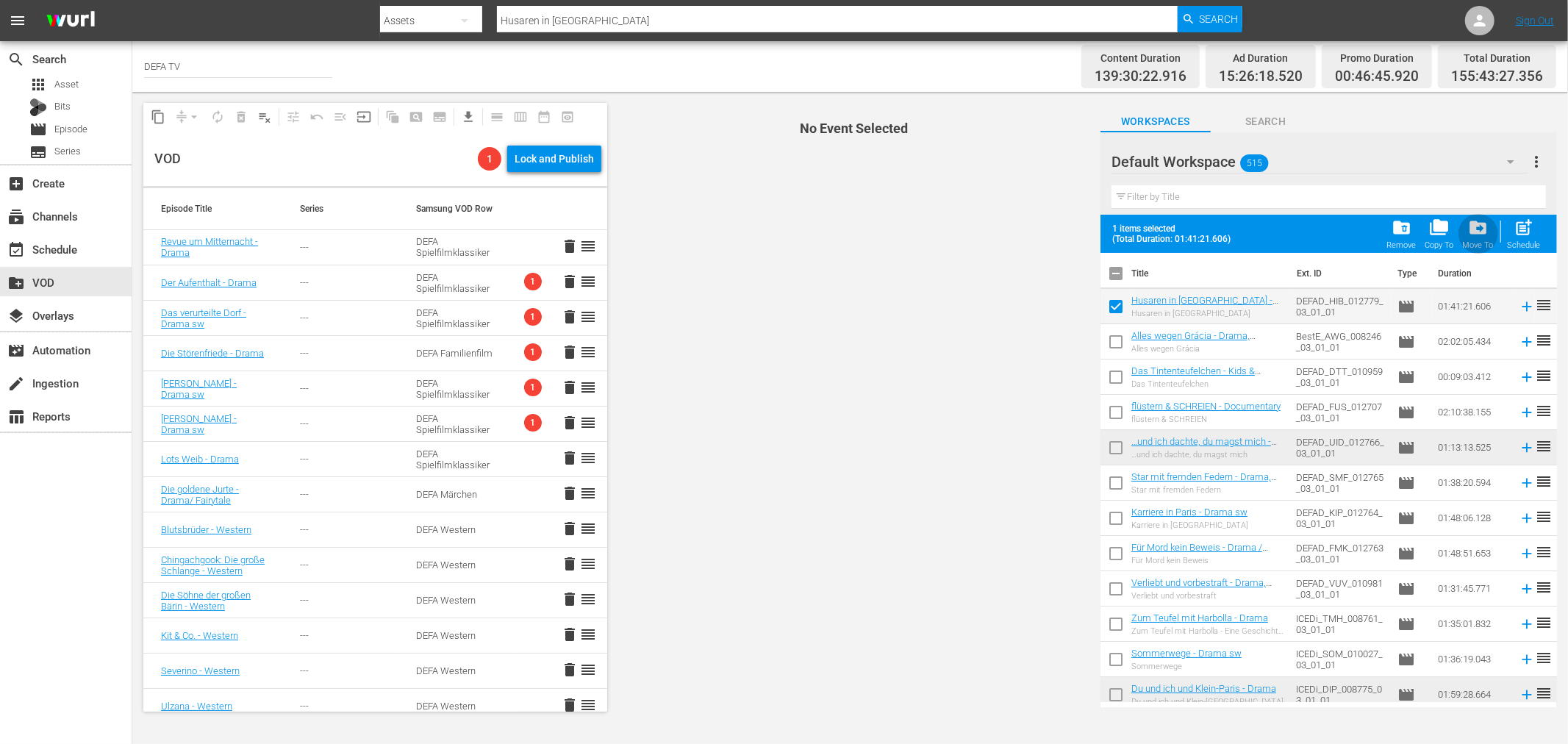
click at [1490, 225] on div "drive_file_move Move To" at bounding box center [1478, 234] width 31 height 32
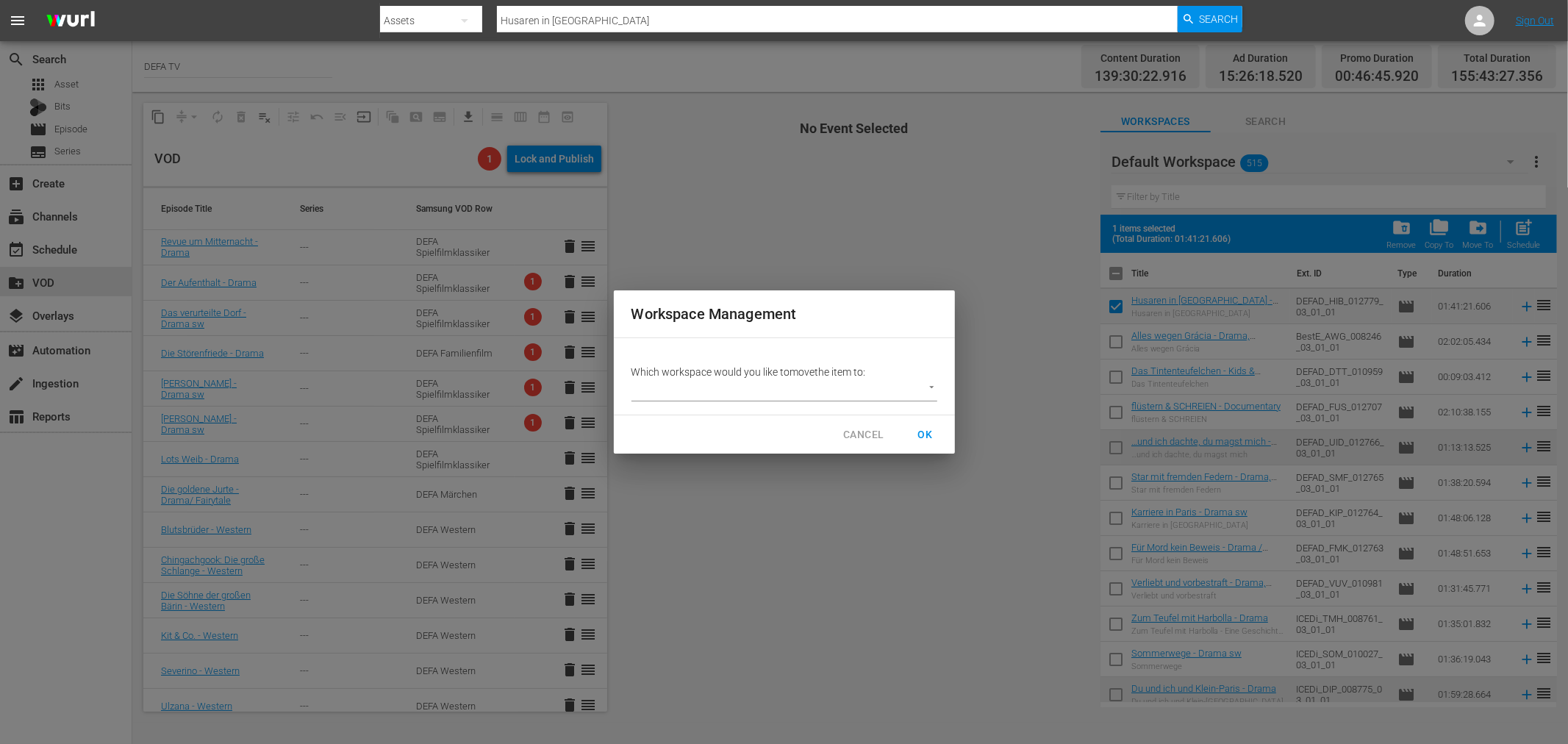
click at [731, 392] on body "menu Search By Assets Search ID, Title, Description, Keywords, or Category Husa…" at bounding box center [784, 372] width 1568 height 744
drag, startPoint x: 724, startPoint y: 418, endPoint x: 914, endPoint y: 424, distance: 190.1
click at [730, 418] on li "Workspace DEFA TV (362)" at bounding box center [704, 414] width 145 height 24
type input "3407"
click at [919, 426] on span "OK" at bounding box center [925, 434] width 23 height 18
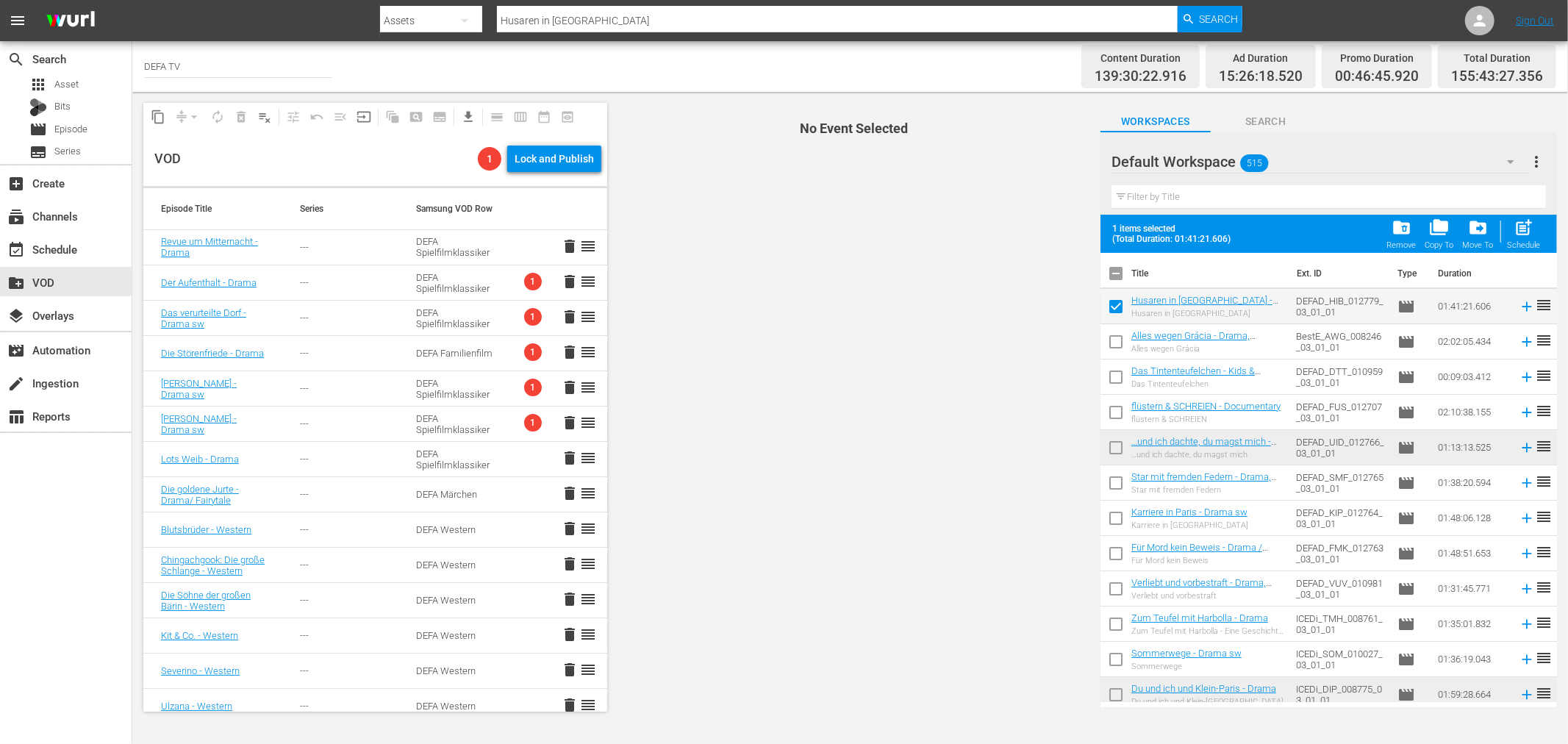
checkbox input "false"
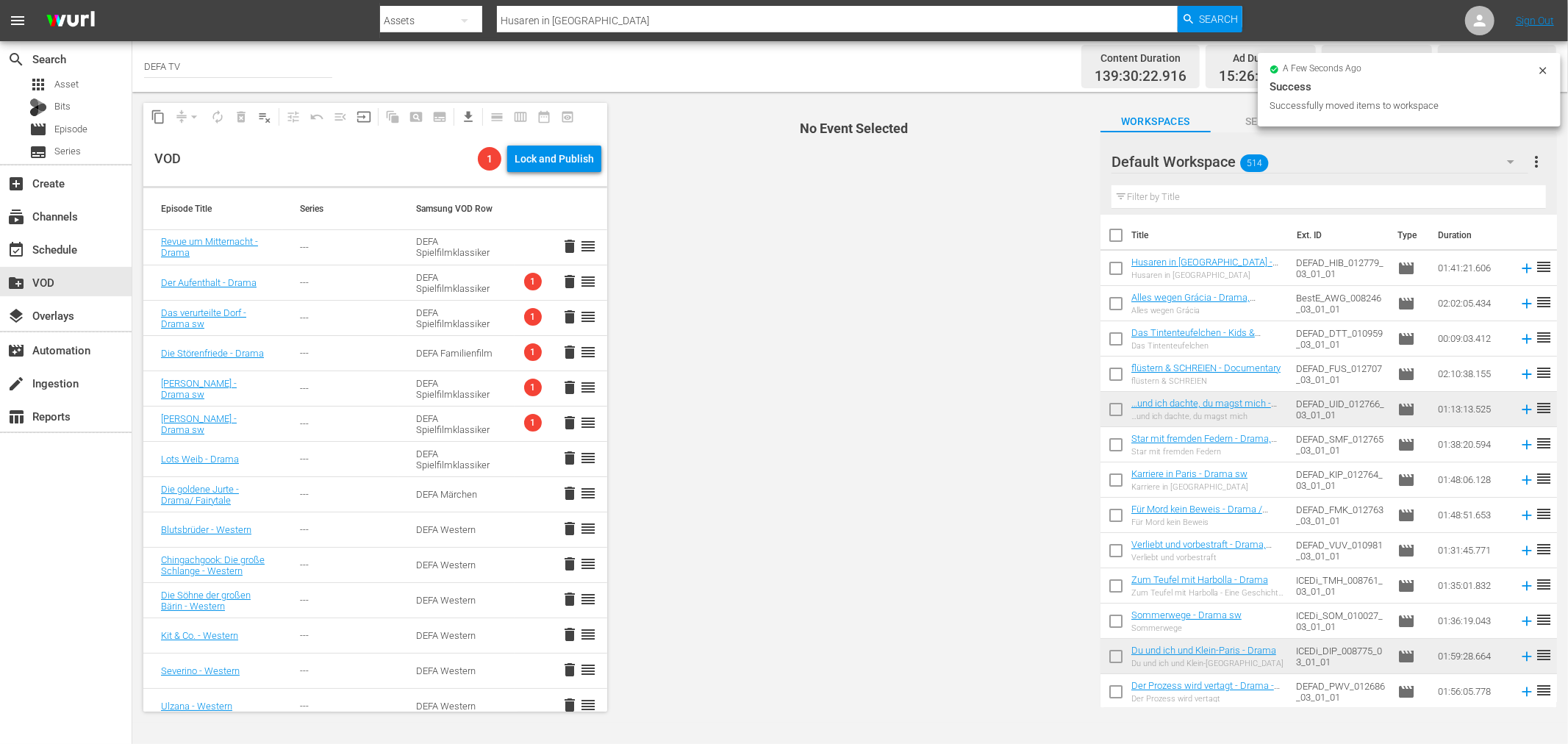
click at [1317, 161] on div "Default Workspace 514" at bounding box center [1320, 161] width 417 height 41
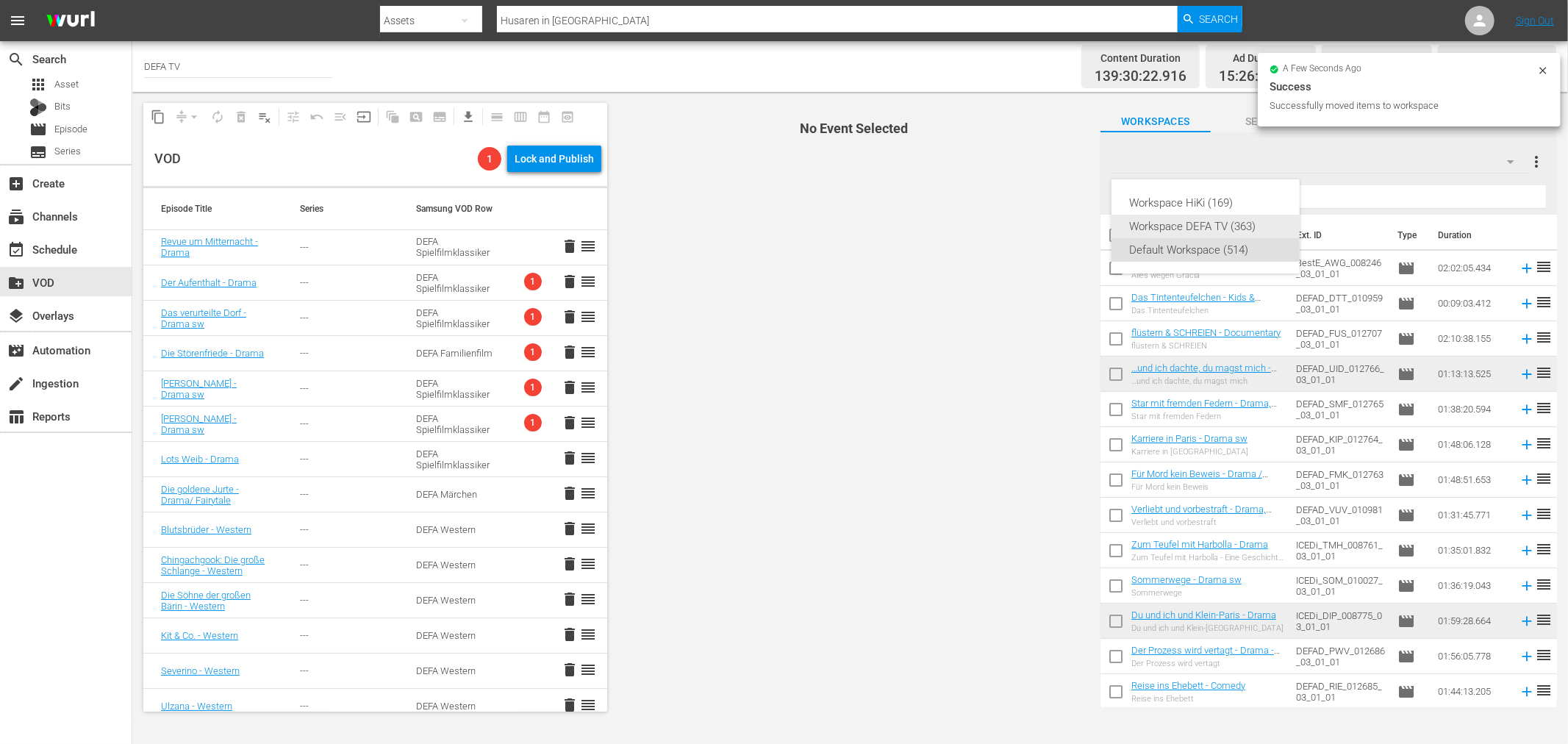
click at [1233, 215] on div "Workspace DEFA TV (363)" at bounding box center [1205, 226] width 153 height 23
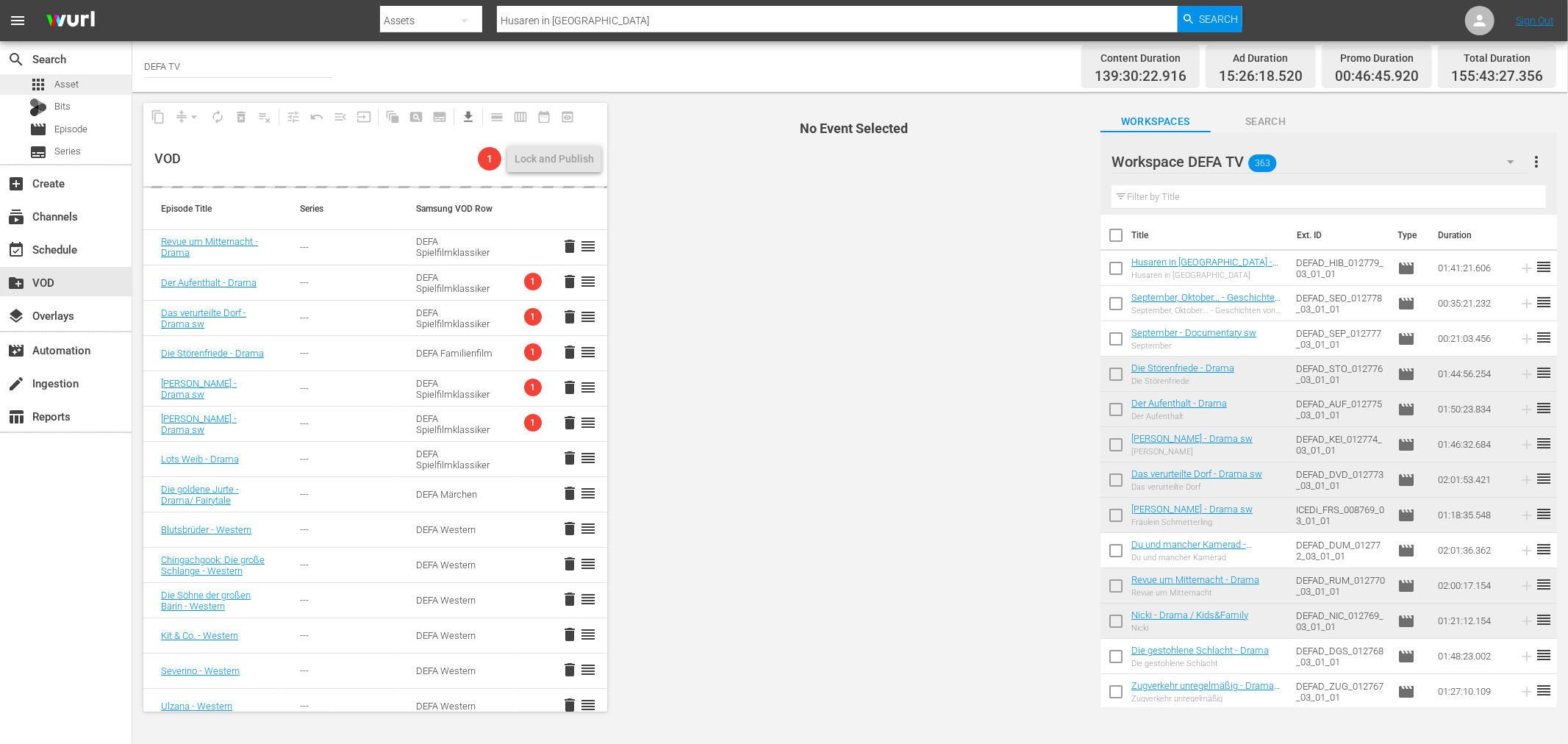
click at [60, 87] on span "Asset" at bounding box center [66, 84] width 24 height 14
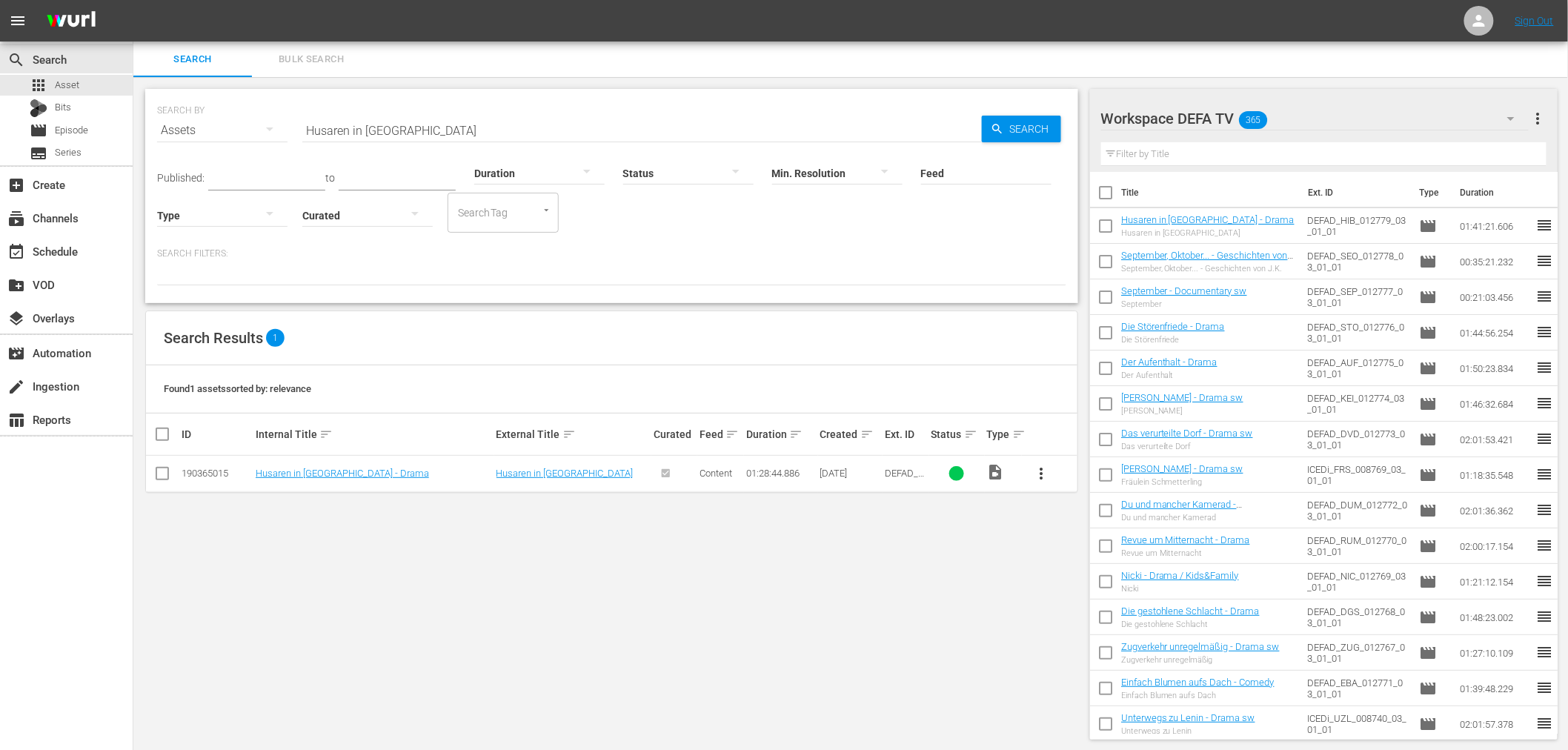
click at [409, 125] on input "Husaren in [GEOGRAPHIC_DATA]" at bounding box center [642, 130] width 679 height 36
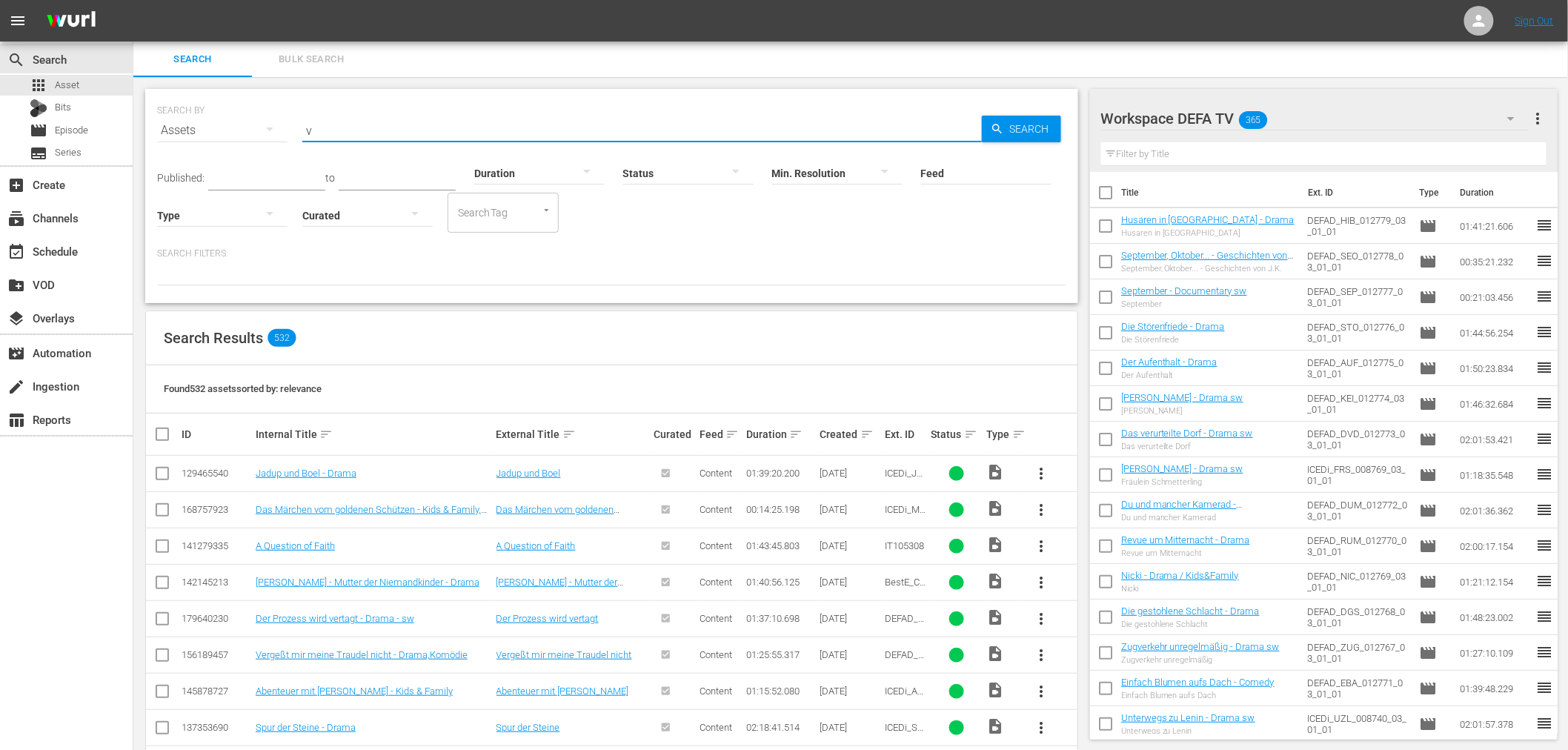
drag, startPoint x: 409, startPoint y: 125, endPoint x: 322, endPoint y: 129, distance: 87.1
click at [322, 129] on input "v" at bounding box center [642, 130] width 679 height 36
paste input "Seine Hoheit - Genosse Prinz"
type input "Seine Hoheit - Genosse Prinz"
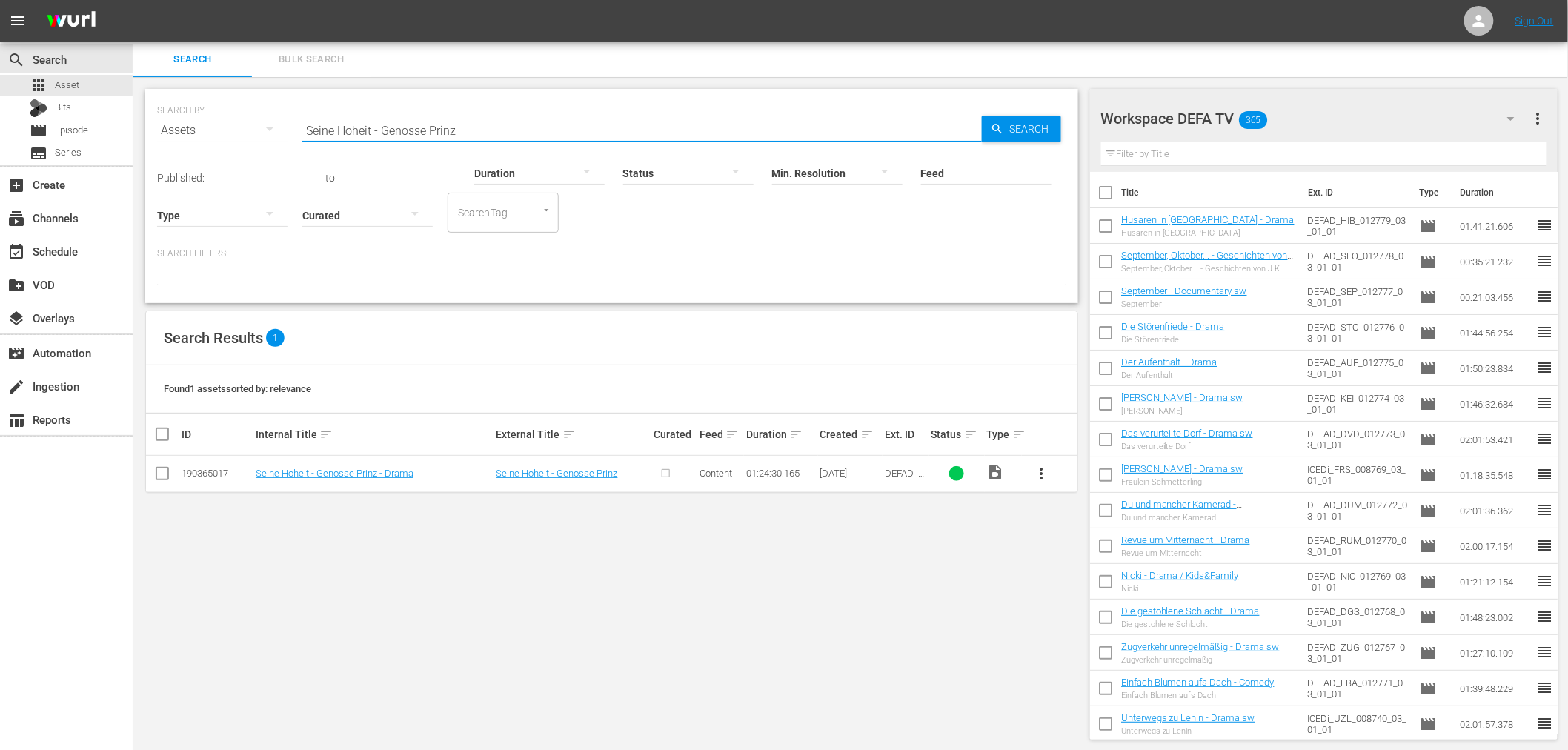
click at [1041, 470] on span "more_vert" at bounding box center [1041, 473] width 17 height 17
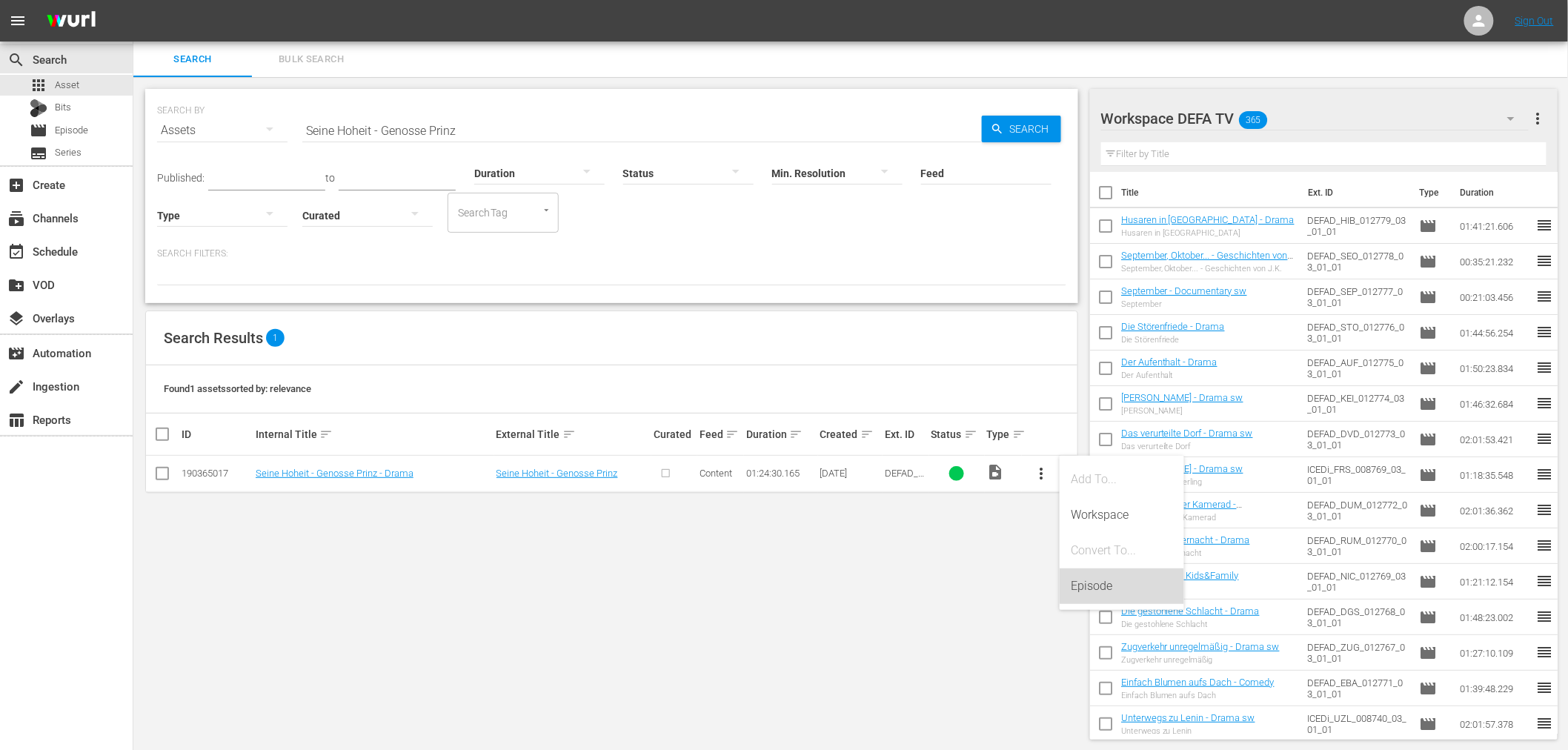
click at [1076, 595] on div "Episode" at bounding box center [1122, 586] width 101 height 36
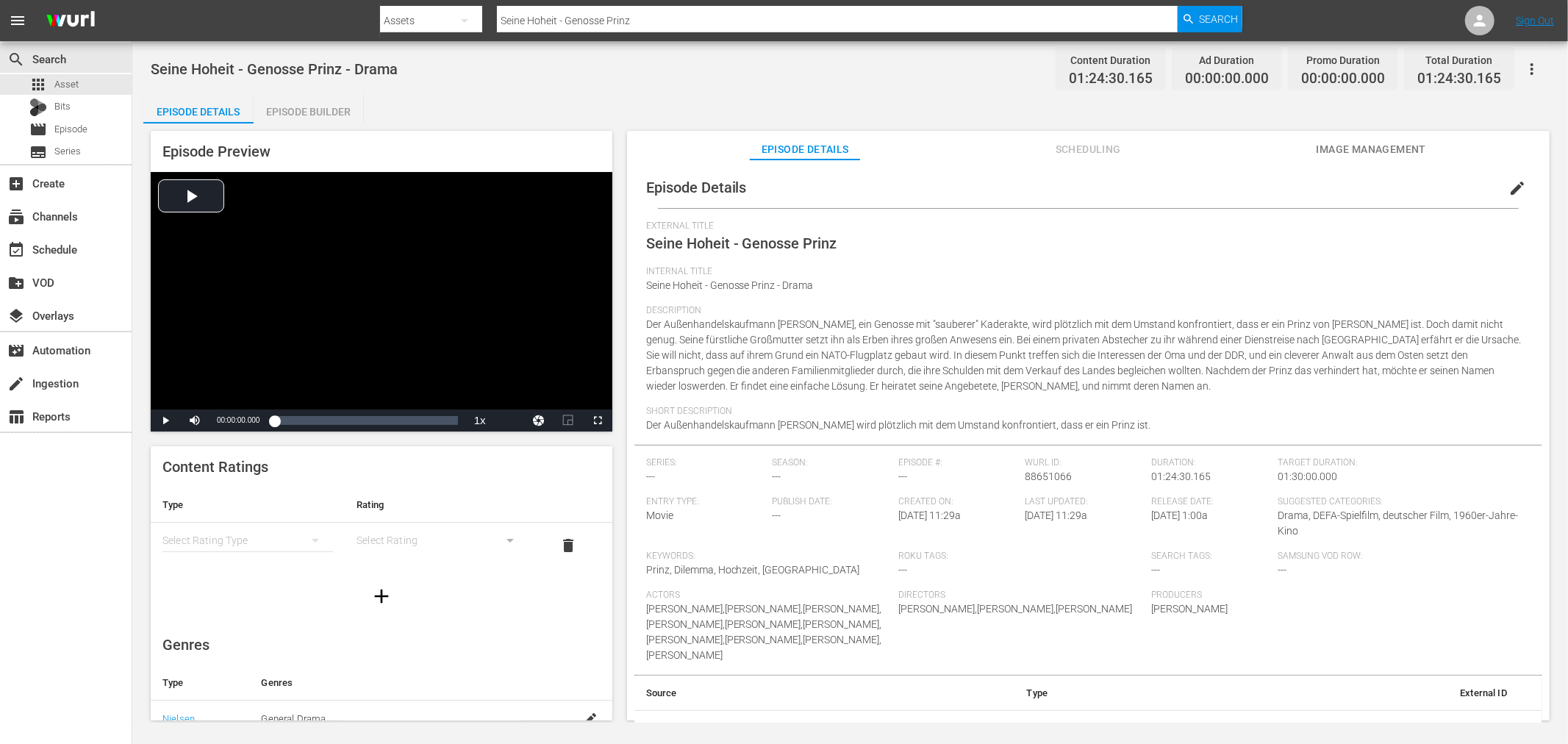
click at [237, 517] on th "Type" at bounding box center [247, 504] width 194 height 35
click at [240, 525] on div "simple table" at bounding box center [247, 540] width 170 height 41
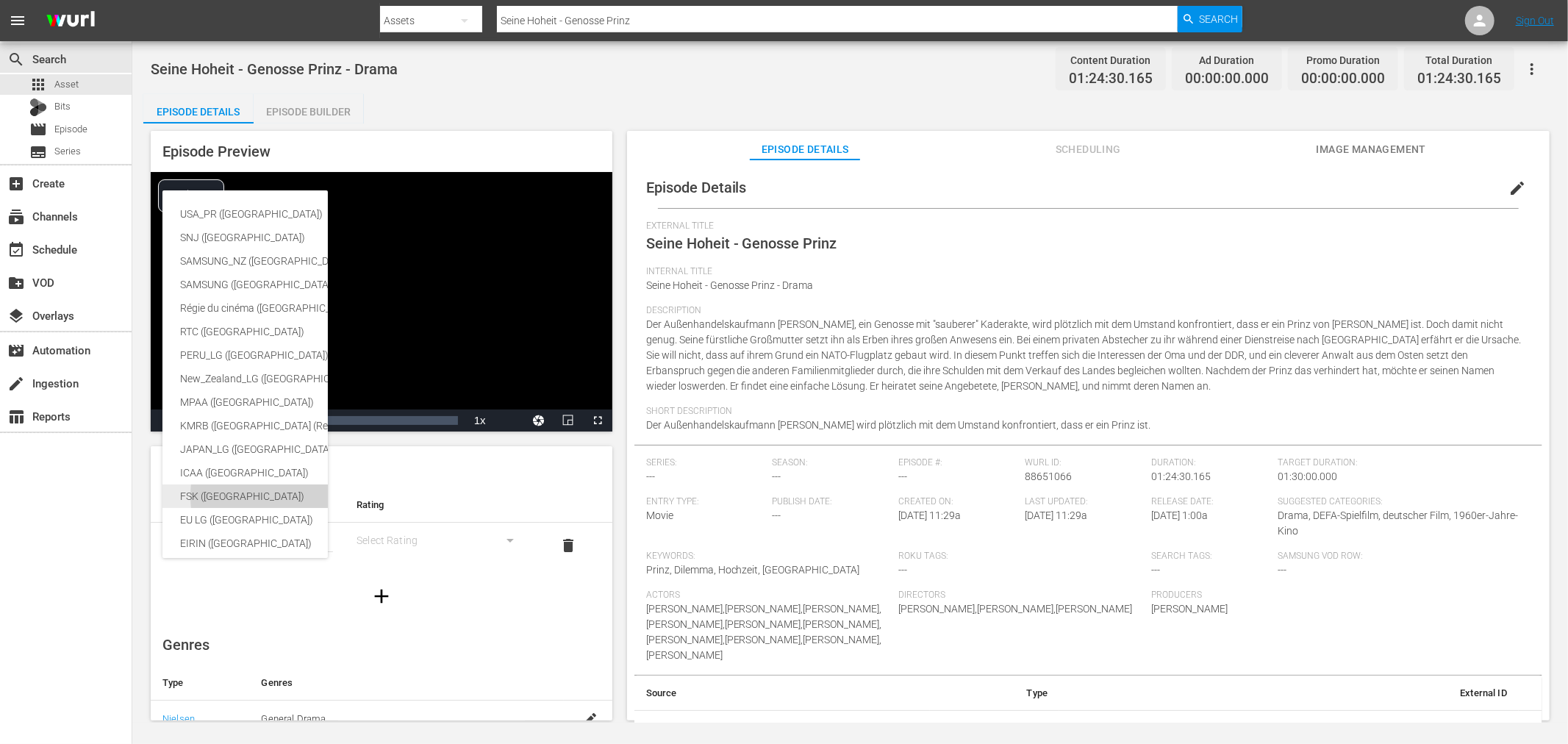
click at [277, 497] on div "FSK (Germany)" at bounding box center [348, 495] width 337 height 23
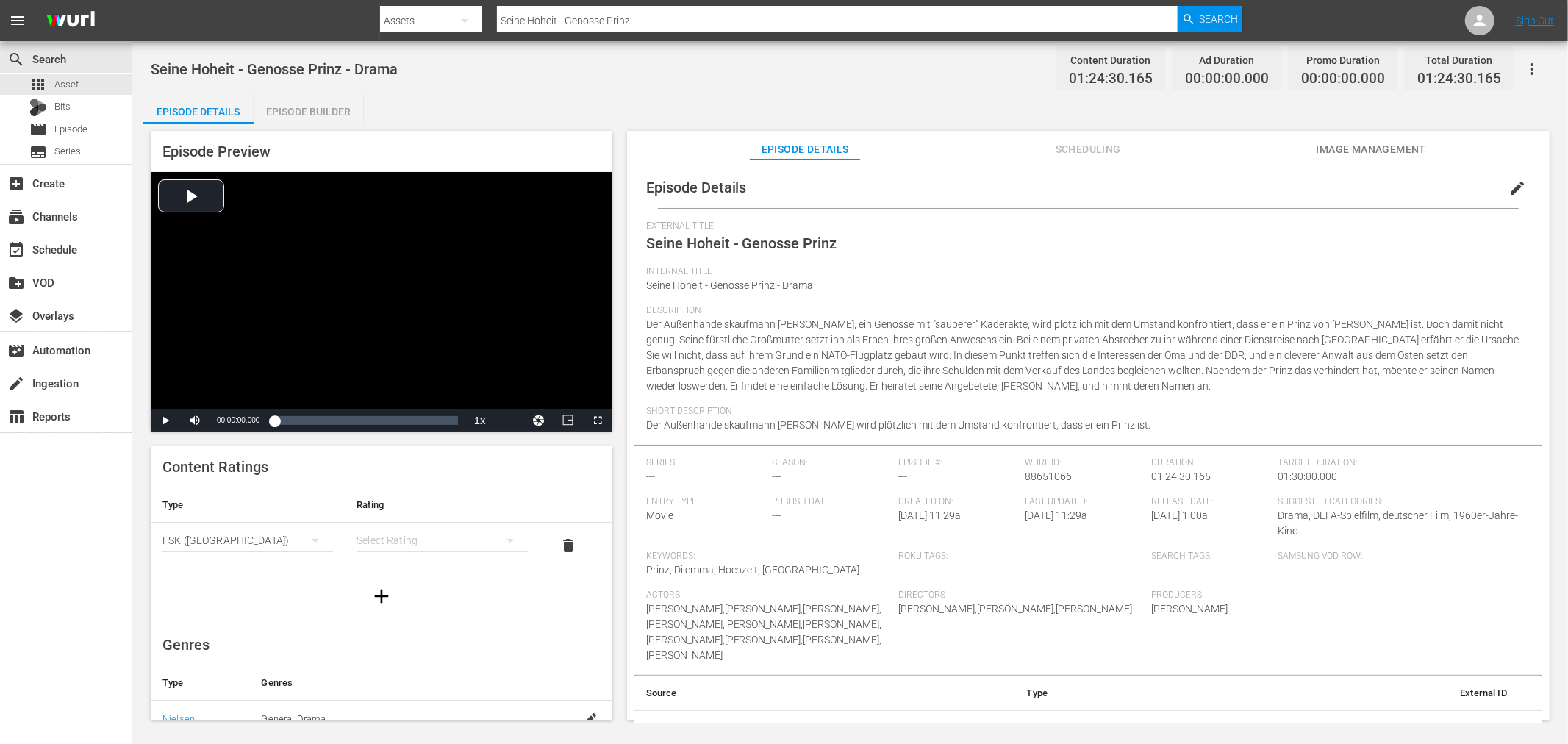
click at [307, 546] on icon "simple table" at bounding box center [315, 540] width 17 height 17
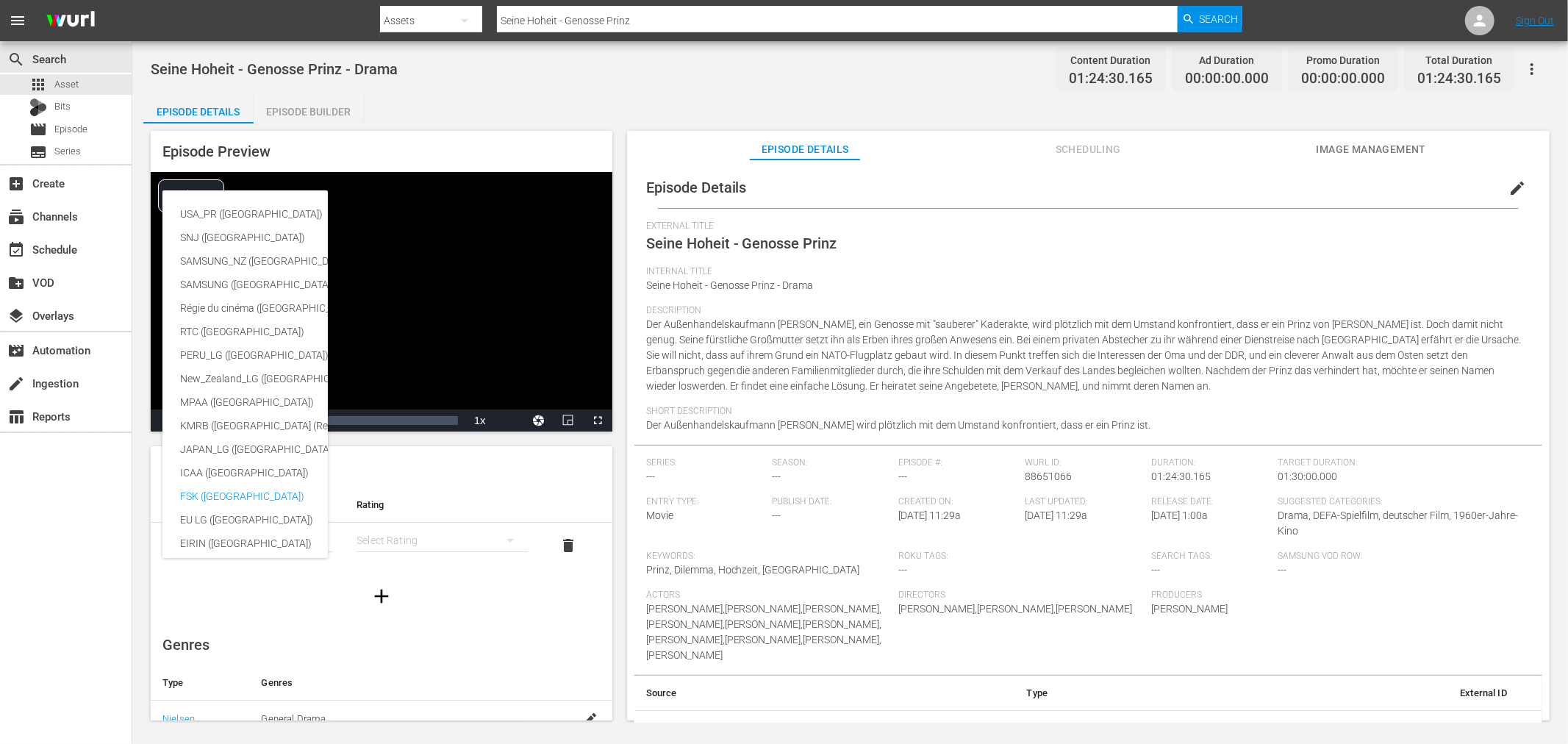
scroll to position [270, 0]
click at [457, 530] on div "USA_PR (United States of America) SNJ (Brazil) SAMSUNG_NZ (New Zealand) SAMSUNG…" at bounding box center [784, 372] width 1568 height 744
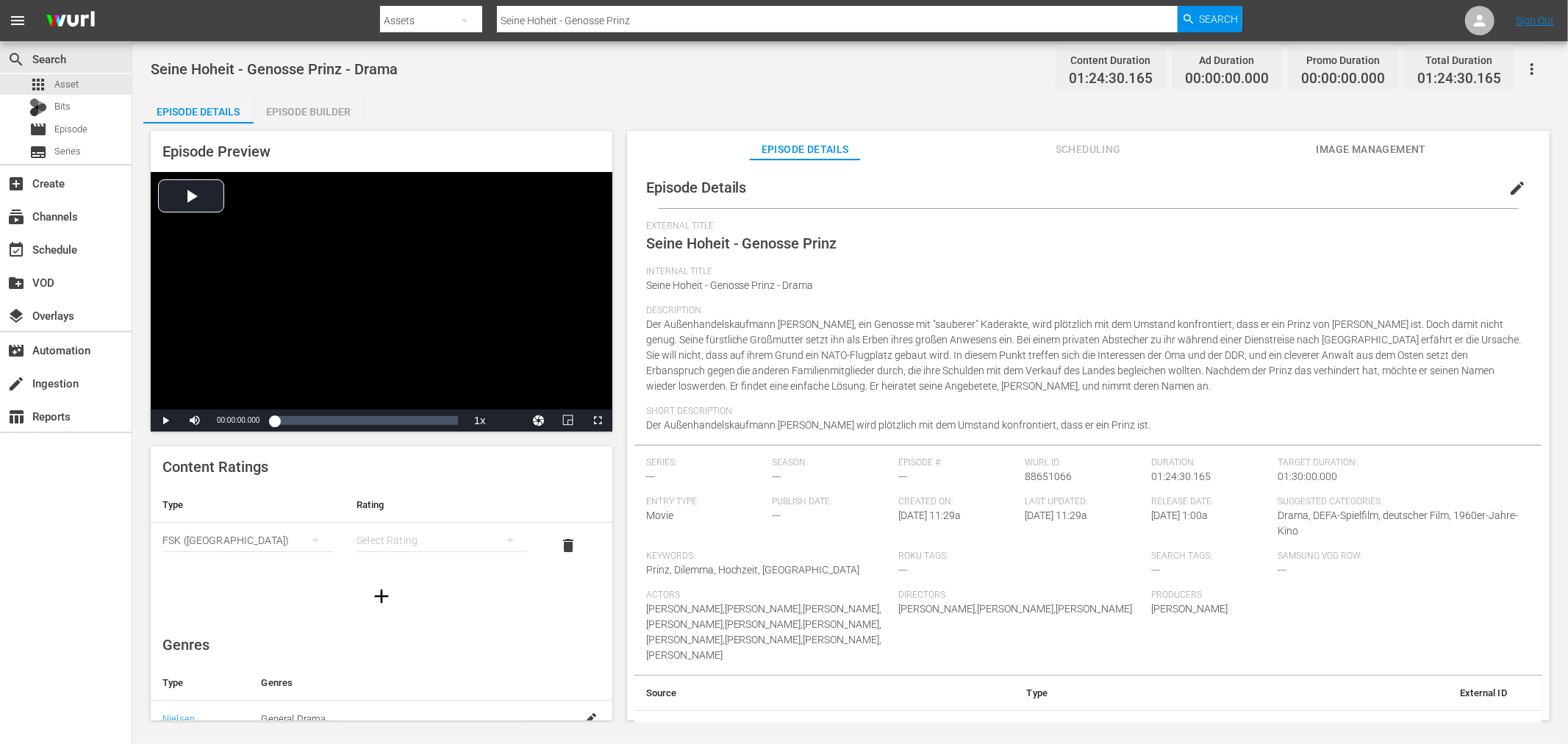
click at [441, 534] on div "USA_PR (United States of America) SNJ (Brazil) SAMSUNG_NZ (New Zealand) SAMSUNG…" at bounding box center [784, 372] width 1568 height 744
click at [416, 540] on div "simple table" at bounding box center [442, 540] width 170 height 41
click at [387, 539] on div "FSK 0" at bounding box center [434, 546] width 130 height 23
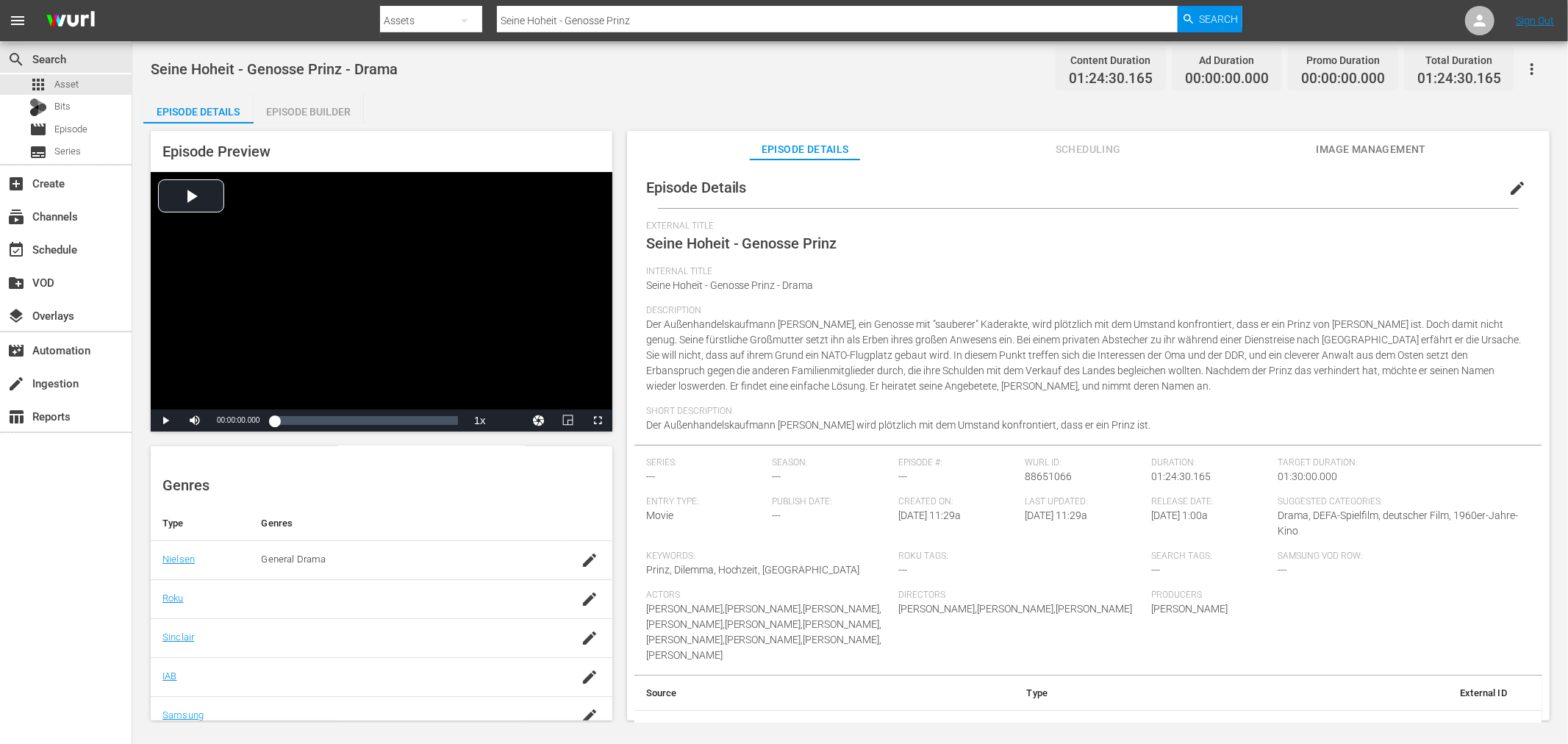
scroll to position [252, 0]
click at [583, 629] on icon "button" at bounding box center [590, 623] width 14 height 14
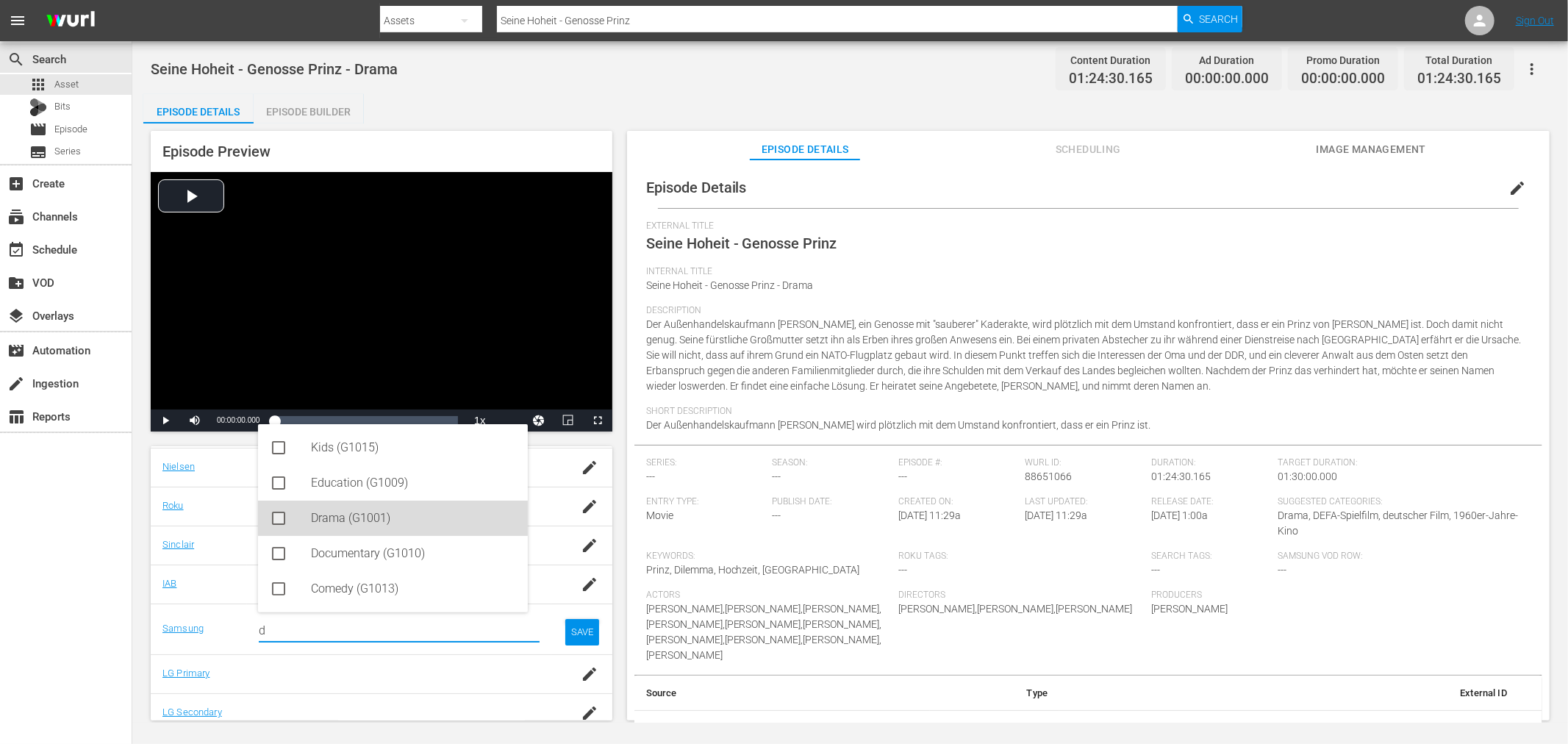
click at [364, 524] on div "Drama (G1001)" at bounding box center [413, 518] width 205 height 35
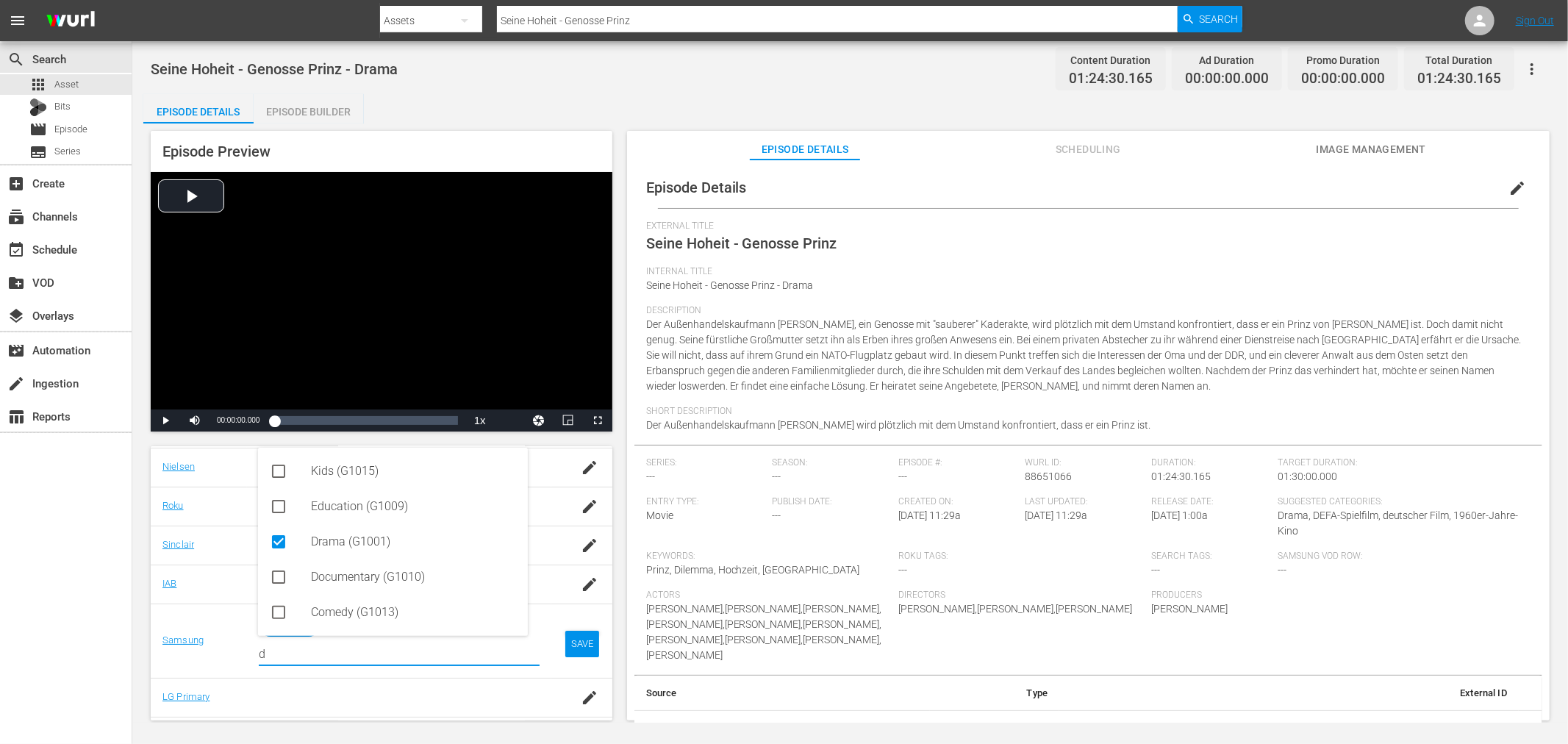
type input "d"
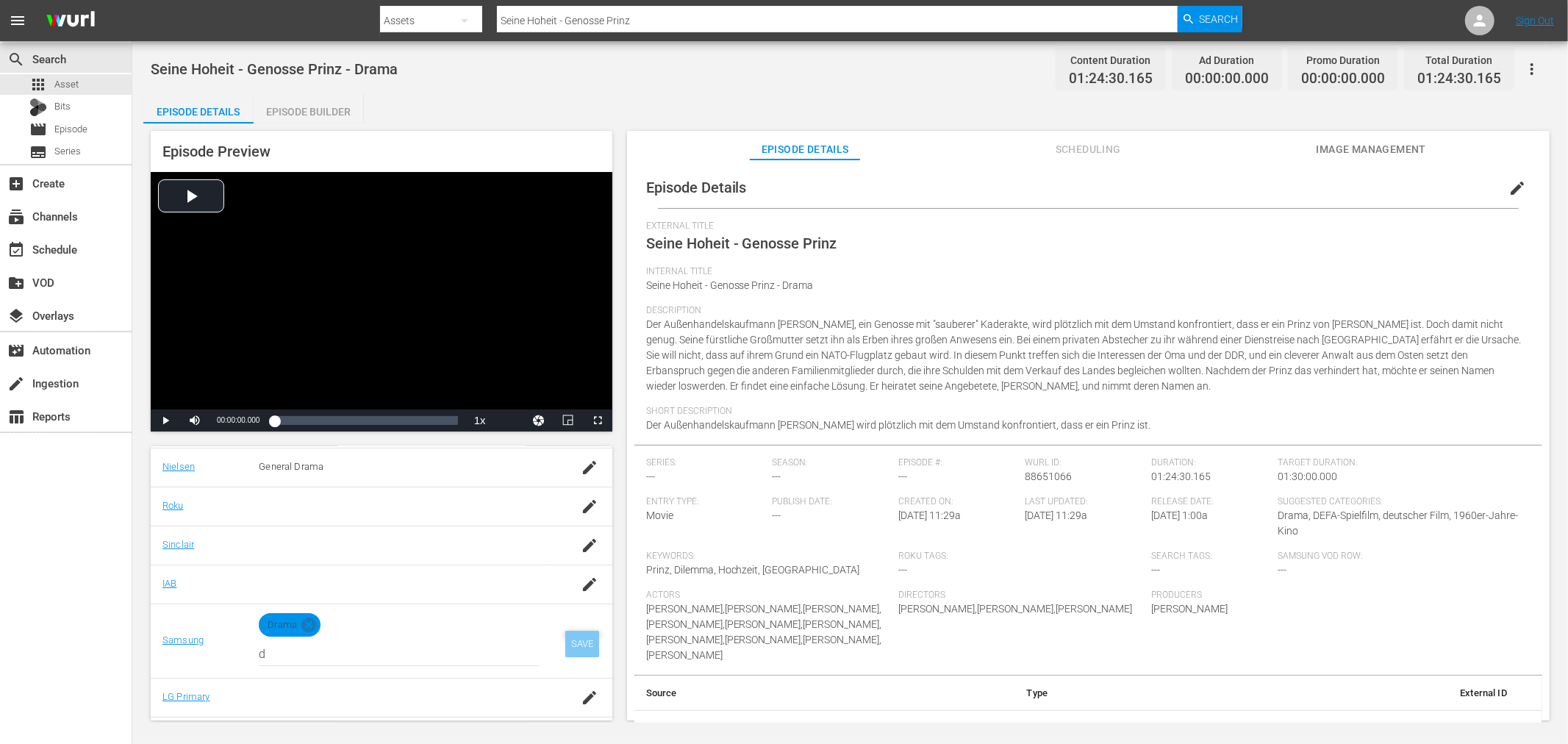
click at [584, 651] on div "SAVE" at bounding box center [582, 643] width 34 height 26
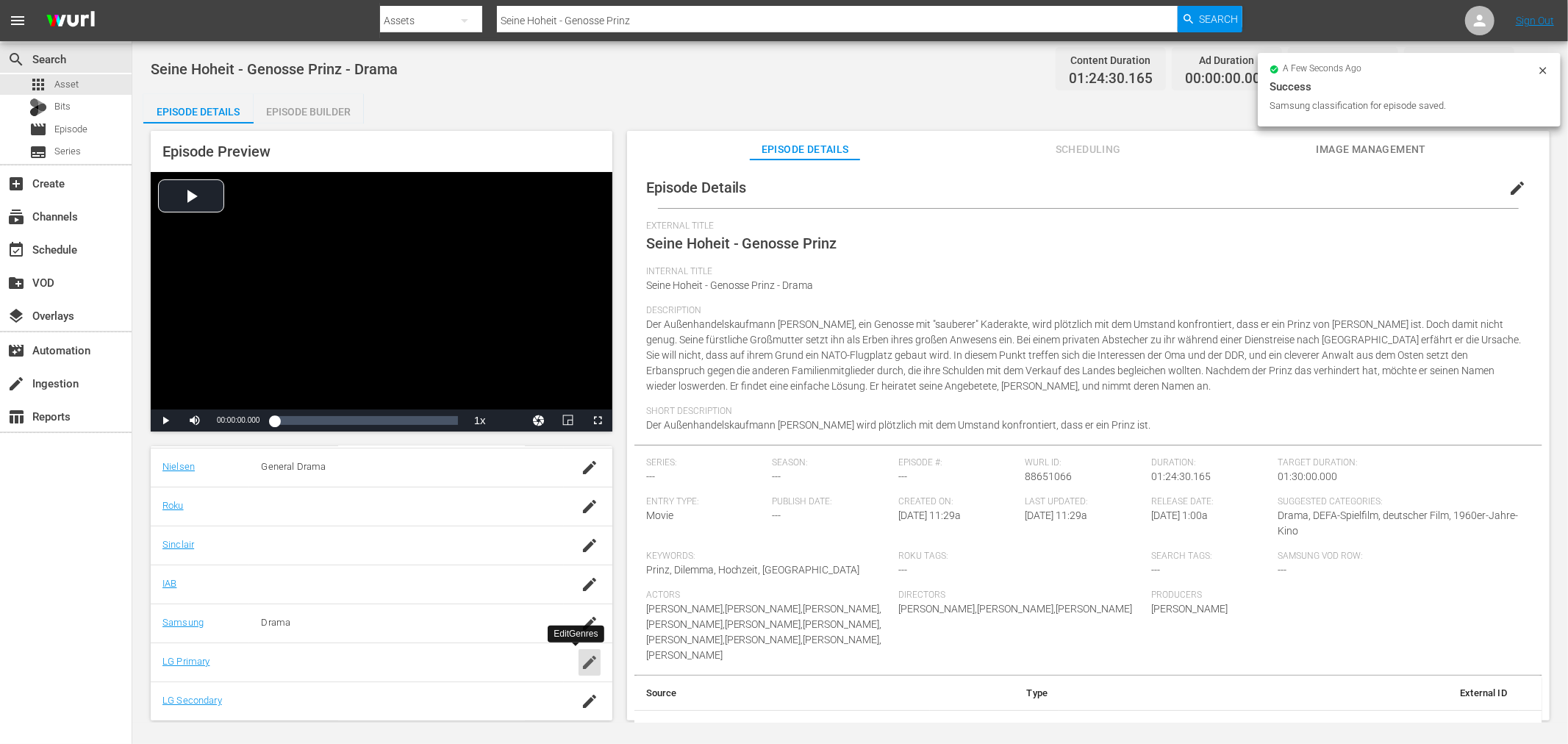
click at [581, 658] on icon "button" at bounding box center [589, 662] width 17 height 17
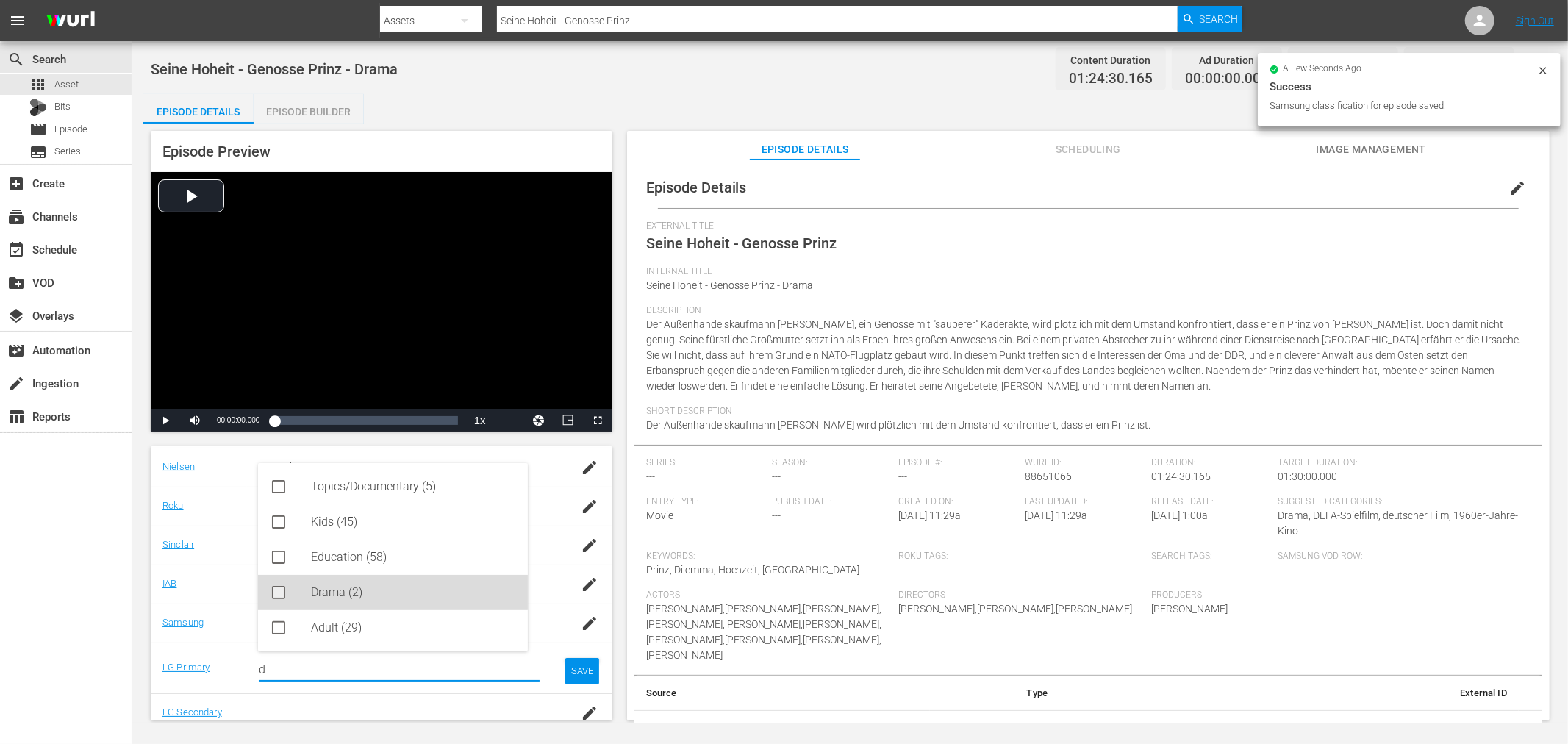
drag, startPoint x: 345, startPoint y: 589, endPoint x: 394, endPoint y: 603, distance: 51.0
click at [346, 590] on div "Drama (2)" at bounding box center [413, 592] width 205 height 35
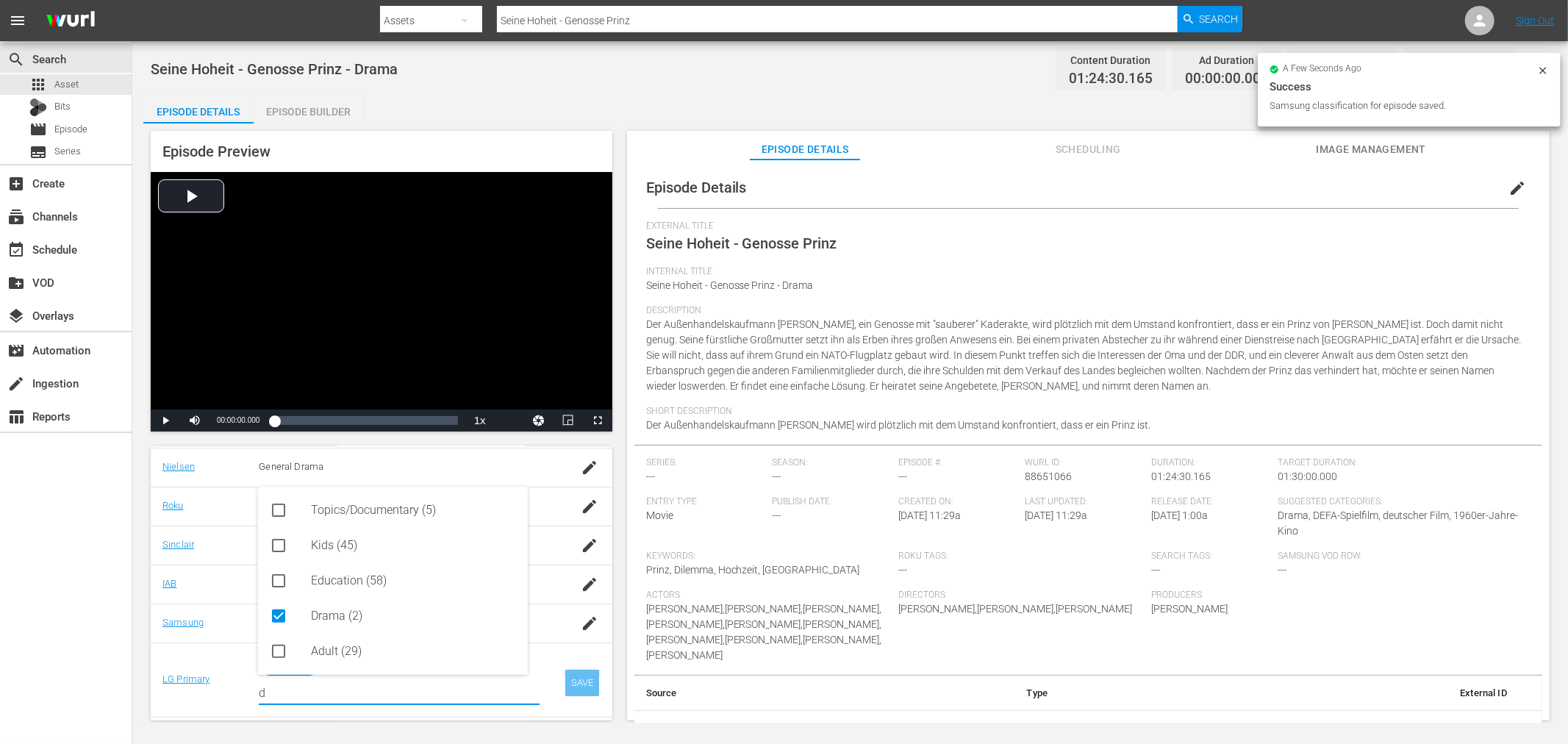
type input "d"
click at [576, 684] on div "SAVE" at bounding box center [582, 682] width 34 height 26
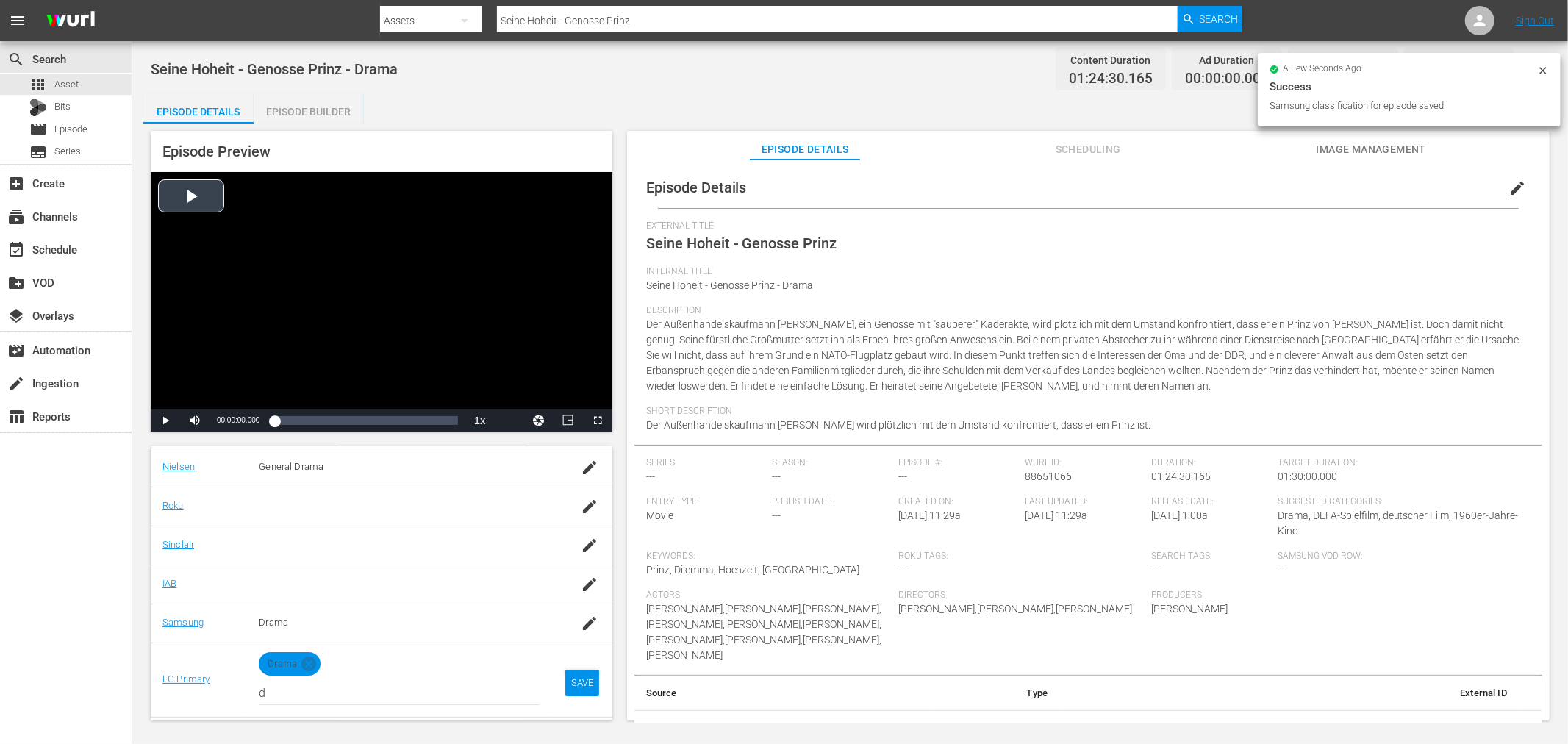
click at [397, 329] on div "Video Player" at bounding box center [382, 290] width 462 height 237
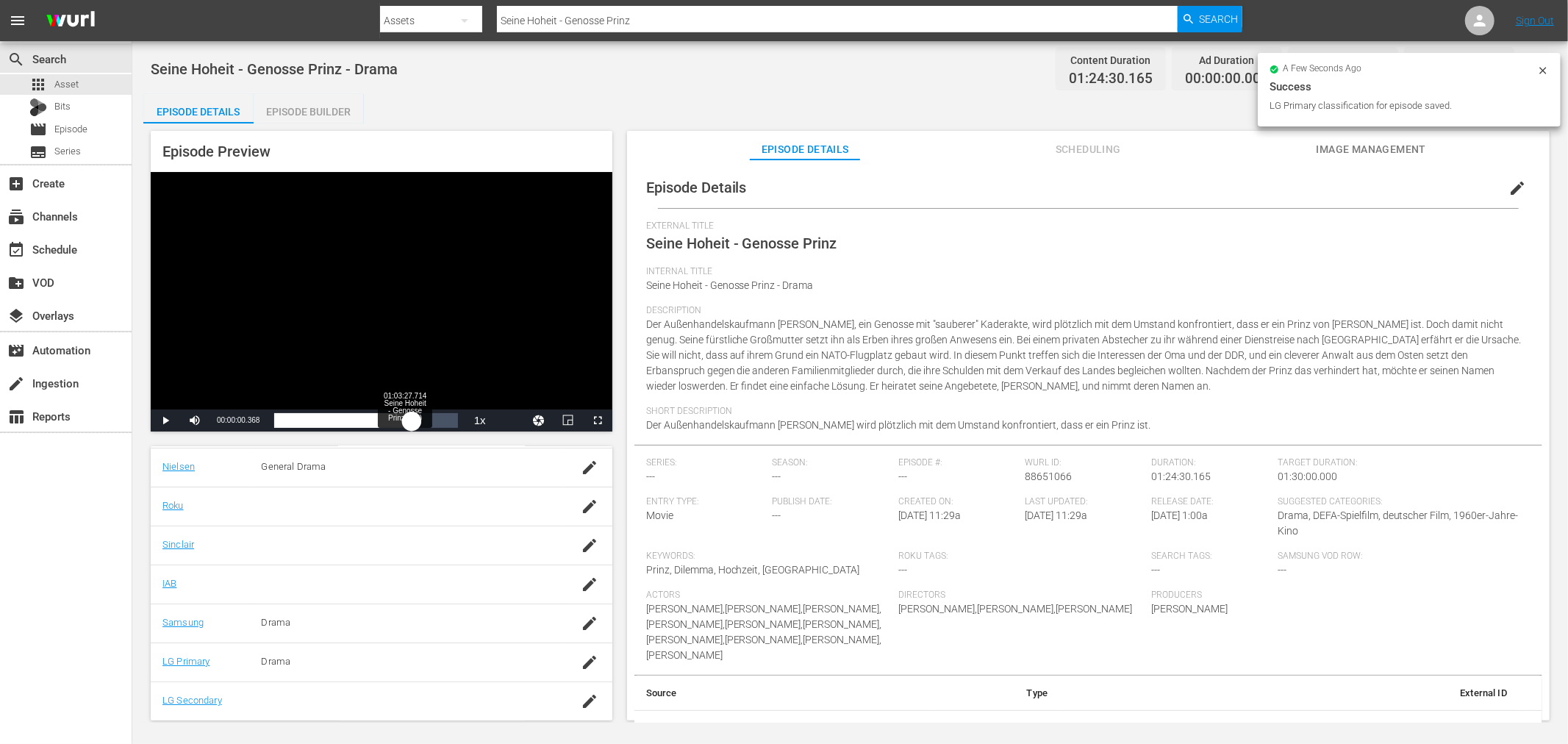
click at [412, 423] on div "Loaded : 0.12% 01:03:27.714 Seine Hoheit - Genosse Prinz (7/8) 00:00:00.410" at bounding box center [366, 420] width 183 height 14
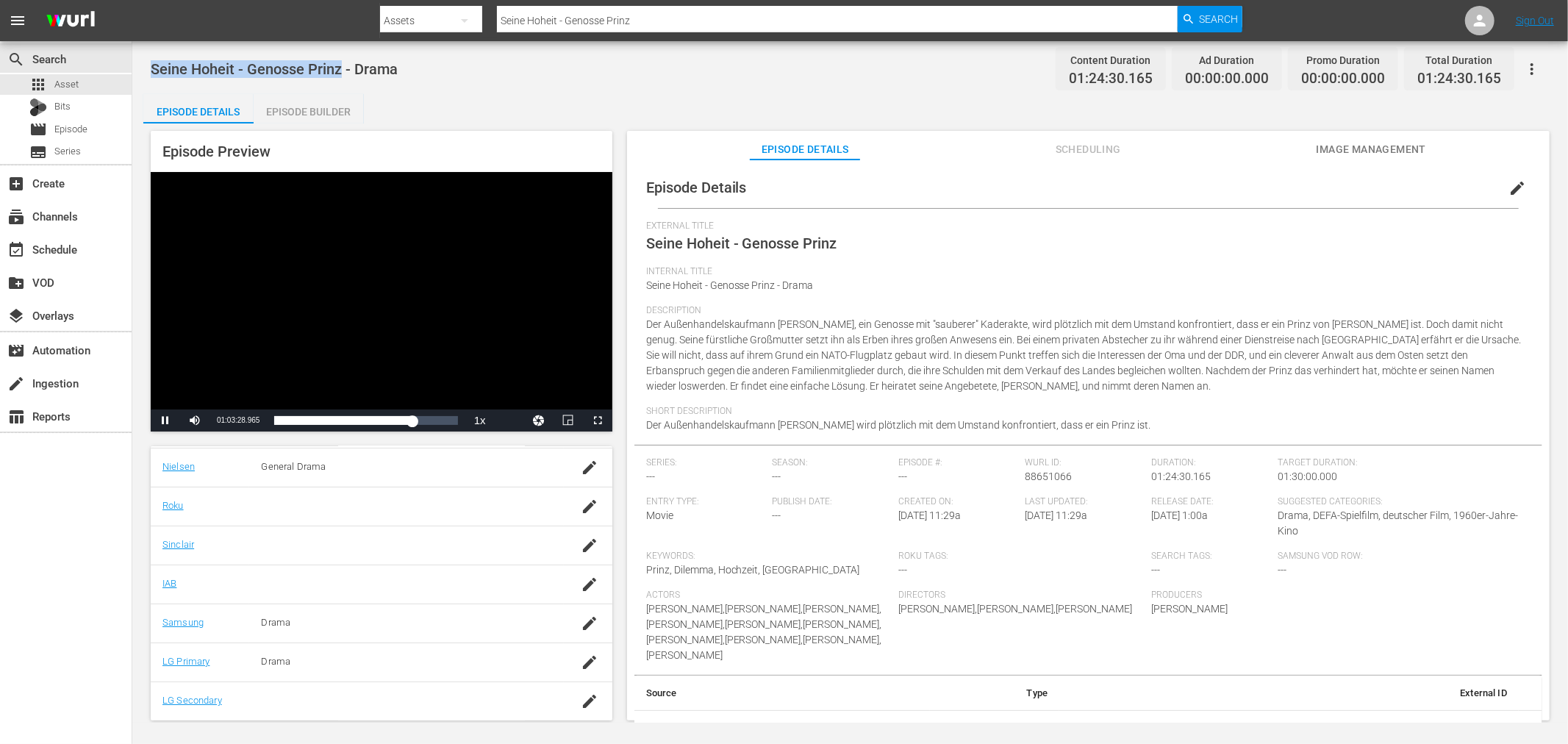
drag, startPoint x: 339, startPoint y: 67, endPoint x: 148, endPoint y: 66, distance: 191.0
click at [148, 66] on div "Seine Hoheit - Genosse Prinz - Drama Content Duration 01:24:30.165 Ad Duration …" at bounding box center [850, 382] width 1436 height 681
copy span "Seine Hoheit - Genosse Prinz"
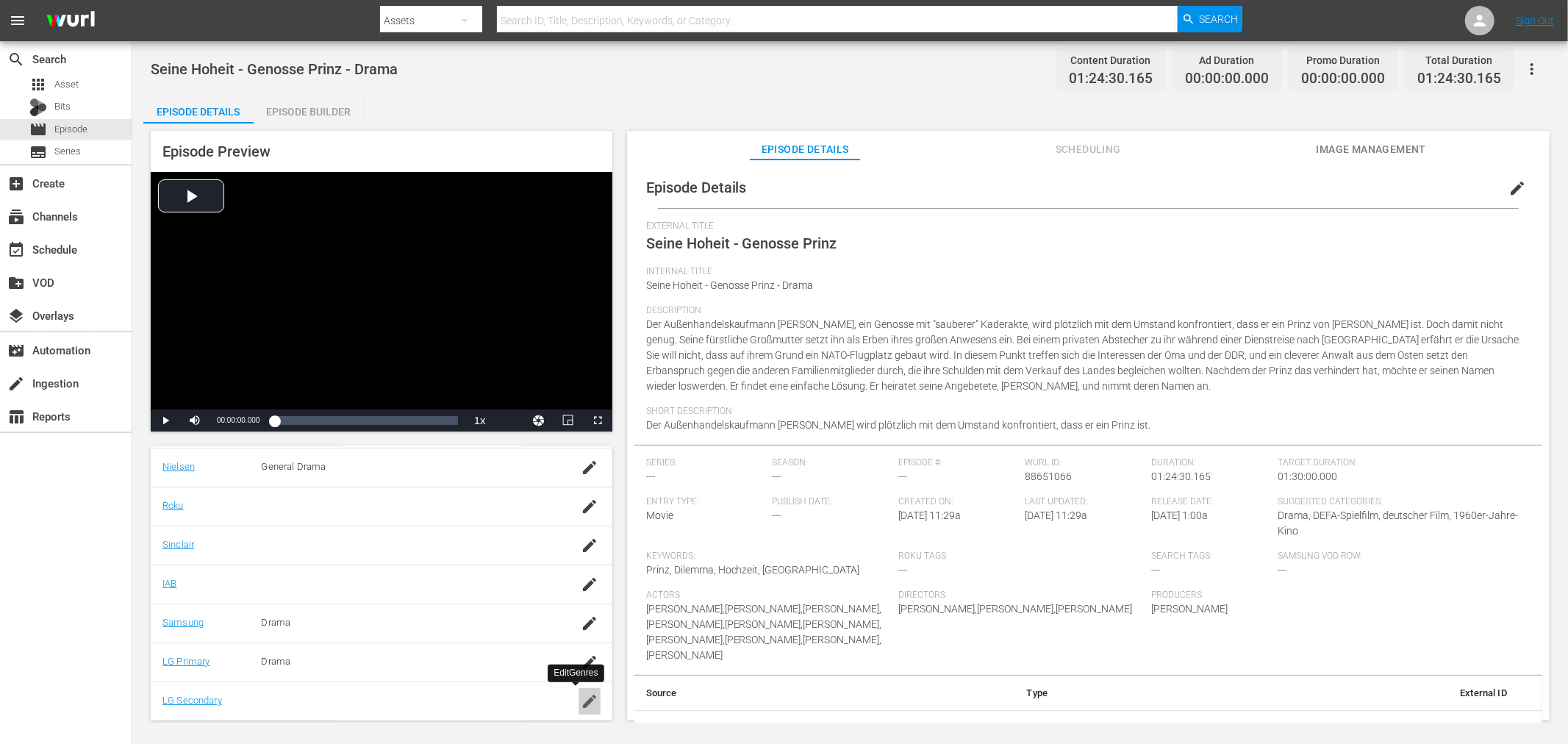
click at [581, 700] on icon "button" at bounding box center [589, 700] width 17 height 17
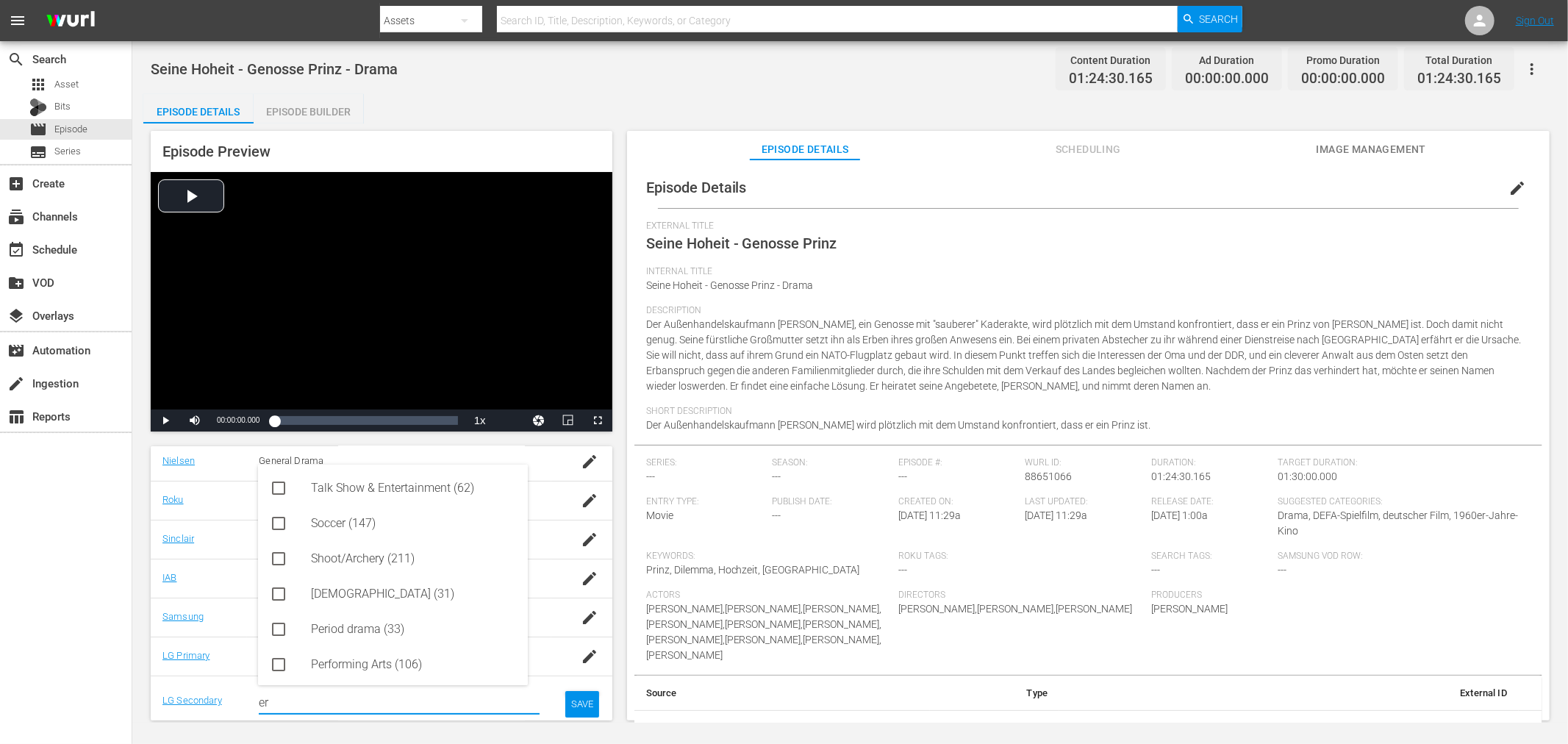
drag, startPoint x: 341, startPoint y: 693, endPoint x: 241, endPoint y: 684, distance: 100.4
click at [161, 696] on tr "LG Secondary Search for lgSecondaryEpisode genres er SAVE" at bounding box center [382, 700] width 462 height 51
drag, startPoint x: 346, startPoint y: 663, endPoint x: 366, endPoint y: 673, distance: 22.4
click at [346, 665] on div "Romance (3)" at bounding box center [413, 661] width 205 height 35
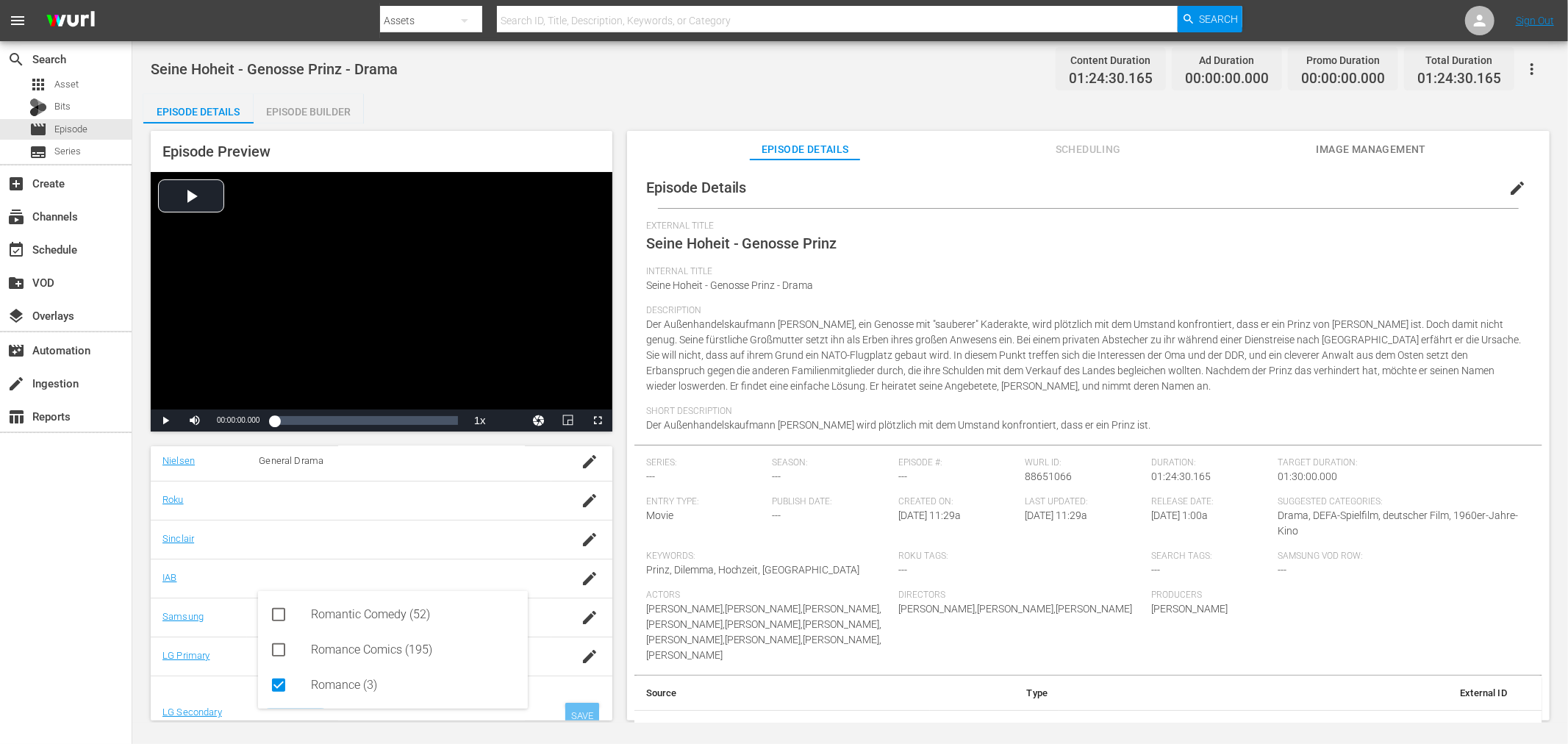
type input "rom"
click at [574, 703] on div "SAVE" at bounding box center [582, 715] width 34 height 26
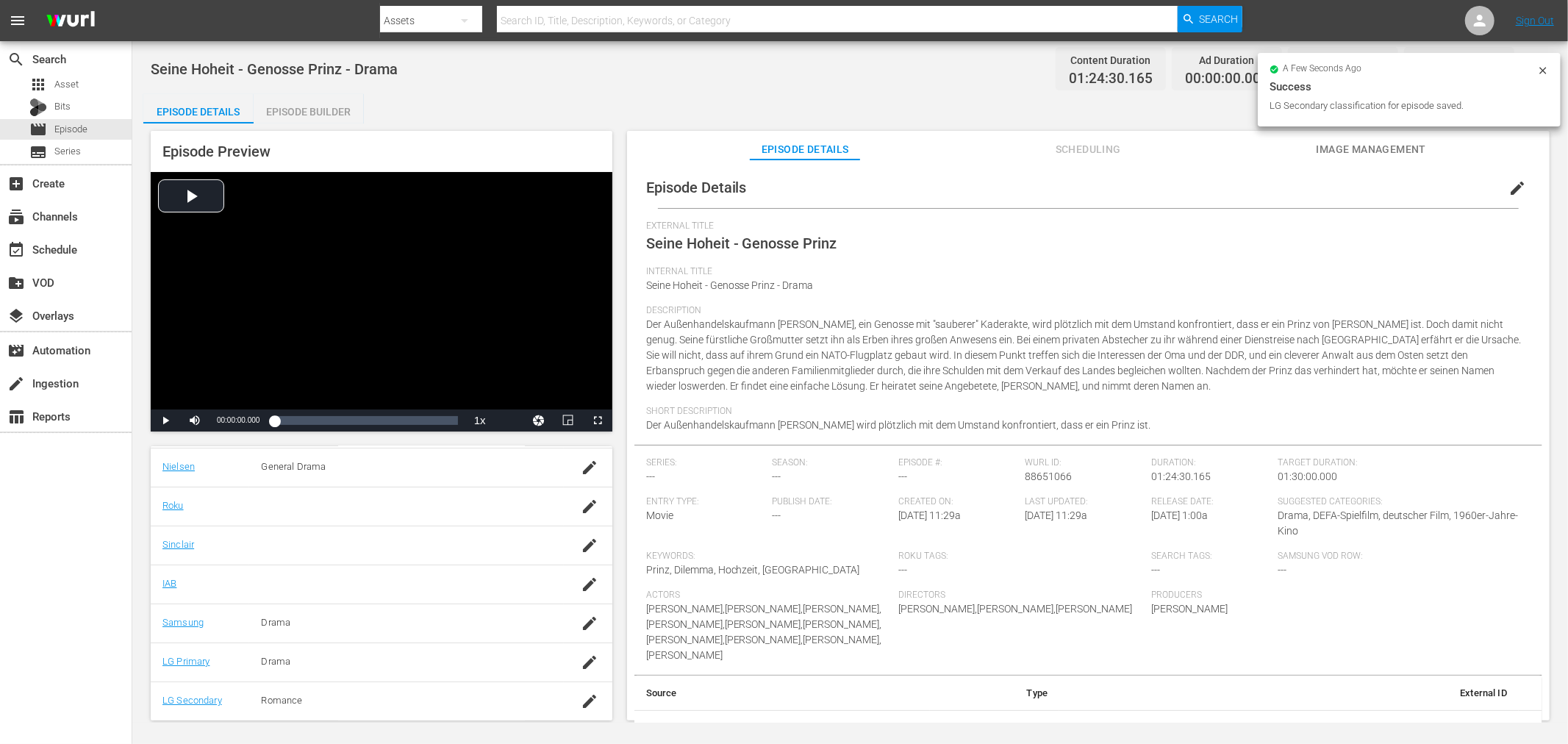
click at [1379, 140] on span "Image Management" at bounding box center [1371, 149] width 110 height 18
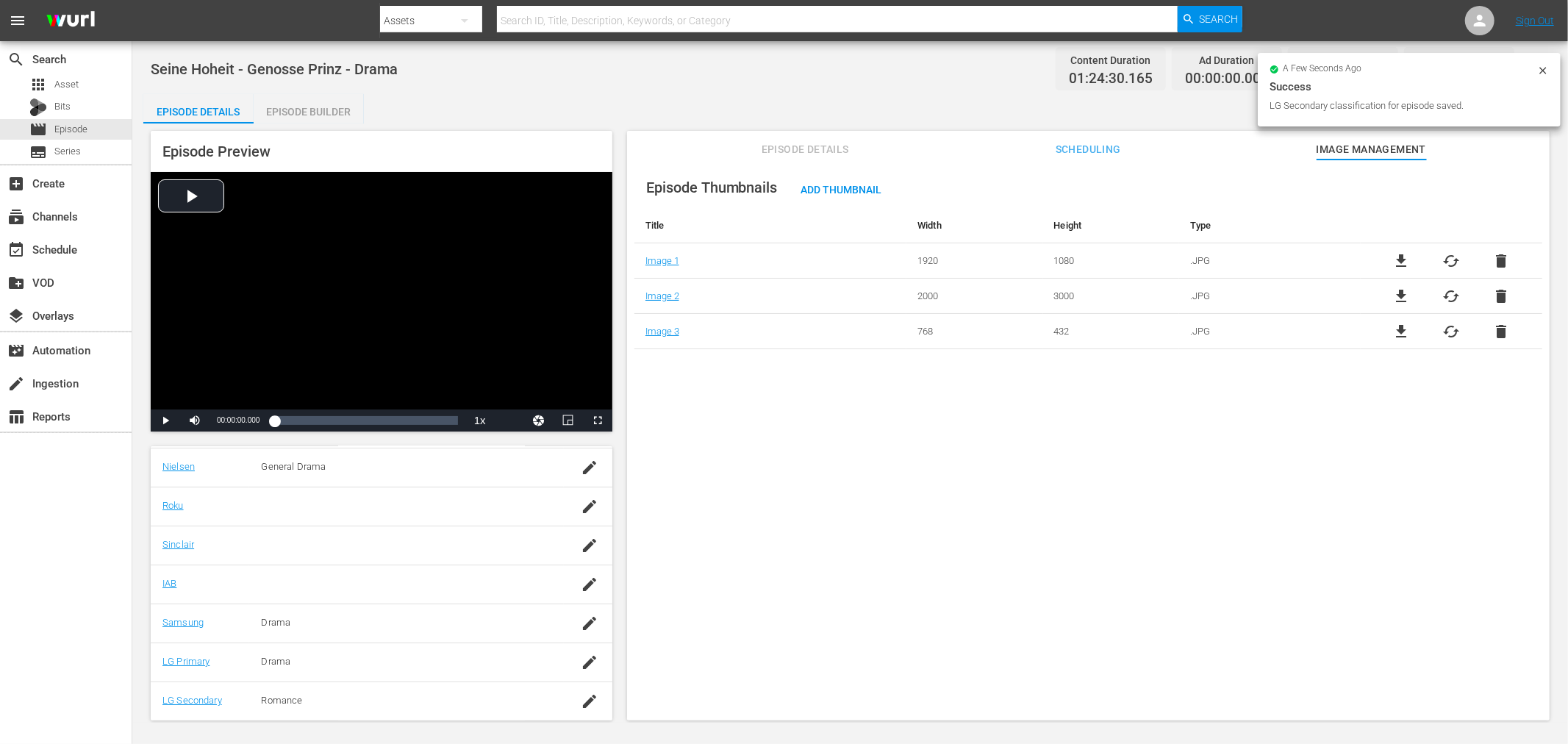
click at [746, 152] on div "Episode Details Scheduling Image Management" at bounding box center [1088, 145] width 849 height 29
click at [798, 156] on span "Episode Details" at bounding box center [805, 149] width 110 height 18
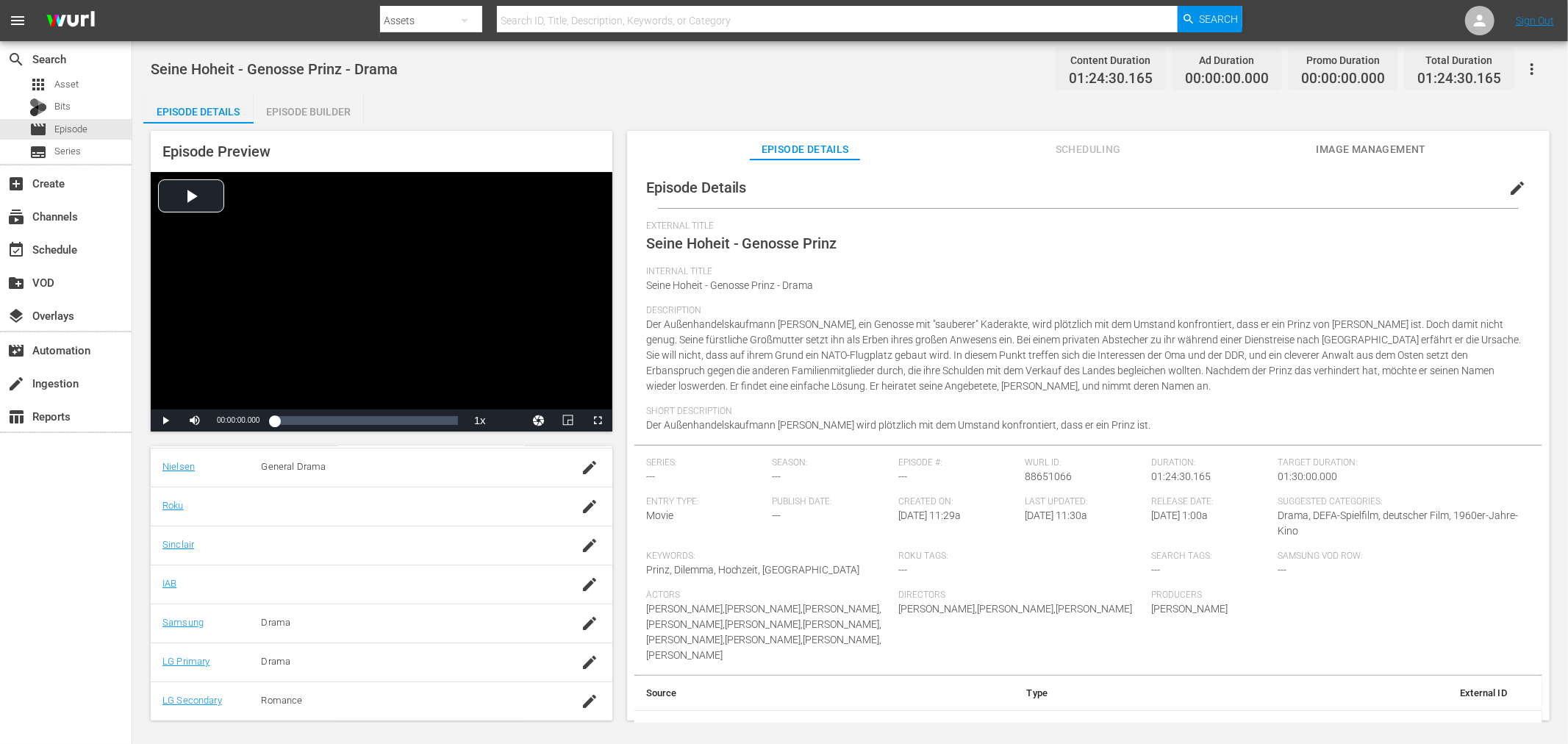
click at [1515, 189] on span "edit" at bounding box center [1517, 188] width 17 height 17
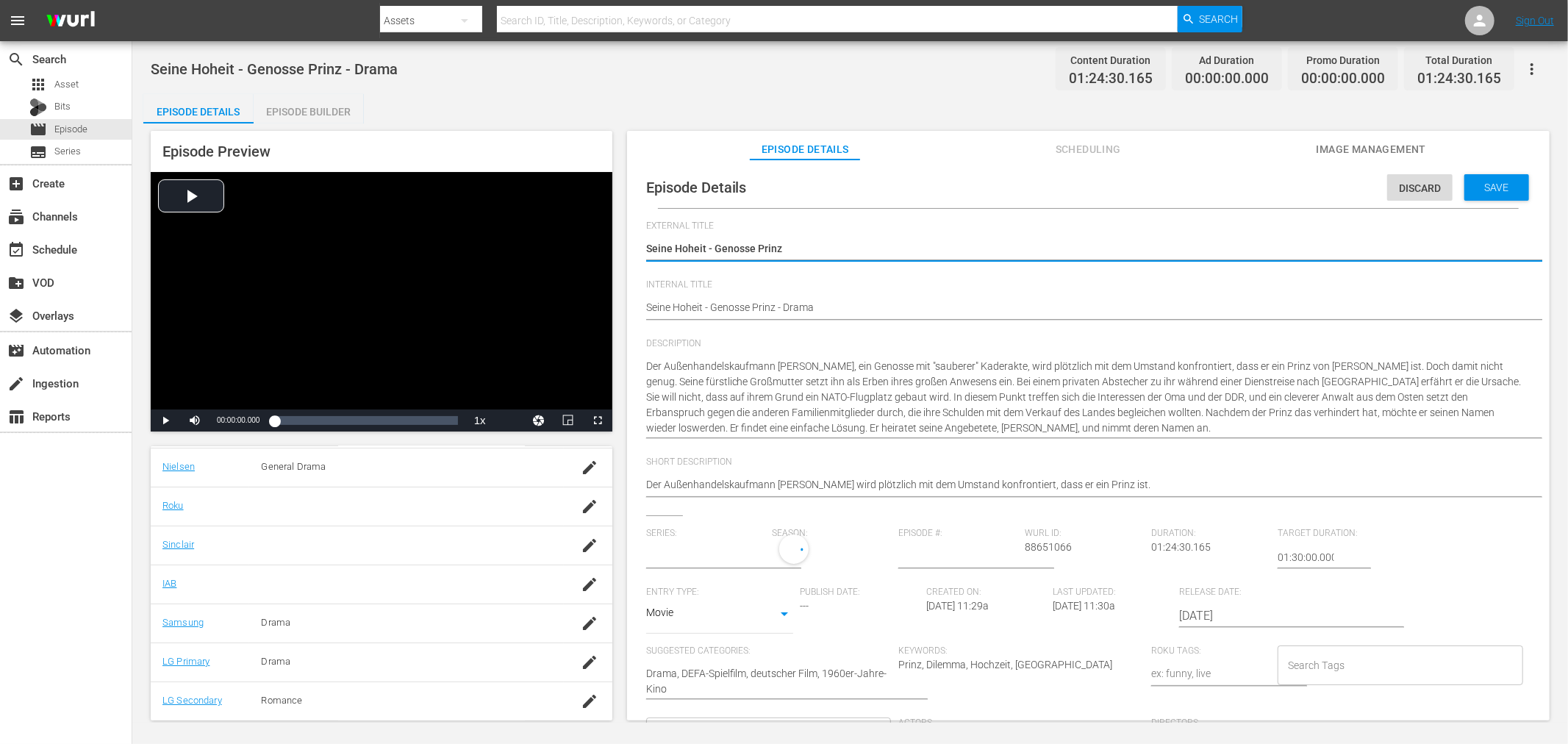
type input "No Series"
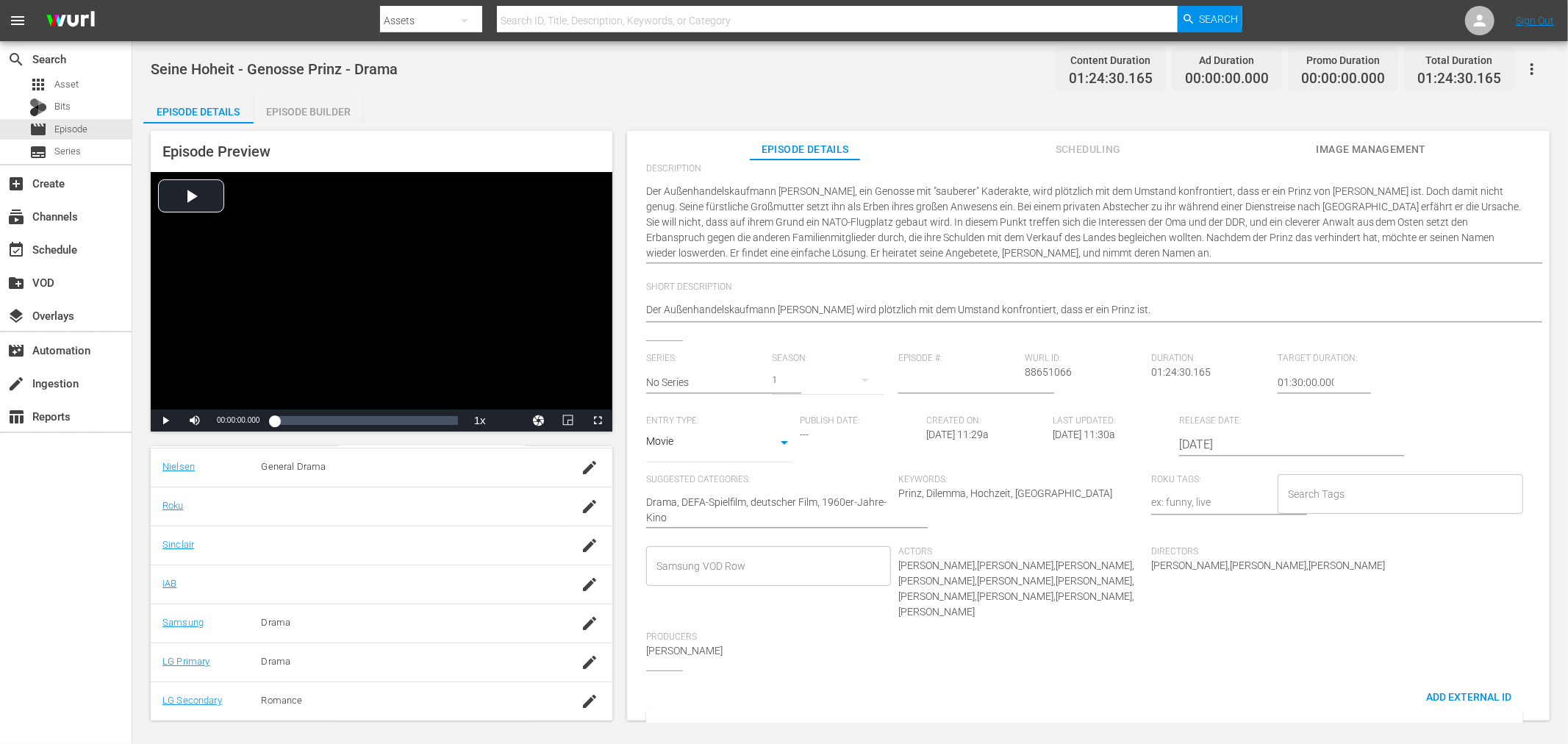
scroll to position [253, 0]
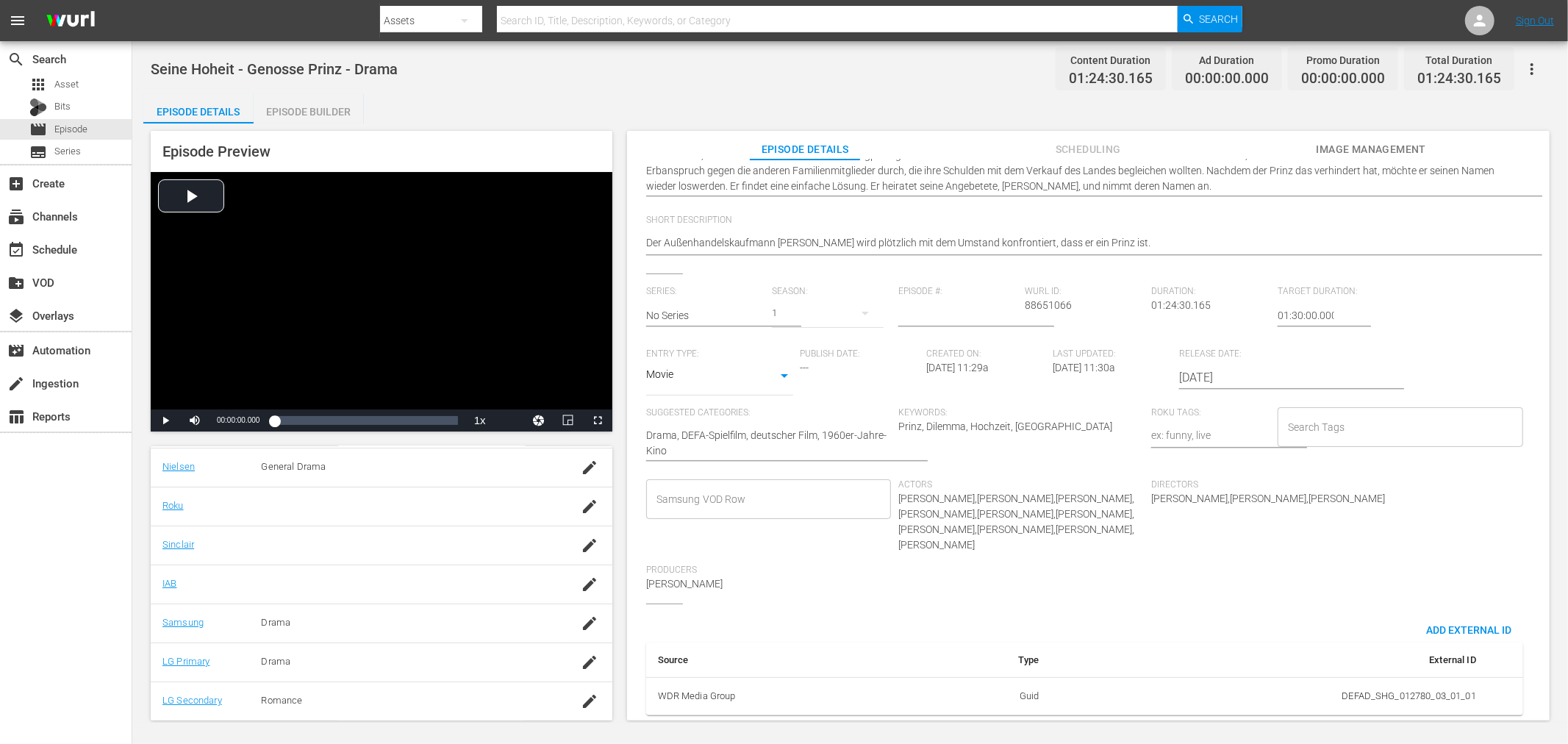
click at [753, 494] on input "Samsung VOD Row" at bounding box center [758, 498] width 210 height 26
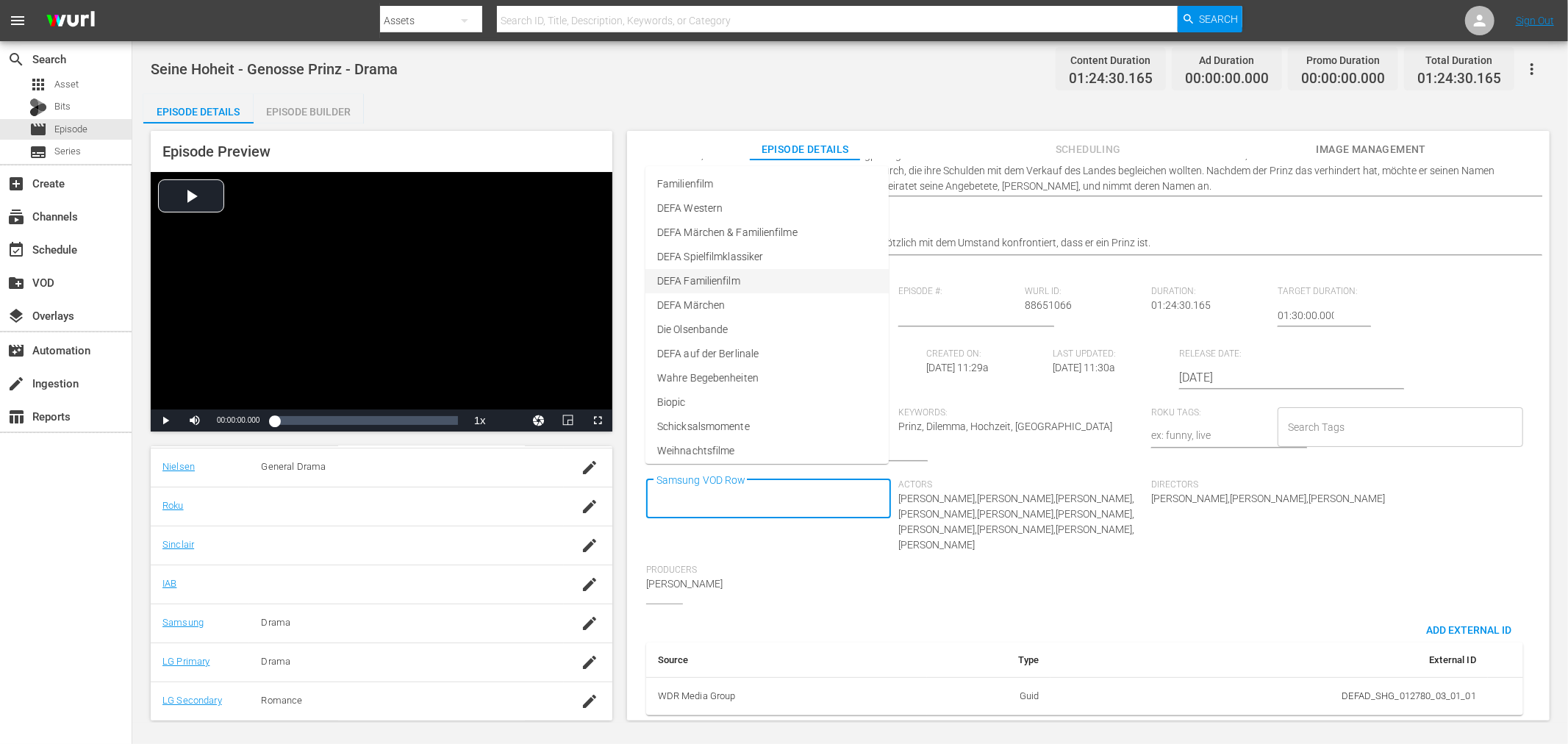
click at [701, 289] on li "DEFA Familienfilm" at bounding box center [767, 281] width 244 height 24
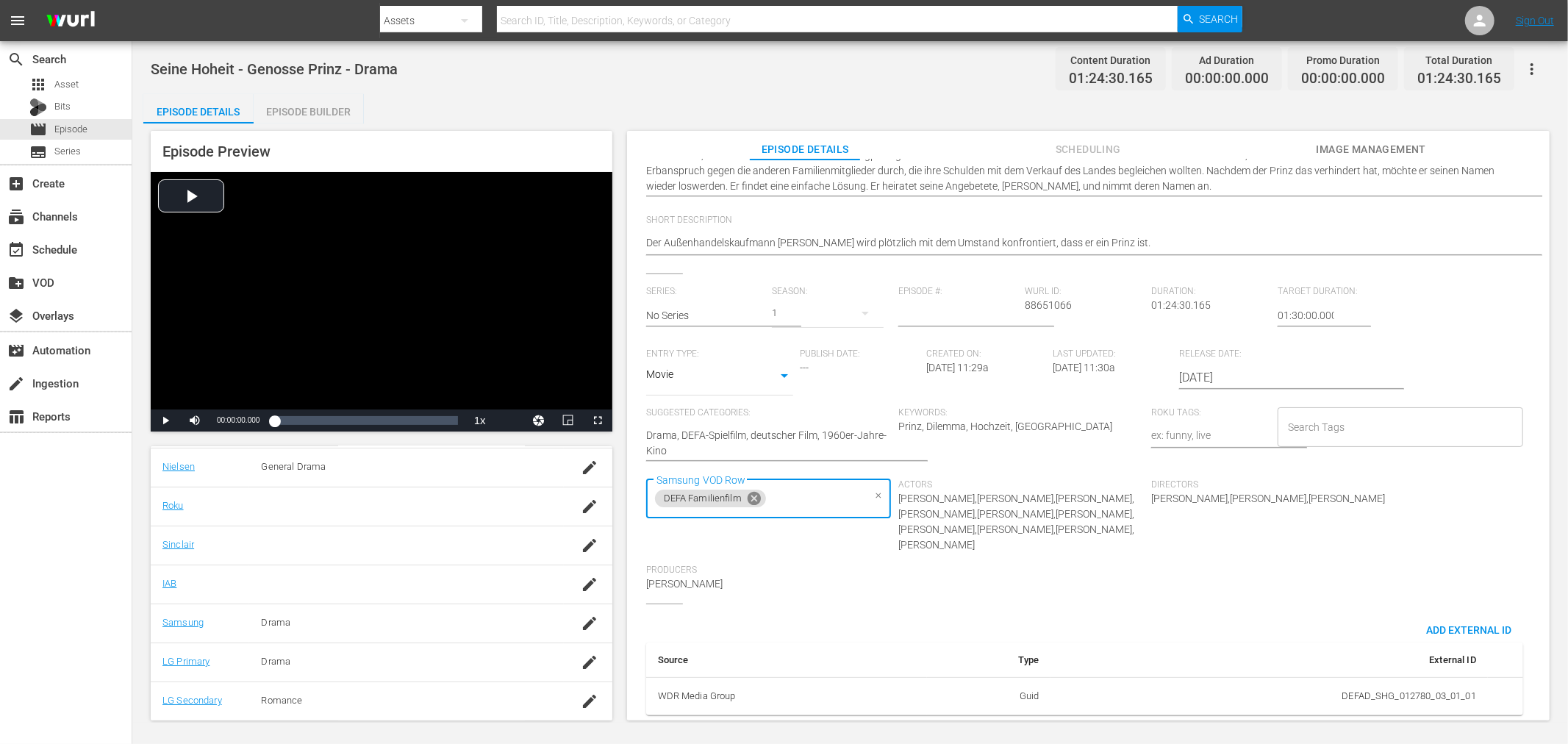
click at [757, 491] on icon at bounding box center [754, 498] width 14 height 14
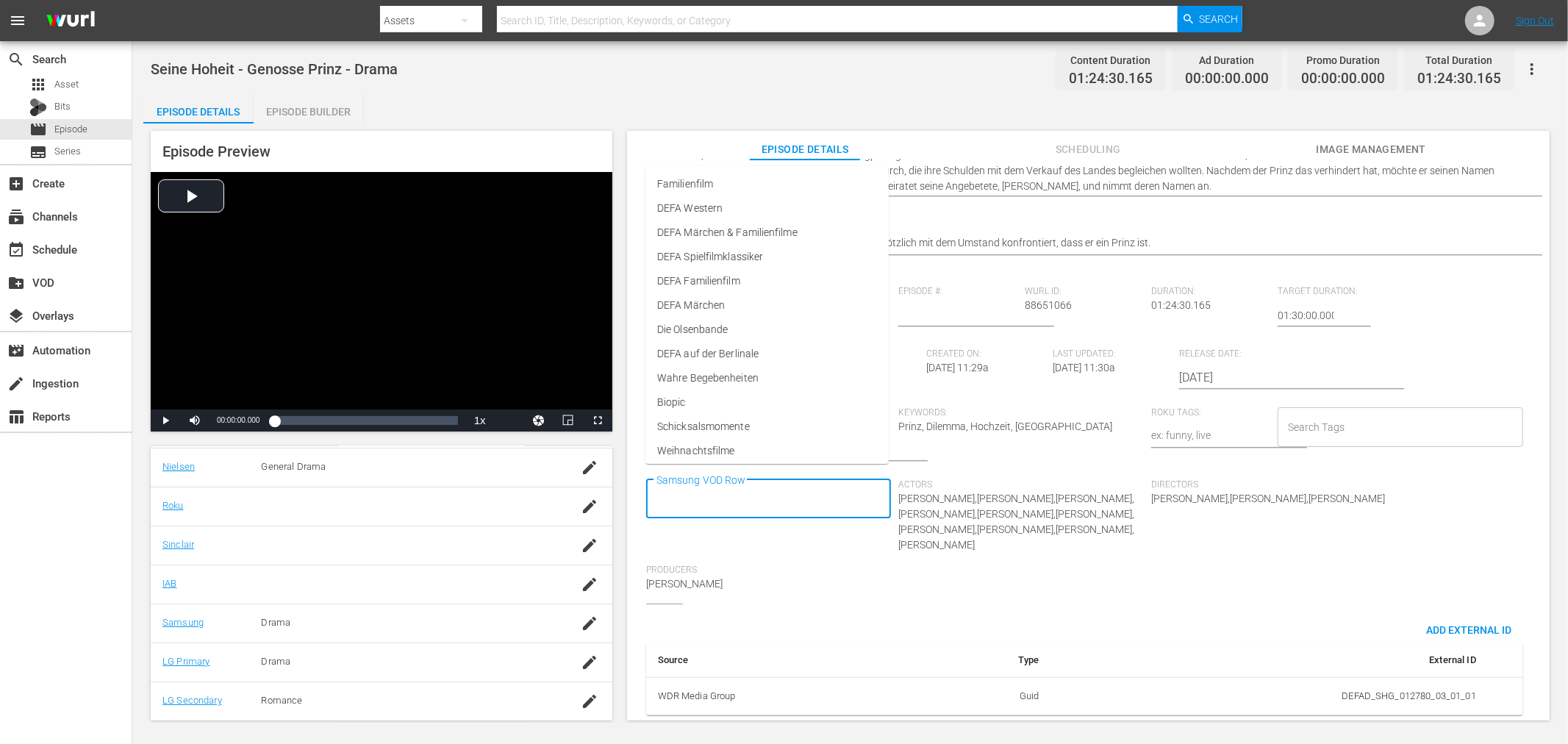
click at [759, 485] on input "Samsung VOD Row" at bounding box center [758, 498] width 210 height 26
click at [728, 257] on span "DEFA Spielfilmklassiker" at bounding box center [710, 256] width 106 height 15
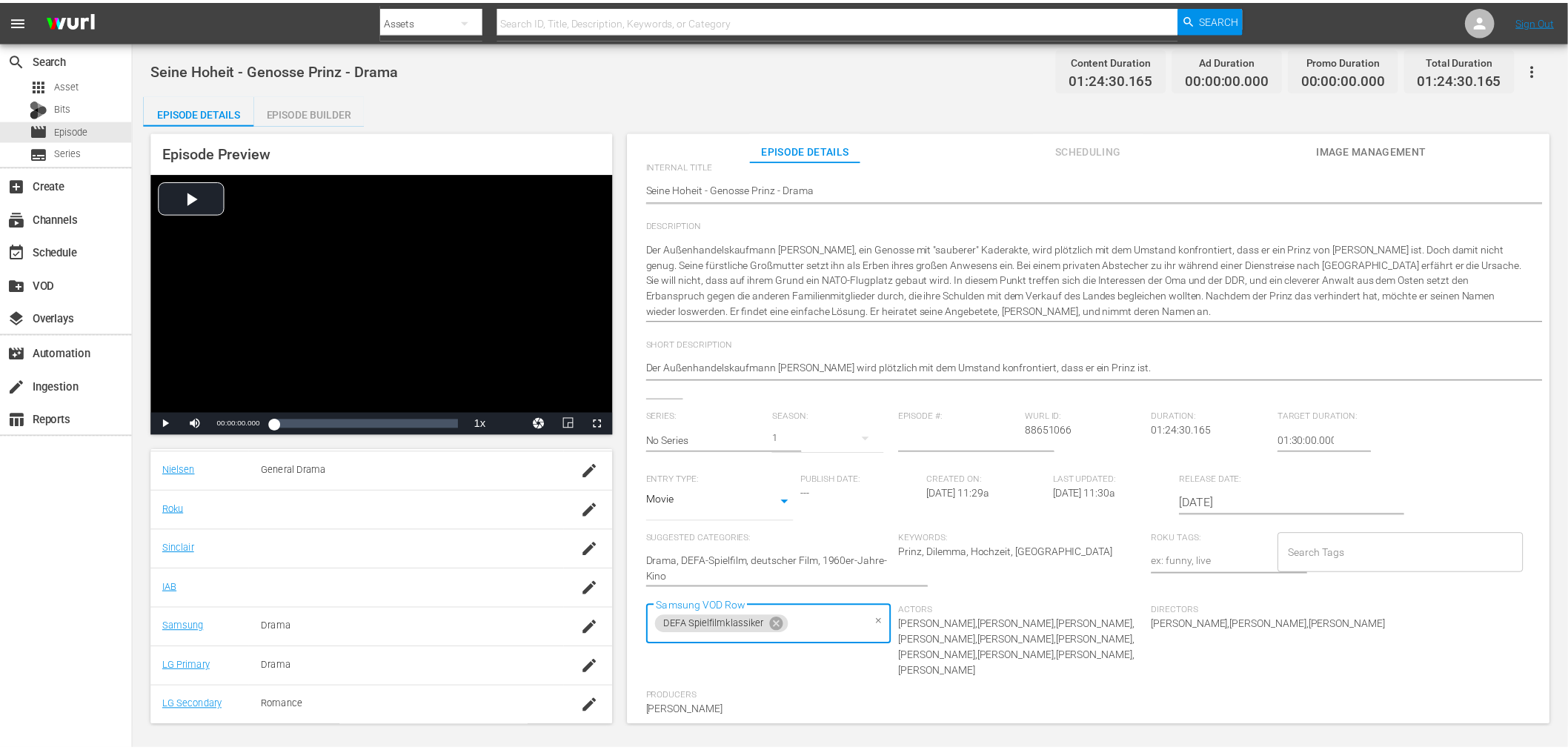
scroll to position [0, 0]
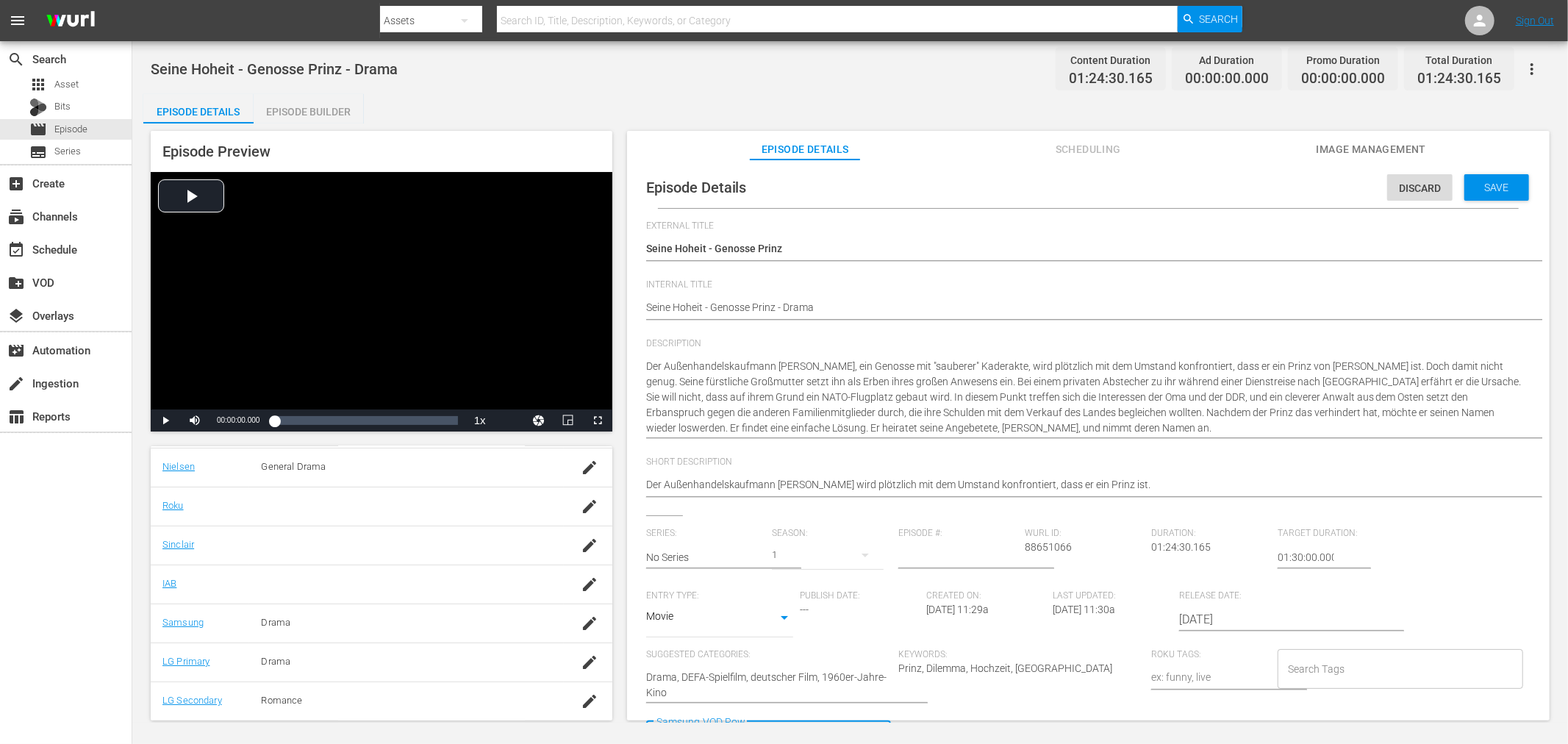
click at [1505, 188] on span "Save" at bounding box center [1497, 188] width 48 height 12
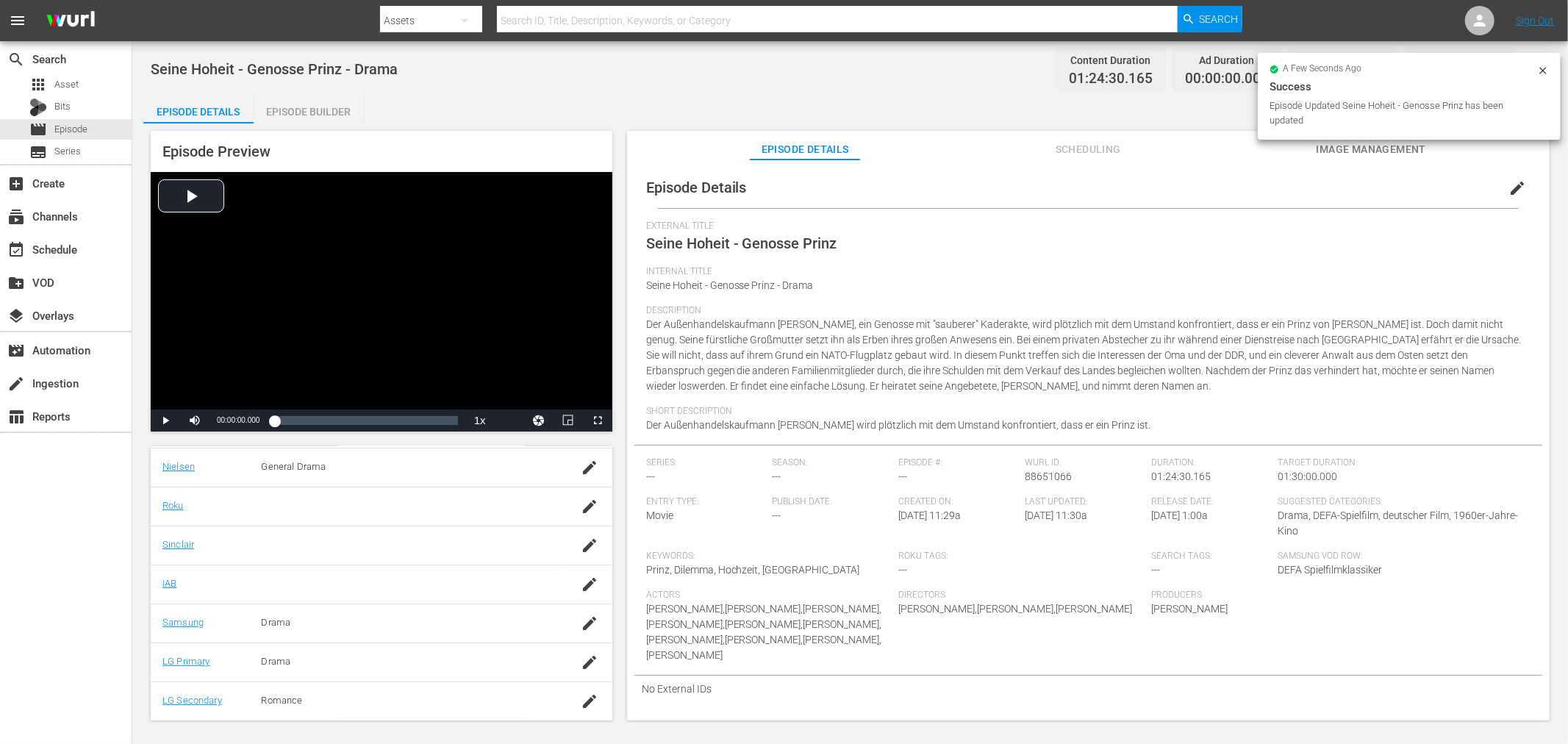
click at [313, 110] on div "Episode Builder" at bounding box center [308, 112] width 110 height 35
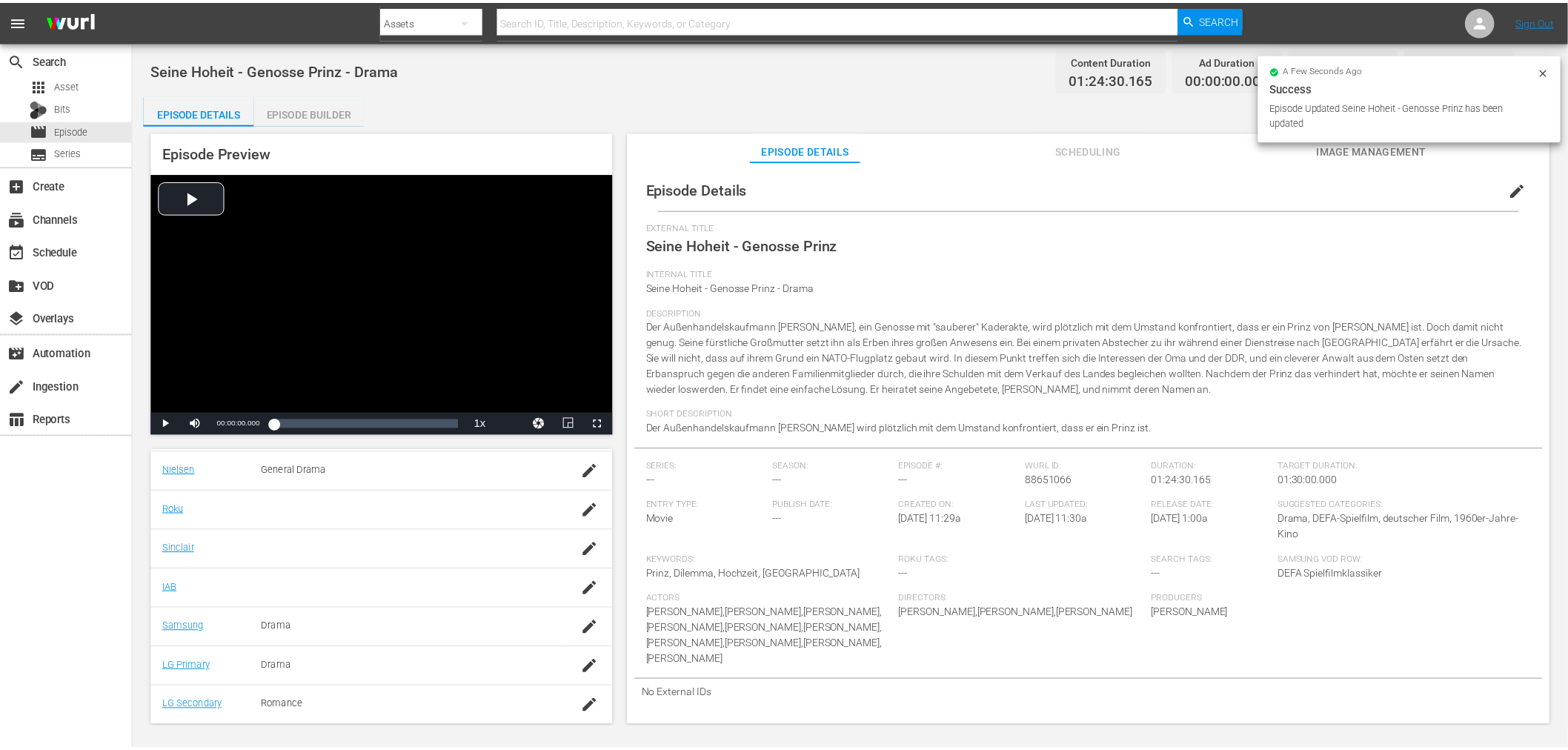
scroll to position [252, 0]
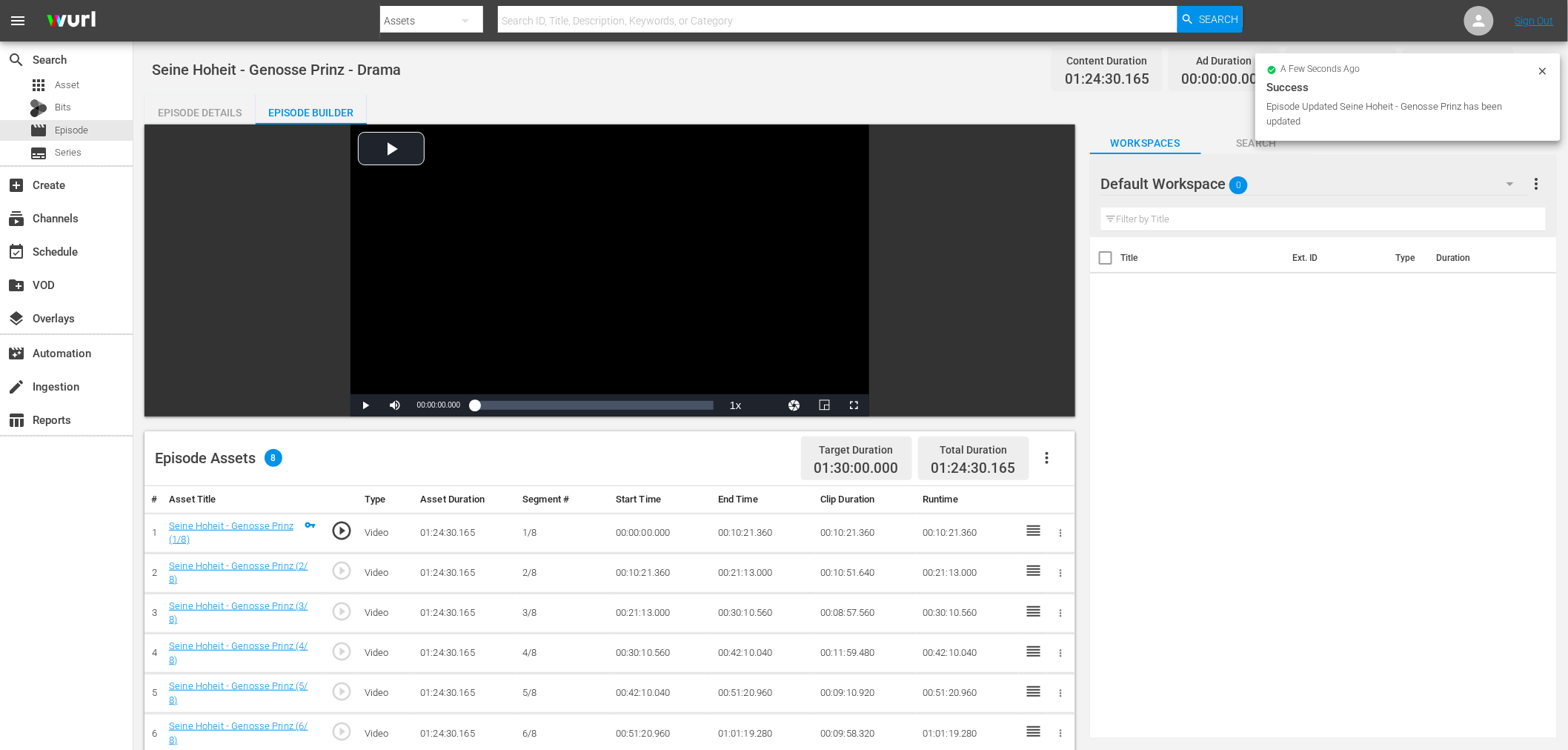
click at [1230, 172] on span "0" at bounding box center [1238, 185] width 18 height 31
click at [1252, 248] on div "Workspace DEFA TV (2)" at bounding box center [1196, 248] width 154 height 24
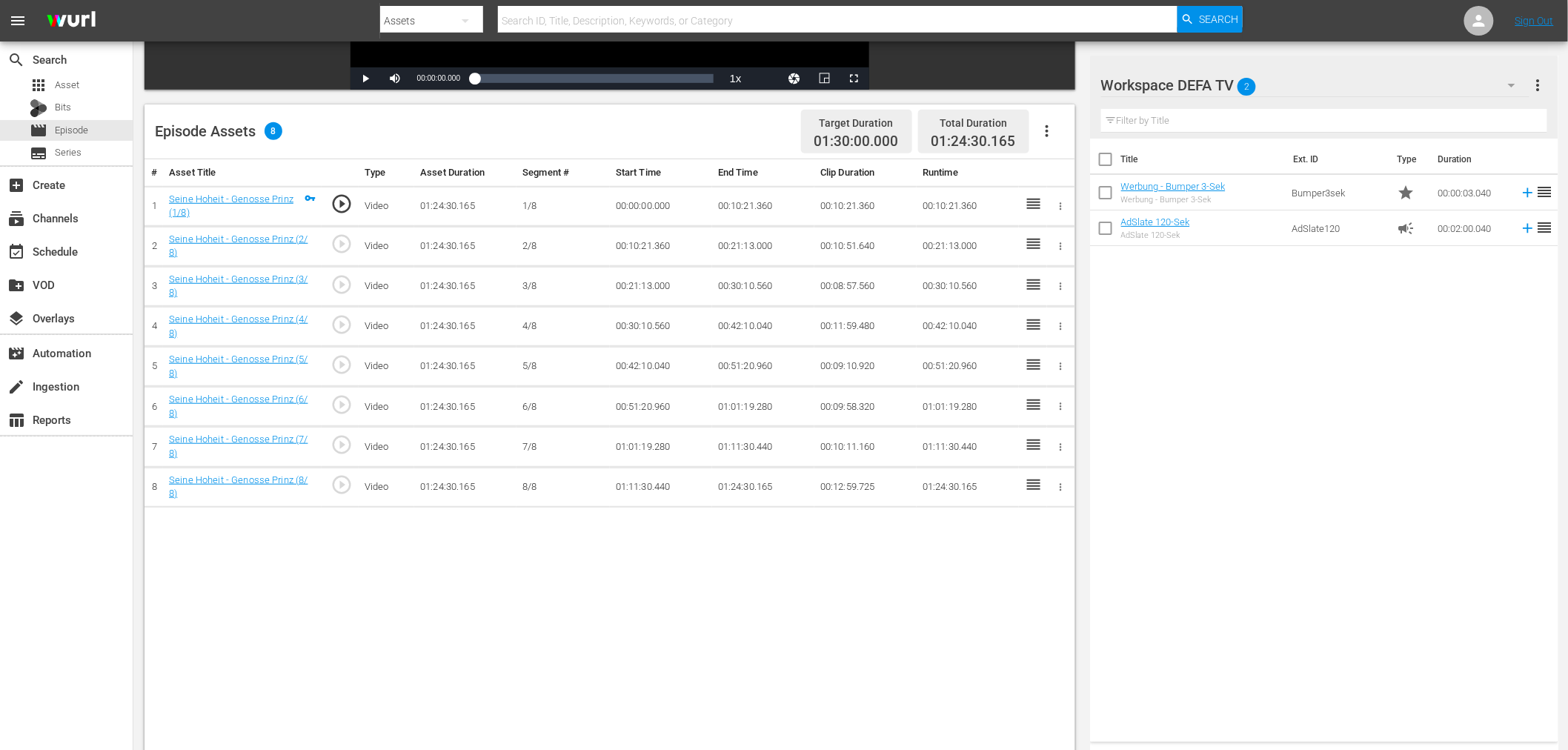
scroll to position [329, 0]
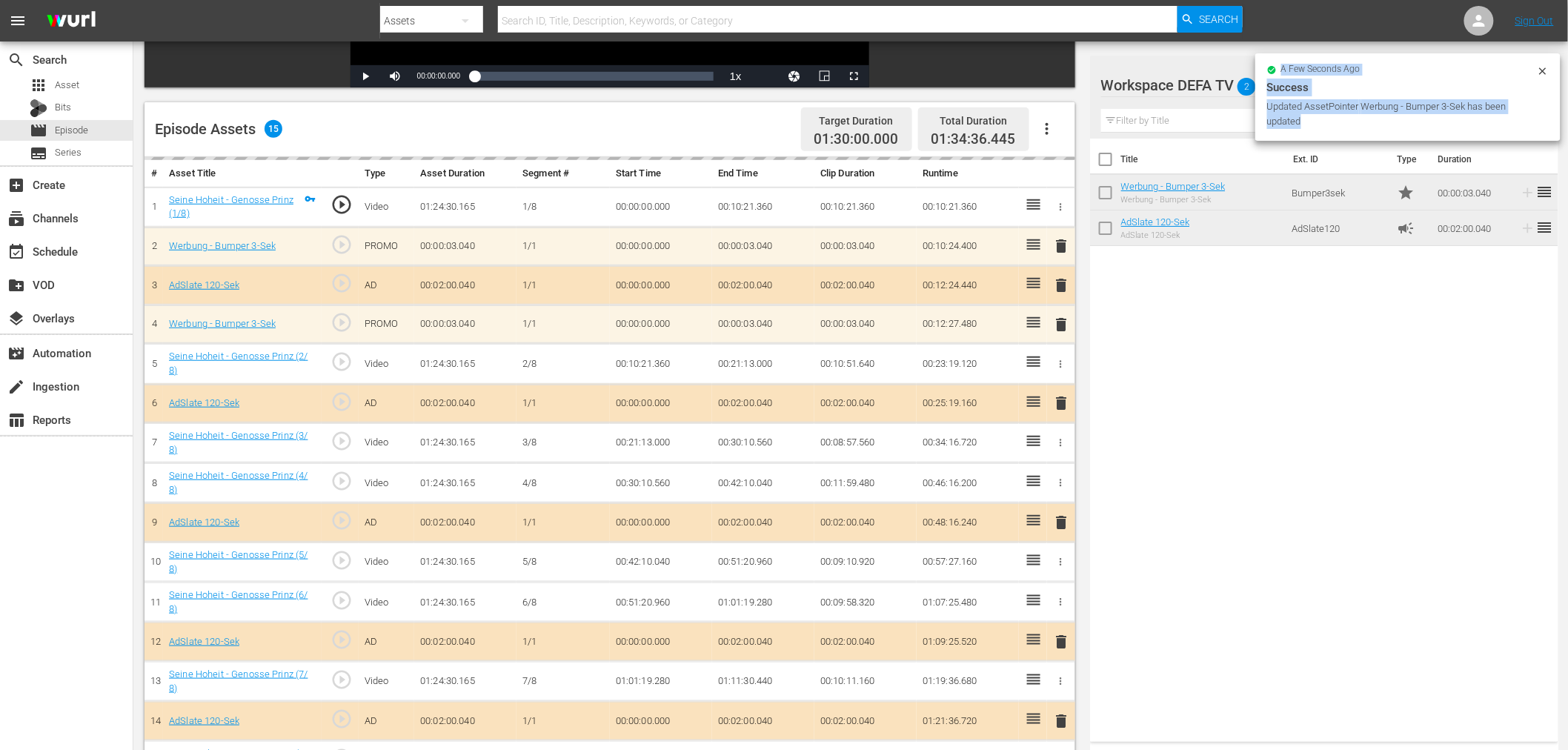
drag, startPoint x: 1206, startPoint y: 178, endPoint x: 1272, endPoint y: 344, distance: 178.6
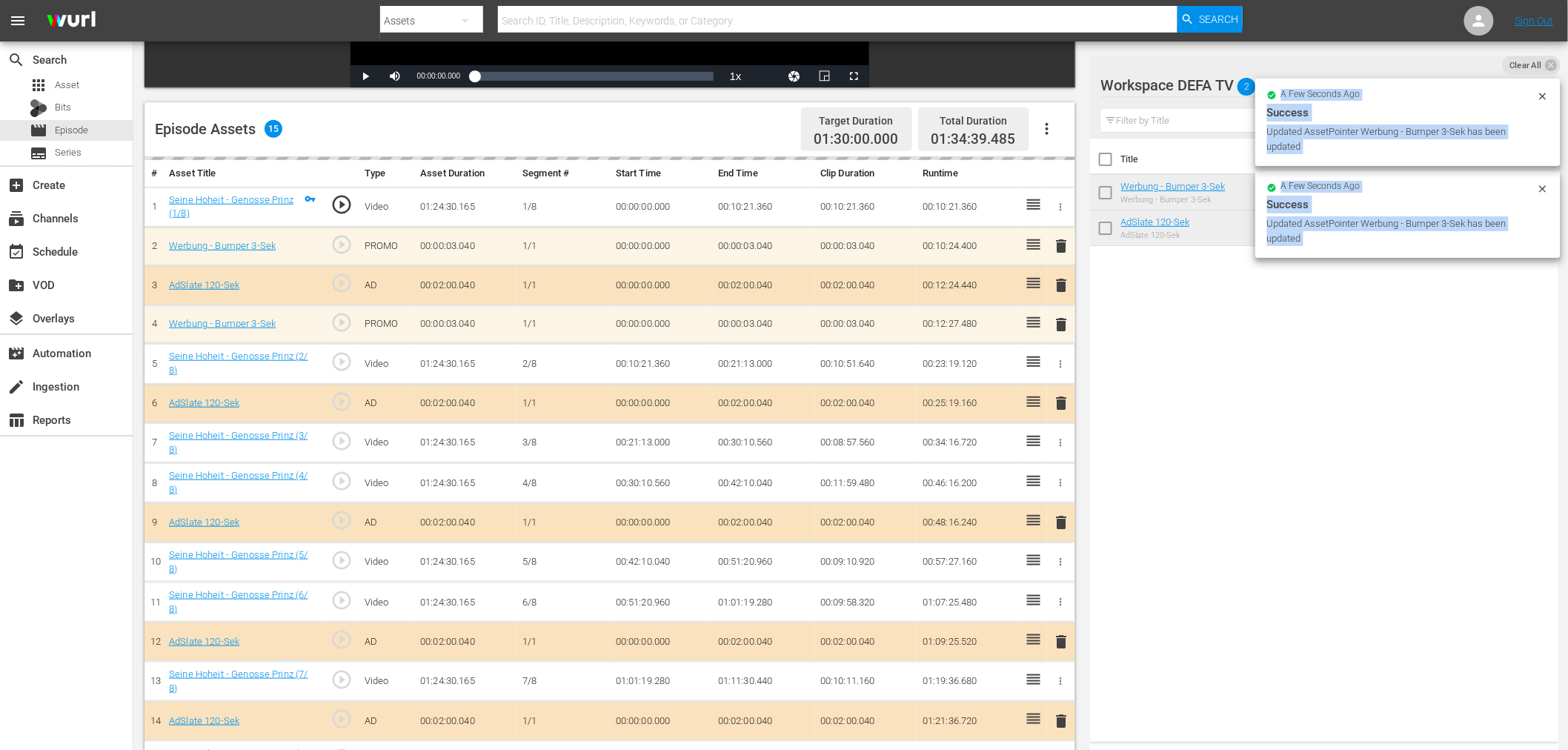
click at [1277, 345] on div "Title Ext. ID Type Duration Werbung - Bumper 3-Sek Werbung - Bumper 3-Sek Bumpe…" at bounding box center [1324, 437] width 468 height 597
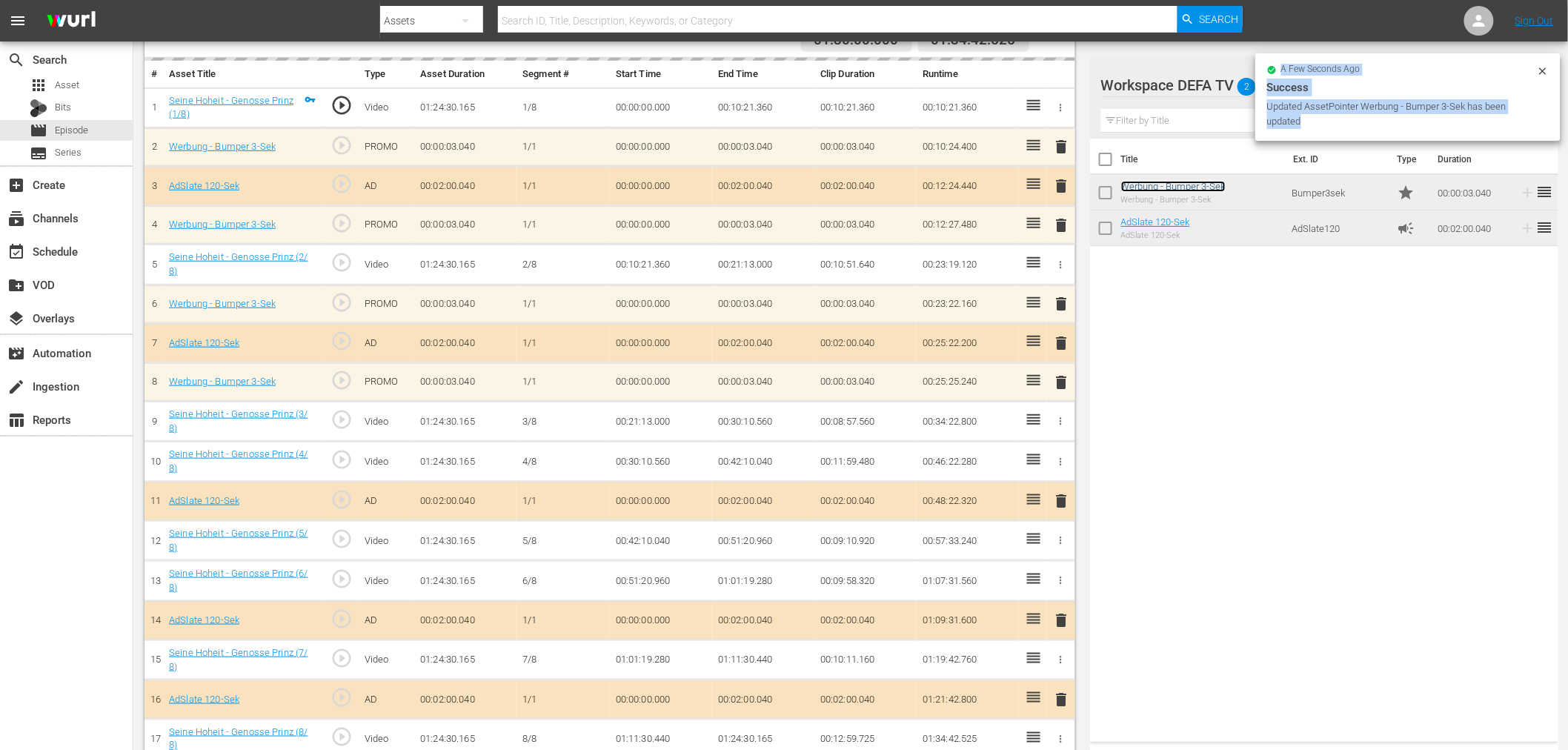
scroll to position [448, 0]
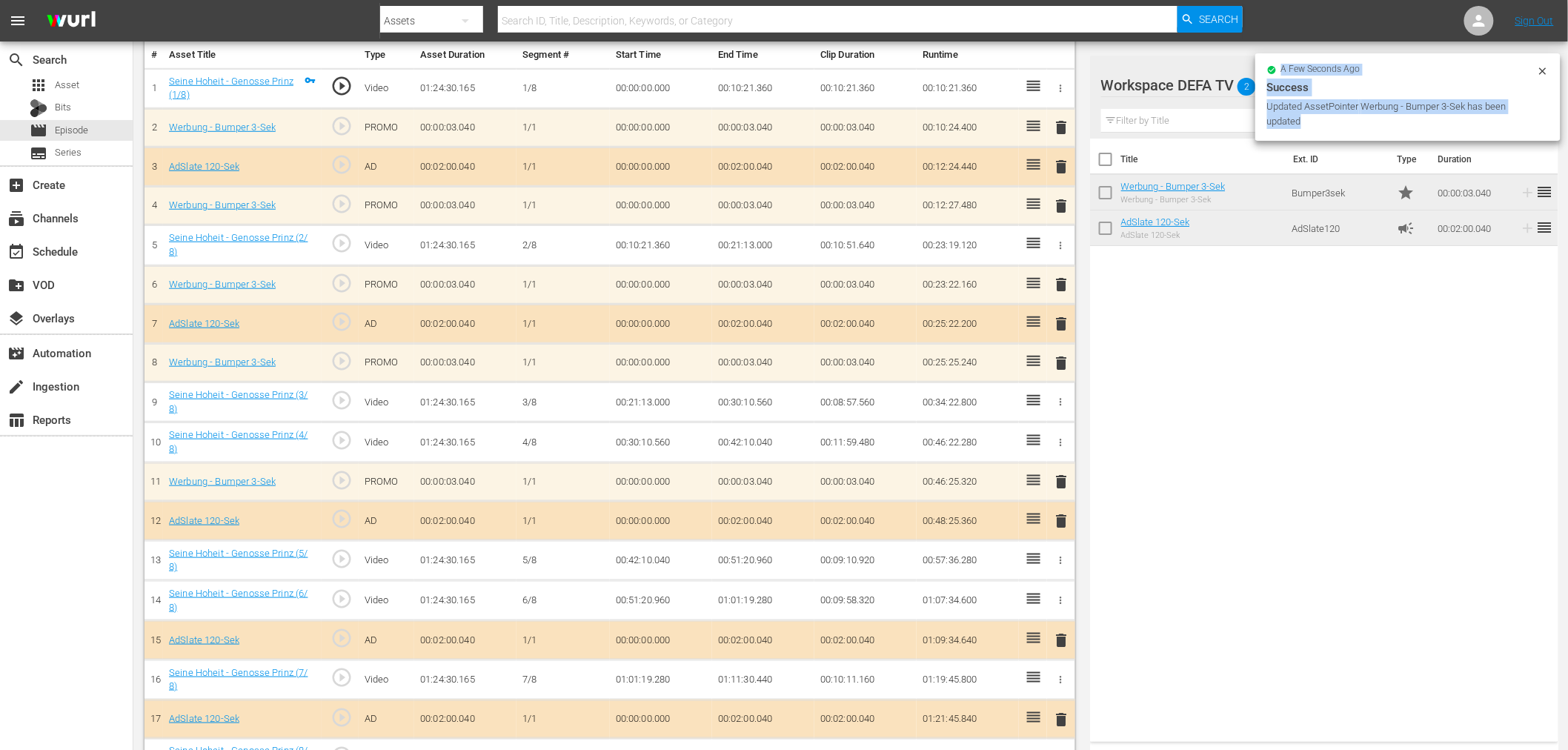
click at [1427, 379] on div "Title Ext. ID Type Duration Werbung - Bumper 3-Sek Werbung - Bumper 3-Sek Bumpe…" at bounding box center [1324, 437] width 468 height 597
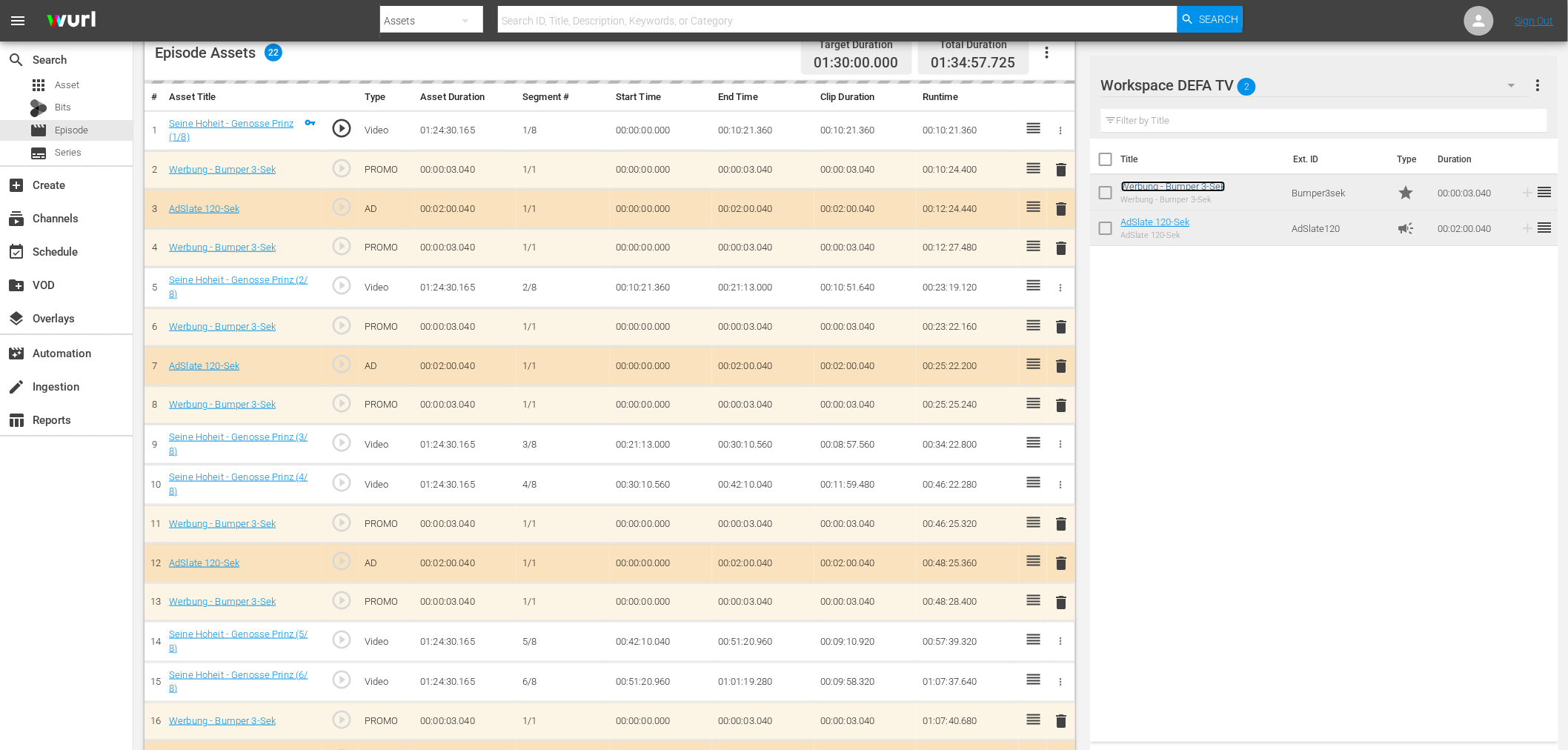
scroll to position [65, 0]
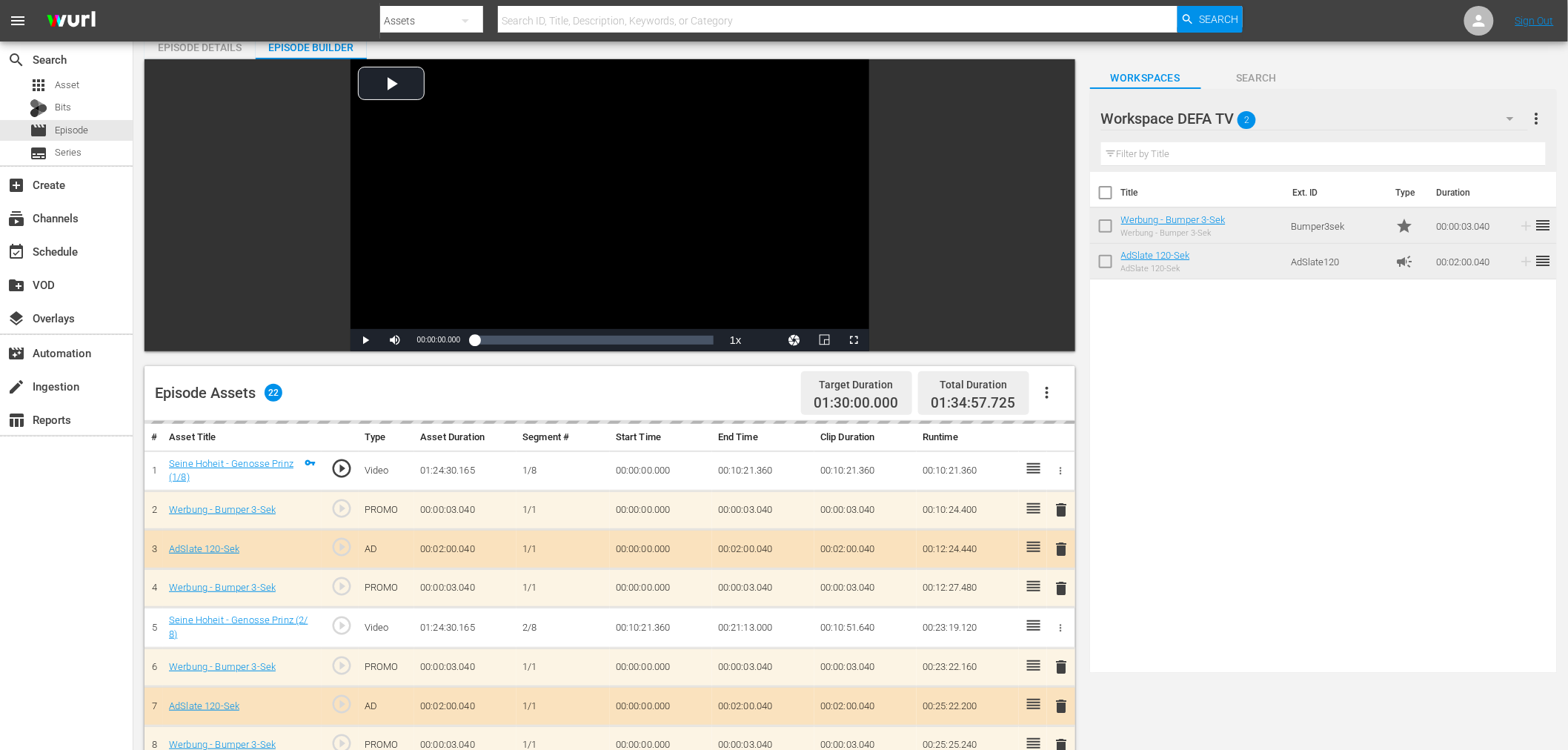
click at [214, 49] on div "Episode Details" at bounding box center [200, 47] width 111 height 36
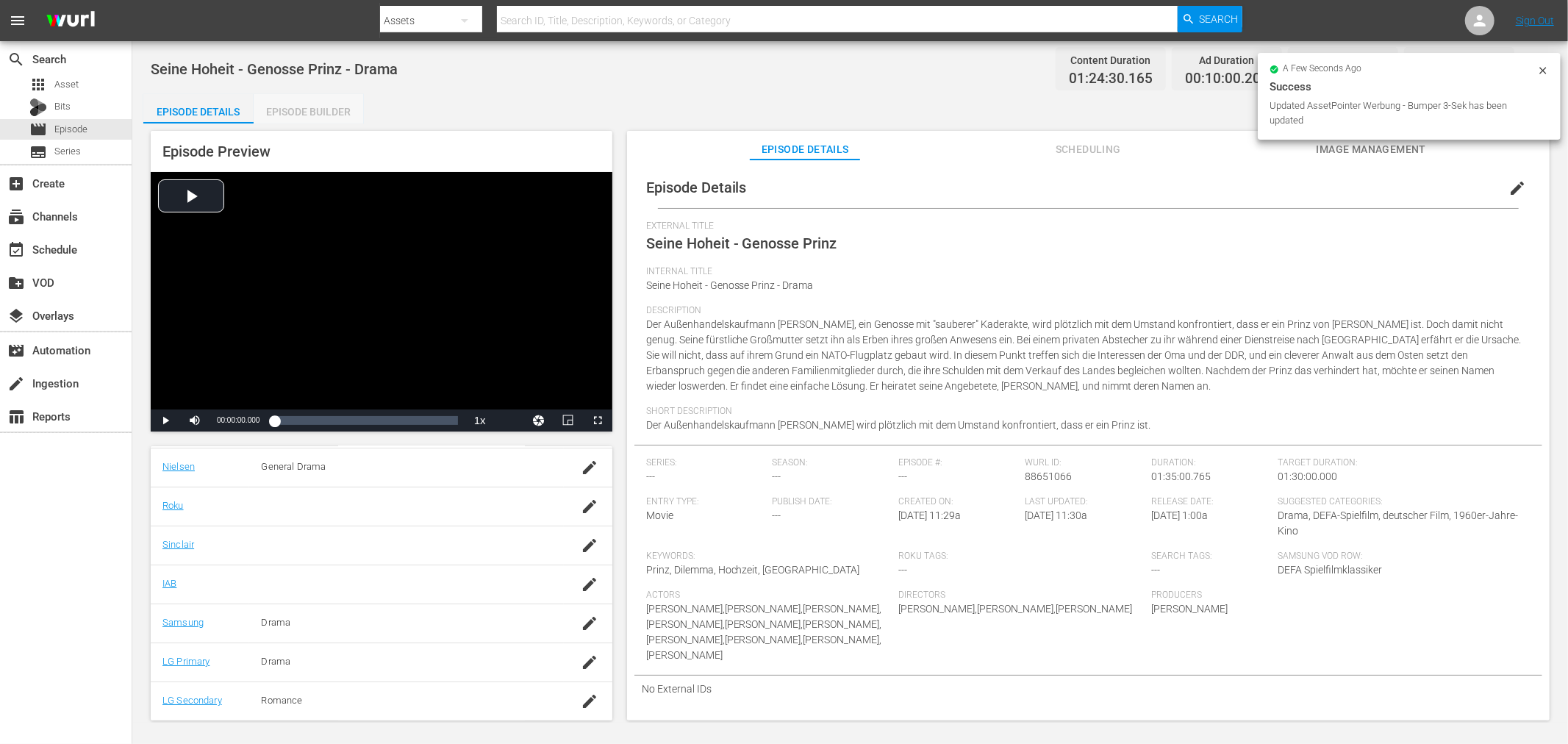
click at [311, 106] on div "Episode Builder" at bounding box center [308, 112] width 110 height 35
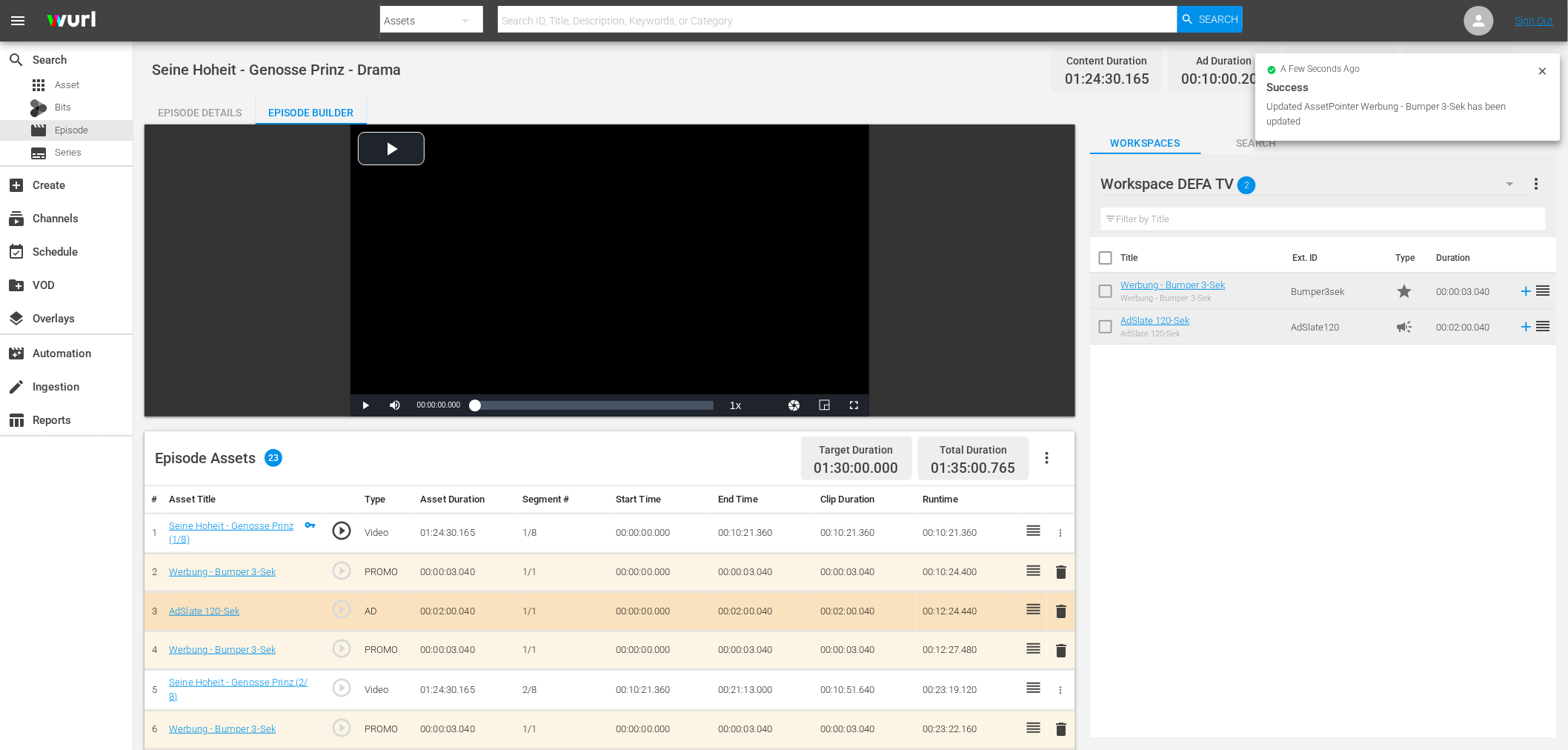
click at [1564, 67] on div "Seine Hoheit - Genosse Prinz - Drama Content Duration 01:24:30.165 Ad Duration …" at bounding box center [850, 736] width 1434 height 1388
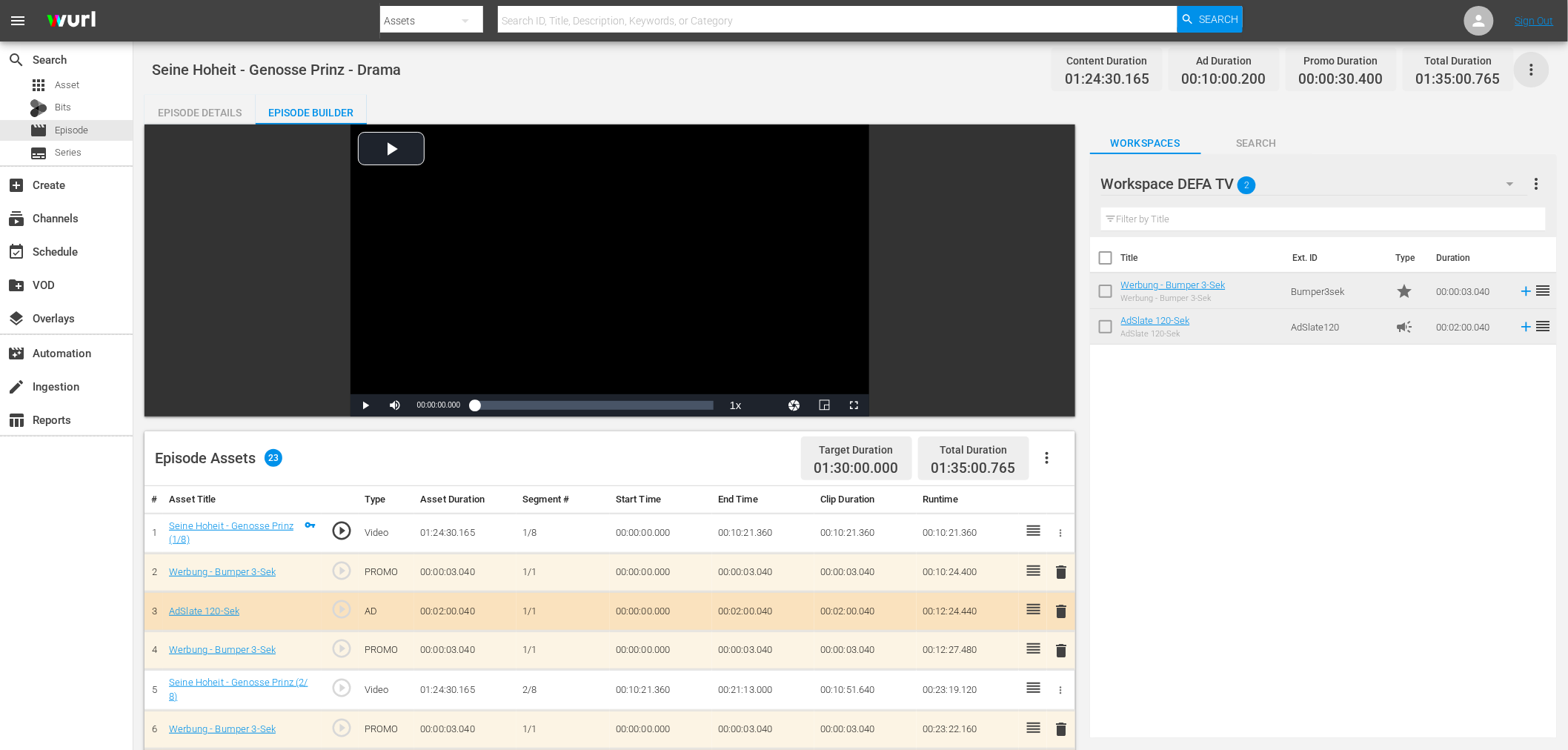
click at [1527, 61] on icon "button" at bounding box center [1531, 69] width 17 height 17
click at [1487, 78] on div "Add Episode to Workspace" at bounding box center [1425, 74] width 226 height 36
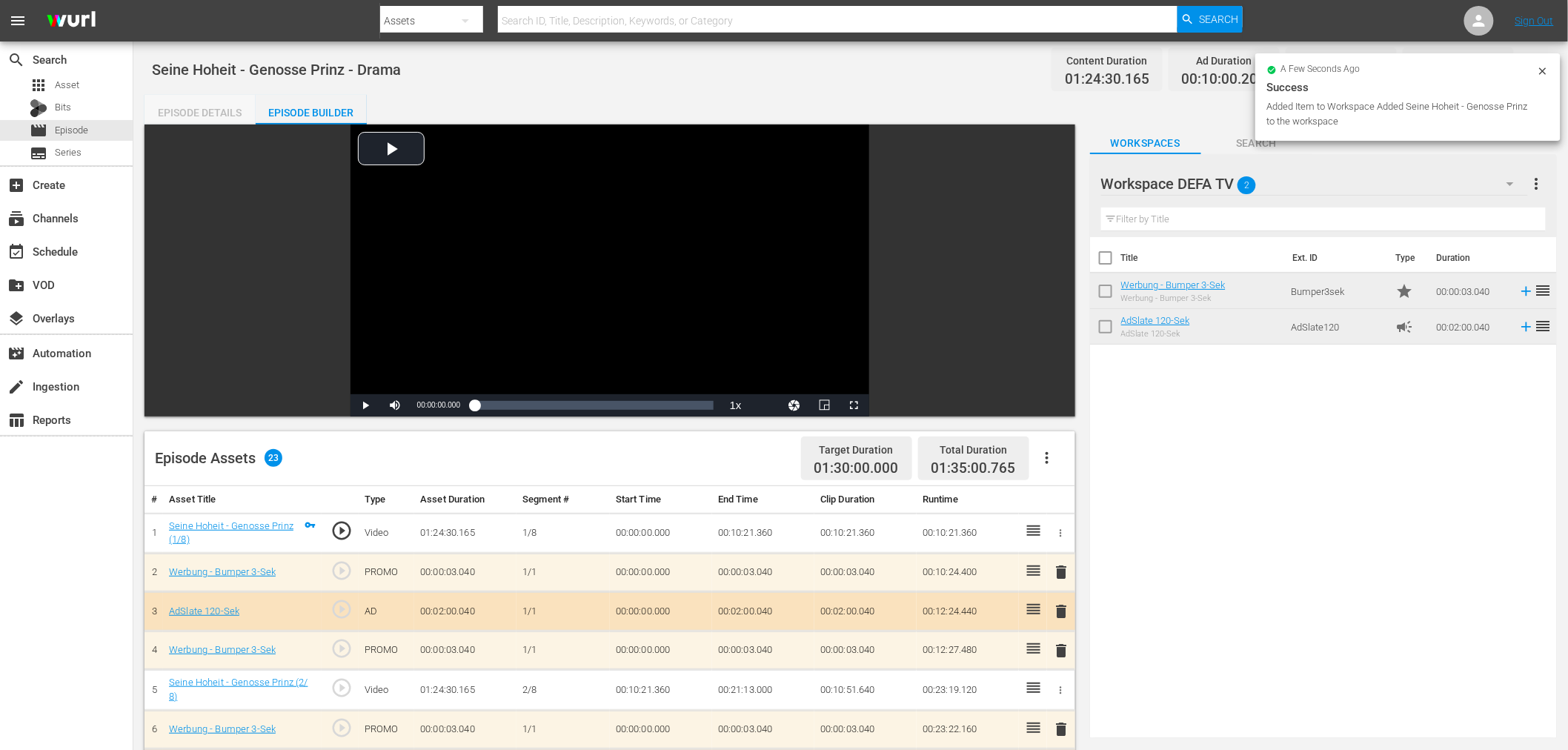
click at [204, 112] on div "Episode Details" at bounding box center [200, 112] width 111 height 36
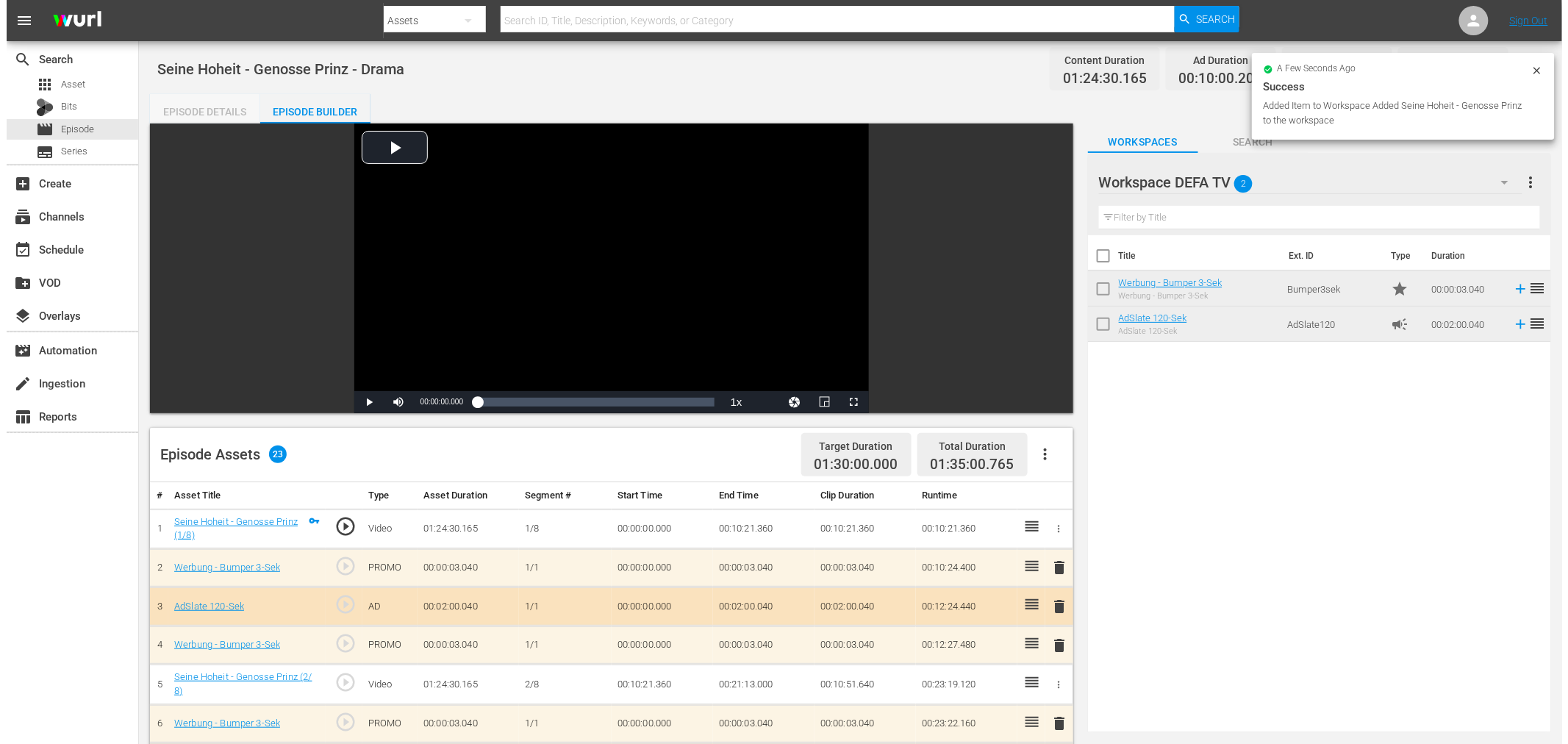
scroll to position [252, 0]
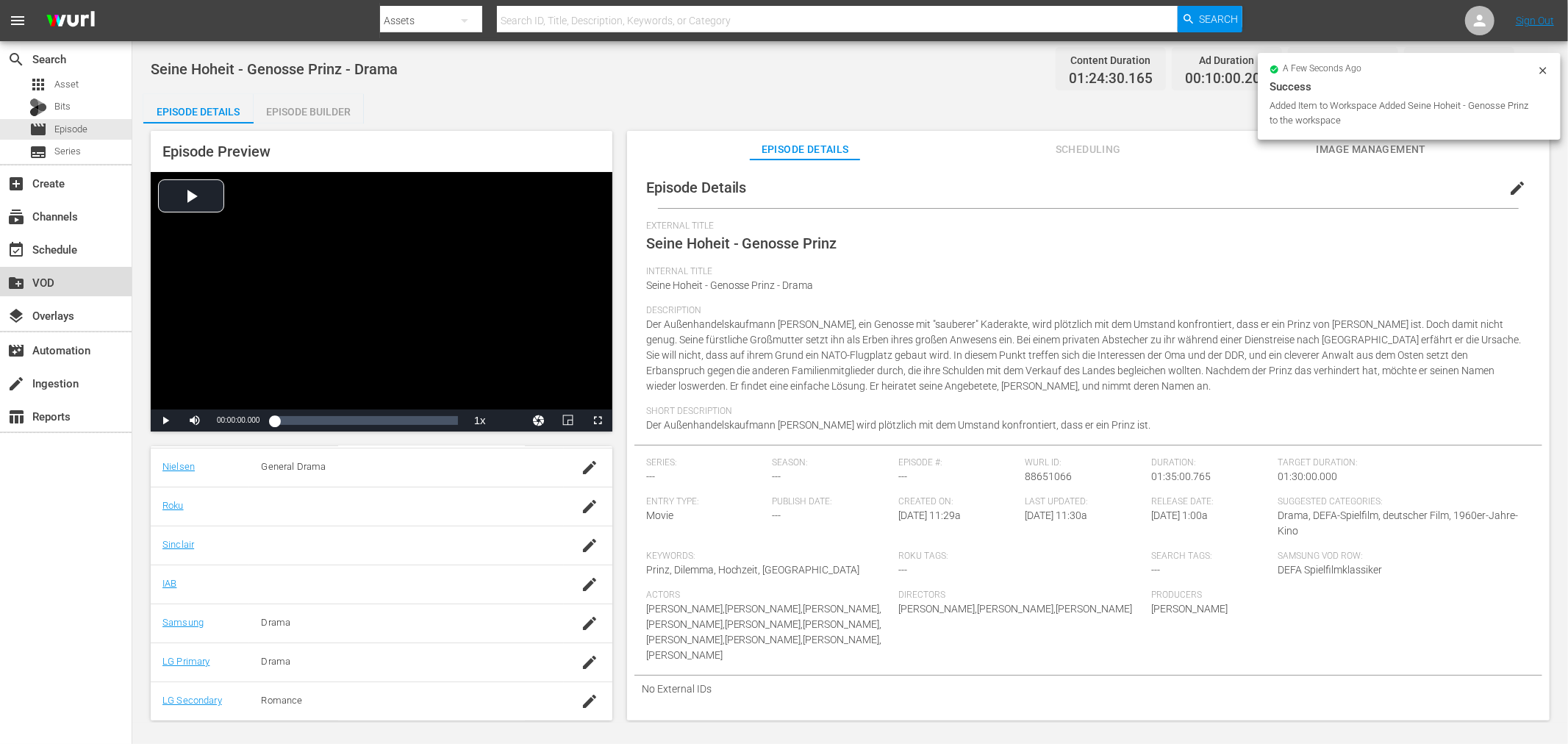
click at [62, 288] on div "create_new_folder VOD" at bounding box center [66, 281] width 131 height 29
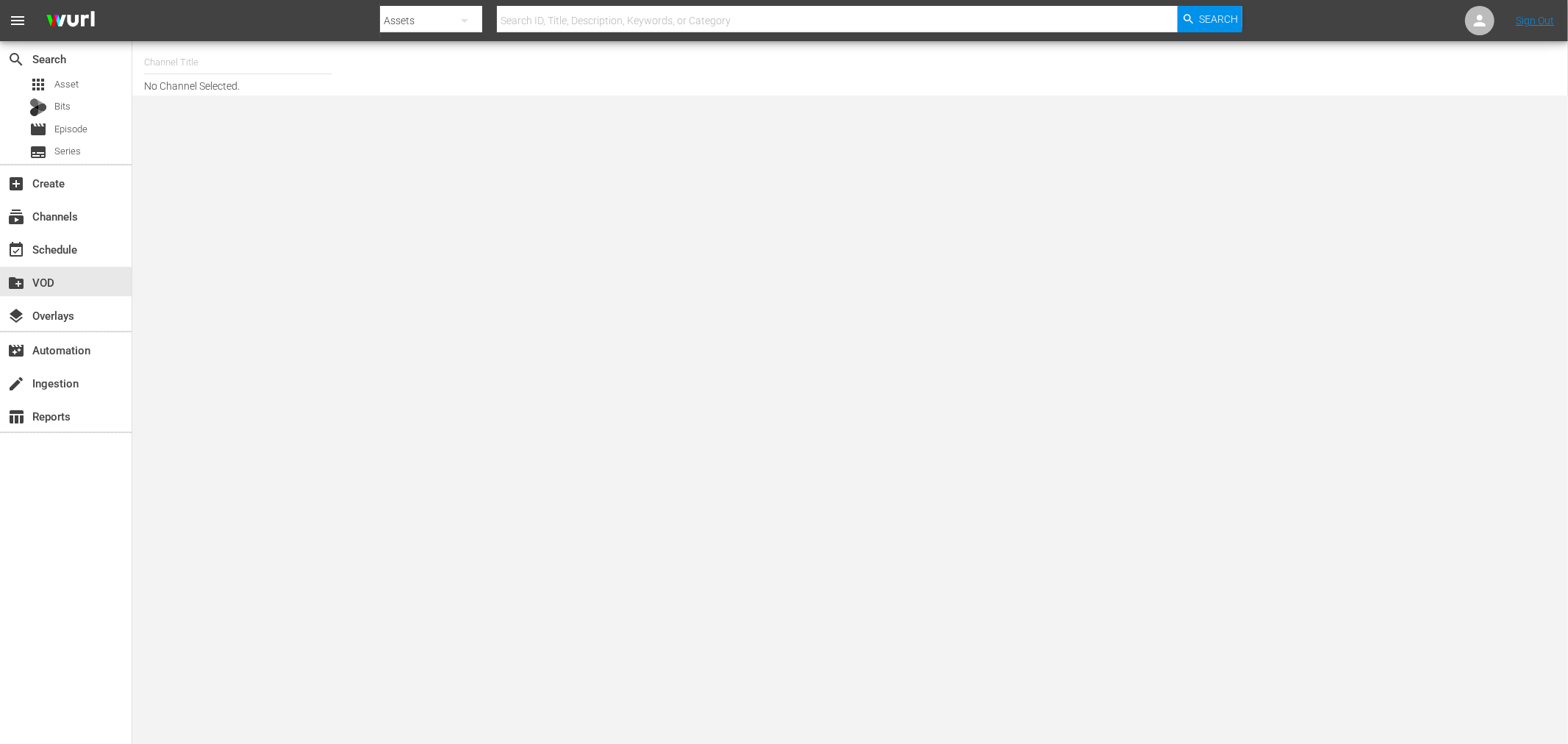
click at [311, 69] on input "text" at bounding box center [238, 62] width 189 height 35
click at [222, 109] on div "DEFA TV (1609 - wdrmediagroup_defatv_1)" at bounding box center [346, 103] width 381 height 35
type input "DEFA TV (1609 - wdrmediagroup_defatv_1)"
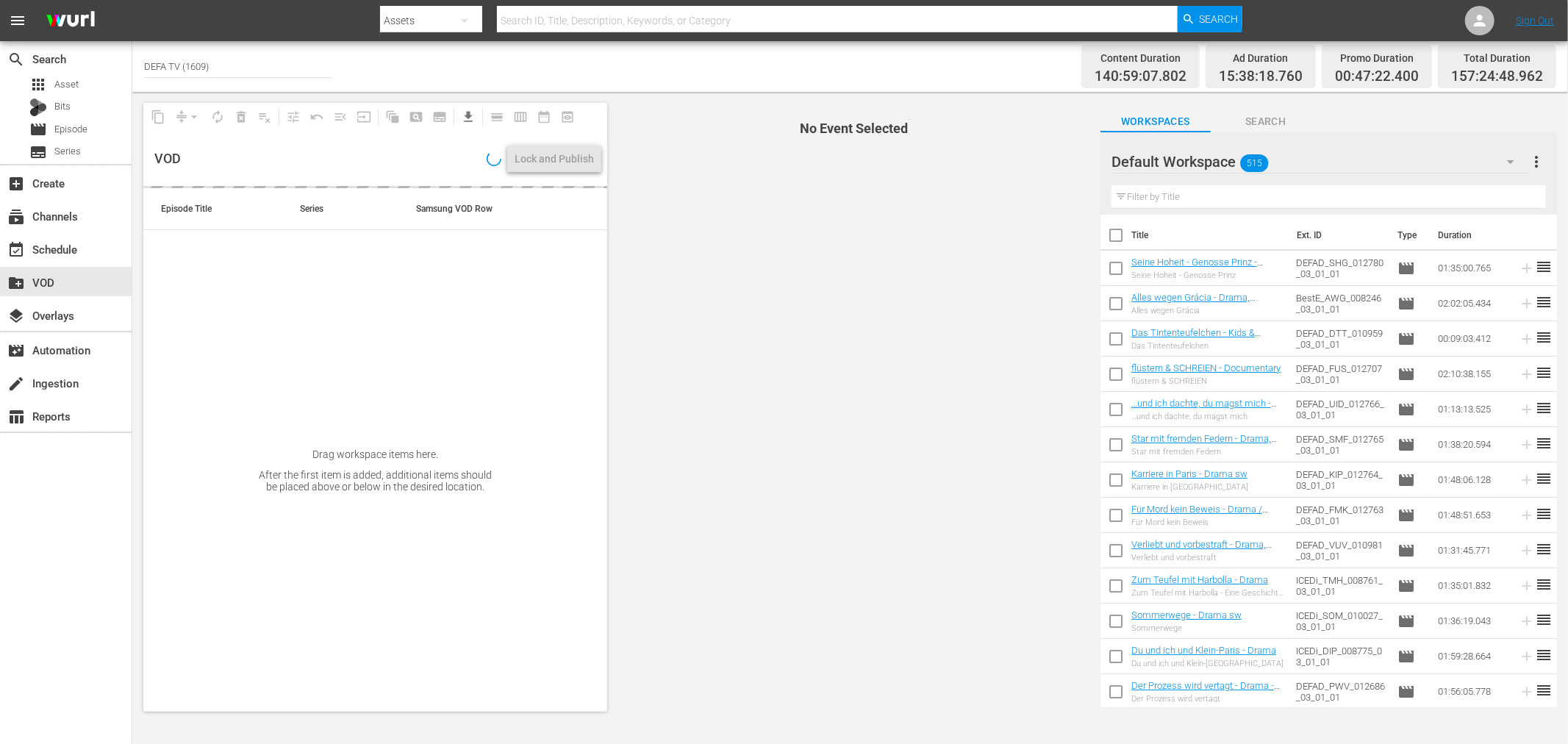
click at [1363, 158] on div "Default Workspace 515" at bounding box center [1320, 161] width 417 height 41
click at [964, 281] on div "Workspace HiKi (169) Workspace DEFA TV (363) Default Workspace (515)" at bounding box center [784, 372] width 1568 height 744
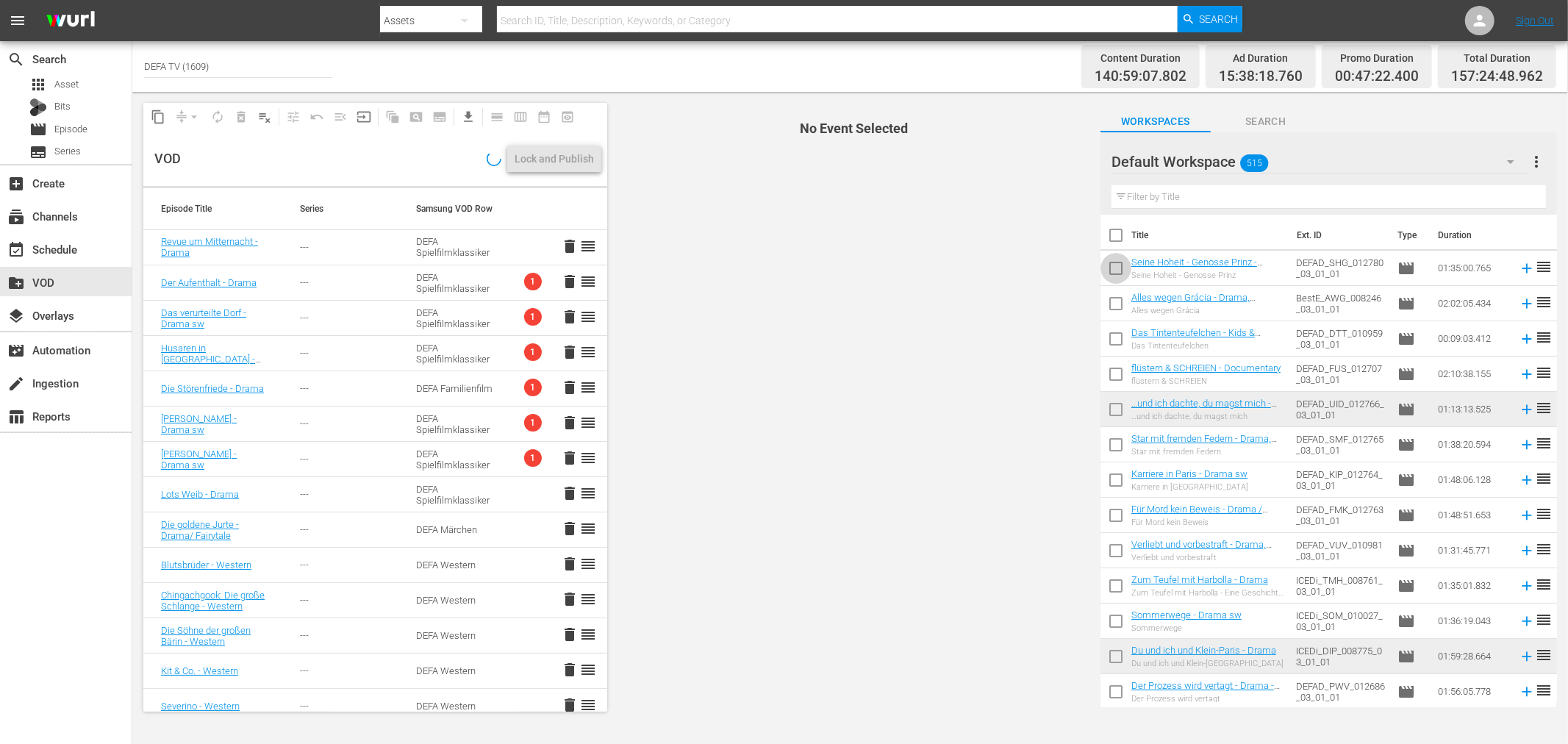
click at [1114, 272] on input "checkbox" at bounding box center [1115, 271] width 31 height 31
checkbox input "true"
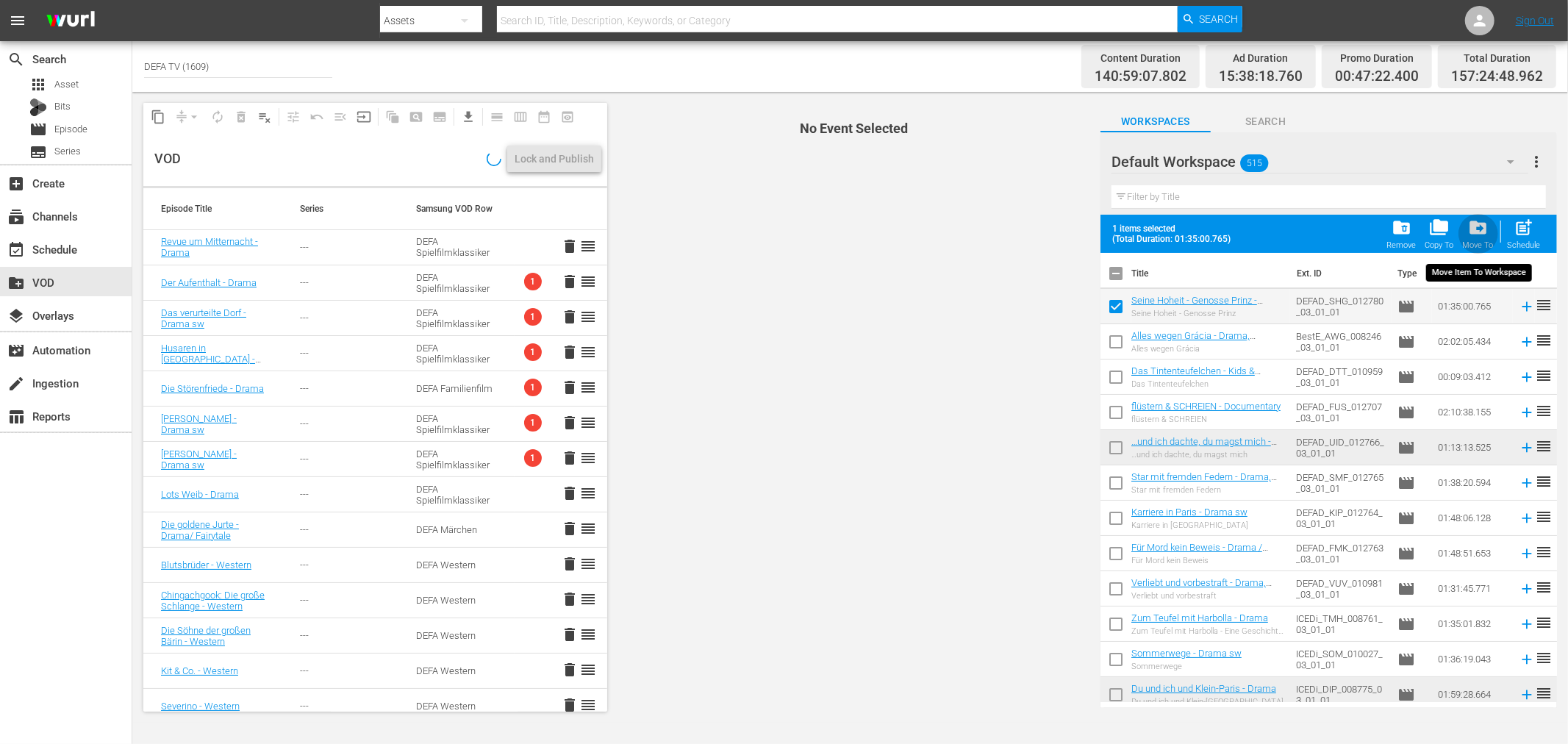
click at [1486, 235] on span "drive_file_move" at bounding box center [1478, 228] width 20 height 20
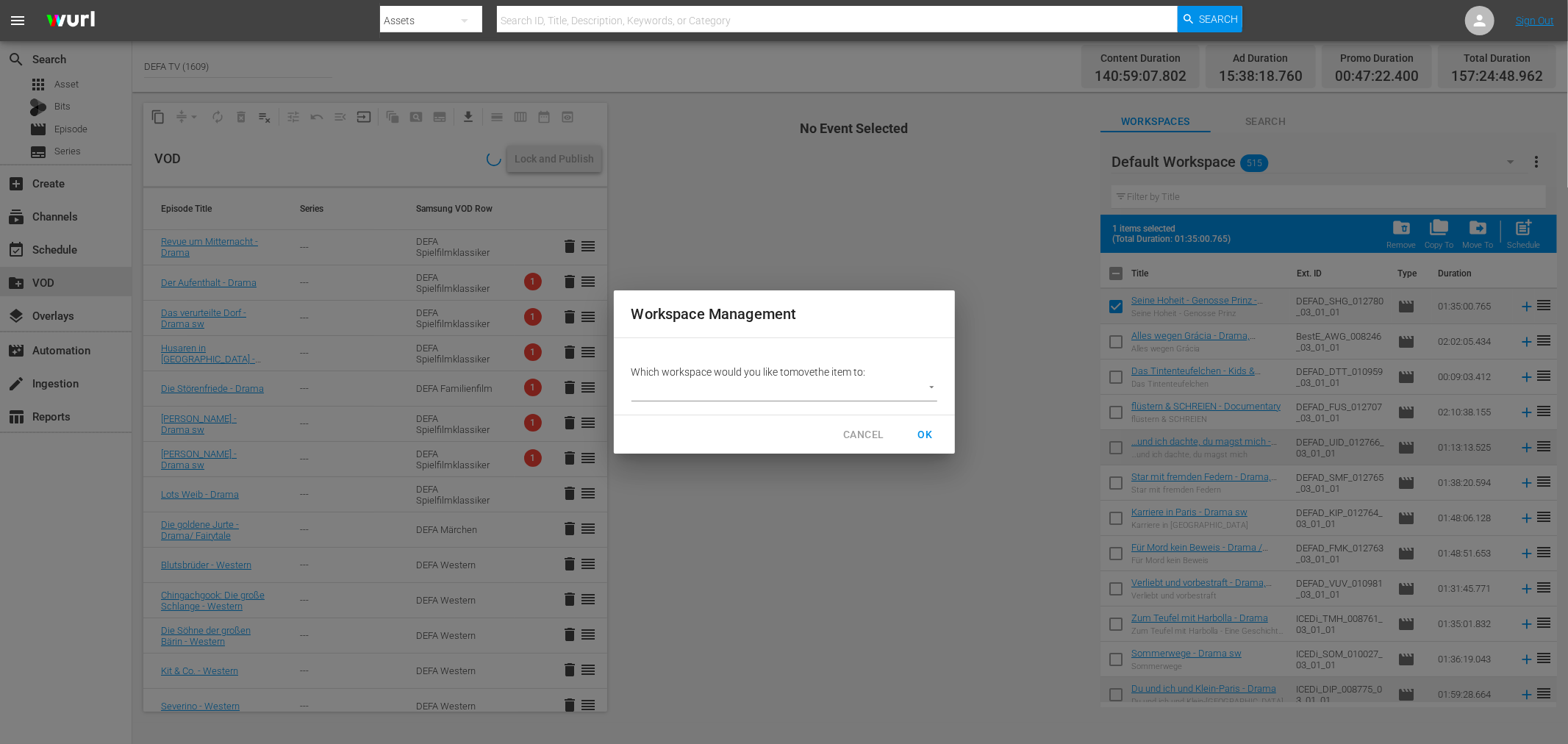
click at [758, 394] on body "menu Search By Assets Search ID, Title, Description, Keywords, or Category Sear…" at bounding box center [784, 372] width 1568 height 744
click at [721, 422] on li "Workspace DEFA TV (363)" at bounding box center [704, 414] width 145 height 24
type input "3407"
click at [926, 430] on span "OK" at bounding box center [925, 434] width 23 height 18
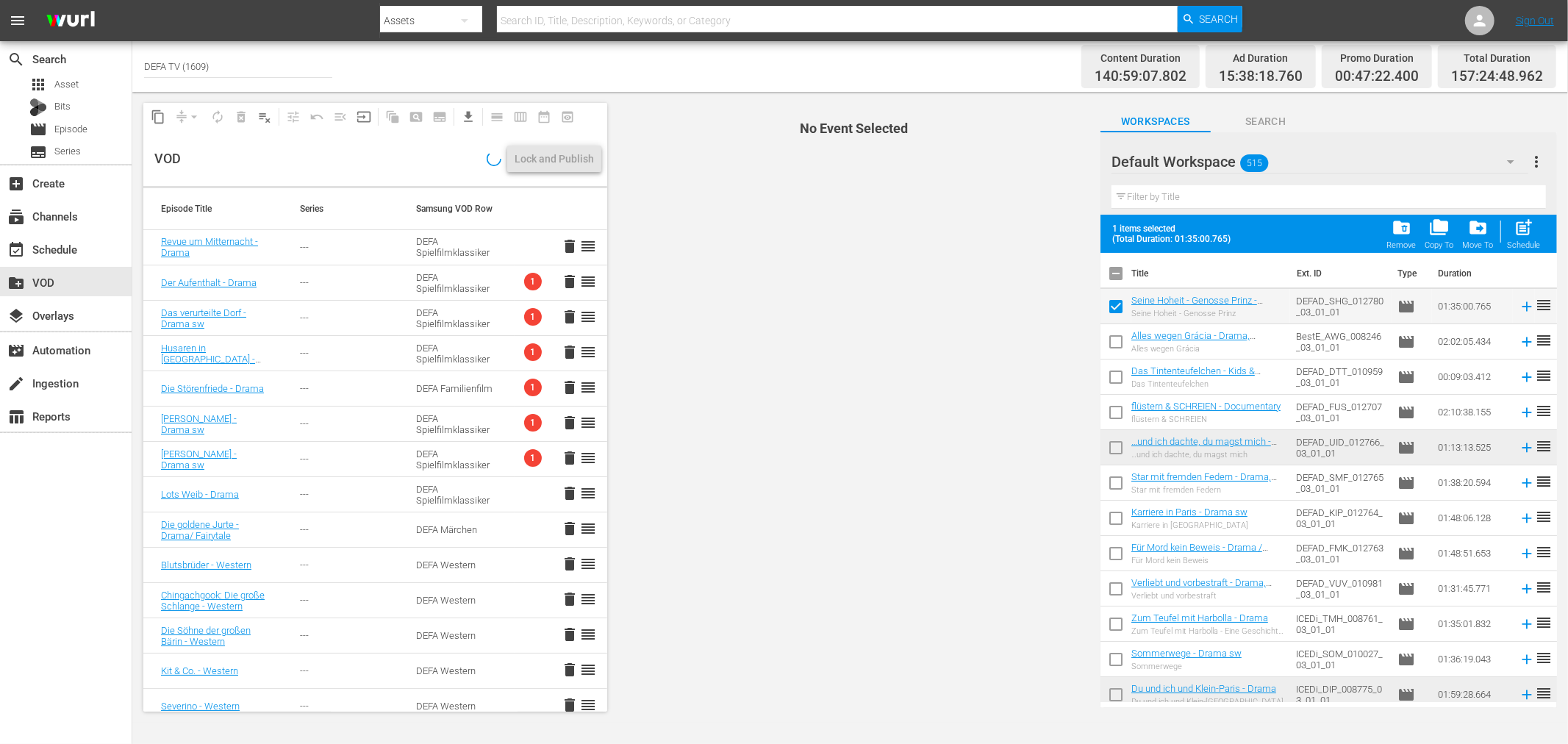
checkbox input "false"
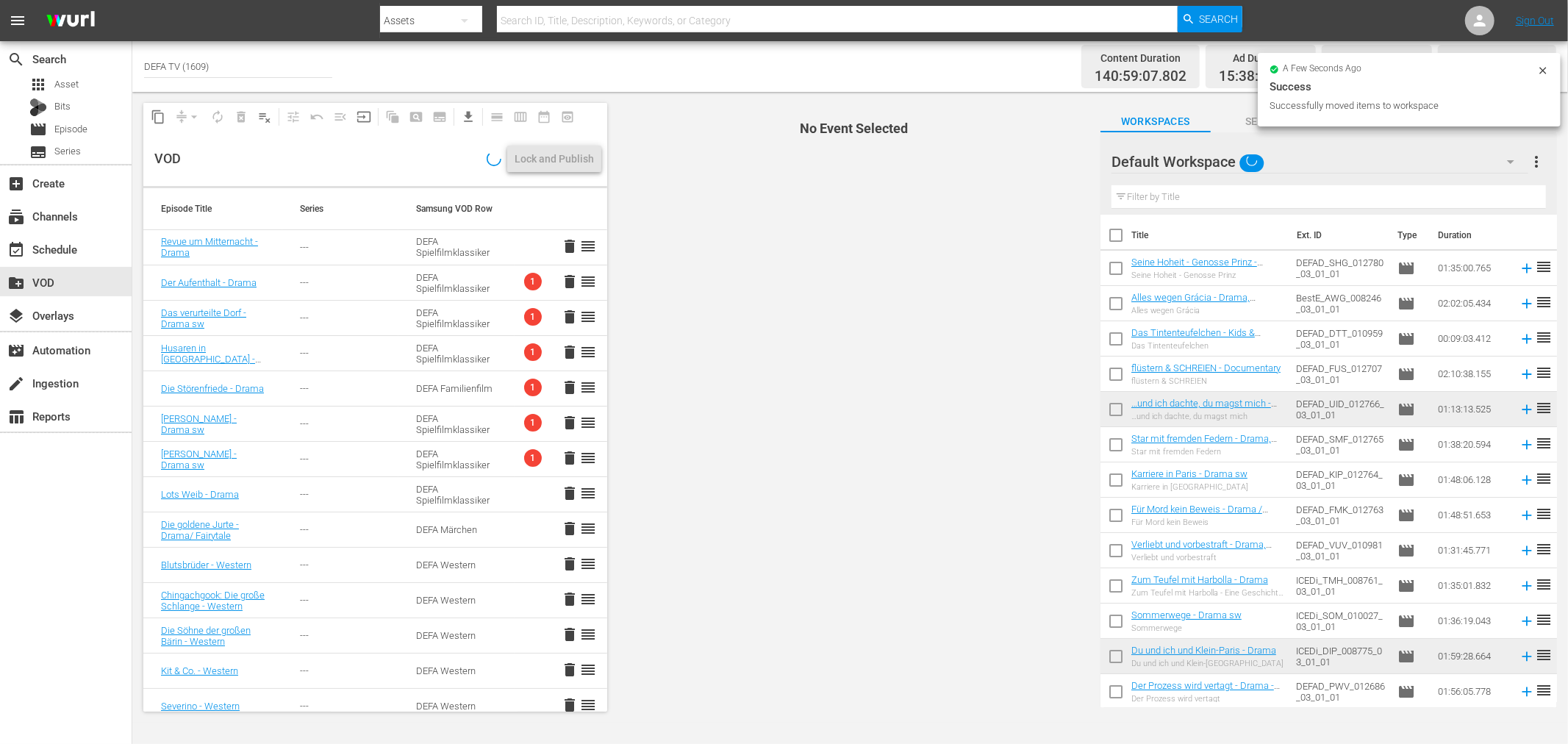
click at [1282, 155] on div "Default Workspace" at bounding box center [1320, 161] width 417 height 41
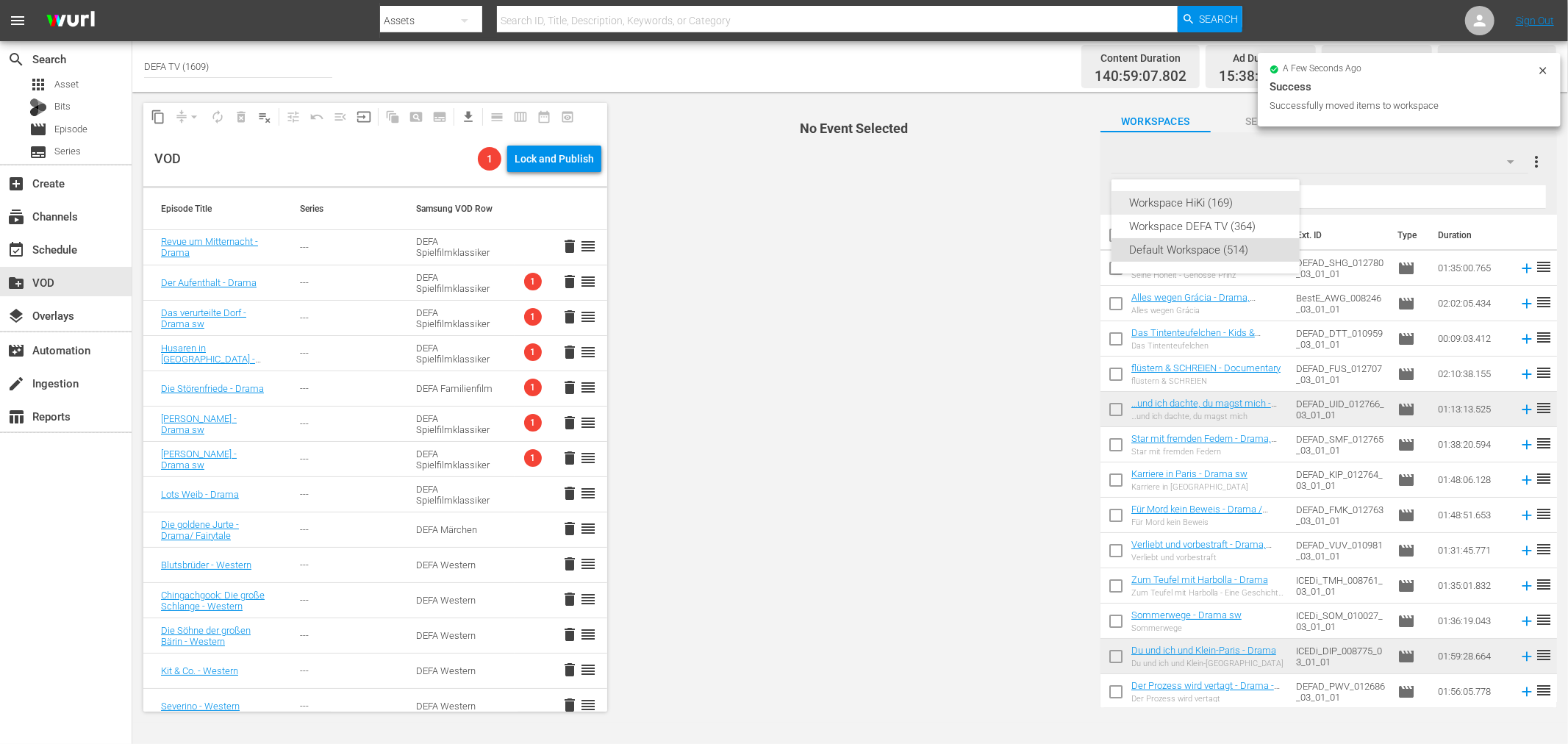
click at [1189, 202] on div "Workspace HiKi (169)" at bounding box center [1205, 202] width 153 height 23
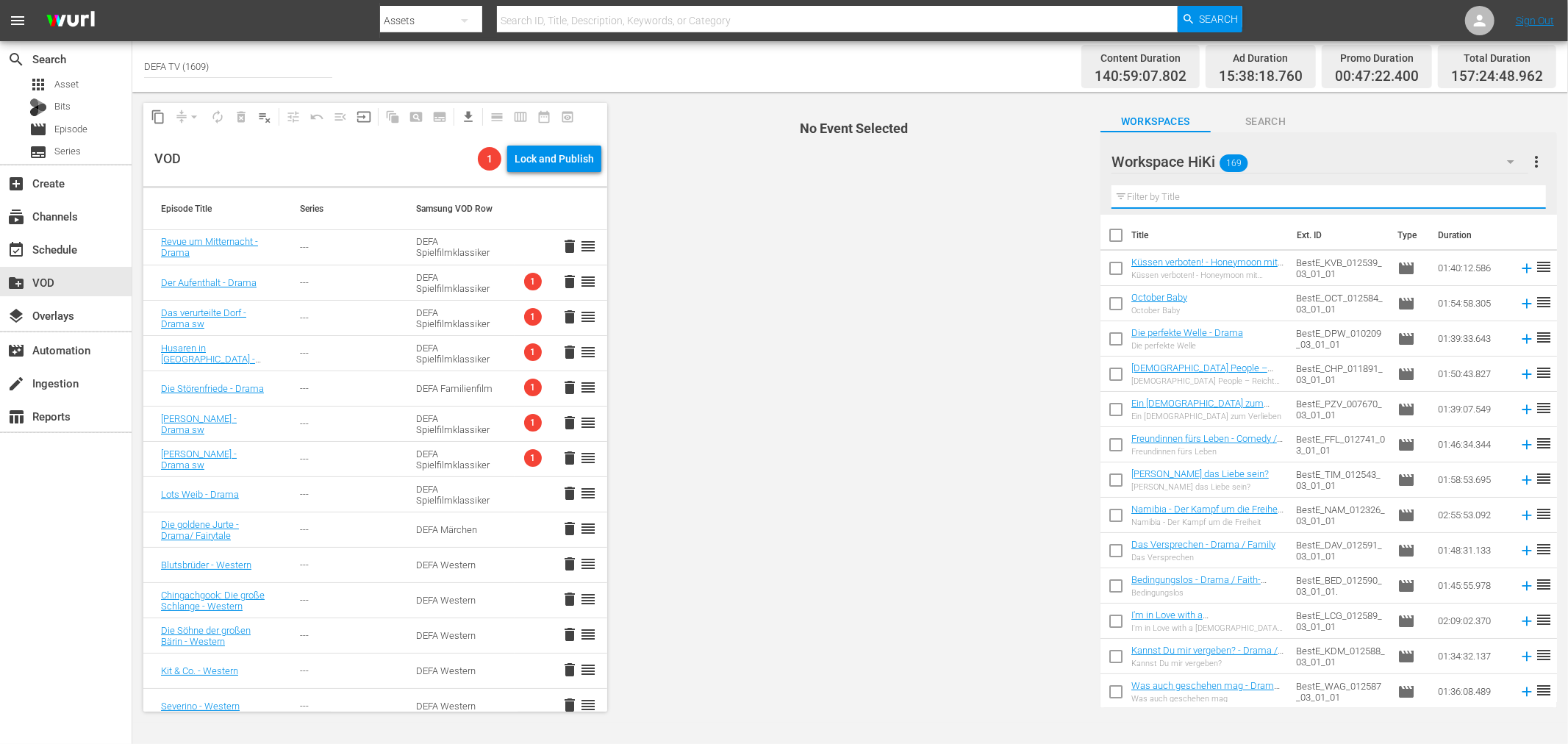
click at [1348, 202] on input "text" at bounding box center [1329, 197] width 434 height 23
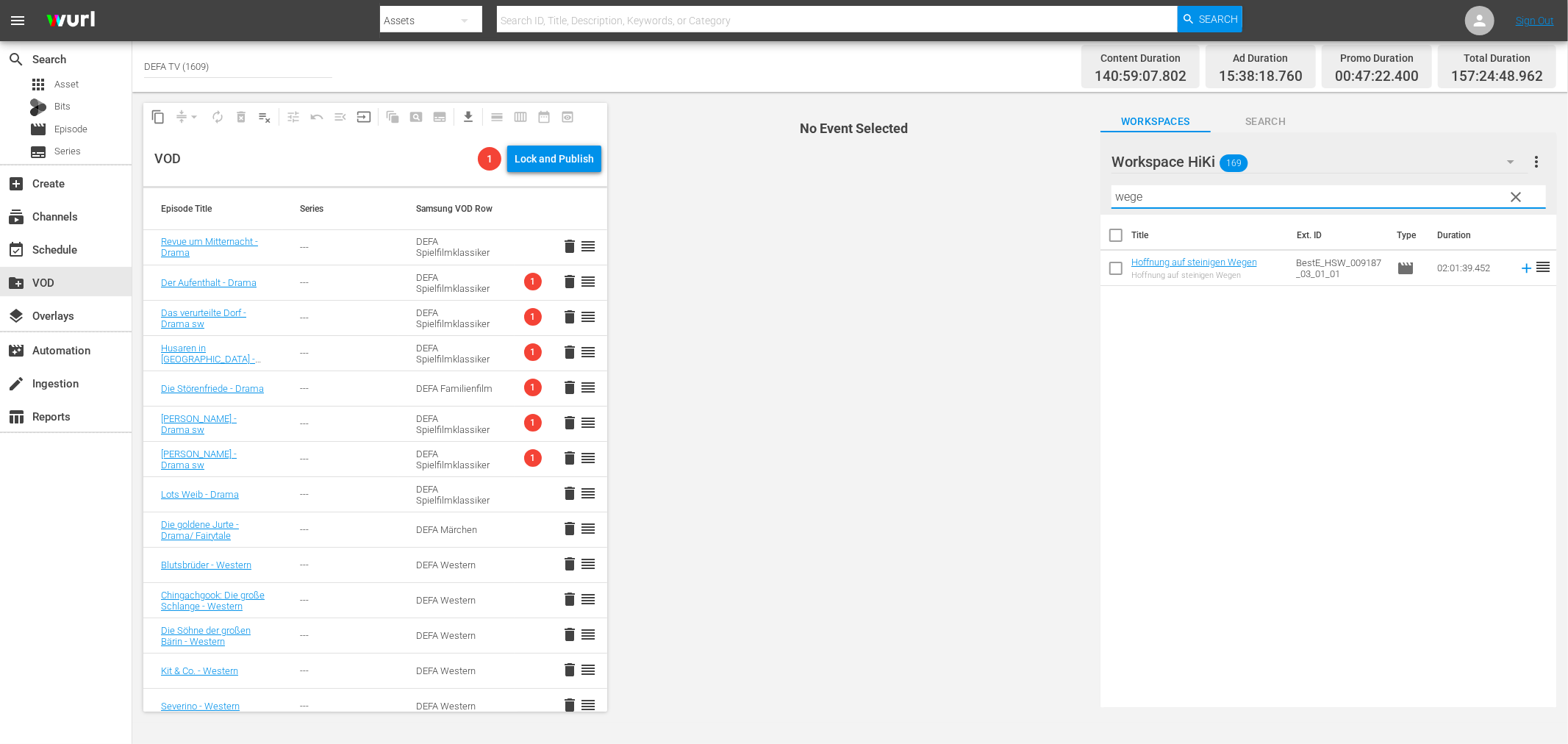
type input "wege"
click at [1300, 163] on div "Workspace HiKi 169" at bounding box center [1320, 161] width 417 height 41
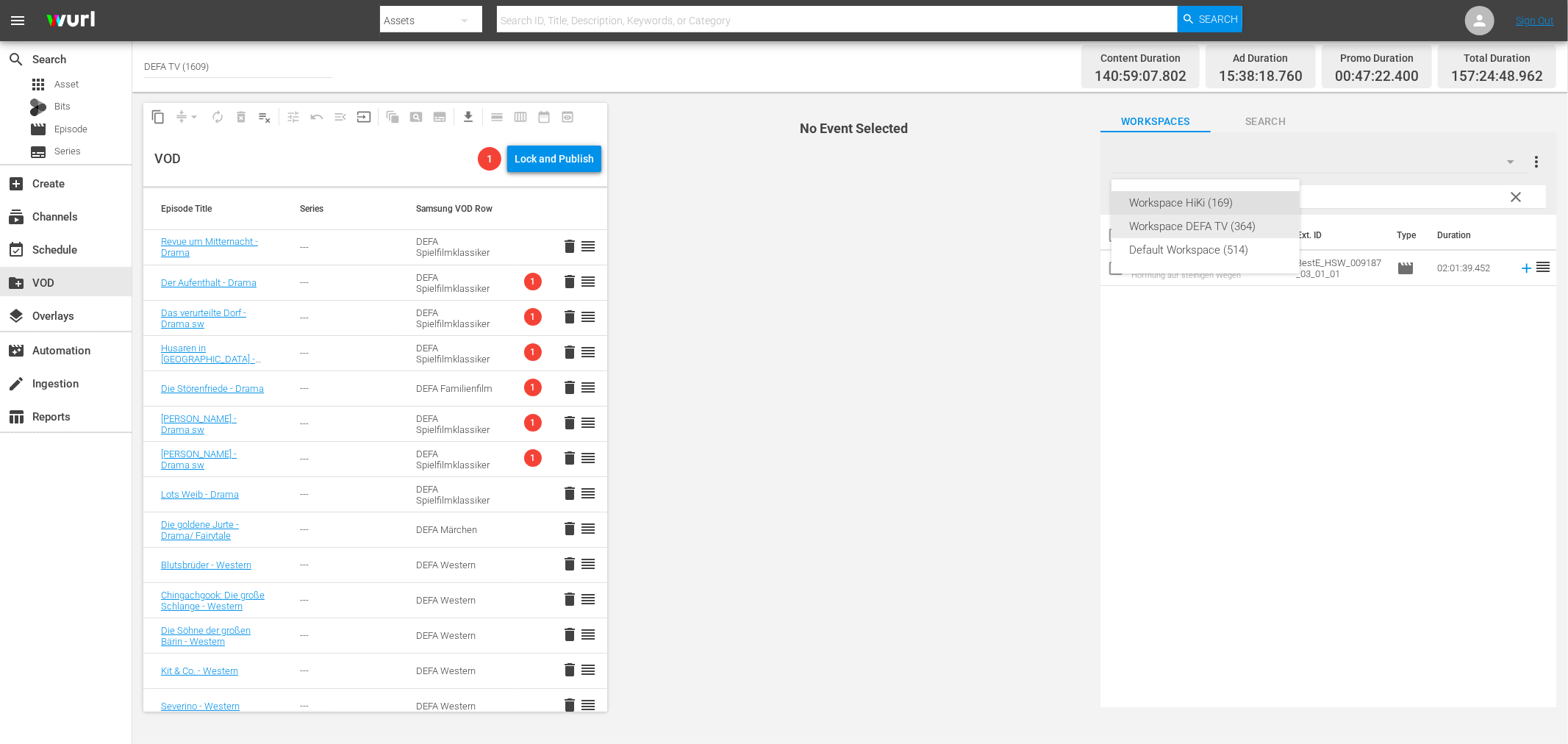
click at [1228, 228] on div "Workspace DEFA TV (364)" at bounding box center [1205, 226] width 153 height 23
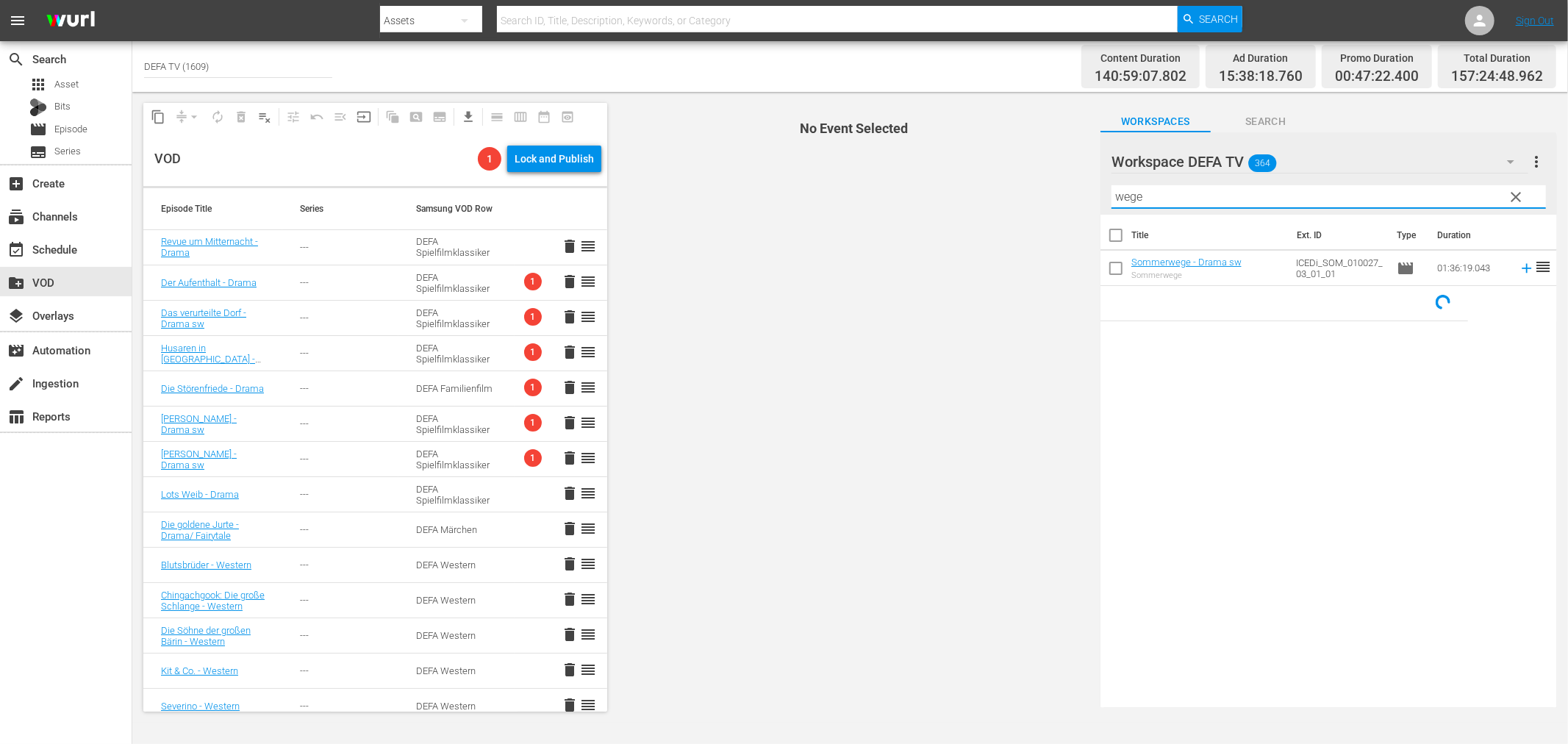
drag, startPoint x: 1175, startPoint y: 202, endPoint x: 1123, endPoint y: 207, distance: 52.2
click at [1067, 198] on div "content_copy compress arrow_drop_down autorenew_outlined delete_forever_outline…" at bounding box center [850, 407] width 1436 height 630
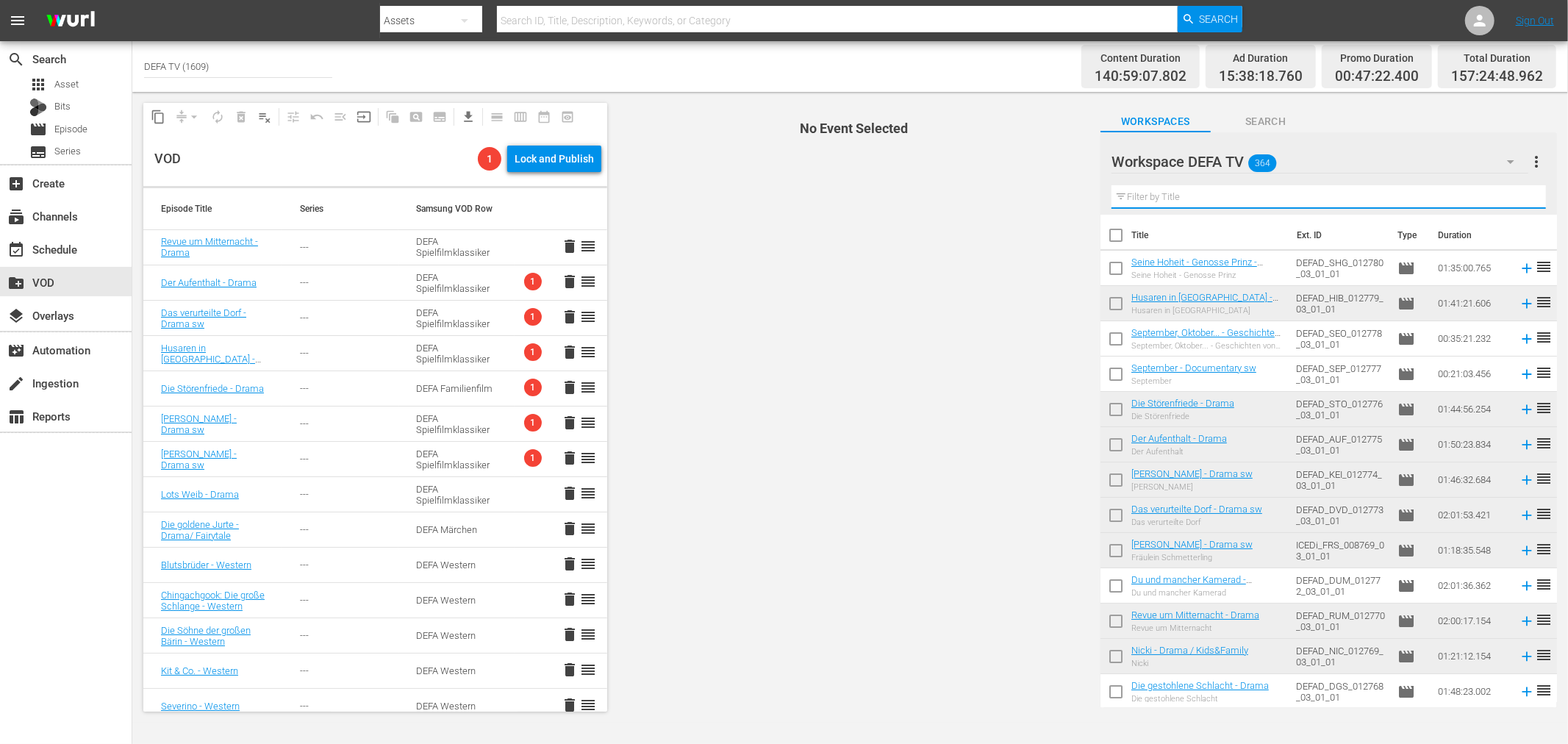
click at [912, 269] on span "No Event Selected" at bounding box center [850, 407] width 479 height 630
click at [1346, 201] on input "text" at bounding box center [1329, 197] width 434 height 23
click at [1241, 157] on div at bounding box center [1194, 162] width 165 height 37
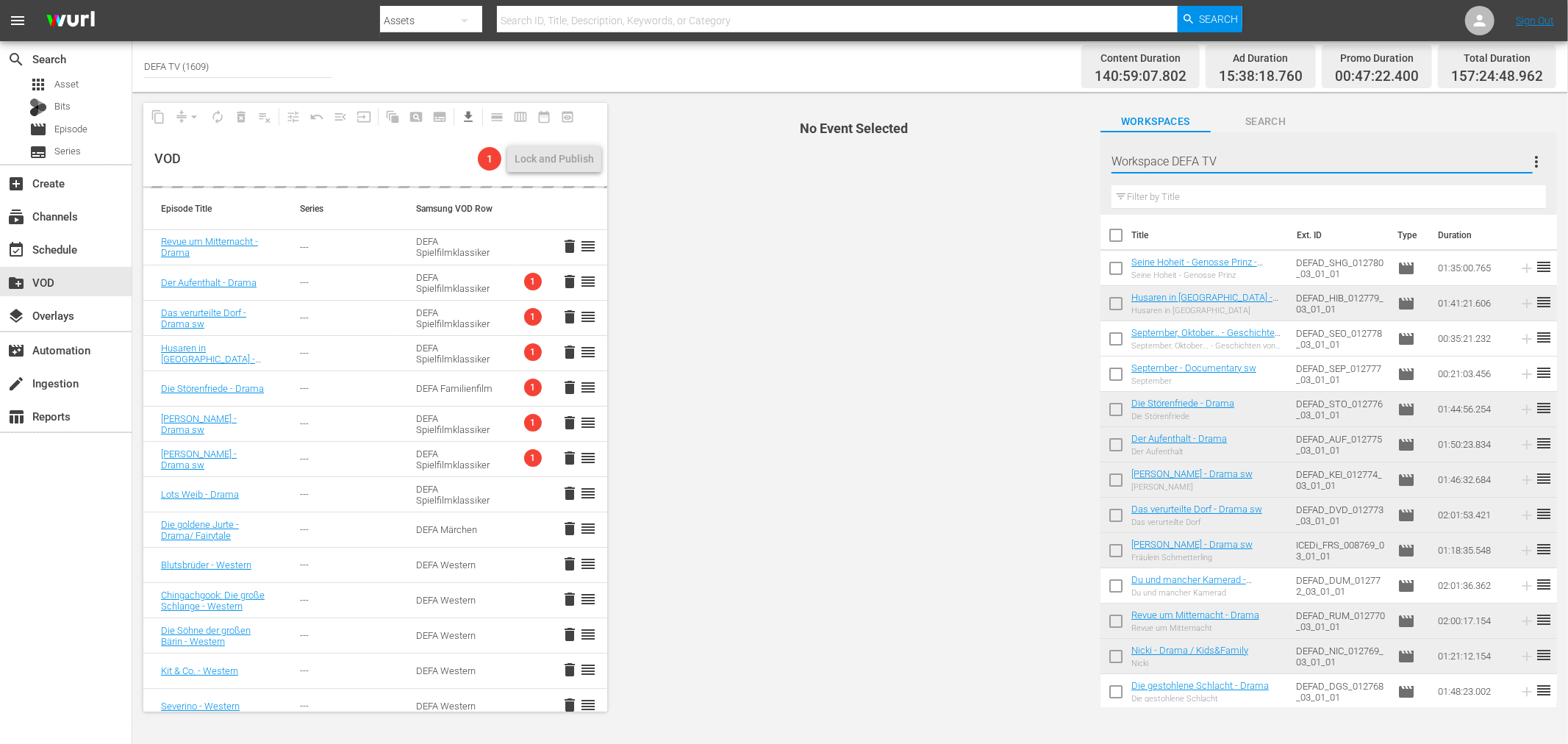
drag, startPoint x: 680, startPoint y: 248, endPoint x: 699, endPoint y: 248, distance: 19.0
click at [689, 248] on span "No Event Selected" at bounding box center [850, 407] width 479 height 630
click at [1382, 161] on div "Workspace DEFA TV 364" at bounding box center [1320, 161] width 417 height 41
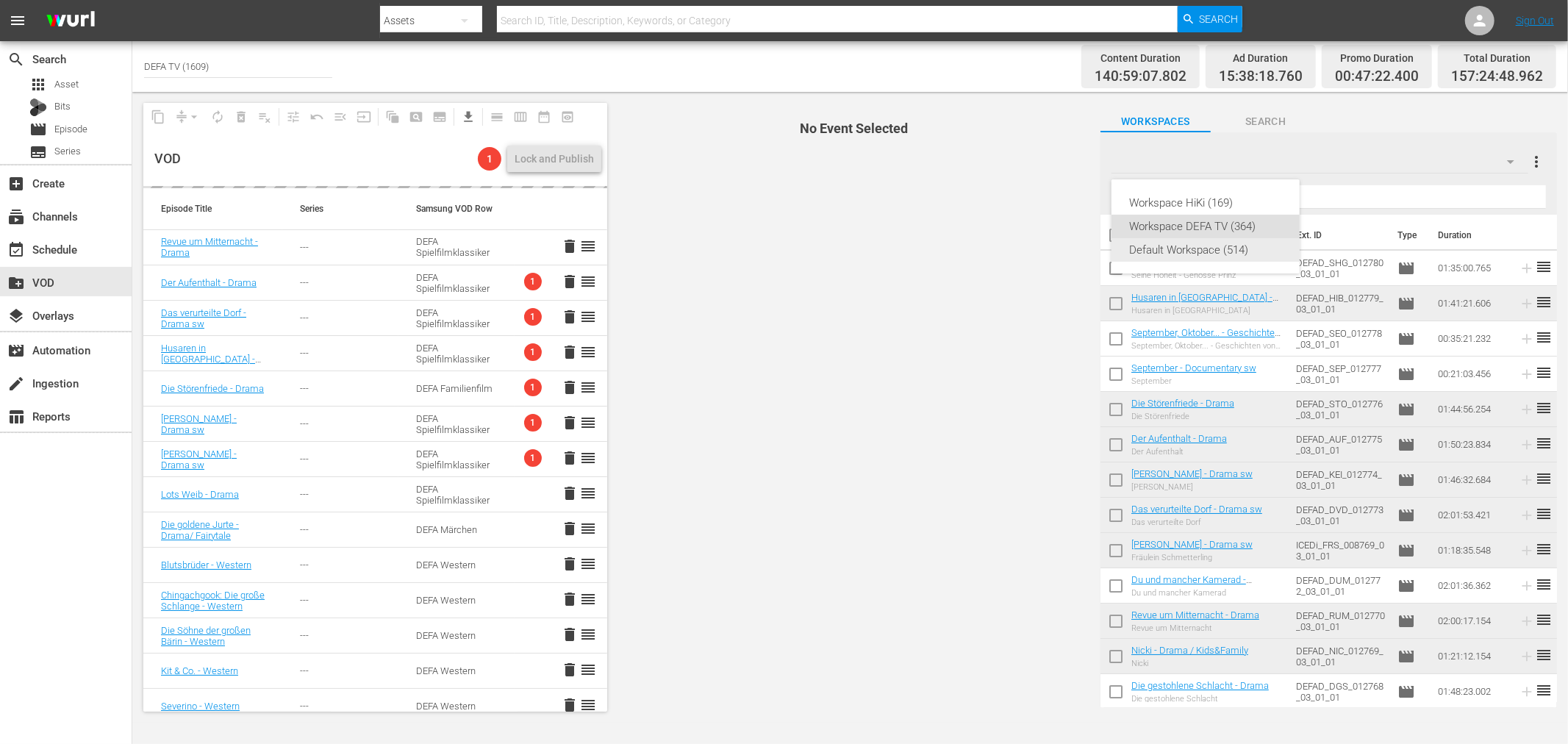
click at [1248, 246] on div "Default Workspace (514)" at bounding box center [1205, 250] width 153 height 23
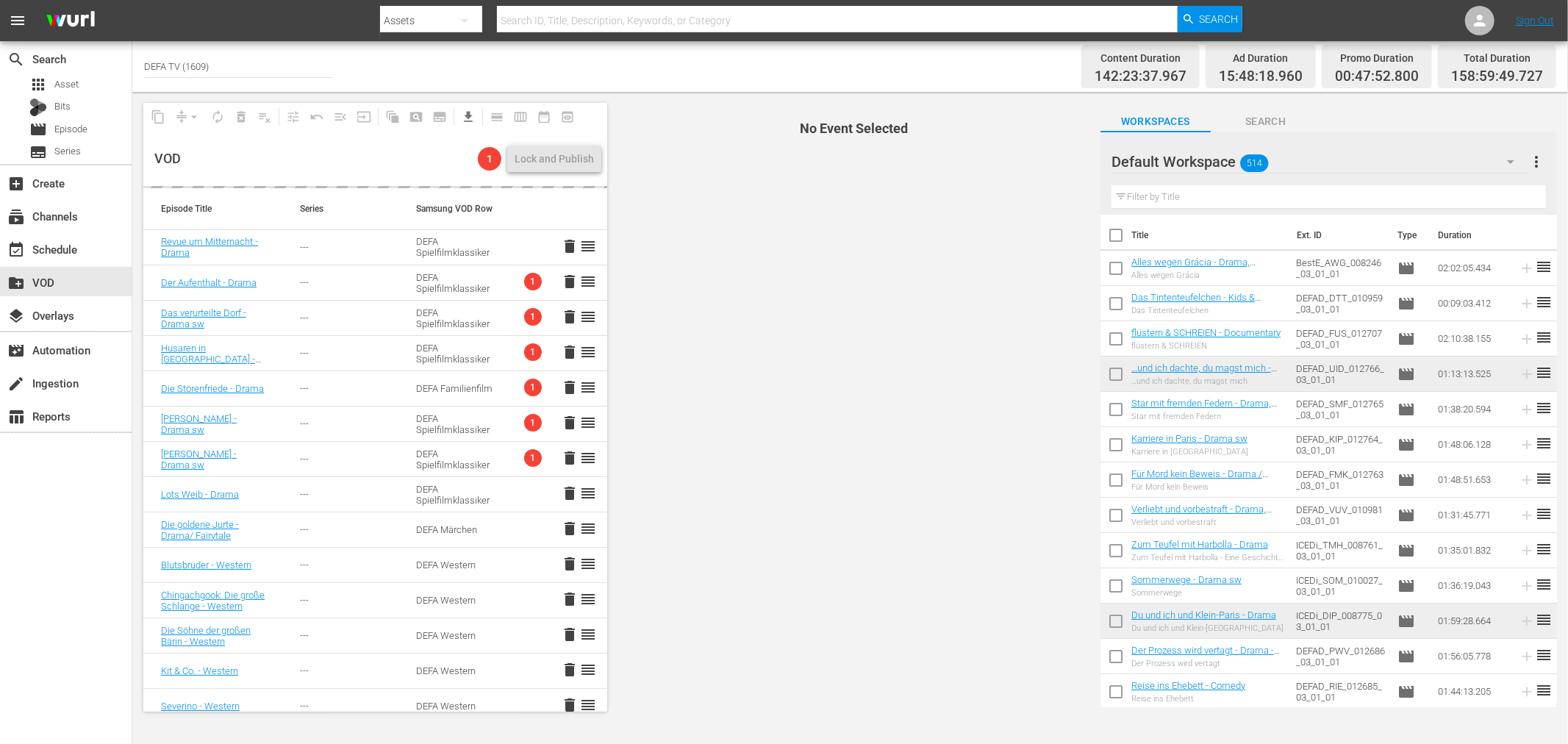
click at [1120, 267] on input "checkbox" at bounding box center [1115, 271] width 31 height 31
checkbox input "true"
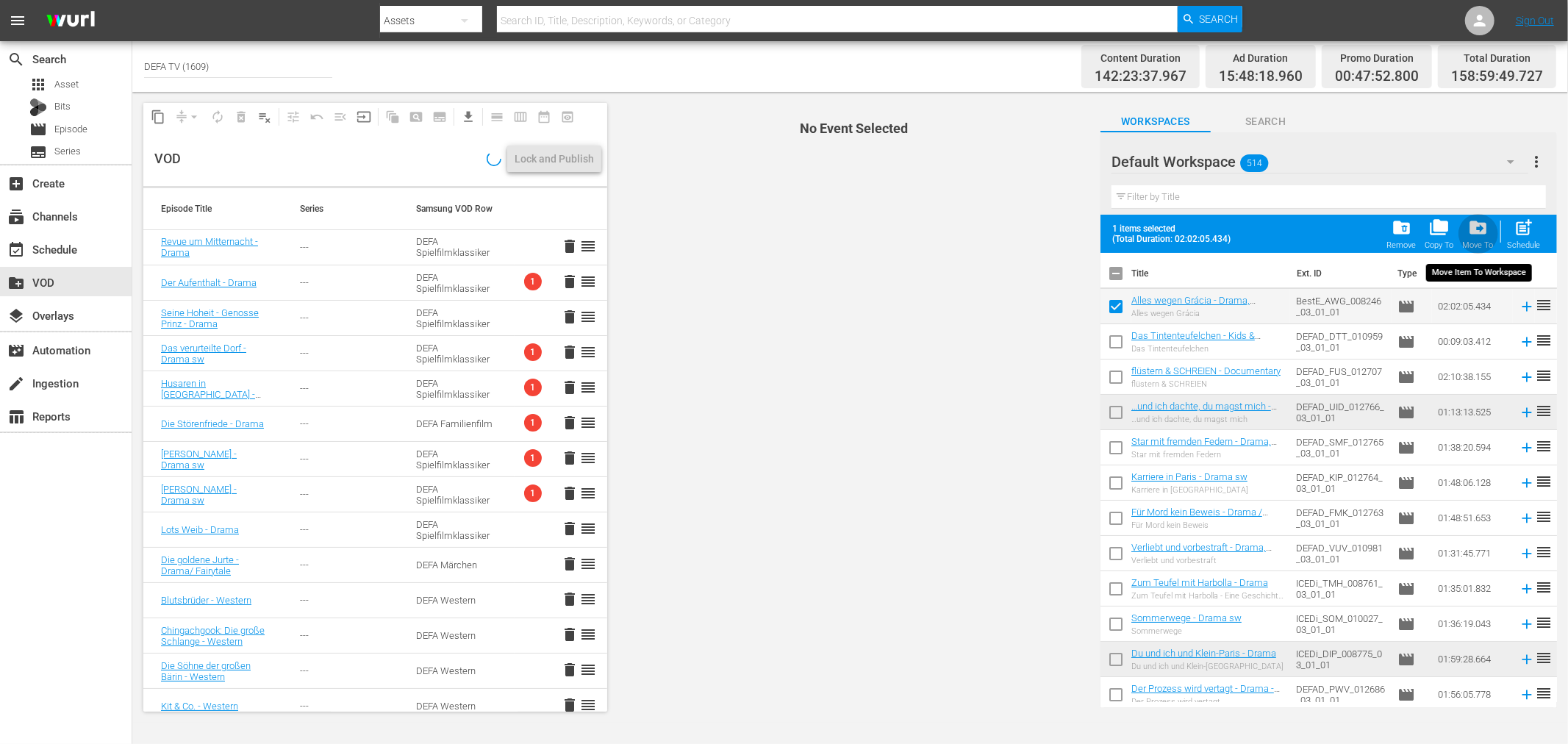
click at [1479, 237] on div "drive_file_move Move To" at bounding box center [1478, 234] width 31 height 32
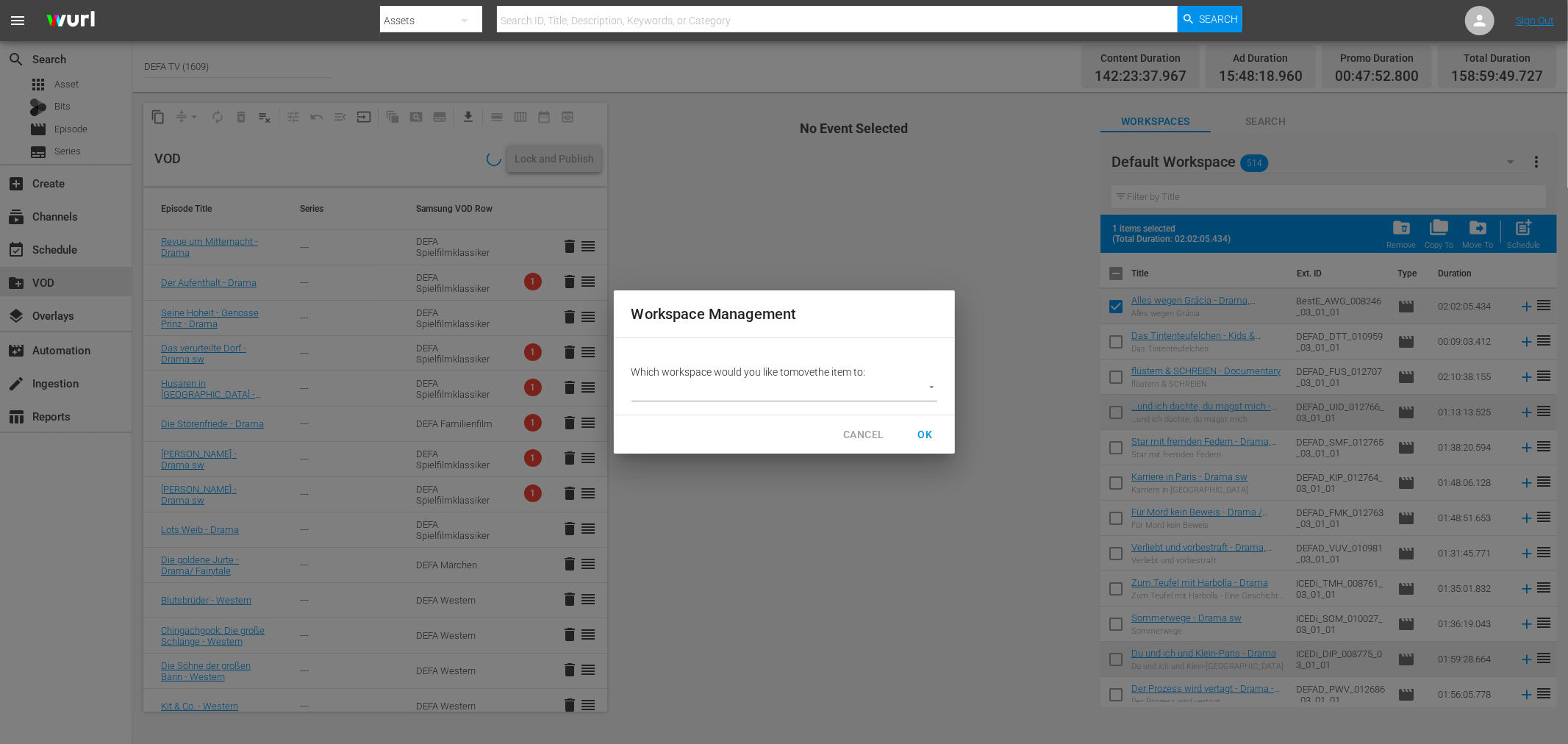
click at [834, 387] on body "menu Search By Assets Search ID, Title, Description, Keywords, or Category Sear…" at bounding box center [784, 372] width 1568 height 744
drag, startPoint x: 711, startPoint y: 390, endPoint x: 740, endPoint y: 388, distance: 29.1
click at [711, 388] on li "Workspace HiKi (169)" at bounding box center [704, 390] width 145 height 24
type input "3408"
click at [924, 428] on span "OK" at bounding box center [925, 434] width 23 height 18
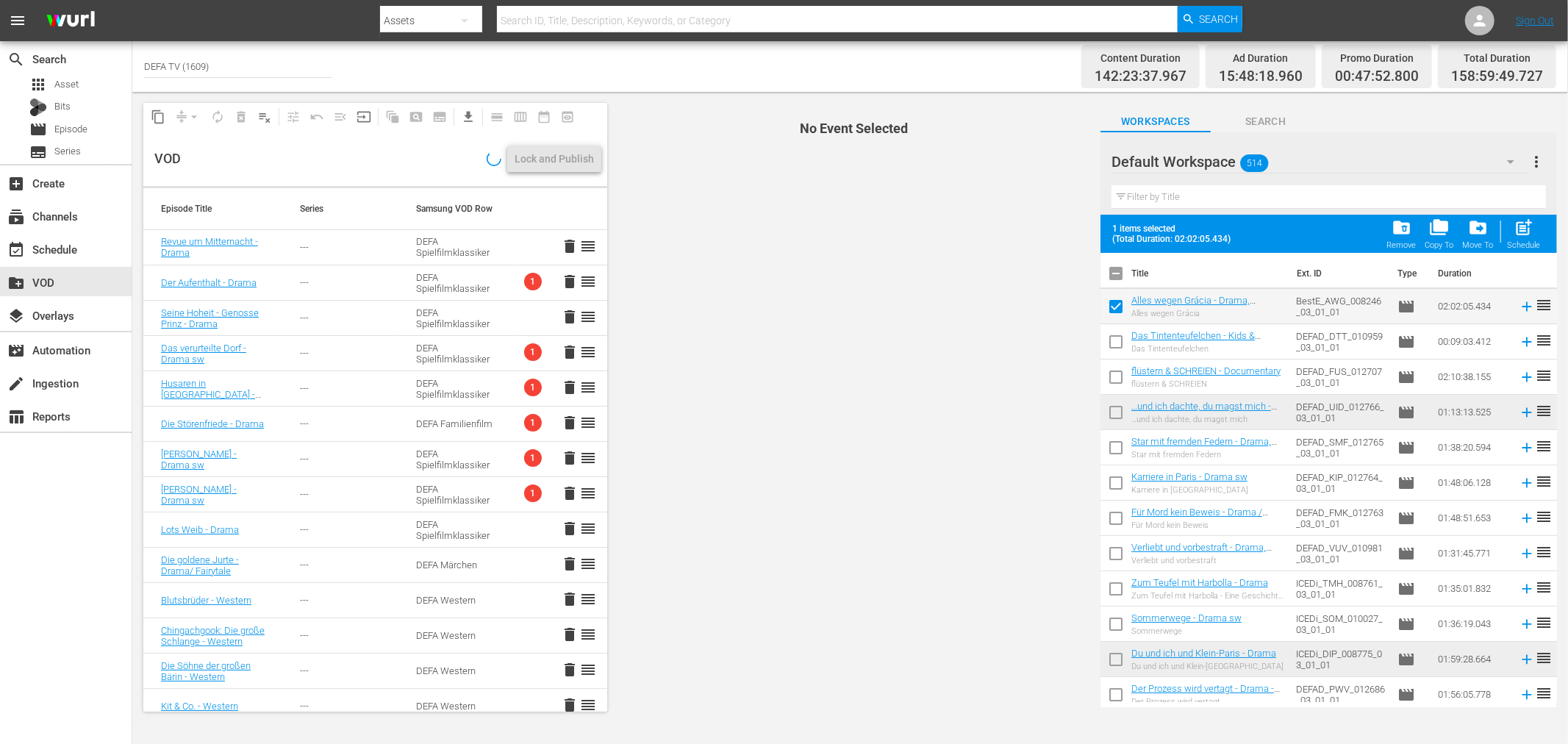
checkbox input "false"
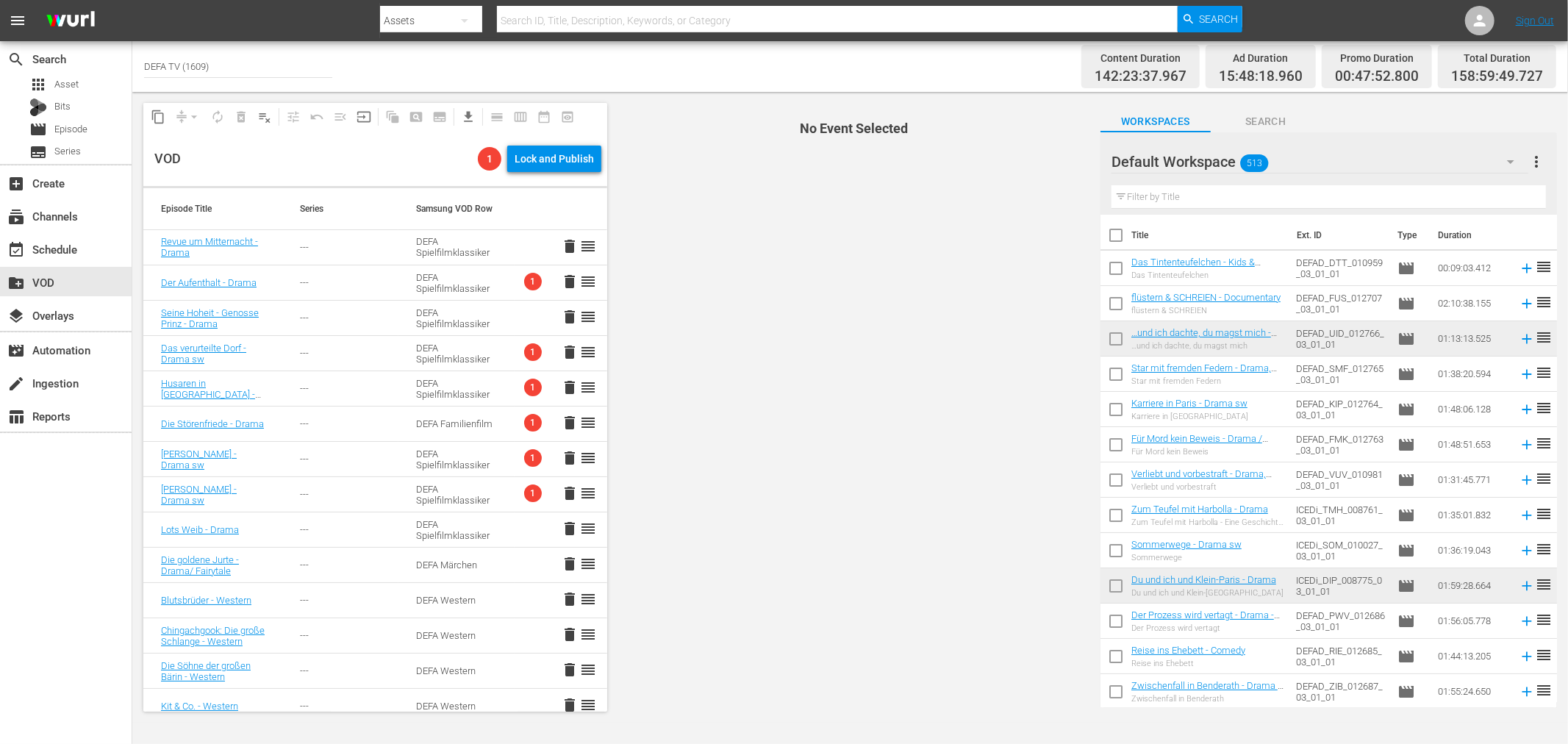
click at [1283, 167] on div "Default Workspace 513" at bounding box center [1320, 161] width 417 height 41
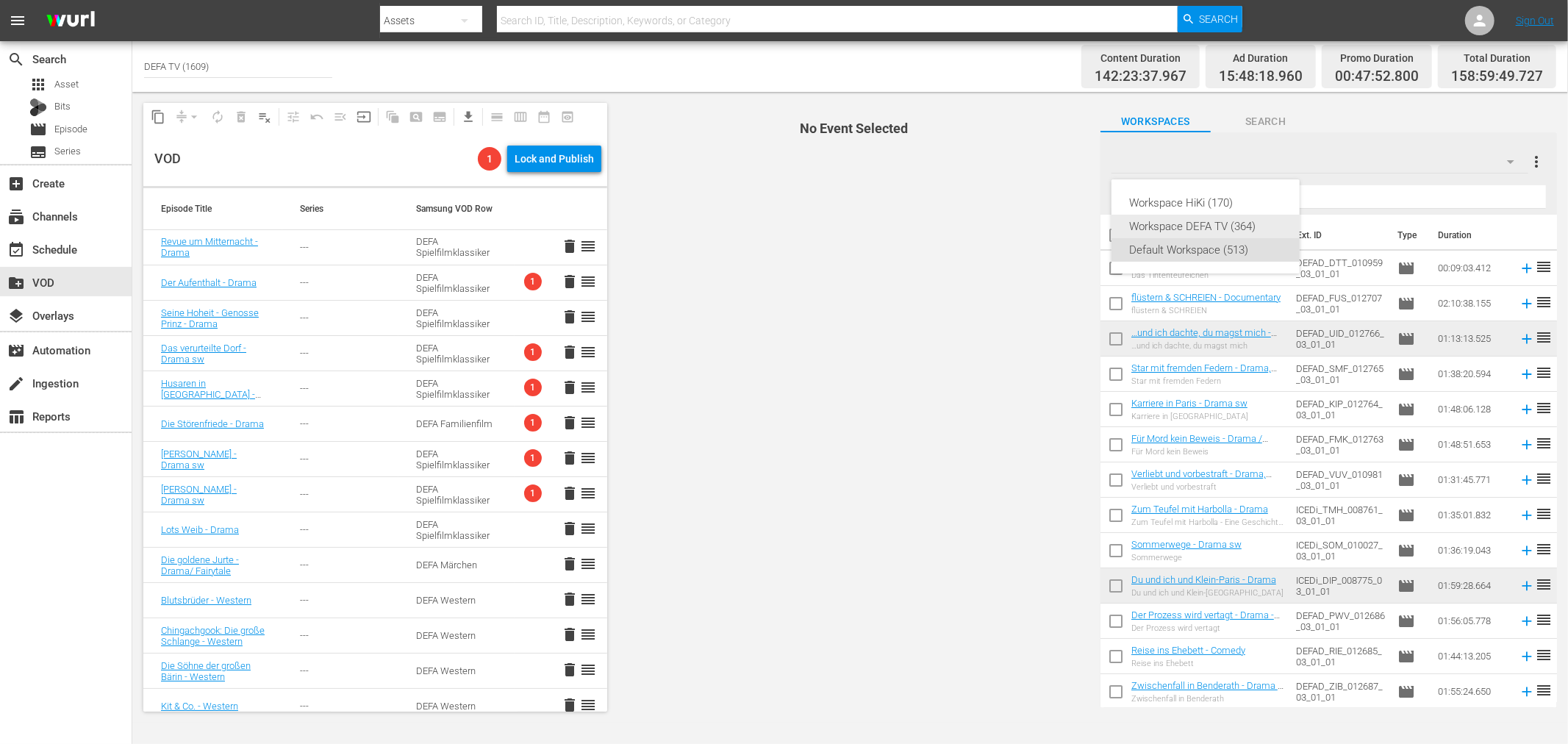
click at [1239, 228] on div "Workspace DEFA TV (364)" at bounding box center [1205, 226] width 153 height 23
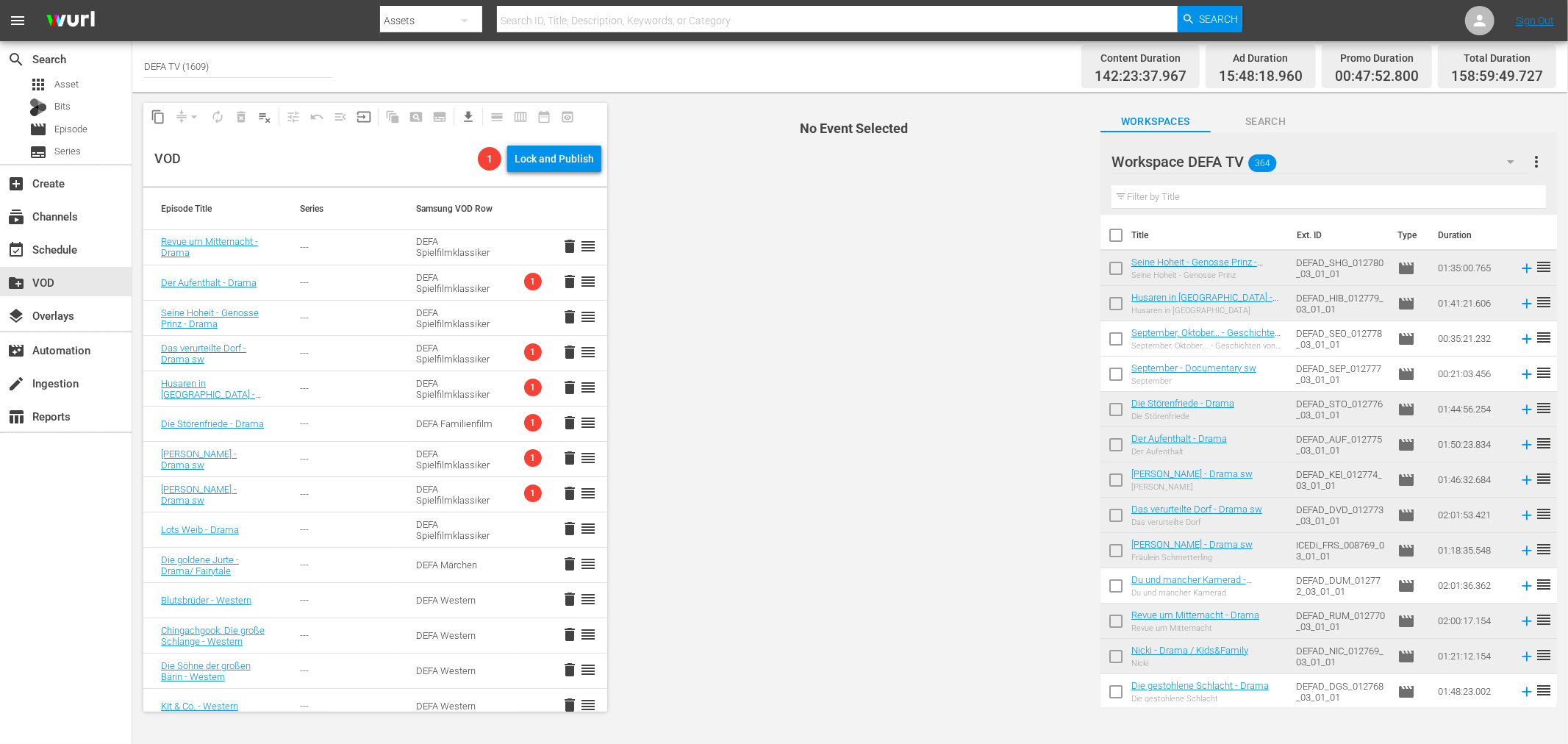
click at [1231, 192] on input "text" at bounding box center [1329, 197] width 434 height 23
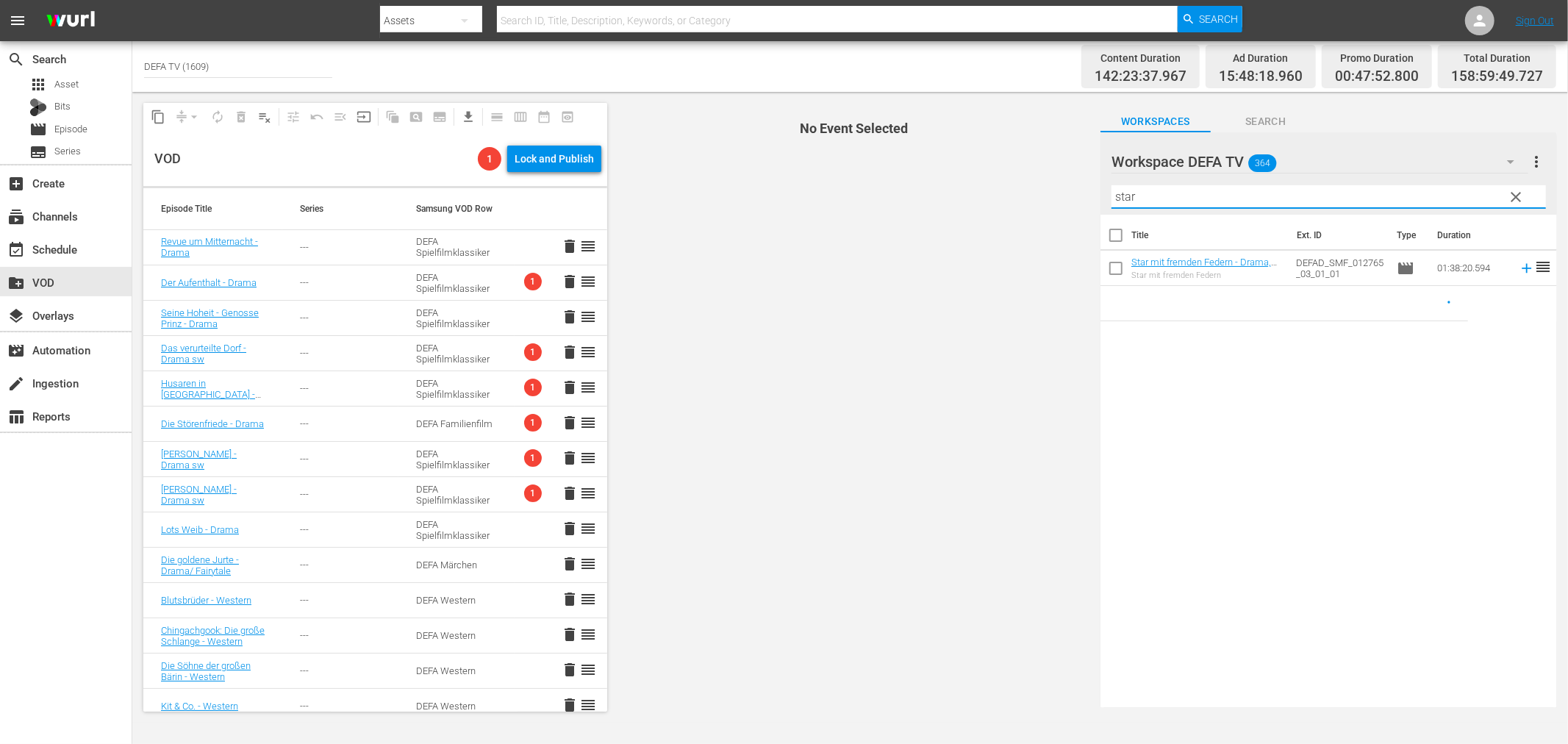
type input "star"
click at [1009, 289] on span "No Event Selected" at bounding box center [850, 407] width 479 height 630
click at [958, 321] on span "No Event Selected" at bounding box center [850, 407] width 479 height 630
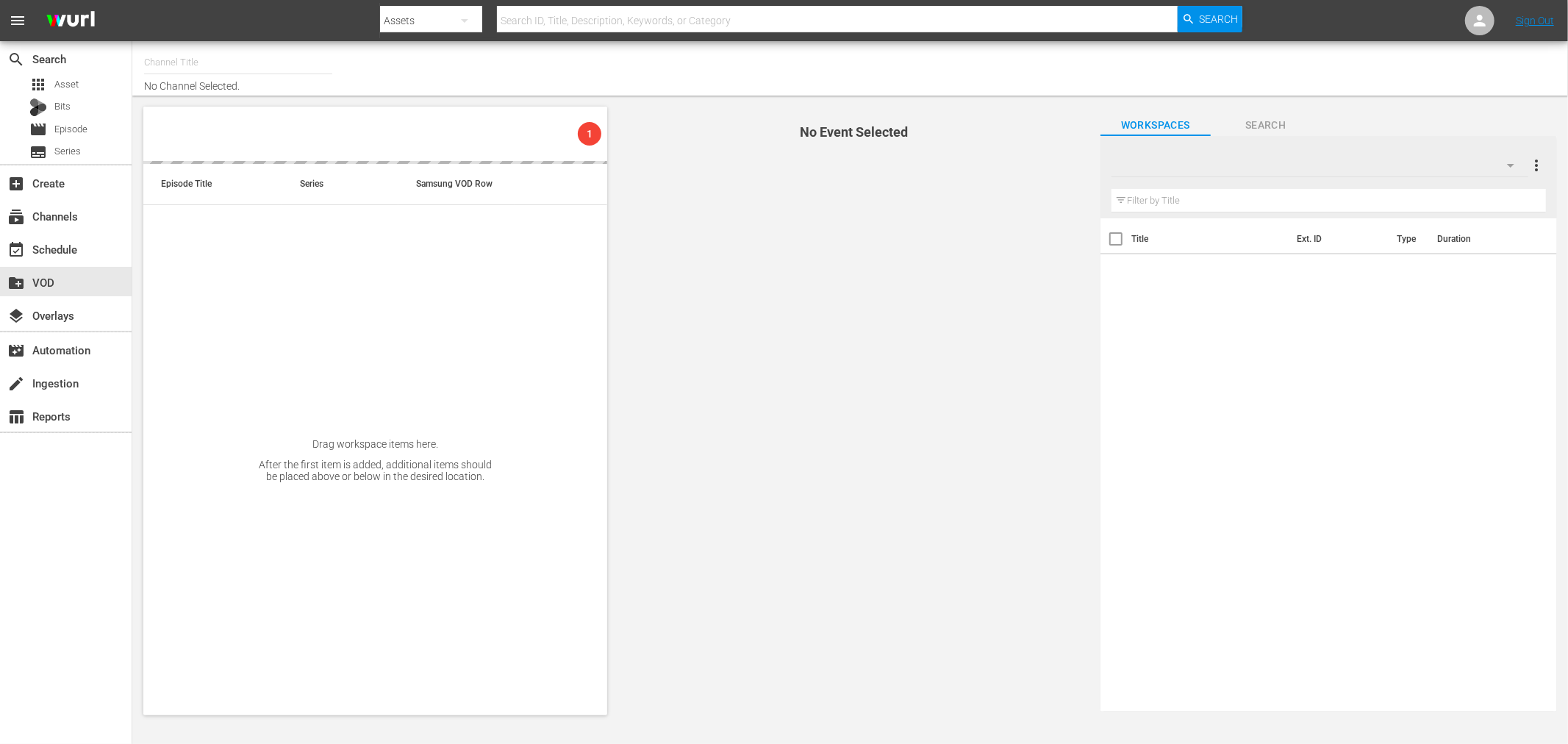
type input "DEFA TV (1609)"
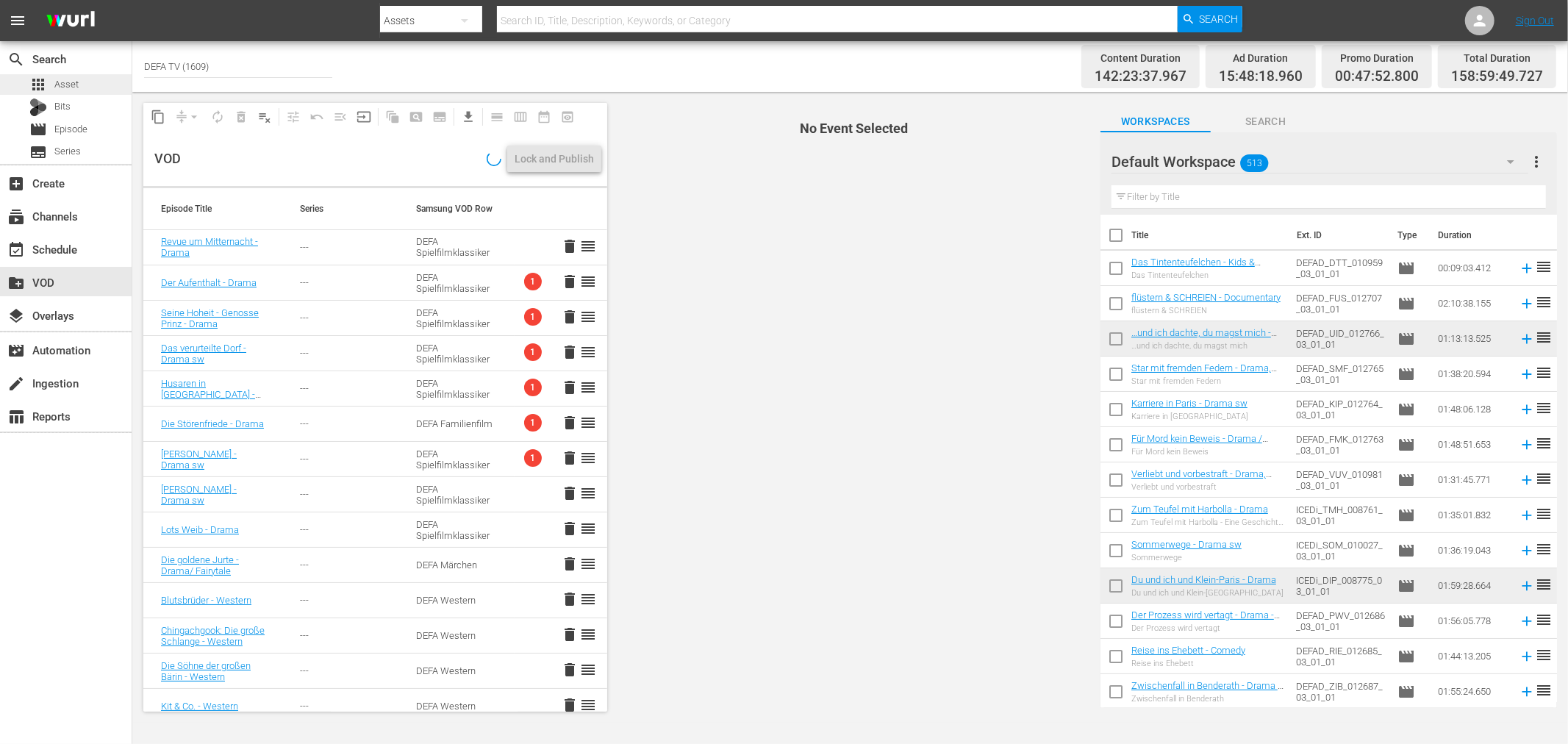
click at [66, 78] on span "Asset" at bounding box center [66, 84] width 24 height 14
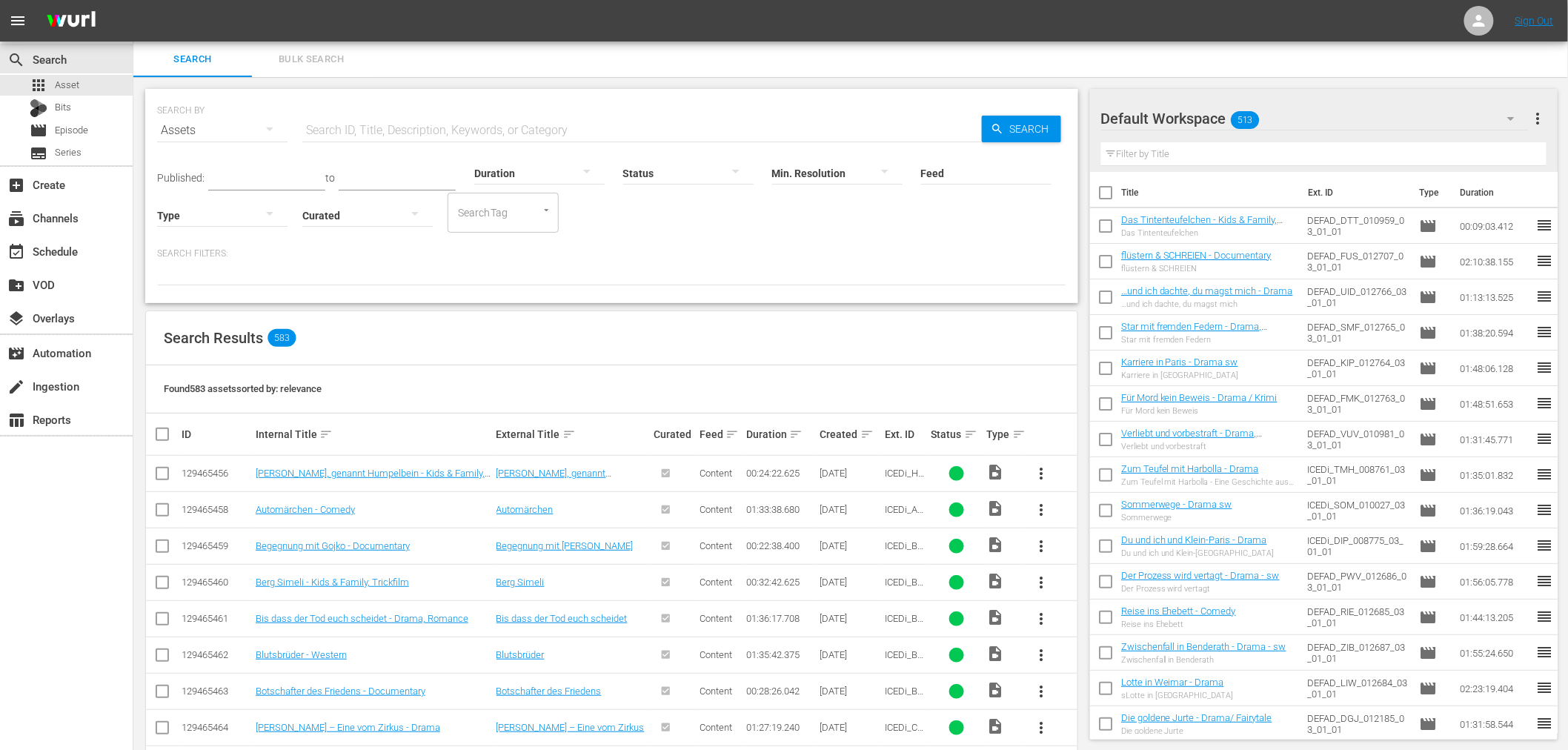
click at [401, 142] on input "text" at bounding box center [642, 130] width 679 height 36
click at [401, 126] on input "text" at bounding box center [642, 130] width 679 height 36
paste input "Verbotene Liebe"
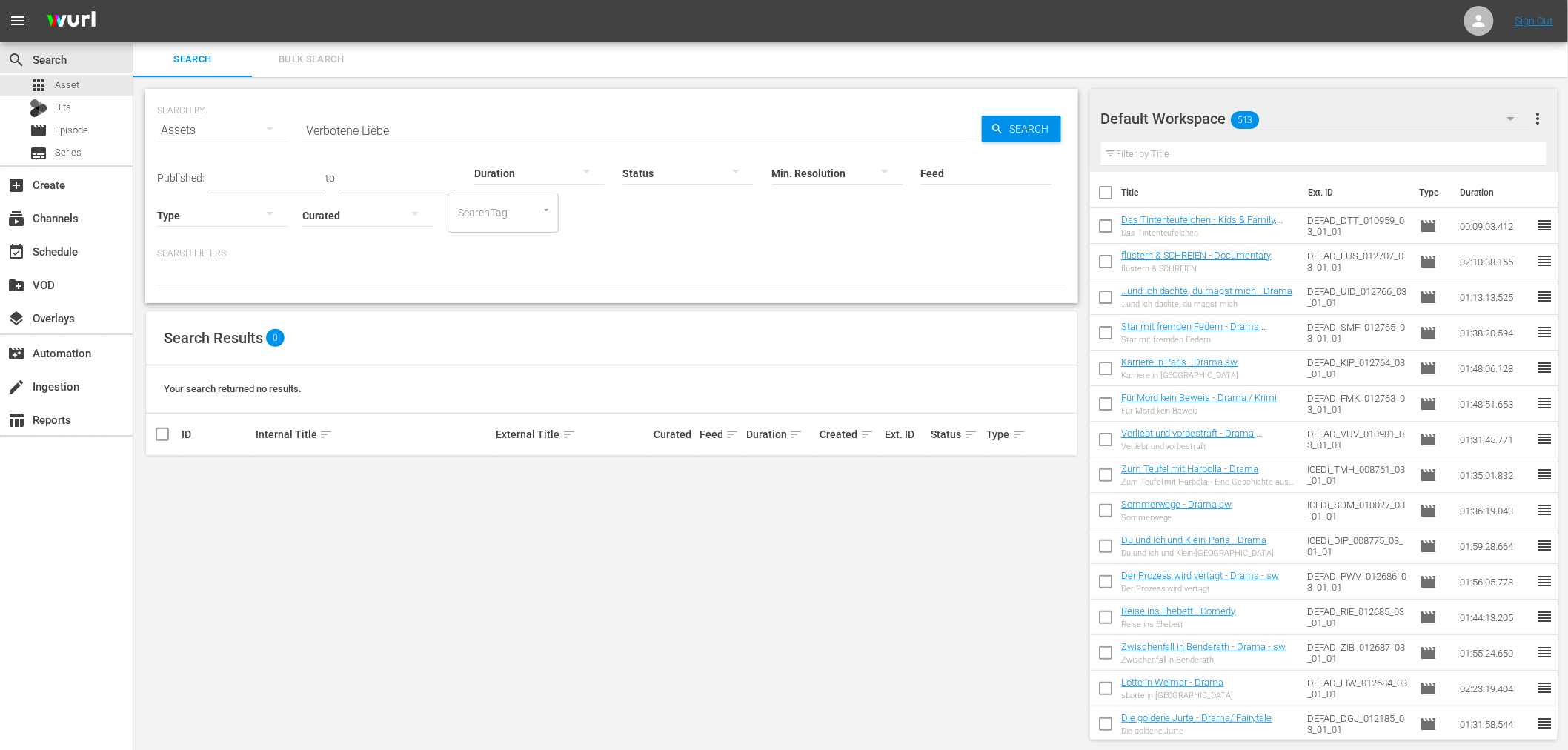
drag, startPoint x: 600, startPoint y: 128, endPoint x: 587, endPoint y: 148, distance: 23.9
click at [600, 128] on input "Verbotene Liebe" at bounding box center [642, 130] width 679 height 36
paste input "Der Dritt"
type input "Der Dritte"
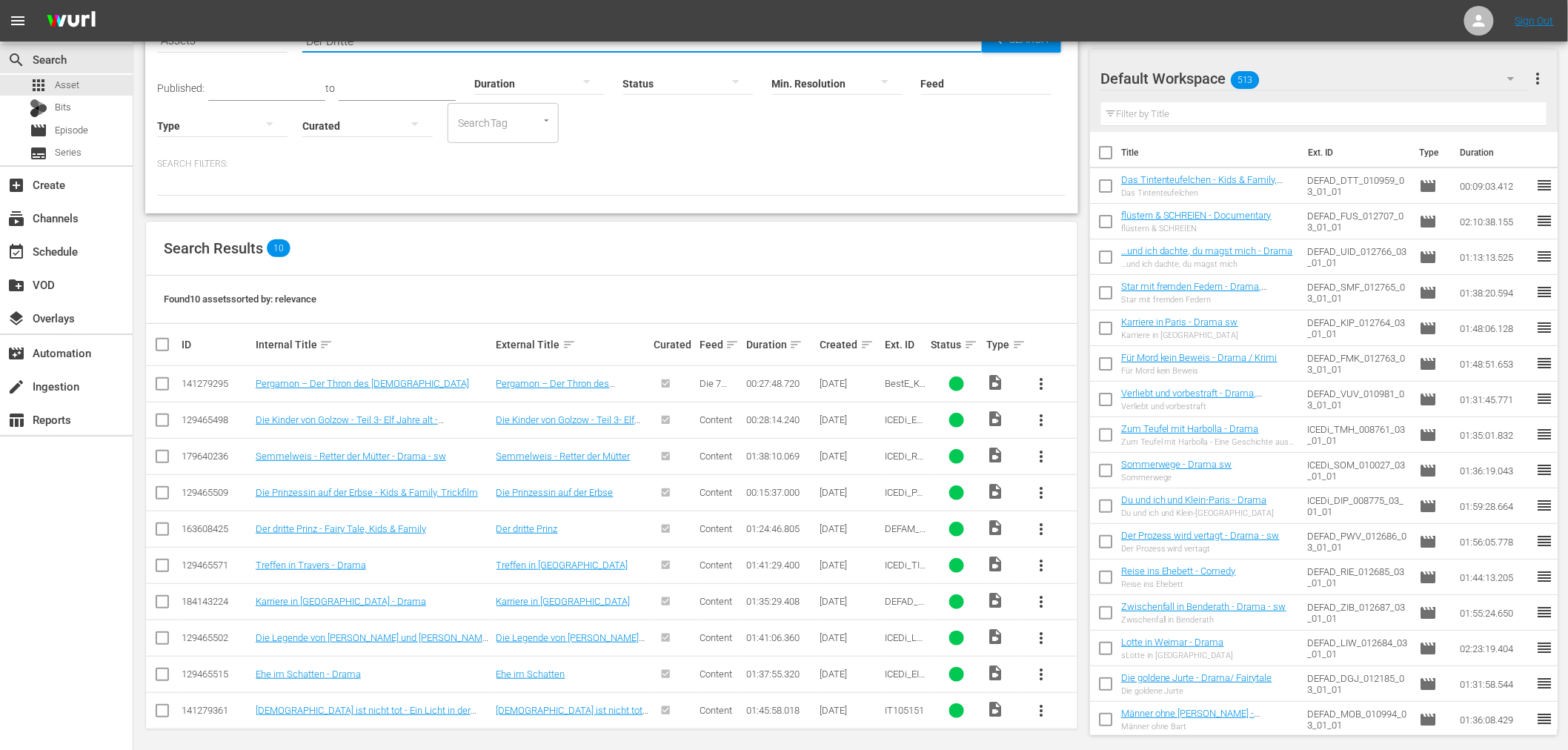
scroll to position [97, 0]
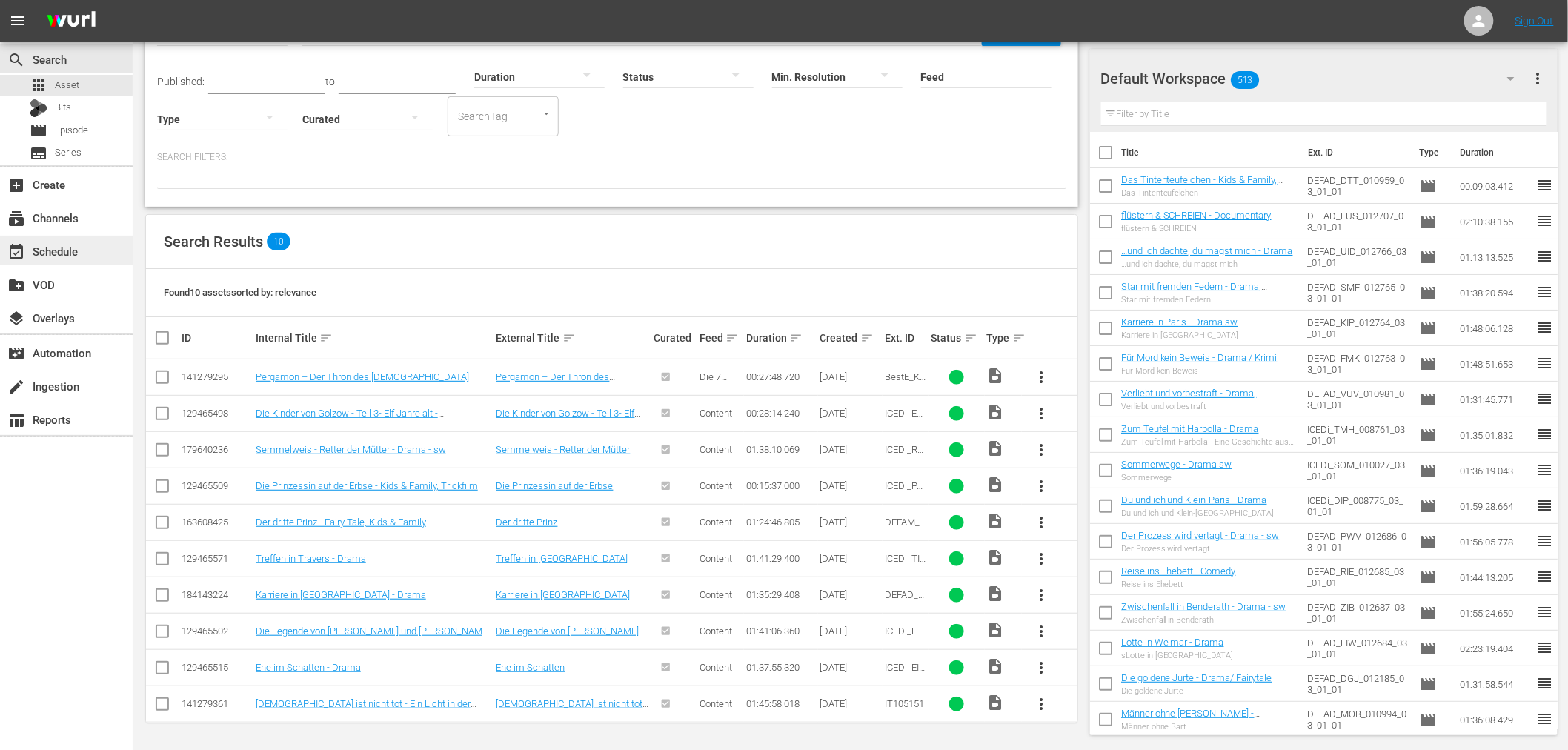
click at [90, 257] on div "event_available Schedule" at bounding box center [66, 250] width 132 height 30
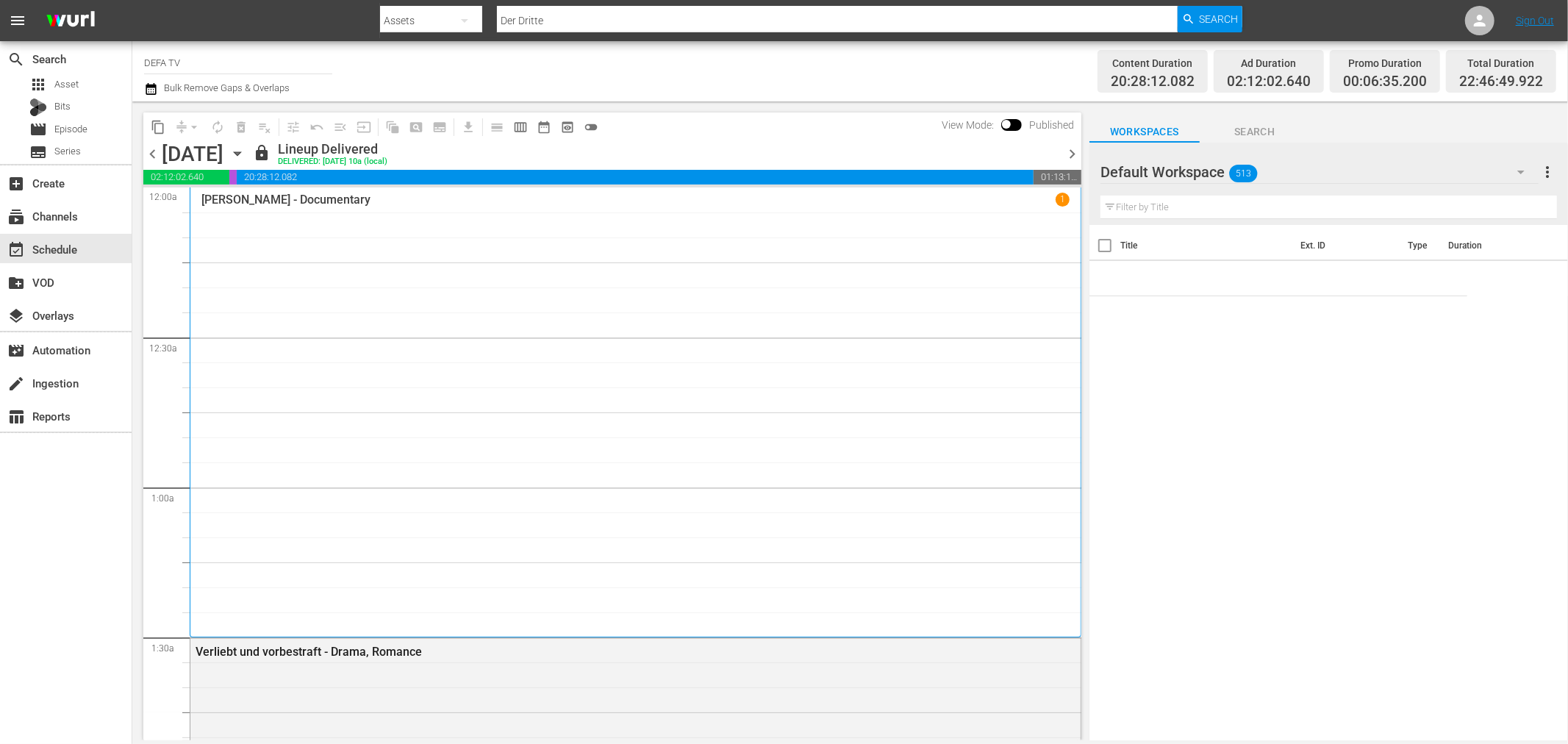
click at [241, 152] on icon "button" at bounding box center [237, 154] width 7 height 4
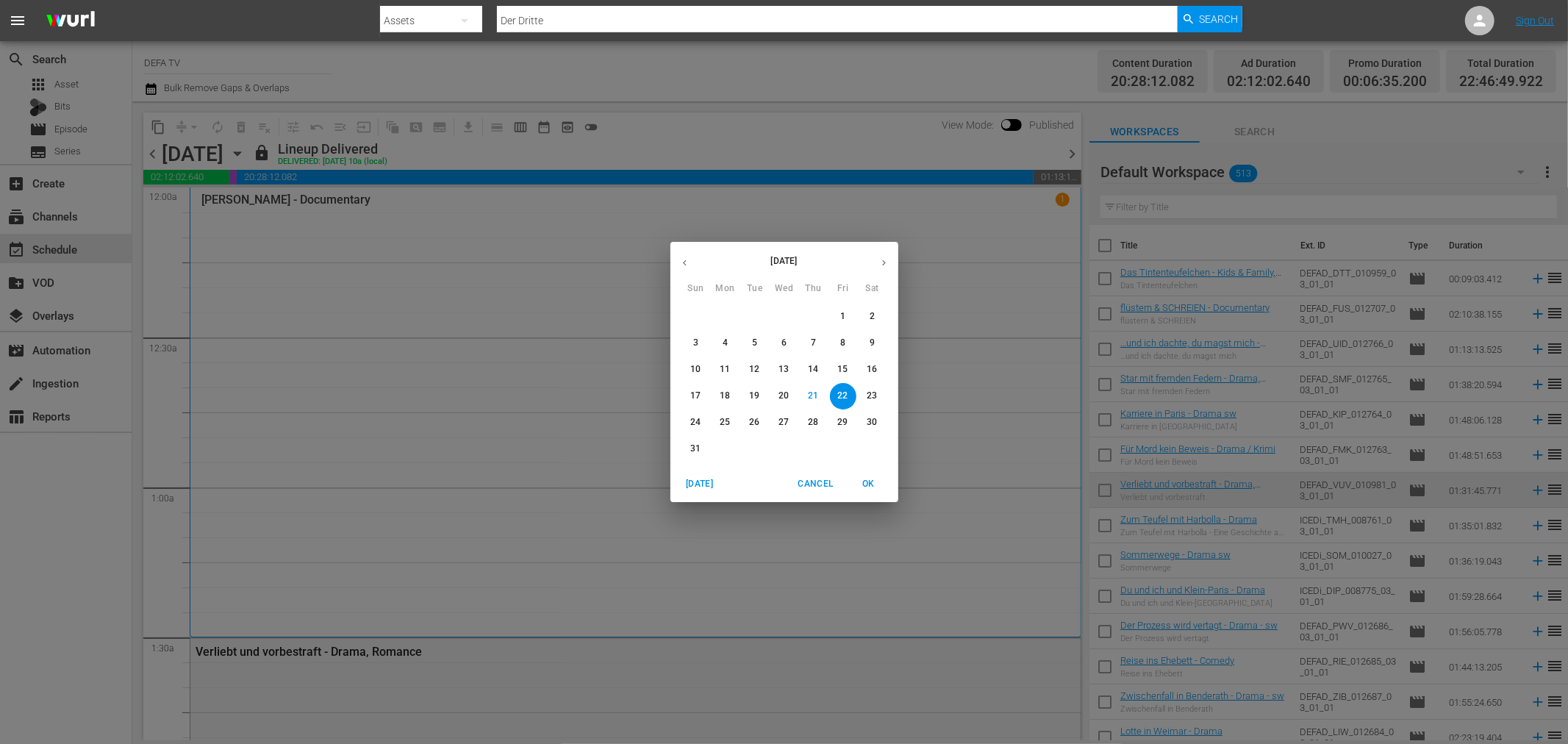
click at [698, 446] on p "31" at bounding box center [695, 449] width 11 height 13
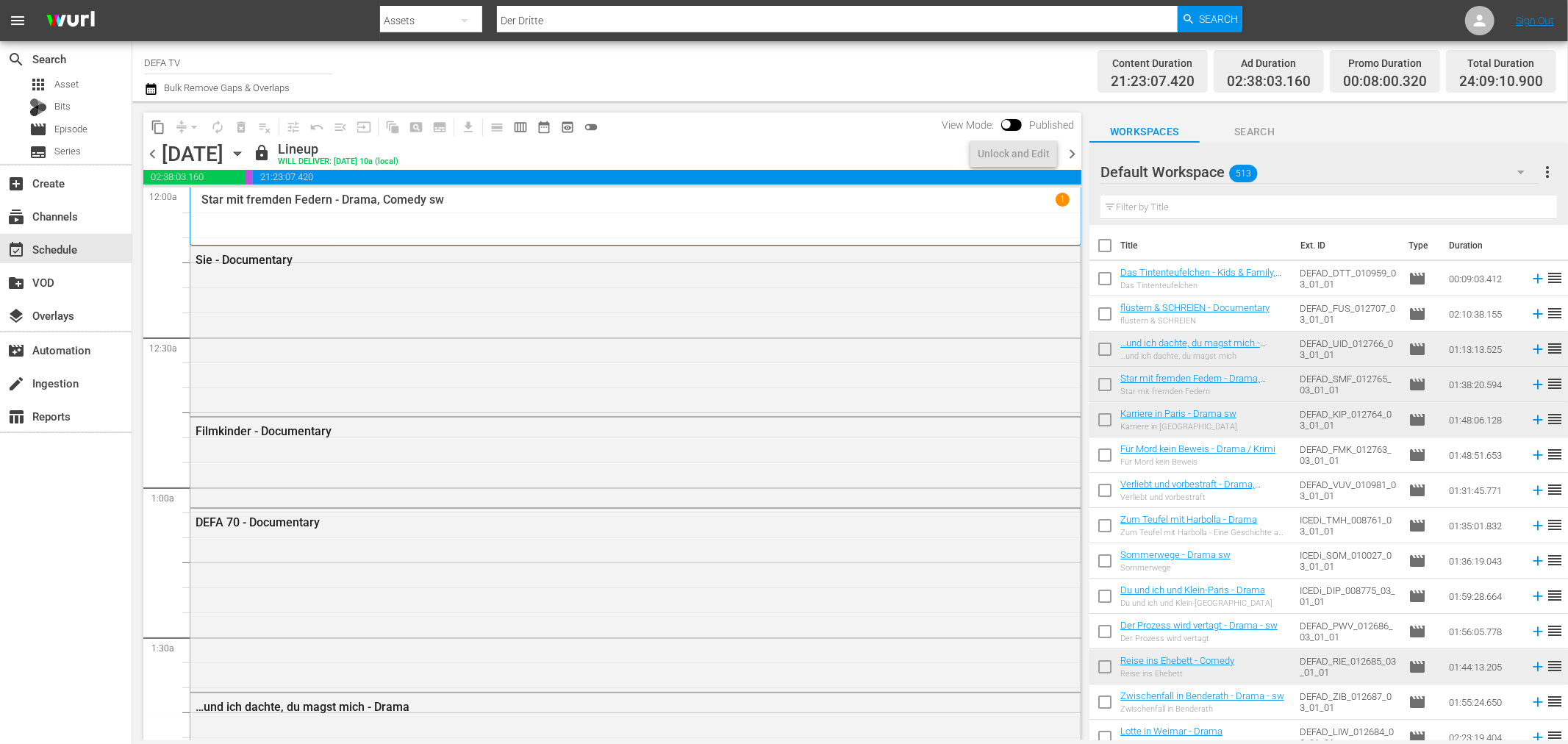
click at [1071, 152] on span "chevron_right" at bounding box center [1072, 154] width 18 height 18
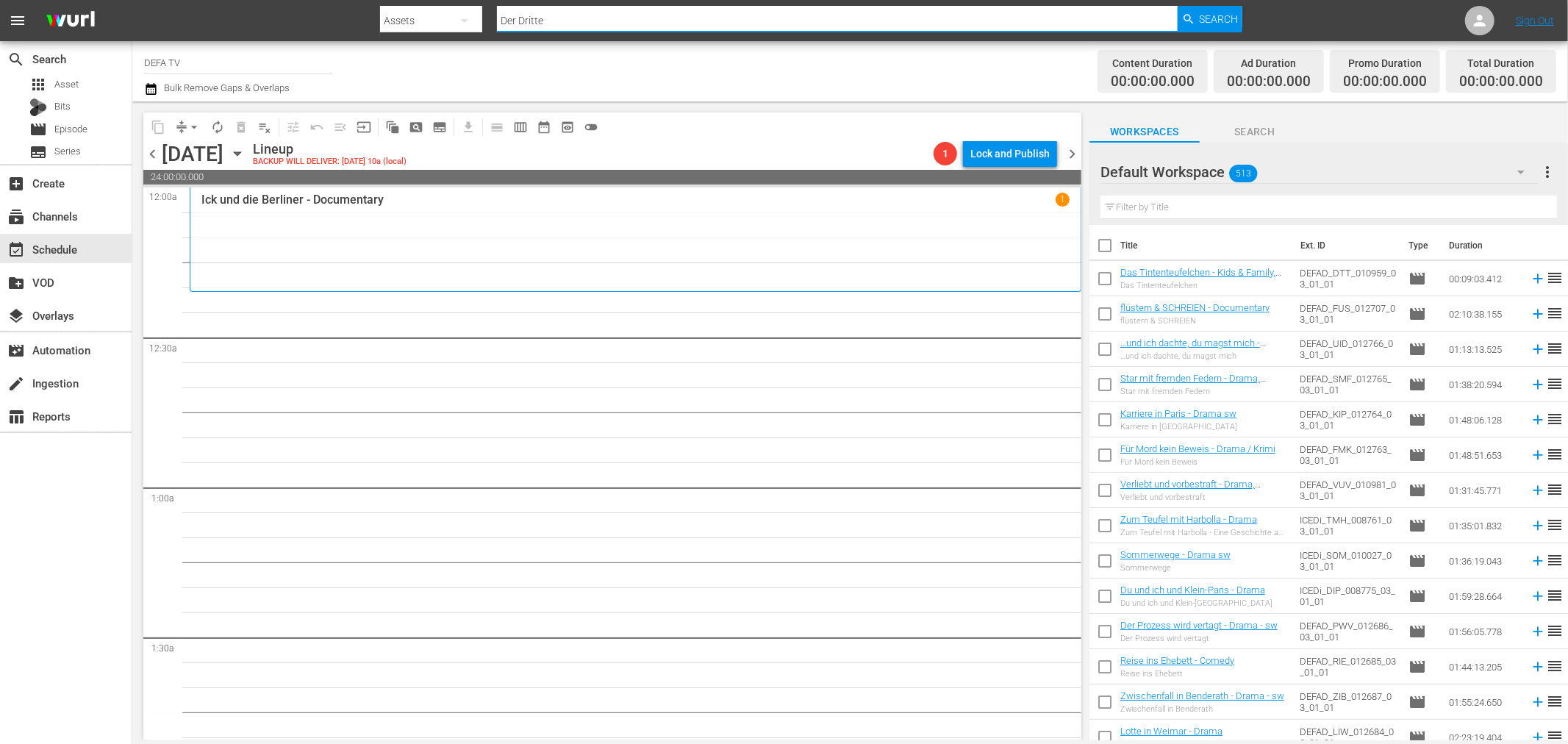
click at [545, 22] on input "Der Dritte" at bounding box center [837, 20] width 681 height 35
drag, startPoint x: 562, startPoint y: 17, endPoint x: 318, endPoint y: 13, distance: 244.0
click at [318, 13] on nav "menu Search By Assets Search ID, Title, Description, Keywords, or Category Der …" at bounding box center [784, 20] width 1568 height 41
click at [127, 131] on div "movie Episode" at bounding box center [66, 129] width 131 height 20
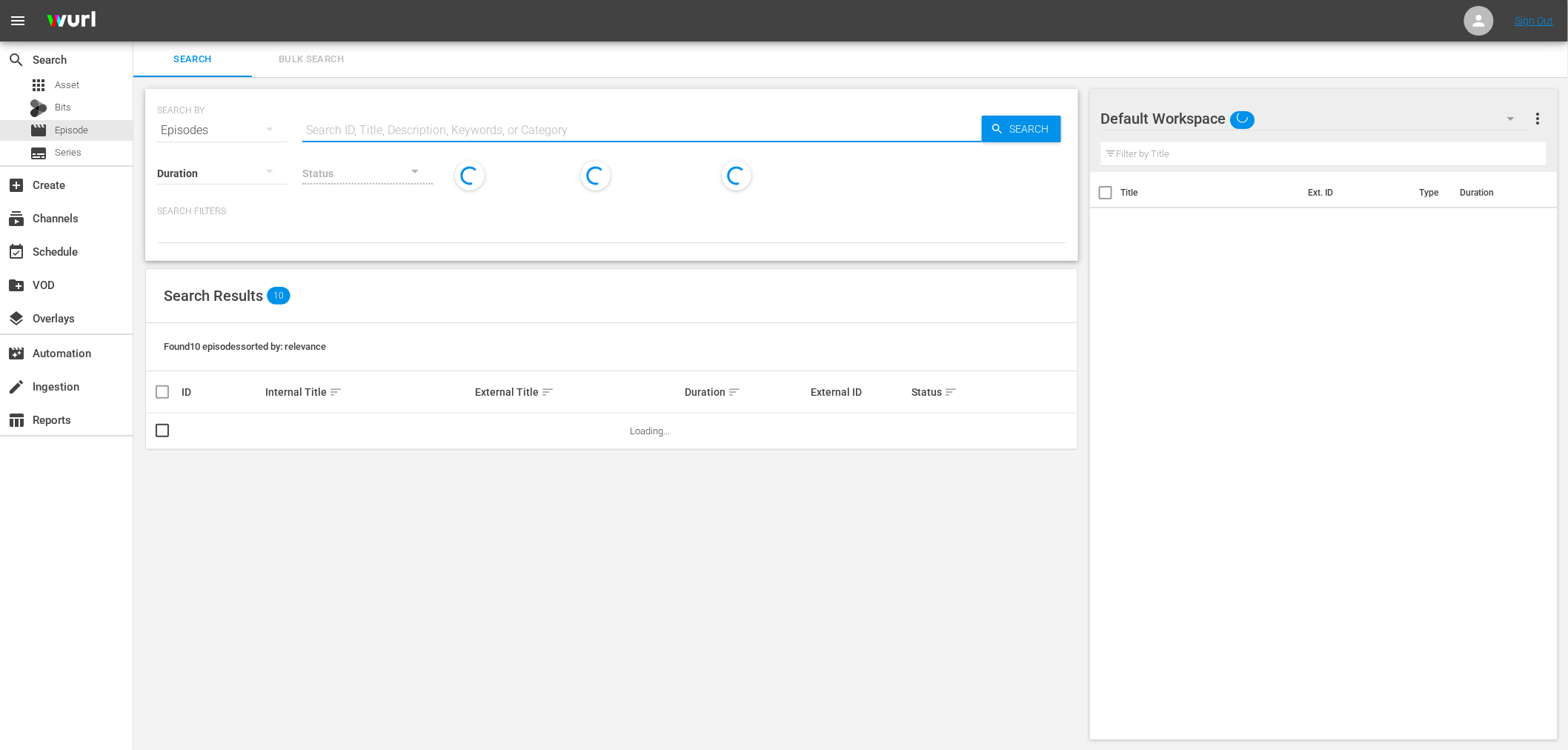
click at [502, 131] on input "text" at bounding box center [642, 130] width 679 height 36
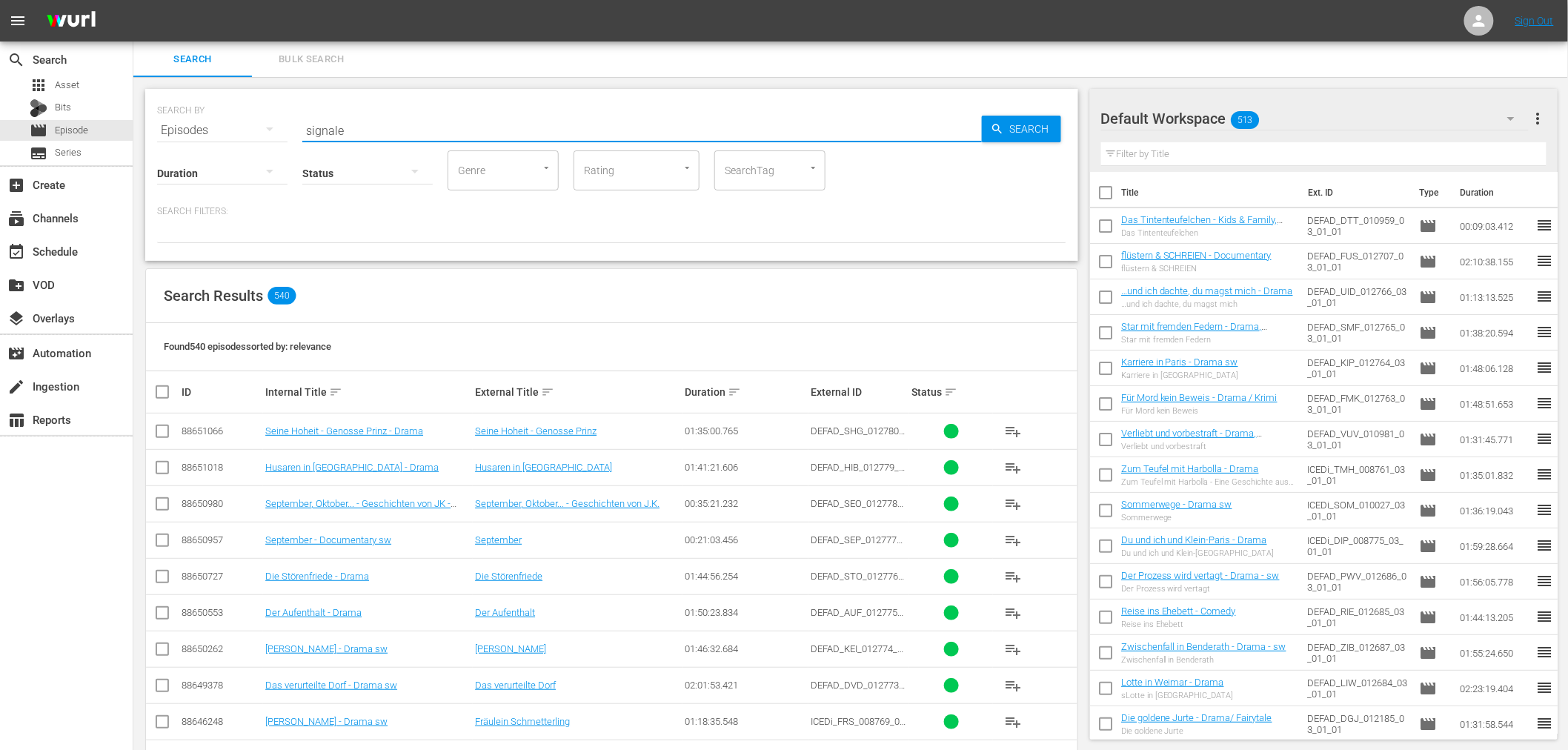
type input "signale"
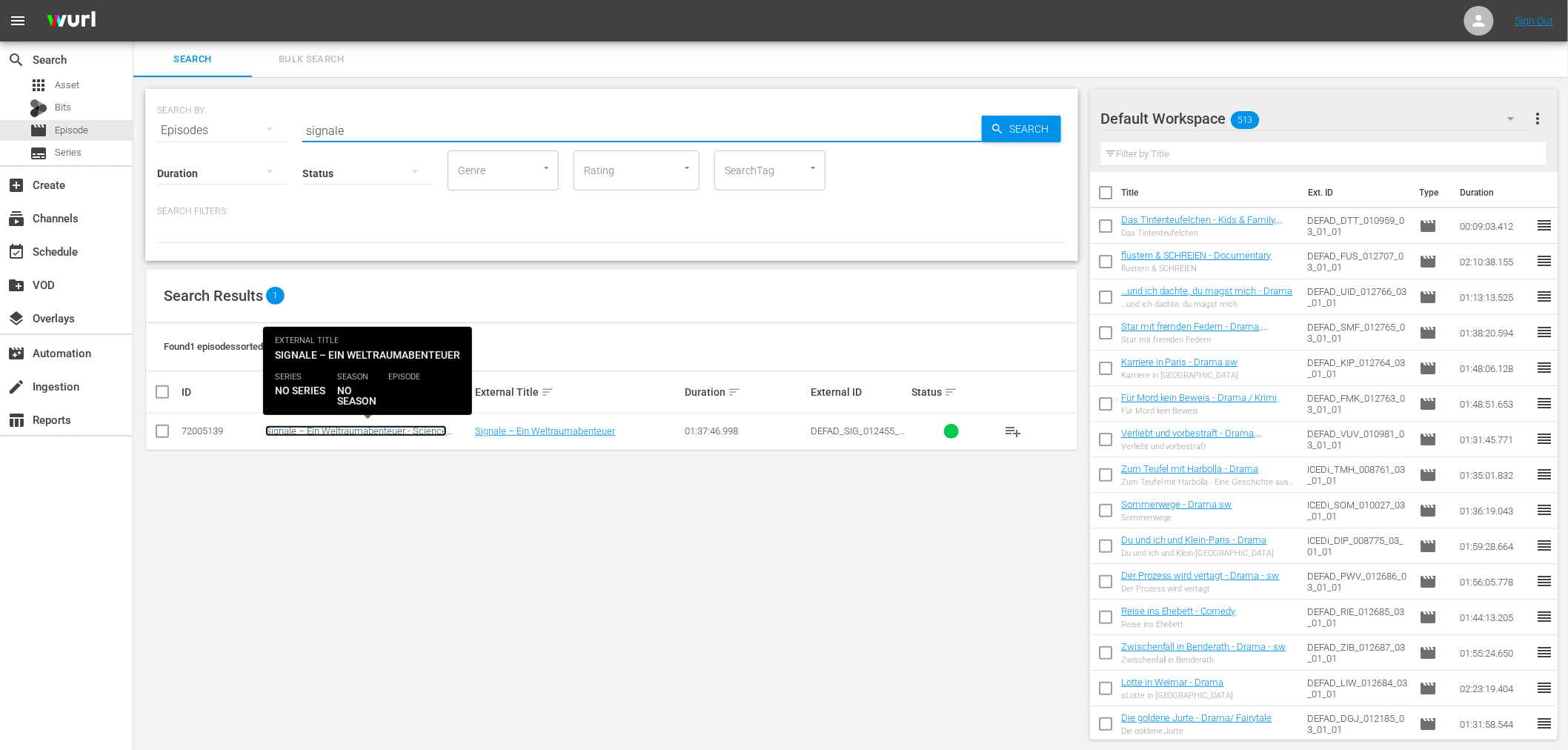
click at [407, 429] on link "Signale – Ein Weltraumabenteuer - Science Fiction" at bounding box center [356, 436] width 182 height 22
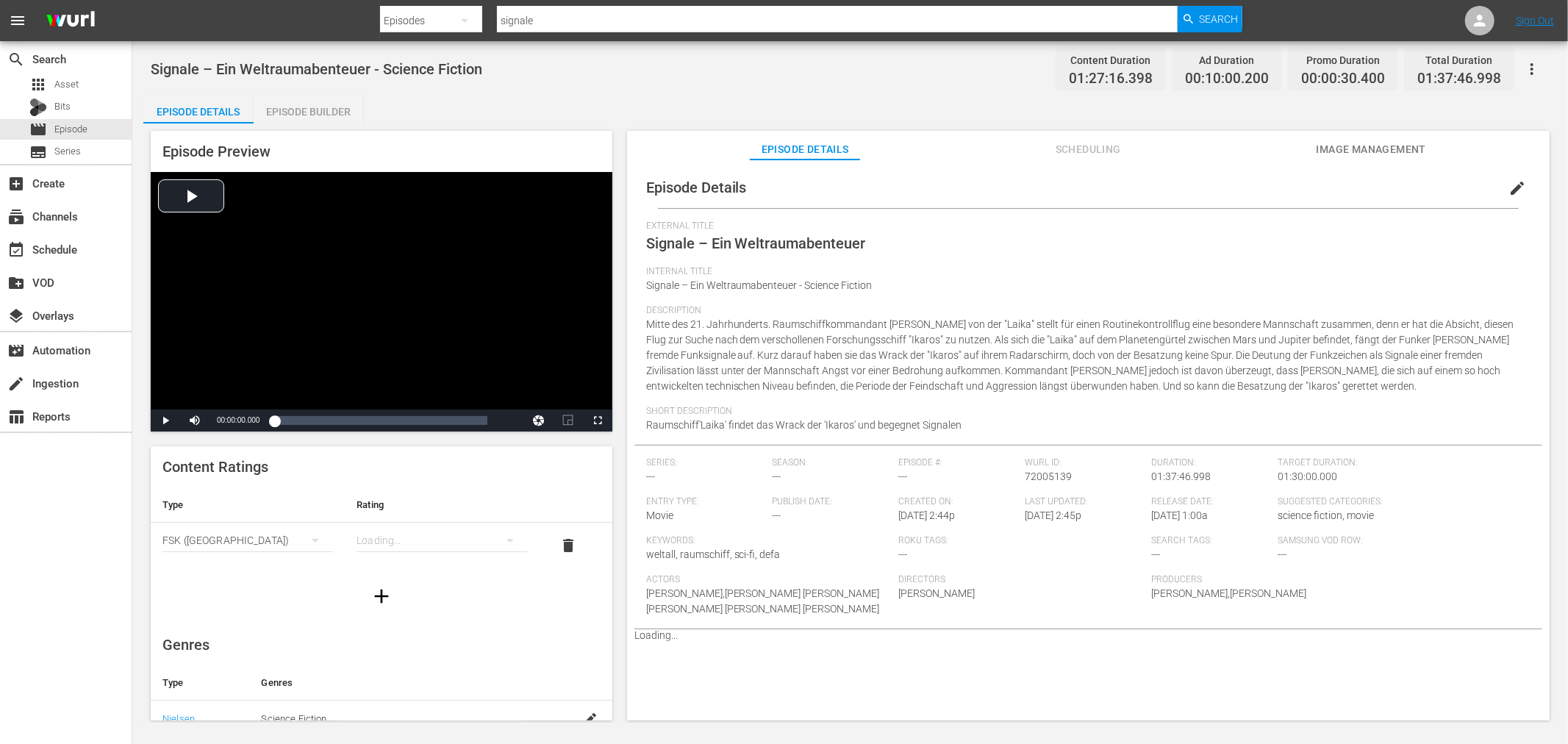
click at [1073, 159] on button "Scheduling" at bounding box center [1088, 145] width 110 height 29
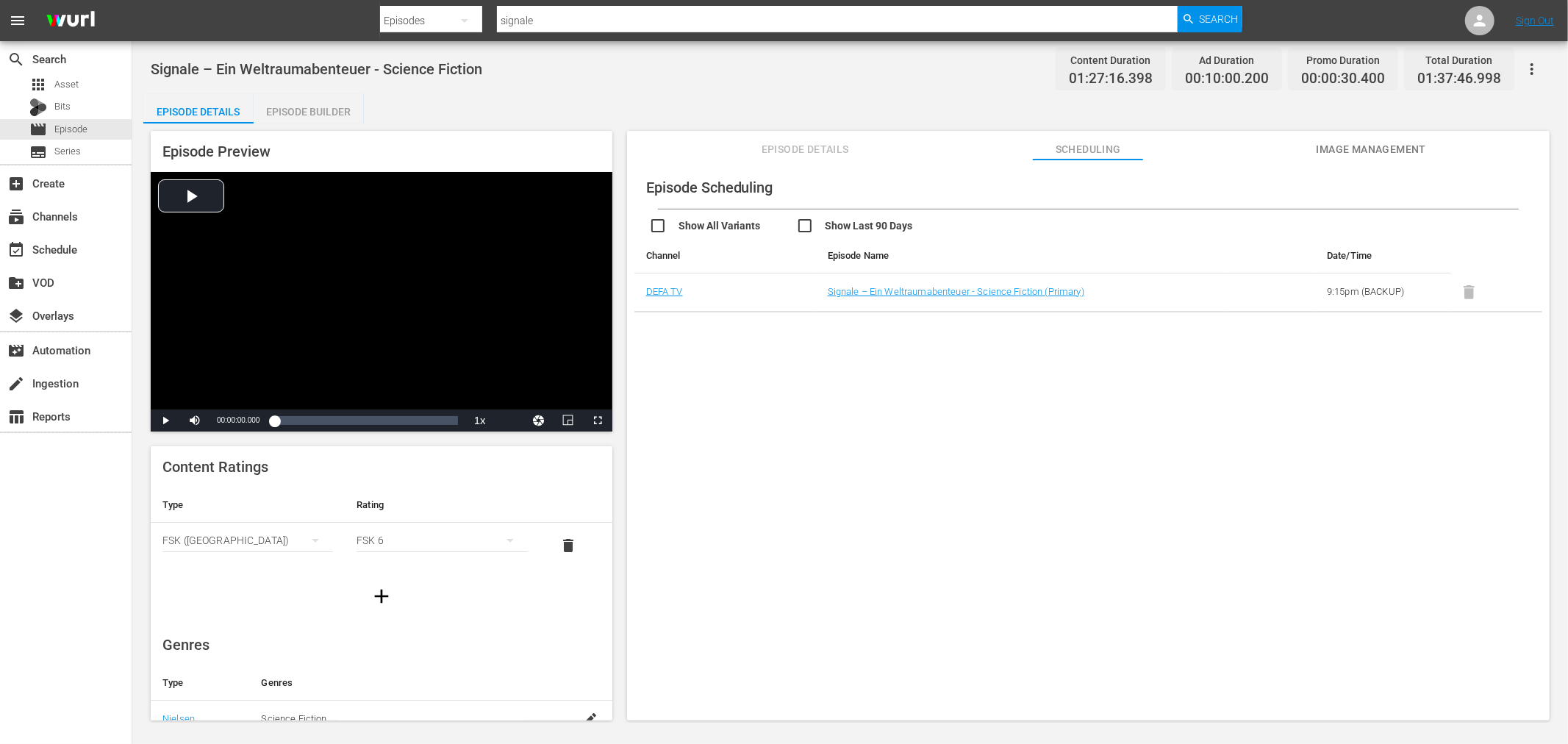
click at [1328, 601] on div "Episode Scheduling Show All Variants Show Last 90 Days Channel Episode Name Dat…" at bounding box center [1088, 447] width 922 height 574
click at [842, 634] on div "Episode Scheduling Show All Variants Show Last 90 Days Channel Episode Name Dat…" at bounding box center [1088, 447] width 922 height 574
